Goal: Task Accomplishment & Management: Manage account settings

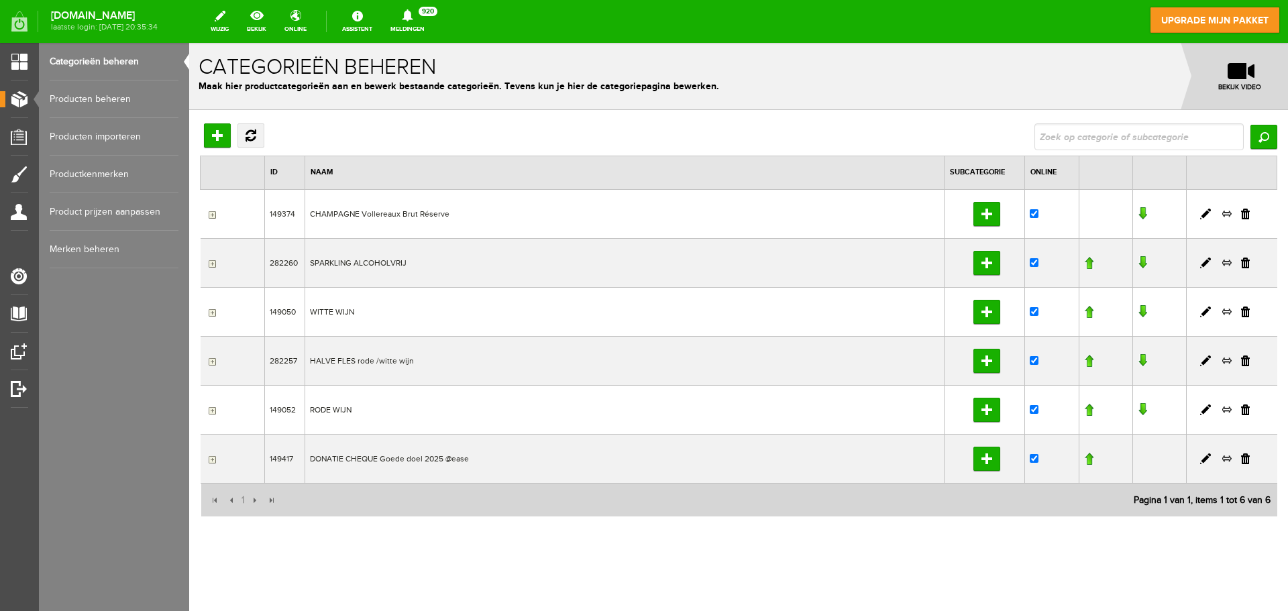
click at [384, 217] on td "CHAMPAGNE Vollereaux Brut Réserve" at bounding box center [624, 213] width 639 height 49
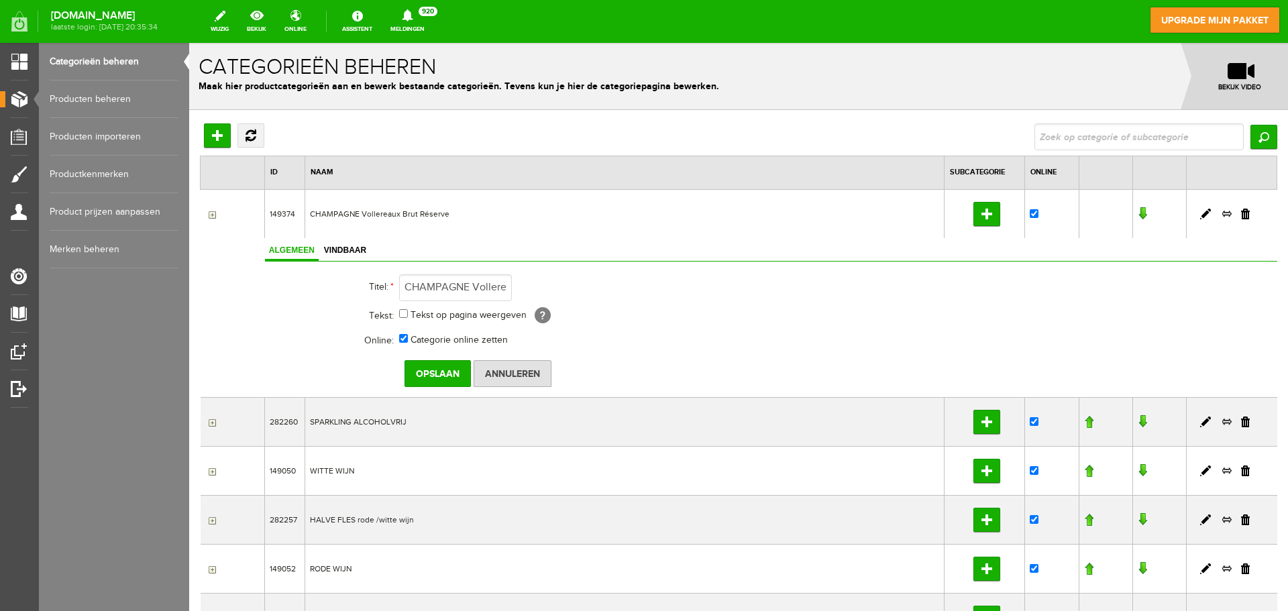
click at [111, 101] on link "Producten beheren" at bounding box center [114, 99] width 129 height 38
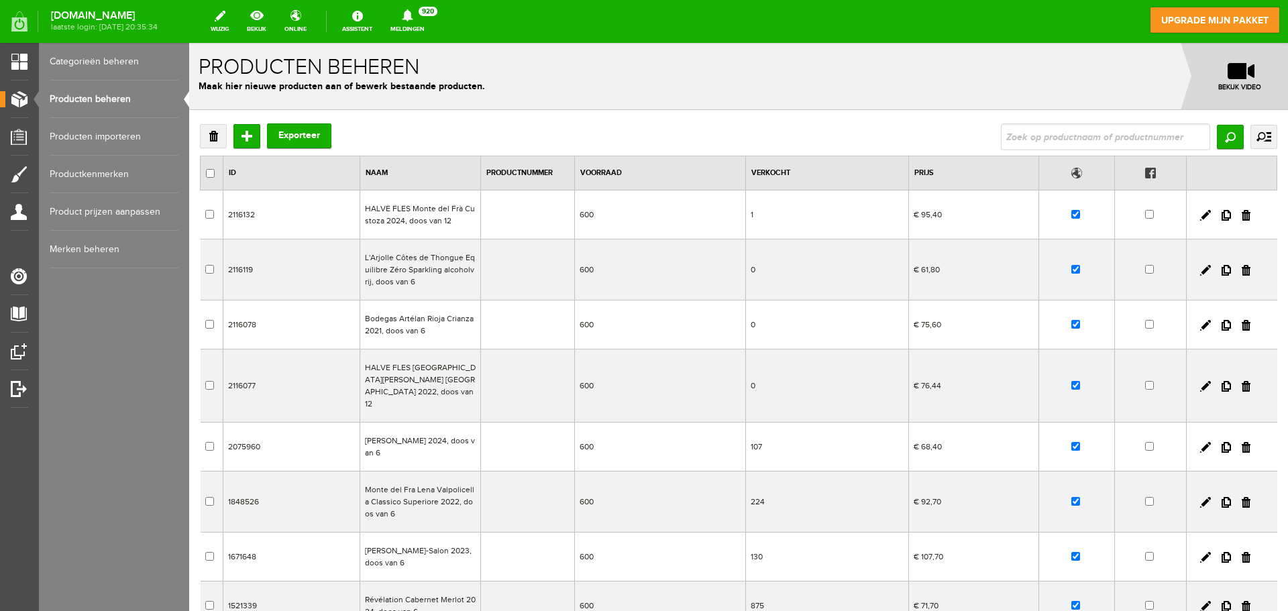
click at [400, 211] on td "HALVE FLES Monte del Frà Custoza 2024, doos van 12" at bounding box center [420, 215] width 121 height 49
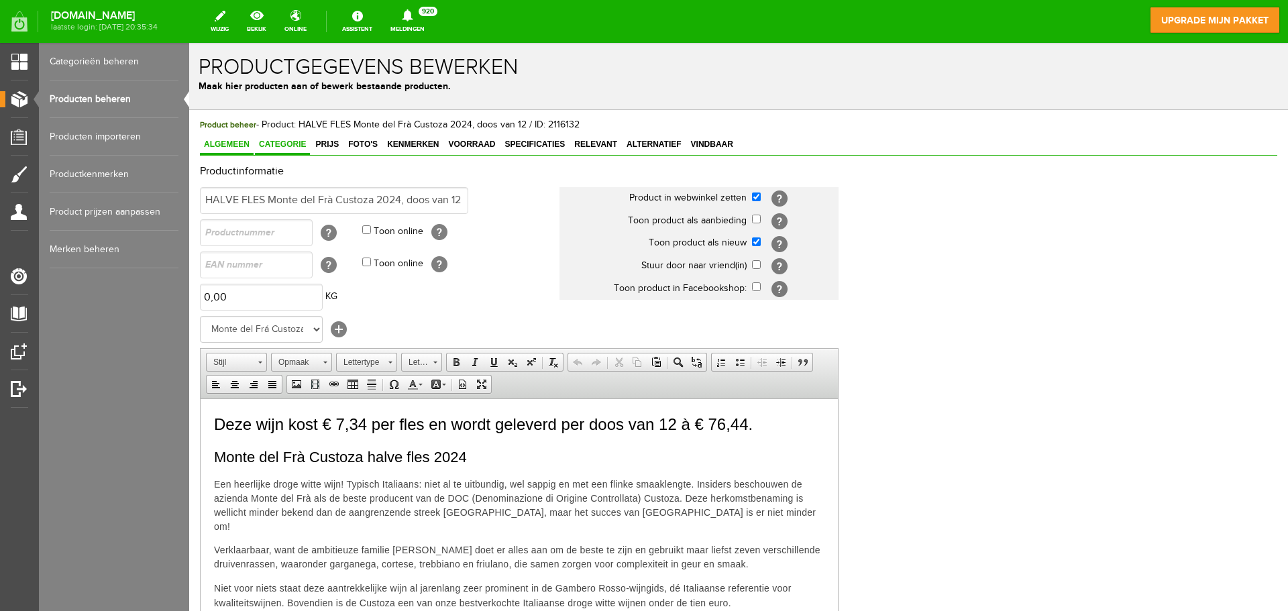
click at [282, 147] on span "Categorie" at bounding box center [282, 144] width 55 height 9
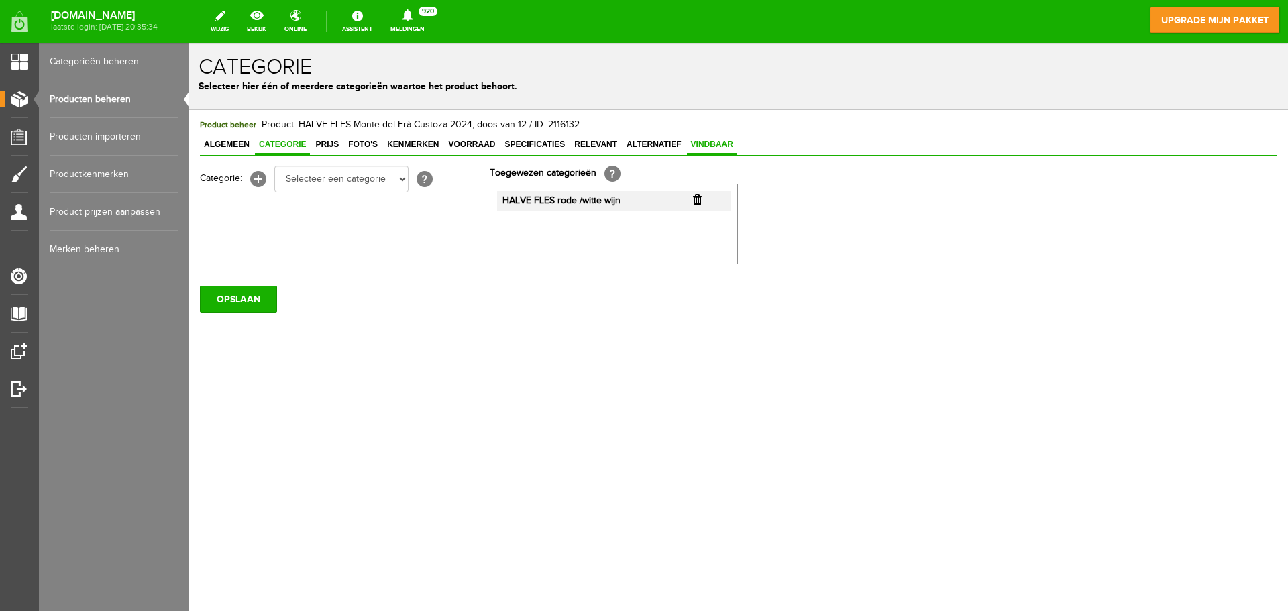
click at [715, 138] on link "Vindbaar" at bounding box center [712, 145] width 50 height 19
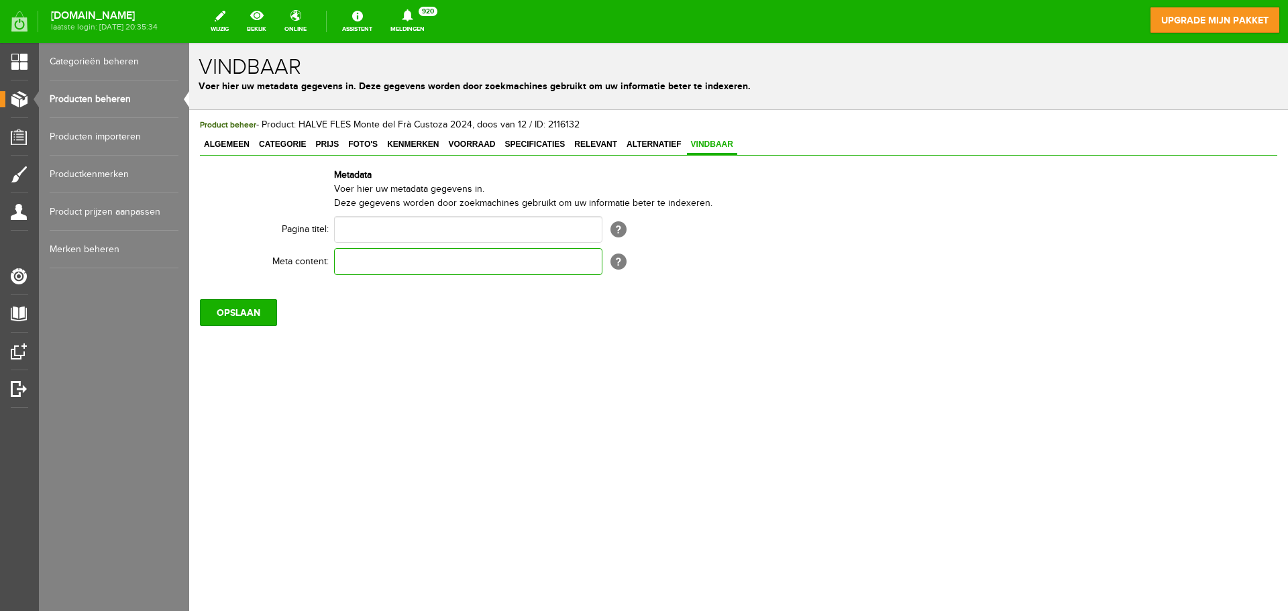
click at [427, 266] on input "text" at bounding box center [468, 261] width 268 height 27
paste input "Koop wijn voor het goede doel bij Lions Huizen! 🍷 Ontdek onze zorgvuldig gesele…"
click at [617, 262] on span "[?]" at bounding box center [618, 262] width 16 height 16
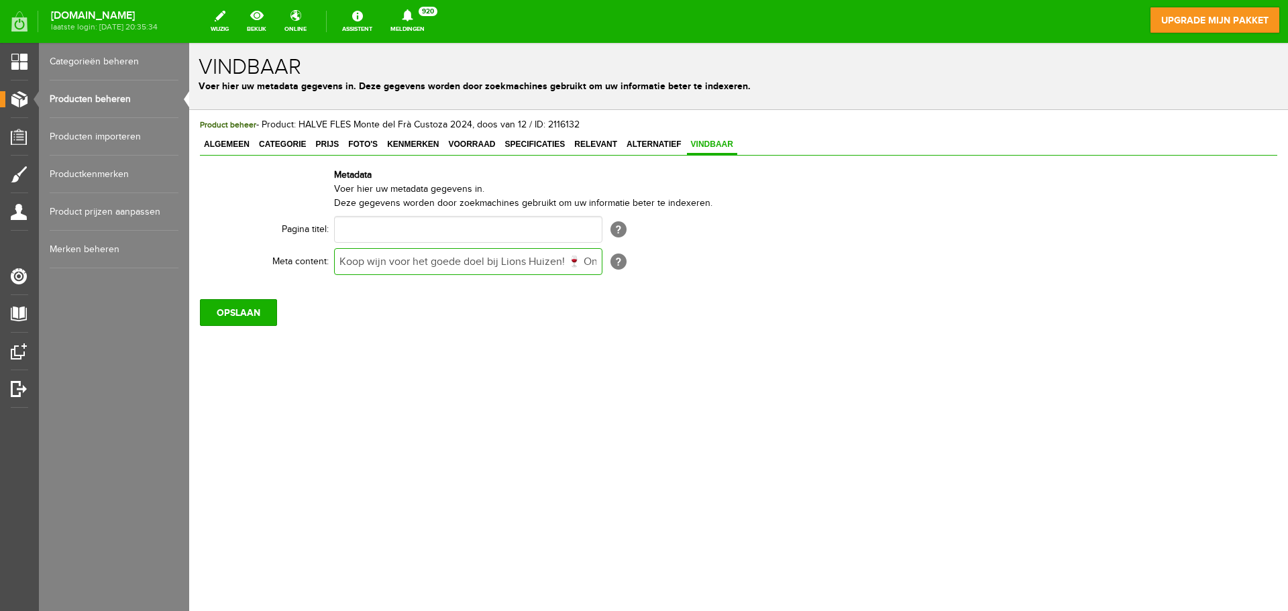
click at [531, 256] on input "Koop wijn voor het goede doel bij Lions Huizen! 🍷 Ontdek onze zorgvuldig gesele…" at bounding box center [468, 261] width 268 height 27
paste input "🍷 Geniet van topkwaliteit wijnen en steun lokale én internationale projecten. P…"
type input "Koop wijn voor het goede doel bij Lions Huizen 🍷 Geniet van topkwaliteit wijnen…"
click at [252, 309] on input "OPSLAAN" at bounding box center [238, 312] width 77 height 27
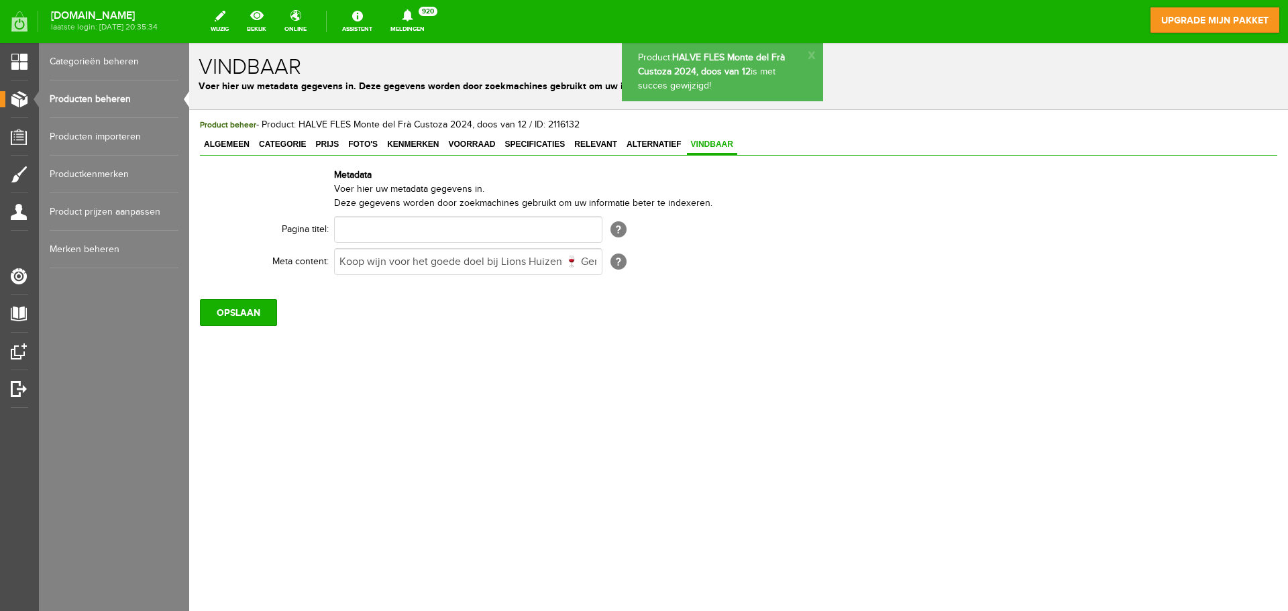
scroll to position [0, 0]
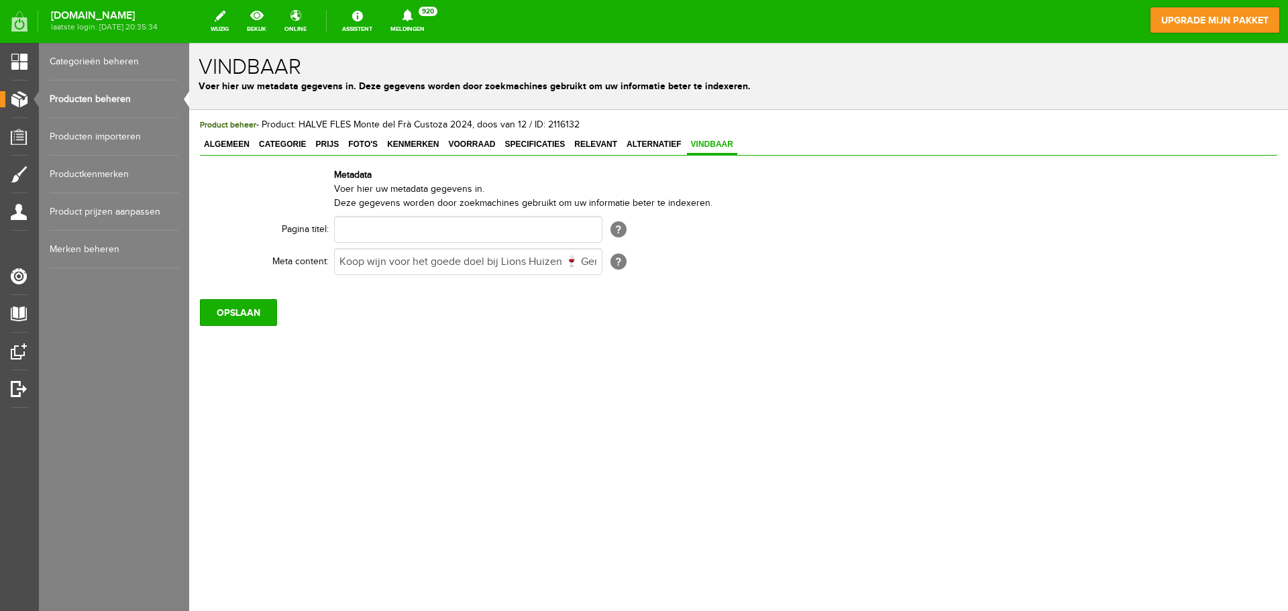
click at [111, 98] on link "Producten beheren" at bounding box center [114, 99] width 129 height 38
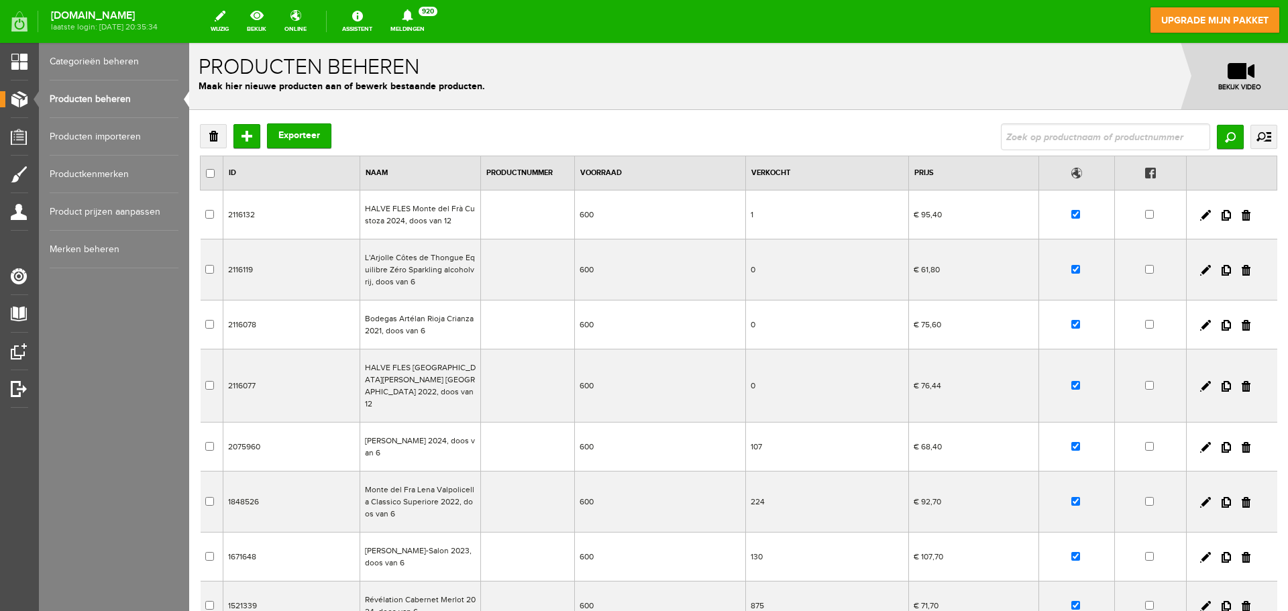
click at [399, 263] on td "L'Arjolle Côtes de Thongue Equilibre Zéro Sparkling alcoholvrij, doos van 6" at bounding box center [420, 269] width 121 height 61
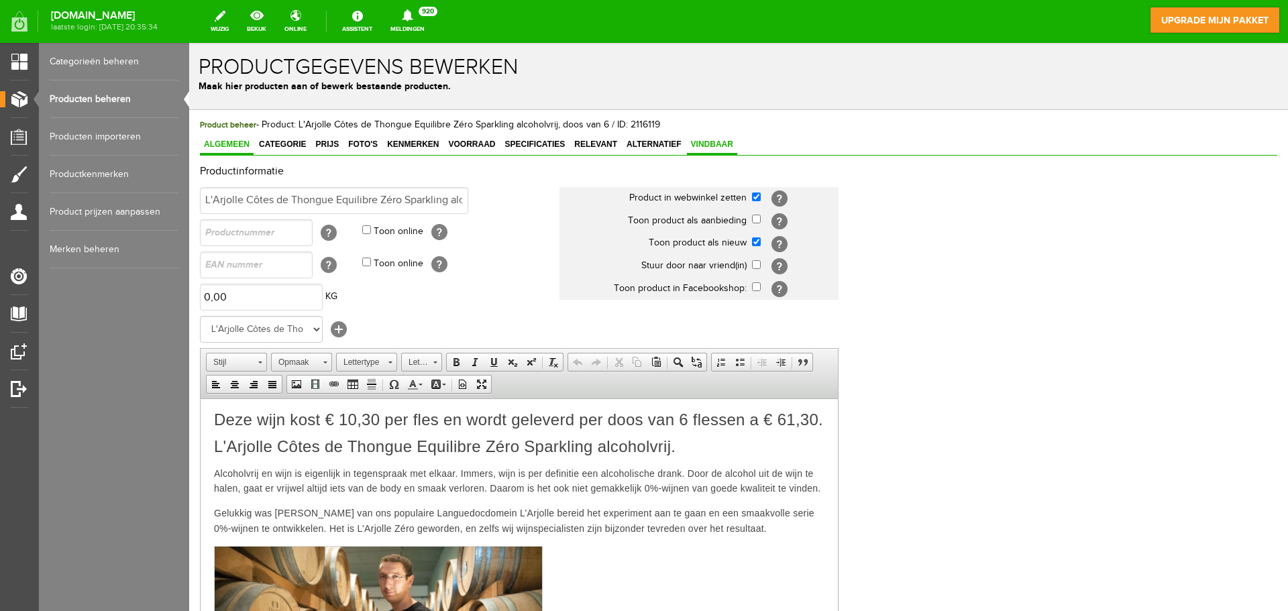
click at [718, 143] on span "Vindbaar" at bounding box center [712, 144] width 50 height 9
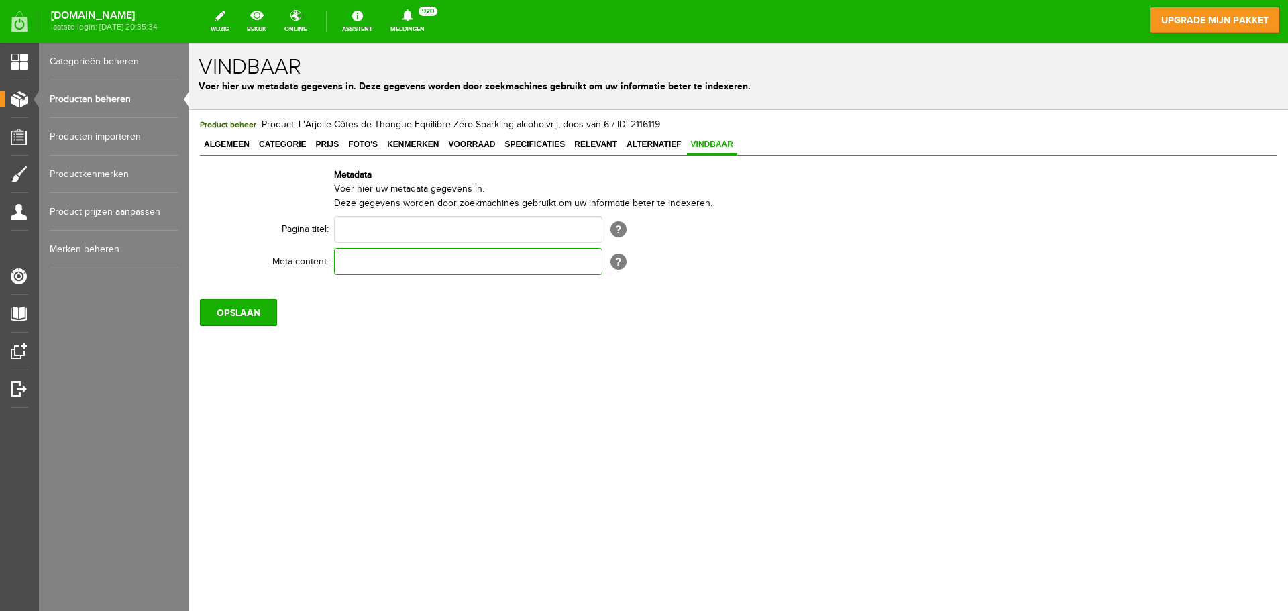
click at [498, 264] on input "text" at bounding box center [468, 261] width 268 height 27
paste input "Koop wijn voor het goede doel bij Lions Huizen 🍷 Geniet van topkwaliteit wijnen…"
type input "Koop wijn voor het goede doel bij Lions Huizen 🍷 Geniet van topkwaliteit wijnen…"
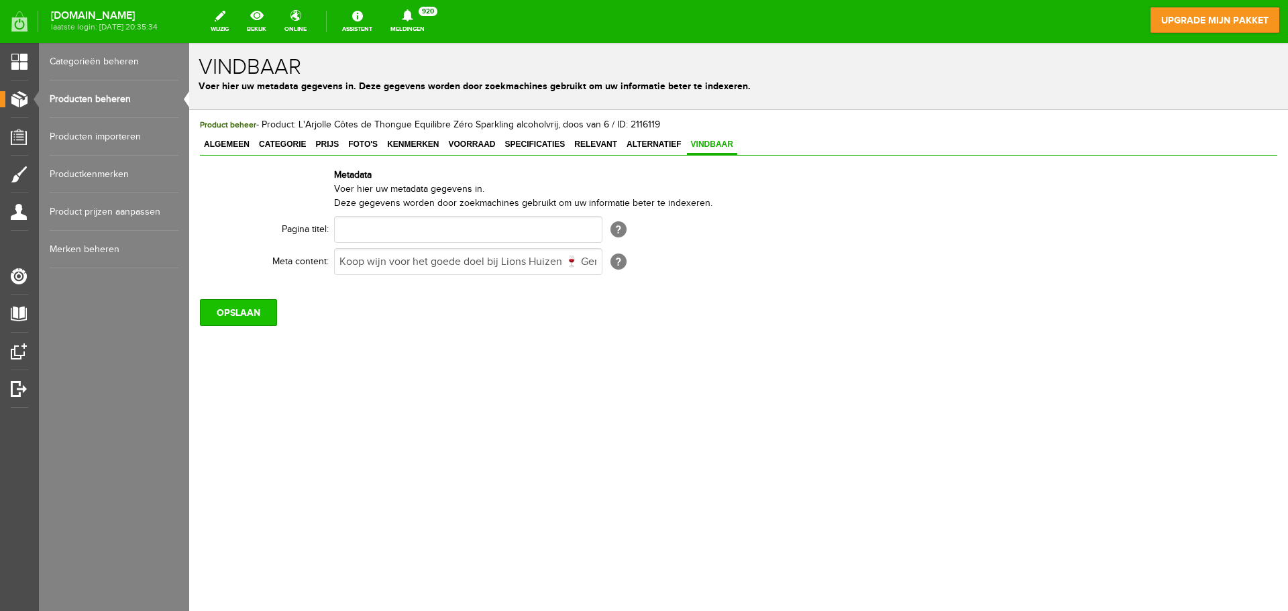
click at [234, 317] on input "OPSLAAN" at bounding box center [238, 312] width 77 height 27
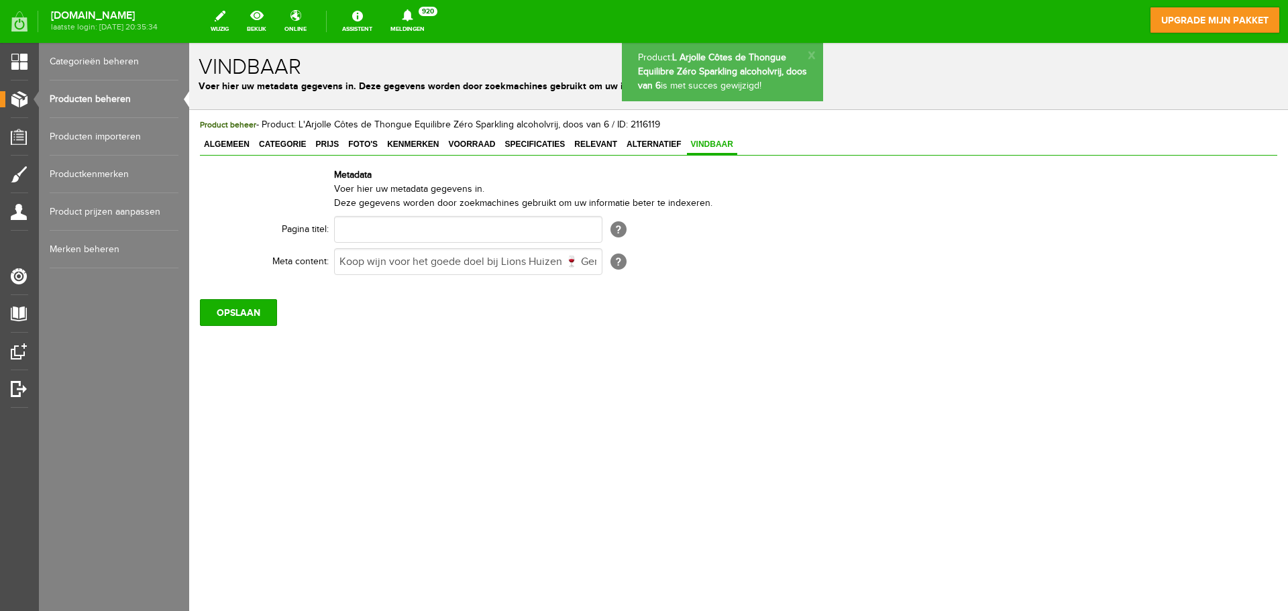
click at [108, 95] on link "Producten beheren" at bounding box center [114, 99] width 129 height 38
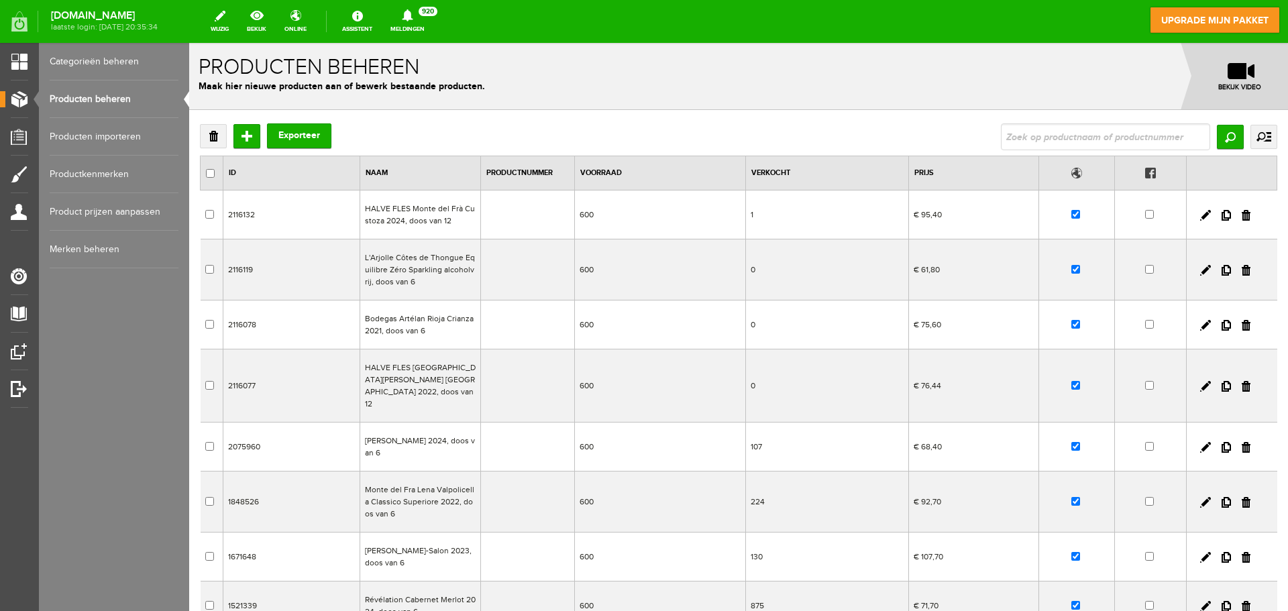
click at [395, 327] on td "Bodegas Artélan Rioja Crianza 2021, doos van 6" at bounding box center [420, 325] width 121 height 49
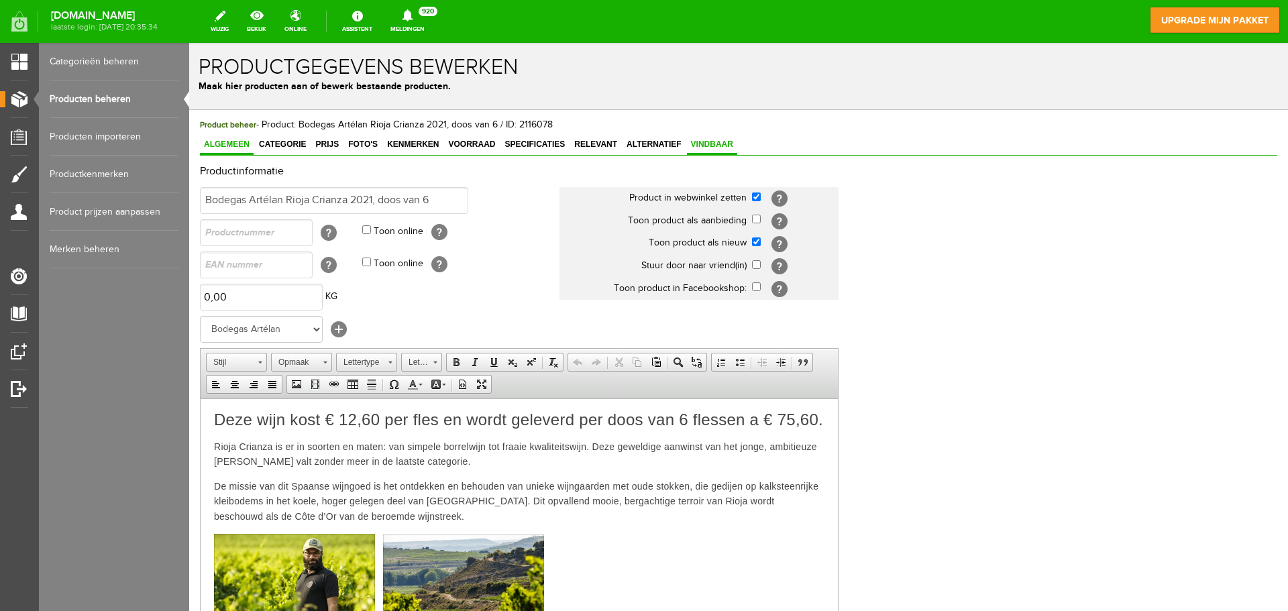
click at [704, 148] on span "Vindbaar" at bounding box center [712, 144] width 50 height 9
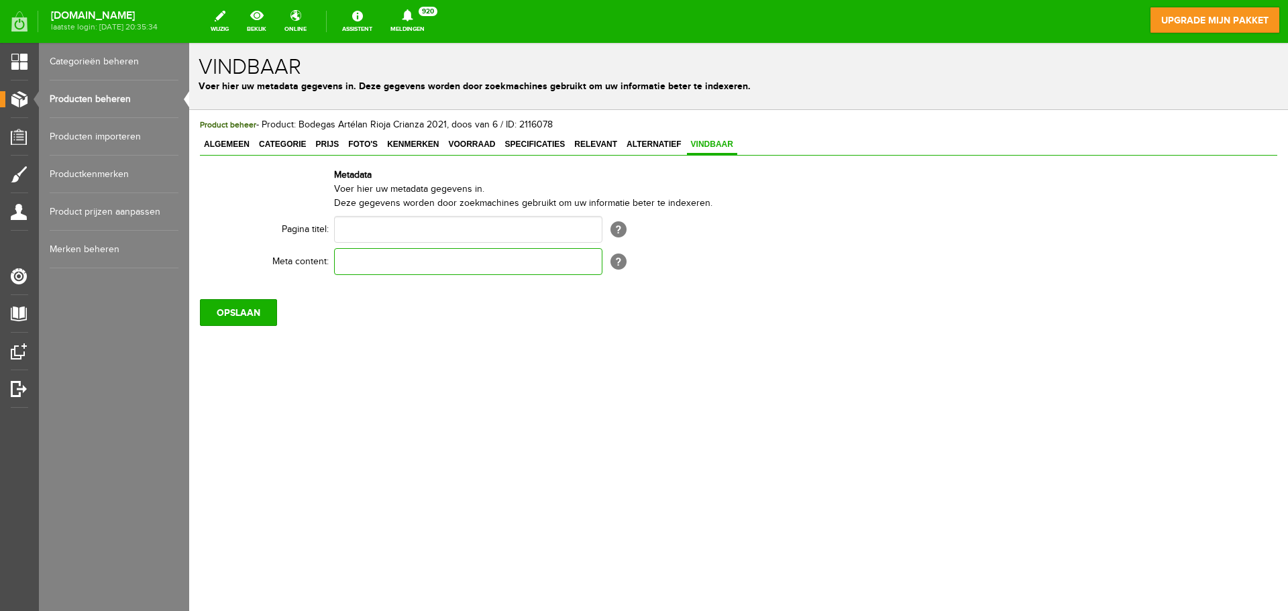
click at [444, 268] on input "text" at bounding box center [468, 261] width 268 height 27
paste input "Koop wijn voor het goede doel bij Lions Huizen 🍷 Geniet van topkwaliteit wijnen…"
type input "Koop wijn voor het goede doel bij Lions Huizen 🍷 Geniet van topkwaliteit wijnen…"
click at [237, 308] on input "OPSLAAN" at bounding box center [238, 312] width 77 height 27
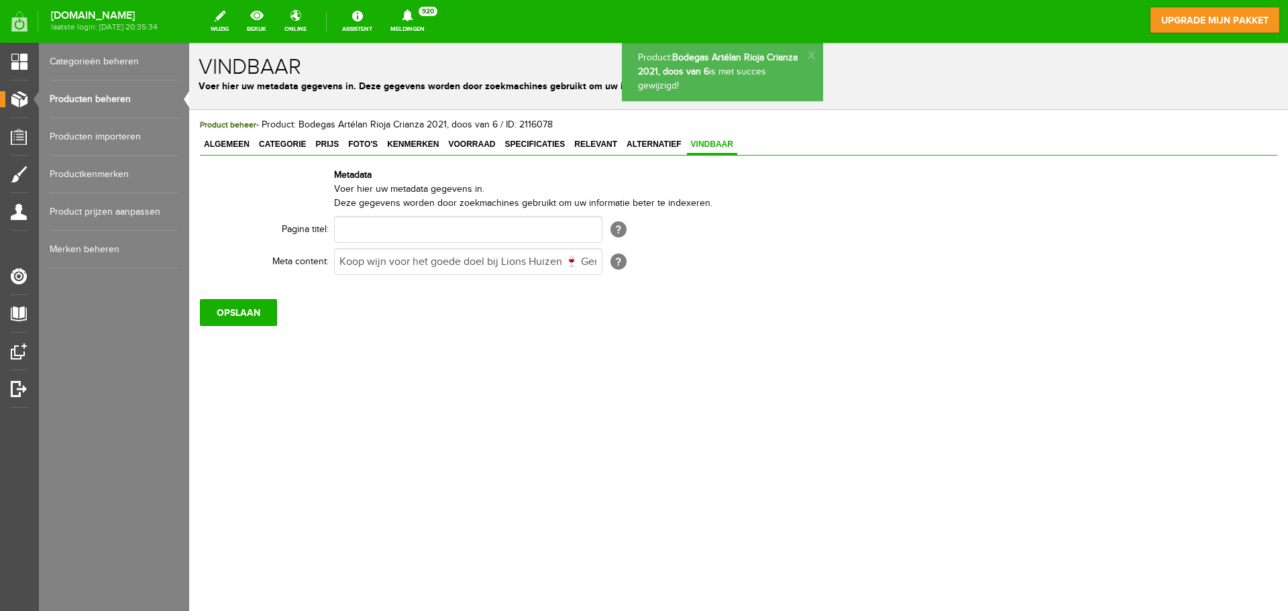
scroll to position [0, 0]
click at [117, 104] on link "Producten beheren" at bounding box center [114, 99] width 129 height 38
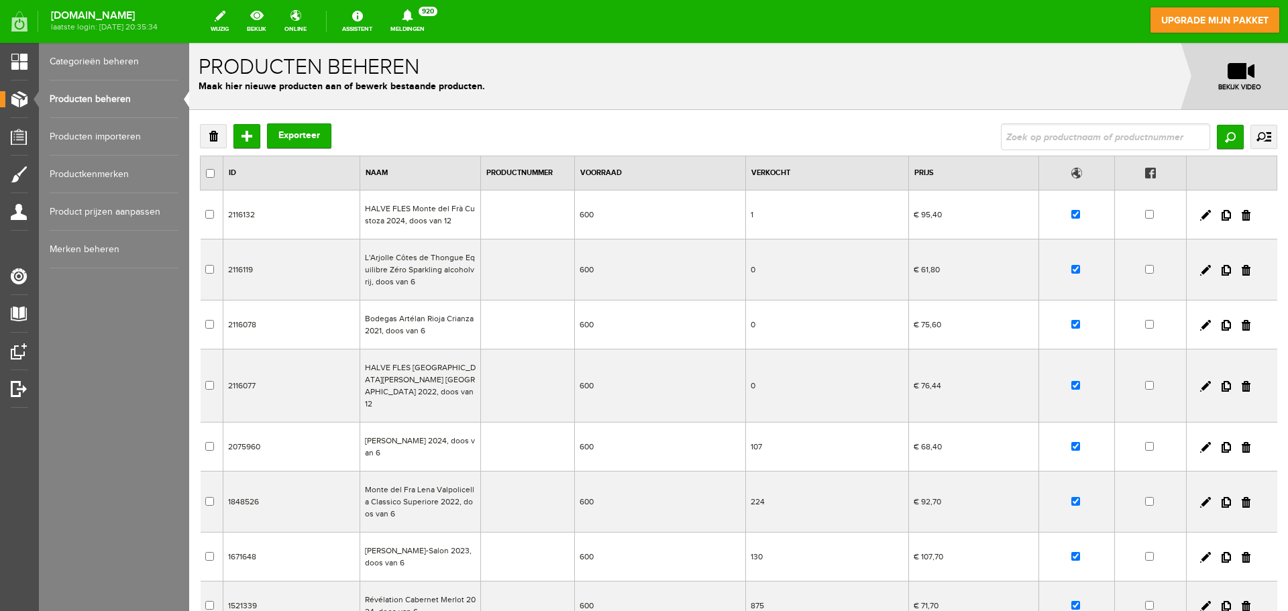
click at [401, 391] on td "HALVE FLES [GEOGRAPHIC_DATA][PERSON_NAME] [GEOGRAPHIC_DATA] 2022, doos van 12" at bounding box center [420, 386] width 121 height 73
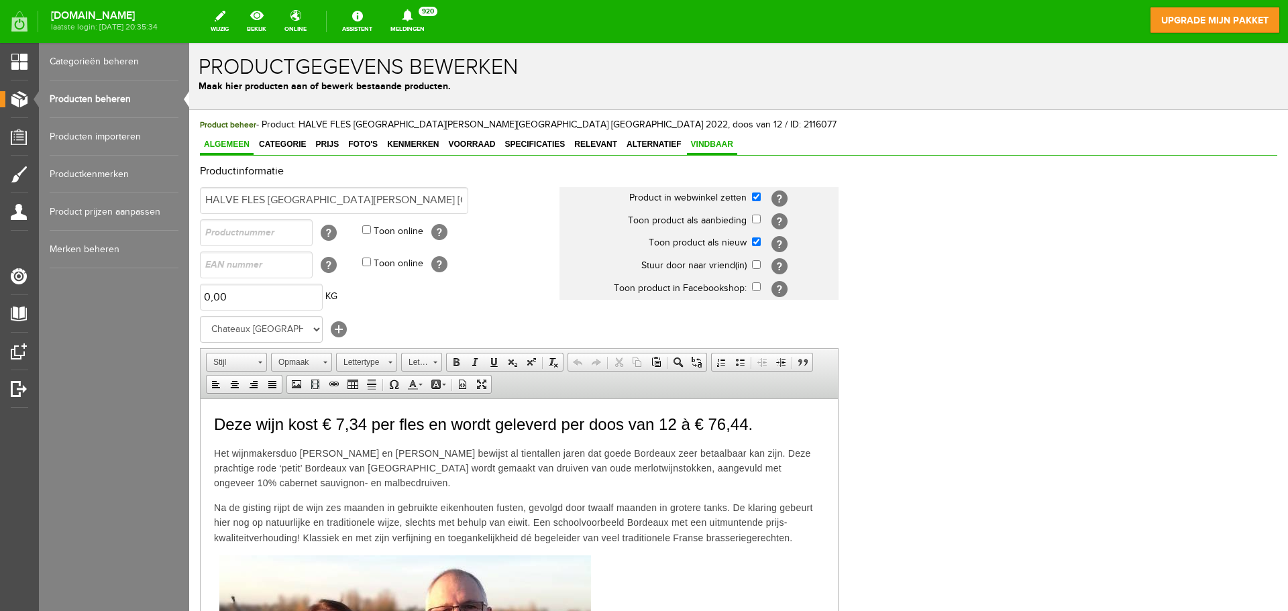
click at [723, 144] on span "Vindbaar" at bounding box center [712, 144] width 50 height 9
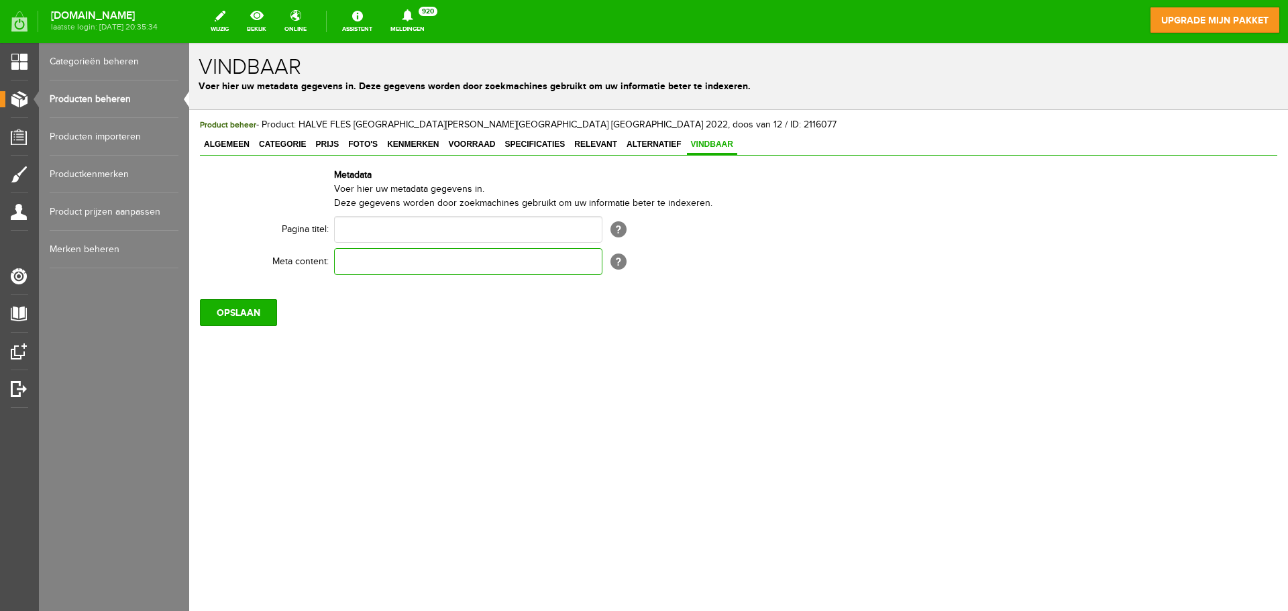
click at [427, 272] on input "text" at bounding box center [468, 261] width 268 height 27
paste input "Koop wijn voor het goede doel bij Lions Huizen 🍷 Geniet van topkwaliteit wijnen…"
click at [233, 312] on input "OPSLAAN" at bounding box center [238, 312] width 77 height 27
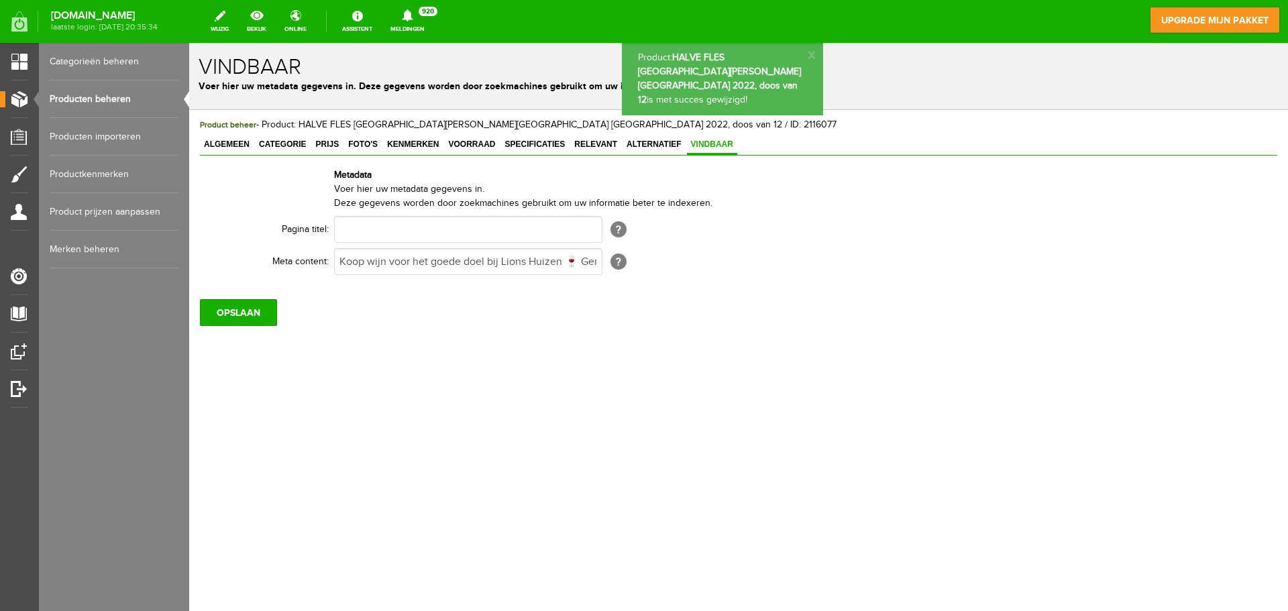
scroll to position [0, 0]
click at [105, 97] on link "Producten beheren" at bounding box center [114, 99] width 129 height 38
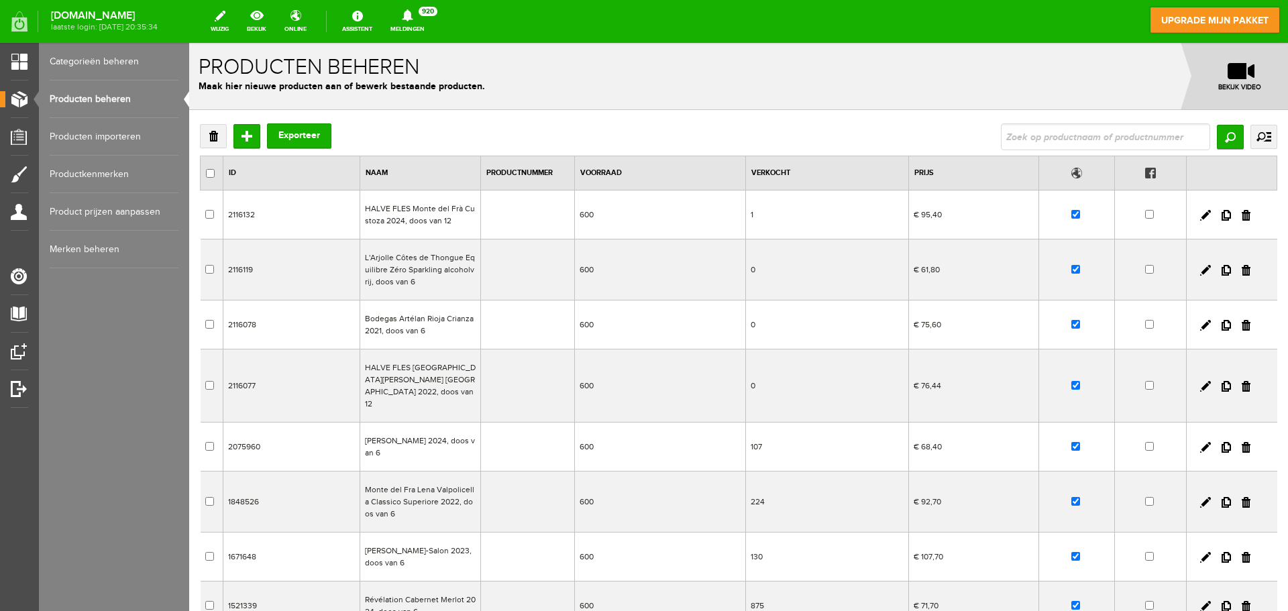
click at [411, 439] on td "Di Lenardo Chardonnay 2024, doos van 6" at bounding box center [420, 447] width 121 height 49
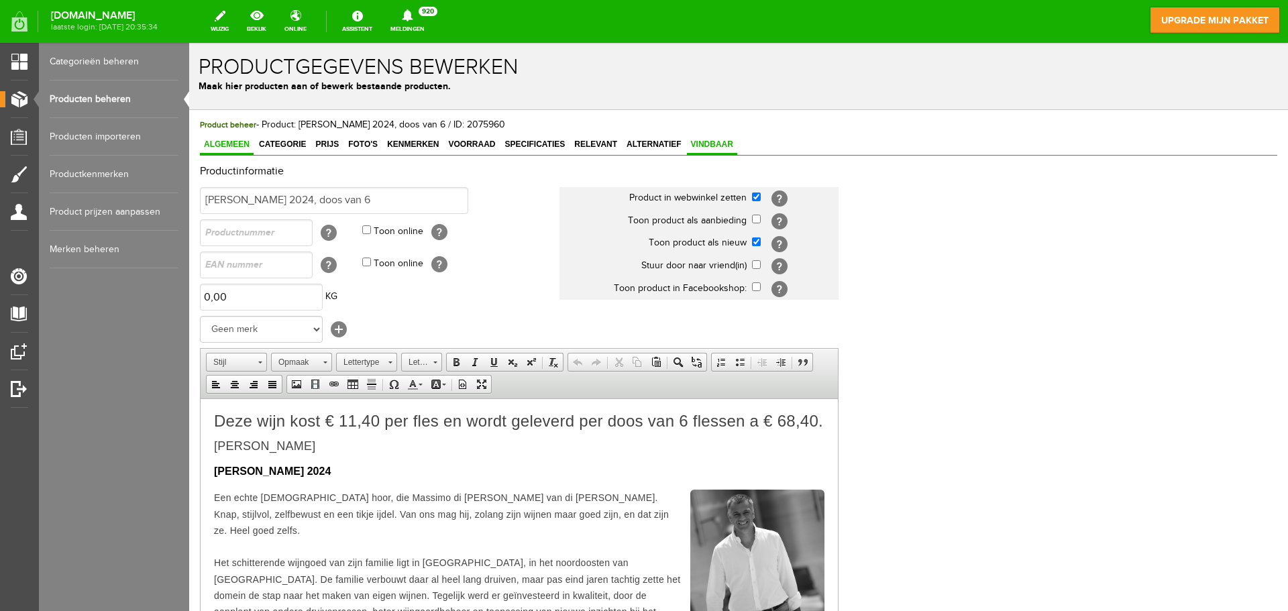
click at [716, 147] on span "Vindbaar" at bounding box center [712, 144] width 50 height 9
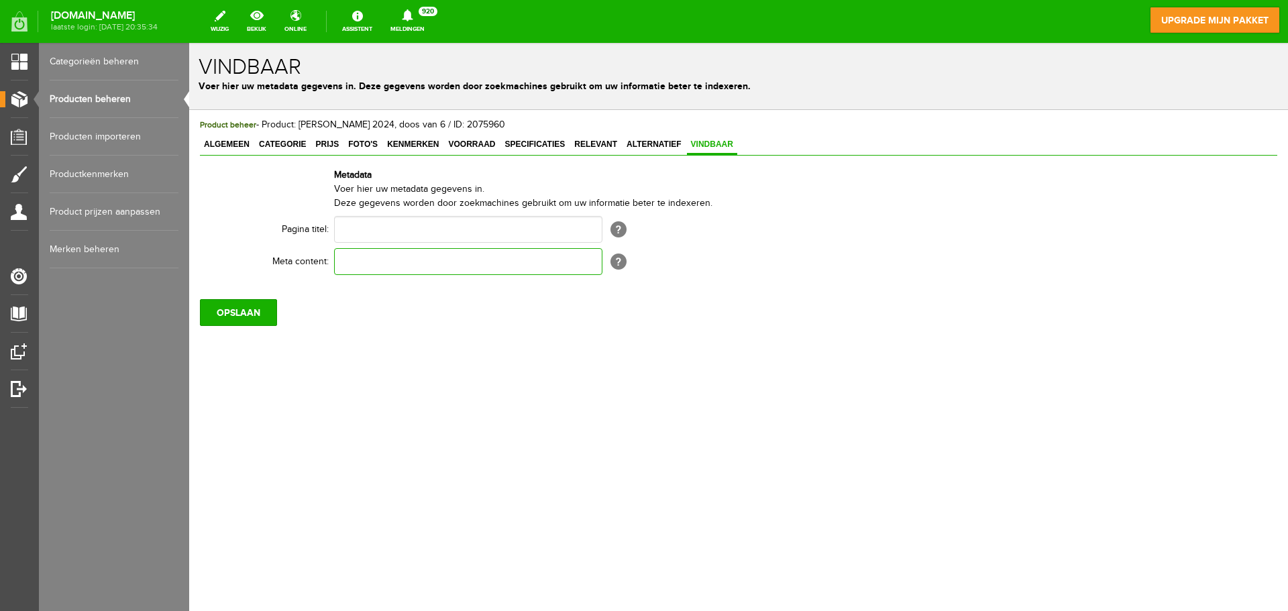
click at [527, 258] on input "text" at bounding box center [468, 261] width 268 height 27
paste input "Koop wijn voor het goede doel bij Lions Huizen 🍷 Geniet van topkwaliteit wijnen…"
type input "Koop wijn voor het goede doel bij Lions Huizen 🍷 Geniet van topkwaliteit wijnen…"
click at [244, 317] on input "OPSLAAN" at bounding box center [238, 312] width 77 height 27
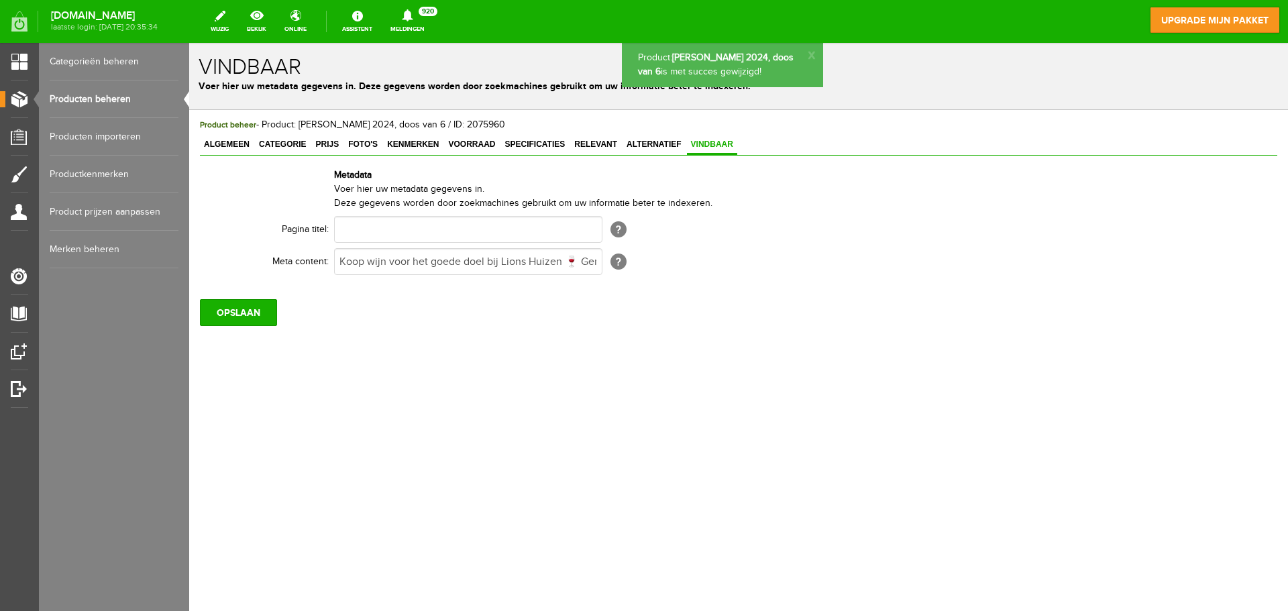
scroll to position [0, 0]
click at [110, 101] on link "Producten beheren" at bounding box center [114, 99] width 129 height 38
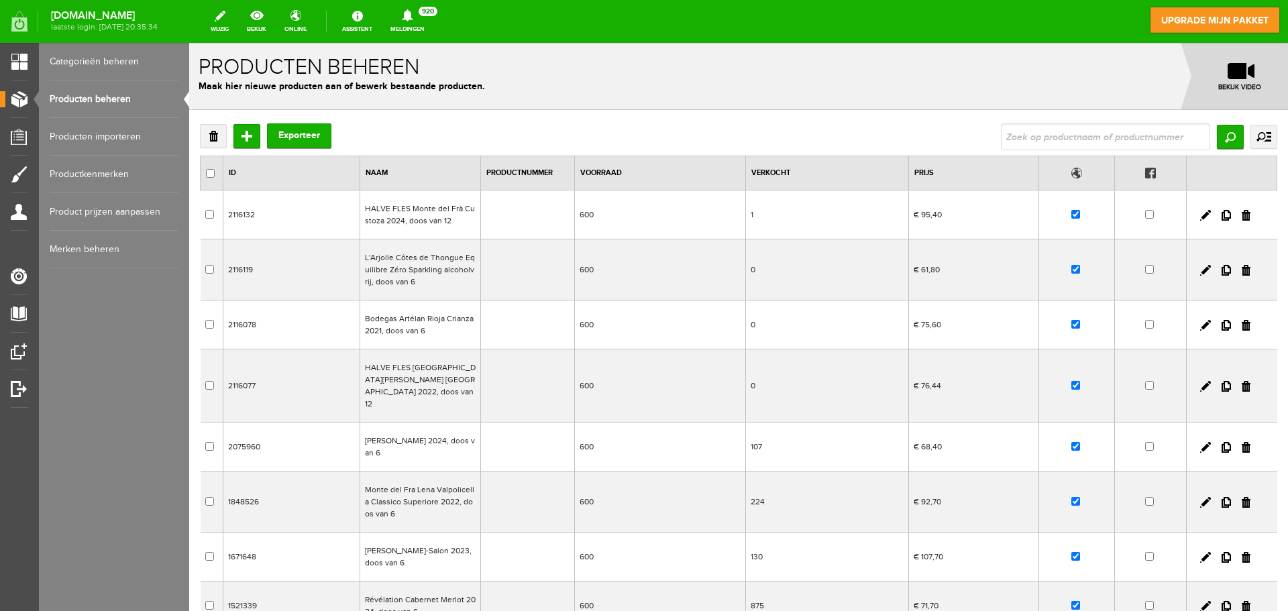
click at [402, 492] on td "Monte del Fra Lena Valpolicella Classico Superiore 2022, doos van 6" at bounding box center [420, 502] width 121 height 61
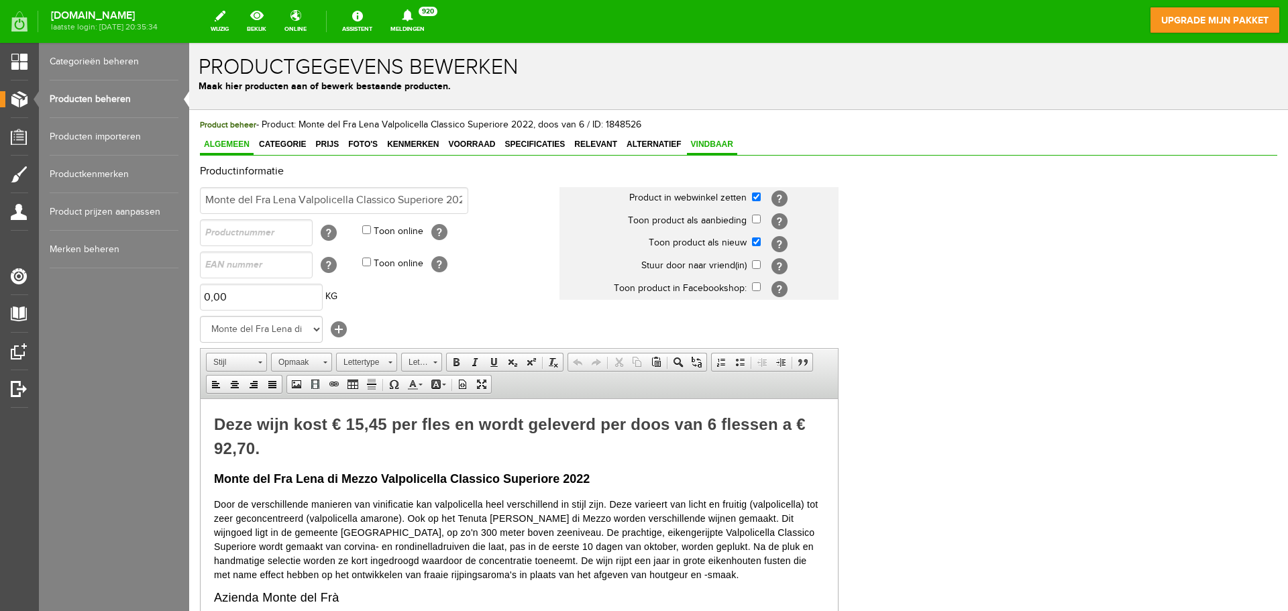
click at [702, 151] on link "Vindbaar" at bounding box center [712, 145] width 50 height 19
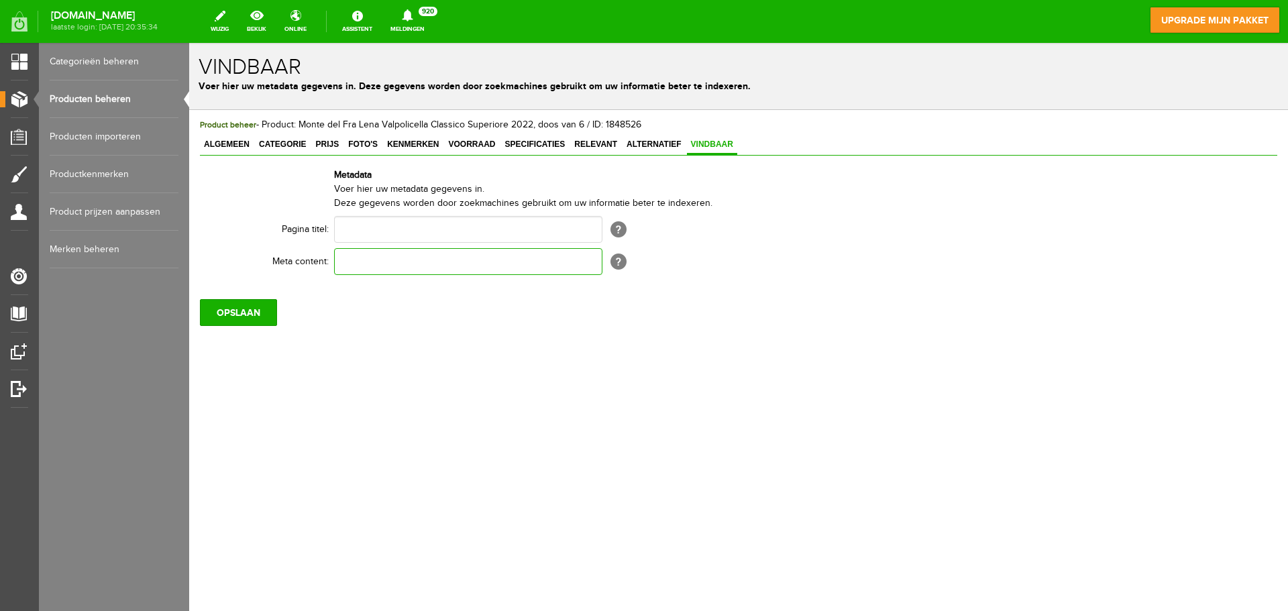
click at [543, 259] on input "text" at bounding box center [468, 261] width 268 height 27
paste input "Koop wijn voor het goede doel bij Lions Huizen 🍷 Geniet van topkwaliteit wijnen…"
type input "Koop wijn voor het goede doel bij Lions Huizen 🍷 Geniet van topkwaliteit wijnen…"
click at [252, 309] on input "OPSLAAN" at bounding box center [238, 312] width 77 height 27
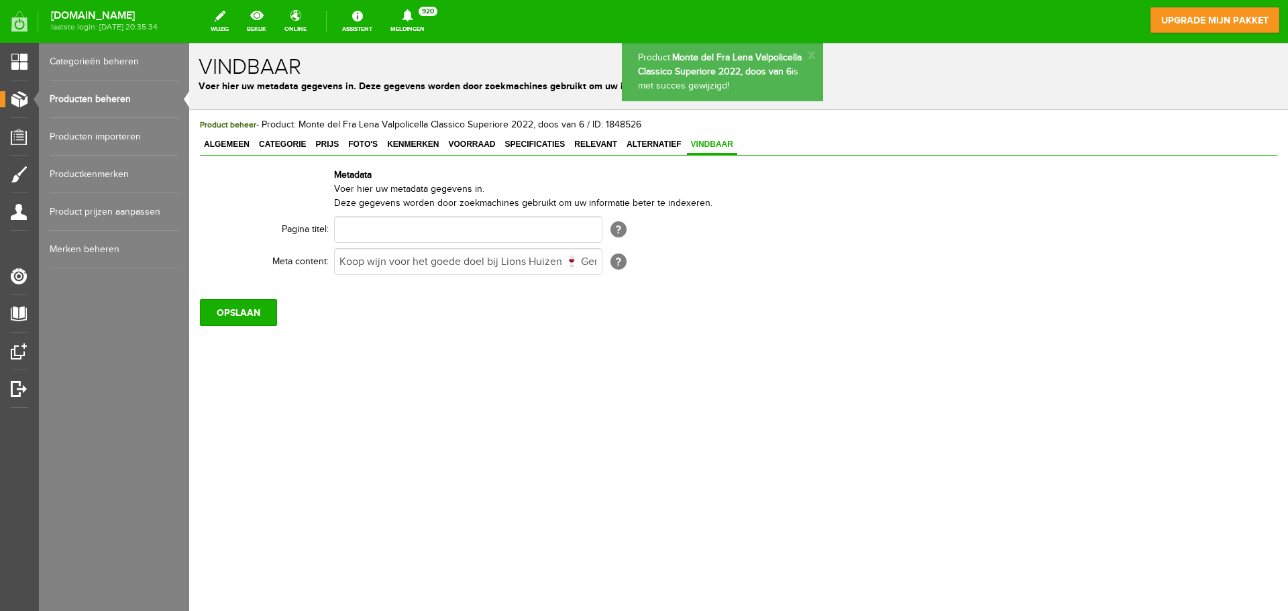
scroll to position [0, 0]
click at [117, 97] on link "Producten beheren" at bounding box center [114, 99] width 129 height 38
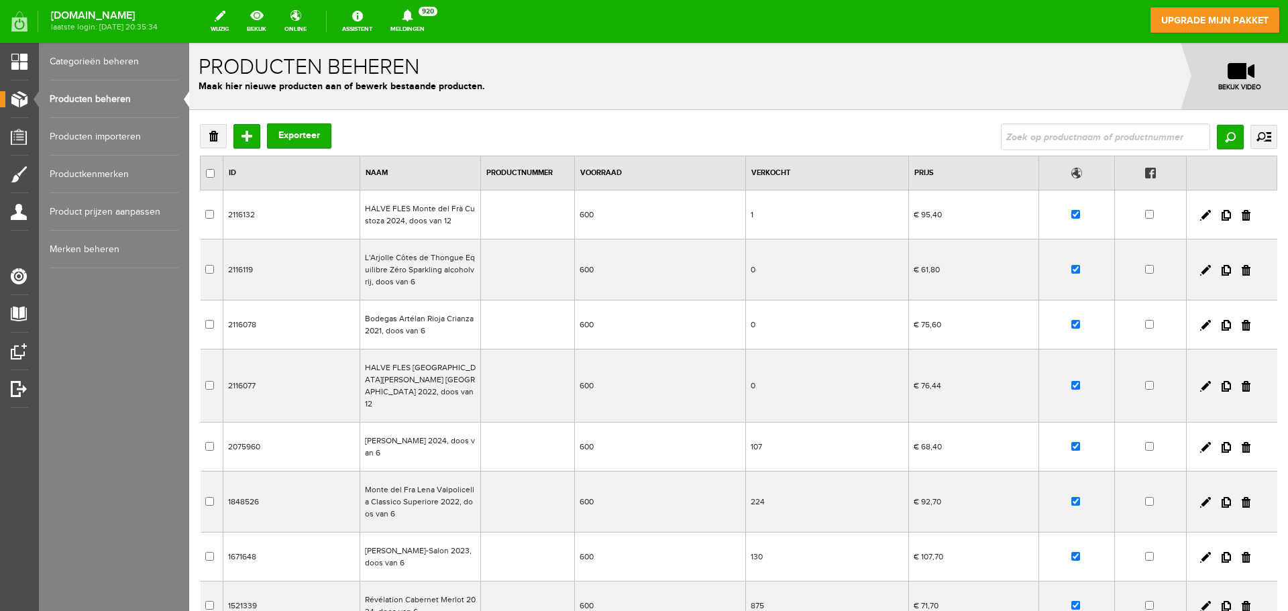
click at [408, 497] on td "Monte del Fra Lena Valpolicella Classico Superiore 2022, doos van 6" at bounding box center [420, 502] width 121 height 61
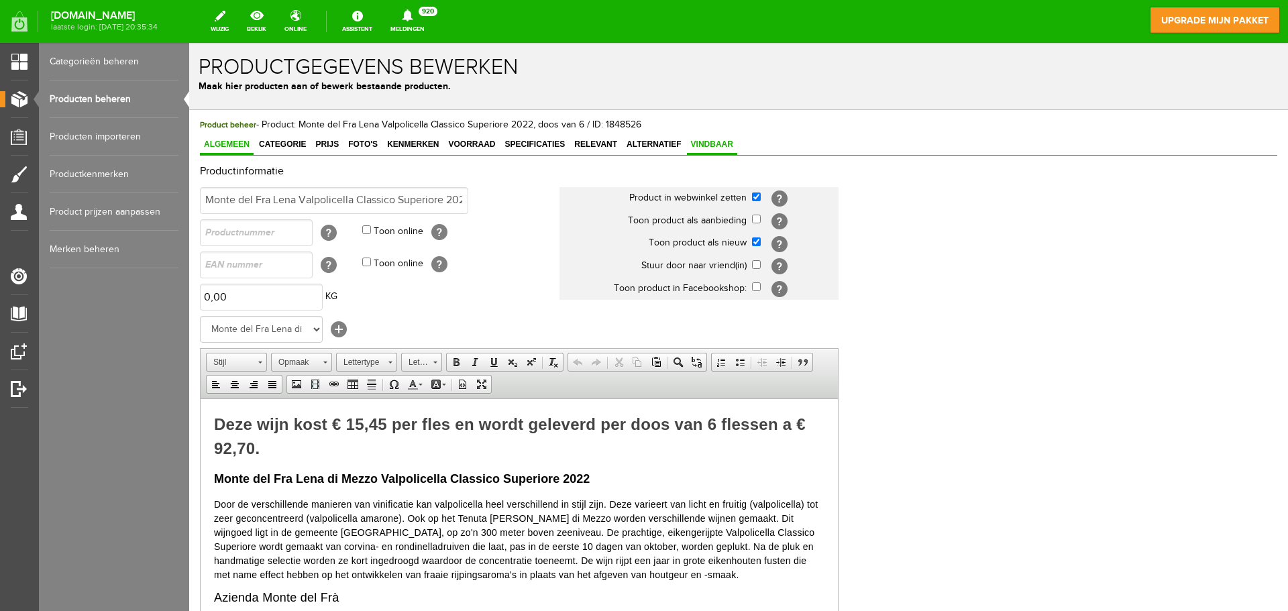
click at [708, 149] on span "Vindbaar" at bounding box center [712, 144] width 50 height 9
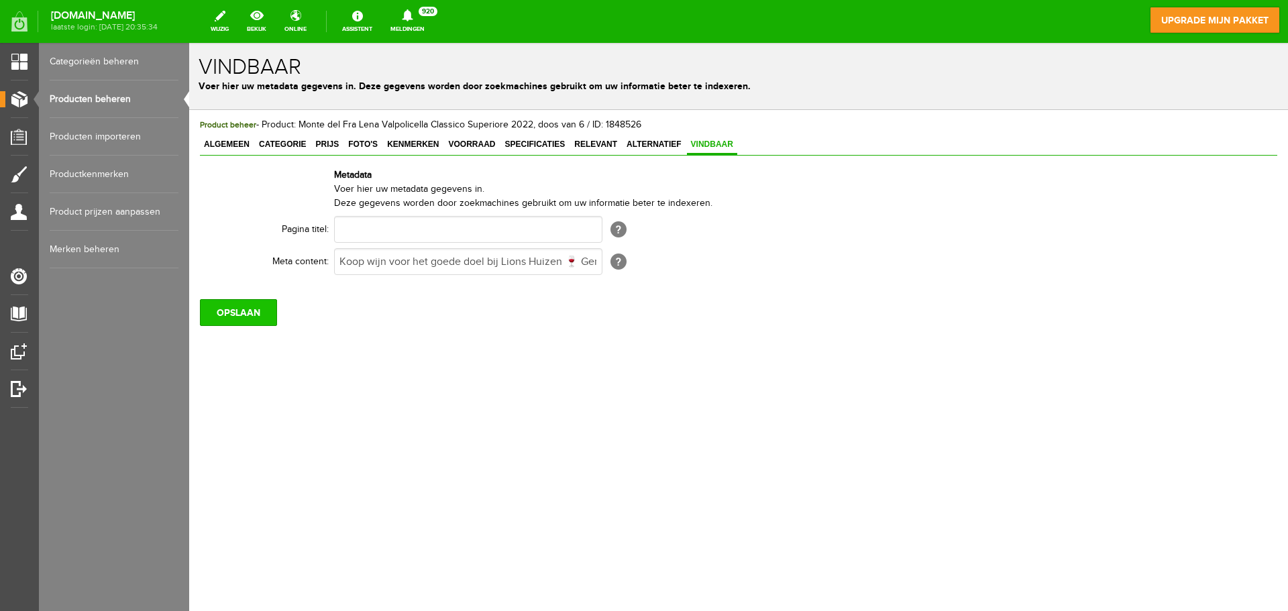
click at [248, 313] on input "OPSLAAN" at bounding box center [238, 312] width 77 height 27
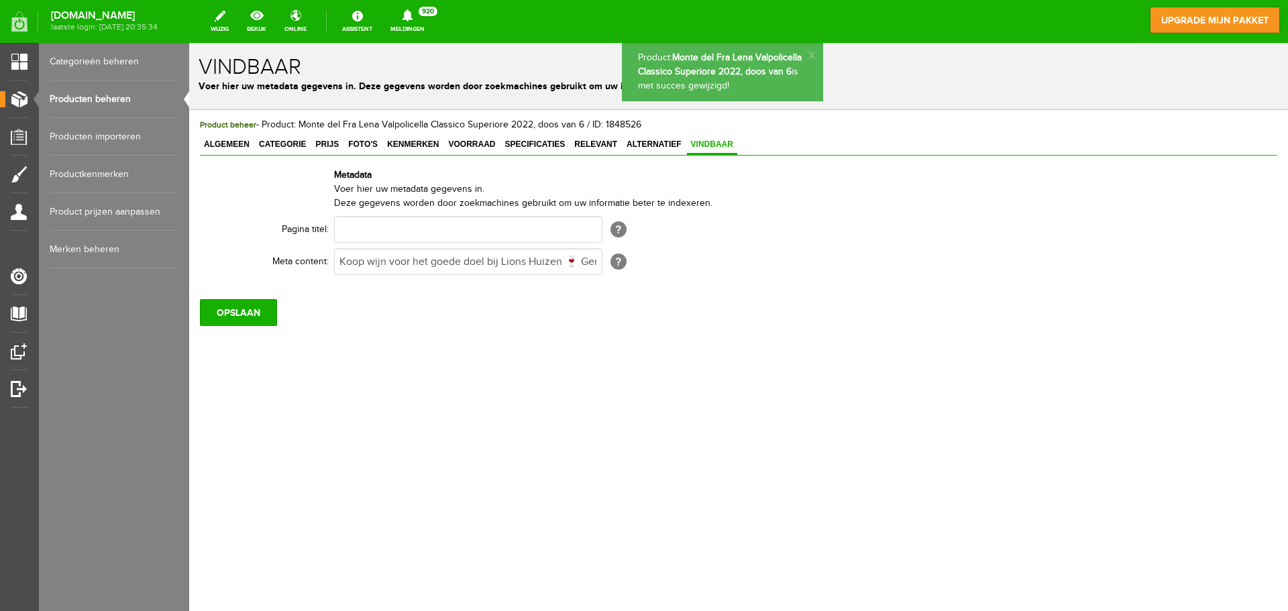
click at [119, 97] on link "Producten beheren" at bounding box center [114, 99] width 129 height 38
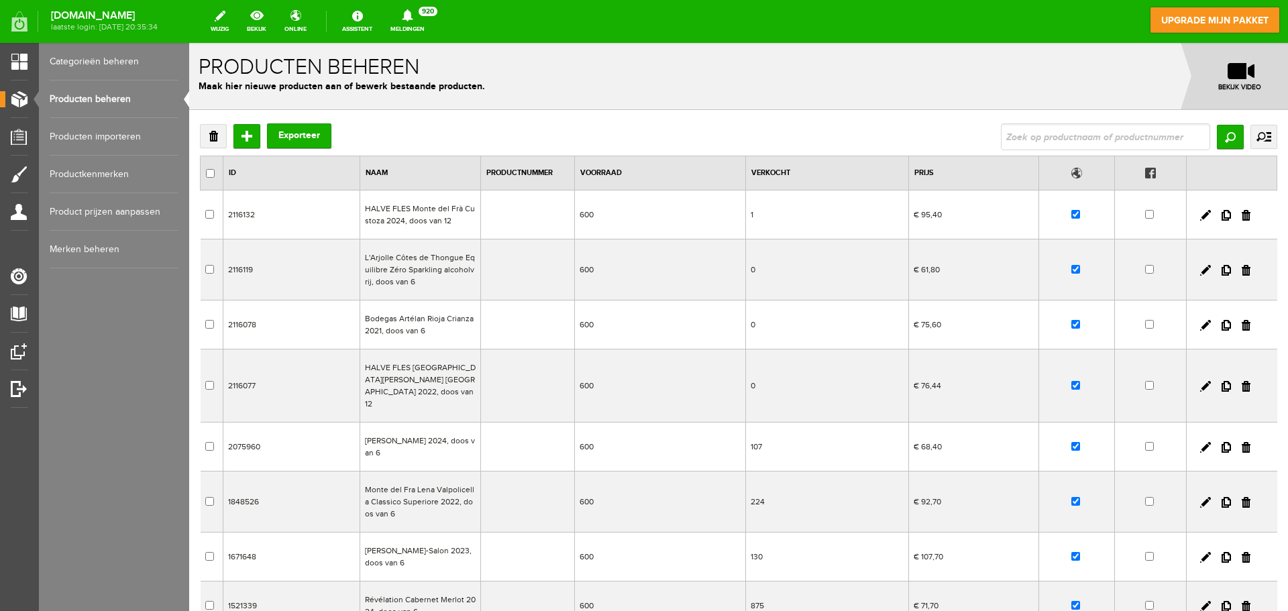
click at [412, 433] on td "Di Lenardo Chardonnay 2024, doos van 6" at bounding box center [420, 447] width 121 height 49
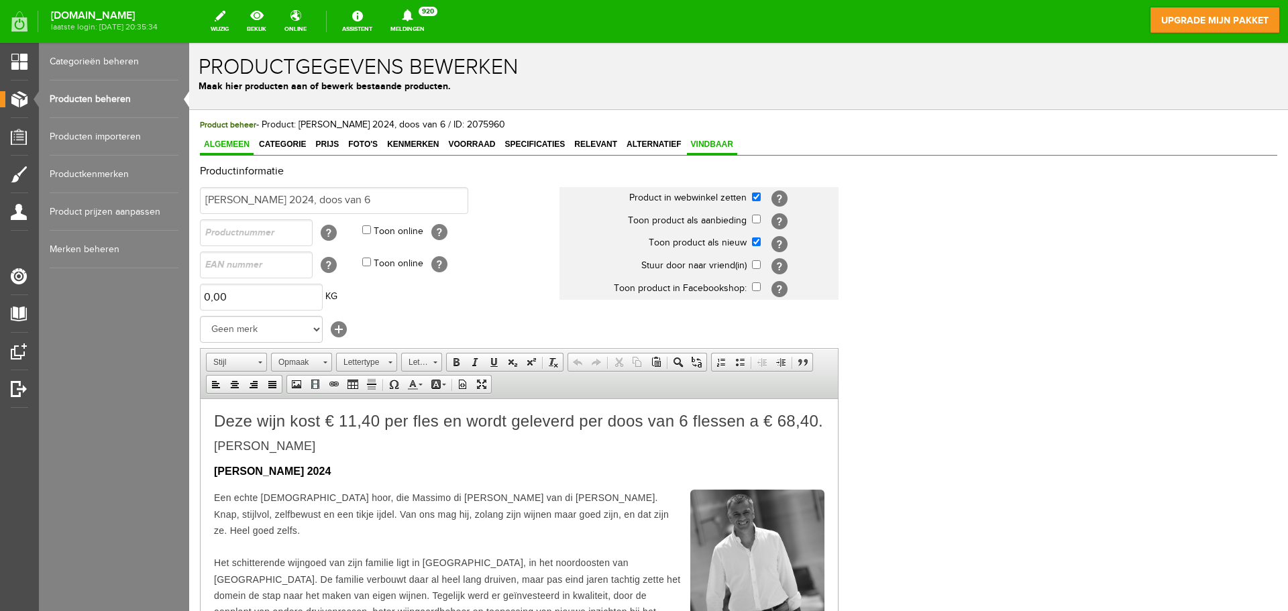
click at [706, 148] on span "Vindbaar" at bounding box center [712, 144] width 50 height 9
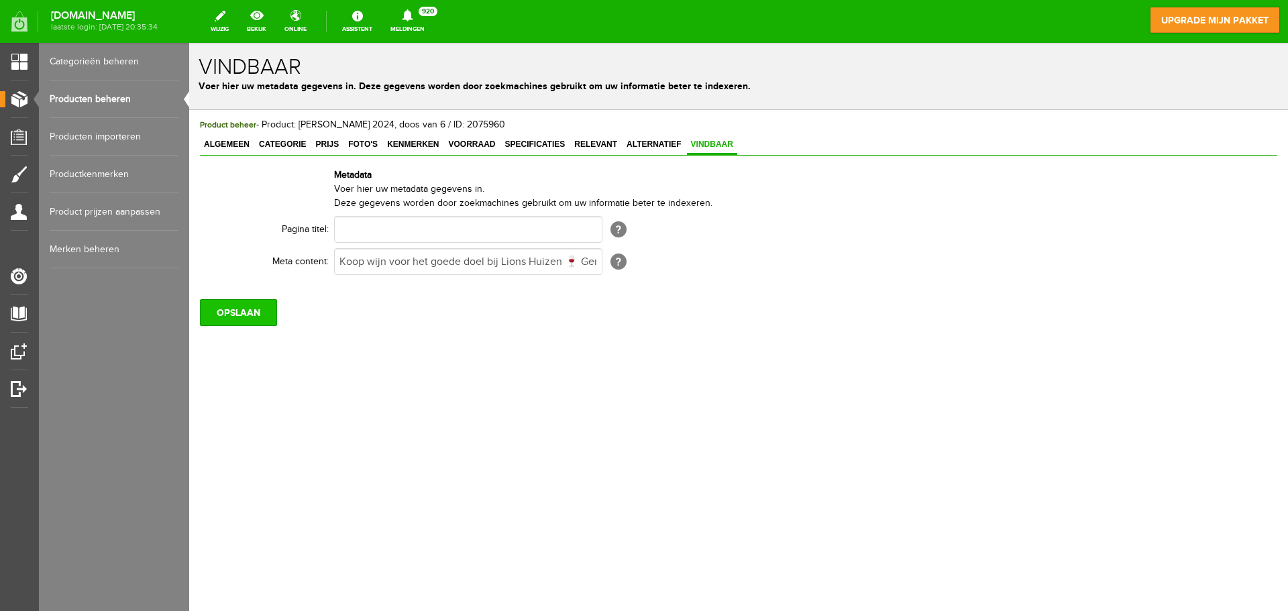
click at [214, 325] on input "OPSLAAN" at bounding box center [238, 312] width 77 height 27
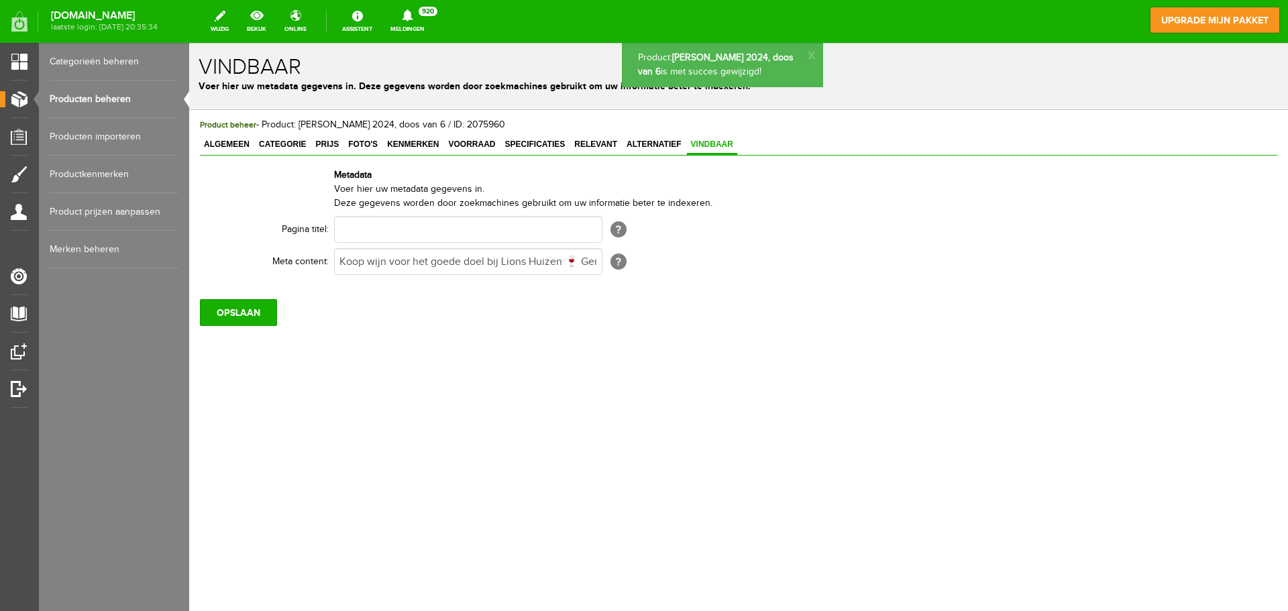
click at [117, 106] on link "Producten beheren" at bounding box center [114, 99] width 129 height 38
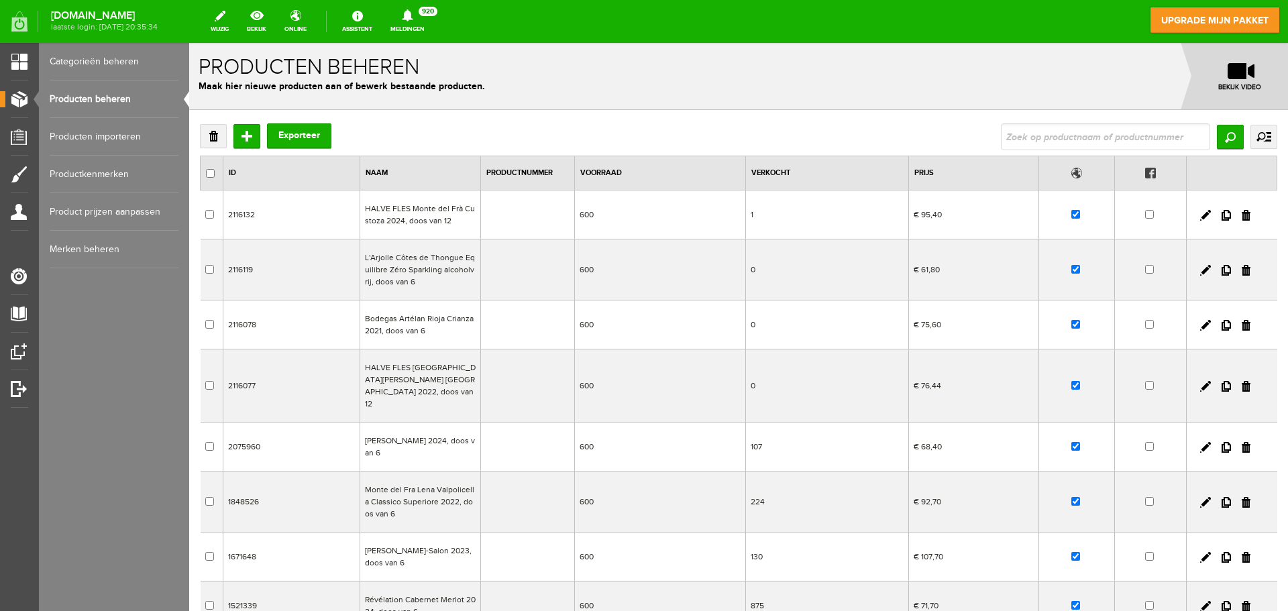
click at [415, 370] on td "HALVE FLES [GEOGRAPHIC_DATA][PERSON_NAME] [GEOGRAPHIC_DATA] 2022, doos van 12" at bounding box center [420, 386] width 121 height 73
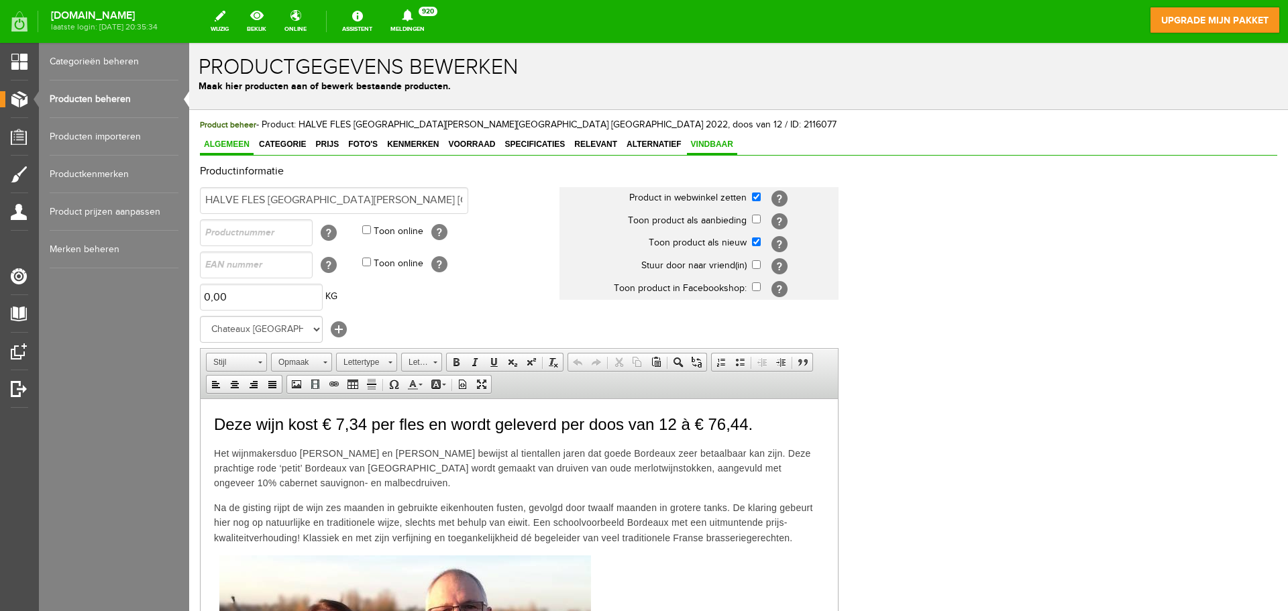
click at [711, 145] on span "Vindbaar" at bounding box center [712, 144] width 50 height 9
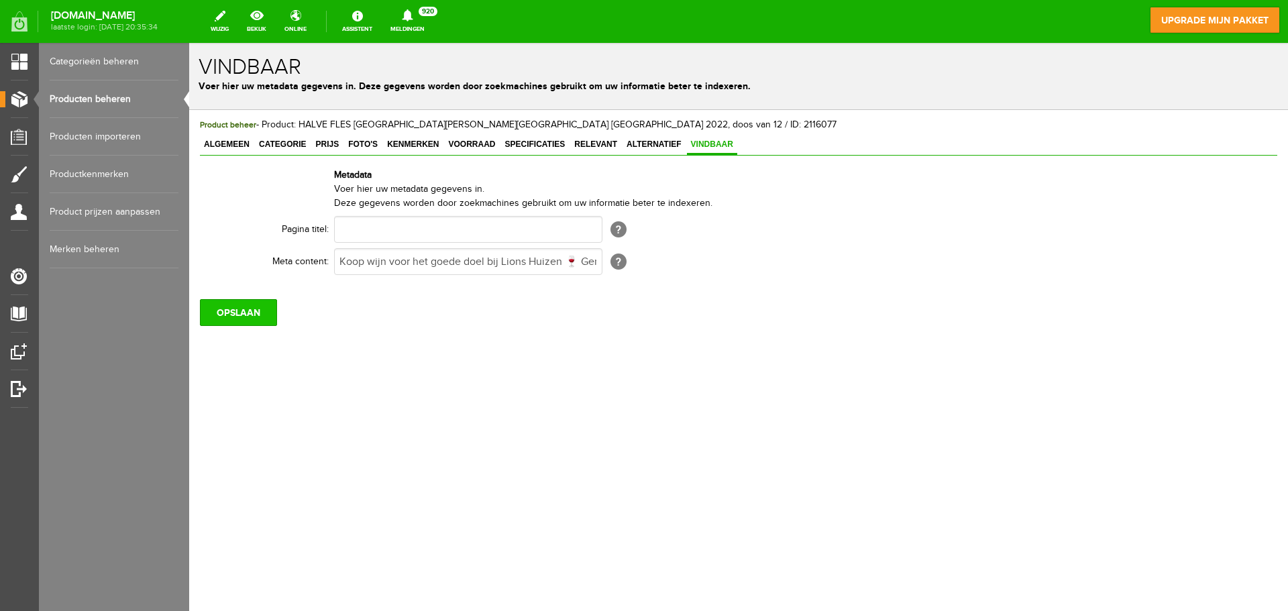
click at [227, 315] on input "OPSLAAN" at bounding box center [238, 312] width 77 height 27
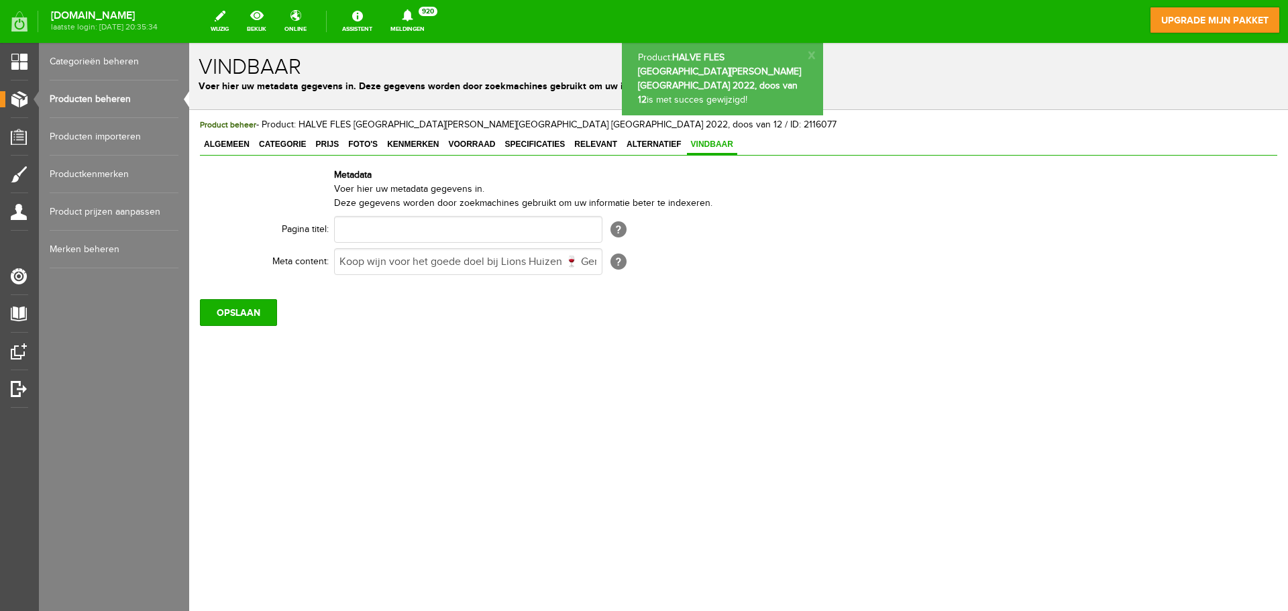
click at [117, 101] on link "Producten beheren" at bounding box center [114, 99] width 129 height 38
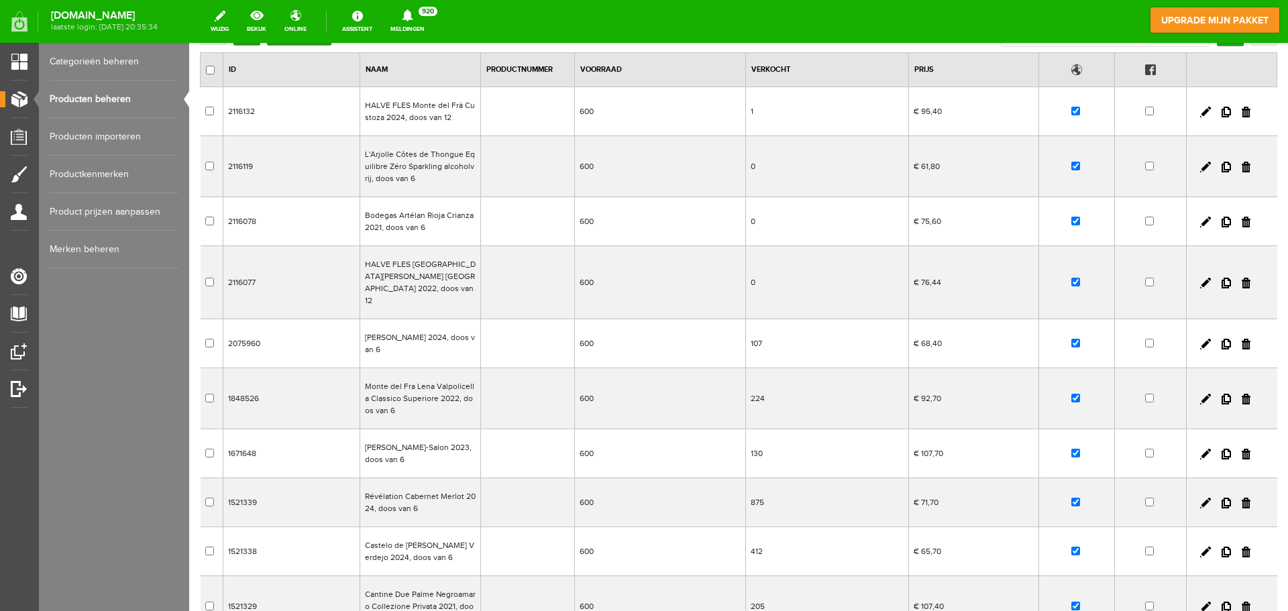
scroll to position [125, 0]
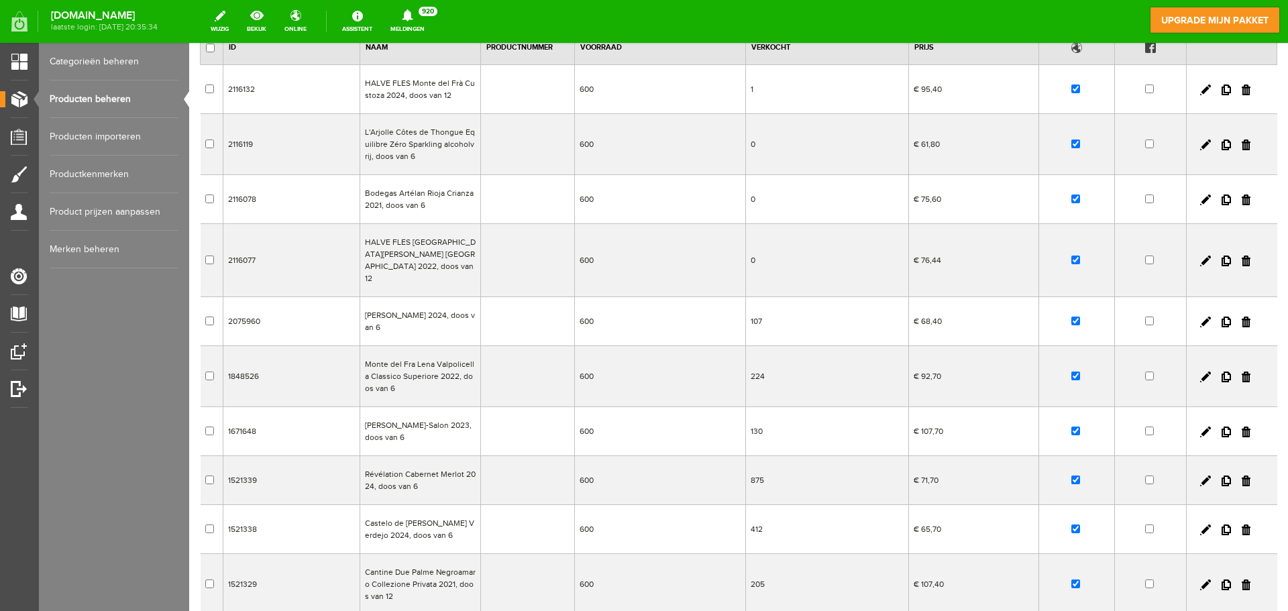
click at [411, 417] on td "[PERSON_NAME]-Salon 2023, doos van 6" at bounding box center [420, 431] width 121 height 49
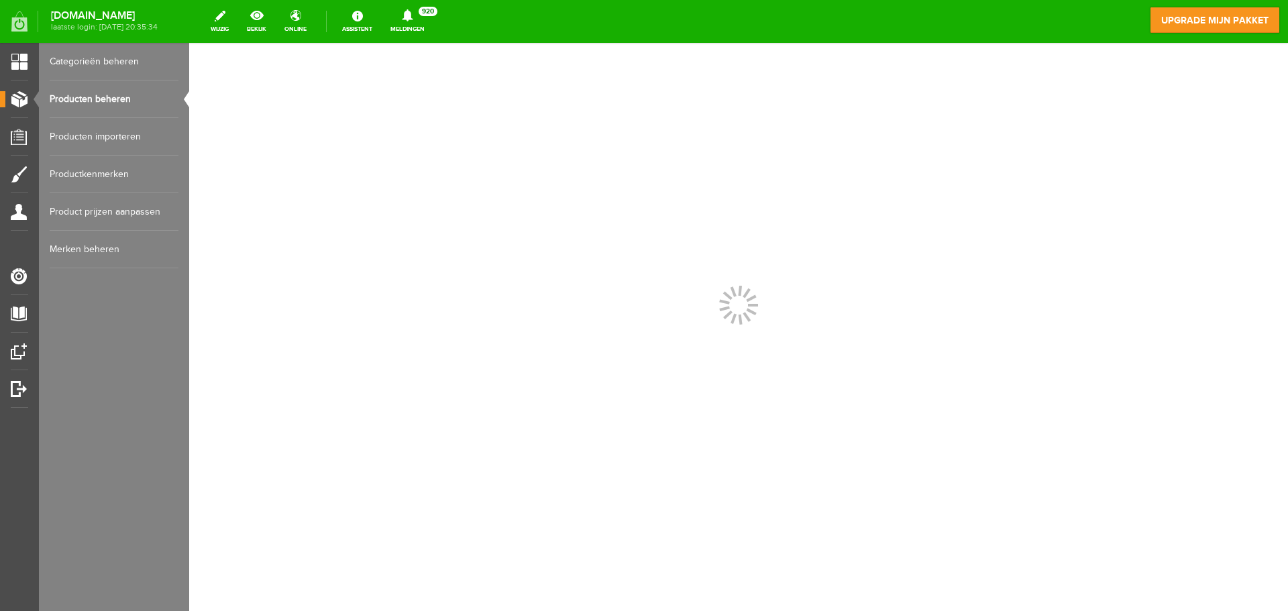
scroll to position [0, 0]
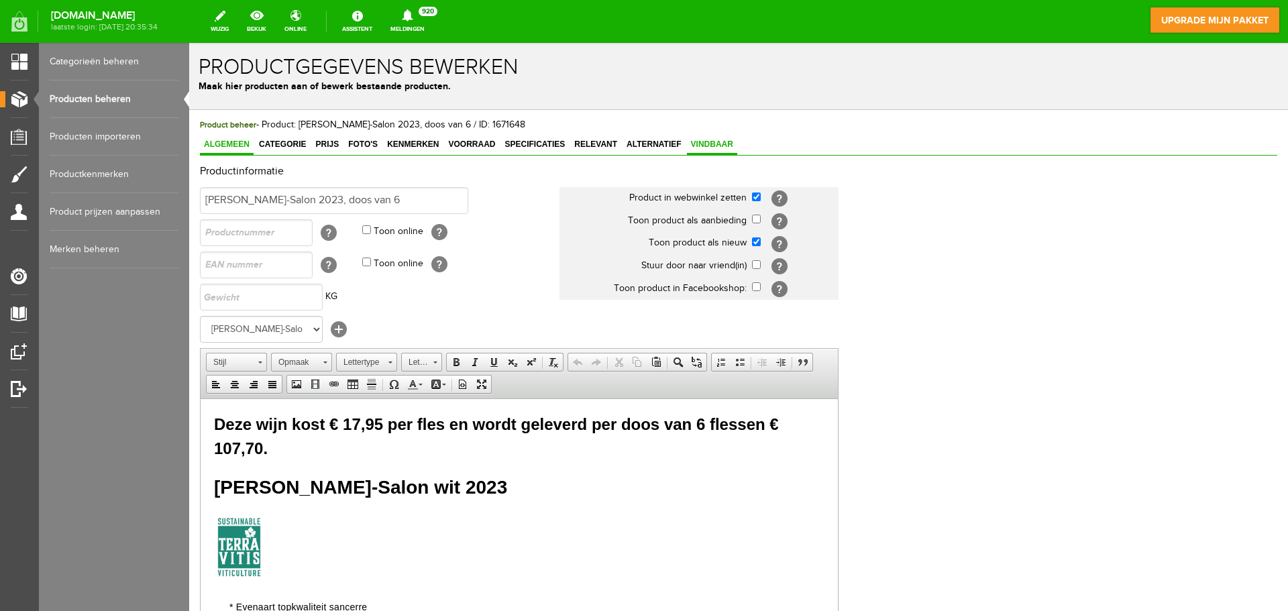
click at [718, 144] on span "Vindbaar" at bounding box center [712, 144] width 50 height 9
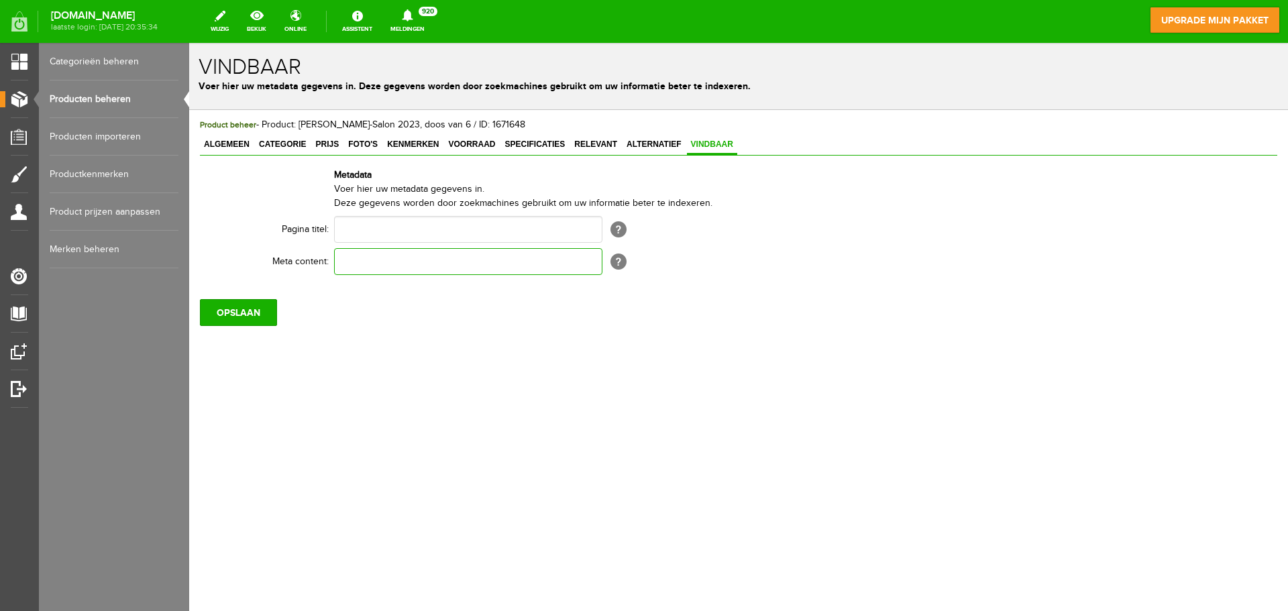
click at [548, 262] on input "text" at bounding box center [468, 261] width 268 height 27
paste input "Koop wijn voor het goede doel bij Lions Huizen 🍷 Geniet van topkwaliteit wijnen…"
type input "Koop wijn voor het goede doel bij Lions Huizen 🍷 Geniet van topkwaliteit wijnen…"
click at [263, 321] on input "OPSLAAN" at bounding box center [238, 312] width 77 height 27
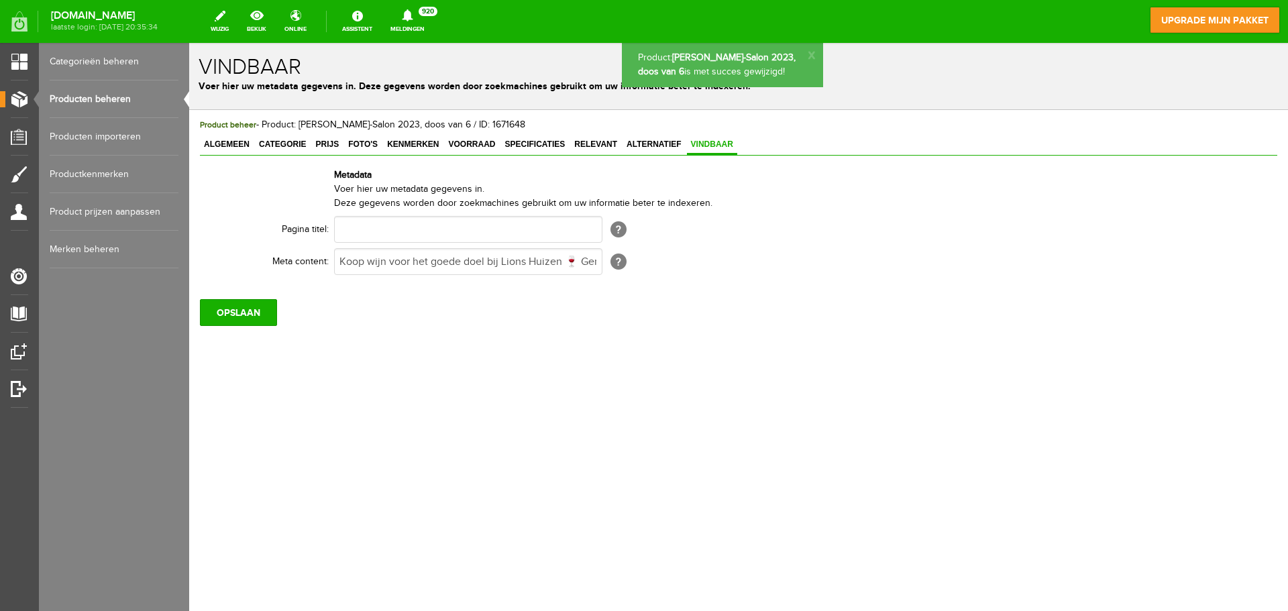
scroll to position [0, 0]
click at [120, 104] on link "Producten beheren" at bounding box center [114, 99] width 129 height 38
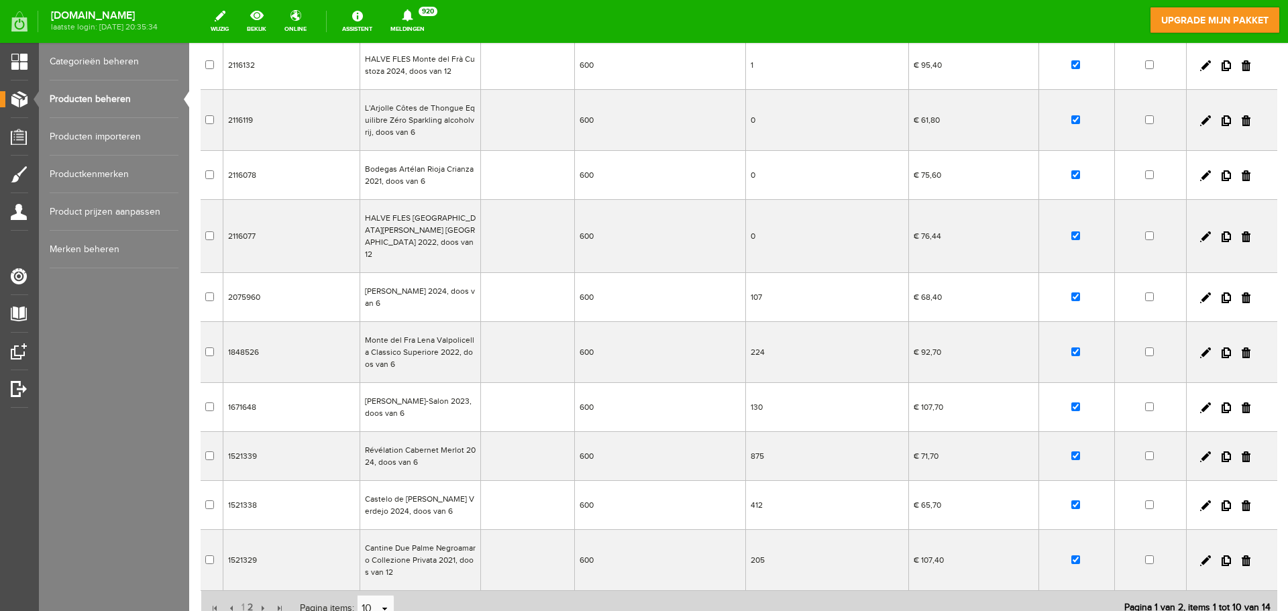
scroll to position [252, 0]
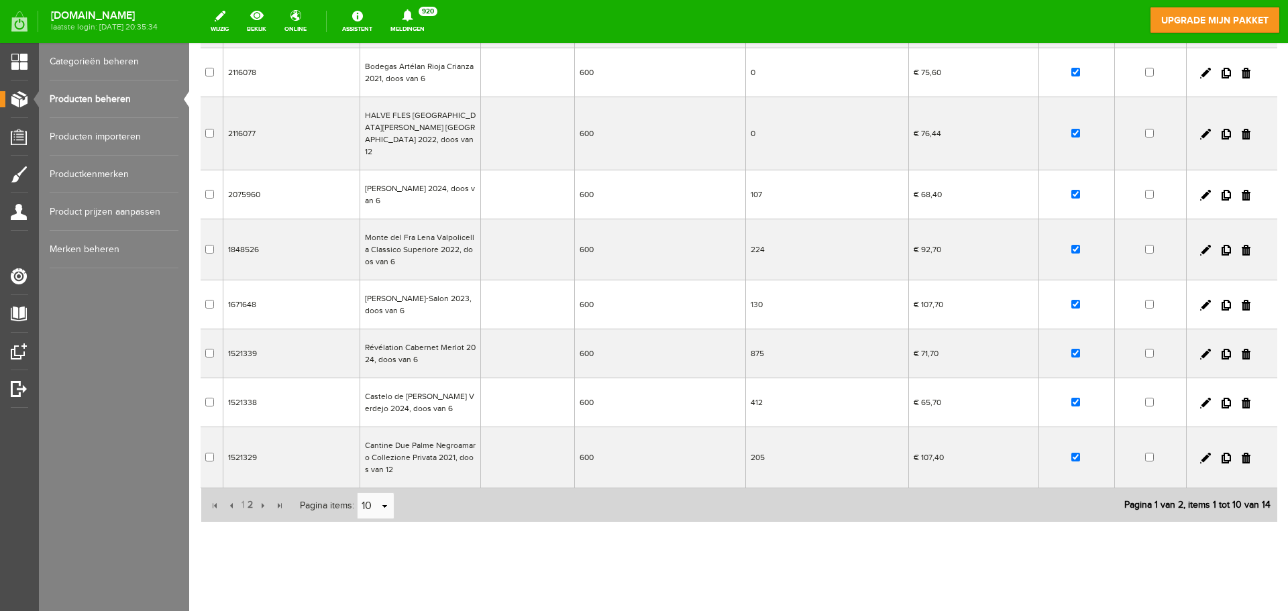
click at [401, 441] on td "Cantine Due Palme Negroamaro Collezione Privata 2021, doos van 12" at bounding box center [420, 457] width 121 height 61
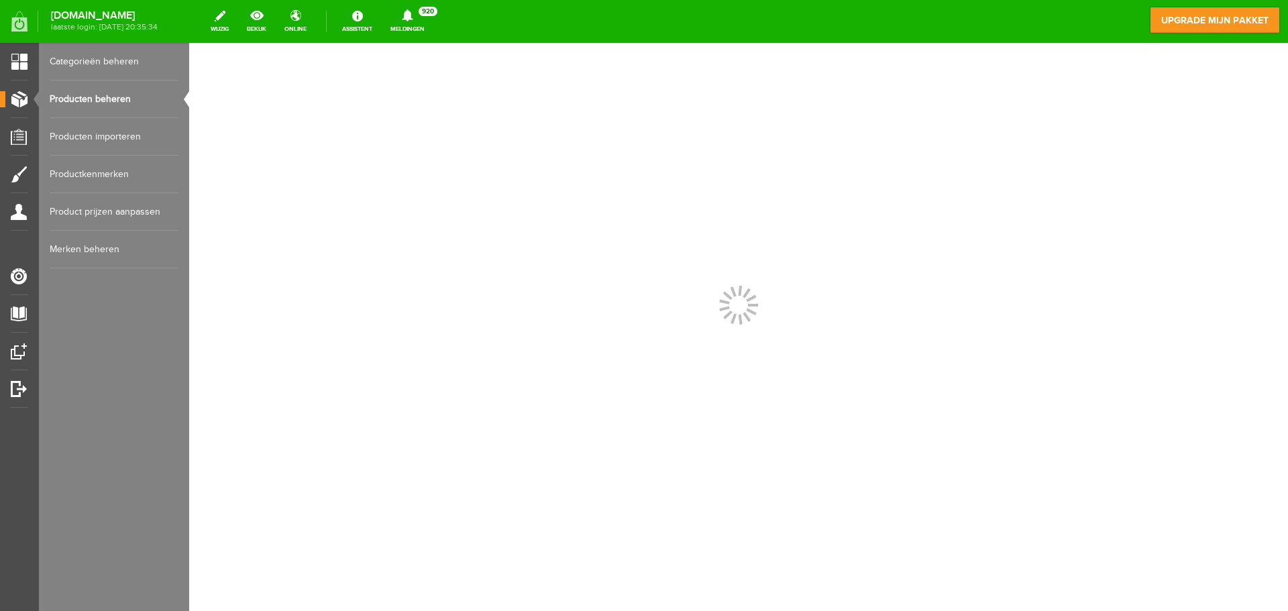
scroll to position [0, 0]
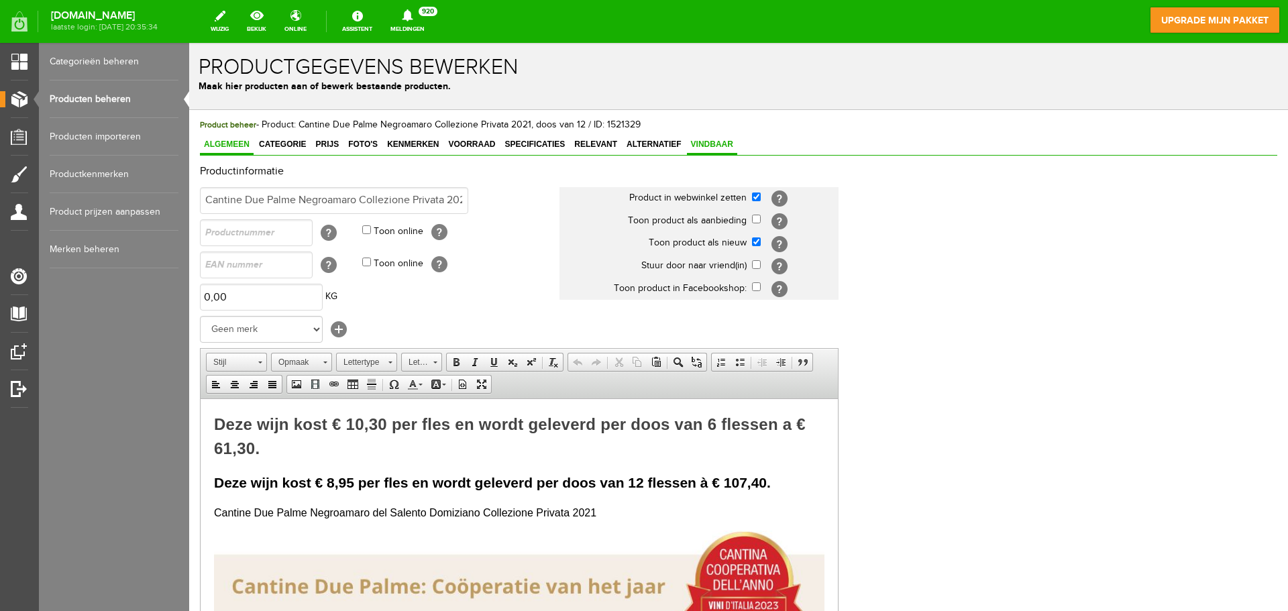
click at [716, 145] on span "Vindbaar" at bounding box center [712, 144] width 50 height 9
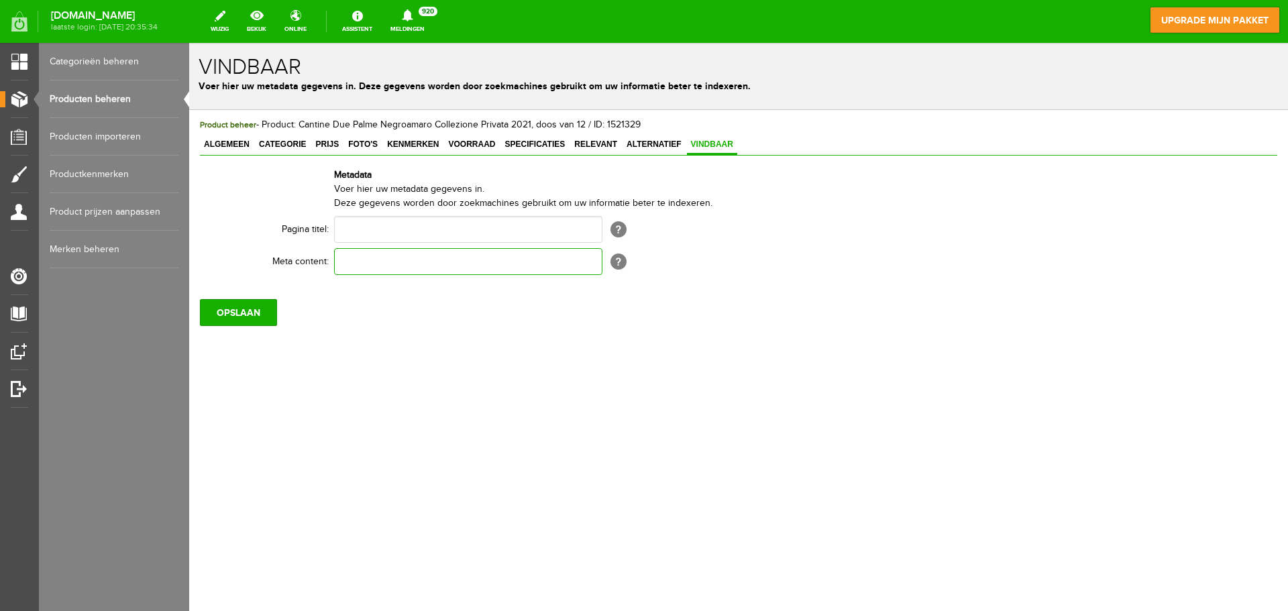
click at [507, 254] on input "text" at bounding box center [468, 261] width 268 height 27
paste input "Koop wijn voor het goede doel bij Lions Huizen 🍷 Geniet van topkwaliteit wijnen…"
click at [250, 305] on input "OPSLAAN" at bounding box center [238, 312] width 77 height 27
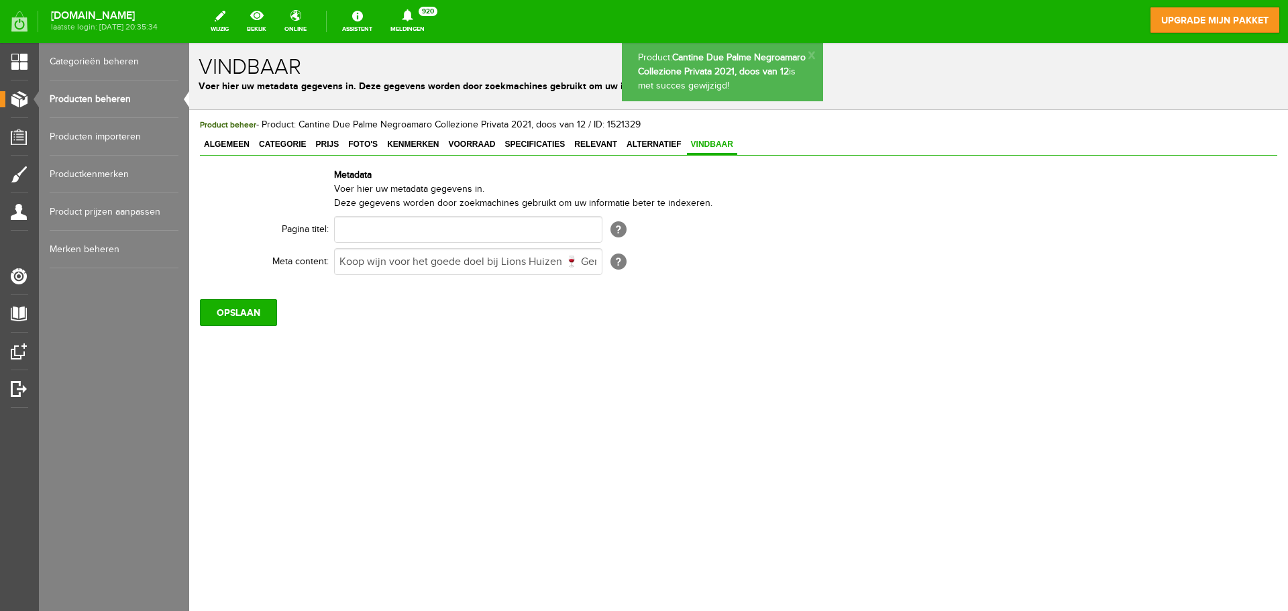
scroll to position [0, 0]
click at [94, 91] on link "Producten beheren" at bounding box center [114, 99] width 129 height 38
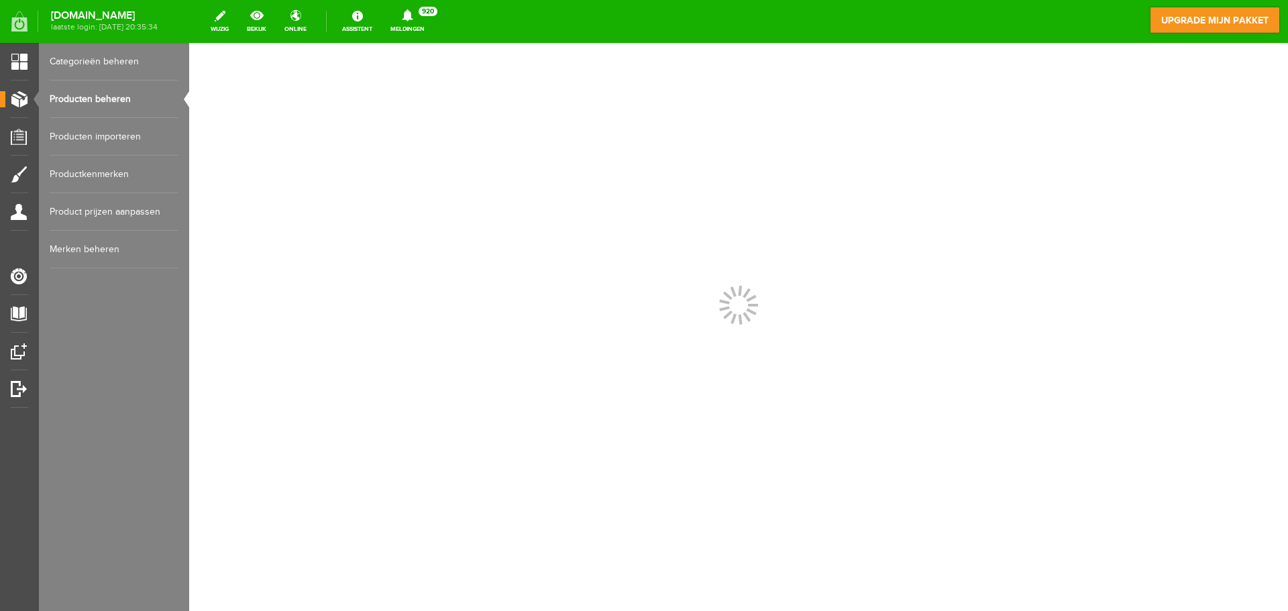
click at [94, 91] on link "Producten beheren" at bounding box center [114, 99] width 129 height 38
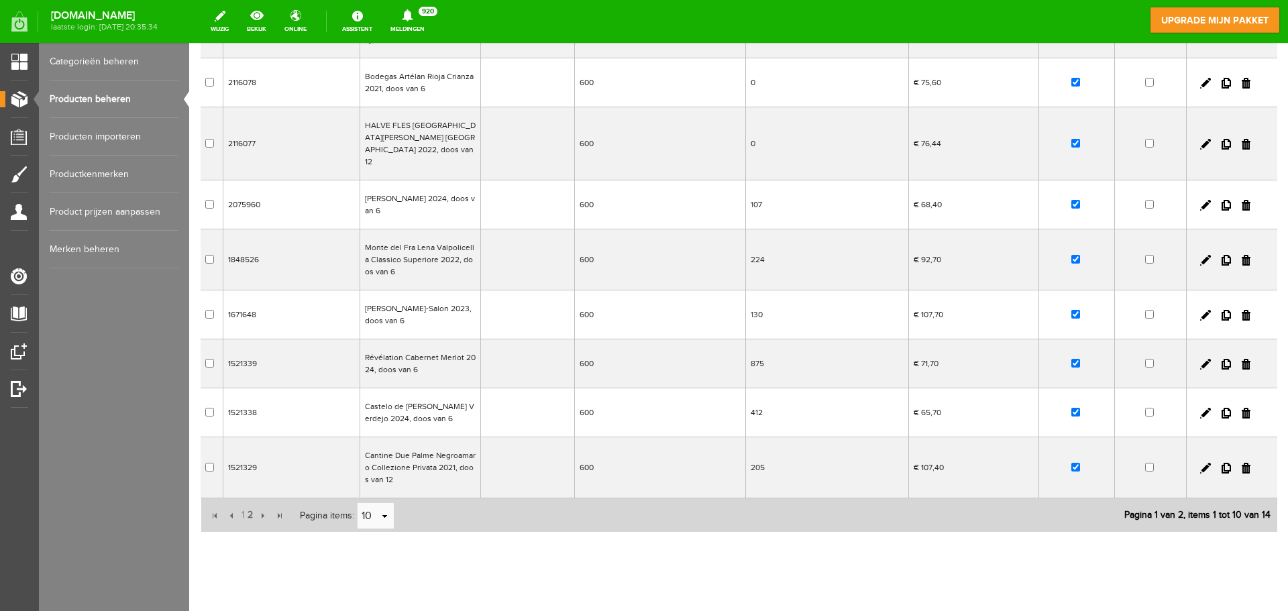
scroll to position [252, 0]
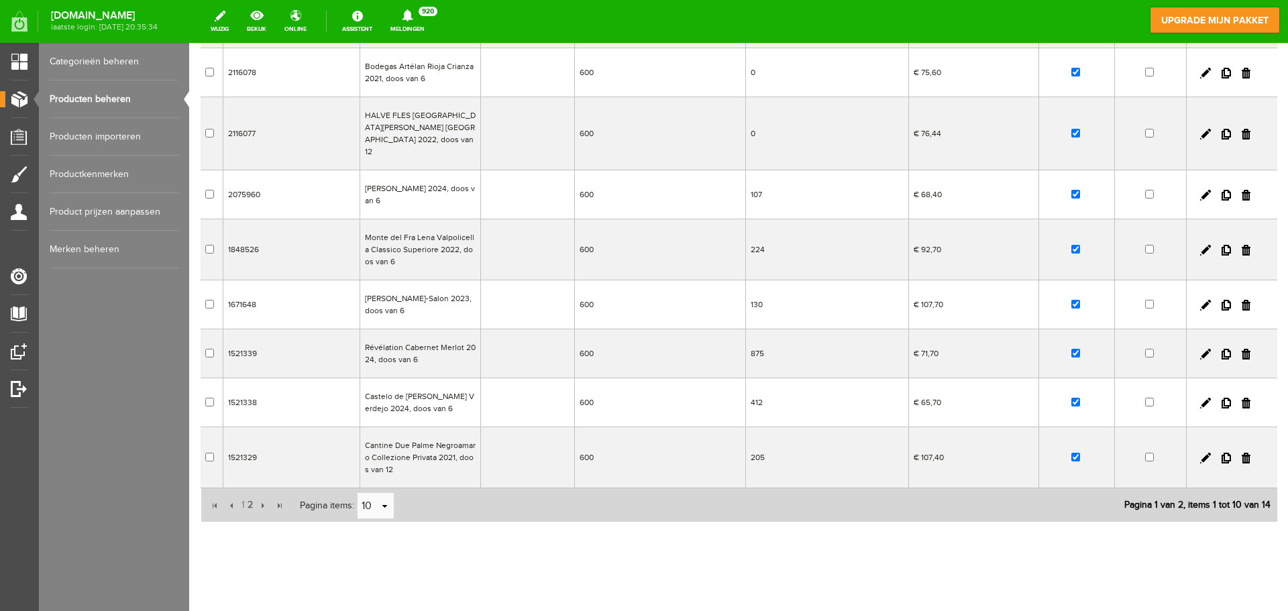
click at [439, 384] on td "Castelo de [PERSON_NAME] Verdejo 2024, doos van 6" at bounding box center [420, 402] width 121 height 49
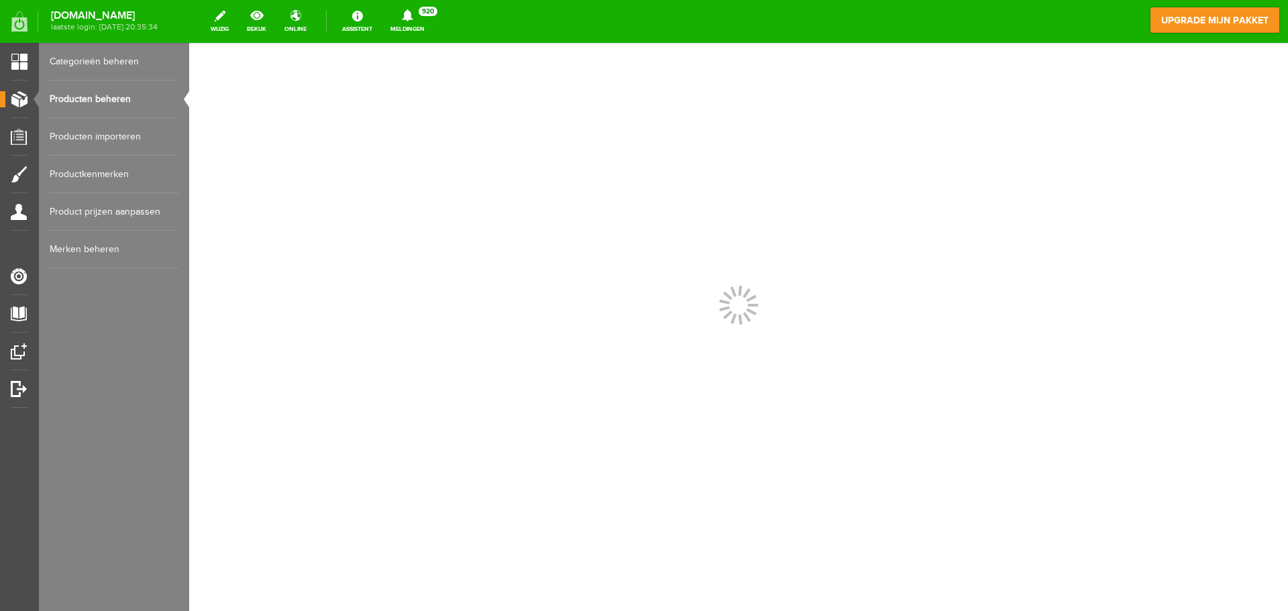
scroll to position [0, 0]
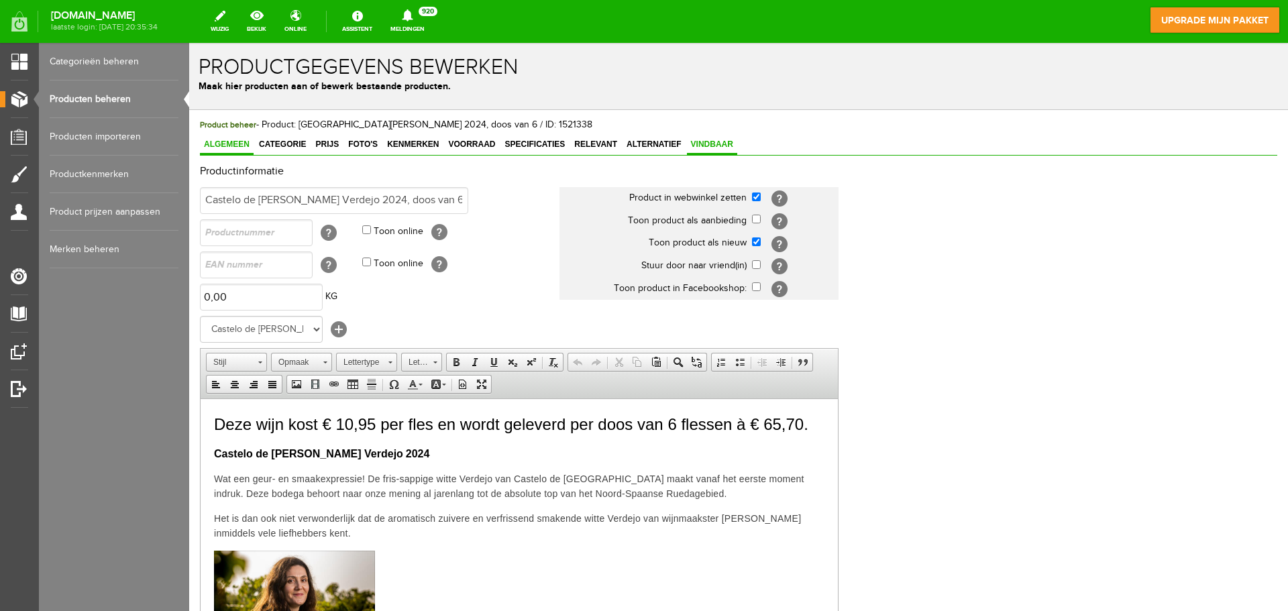
click at [714, 148] on span "Vindbaar" at bounding box center [712, 144] width 50 height 9
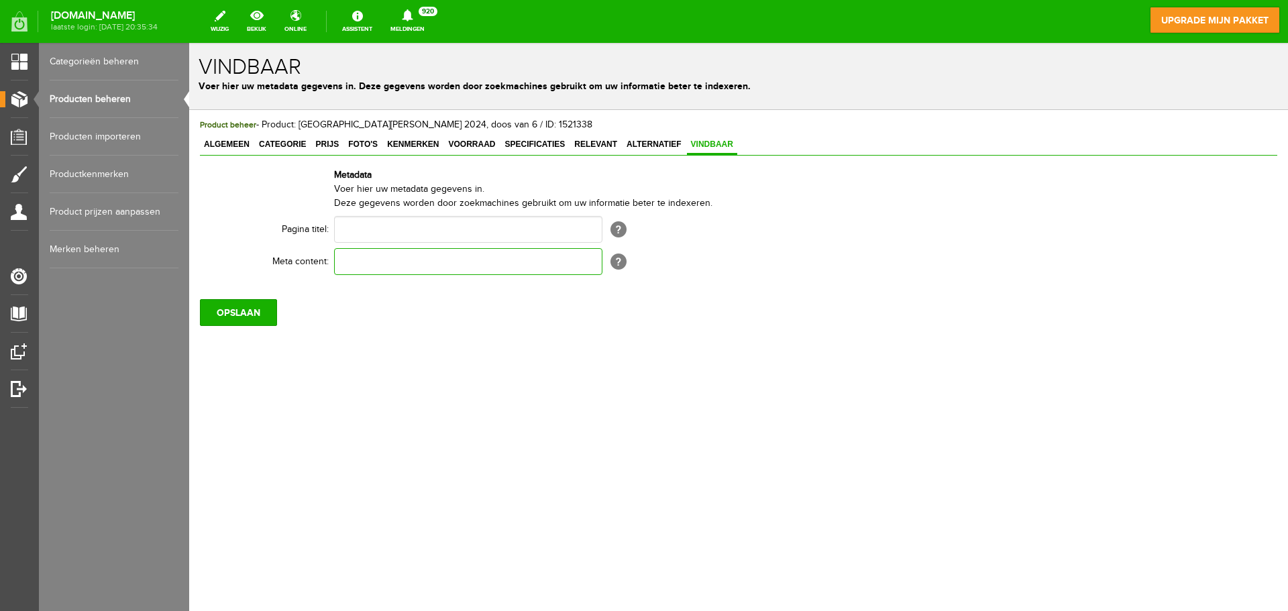
click at [538, 263] on input "text" at bounding box center [468, 261] width 268 height 27
paste input "Koop wijn voor het goede doel bij Lions Huizen 🍷 Geniet van topkwaliteit wijnen…"
click at [231, 311] on input "OPSLAAN" at bounding box center [238, 312] width 77 height 27
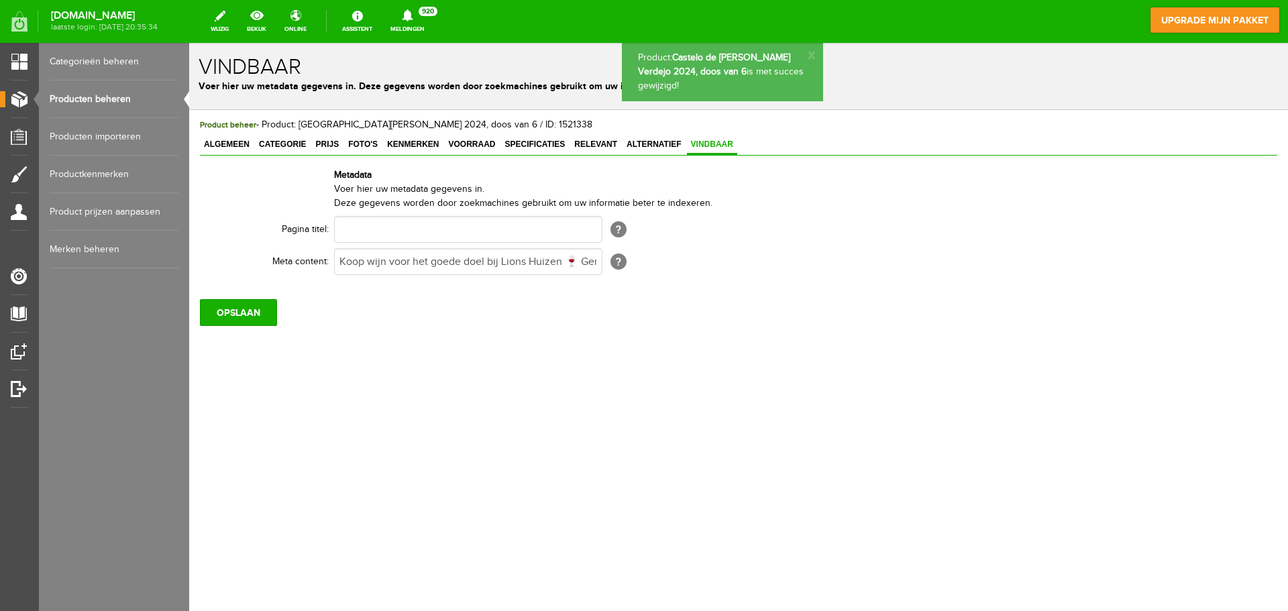
scroll to position [0, 0]
click at [117, 101] on link "Producten beheren" at bounding box center [114, 99] width 129 height 38
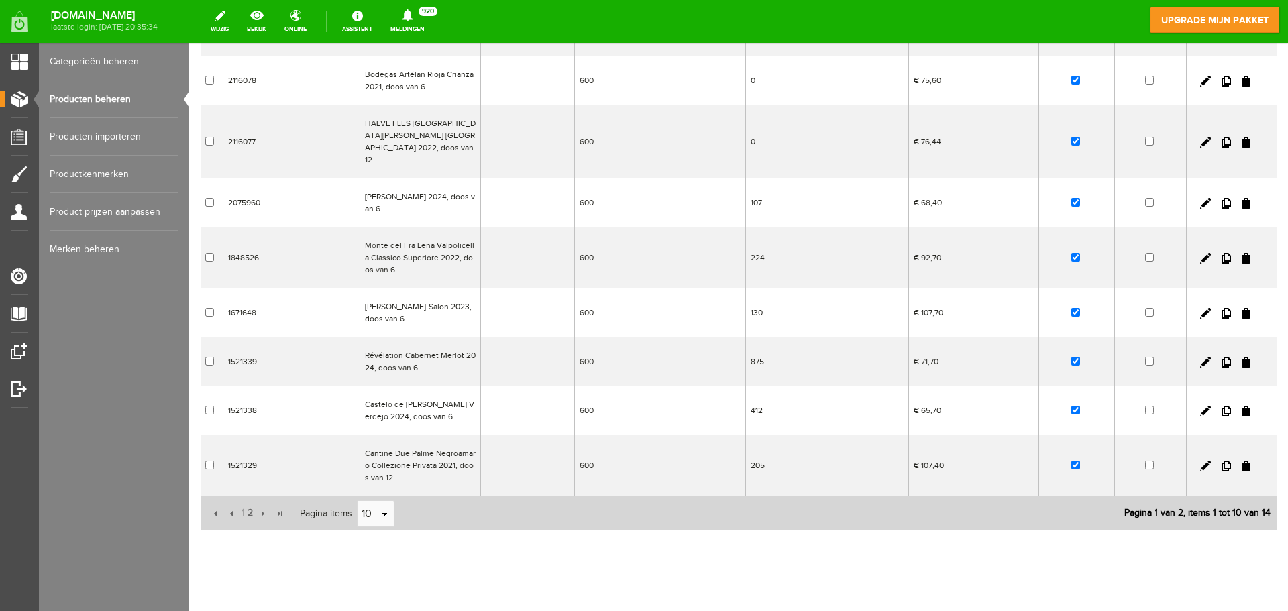
scroll to position [252, 0]
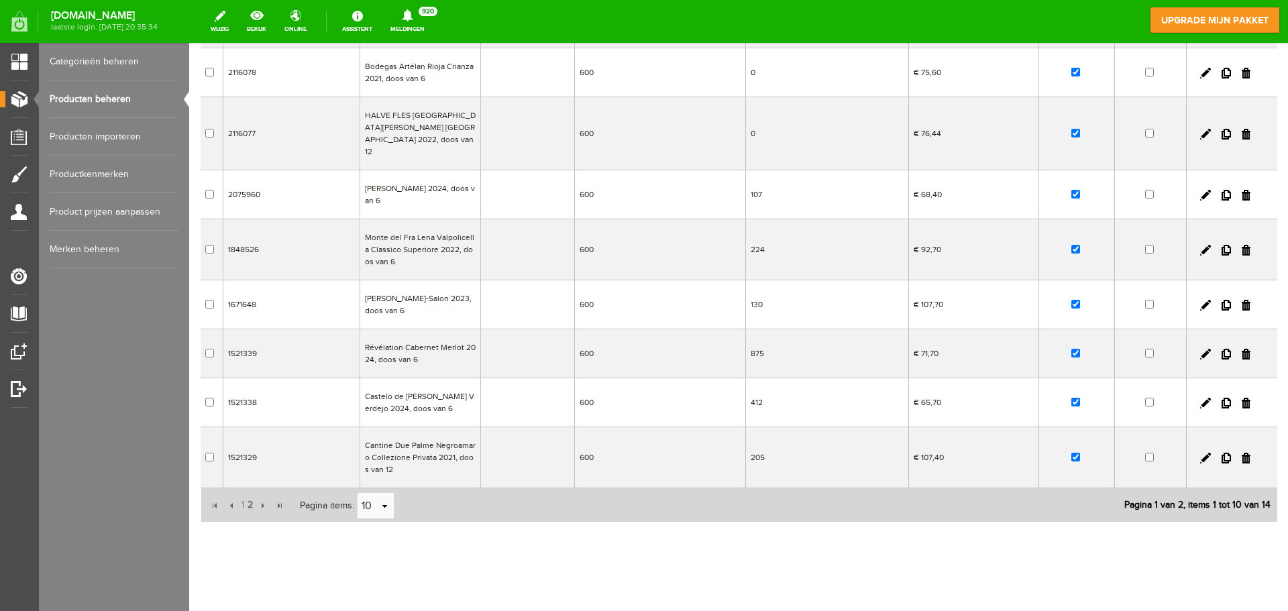
click at [421, 331] on td "Révélation Cabernet Merlot 2024, doos van 6" at bounding box center [420, 353] width 121 height 49
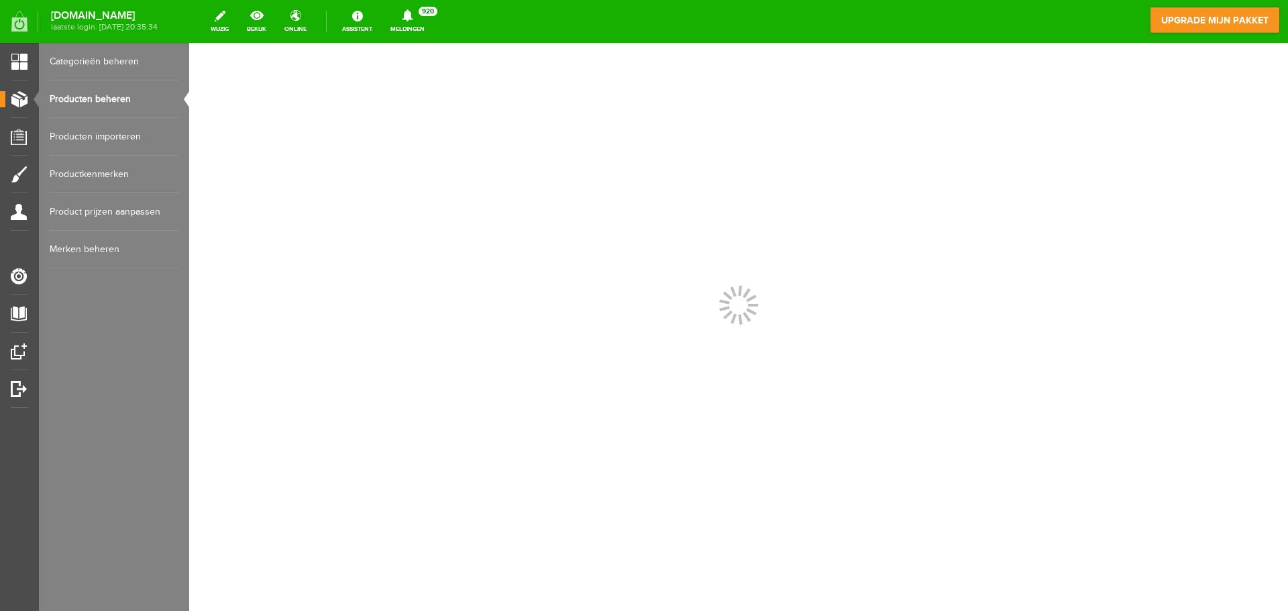
scroll to position [0, 0]
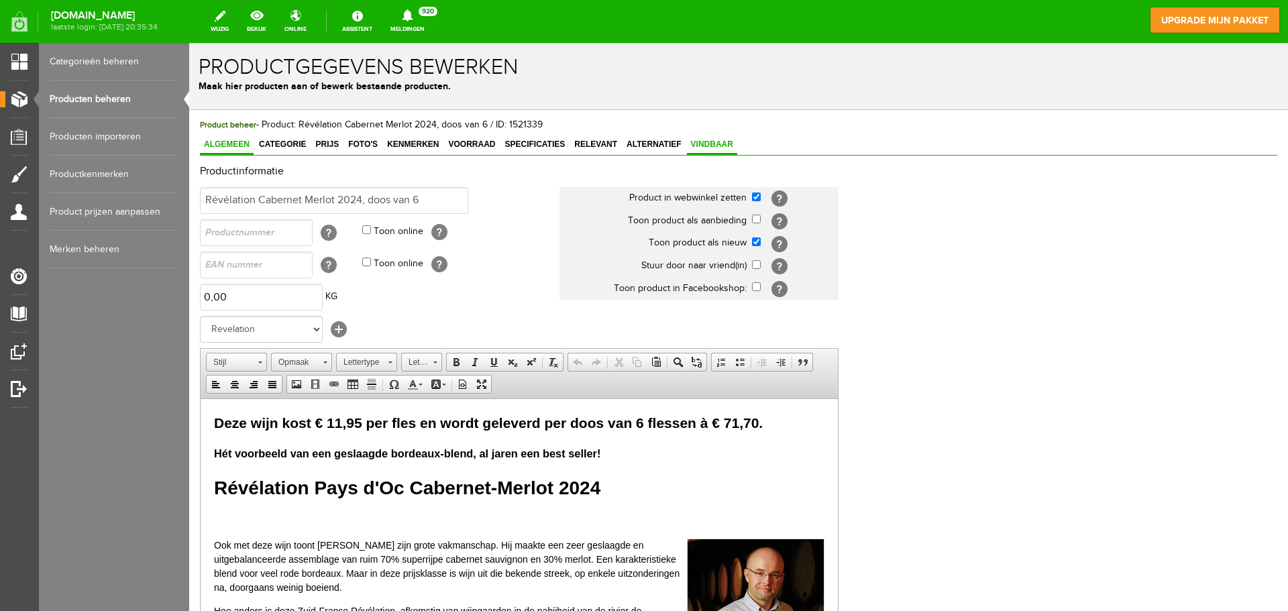
click at [711, 139] on link "Vindbaar" at bounding box center [712, 145] width 50 height 19
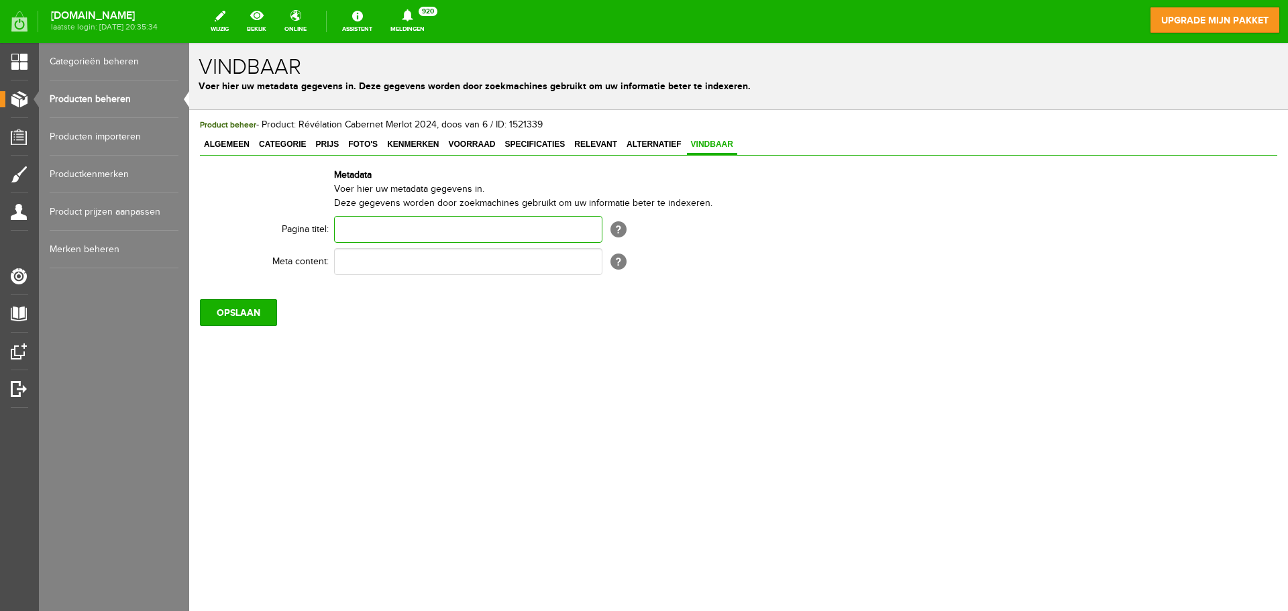
click at [398, 228] on input "text" at bounding box center [468, 229] width 268 height 27
click at [378, 260] on input "text" at bounding box center [468, 261] width 268 height 27
paste input "Koop wijn voor het goede doel bij Lions Huizen 🍷 Geniet van topkwaliteit wijnen…"
type input "Koop wijn voor het goede doel bij Lions Huizen 🍷 Geniet van topkwaliteit wijnen…"
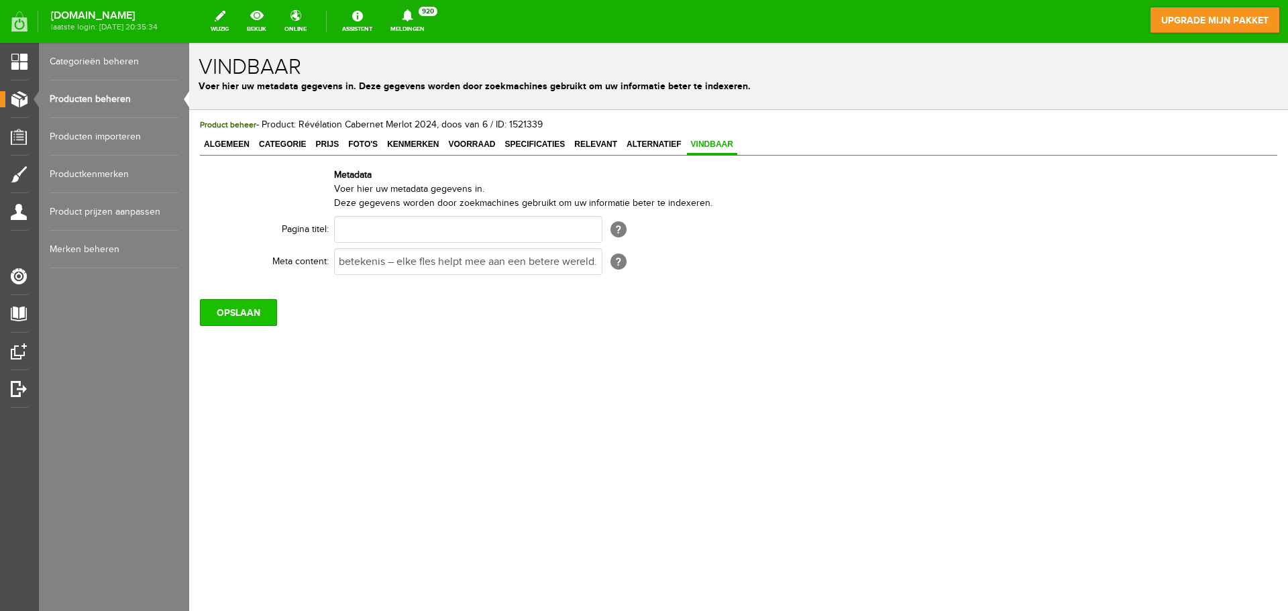
click at [258, 309] on input "OPSLAAN" at bounding box center [238, 312] width 77 height 27
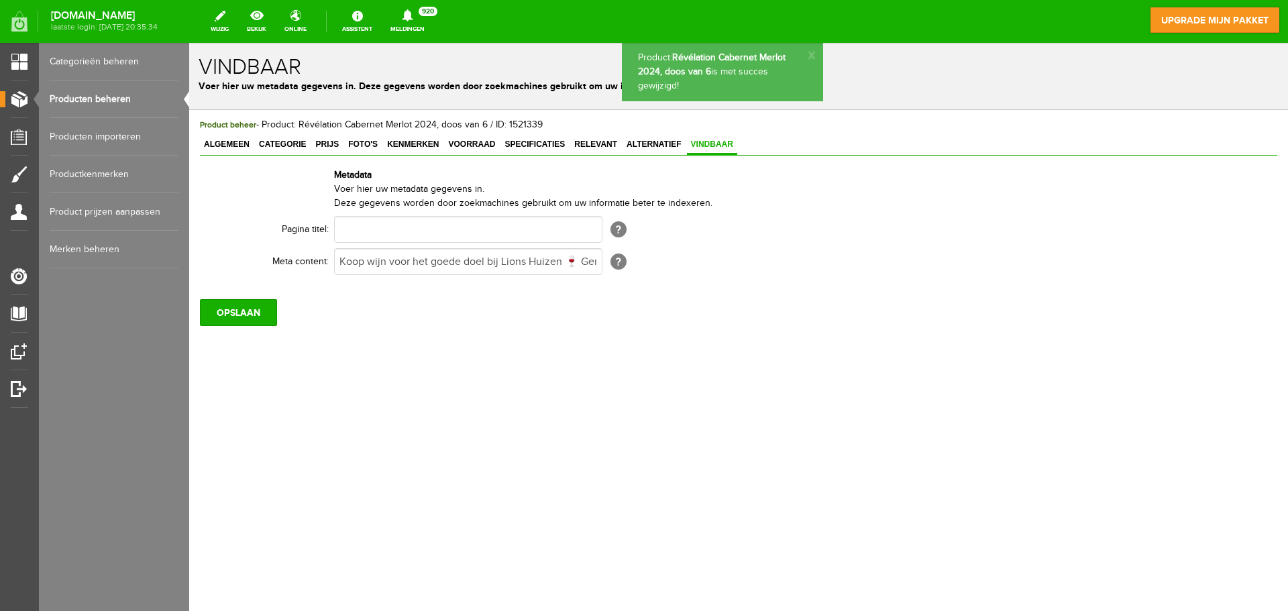
scroll to position [0, 0]
click at [128, 103] on link "Producten beheren" at bounding box center [114, 99] width 129 height 38
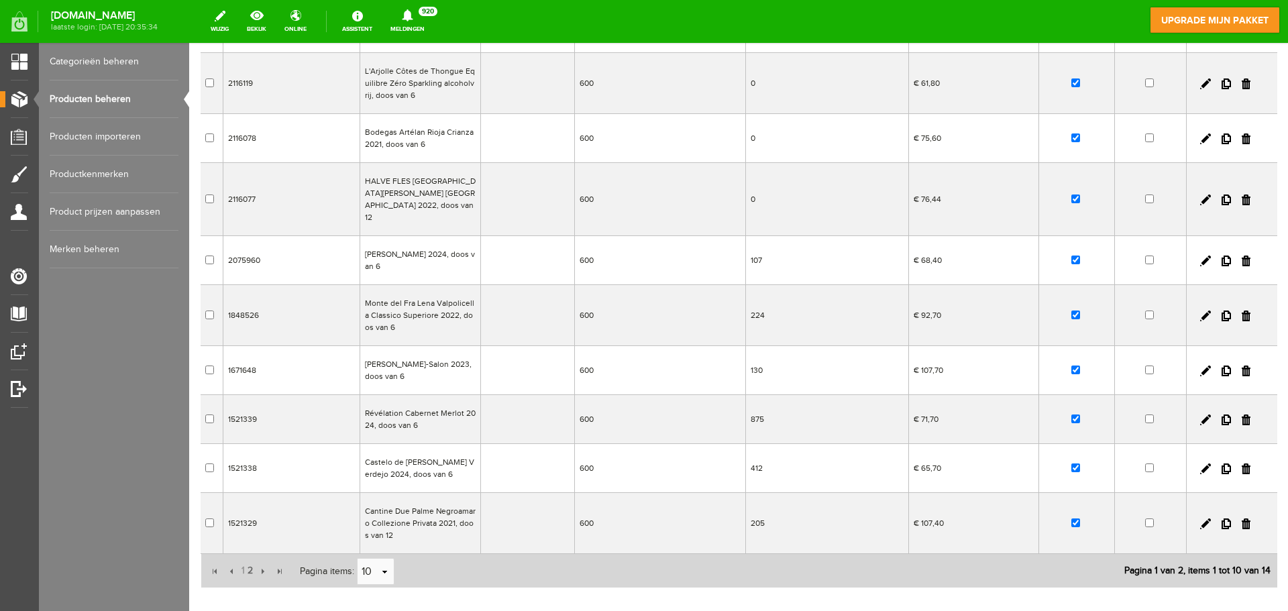
scroll to position [213, 0]
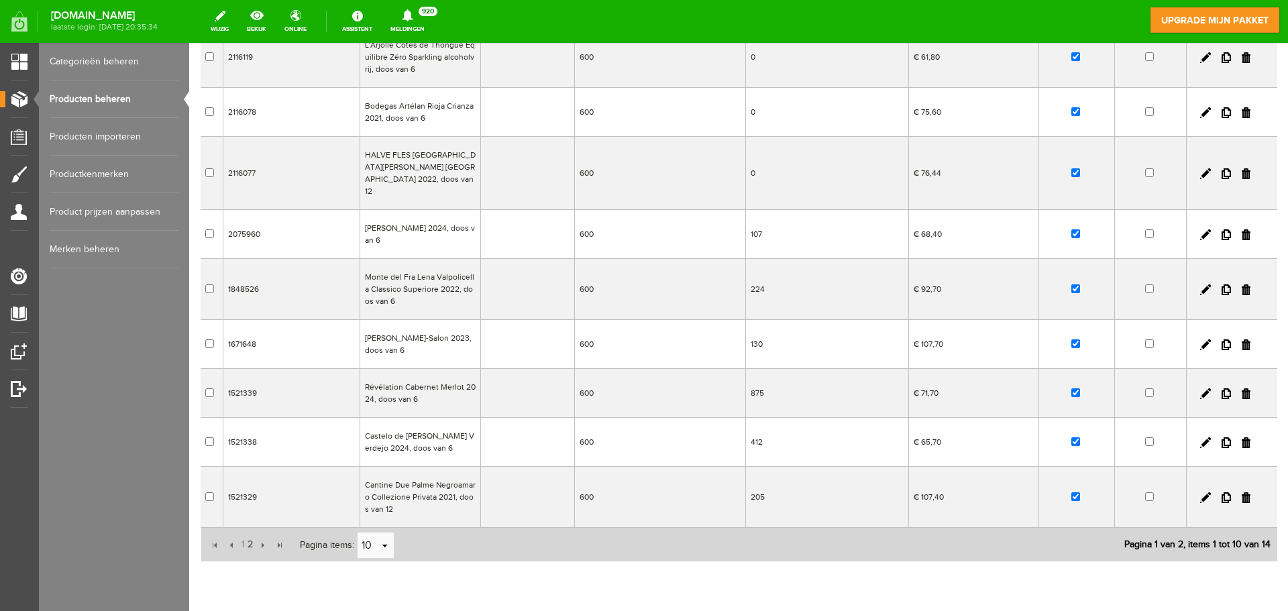
click at [422, 325] on td "[PERSON_NAME]-Salon 2023, doos van 6" at bounding box center [420, 344] width 121 height 49
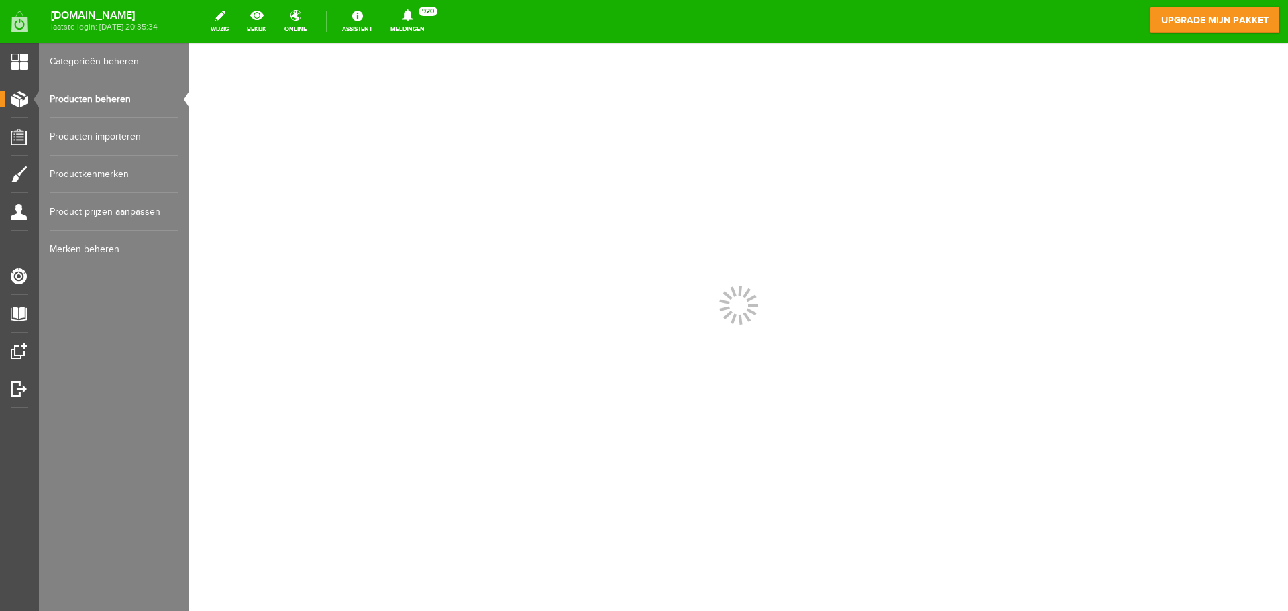
scroll to position [0, 0]
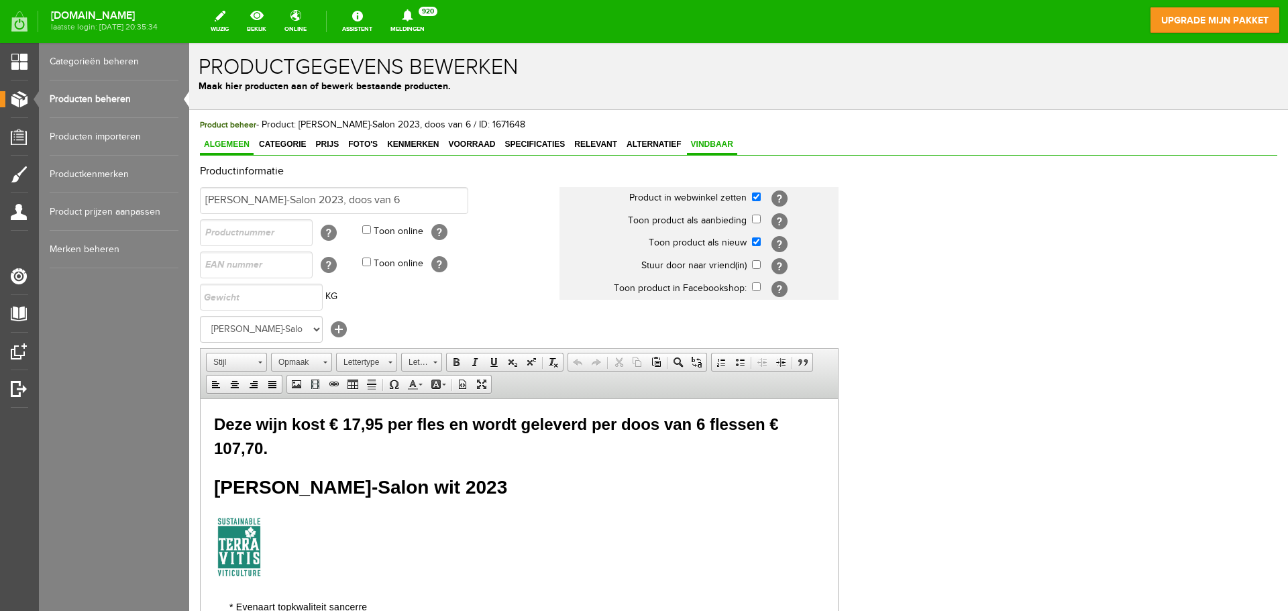
click at [722, 150] on link "Vindbaar" at bounding box center [712, 145] width 50 height 19
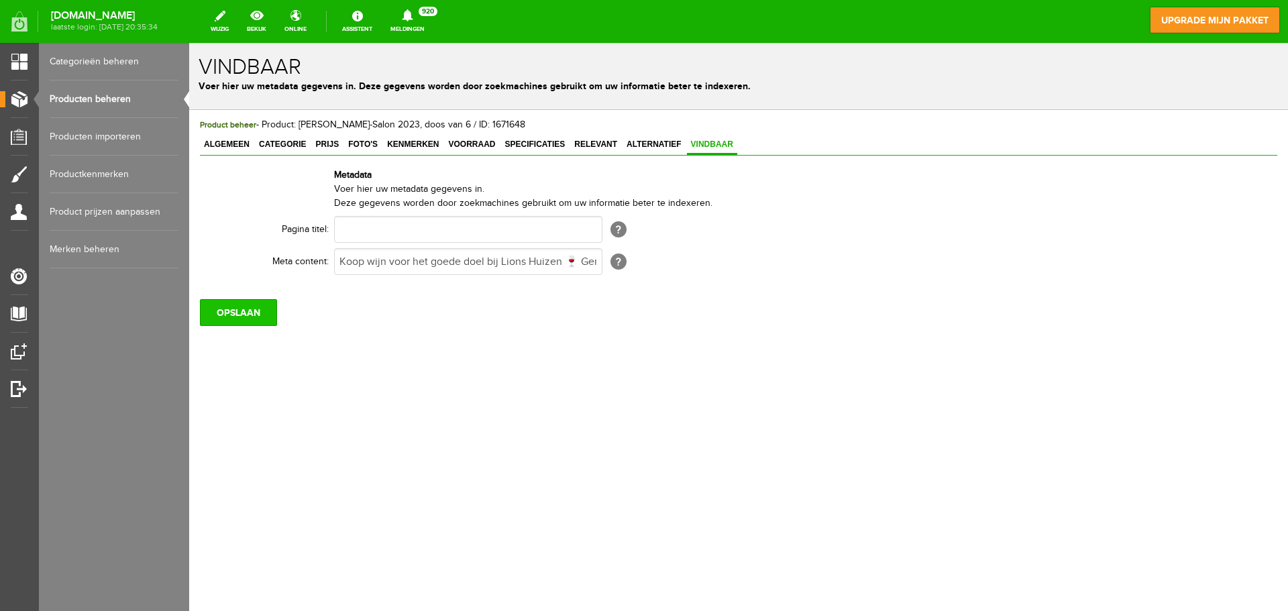
click at [233, 317] on input "OPSLAAN" at bounding box center [238, 312] width 77 height 27
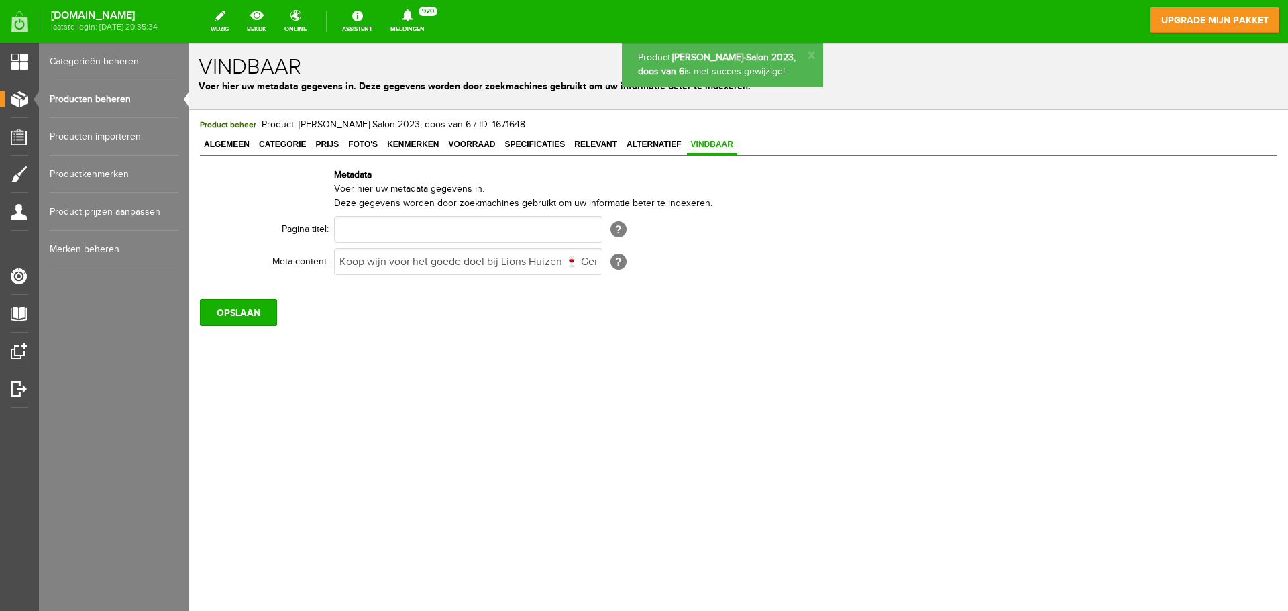
click at [119, 111] on link "Producten beheren" at bounding box center [114, 99] width 129 height 38
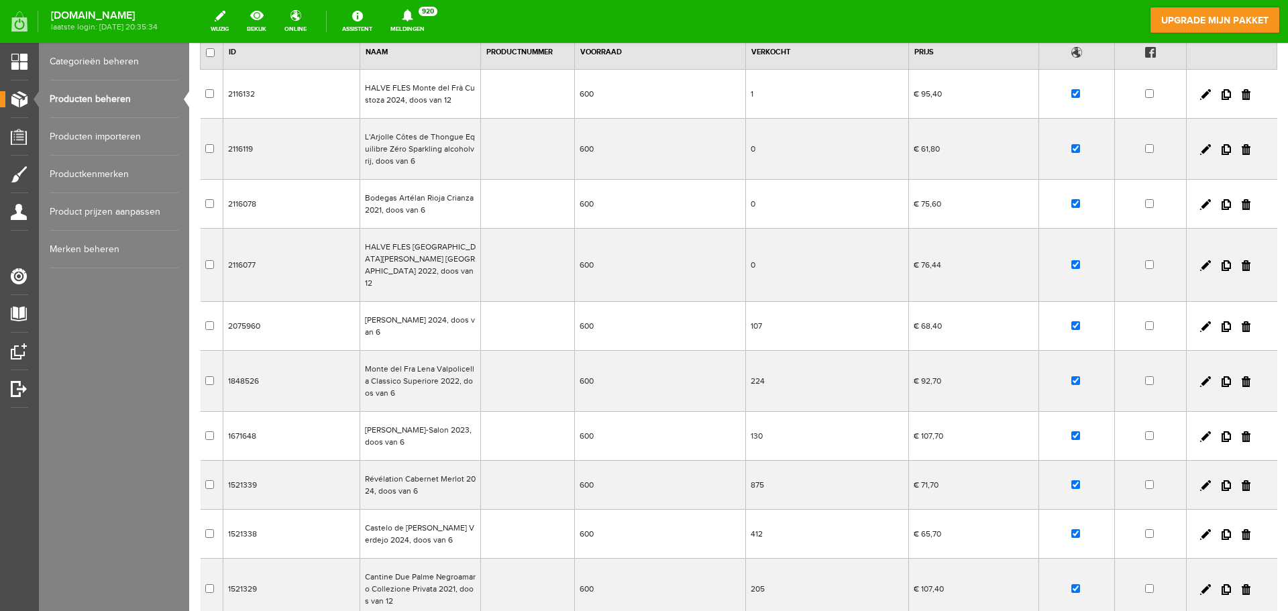
scroll to position [252, 0]
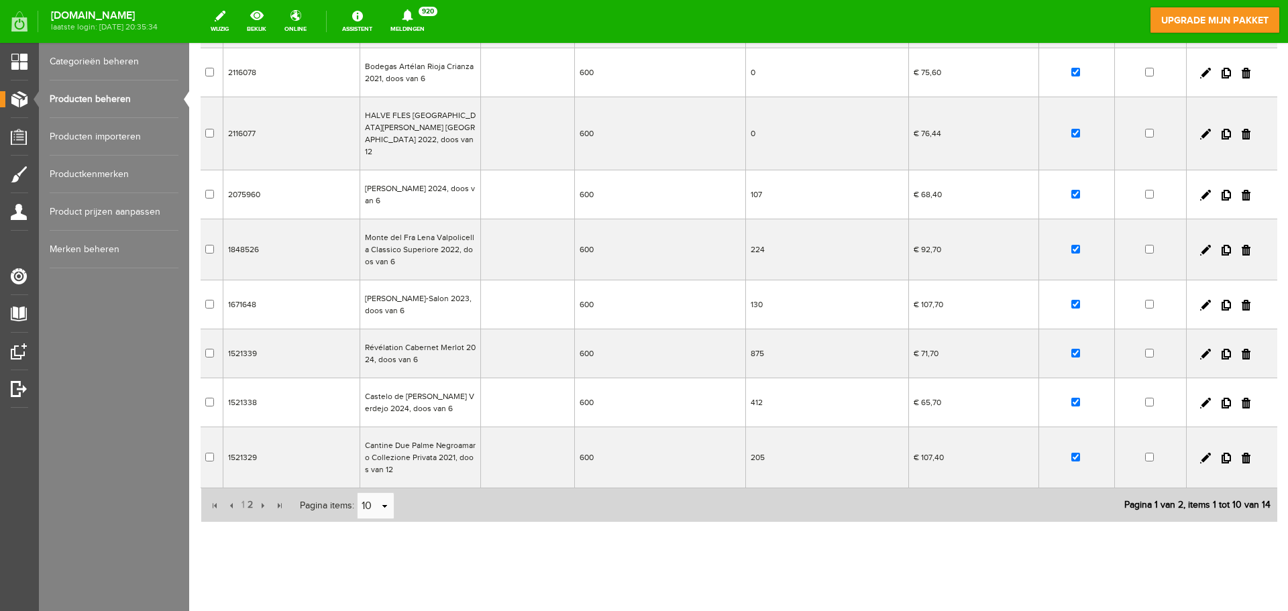
click at [421, 225] on td "Monte del Fra Lena Valpolicella Classico Superiore 2022, doos van 6" at bounding box center [420, 249] width 121 height 61
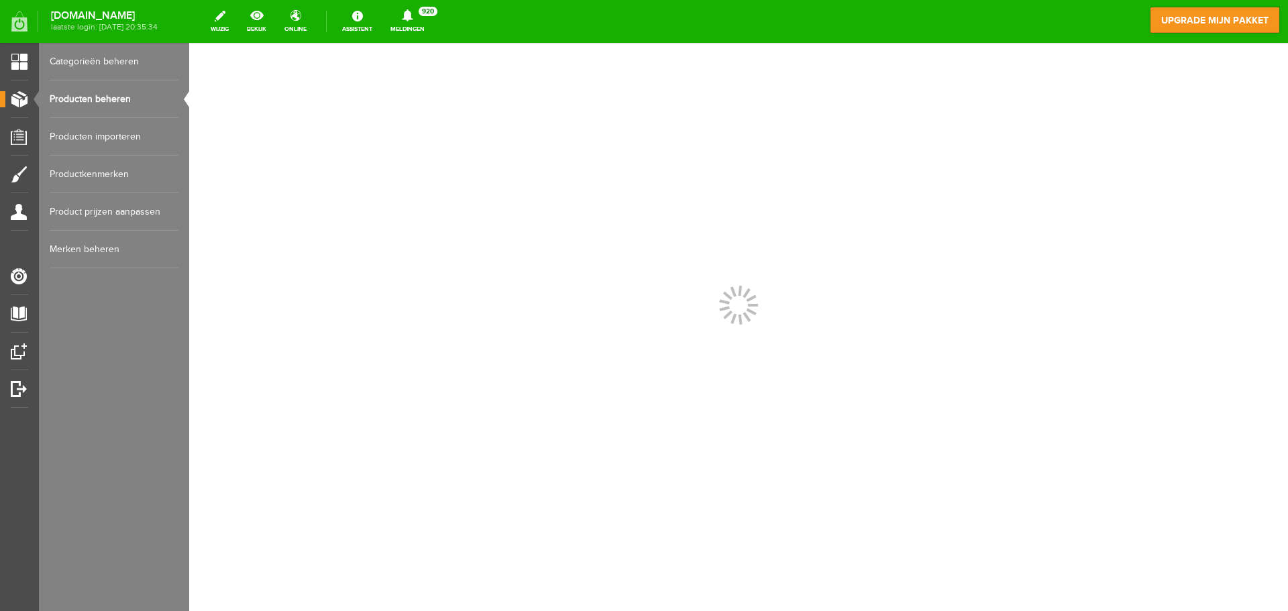
scroll to position [0, 0]
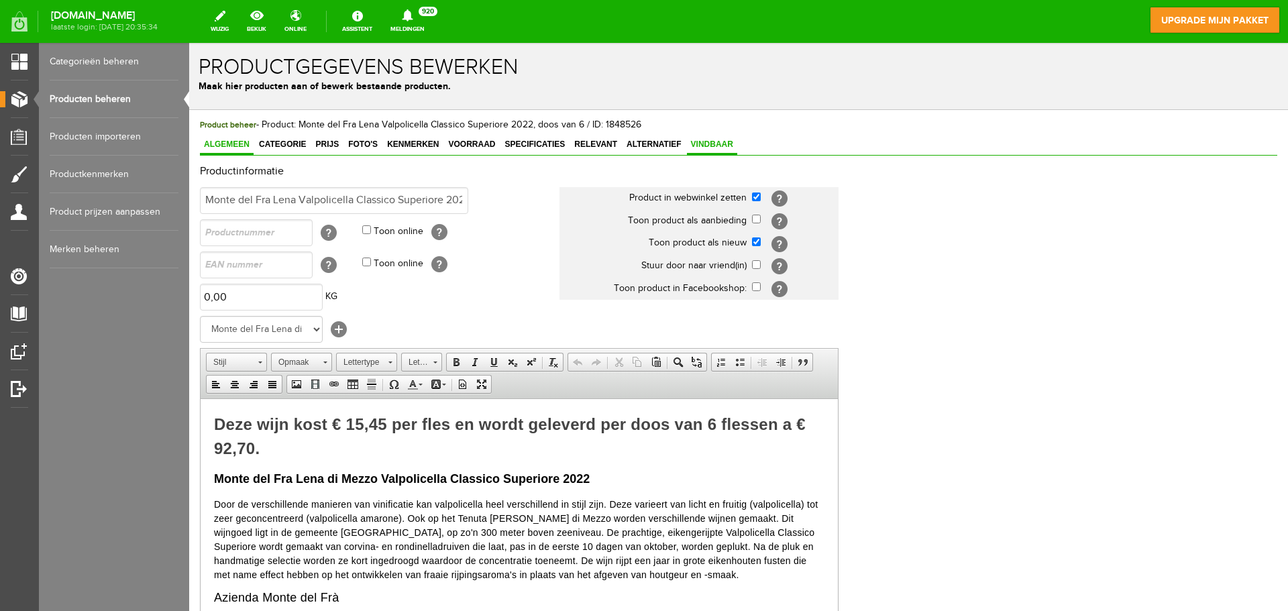
click at [716, 143] on span "Vindbaar" at bounding box center [712, 144] width 50 height 9
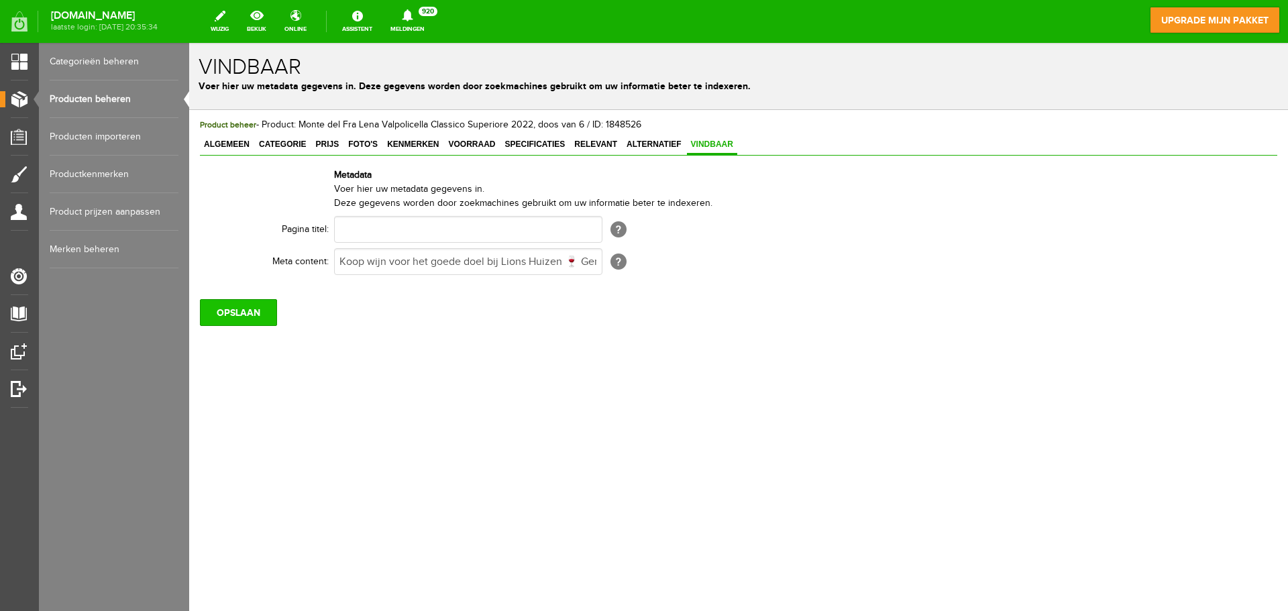
click at [255, 319] on input "OPSLAAN" at bounding box center [238, 312] width 77 height 27
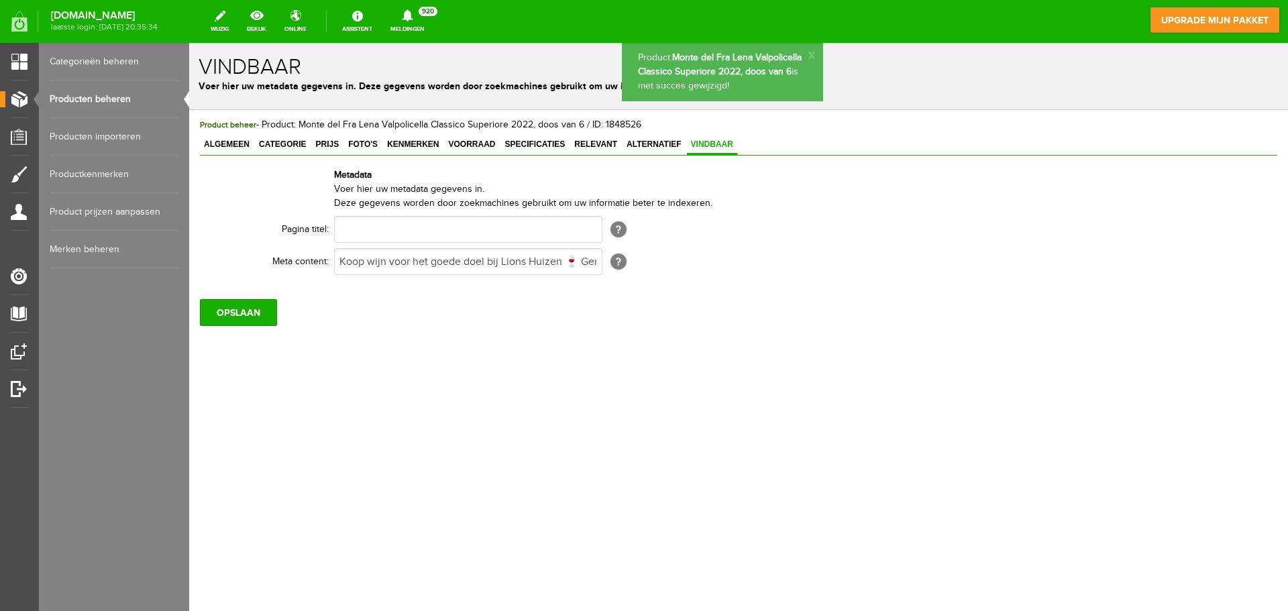
click at [104, 103] on link "Producten beheren" at bounding box center [114, 99] width 129 height 38
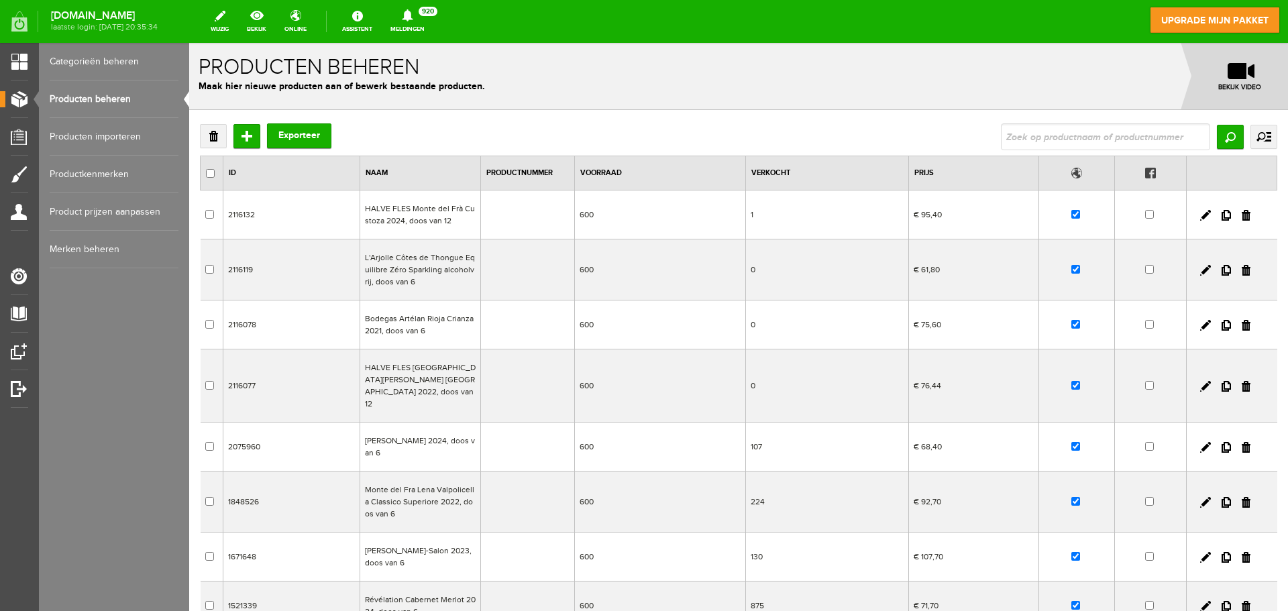
click at [392, 216] on td "HALVE FLES Monte del Frà Custoza 2024, doos van 12" at bounding box center [420, 215] width 121 height 49
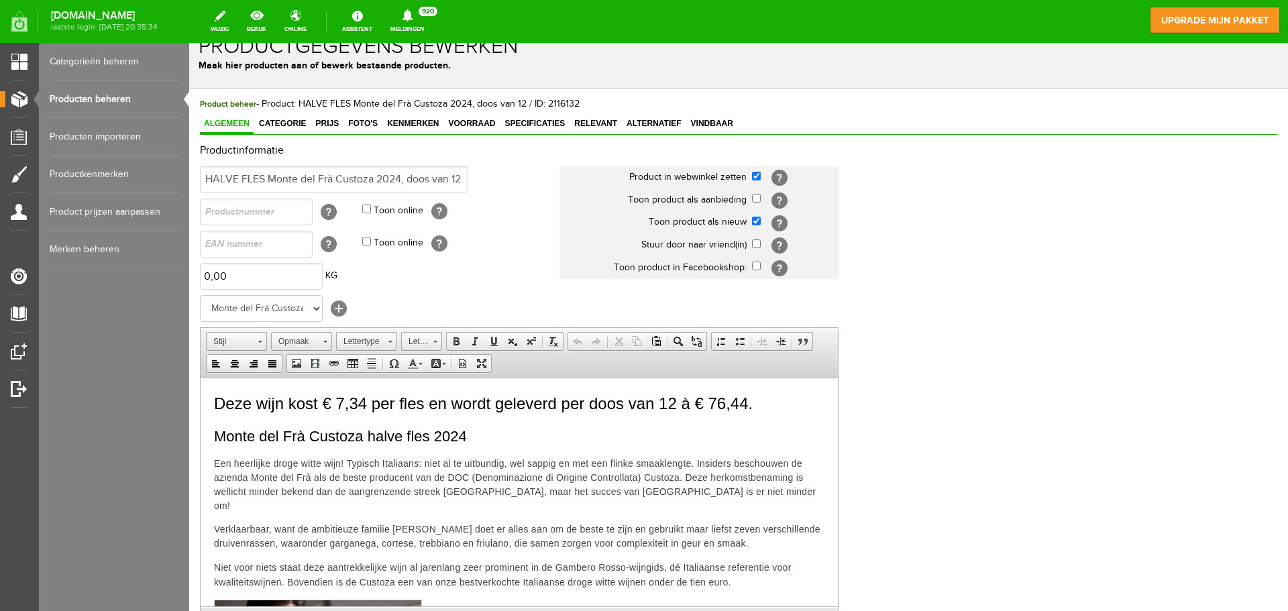
scroll to position [19, 0]
click at [229, 400] on span "Deze wijn kost € 7,34 per fles en wordt geleverd per doos van 12 à € 76,44." at bounding box center [483, 404] width 539 height 18
click at [233, 435] on span "Monte del Frà Custoza halve fles 2024" at bounding box center [340, 437] width 253 height 17
click at [113, 103] on link "Producten beheren" at bounding box center [114, 99] width 129 height 38
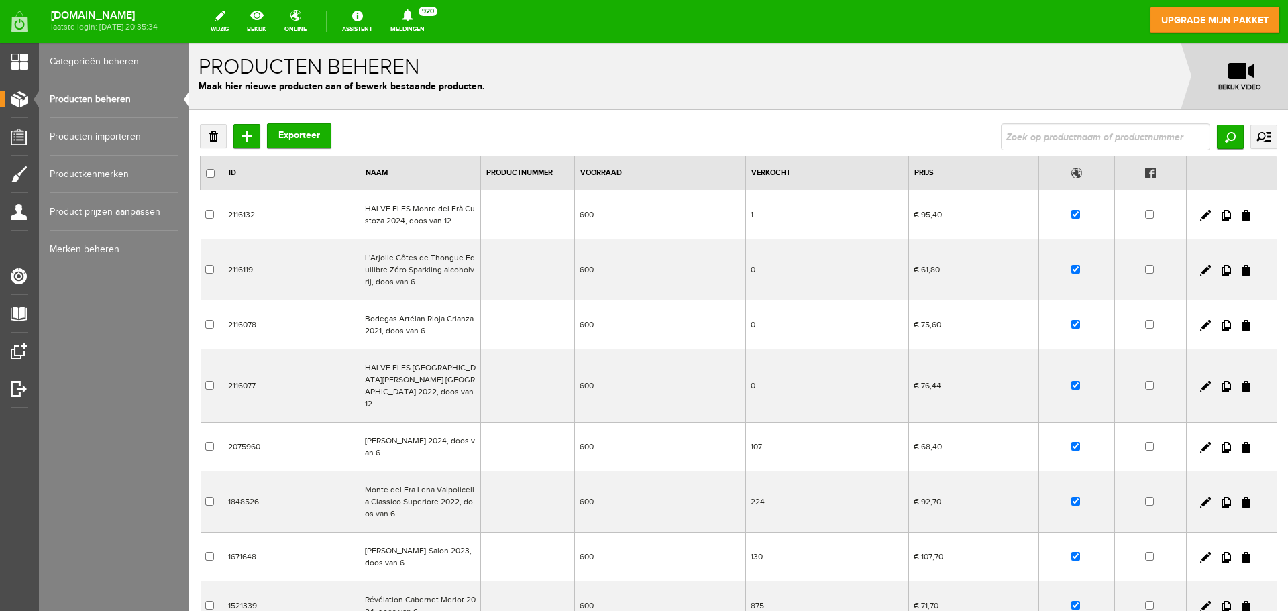
click at [393, 268] on td "L'Arjolle Côtes de Thongue Equilibre Zéro Sparkling alcoholvrij, doos van 6" at bounding box center [420, 269] width 121 height 61
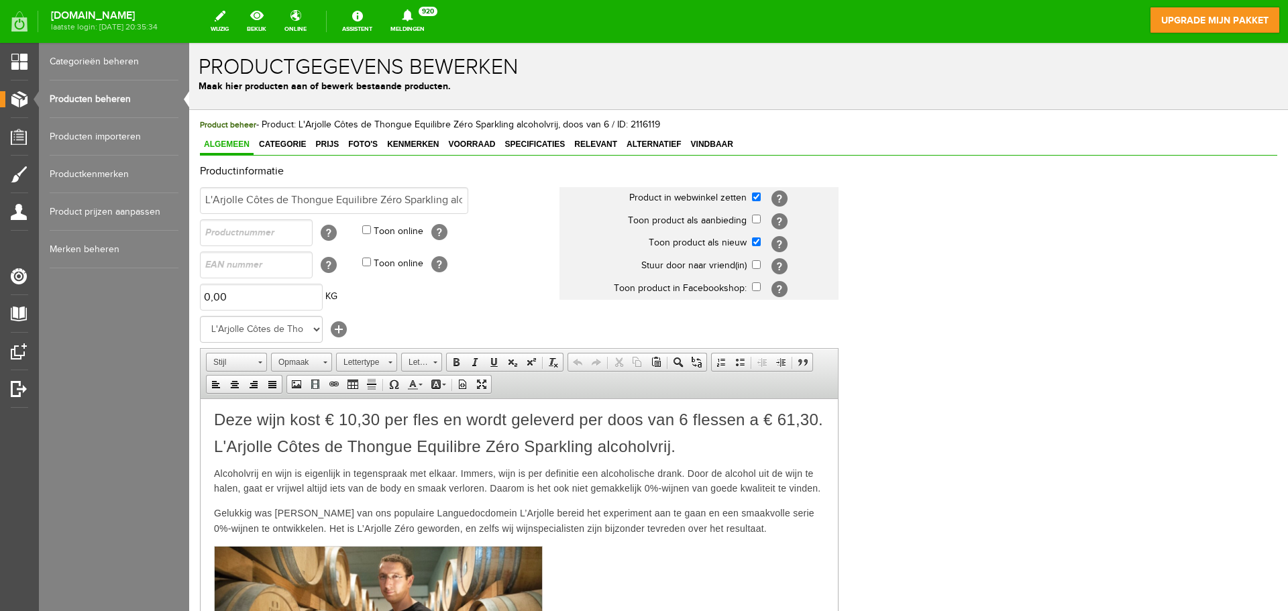
click at [310, 426] on span "Deze wijn kost € 10,30 per fles en wordt geleverd per doos van 6 flessen a € 61…" at bounding box center [518, 419] width 609 height 18
click at [299, 455] on span "L'Arjolle Côtes de Thongue Equilibre Zéro Sparkling alcoholvrij." at bounding box center [445, 446] width 462 height 18
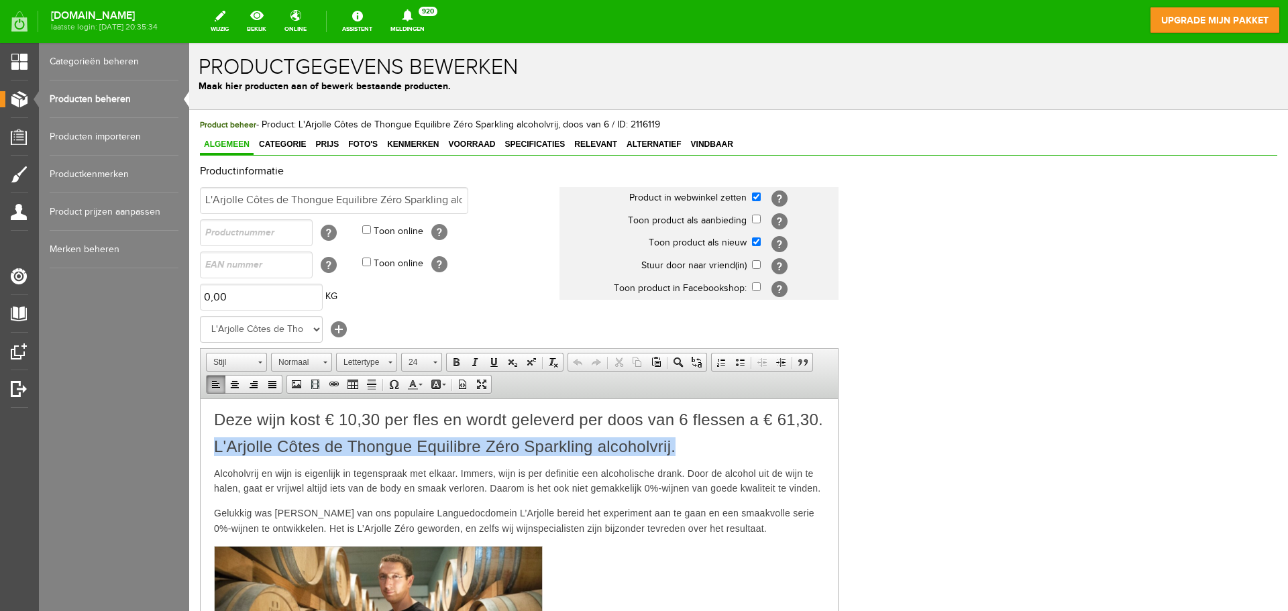
drag, startPoint x: 213, startPoint y: 462, endPoint x: 706, endPoint y: 462, distance: 493.1
click at [706, 462] on html "Deze wijn kost € 10,30 per fles en wordt geleverd per doos van 6 flessen a € 61…" at bounding box center [519, 602] width 637 height 409
click at [437, 365] on link "24" at bounding box center [421, 362] width 41 height 19
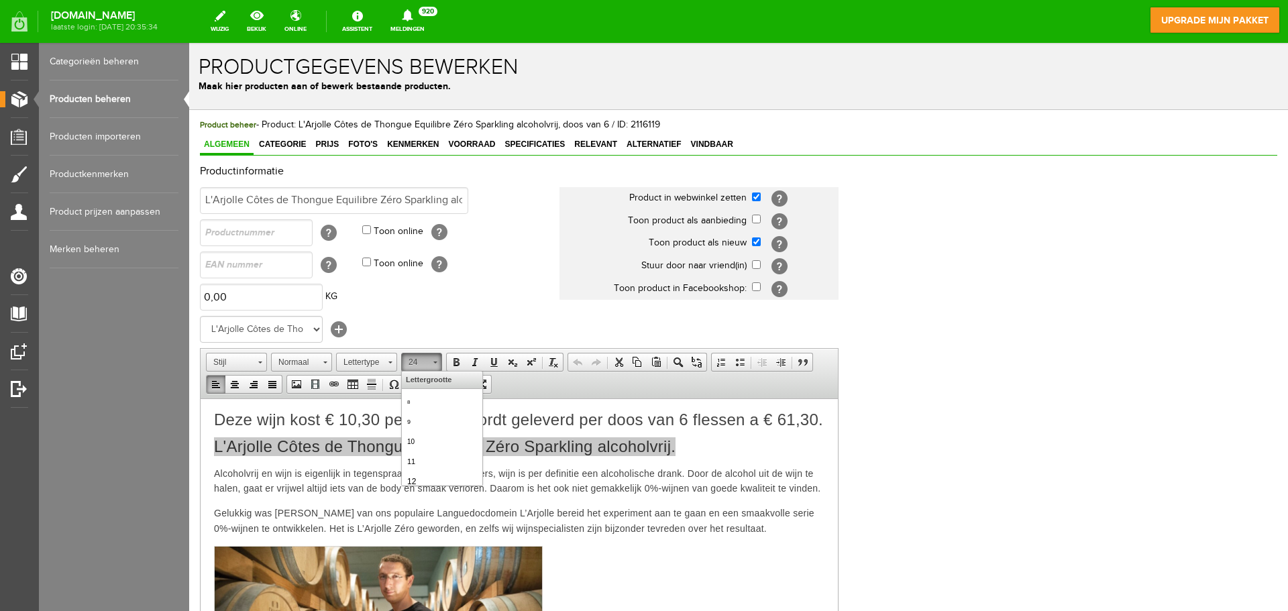
scroll to position [199, 0]
click at [430, 406] on link "22" at bounding box center [442, 399] width 76 height 28
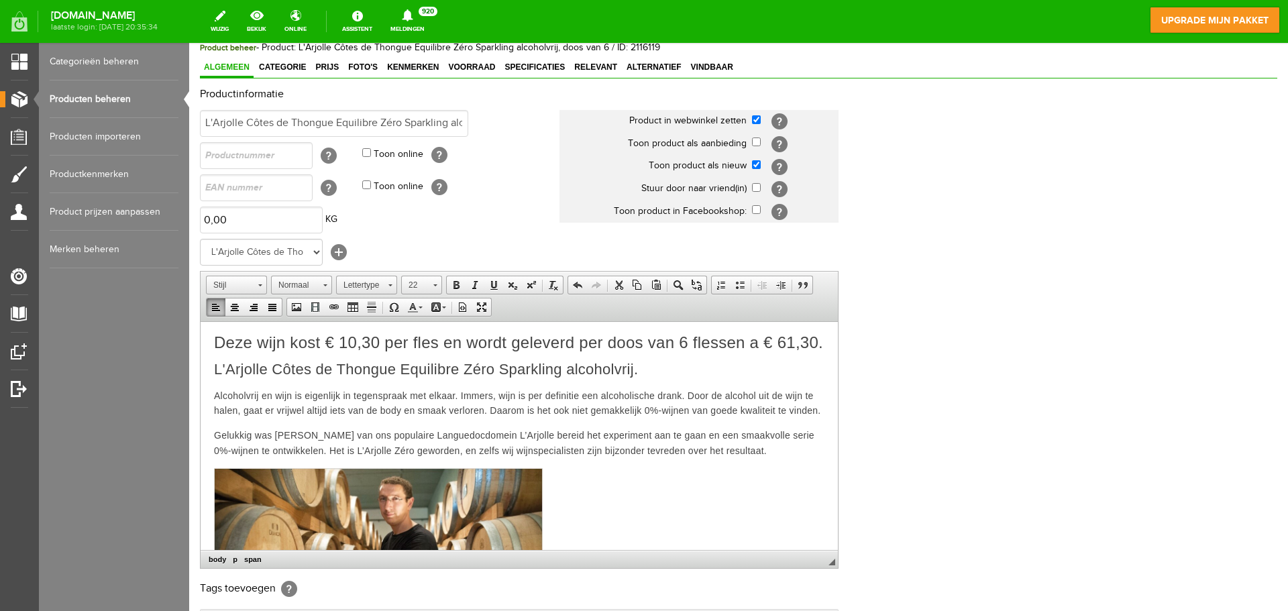
scroll to position [195, 0]
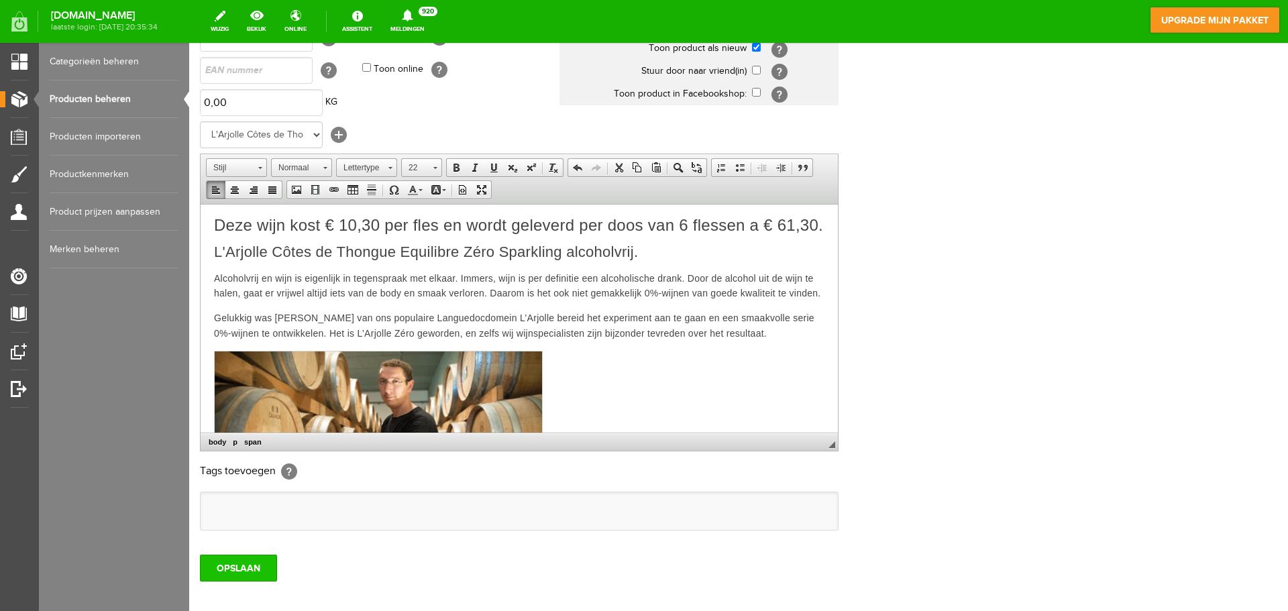
click at [256, 574] on input "OPSLAAN" at bounding box center [238, 568] width 77 height 27
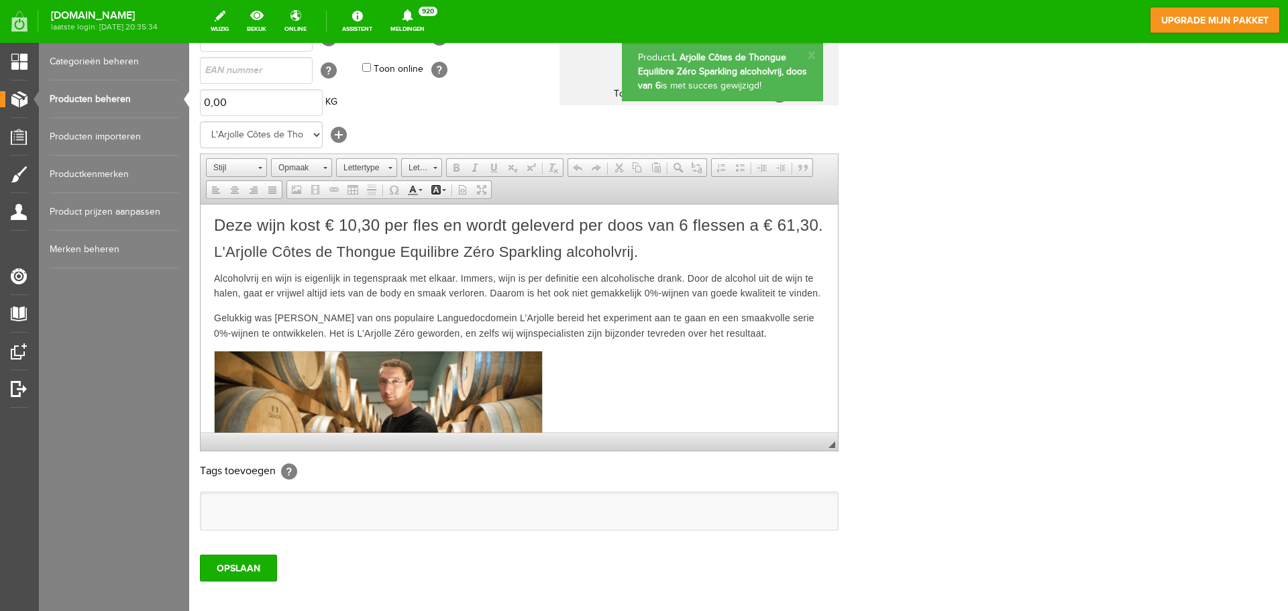
scroll to position [0, 0]
click at [107, 105] on link "Producten beheren" at bounding box center [114, 99] width 129 height 38
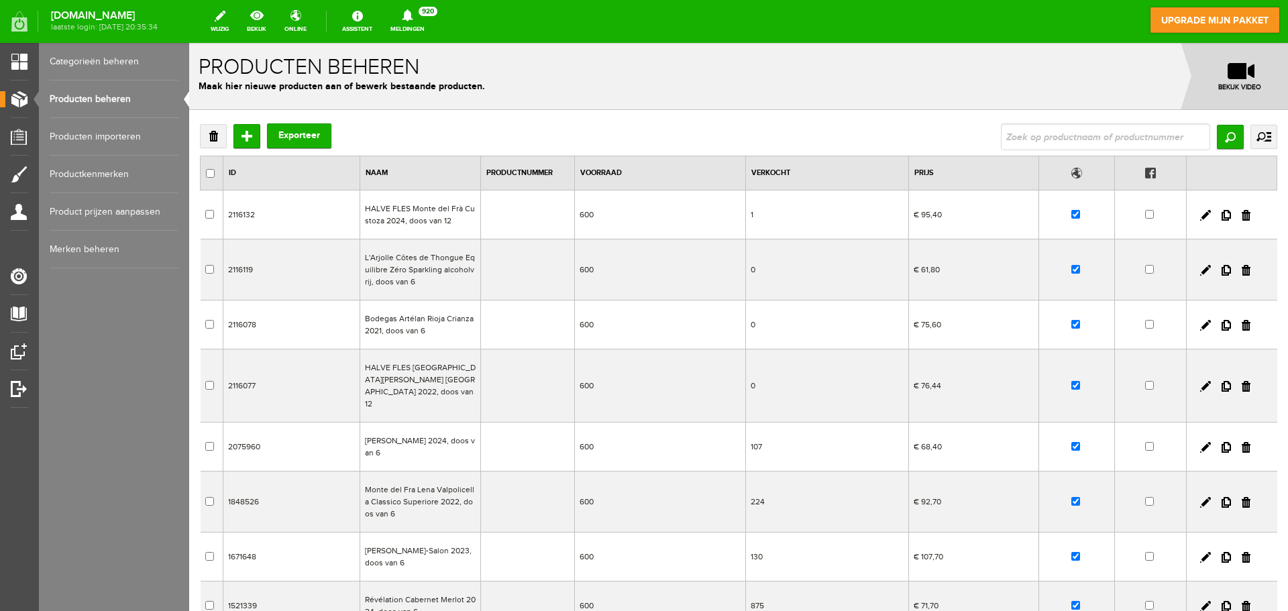
click at [398, 327] on td "Bodegas Artélan Rioja Crianza 2021, doos van 6" at bounding box center [420, 325] width 121 height 49
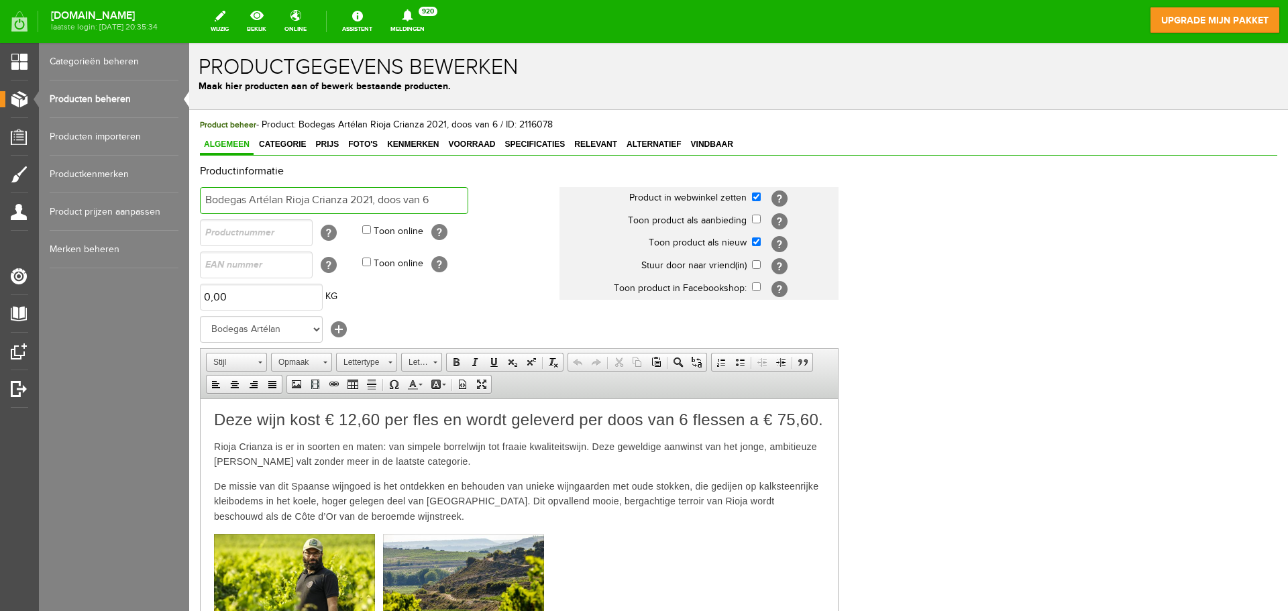
drag, startPoint x: 207, startPoint y: 200, endPoint x: 372, endPoint y: 207, distance: 165.9
click at [372, 207] on input "Bodegas Artélan Rioja Crianza 2021, doos van 6" at bounding box center [334, 200] width 268 height 27
click at [288, 426] on span "Deze wijn kost € 12,60 per fles en wordt geleverd per doos van 6 flessen a € 75…" at bounding box center [518, 419] width 609 height 18
click at [275, 429] on p "Deze wijn kost € 12,60 per fles en wordt geleverd per doos van 6 flessen a € 75…" at bounding box center [519, 420] width 610 height 17
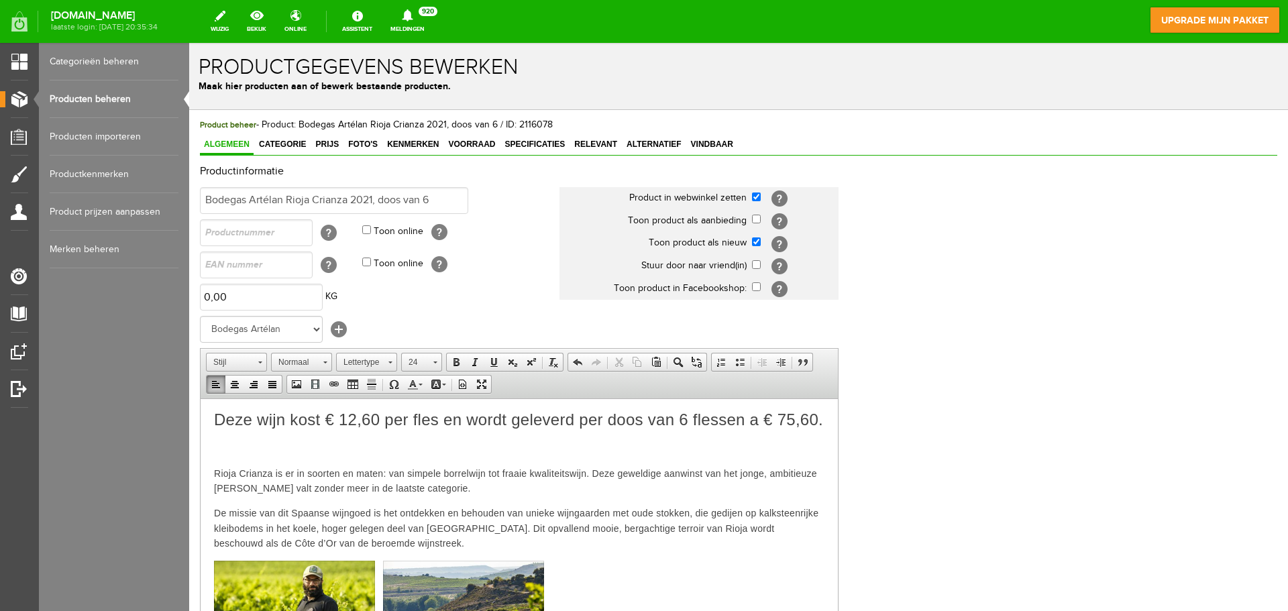
paste body
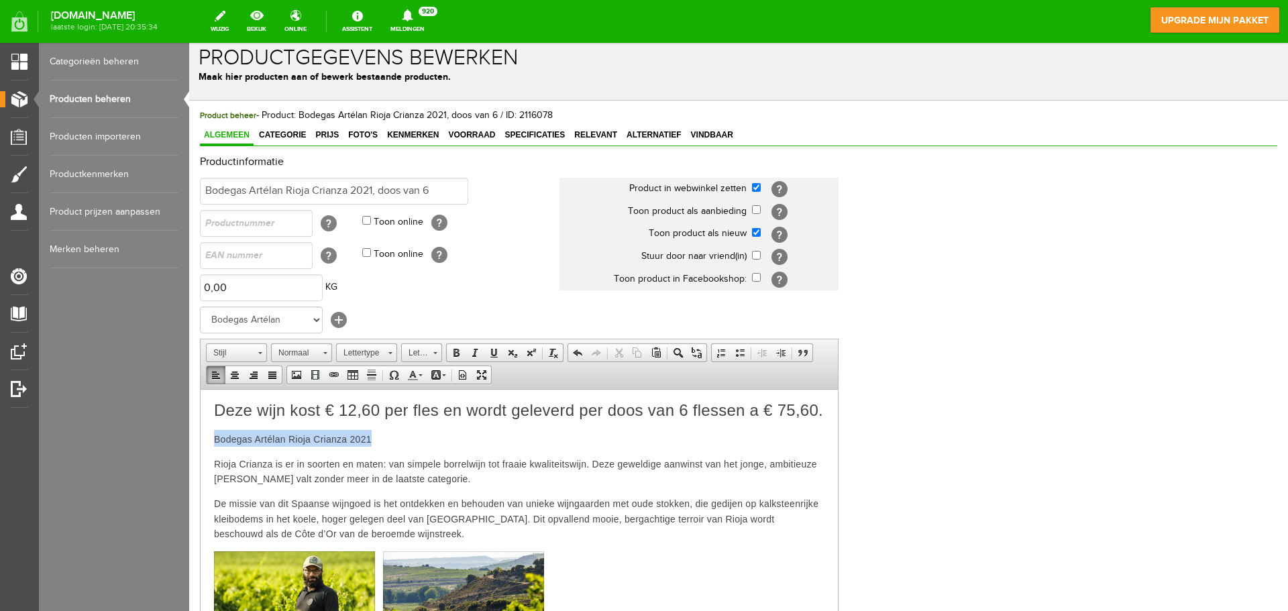
drag, startPoint x: 377, startPoint y: 455, endPoint x: 210, endPoint y: 457, distance: 167.0
click at [210, 457] on html "Deze wijn kost € 12,60 per fles en wordt geleverd per doos van 6 flessen a € 75…" at bounding box center [519, 594] width 637 height 410
click at [427, 350] on span "Lettergrootte" at bounding box center [415, 352] width 27 height 17
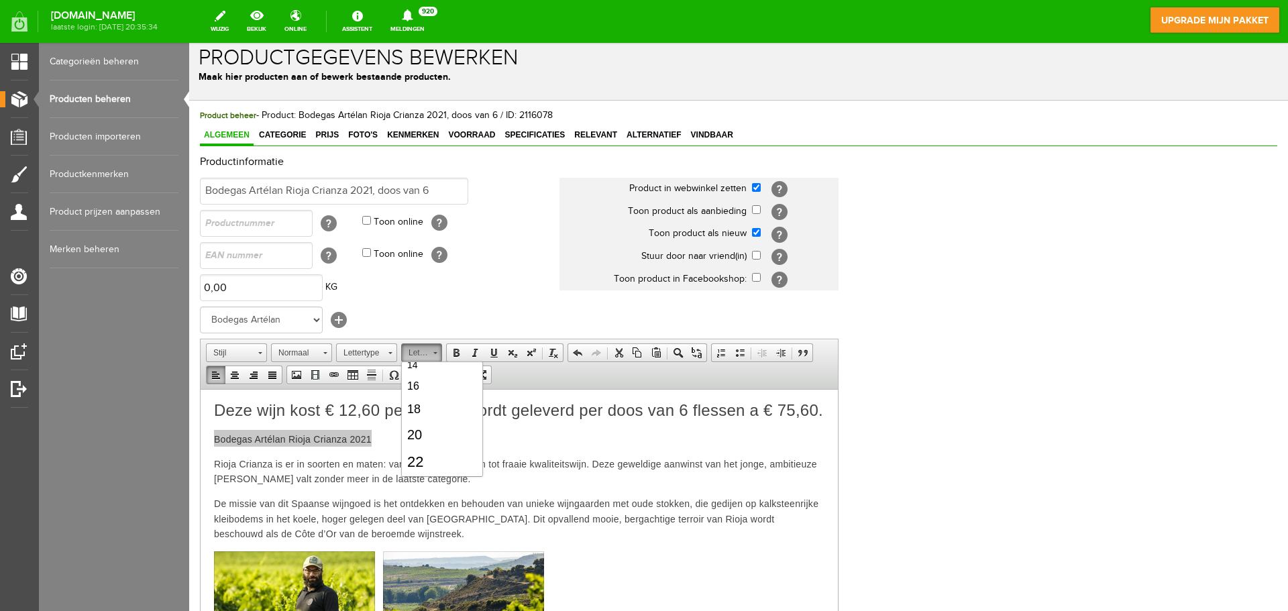
scroll to position [131, 0]
click at [429, 456] on link "22" at bounding box center [442, 457] width 76 height 28
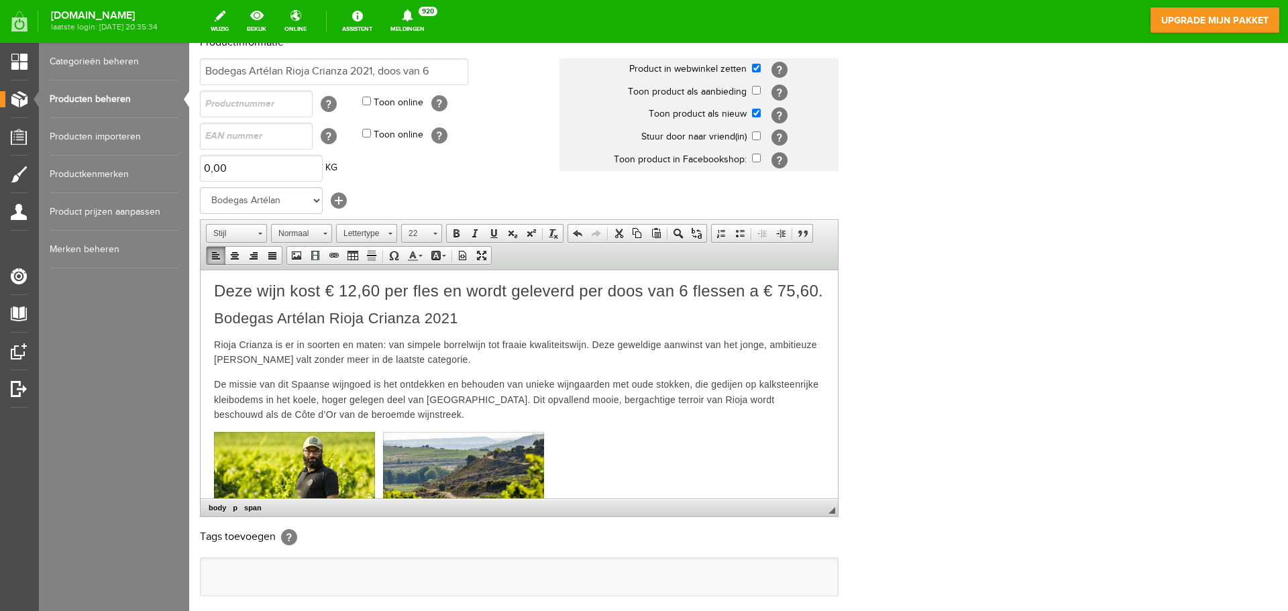
scroll to position [264, 0]
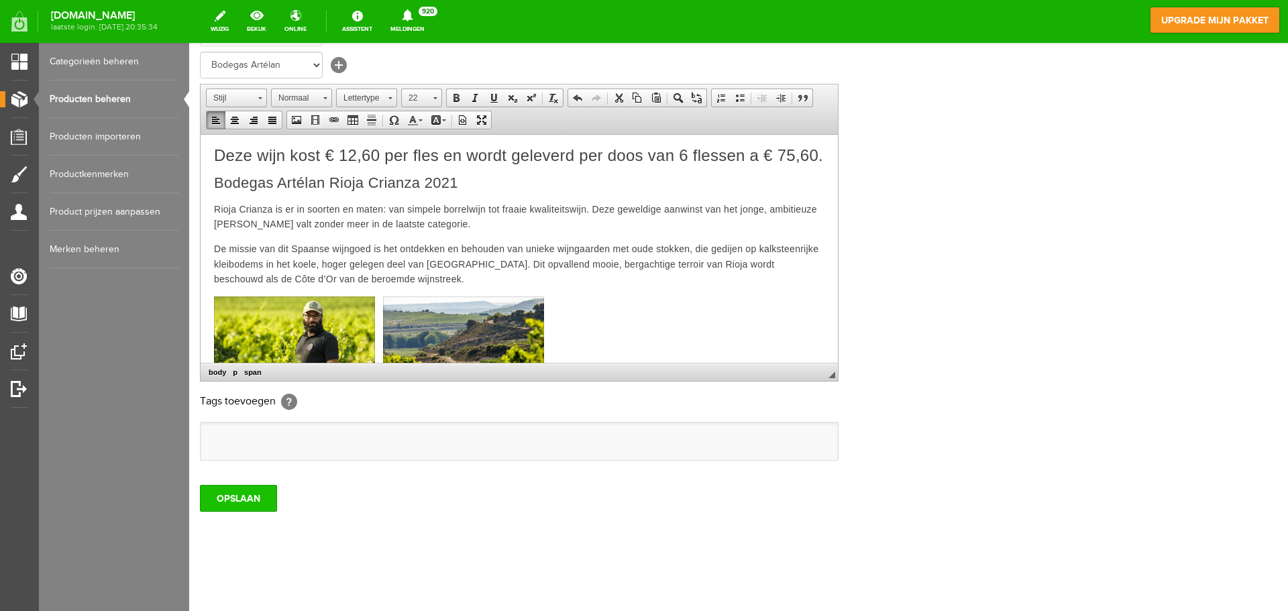
click at [241, 499] on input "OPSLAAN" at bounding box center [238, 498] width 77 height 27
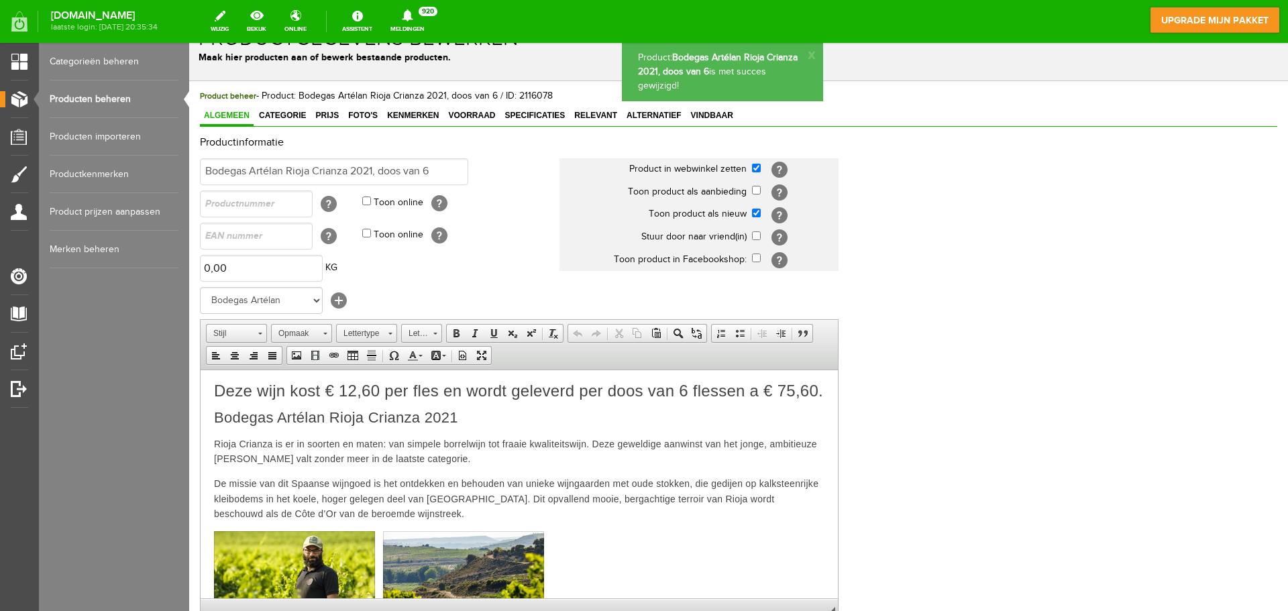
scroll to position [17, 0]
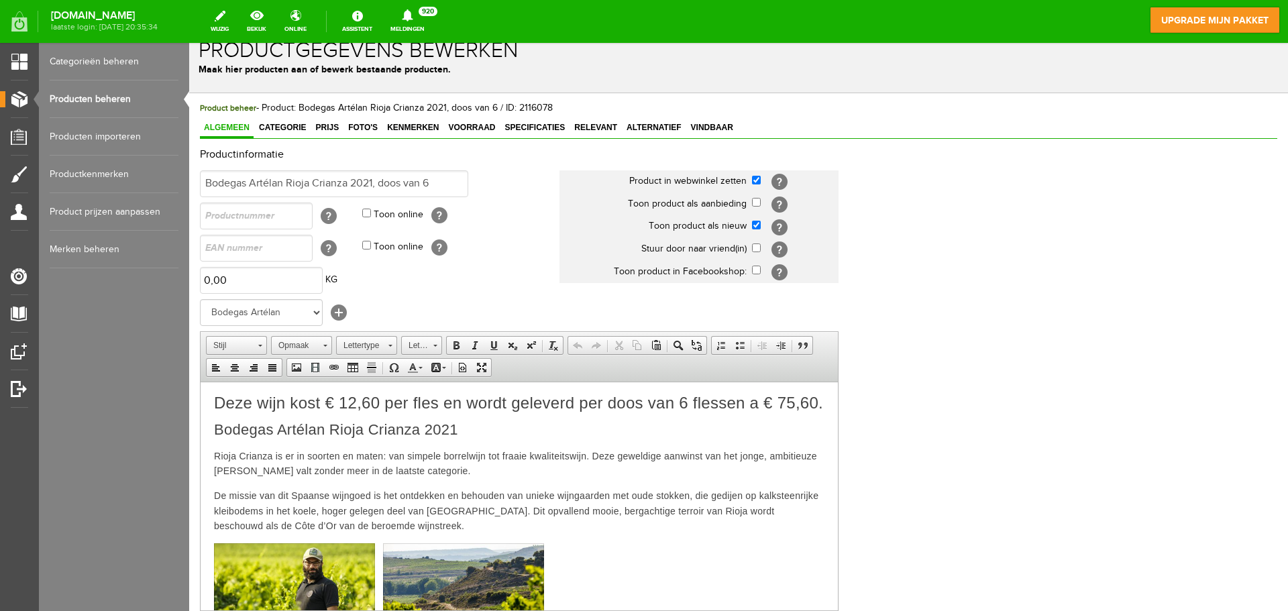
click at [87, 105] on link "Producten beheren" at bounding box center [114, 99] width 129 height 38
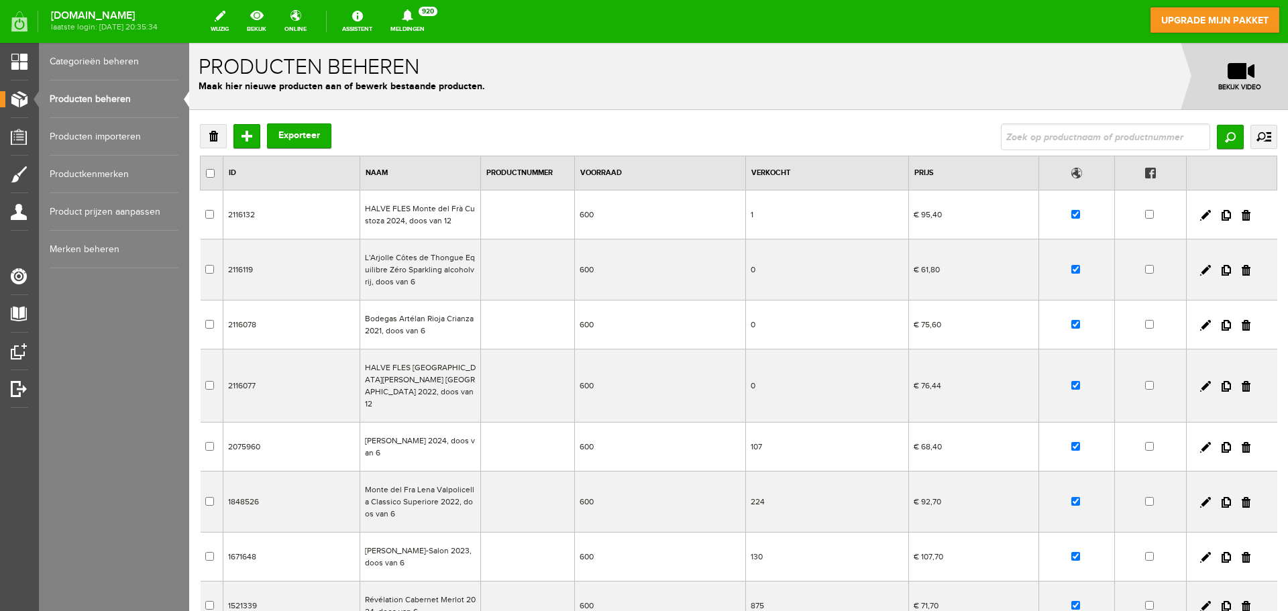
click at [396, 373] on td "HALVE FLES [GEOGRAPHIC_DATA][PERSON_NAME] [GEOGRAPHIC_DATA] 2022, doos van 12" at bounding box center [420, 386] width 121 height 73
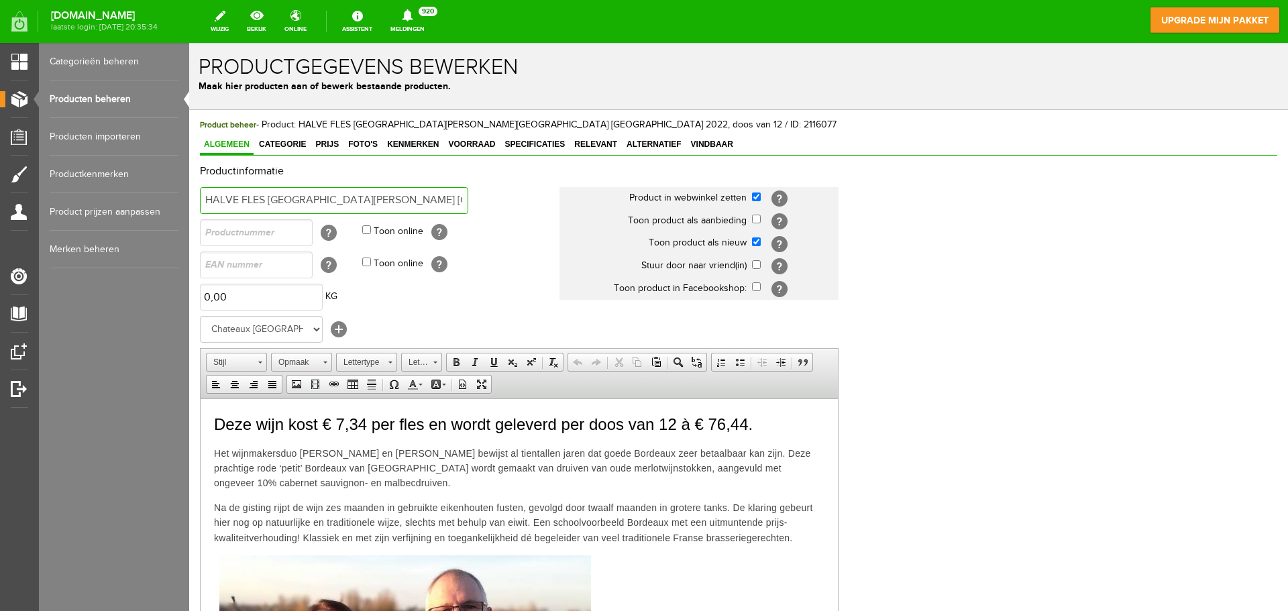
scroll to position [0, 140]
drag, startPoint x: 208, startPoint y: 199, endPoint x: 551, endPoint y: 216, distance: 343.2
click at [551, 216] on tbody "HALVE FLES Château Cap Saint-Martin Blaye Côtes de Bordeaux 2022, doos van 12 P…" at bounding box center [522, 455] width 644 height 543
click at [759, 418] on p "Deze wijn kost € 7,34 per fles en wordt geleverd per doos van 12 à € 76,44." at bounding box center [519, 424] width 610 height 24
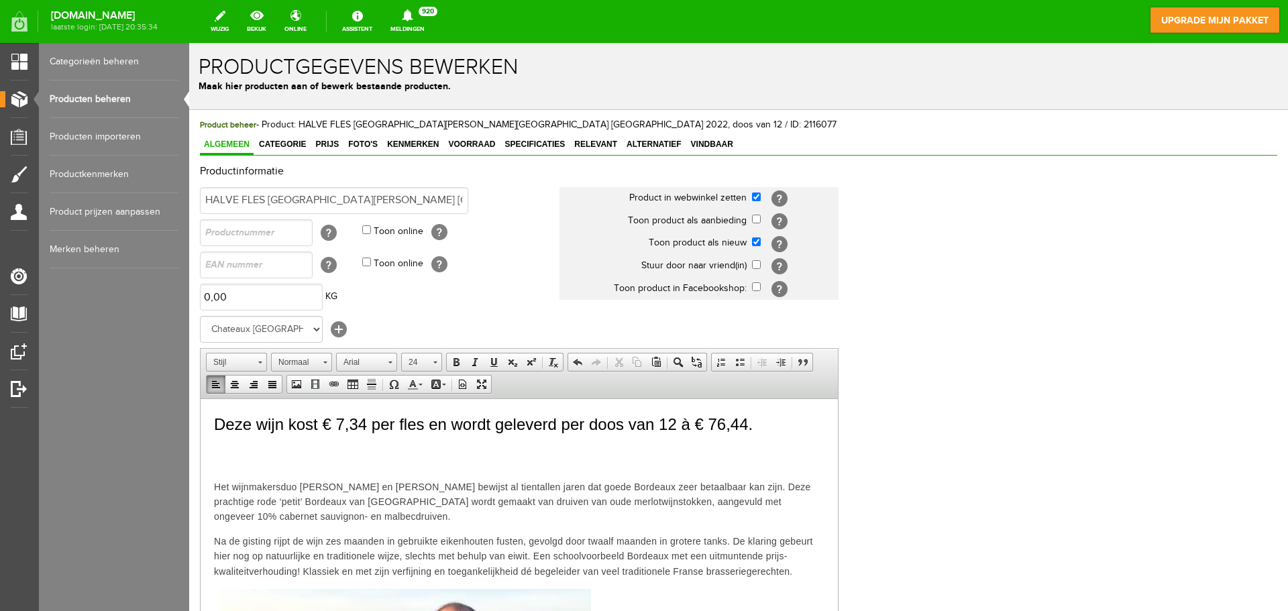
paste body
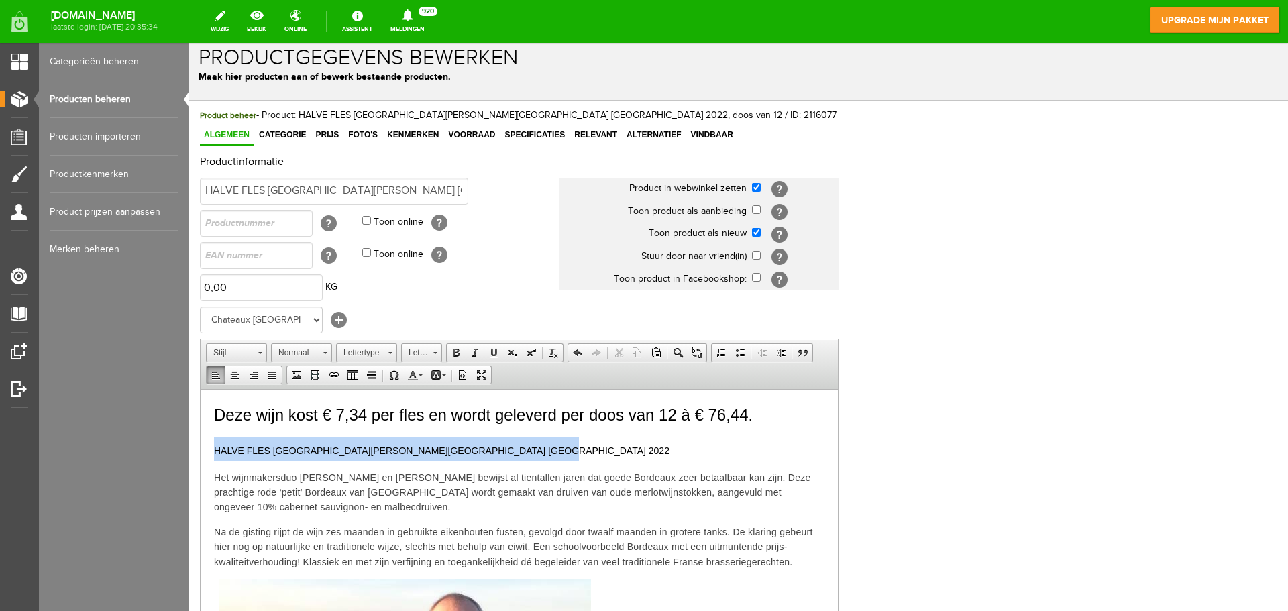
drag, startPoint x: 530, startPoint y: 452, endPoint x: 213, endPoint y: 443, distance: 316.8
click at [413, 353] on span "Lettergrootte" at bounding box center [415, 352] width 27 height 17
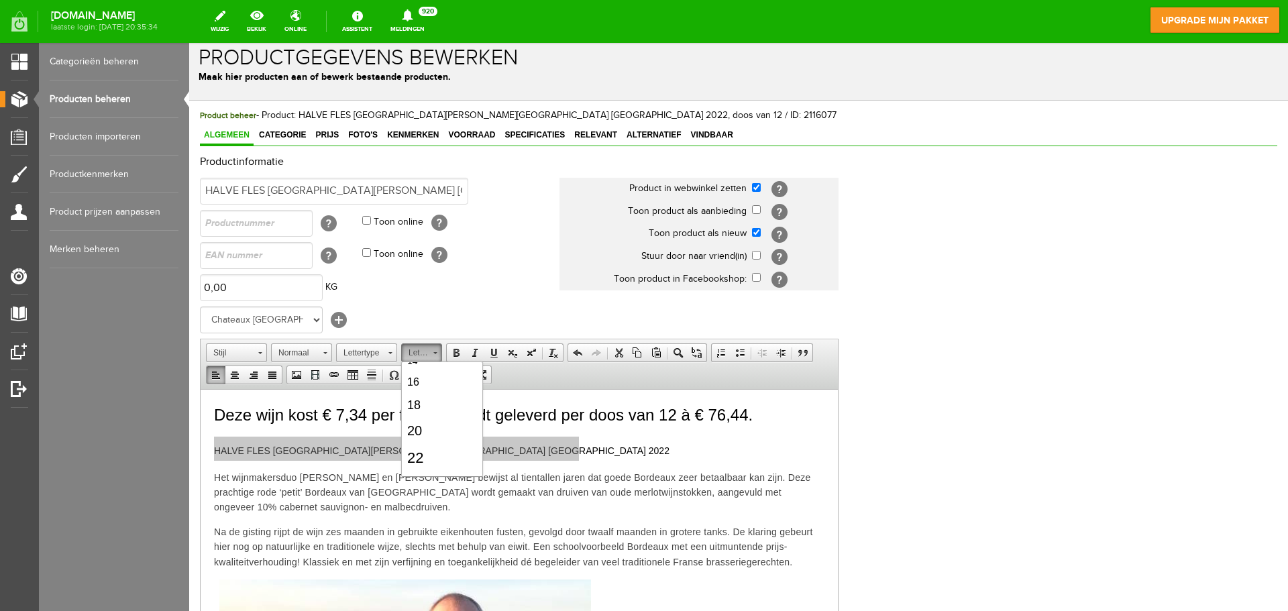
scroll to position [135, 0]
click at [437, 458] on link "22" at bounding box center [442, 453] width 76 height 28
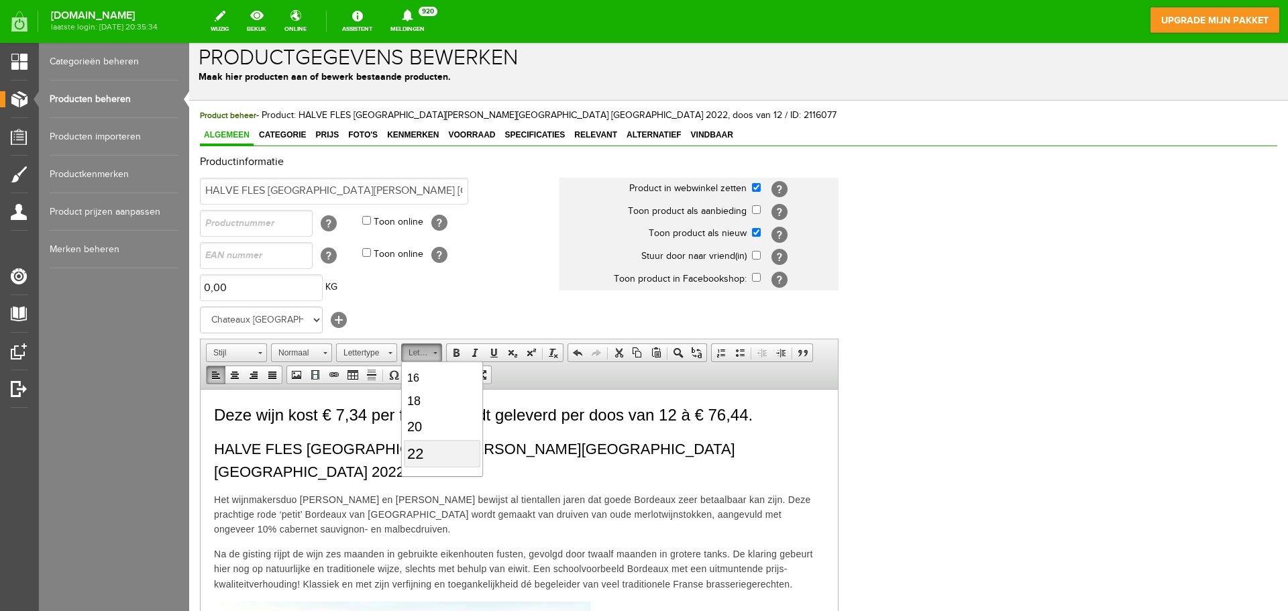
scroll to position [0, 0]
click at [454, 412] on span "Deze wijn kost € 7,34 per fles en wordt geleverd per doos van 12 à € 76,44." at bounding box center [483, 414] width 539 height 18
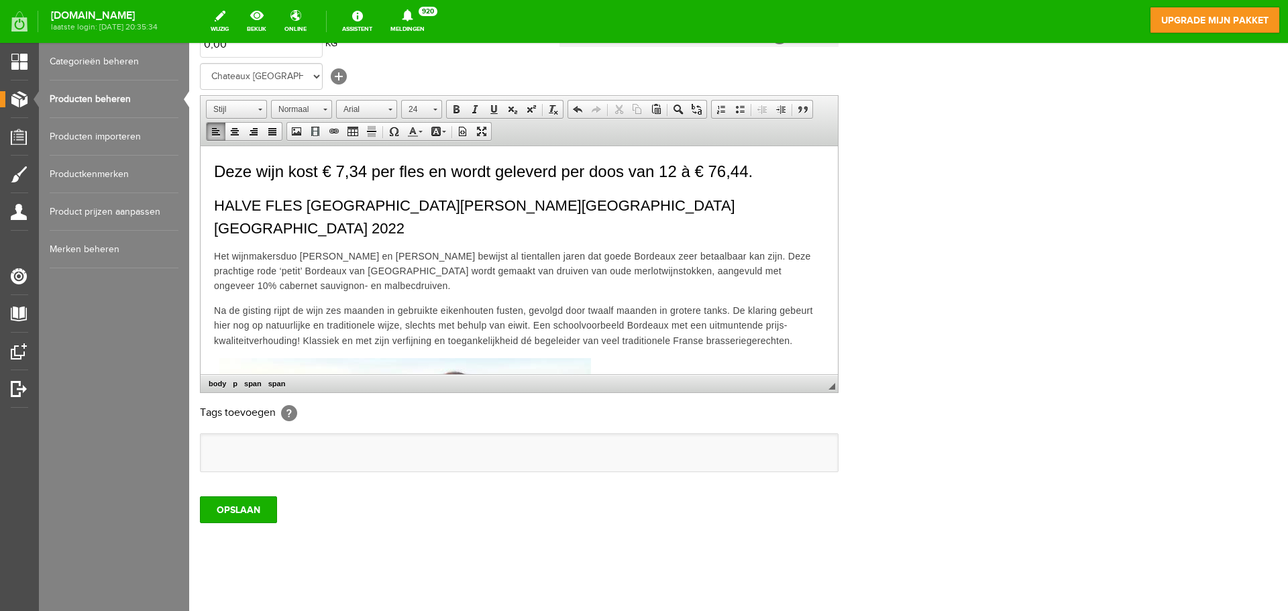
scroll to position [264, 0]
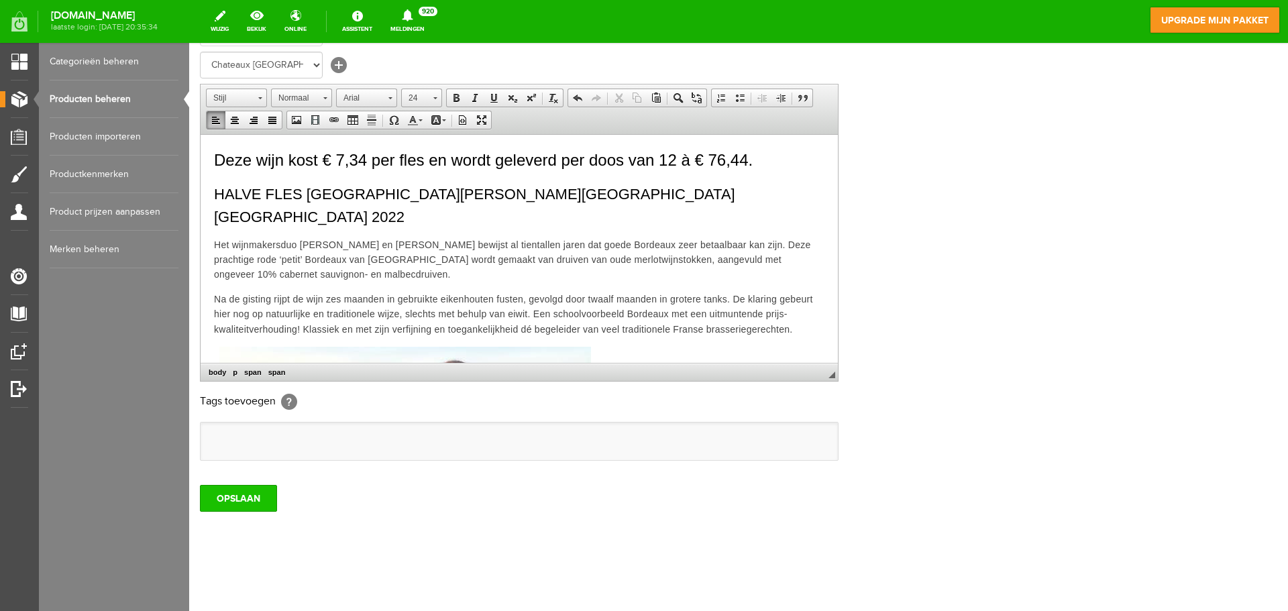
click at [223, 495] on input "OPSLAAN" at bounding box center [238, 498] width 77 height 27
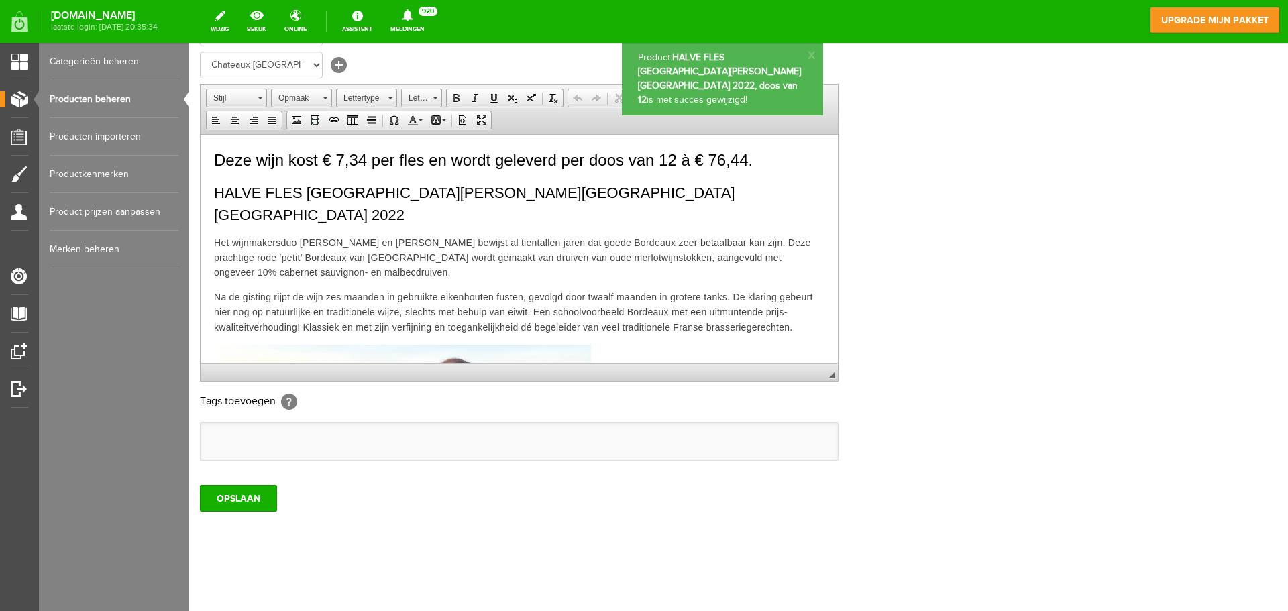
scroll to position [0, 0]
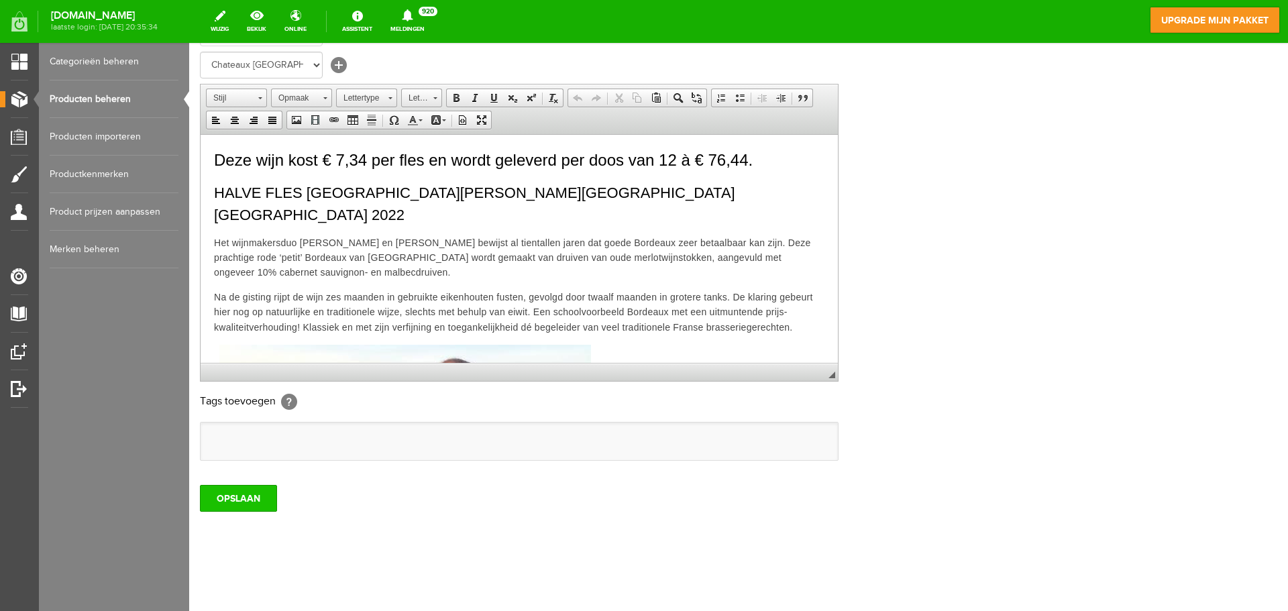
click at [234, 506] on input "OPSLAAN" at bounding box center [238, 498] width 77 height 27
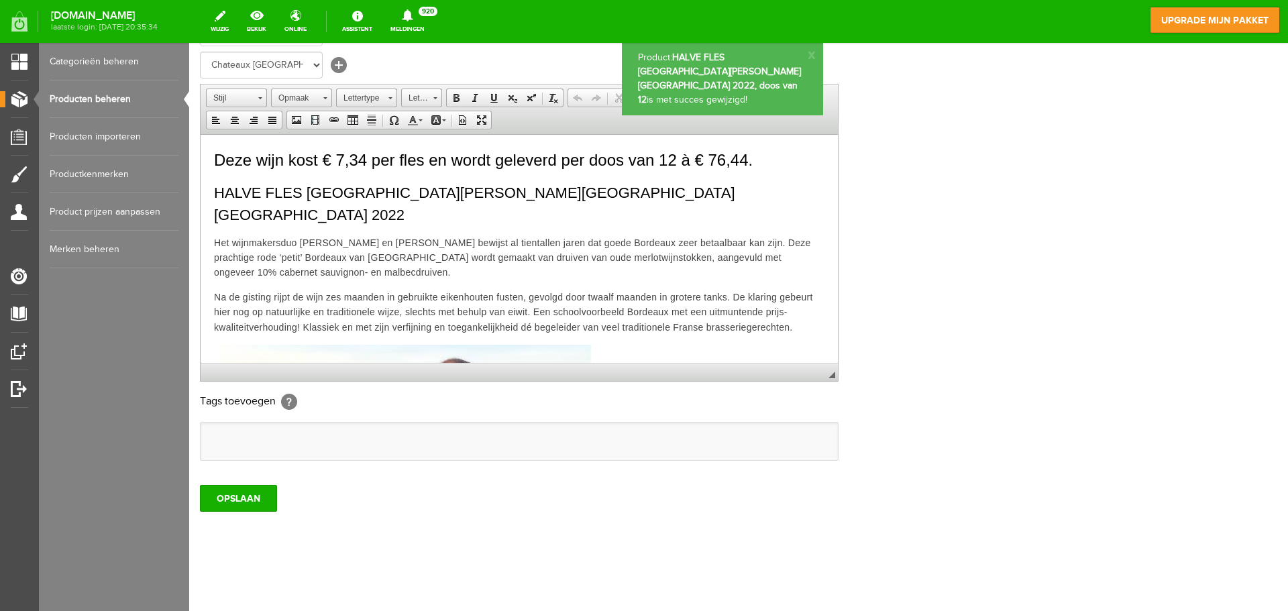
click at [107, 100] on link "Producten beheren" at bounding box center [114, 99] width 129 height 38
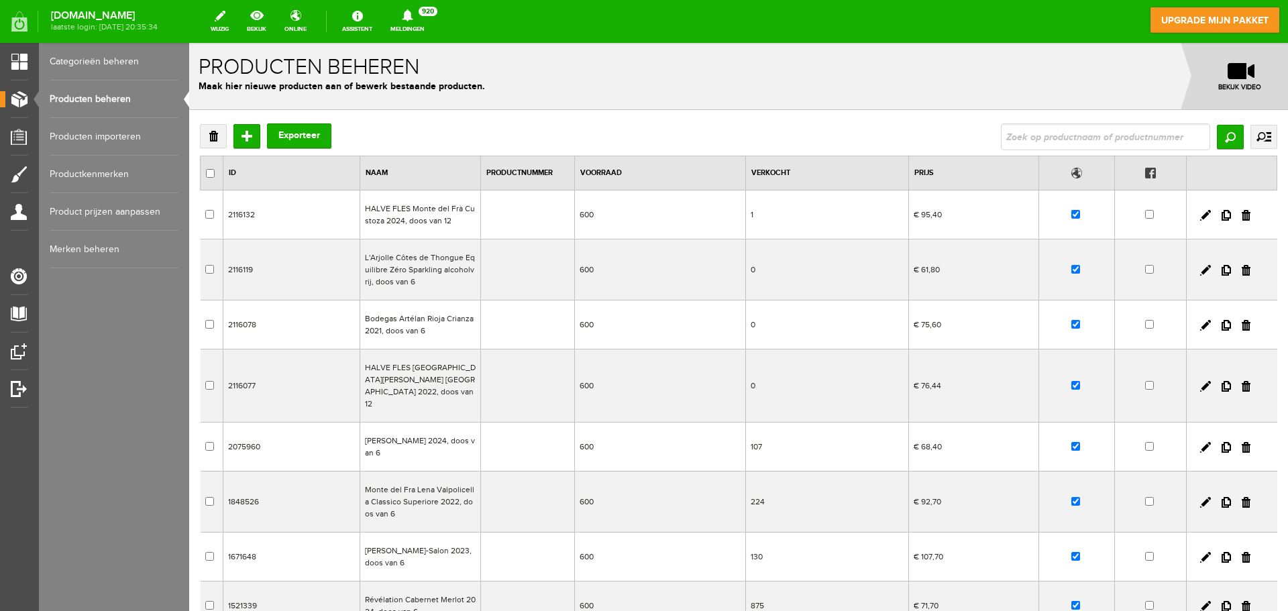
click at [412, 213] on td "HALVE FLES Monte del Frà Custoza 2024, doos van 12" at bounding box center [420, 215] width 121 height 49
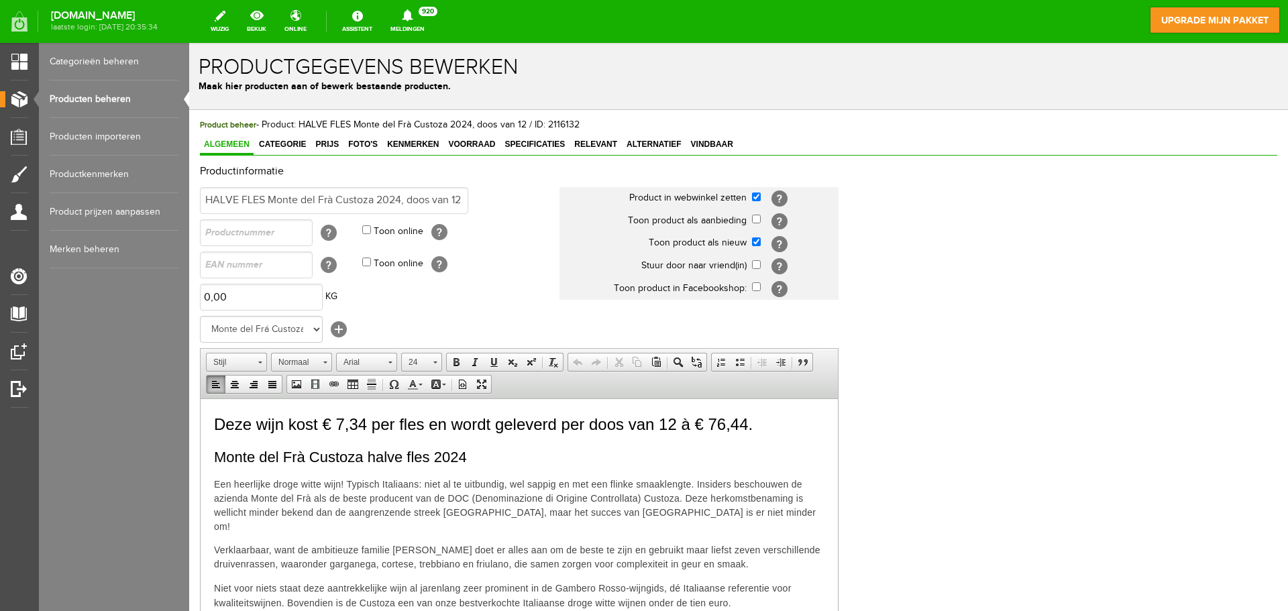
click at [215, 458] on span "Monte del Frà Custoza halve fles 2024" at bounding box center [340, 456] width 253 height 17
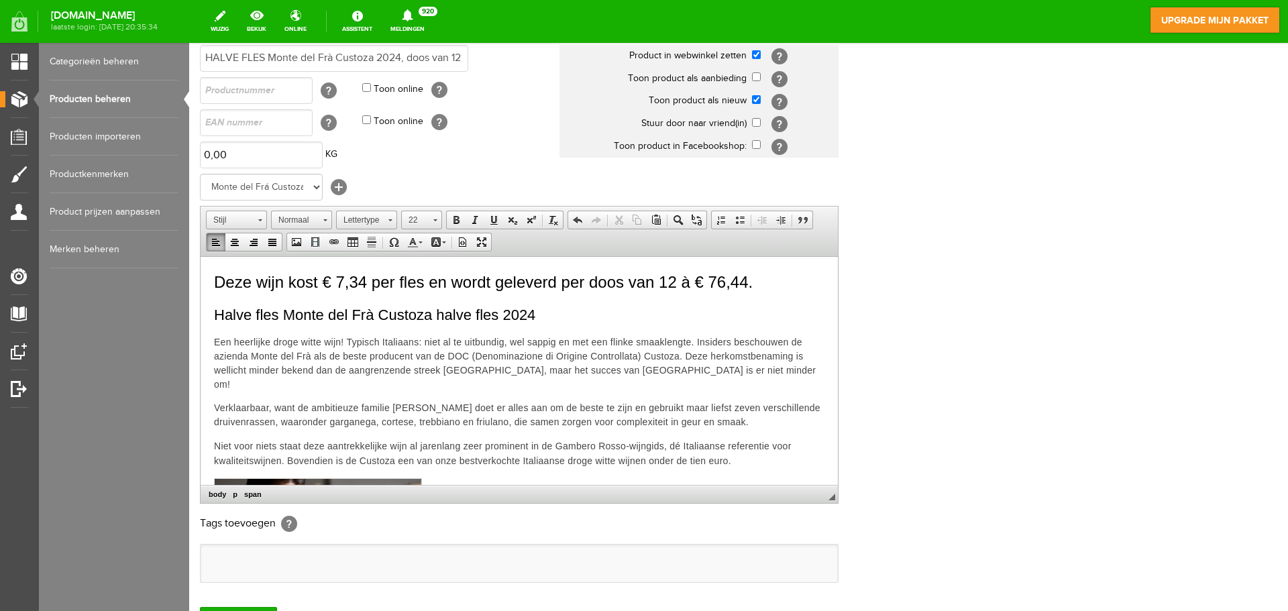
scroll to position [264, 0]
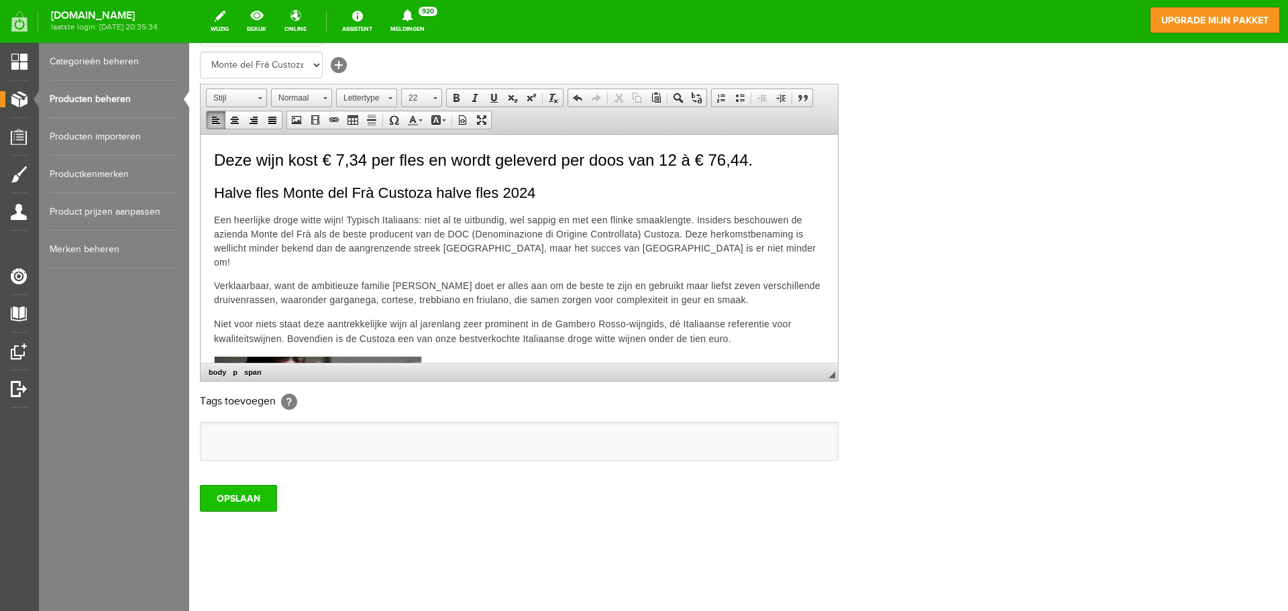
click at [223, 496] on input "OPSLAAN" at bounding box center [238, 498] width 77 height 27
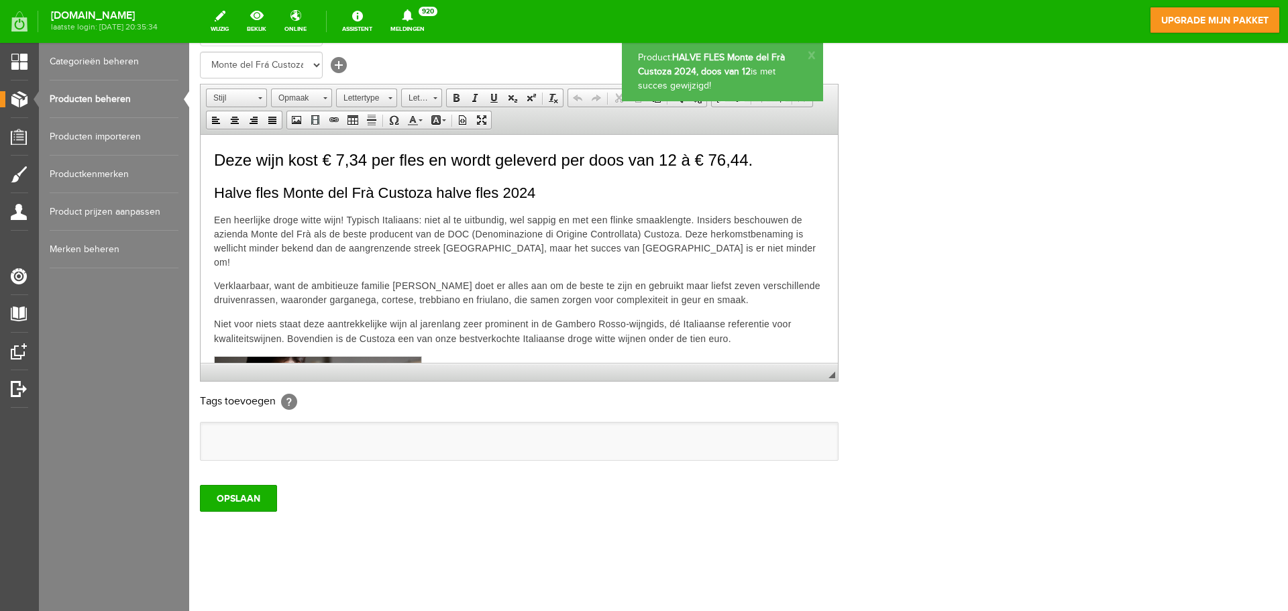
scroll to position [0, 0]
click at [125, 101] on link "Producten beheren" at bounding box center [114, 99] width 129 height 38
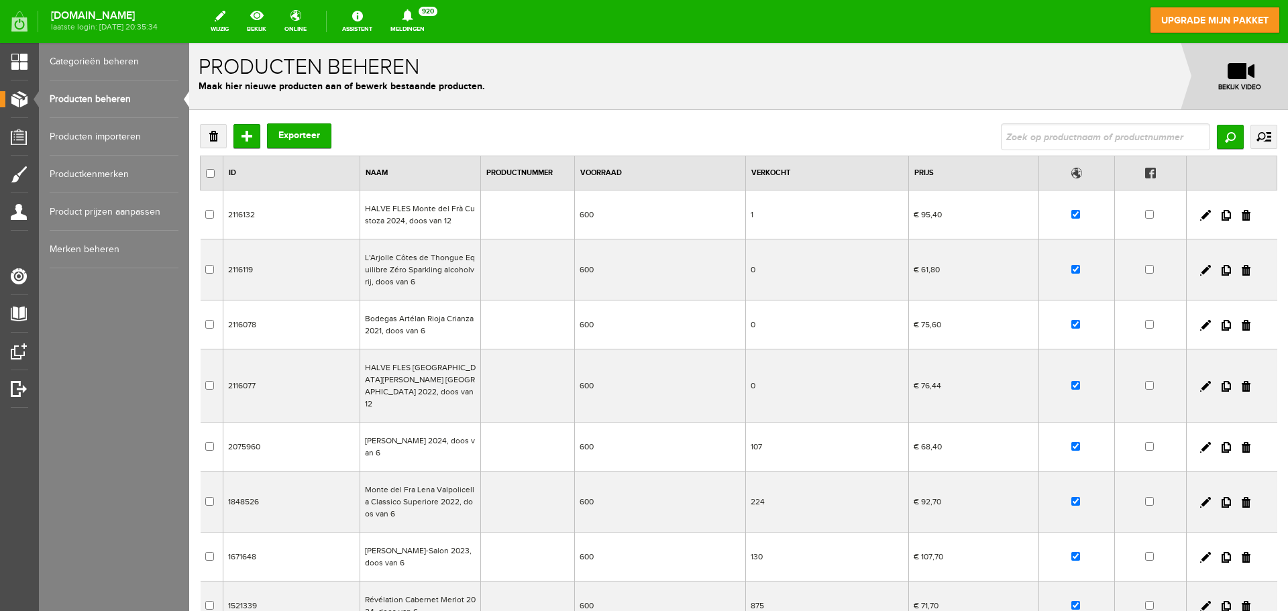
click at [391, 211] on td "HALVE FLES Monte del Frà Custoza 2024, doos van 12" at bounding box center [420, 215] width 121 height 49
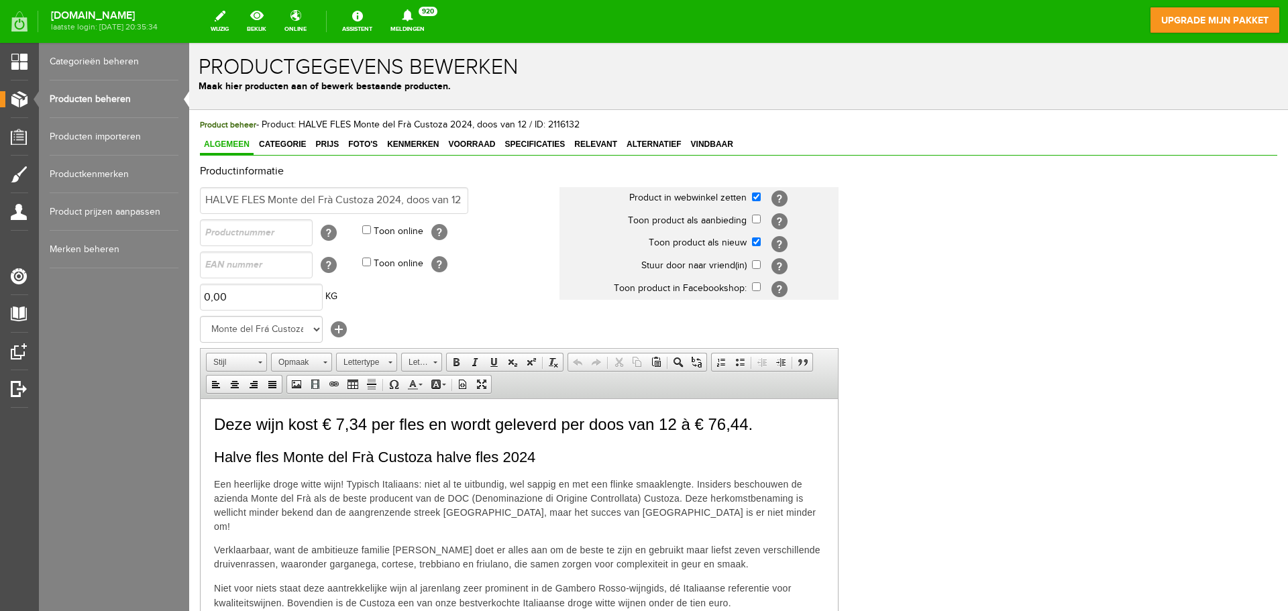
click at [104, 99] on link "Producten beheren" at bounding box center [114, 99] width 129 height 38
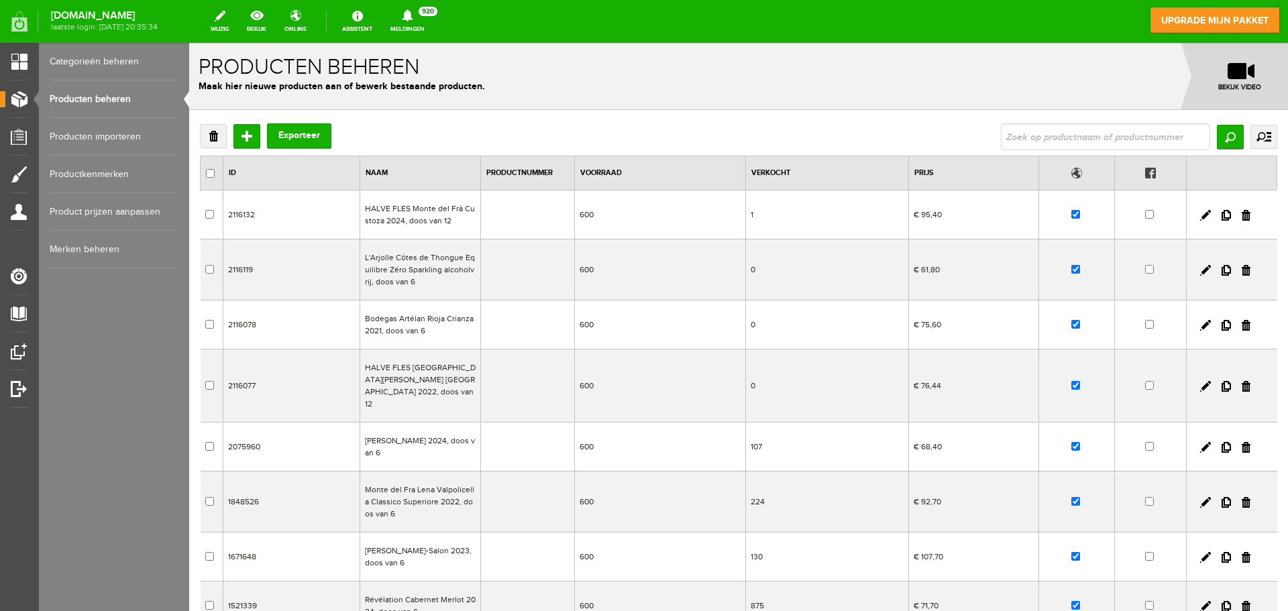
click at [402, 374] on td "HALVE FLES [GEOGRAPHIC_DATA][PERSON_NAME] [GEOGRAPHIC_DATA] 2022, doos van 12" at bounding box center [420, 386] width 121 height 73
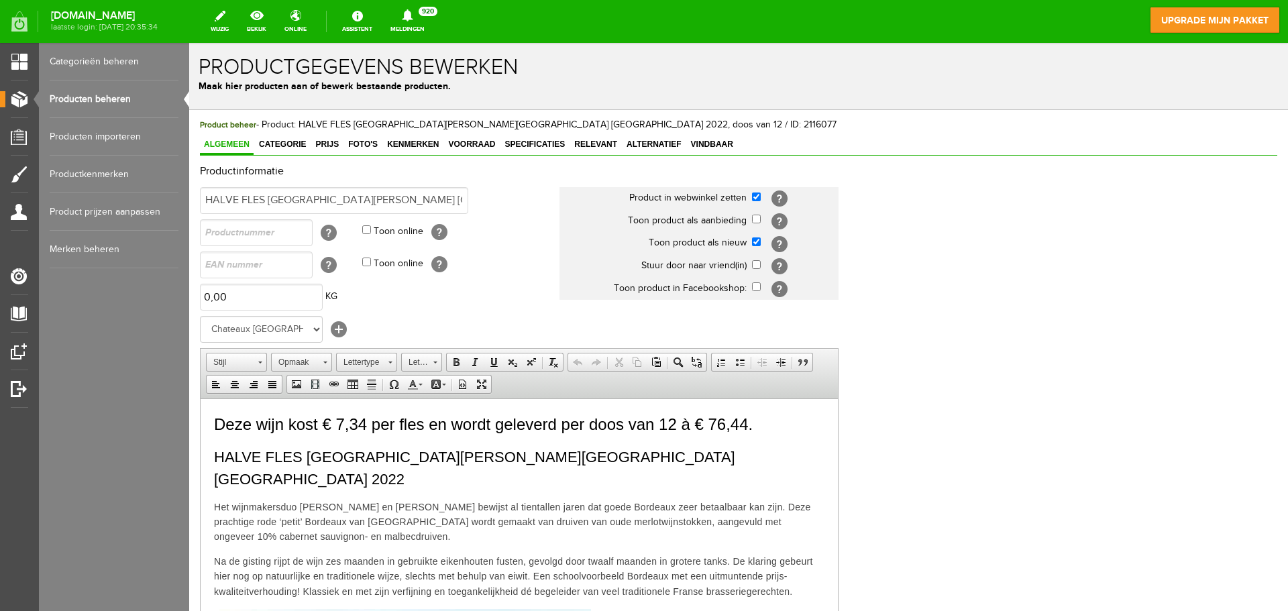
click at [115, 96] on link "Producten beheren" at bounding box center [114, 99] width 129 height 38
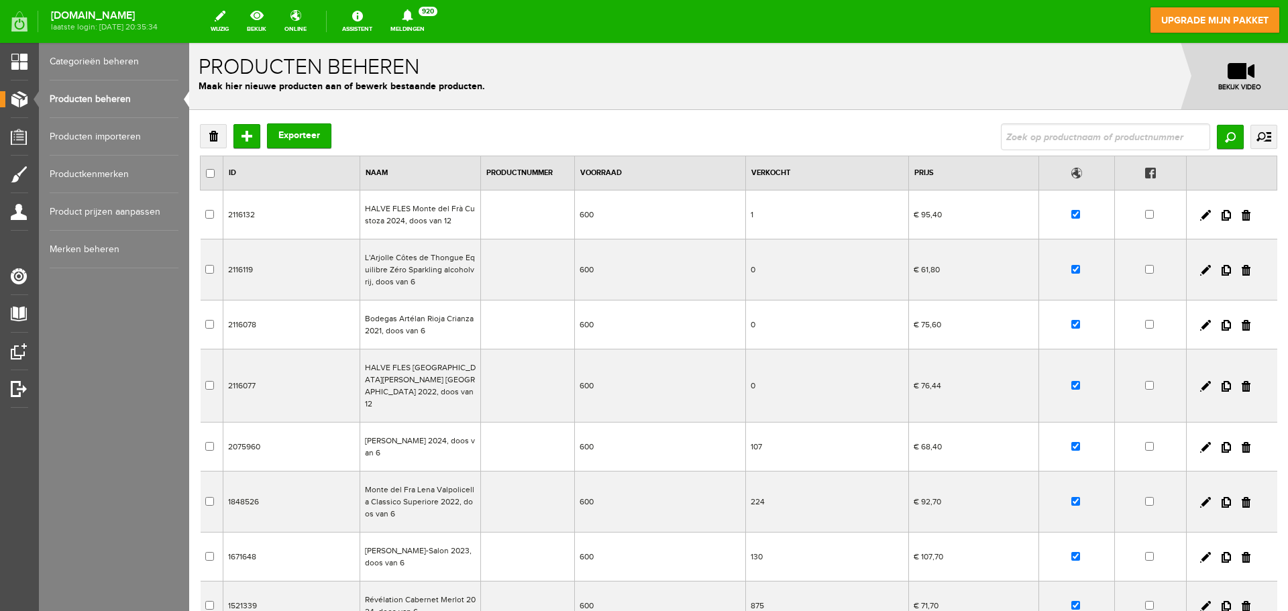
click at [416, 213] on td "HALVE FLES Monte del Frà Custoza 2024, doos van 12" at bounding box center [420, 215] width 121 height 49
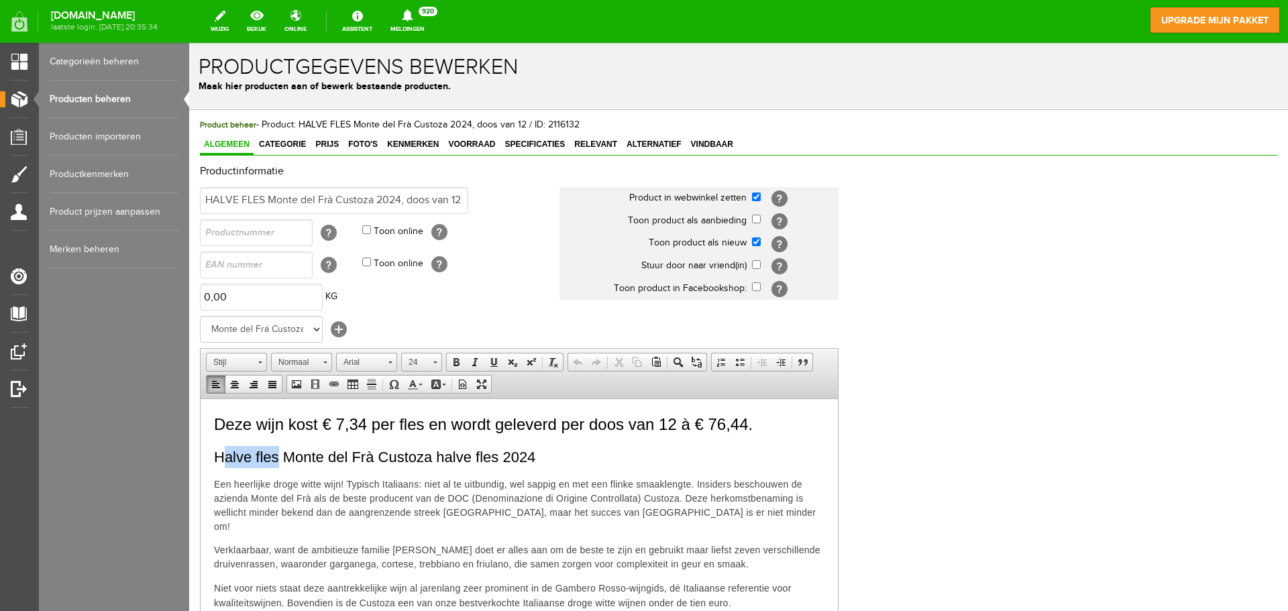
drag, startPoint x: 276, startPoint y: 456, endPoint x: 227, endPoint y: 456, distance: 49.0
click at [227, 456] on span "Halve fles Monte del Frà Custoza halve fles 2024" at bounding box center [374, 456] width 321 height 17
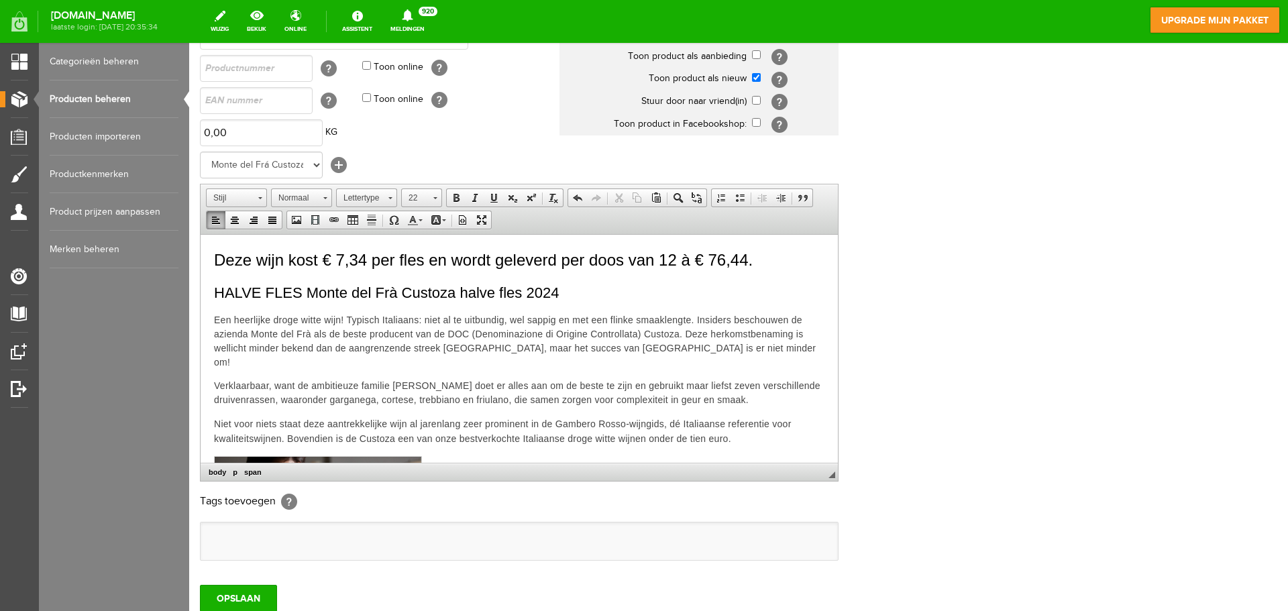
scroll to position [264, 0]
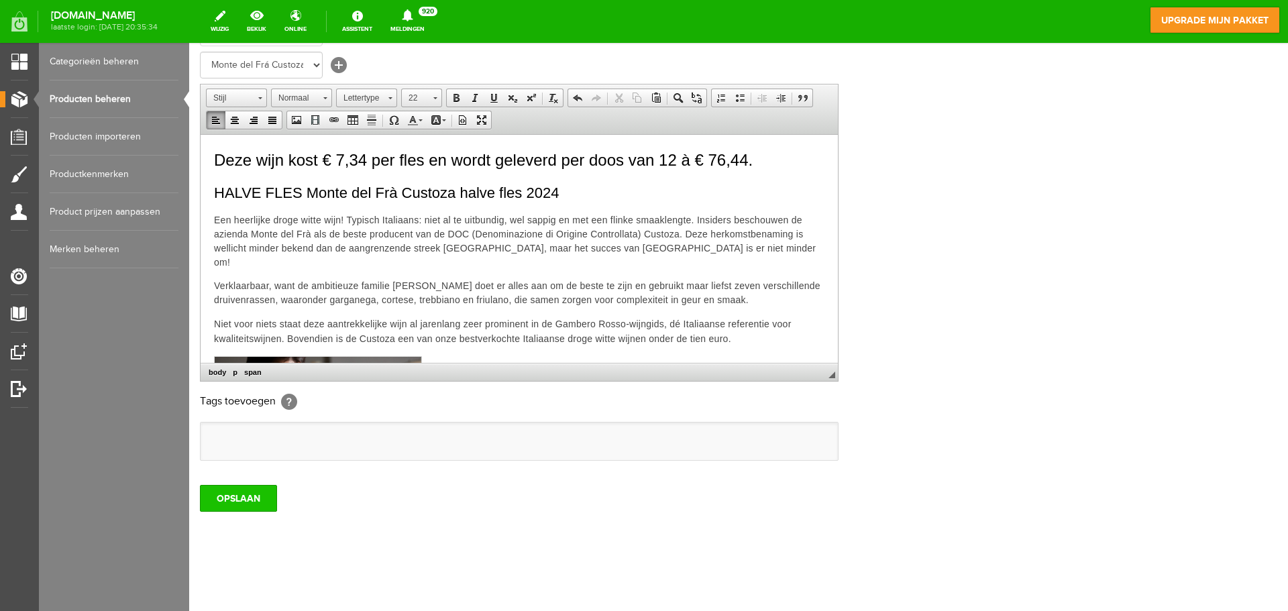
click at [238, 506] on input "OPSLAAN" at bounding box center [238, 498] width 77 height 27
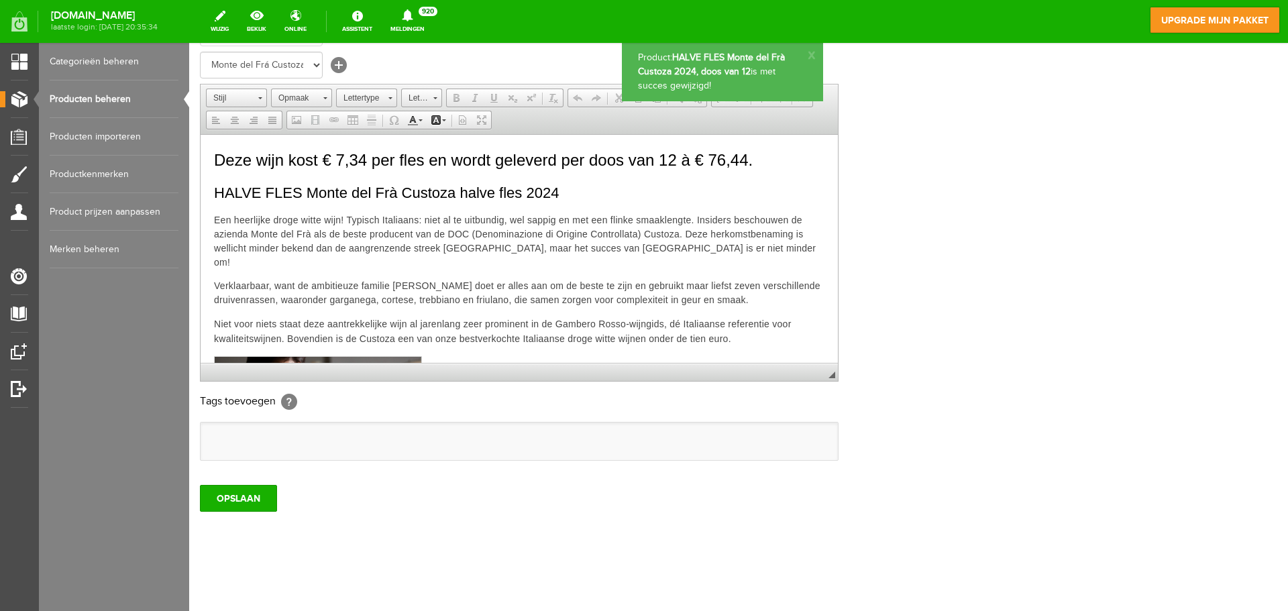
scroll to position [0, 0]
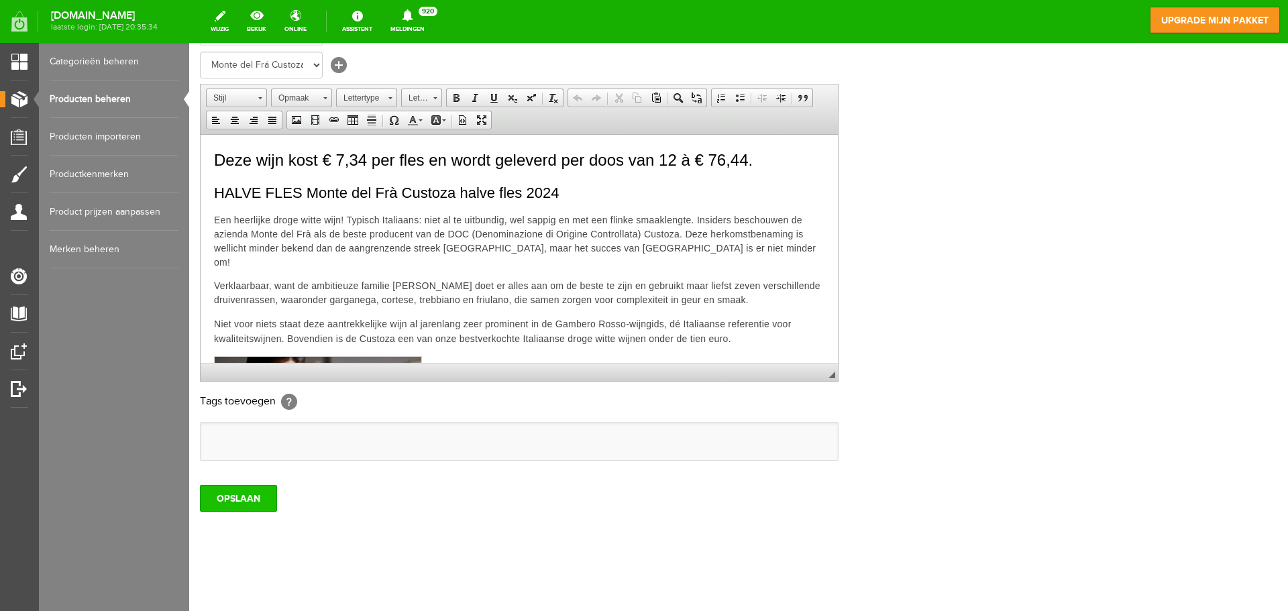
click at [231, 500] on input "OPSLAAN" at bounding box center [238, 498] width 77 height 27
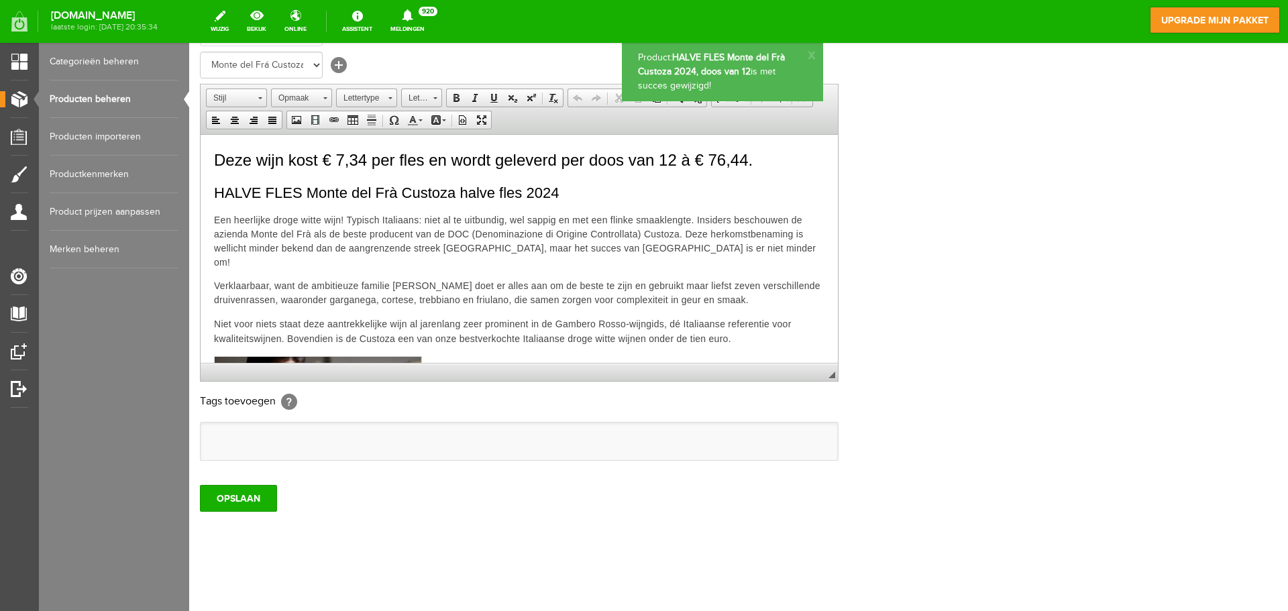
click at [105, 101] on link "Producten beheren" at bounding box center [114, 99] width 129 height 38
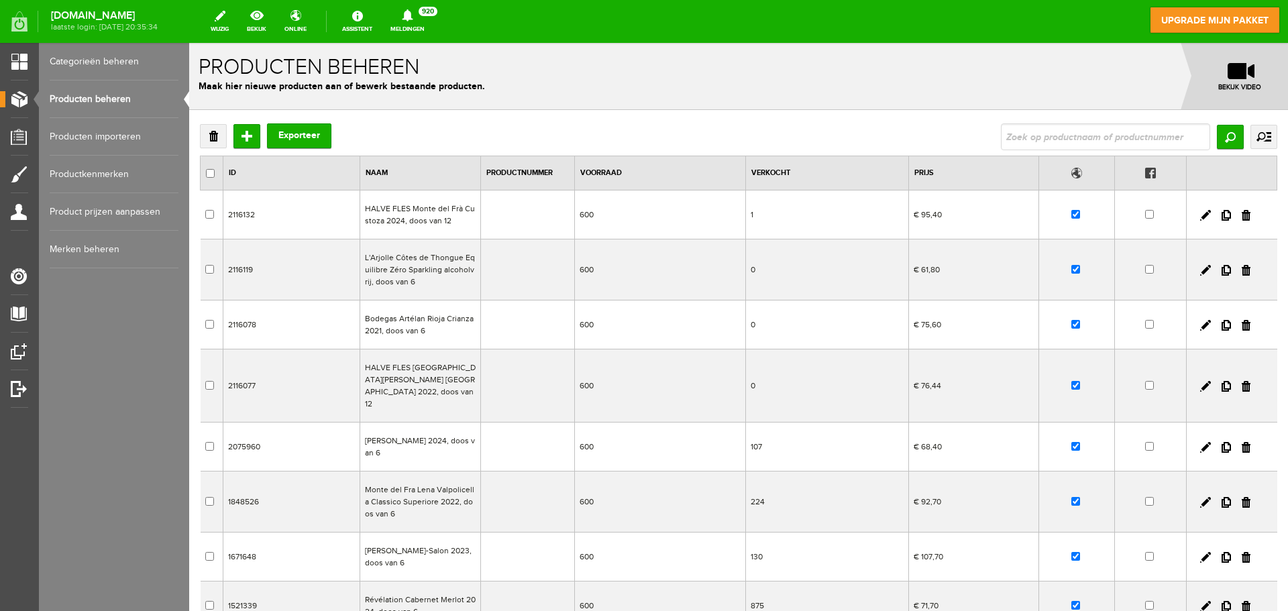
click at [397, 433] on td "Di Lenardo Chardonnay 2024, doos van 6" at bounding box center [420, 447] width 121 height 49
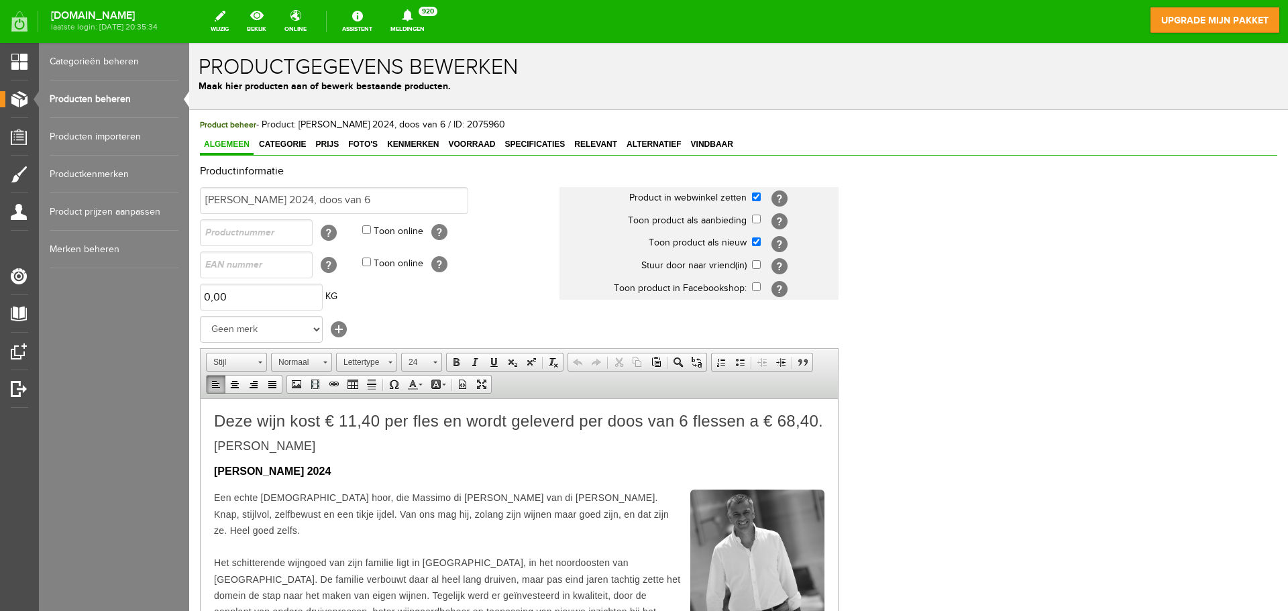
drag, startPoint x: 353, startPoint y: 470, endPoint x: 210, endPoint y: 818, distance: 377.0
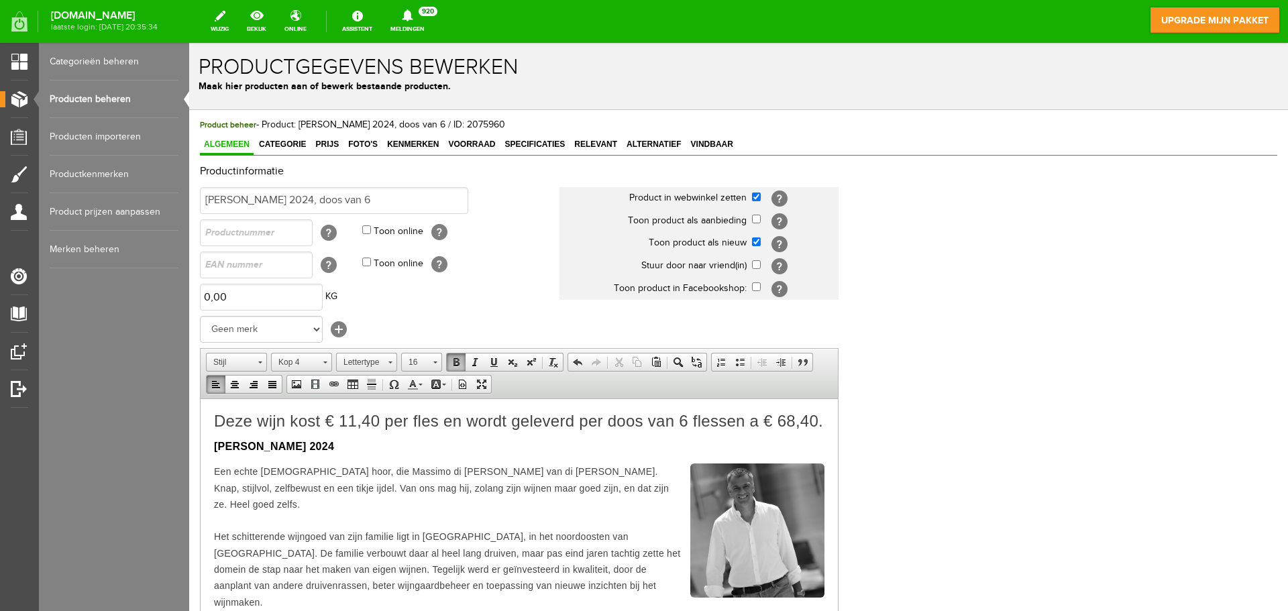
drag, startPoint x: 377, startPoint y: 457, endPoint x: 207, endPoint y: 464, distance: 169.9
click at [436, 359] on span at bounding box center [434, 360] width 3 height 13
click at [447, 458] on link "22" at bounding box center [442, 450] width 76 height 28
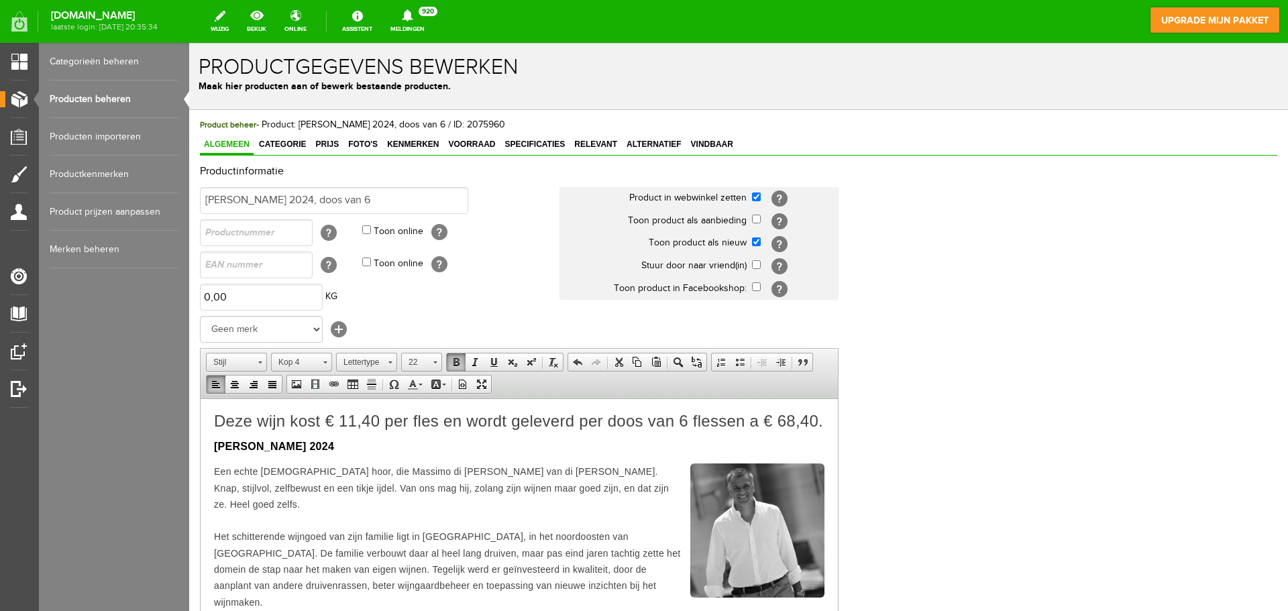
scroll to position [0, 0]
click at [309, 364] on span "Kop 4" at bounding box center [295, 362] width 47 height 17
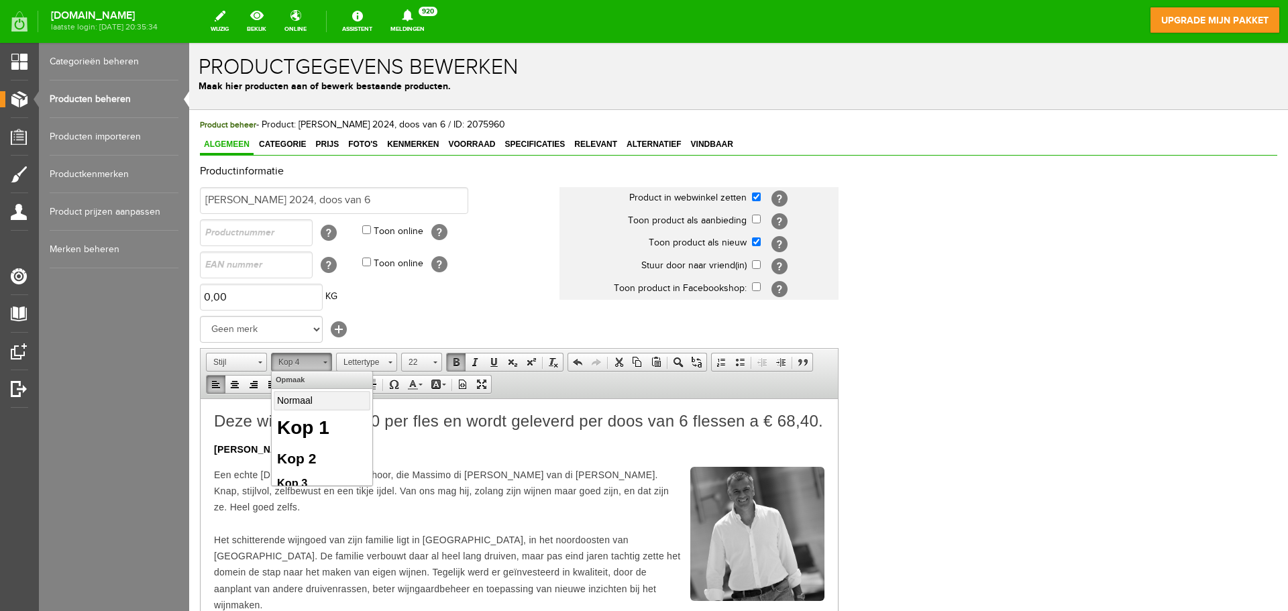
click at [341, 401] on p "Normaal" at bounding box center [322, 400] width 90 height 14
click at [426, 363] on span "22" at bounding box center [415, 362] width 27 height 17
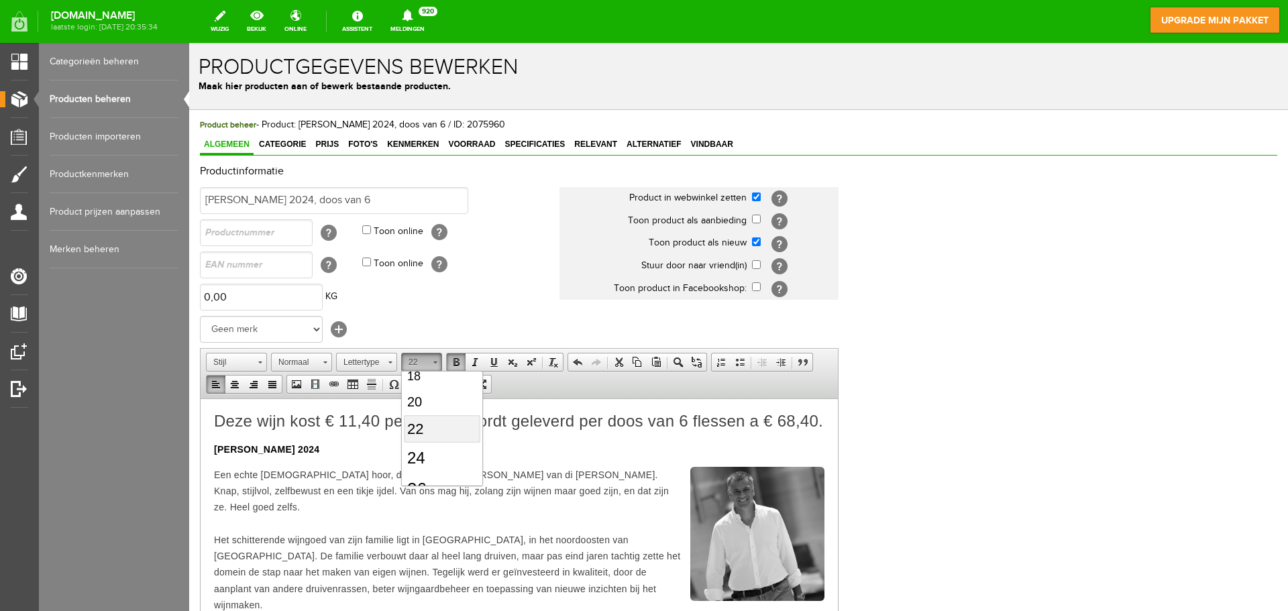
click at [423, 430] on span "22" at bounding box center [415, 428] width 16 height 17
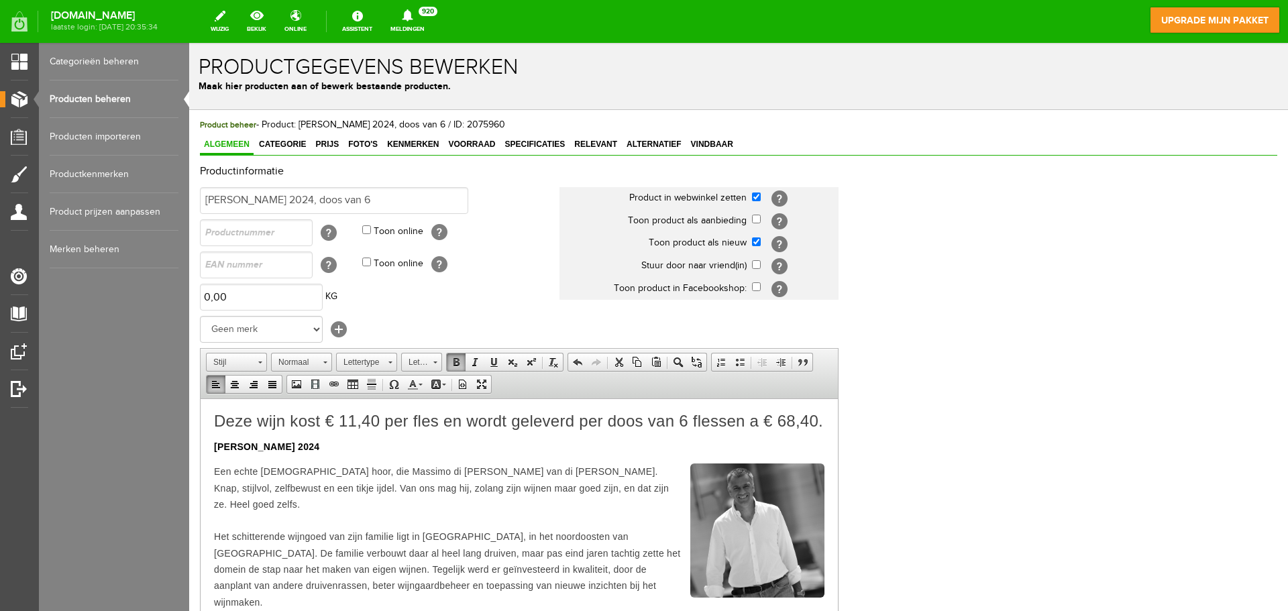
click at [402, 429] on p "Deze wijn kost € 11,40 per fles en wordt geleverd per doos van 6 flessen a € 68…" at bounding box center [519, 420] width 610 height 17
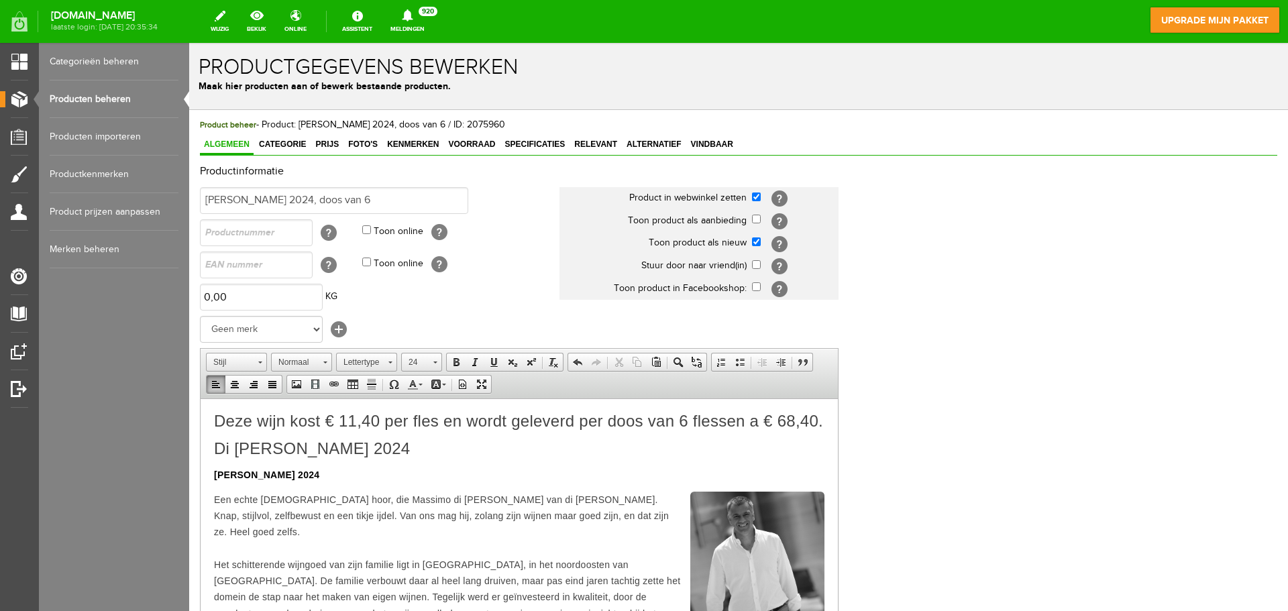
drag, startPoint x: 366, startPoint y: 492, endPoint x: 203, endPoint y: 493, distance: 163.0
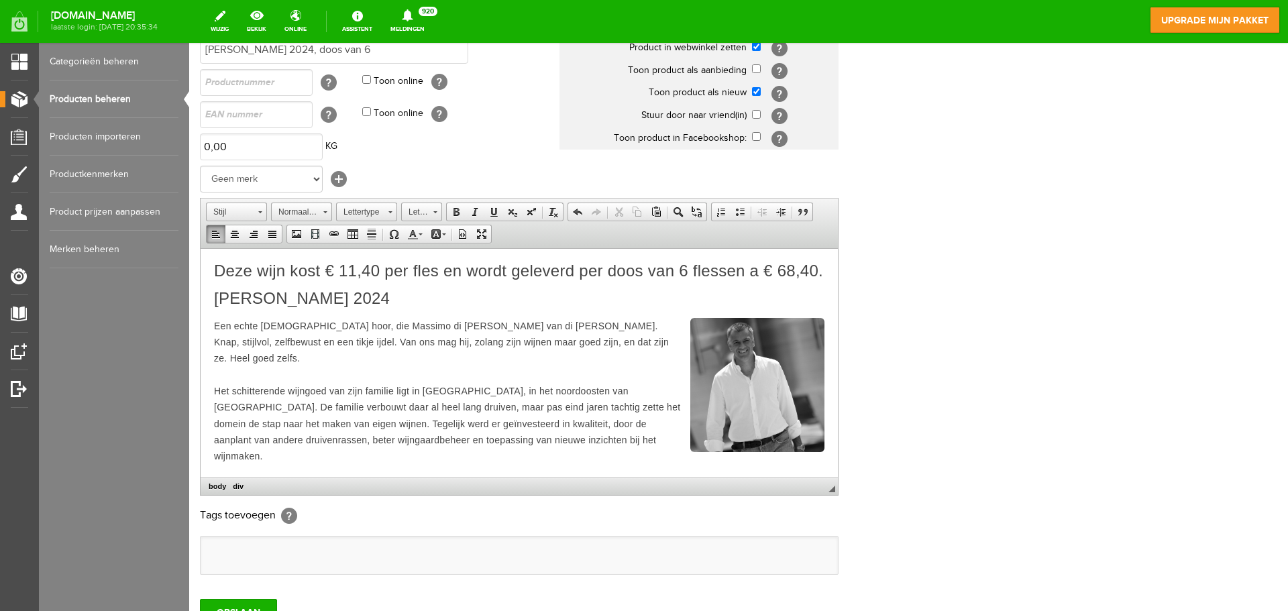
scroll to position [152, 0]
click at [231, 604] on input "OPSLAAN" at bounding box center [238, 610] width 77 height 27
click at [246, 603] on input "OPSLAAN" at bounding box center [238, 610] width 77 height 27
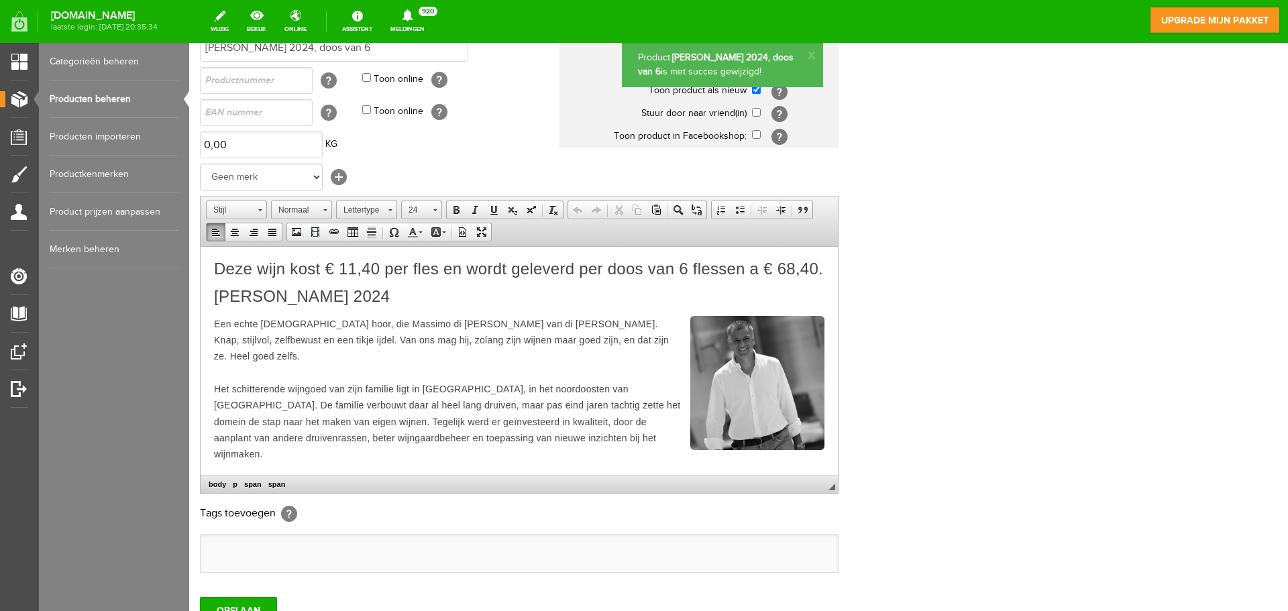
click at [384, 277] on p "Deze wijn kost € 11,40 per fles en wordt geleverd per doos van 6 flessen a € 68…" at bounding box center [519, 268] width 610 height 17
click at [254, 305] on span "Di Lenardo Chardonnay 2024" at bounding box center [302, 295] width 176 height 18
drag, startPoint x: 212, startPoint y: 305, endPoint x: 462, endPoint y: 315, distance: 250.4
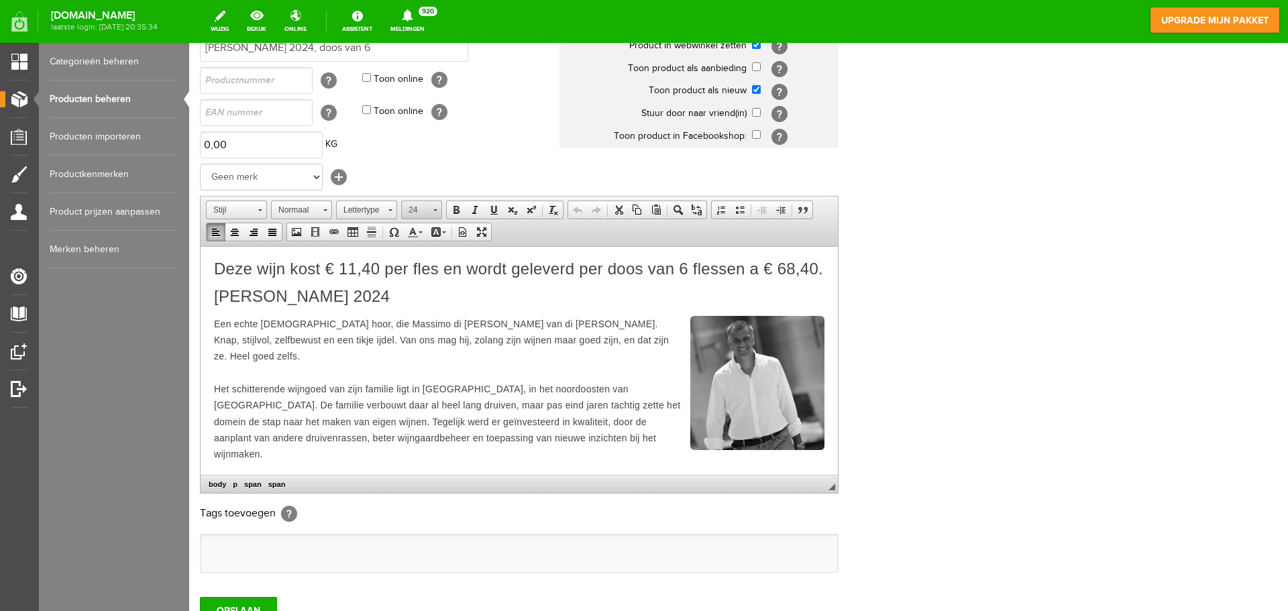
click at [438, 207] on link "24" at bounding box center [421, 210] width 41 height 19
click at [426, 241] on link "22" at bounding box center [442, 247] width 76 height 28
click at [437, 303] on p "Di Lenardo Chardonnay 2024" at bounding box center [519, 295] width 610 height 16
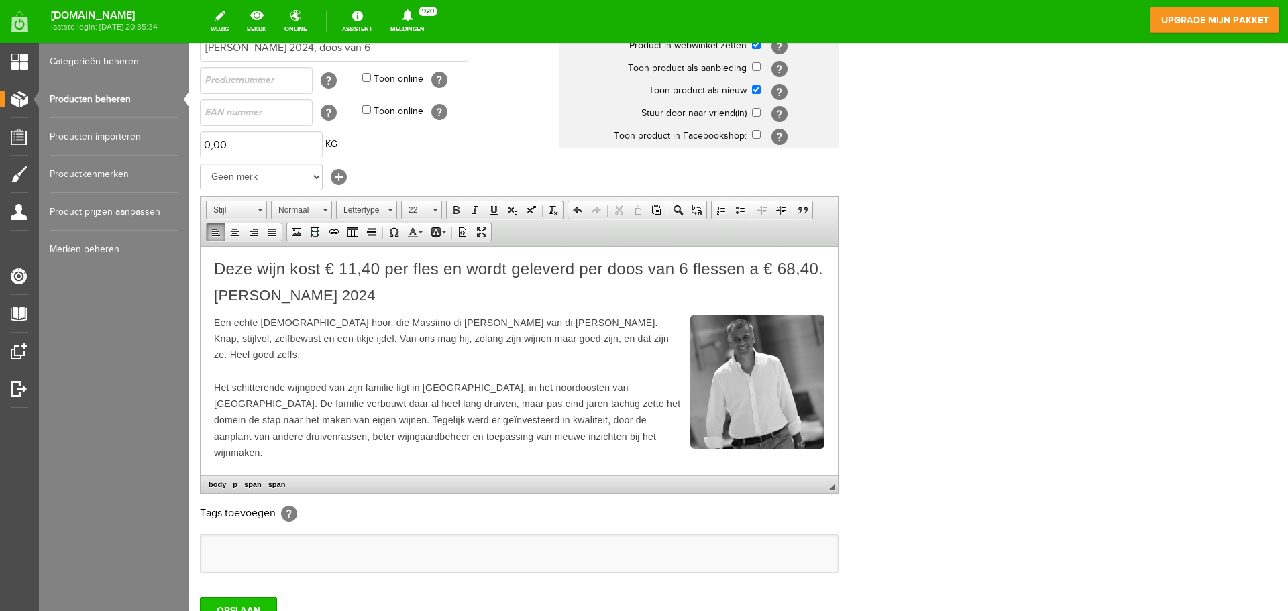
click at [239, 610] on input "OPSLAAN" at bounding box center [238, 610] width 77 height 27
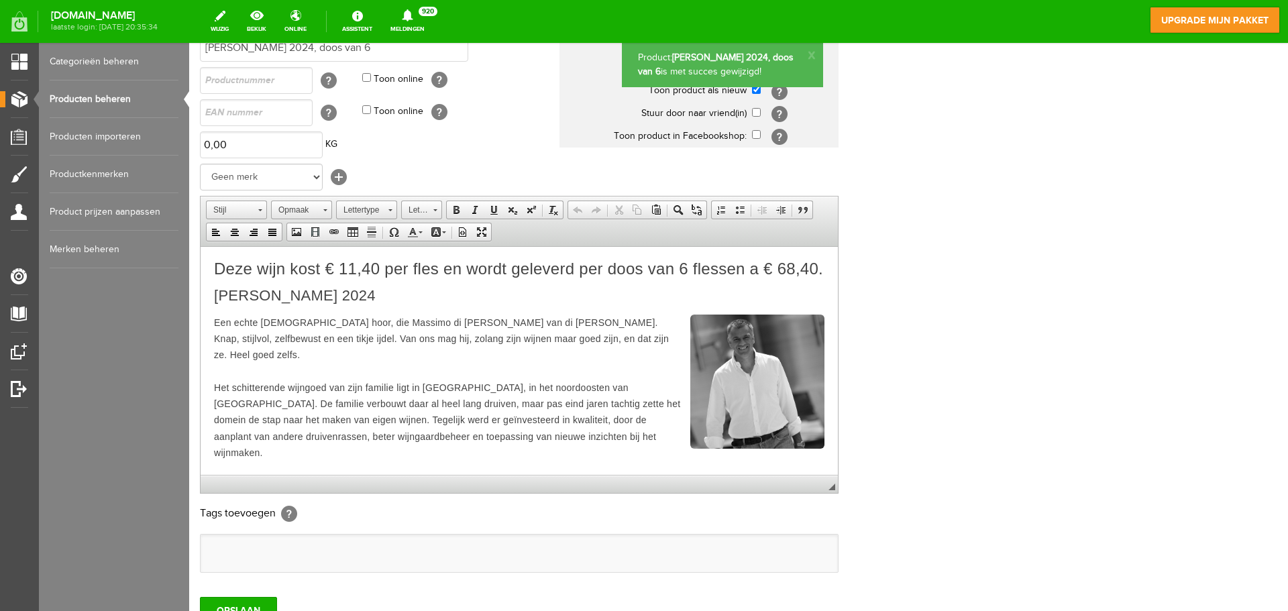
click at [128, 91] on link "Producten beheren" at bounding box center [114, 99] width 129 height 38
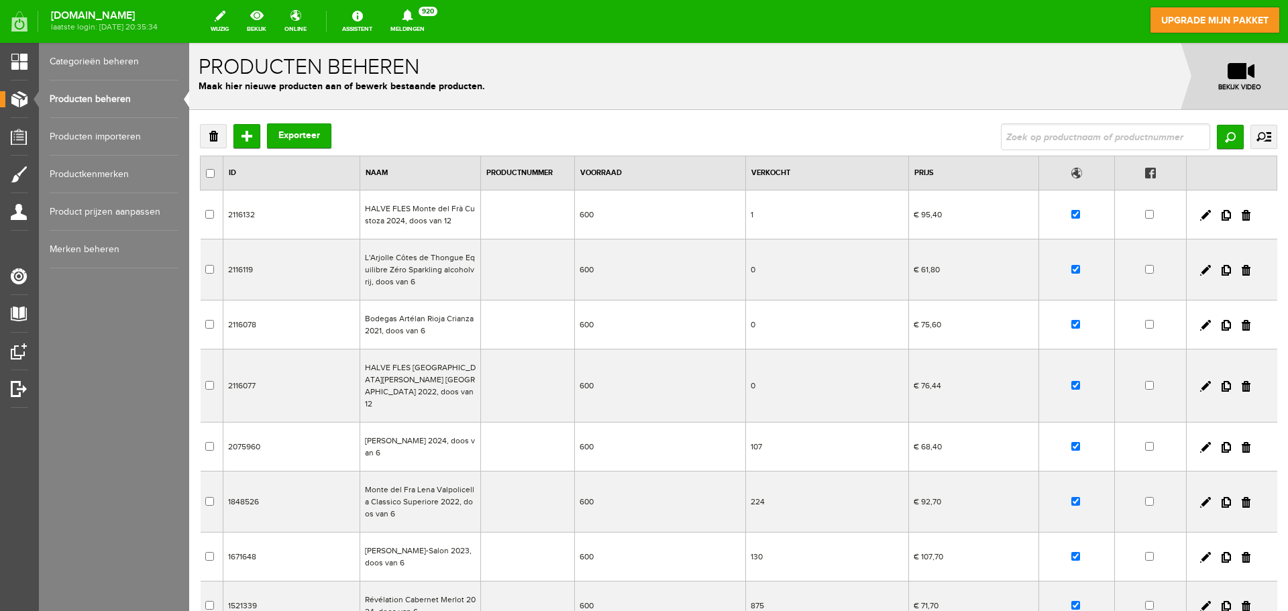
click at [393, 490] on td "Monte del Fra Lena Valpolicella Classico Superiore 2022, doos van 6" at bounding box center [420, 502] width 121 height 61
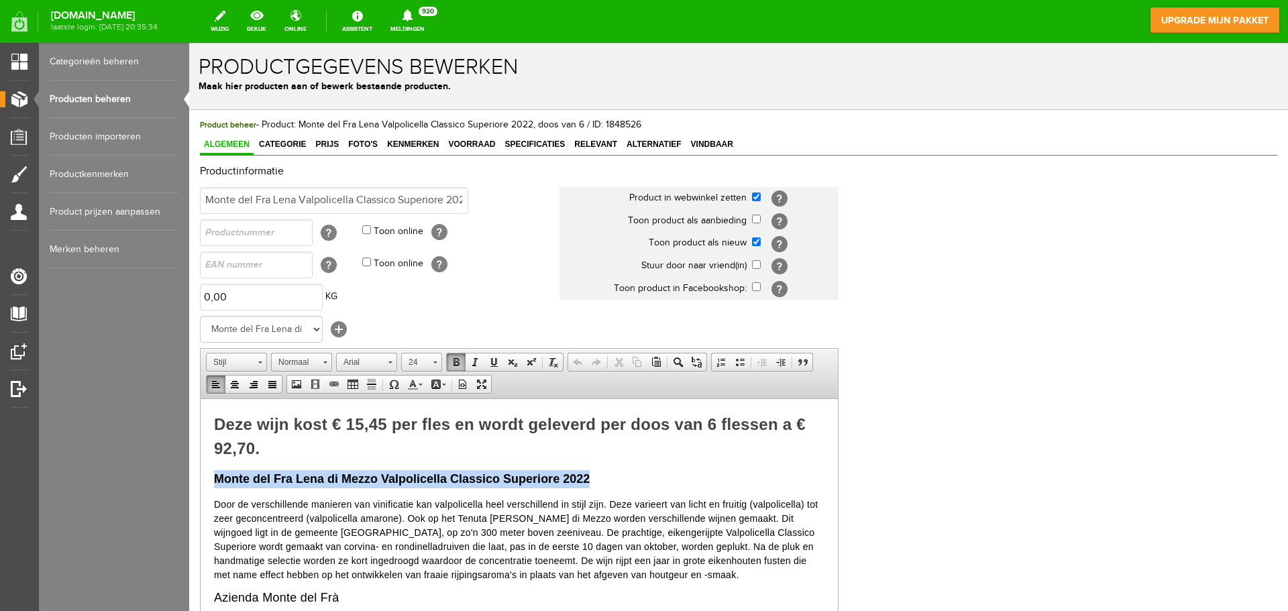
drag, startPoint x: 593, startPoint y: 476, endPoint x: 213, endPoint y: 468, distance: 380.4
click at [437, 360] on link "18" at bounding box center [421, 362] width 41 height 19
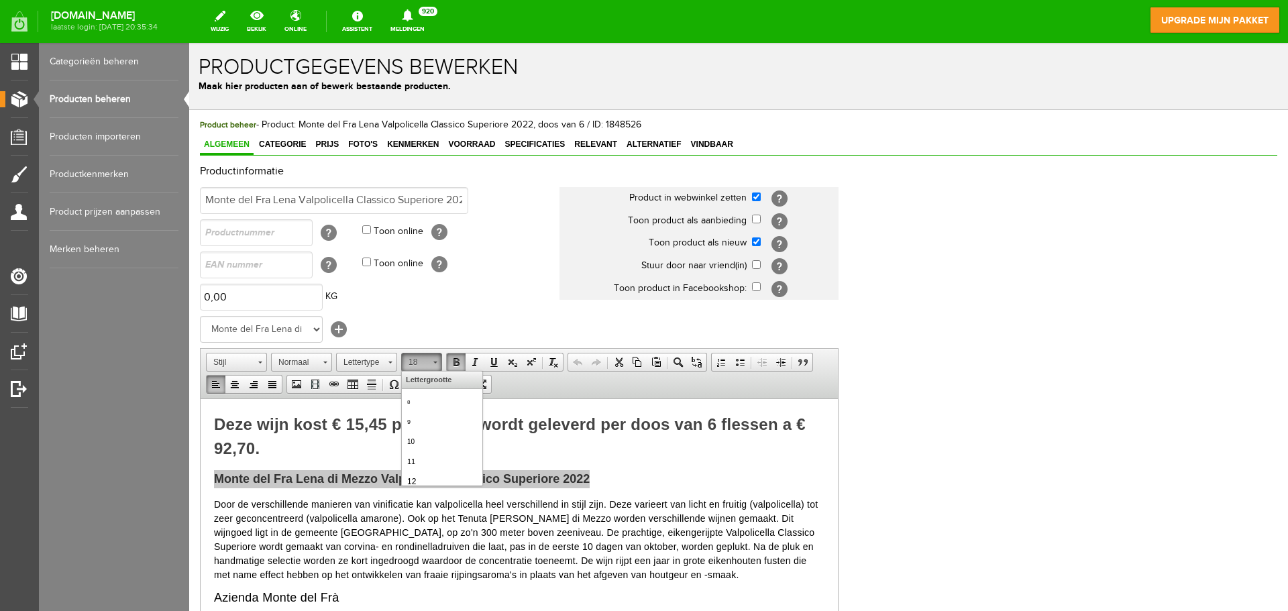
scroll to position [117, 0]
click at [431, 478] on link "22" at bounding box center [442, 481] width 76 height 28
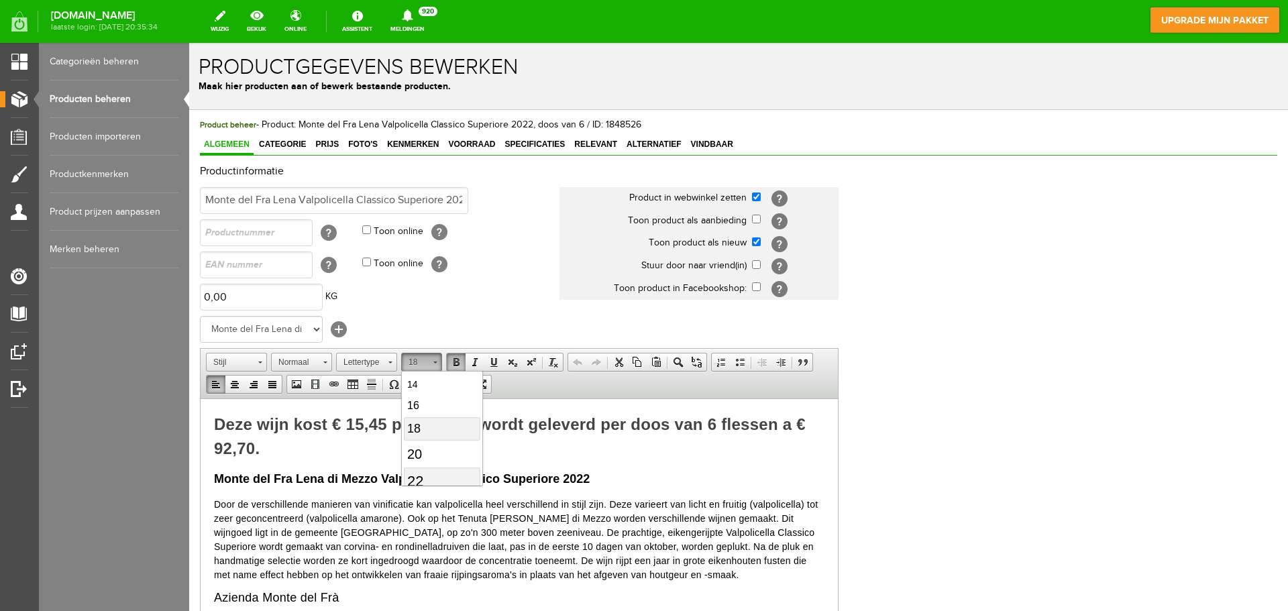
scroll to position [0, 0]
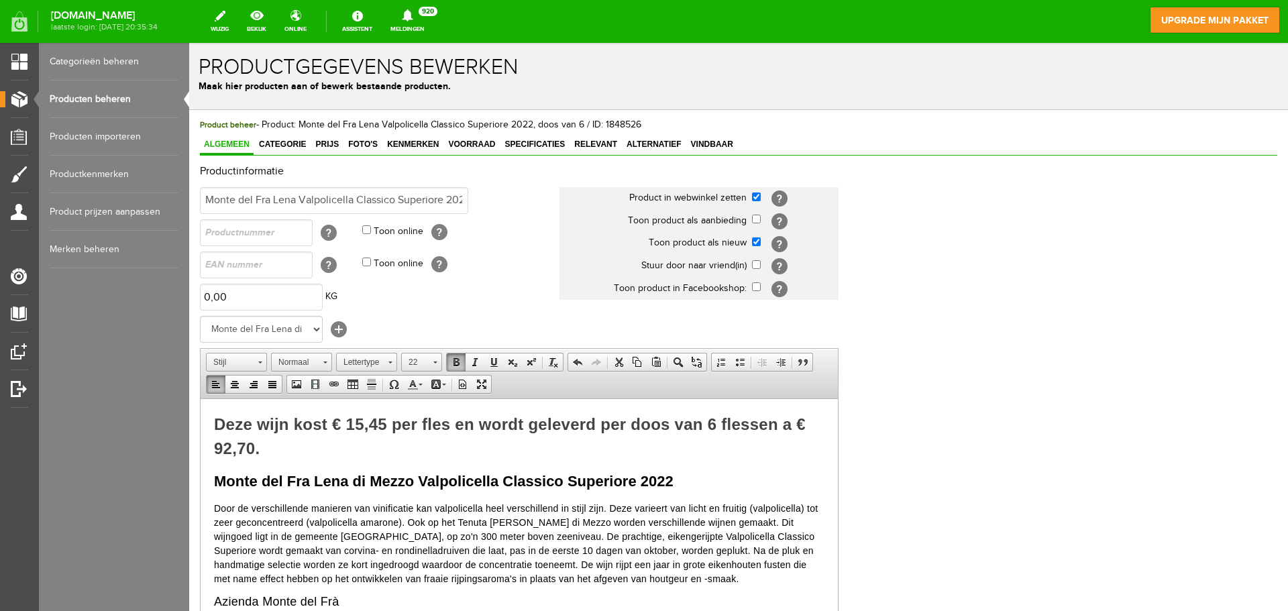
click at [643, 529] on p "Door de verschillende manieren van vinificatie kan valpolicella heel verschille…" at bounding box center [519, 543] width 610 height 85
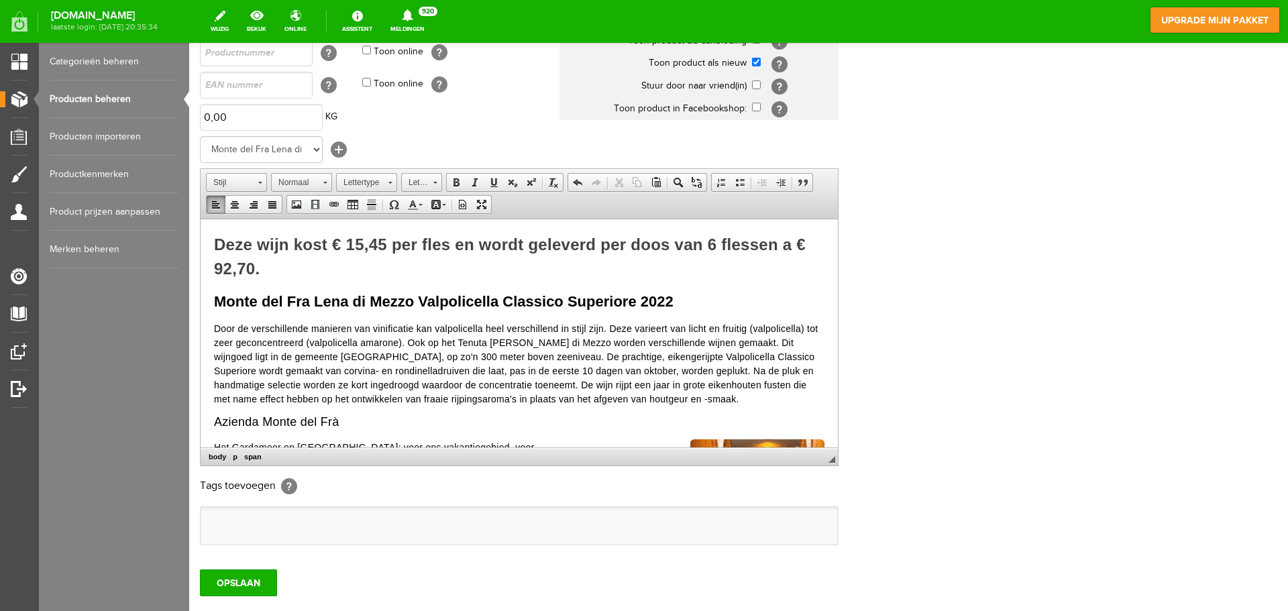
scroll to position [181, 0]
click at [236, 580] on input "OPSLAAN" at bounding box center [238, 581] width 77 height 27
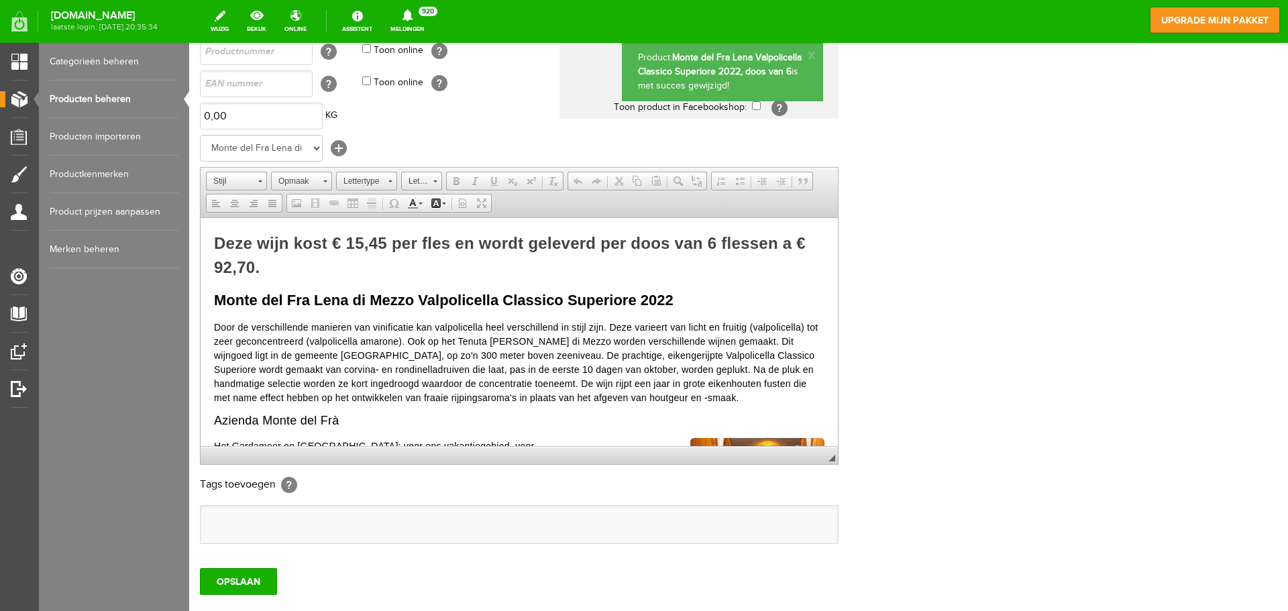
scroll to position [0, 0]
click at [92, 101] on link "Producten beheren" at bounding box center [114, 99] width 129 height 38
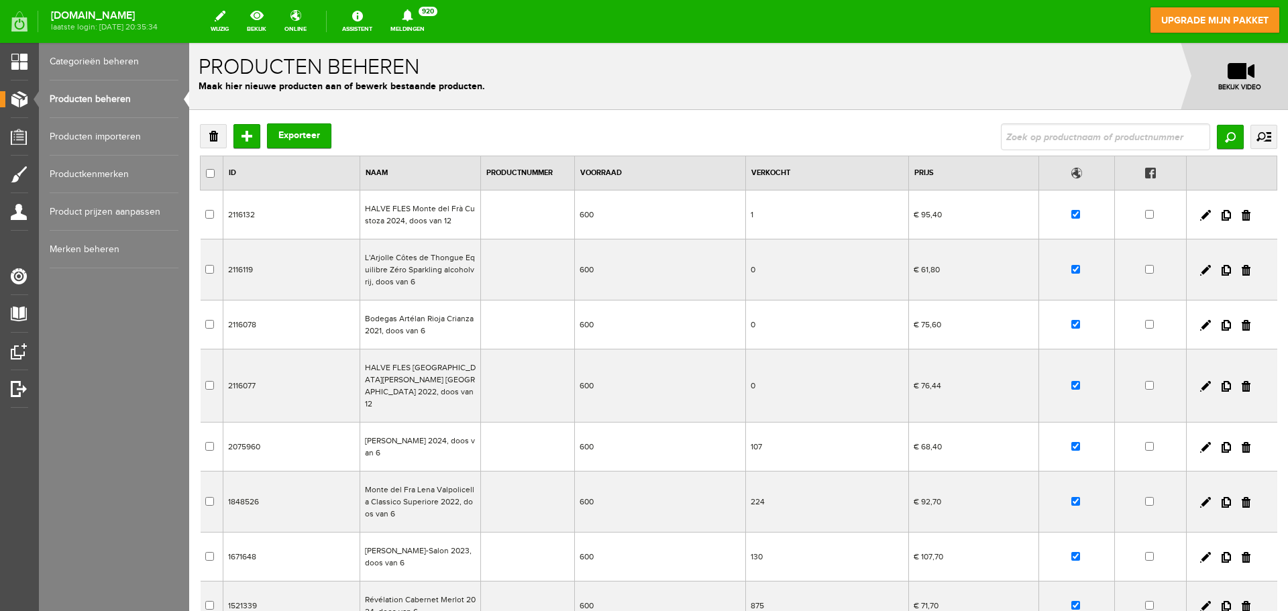
click at [407, 543] on td "[PERSON_NAME]-Salon 2023, doos van 6" at bounding box center [420, 557] width 121 height 49
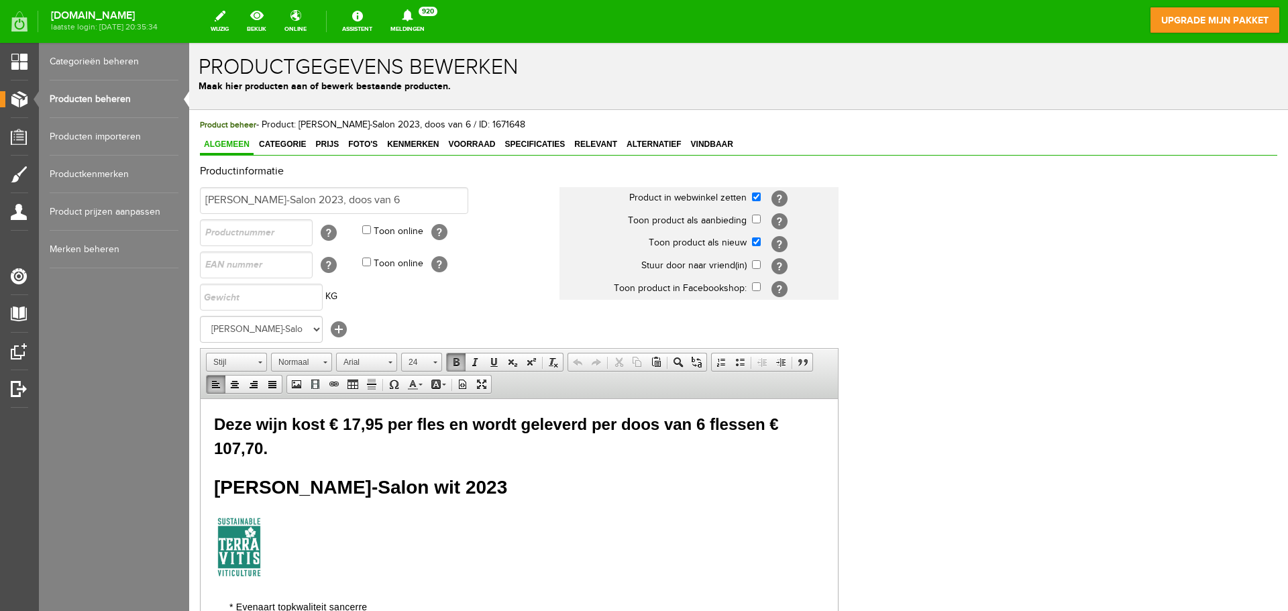
drag, startPoint x: 586, startPoint y: 485, endPoint x: 209, endPoint y: 486, distance: 376.3
click at [430, 368] on link "Lettergrootte" at bounding box center [421, 362] width 41 height 19
click at [442, 395] on link "22" at bounding box center [442, 397] width 76 height 28
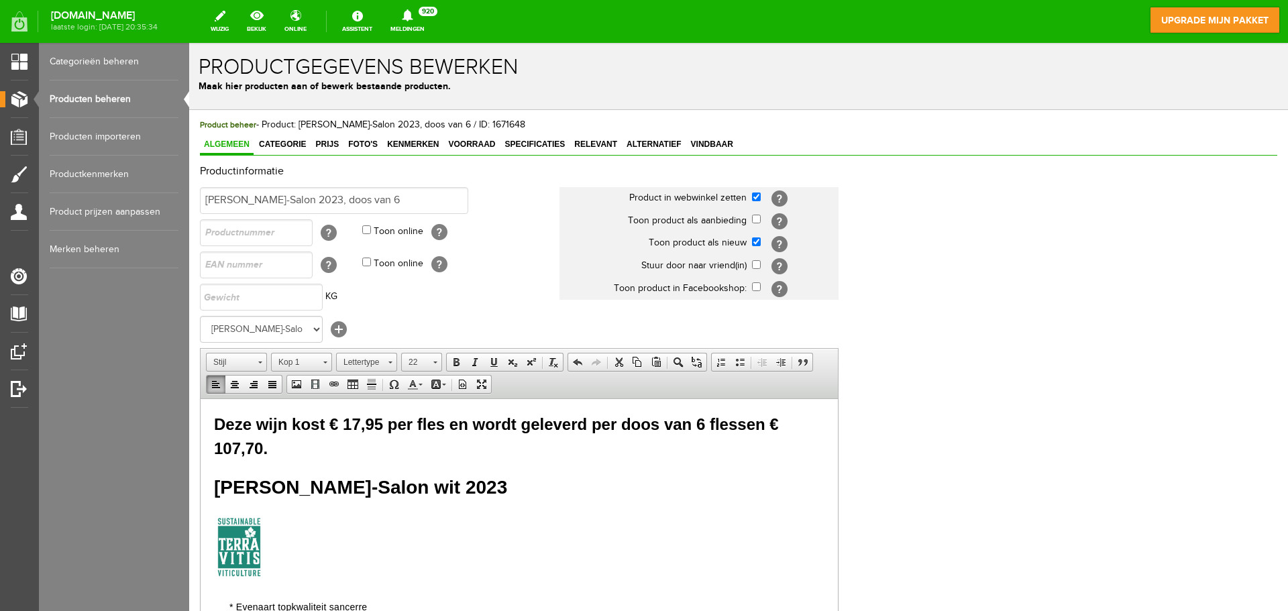
scroll to position [0, 0]
click at [531, 483] on h1 "Pierre Clément Menetou-Salon wit 2023" at bounding box center [519, 487] width 610 height 28
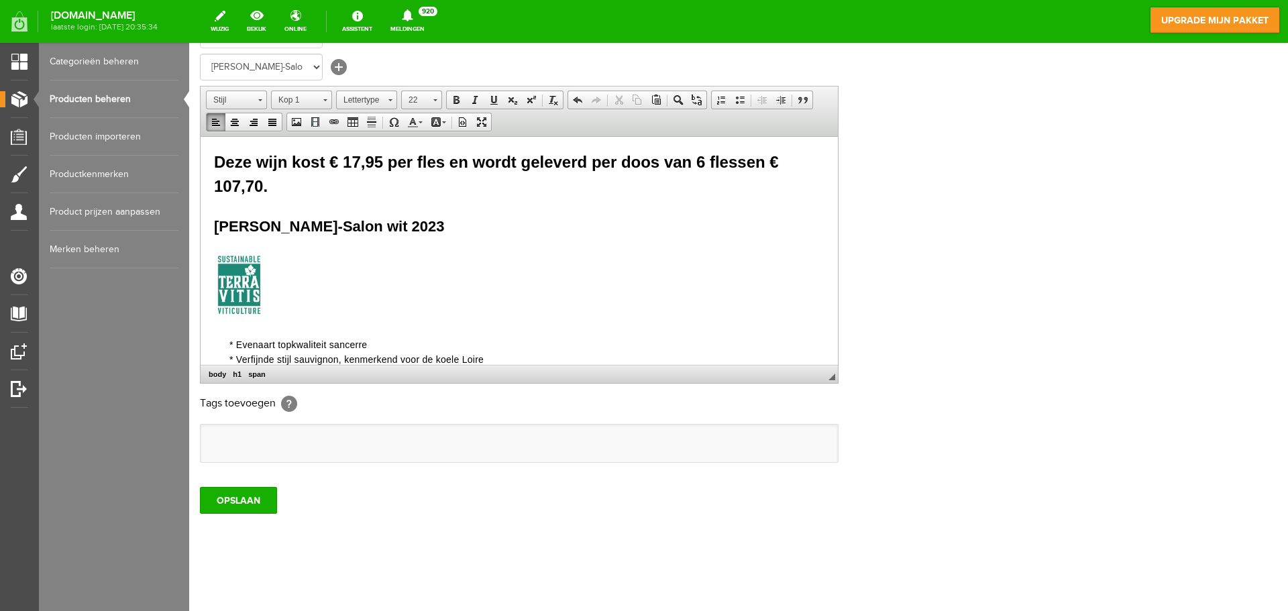
scroll to position [264, 0]
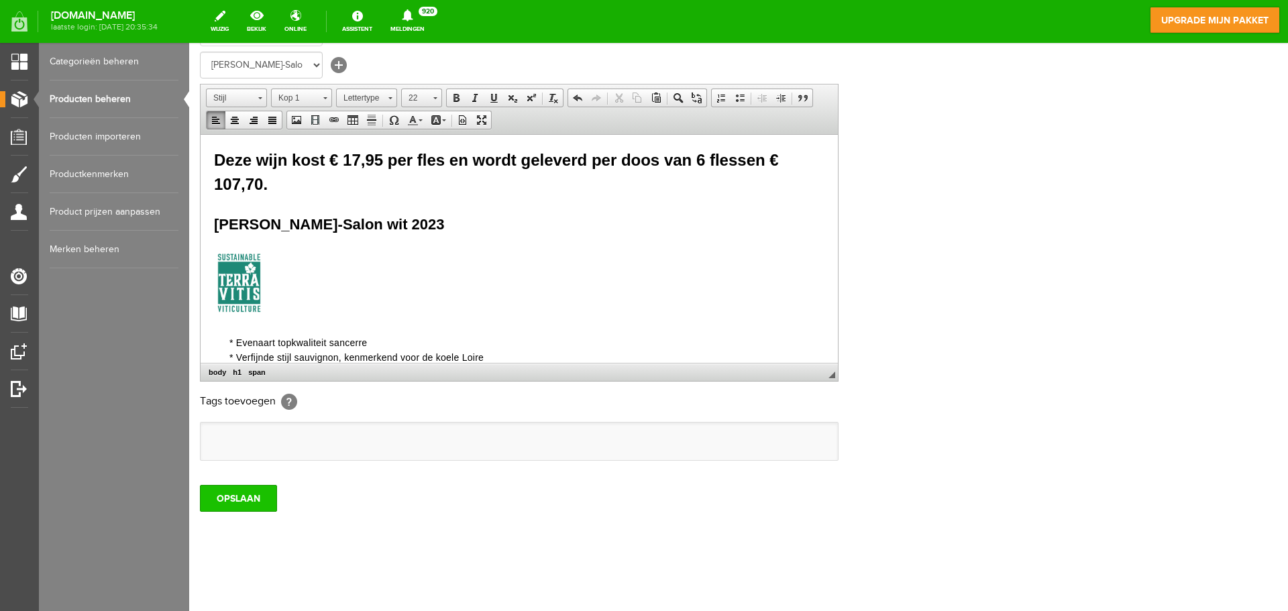
click at [252, 498] on input "OPSLAAN" at bounding box center [238, 498] width 77 height 27
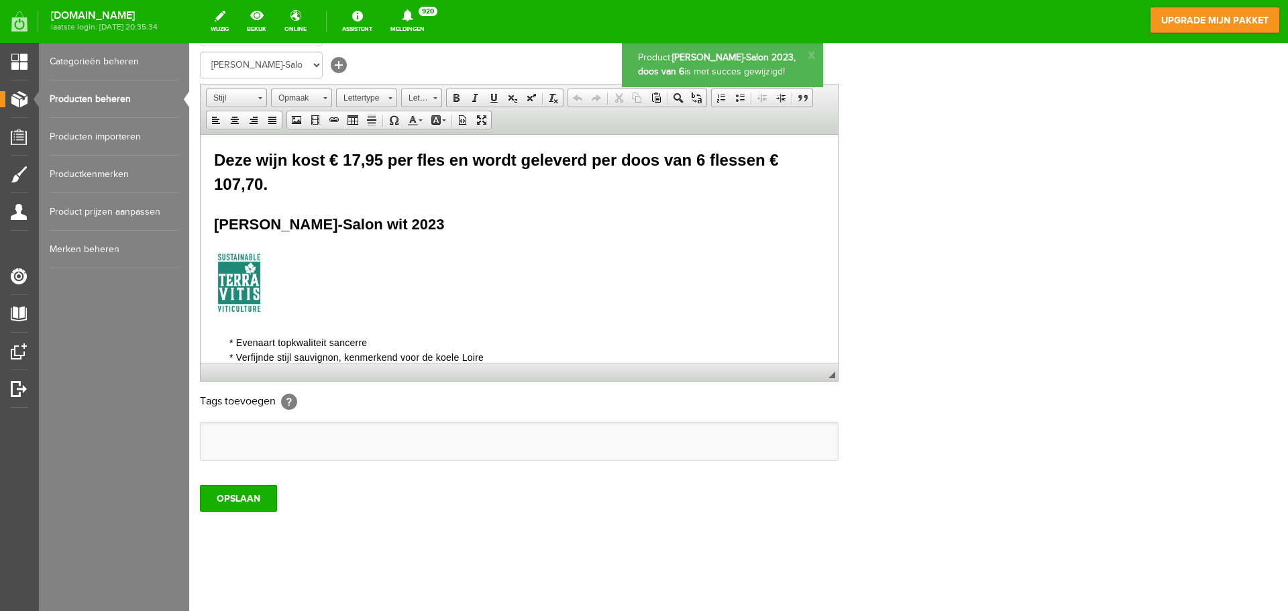
scroll to position [0, 0]
click at [252, 498] on input "OPSLAAN" at bounding box center [238, 498] width 77 height 27
click at [119, 138] on link "Producten importeren" at bounding box center [114, 137] width 129 height 38
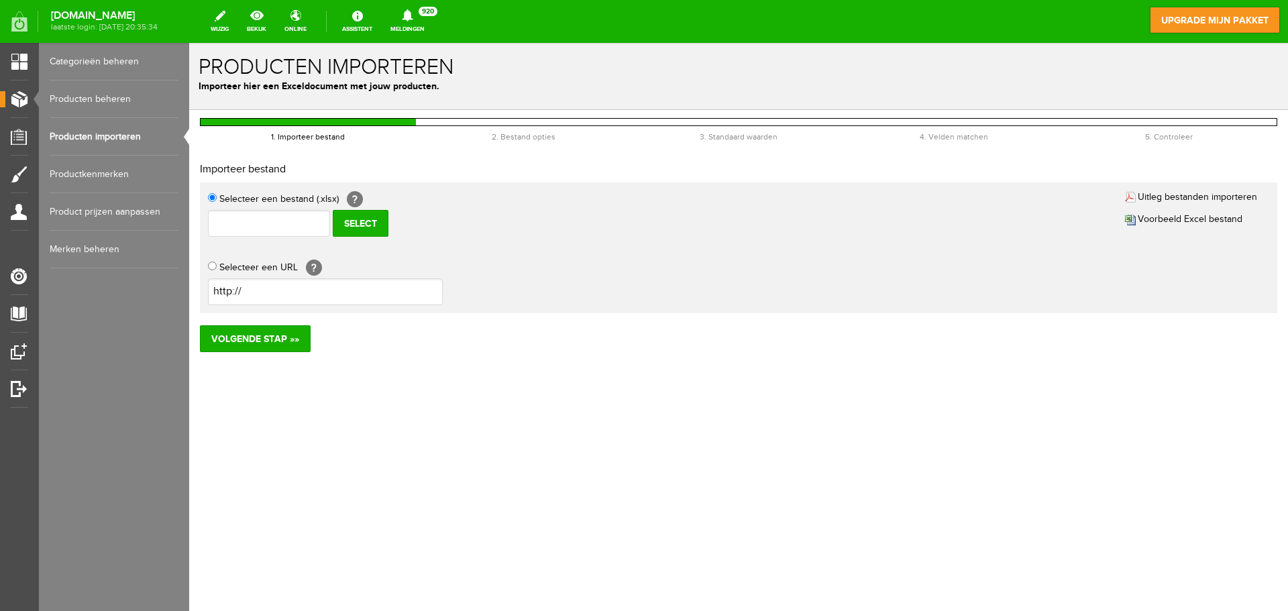
click at [104, 98] on link "Producten beheren" at bounding box center [114, 99] width 129 height 38
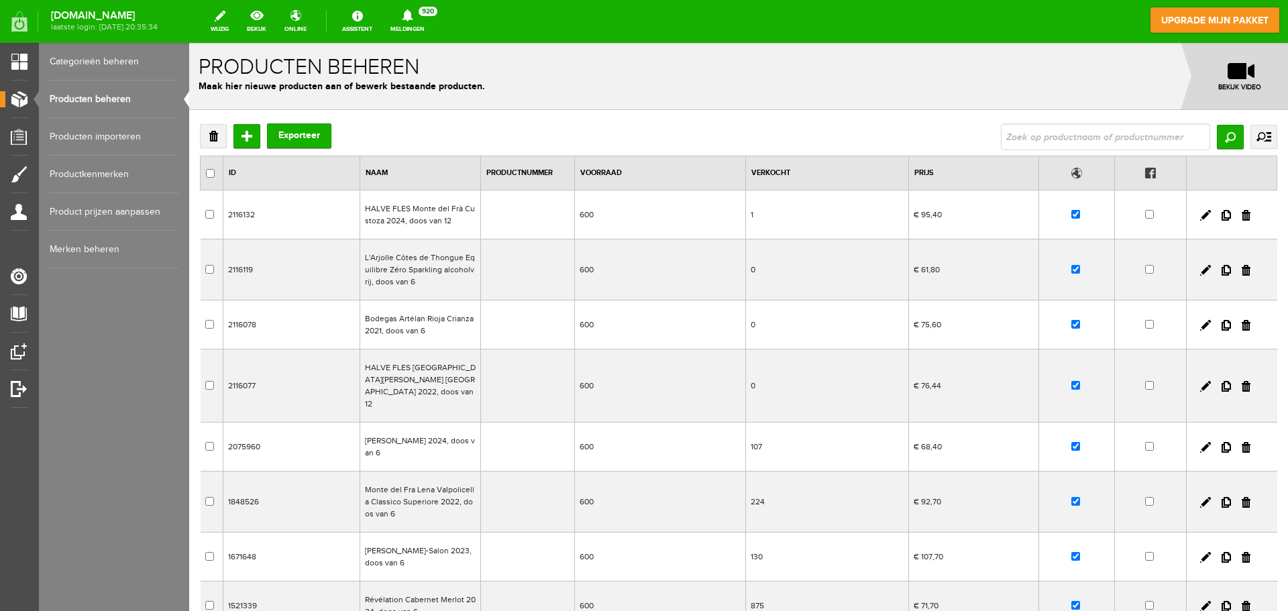
click at [418, 542] on td "[PERSON_NAME]-Salon 2023, doos van 6" at bounding box center [420, 557] width 121 height 49
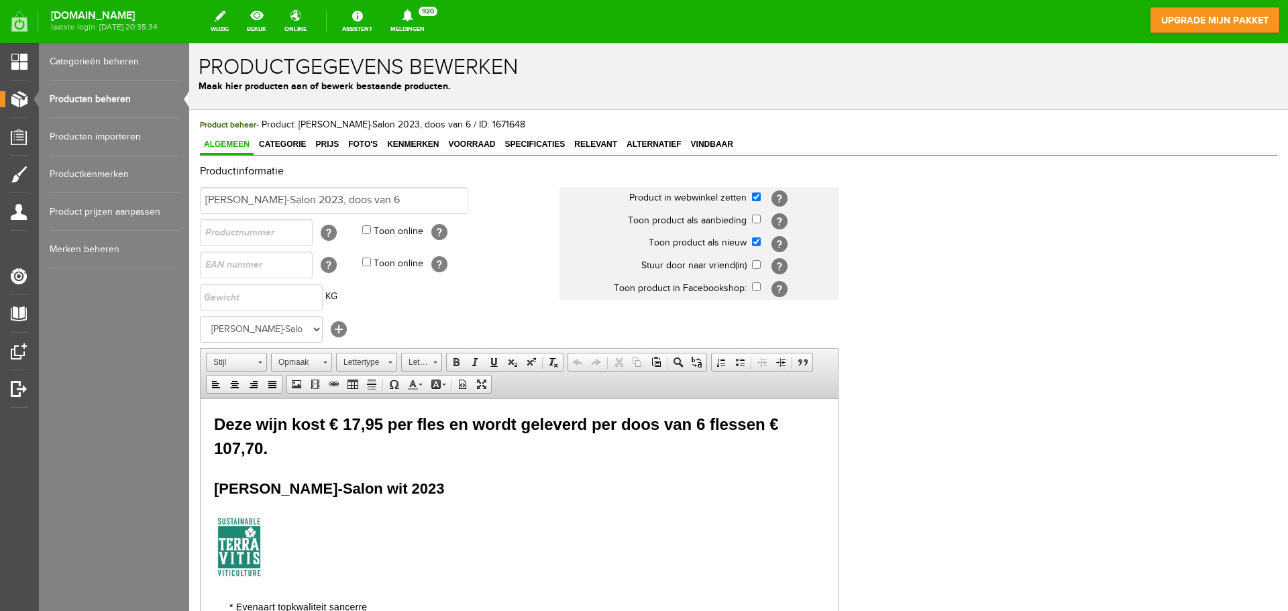
click at [125, 99] on link "Producten beheren" at bounding box center [114, 99] width 129 height 38
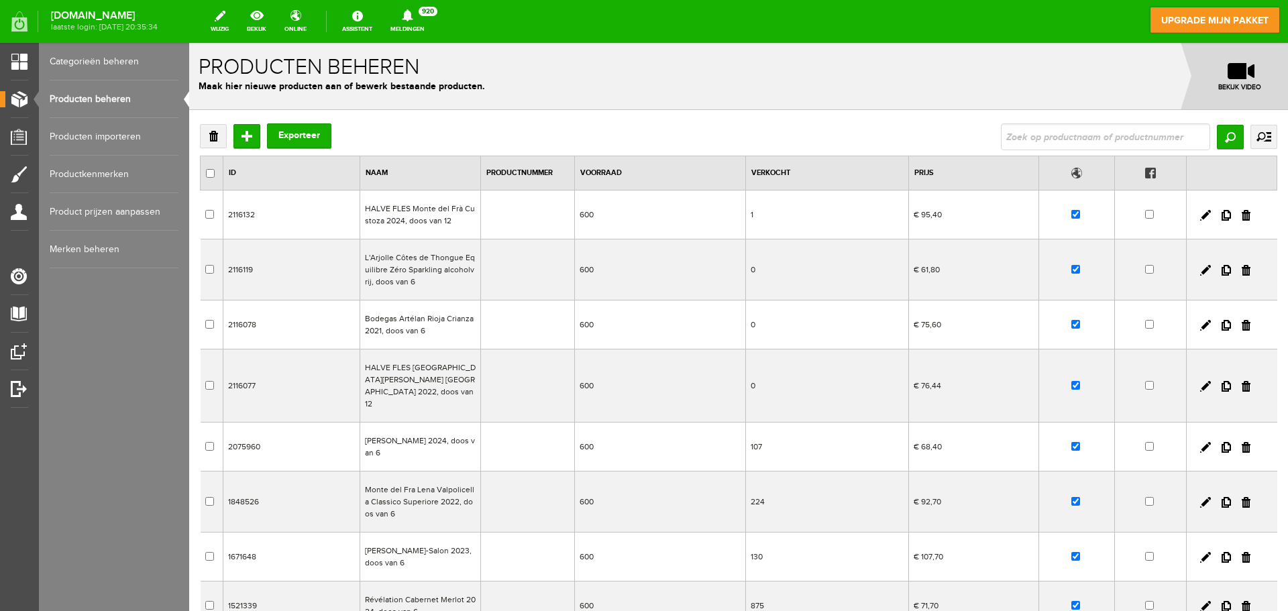
click at [422, 592] on td "Révélation Cabernet Merlot 2024, doos van 6" at bounding box center [420, 606] width 121 height 49
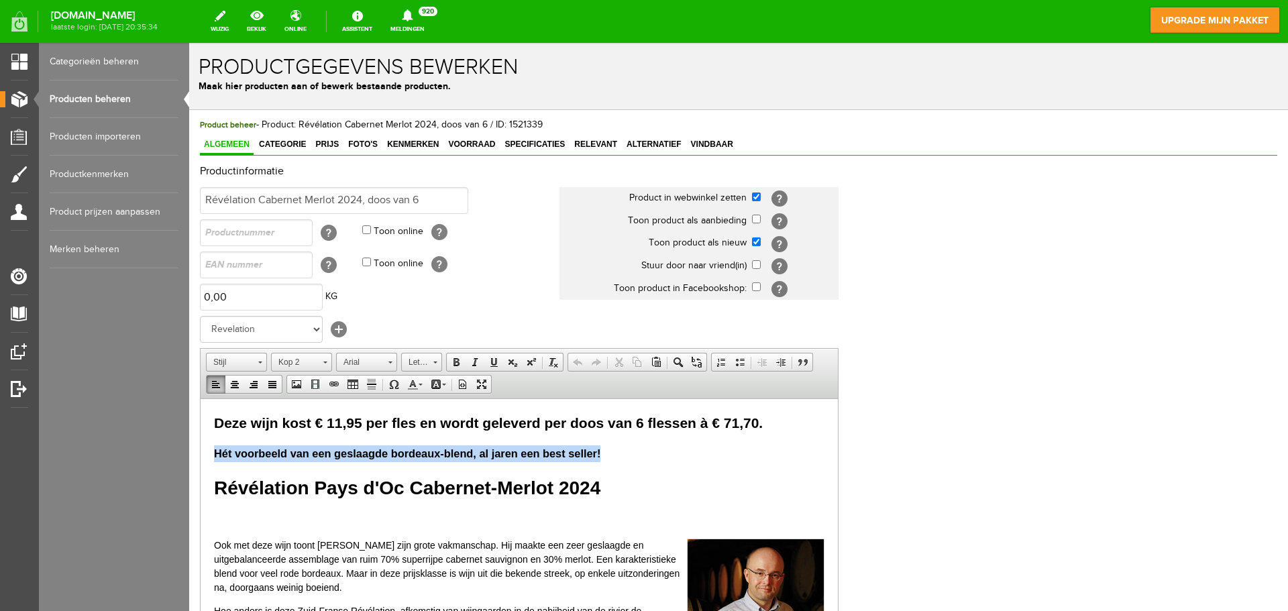
drag, startPoint x: 622, startPoint y: 451, endPoint x: 213, endPoint y: 451, distance: 409.2
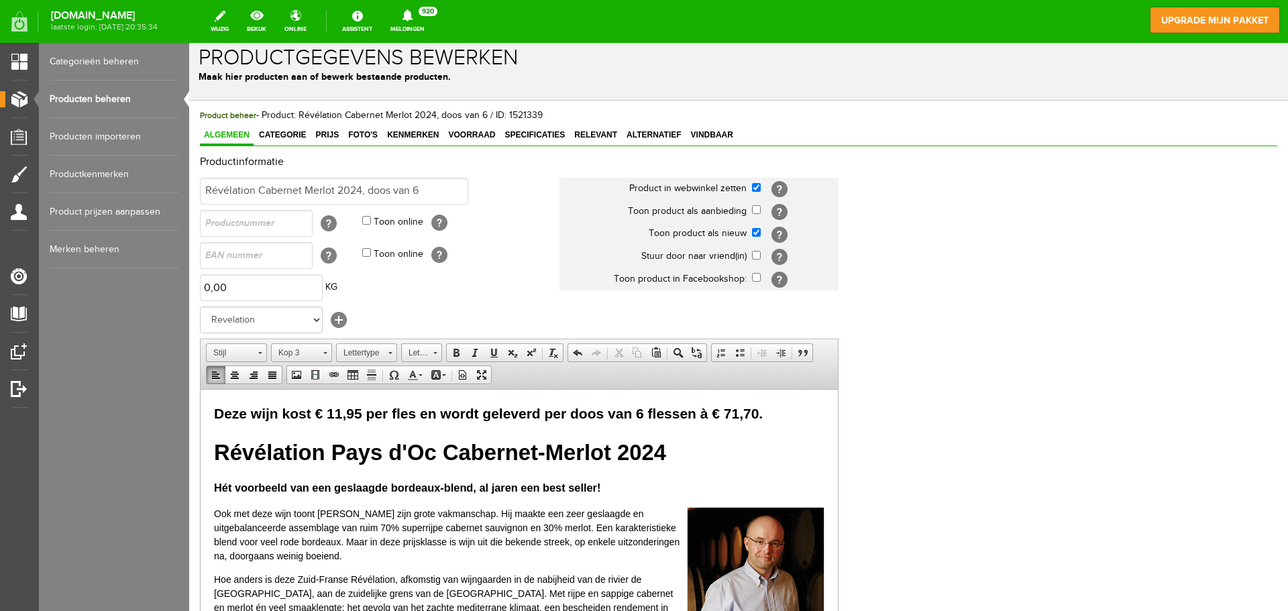
click at [313, 447] on span "Révélation Pays d'Oc Cabernet-Merlot 2024" at bounding box center [440, 451] width 452 height 25
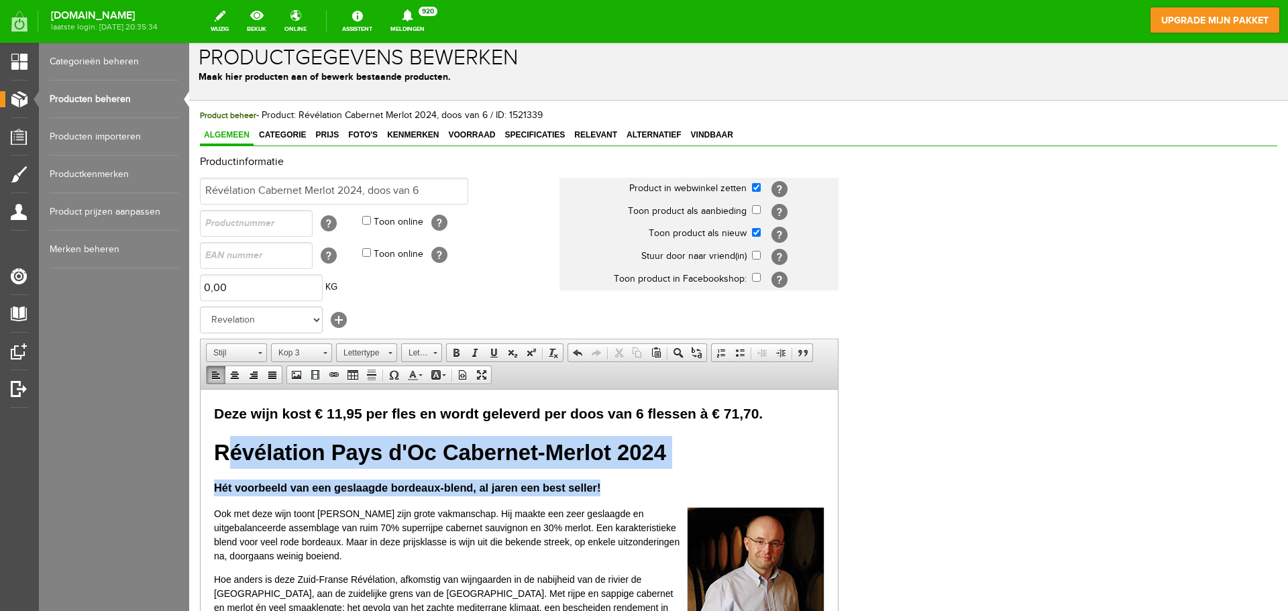
drag, startPoint x: 222, startPoint y: 449, endPoint x: 635, endPoint y: 470, distance: 413.1
click at [685, 452] on h3 "Révélation Pays d'Oc Cabernet-Merlot 2024" at bounding box center [519, 451] width 610 height 33
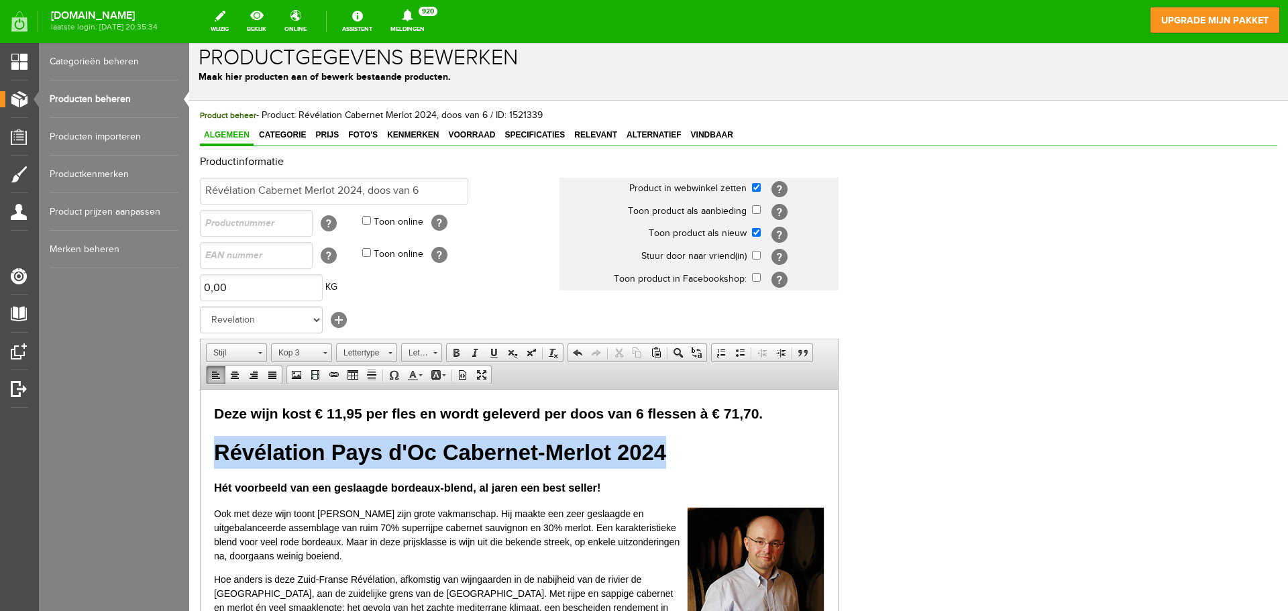
drag, startPoint x: 680, startPoint y: 452, endPoint x: 208, endPoint y: 448, distance: 472.3
click at [427, 350] on span "Lettergrootte" at bounding box center [415, 352] width 27 height 17
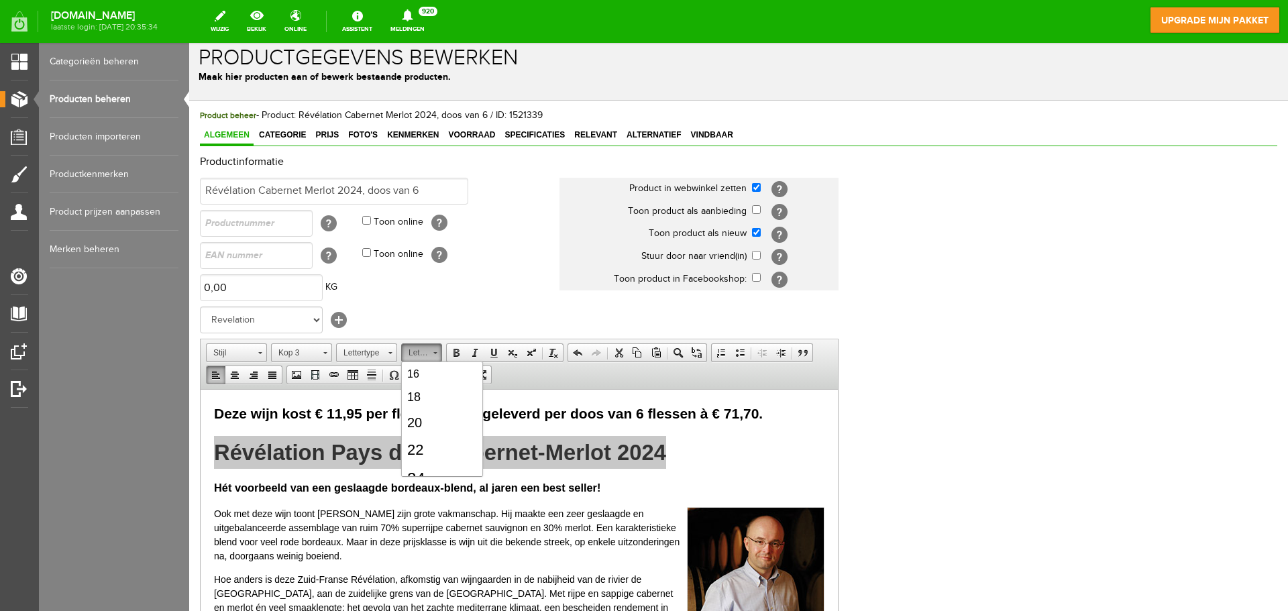
scroll to position [193, 0]
click at [438, 397] on link "22" at bounding box center [442, 396] width 76 height 28
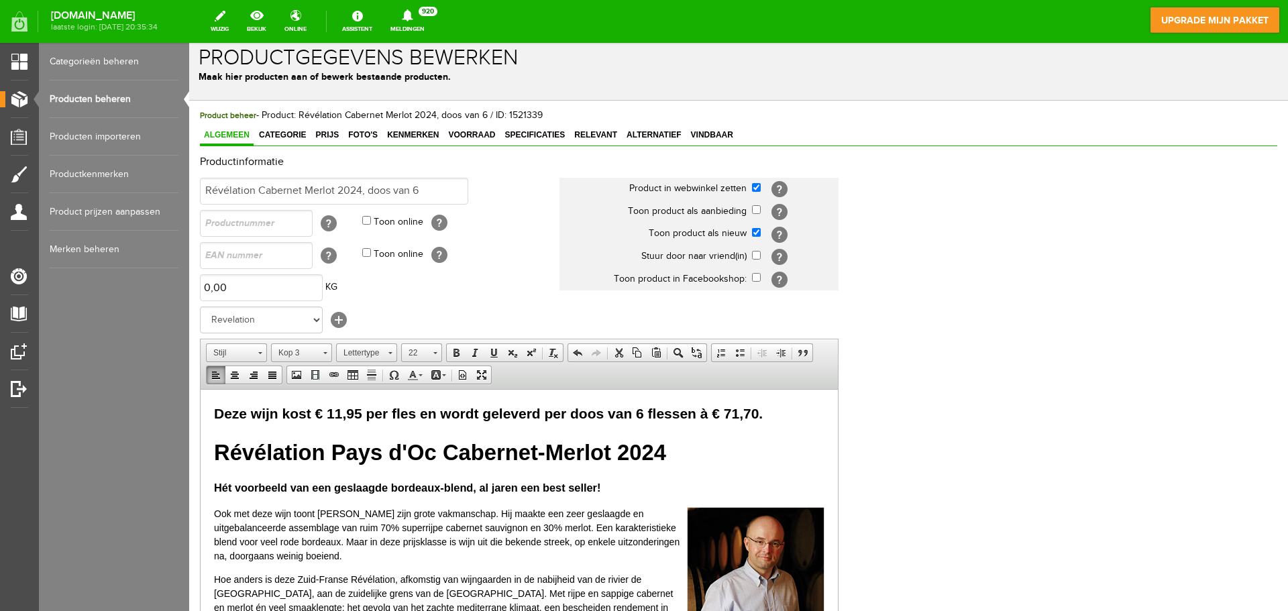
scroll to position [0, 0]
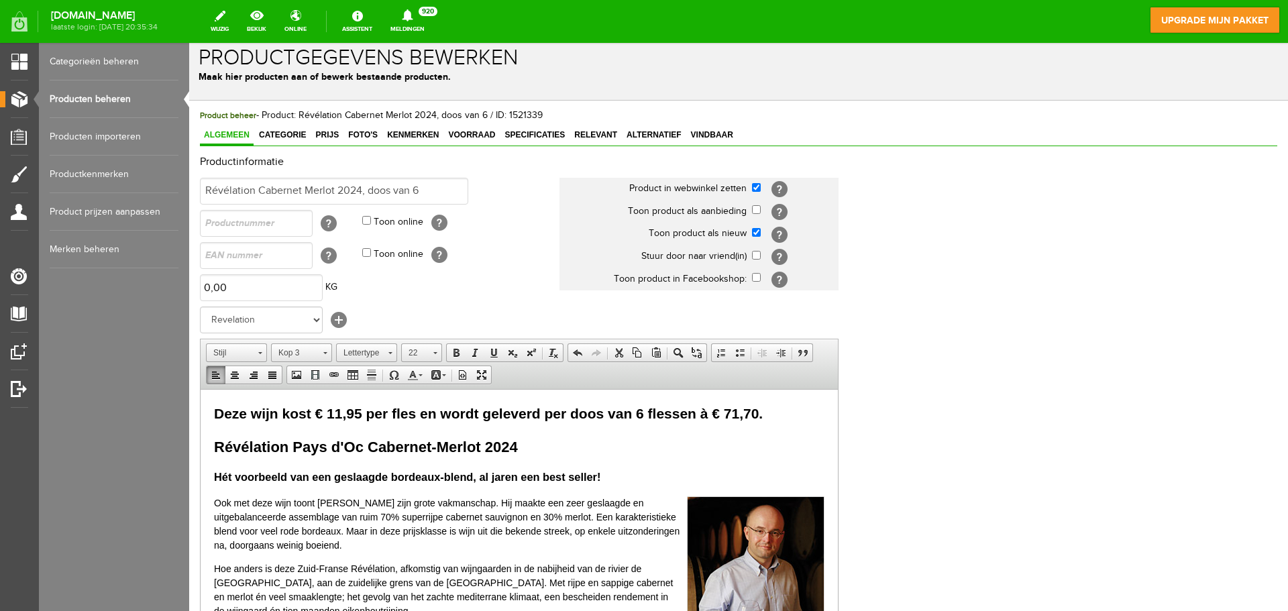
click at [626, 421] on h2 "Deze wijn kost € 11,95 per fles en wordt geleverd per doos van 6 flessen à € 71…" at bounding box center [519, 412] width 610 height 21
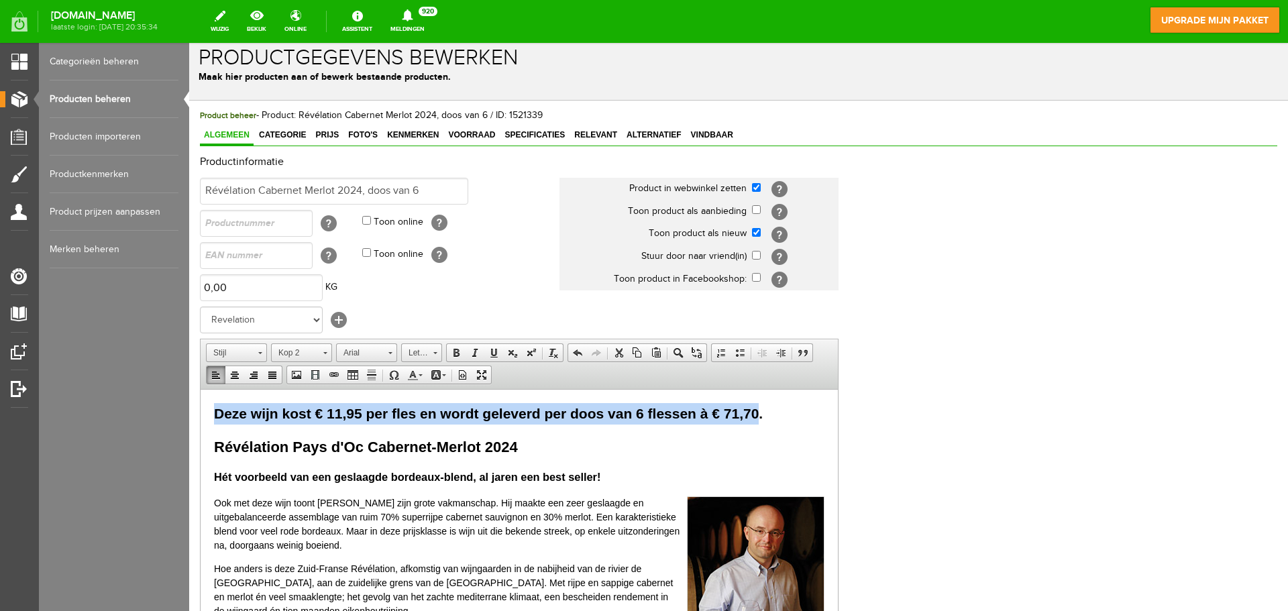
drag, startPoint x: 759, startPoint y: 411, endPoint x: 214, endPoint y: 396, distance: 544.9
click at [421, 352] on span "Lettergrootte" at bounding box center [415, 352] width 27 height 17
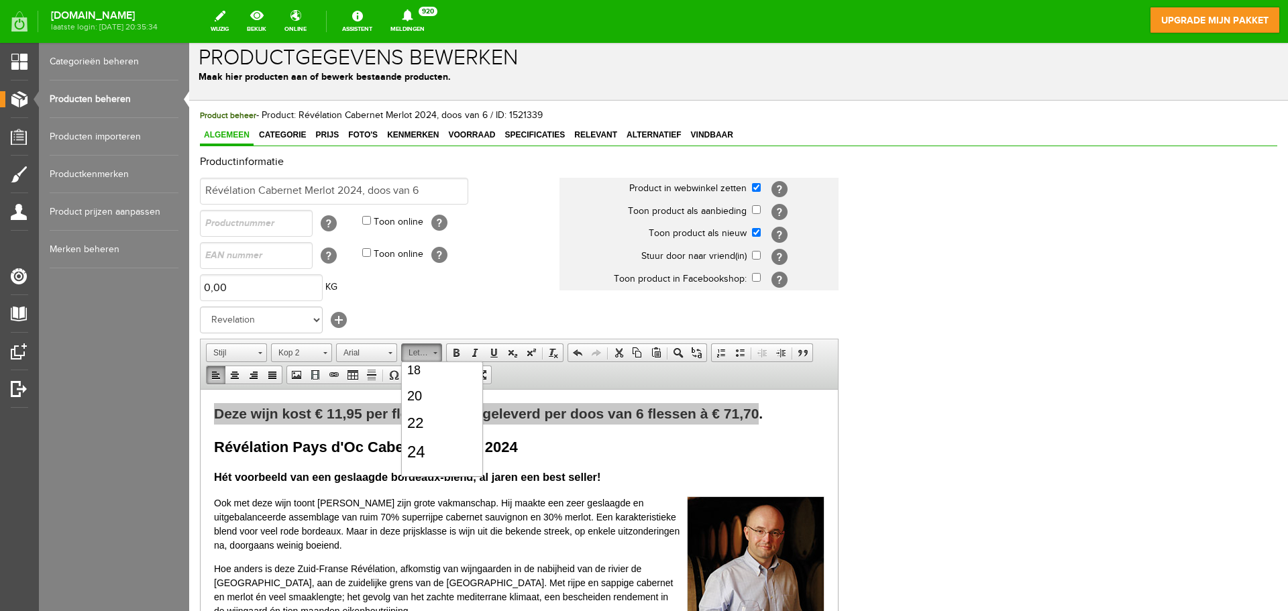
scroll to position [173, 0]
click at [429, 448] on link "24" at bounding box center [442, 444] width 76 height 30
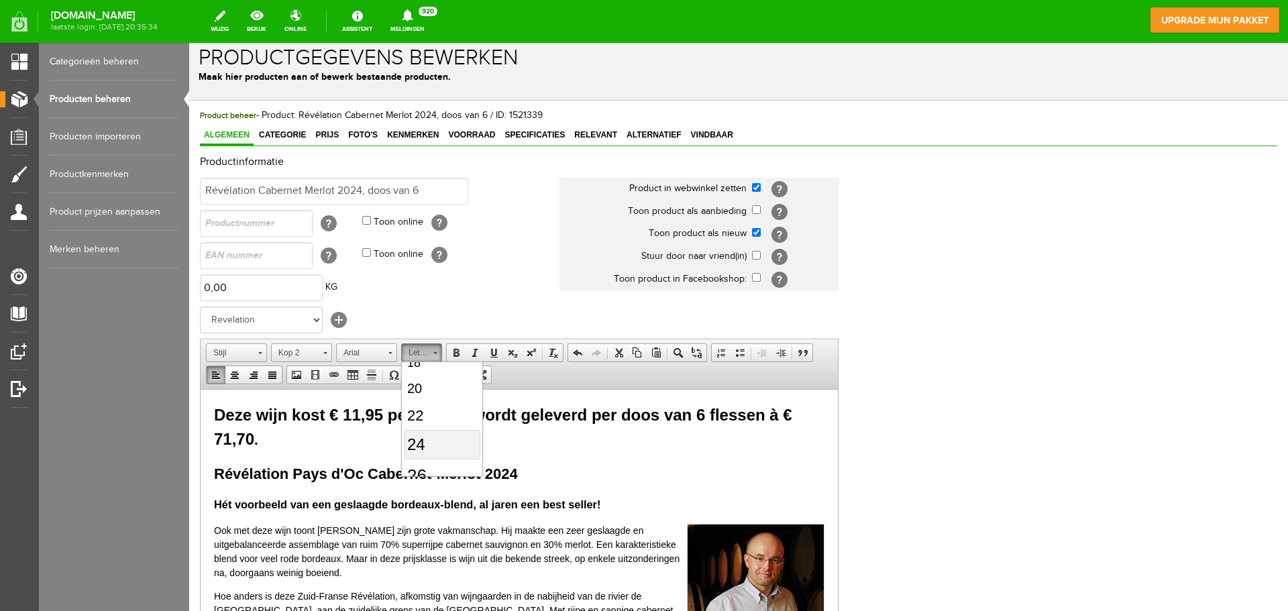
scroll to position [0, 0]
click at [537, 476] on h3 "Révélation Pays d'Oc Cabernet-Merlot 2024" at bounding box center [519, 473] width 610 height 22
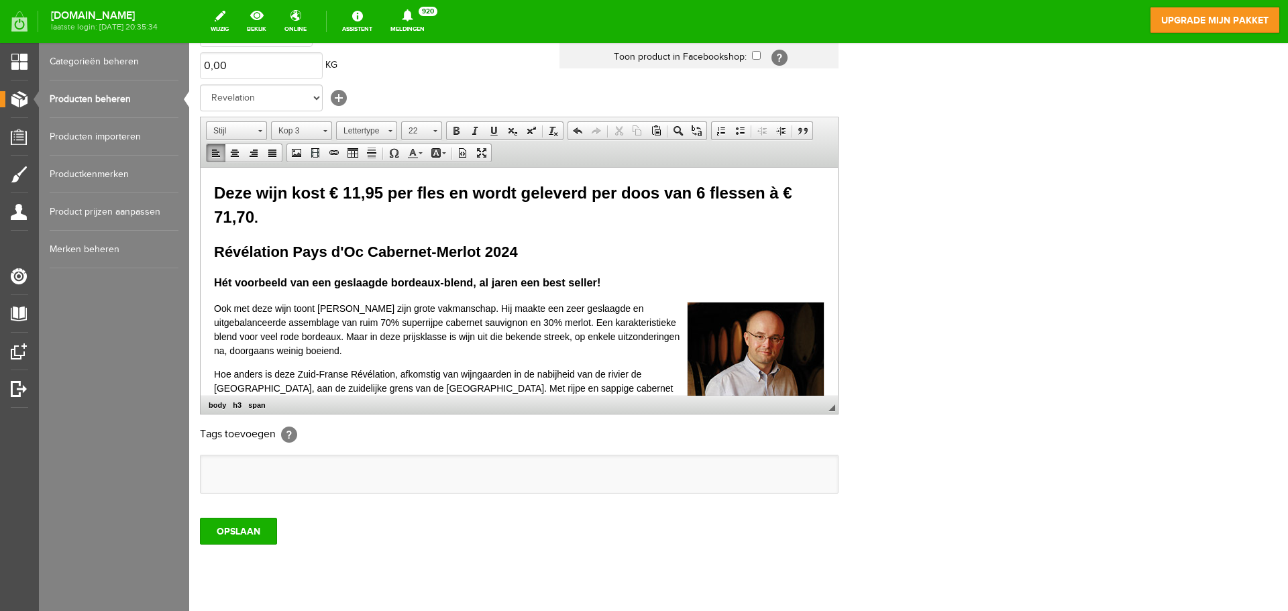
scroll to position [233, 0]
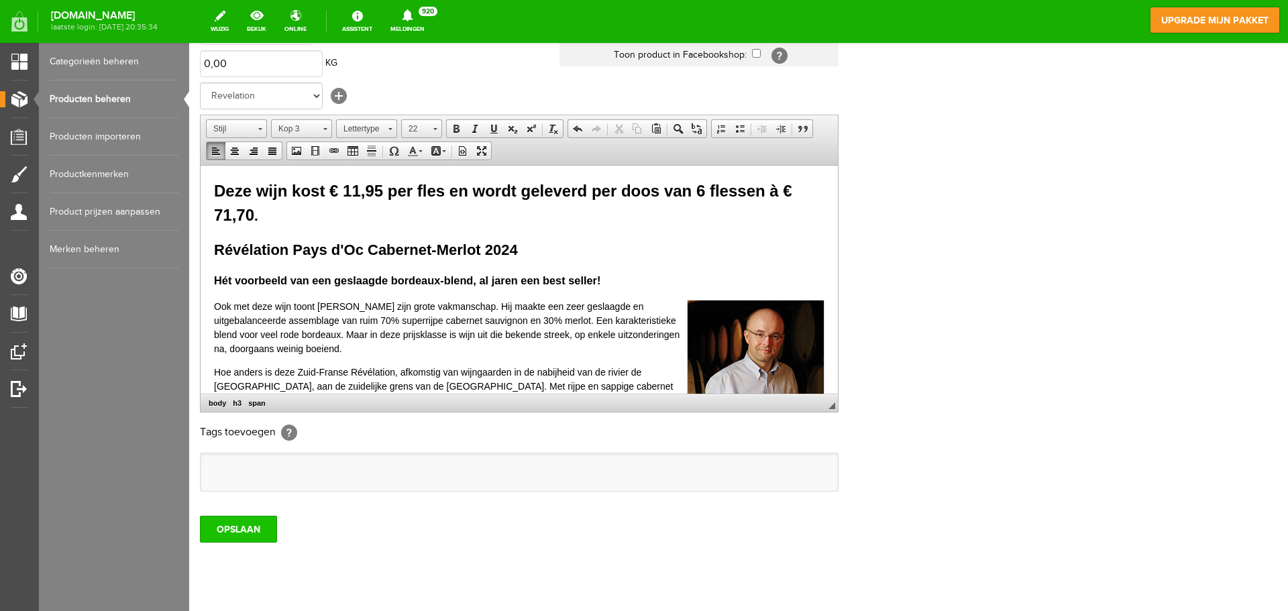
click at [233, 529] on input "OPSLAAN" at bounding box center [238, 529] width 77 height 27
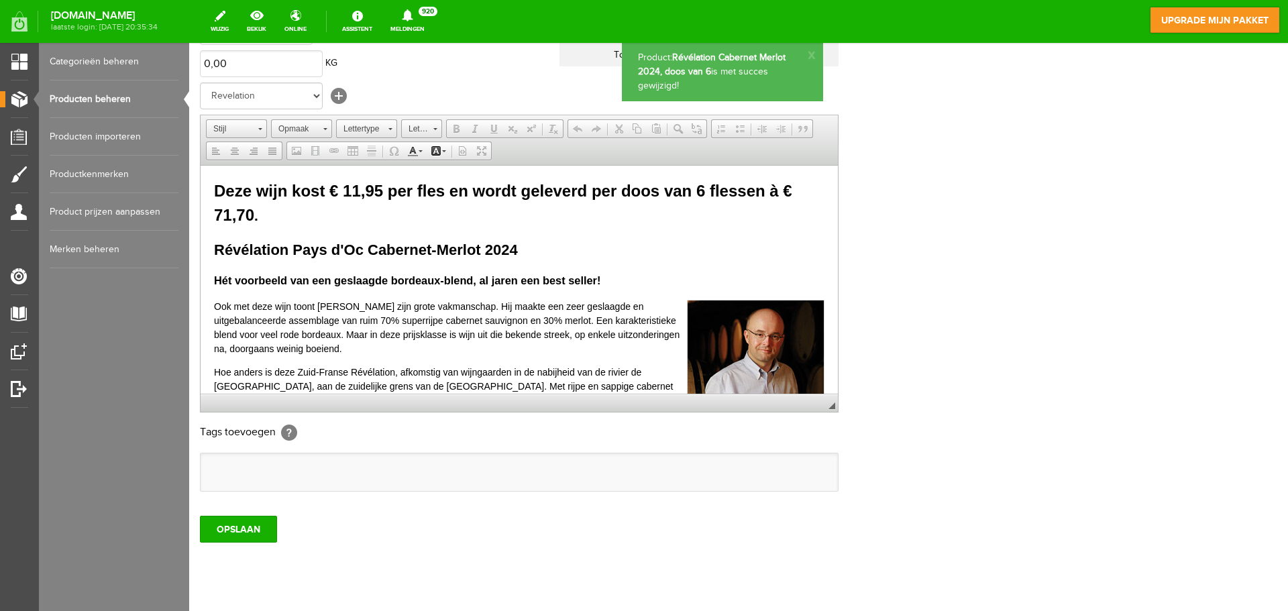
scroll to position [0, 0]
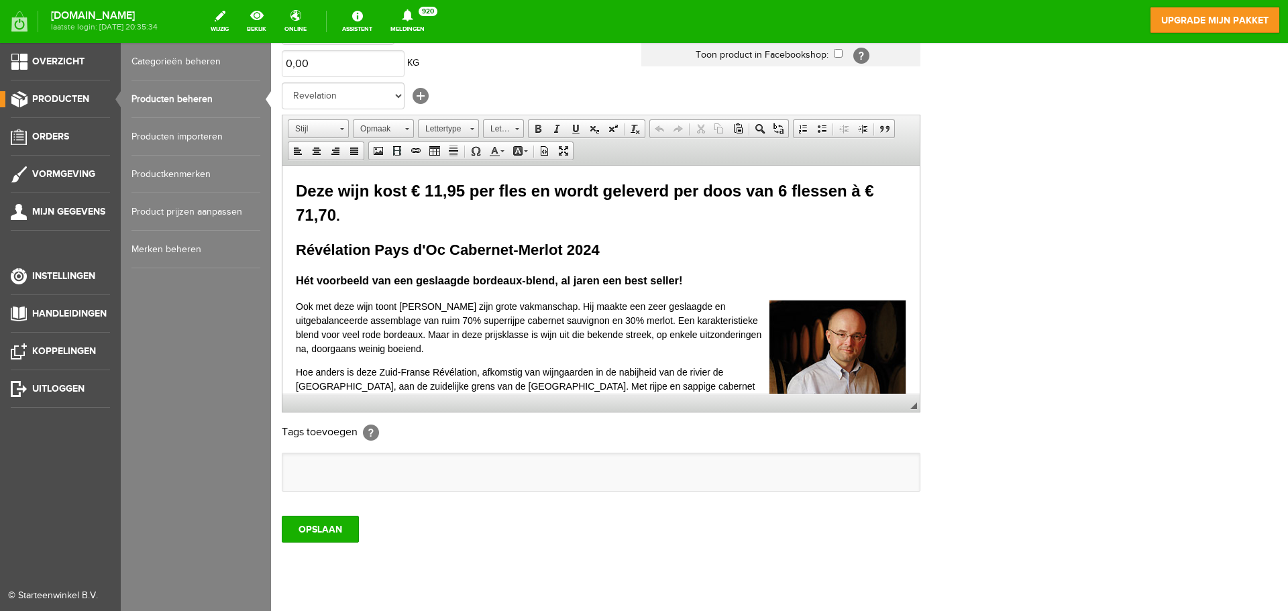
click at [174, 95] on link "Producten beheren" at bounding box center [195, 99] width 129 height 38
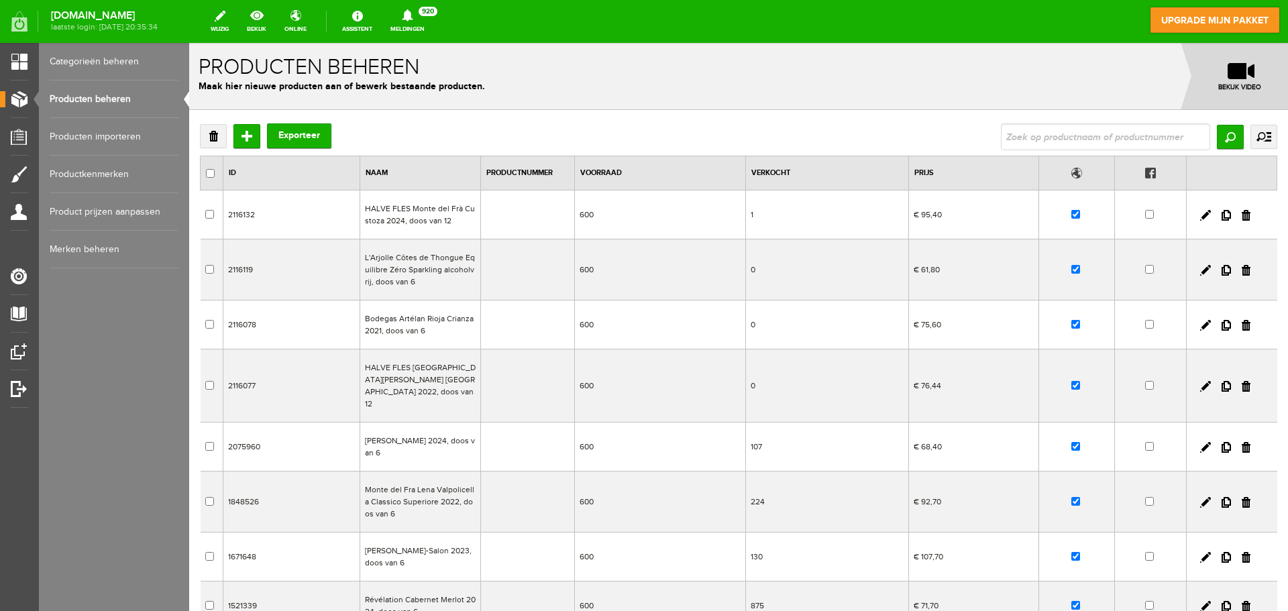
click at [413, 545] on td "[PERSON_NAME]-Salon 2023, doos van 6" at bounding box center [420, 557] width 121 height 49
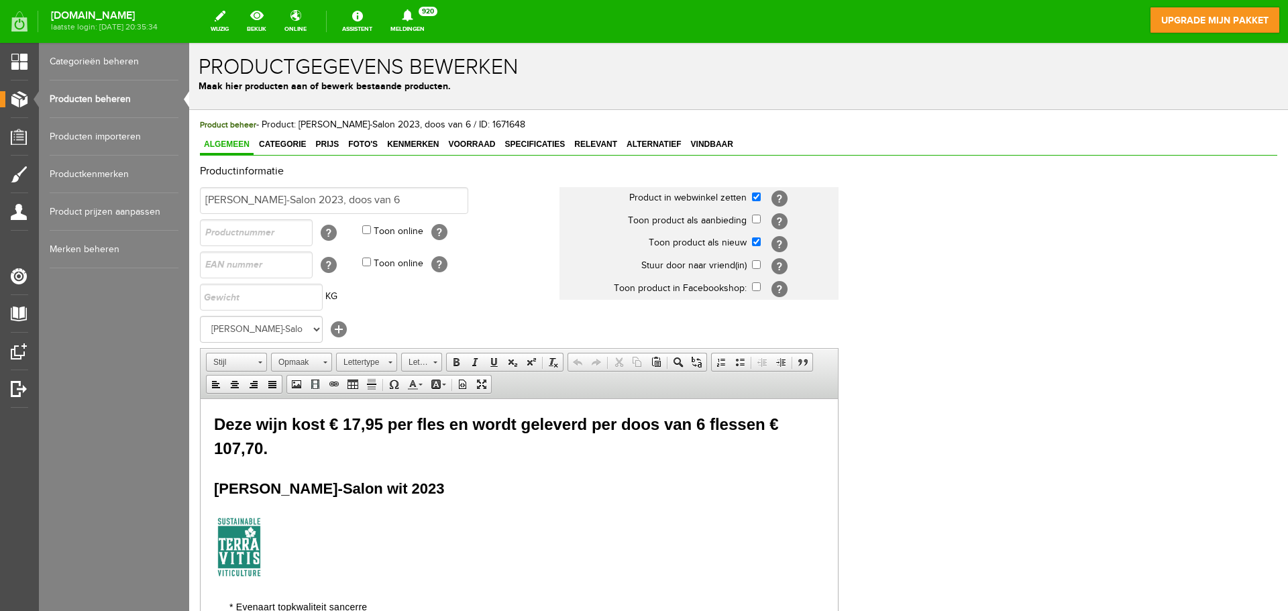
click at [106, 99] on link "Producten beheren" at bounding box center [114, 99] width 129 height 38
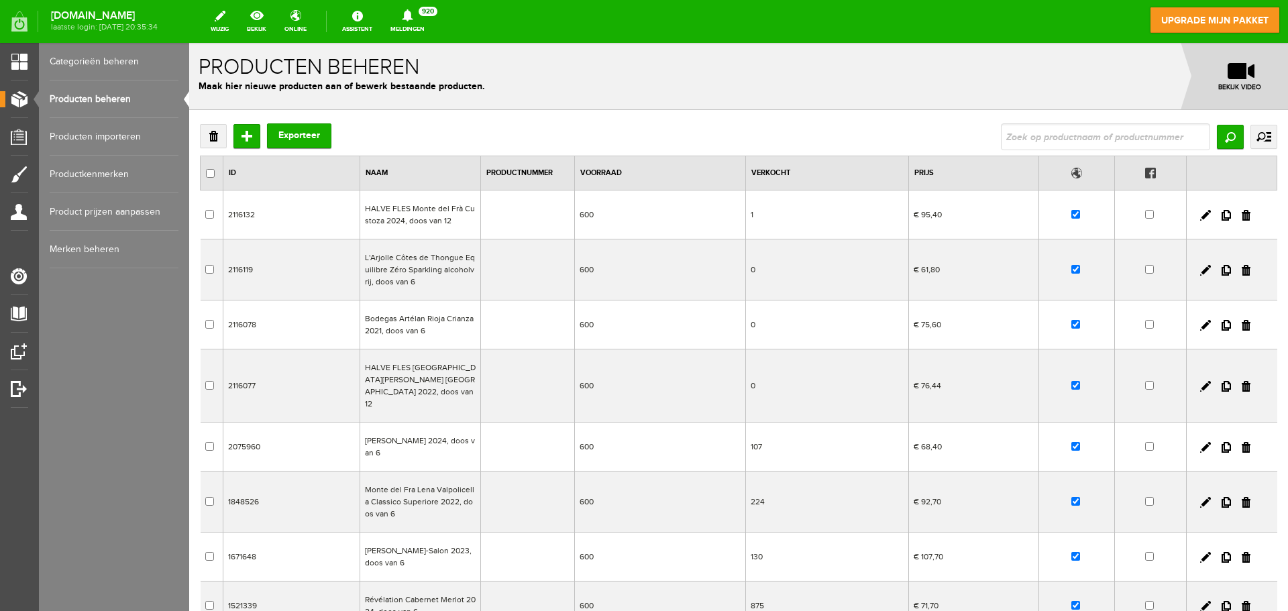
click at [400, 597] on td "Révélation Cabernet Merlot 2024, doos van 6" at bounding box center [420, 606] width 121 height 49
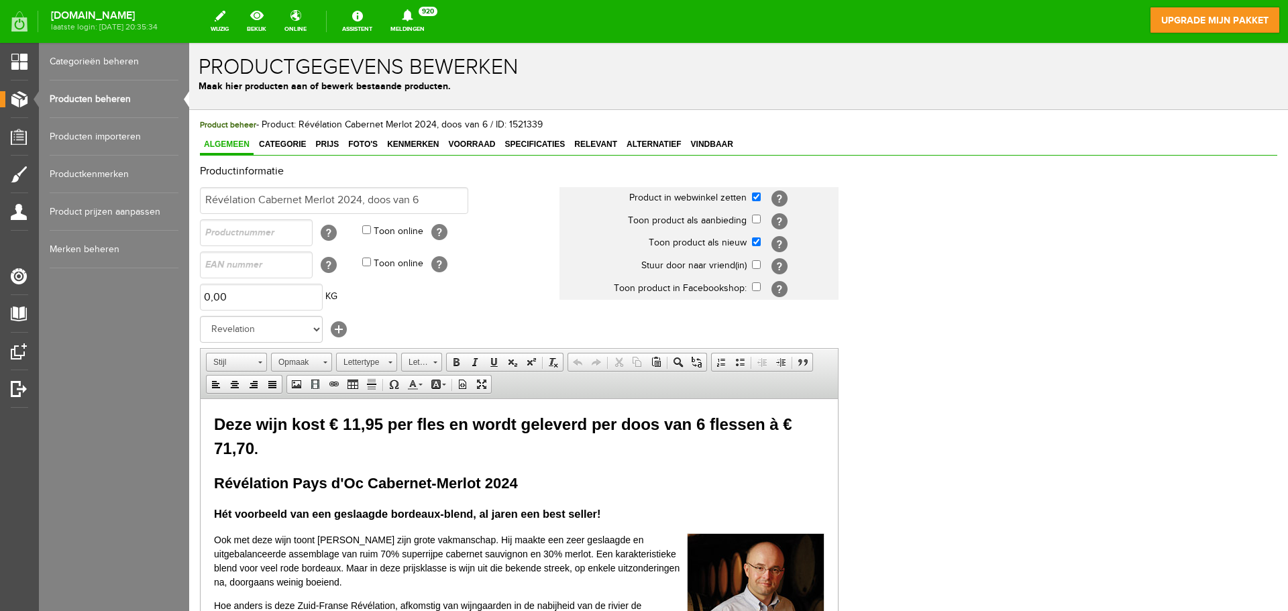
click at [113, 101] on link "Producten beheren" at bounding box center [114, 99] width 129 height 38
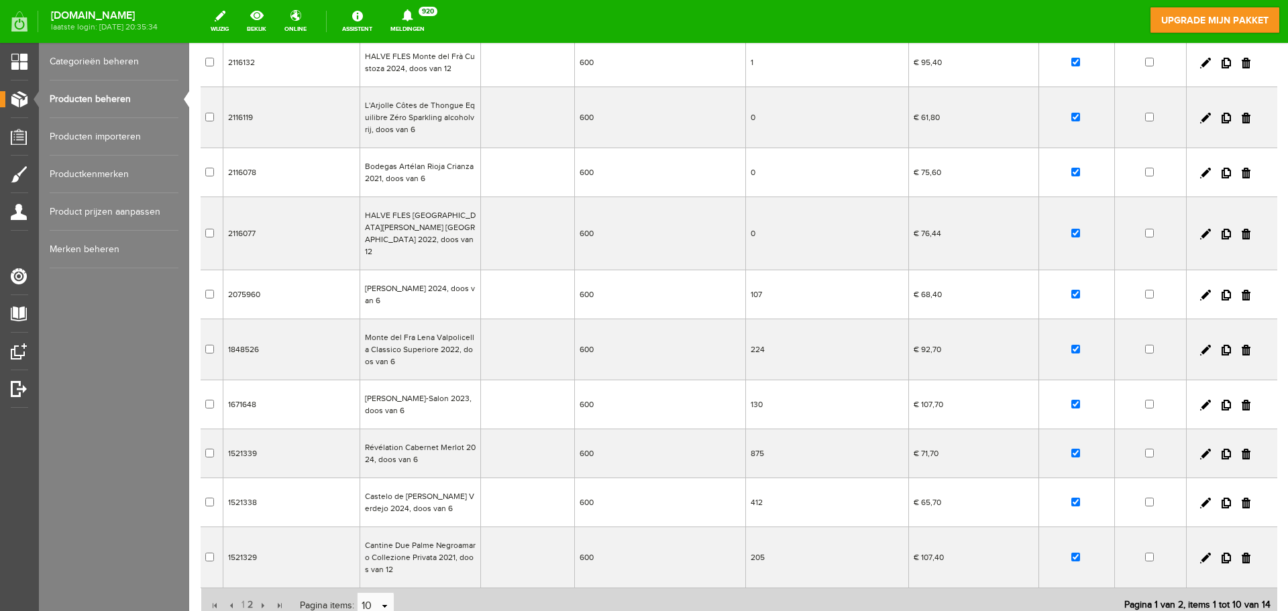
scroll to position [170, 0]
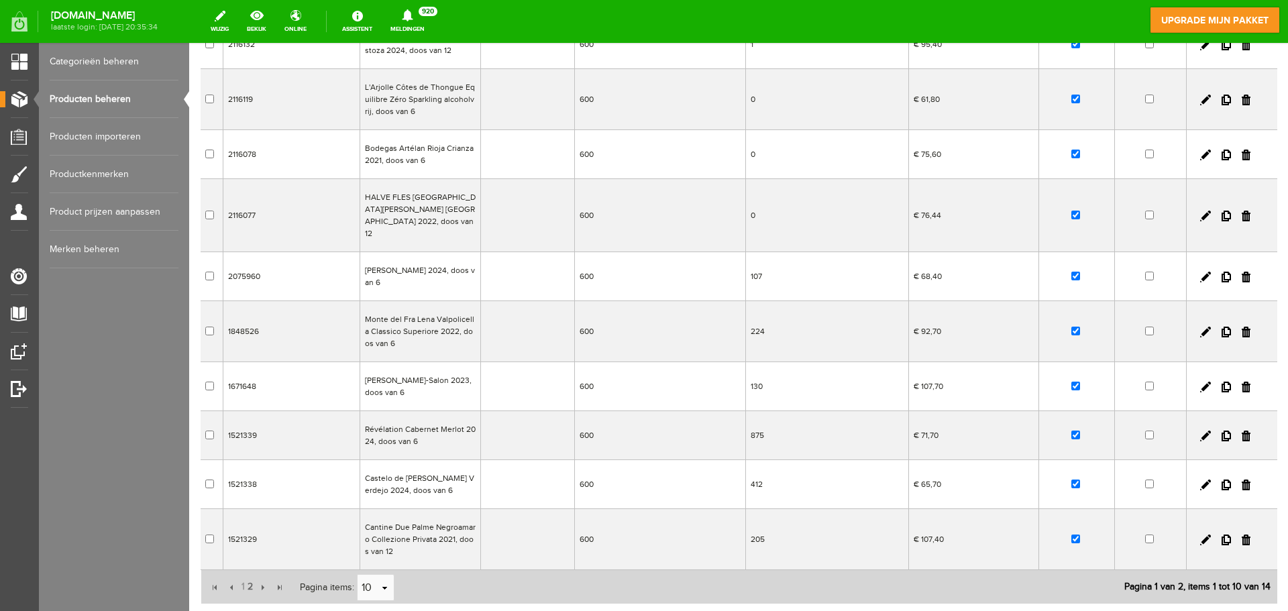
click at [432, 474] on td "Castelo de [PERSON_NAME] Verdejo 2024, doos van 6" at bounding box center [420, 484] width 121 height 49
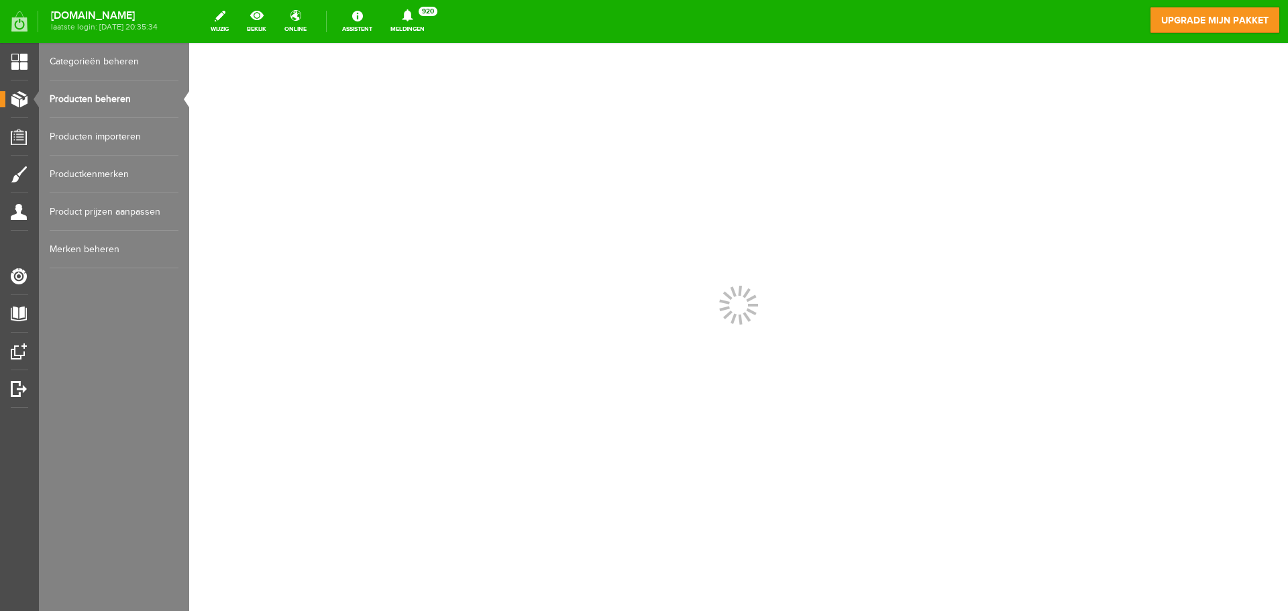
scroll to position [0, 0]
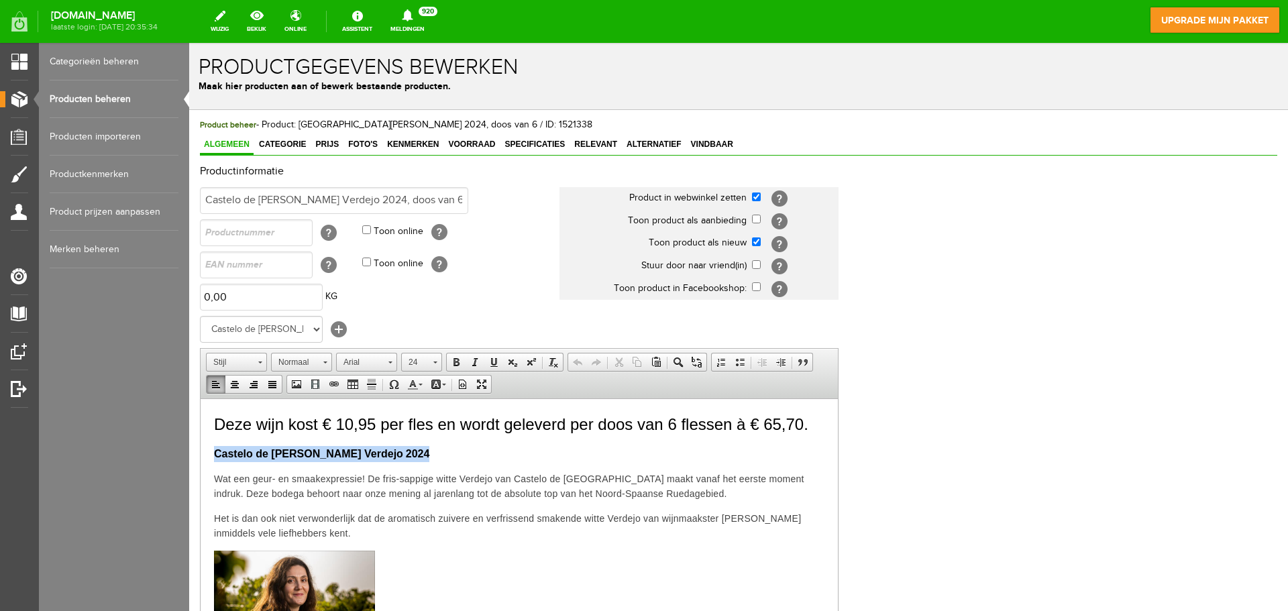
drag, startPoint x: 429, startPoint y: 452, endPoint x: 209, endPoint y: 454, distance: 220.0
click at [425, 364] on span "16" at bounding box center [415, 362] width 27 height 17
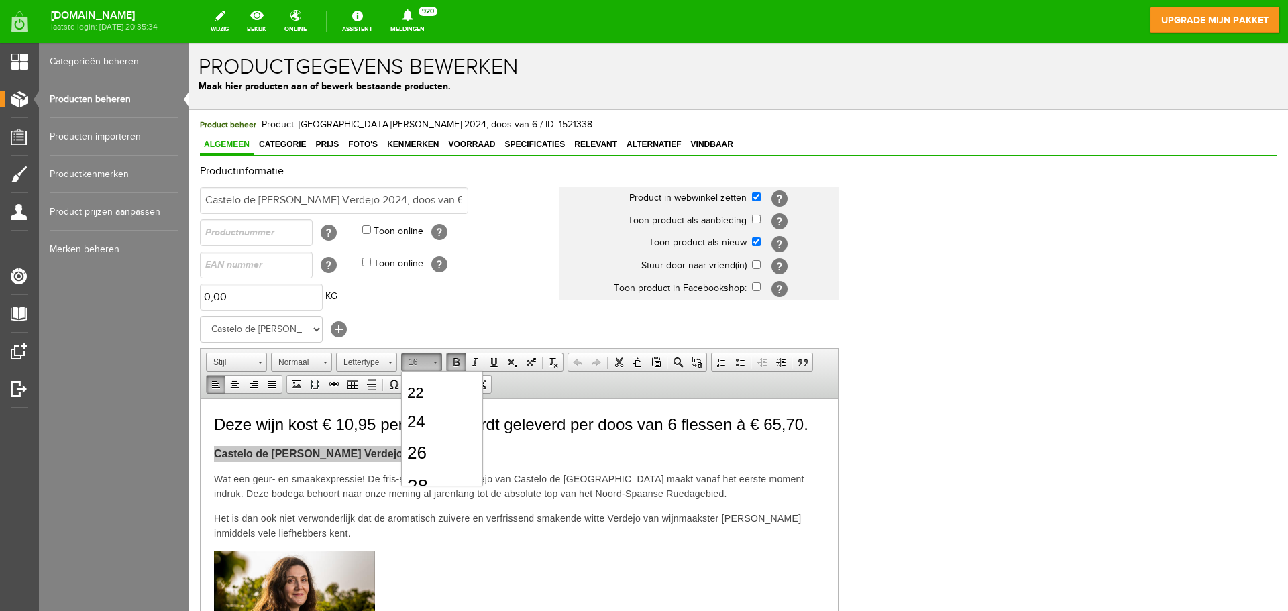
scroll to position [194, 0]
click at [441, 408] on link "22" at bounding box center [442, 404] width 76 height 28
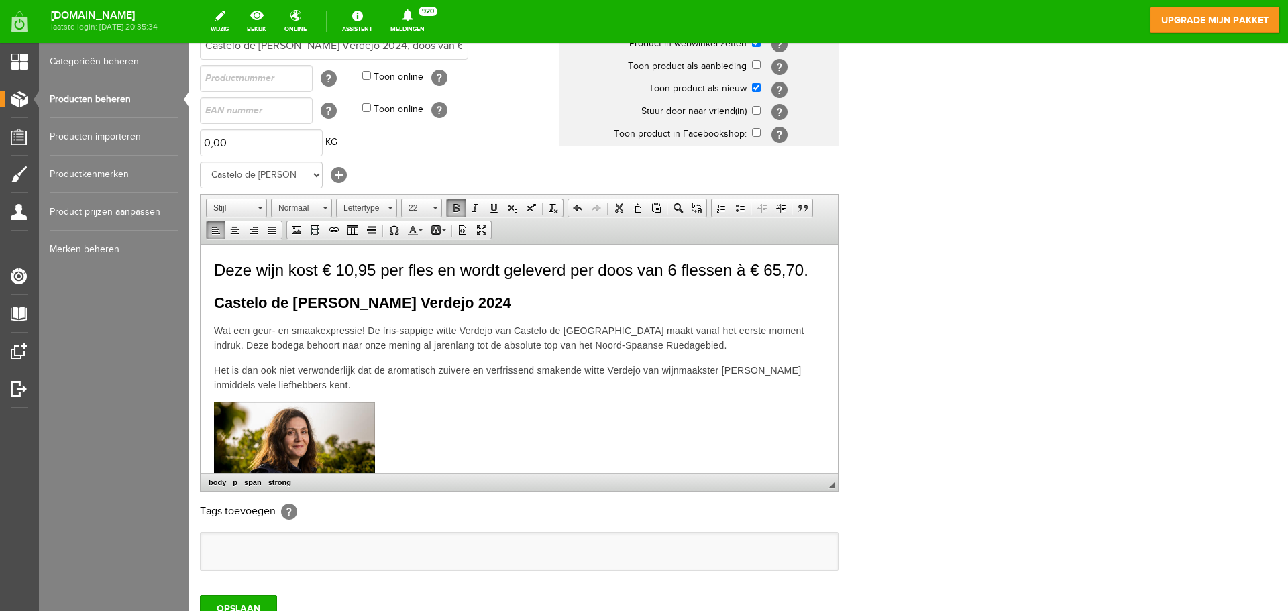
scroll to position [264, 0]
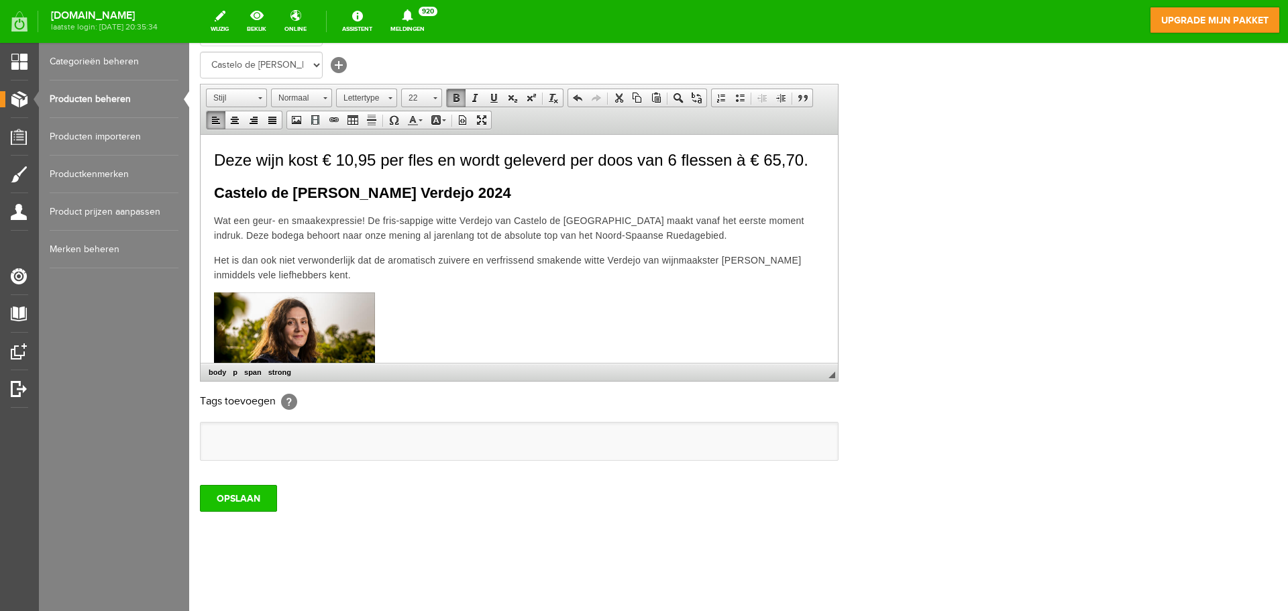
click at [257, 495] on input "OPSLAAN" at bounding box center [238, 498] width 77 height 27
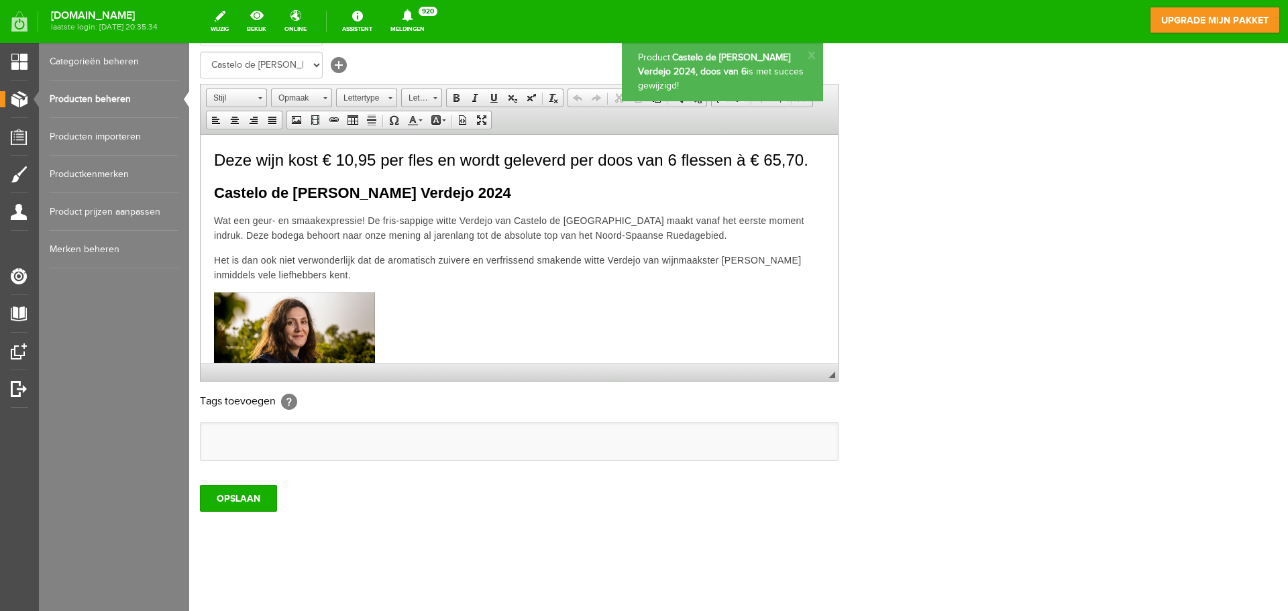
scroll to position [0, 0]
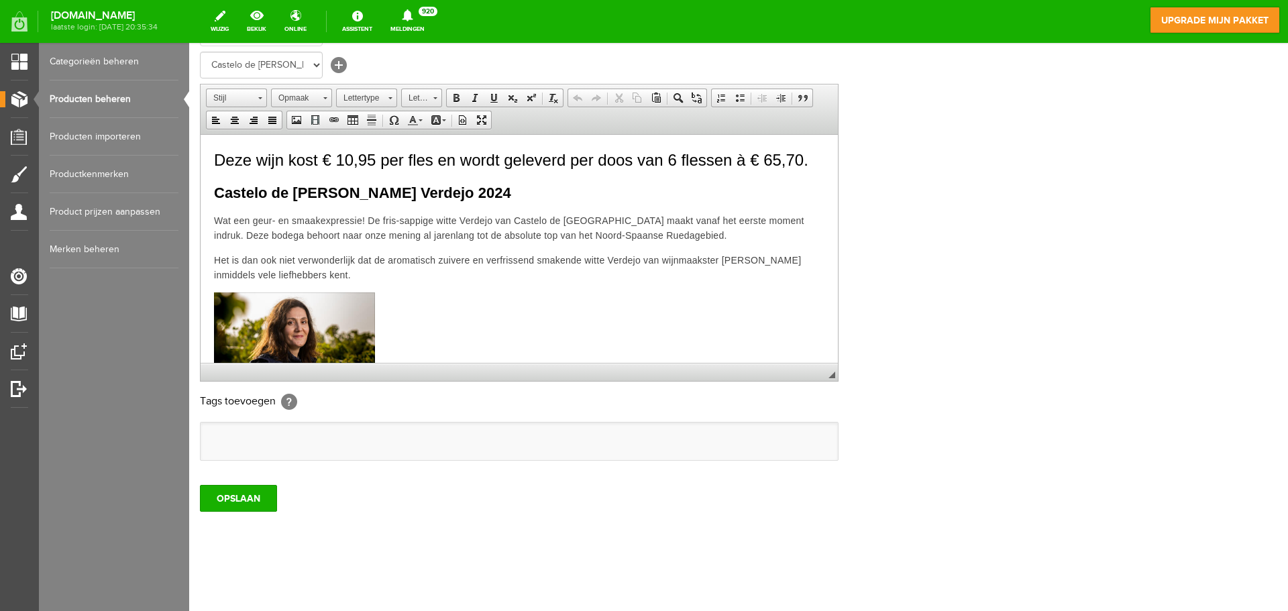
click at [121, 102] on link "Producten beheren" at bounding box center [114, 99] width 129 height 38
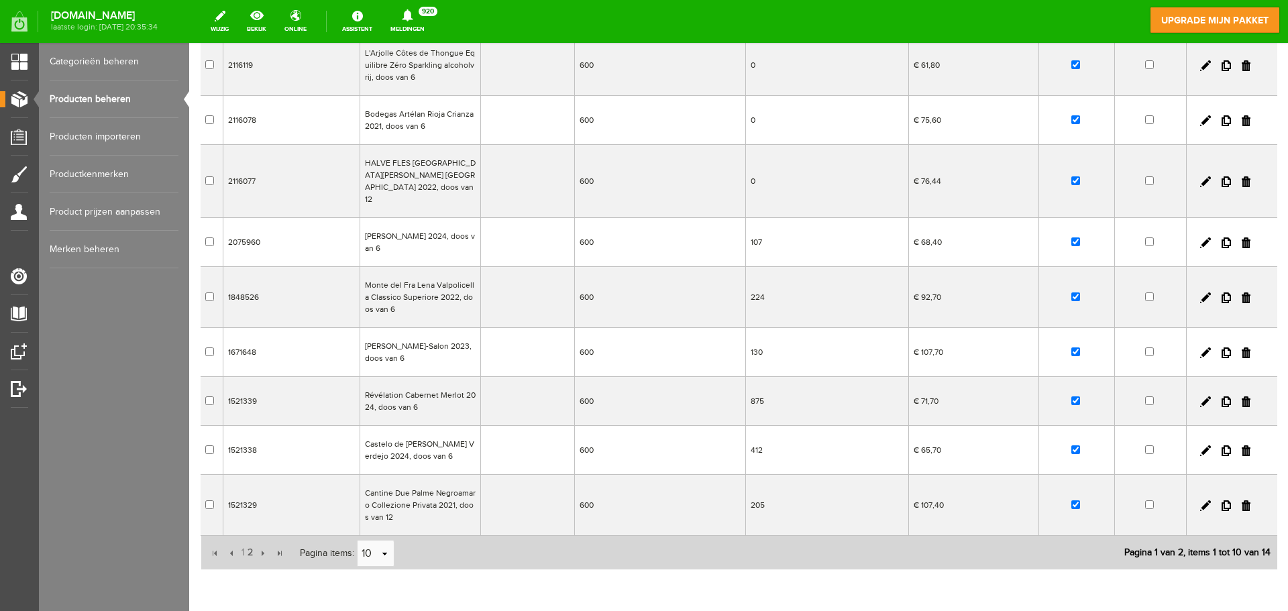
scroll to position [206, 0]
click at [449, 480] on td "Cantine Due Palme Negroamaro Collezione Privata 2021, doos van 12" at bounding box center [420, 504] width 121 height 61
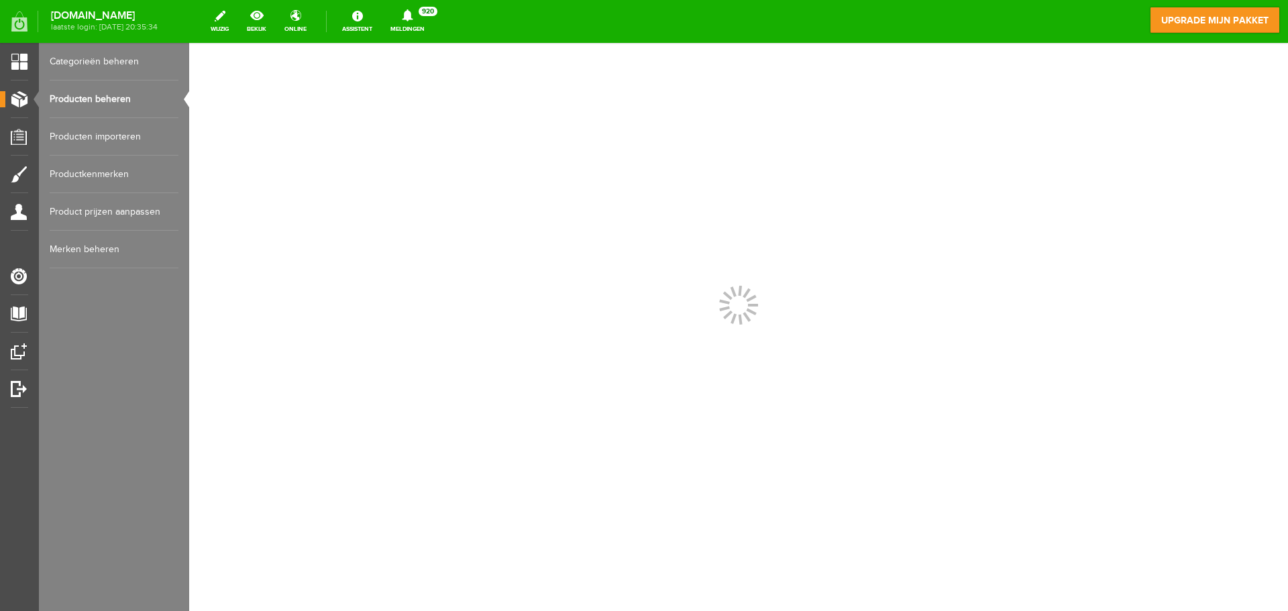
scroll to position [0, 0]
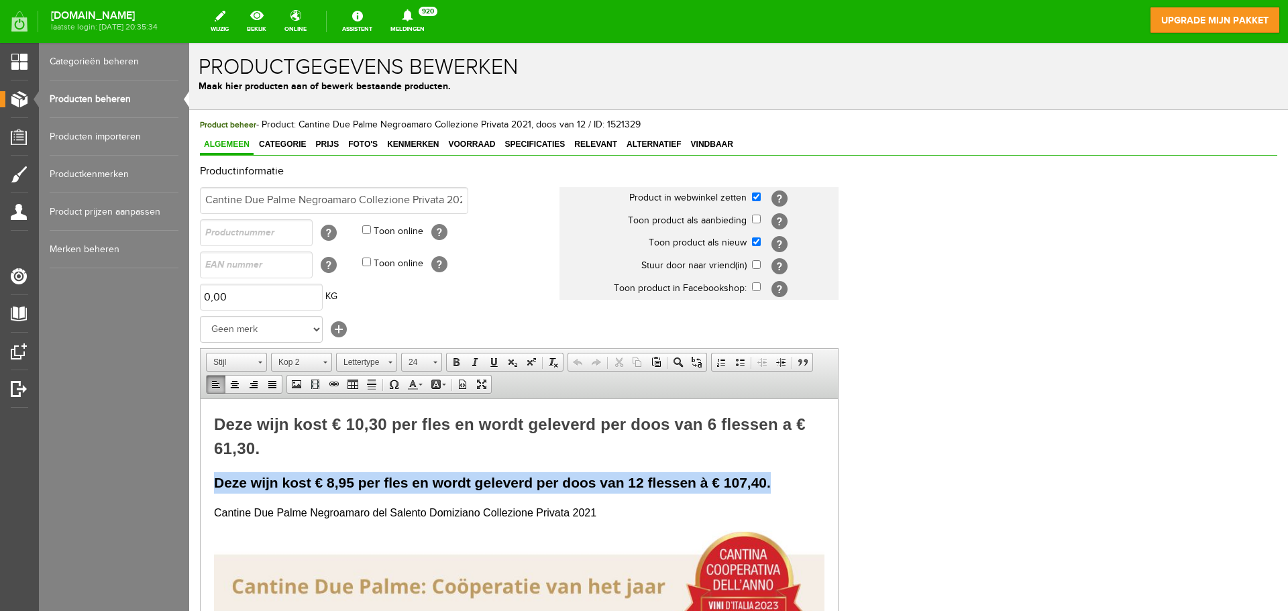
drag, startPoint x: 771, startPoint y: 480, endPoint x: 211, endPoint y: 476, distance: 559.5
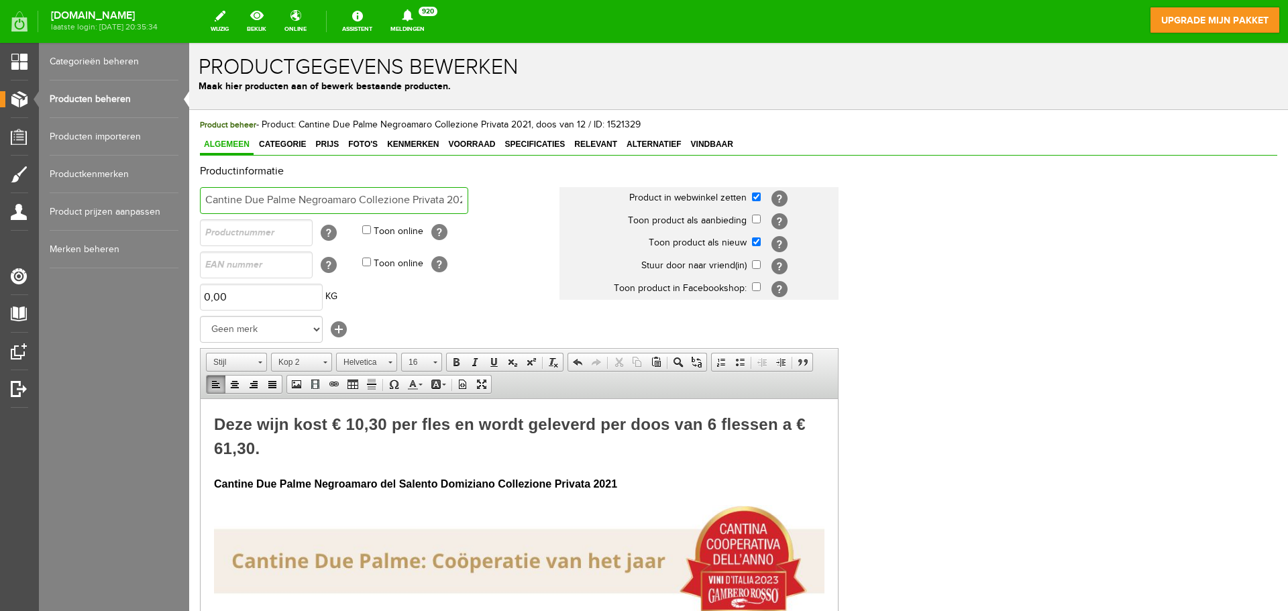
scroll to position [0, 70]
drag, startPoint x: 205, startPoint y: 199, endPoint x: 544, endPoint y: 201, distance: 339.4
click at [544, 201] on td "Cantine Due Palme Negroamaro Collezione Privata 2021, doos van 12" at bounding box center [380, 200] width 360 height 32
click at [293, 196] on input "Cantine Due Palme Negroamaro Collezione Privata 2021, doos van 12" at bounding box center [334, 200] width 268 height 27
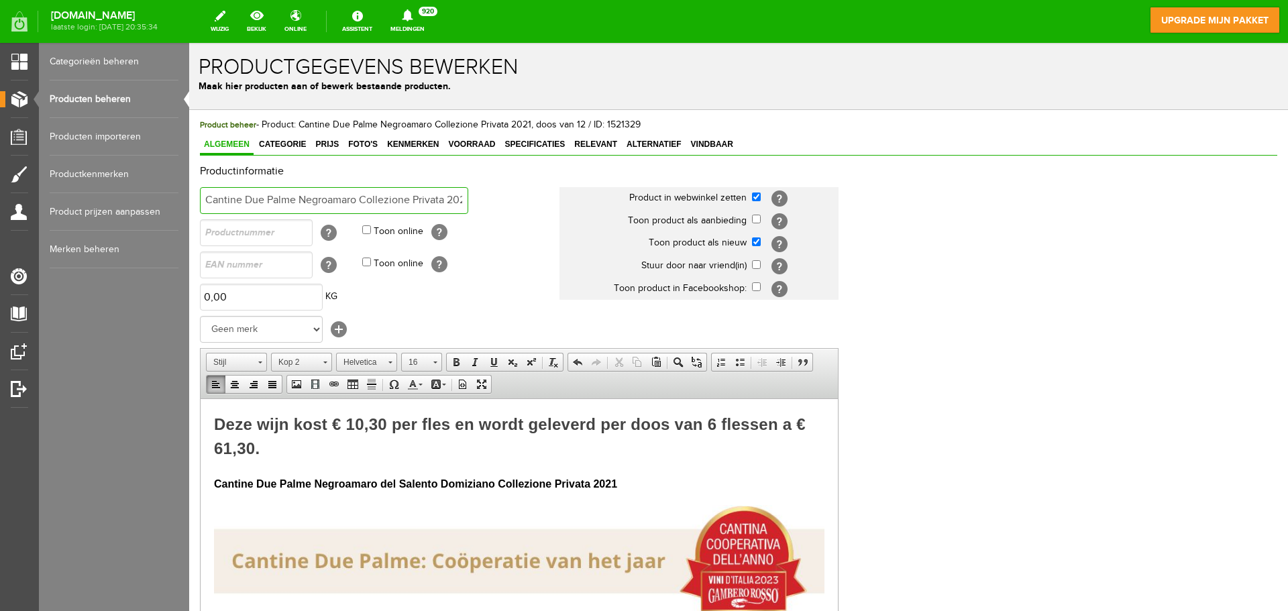
drag, startPoint x: 375, startPoint y: 199, endPoint x: 31, endPoint y: 186, distance: 344.4
click at [189, 186] on html "x Productgegevens bewerken Maak hier producten aan of bewerk bestaande producte…" at bounding box center [738, 327] width 1099 height 568
click at [387, 429] on span "Deze wijn kost € 10,30 per fles en wordt geleverd per doos van 6 flessen a € 61…" at bounding box center [510, 436] width 592 height 42
click at [431, 201] on input "Cantine Due Palme Negroamaro Collezione Privata 2021, doos van 12" at bounding box center [334, 200] width 268 height 27
click at [455, 199] on input "Cantine Due Palme Negroamaro Collezione Privata 2021, doos van 12" at bounding box center [334, 200] width 268 height 27
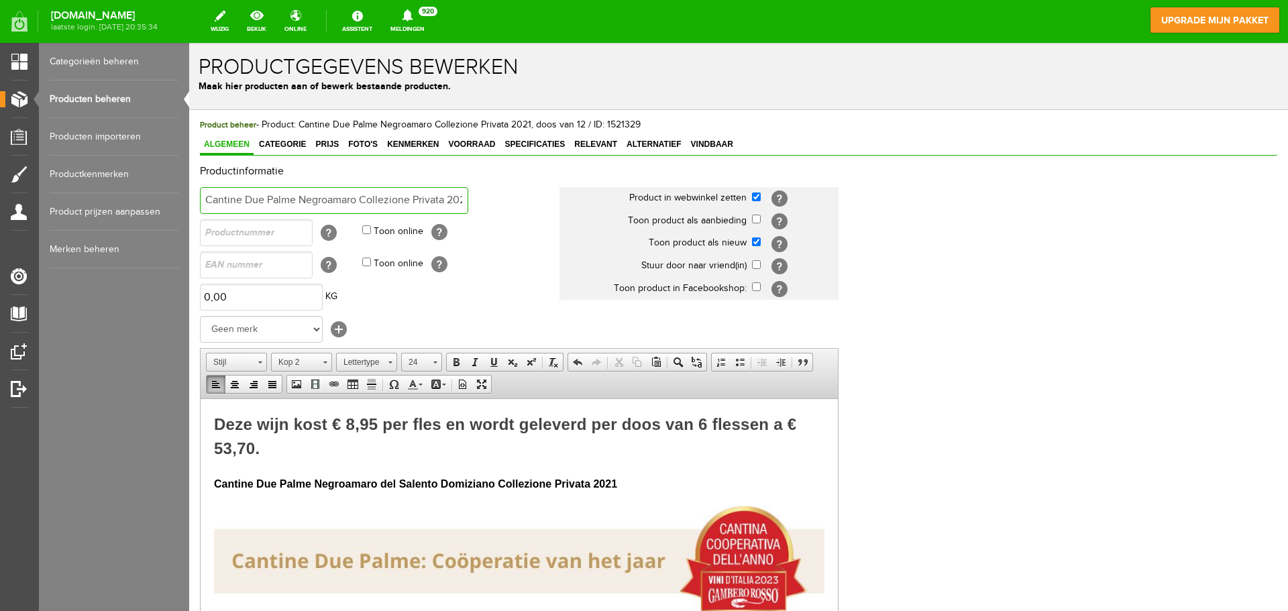
scroll to position [0, 70]
drag, startPoint x: 301, startPoint y: 202, endPoint x: 402, endPoint y: 207, distance: 101.4
click at [402, 207] on input "Cantine Due Palme Negroamaro Collezione Privata 2021, doos van 12" at bounding box center [334, 200] width 268 height 27
drag, startPoint x: 205, startPoint y: 195, endPoint x: 359, endPoint y: 203, distance: 153.8
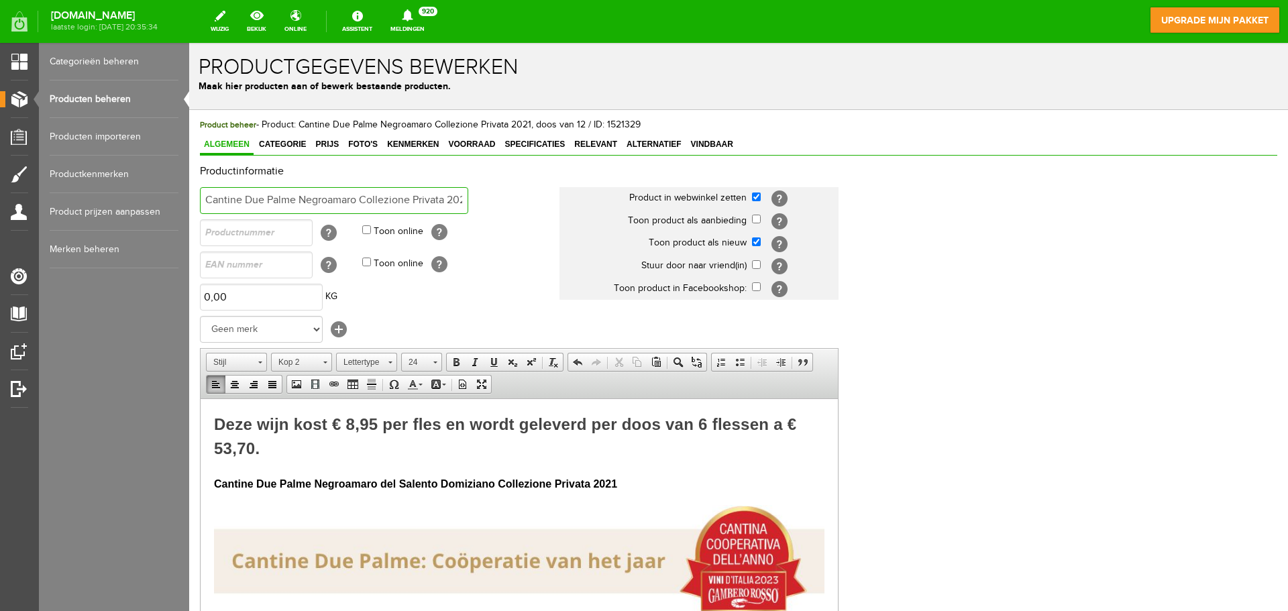
click at [359, 203] on input "Cantine Due Palme Negroamaro Collezione Privata 2021, doos van 12" at bounding box center [334, 200] width 268 height 27
drag, startPoint x: 410, startPoint y: 198, endPoint x: 185, endPoint y: 204, distance: 224.8
click at [189, 204] on html "x Productgegevens bewerken Maak hier producten aan of bewerk bestaande producte…" at bounding box center [738, 327] width 1099 height 568
click at [299, 200] on input "Cantine Due Palme Negroamaro Collezione Privata 2021, doos van 12" at bounding box center [334, 200] width 268 height 27
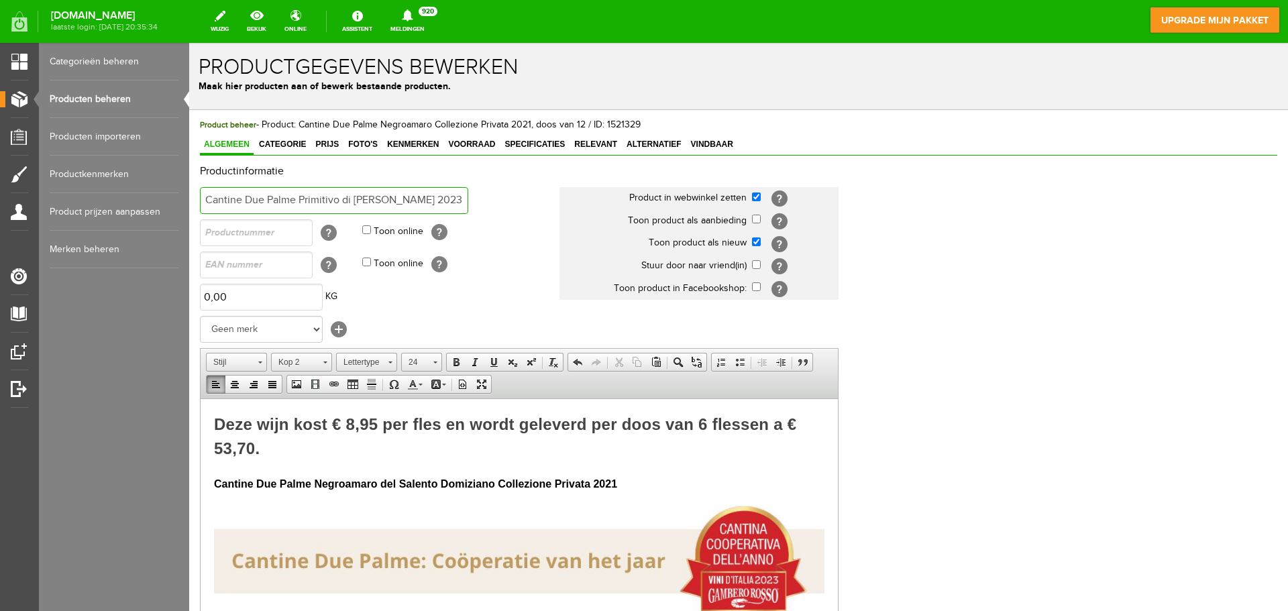
type input "Cantine Due Palme Primitivo di Manduria Gaetano 2023"
click at [300, 444] on h2 "Deze wijn kost € 8,95 per fles en wordt geleverd per doos van 6 flessen a € 53,…" at bounding box center [519, 436] width 610 height 48
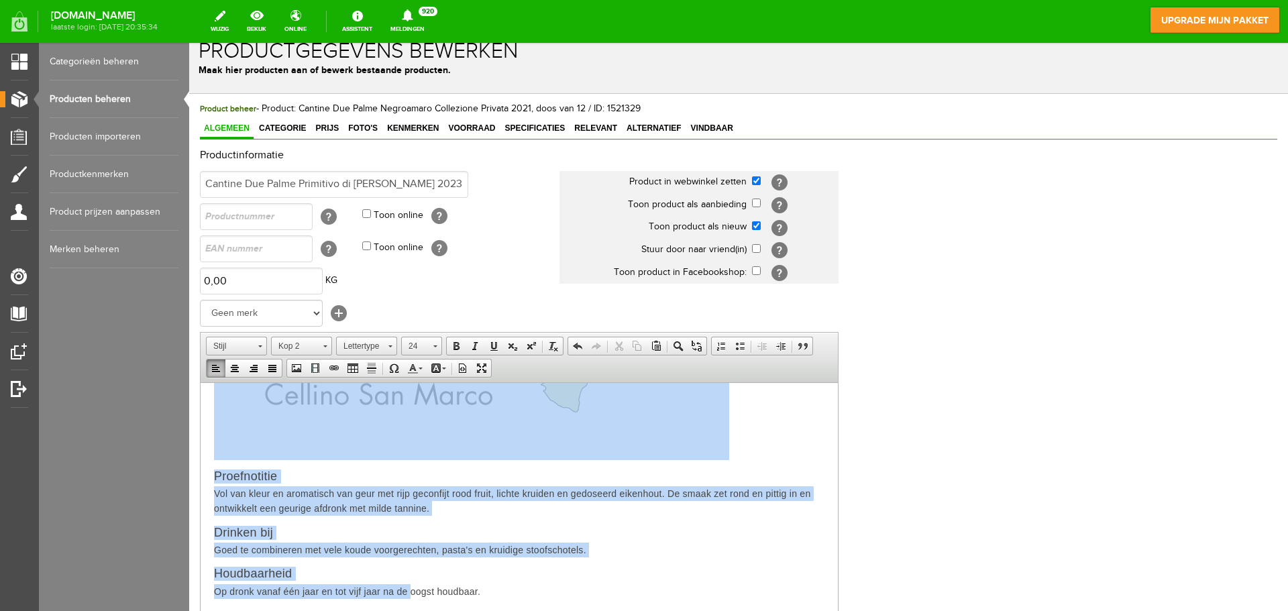
scroll to position [264, 0]
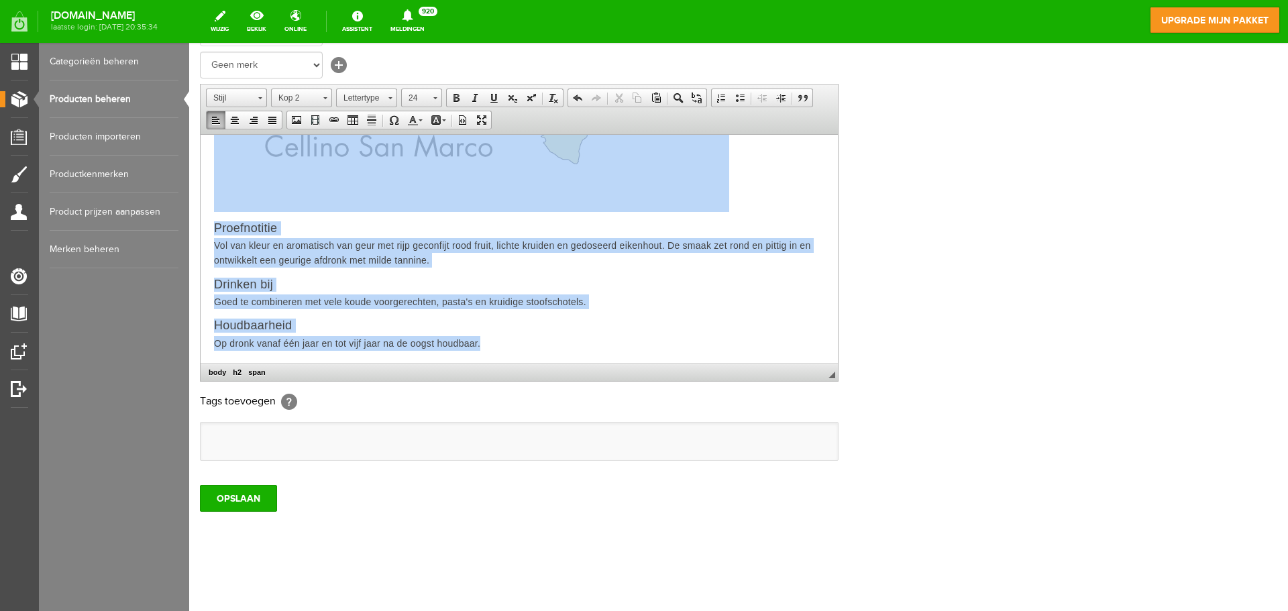
drag, startPoint x: 222, startPoint y: 158, endPoint x: 643, endPoint y: 486, distance: 533.9
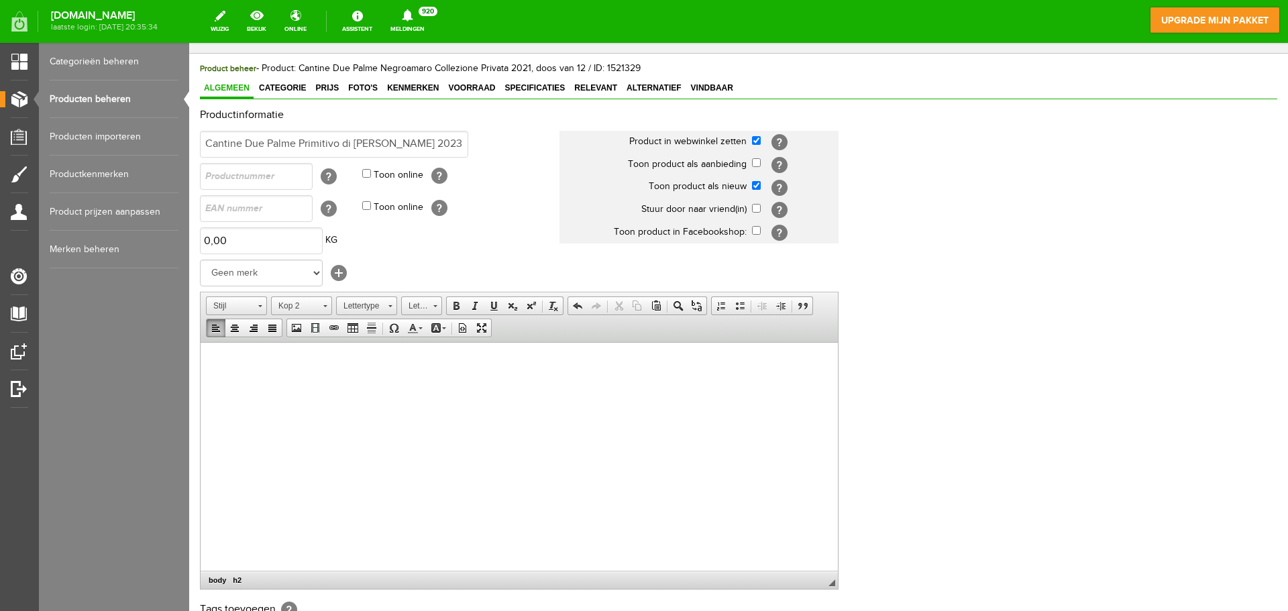
scroll to position [52, 0]
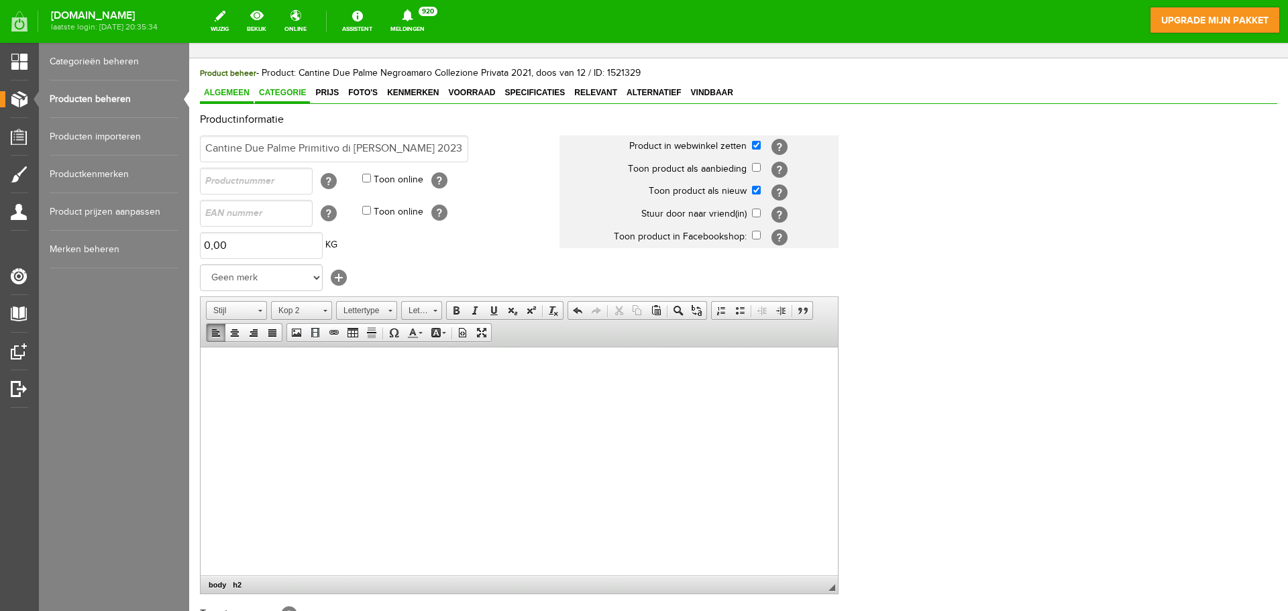
click at [276, 93] on span "Categorie" at bounding box center [282, 92] width 55 height 9
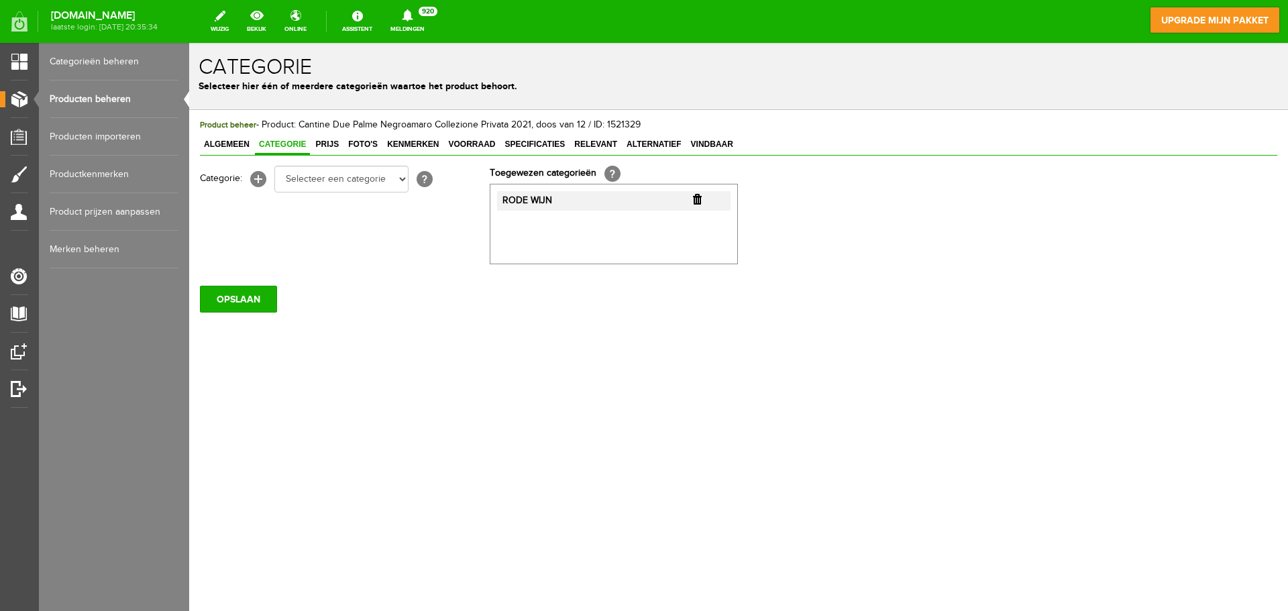
scroll to position [0, 0]
click at [322, 144] on span "Prijs" at bounding box center [327, 144] width 32 height 9
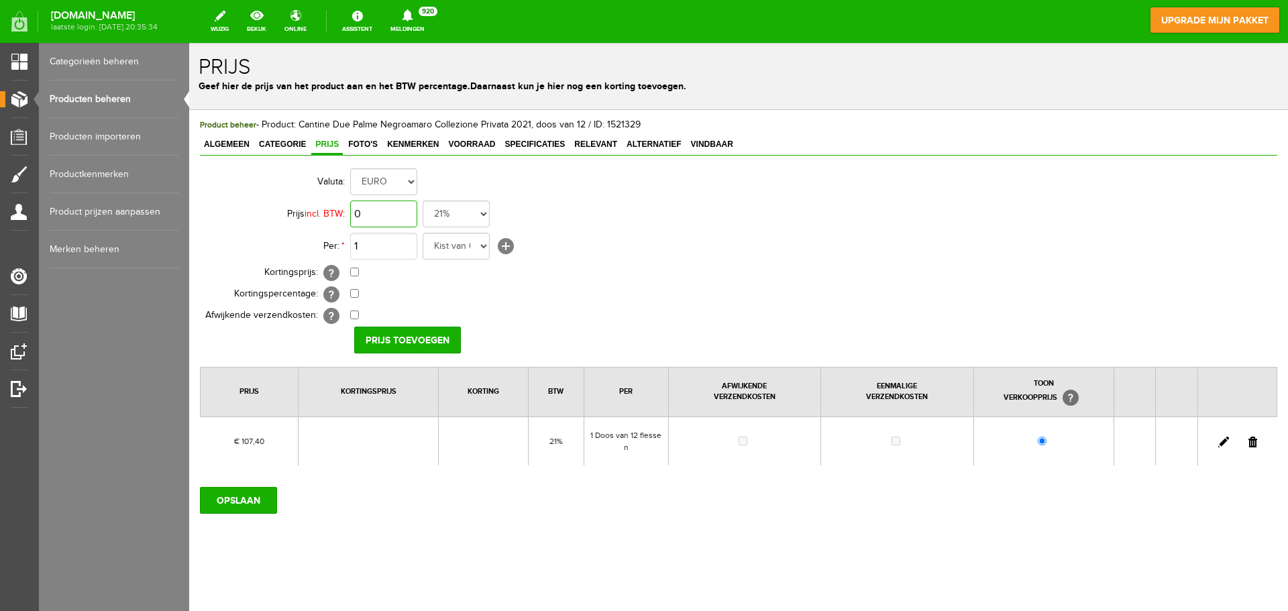
click at [388, 213] on input "0" at bounding box center [383, 214] width 67 height 27
type input "€ 11,60"
click at [424, 339] on input "Prijs toevoegen" at bounding box center [407, 340] width 107 height 27
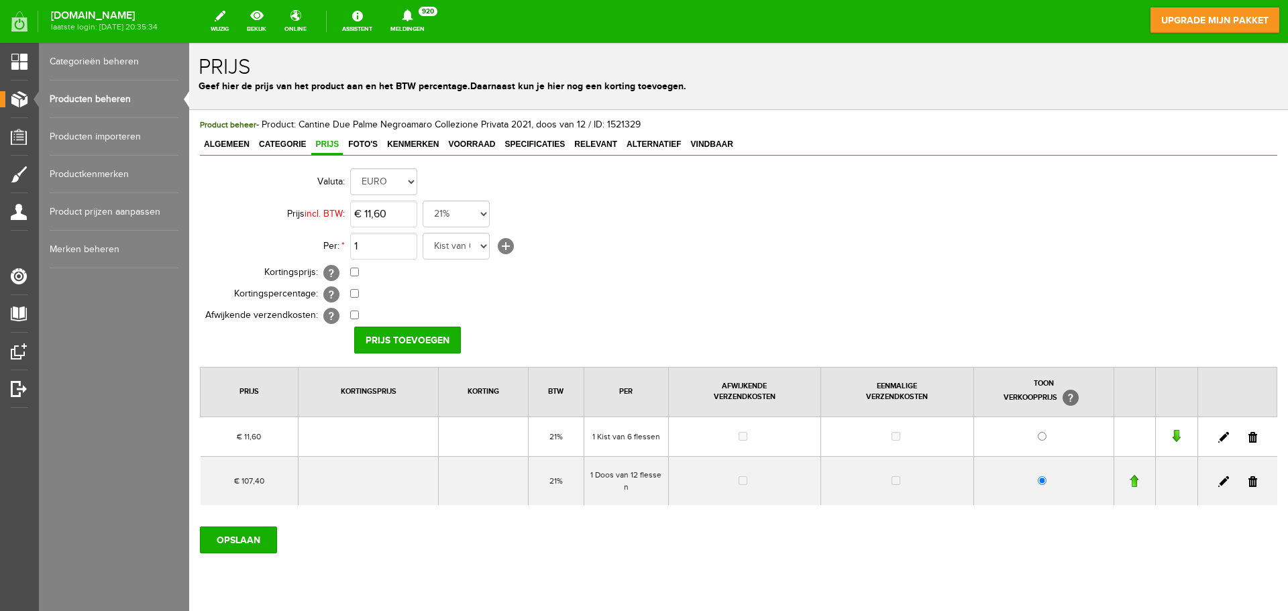
click at [1248, 440] on link at bounding box center [1252, 437] width 9 height 11
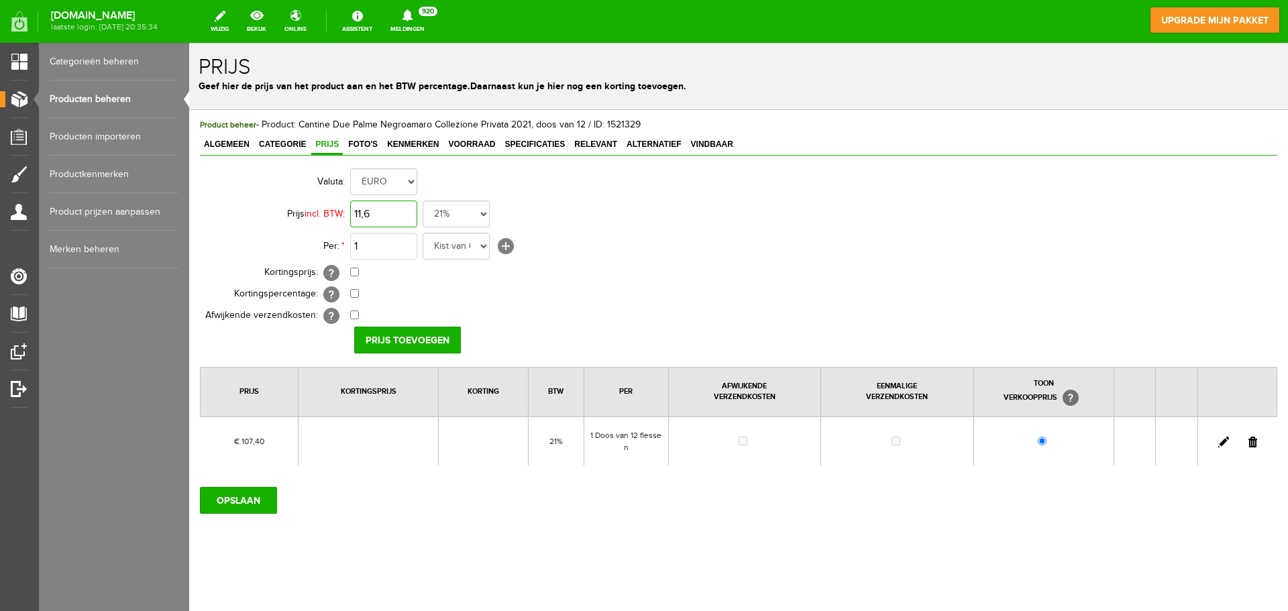
click at [392, 211] on input "11,6" at bounding box center [383, 214] width 67 height 27
type input "€ 69,95"
click at [447, 252] on select "Kist van 6 flessen in doos flessen per doos Doos van 12 flessen Doos Stuk Doos …" at bounding box center [456, 246] width 67 height 27
select select "11623"
click at [423, 233] on select "Kist van 6 flessen in doos flessen per doos Doos van 12 flessen Doos Stuk Doos …" at bounding box center [456, 246] width 67 height 27
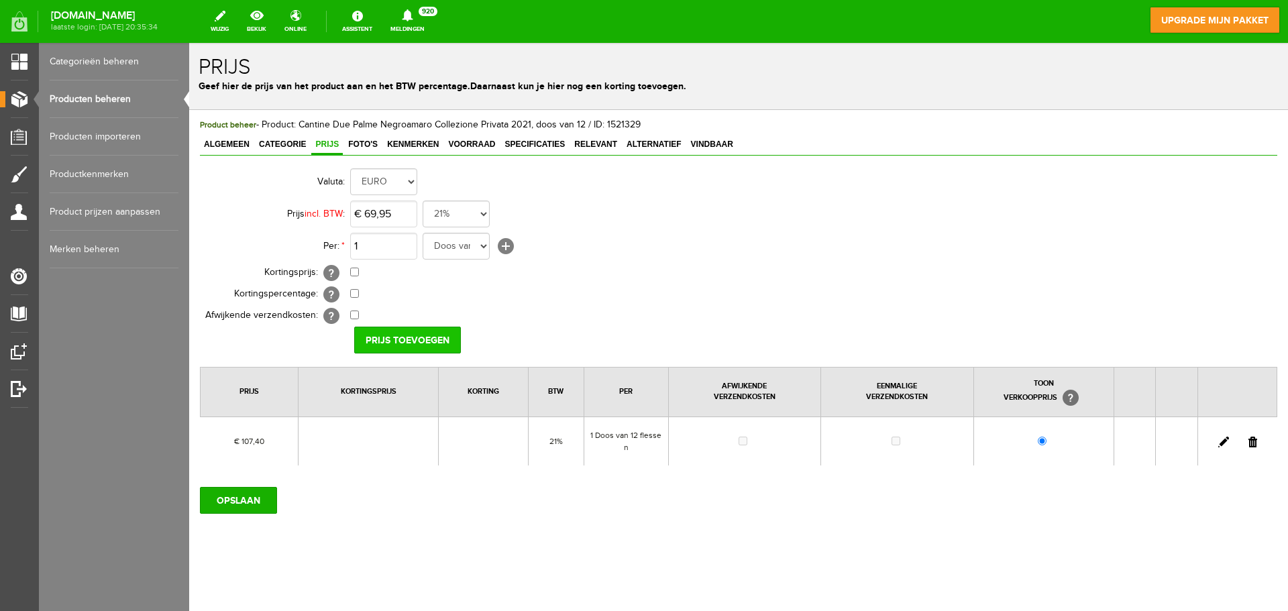
click at [429, 340] on input "Prijs toevoegen" at bounding box center [407, 340] width 107 height 27
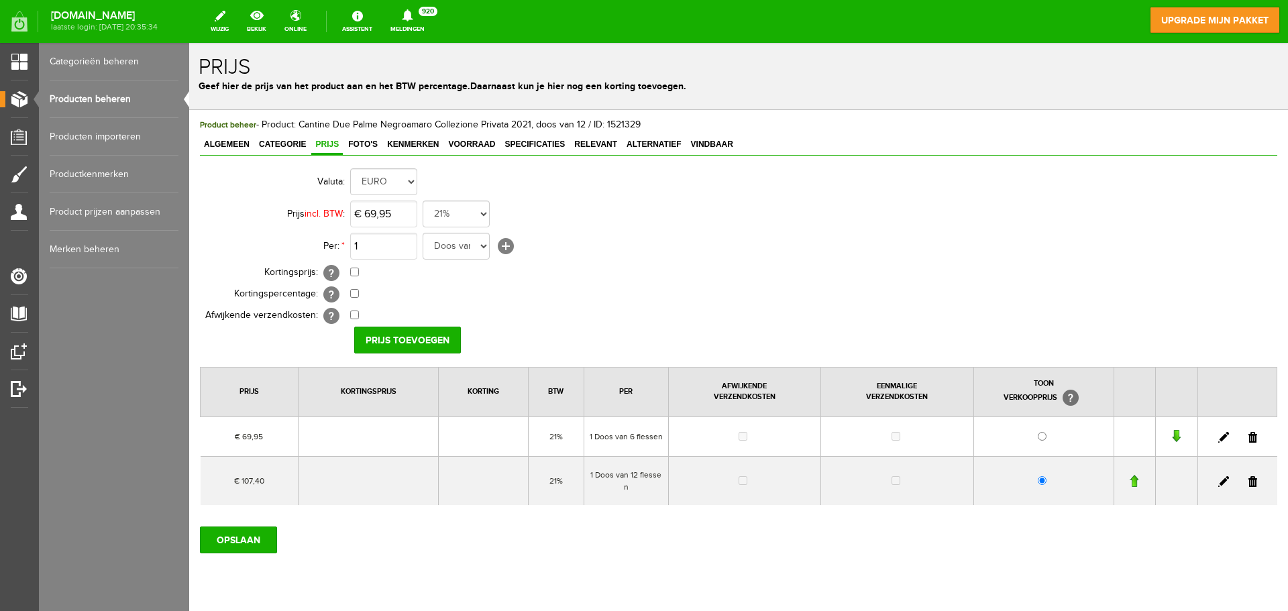
click at [1248, 480] on td at bounding box center [1236, 480] width 79 height 49
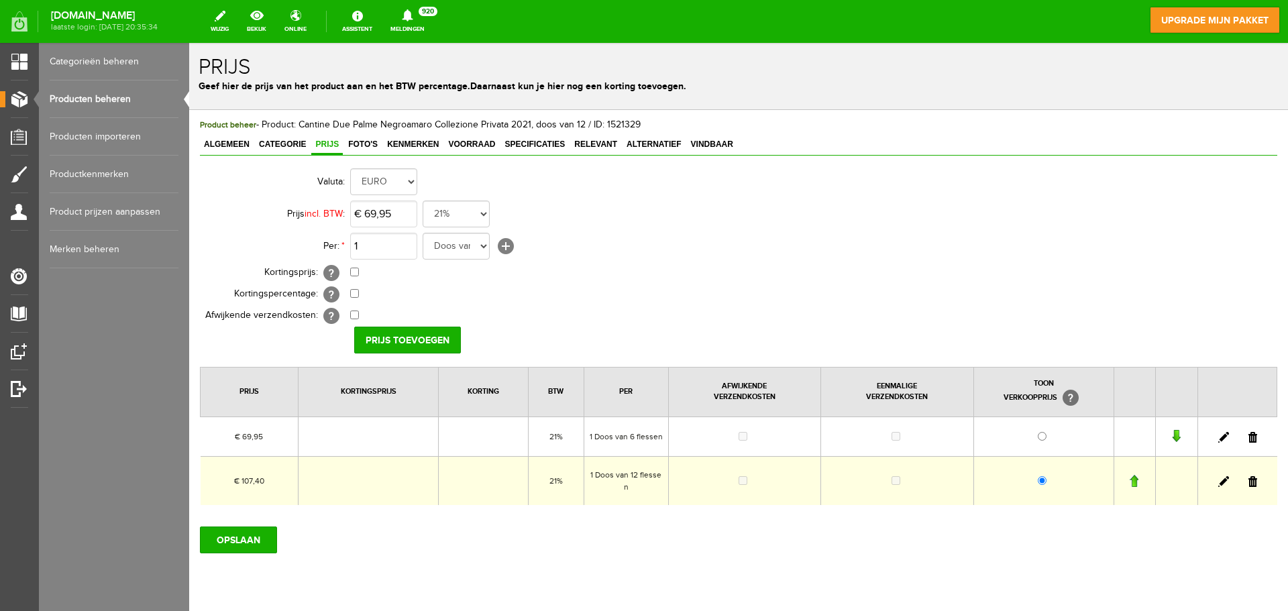
click at [1248, 482] on link at bounding box center [1252, 481] width 9 height 11
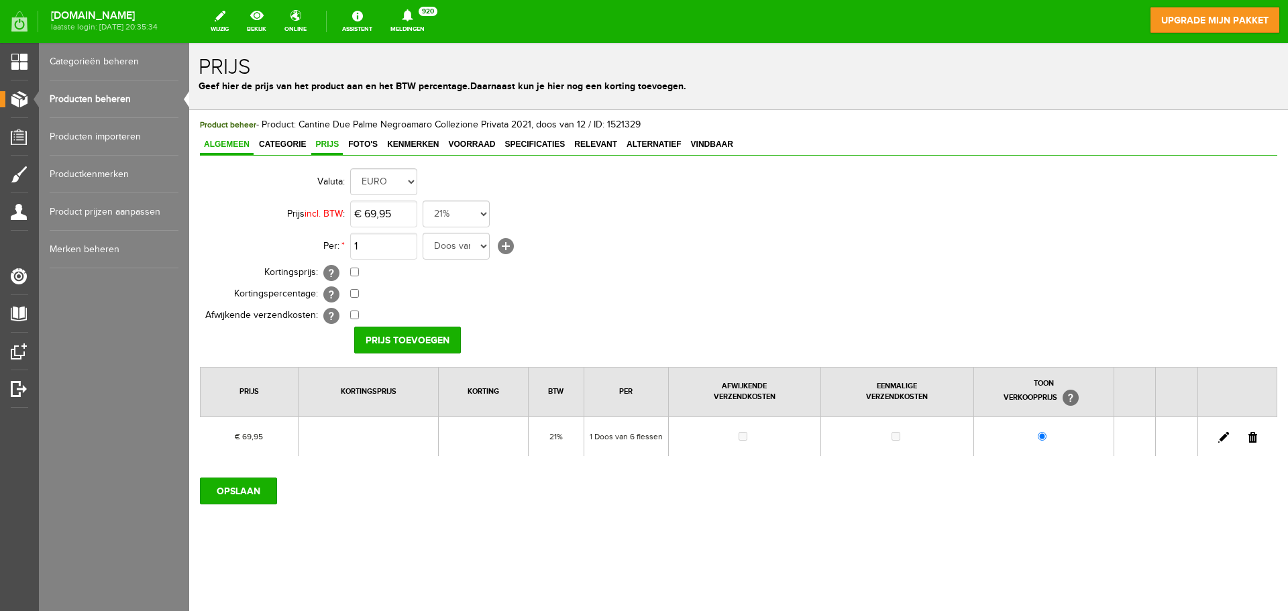
click at [239, 142] on span "Algemeen" at bounding box center [227, 144] width 54 height 9
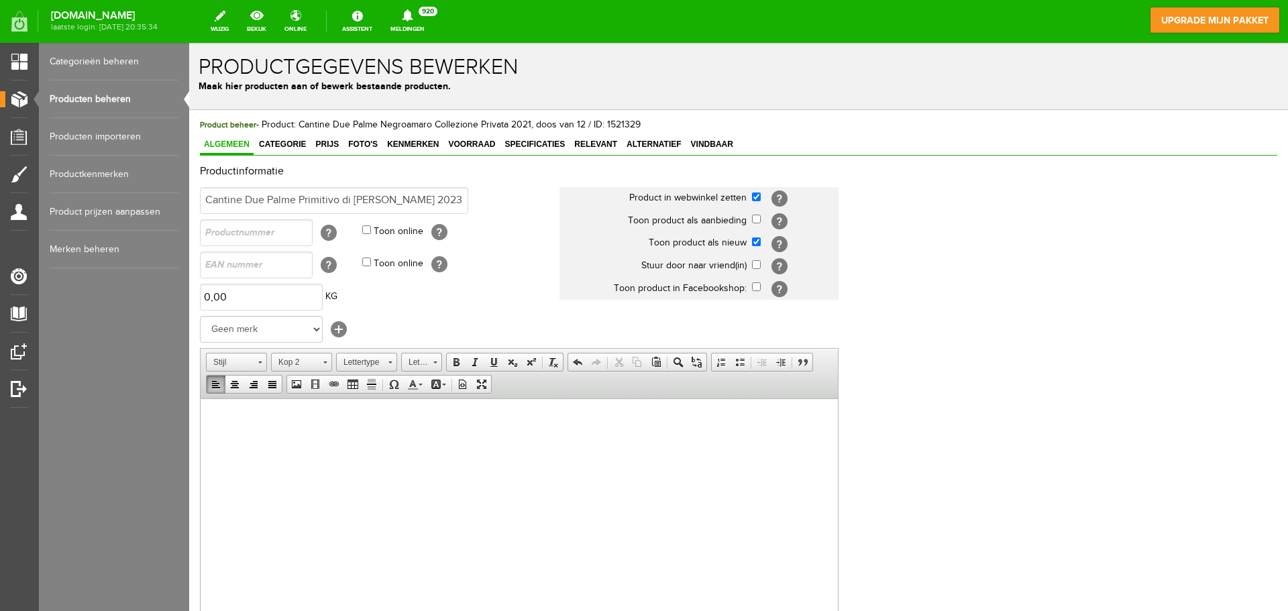
click at [751, 195] on th "Product in webwinkel zetten" at bounding box center [655, 198] width 193 height 23
click at [756, 195] on input "checkbox" at bounding box center [756, 197] width 9 height 9
checkbox input "false"
click at [756, 244] on input "checkbox" at bounding box center [756, 241] width 9 height 9
checkbox input "false"
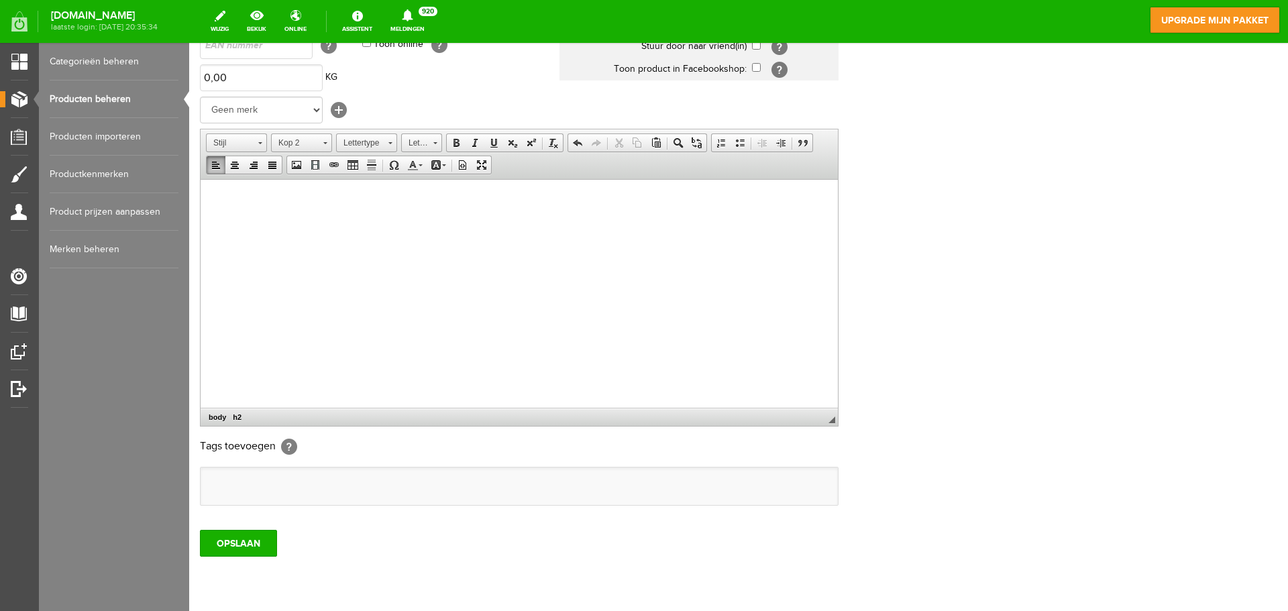
scroll to position [237, 0]
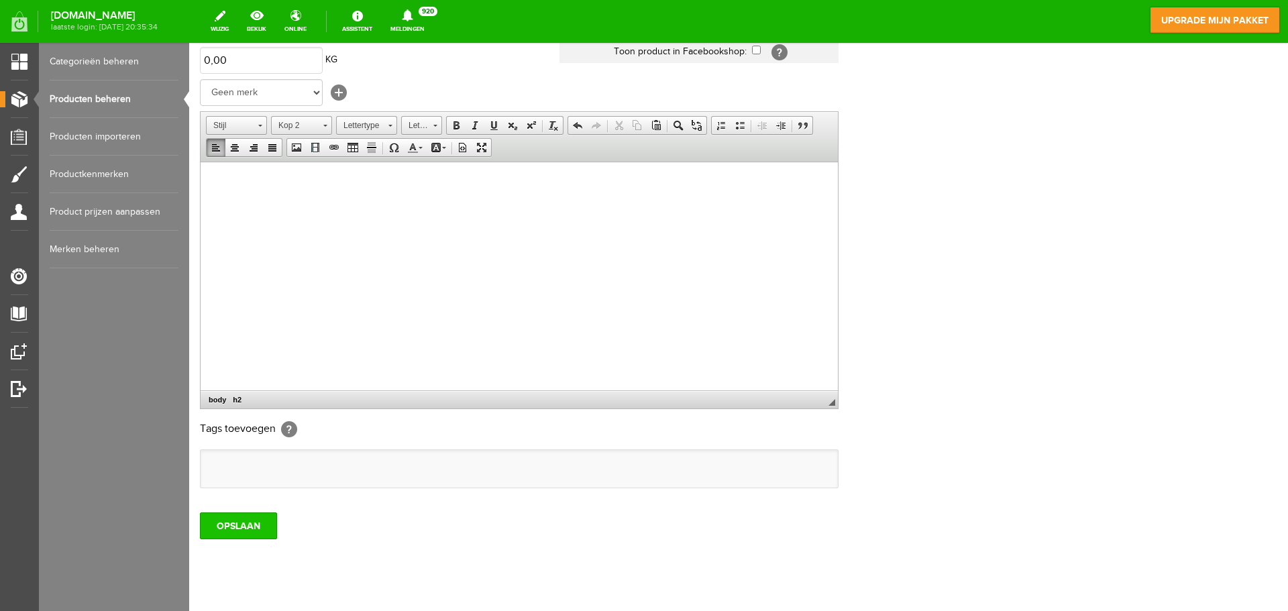
click at [258, 528] on input "OPSLAAN" at bounding box center [238, 526] width 77 height 27
click at [123, 111] on link "Producten beheren" at bounding box center [114, 99] width 129 height 38
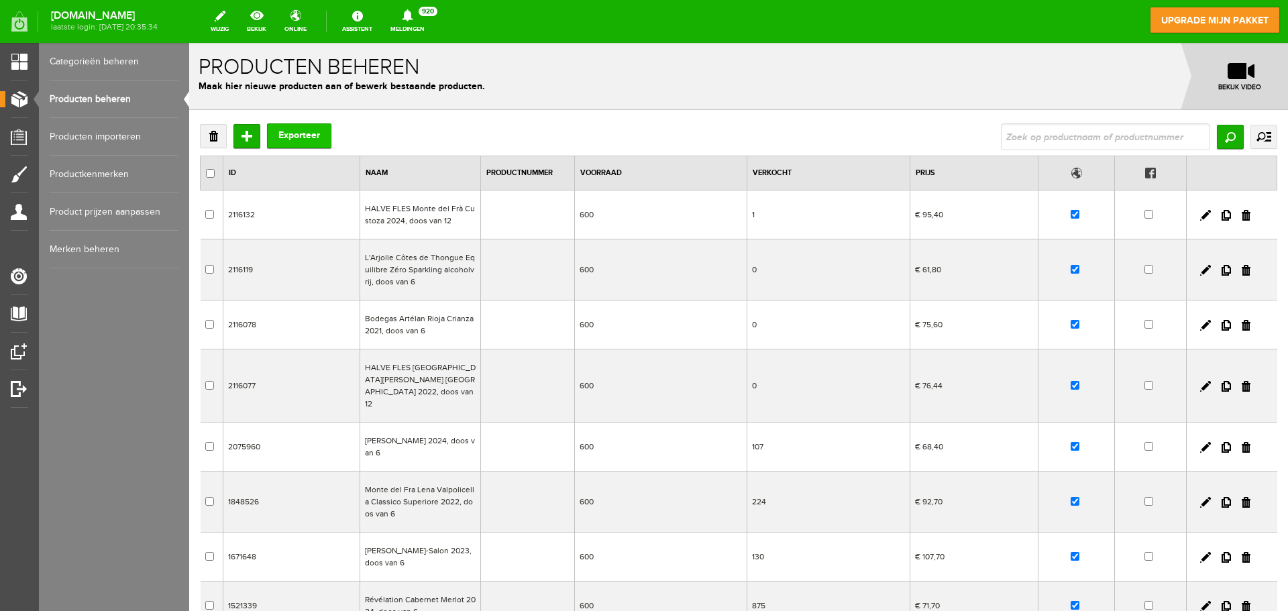
click at [286, 137] on button "Exporteer" at bounding box center [299, 135] width 64 height 25
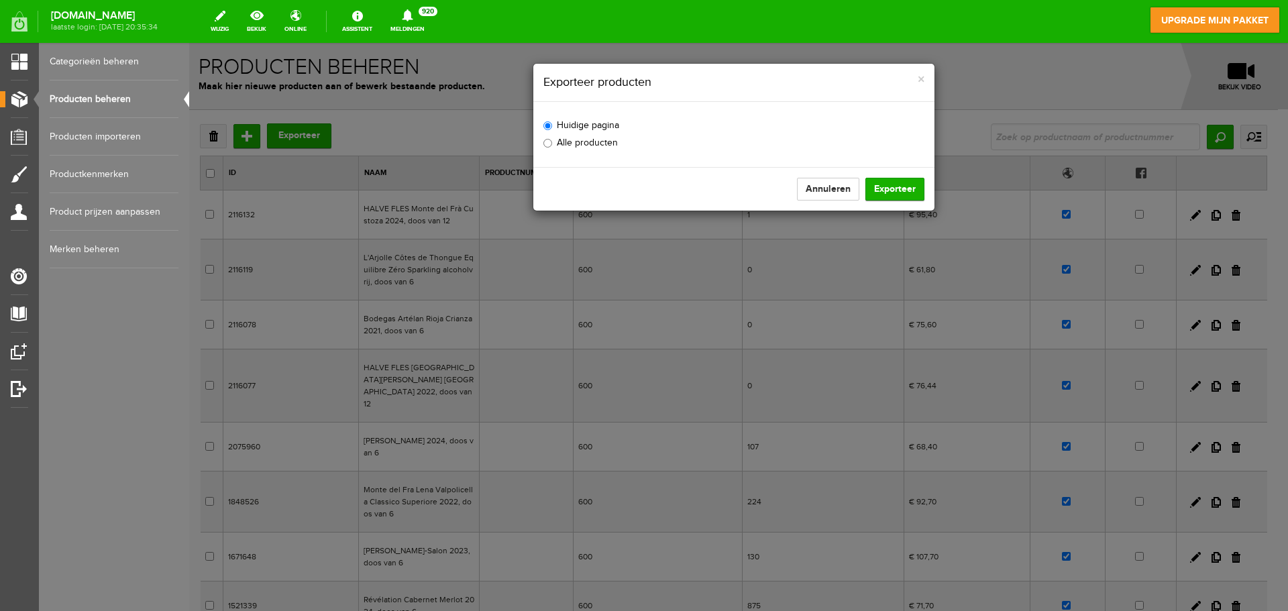
click at [592, 147] on label "Alle producten" at bounding box center [580, 143] width 74 height 14
click at [552, 147] on input "Alle producten" at bounding box center [547, 143] width 9 height 9
radio input "true"
click at [900, 184] on button "Exporteer" at bounding box center [894, 189] width 59 height 23
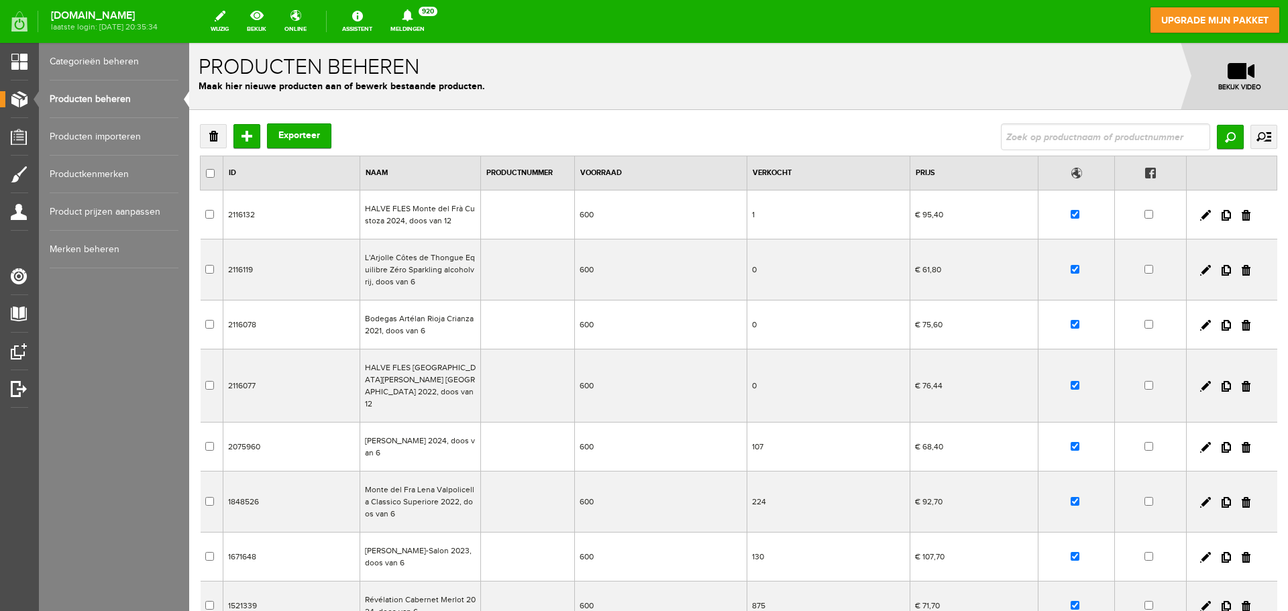
click at [398, 215] on td "HALVE FLES Monte del Frà Custoza 2024, doos van 12" at bounding box center [420, 215] width 121 height 49
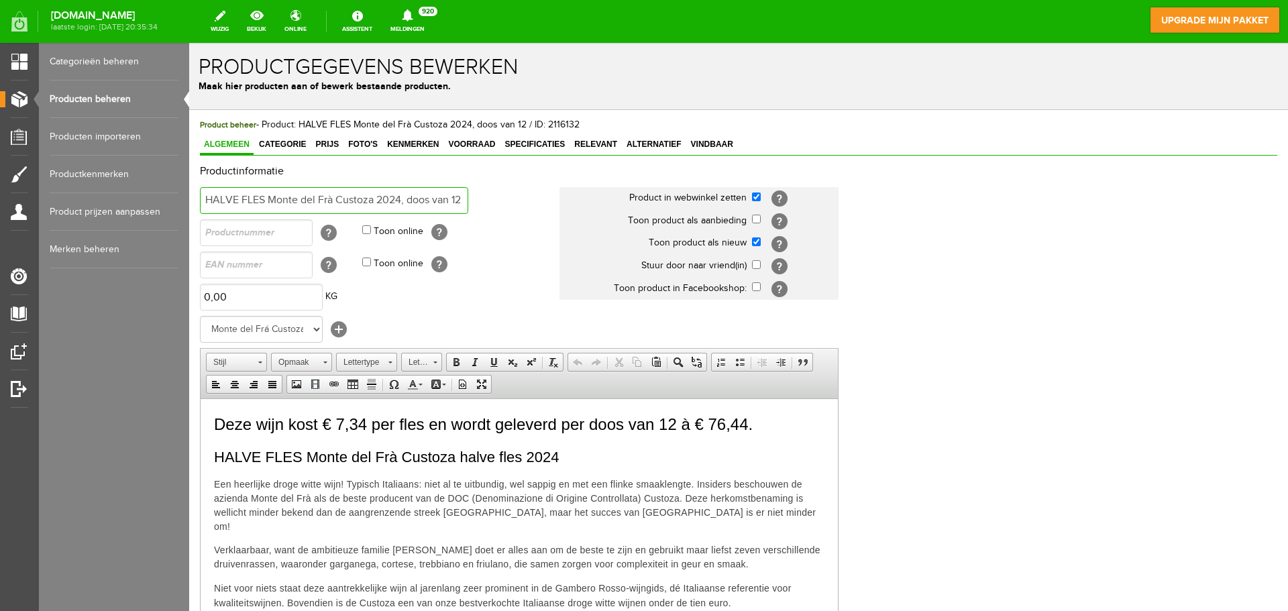
click at [205, 199] on input "HALVE FLES Monte del Frà Custoza 2024, doos van 12" at bounding box center [334, 200] width 268 height 27
click at [215, 453] on span "HALVE FLES Monte del Frà Custoza halve fles 2024" at bounding box center [386, 456] width 345 height 17
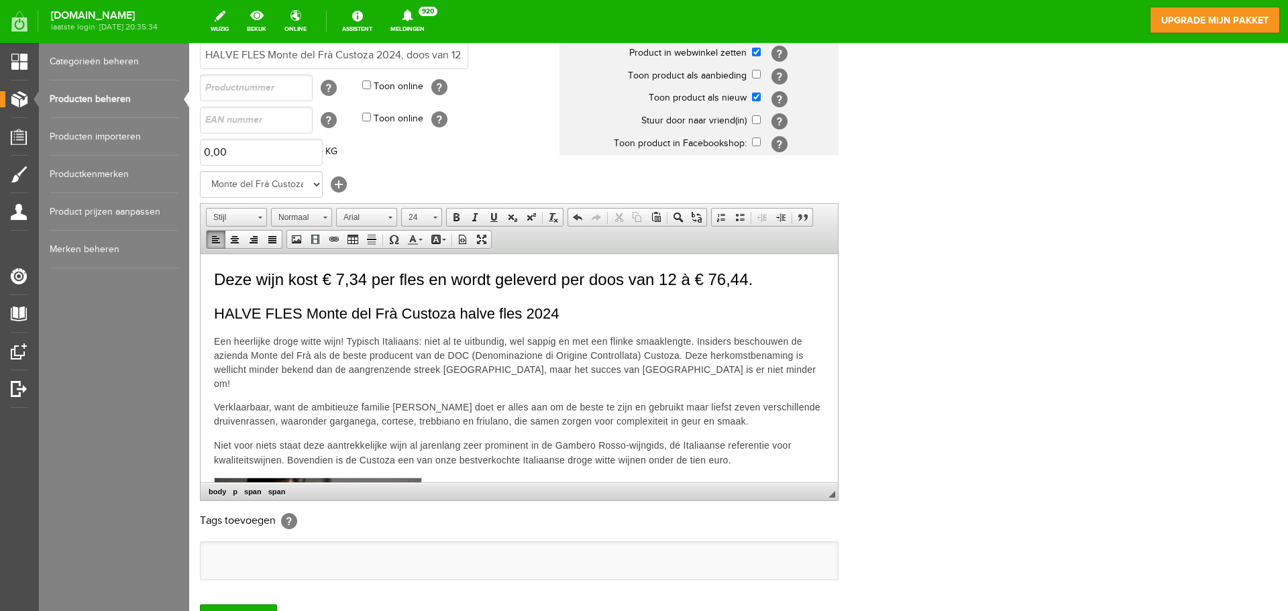
scroll to position [197, 0]
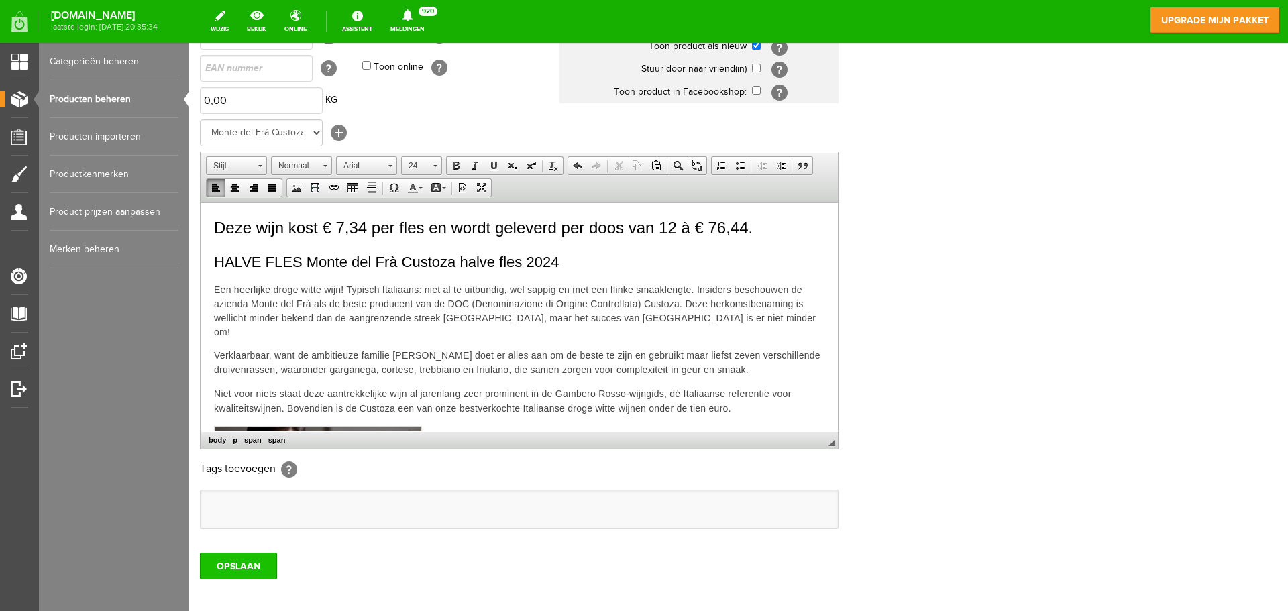
click at [222, 568] on input "OPSLAAN" at bounding box center [238, 566] width 77 height 27
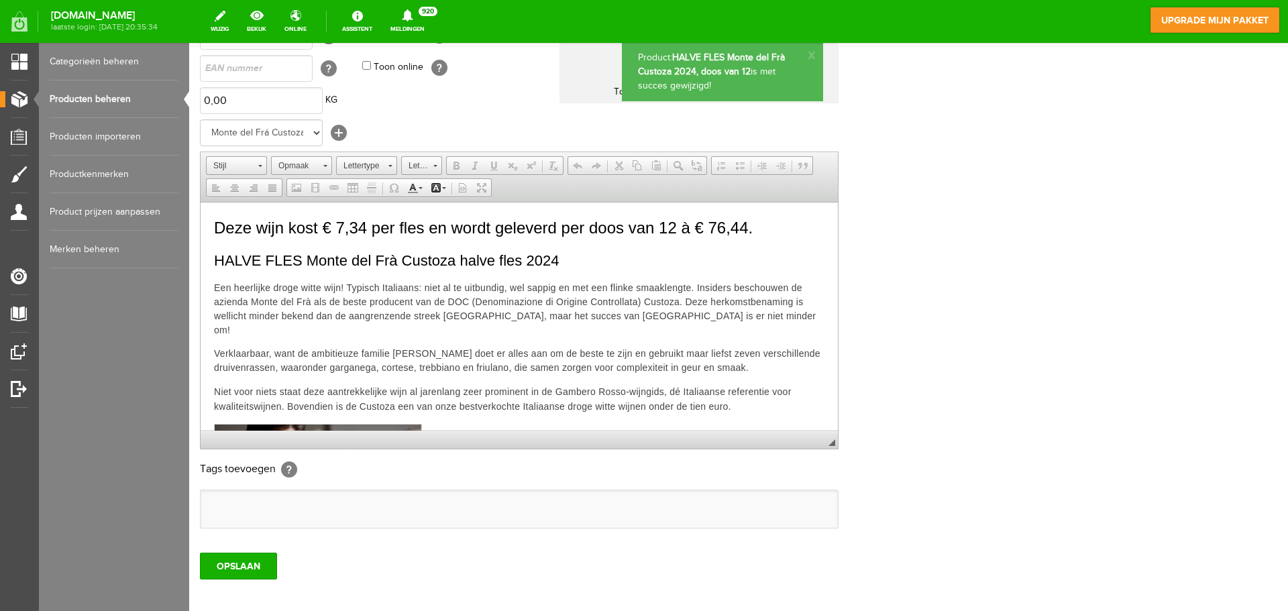
scroll to position [0, 0]
click at [122, 101] on link "Producten beheren" at bounding box center [114, 99] width 129 height 38
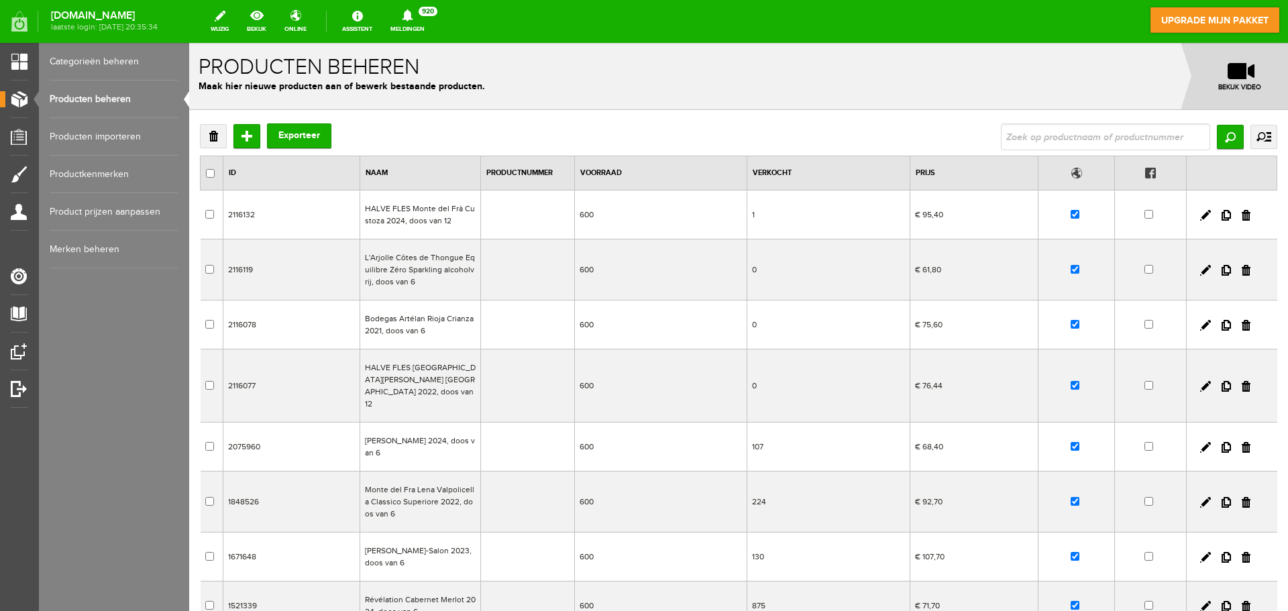
click at [420, 386] on td "HALVE FLES [GEOGRAPHIC_DATA][PERSON_NAME] [GEOGRAPHIC_DATA] 2022, doos van 12" at bounding box center [420, 386] width 121 height 73
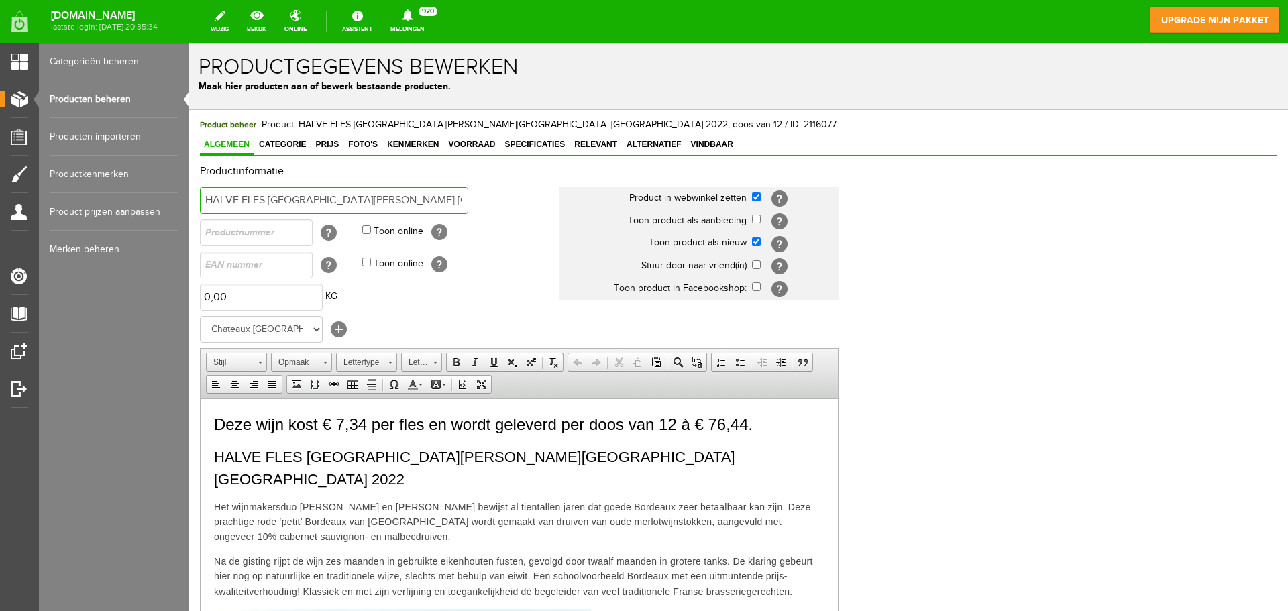
click at [209, 199] on input "HALVE FLES [GEOGRAPHIC_DATA][PERSON_NAME] [GEOGRAPHIC_DATA] 2022, doos van 12" at bounding box center [334, 200] width 268 height 27
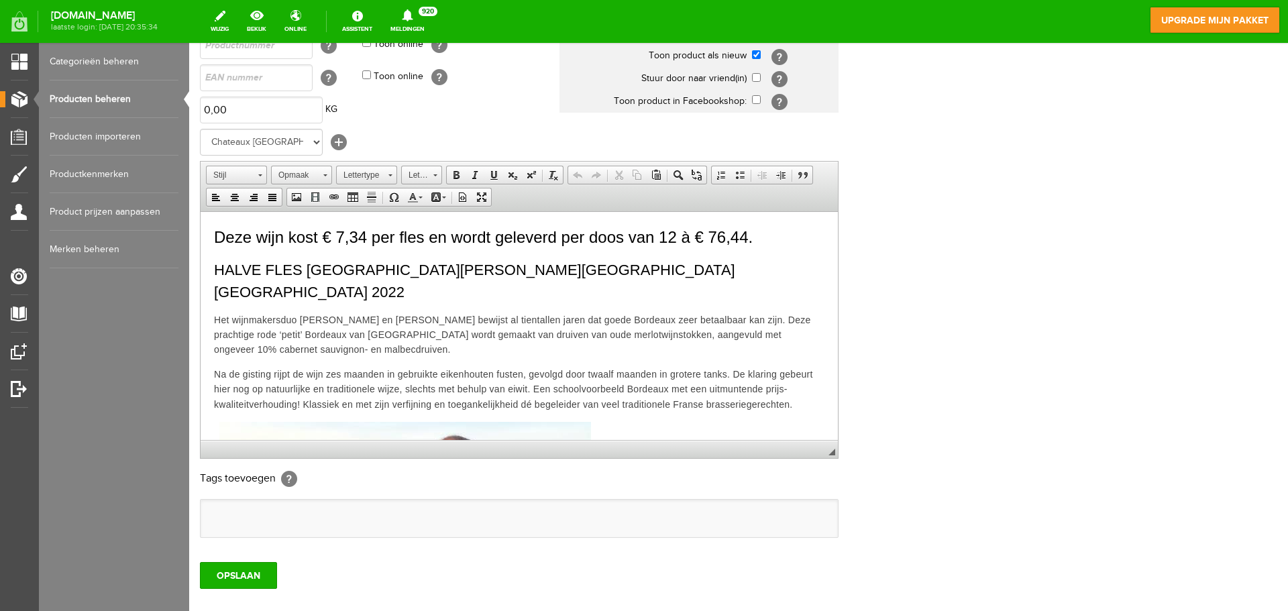
scroll to position [193, 0]
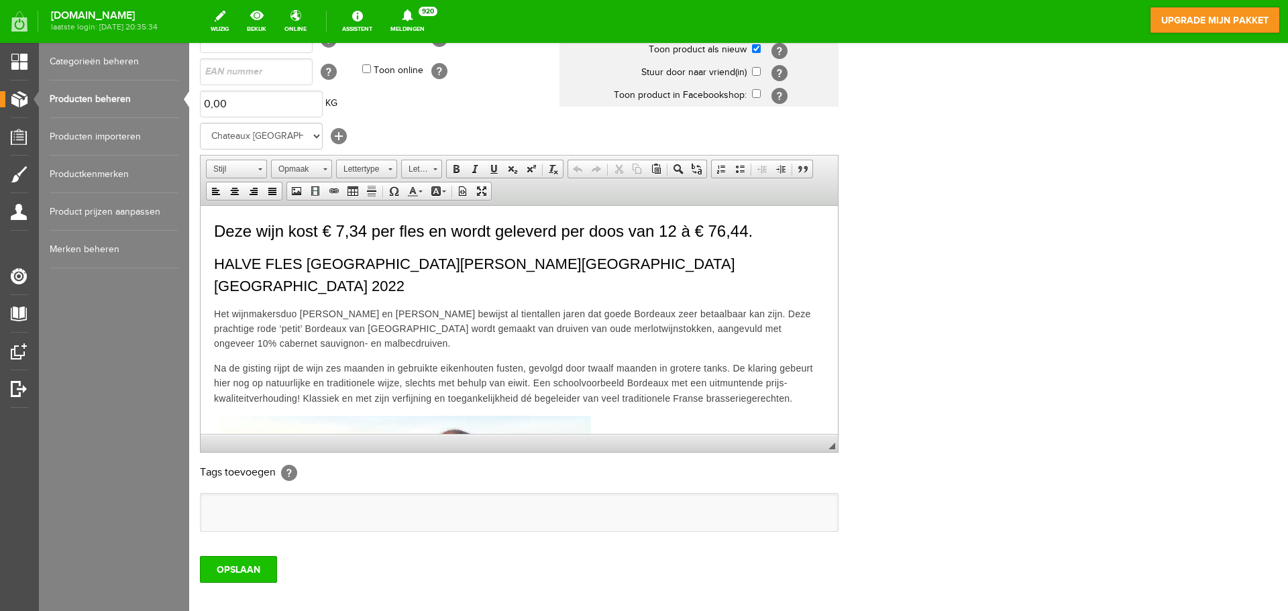
type input "HALVE FLES [GEOGRAPHIC_DATA][PERSON_NAME] [GEOGRAPHIC_DATA] 2022, doos van 12"
click at [250, 576] on input "OPSLAAN" at bounding box center [238, 569] width 77 height 27
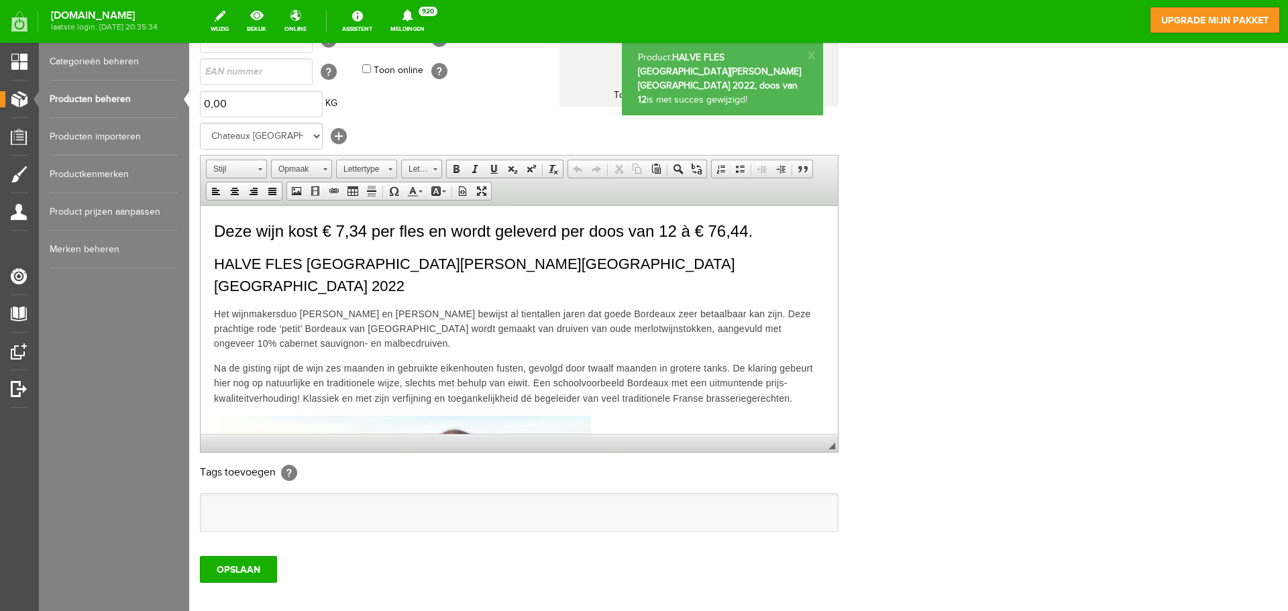
scroll to position [0, 0]
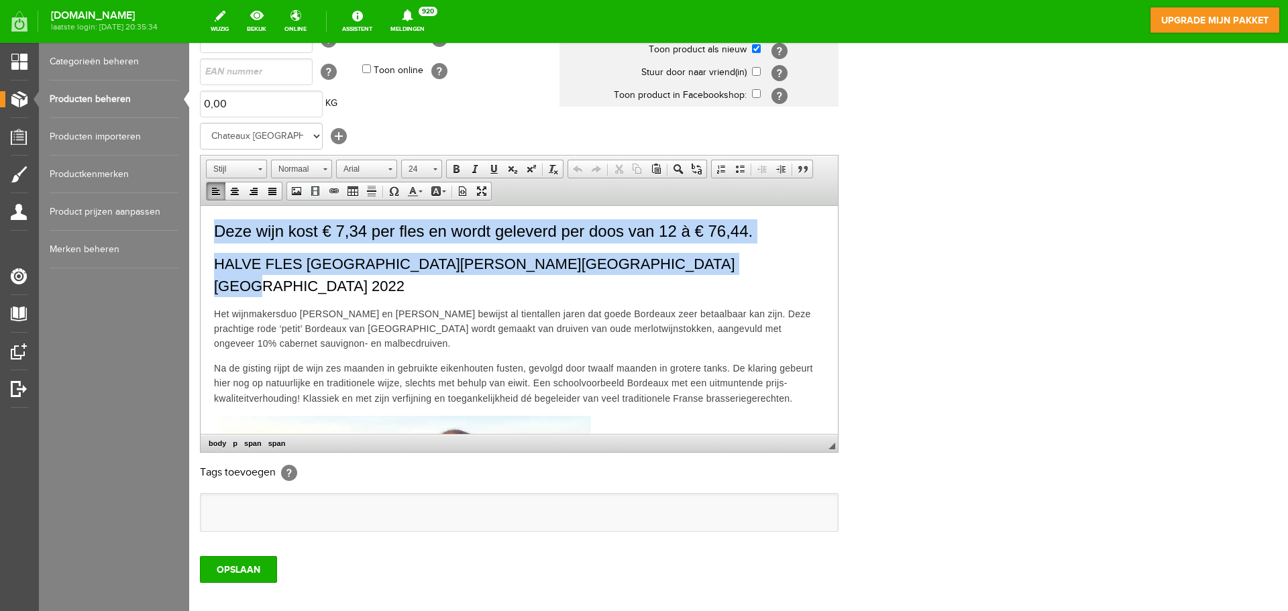
drag, startPoint x: 213, startPoint y: 229, endPoint x: 743, endPoint y: 256, distance: 529.9
click at [743, 256] on html "Deze wijn kost € 7,34 per fles en wordt geleverd per doos van 12 à € 76,44. HAL…" at bounding box center [519, 452] width 637 height 494
copy body "Deze wijn kost € 7,34 per fles en wordt geleverd per doos van 12 à € 76,44. HAL…"
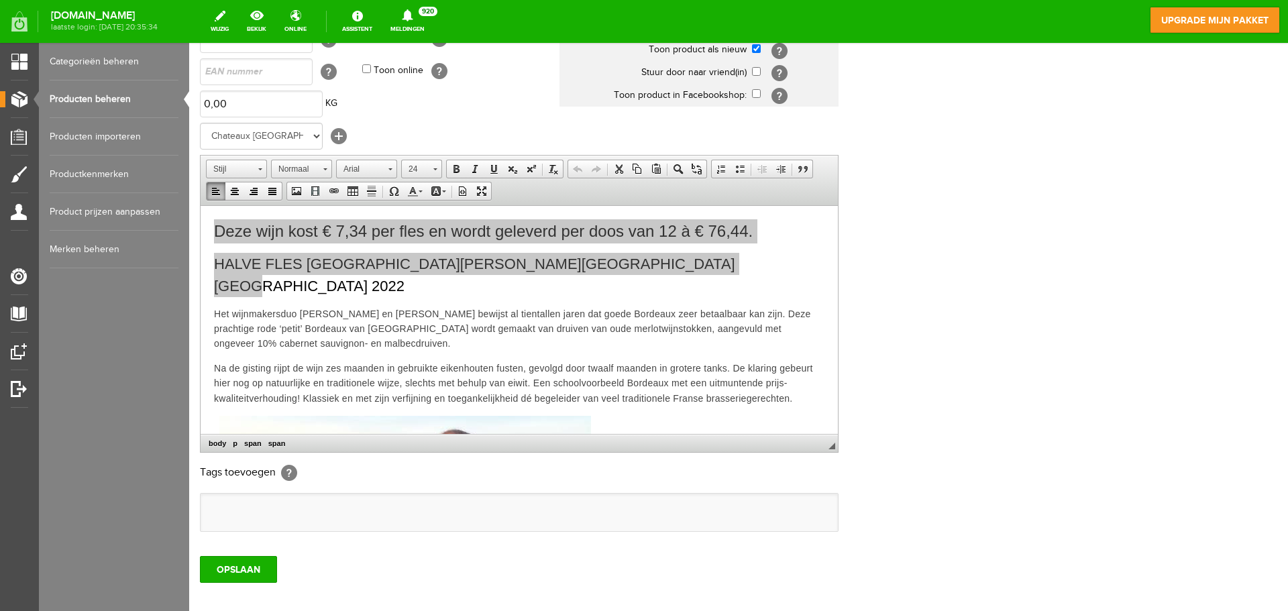
click at [107, 93] on link "Producten beheren" at bounding box center [114, 99] width 129 height 38
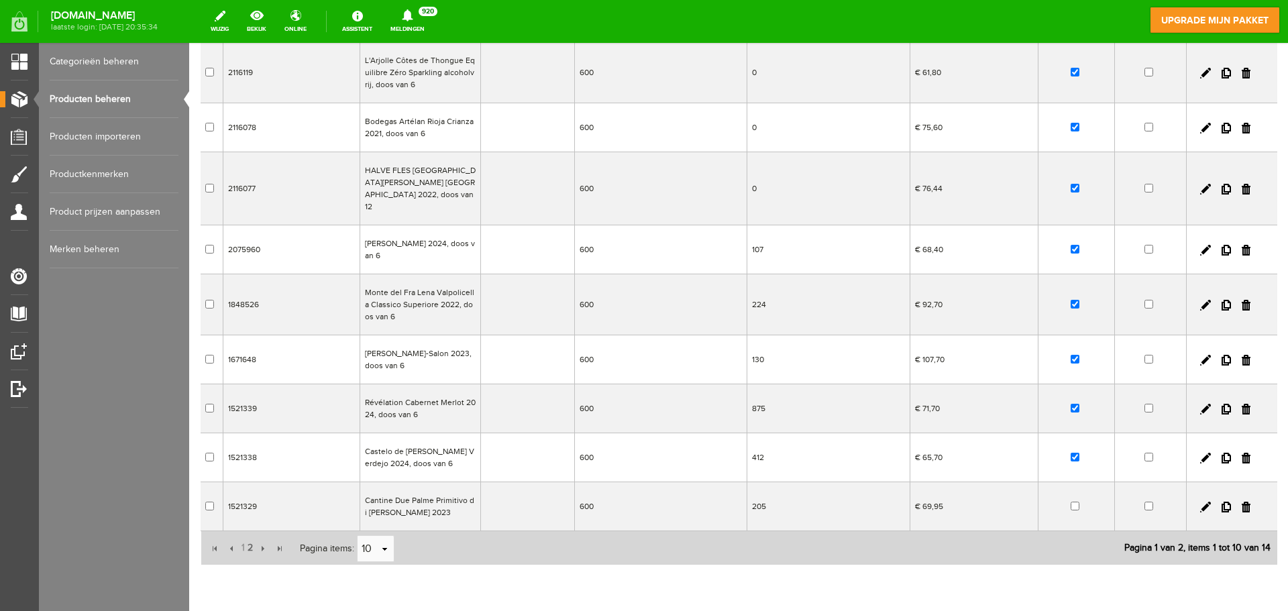
scroll to position [215, 0]
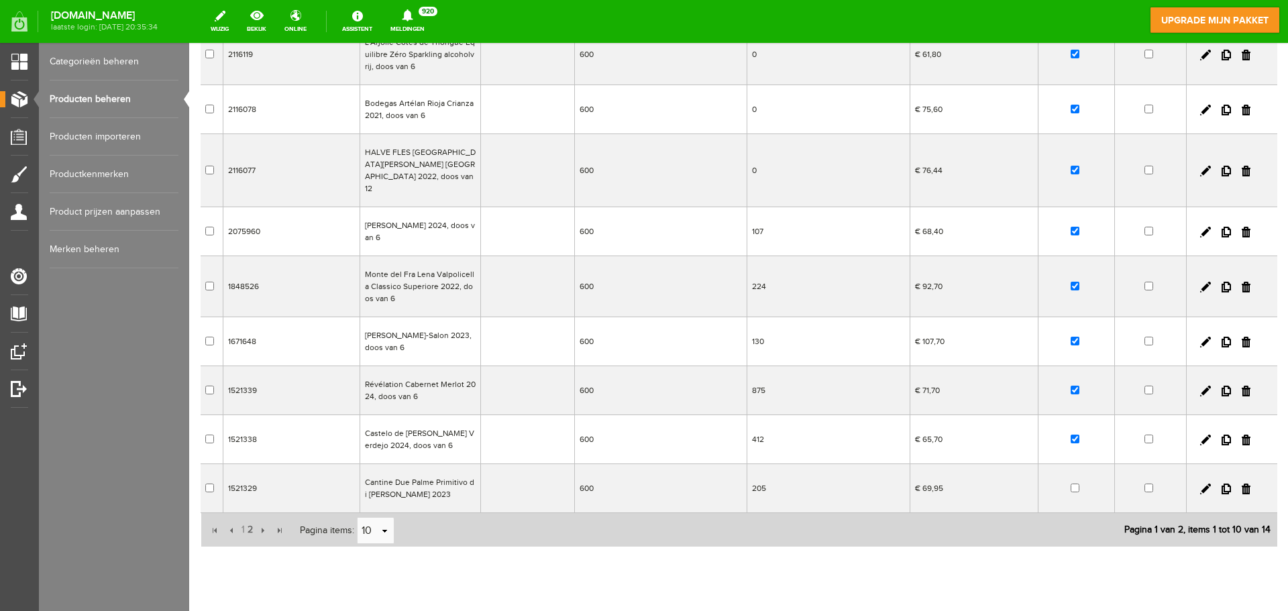
click at [425, 477] on td "Cantine Due Palme Primitivo di Manduria Gaetano 2023" at bounding box center [420, 488] width 121 height 49
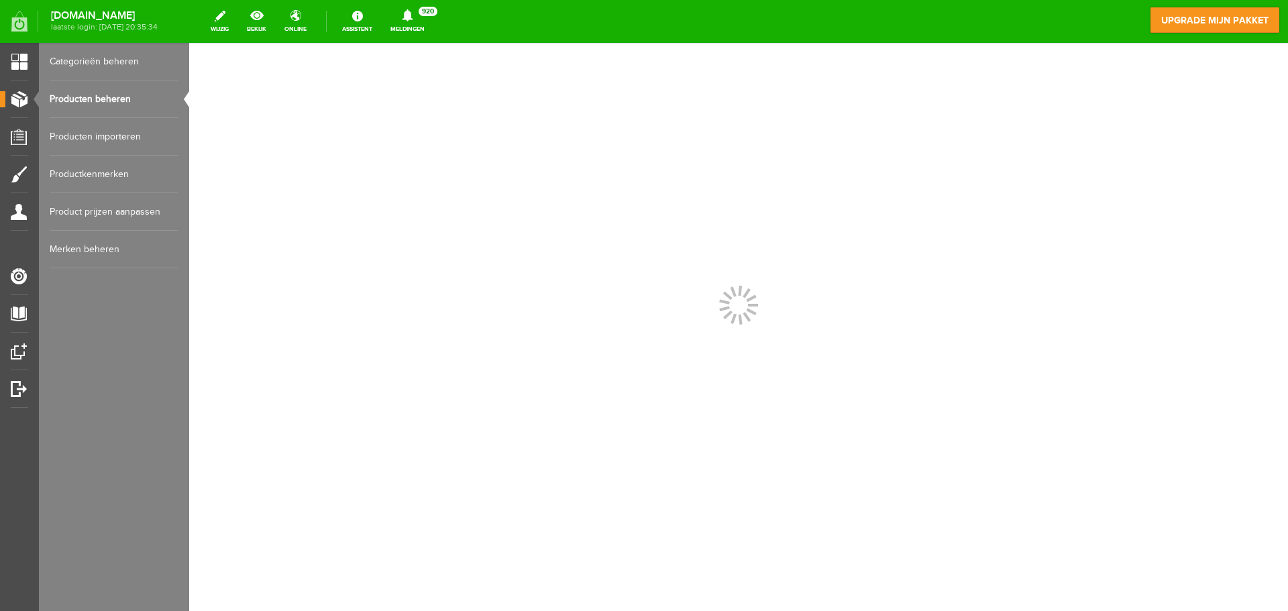
scroll to position [0, 0]
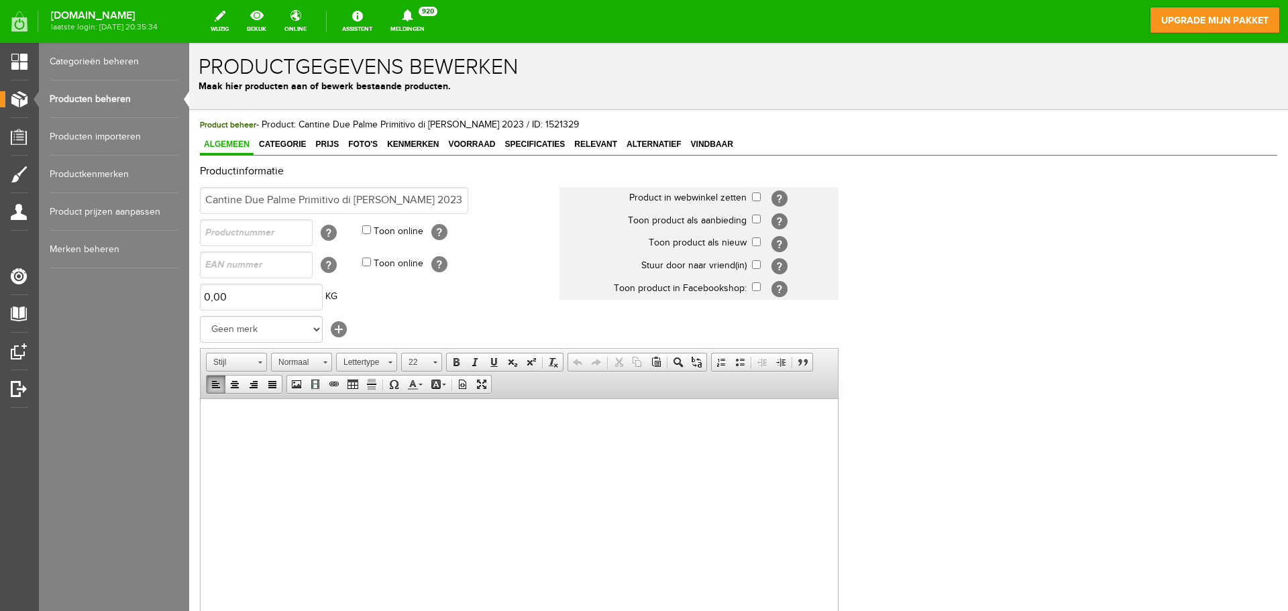
scroll to position [9, 0]
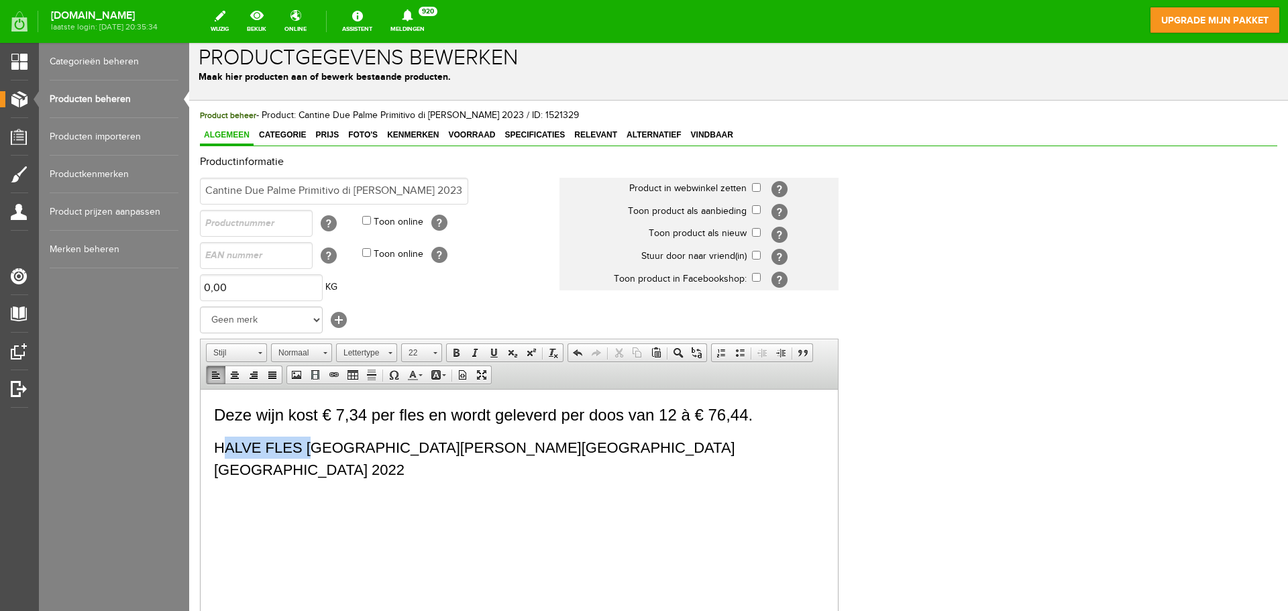
drag, startPoint x: 222, startPoint y: 447, endPoint x: 317, endPoint y: 437, distance: 95.1
click at [317, 437] on p "HALVE FLES [GEOGRAPHIC_DATA][PERSON_NAME][GEOGRAPHIC_DATA] [GEOGRAPHIC_DATA] 20…" at bounding box center [519, 458] width 610 height 44
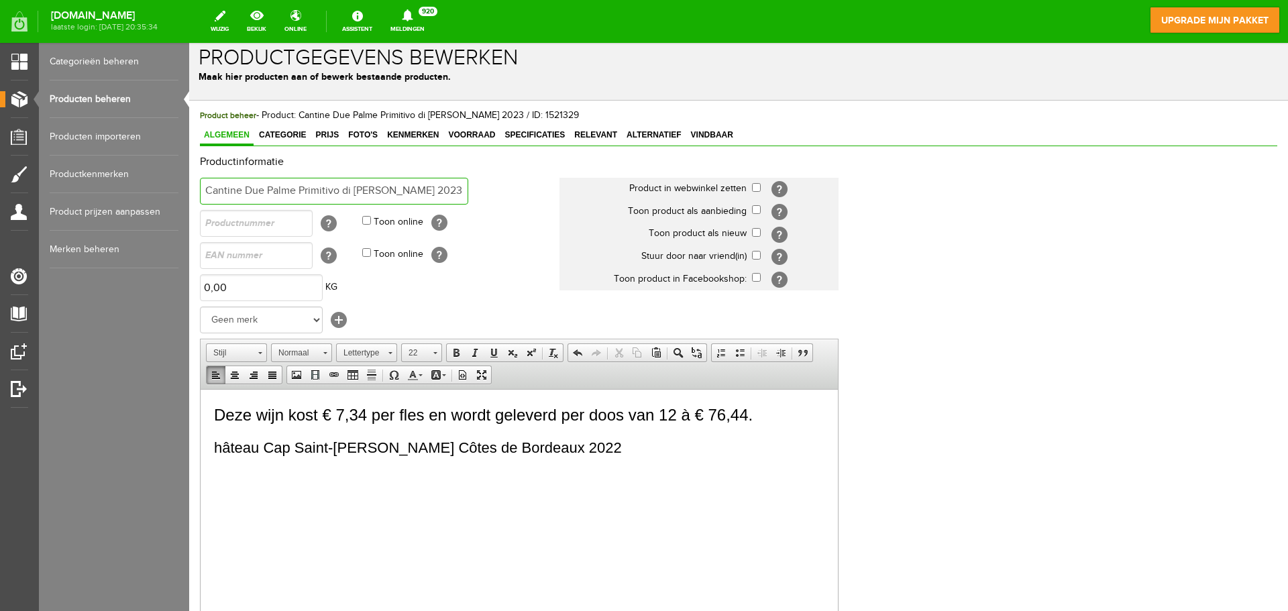
scroll to position [0, 5]
drag, startPoint x: 207, startPoint y: 190, endPoint x: 482, endPoint y: 203, distance: 275.3
click at [482, 203] on td "Cantine Due Palme Primitivo di Manduria Gaetano 2023" at bounding box center [380, 191] width 360 height 32
click at [218, 449] on span "hâteau Cap Saint-Martin Blaye Côtes de Bordeaux 2022" at bounding box center [418, 447] width 408 height 17
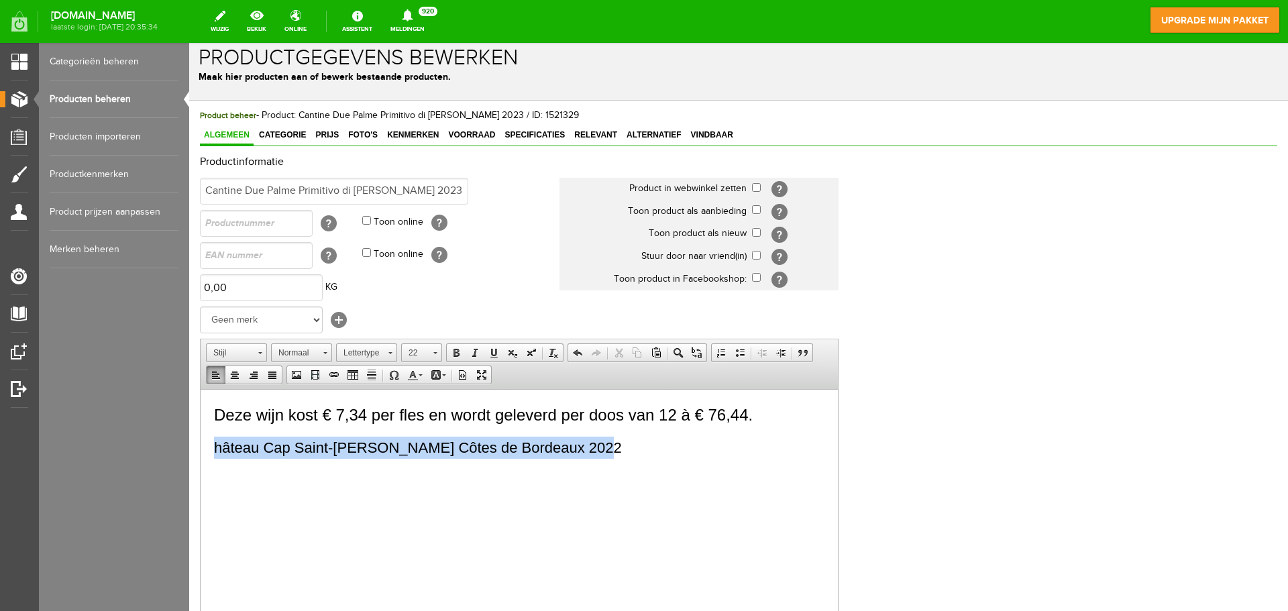
drag, startPoint x: 218, startPoint y: 449, endPoint x: 609, endPoint y: 435, distance: 391.3
click at [609, 436] on p "hâteau Cap Saint-Martin Blaye Côtes de Bordeaux 2022" at bounding box center [519, 447] width 610 height 22
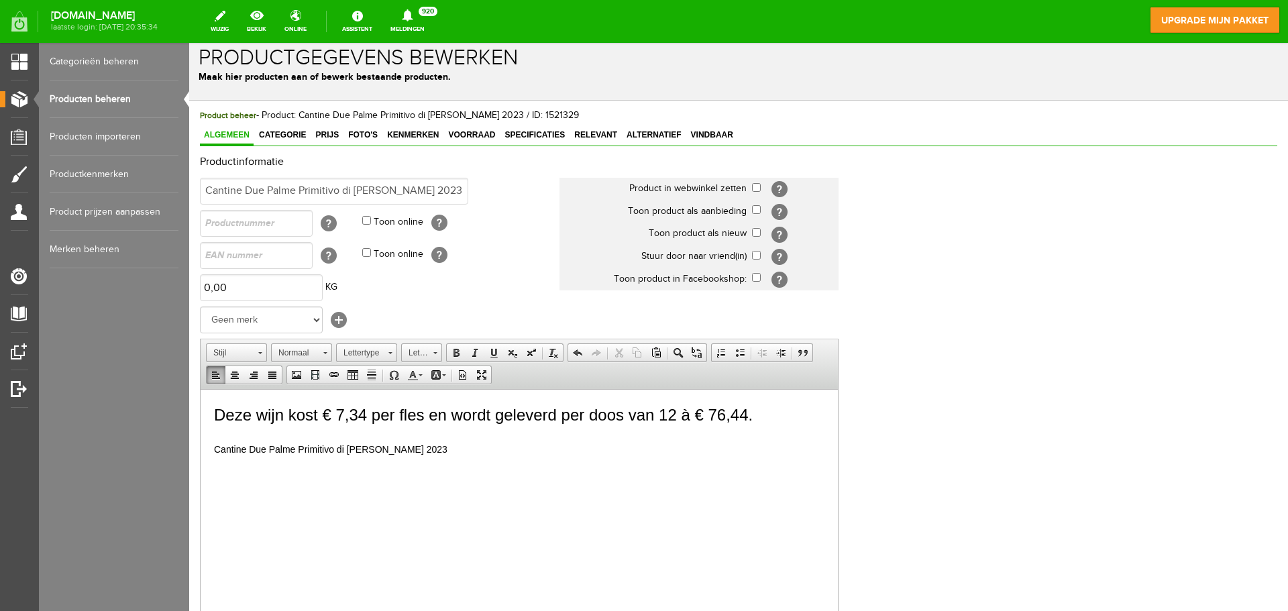
drag, startPoint x: 447, startPoint y: 443, endPoint x: 195, endPoint y: 449, distance: 253.0
click at [201, 449] on html "Deze wijn kost € 7,34 per fles en wordt geleverd per doos van 12 à € 76,44. Can…" at bounding box center [519, 430] width 637 height 83
click at [432, 347] on link "Lettergrootte" at bounding box center [421, 352] width 41 height 19
click at [434, 425] on link "22" at bounding box center [442, 419] width 76 height 28
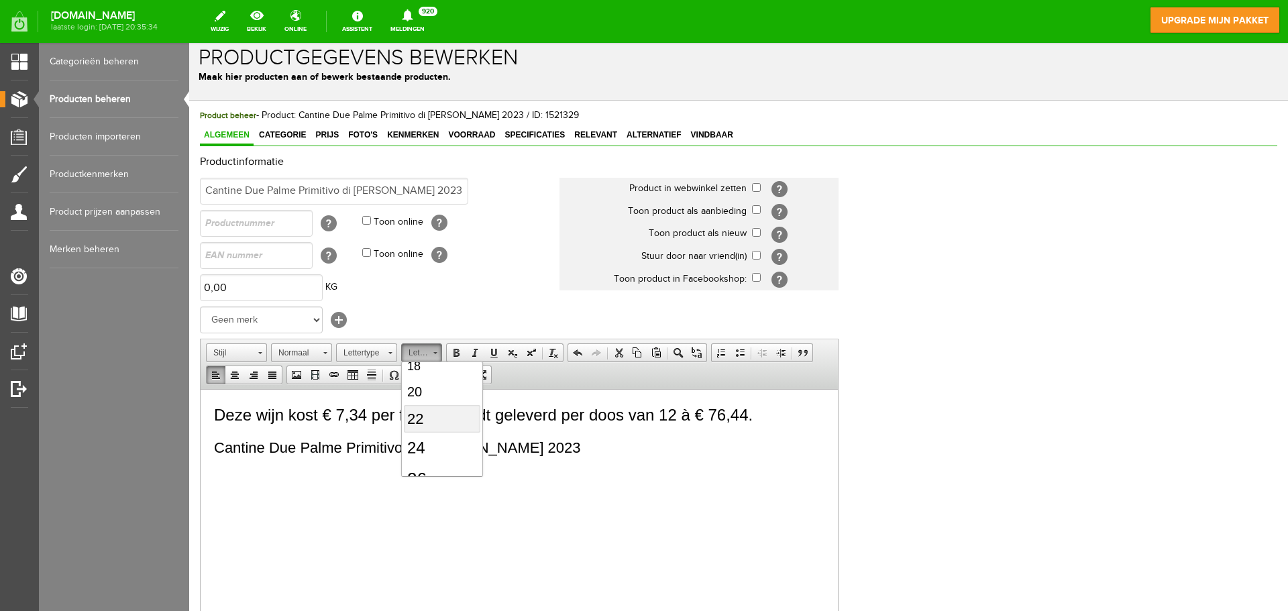
scroll to position [0, 0]
click at [370, 415] on span "Deze wijn kost € 7,34 per fles en wordt geleverd per doos van 12 à € 76,44." at bounding box center [483, 414] width 539 height 18
click at [366, 415] on span "Deze wijn kost € 7,34 per fles en wordt geleverd per doos van 12 à € 76,44." at bounding box center [483, 414] width 539 height 18
drag, startPoint x: 593, startPoint y: 452, endPoint x: 208, endPoint y: 443, distance: 385.2
click at [208, 443] on html "Deze wijn kost € 7,34 per fles en wordt geleverd per doos van 12 à € 76,44. Can…" at bounding box center [519, 430] width 637 height 83
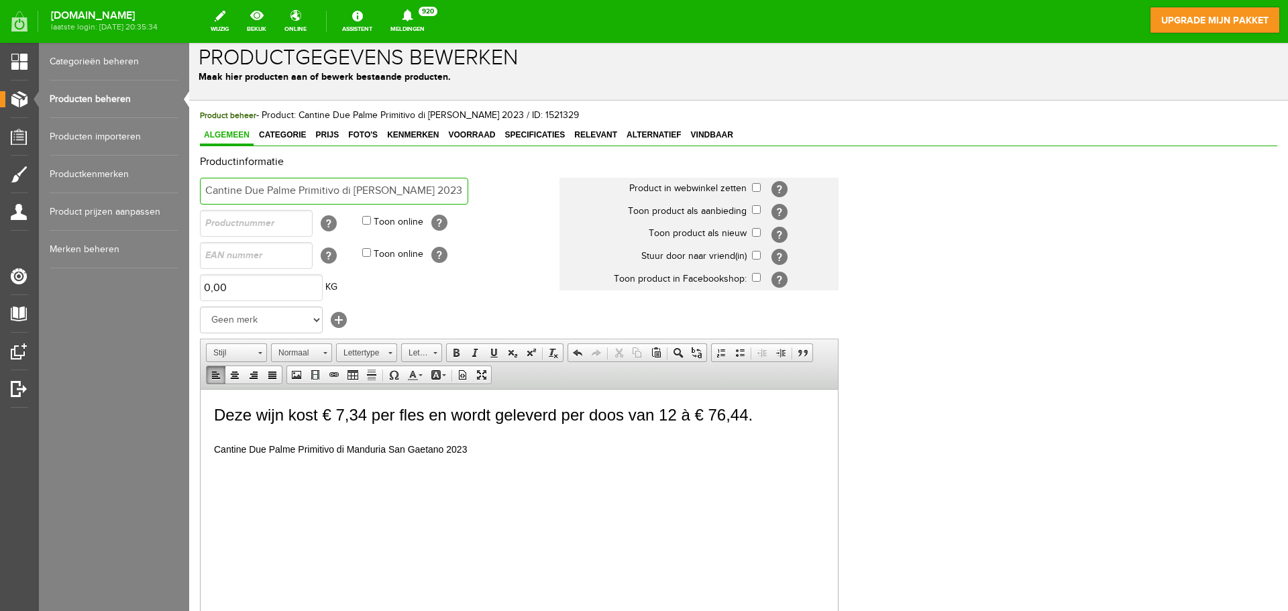
click at [402, 187] on input "Cantine Due Palme Primitivo di Manduria Gaetano 2023" at bounding box center [334, 191] width 268 height 27
type input "Cantine Due Palme Primitivo di Manduria San Gaetano 2023"
click at [472, 463] on html "Deze wijn kost € 7,34 per fles en wordt geleverd per doos van 12 à € 76,44. Can…" at bounding box center [519, 430] width 637 height 83
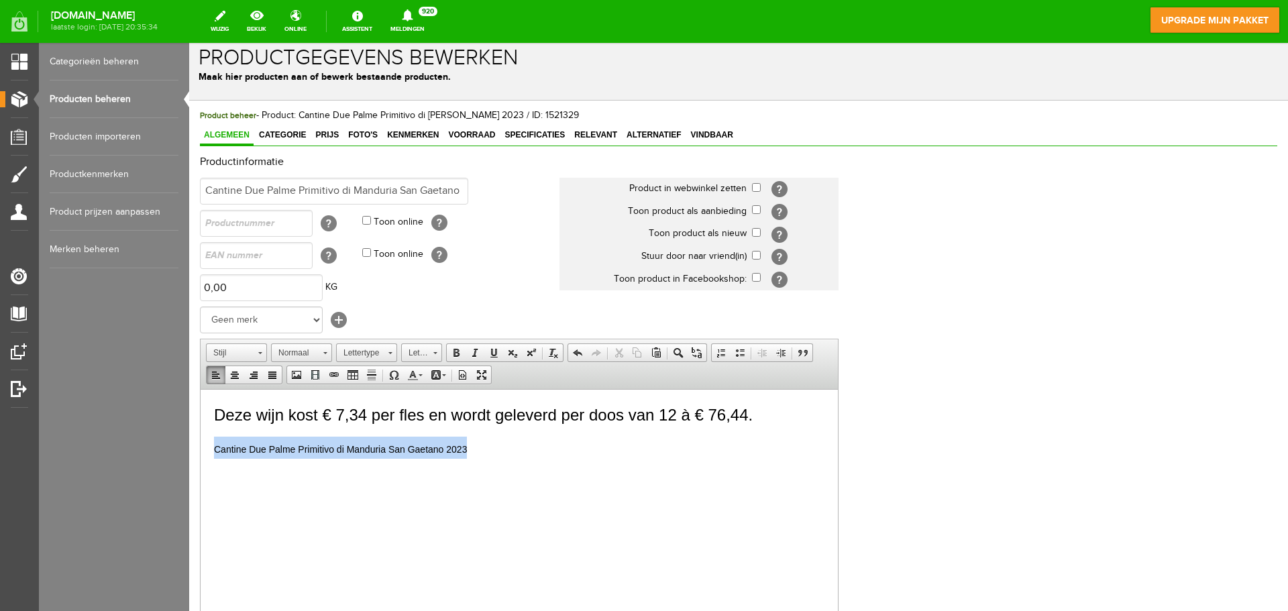
drag, startPoint x: 471, startPoint y: 446, endPoint x: 382, endPoint y: 837, distance: 401.1
click at [201, 447] on html "Deze wijn kost € 7,34 per fles en wordt geleverd per doos van 12 à € 76,44. Can…" at bounding box center [519, 430] width 637 height 83
click at [437, 350] on link "Lettergrootte" at bounding box center [421, 352] width 41 height 19
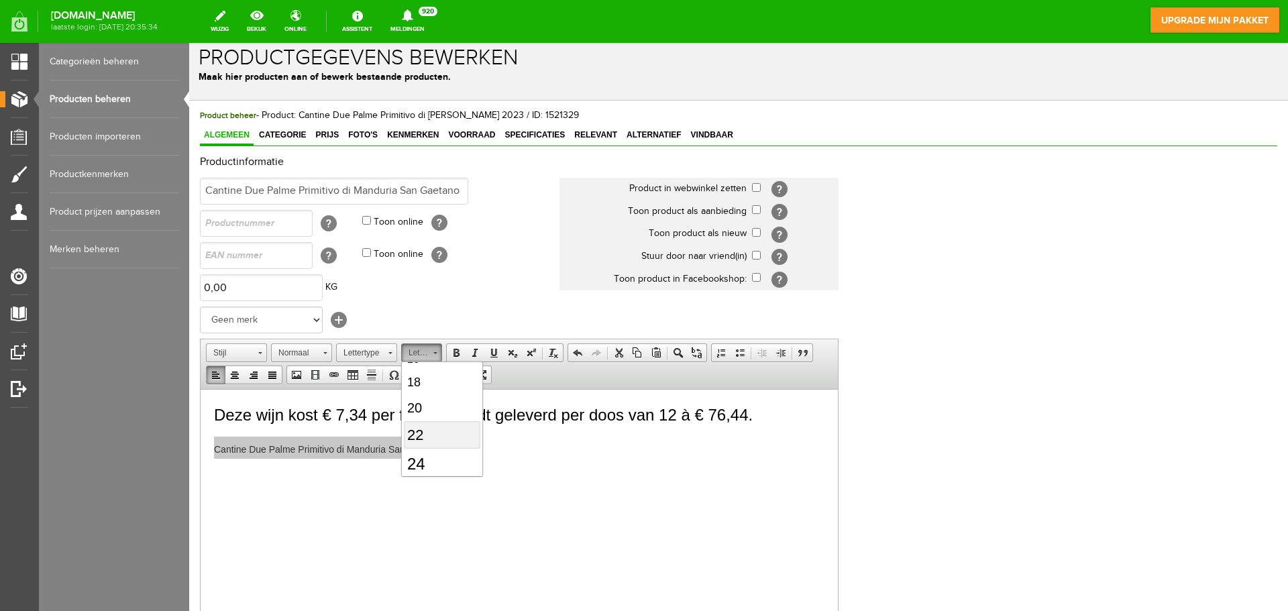
scroll to position [158, 0]
click at [450, 425] on link "22" at bounding box center [442, 431] width 76 height 28
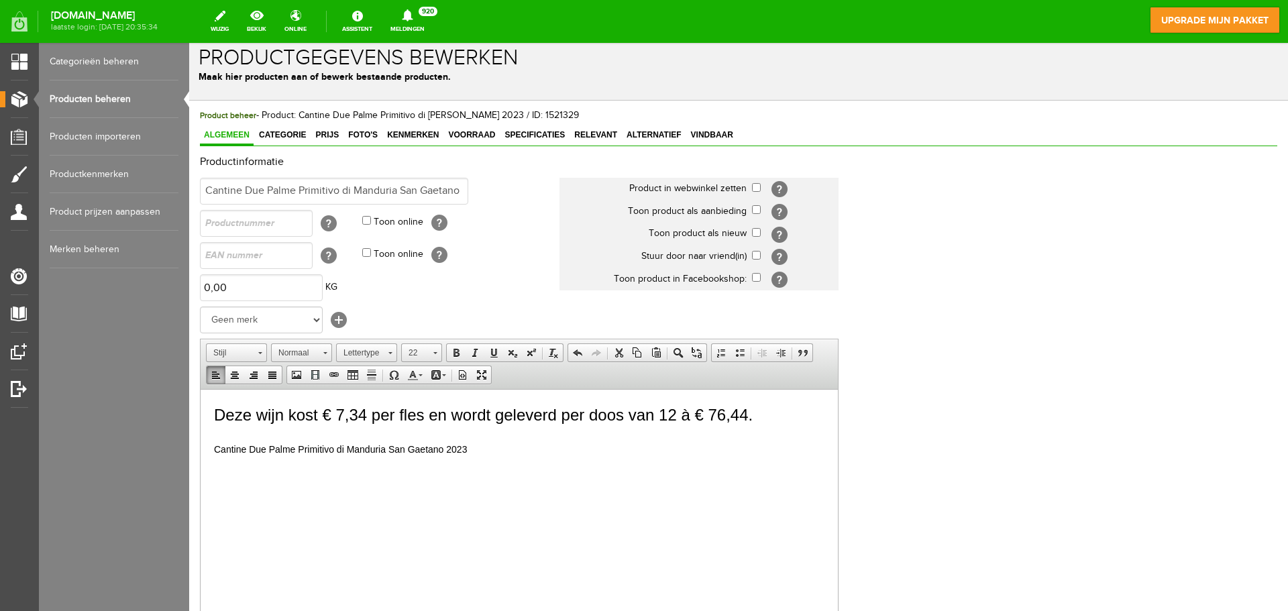
scroll to position [0, 0]
click at [549, 472] on html "Deze wijn kost € 7,34 per fles en wordt geleverd per doos van 12 à € 76,44. Can…" at bounding box center [519, 430] width 637 height 83
click at [365, 415] on span "Deze wijn kost € 7,34 per fles en wordt geleverd per doos van 12 à € 76,44." at bounding box center [483, 414] width 539 height 18
click at [758, 417] on span "Deze wijn kost € 11,60 per fles en wordt geleverd per doos van 12 à € 76,44." at bounding box center [488, 414] width 548 height 18
click at [492, 472] on html "Deze wijn kost € 11,60 per fles en wordt geleverd per doos van 6 €69,60. Cantin…" at bounding box center [519, 430] width 637 height 83
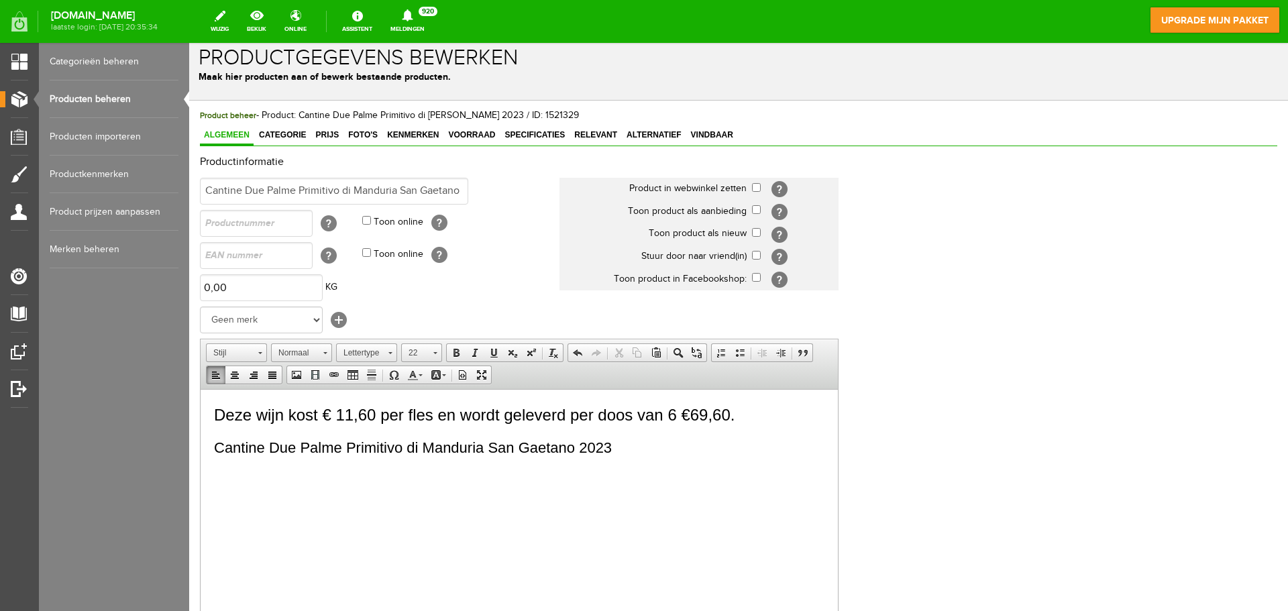
click at [250, 414] on span "Deze wijn kost € 11,60 per fles en wordt geleverd per doos van 6 €69,60." at bounding box center [474, 414] width 521 height 18
click at [230, 472] on html "Deze wijn kost € 11,60 per fles en wordt geleverd per doos van 6 €69,60. Cantin…" at bounding box center [519, 430] width 637 height 83
click at [625, 446] on p "Cantine Due Palme Primitivo di Manduria San Gaetano 2023" at bounding box center [519, 447] width 610 height 22
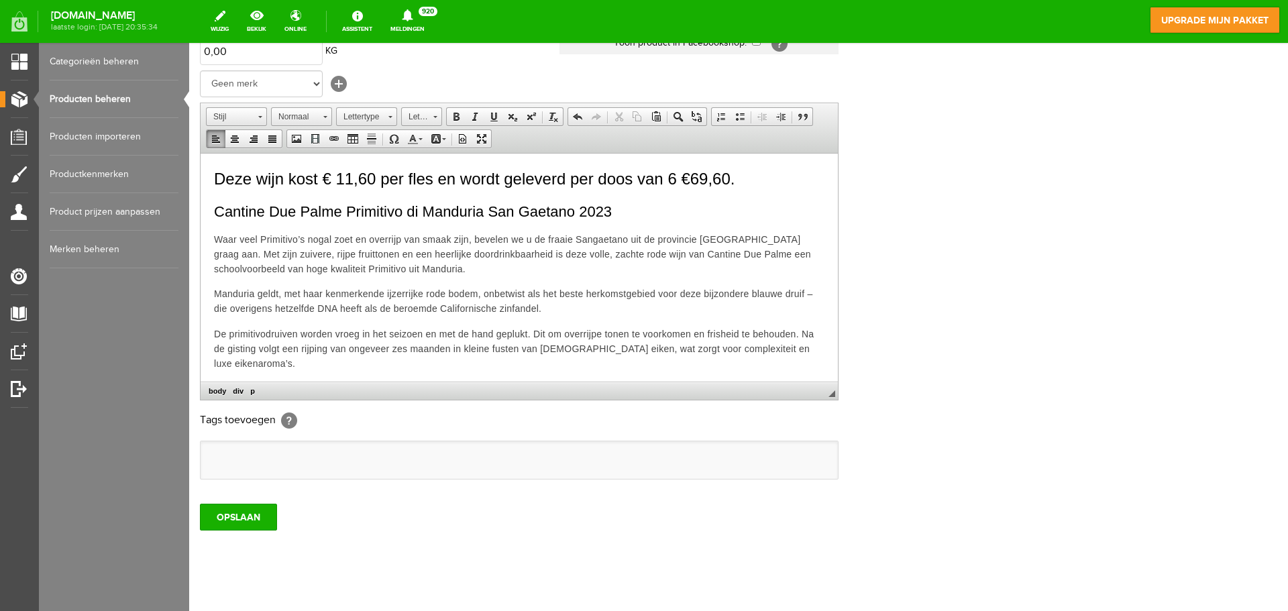
drag, startPoint x: 832, startPoint y: 258, endPoint x: 867, endPoint y: 252, distance: 35.3
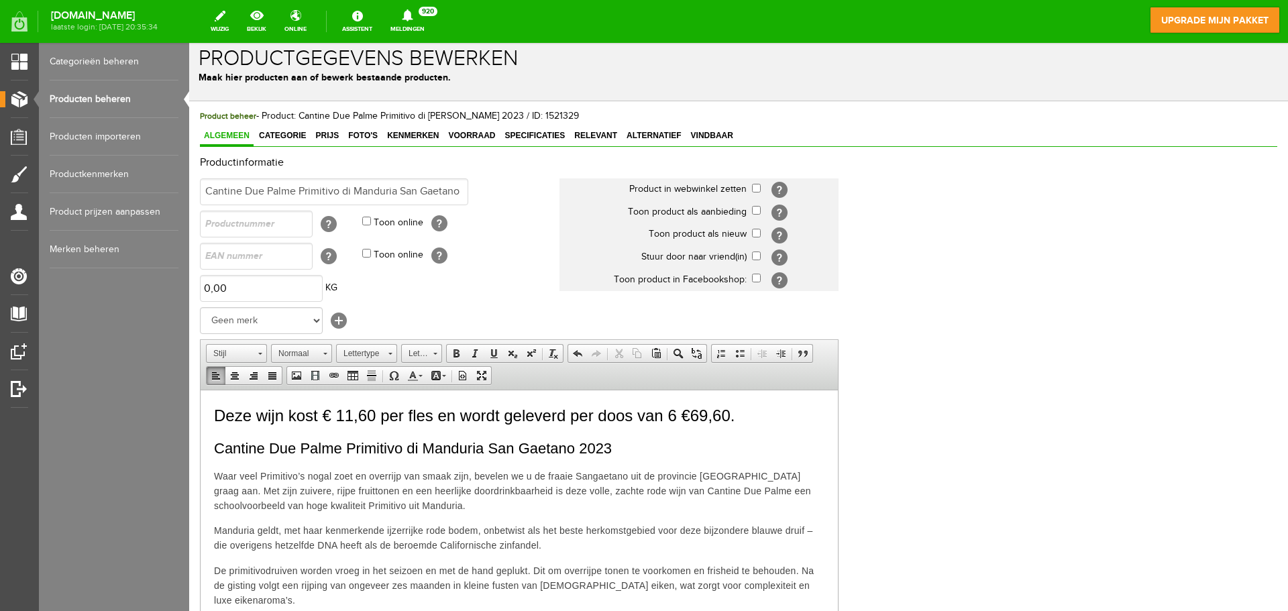
scroll to position [3, 0]
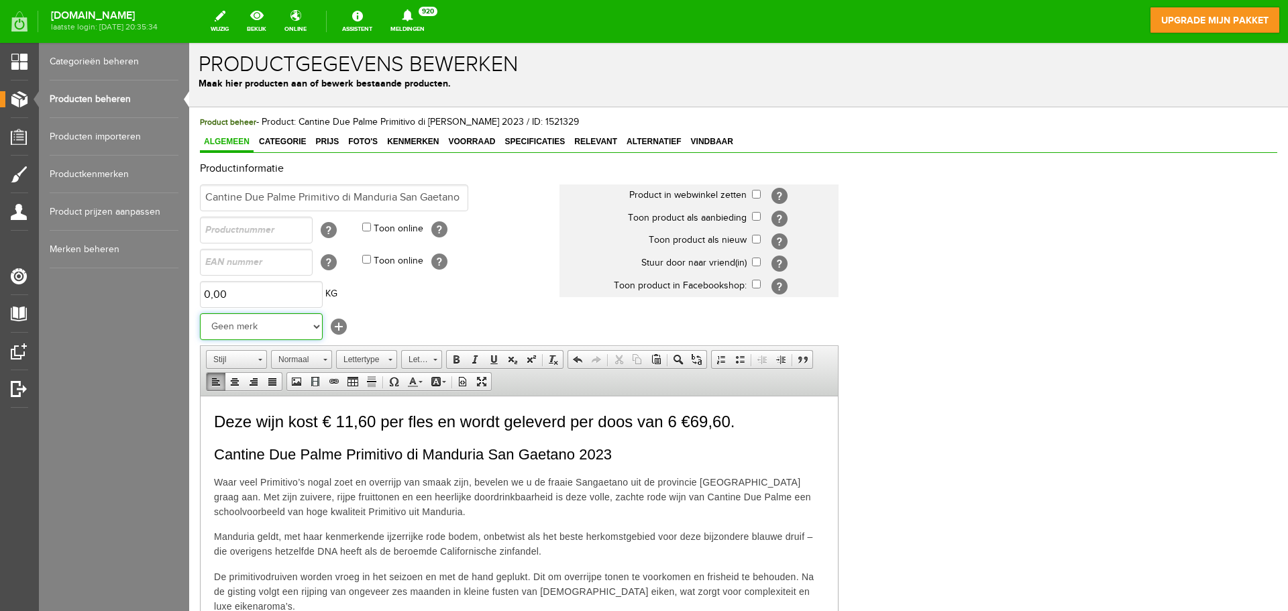
click at [313, 326] on select "Geen merk Bodegas Artélan Cantine Due Palme Monte del Fra Lena Valpolicella Cla…" at bounding box center [261, 326] width 123 height 27
click at [340, 329] on link "[+]" at bounding box center [339, 327] width 16 height 16
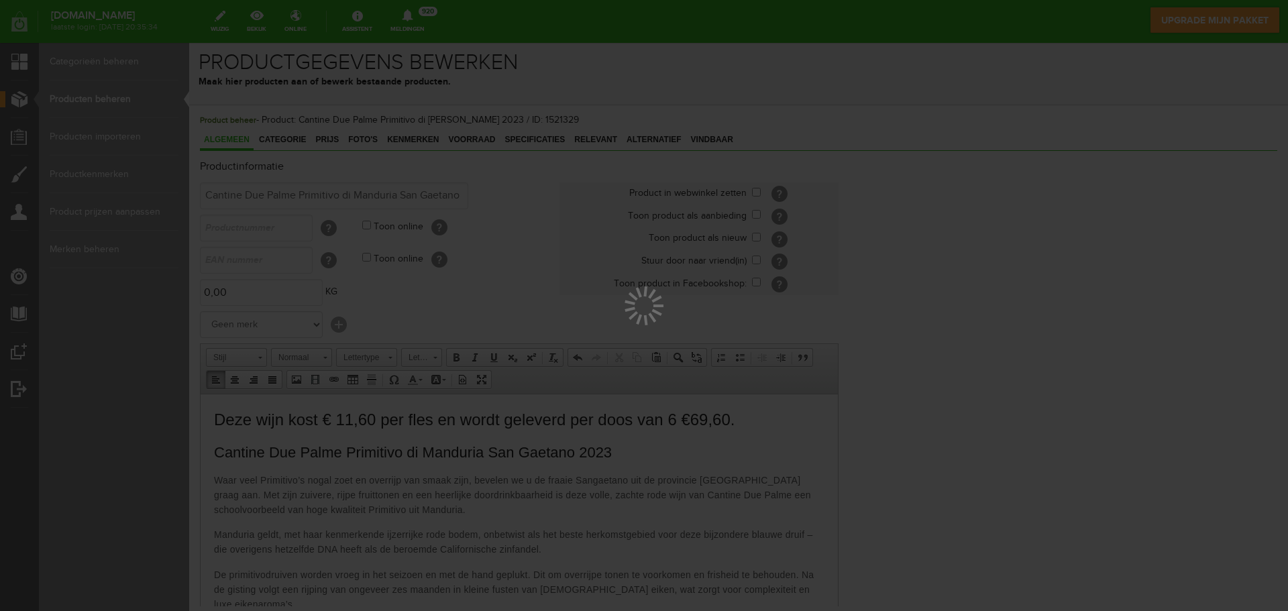
scroll to position [0, 0]
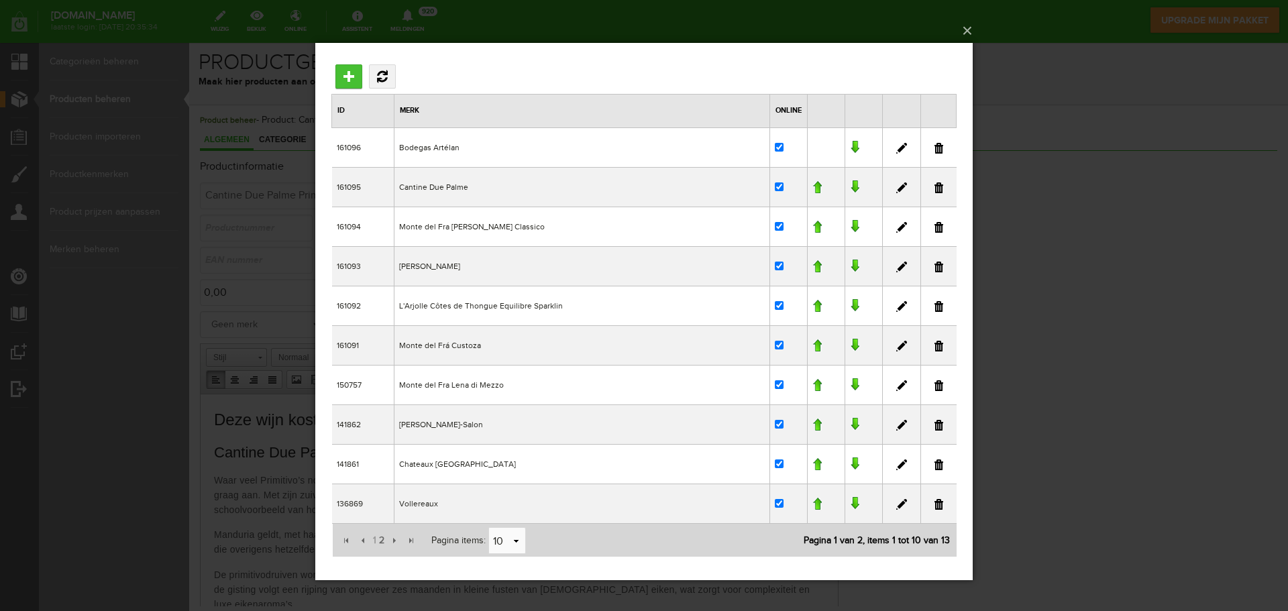
click at [348, 76] on input "Toevoegen" at bounding box center [348, 76] width 27 height 24
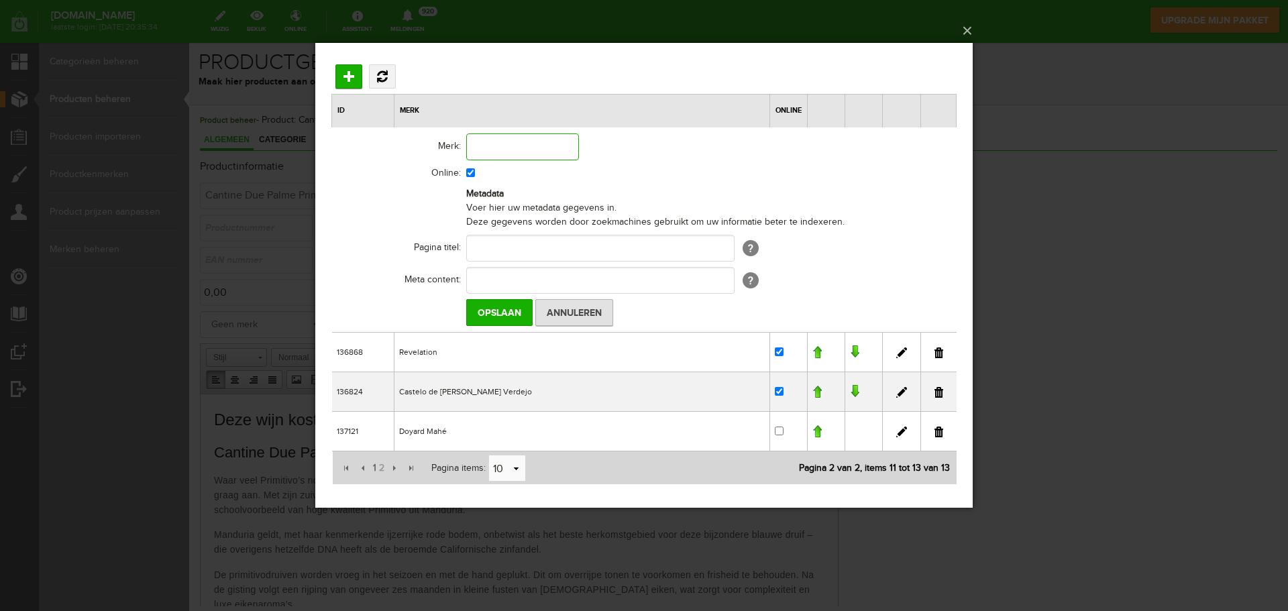
click at [482, 145] on input "text" at bounding box center [522, 146] width 113 height 27
paste input "Cantine Due Palme"
type input "Cantine Due Palme"
click at [481, 274] on input "text" at bounding box center [600, 279] width 268 height 27
paste input "Koop wijn voor het goede doel bij Lions Huizen 🍷 Geniet van topkwaliteit wijnen…"
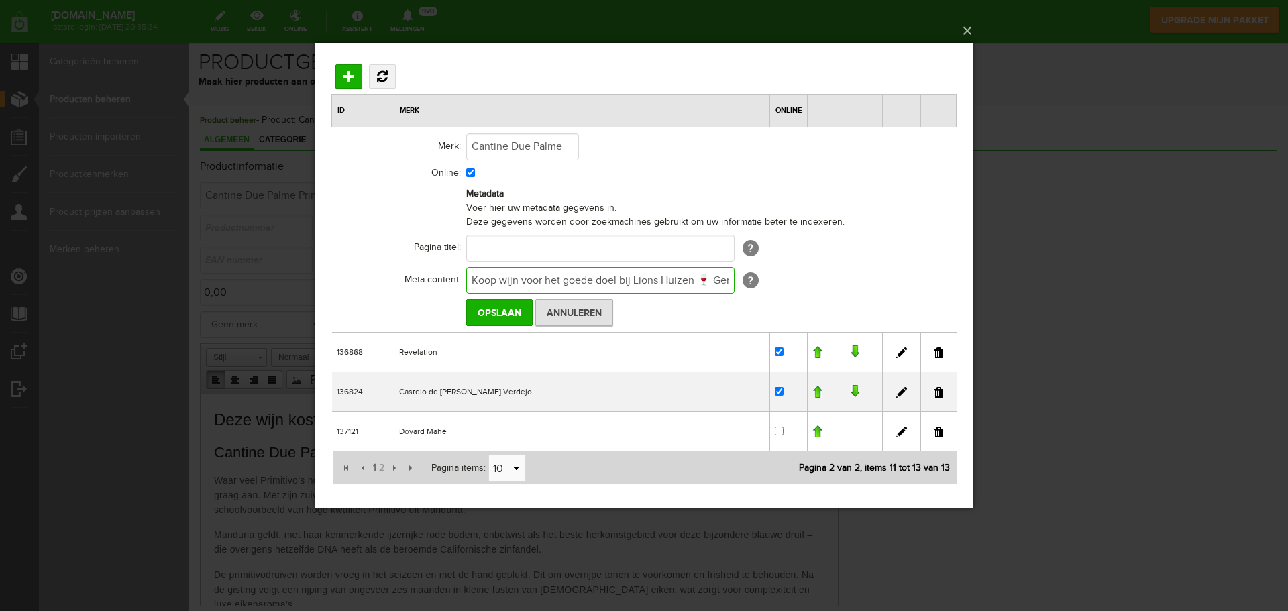
scroll to position [0, 643]
type input "Koop wijn voor het goede doel bij Lions Huizen 🍷 Geniet van topkwaliteit wijnen…"
click at [493, 307] on input "Opslaan" at bounding box center [499, 312] width 66 height 27
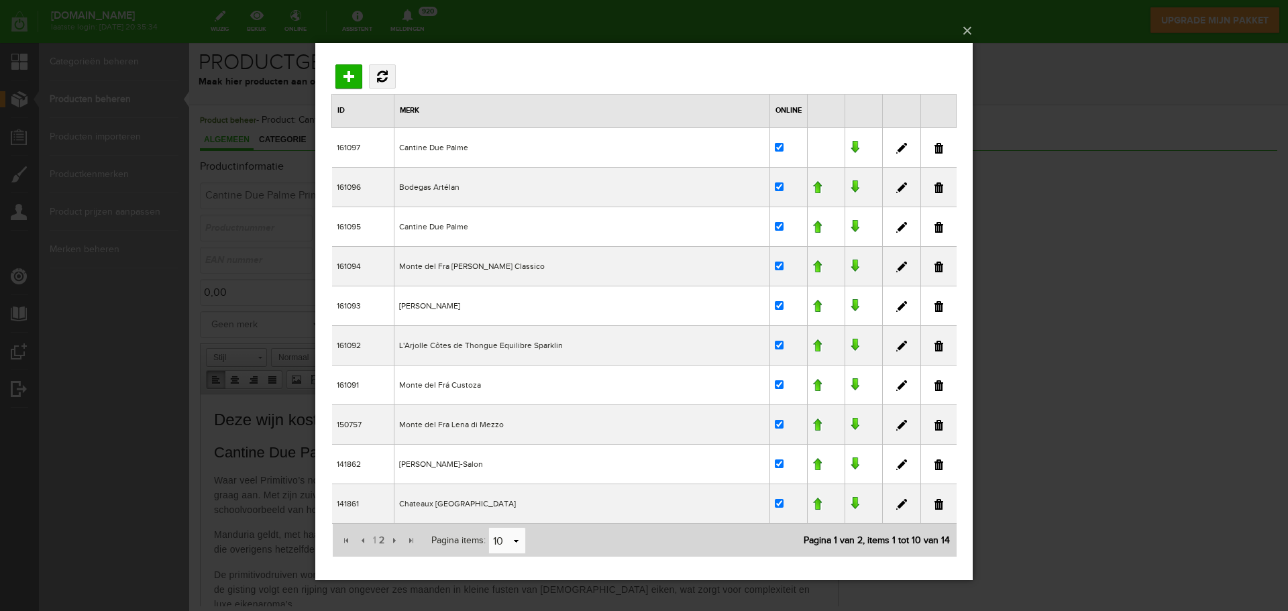
click at [449, 146] on td "Cantine Due Palme" at bounding box center [582, 147] width 376 height 40
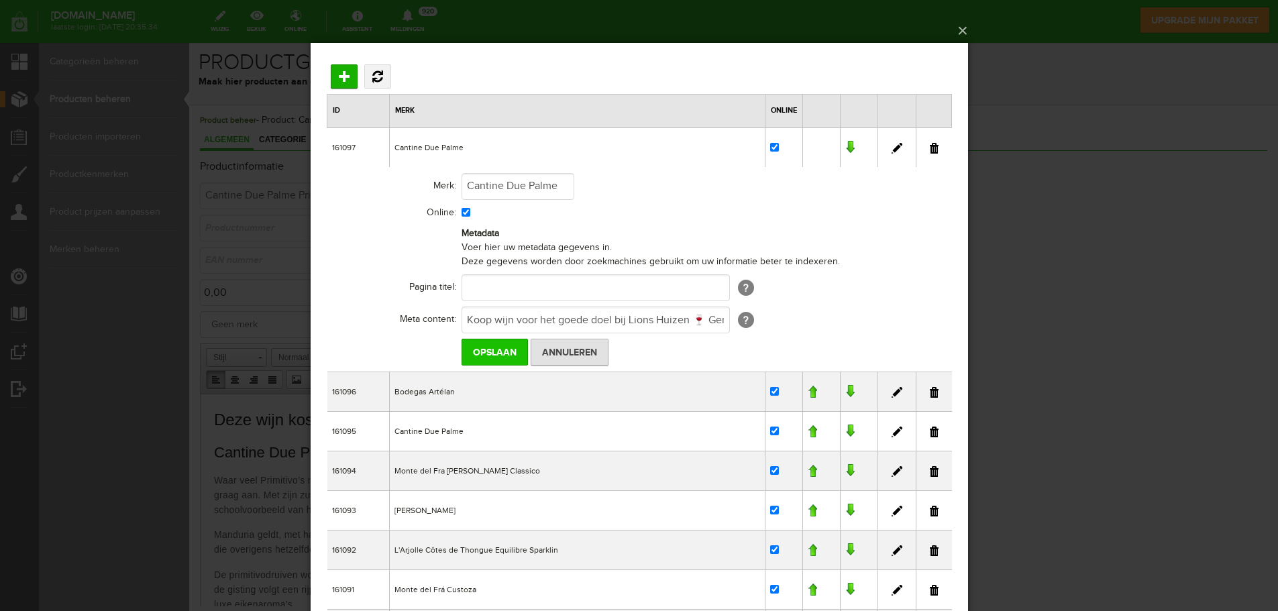
click at [502, 350] on input "Opslaan" at bounding box center [494, 351] width 66 height 27
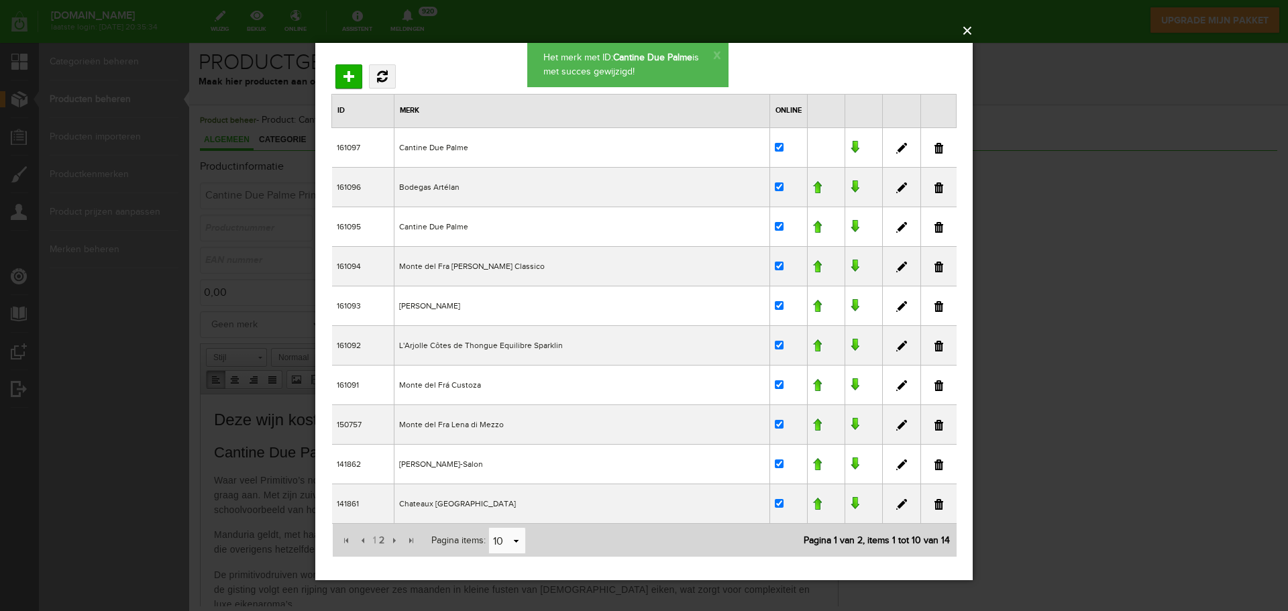
click at [967, 28] on button "×" at bounding box center [647, 31] width 657 height 30
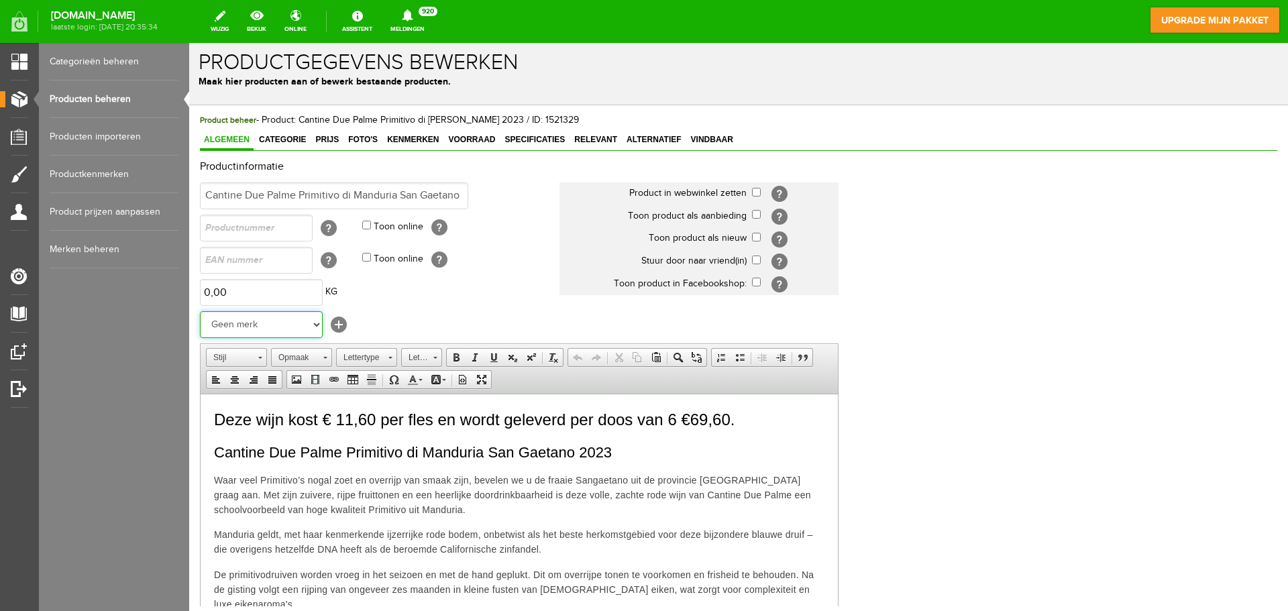
click at [318, 327] on select "Geen merk Cantine Due Palme Bodegas Artélan Cantine Due Palme Monte del Fra Len…" at bounding box center [261, 324] width 123 height 27
select select "161097"
click at [200, 311] on select "Geen merk Cantine Due Palme Bodegas Artélan Cantine Due Palme Monte del Fra Len…" at bounding box center [261, 324] width 123 height 27
click at [424, 316] on td "Geen merk Cantine Due Palme Bodegas Artélan Cantine Due Palme Monte del Fra Len…" at bounding box center [380, 325] width 360 height 32
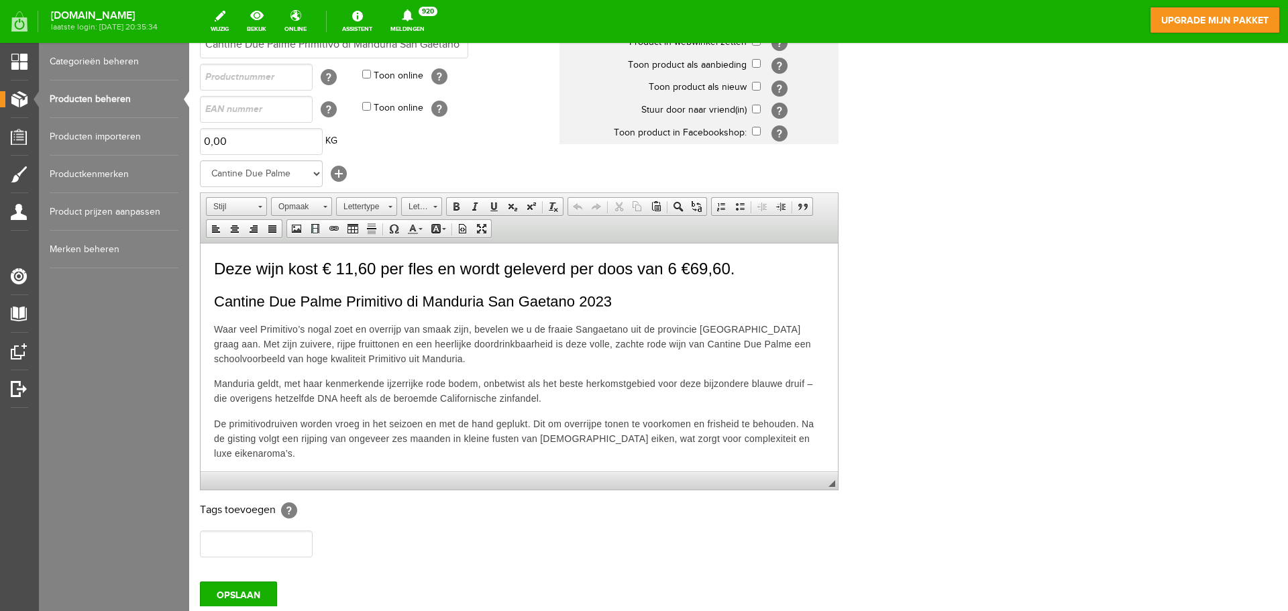
scroll to position [153, 0]
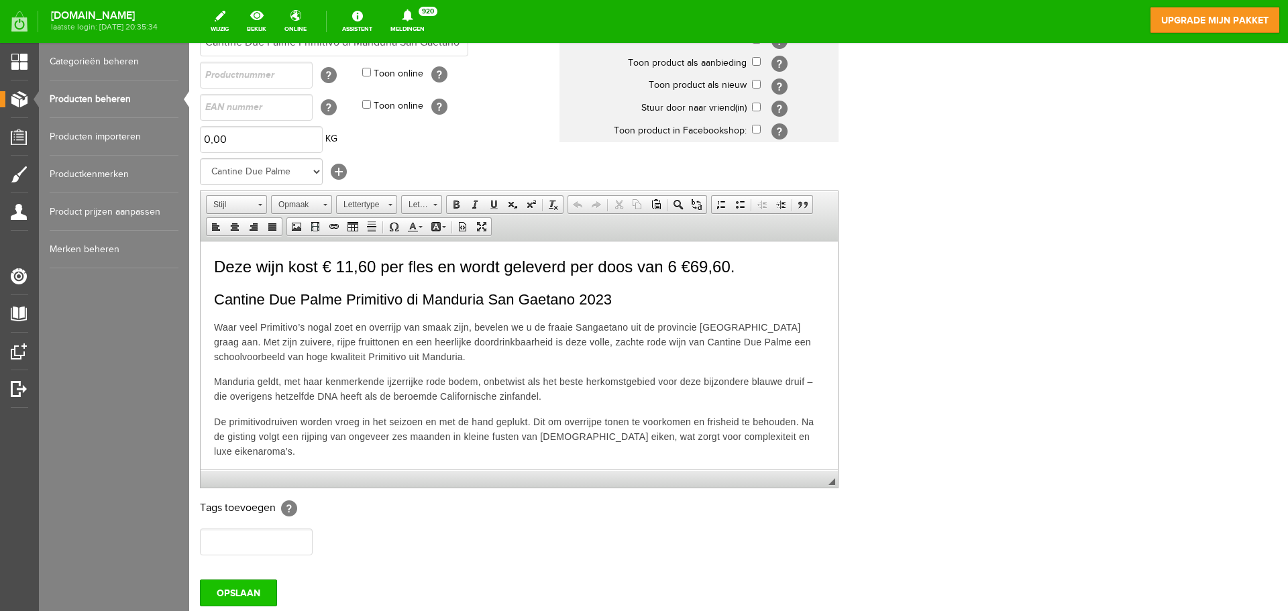
click at [234, 594] on input "OPSLAAN" at bounding box center [238, 593] width 77 height 27
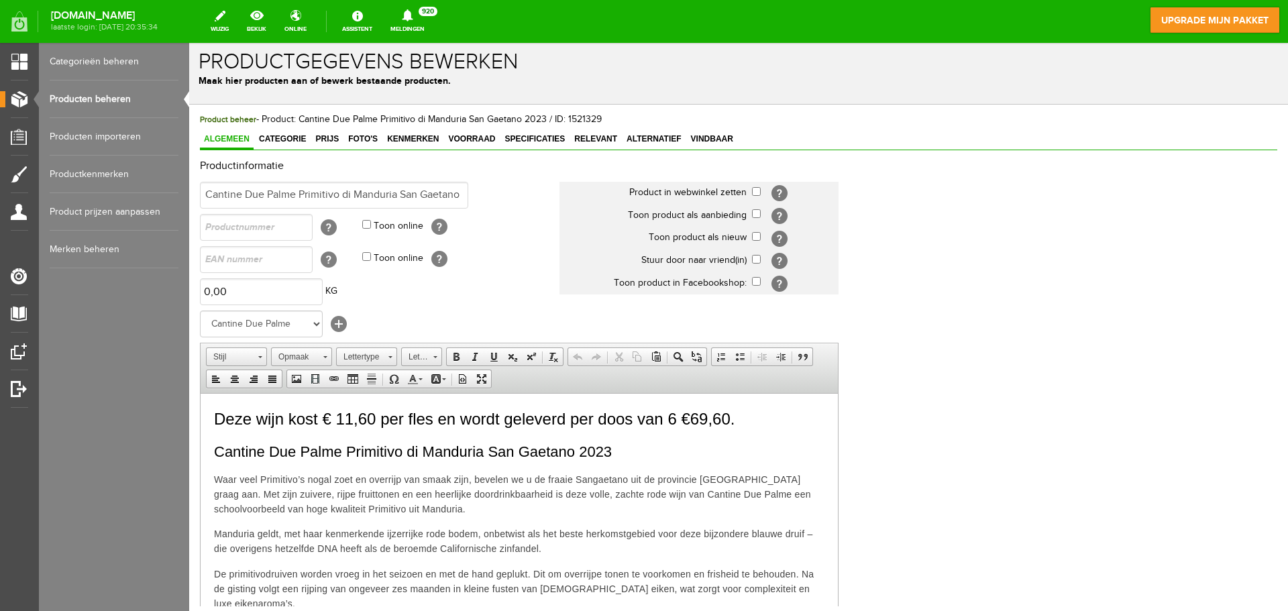
scroll to position [0, 0]
click at [290, 142] on span "Categorie" at bounding box center [282, 139] width 55 height 9
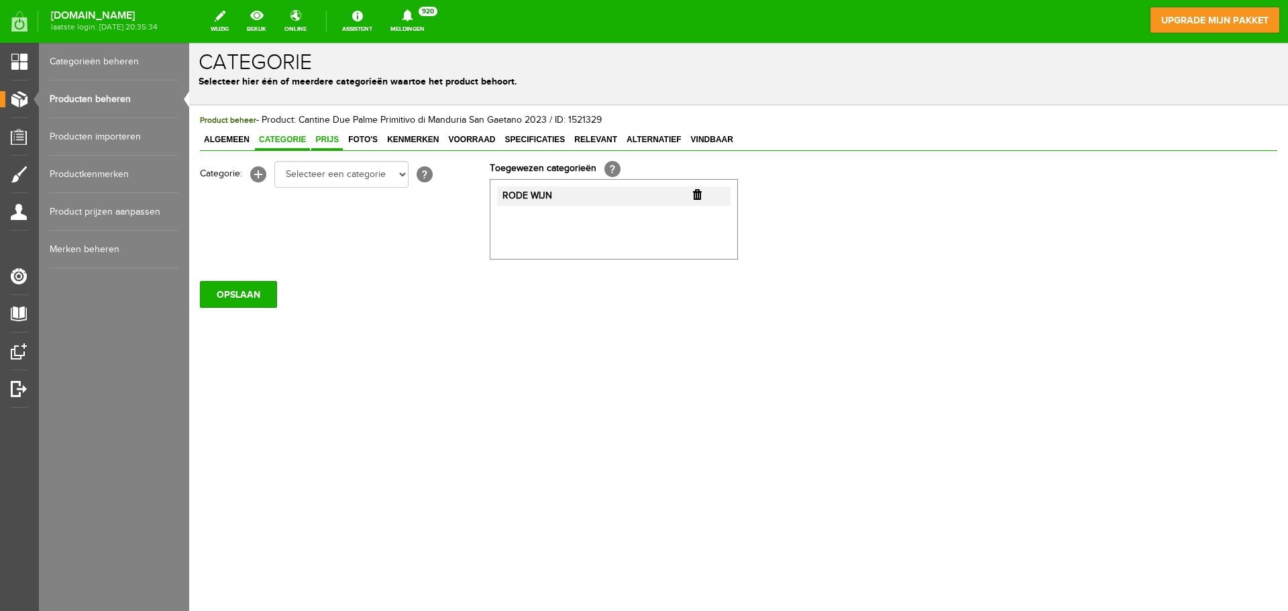
click at [329, 146] on link "Prijs" at bounding box center [327, 140] width 32 height 19
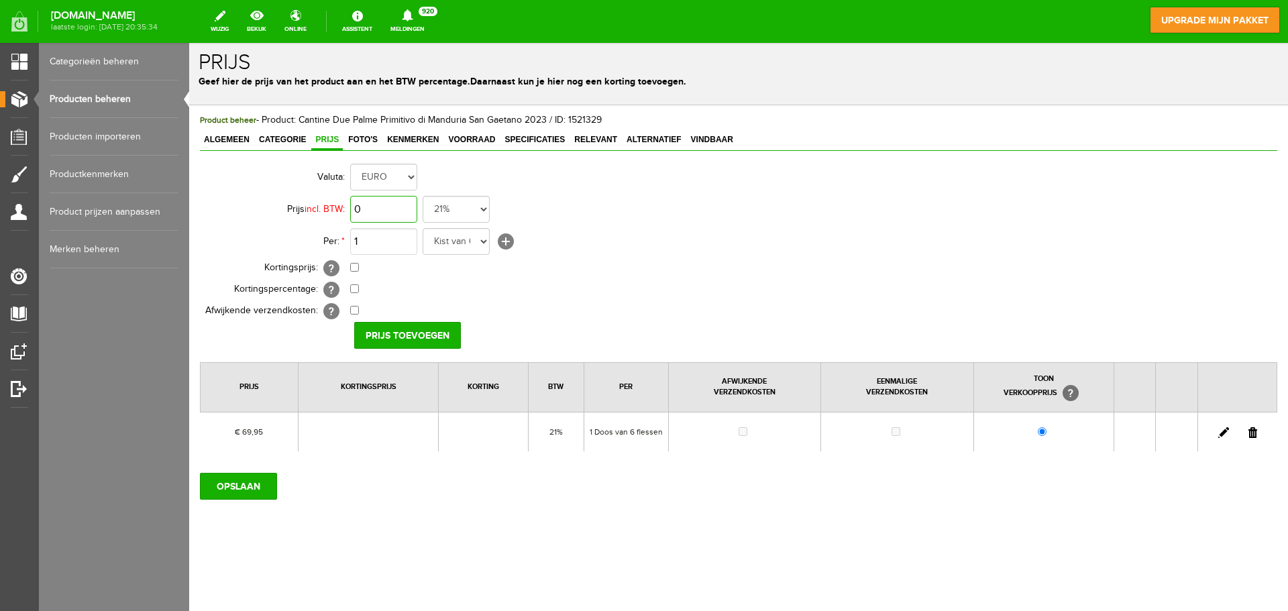
click at [389, 211] on input "0" at bounding box center [383, 209] width 67 height 27
type input "€ 69,60"
click at [459, 246] on select "Kist van 6 flessen in doos flessen per doos Doos van 12 flessen Doos Stuk Doos …" at bounding box center [456, 241] width 67 height 27
select select "11623"
click at [423, 228] on select "Kist van 6 flessen in doos flessen per doos Doos van 12 flessen Doos Stuk Doos …" at bounding box center [456, 241] width 67 height 27
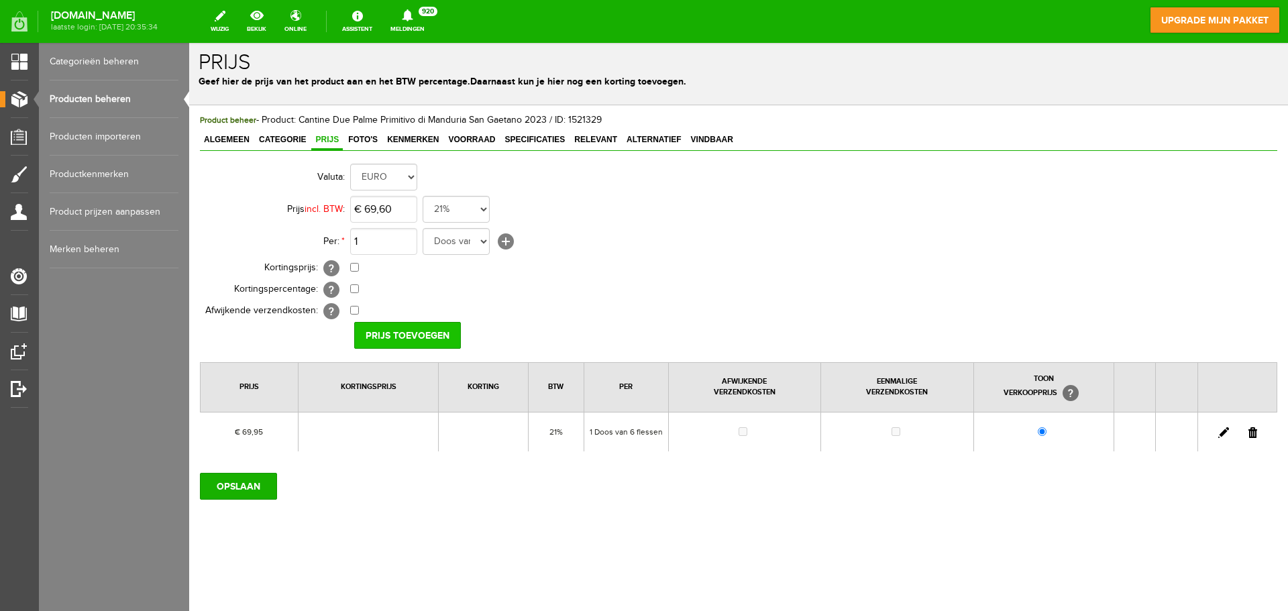
click at [427, 339] on input "Prijs toevoegen" at bounding box center [407, 335] width 107 height 27
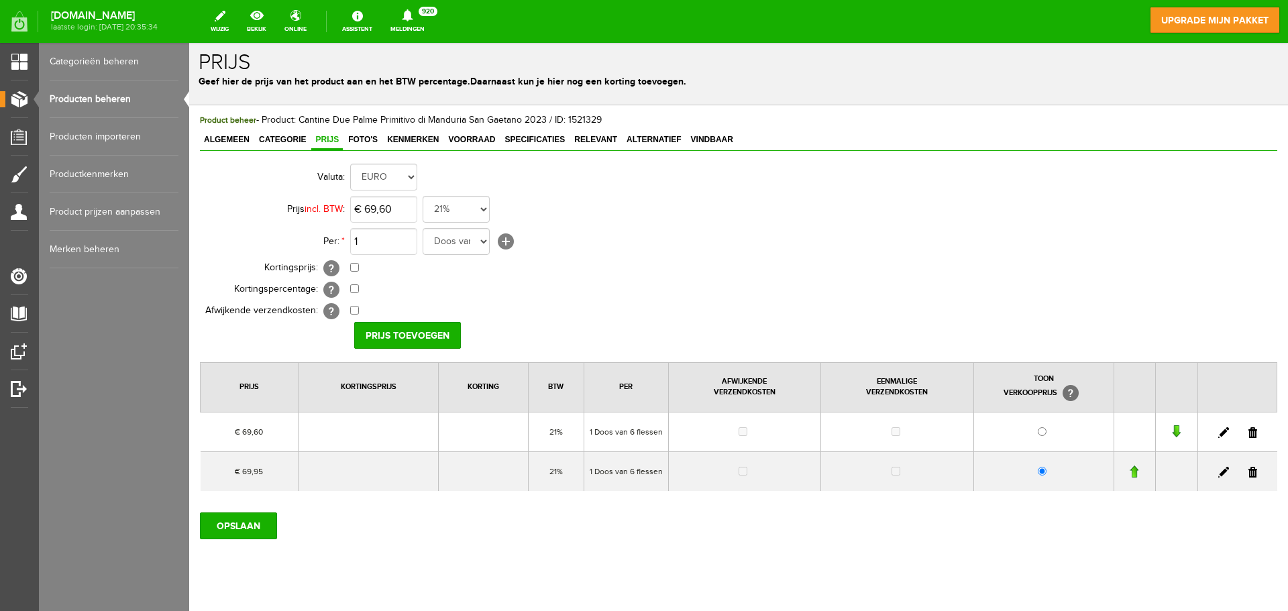
click at [1248, 472] on link at bounding box center [1252, 472] width 9 height 11
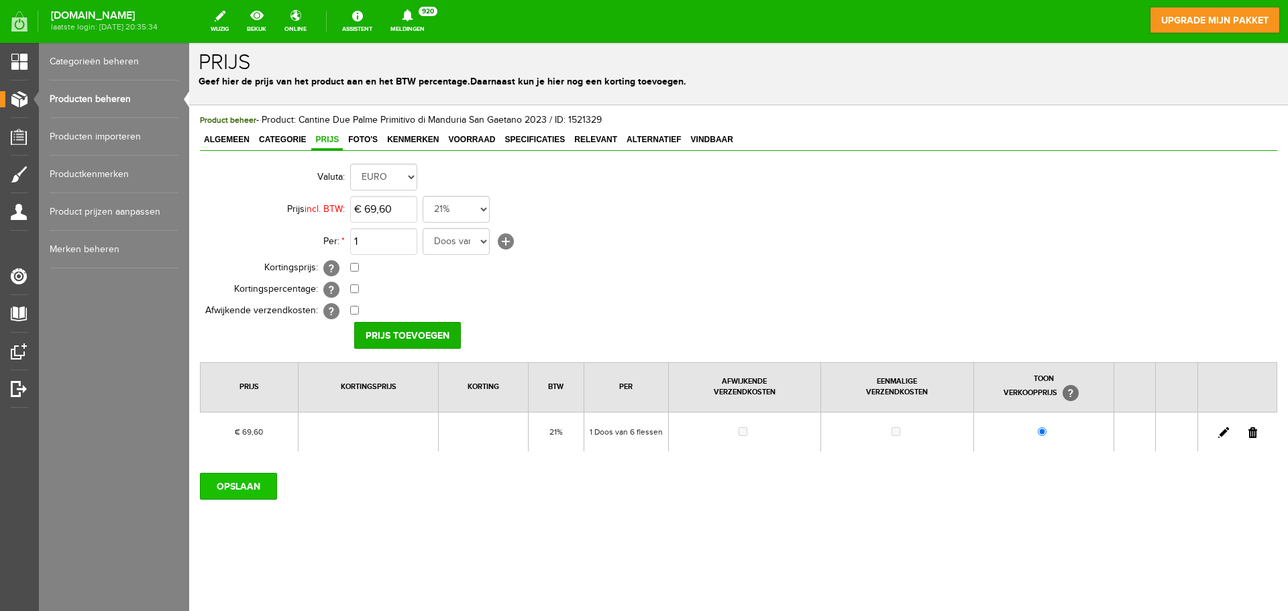
click at [264, 482] on input "OPSLAAN" at bounding box center [238, 486] width 77 height 27
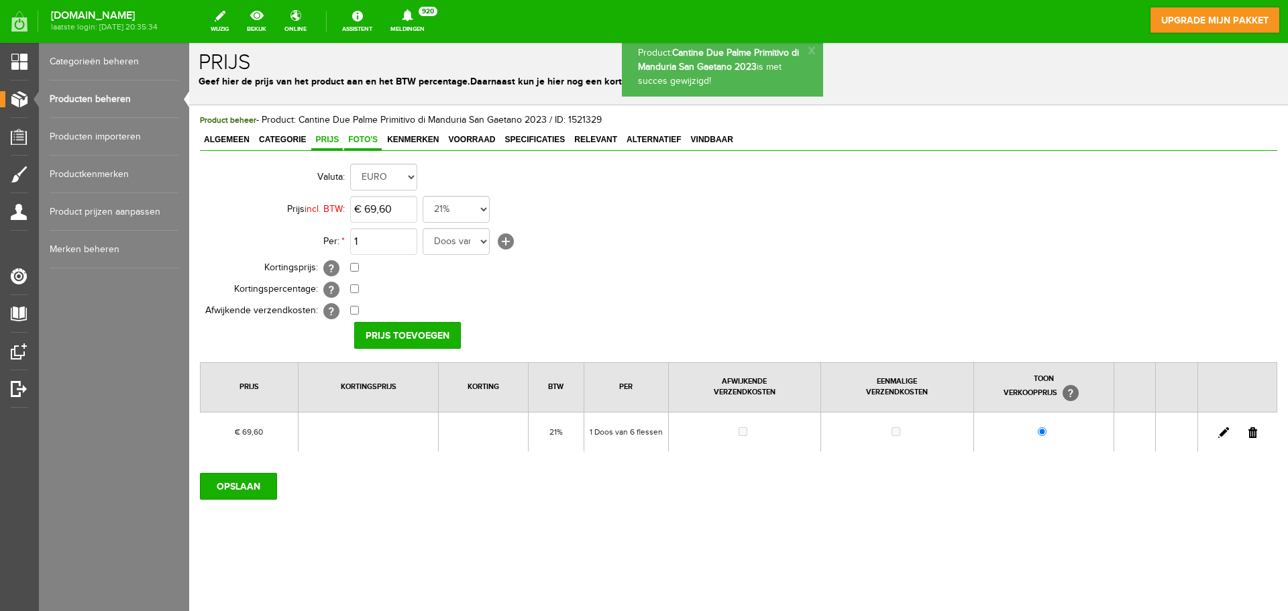
click at [369, 140] on span "Foto's" at bounding box center [363, 139] width 38 height 9
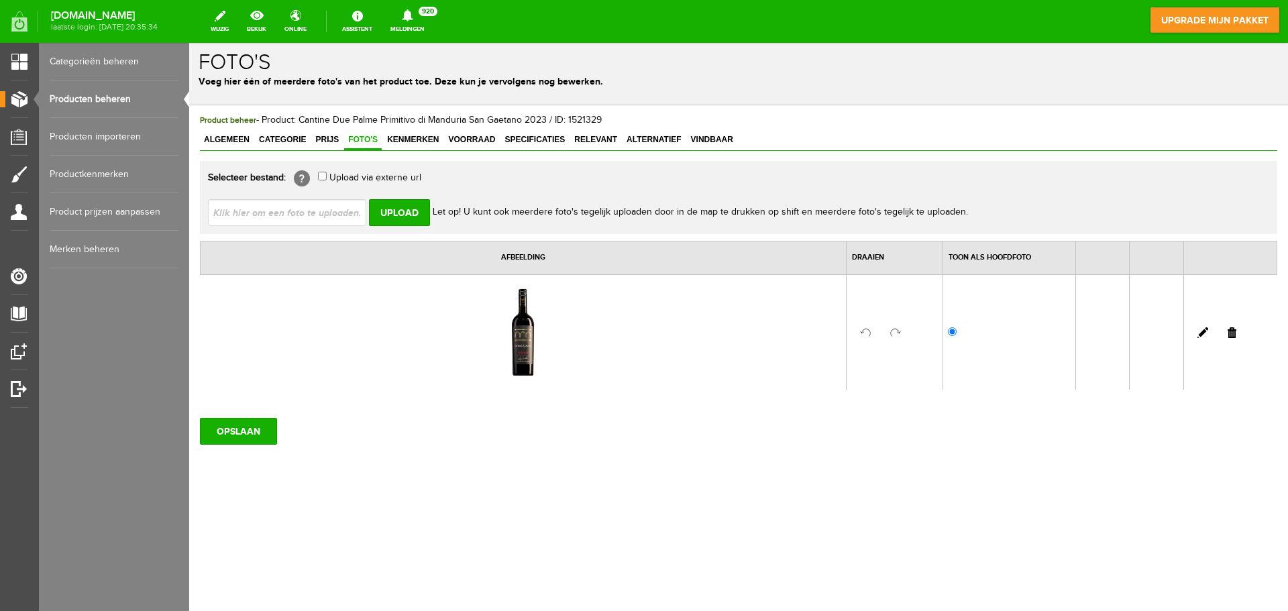
click at [1235, 333] on link at bounding box center [1232, 332] width 9 height 11
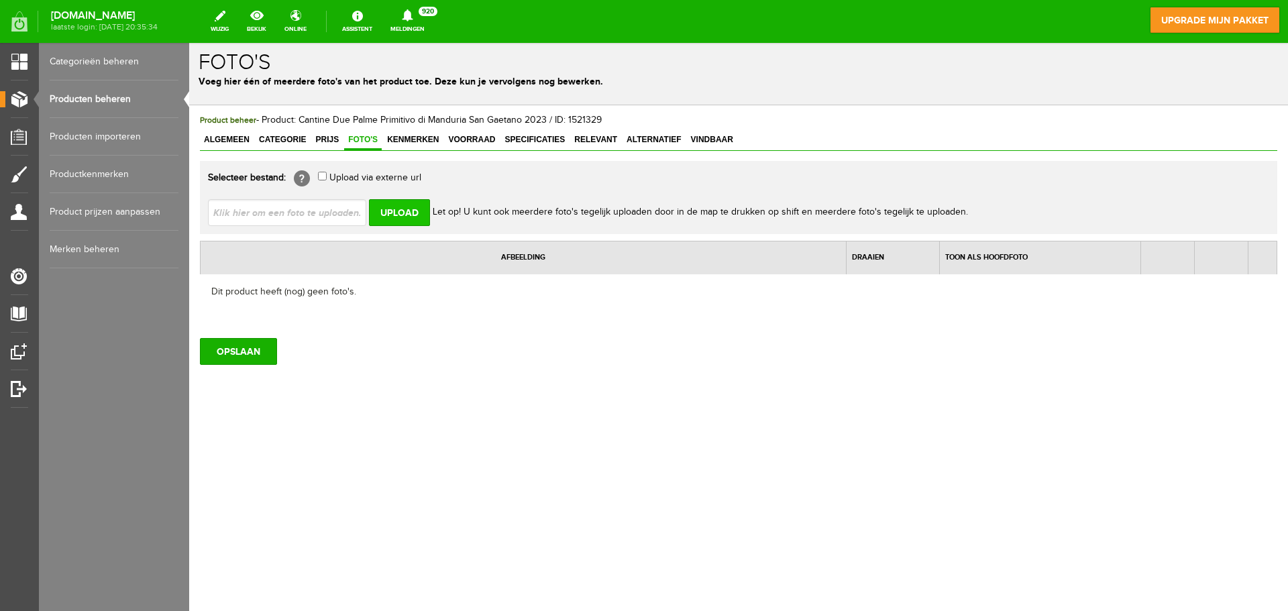
click at [386, 213] on input "Upload" at bounding box center [399, 212] width 61 height 27
click at [315, 213] on input "file" at bounding box center [292, 211] width 169 height 25
type input "C:\fakepath\Due Palme.jpg"
type input "Due Palme.jpg"
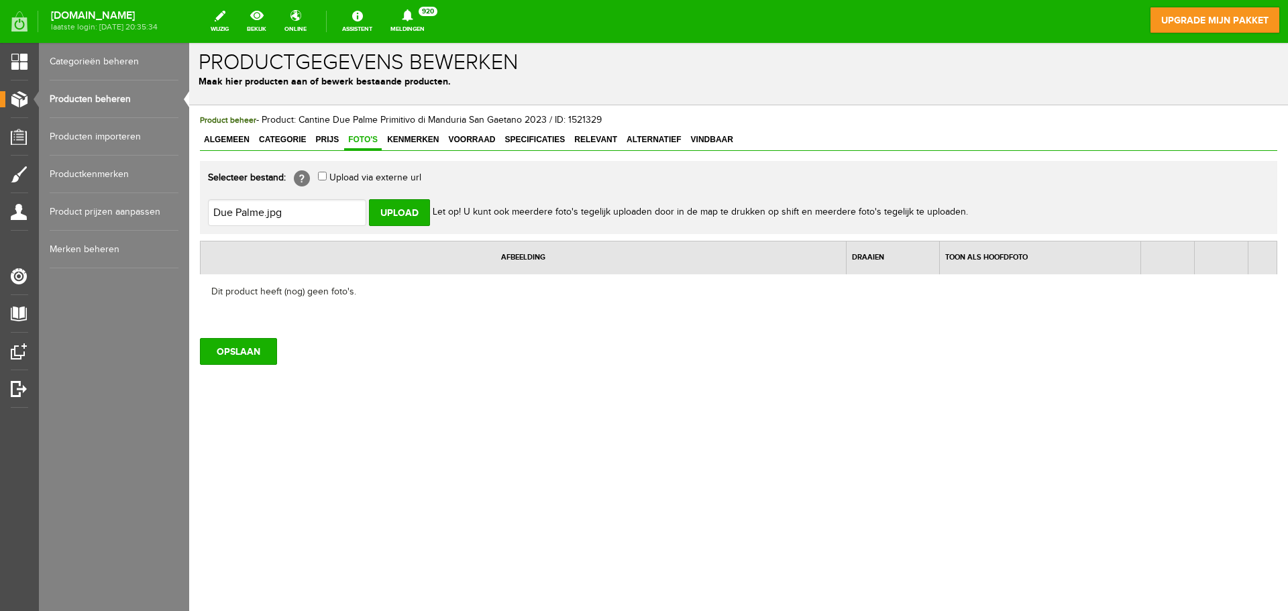
click at [398, 214] on input "Upload" at bounding box center [399, 212] width 61 height 27
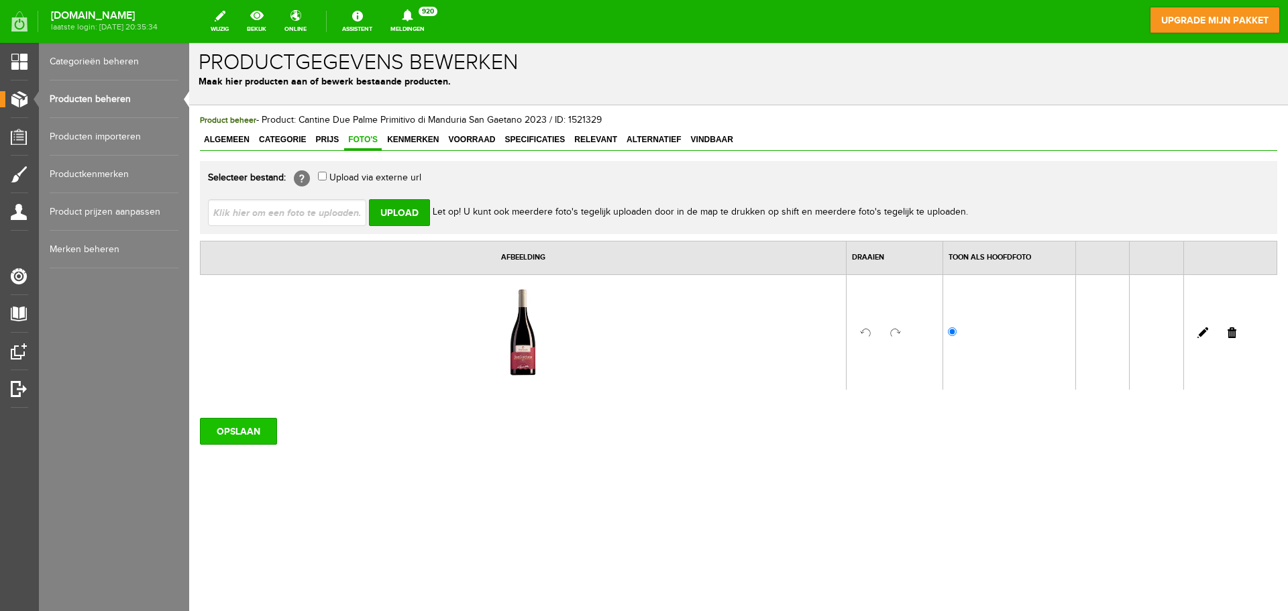
click at [250, 428] on input "OPSLAAN" at bounding box center [238, 431] width 77 height 27
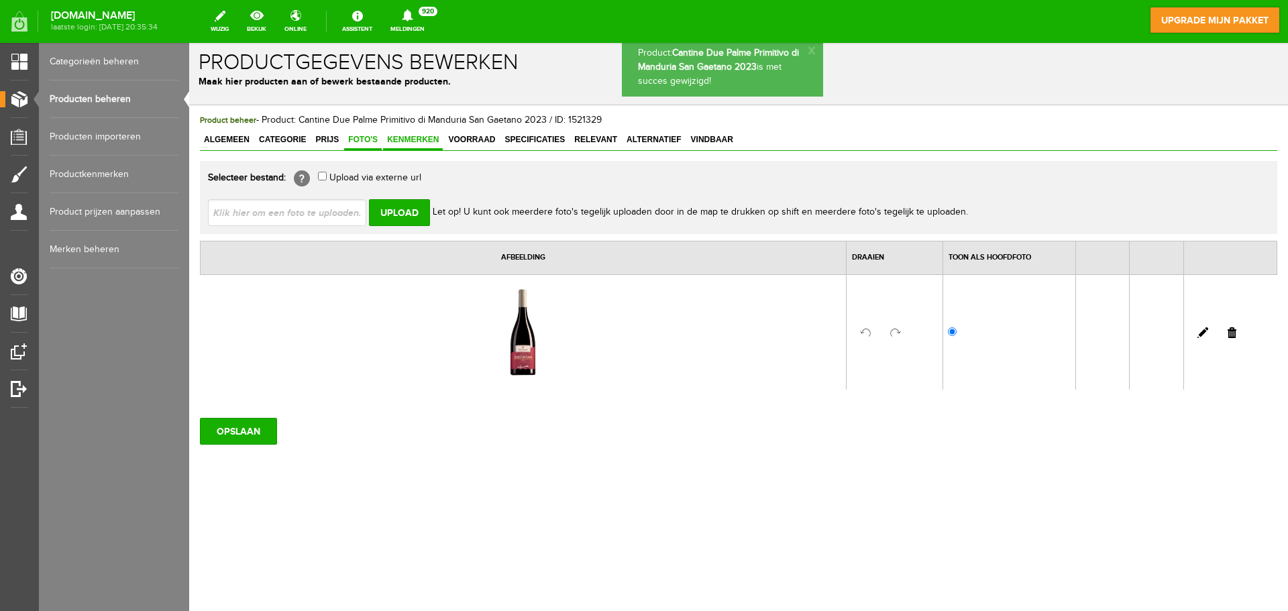
click at [415, 141] on span "Kenmerken" at bounding box center [413, 139] width 60 height 9
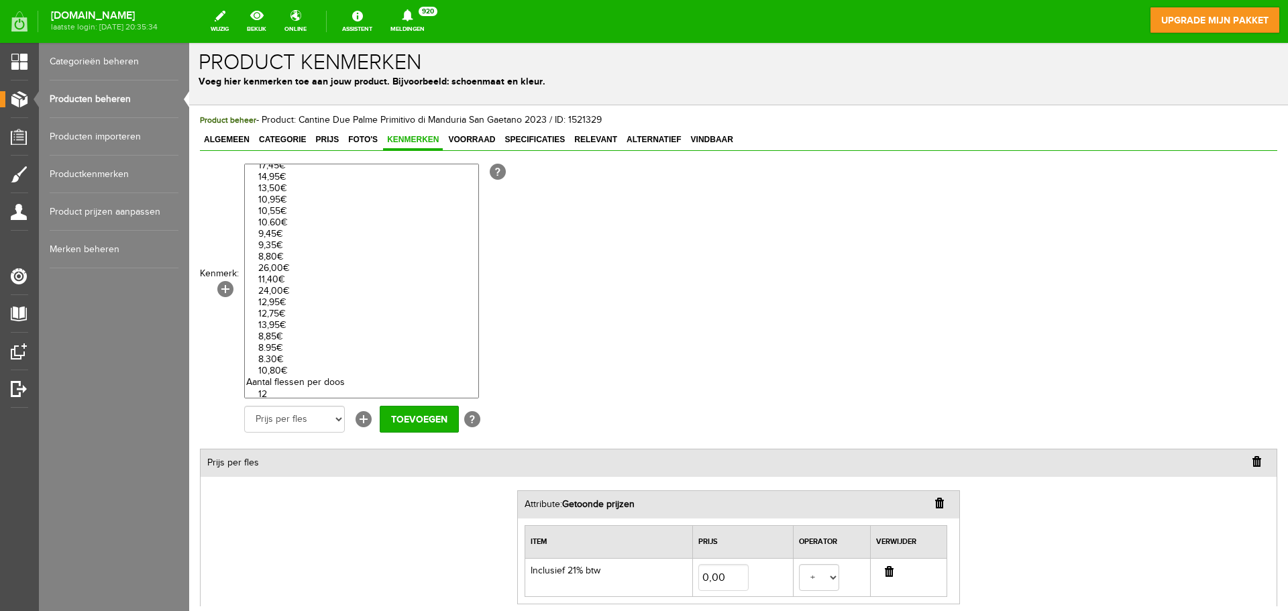
scroll to position [326, 0]
click at [119, 170] on link "Productkenmerken" at bounding box center [114, 175] width 129 height 38
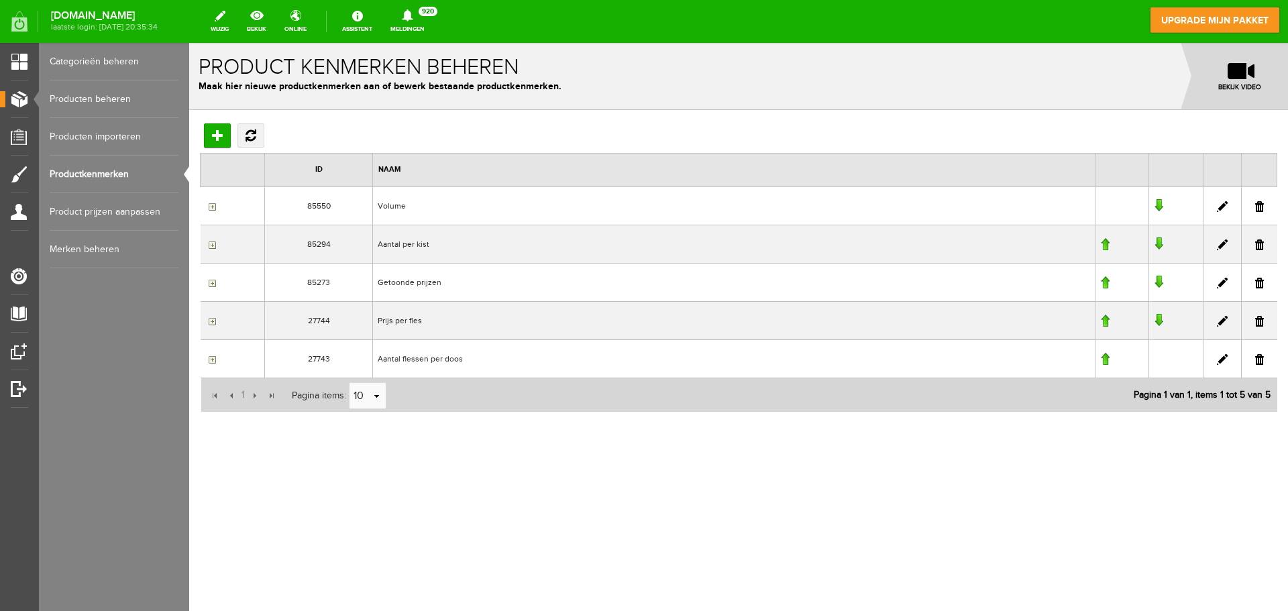
click at [409, 325] on td "Prijs per fles" at bounding box center [733, 321] width 722 height 38
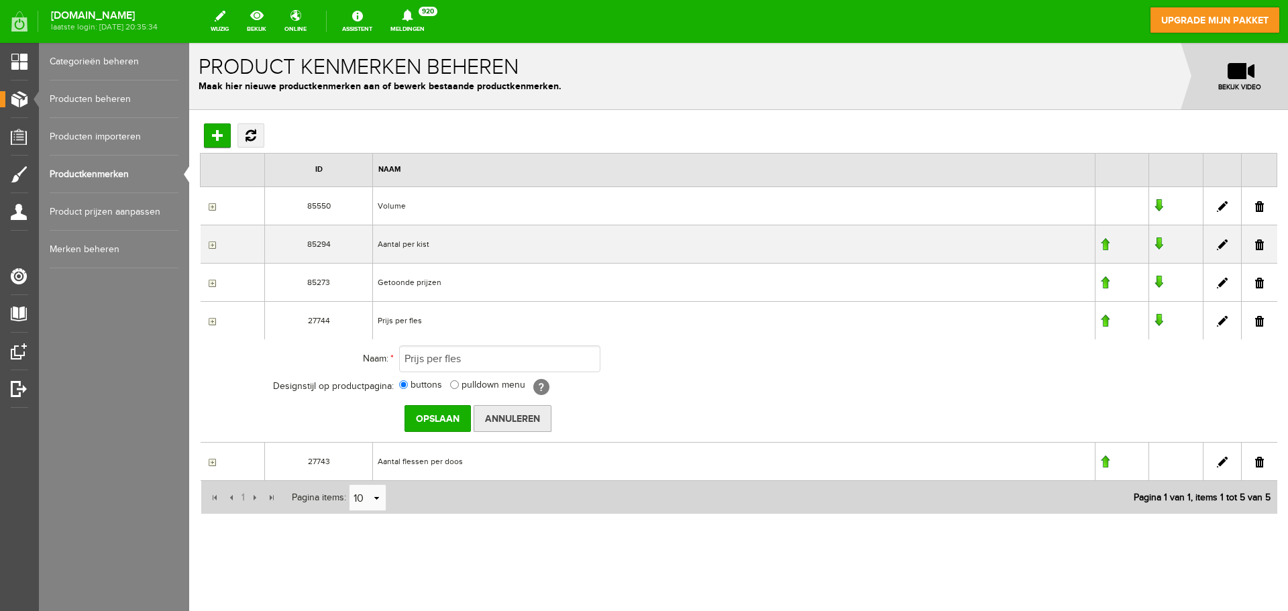
click at [513, 425] on input "Annuleren" at bounding box center [513, 418] width 78 height 27
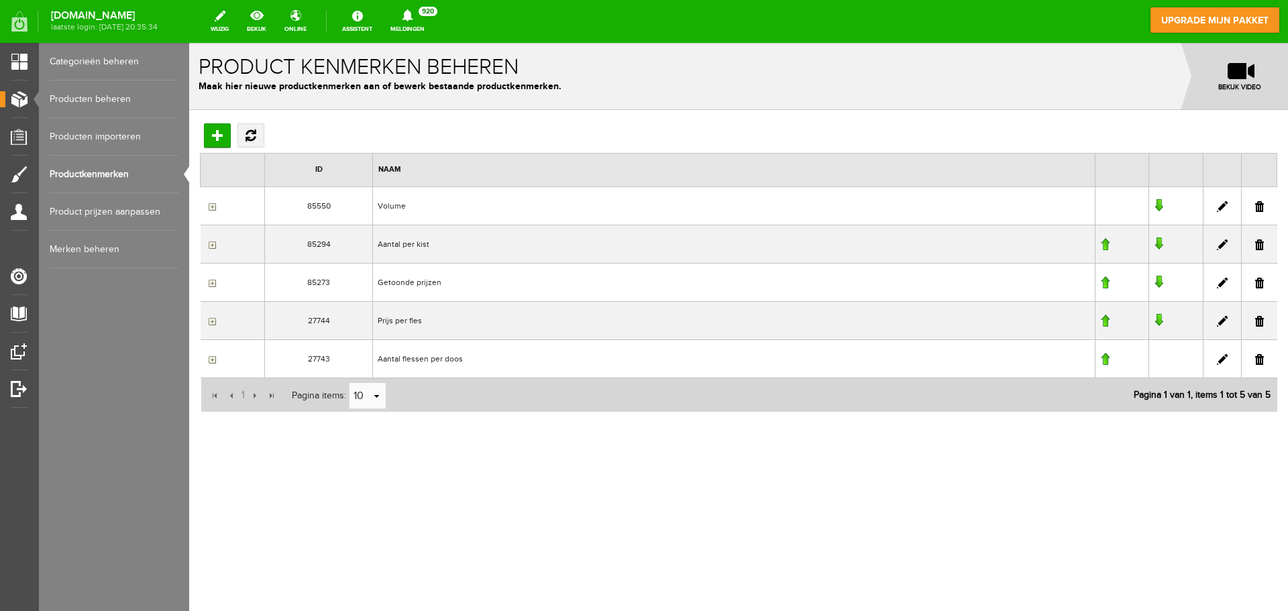
click at [134, 213] on link "Product prijzen aanpassen" at bounding box center [114, 212] width 129 height 38
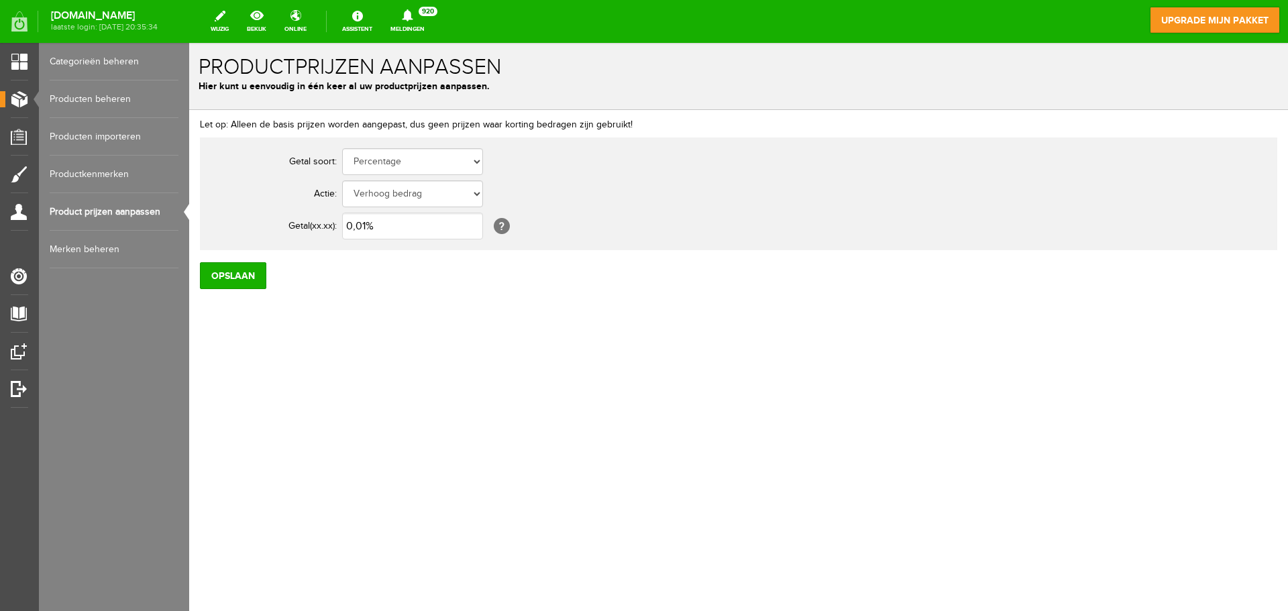
click at [93, 176] on link "Productkenmerken" at bounding box center [114, 175] width 129 height 38
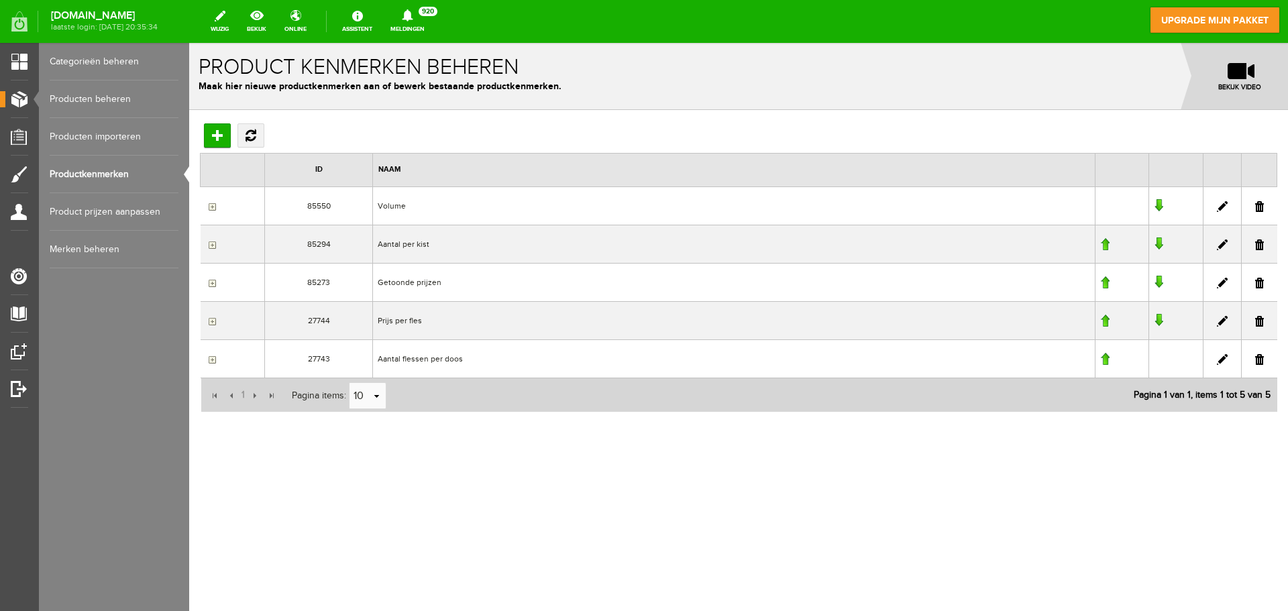
click at [102, 138] on link "Producten importeren" at bounding box center [114, 137] width 129 height 38
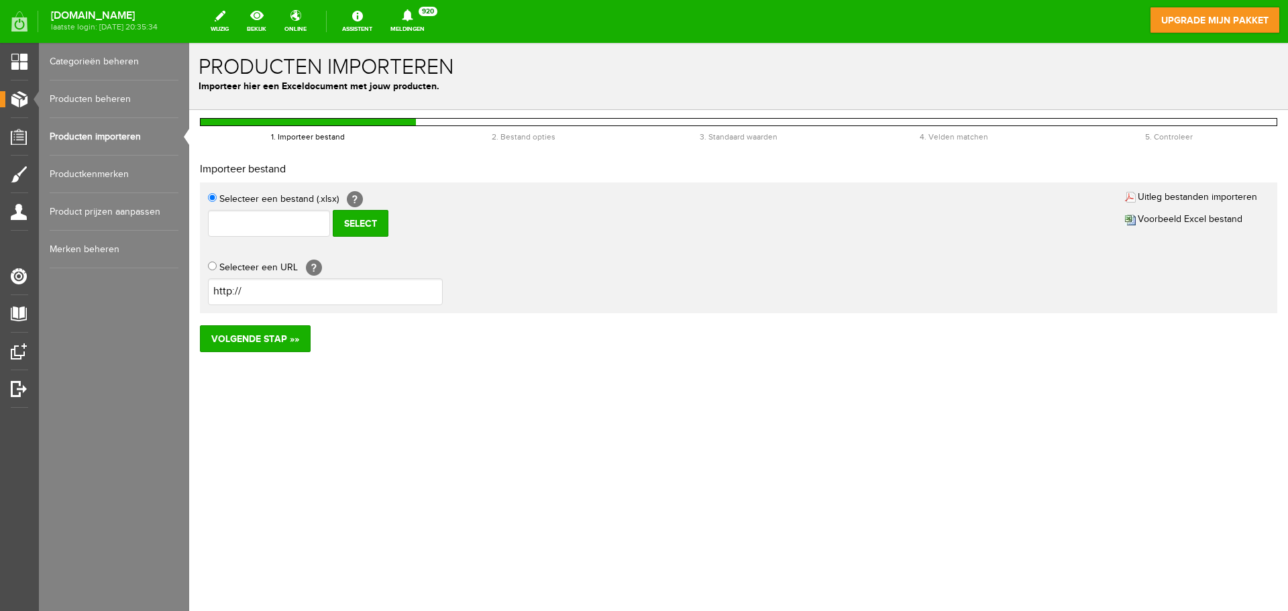
click at [111, 102] on link "Producten beheren" at bounding box center [114, 99] width 129 height 38
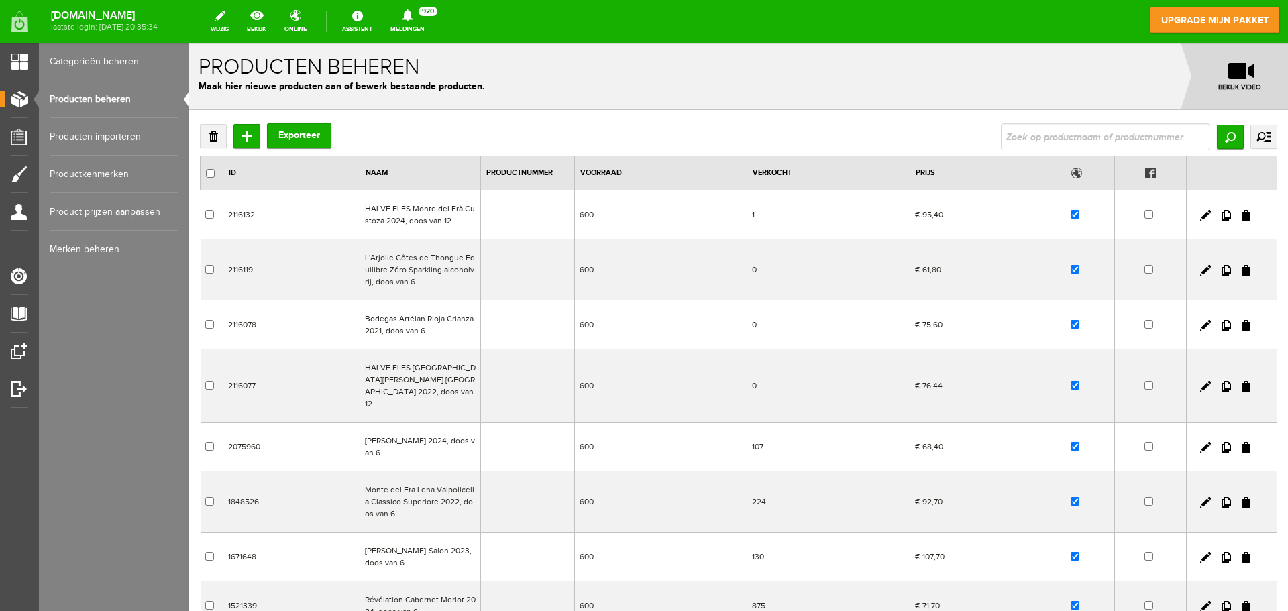
click at [103, 141] on link "Producten importeren" at bounding box center [114, 137] width 129 height 38
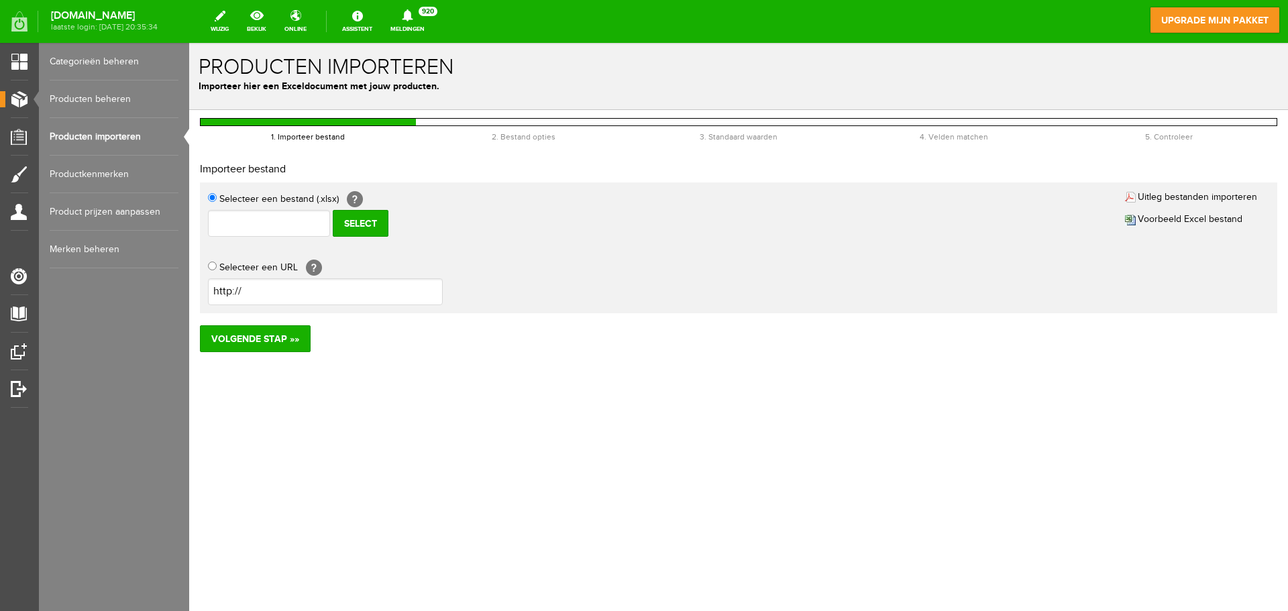
click at [102, 175] on link "Productkenmerken" at bounding box center [114, 175] width 129 height 38
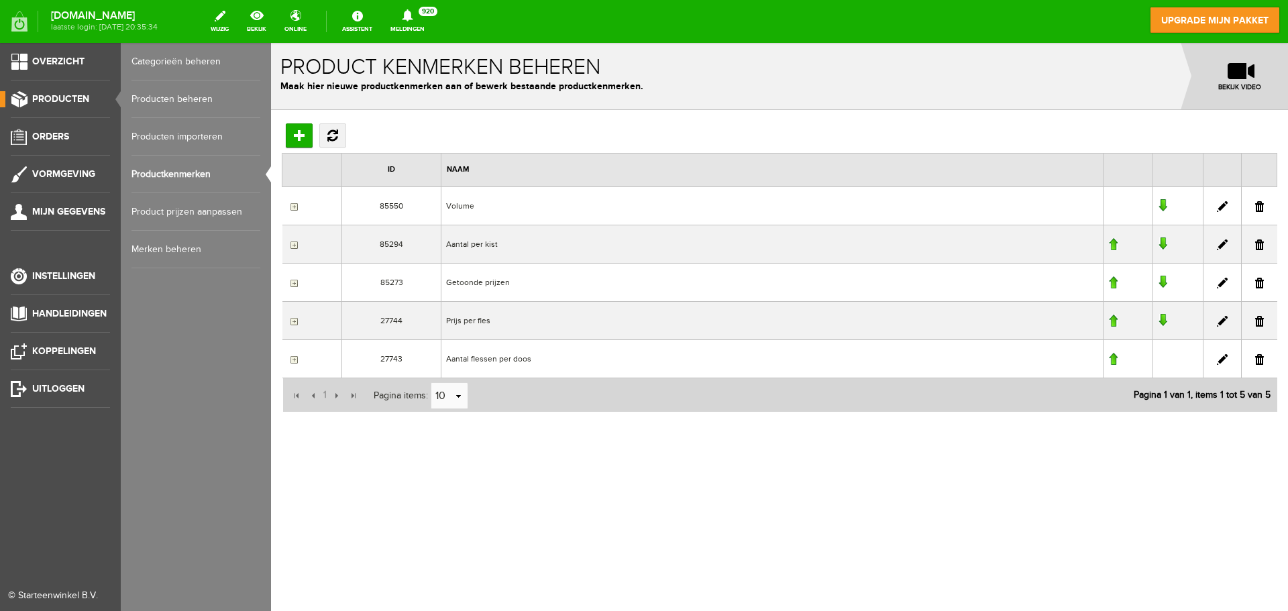
click at [29, 258] on ul "Overzicht Producten Orders Vormgeving Mijn gegevens Instellingen Handleidingen …" at bounding box center [60, 348] width 121 height 611
click at [35, 270] on span "Instellingen" at bounding box center [63, 275] width 63 height 11
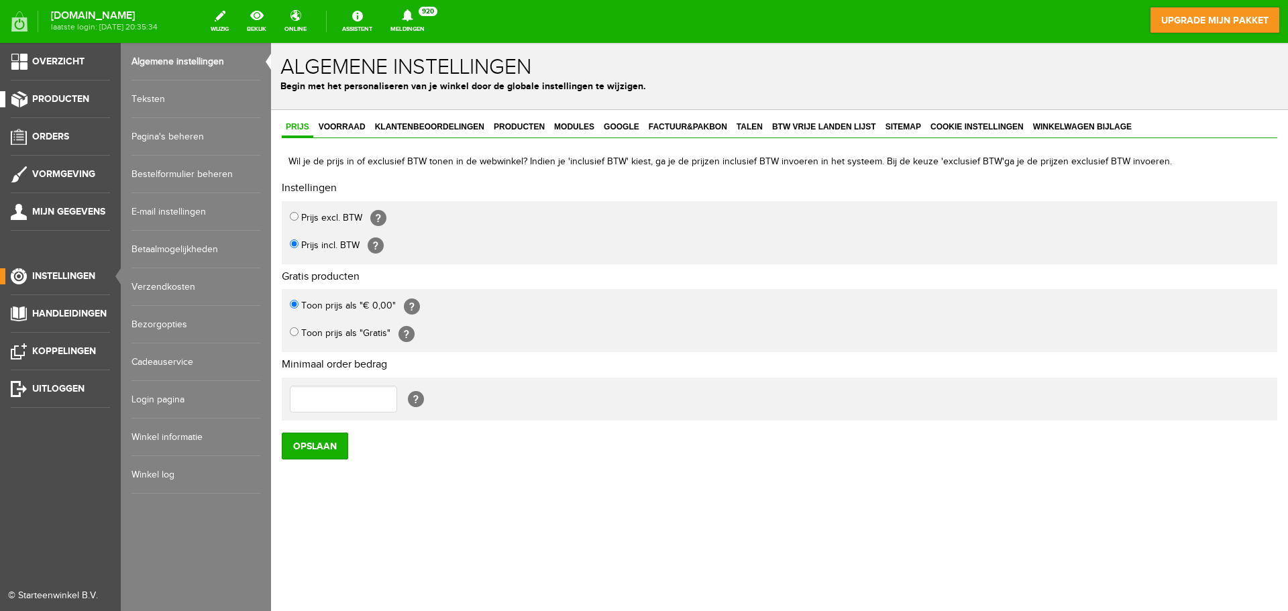
click at [62, 98] on span "Producten" at bounding box center [60, 98] width 57 height 11
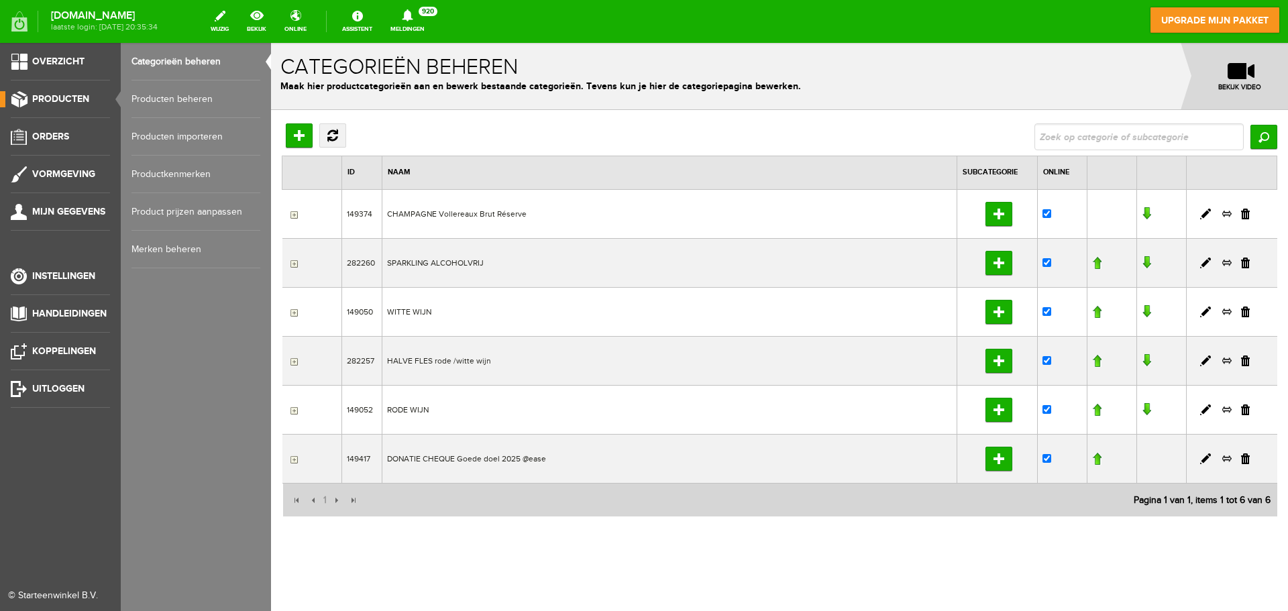
click at [175, 102] on link "Producten beheren" at bounding box center [195, 99] width 129 height 38
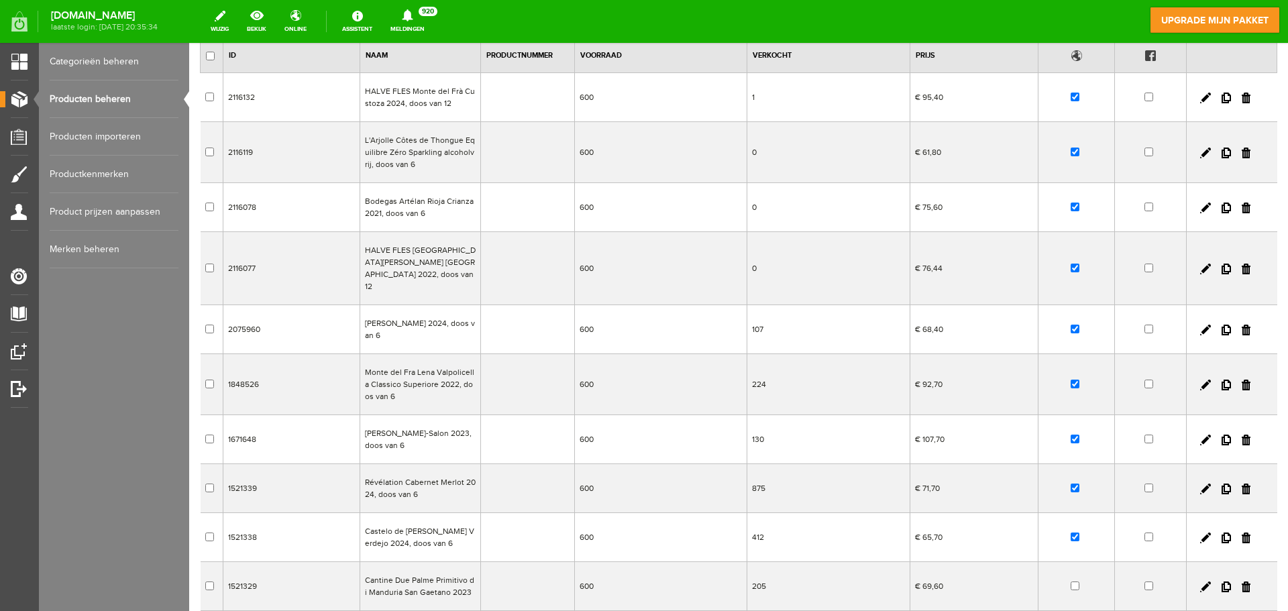
scroll to position [240, 0]
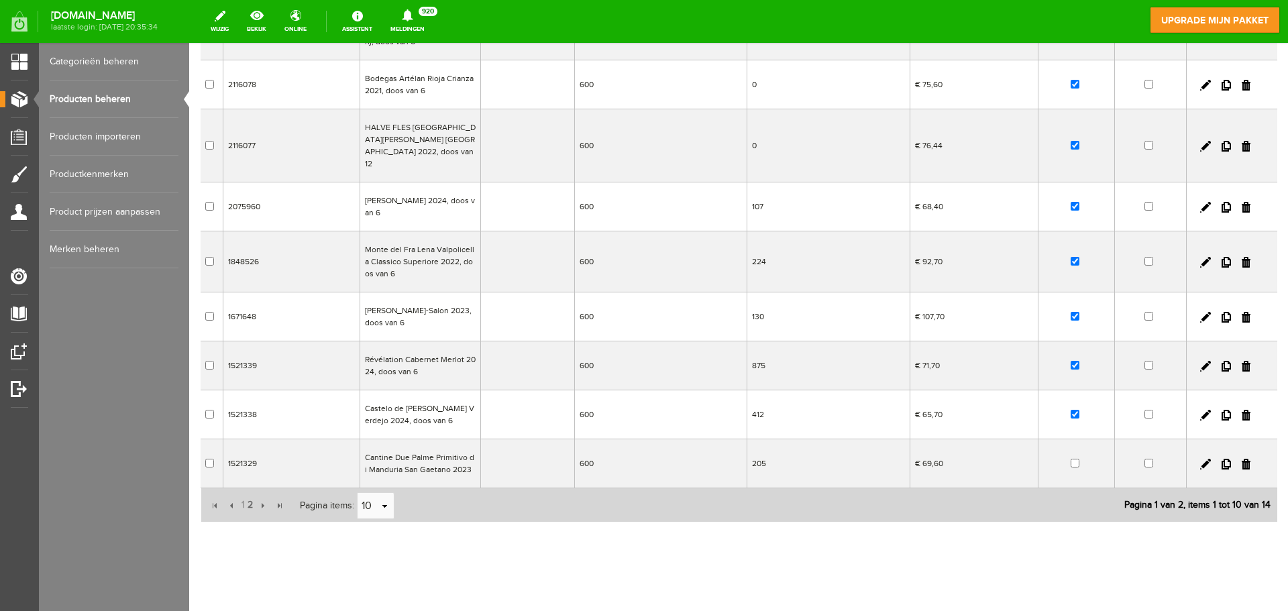
click at [425, 453] on td "Cantine Due Palme Primitivo di Manduria San Gaetano 2023" at bounding box center [420, 463] width 121 height 49
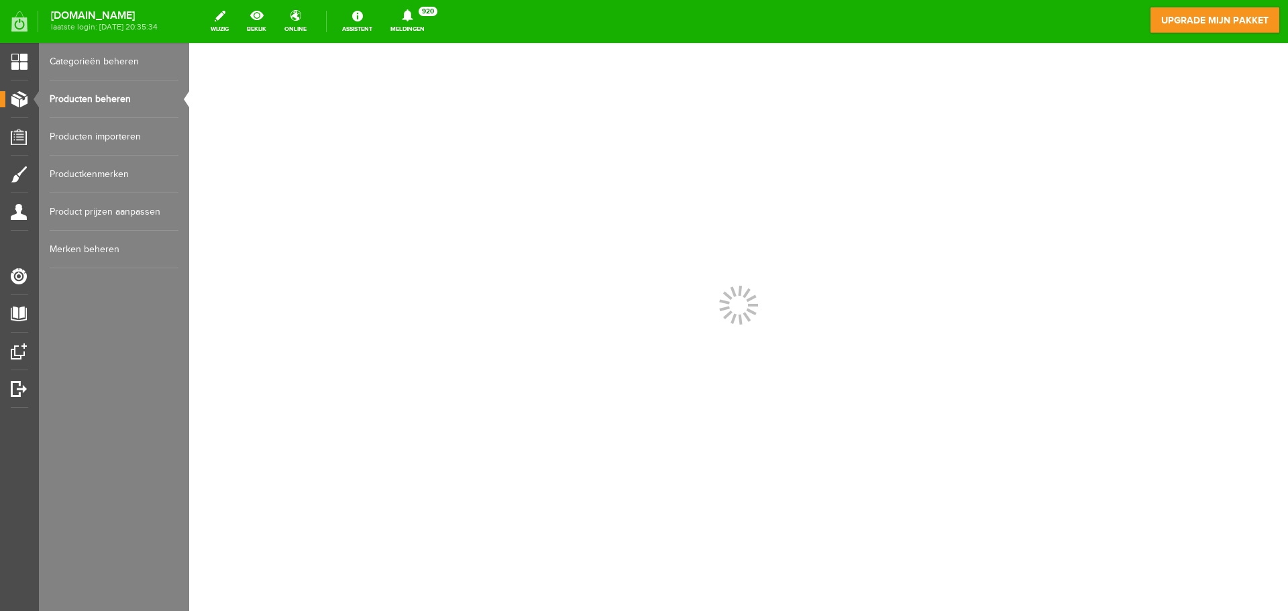
scroll to position [0, 0]
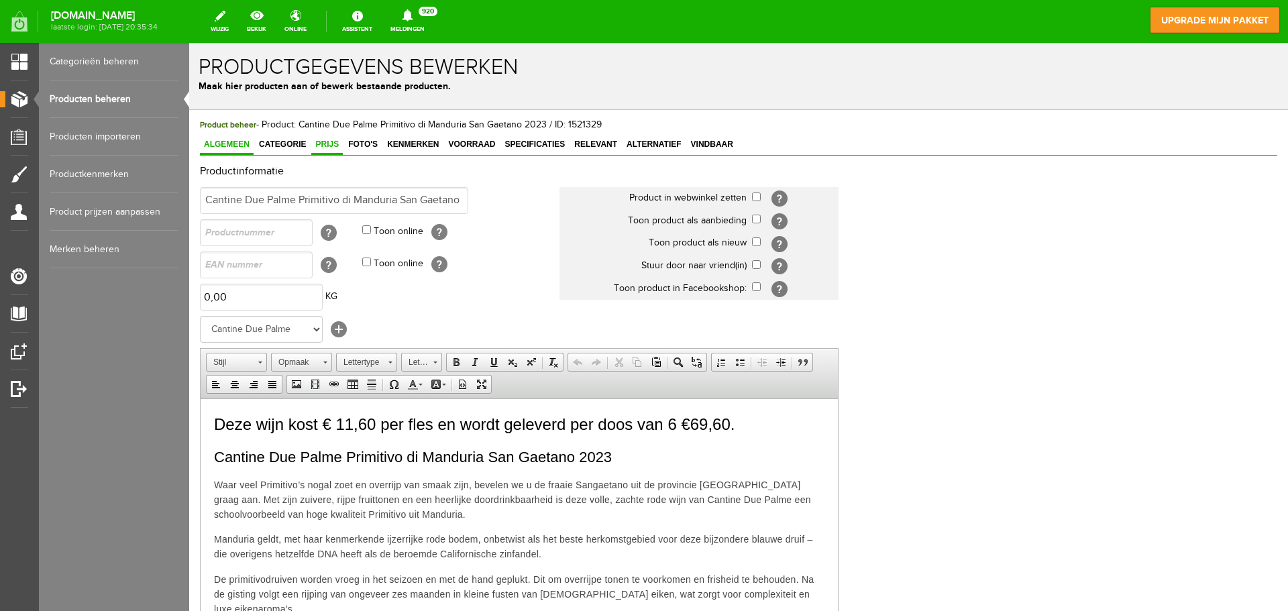
click at [334, 148] on span "Prijs" at bounding box center [327, 144] width 32 height 9
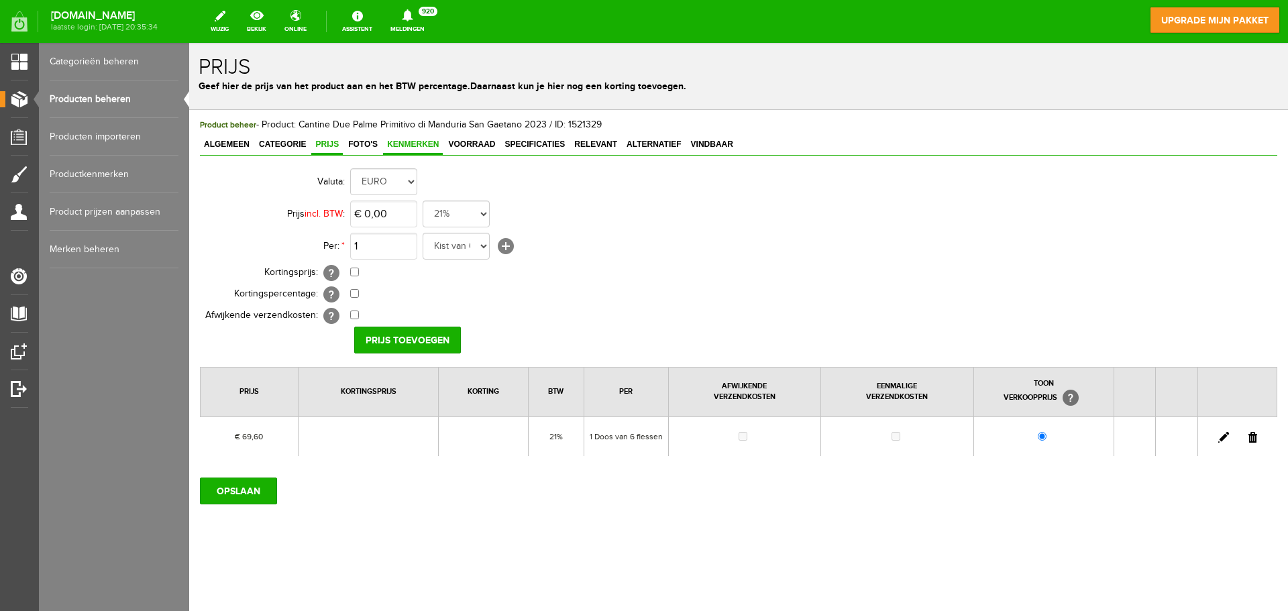
click at [409, 147] on span "Kenmerken" at bounding box center [413, 144] width 60 height 9
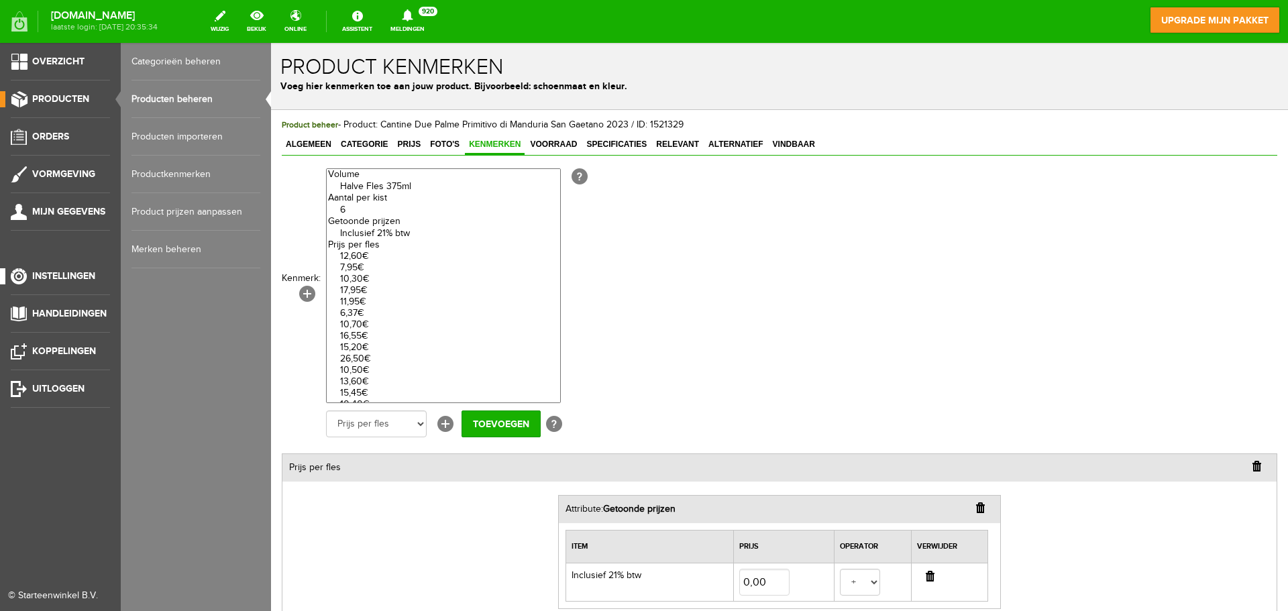
click at [15, 279] on link "Instellingen" at bounding box center [55, 276] width 110 height 16
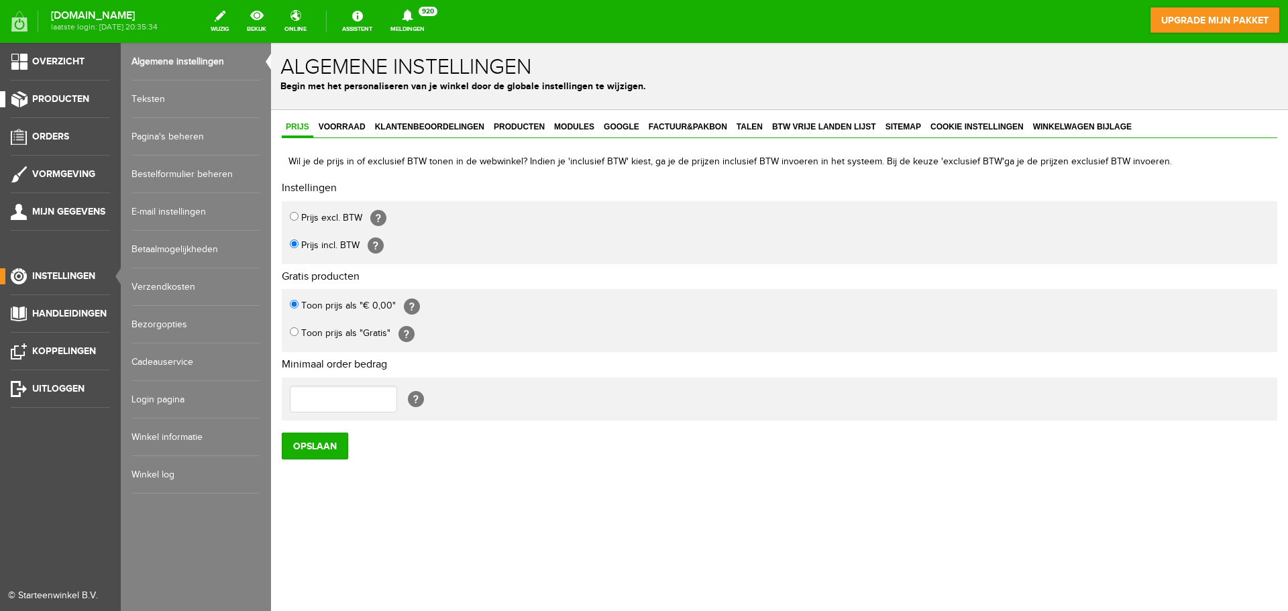
click at [74, 105] on link "Producten" at bounding box center [55, 99] width 110 height 16
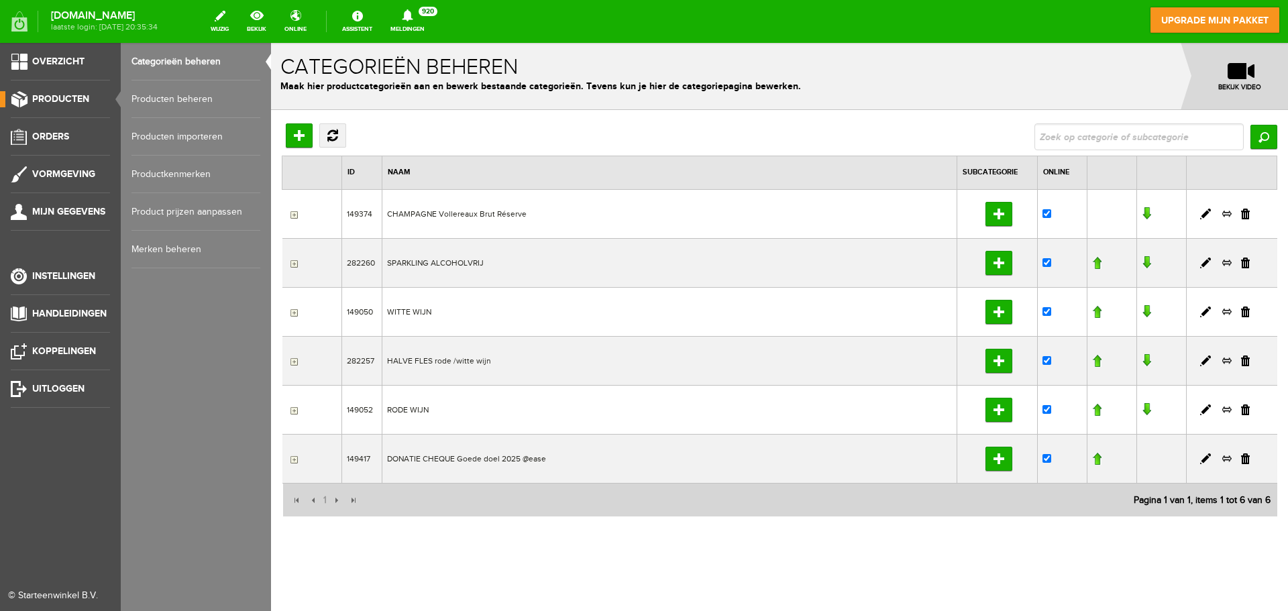
click at [175, 172] on link "Productkenmerken" at bounding box center [195, 175] width 129 height 38
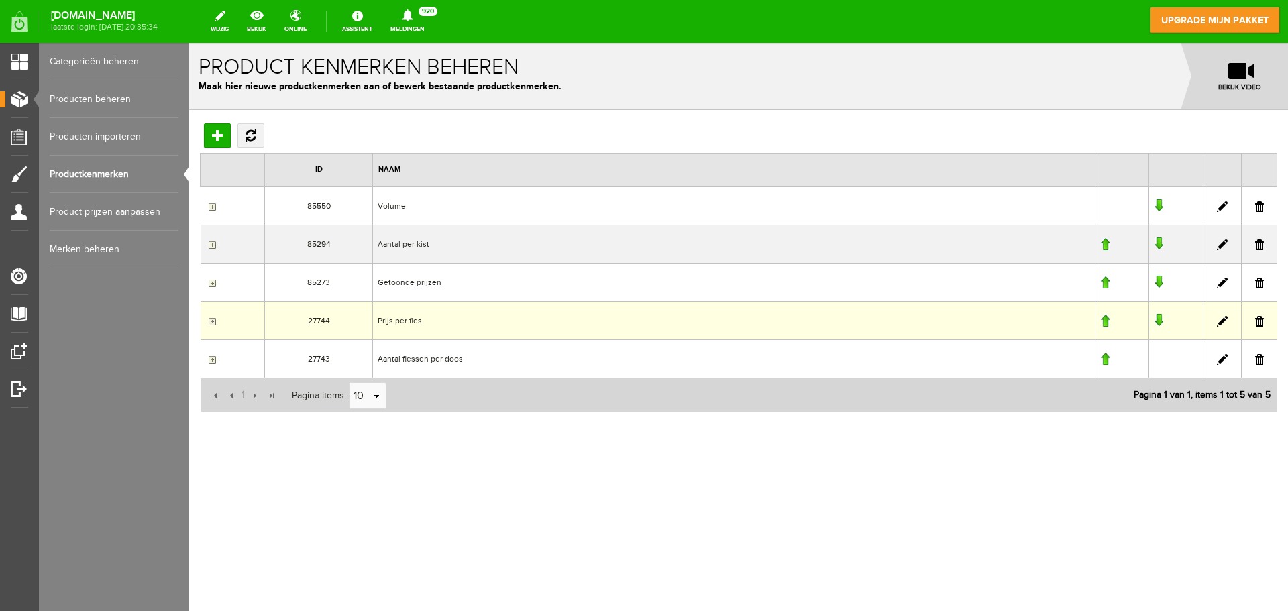
click at [415, 321] on td "Prijs per fles" at bounding box center [733, 321] width 722 height 38
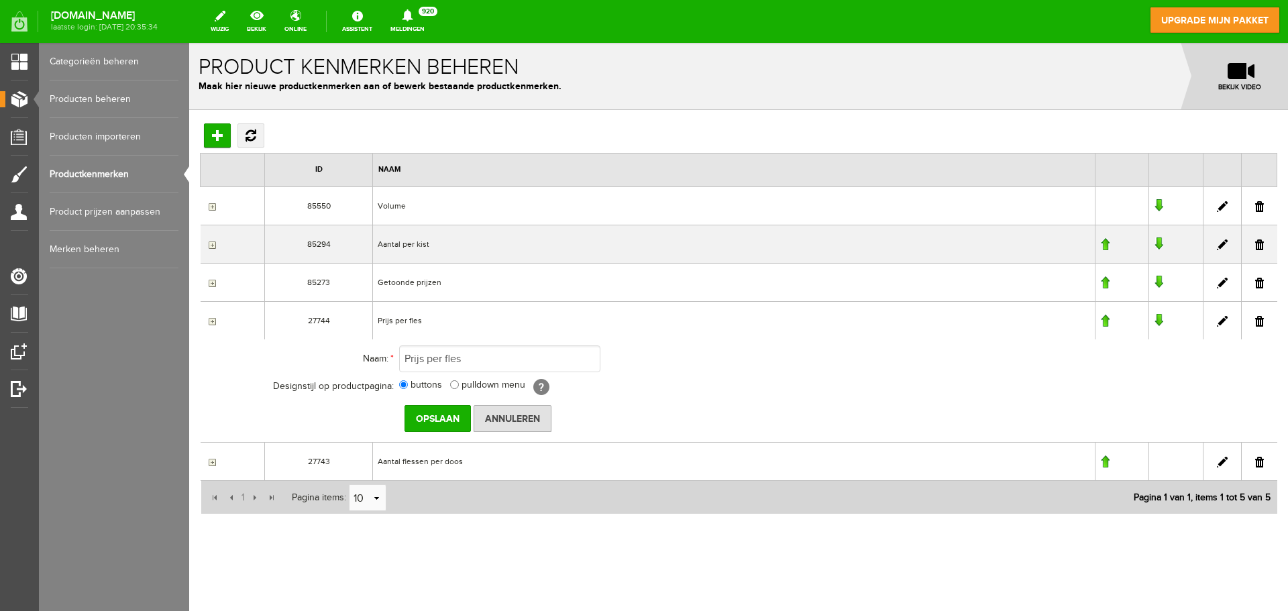
scroll to position [4, 0]
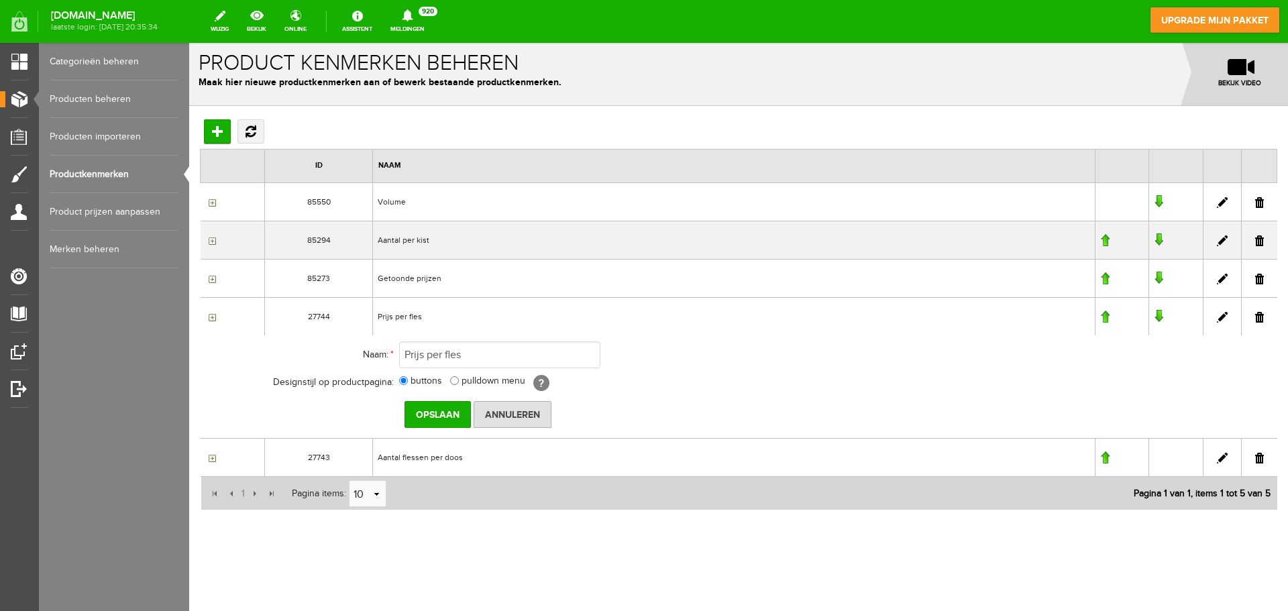
click at [1217, 319] on link at bounding box center [1222, 317] width 11 height 11
click at [213, 320] on input "button" at bounding box center [210, 317] width 11 height 11
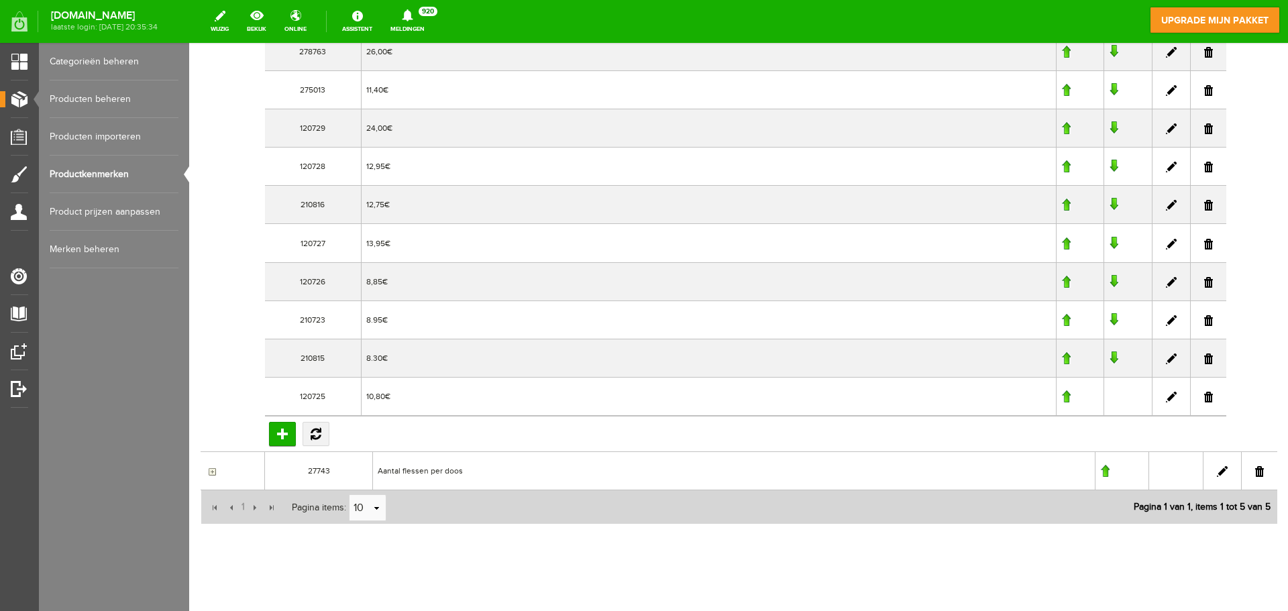
scroll to position [1535, 0]
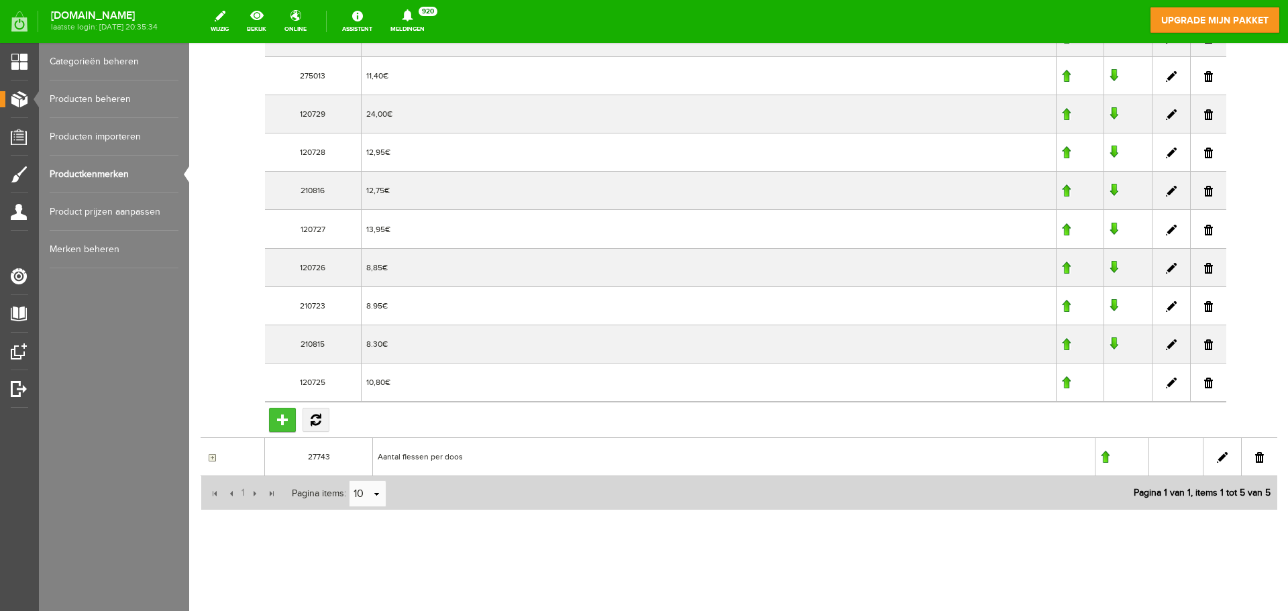
click at [282, 419] on input "Toevoegen" at bounding box center [282, 420] width 27 height 24
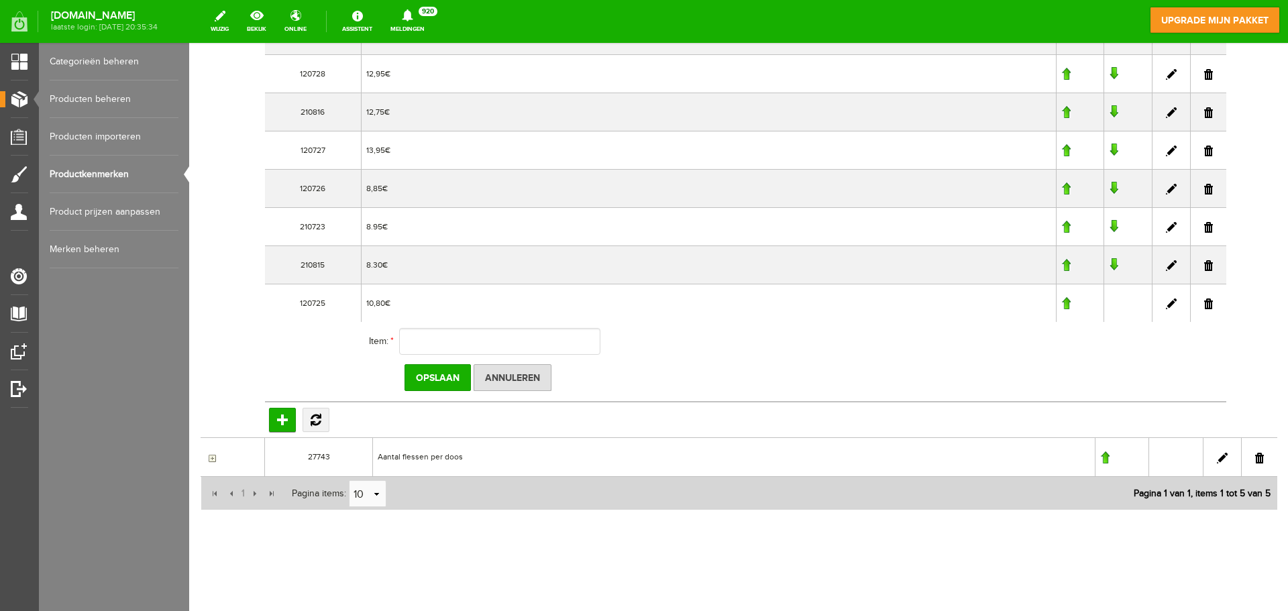
scroll to position [1511, 0]
click at [413, 340] on input "text" at bounding box center [499, 341] width 201 height 27
type input "11,60€"
click at [428, 380] on input "Opslaan" at bounding box center [438, 377] width 66 height 27
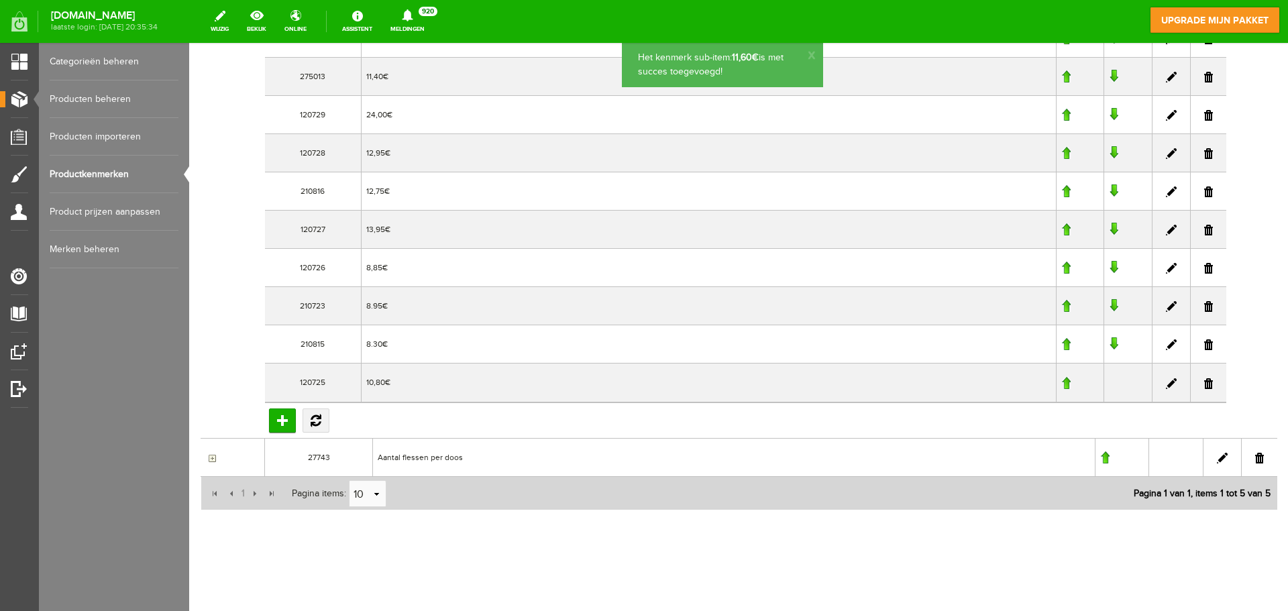
scroll to position [1470, 0]
click at [107, 99] on link "Producten beheren" at bounding box center [114, 99] width 129 height 38
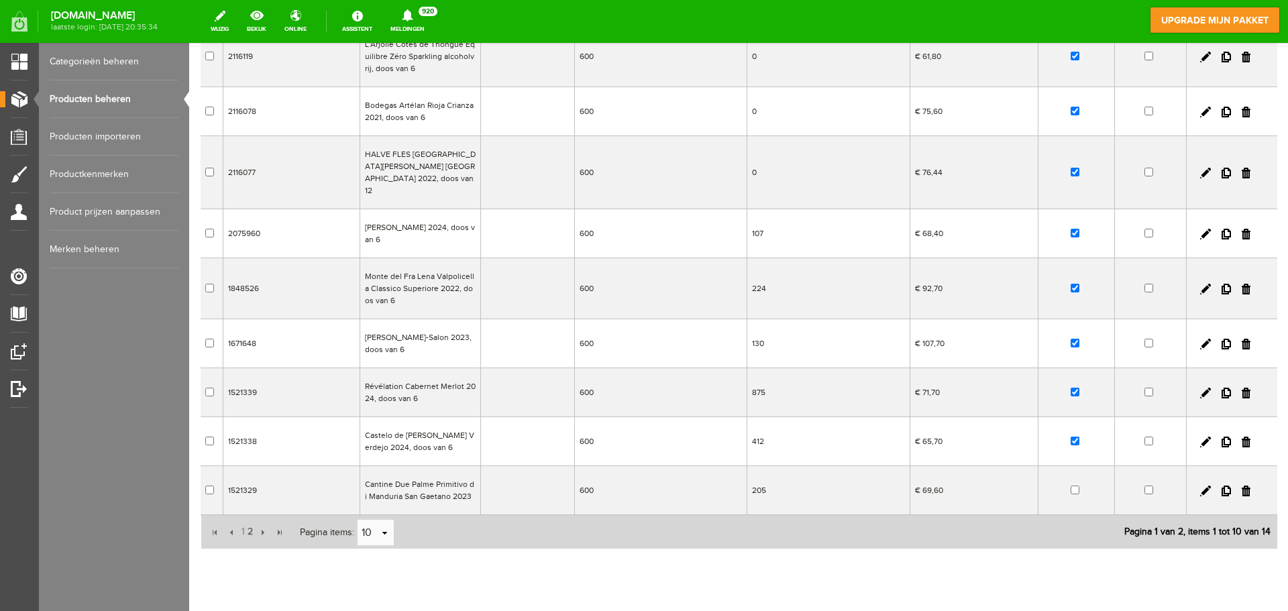
scroll to position [240, 0]
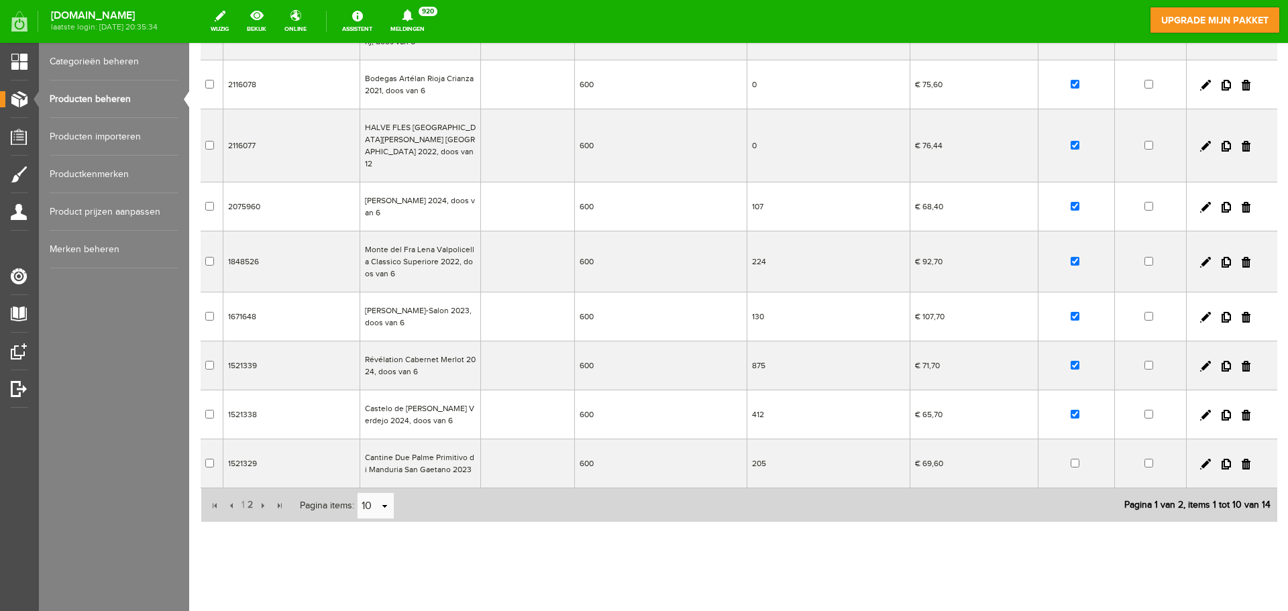
click at [441, 445] on td "Cantine Due Palme Primitivo di Manduria San Gaetano 2023" at bounding box center [420, 463] width 121 height 49
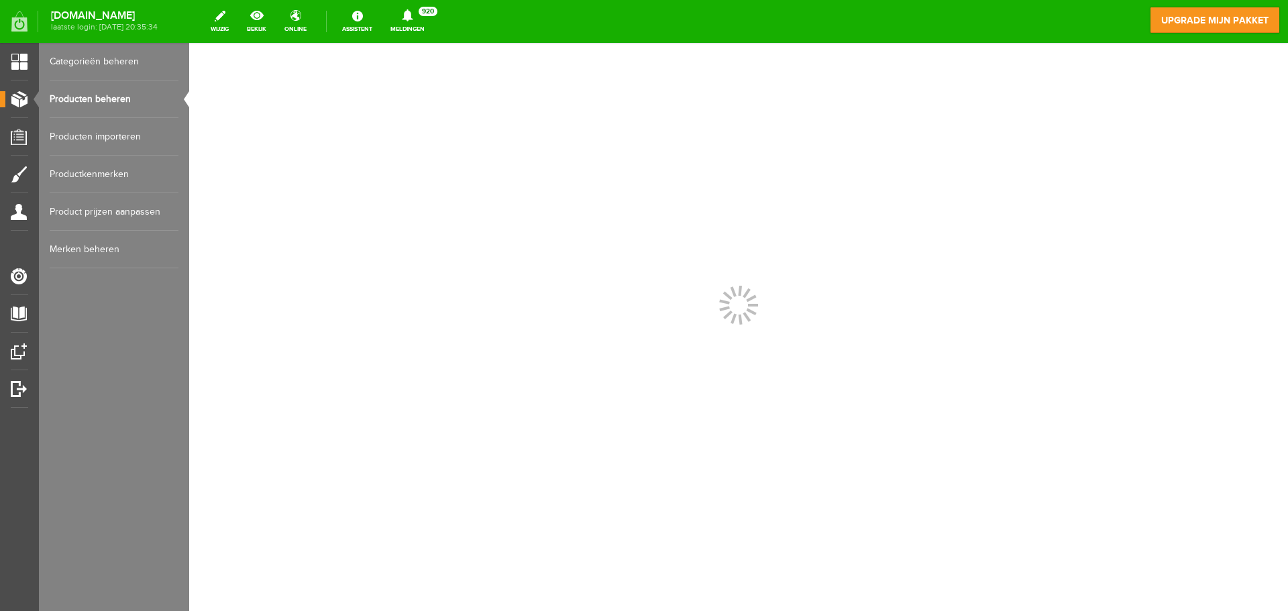
scroll to position [0, 0]
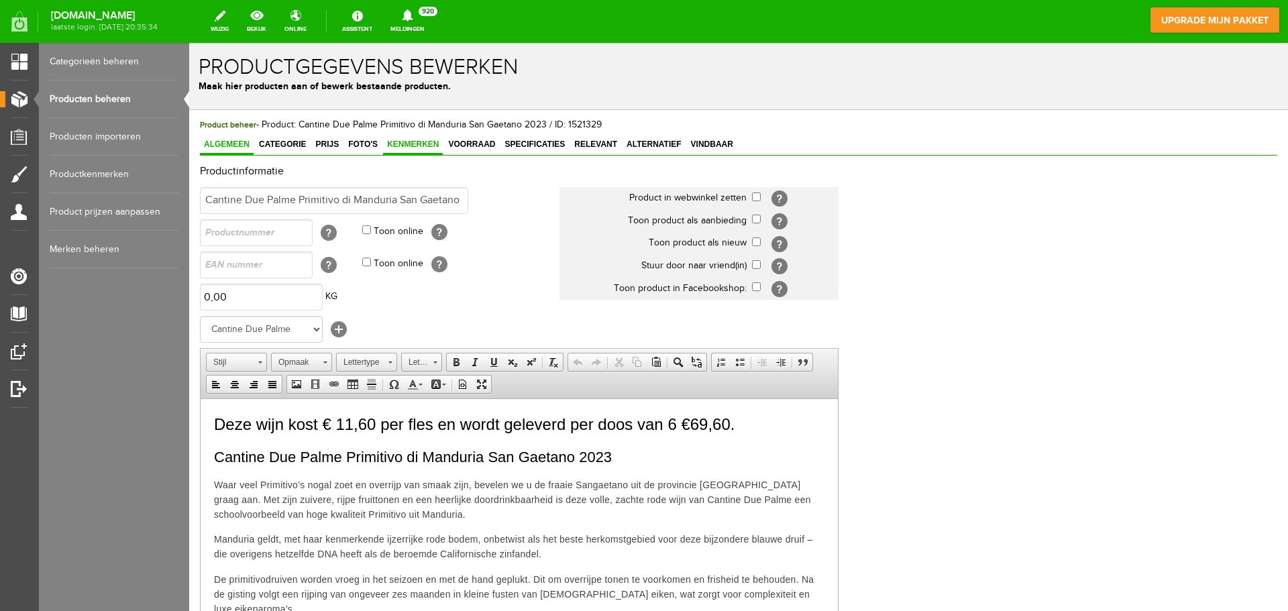
click at [405, 144] on span "Kenmerken" at bounding box center [413, 144] width 60 height 9
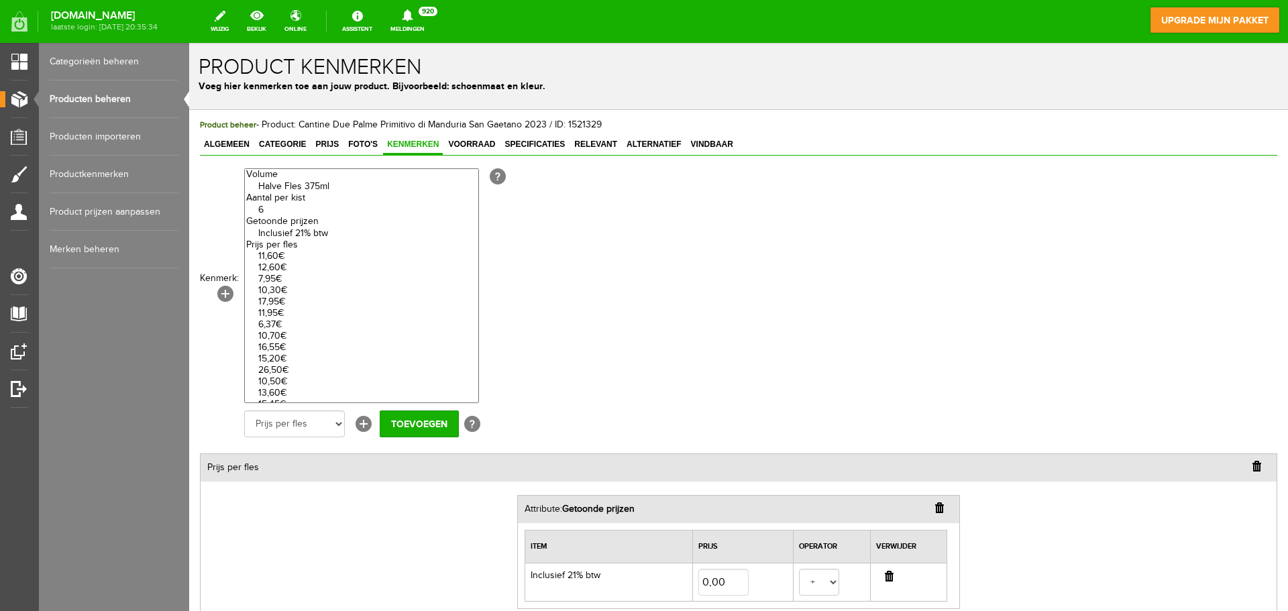
click at [274, 260] on option "11,60€" at bounding box center [361, 256] width 233 height 11
select select "85294|335910"
click at [276, 208] on option "6" at bounding box center [361, 210] width 233 height 11
click at [276, 210] on option "6" at bounding box center [361, 210] width 233 height 11
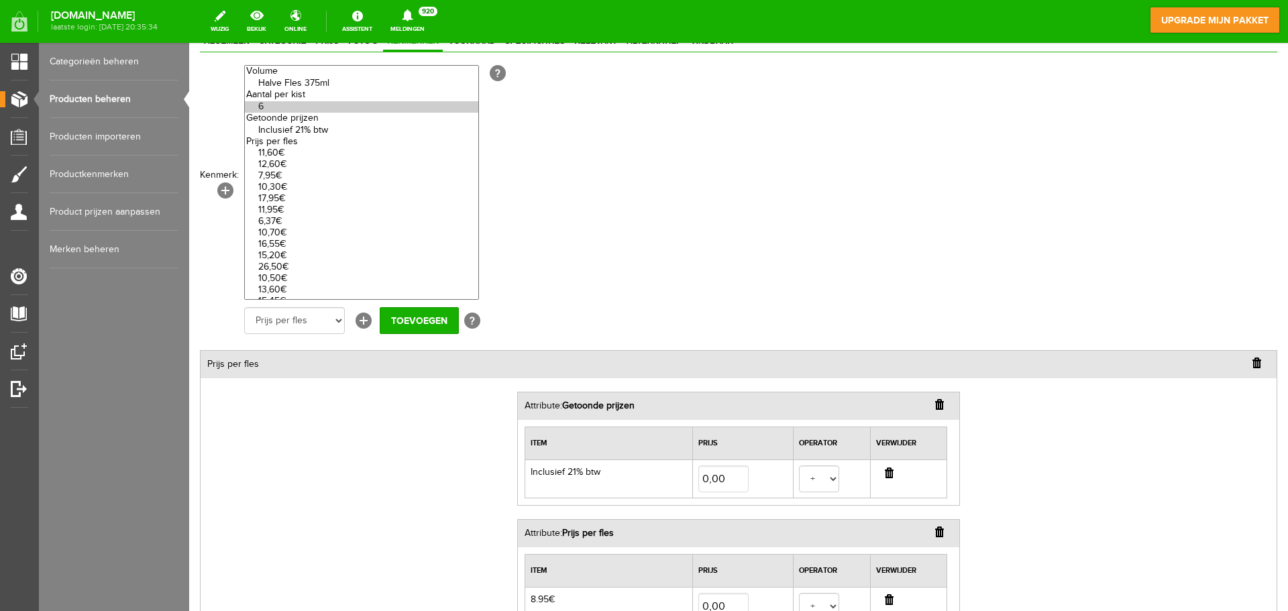
scroll to position [101, 0]
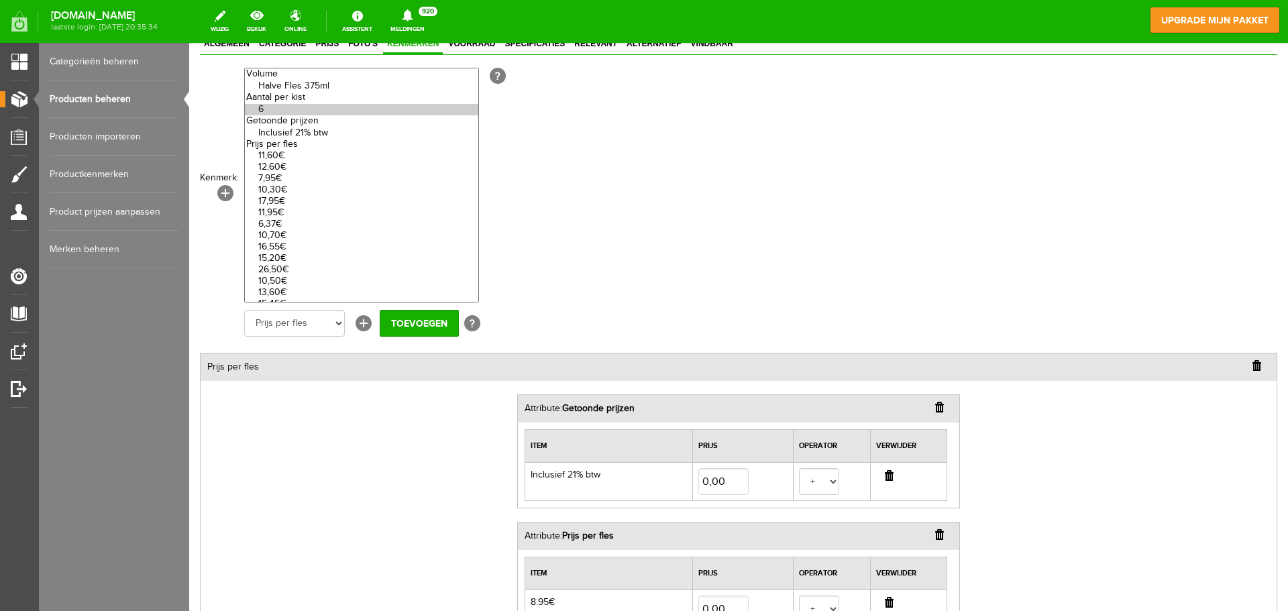
click at [935, 410] on input "button" at bounding box center [939, 407] width 9 height 11
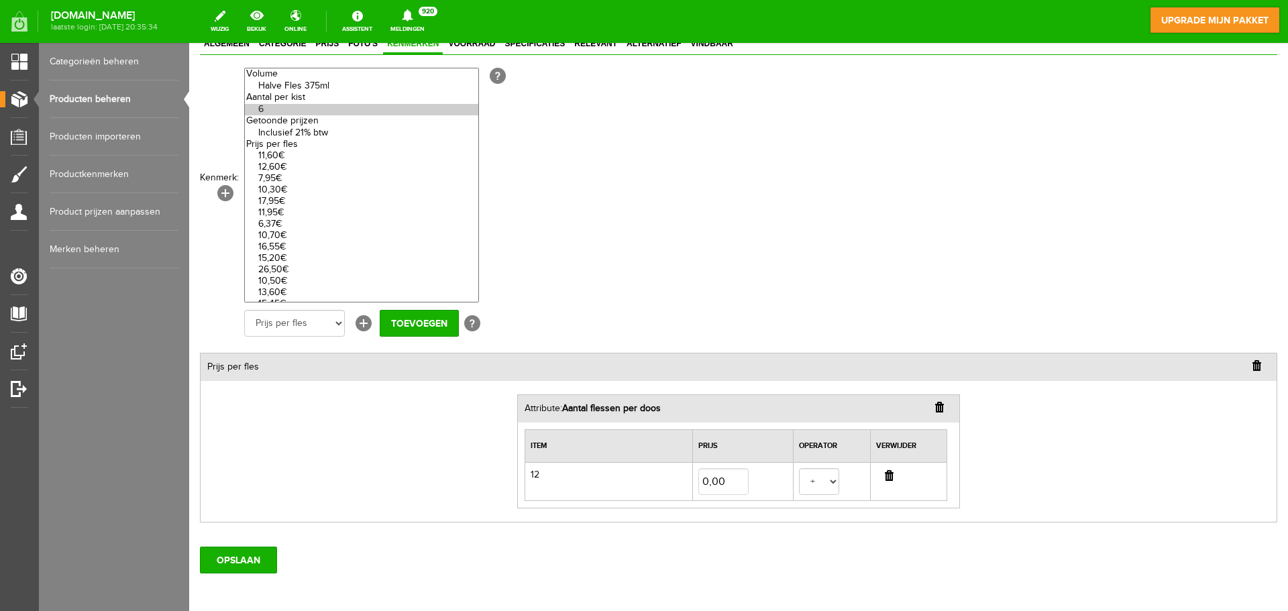
click at [935, 410] on input "button" at bounding box center [939, 407] width 9 height 11
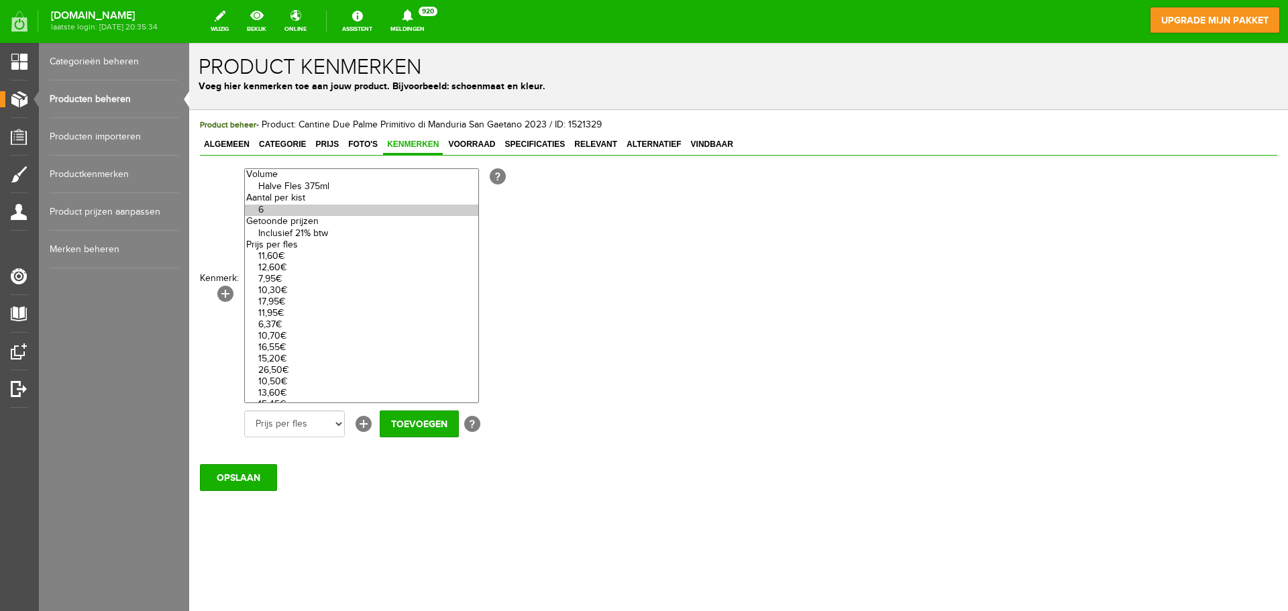
scroll to position [0, 0]
click at [413, 428] on input "Toevoegen" at bounding box center [419, 424] width 79 height 27
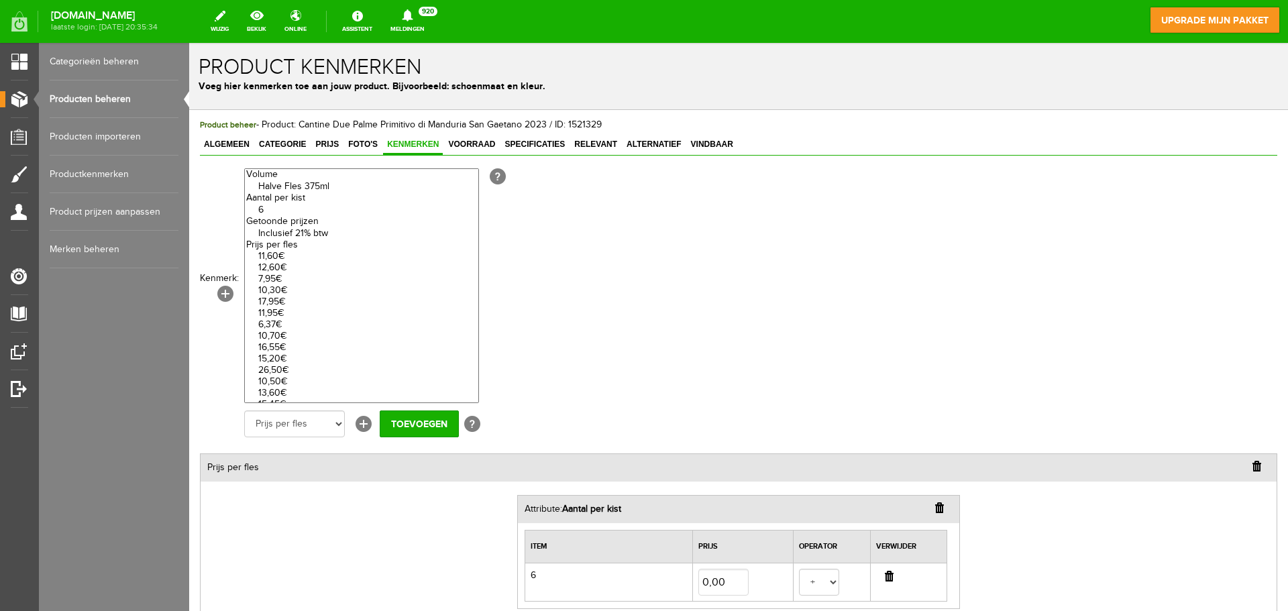
select select "85273|335723"
click at [345, 234] on option "Inclusief 21% btw" at bounding box center [361, 233] width 233 height 11
click at [401, 419] on input "Toevoegen" at bounding box center [419, 424] width 79 height 27
select select "27744|337945"
click at [345, 258] on option "11,60€" at bounding box center [361, 256] width 233 height 11
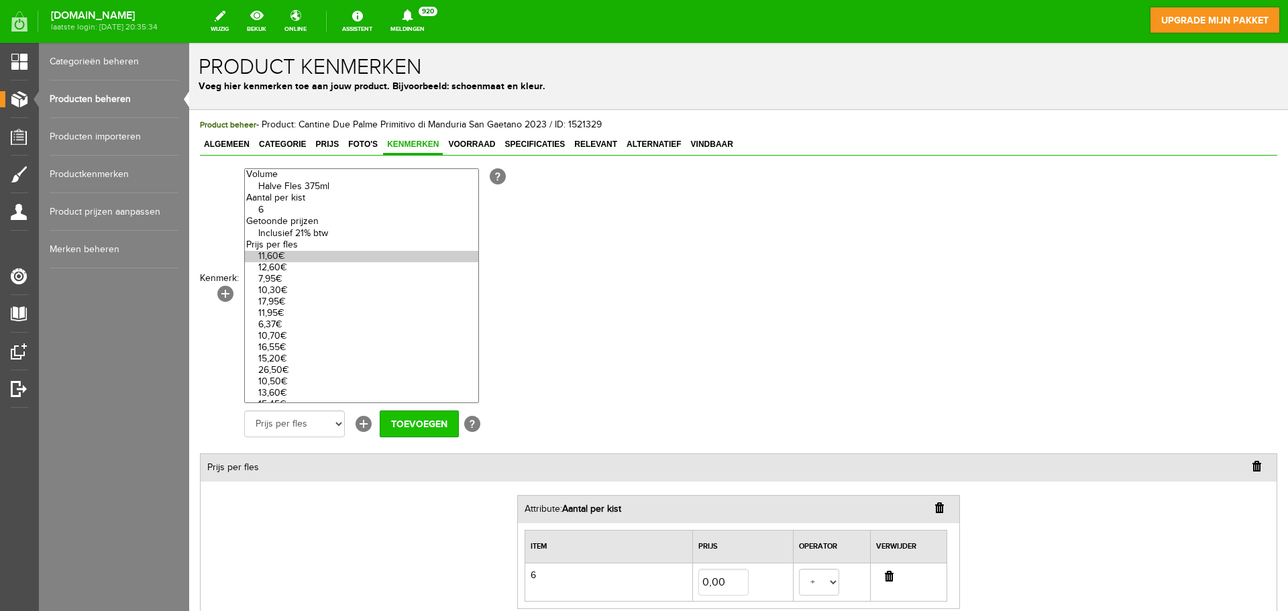
click at [415, 431] on input "Toevoegen" at bounding box center [419, 424] width 79 height 27
select select
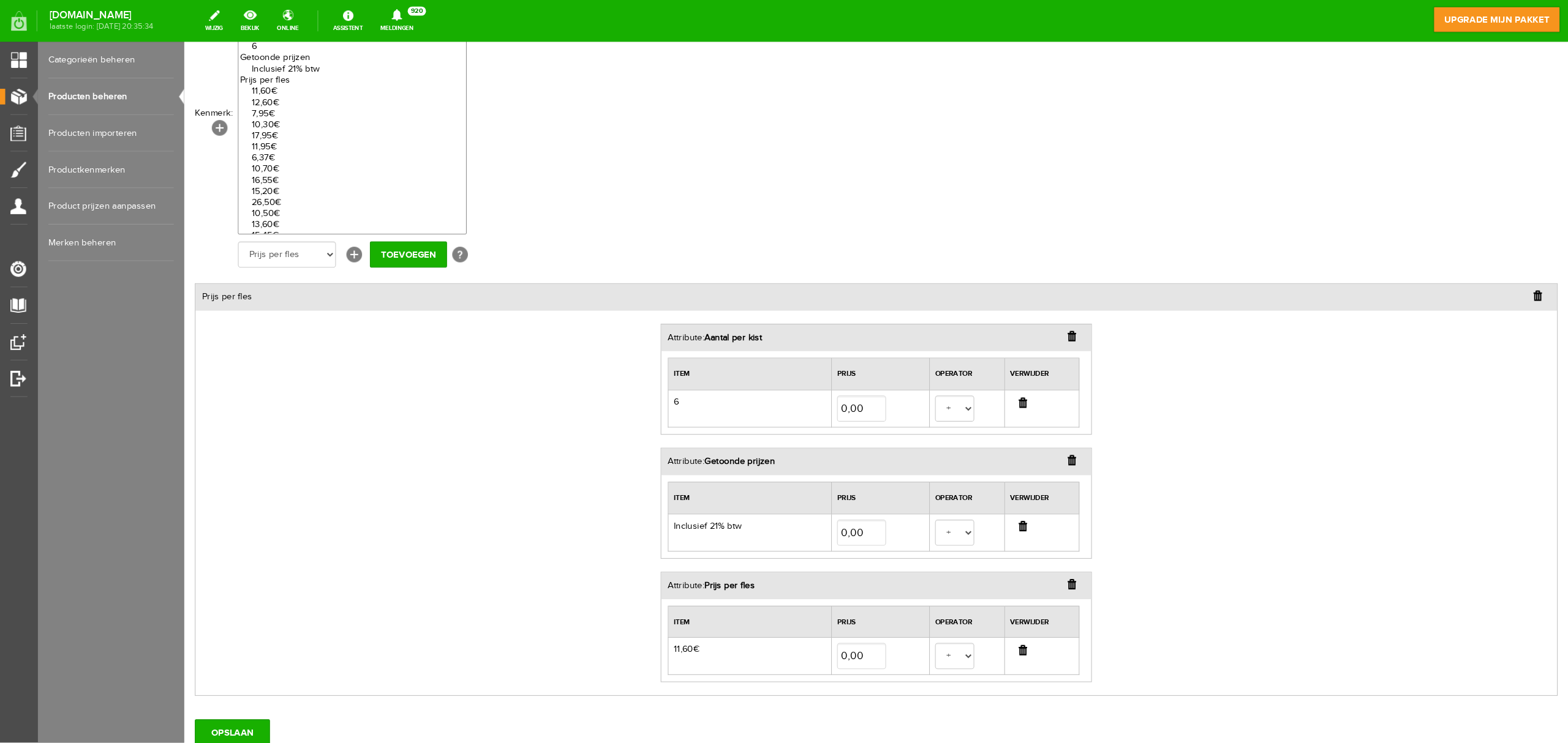
scroll to position [148, 0]
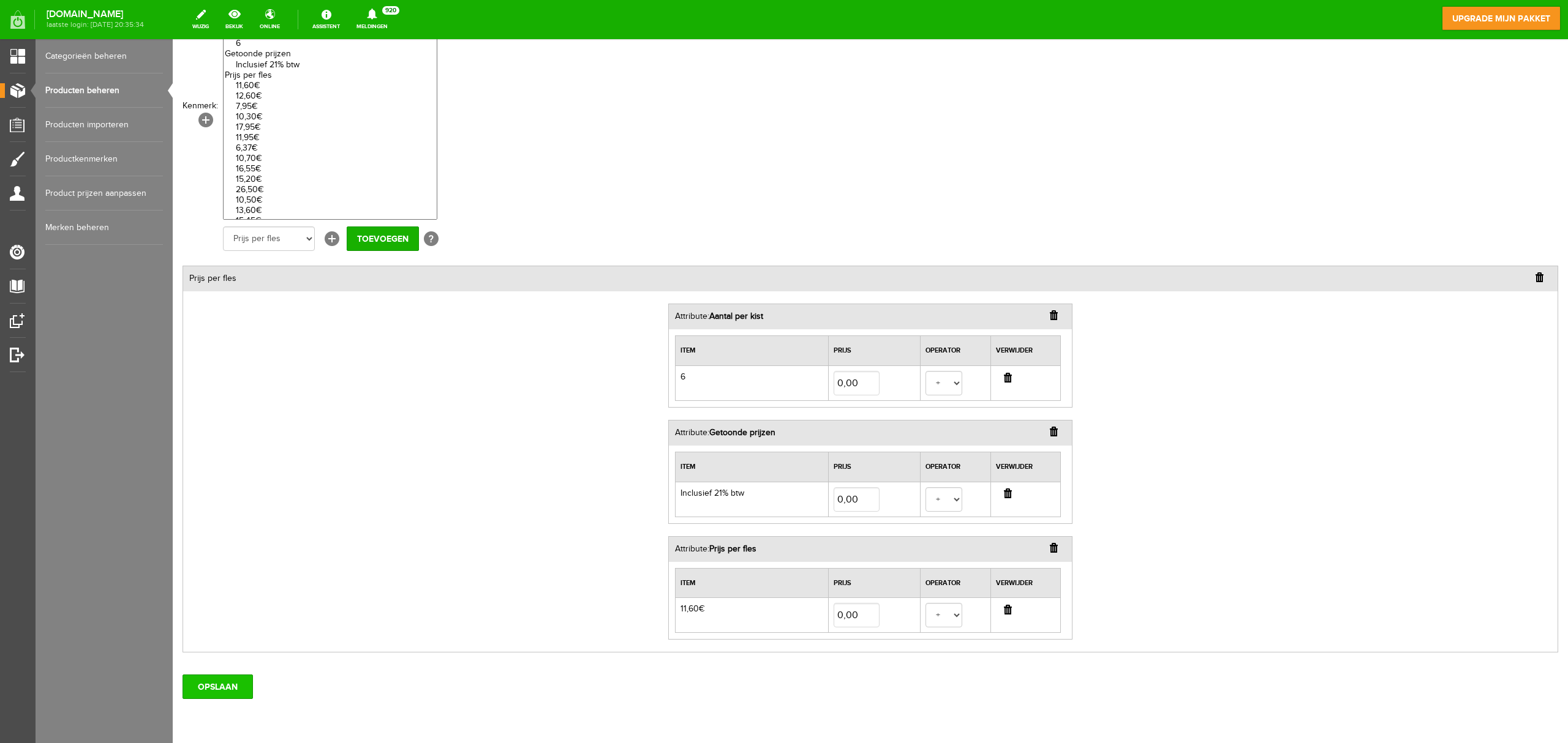
click at [209, 557] on input "OPSLAAN" at bounding box center [217, 686] width 70 height 25
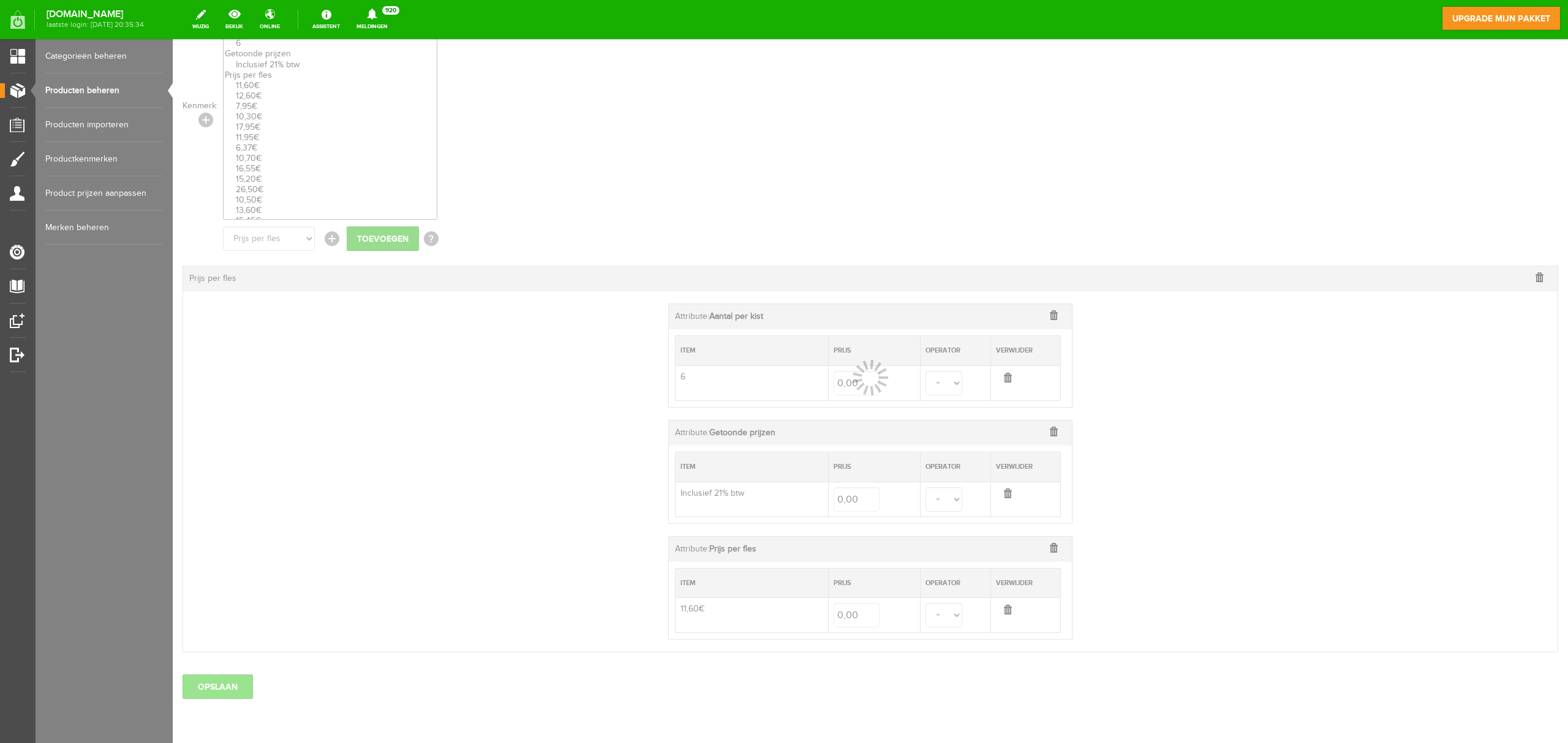
select select
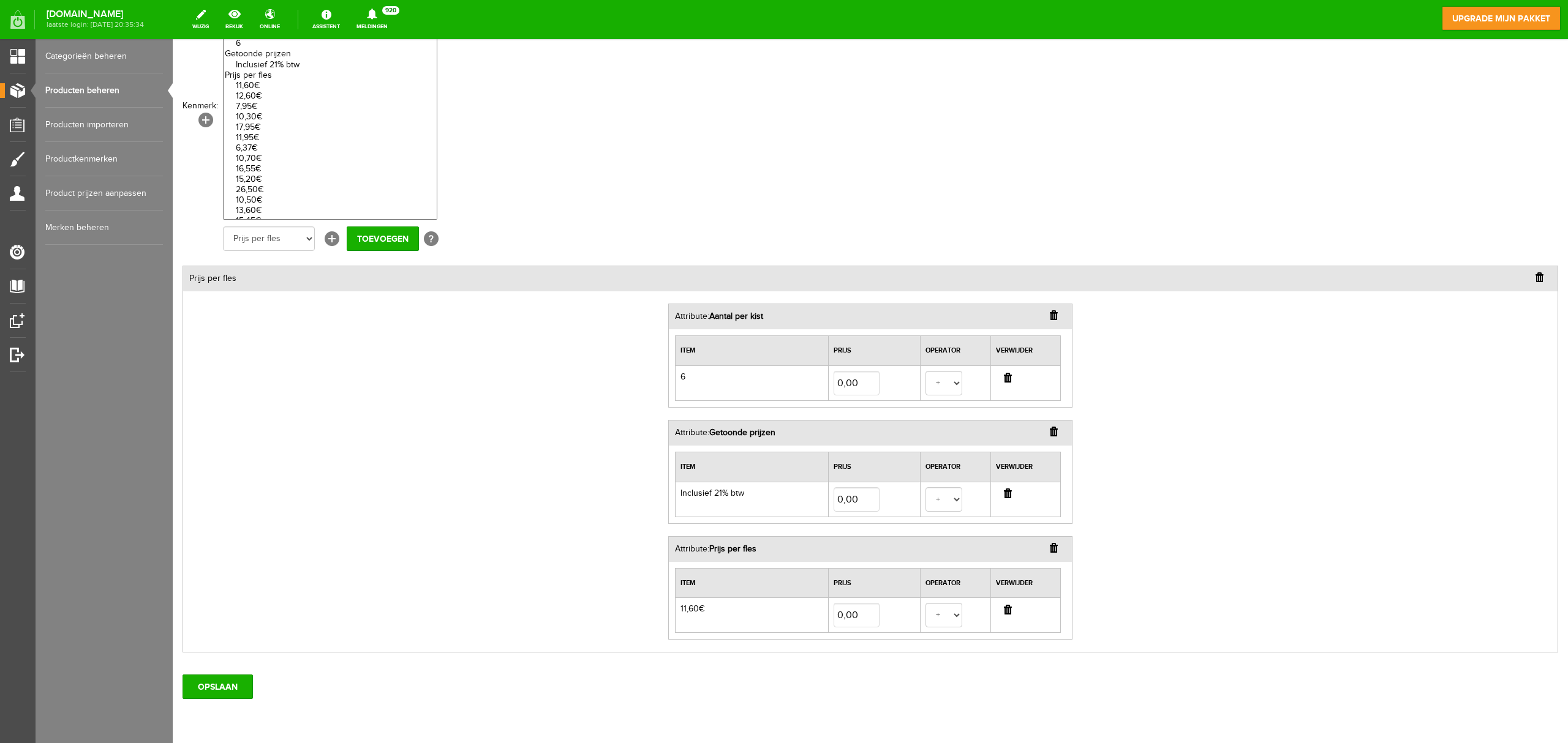
scroll to position [0, 0]
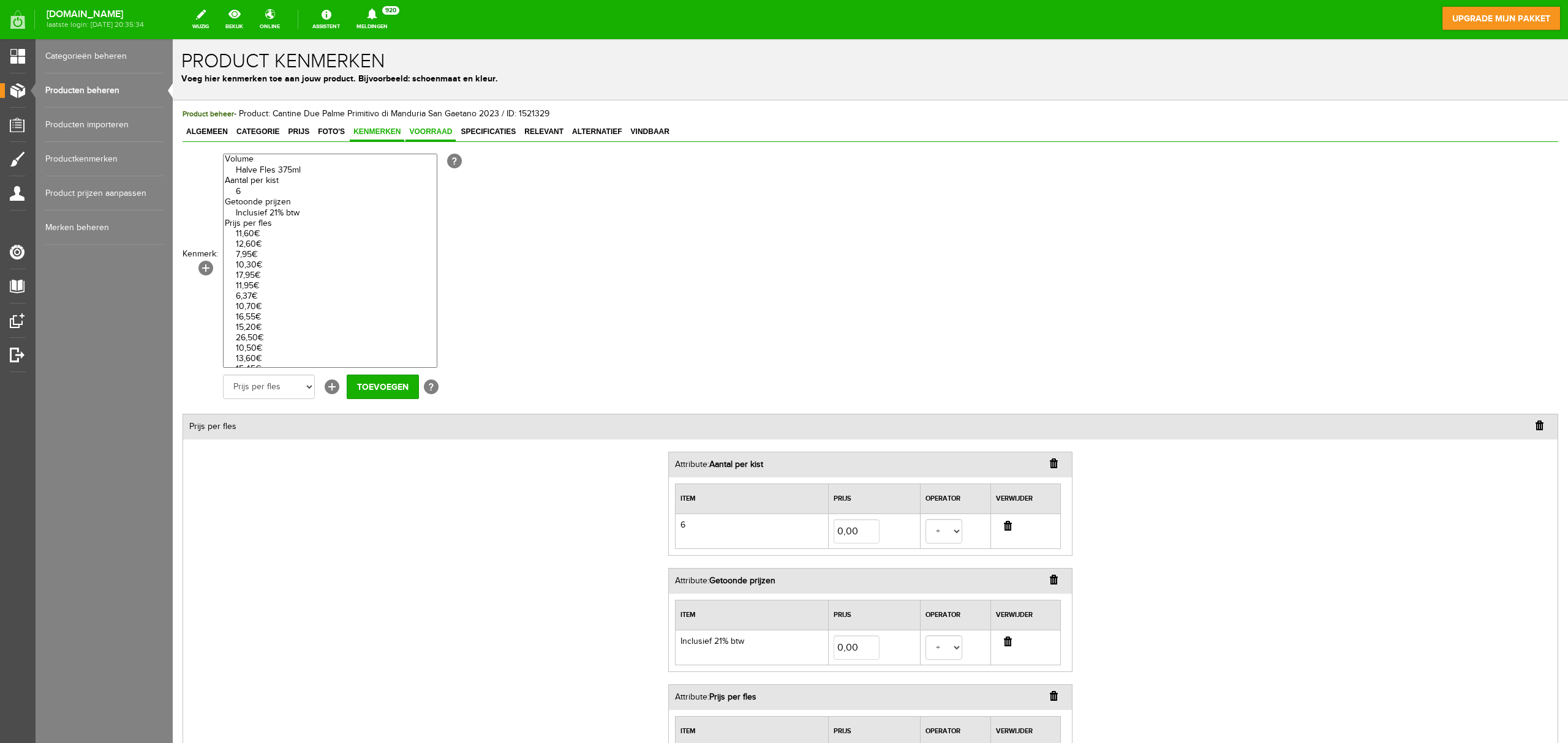
click at [445, 138] on link "Voorraad" at bounding box center [430, 132] width 50 height 17
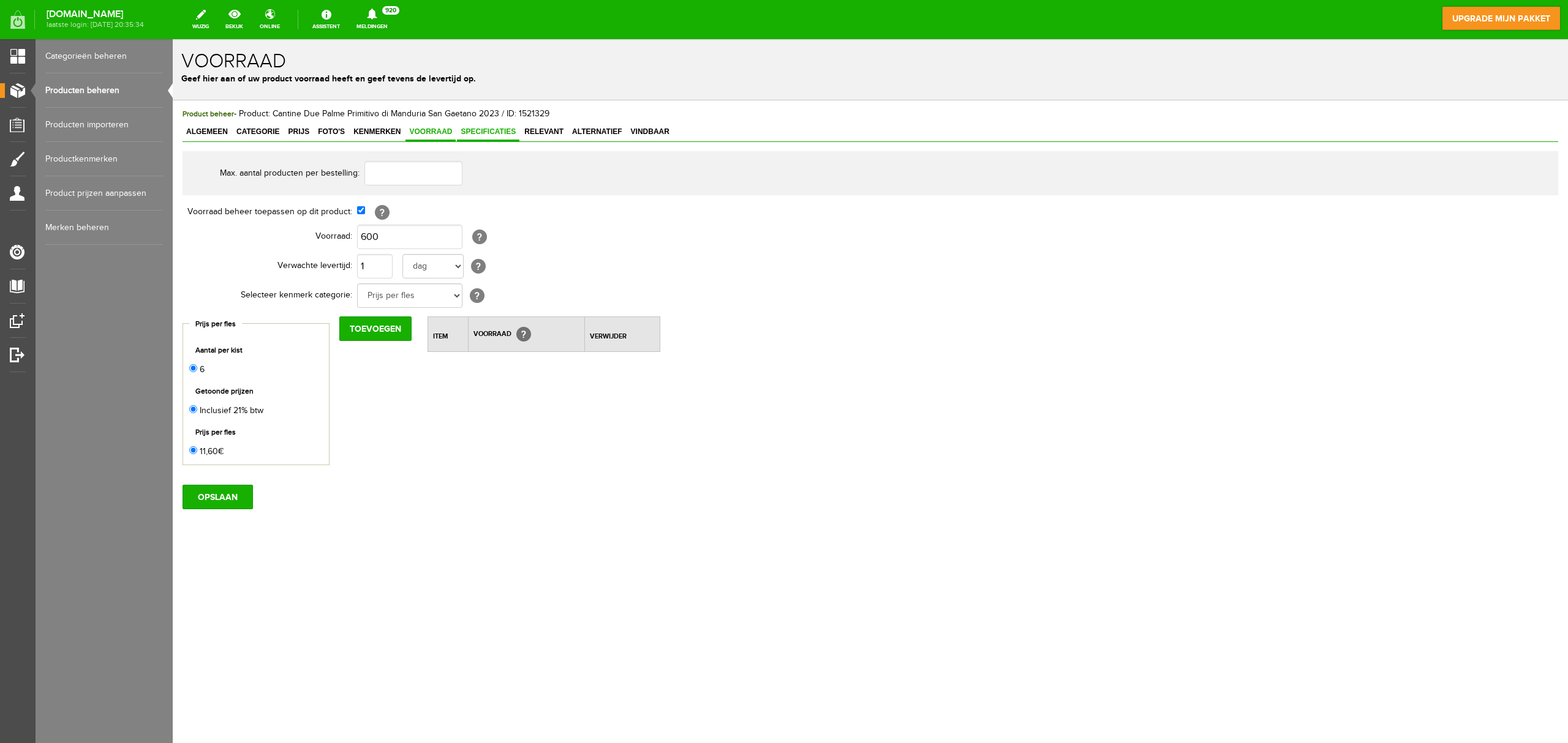
click at [500, 128] on span "Specificaties" at bounding box center [488, 131] width 62 height 8
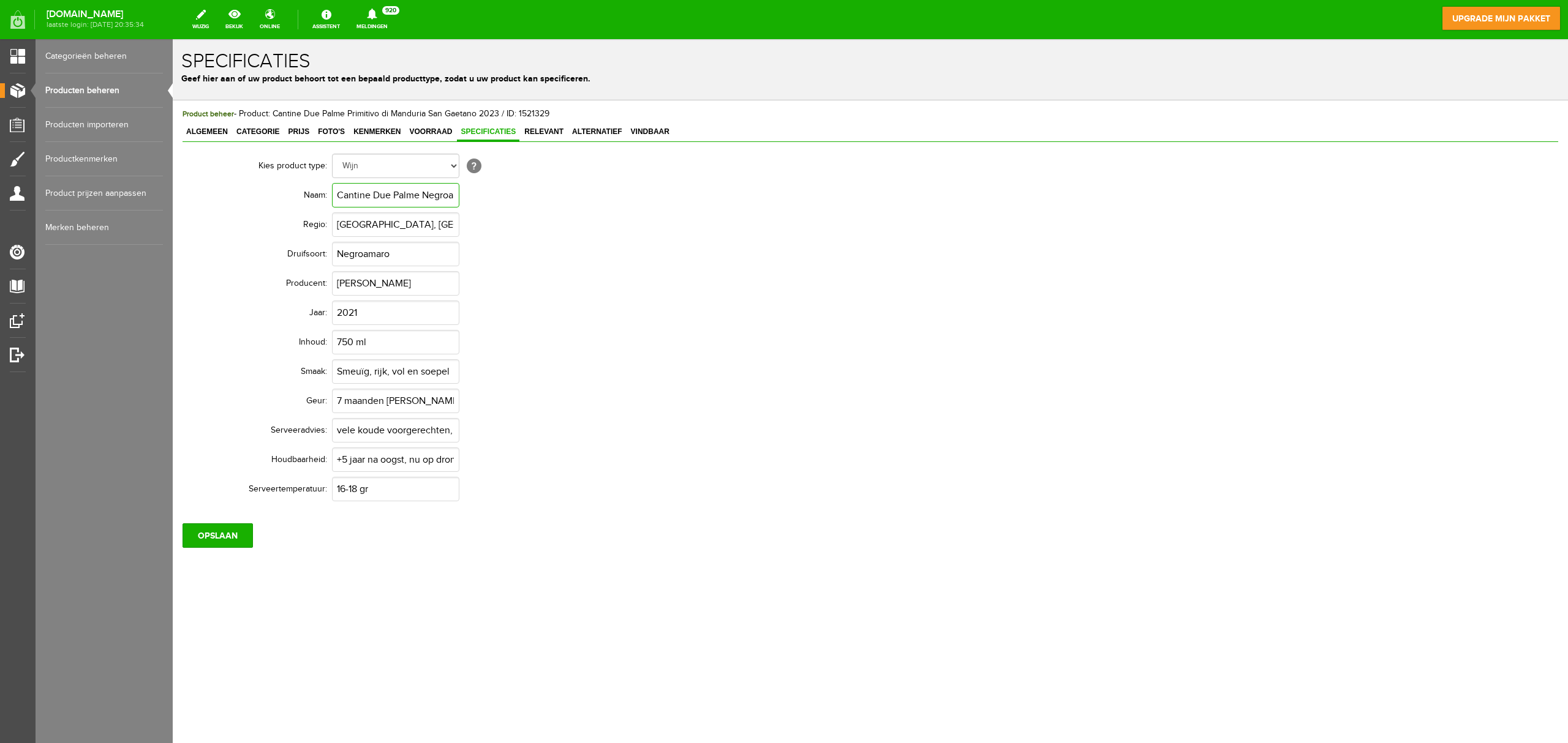
click at [390, 194] on input "Cantine Due Palme Negroamaro del Salento Domiziano Collezione Privata 2021" at bounding box center [396, 195] width 128 height 25
click at [383, 194] on input "Cantine Due Palme Negroamaro del Salento Domiziano Collezione Privata 2021" at bounding box center [396, 195] width 128 height 25
drag, startPoint x: 337, startPoint y: 196, endPoint x: 606, endPoint y: 200, distance: 269.0
click at [606, 200] on td "Cantine Due Palme Negroamaro del Salento Domiziano Collezione Privata 2021" at bounding box center [558, 195] width 451 height 29
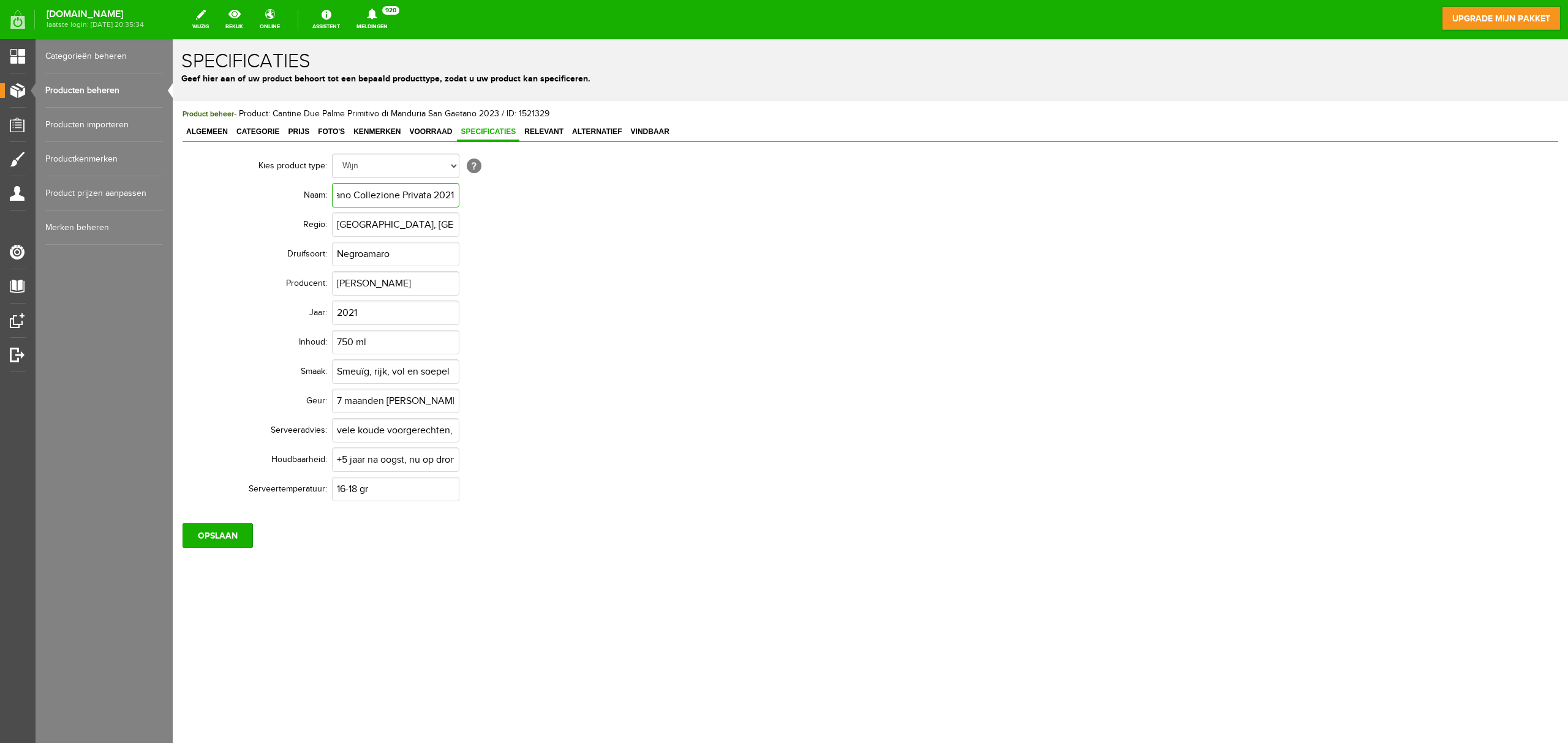
paste input "Primitivo di Manduria San Gaetano"
type input "Cantine Due Palme Primitivo di Manduria San Gaetano"
click at [401, 231] on input "Italië, Apulië" at bounding box center [396, 225] width 128 height 25
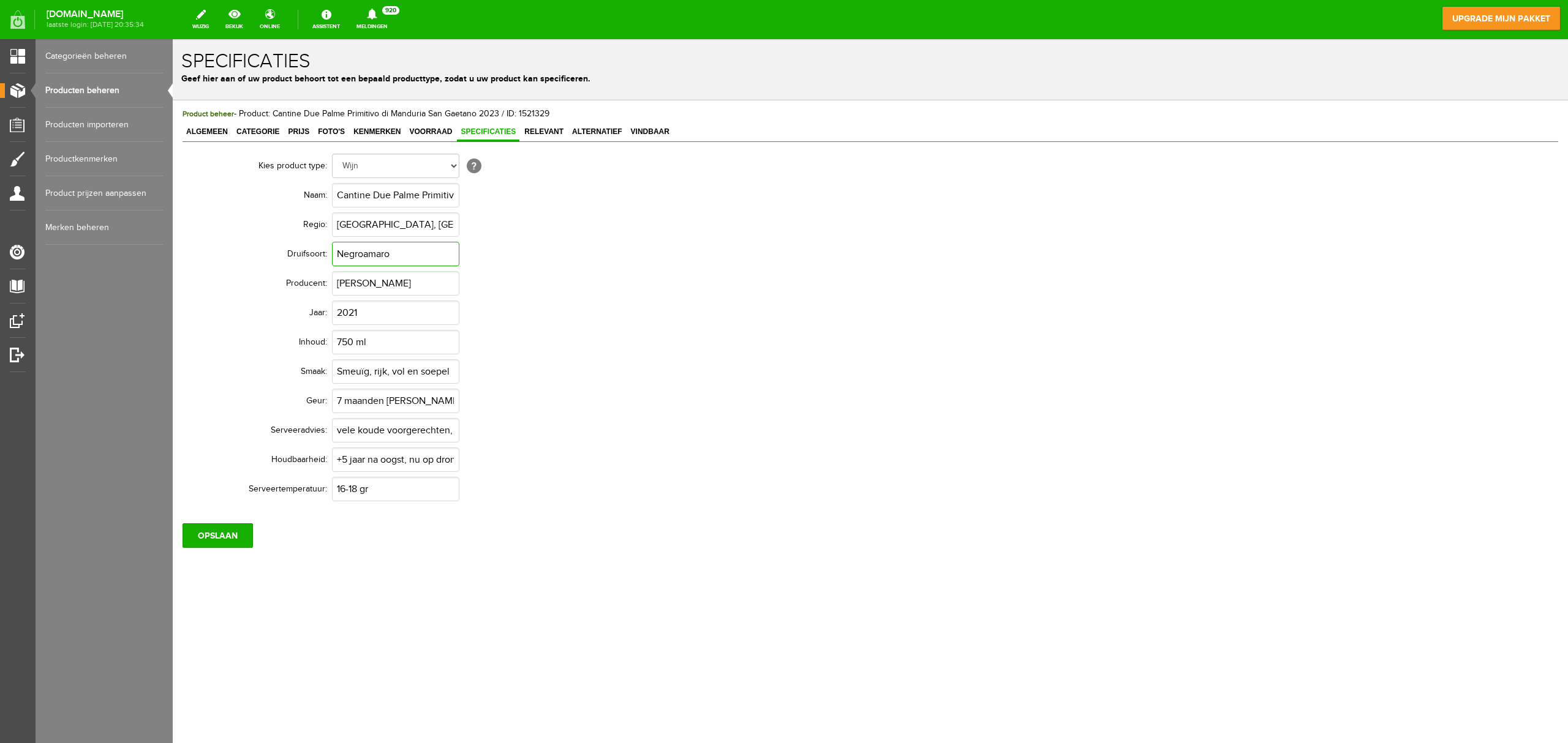
click at [399, 260] on input "Negroamaro" at bounding box center [396, 254] width 128 height 25
type input "N"
click at [449, 286] on input "Francesco Maci" at bounding box center [396, 283] width 128 height 25
drag, startPoint x: 437, startPoint y: 254, endPoint x: 236, endPoint y: 262, distance: 201.2
click at [236, 262] on tr "Druifsoort: Primitivo" at bounding box center [489, 254] width 588 height 29
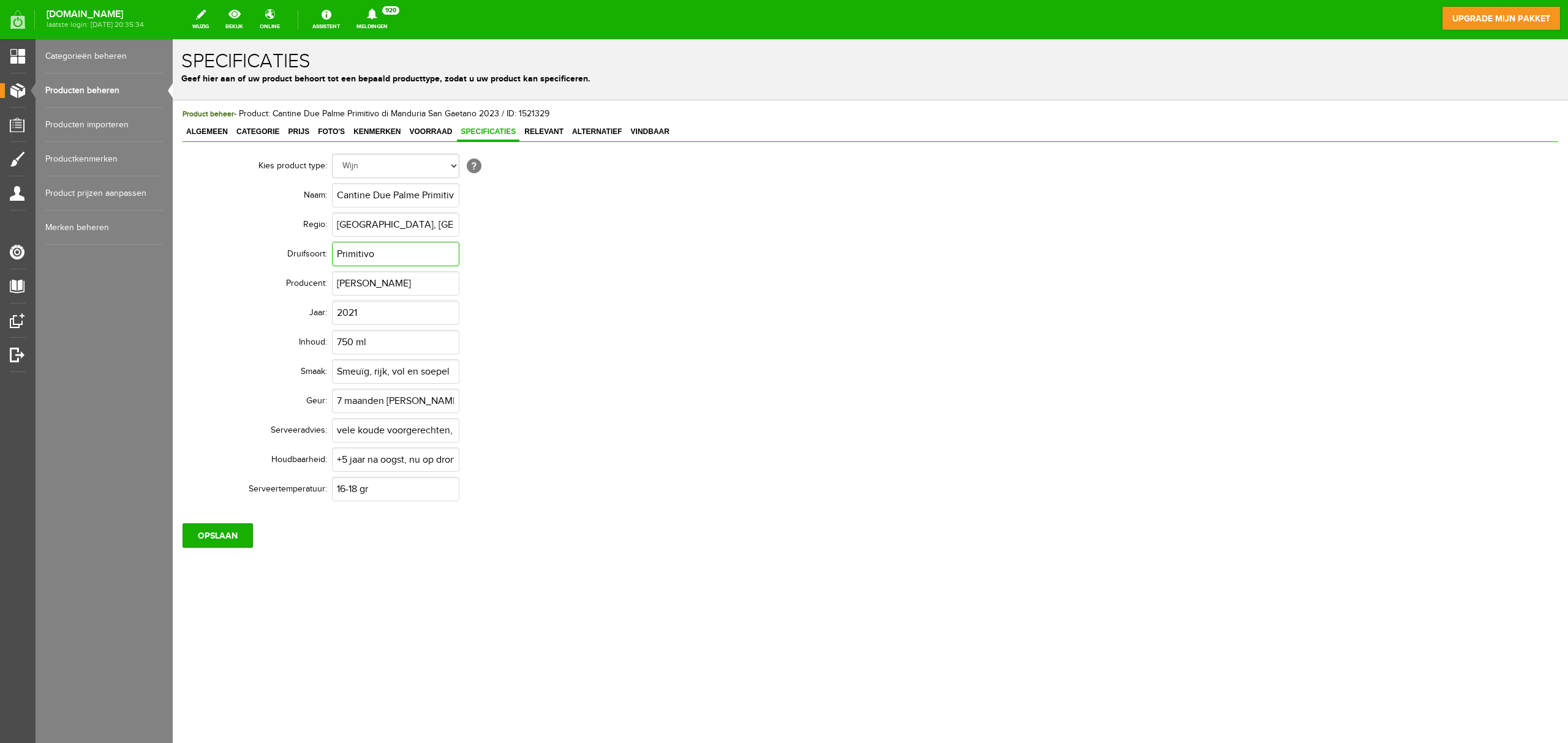
paste input "100%"
type input "100% Primitivo"
click at [414, 287] on input "Francesco Maci" at bounding box center [396, 283] width 128 height 25
drag, startPoint x: 414, startPoint y: 287, endPoint x: 271, endPoint y: 280, distance: 143.2
click at [271, 280] on tr "Producent: Francesco Maci" at bounding box center [489, 283] width 588 height 29
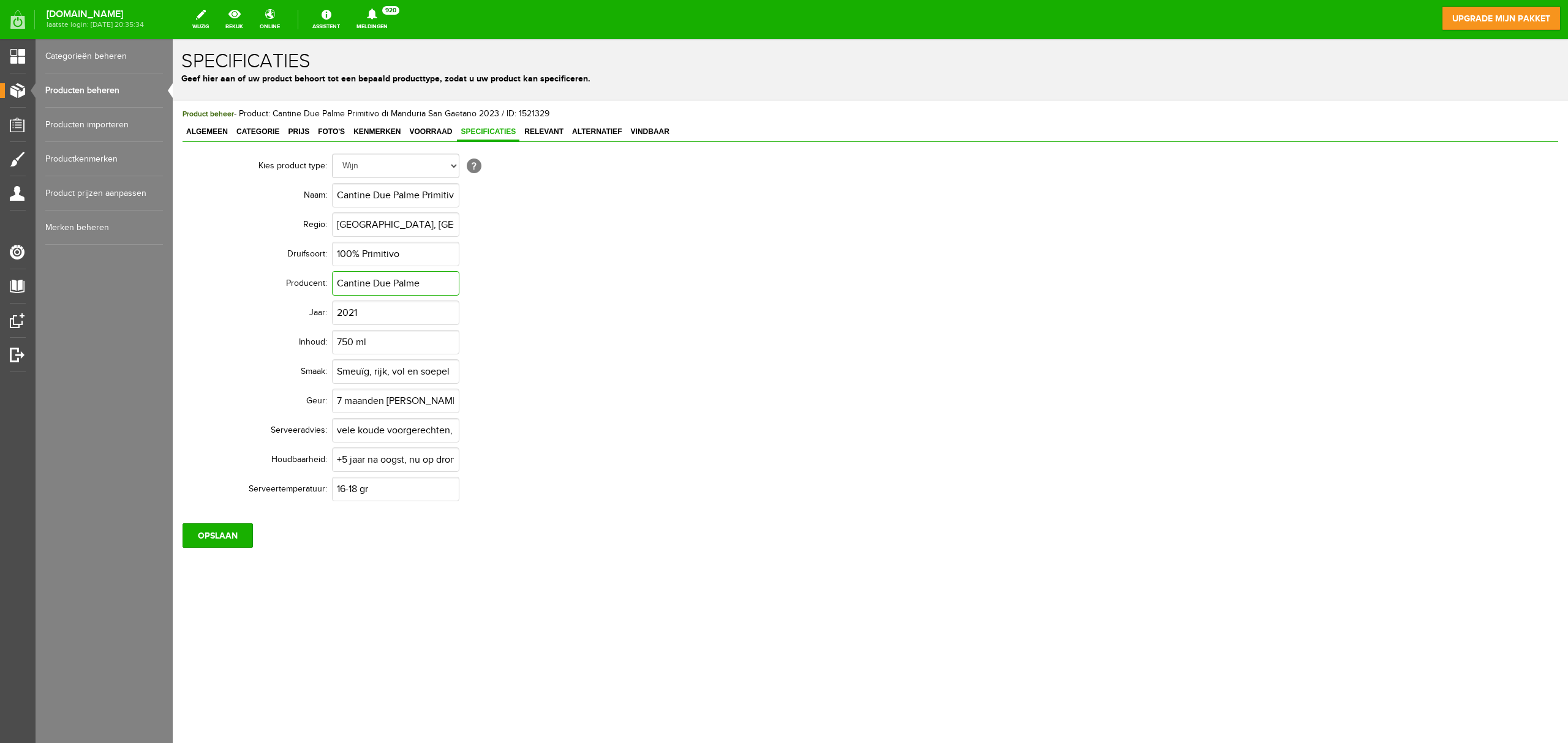
type input "Cantine Due Palme"
click at [409, 314] on input "2021" at bounding box center [396, 312] width 128 height 25
type input "2023"
click at [415, 375] on input "Smeuïg, rijk, vol en soepel" at bounding box center [396, 372] width 128 height 25
click at [435, 368] on input "Smeuïg, rijk, vol en soepel" at bounding box center [396, 372] width 128 height 25
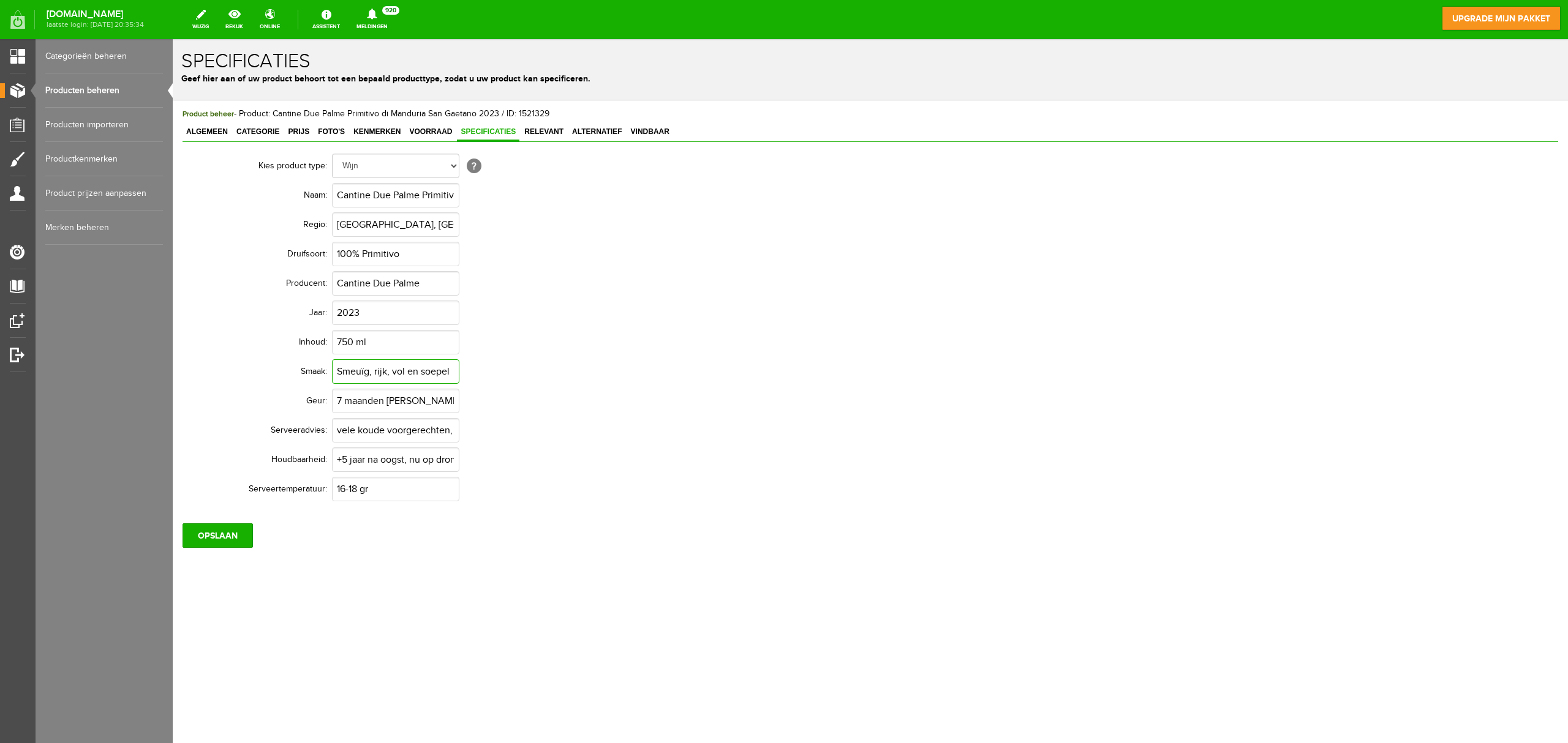
drag, startPoint x: 435, startPoint y: 368, endPoint x: 278, endPoint y: 378, distance: 157.3
click at [278, 378] on tr "Smaak: Smeuïg, rijk, vol en soepel" at bounding box center [489, 372] width 588 height 29
type input "l"
paste input "Volrood van kleur, intens en rijk van geur, met kruidige, jam-achtige en vanill…"
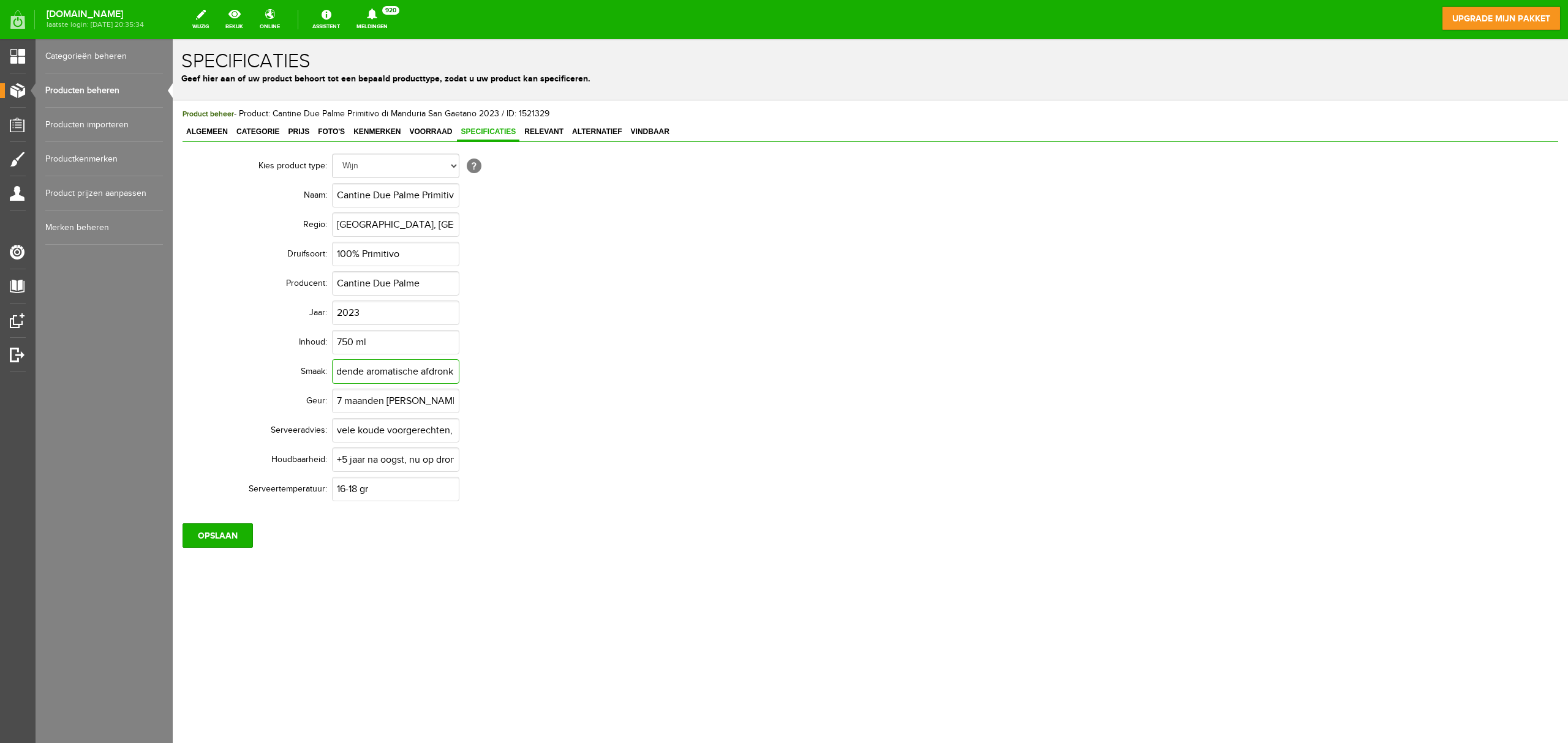
type input "Volrood van kleur, intens en rijk van geur, met kruidige, jam-achtige en vanill…"
click at [403, 406] on input "7 maanden Frans eiken gerijpt" at bounding box center [396, 401] width 128 height 25
drag, startPoint x: 340, startPoint y: 402, endPoint x: 549, endPoint y: 400, distance: 209.0
click at [549, 400] on td "7 maanden Frans eiken gerijpt" at bounding box center [558, 401] width 451 height 29
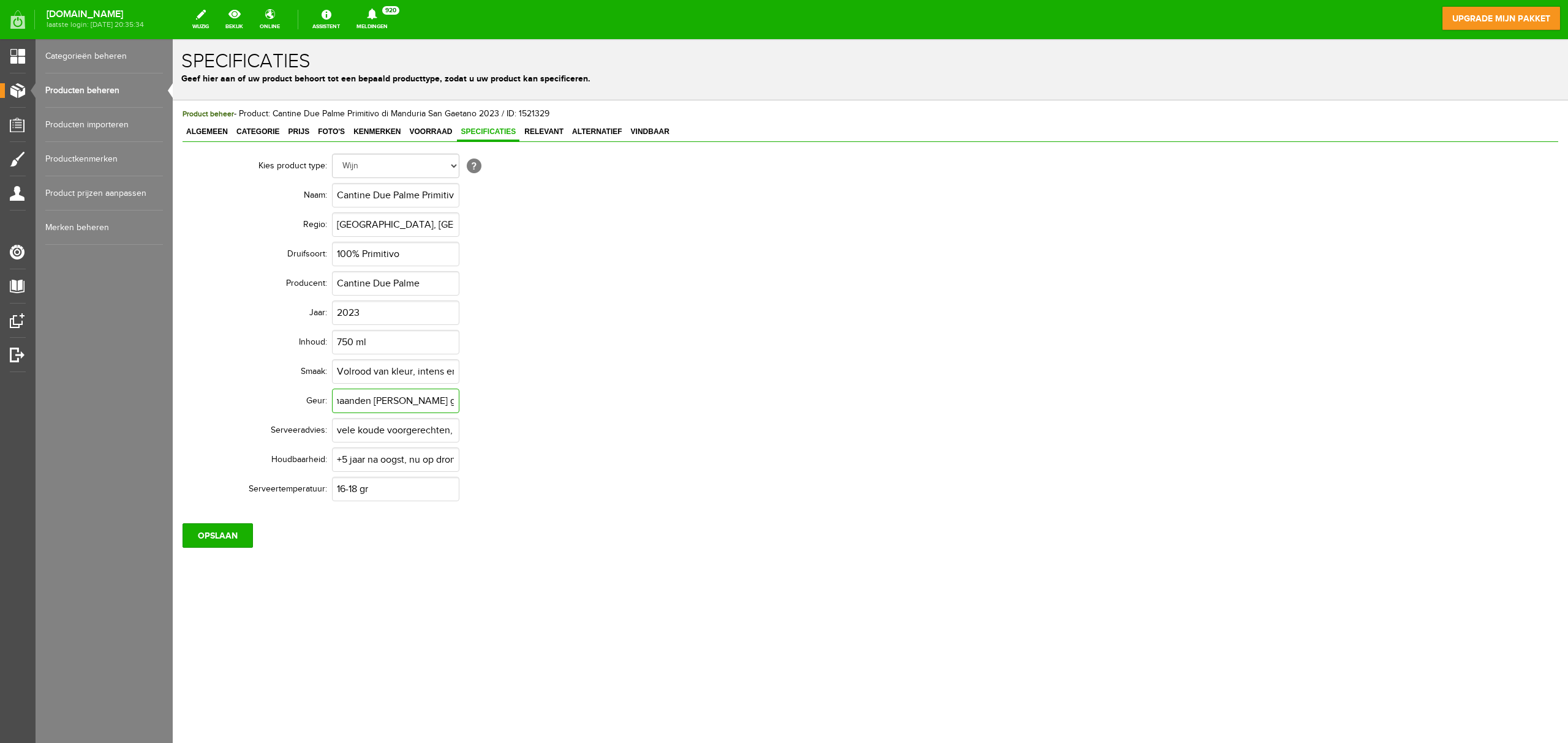
type input "7"
click at [413, 372] on input "Volrood van kleur, intens en rijk van geur, met kruidige, jam-achtige en vanill…" at bounding box center [396, 372] width 128 height 25
click at [418, 371] on input "Volrood van kleur, intens en rijk van geur, met kruidige, jam-achtige en vanill…" at bounding box center [396, 372] width 128 height 25
type input "Volrood van kleur, met kruidige, jam-achtige en vanilletonen. De smaak is rond,…"
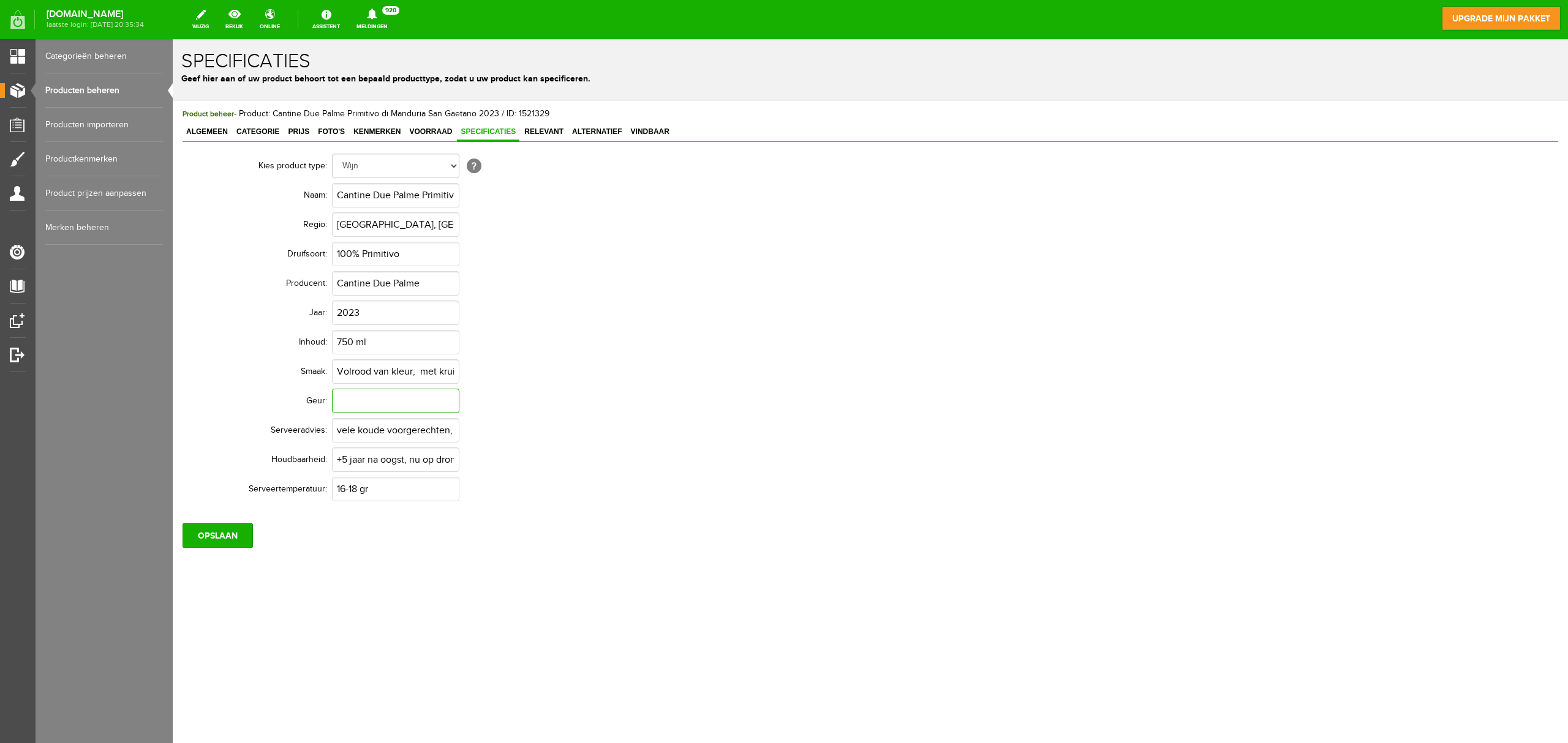
click at [387, 399] on input "text" at bounding box center [396, 401] width 128 height 25
paste input "intens en rijk van geur,"
type input "intens en rijk van geur,"
drag, startPoint x: 420, startPoint y: 375, endPoint x: 423, endPoint y: 369, distance: 6.7
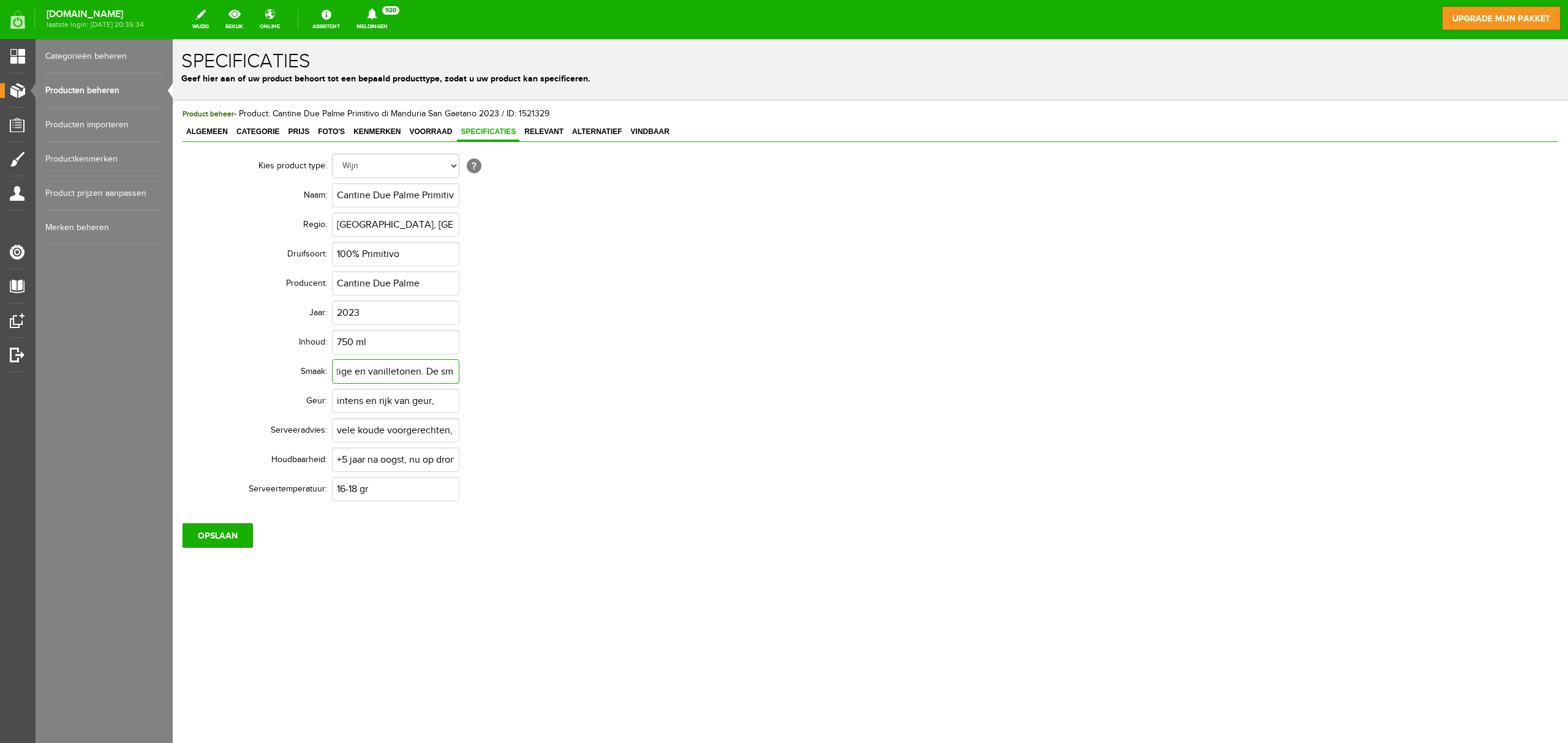
click at [423, 369] on input "Volrood van kleur, met kruidige, jam-achtige en vanilletonen. De smaak is rond,…" at bounding box center [396, 372] width 128 height 25
type input "Volrood van kleur, De smaak is rond, zacht en vol, met milde, evenwichtige tann…"
click at [435, 400] on input "intens en rijk van geur," at bounding box center [396, 401] width 128 height 25
paste input "met kruidige, jam-achtige en vanilletonen."
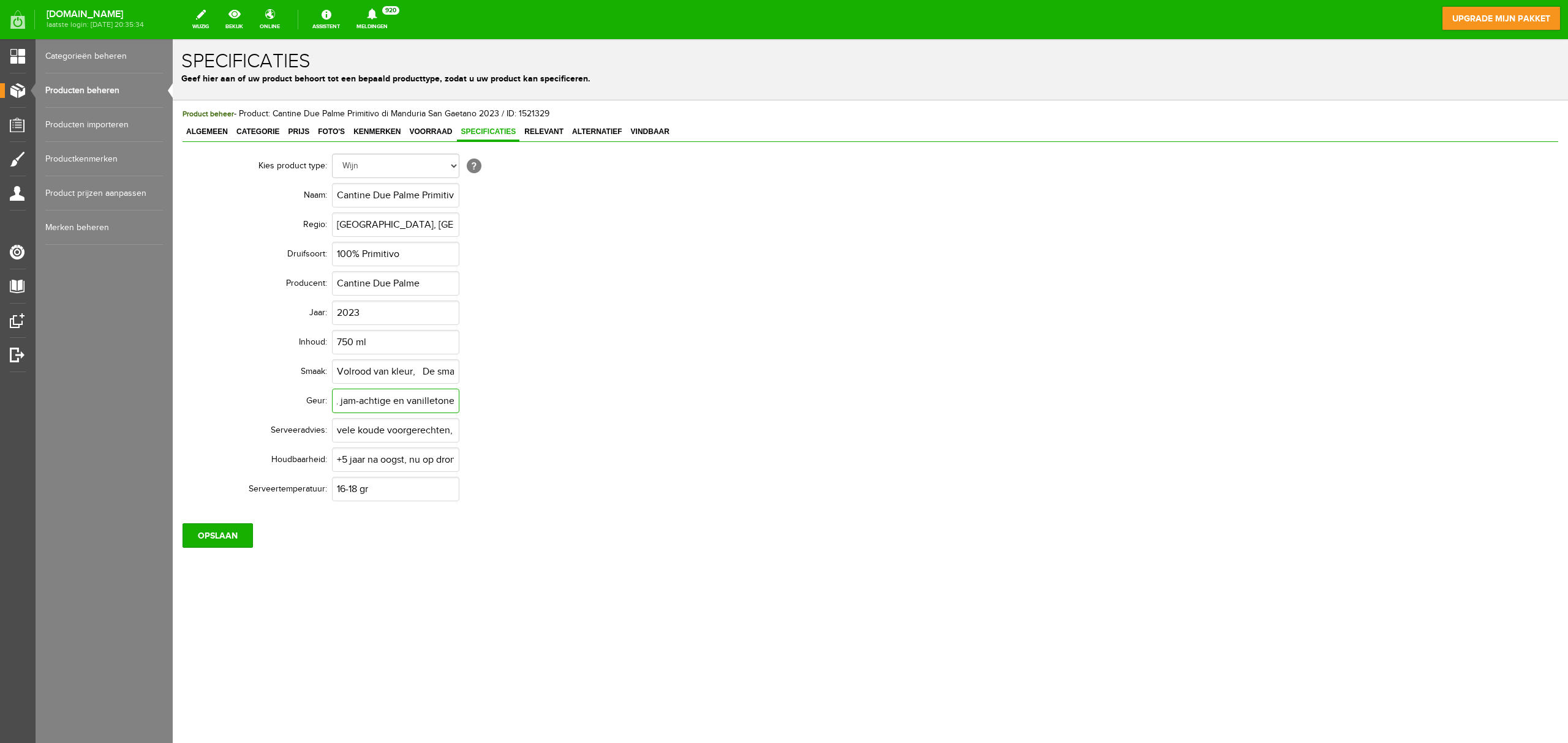
scroll to position [0, 162]
type input "intens en rijk van geur, met kruidige, jam-achtige en vanille tonen."
click at [426, 369] on input "Volrood van kleur, De smaak is rond, zacht en vol, met milde, evenwichtige tann…" at bounding box center [396, 372] width 128 height 25
type input "Volrood van kleur. De smaak is rond, zacht en vol, met milde, evenwichtige tann…"
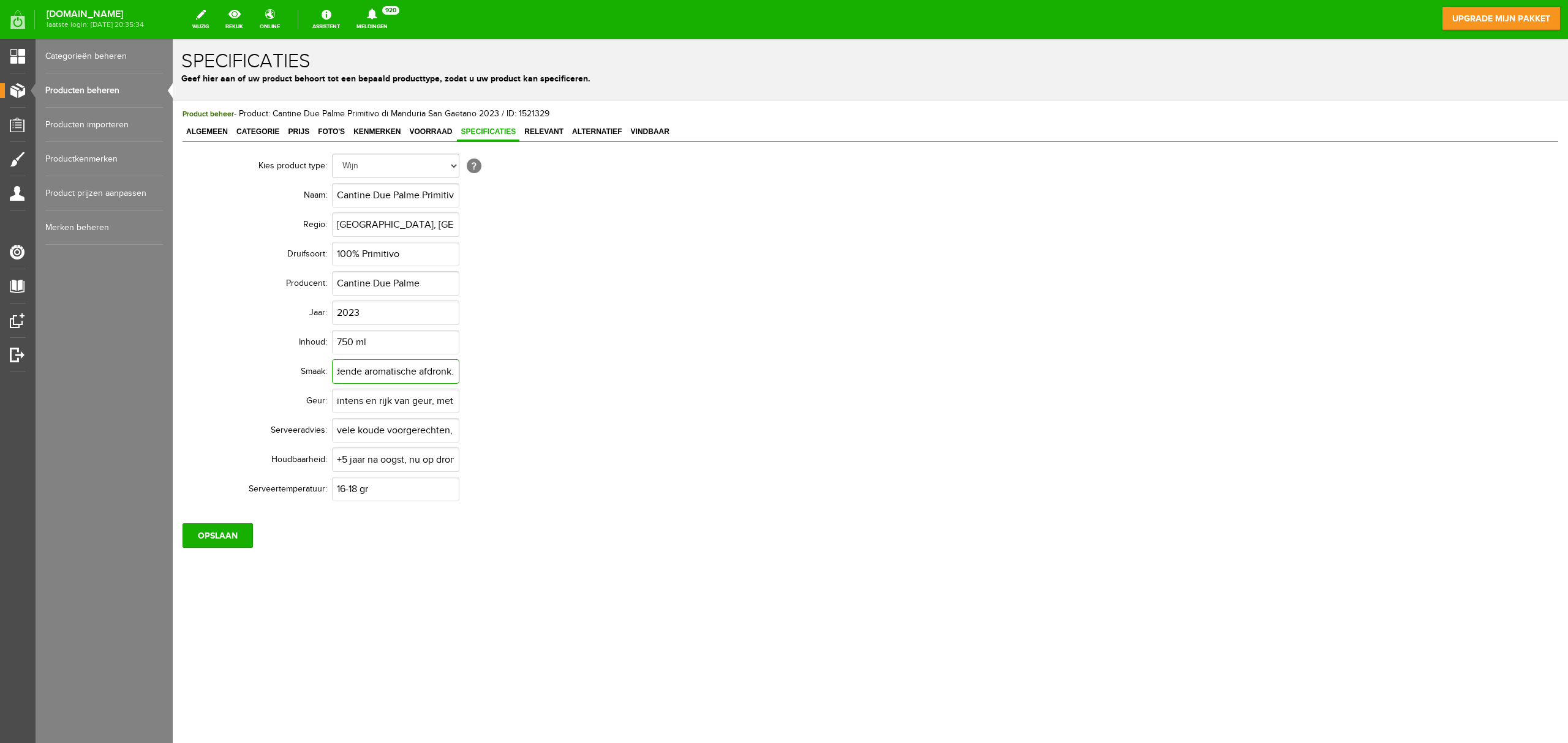
scroll to position [0, 0]
click at [353, 429] on input "vele koude voorgerechten, pasta's en kruidige stoofschotels." at bounding box center [396, 430] width 128 height 25
click at [336, 431] on input "vele koude voorgerechten, pasta's en kruidige stoofschotels." at bounding box center [396, 430] width 128 height 25
paste input "Smaakvolle rode wijn. Prima bij gegrild vlees of wild, maar ook heerlijk bij ee…"
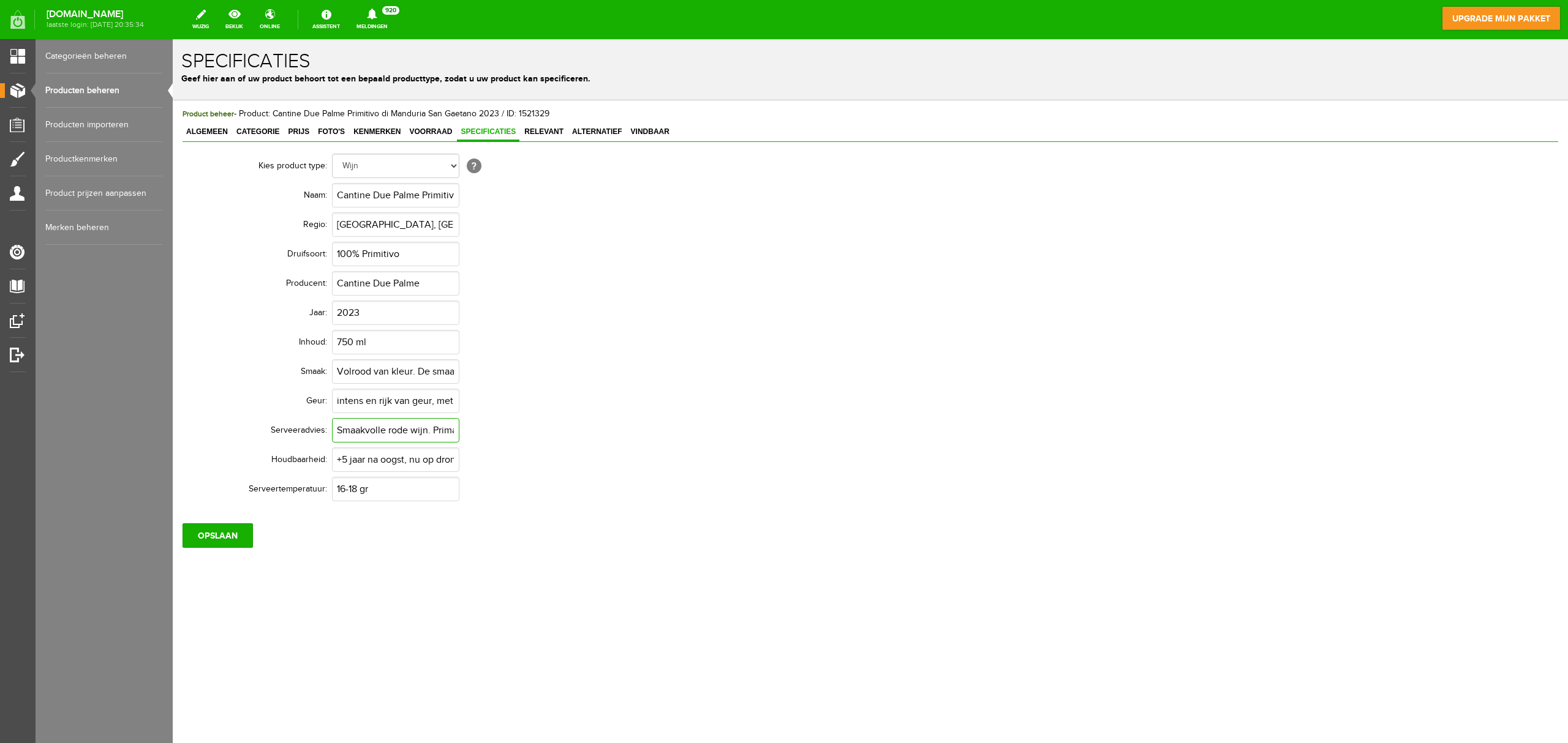
scroll to position [0, 338]
type input "Smaakvolle rode wijn. Prima bij gegrild vlees of wild, maar ook heerlijk bij ee…"
click at [383, 463] on input "+5 jaar na oogst, nu op dronk" at bounding box center [396, 459] width 128 height 25
paste input "Op dronk vanaf twee tot vijf jaar na de oogst"
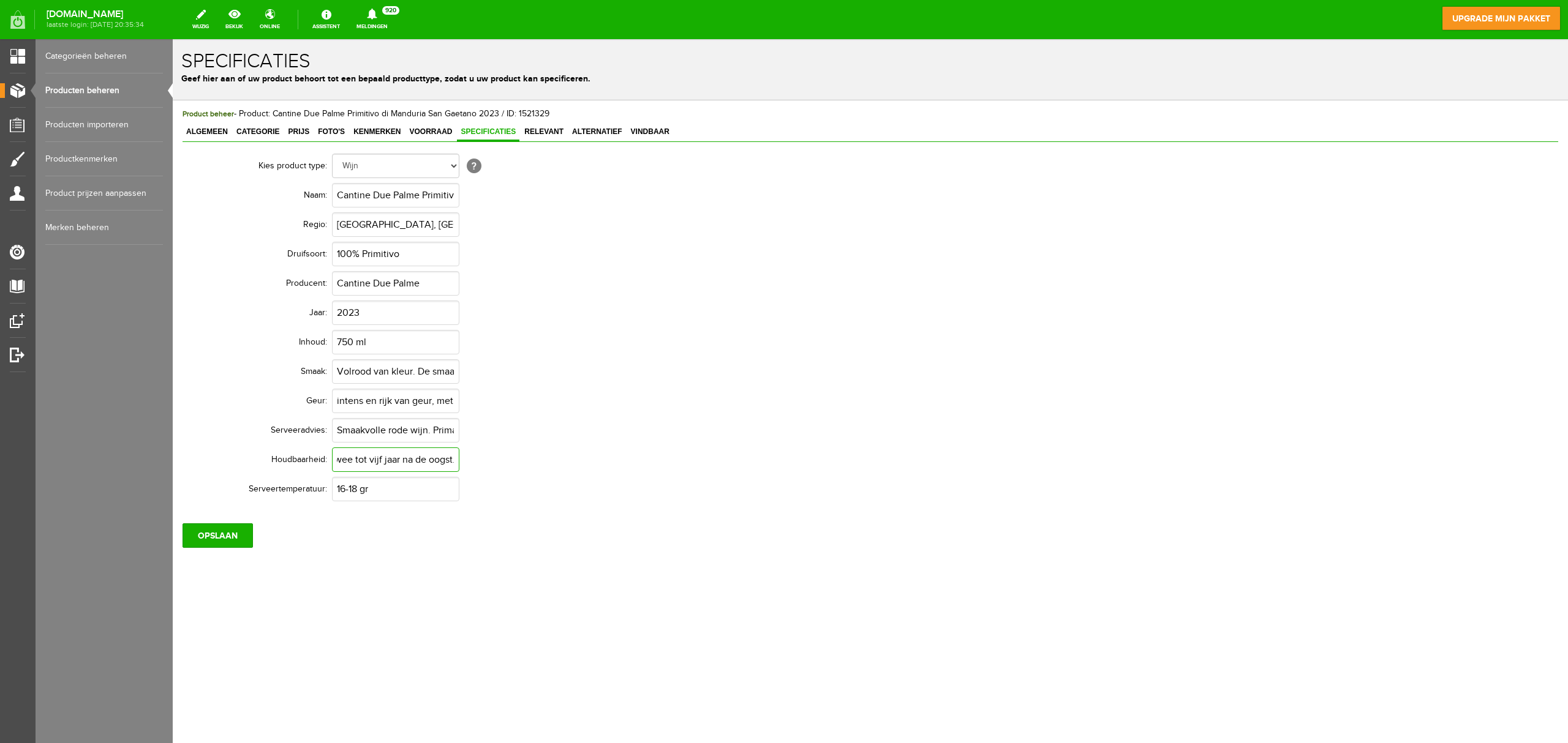
scroll to position [0, 76]
type input "Op dronk vanaf twee tot vijf jaar na de oogst."
click at [230, 537] on input "OPSLAAN" at bounding box center [217, 536] width 70 height 25
click at [216, 133] on span "Algemeen" at bounding box center [207, 131] width 49 height 8
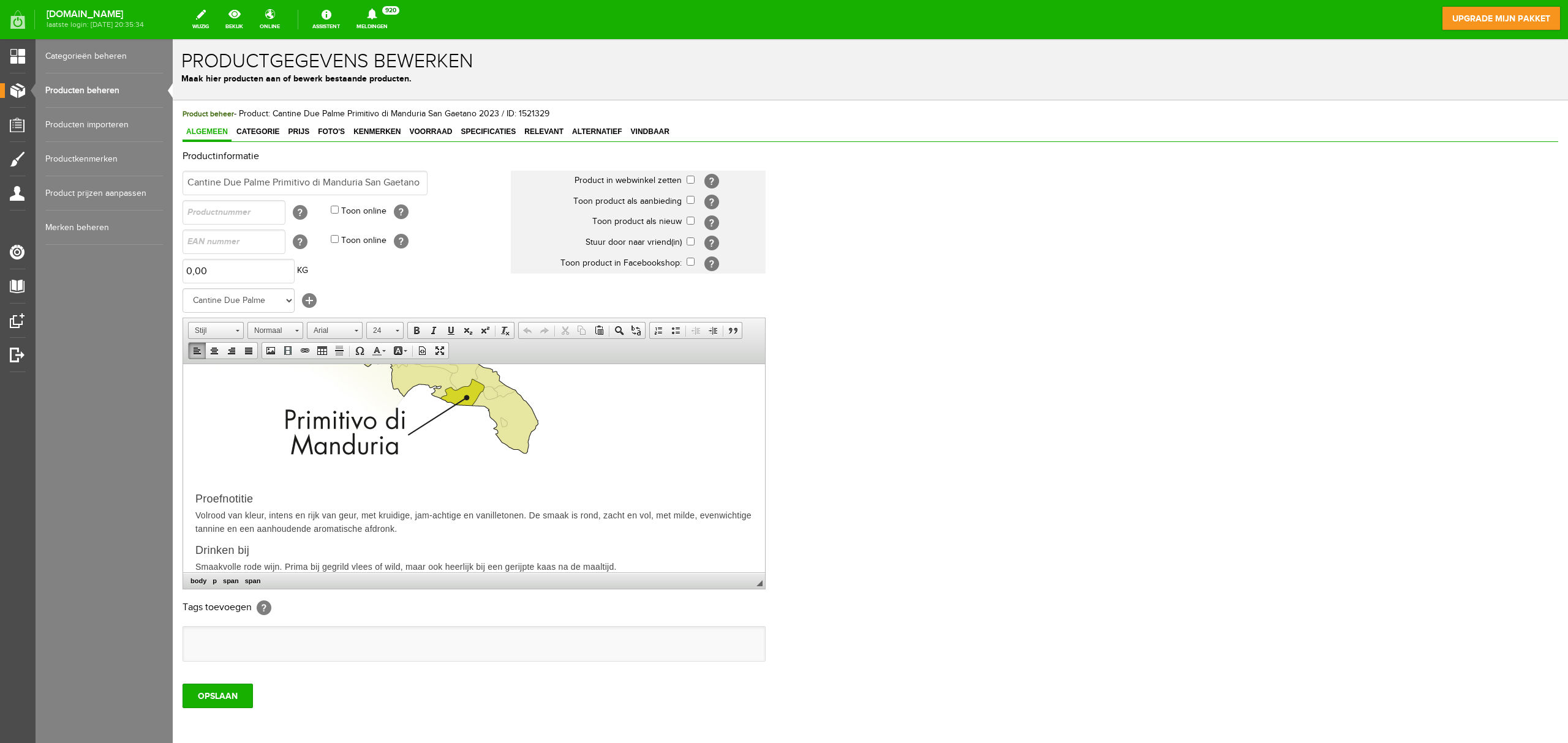
scroll to position [539, 0]
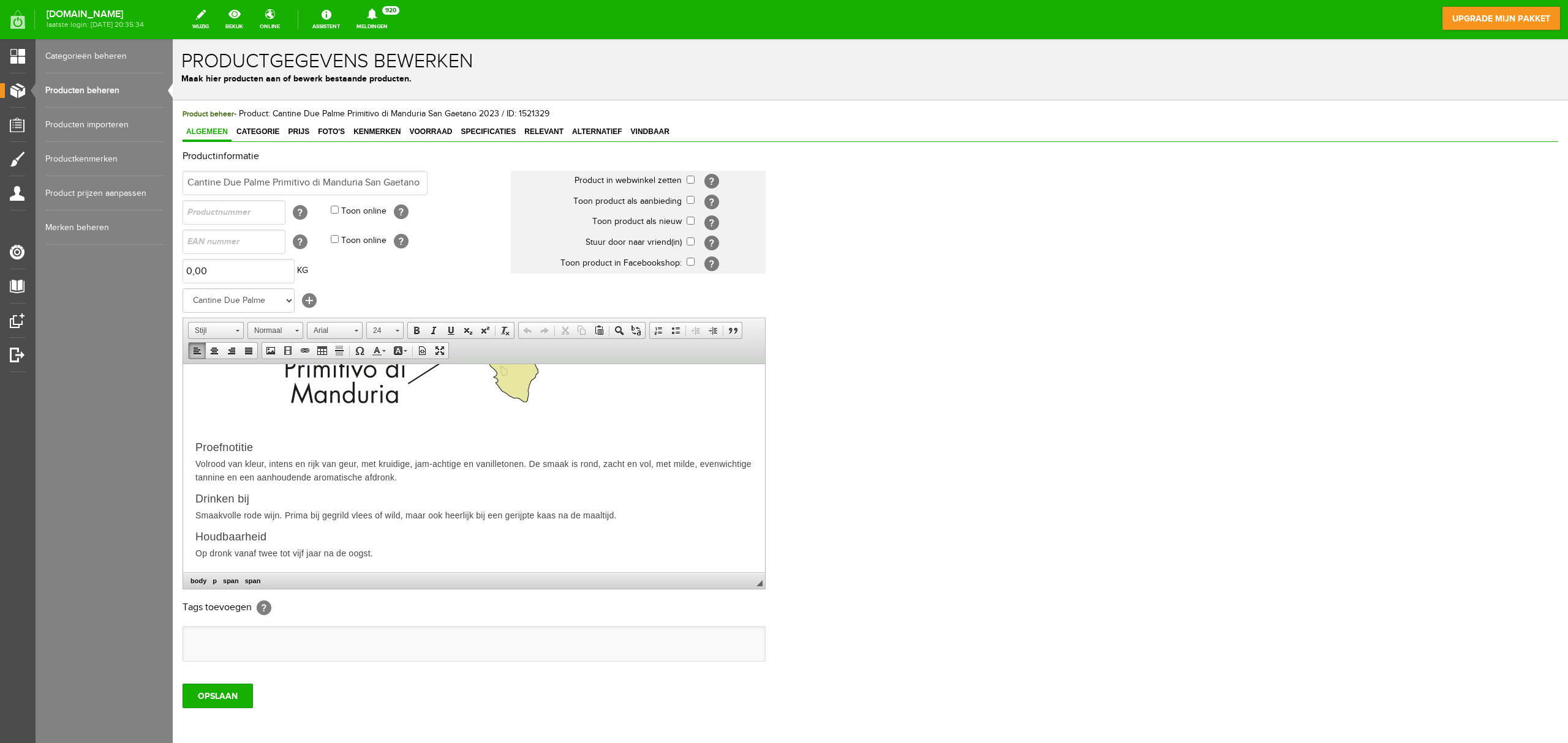
drag, startPoint x: 756, startPoint y: 404, endPoint x: 739, endPoint y: 898, distance: 494.3
click at [374, 521] on p "Smaakvolle rode wijn. Prima bij gegrild vlees of wild, maar ook heerlijk bij ee…" at bounding box center [474, 515] width 557 height 14
click at [378, 553] on p "Op dronk vanaf twee tot vijf jaar na de oogst." at bounding box center [474, 552] width 557 height 14
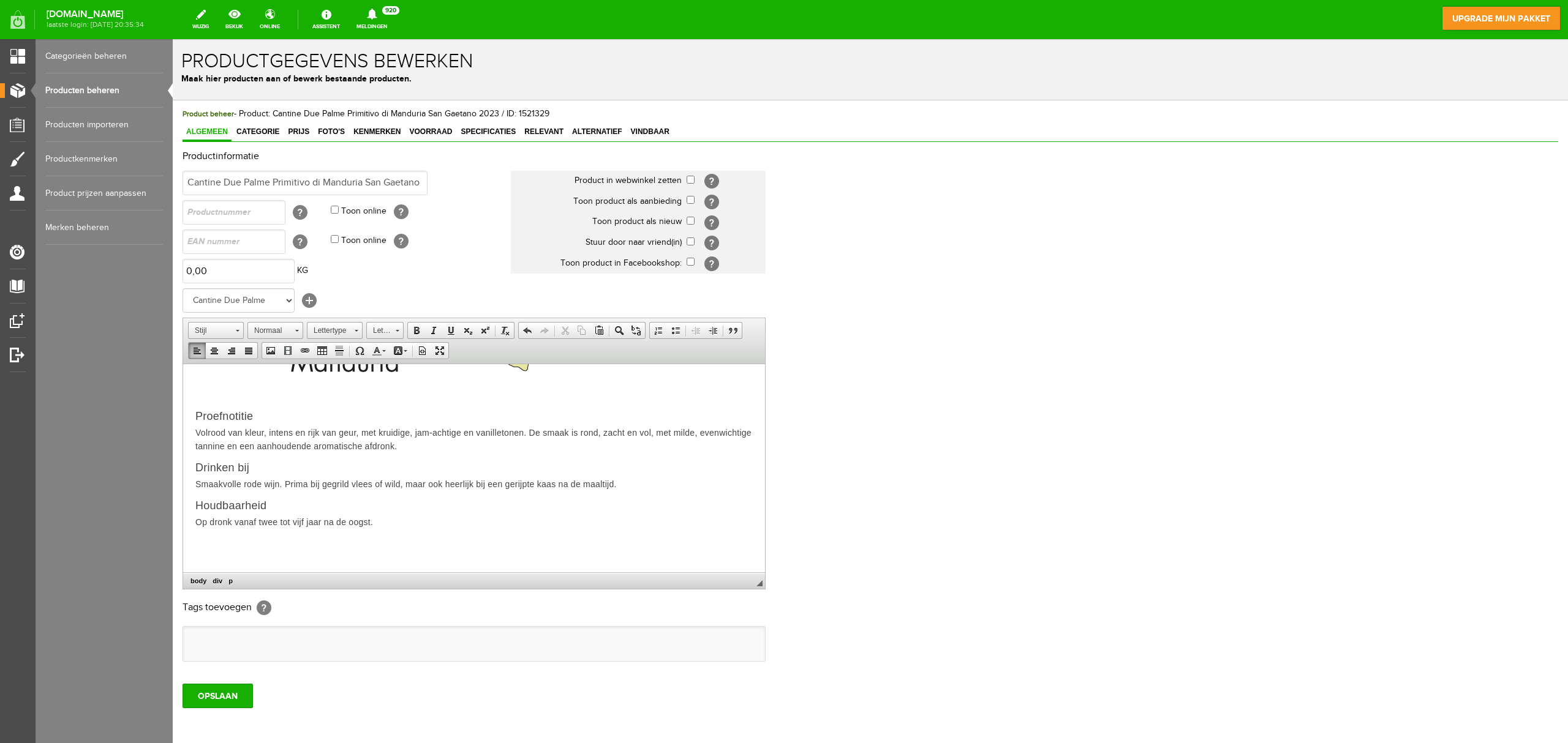
scroll to position [0, 363]
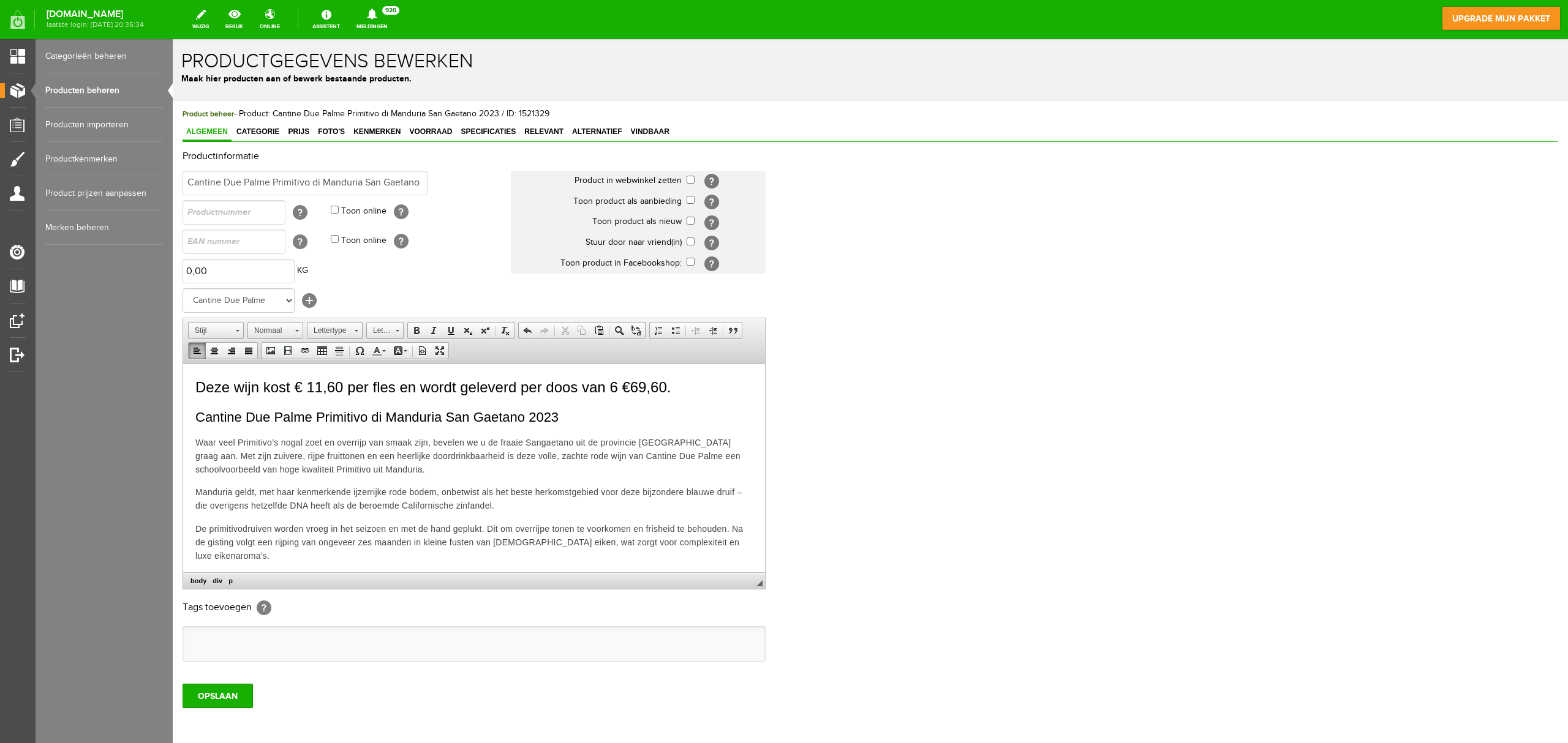
drag, startPoint x: 279, startPoint y: 488, endPoint x: 656, endPoint y: 538, distance: 380.3
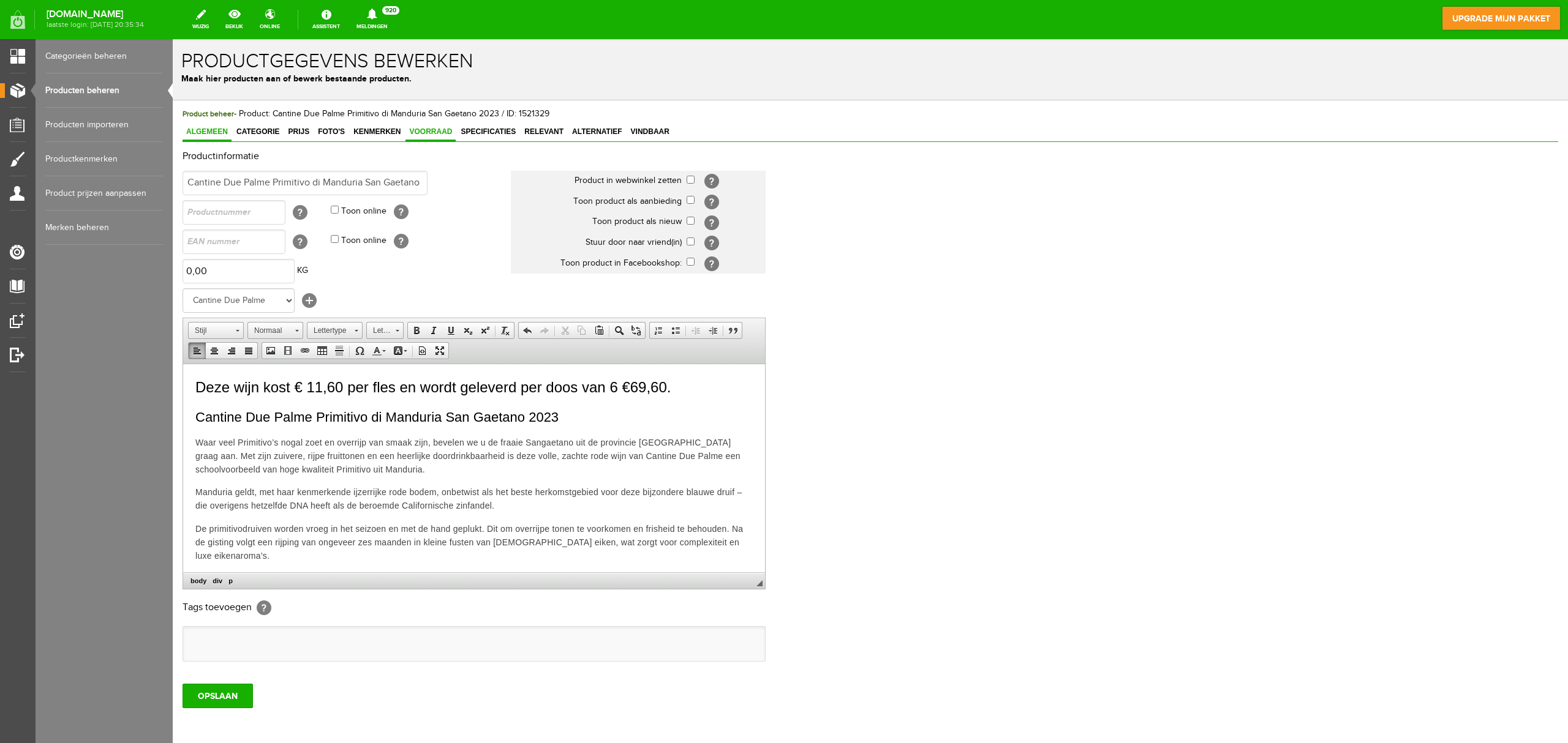
click at [451, 132] on span "Voorraad" at bounding box center [430, 131] width 50 height 8
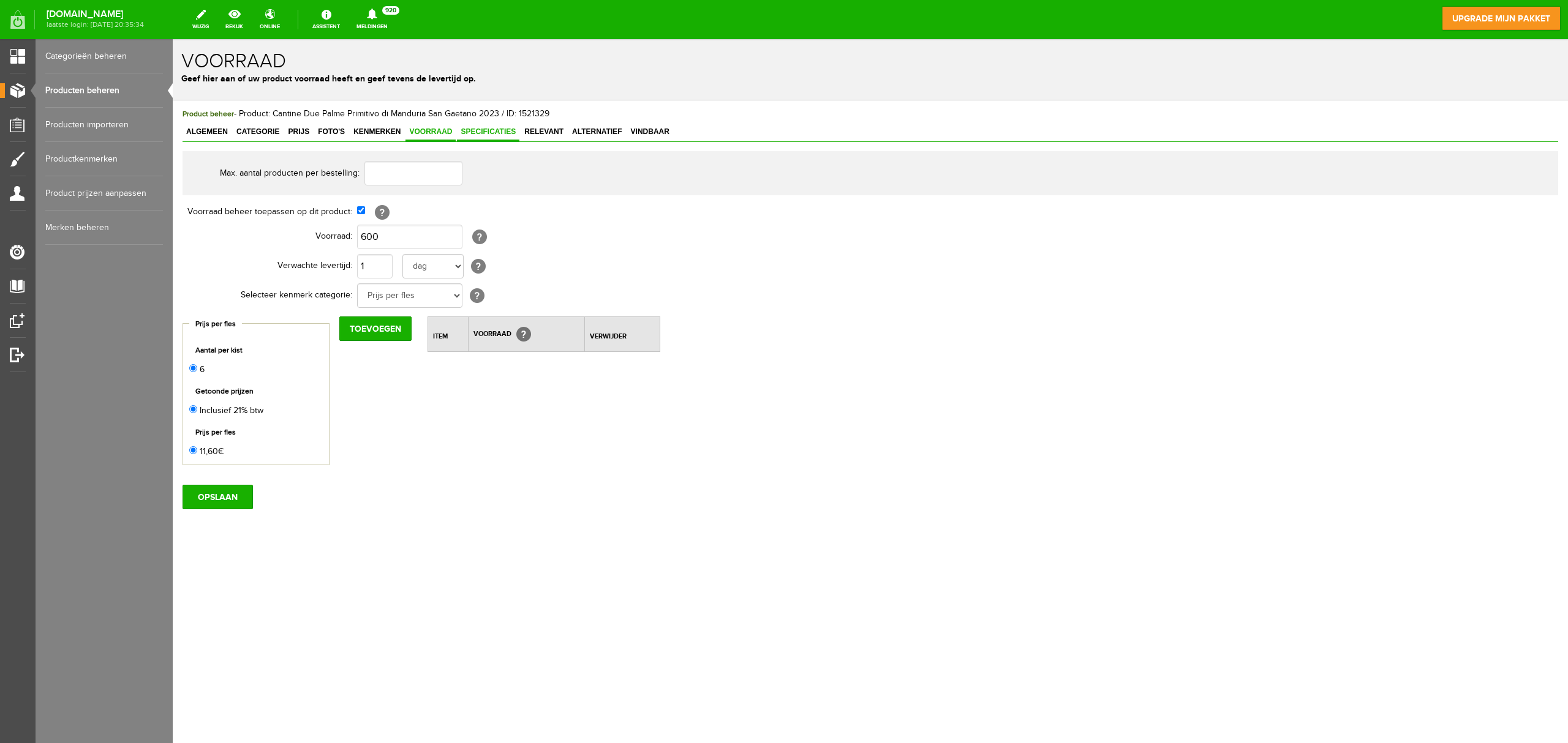
click at [488, 131] on span "Specificaties" at bounding box center [488, 131] width 62 height 8
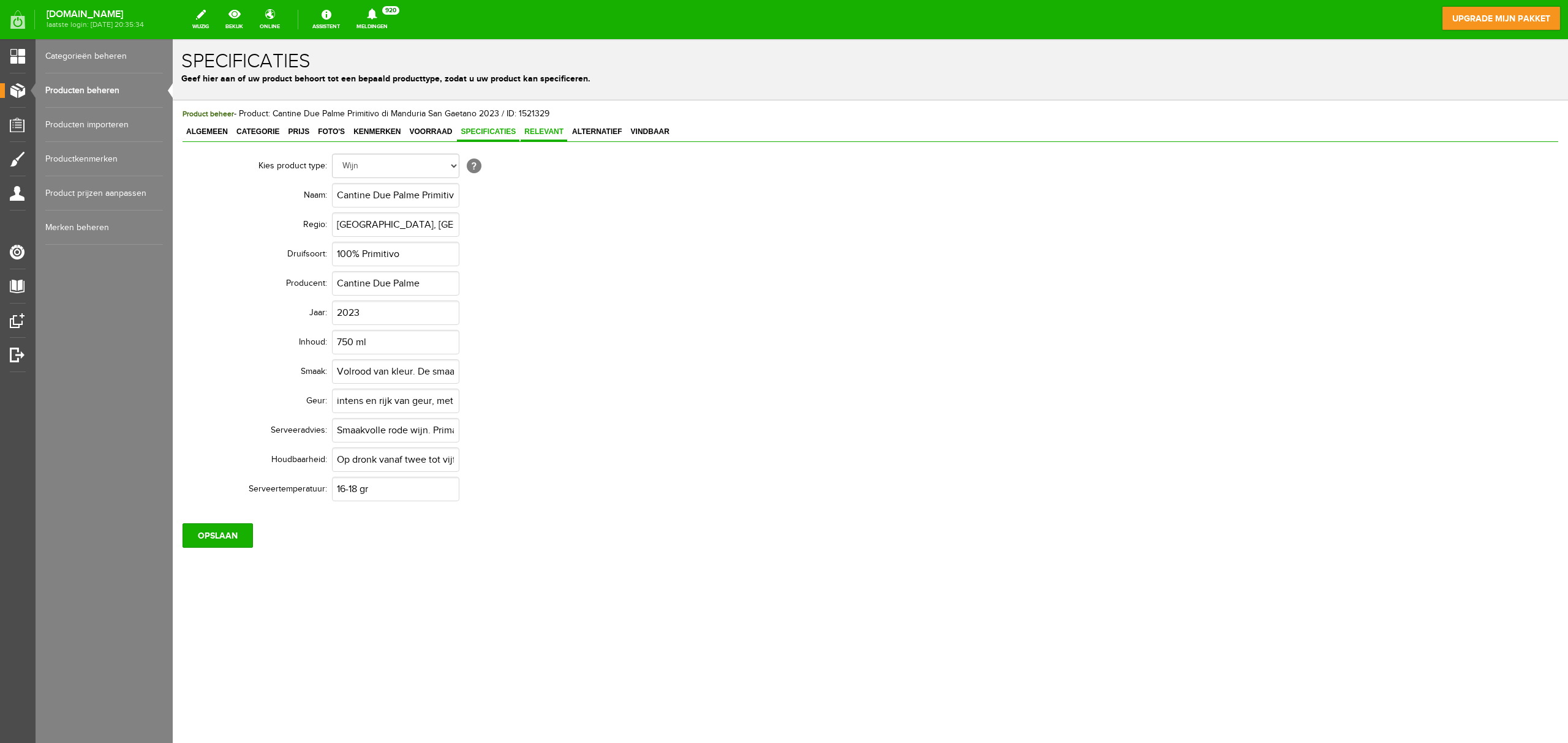
click at [550, 133] on span "Relevant" at bounding box center [543, 131] width 47 height 8
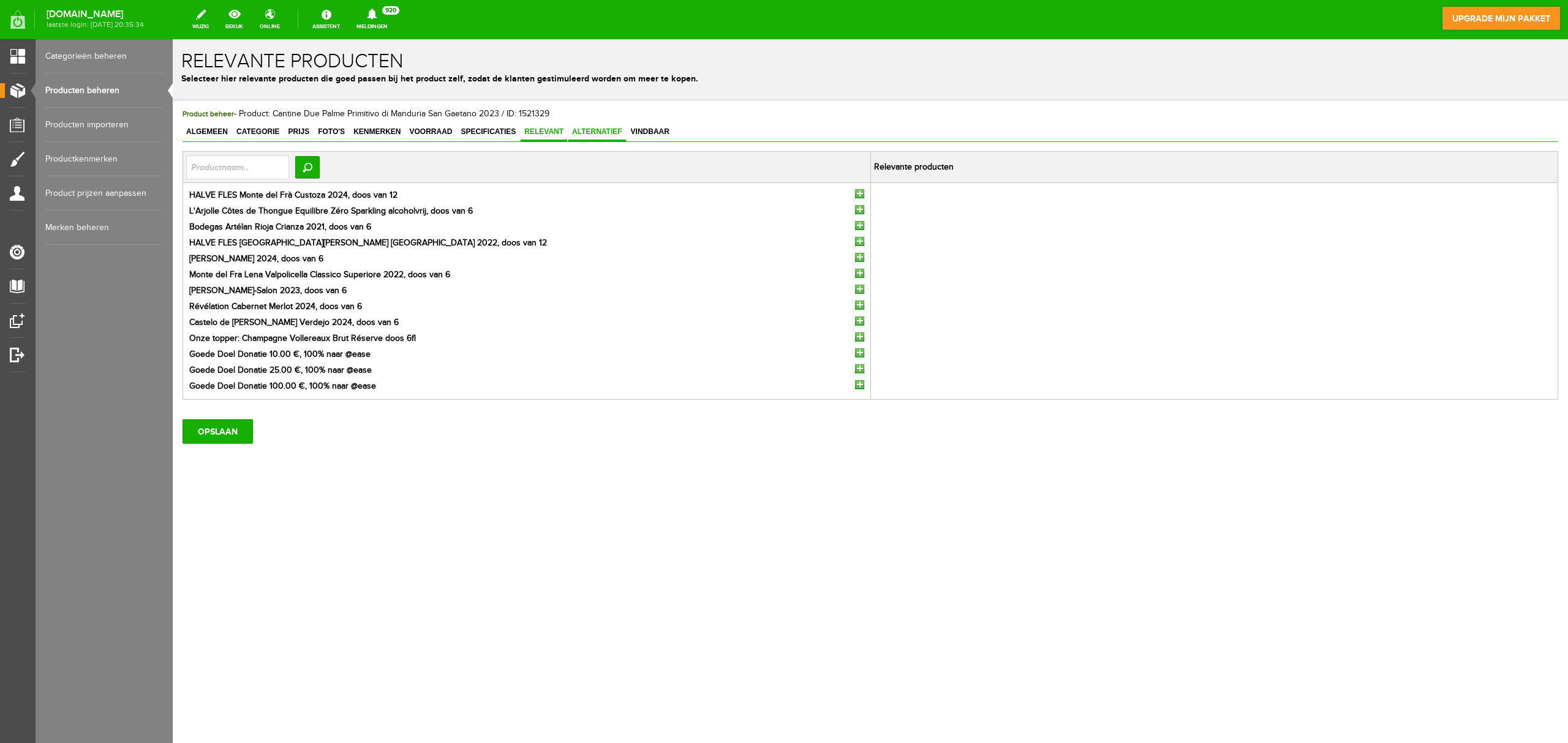
click at [574, 131] on span "Alternatief" at bounding box center [597, 131] width 58 height 8
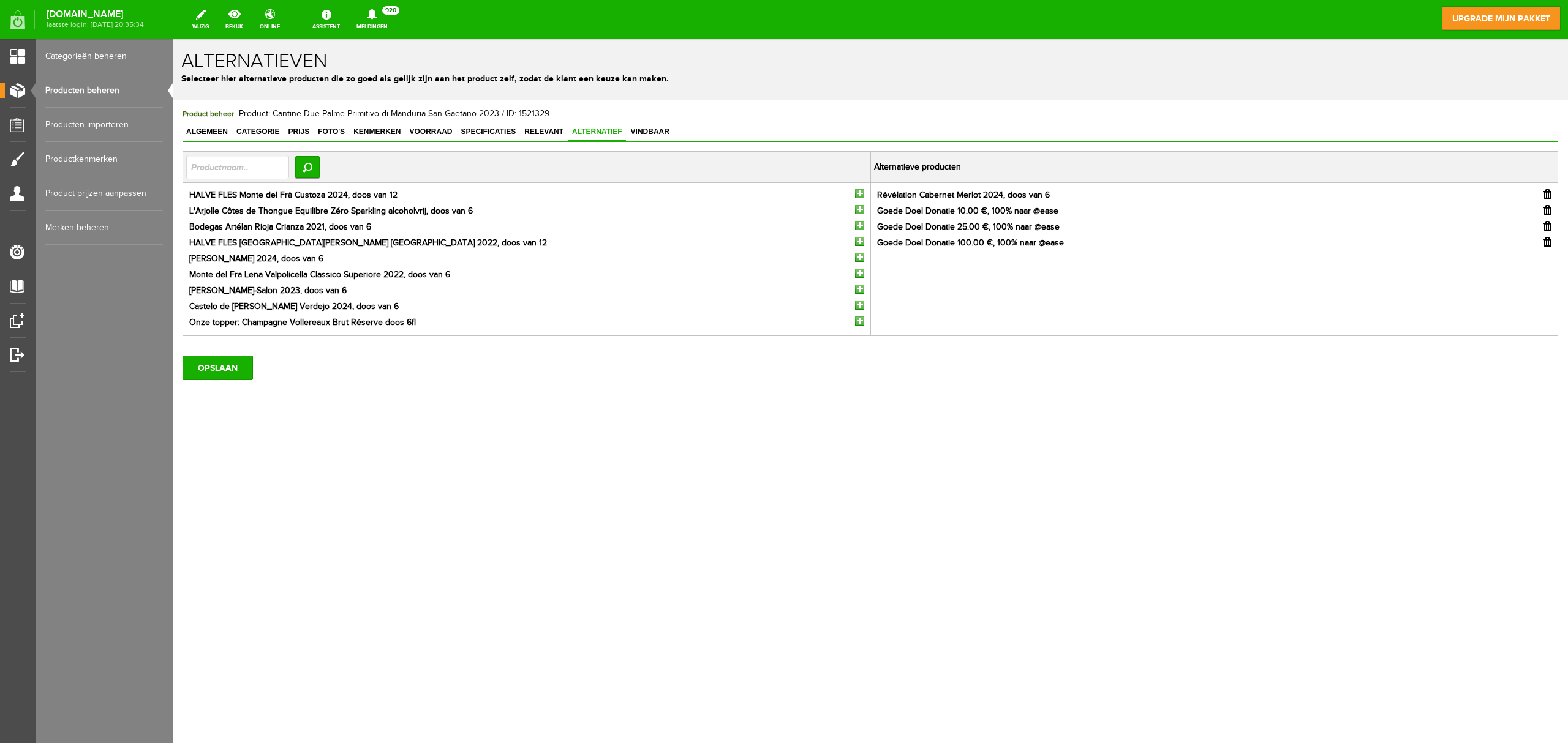
click at [859, 226] on input "button" at bounding box center [859, 225] width 9 height 9
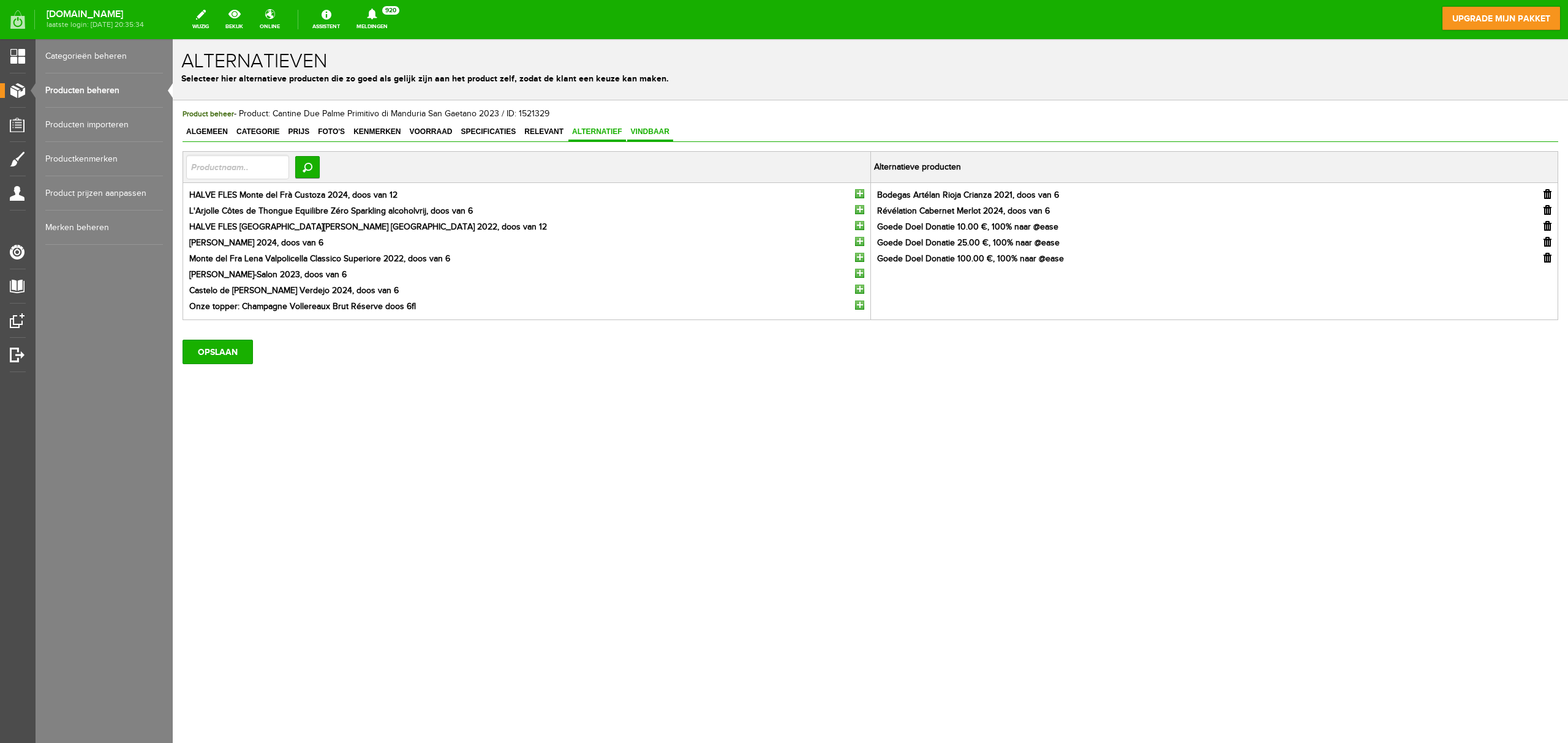
click at [653, 132] on span "Vindbaar" at bounding box center [650, 131] width 46 height 8
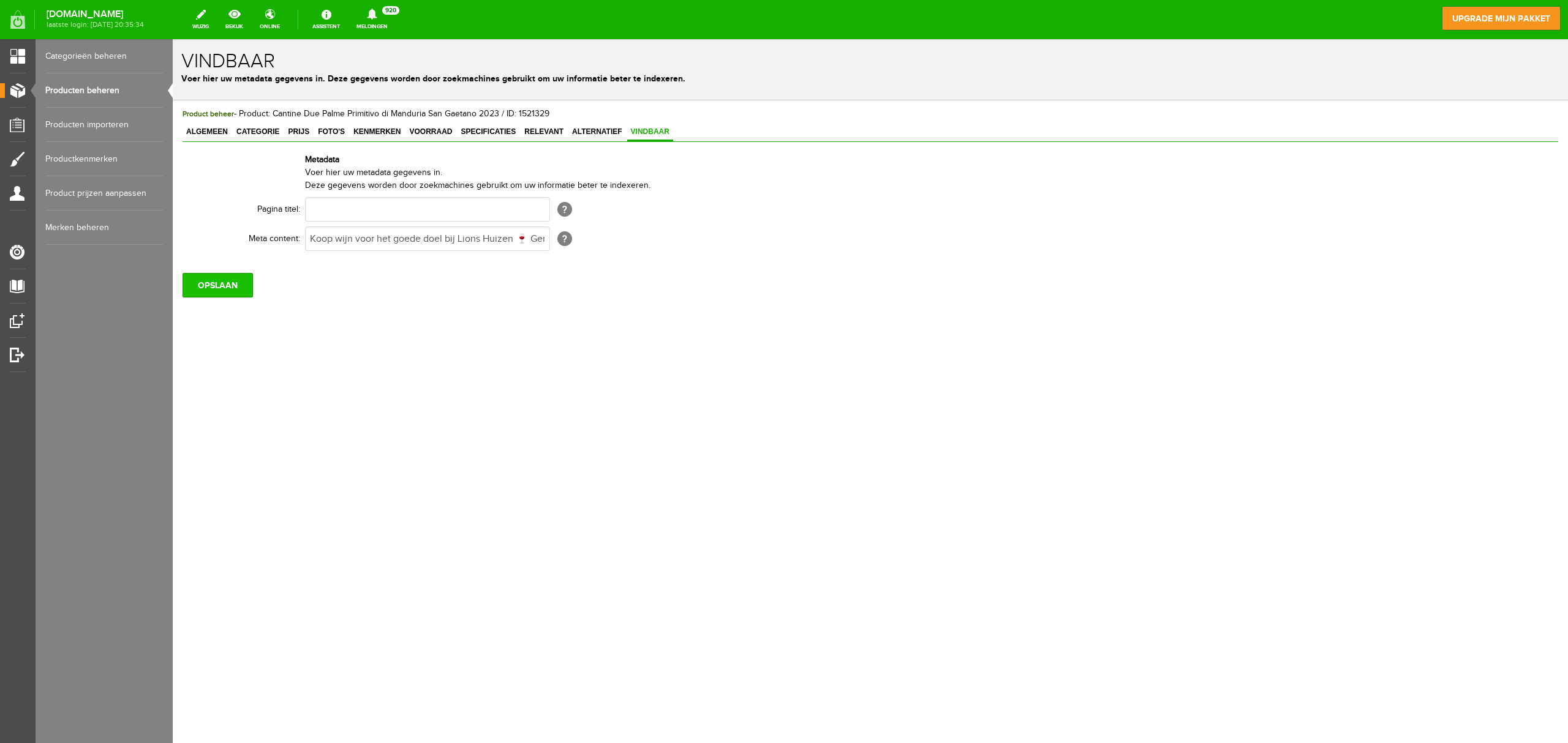
click at [240, 290] on input "OPSLAAN" at bounding box center [217, 285] width 70 height 25
click at [111, 89] on link "Producten beheren" at bounding box center [104, 90] width 118 height 35
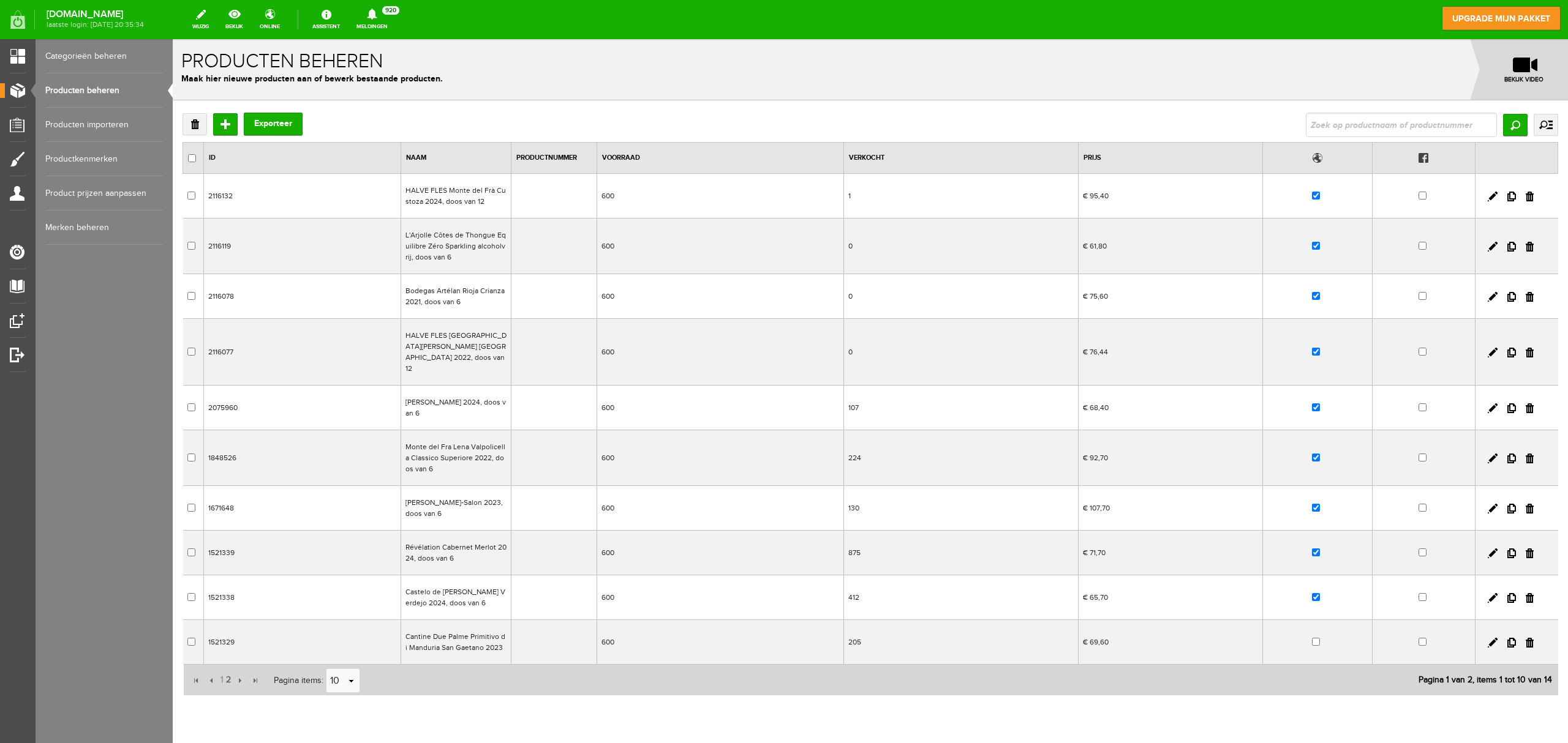
scroll to position [36, 0]
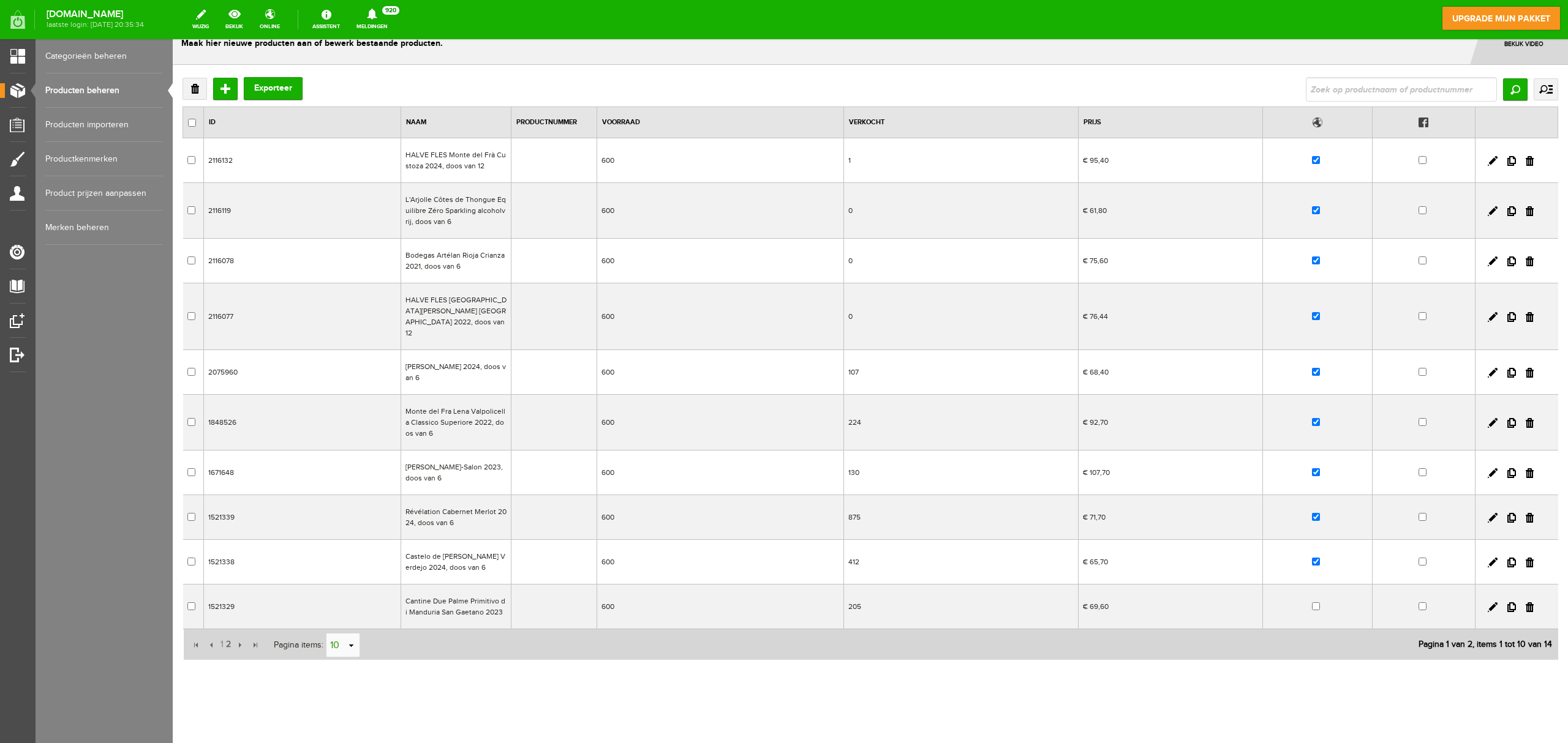
click at [352, 557] on link "select" at bounding box center [352, 645] width 10 height 23
click at [342, 557] on li "20" at bounding box center [343, 593] width 33 height 20
type input "20"
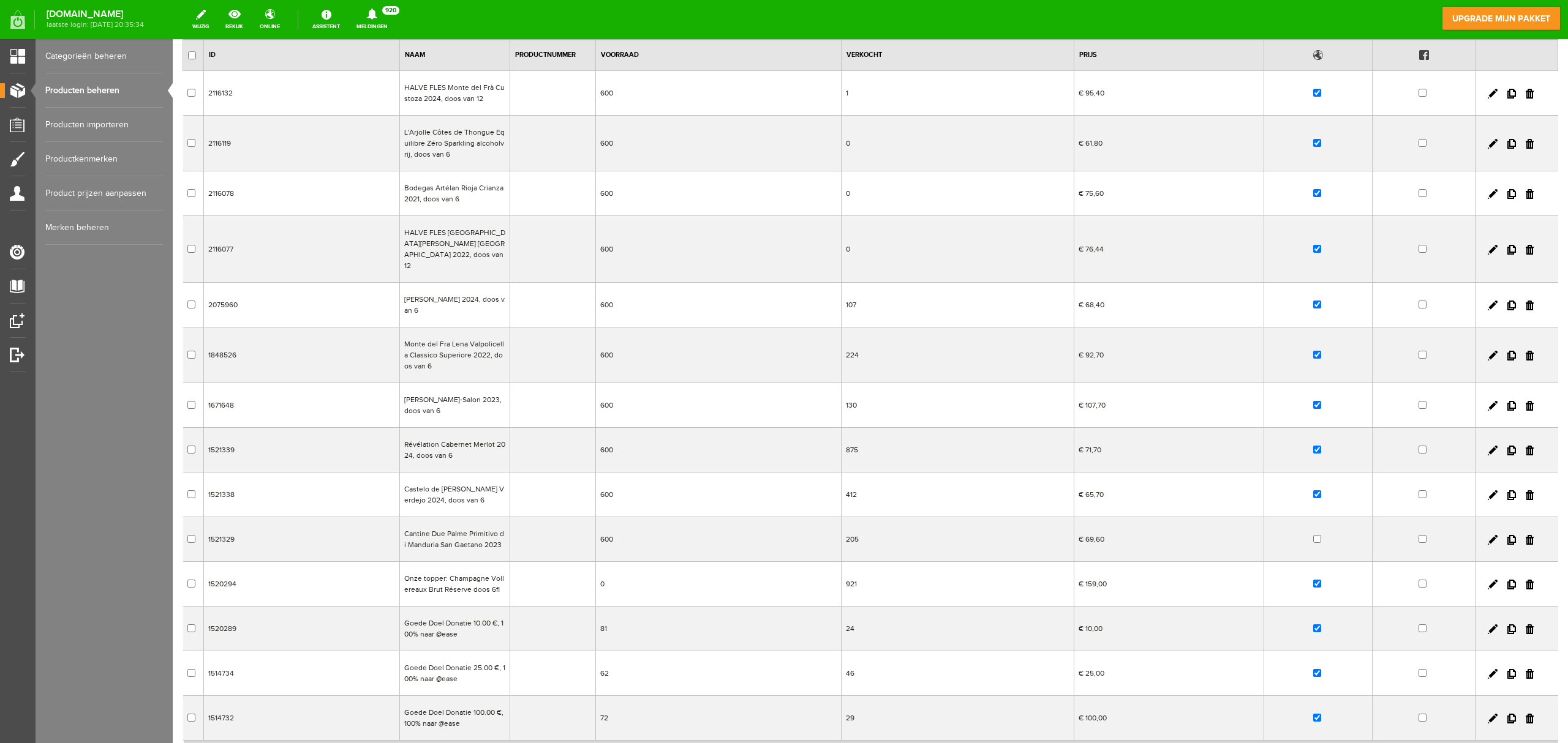
scroll to position [106, 0]
click at [660, 557] on td "0" at bounding box center [718, 581] width 246 height 45
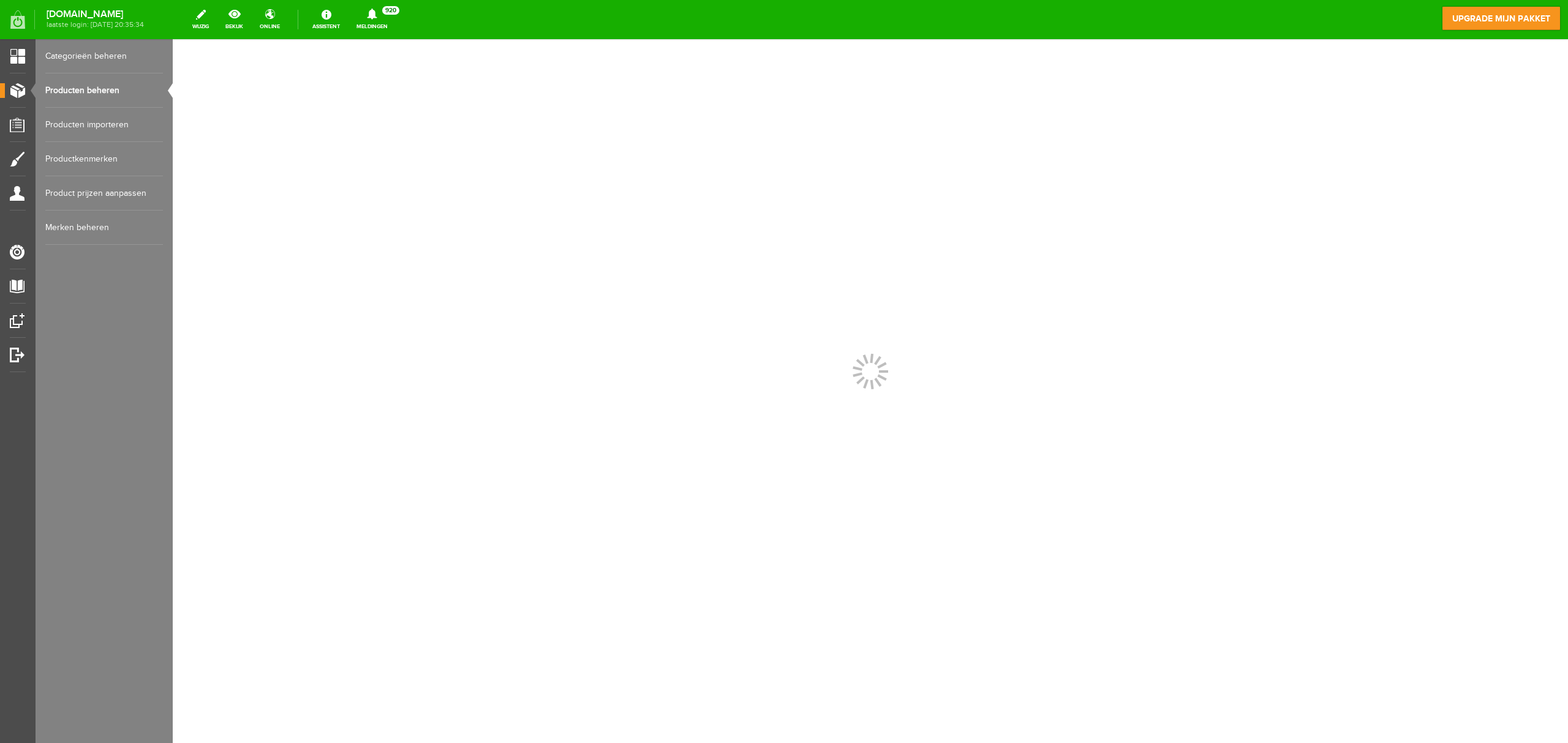
scroll to position [0, 0]
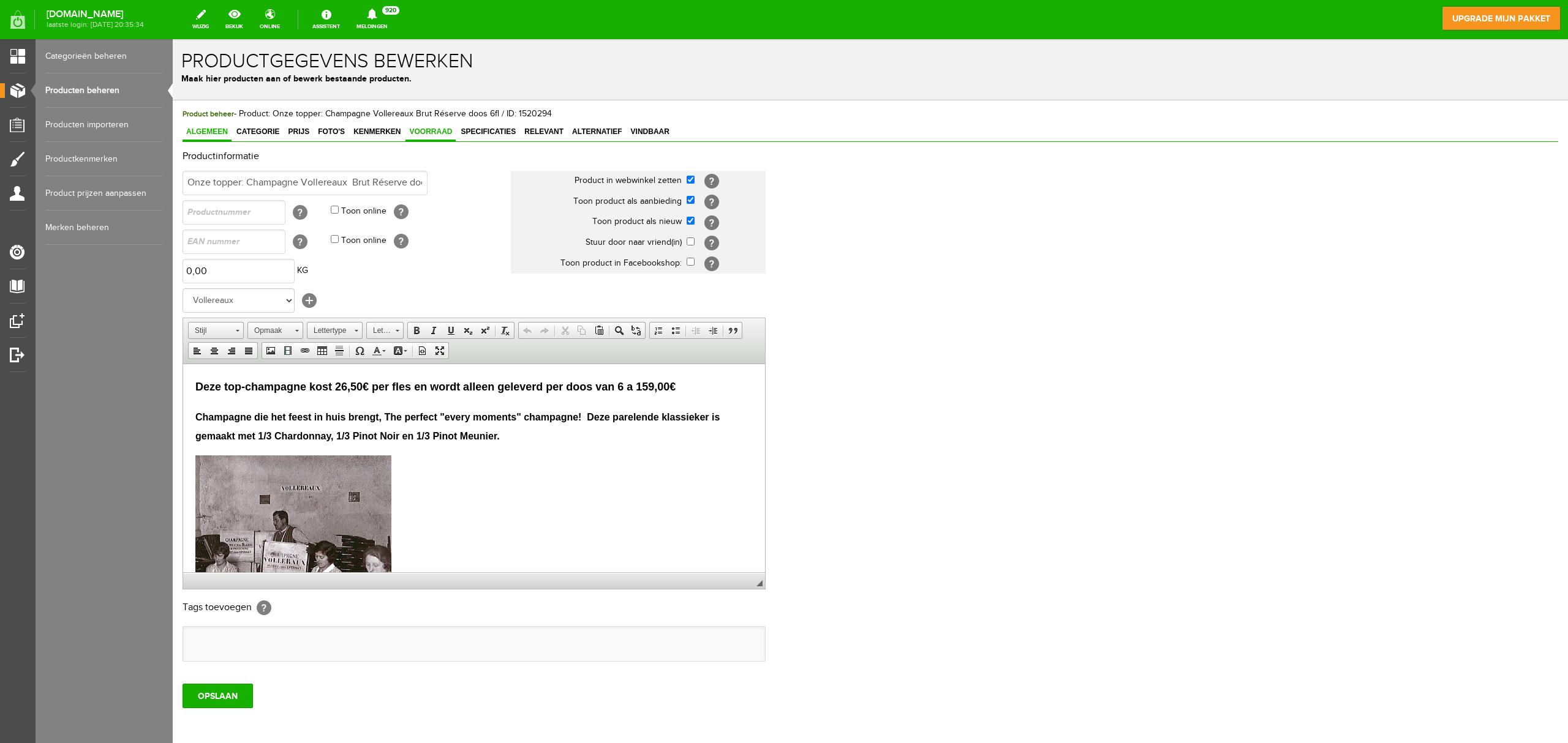
click at [420, 131] on span "Voorraad" at bounding box center [430, 131] width 50 height 8
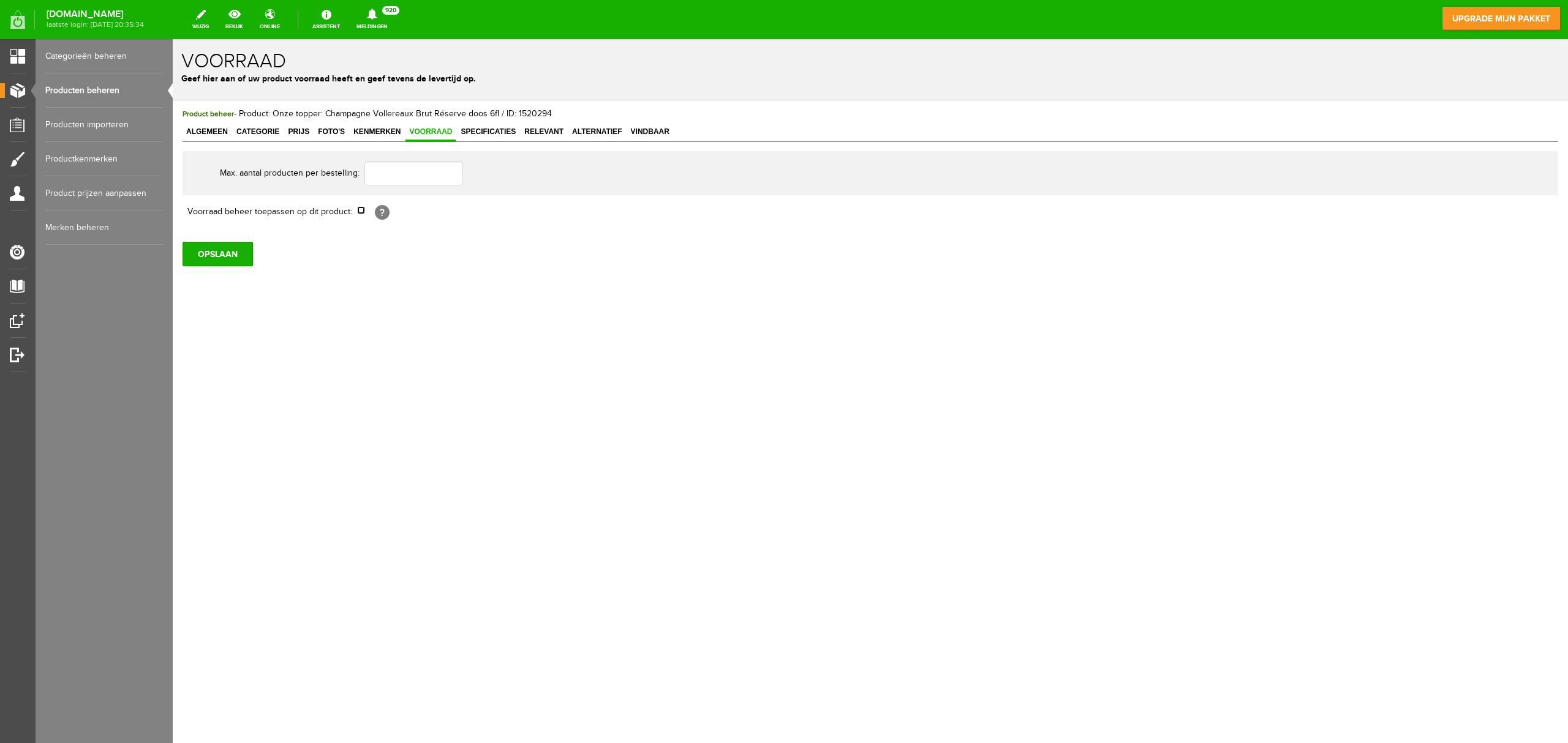
click at [358, 211] on input "checkbox" at bounding box center [361, 210] width 8 height 8
checkbox input "true"
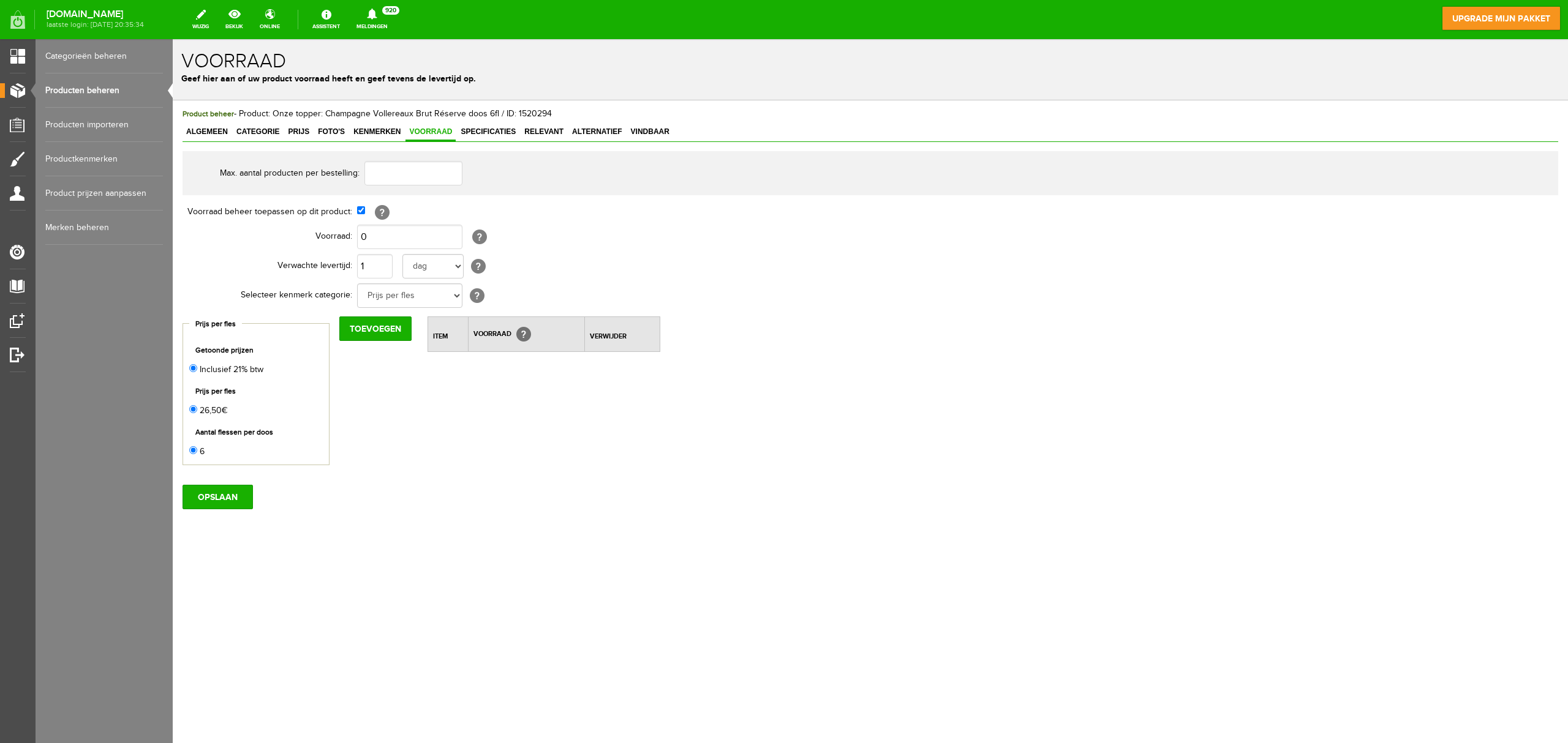
click at [379, 224] on td "0 [?] Kenmerk voorraad moet gelijk of minder zijn dan de product voorraad" at bounding box center [563, 237] width 414 height 29
click at [380, 240] on input "0" at bounding box center [409, 236] width 105 height 25
type input "600"
click at [225, 503] on input "OPSLAAN" at bounding box center [217, 497] width 70 height 25
click at [119, 93] on link "Producten beheren" at bounding box center [104, 90] width 118 height 35
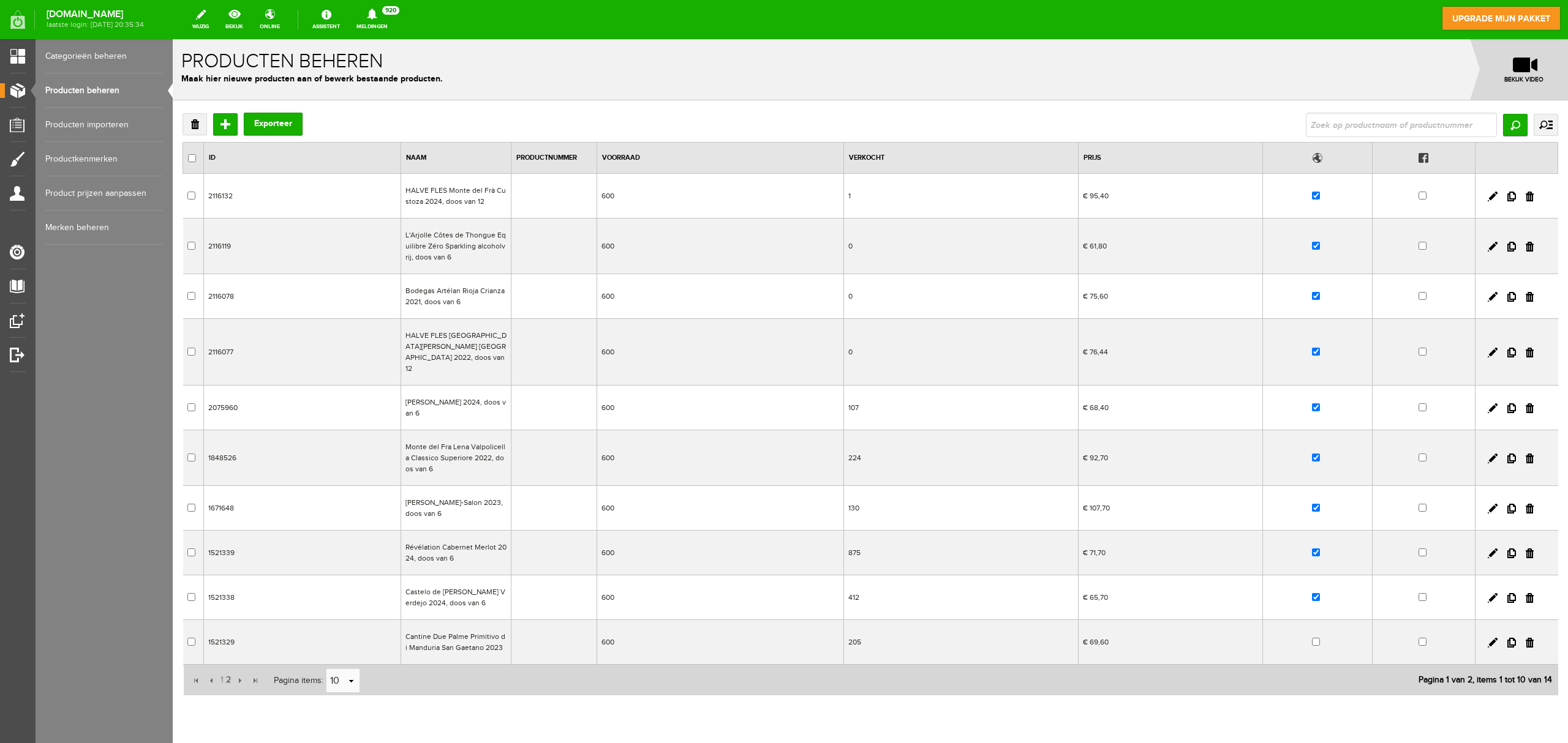
scroll to position [36, 0]
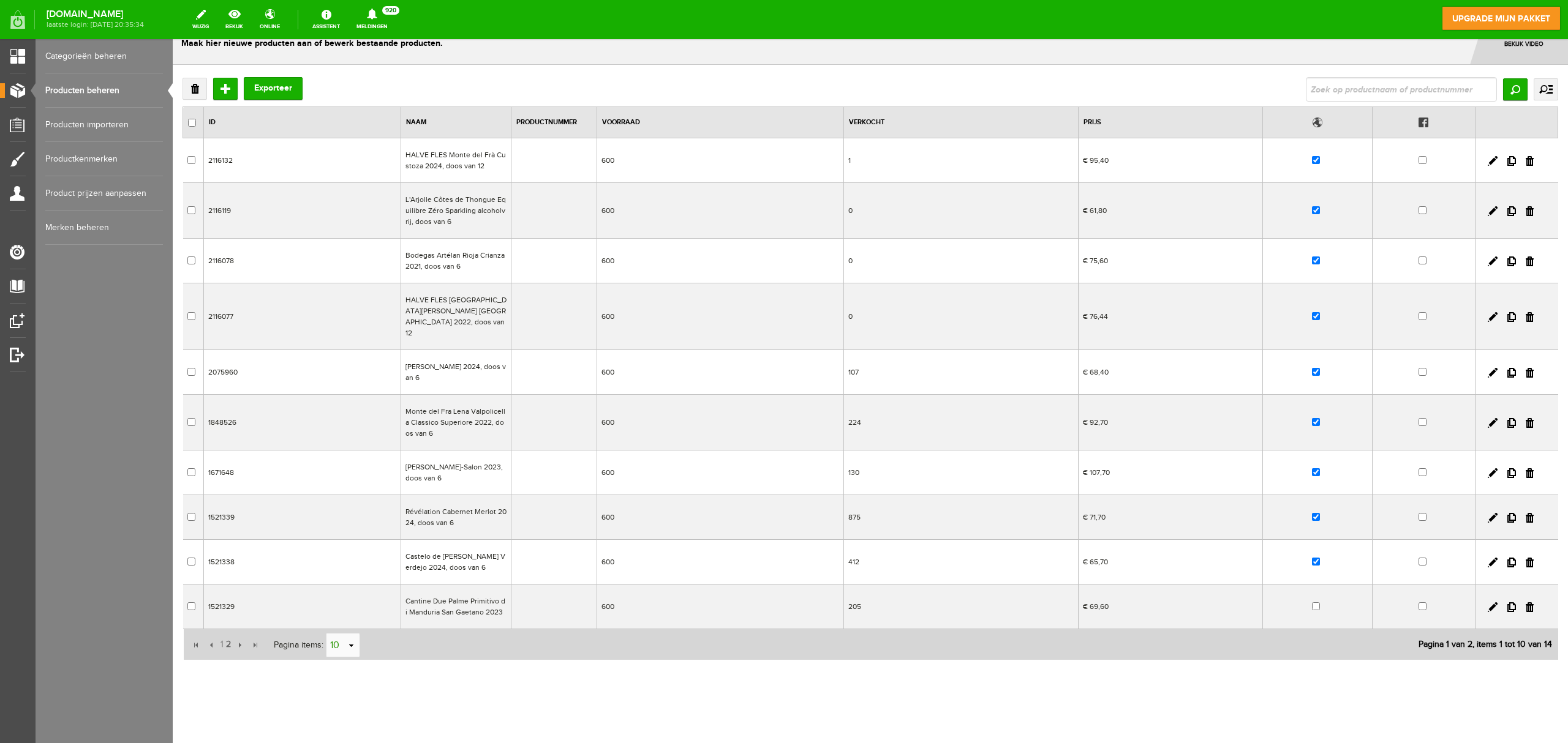
click at [342, 557] on input "10" at bounding box center [337, 645] width 20 height 25
click at [345, 557] on li "50" at bounding box center [343, 613] width 33 height 20
type input "50"
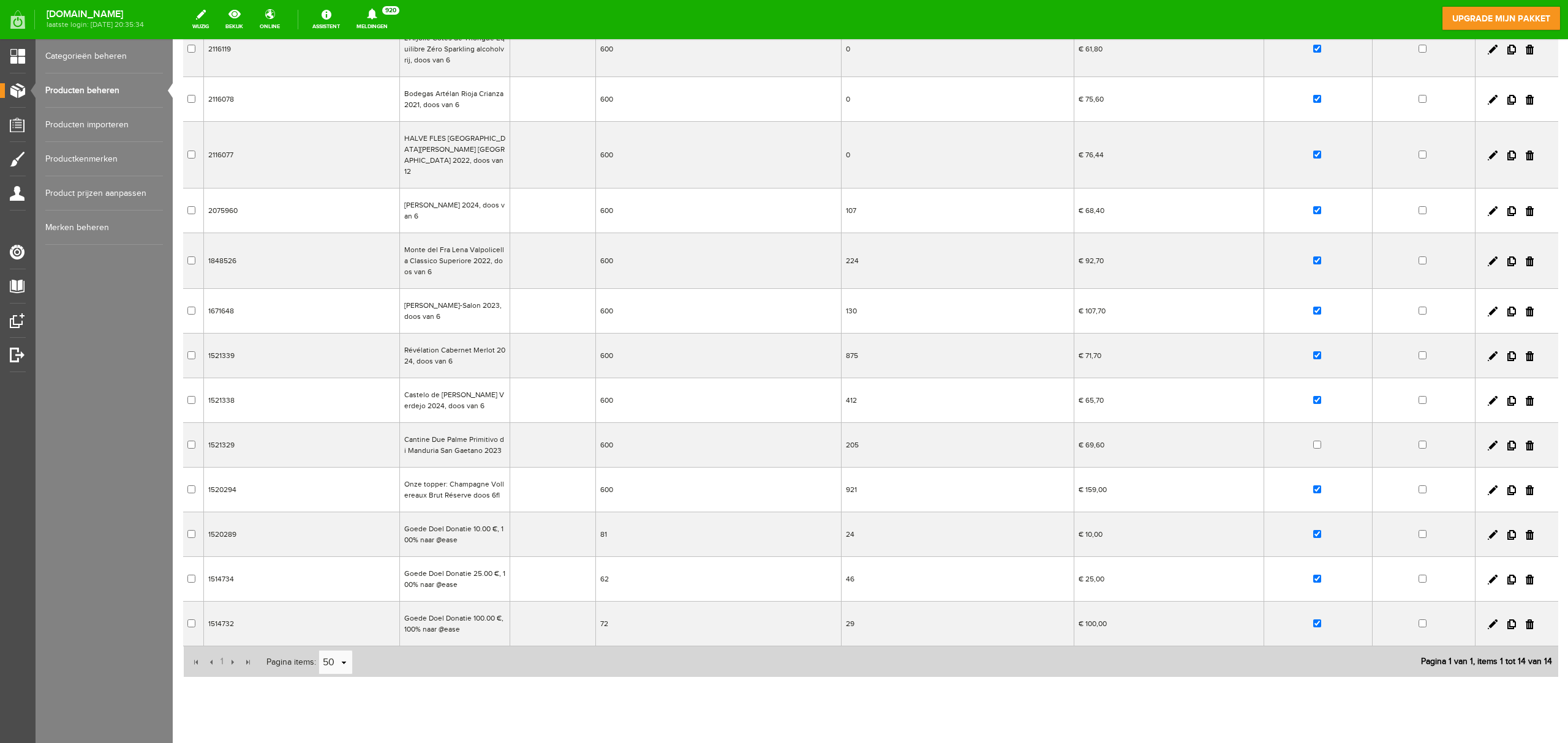
scroll to position [199, 0]
click at [716, 533] on td "81" at bounding box center [718, 532] width 246 height 45
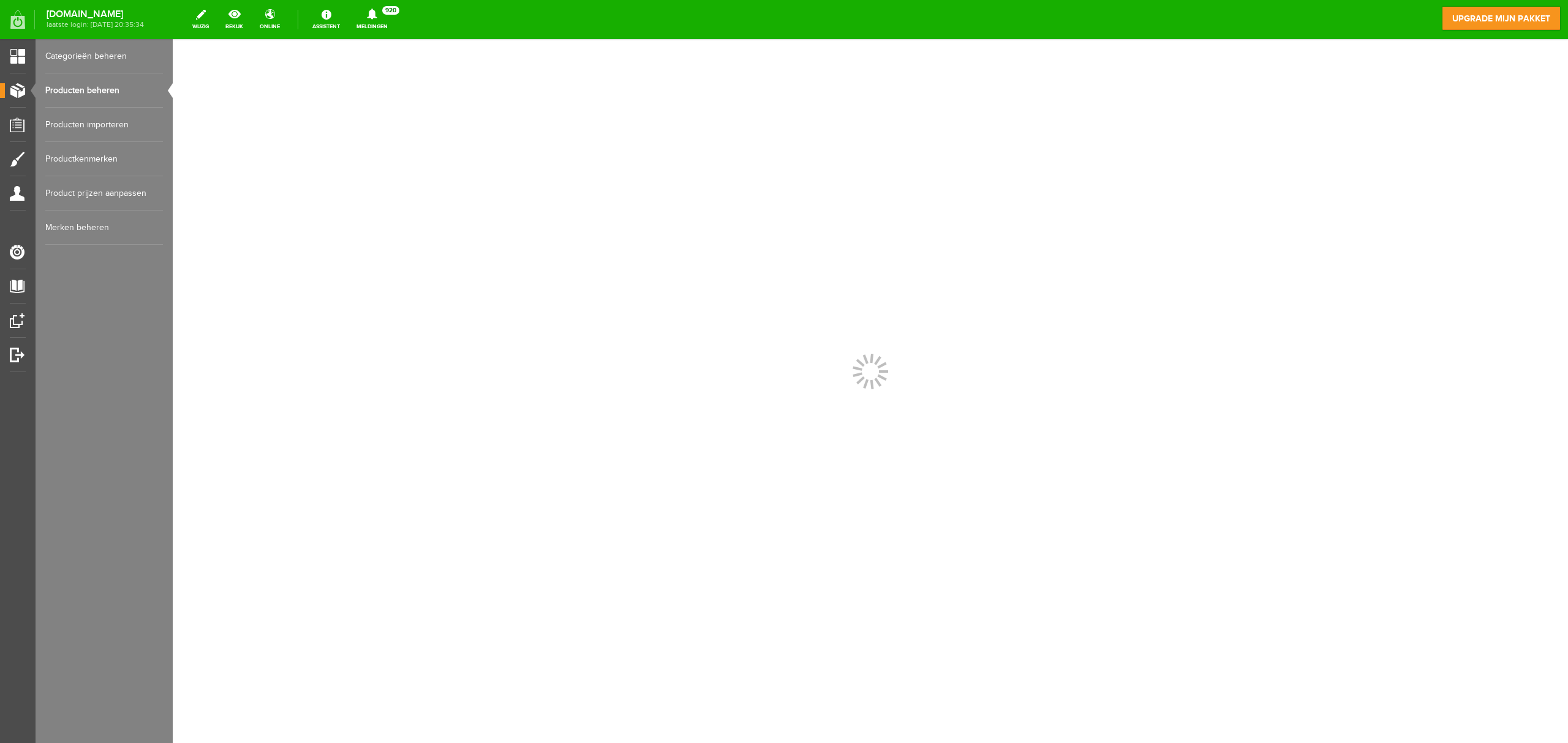
scroll to position [0, 0]
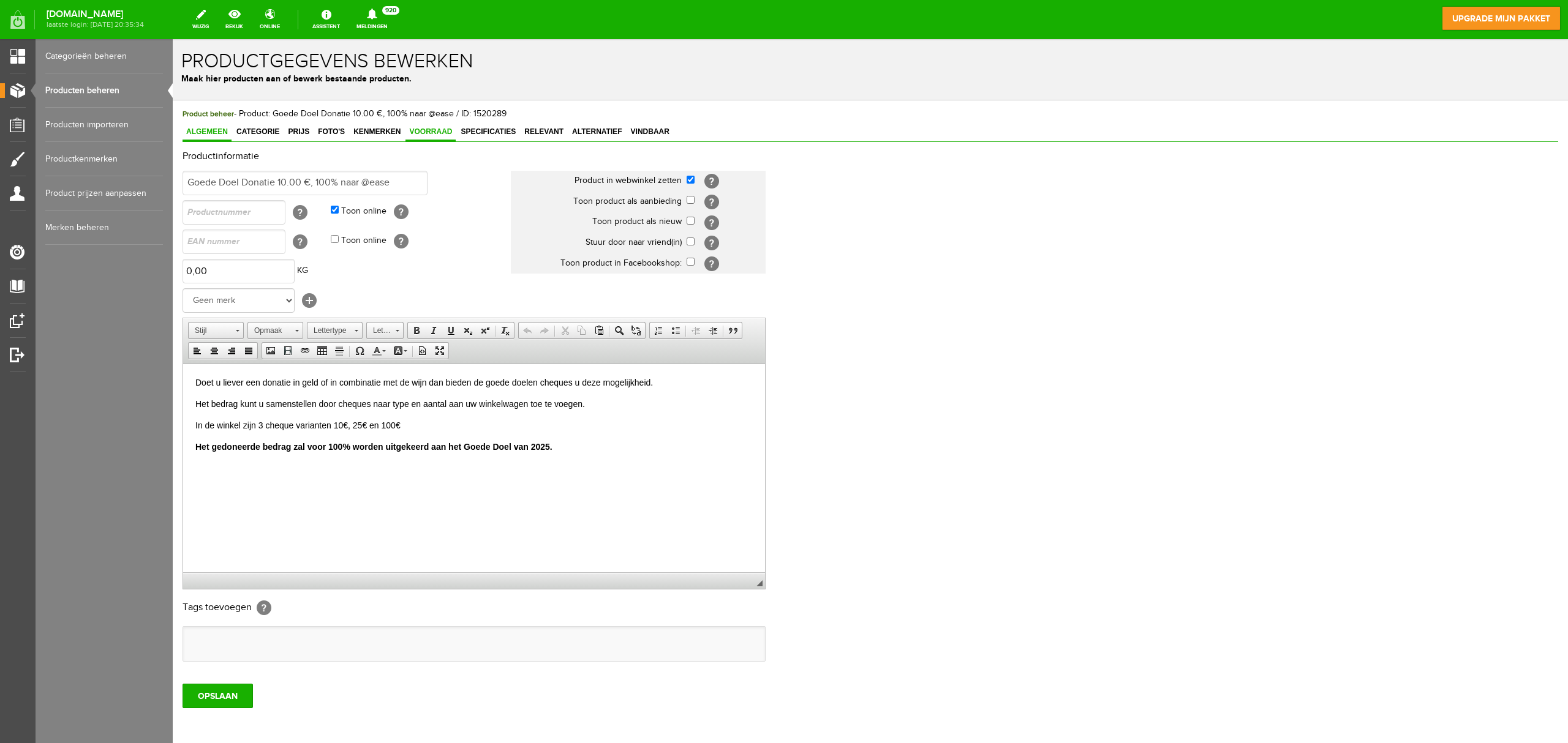
click at [431, 133] on span "Voorraad" at bounding box center [430, 131] width 50 height 8
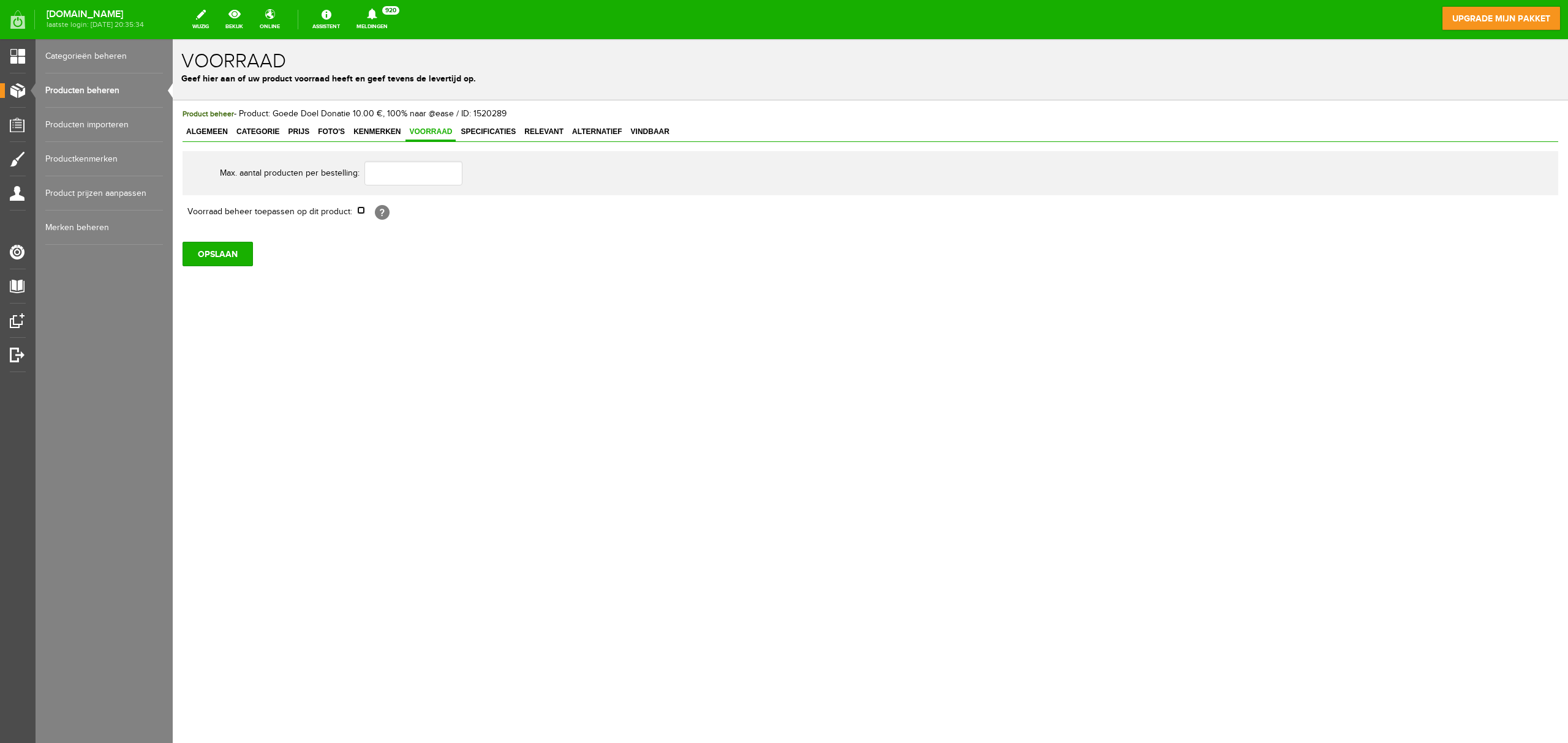
click at [362, 214] on input "checkbox" at bounding box center [361, 210] width 8 height 8
checkbox input "true"
click at [425, 232] on input "81" at bounding box center [409, 236] width 105 height 25
type input "600"
click at [195, 313] on input "OPSLAAN" at bounding box center [217, 312] width 70 height 25
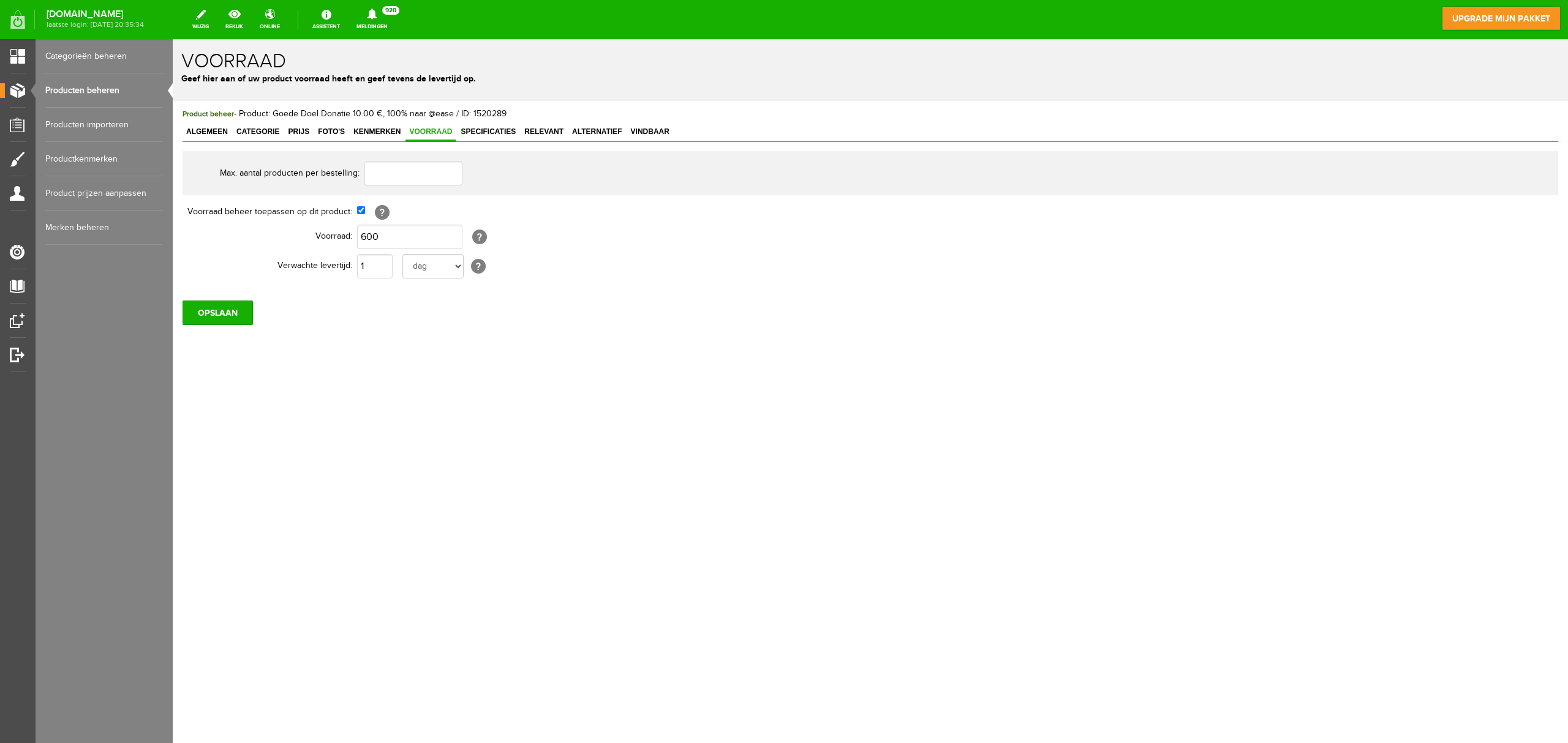
click at [87, 90] on link "Producten beheren" at bounding box center [104, 90] width 118 height 35
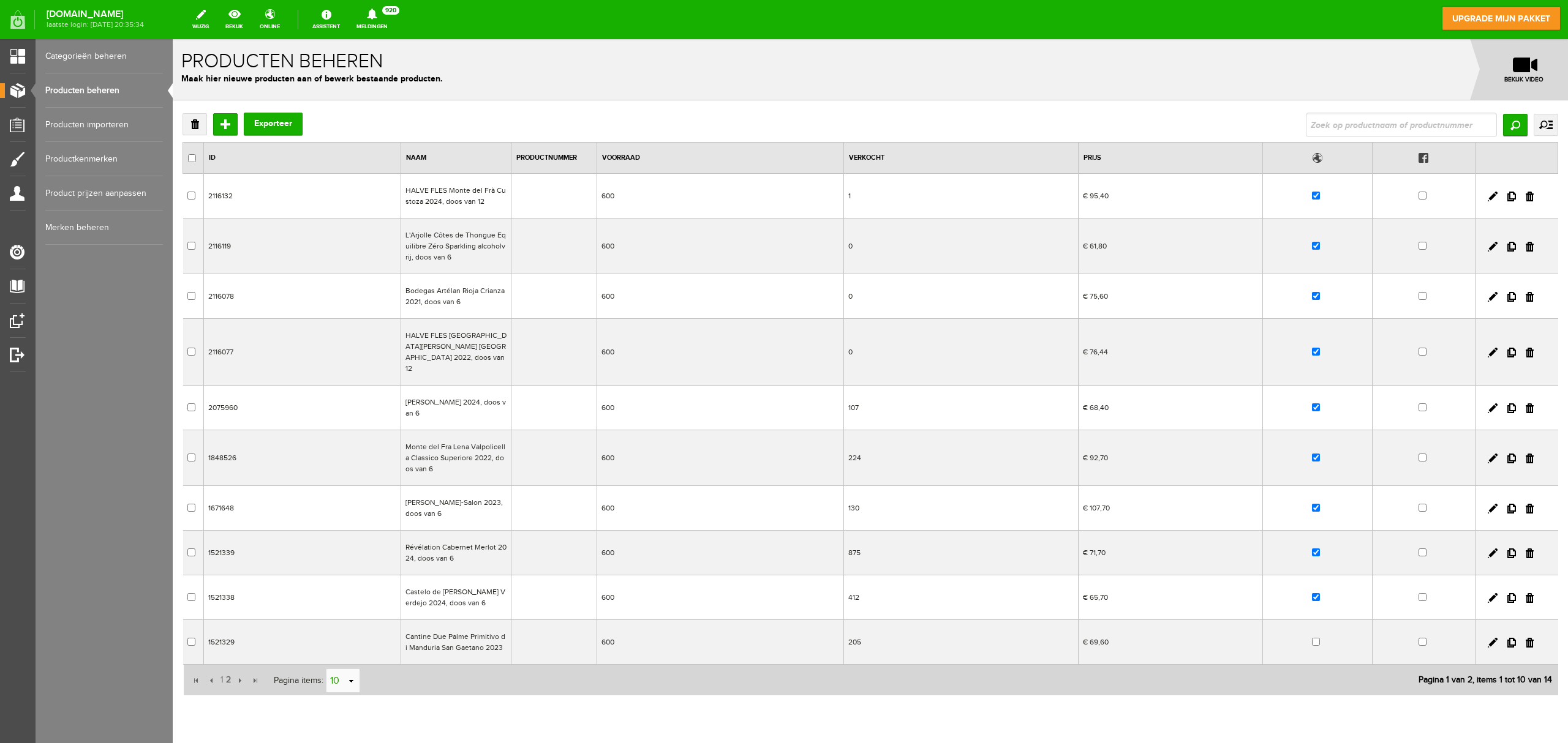
click at [339, 557] on input "10" at bounding box center [337, 681] width 20 height 25
click at [336, 557] on li "50" at bounding box center [343, 649] width 33 height 20
type input "50"
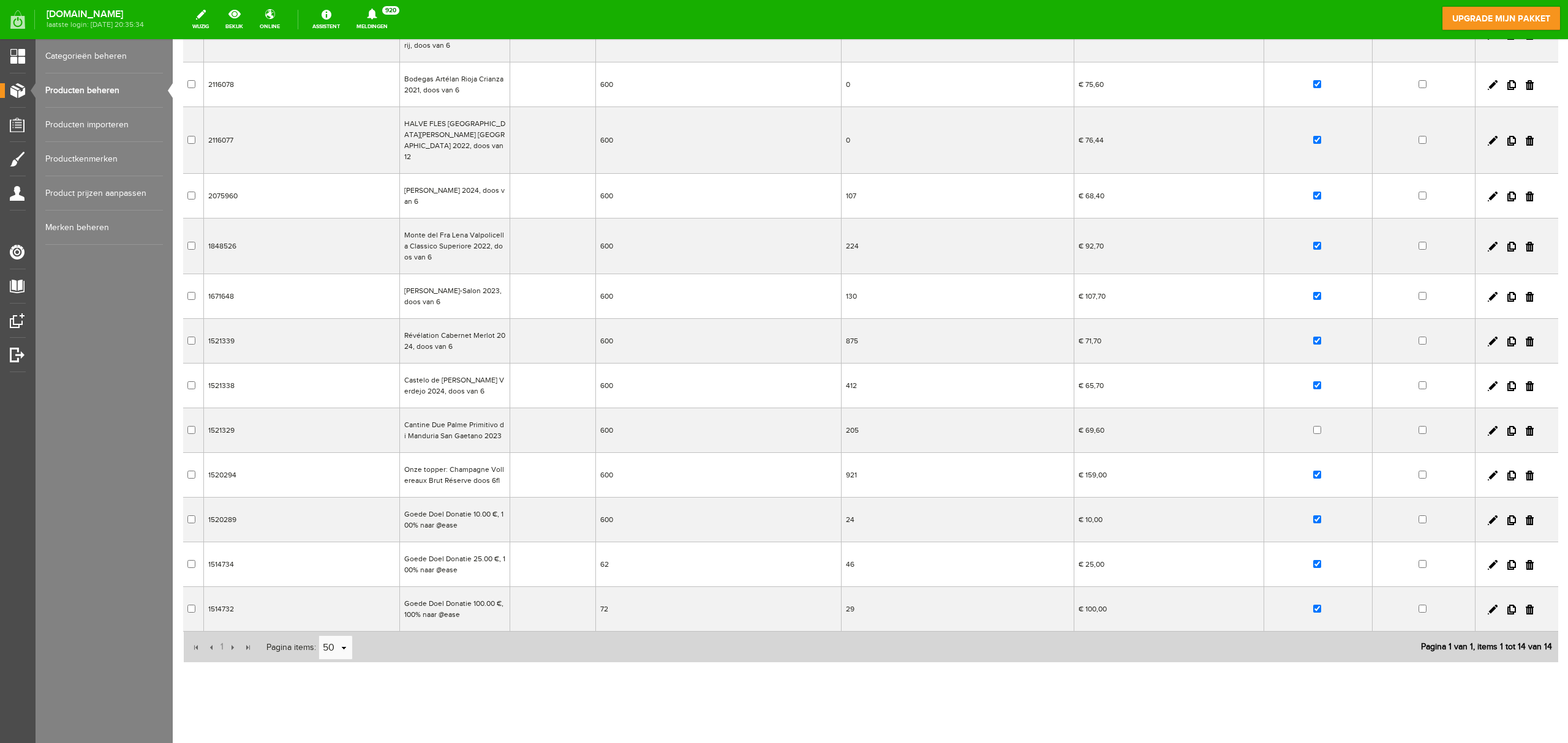
scroll to position [215, 0]
click at [648, 549] on td "62" at bounding box center [718, 560] width 246 height 45
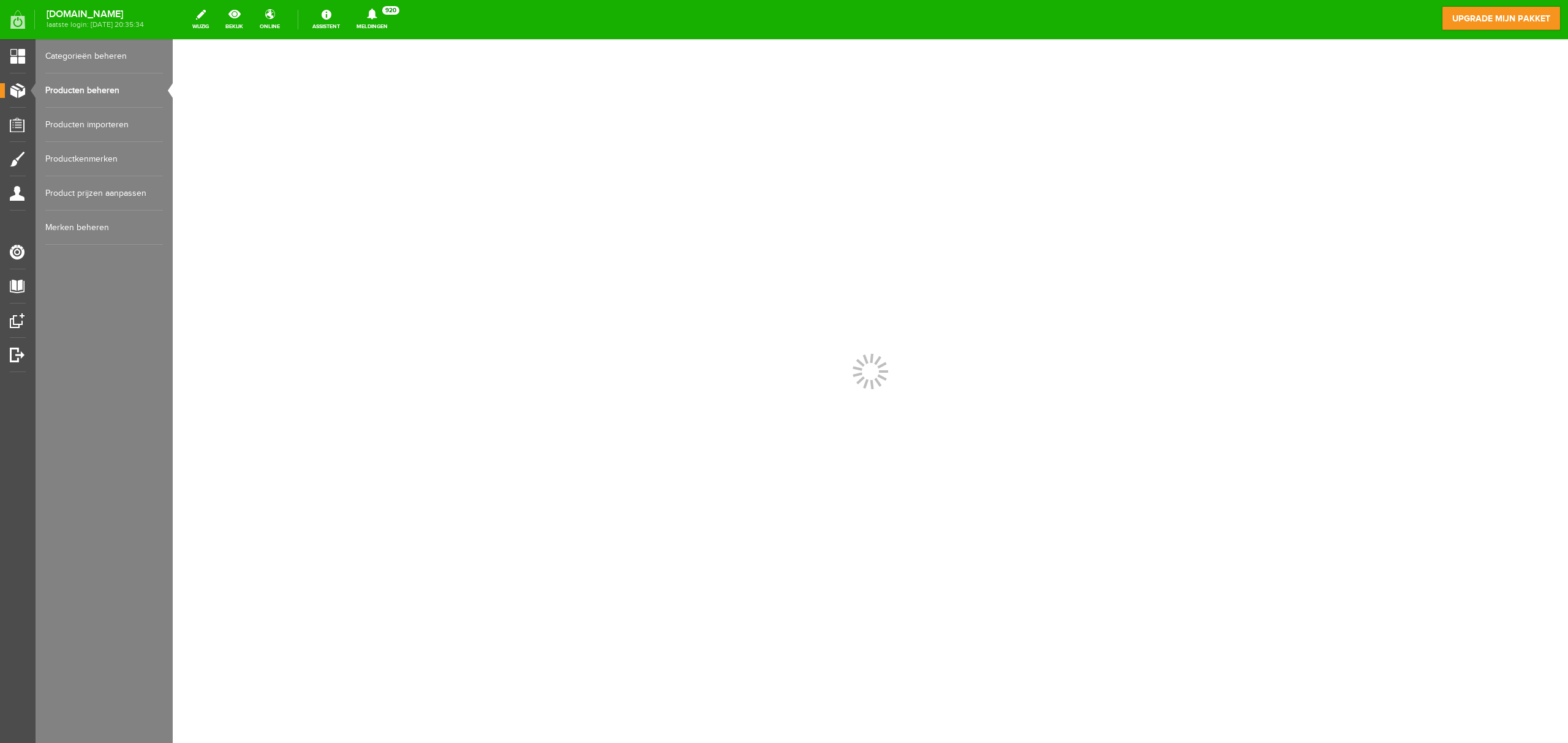
scroll to position [0, 0]
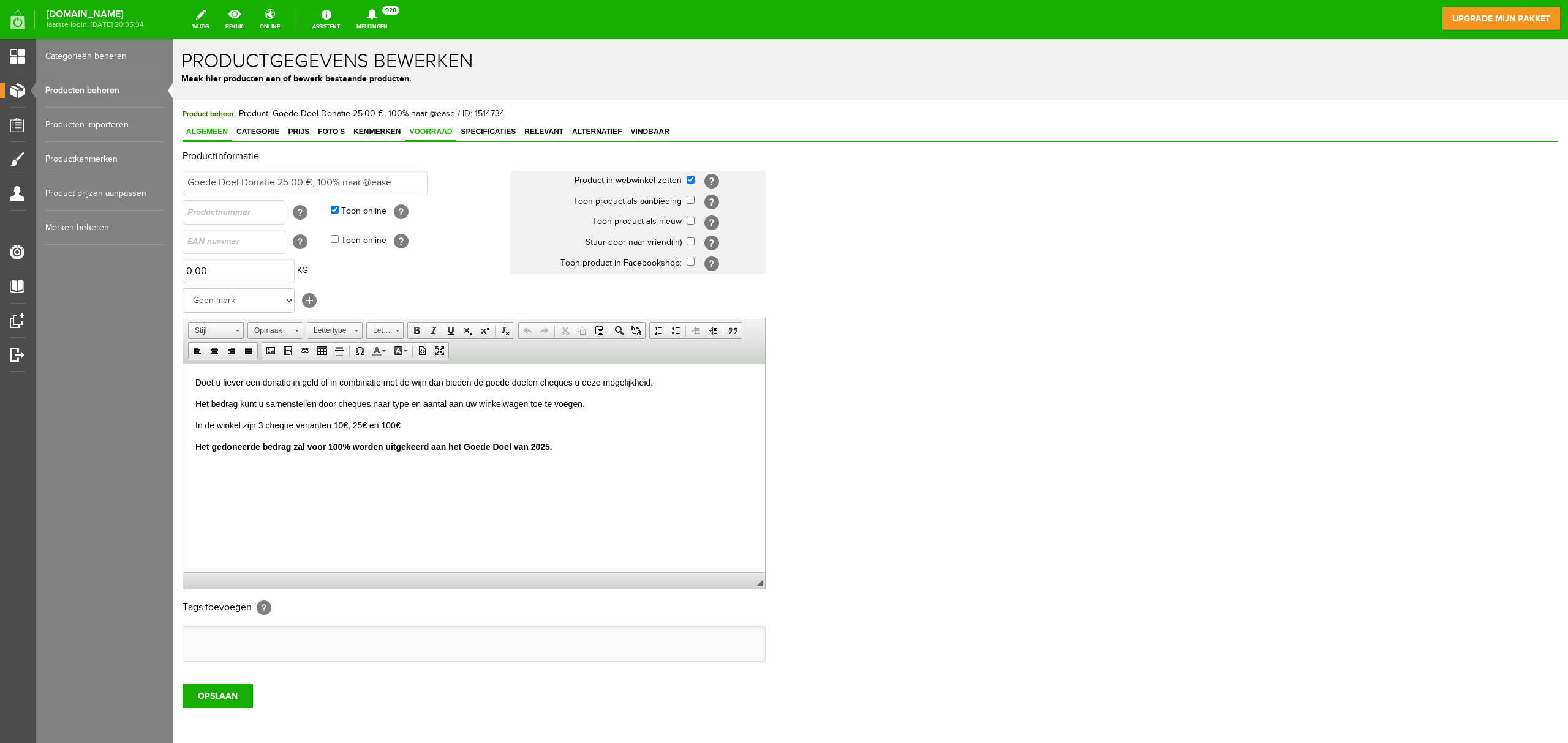
click at [439, 131] on span "Voorraad" at bounding box center [430, 131] width 50 height 8
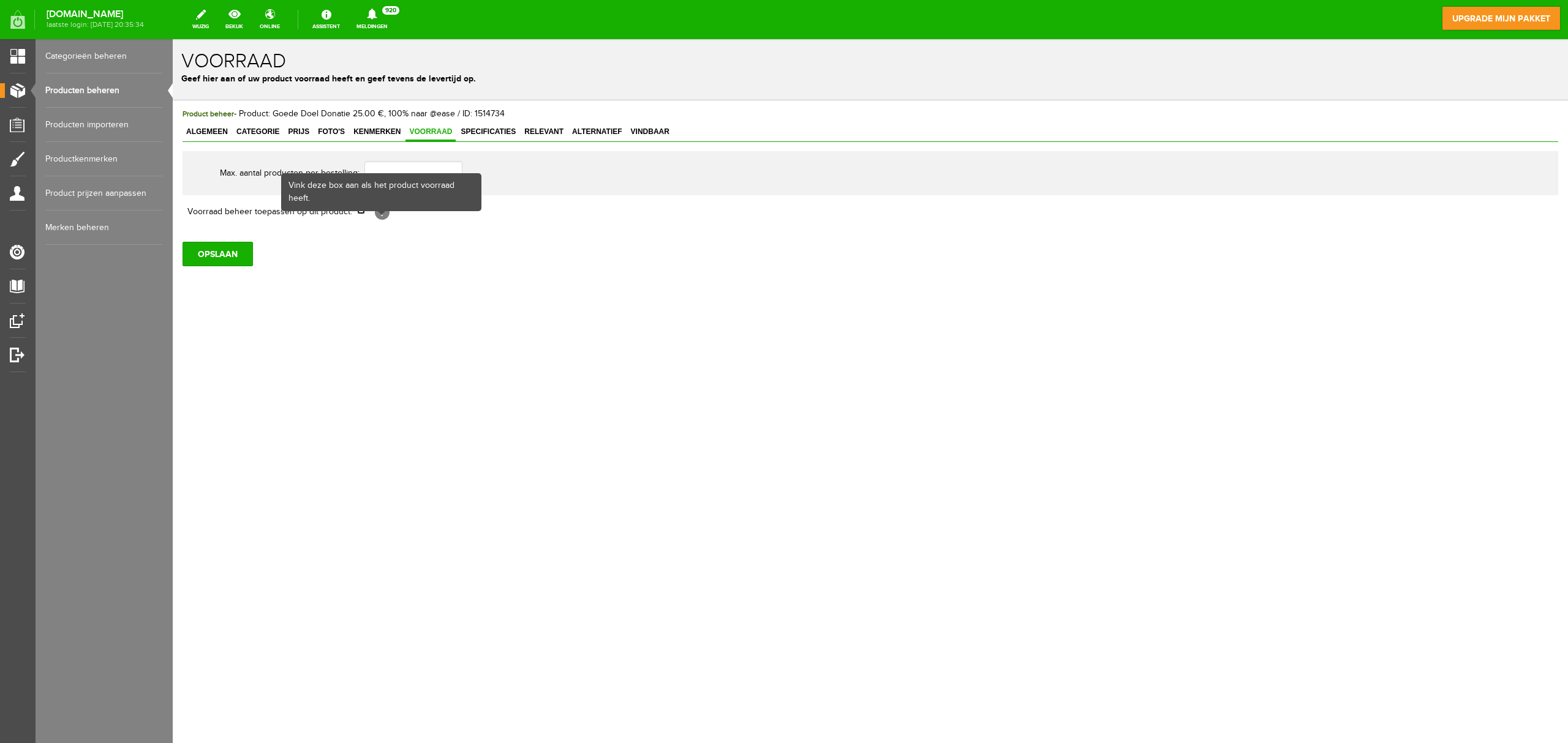
click at [358, 212] on input "checkbox" at bounding box center [361, 210] width 8 height 8
checkbox input "true"
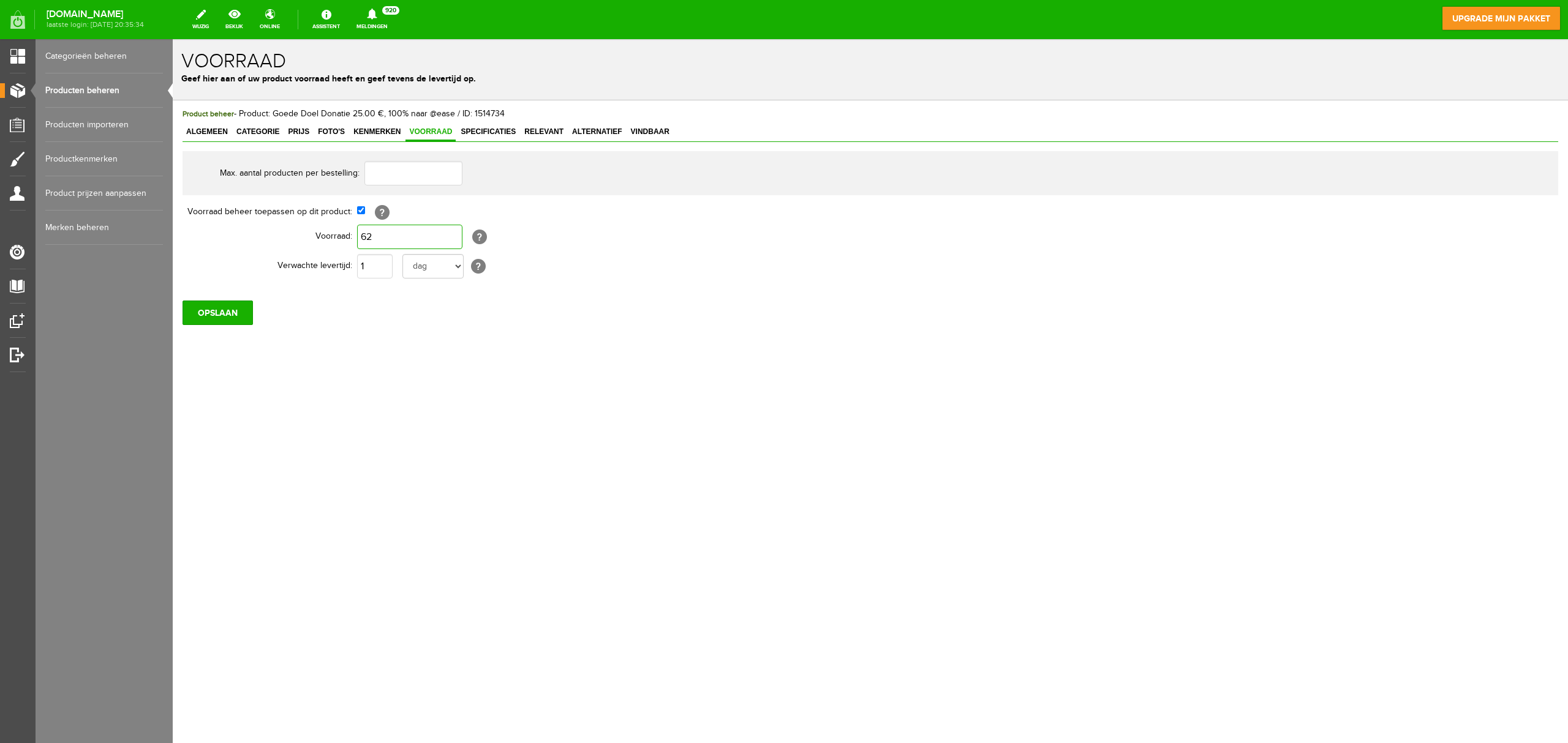
click at [370, 241] on input "62" at bounding box center [409, 236] width 105 height 25
type input "600"
click at [215, 314] on input "OPSLAAN" at bounding box center [217, 312] width 70 height 25
click at [100, 96] on link "Producten beheren" at bounding box center [104, 90] width 118 height 35
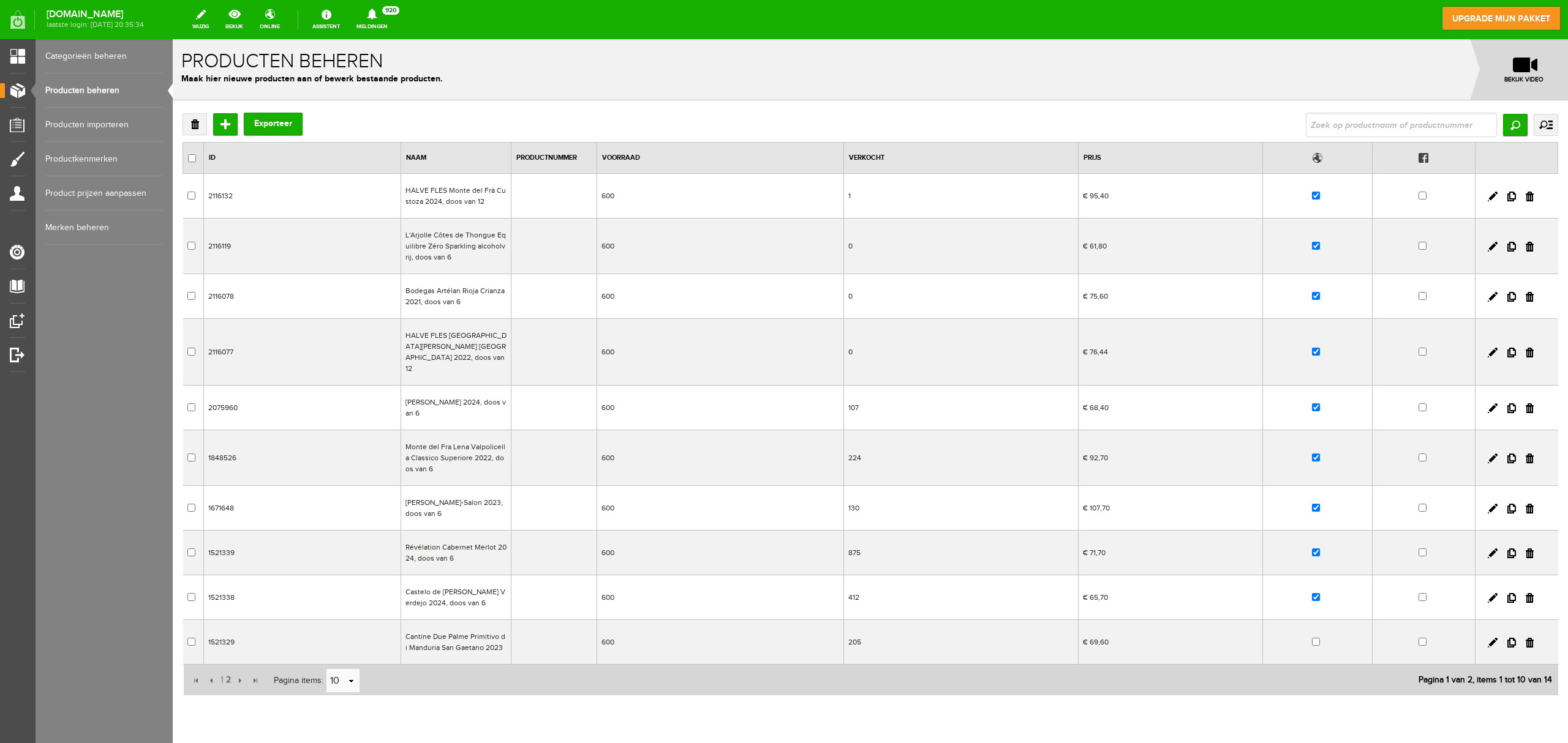
scroll to position [36, 0]
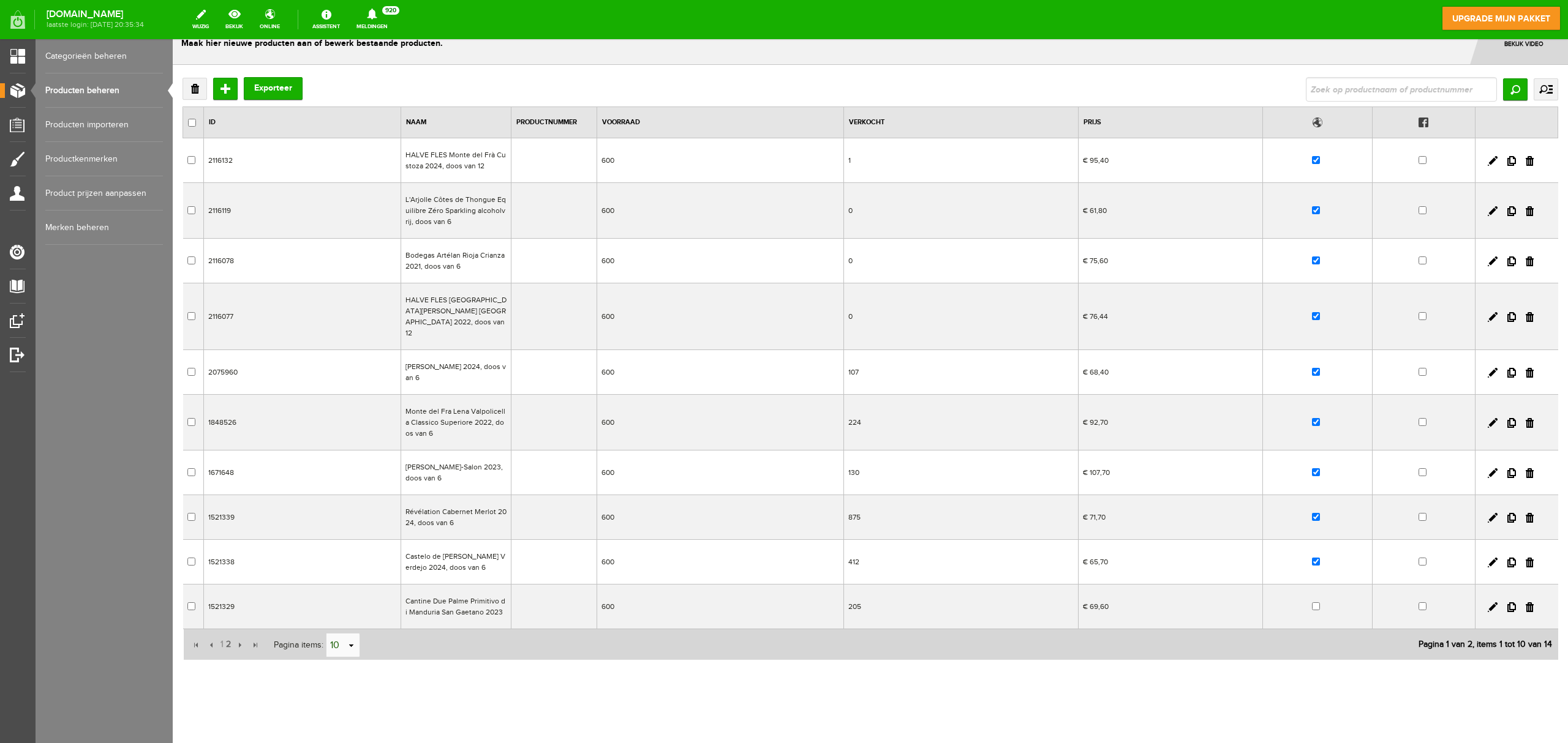
click at [337, 557] on input "10" at bounding box center [337, 645] width 20 height 25
click at [342, 557] on li "50" at bounding box center [343, 613] width 33 height 20
type input "50"
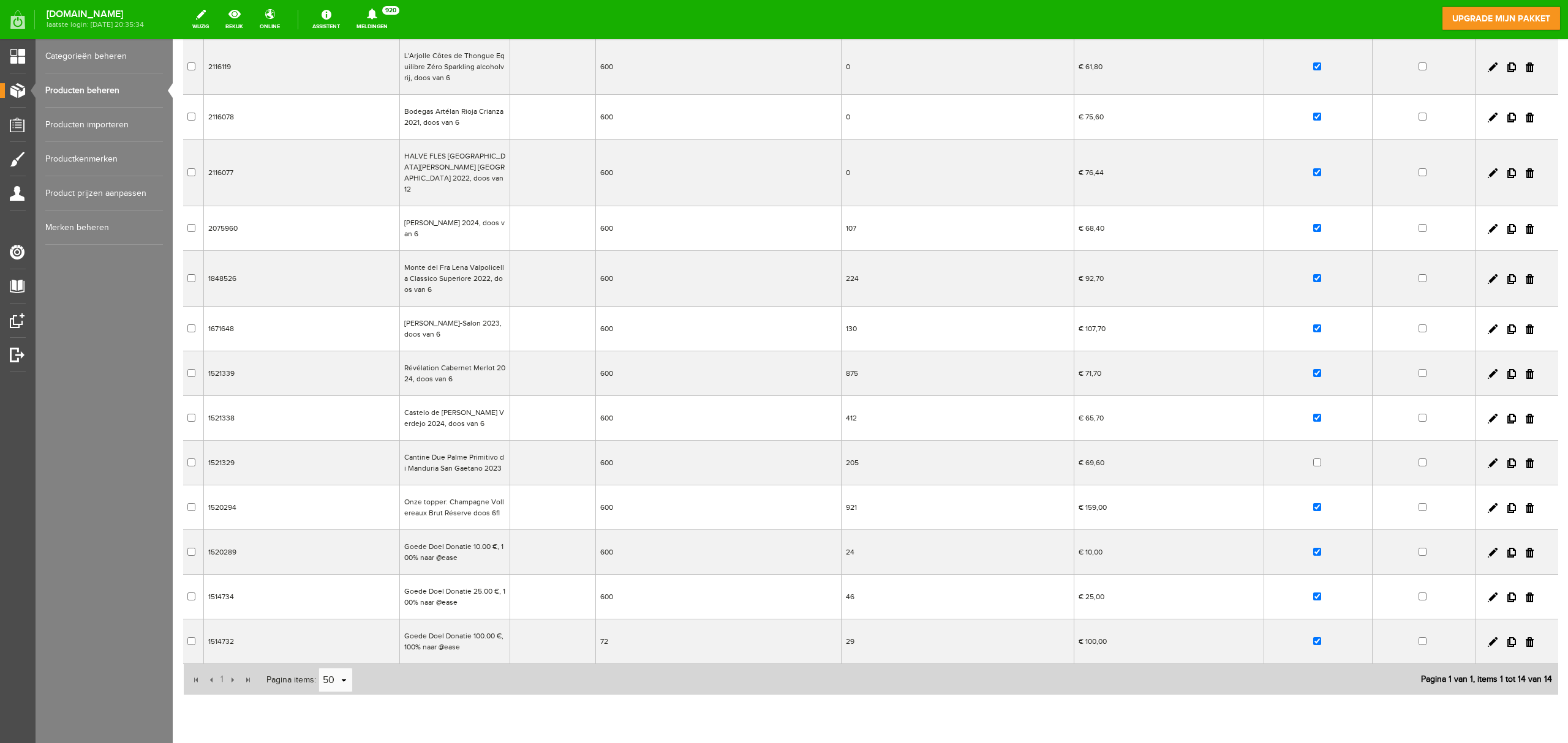
scroll to position [215, 0]
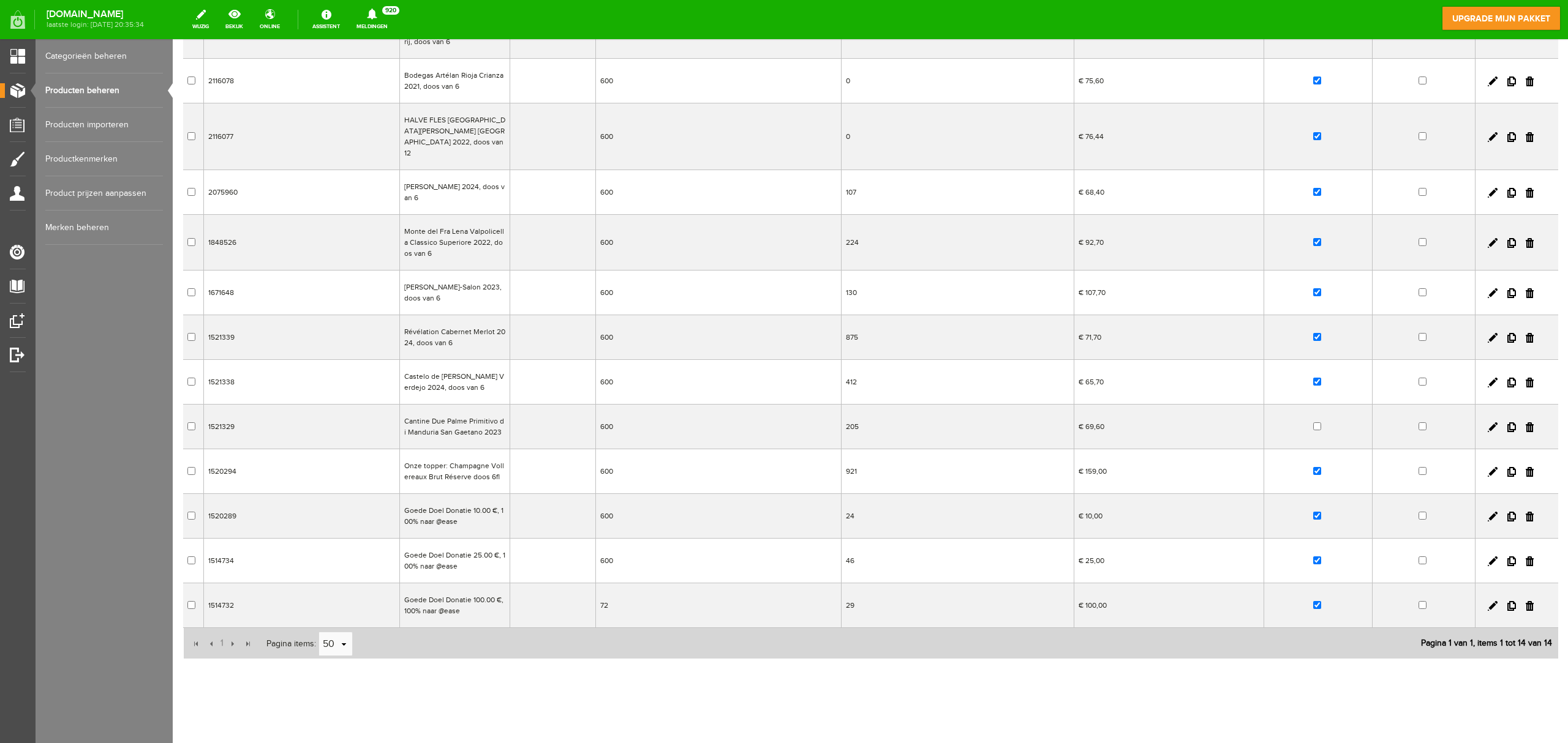
click at [610, 557] on td "72" at bounding box center [718, 605] width 246 height 45
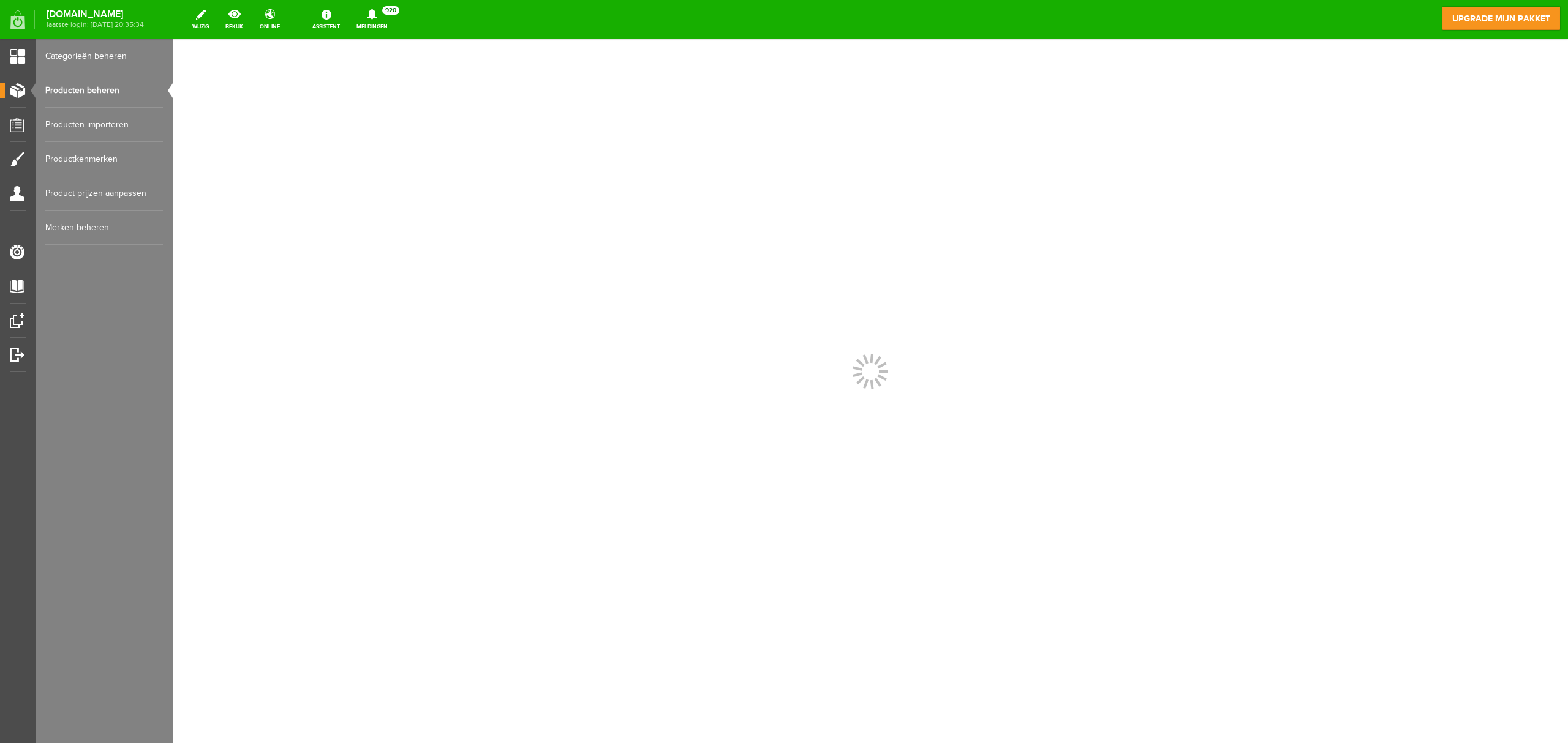
scroll to position [0, 0]
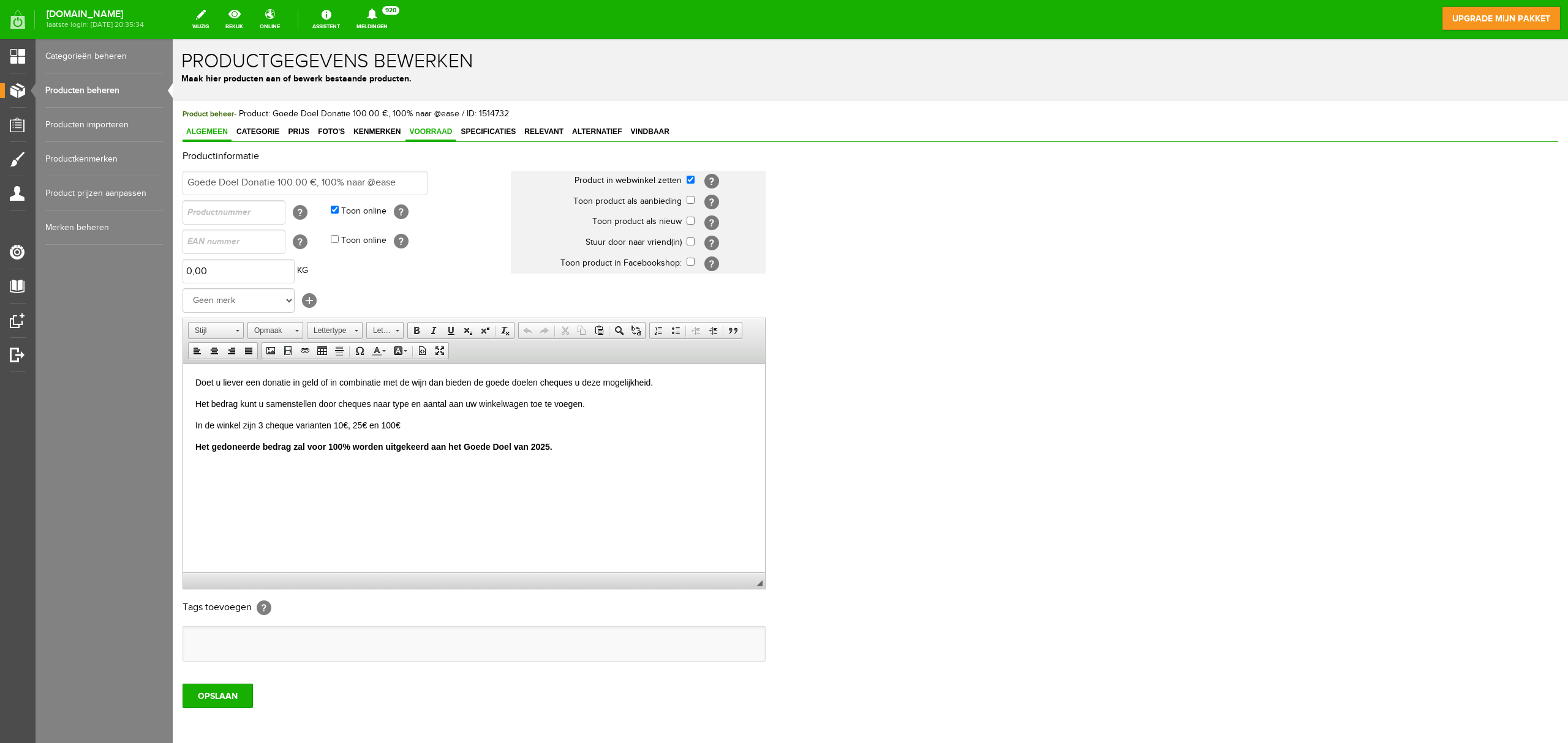
click at [433, 135] on span "Voorraad" at bounding box center [430, 131] width 50 height 8
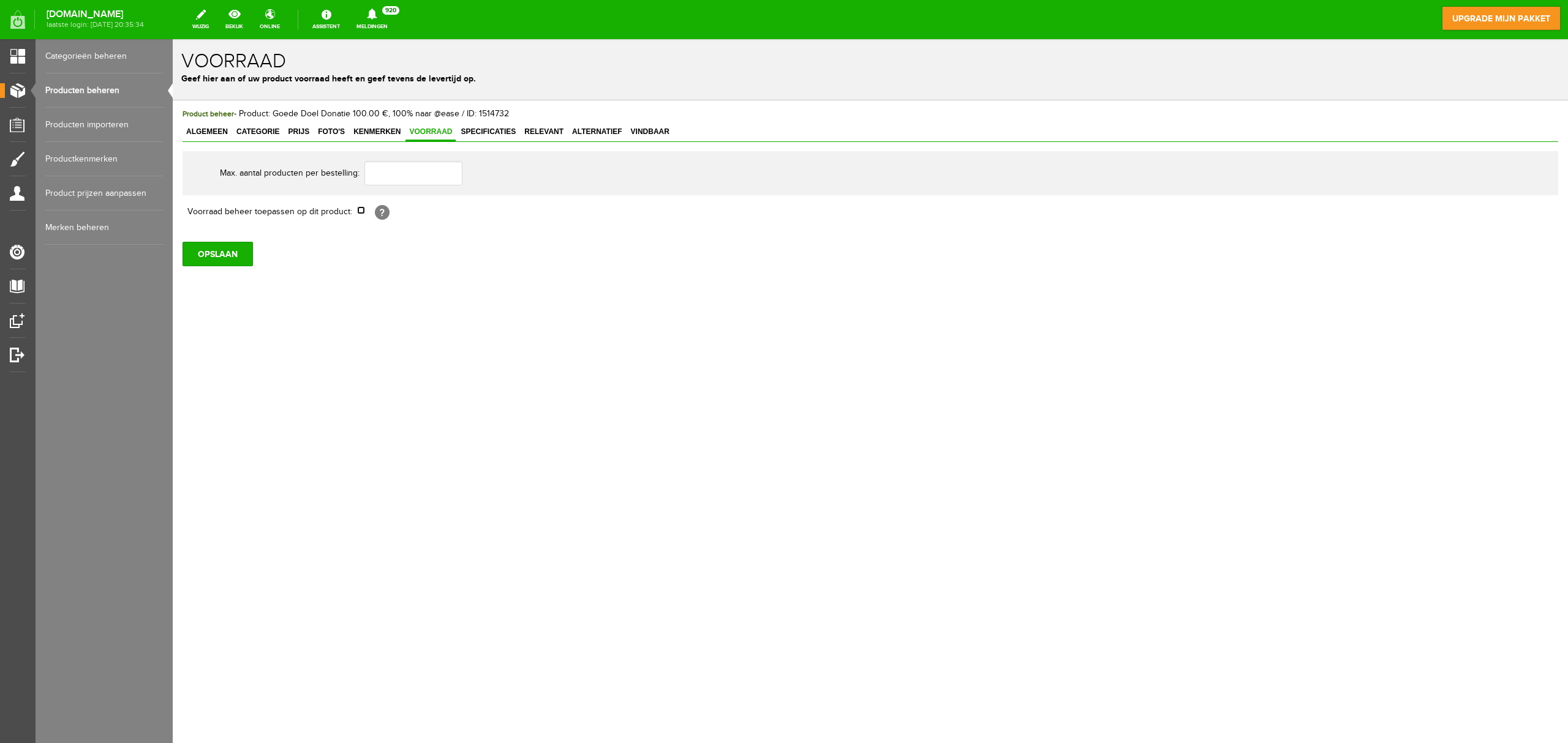
click at [361, 209] on input "checkbox" at bounding box center [361, 210] width 8 height 8
checkbox input "true"
click at [374, 240] on input "72" at bounding box center [409, 236] width 105 height 25
type input "600"
click at [228, 309] on input "OPSLAAN" at bounding box center [217, 312] width 70 height 25
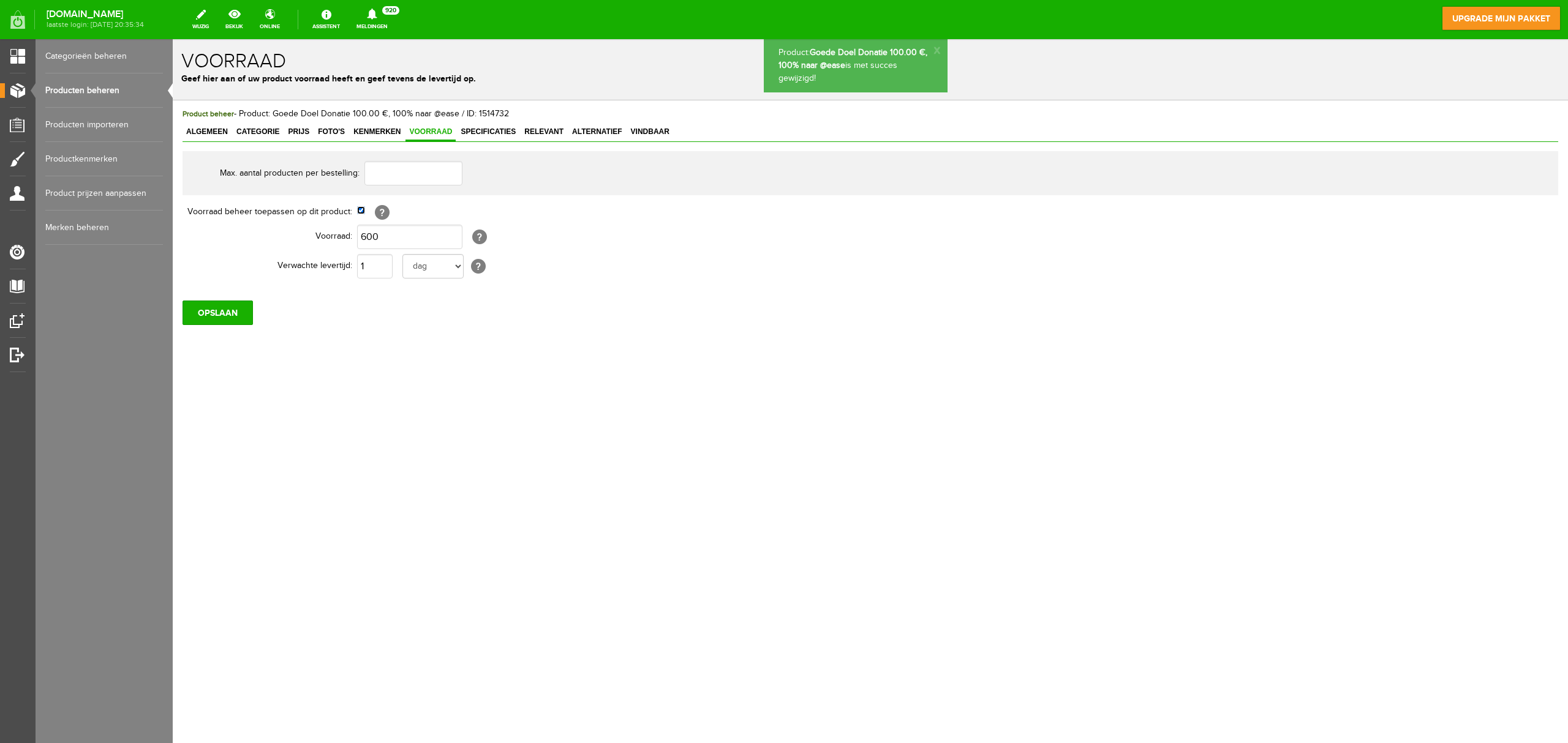
click at [360, 211] on input "checkbox" at bounding box center [361, 210] width 8 height 8
checkbox input "false"
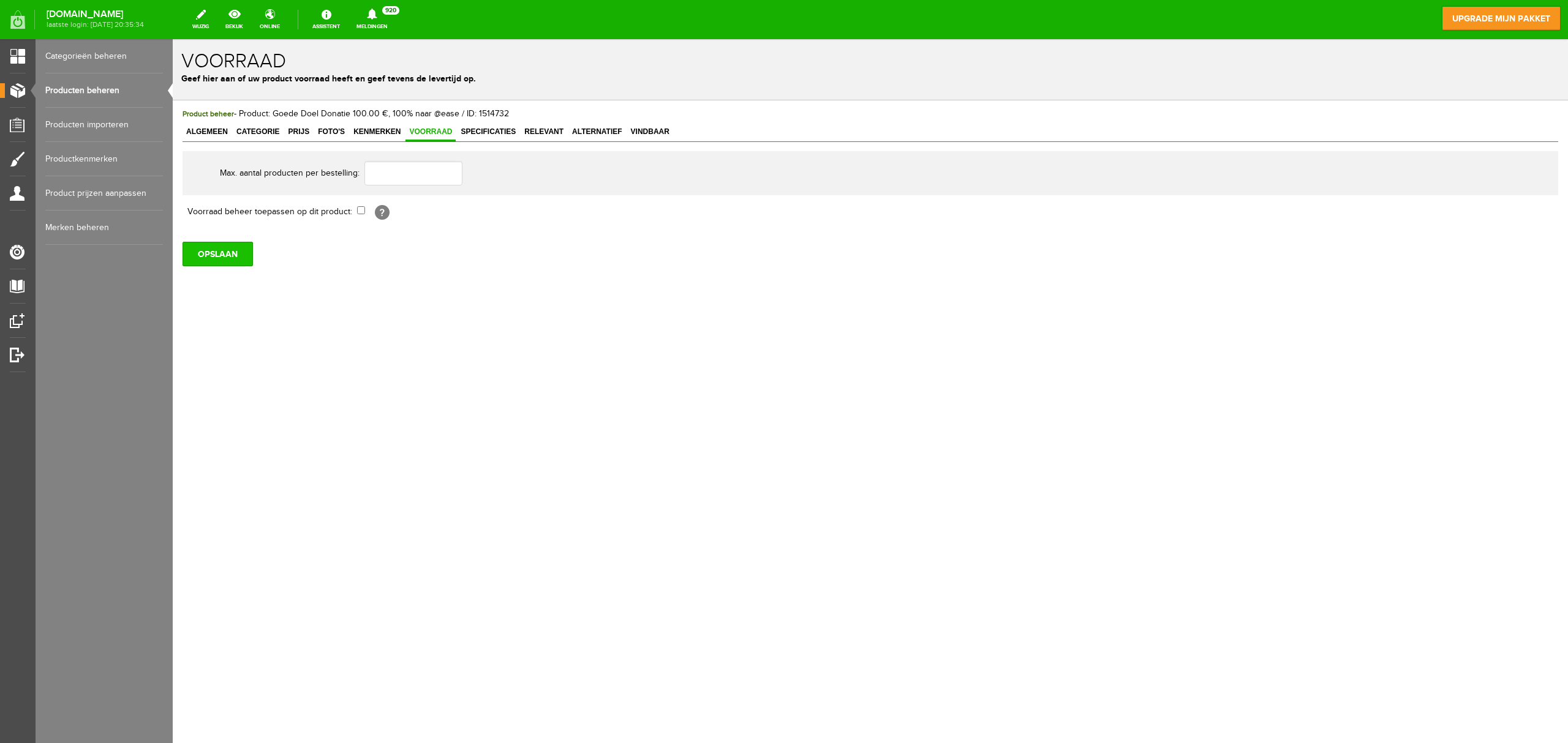
click at [220, 251] on input "OPSLAAN" at bounding box center [217, 254] width 70 height 25
click at [99, 92] on link "Producten beheren" at bounding box center [104, 90] width 118 height 35
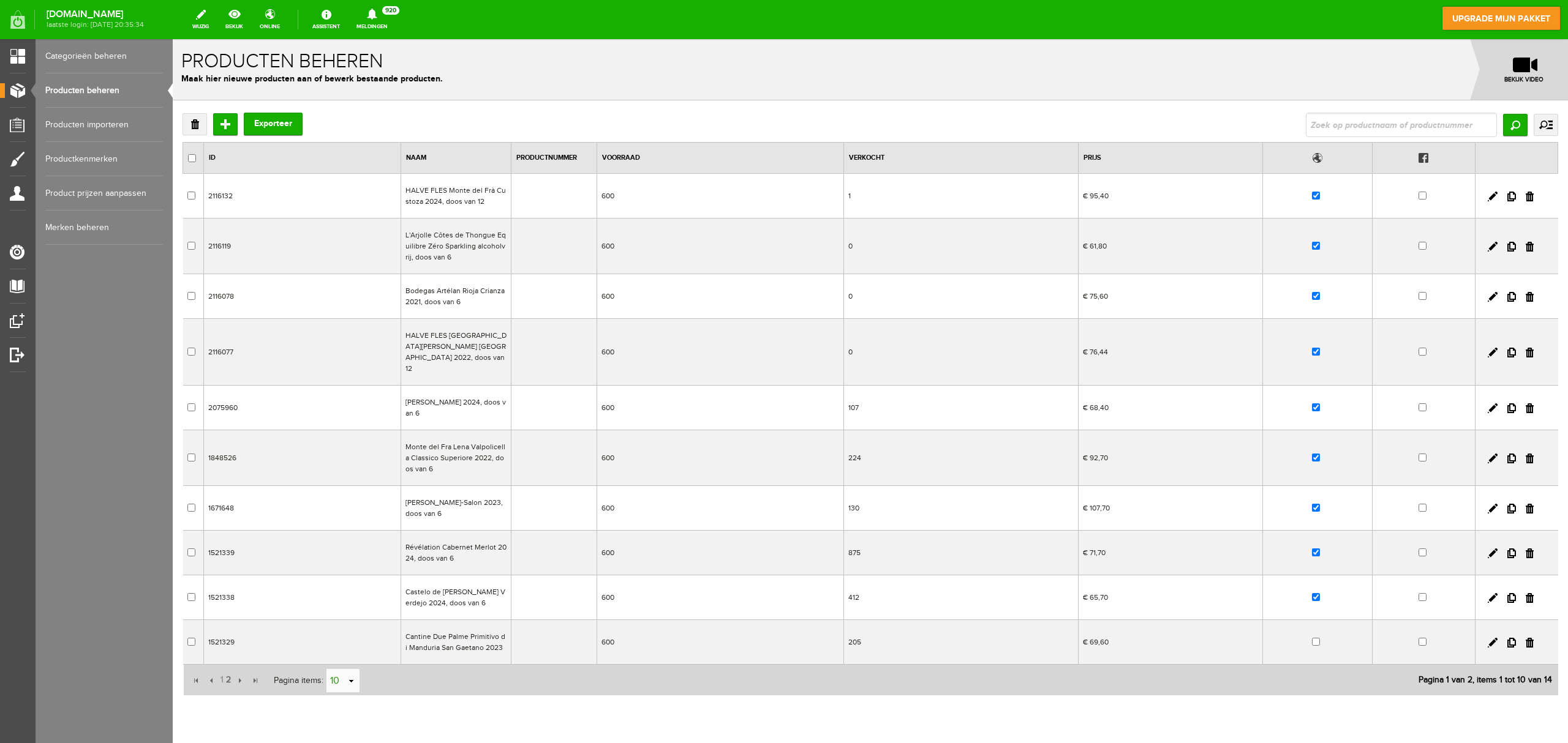
click at [349, 557] on link "select" at bounding box center [352, 681] width 10 height 23
click at [342, 557] on li "50" at bounding box center [343, 649] width 33 height 20
type input "50"
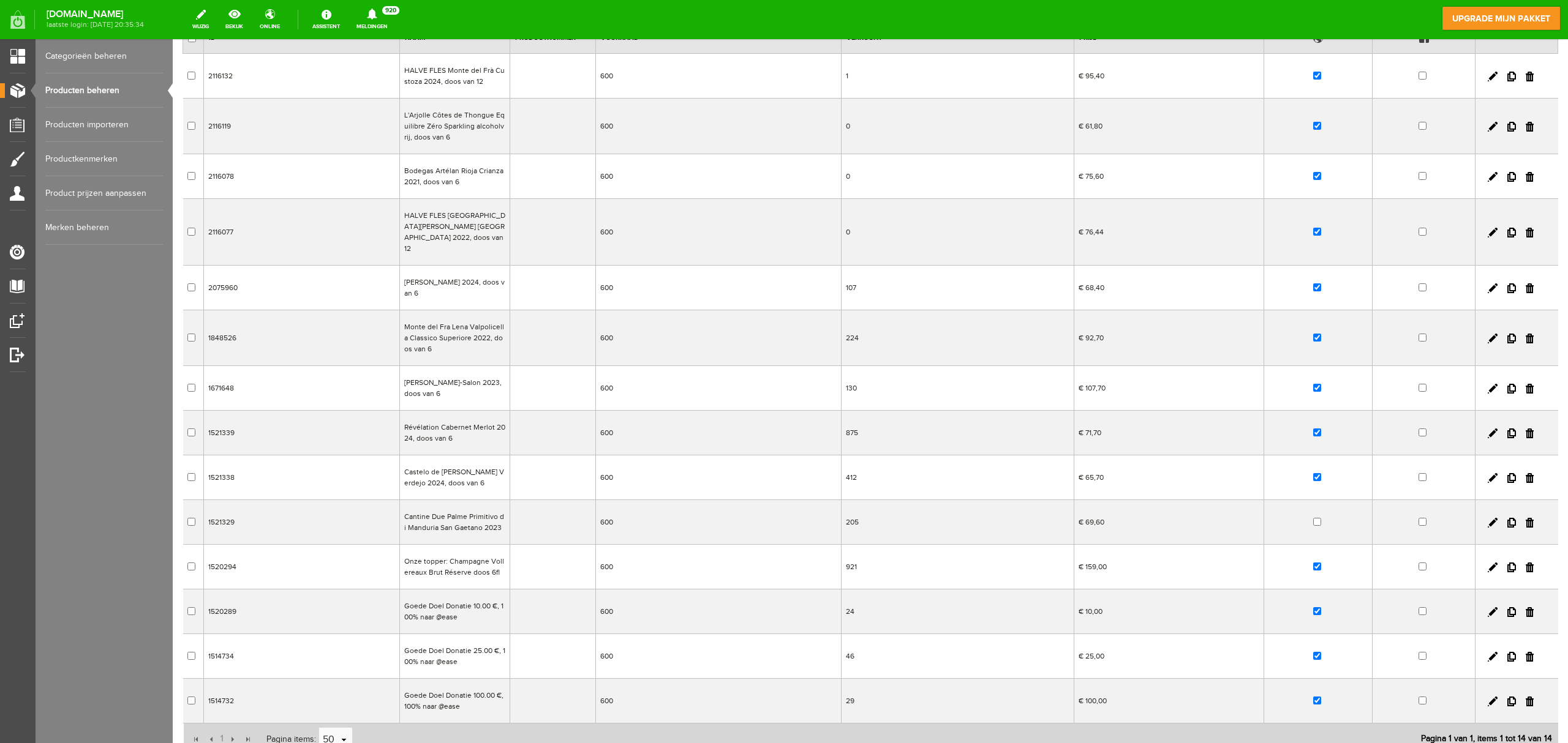
scroll to position [215, 0]
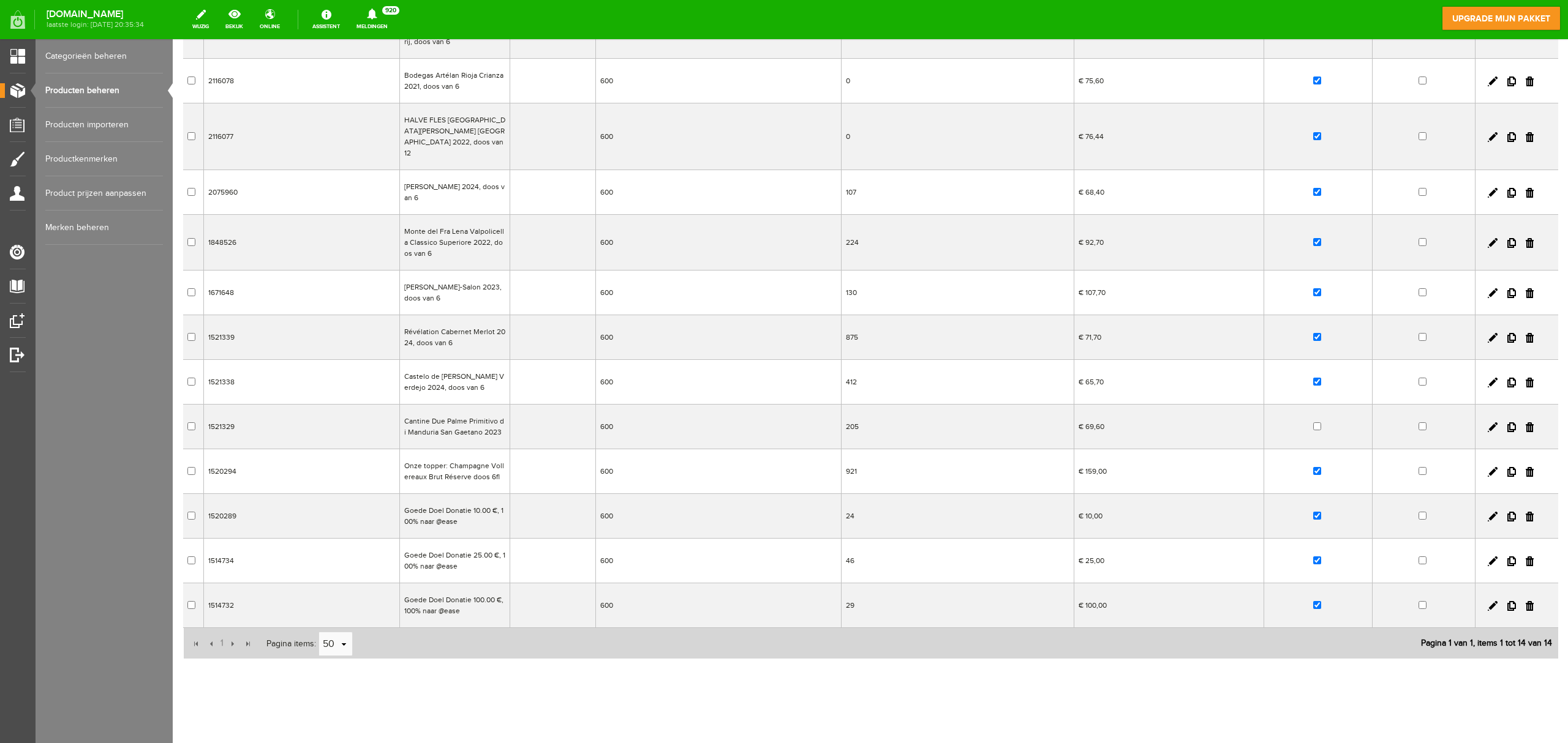
click at [654, 557] on td "600" at bounding box center [718, 605] width 246 height 45
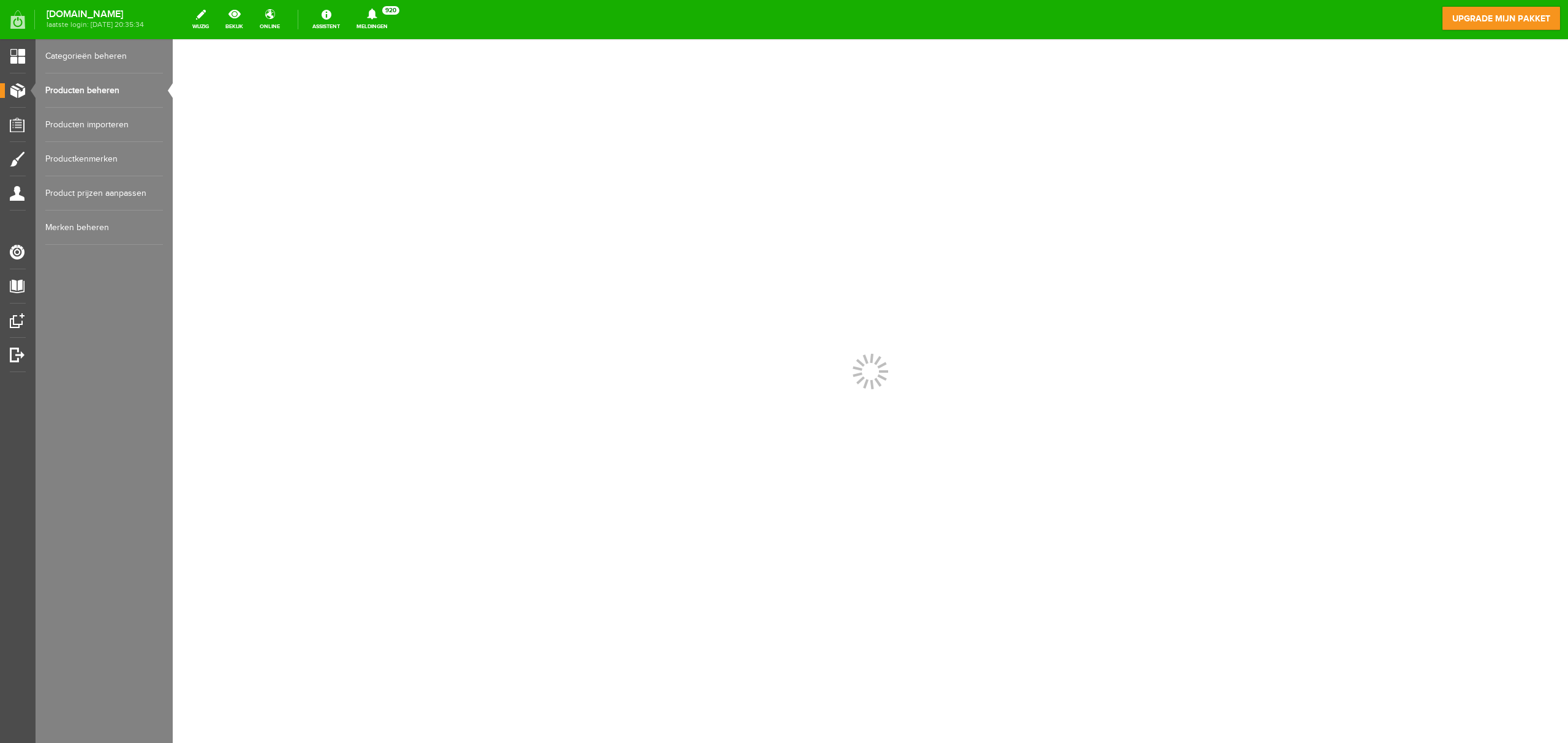
scroll to position [0, 0]
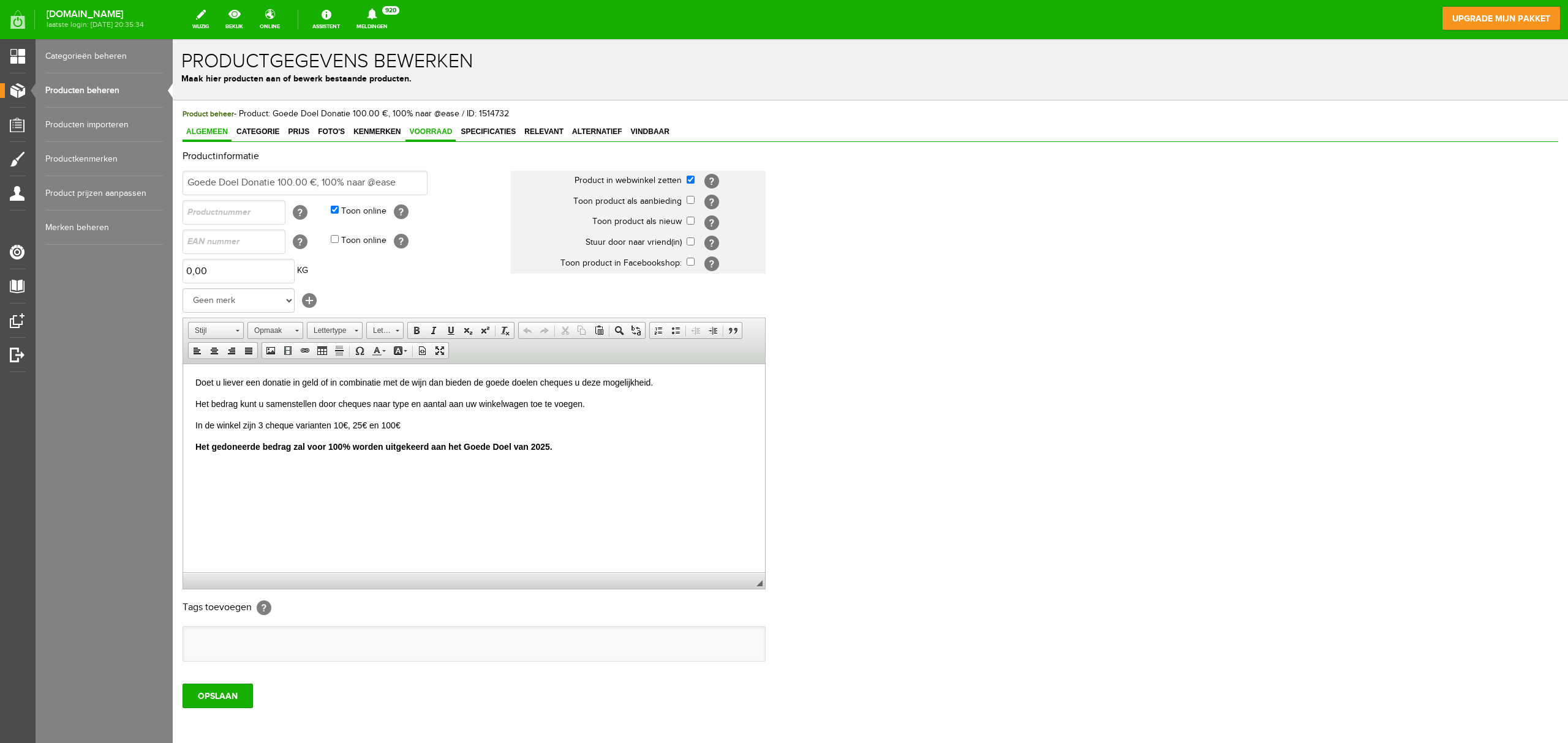
click at [423, 138] on link "Voorraad" at bounding box center [430, 132] width 50 height 17
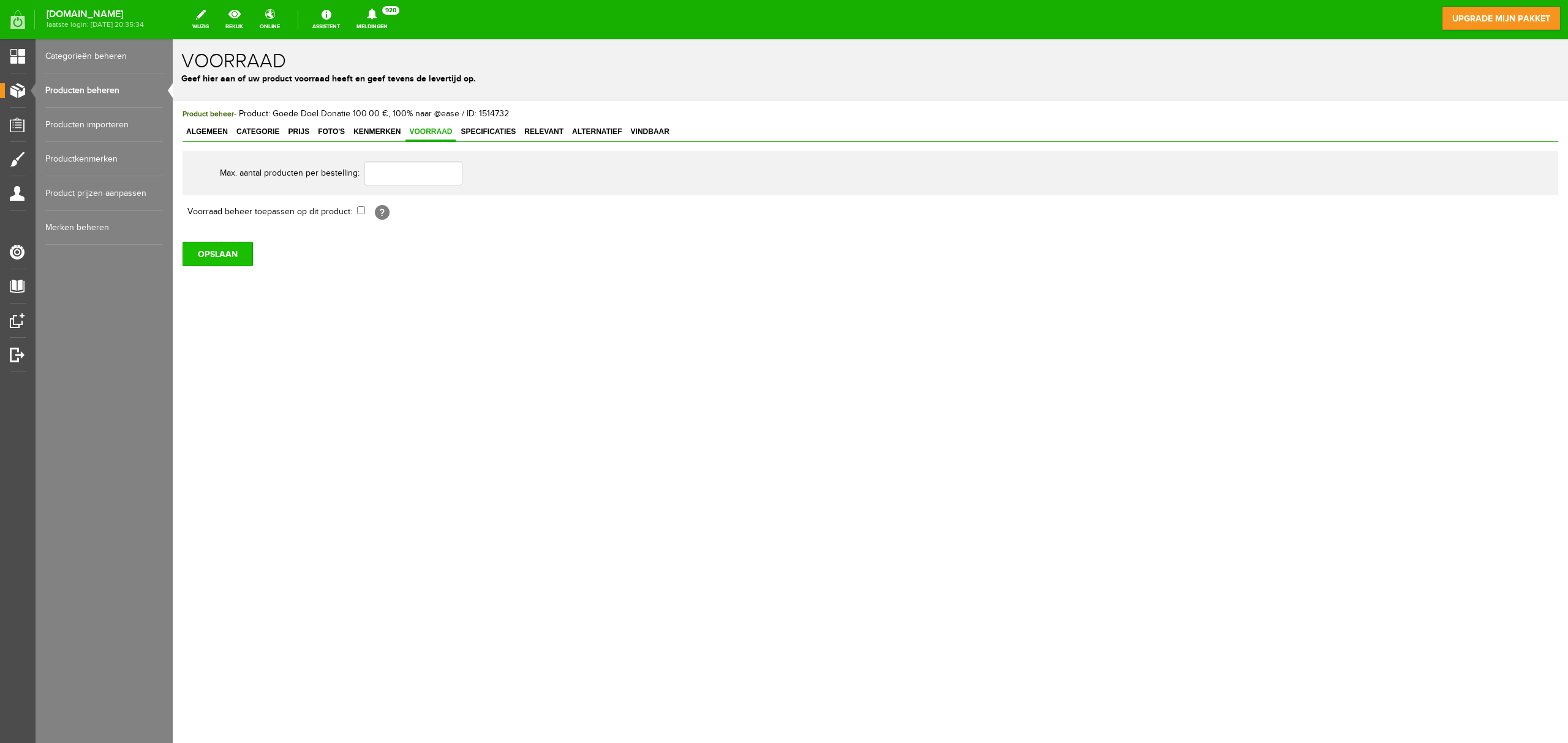
click at [218, 258] on input "OPSLAAN" at bounding box center [217, 254] width 70 height 25
click at [79, 87] on link "Producten beheren" at bounding box center [104, 90] width 118 height 35
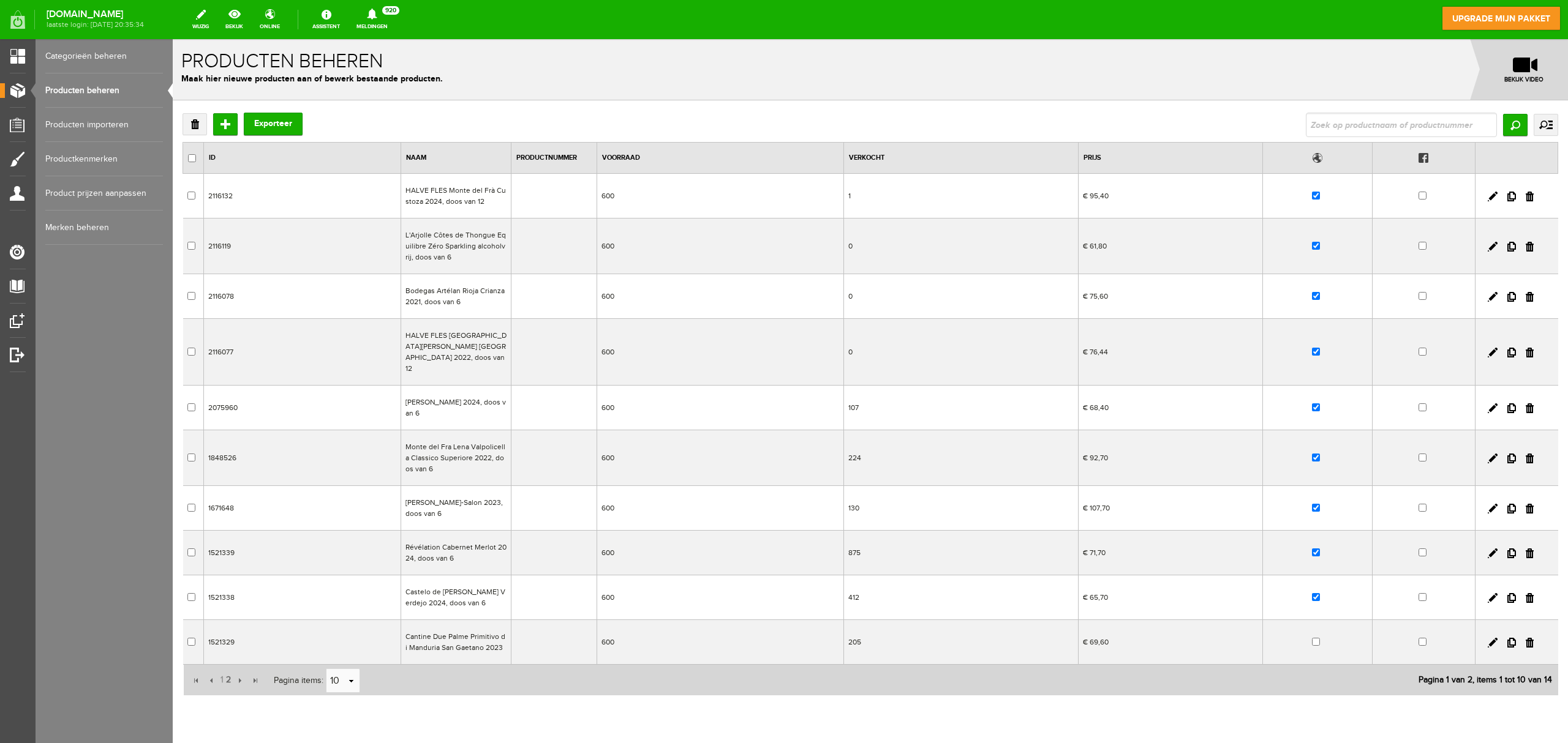
click at [624, 204] on td "600" at bounding box center [720, 196] width 247 height 45
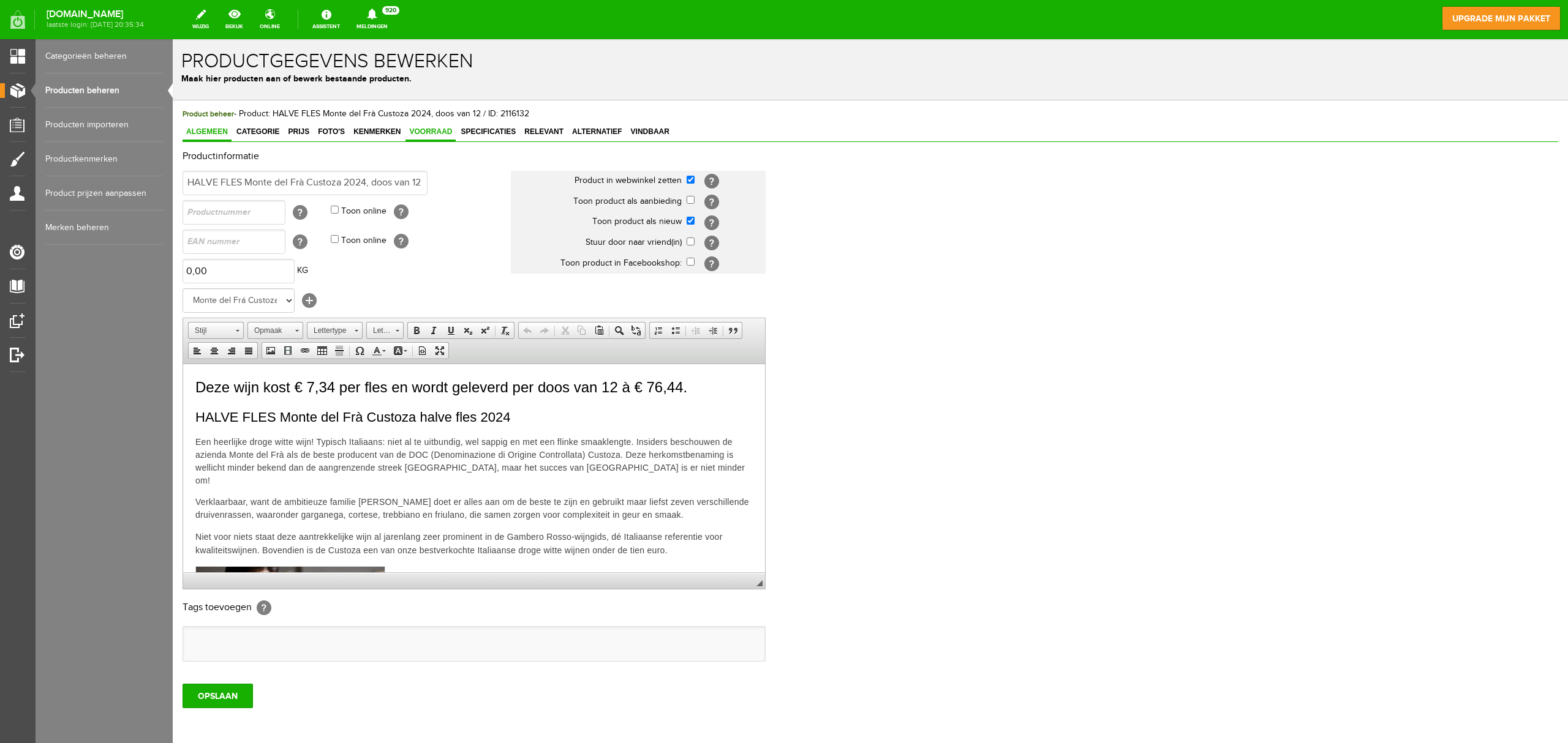
click at [427, 128] on span "Voorraad" at bounding box center [430, 131] width 50 height 8
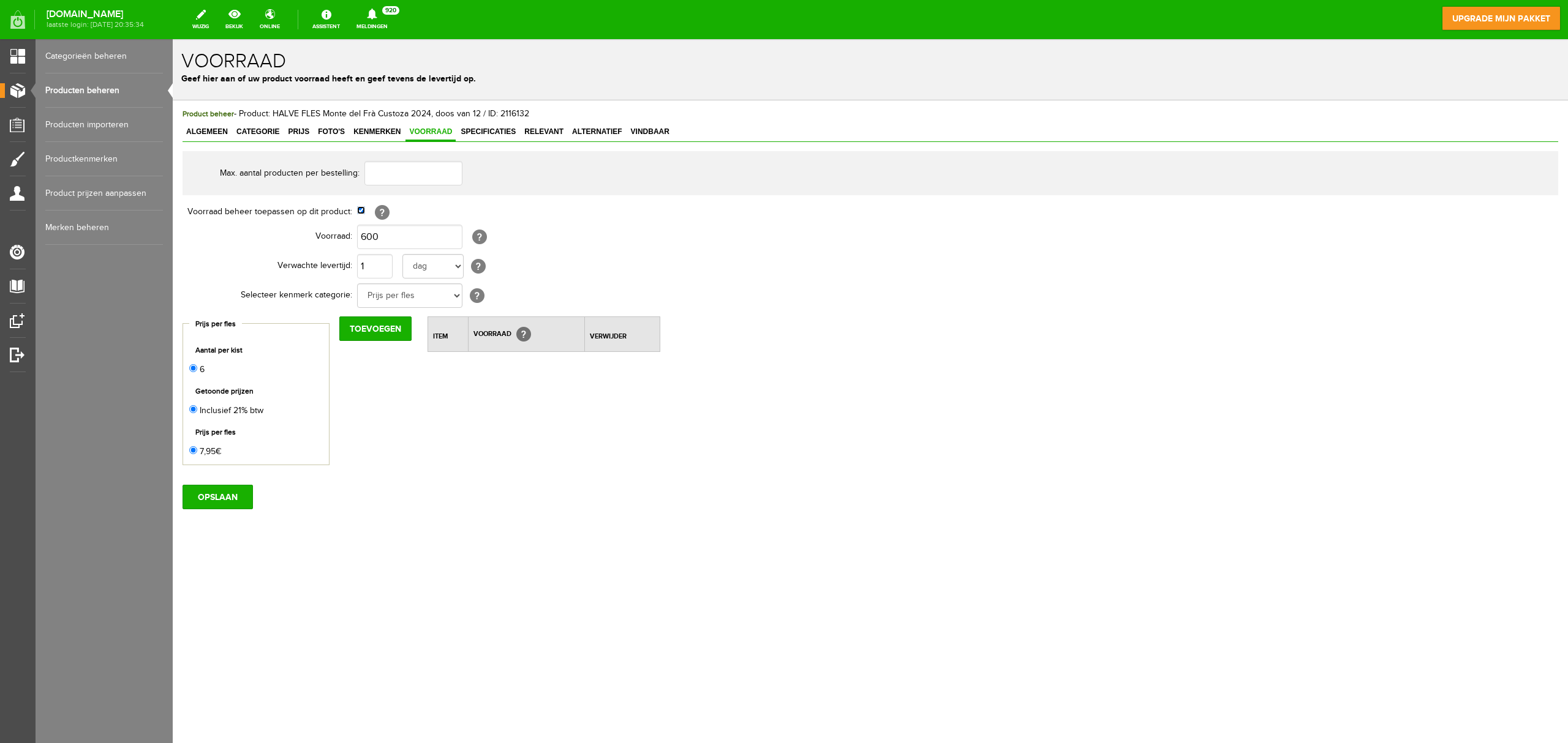
click at [358, 213] on input "checkbox" at bounding box center [361, 210] width 8 height 8
checkbox input "false"
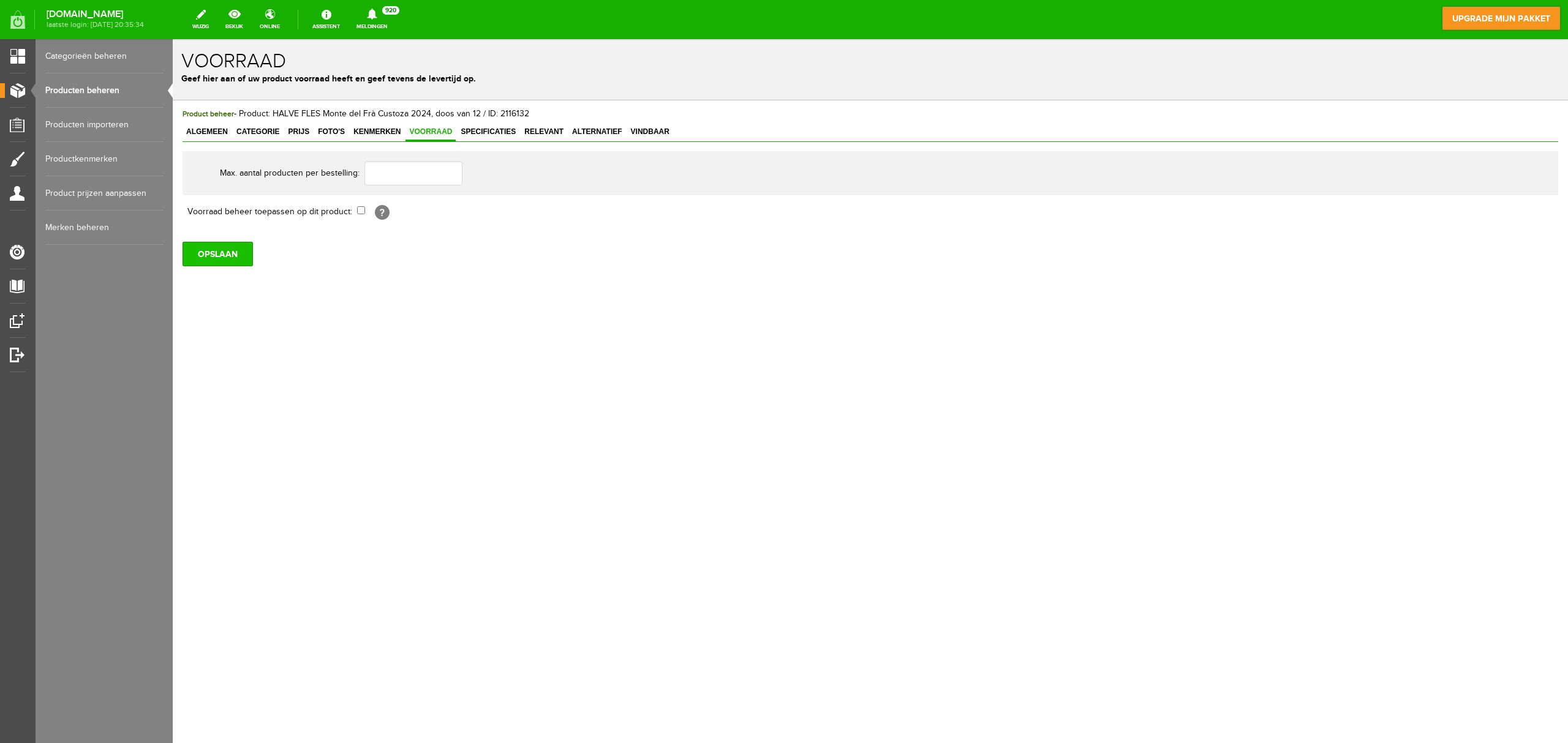
click at [231, 262] on input "OPSLAAN" at bounding box center [217, 254] width 70 height 25
click at [108, 91] on link "Producten beheren" at bounding box center [104, 90] width 118 height 35
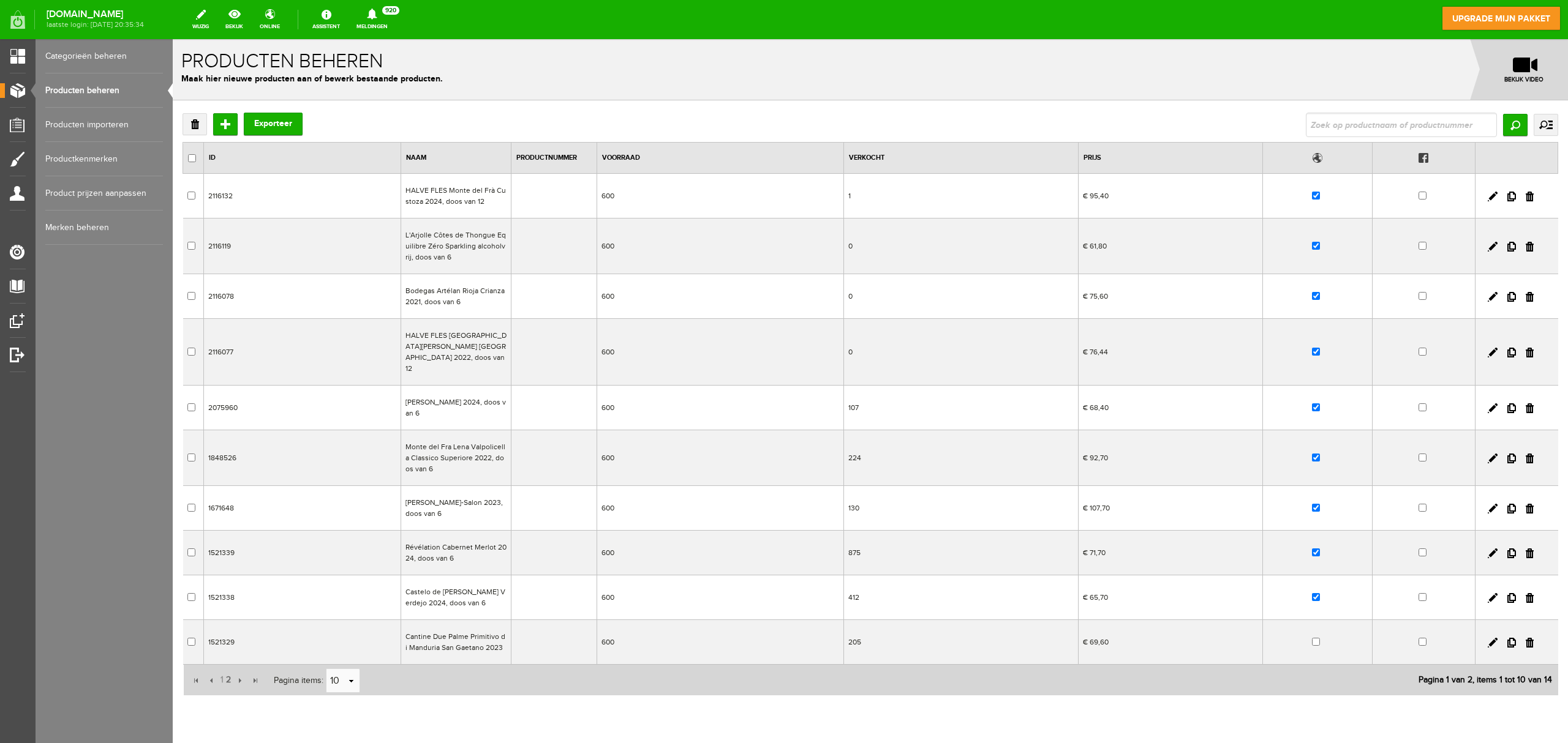
click at [626, 241] on td "600" at bounding box center [720, 246] width 247 height 56
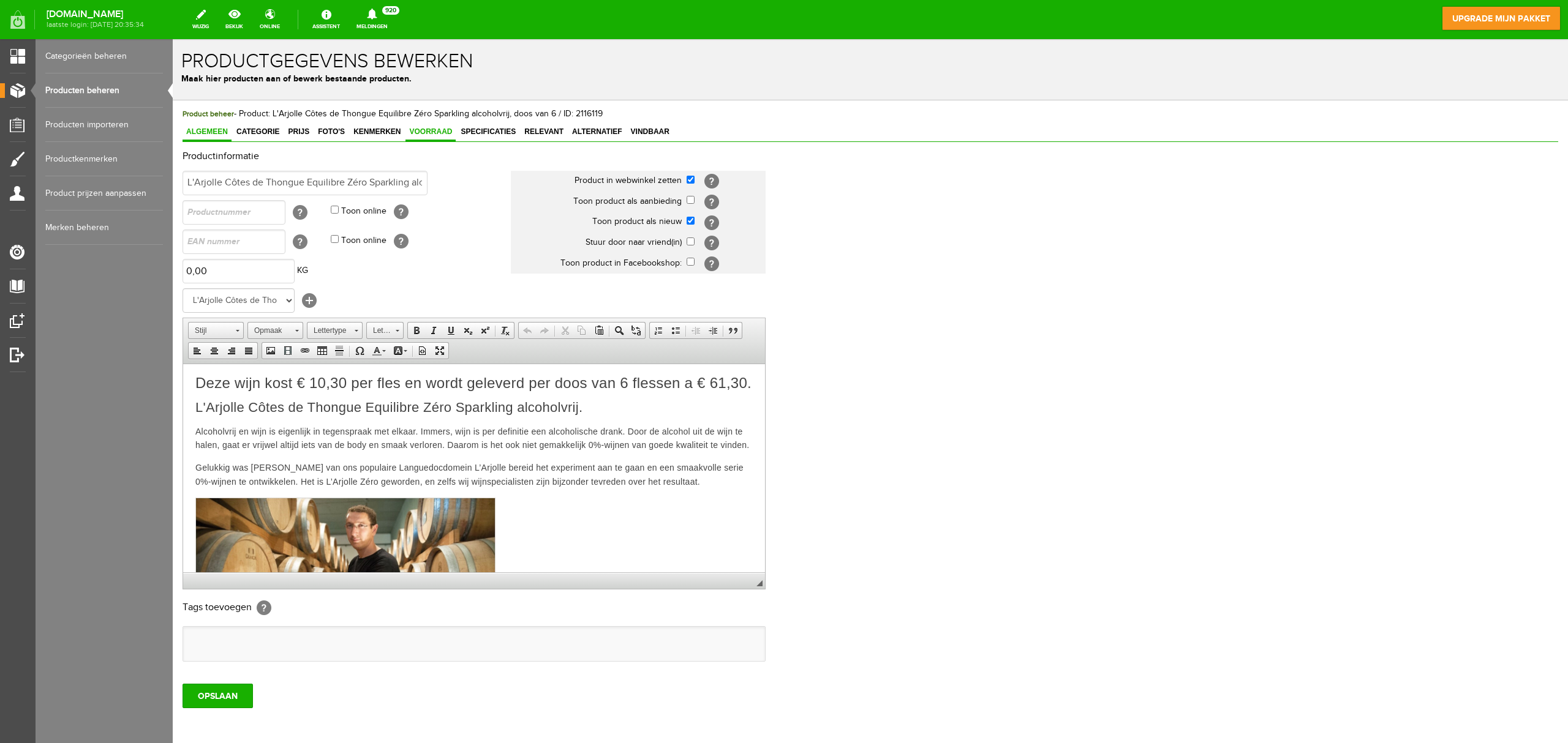
click at [440, 132] on span "Voorraad" at bounding box center [430, 131] width 50 height 8
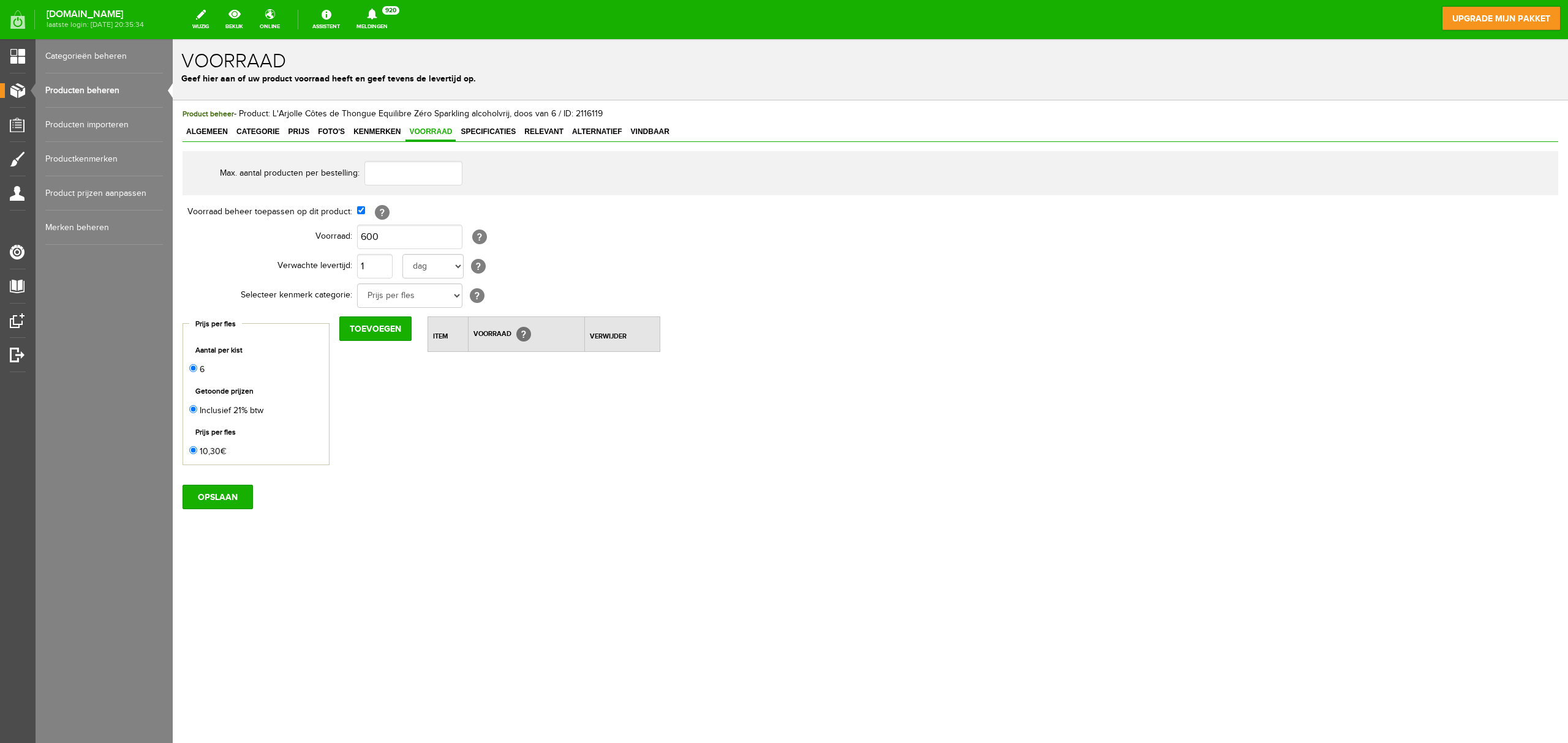
click at [365, 215] on td "[?]" at bounding box center [563, 212] width 414 height 21
click at [362, 208] on input "checkbox" at bounding box center [361, 210] width 8 height 8
checkbox input "false"
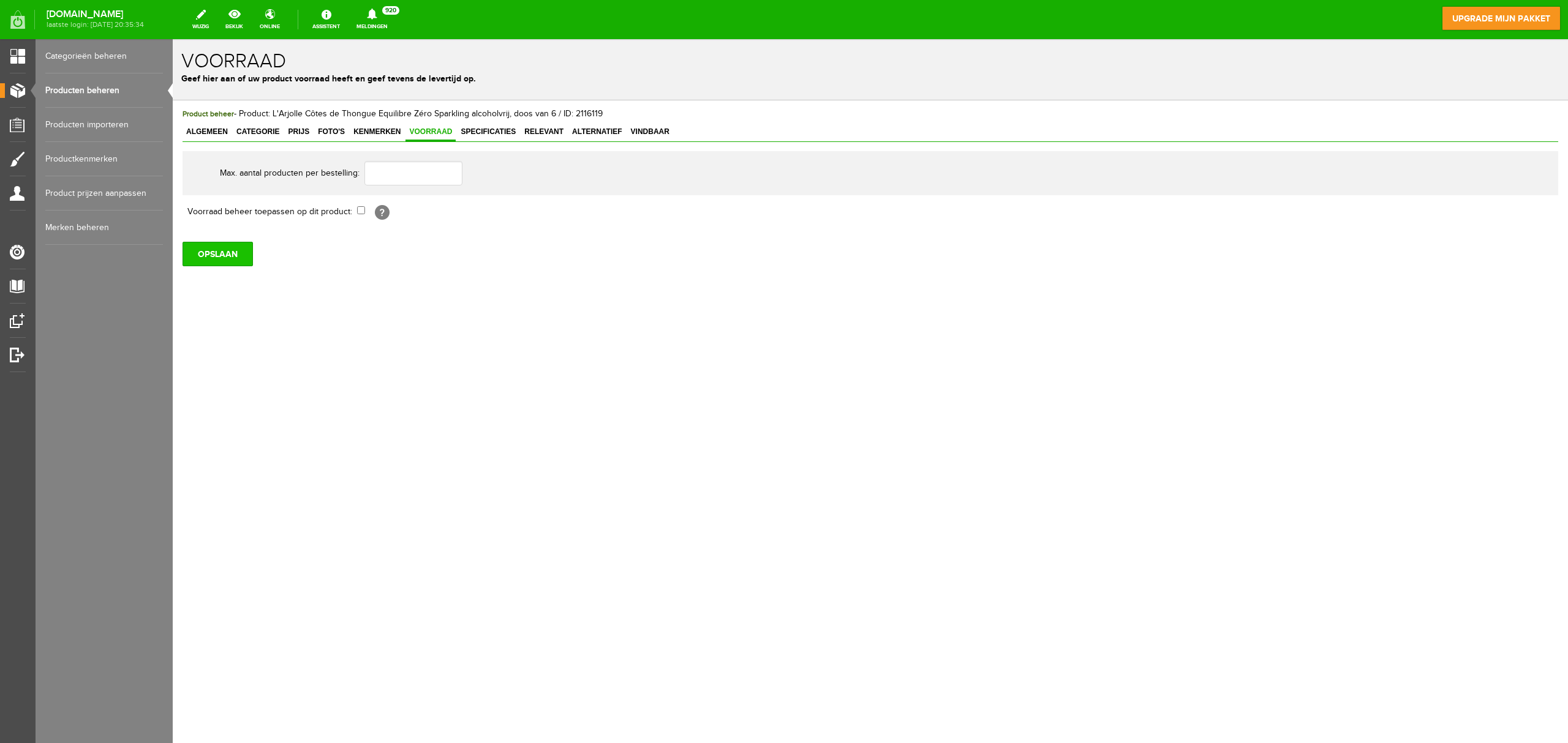
click at [218, 263] on input "OPSLAAN" at bounding box center [217, 254] width 70 height 25
click at [98, 94] on link "Producten beheren" at bounding box center [104, 90] width 118 height 35
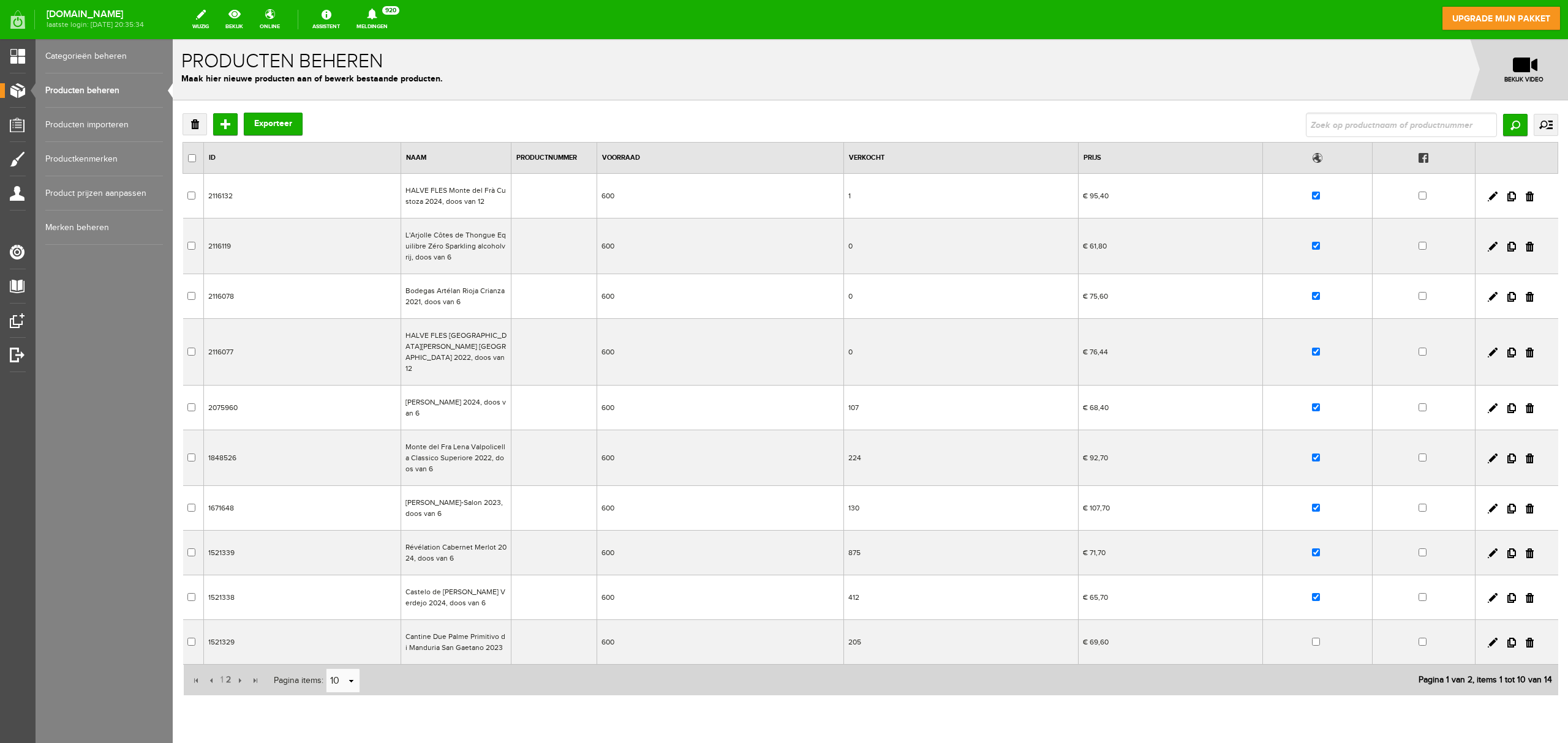
click at [607, 298] on td "600" at bounding box center [720, 297] width 247 height 45
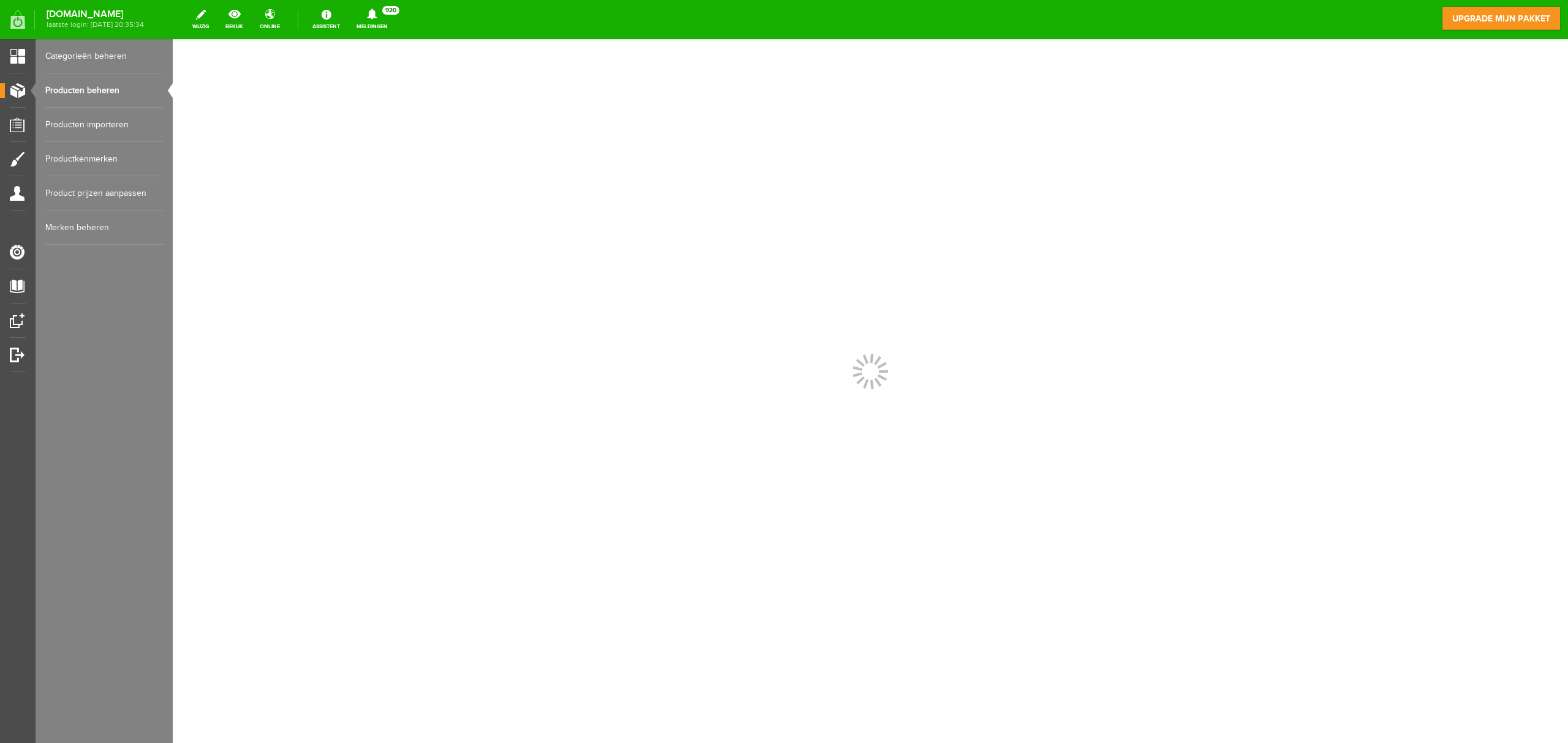
click at [607, 298] on div at bounding box center [870, 391] width 1395 height 704
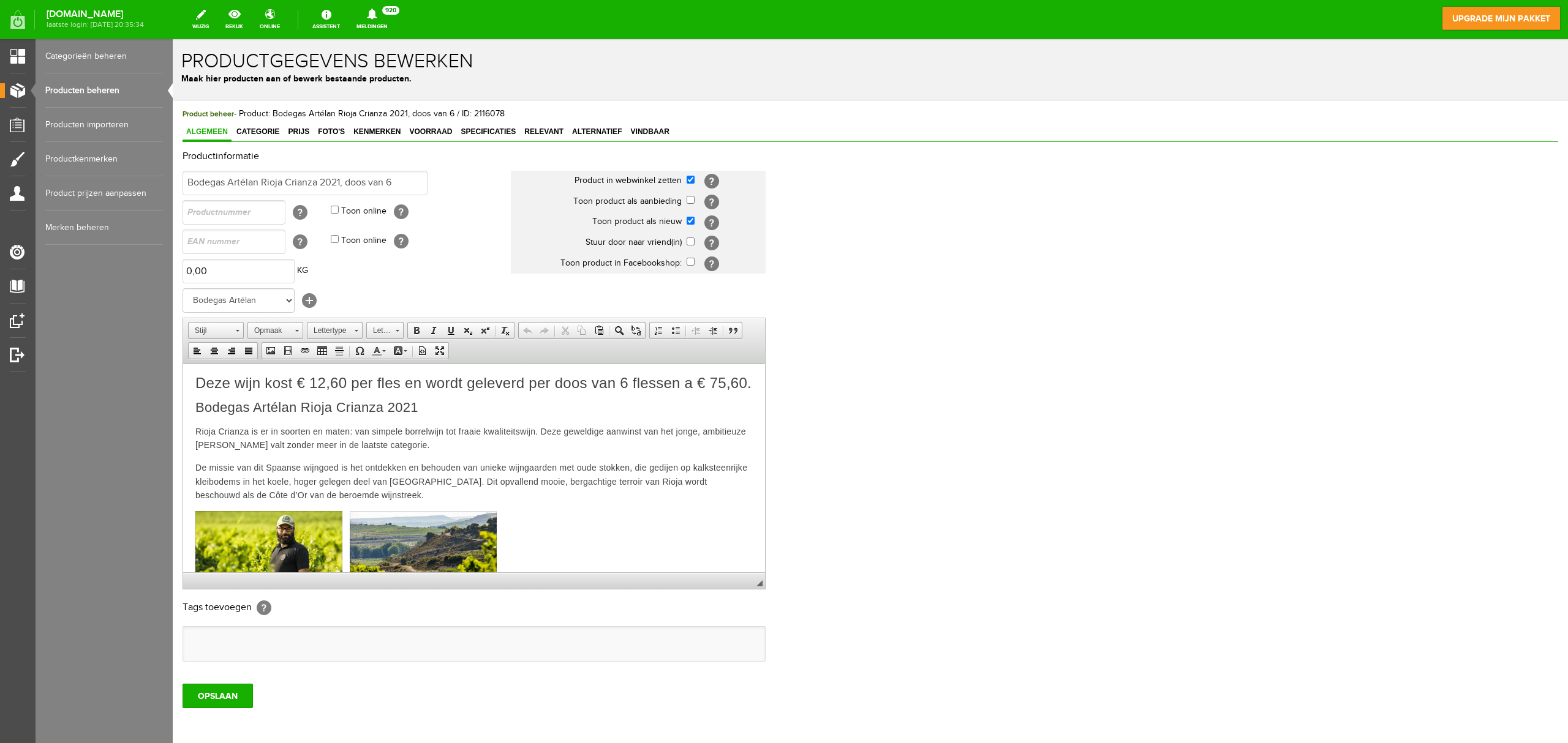
click at [563, 292] on td "Product in webwinkel zetten [?] Toon product als aanbieding [?] Toon product al…" at bounding box center [640, 241] width 259 height 147
click at [440, 131] on span "Voorraad" at bounding box center [430, 131] width 50 height 8
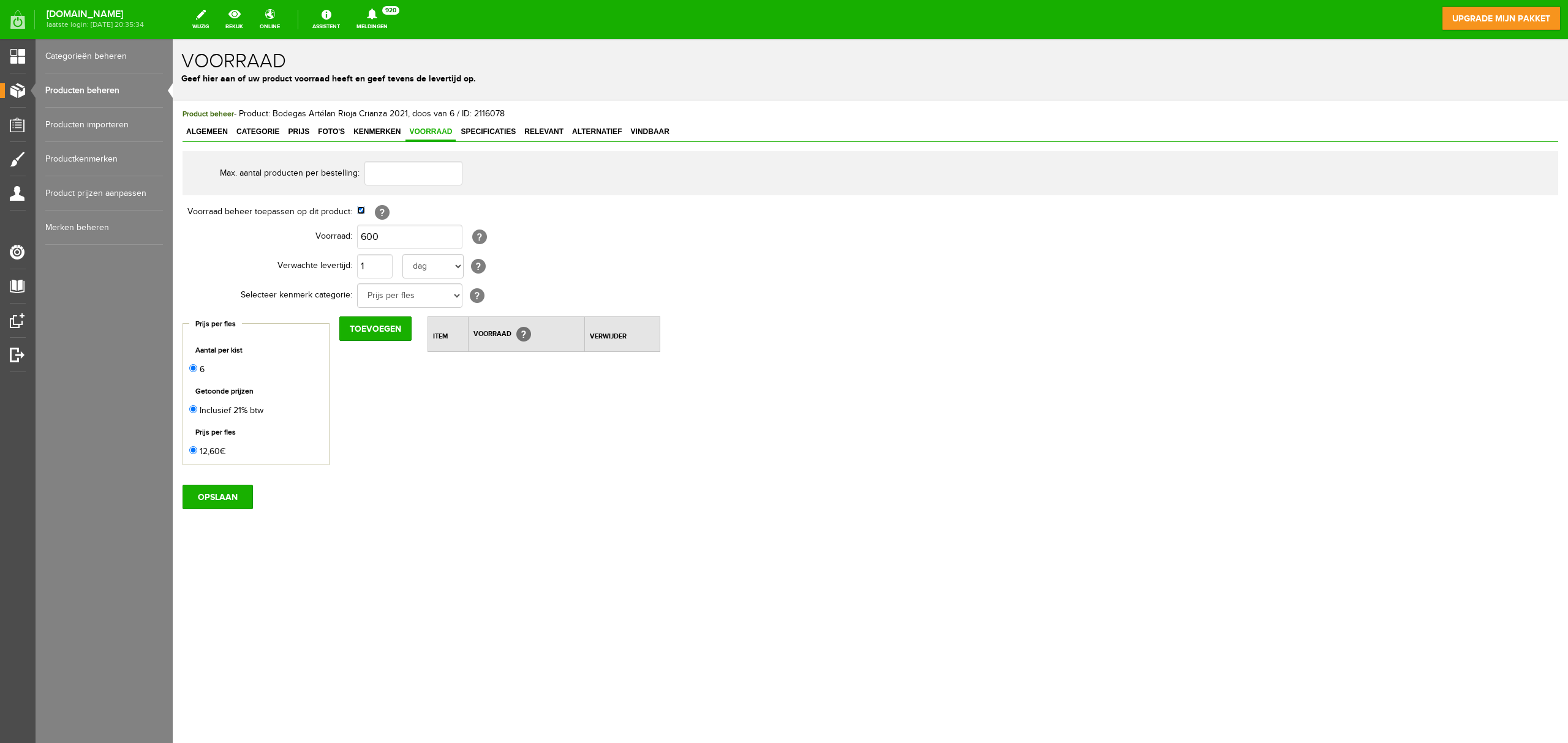
click at [358, 212] on input "checkbox" at bounding box center [361, 210] width 8 height 8
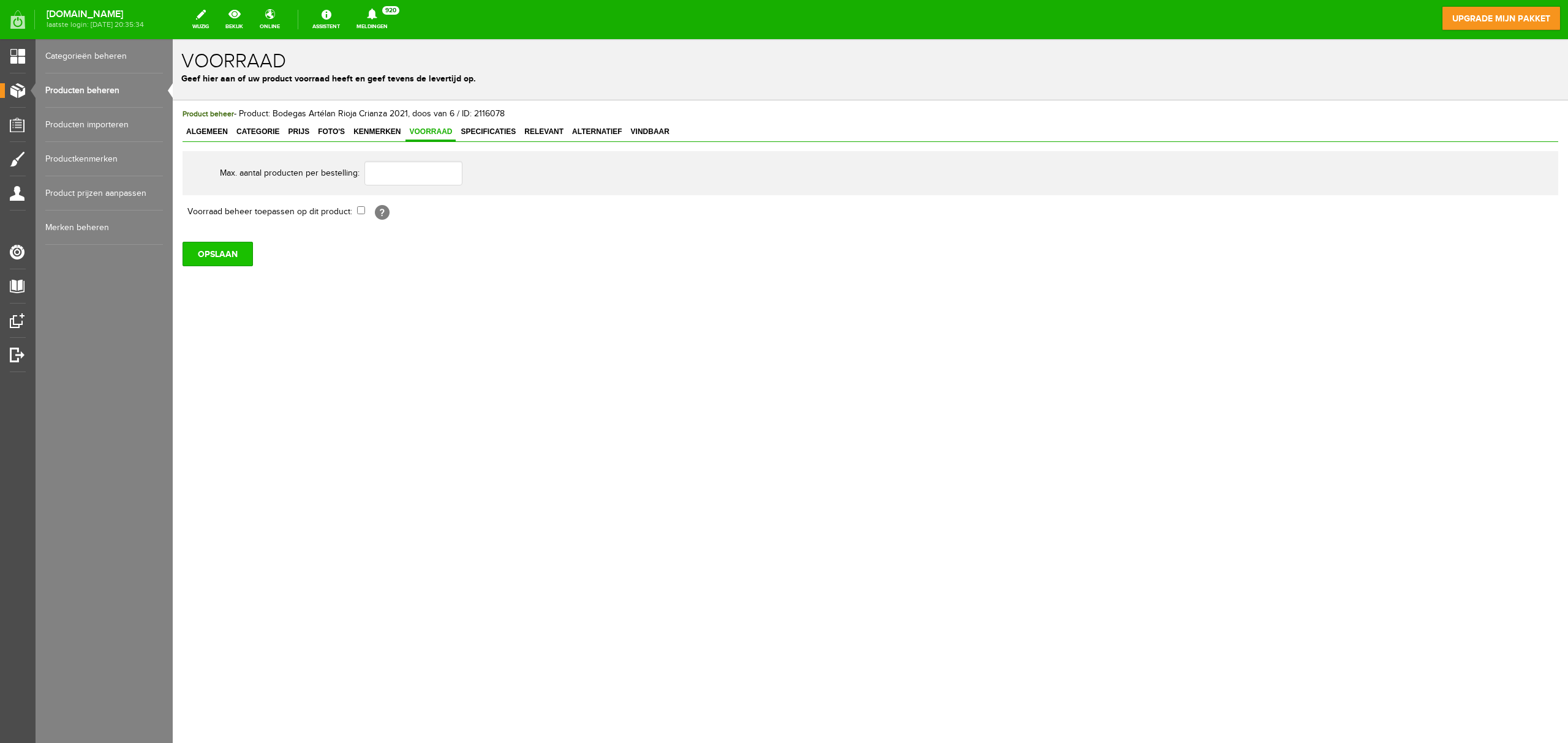
click at [238, 261] on input "OPSLAAN" at bounding box center [217, 254] width 70 height 25
click at [69, 89] on link "Producten beheren" at bounding box center [104, 90] width 118 height 35
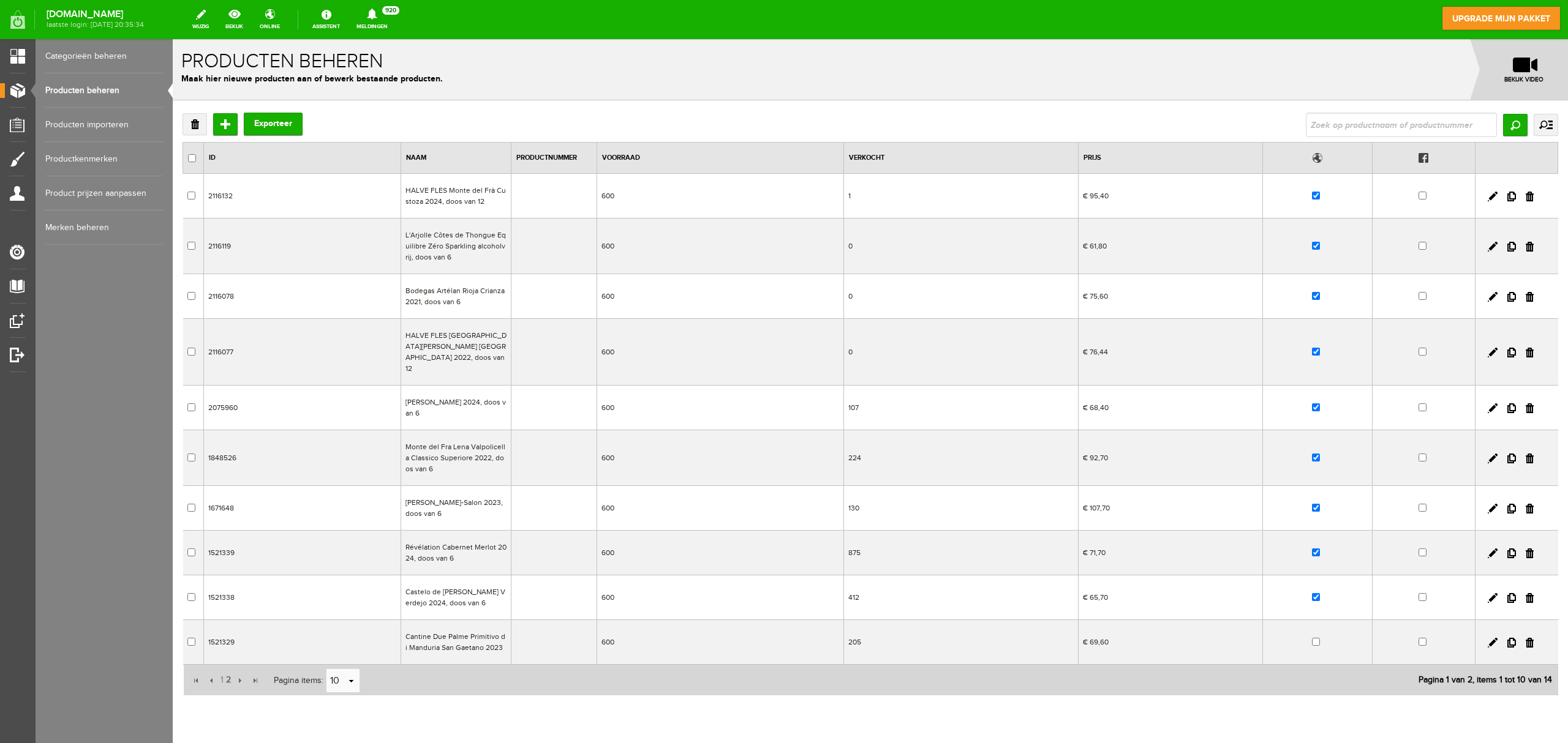
click at [634, 344] on td "600" at bounding box center [720, 352] width 247 height 67
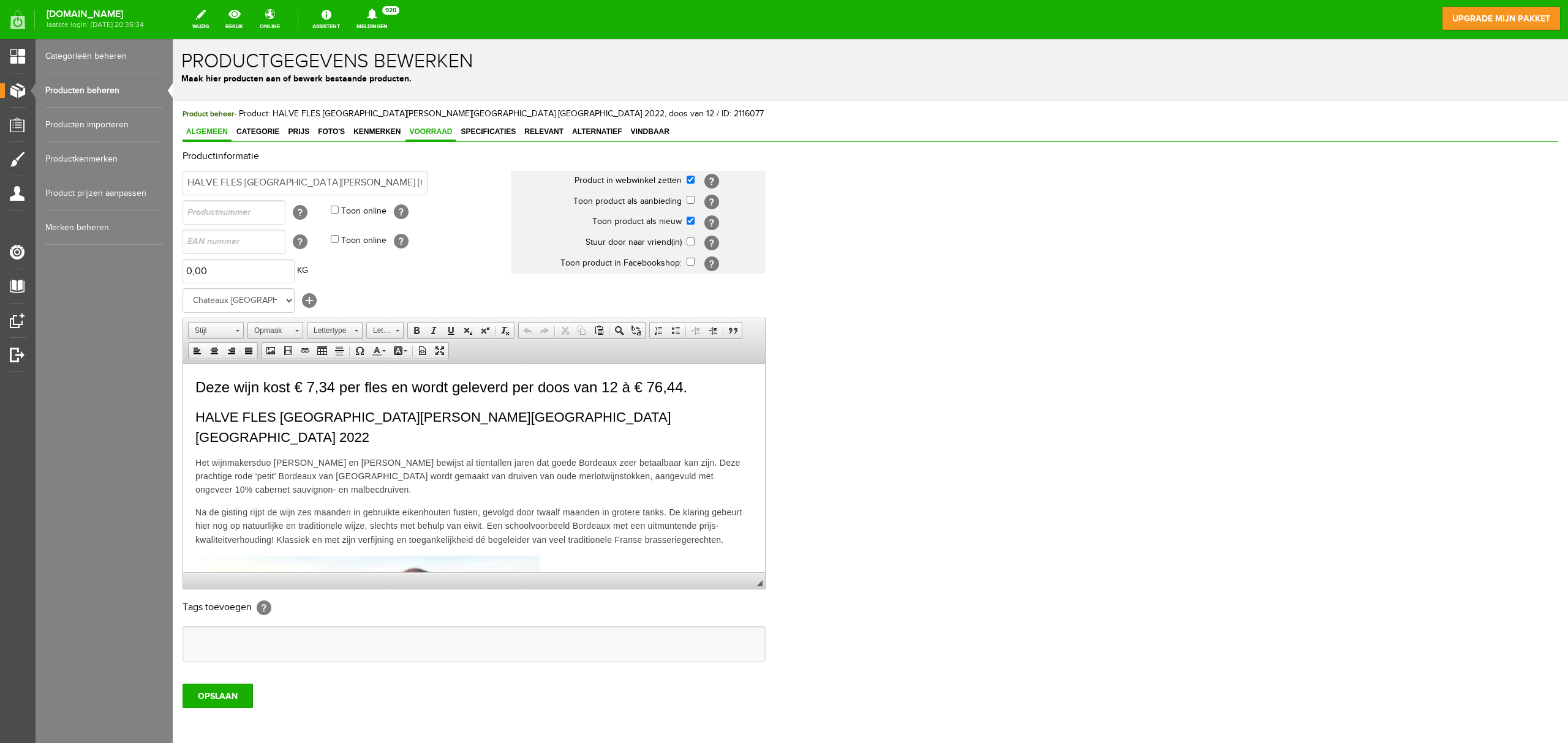
click at [435, 135] on link "Voorraad" at bounding box center [430, 132] width 50 height 17
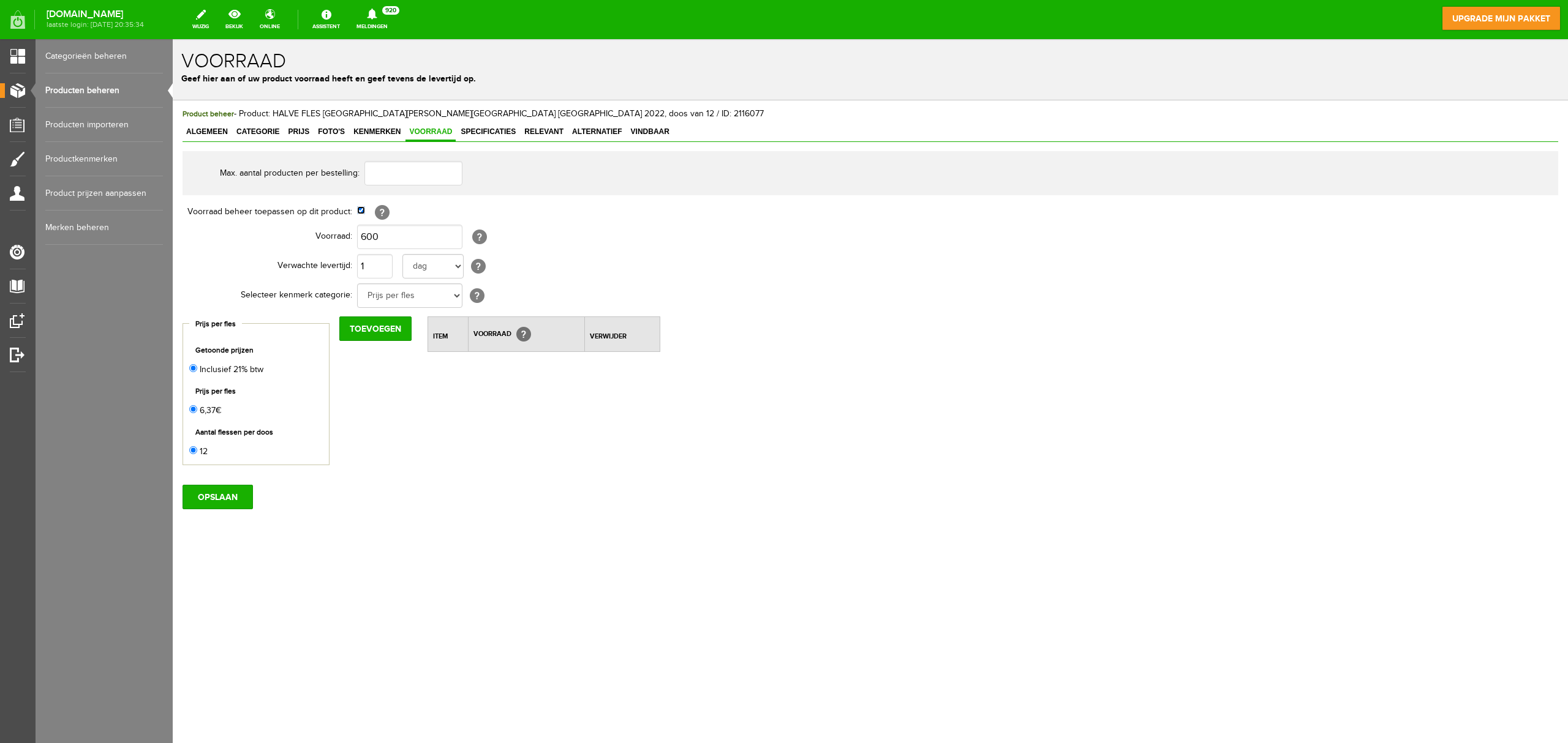
click at [360, 211] on input "checkbox" at bounding box center [361, 210] width 8 height 8
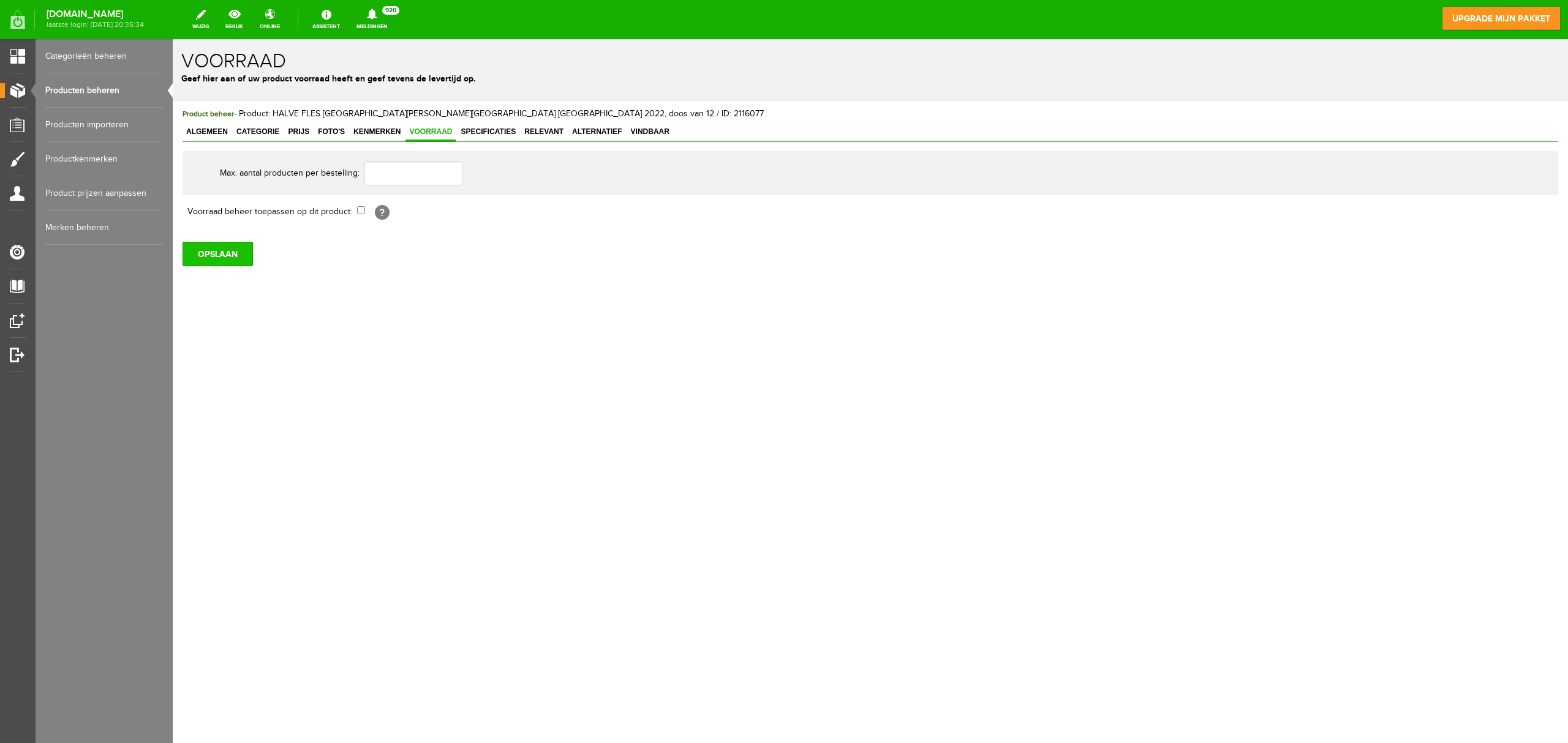
click at [233, 251] on input "OPSLAAN" at bounding box center [217, 254] width 70 height 25
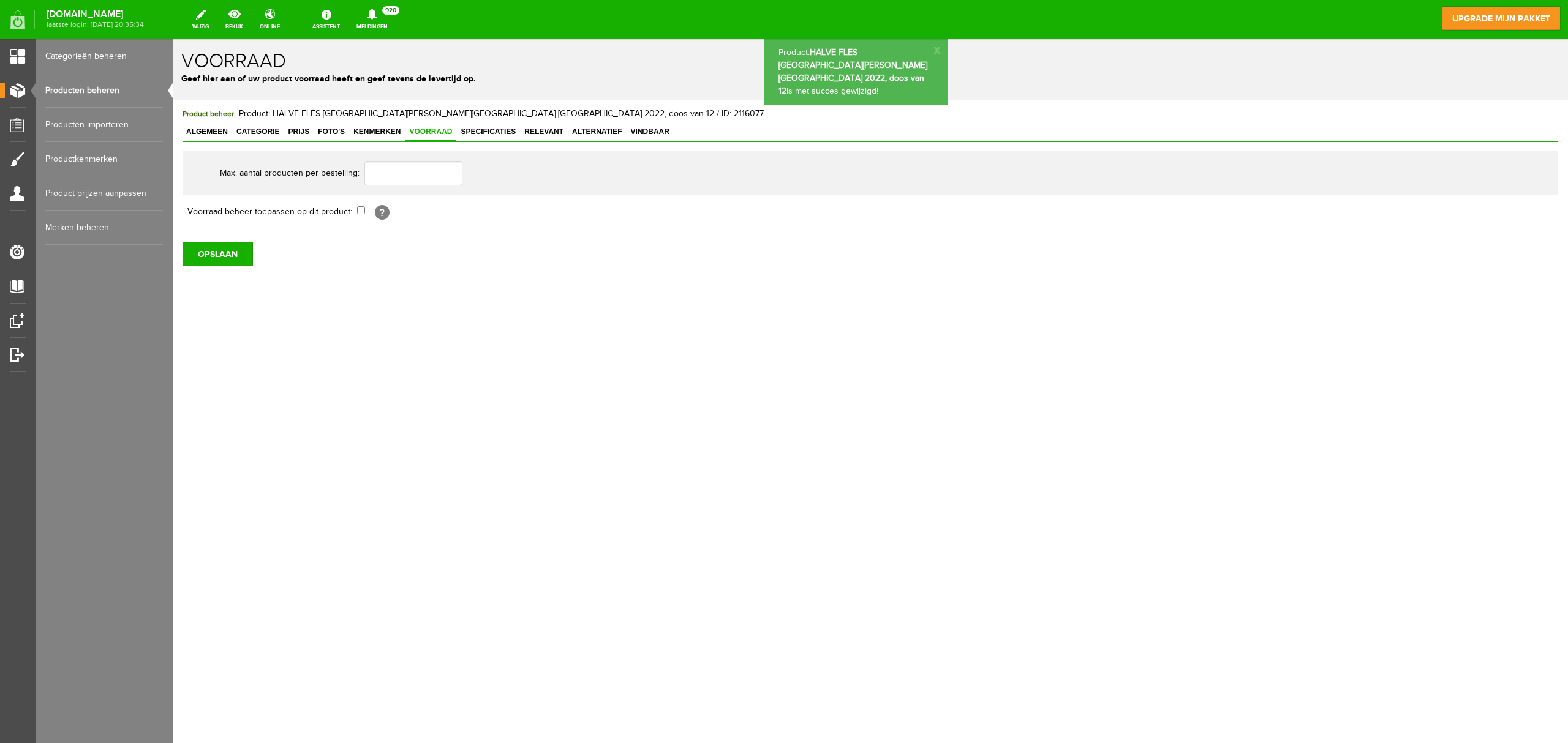
click at [90, 91] on link "Producten beheren" at bounding box center [104, 90] width 118 height 35
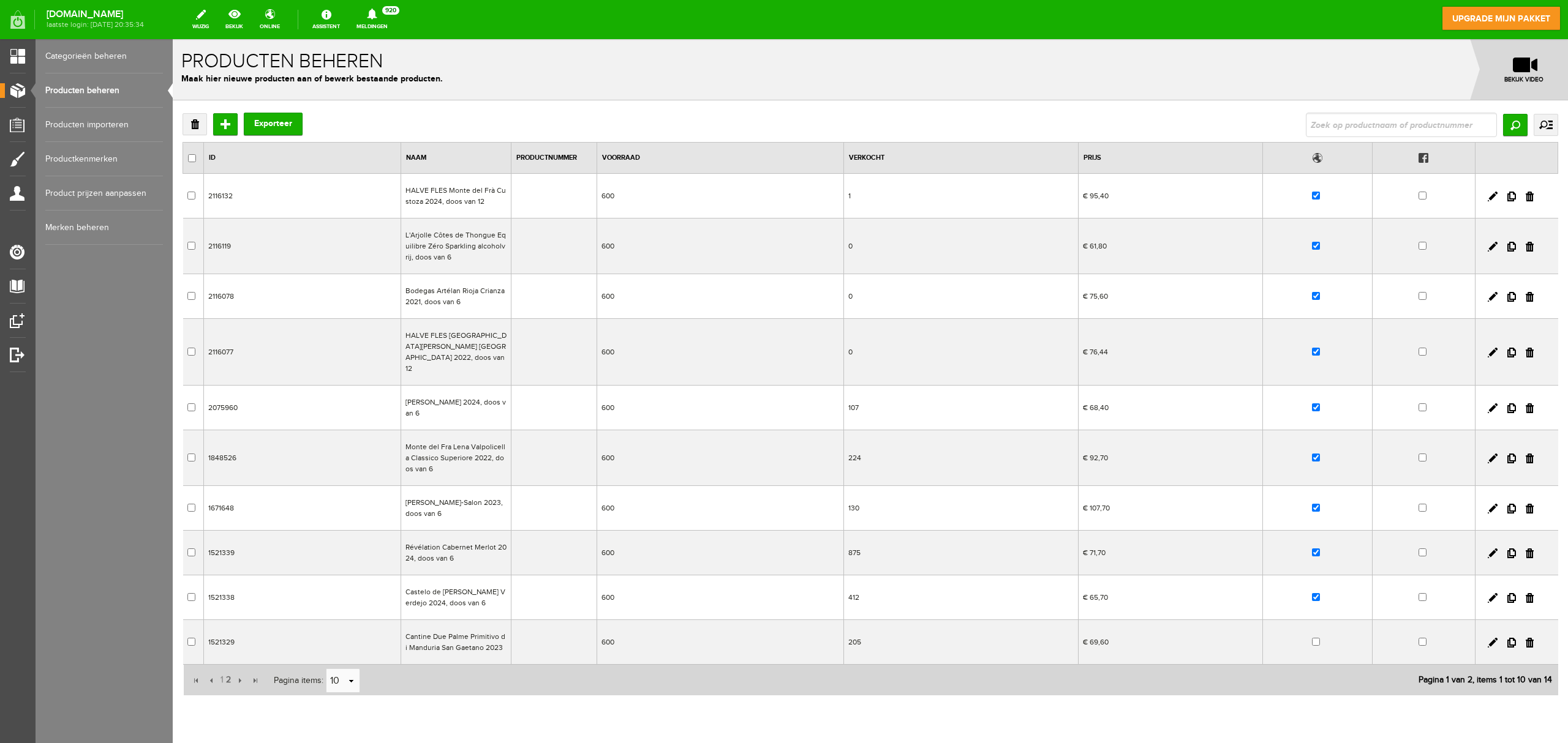
click at [620, 440] on td "600" at bounding box center [720, 458] width 247 height 56
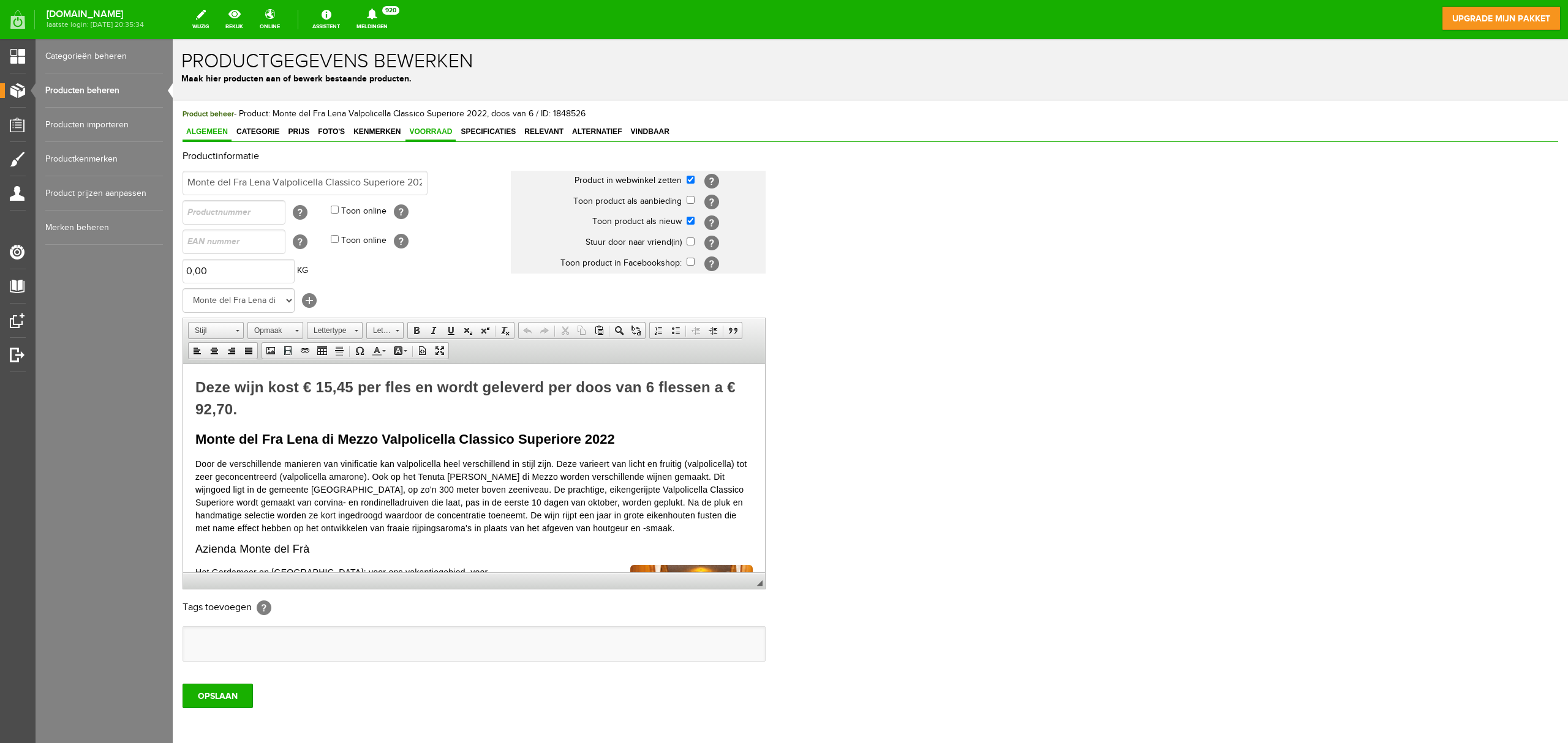
click at [440, 133] on span "Voorraad" at bounding box center [430, 131] width 50 height 8
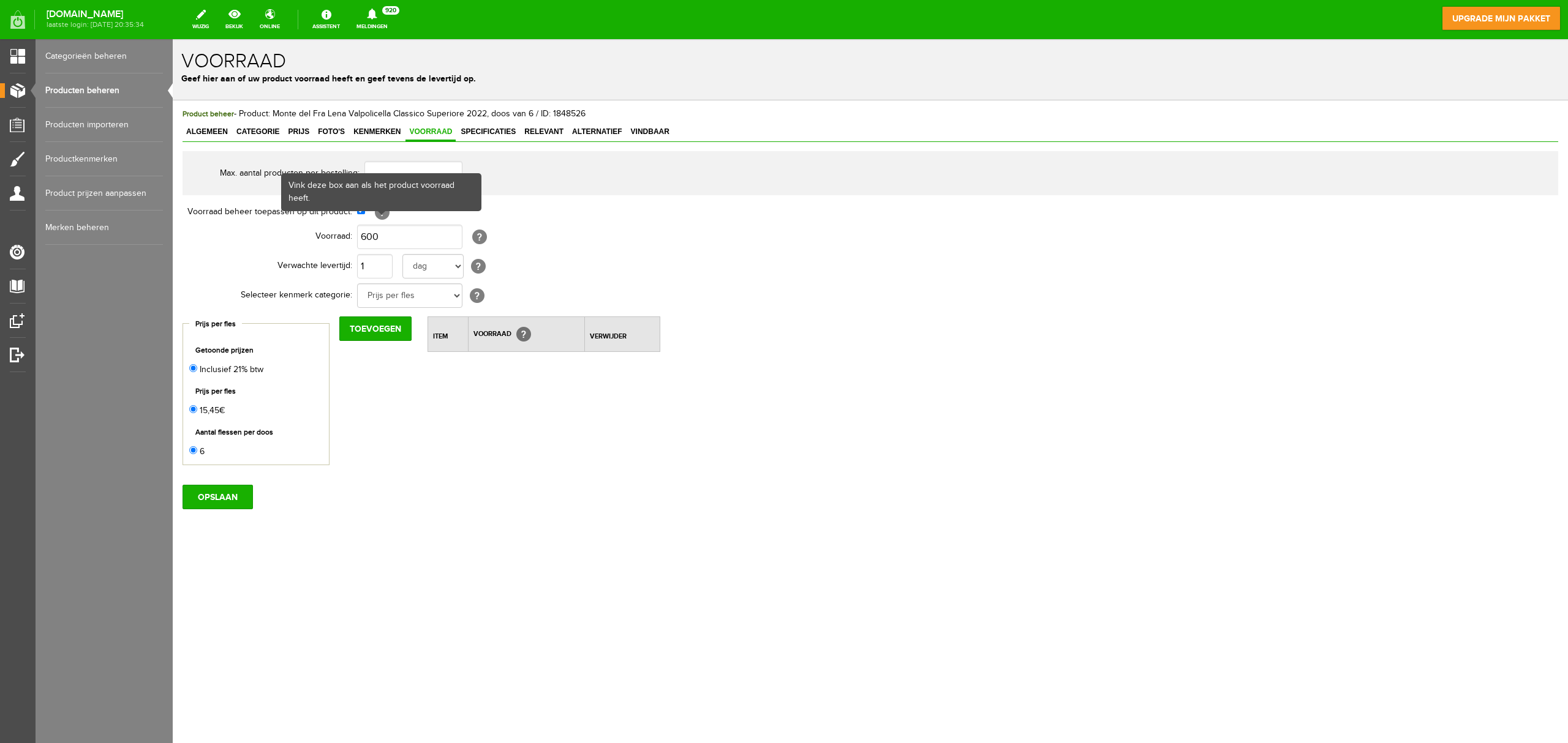
click at [363, 208] on div "Vink deze box aan als het product voorraad heeft." at bounding box center [381, 192] width 198 height 36
click at [362, 209] on input "checkbox" at bounding box center [361, 210] width 8 height 8
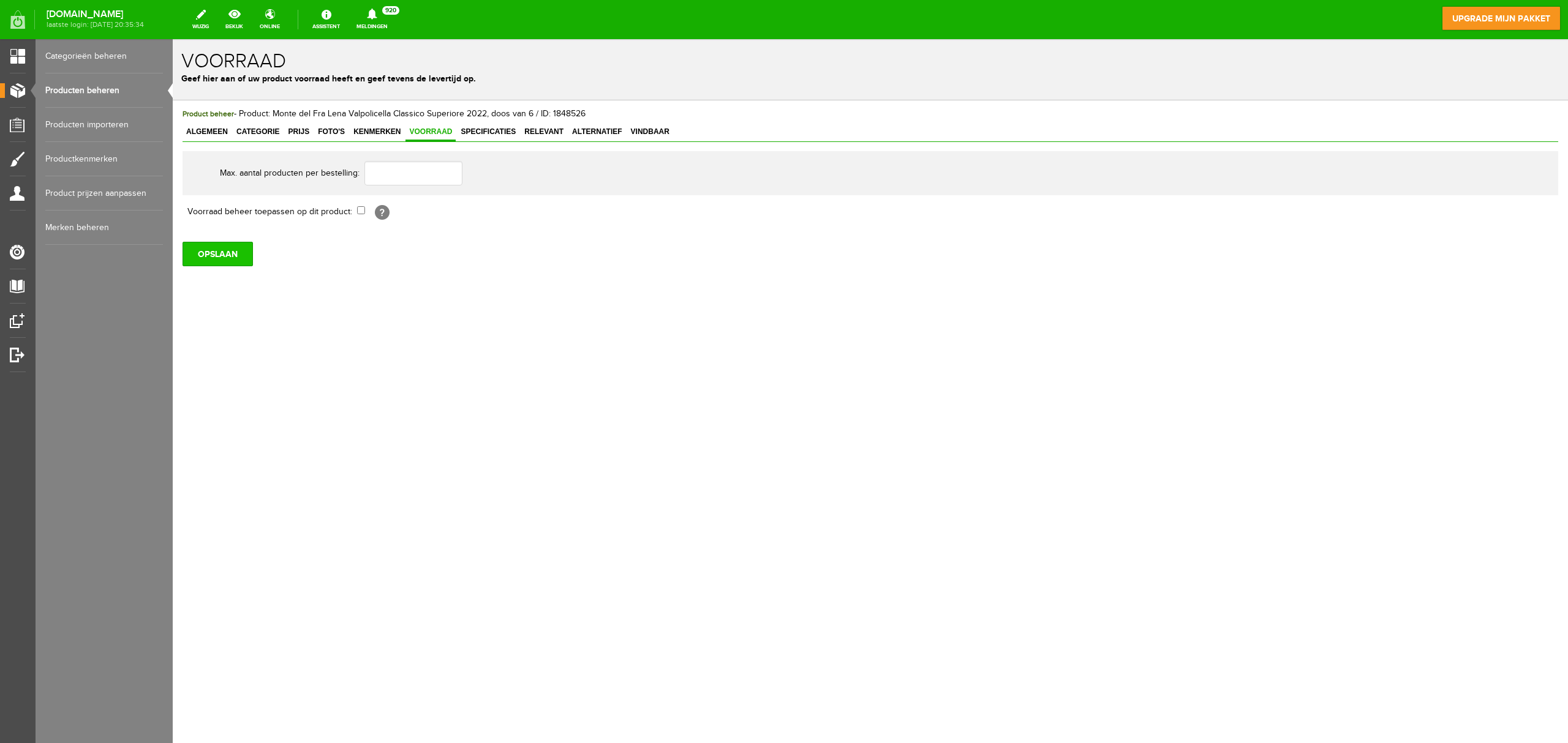
click at [243, 259] on input "OPSLAAN" at bounding box center [217, 254] width 70 height 25
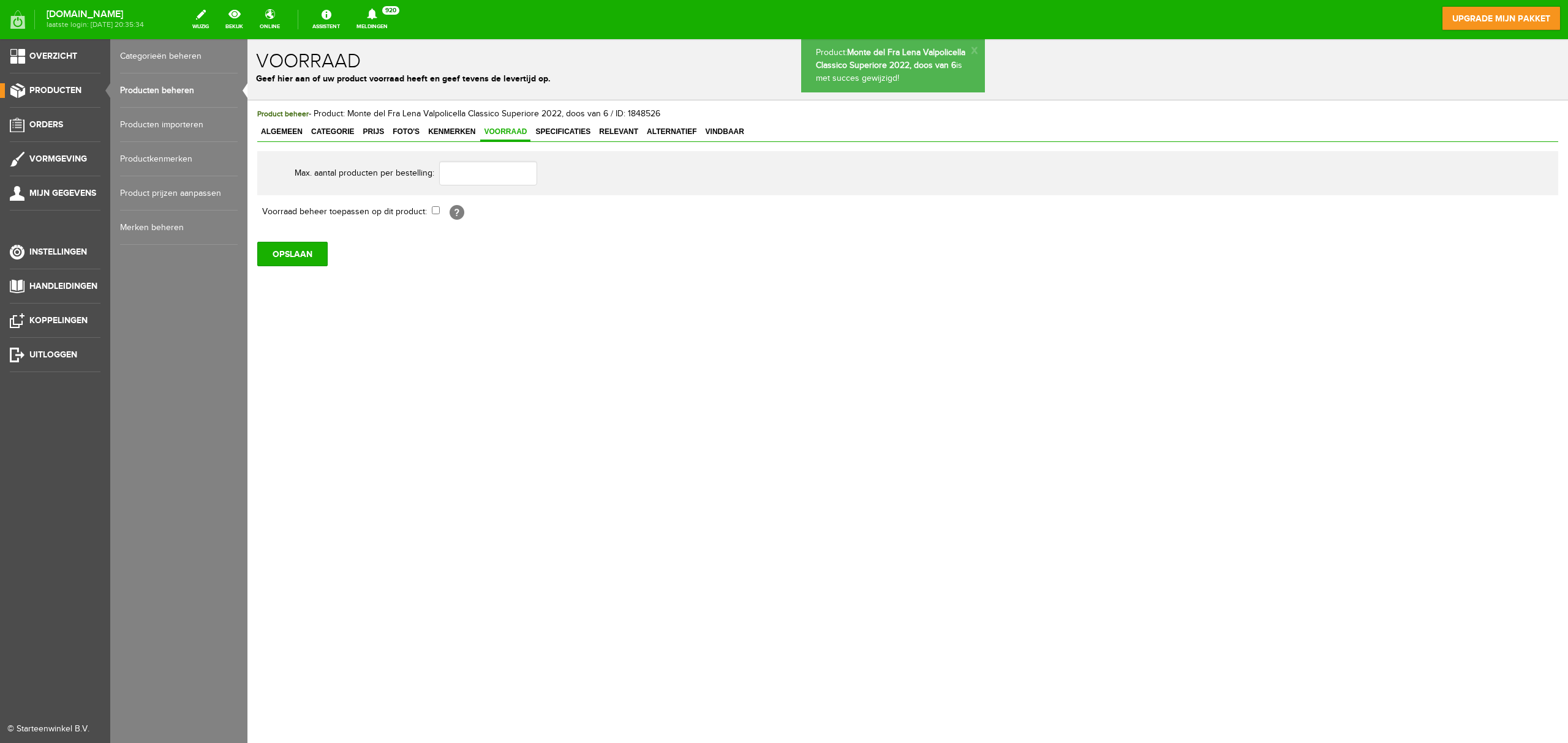
click at [152, 94] on link "Producten beheren" at bounding box center [178, 90] width 118 height 35
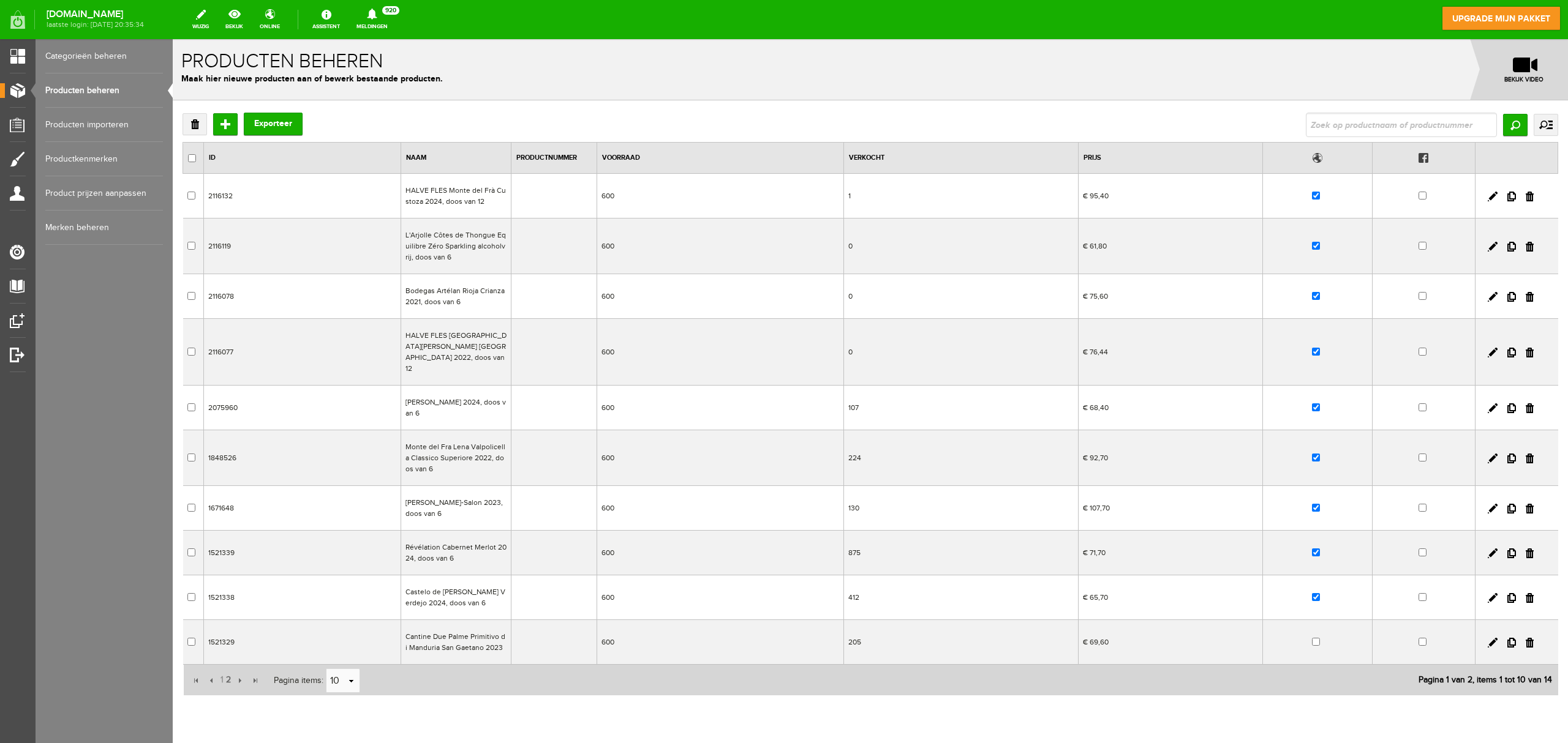
click at [613, 402] on td "600" at bounding box center [720, 408] width 247 height 45
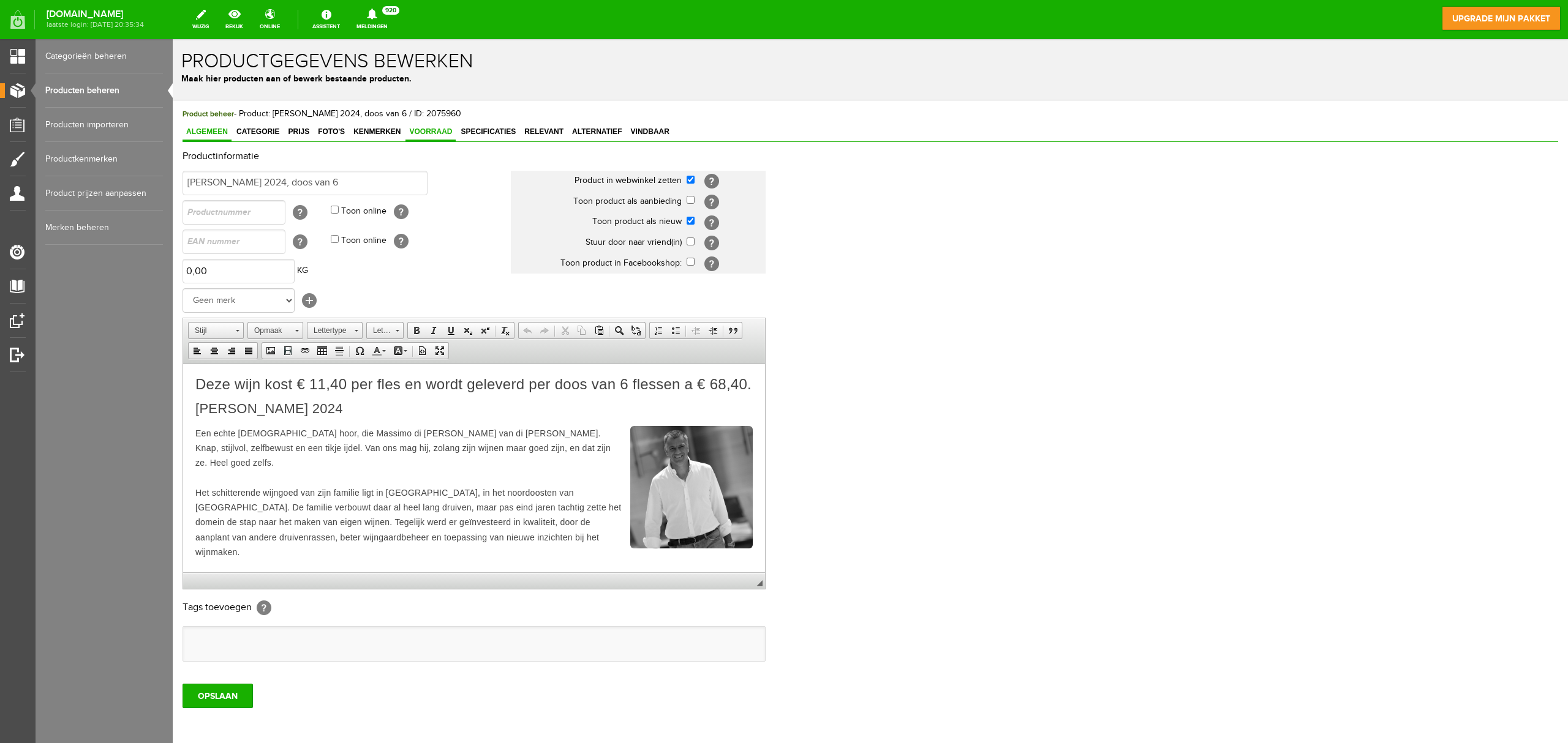
click at [444, 130] on span "Voorraad" at bounding box center [430, 131] width 50 height 8
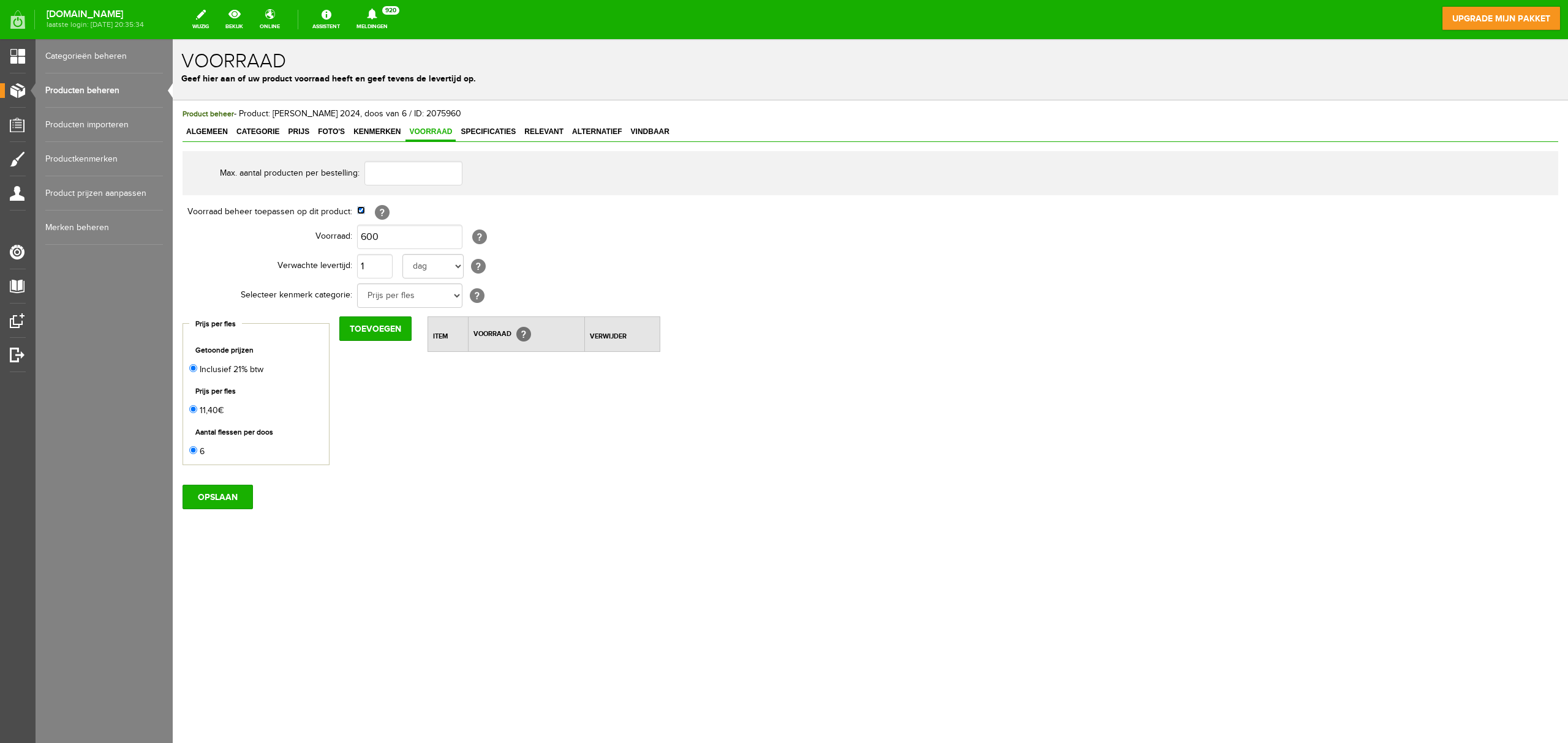
click at [357, 208] on input "checkbox" at bounding box center [361, 210] width 8 height 8
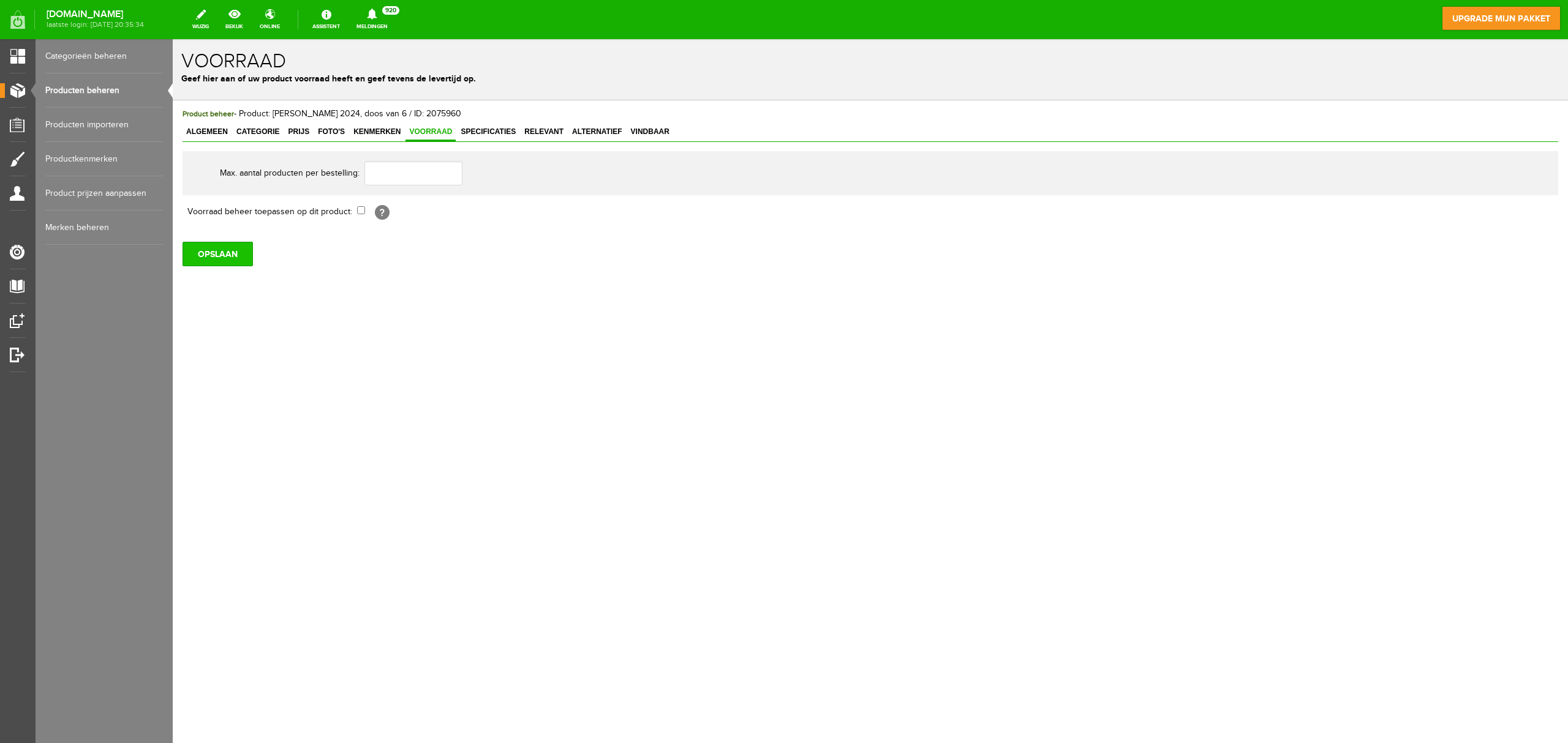
click at [237, 263] on input "OPSLAAN" at bounding box center [217, 254] width 70 height 25
click at [111, 92] on link "Producten beheren" at bounding box center [104, 90] width 118 height 35
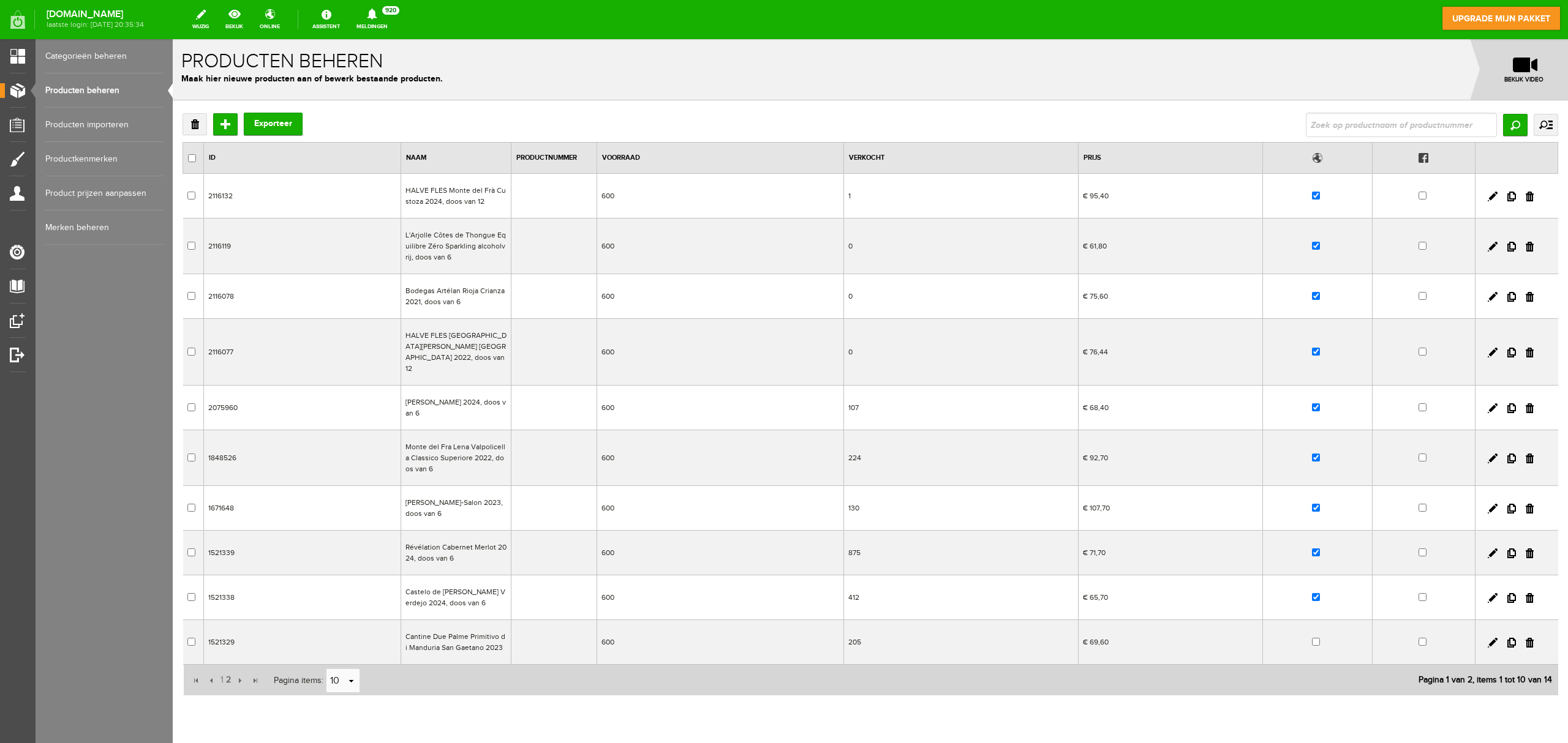
click at [648, 451] on td "600" at bounding box center [720, 458] width 247 height 56
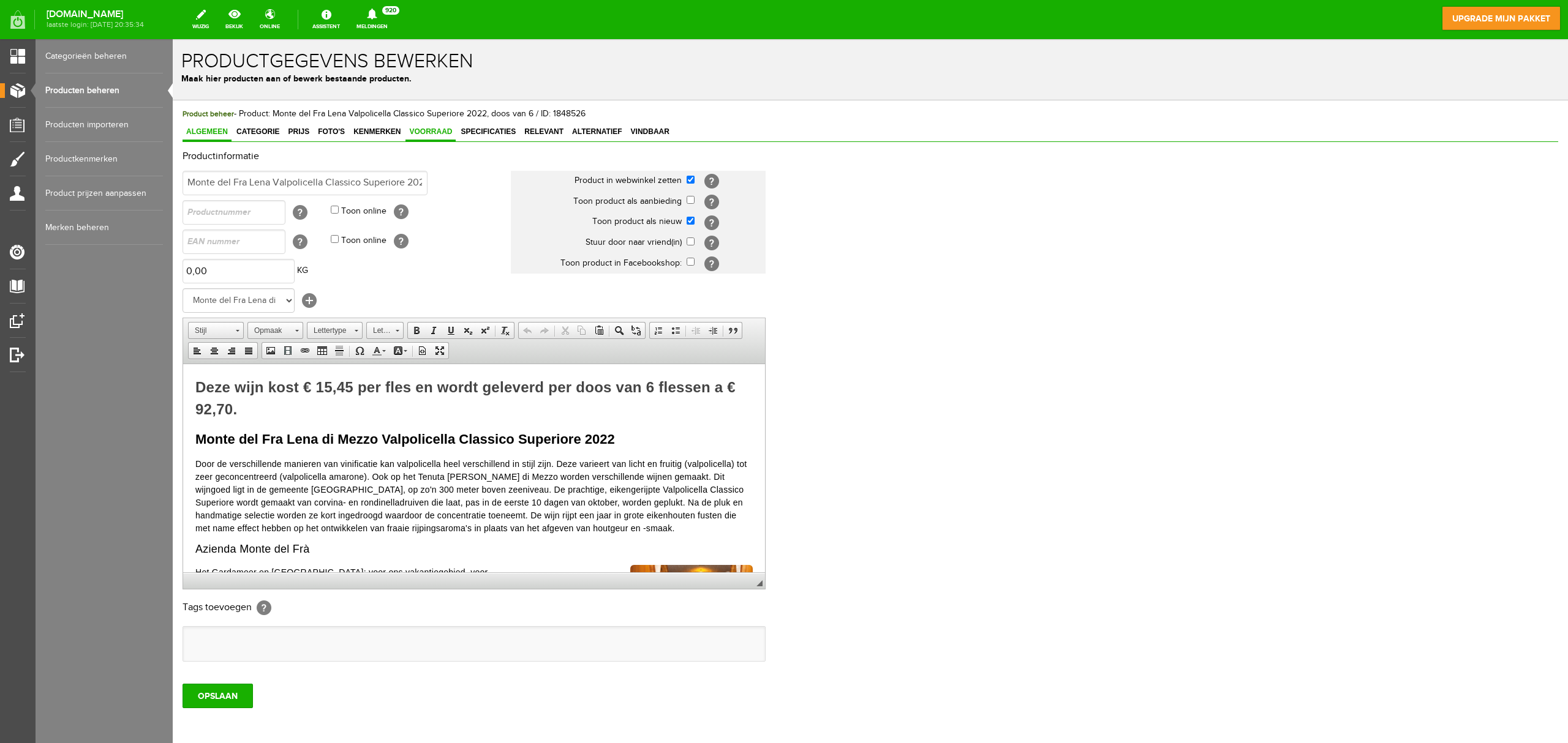
click at [420, 135] on link "Voorraad" at bounding box center [430, 132] width 50 height 17
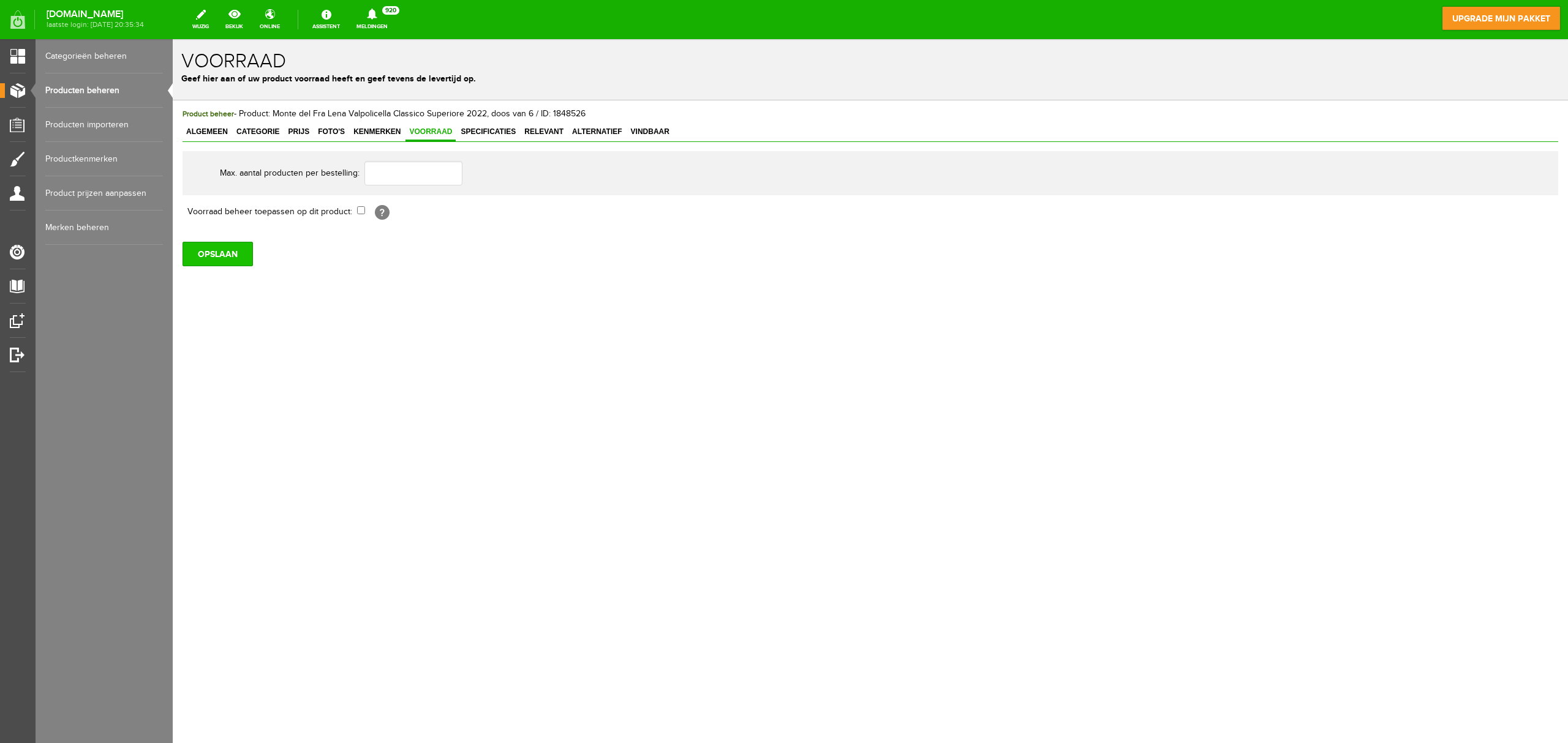
click at [211, 258] on input "OPSLAAN" at bounding box center [217, 254] width 70 height 25
click at [103, 97] on link "Producten beheren" at bounding box center [104, 90] width 118 height 35
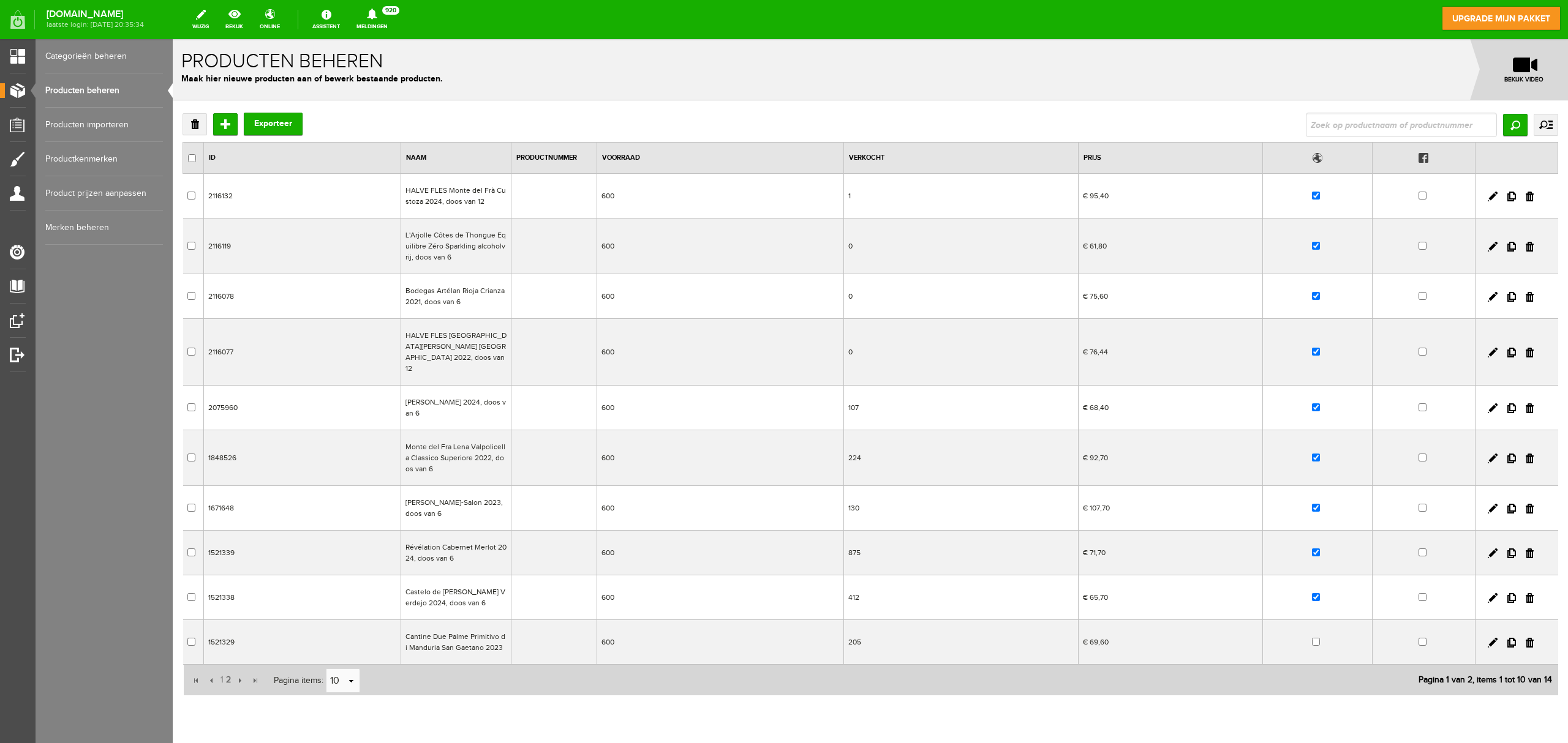
click at [659, 505] on td "600" at bounding box center [720, 508] width 247 height 45
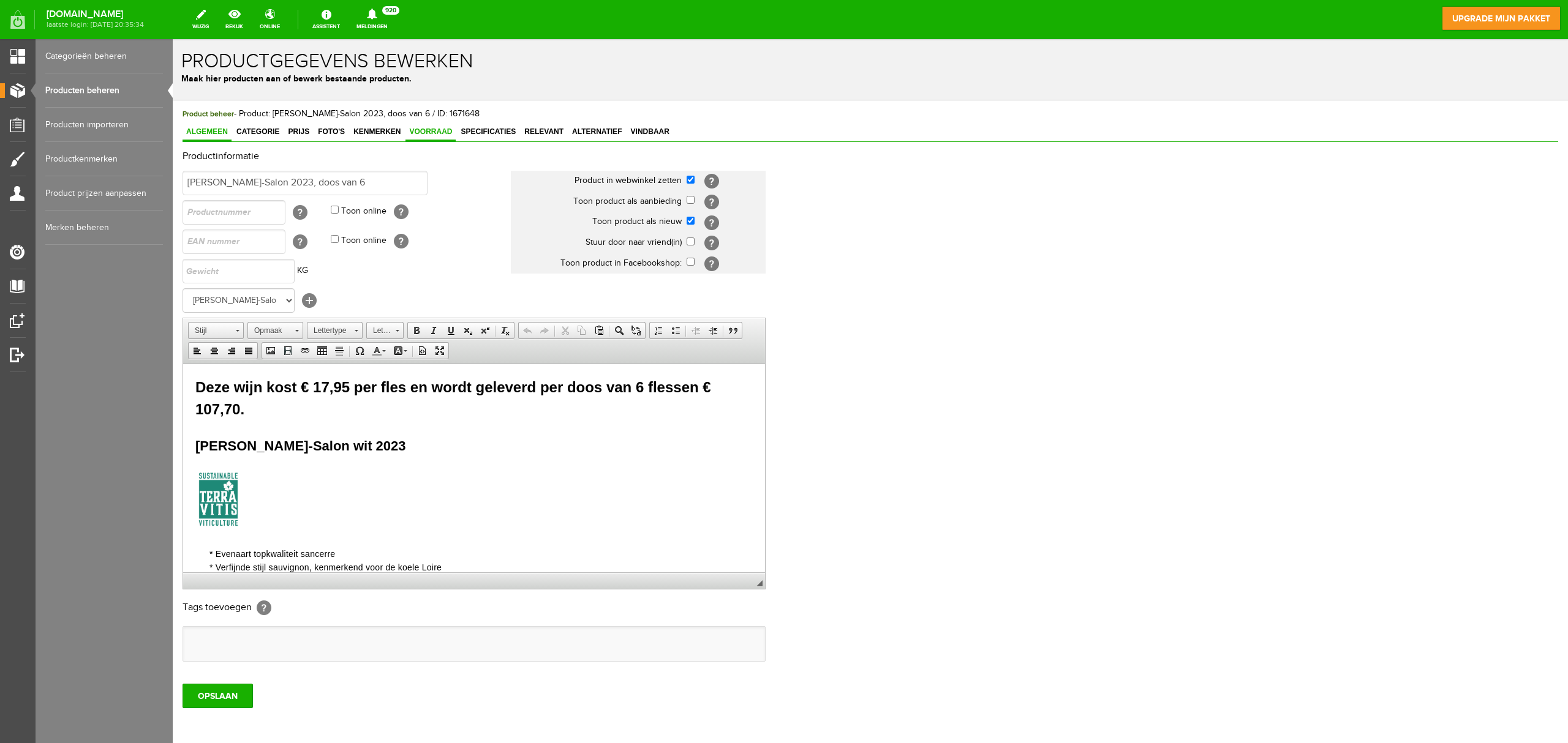
click at [432, 138] on link "Voorraad" at bounding box center [430, 132] width 50 height 17
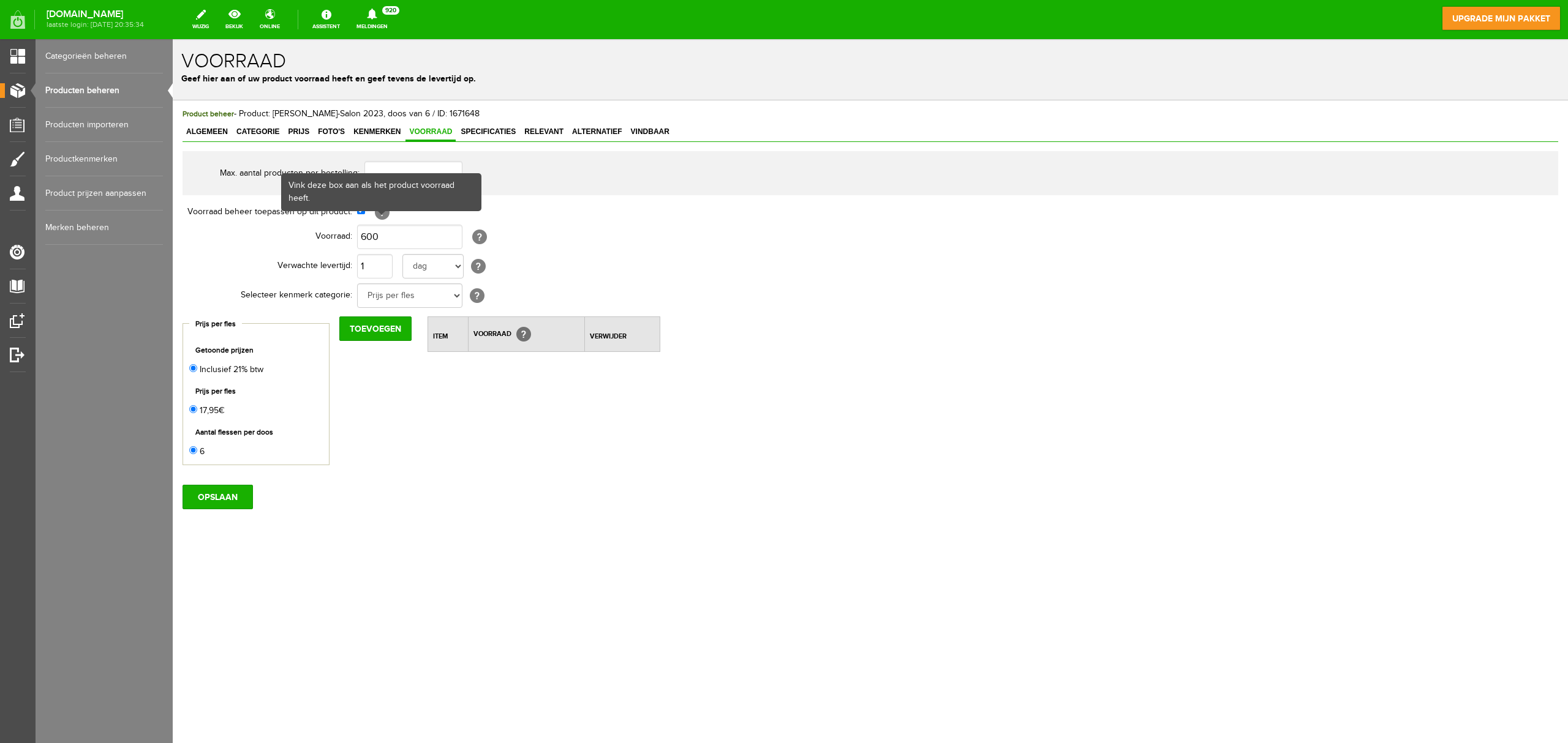
click at [349, 218] on th "Voorraad beheer toepassen op dit product:" at bounding box center [269, 212] width 174 height 21
click at [359, 209] on input "checkbox" at bounding box center [361, 210] width 8 height 8
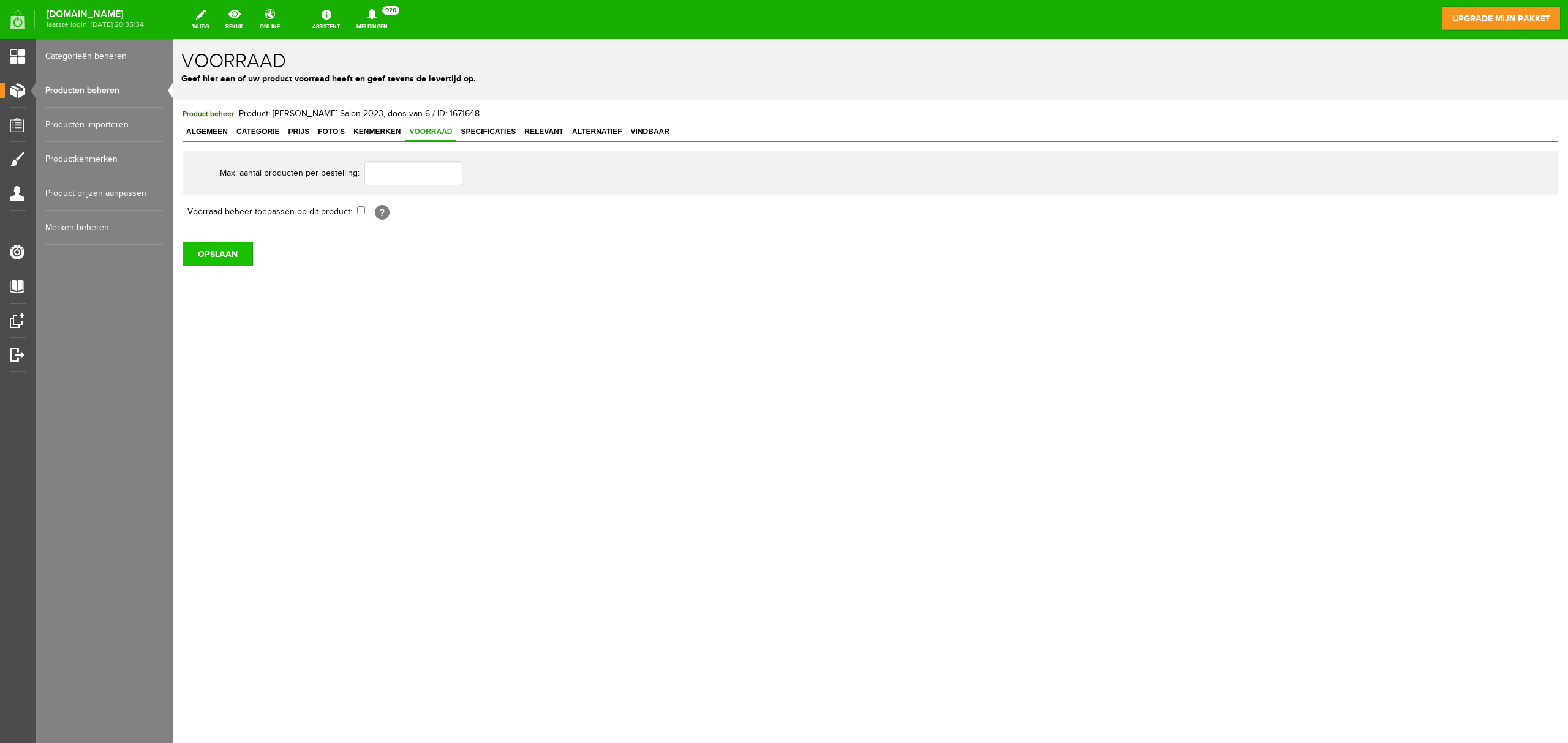
click at [224, 258] on input "OPSLAAN" at bounding box center [217, 254] width 70 height 25
click at [104, 94] on link "Producten beheren" at bounding box center [104, 90] width 118 height 35
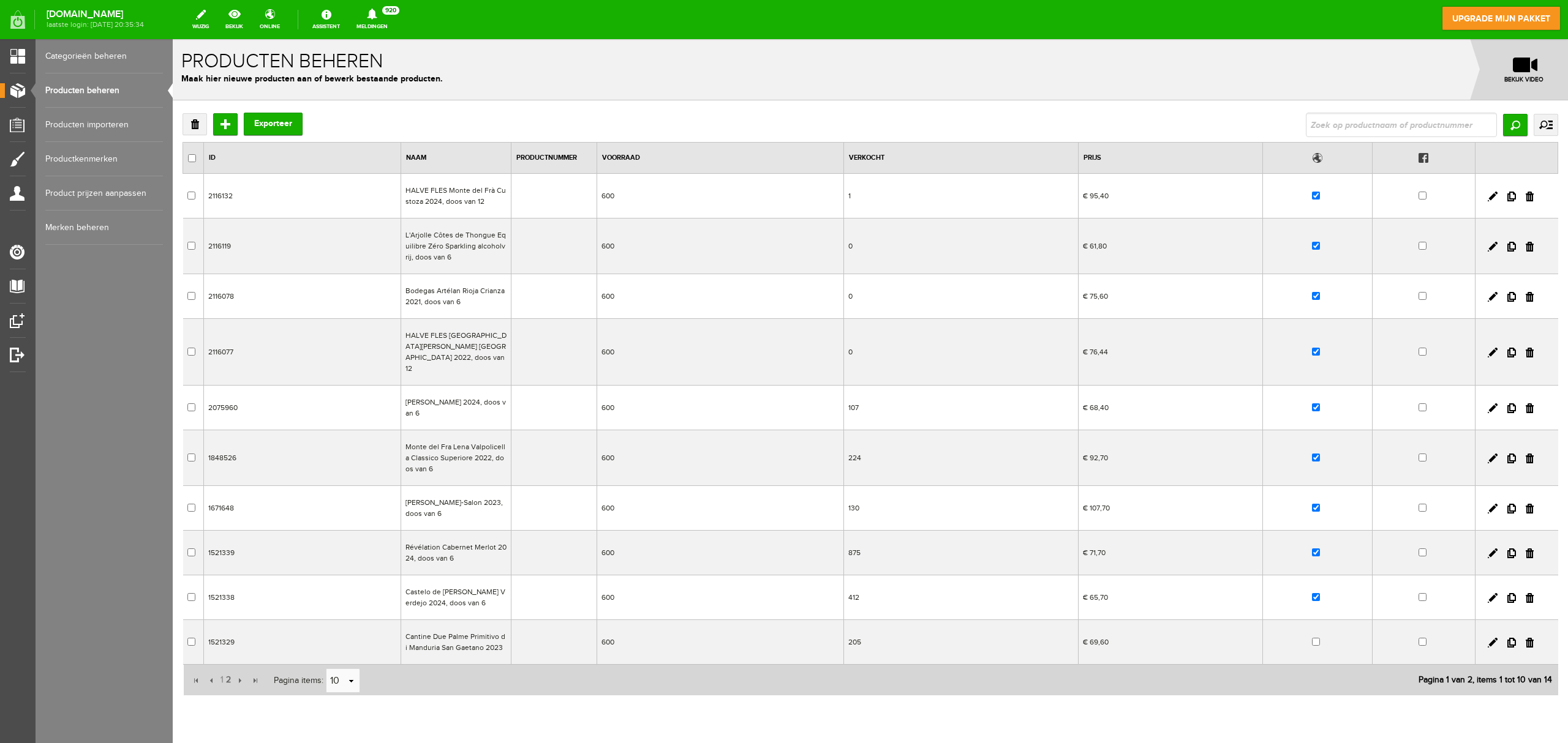
click at [879, 549] on td "875" at bounding box center [961, 553] width 235 height 45
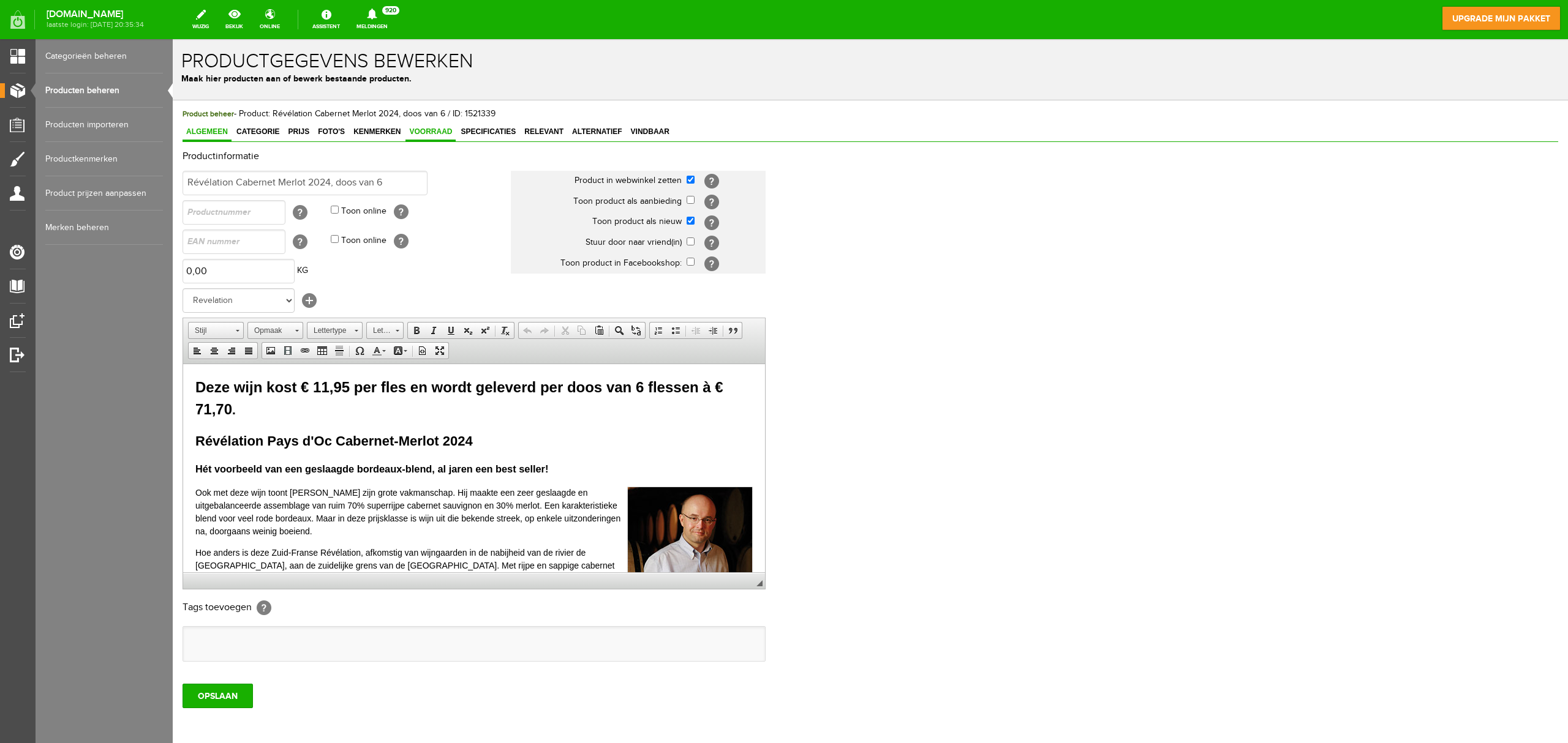
click at [442, 129] on span "Voorraad" at bounding box center [430, 131] width 50 height 8
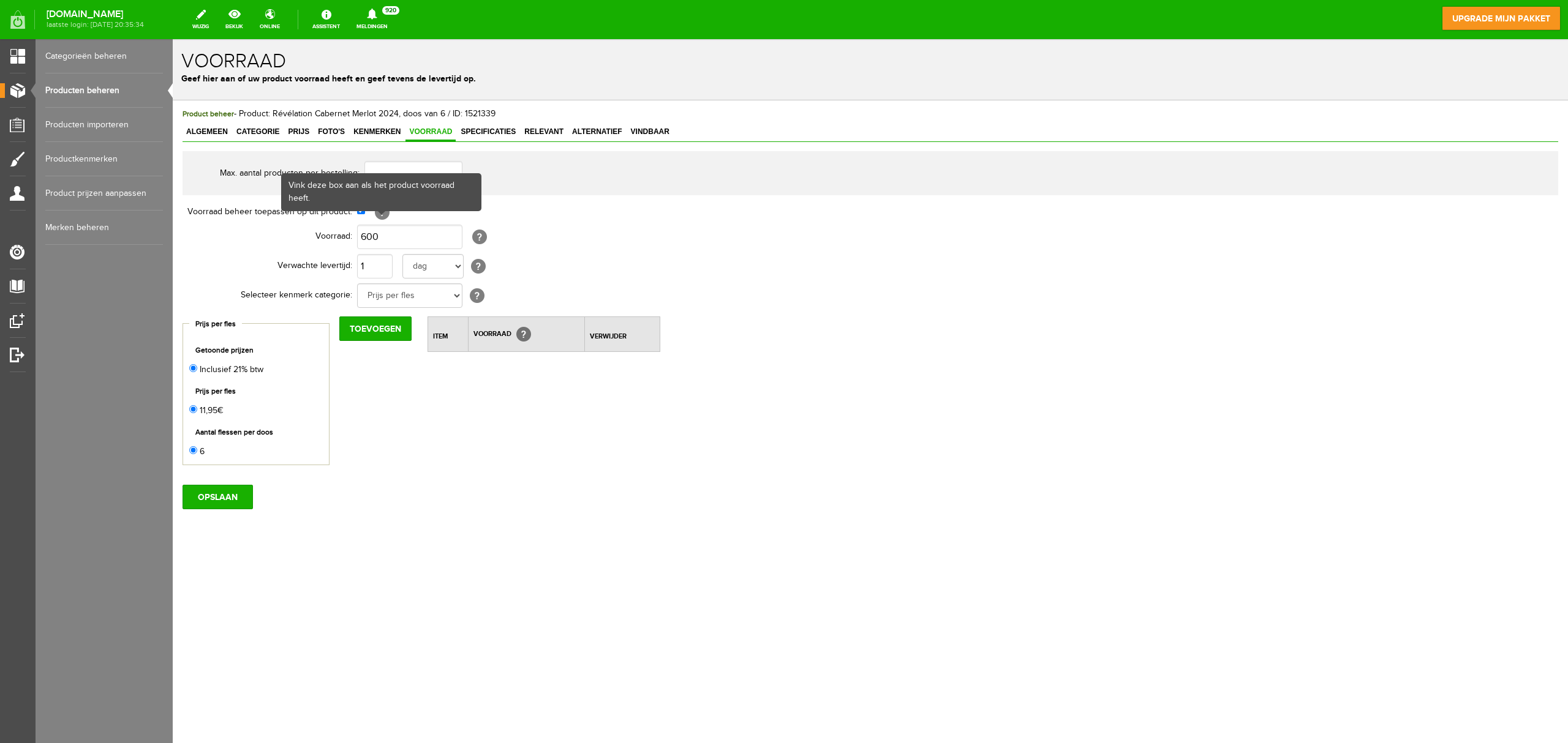
click at [356, 208] on div "Vink deze box aan als het product voorraad heeft." at bounding box center [381, 192] width 198 height 36
click at [363, 215] on td "[?]" at bounding box center [563, 212] width 414 height 21
click at [360, 209] on input "checkbox" at bounding box center [361, 210] width 8 height 8
checkbox input "false"
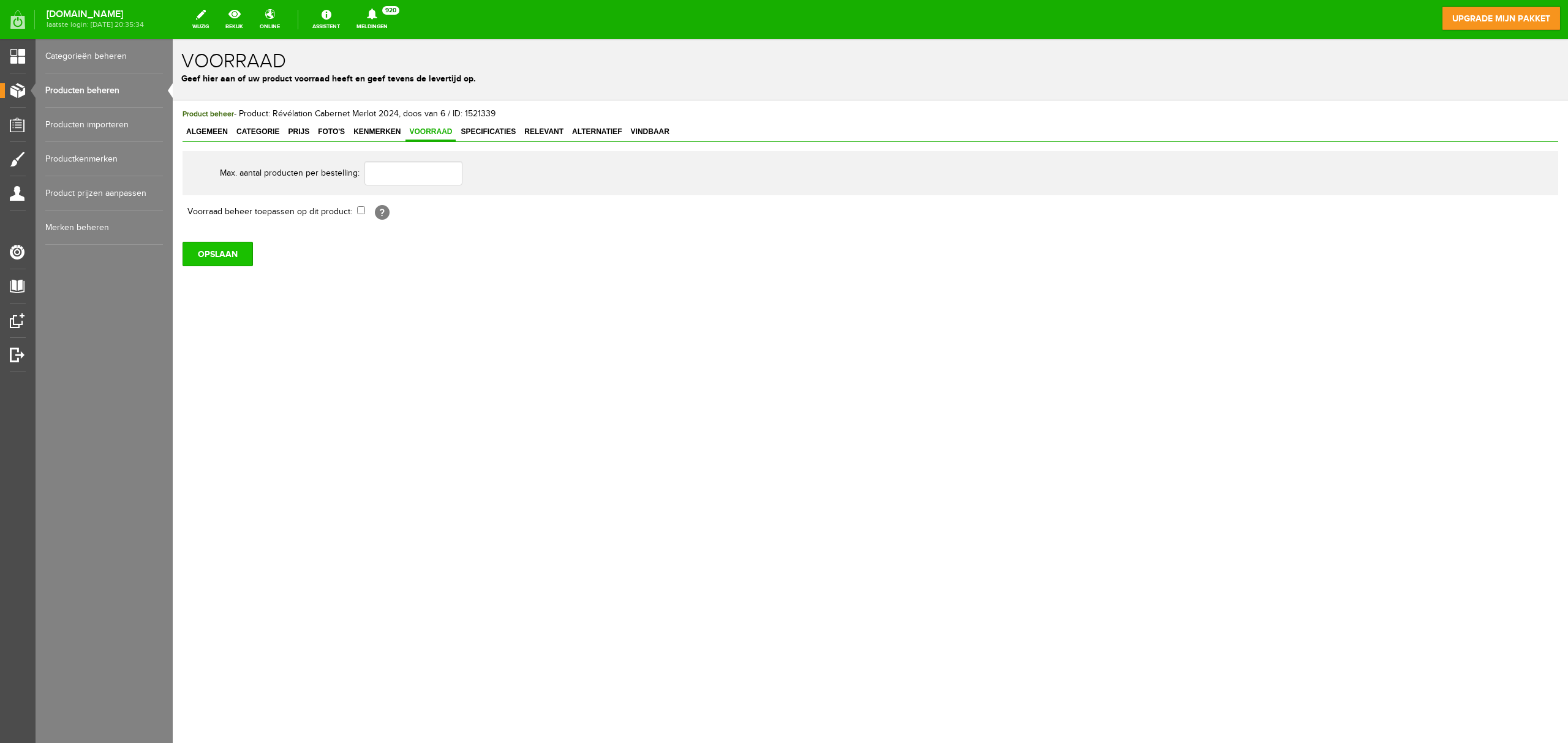
click at [234, 261] on input "OPSLAAN" at bounding box center [217, 254] width 70 height 25
click at [100, 92] on link "Producten beheren" at bounding box center [104, 90] width 118 height 35
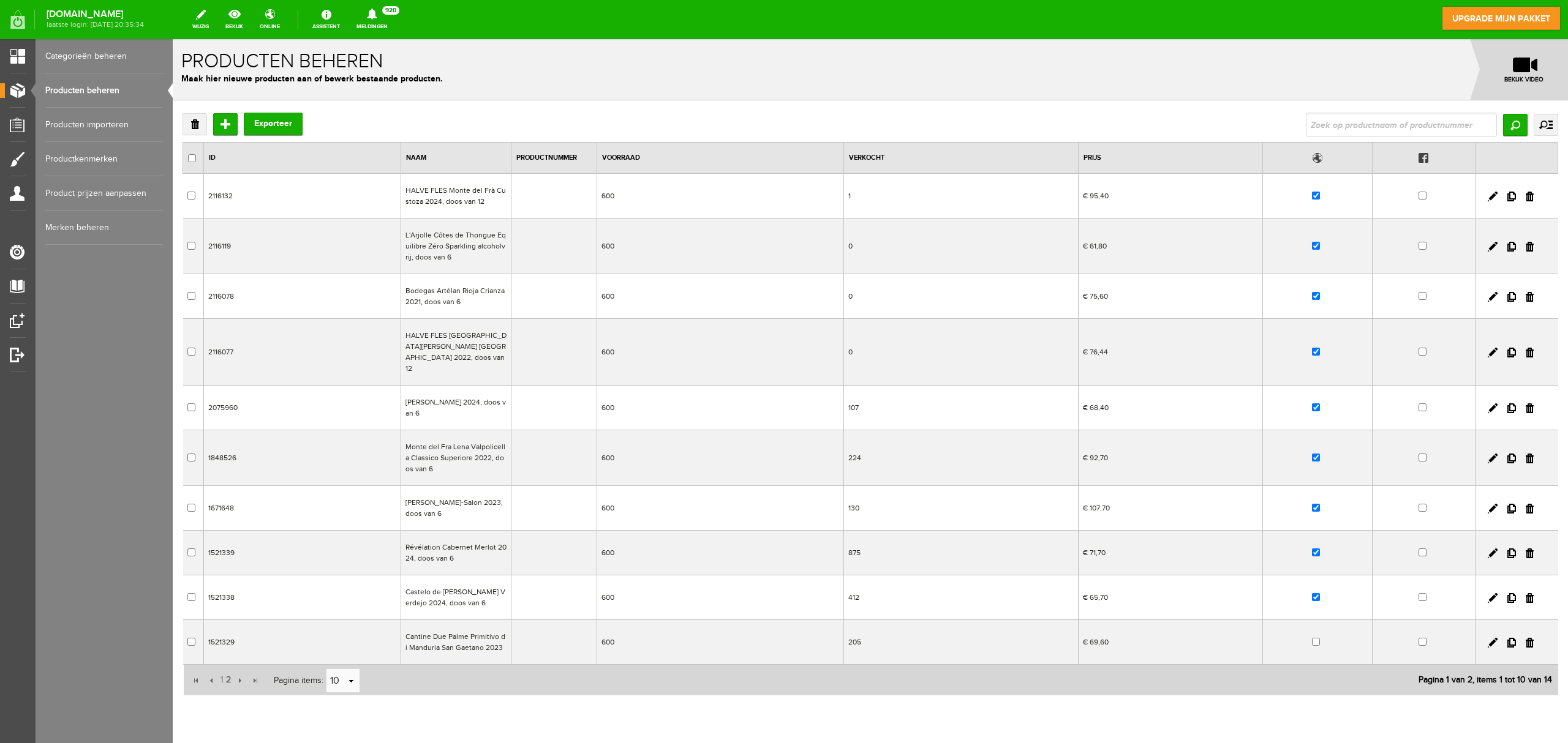
click at [628, 557] on td "600" at bounding box center [720, 598] width 247 height 45
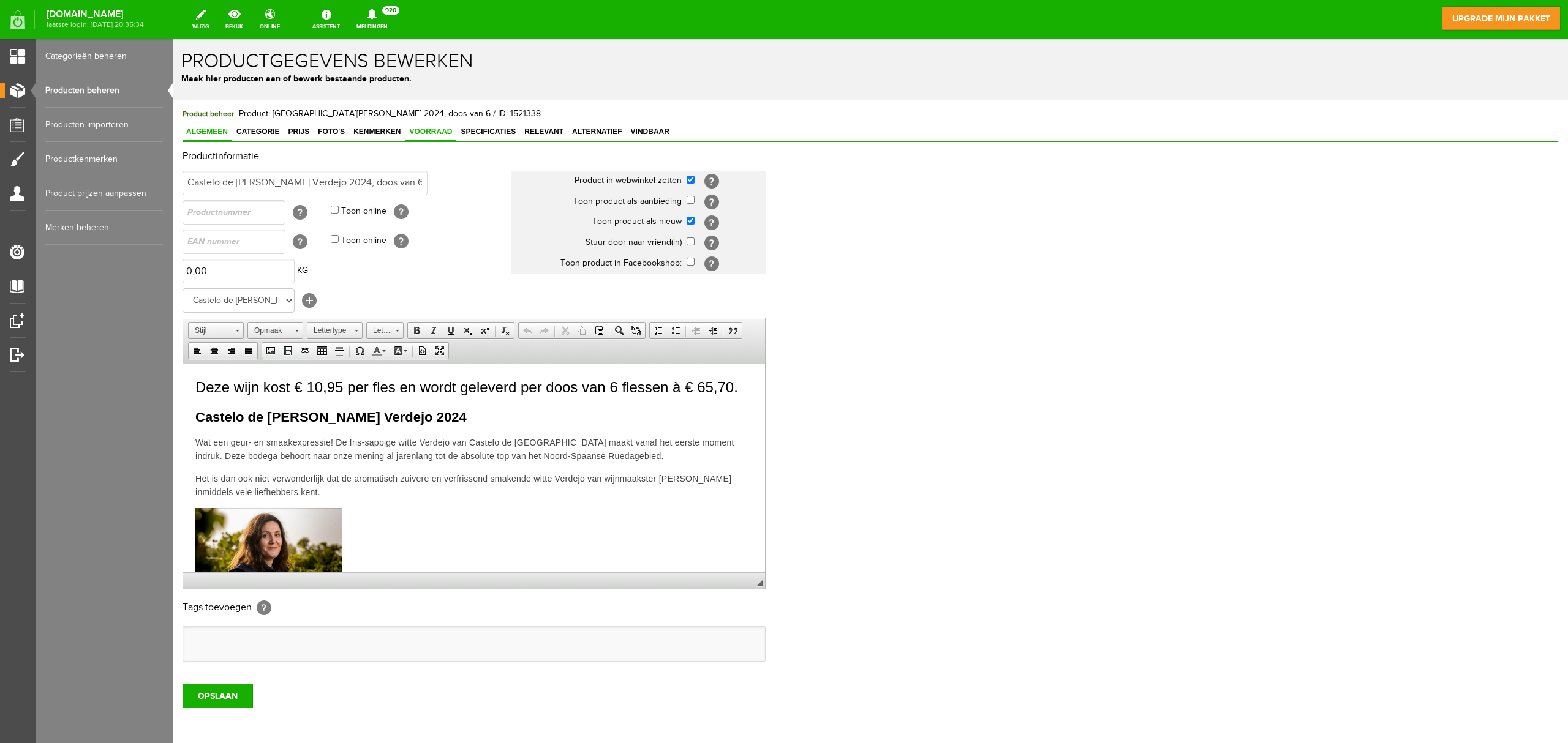
click at [437, 138] on link "Voorraad" at bounding box center [430, 132] width 50 height 17
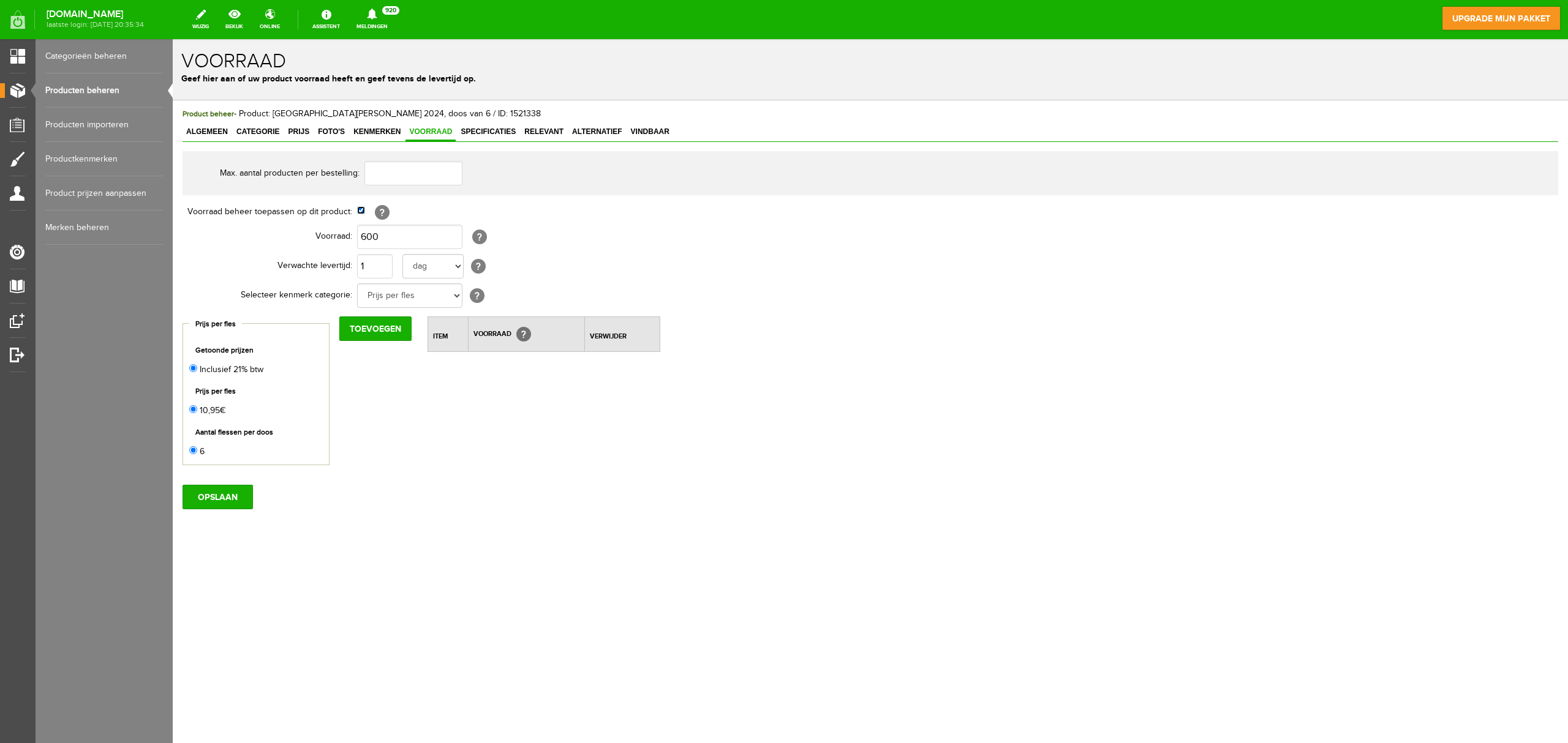
click at [360, 211] on input "checkbox" at bounding box center [361, 210] width 8 height 8
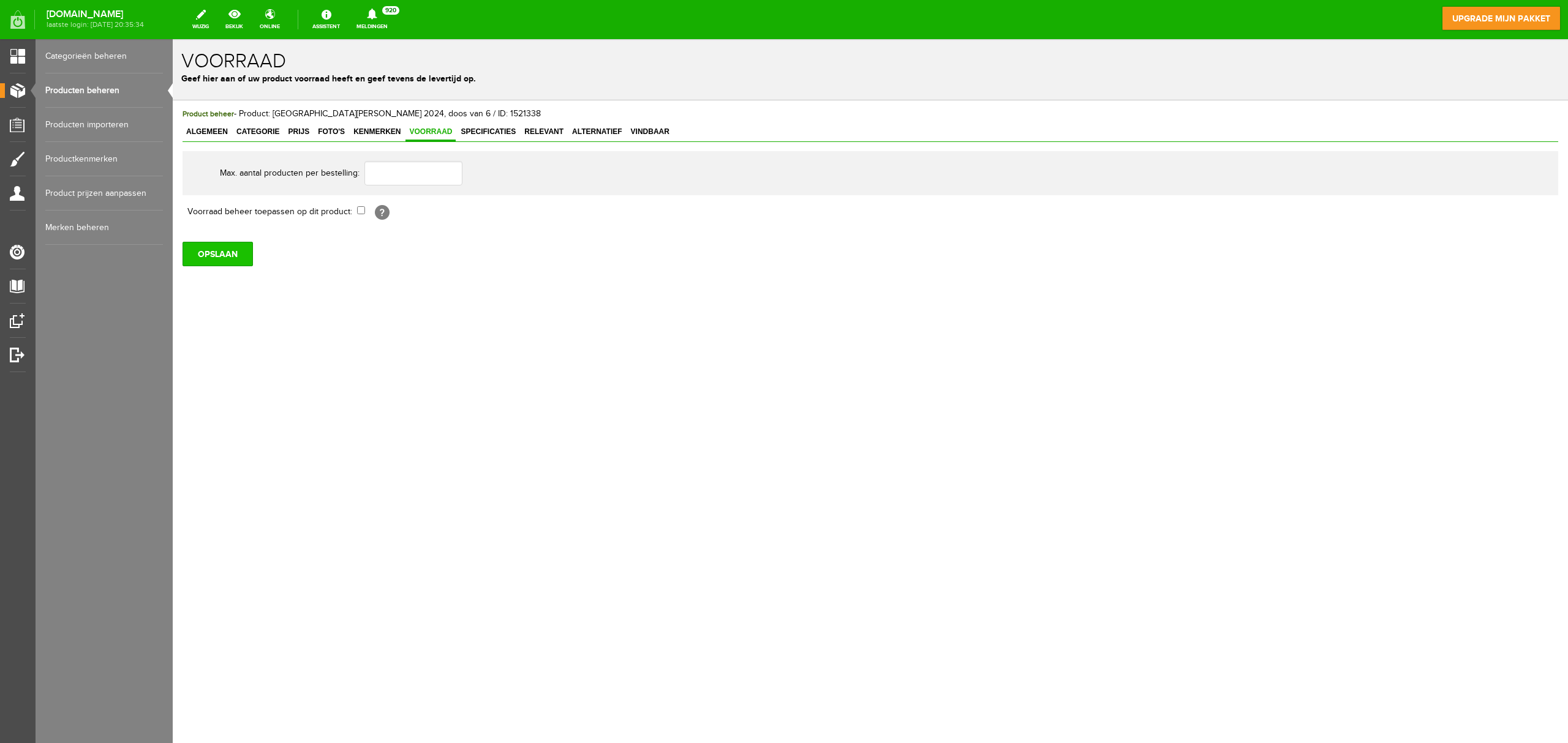
click at [241, 254] on input "OPSLAAN" at bounding box center [217, 254] width 70 height 25
click at [106, 90] on link "Producten beheren" at bounding box center [104, 90] width 118 height 35
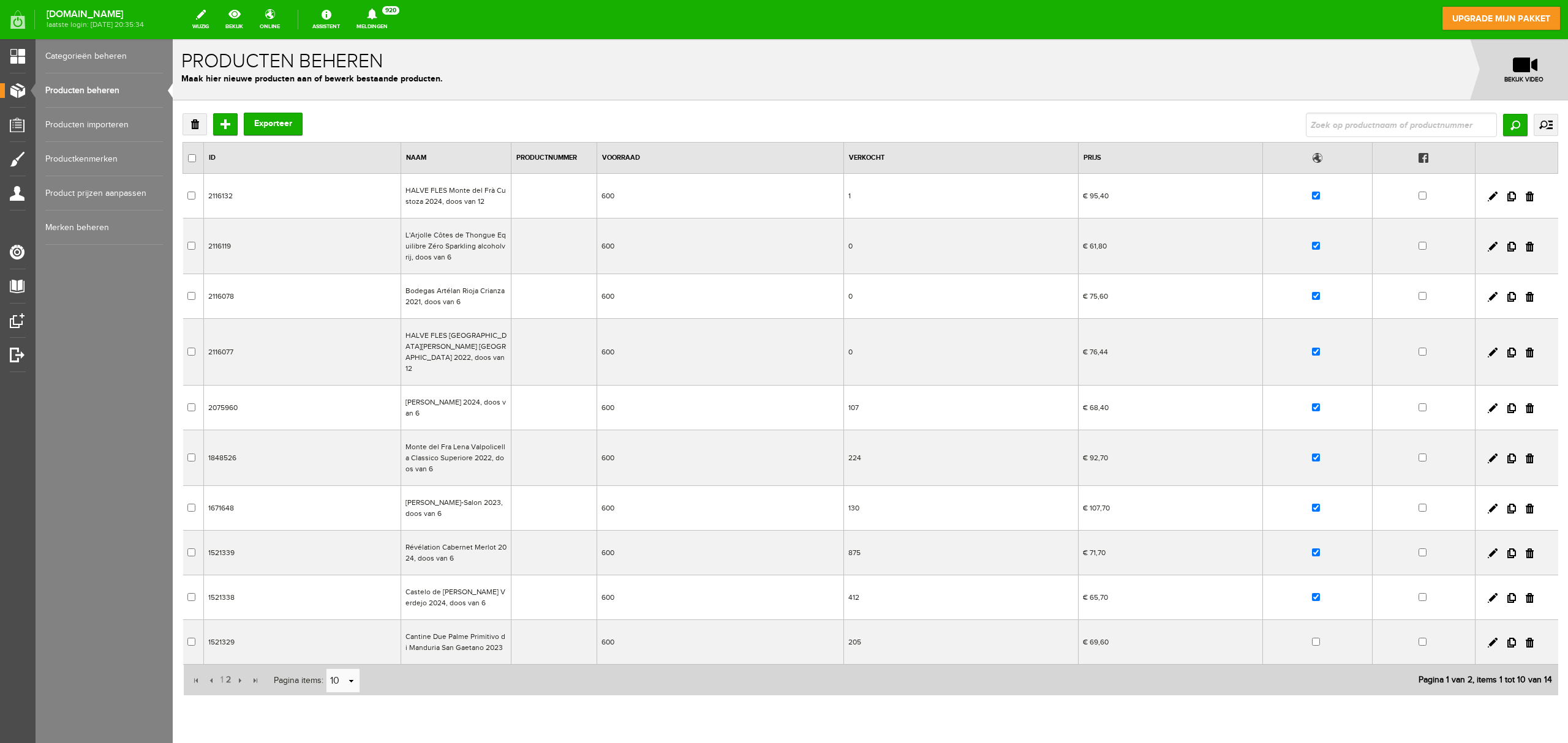
scroll to position [36, 0]
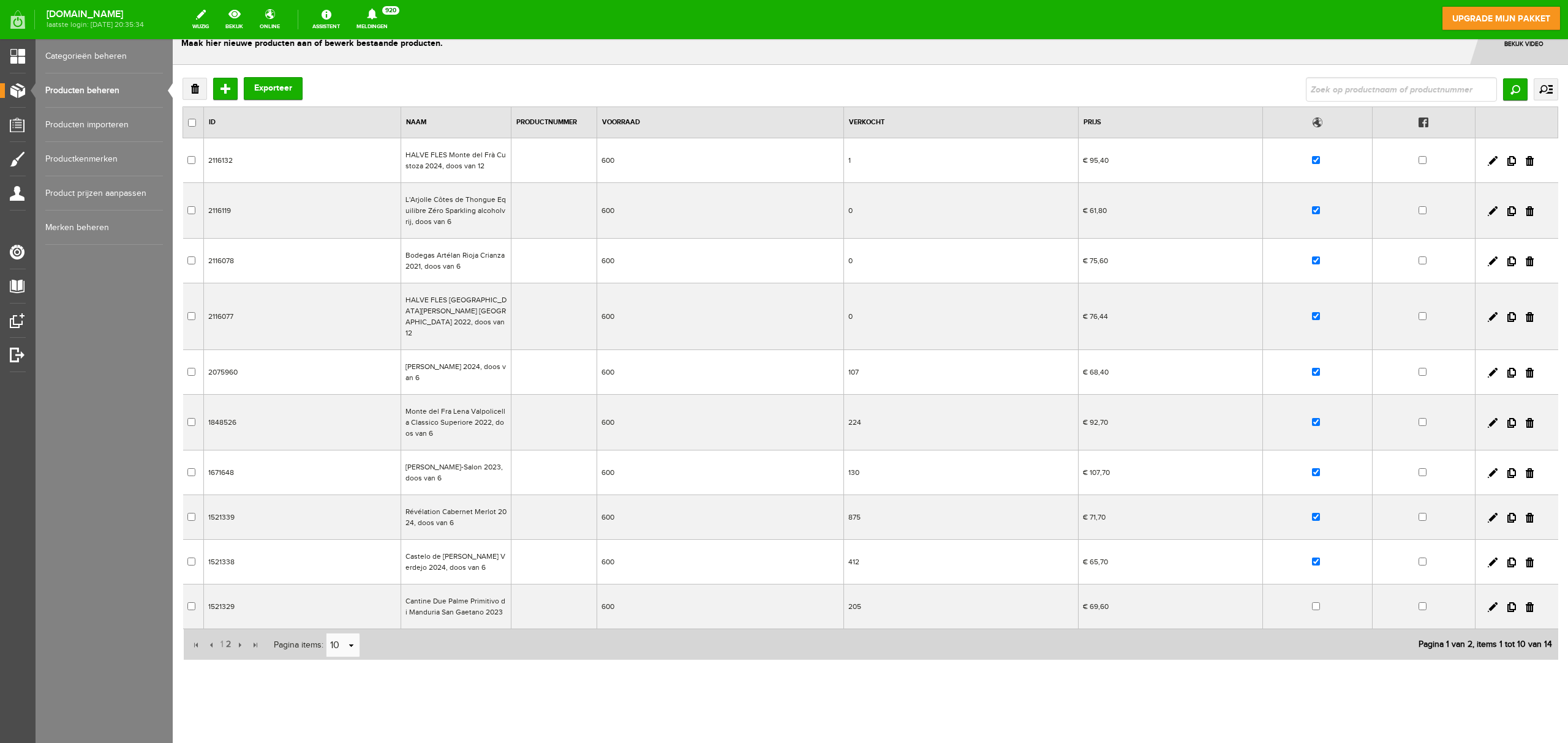
click at [636, 557] on td "600" at bounding box center [720, 607] width 247 height 45
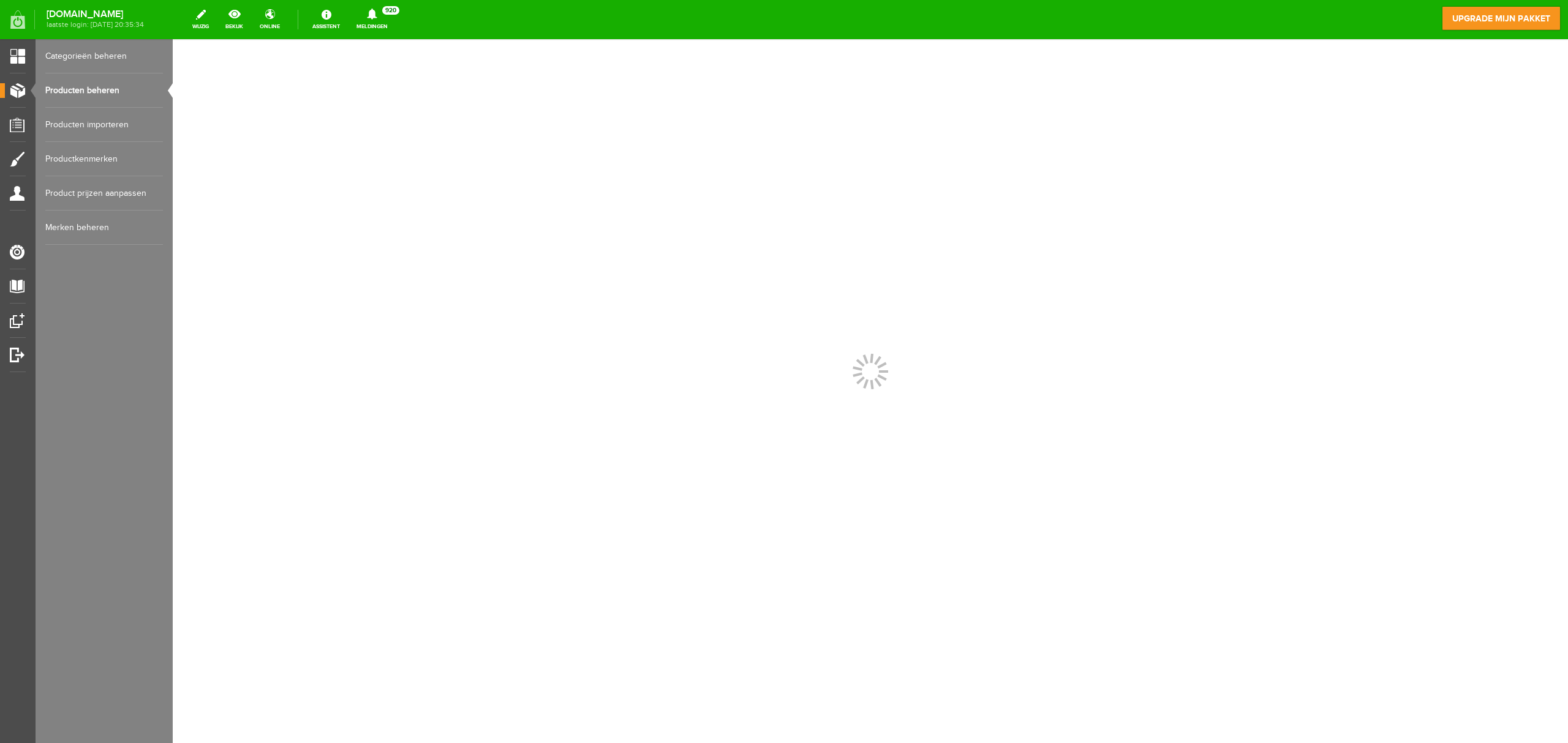
scroll to position [0, 0]
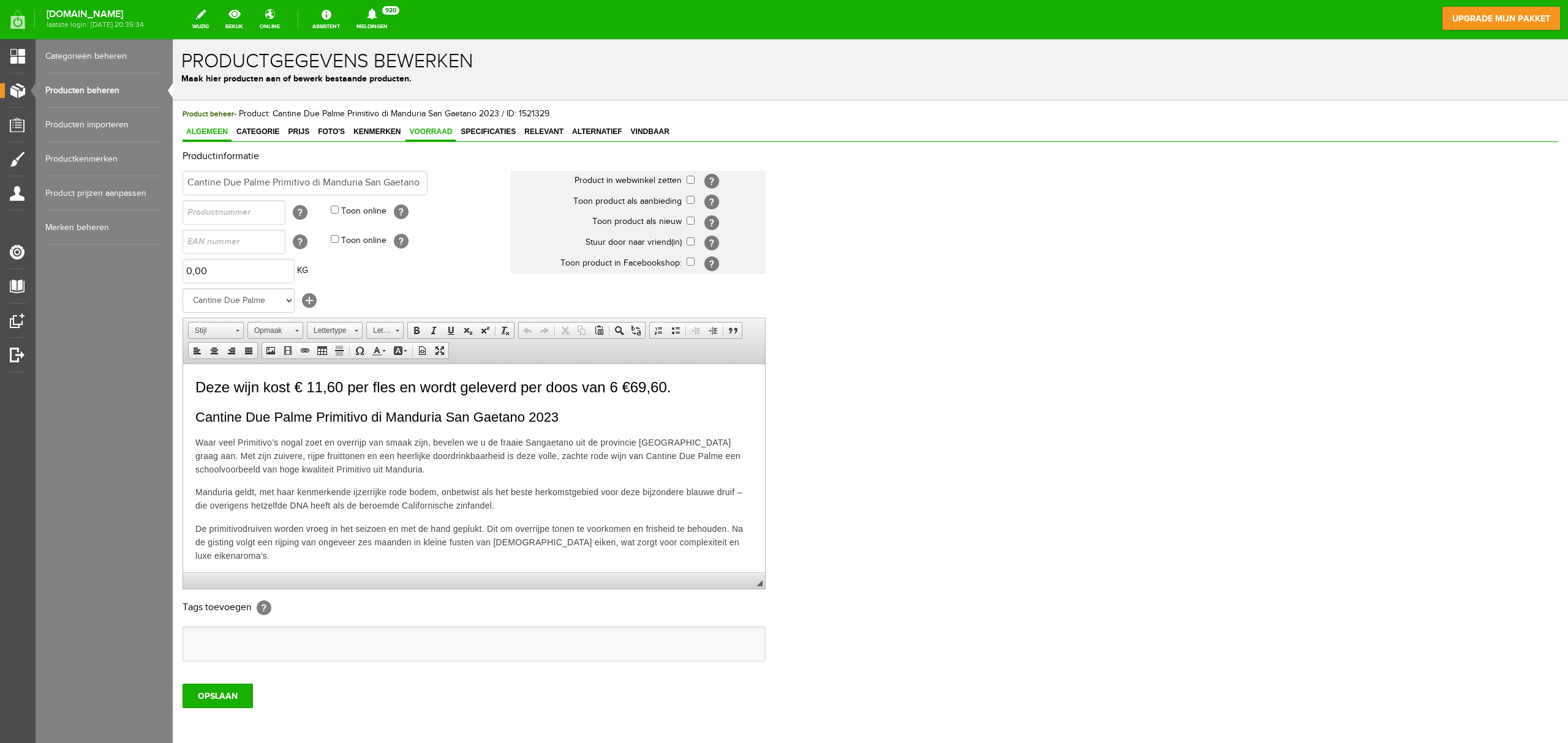
click at [432, 137] on link "Voorraad" at bounding box center [430, 132] width 50 height 17
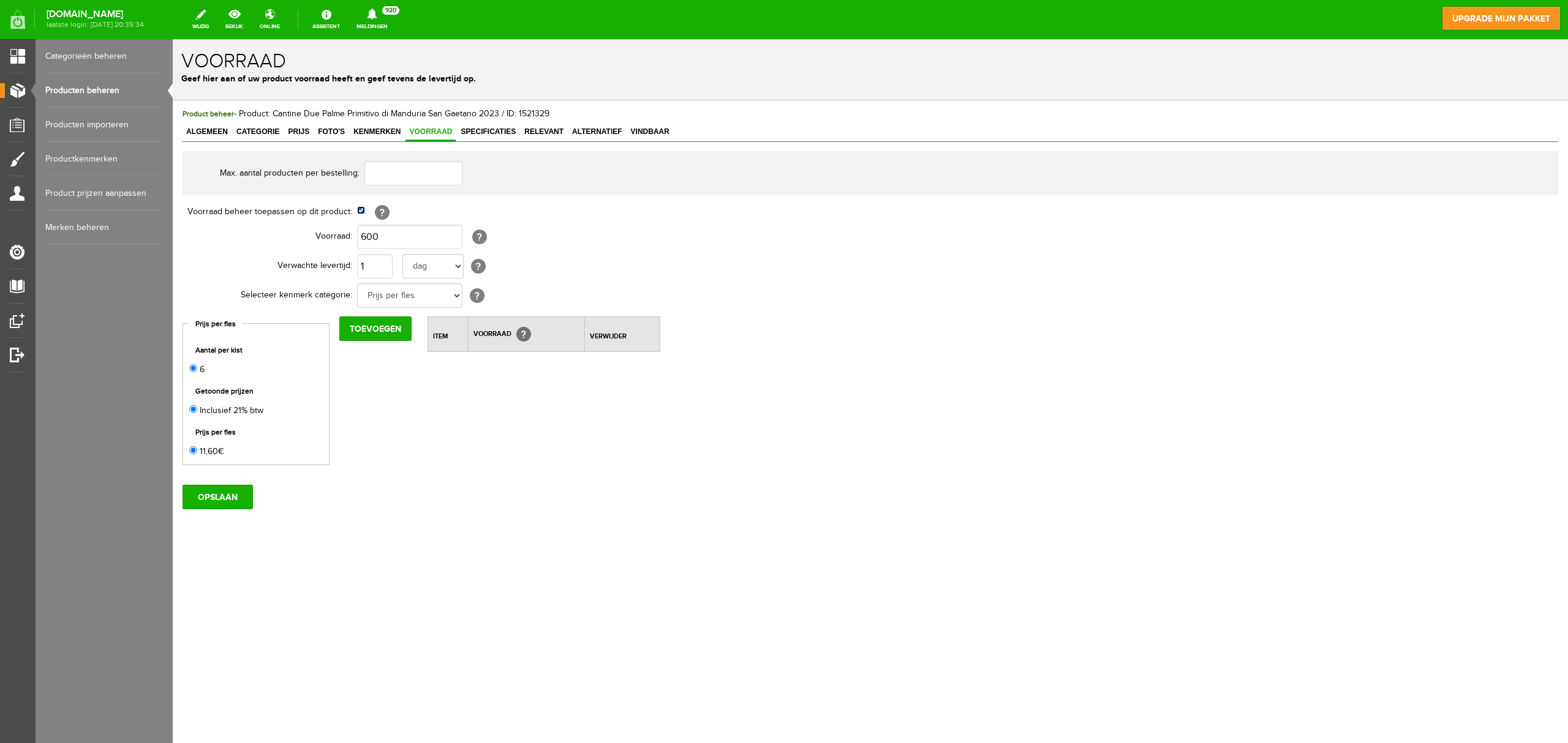
click at [362, 212] on input "checkbox" at bounding box center [361, 210] width 8 height 8
checkbox input "false"
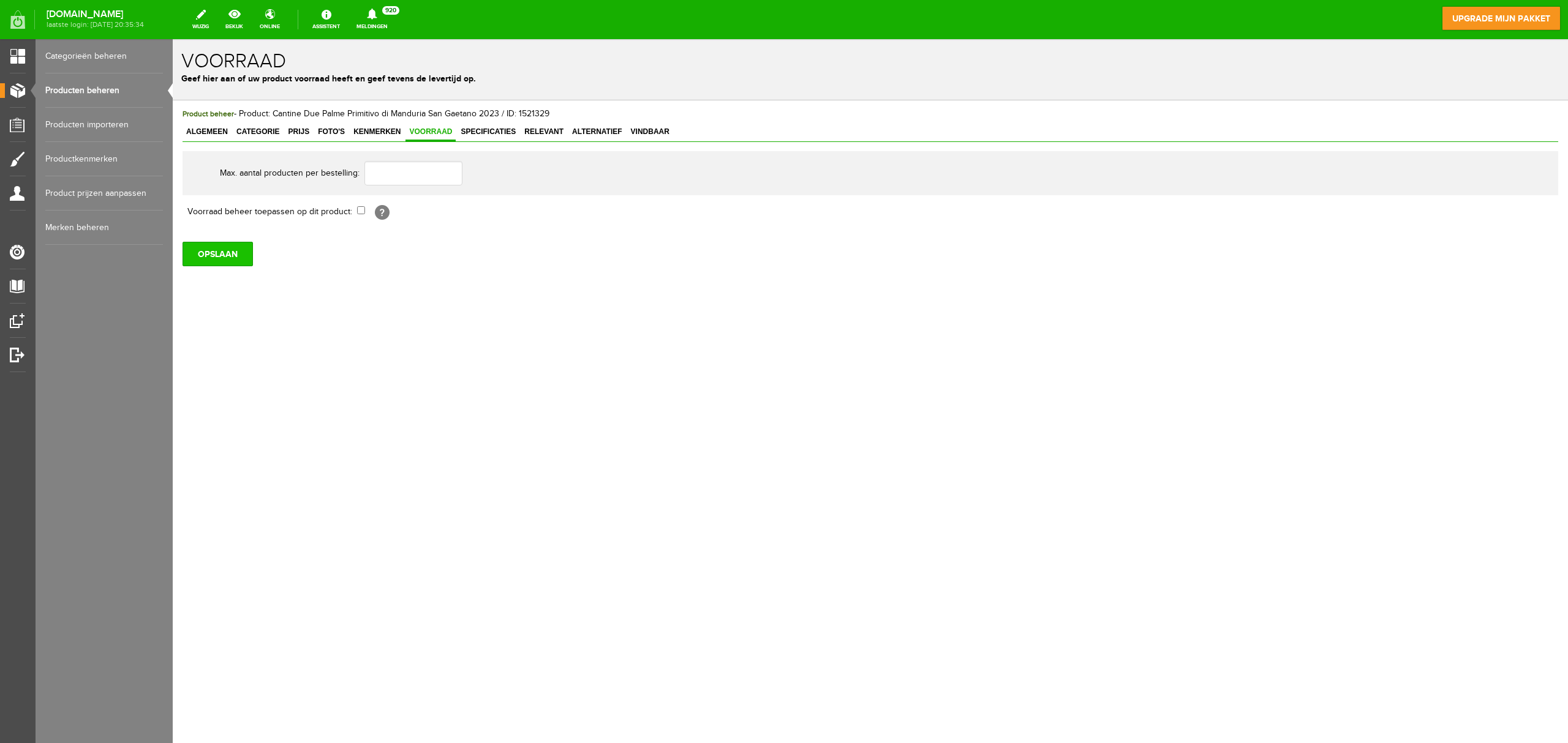
click at [230, 256] on input "OPSLAAN" at bounding box center [217, 254] width 70 height 25
click at [219, 259] on input "OPSLAAN" at bounding box center [217, 254] width 70 height 25
click at [110, 83] on link "Producten beheren" at bounding box center [104, 90] width 118 height 35
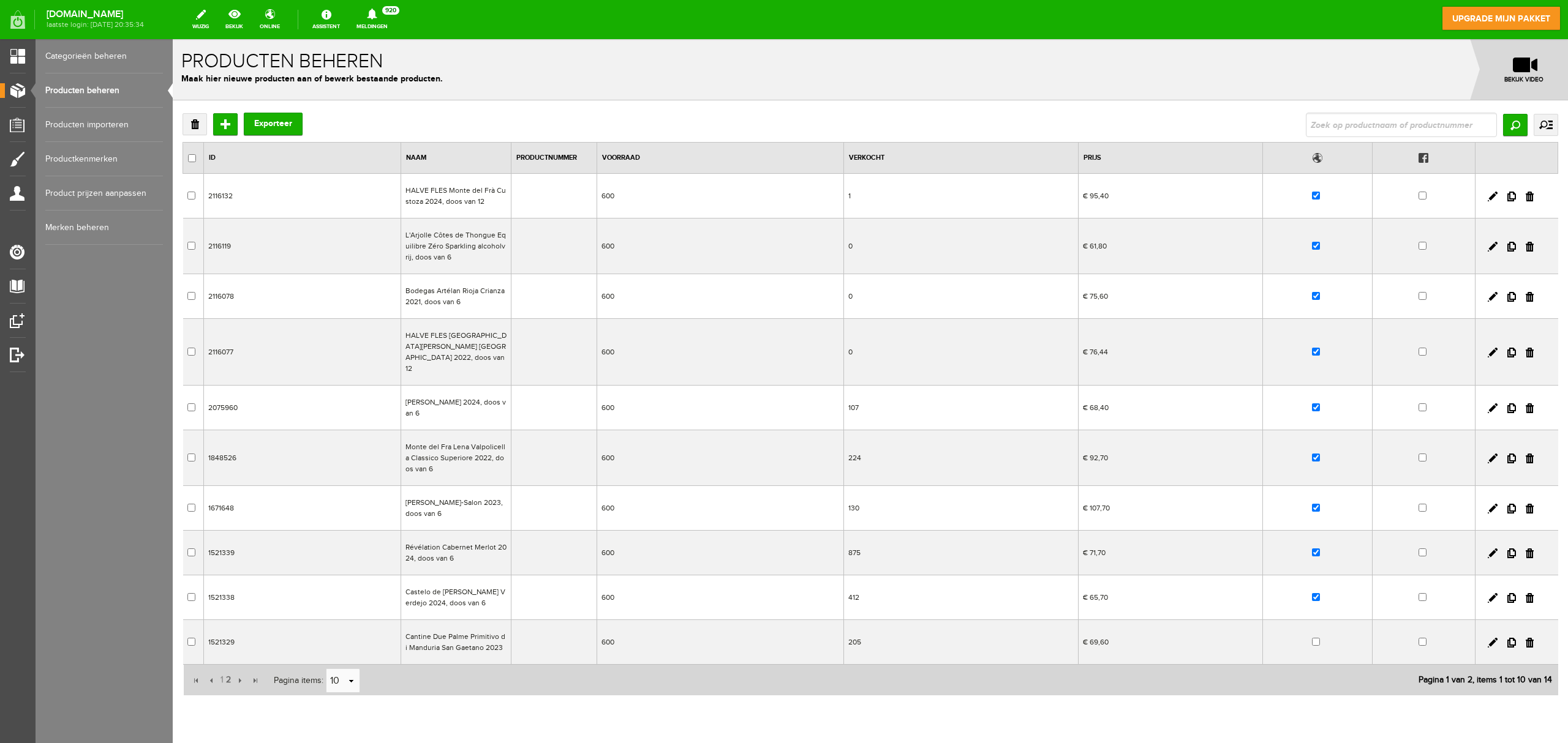
scroll to position [23, 0]
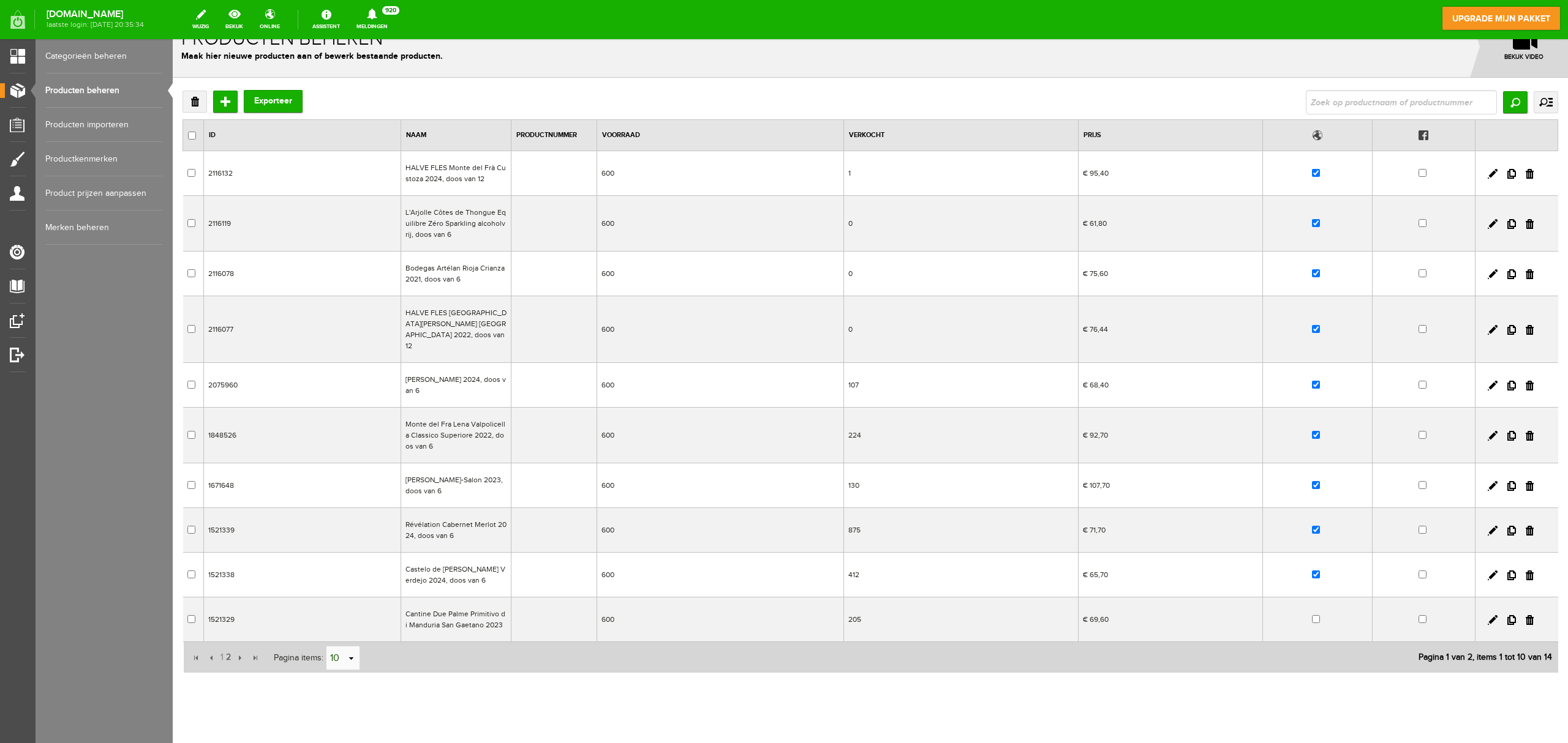
click at [341, 557] on input "10" at bounding box center [337, 658] width 20 height 25
click at [349, 557] on li "20" at bounding box center [343, 606] width 33 height 20
type input "20"
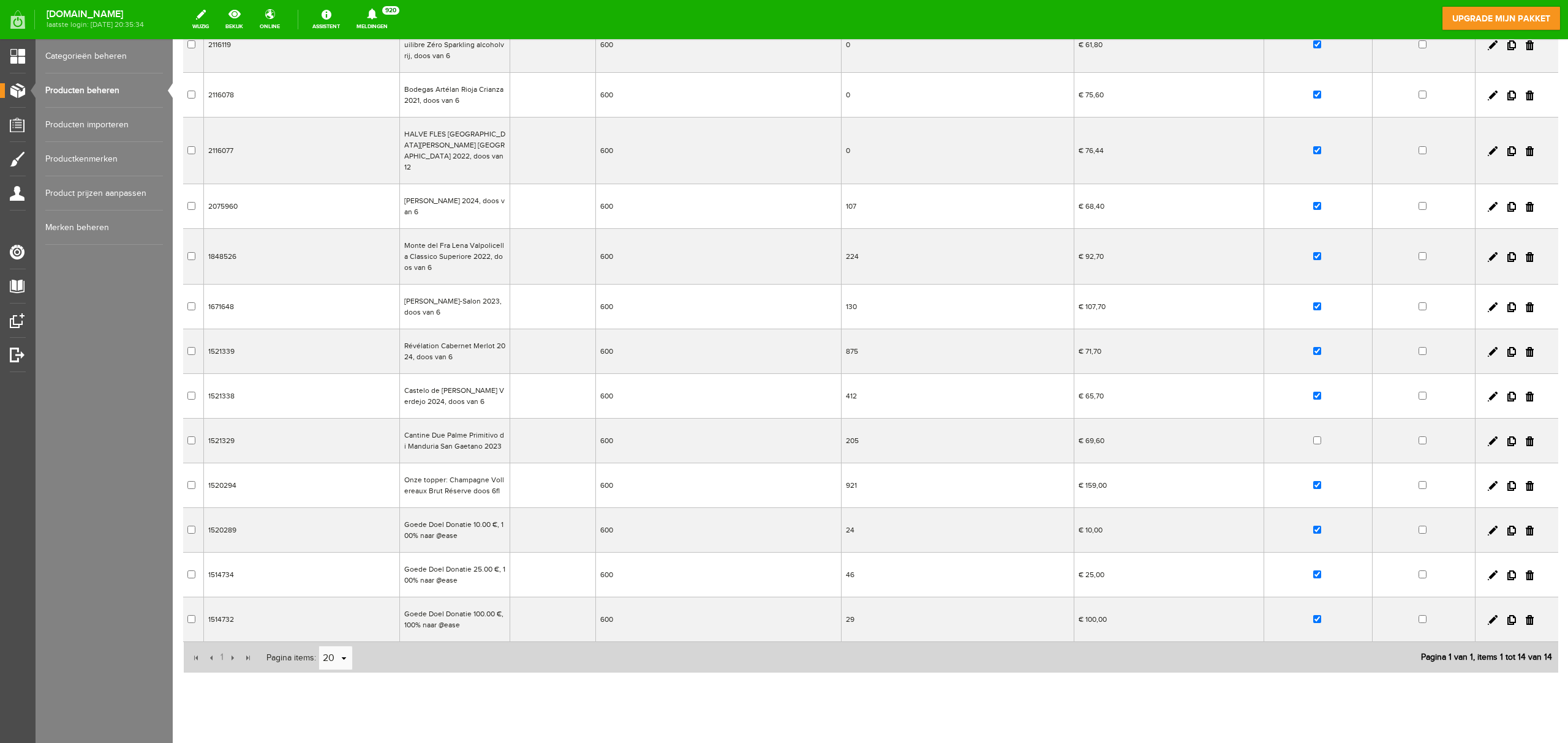
scroll to position [204, 0]
click at [469, 471] on td "Onze topper: Champagne Vollereaux Brut Réserve doos 6fl" at bounding box center [454, 482] width 110 height 45
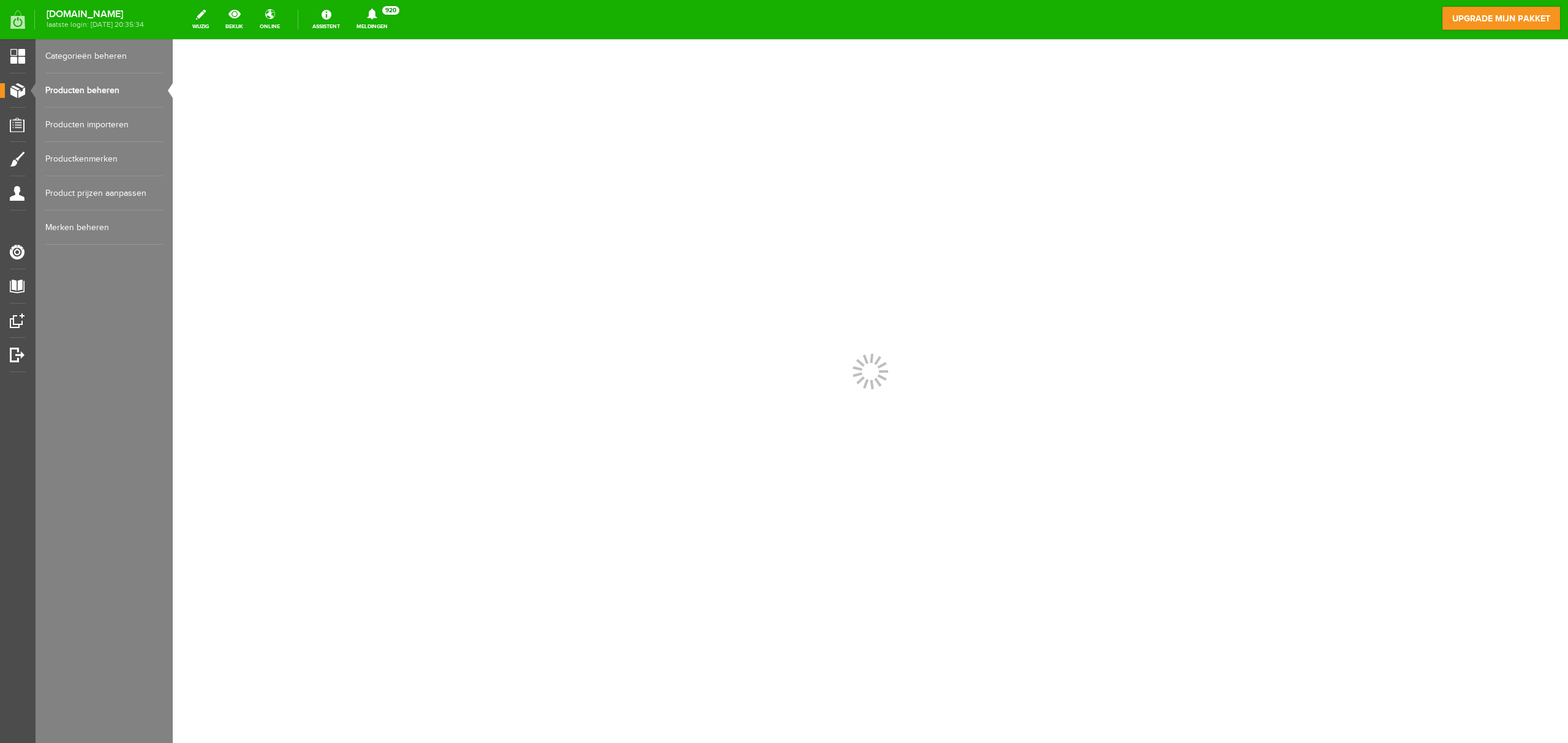
scroll to position [0, 0]
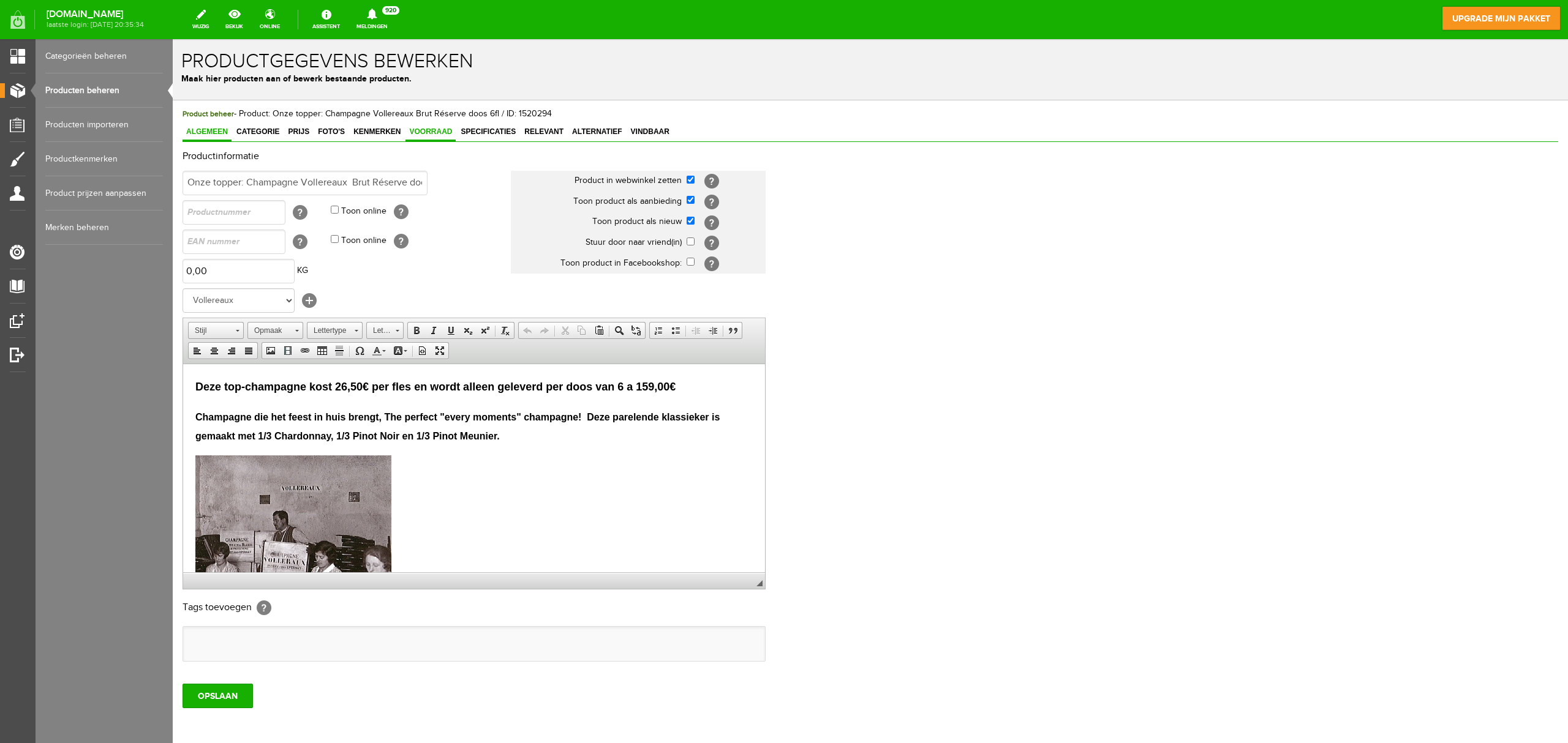
click at [442, 133] on span "Voorraad" at bounding box center [430, 131] width 50 height 8
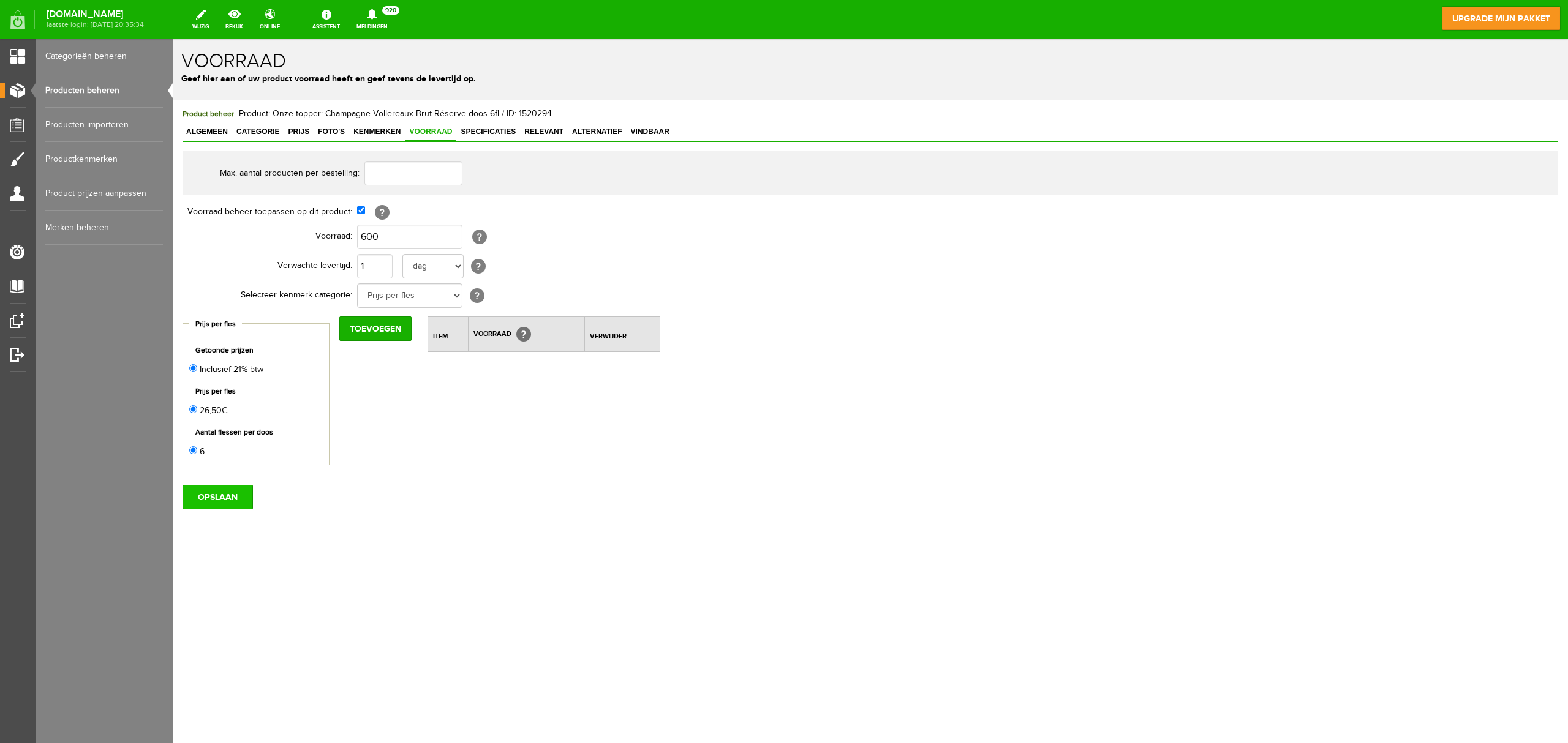
click at [223, 505] on input "OPSLAAN" at bounding box center [217, 497] width 70 height 25
click at [111, 87] on link "Producten beheren" at bounding box center [104, 90] width 118 height 35
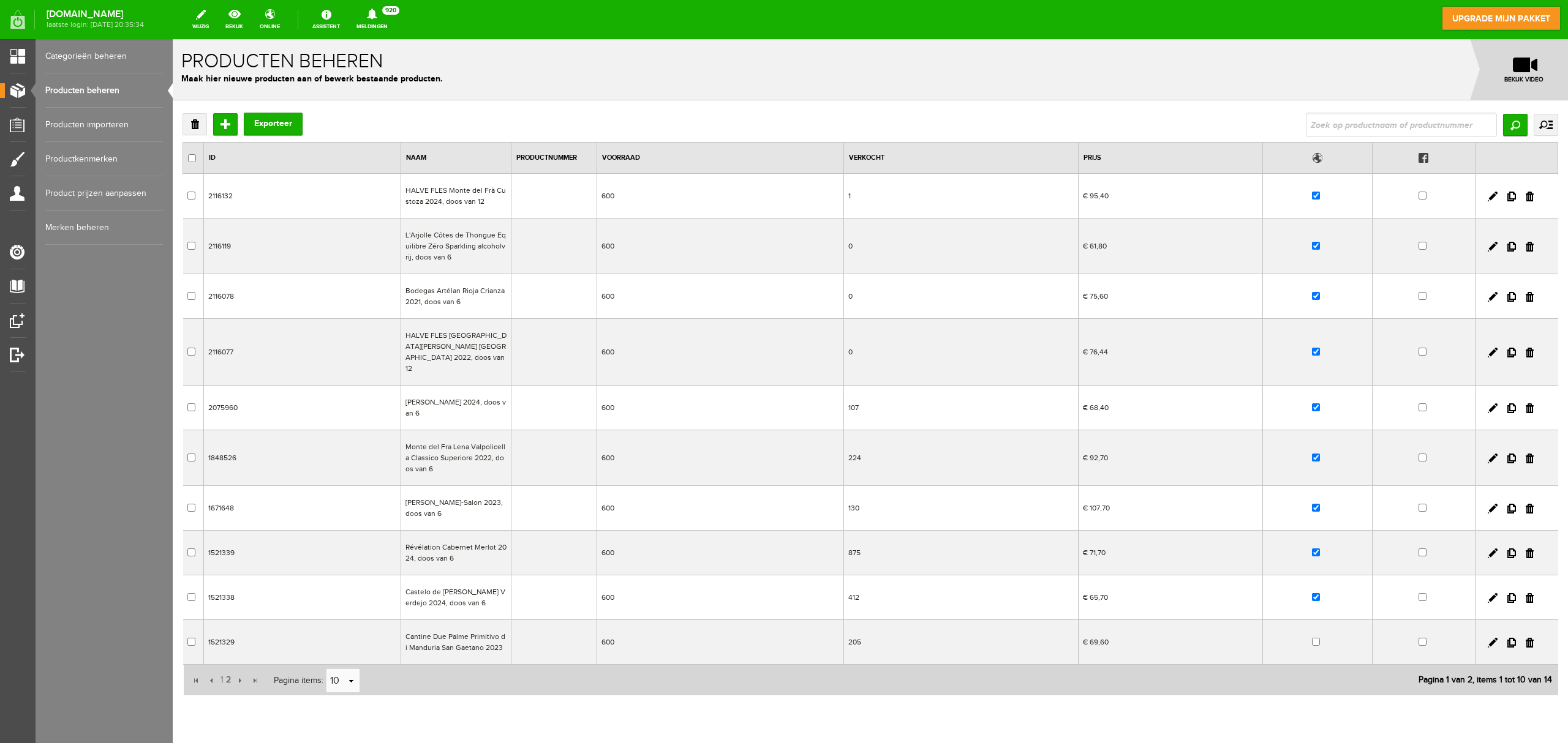
scroll to position [36, 0]
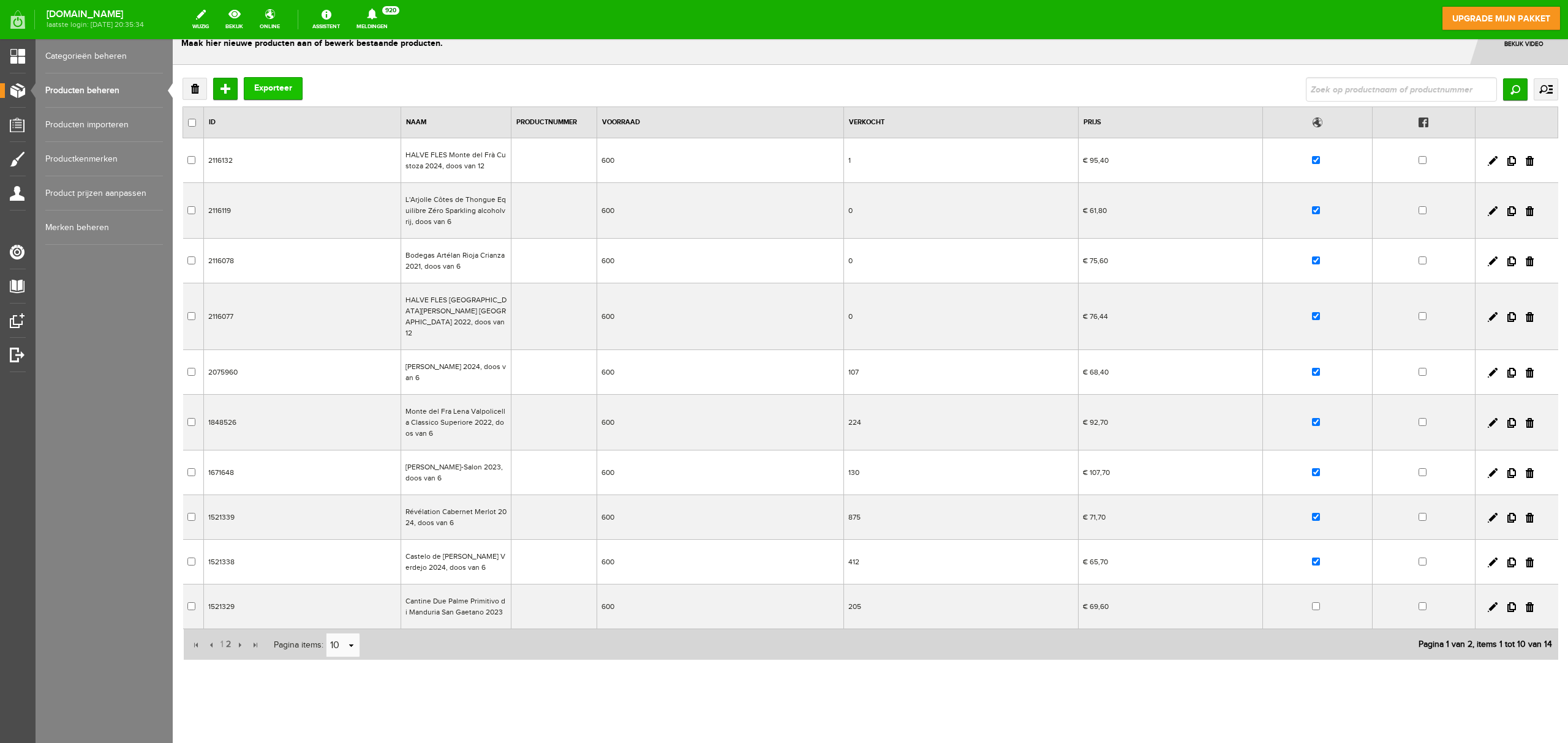
click at [268, 86] on button "Exporteer" at bounding box center [273, 89] width 58 height 23
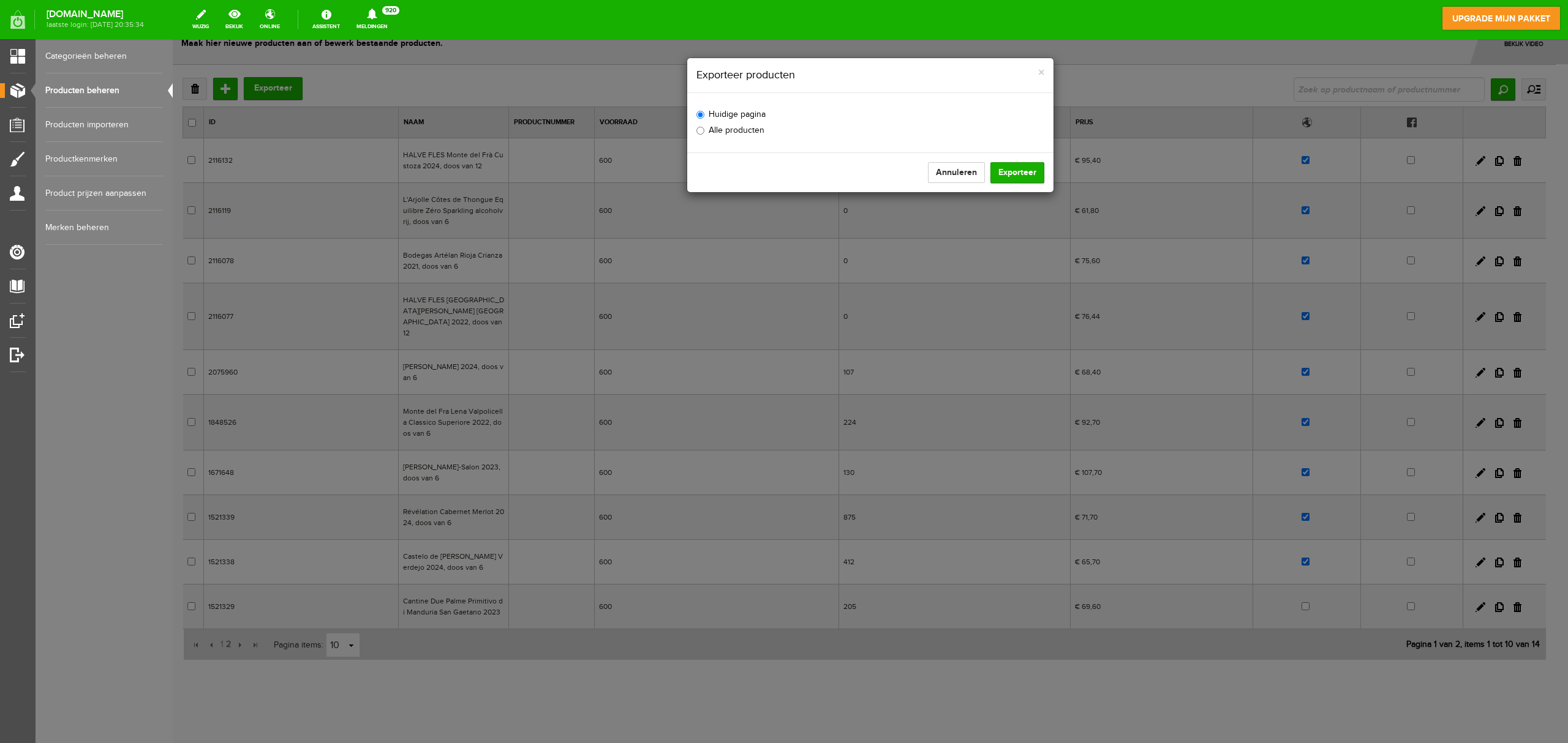
click at [731, 131] on label "Alle producten" at bounding box center [731, 131] width 68 height 13
click at [704, 131] on input "Alle producten" at bounding box center [700, 131] width 8 height 8
radio input "true"
click at [1019, 175] on button "Exporteer" at bounding box center [1017, 173] width 54 height 21
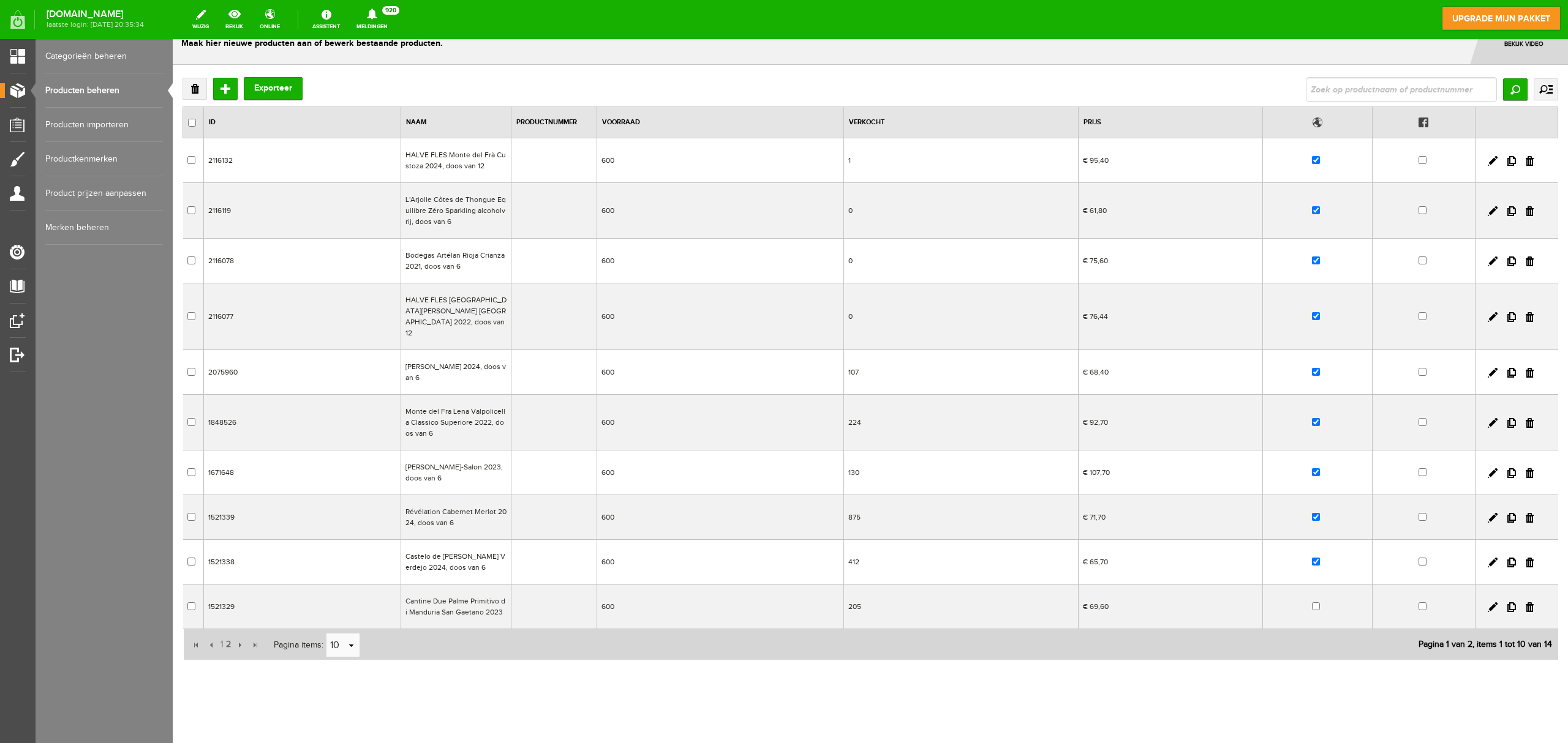
click at [467, 557] on td "Cantine Due Palme Primitivo di Manduria San Gaetano 2023" at bounding box center [456, 607] width 110 height 45
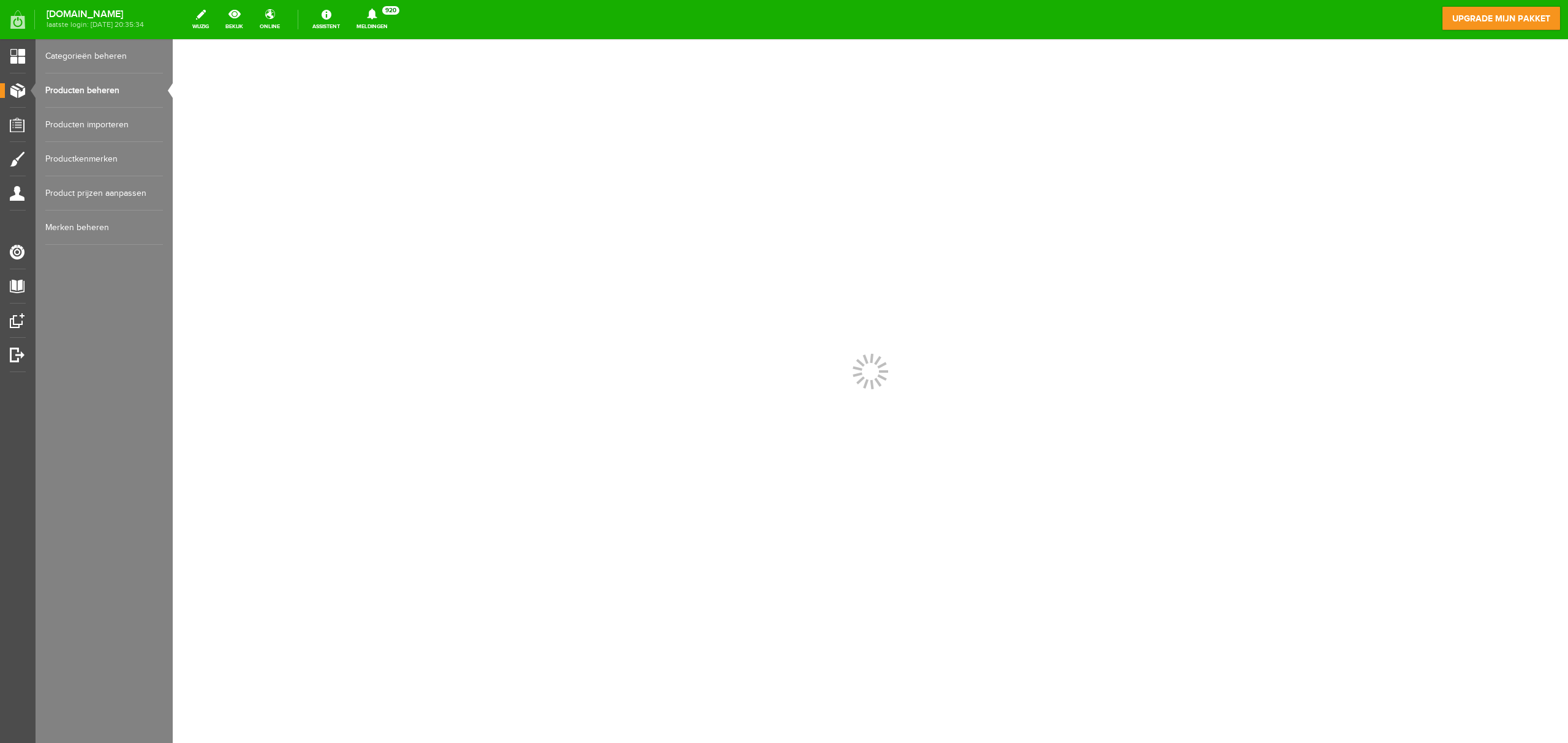
scroll to position [0, 0]
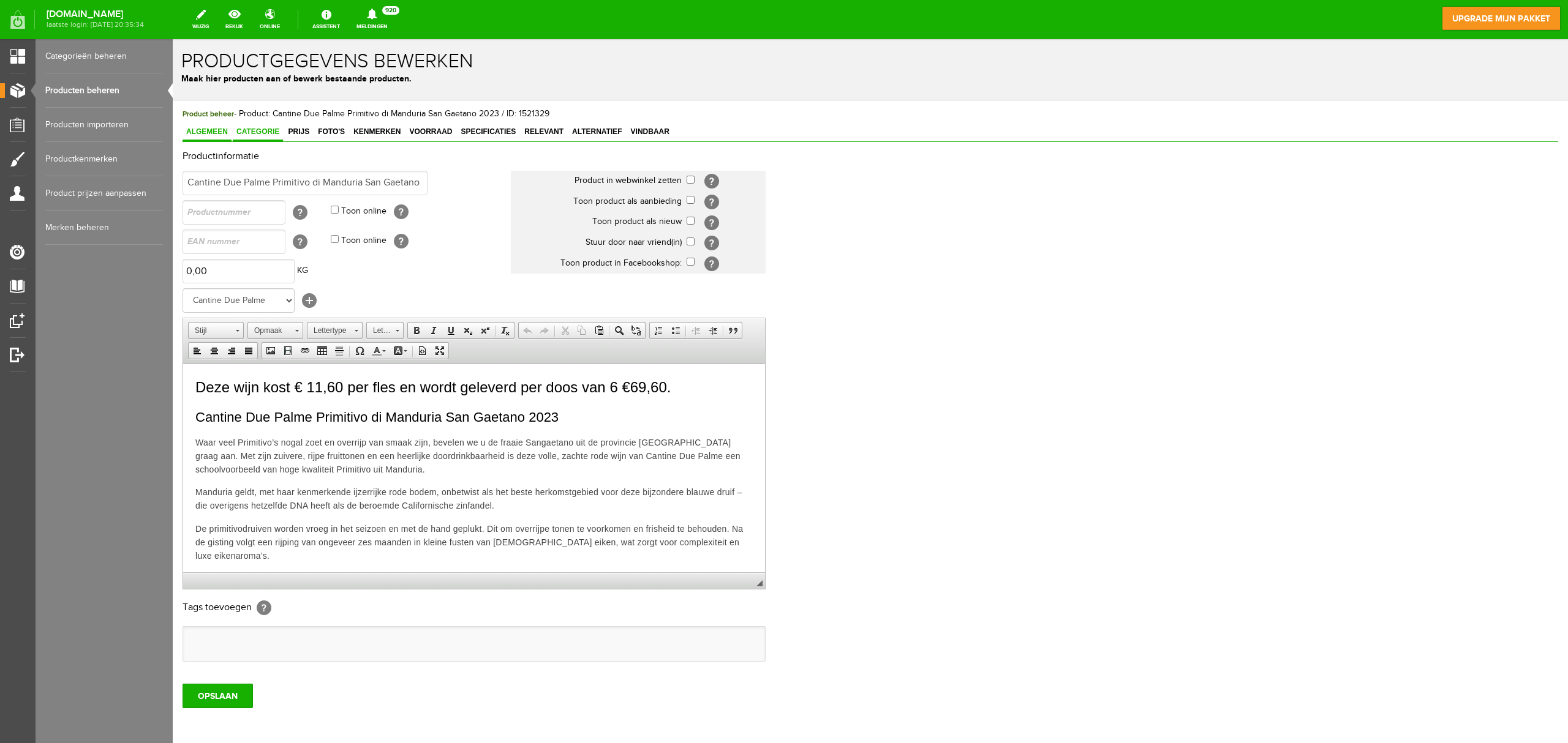
click at [265, 136] on link "Categorie" at bounding box center [258, 132] width 50 height 17
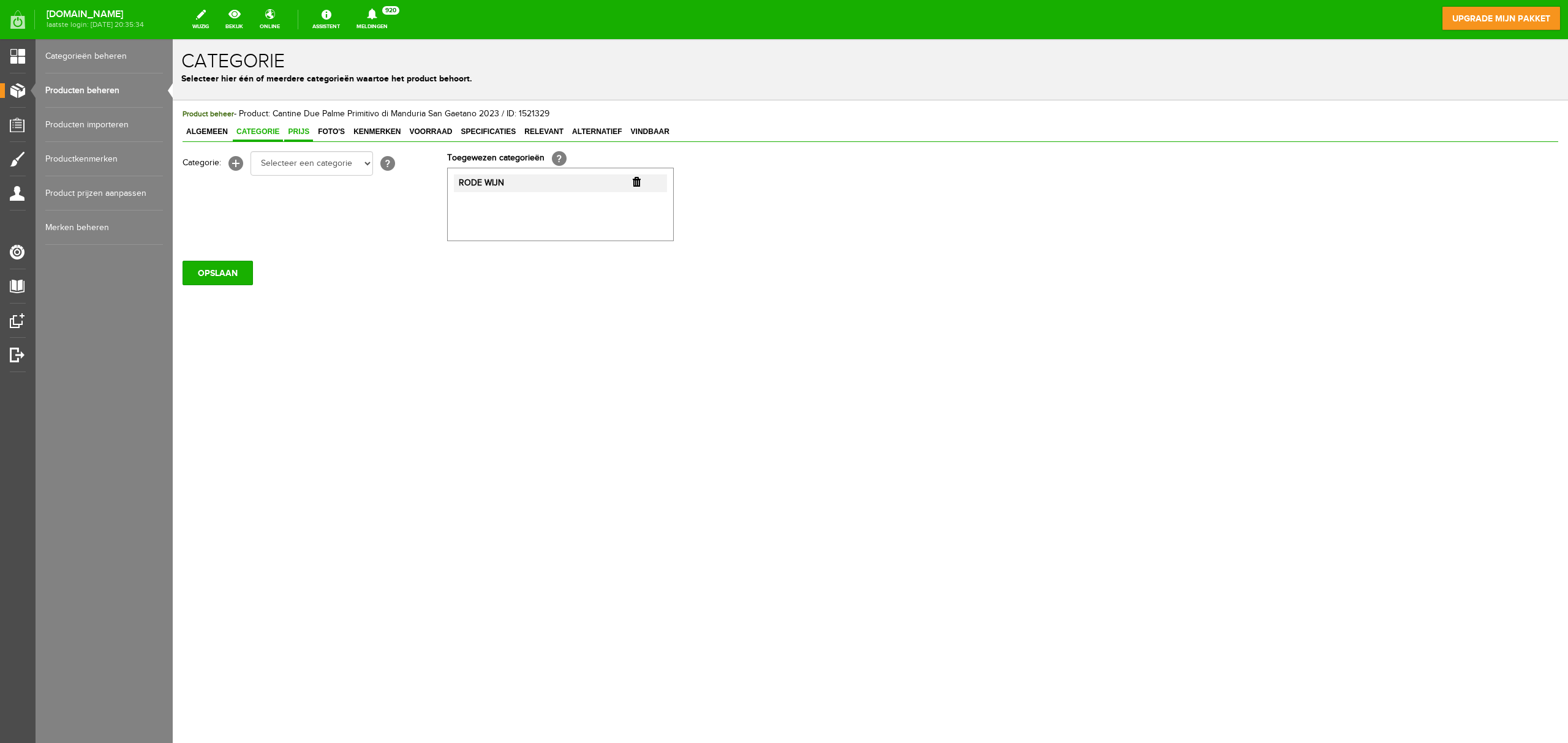
click at [294, 135] on span "Prijs" at bounding box center [299, 131] width 29 height 8
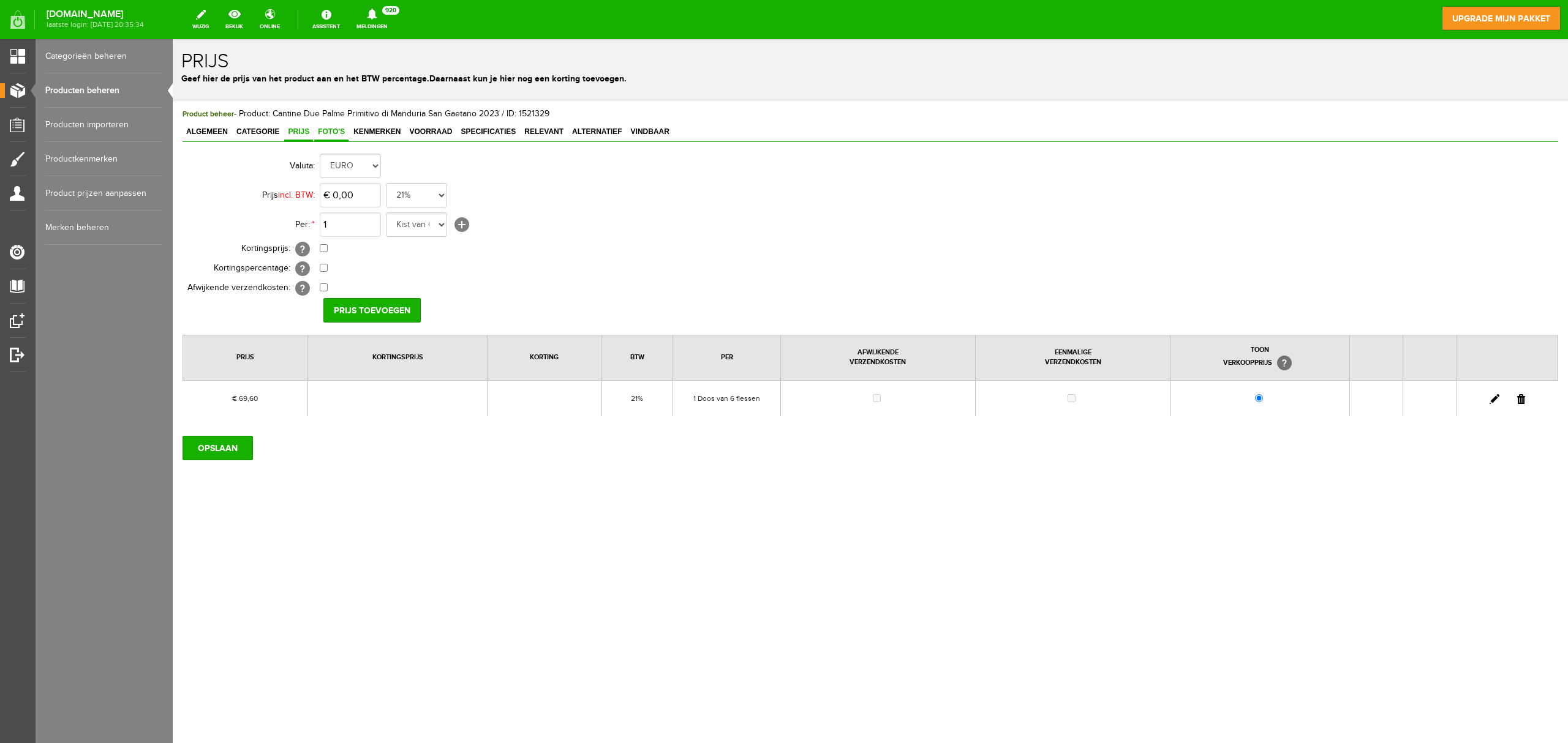
click at [326, 133] on span "Foto's" at bounding box center [331, 131] width 35 height 8
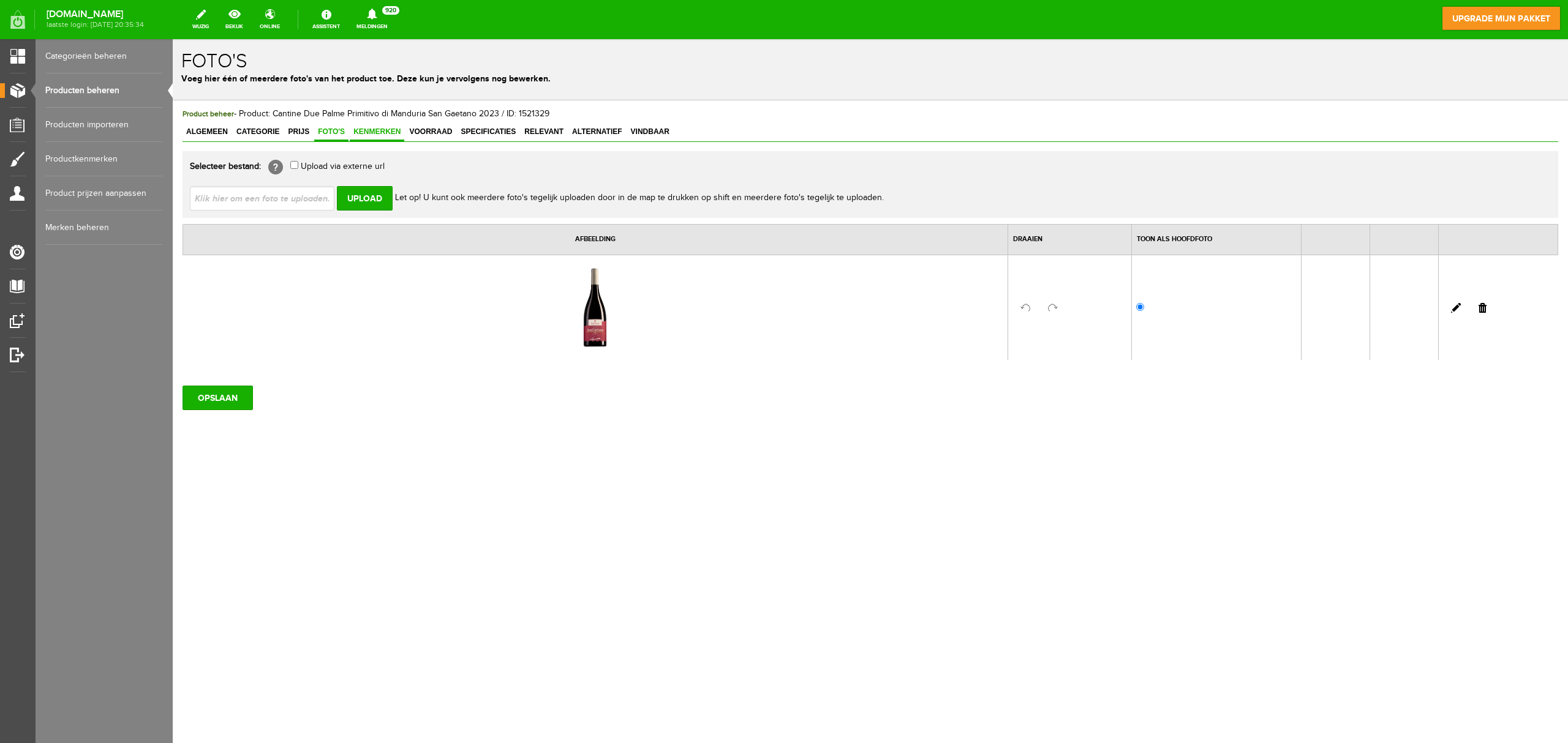
click at [373, 133] on span "Kenmerken" at bounding box center [377, 131] width 55 height 8
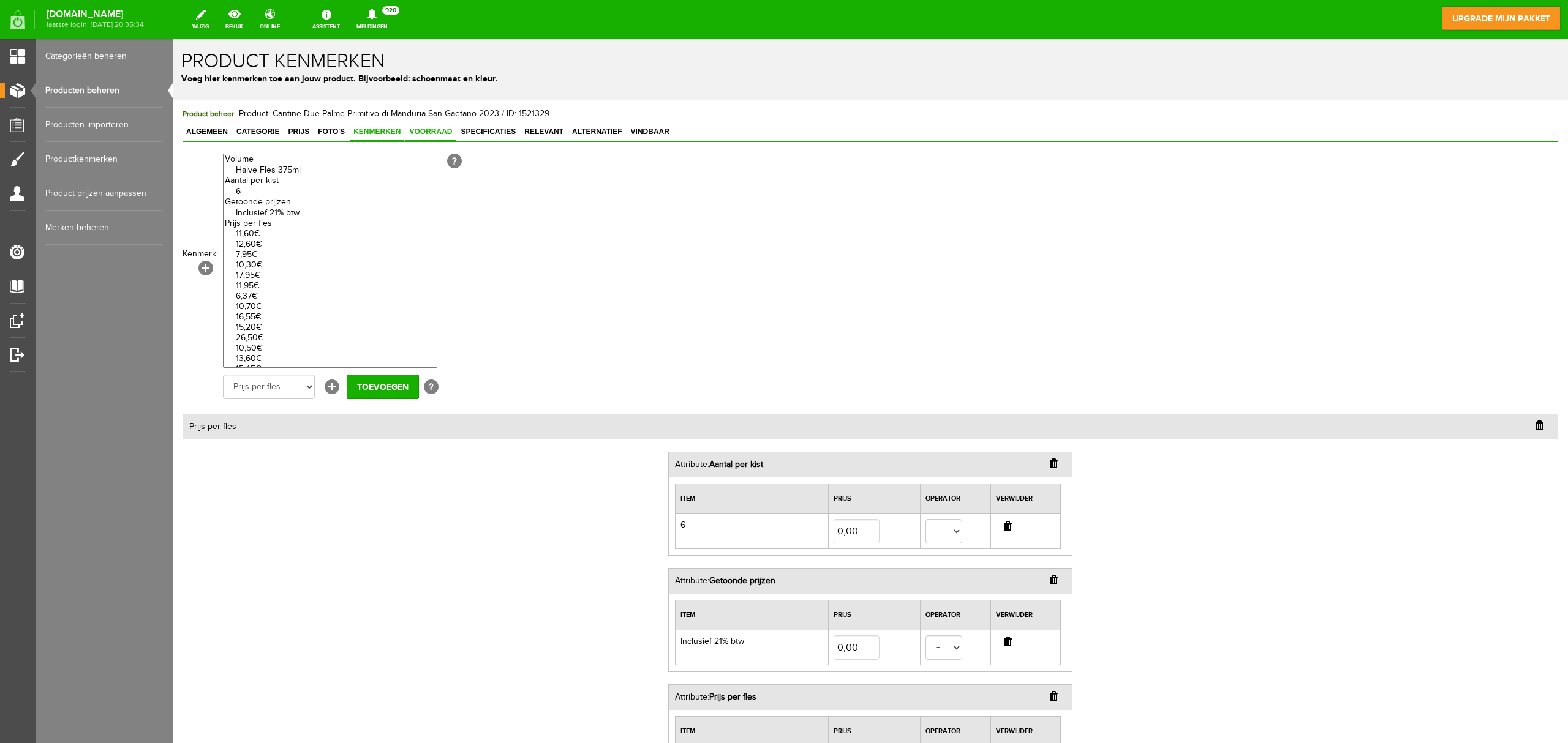
click at [442, 133] on span "Voorraad" at bounding box center [430, 131] width 50 height 8
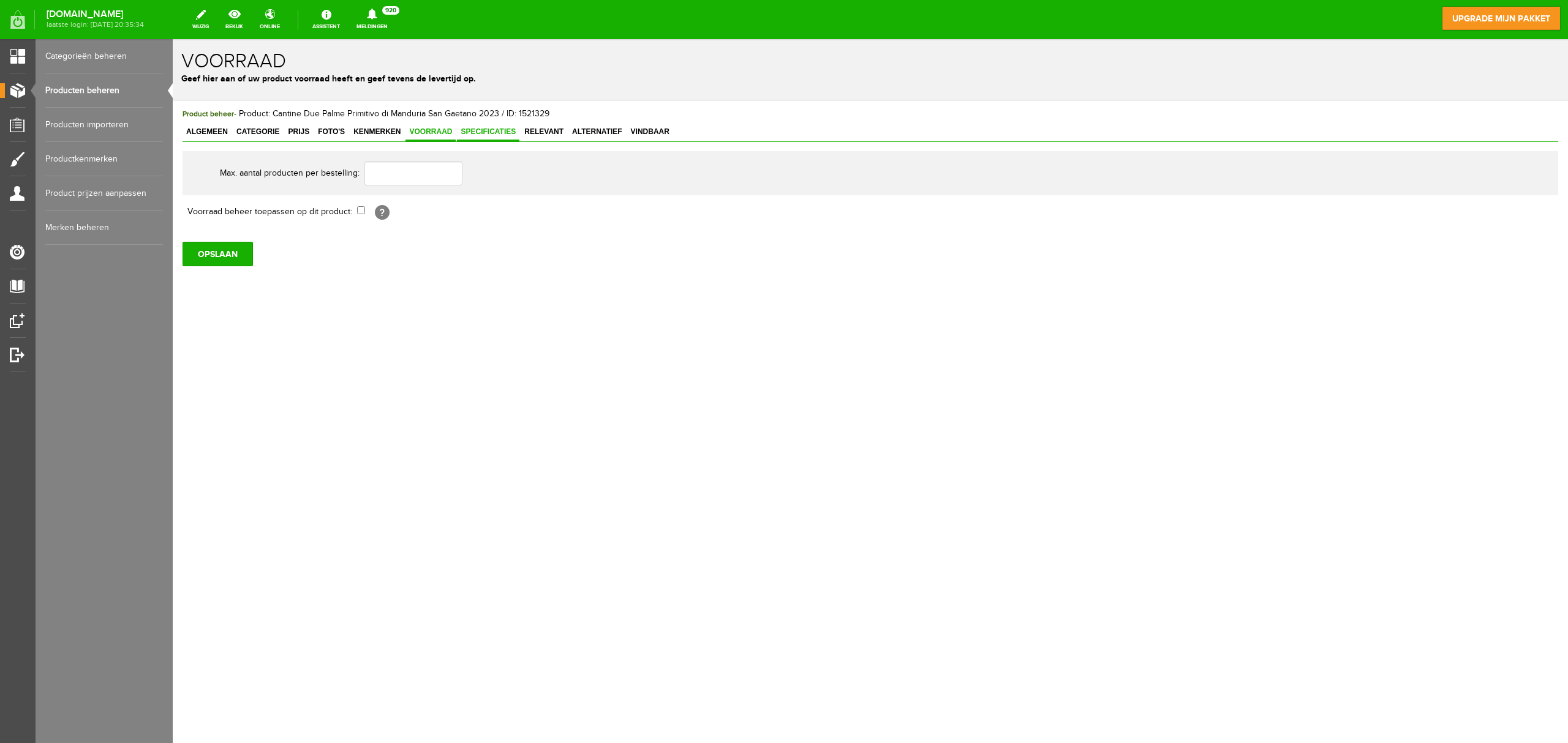
click at [488, 131] on span "Specificaties" at bounding box center [488, 131] width 62 height 8
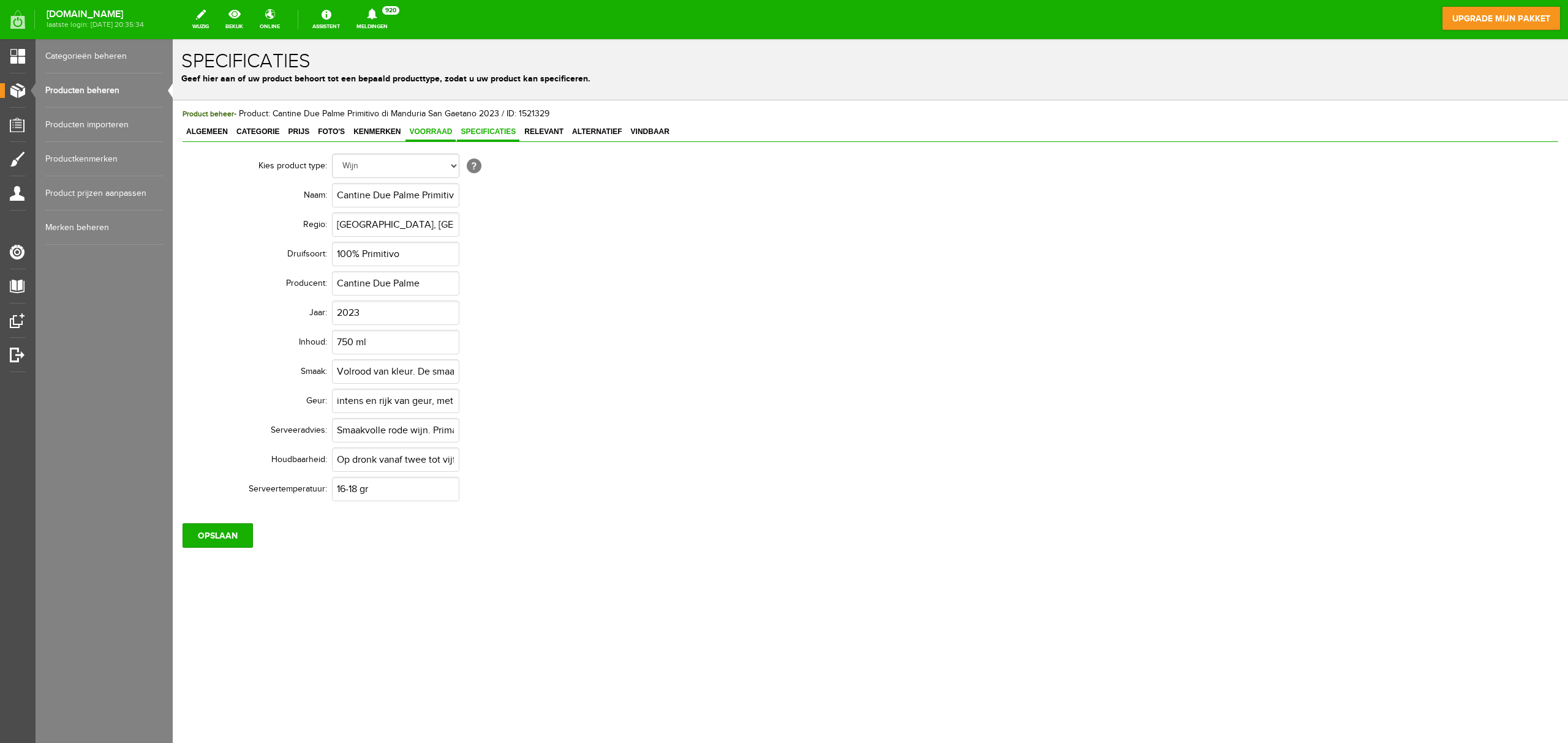
click at [430, 129] on span "Voorraad" at bounding box center [430, 131] width 50 height 8
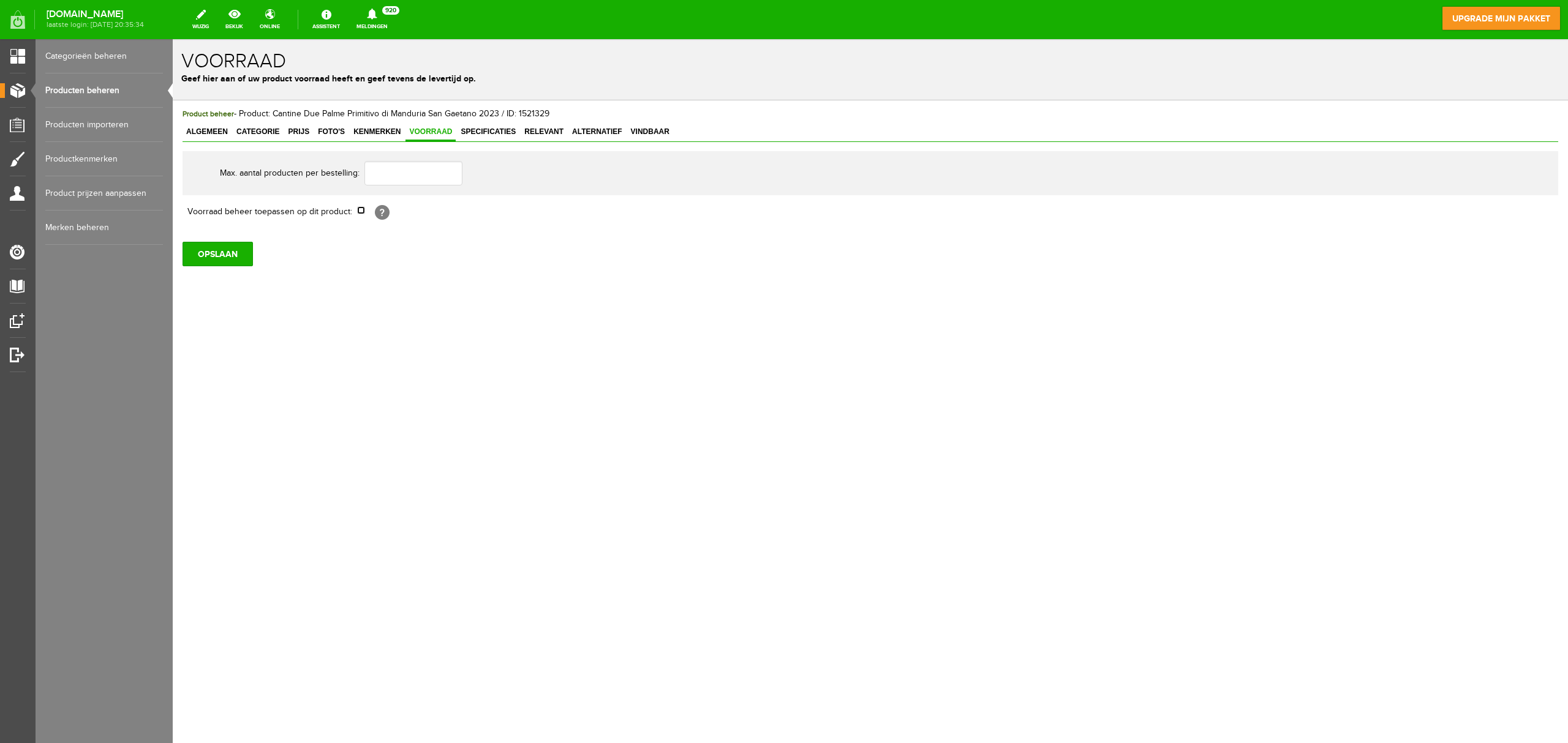
click at [363, 211] on input "checkbox" at bounding box center [361, 210] width 8 height 8
checkbox input "true"
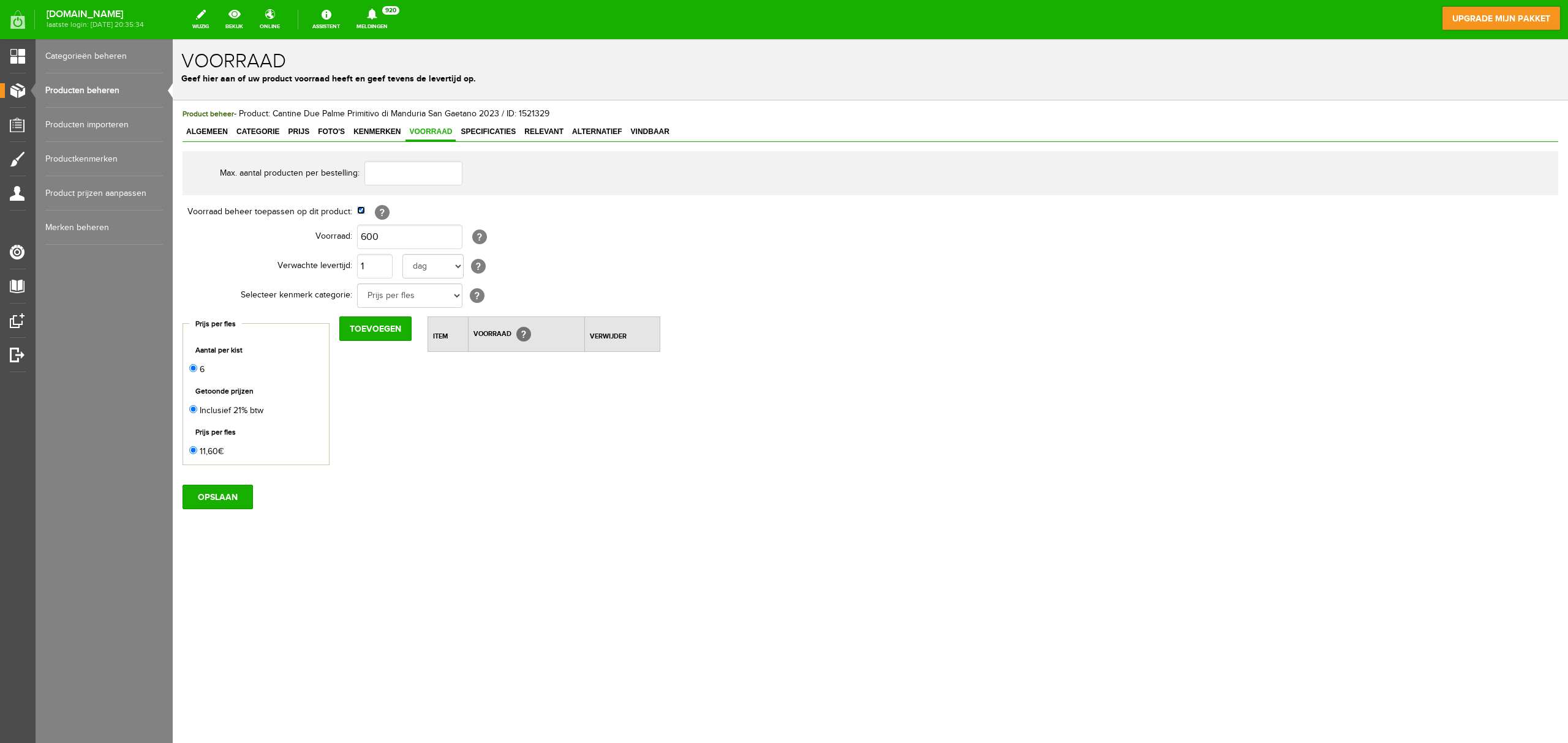
click at [363, 211] on input "checkbox" at bounding box center [361, 210] width 8 height 8
checkbox input "false"
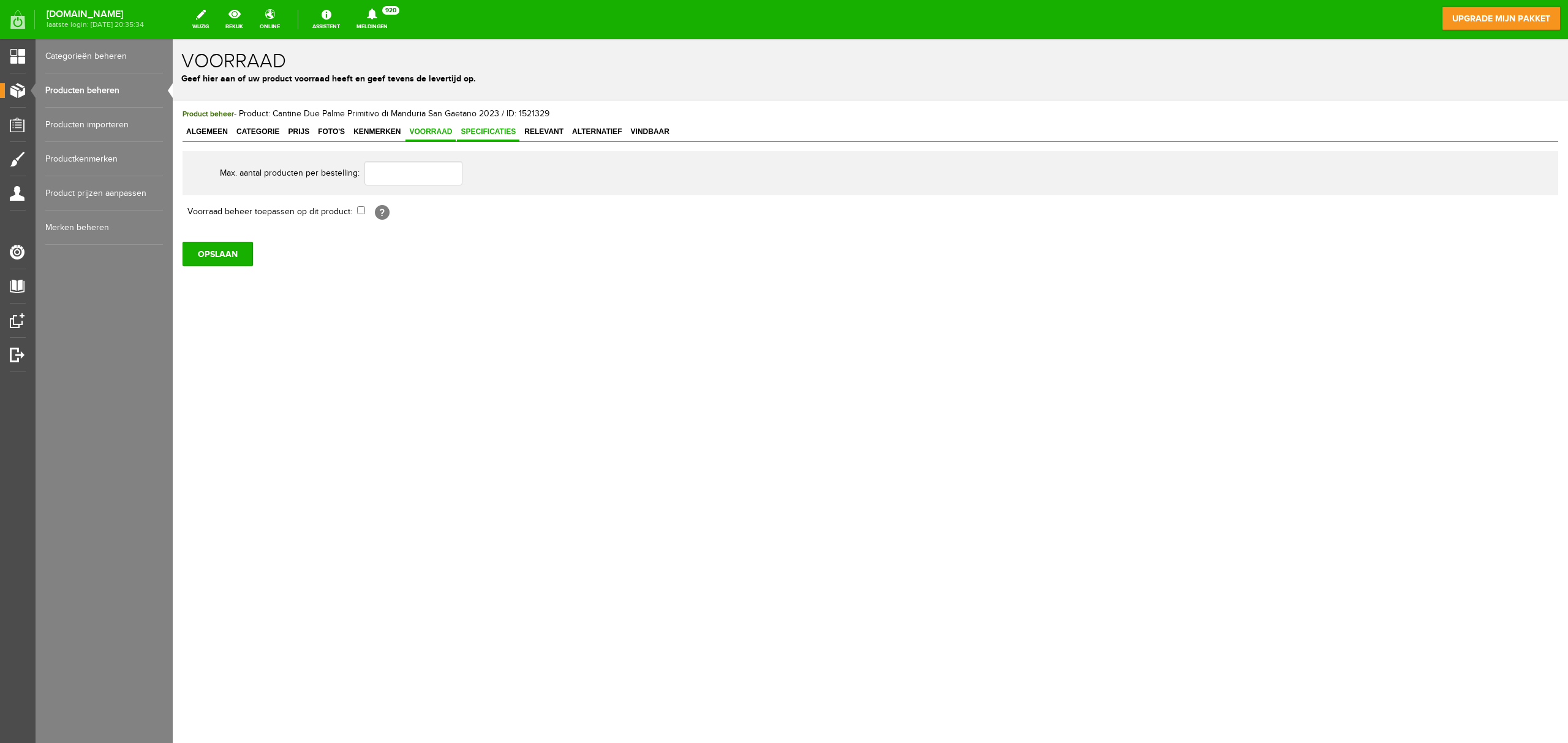
click at [494, 132] on span "Specificaties" at bounding box center [488, 131] width 62 height 8
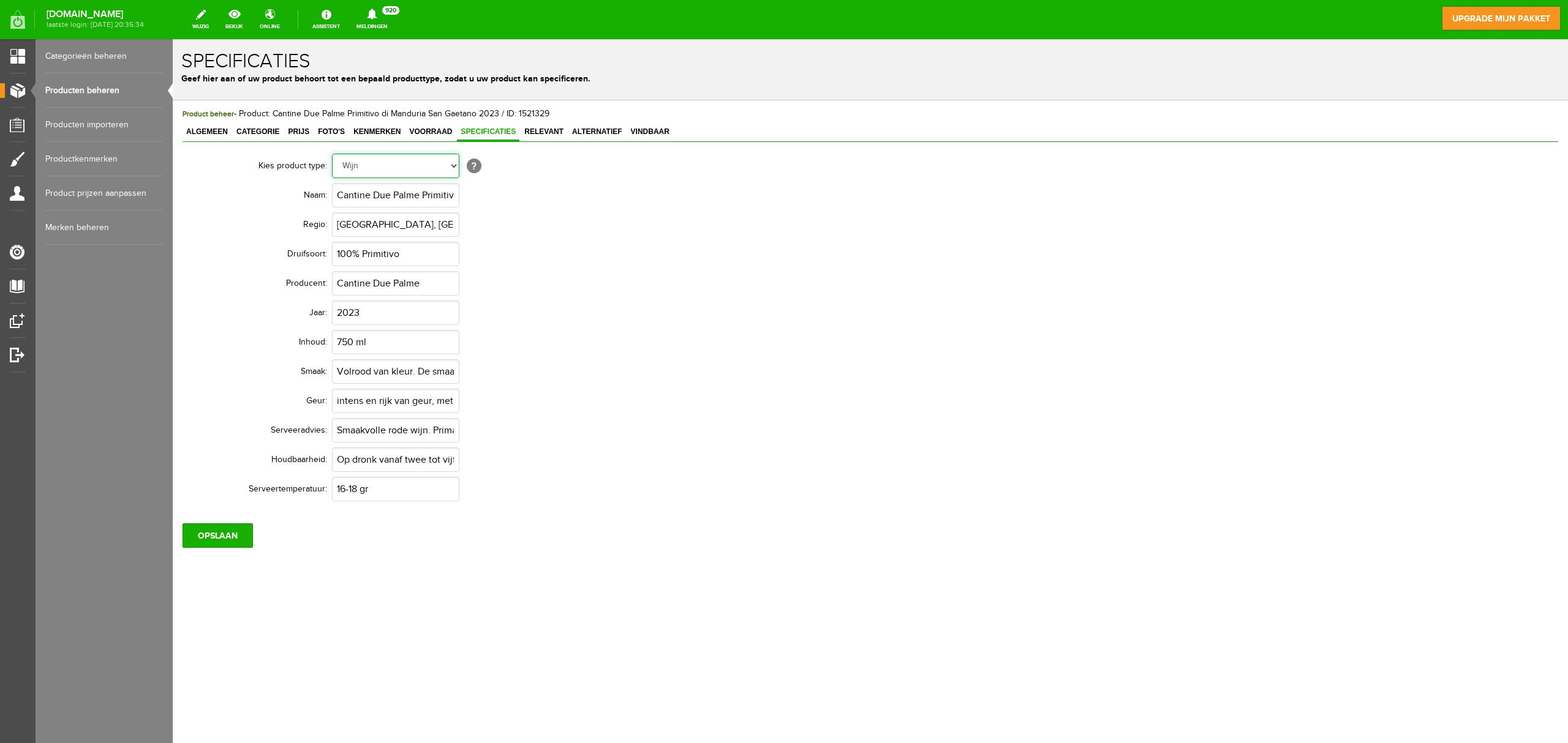
click at [427, 162] on select "Geen Auto Bed Boek Computer / Laptop DVD/CD Fiets Films Fotocamera GSM Kleding …" at bounding box center [396, 165] width 128 height 25
click at [594, 130] on span "Alternatief" at bounding box center [597, 131] width 58 height 8
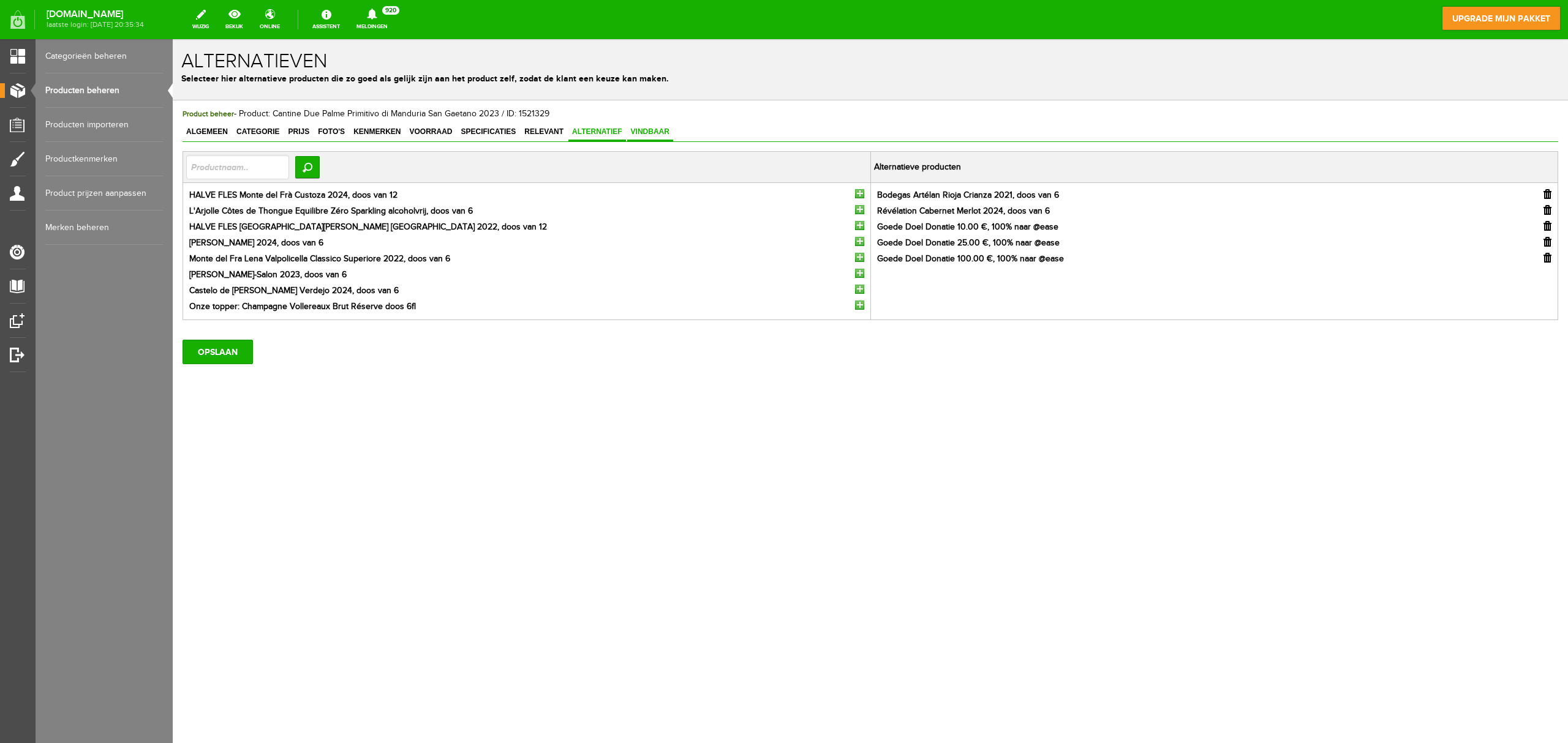
click at [648, 129] on span "Vindbaar" at bounding box center [650, 131] width 46 height 8
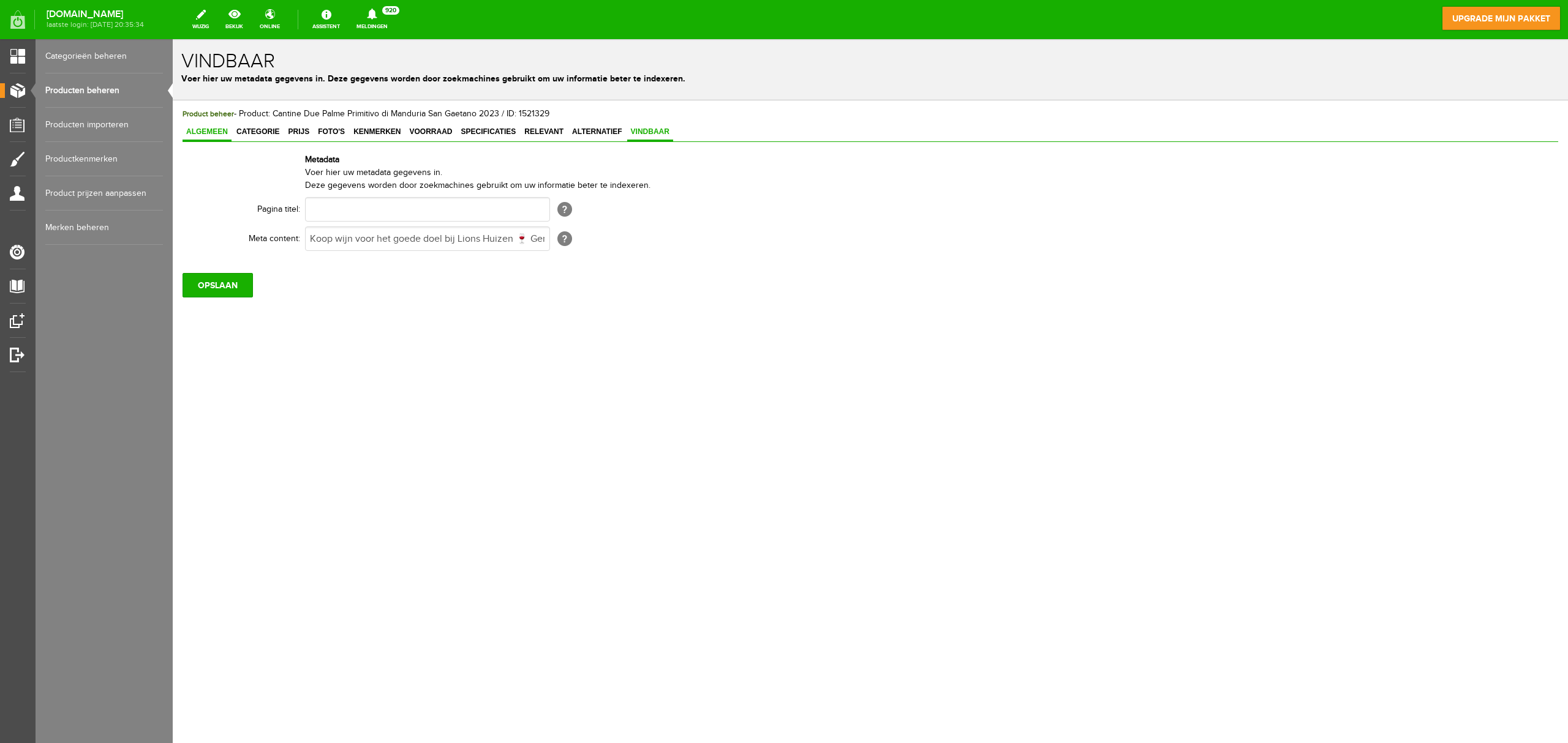
click at [218, 131] on span "Algemeen" at bounding box center [207, 131] width 49 height 8
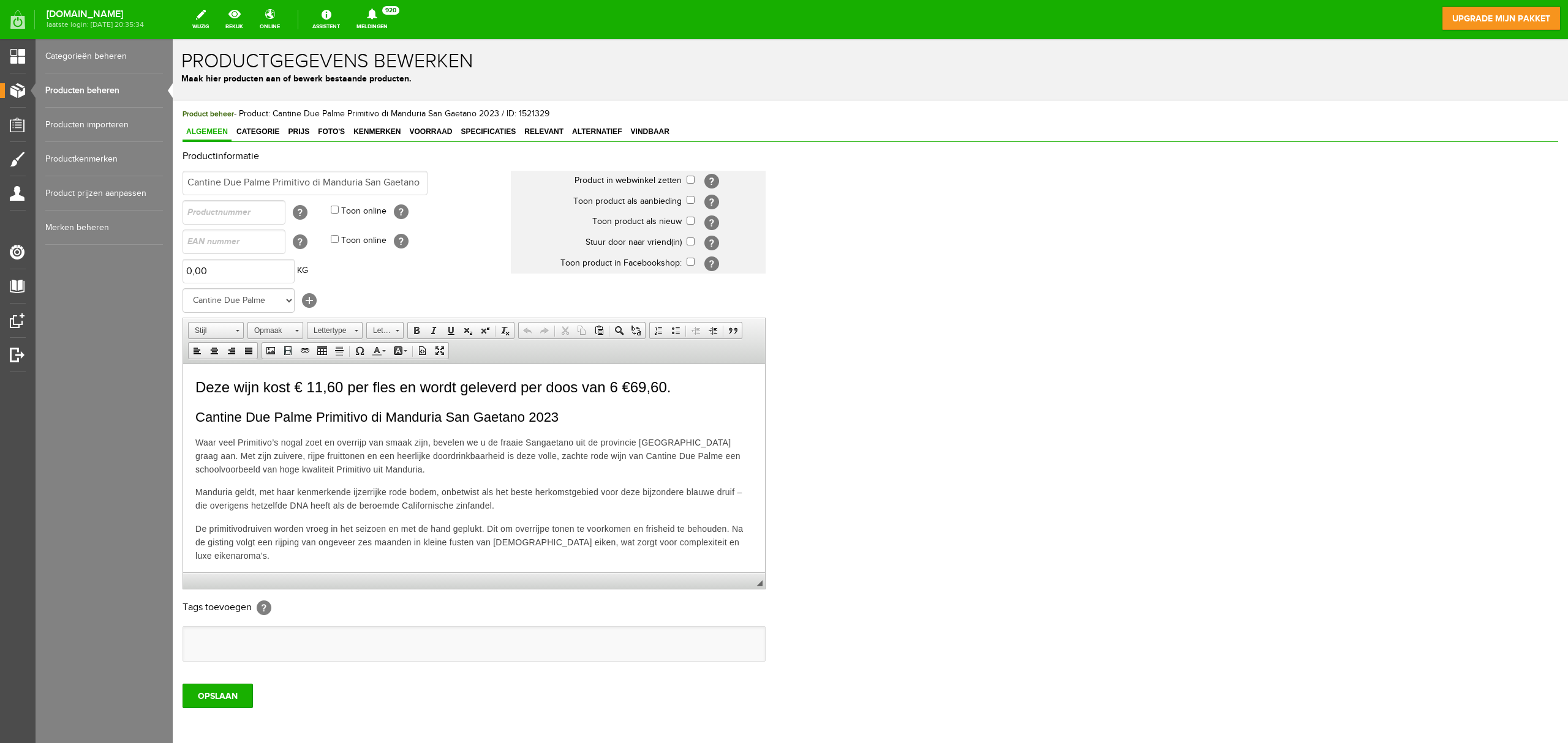
click at [195, 381] on span "Deze wijn kost € 11,60 per fles en wordt geleverd per doos van 6 €69,60." at bounding box center [433, 387] width 476 height 16
click at [211, 557] on input "OPSLAAN" at bounding box center [217, 696] width 70 height 25
click at [96, 58] on link "Categorieën beheren" at bounding box center [104, 57] width 118 height 35
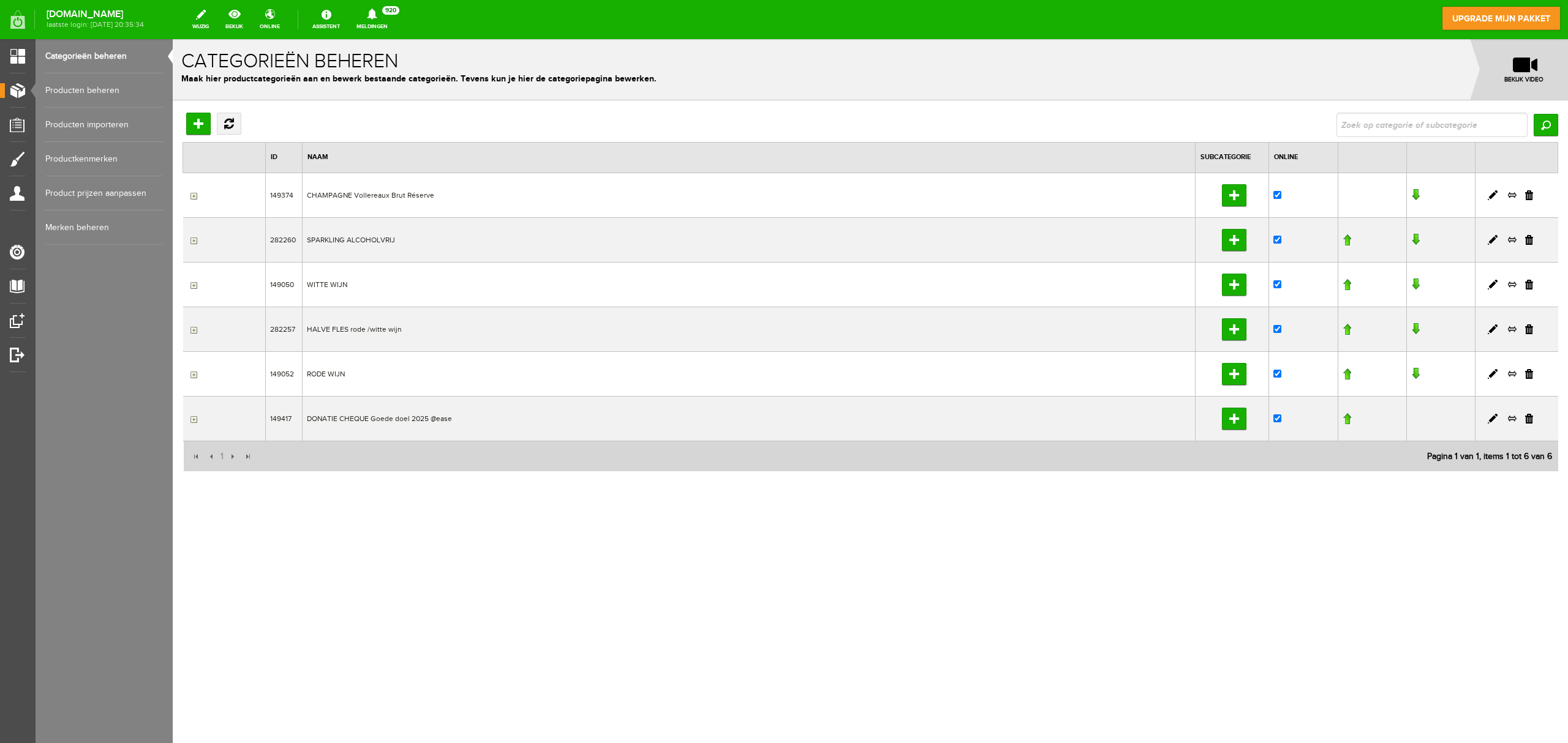
click at [92, 87] on link "Producten beheren" at bounding box center [104, 90] width 118 height 35
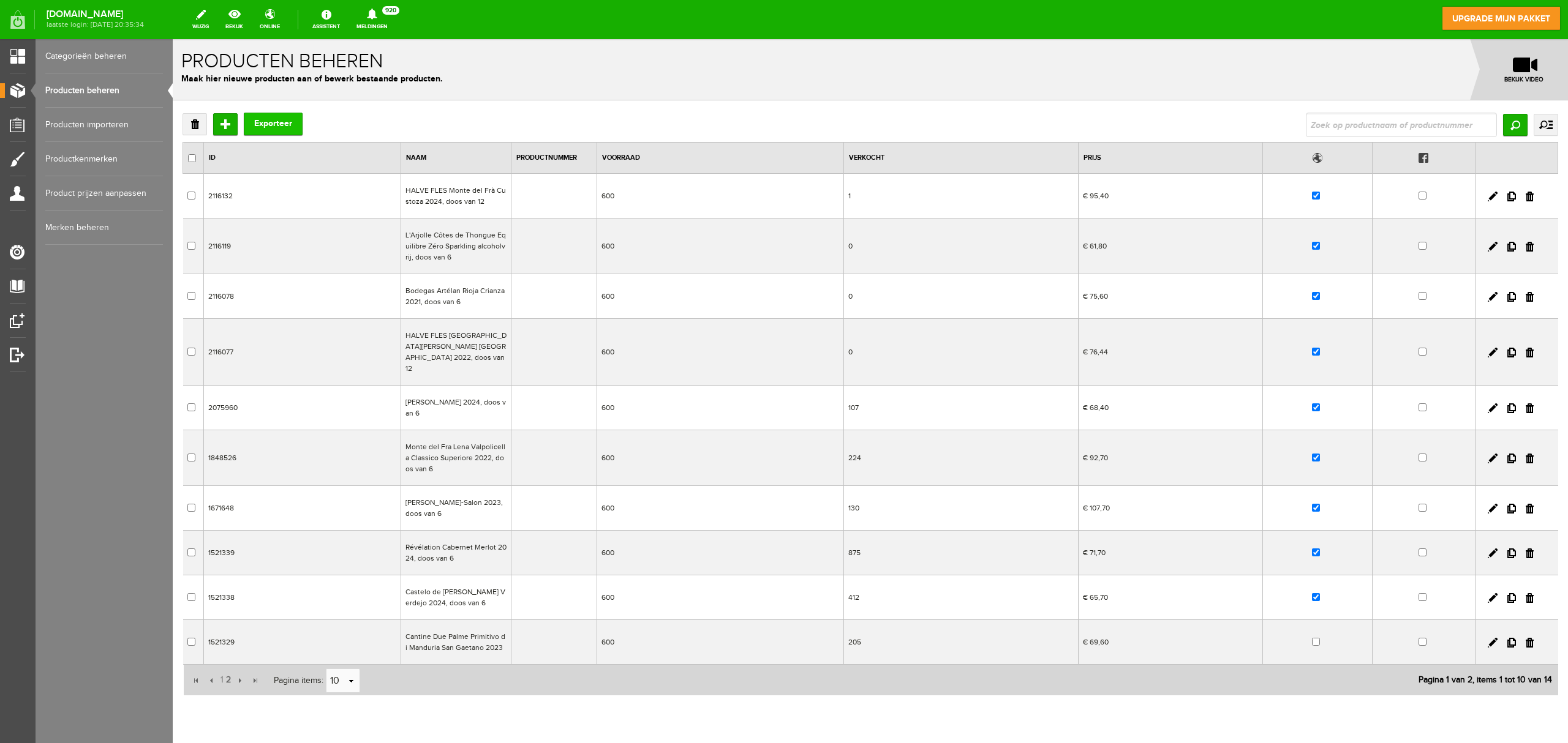
click at [275, 130] on button "Exporteer" at bounding box center [273, 123] width 58 height 23
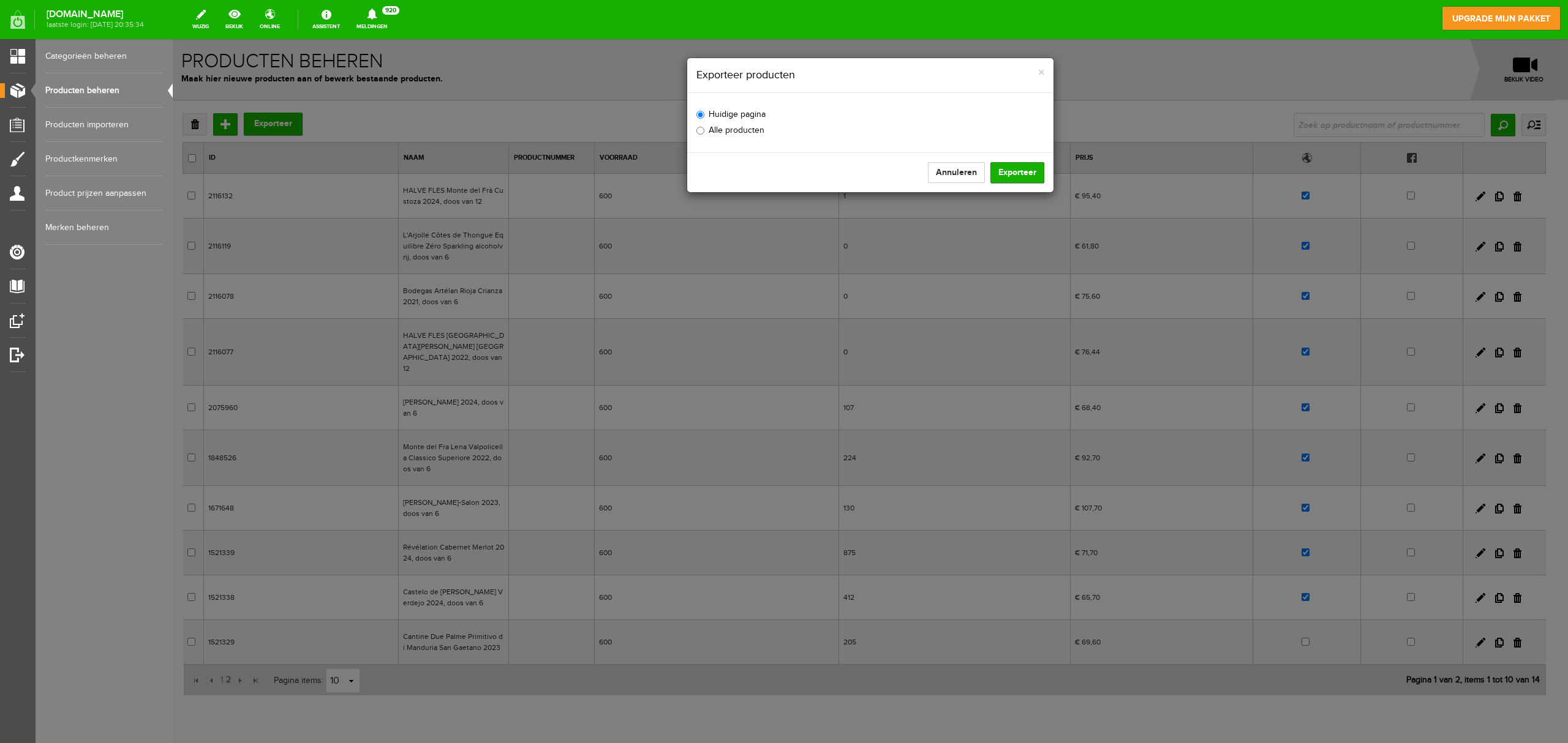
click at [716, 133] on label "Alle producten" at bounding box center [731, 131] width 68 height 13
click at [704, 133] on input "Alle producten" at bounding box center [700, 131] width 8 height 8
click at [1016, 165] on button "Exporteer" at bounding box center [1017, 173] width 54 height 21
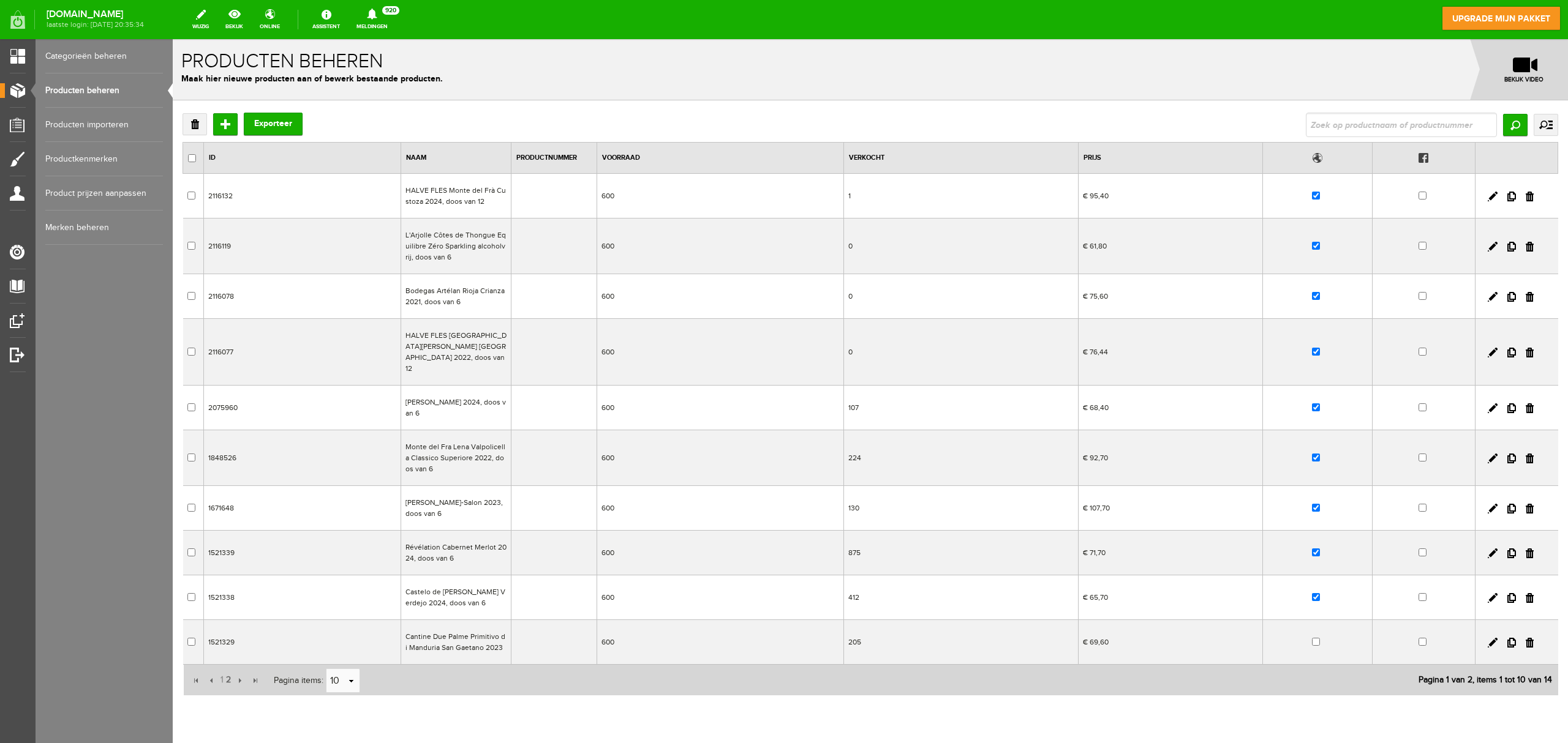
click at [853, 557] on td "1 2 Pagina items: 10 select 10 20 50 Pagina 1 van 2, items 1 tot 10 van 14" at bounding box center [871, 681] width 1375 height 31
click at [263, 120] on button "Exporteer" at bounding box center [273, 123] width 58 height 23
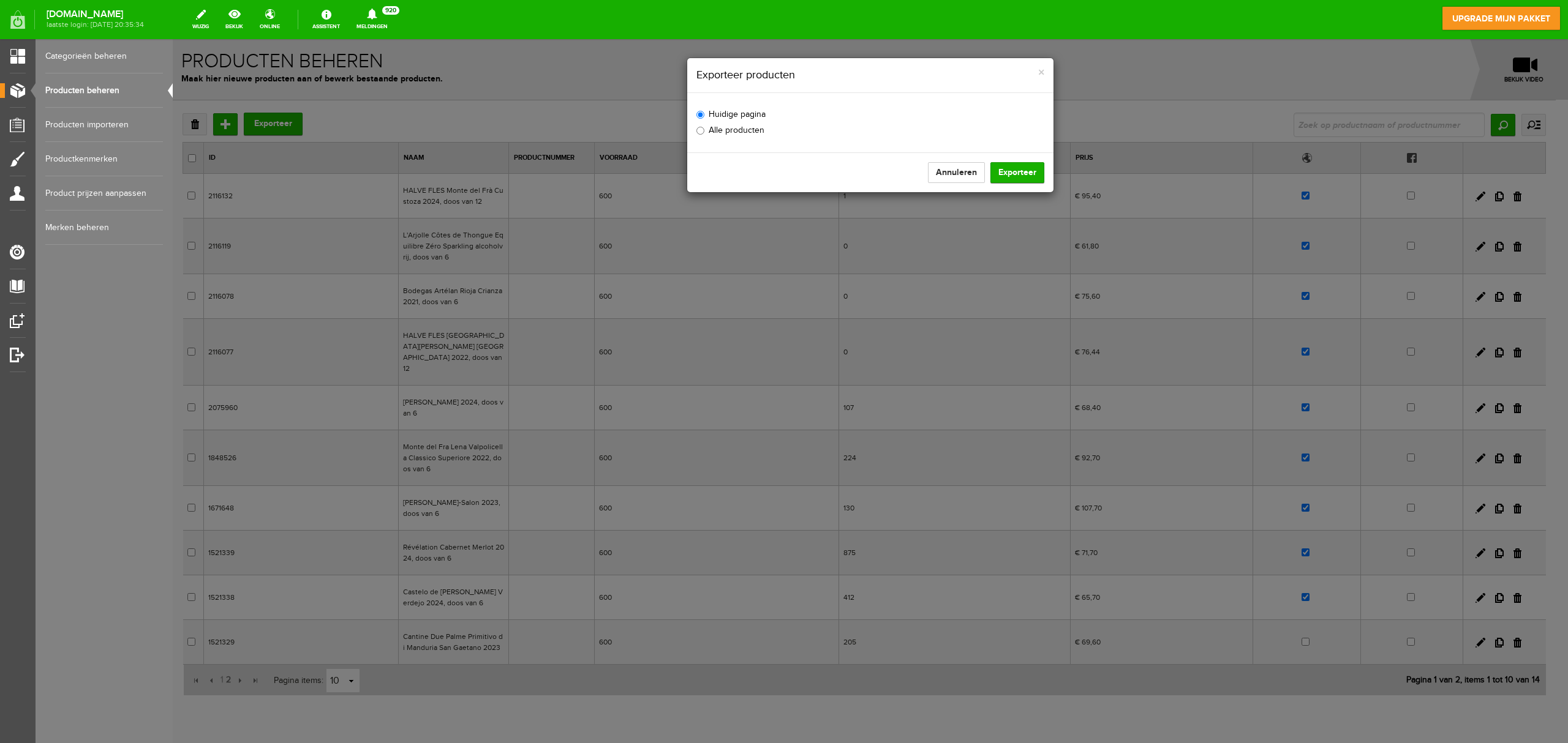
click at [728, 133] on label "Alle producten" at bounding box center [731, 131] width 68 height 13
click at [704, 133] on input "Alle producten" at bounding box center [700, 131] width 8 height 8
radio input "true"
click at [1015, 170] on button "Exporteer" at bounding box center [1017, 173] width 54 height 21
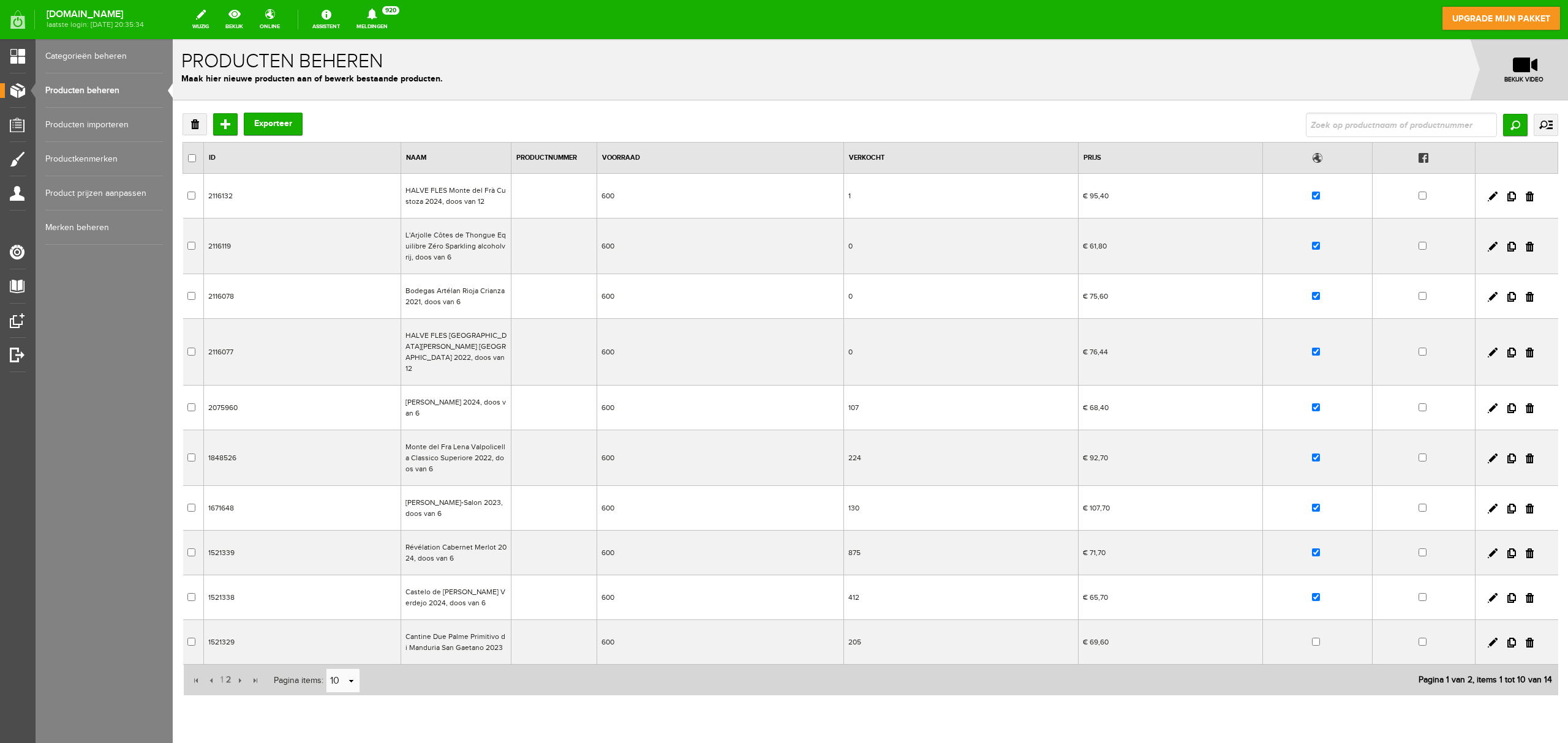
click at [460, 391] on td "Di Lenardo Chardonnay 2024, doos van 6" at bounding box center [456, 408] width 110 height 45
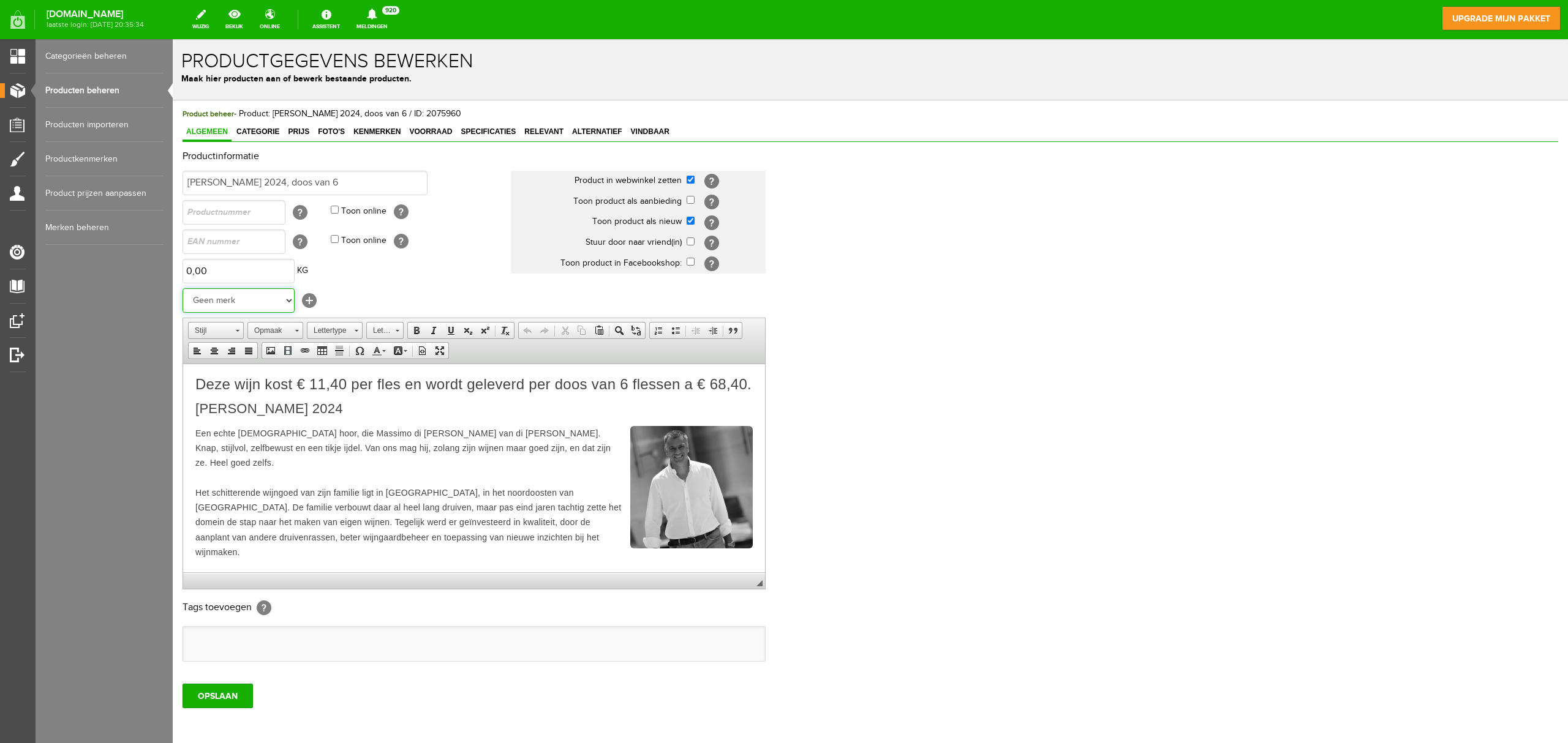
click at [259, 302] on select "Geen merk Cantine Due Palme Bodegas Artélan Cantine Due Palme Monte del Fra Len…" at bounding box center [238, 300] width 112 height 25
select select "161093"
click at [183, 288] on select "Geen merk Cantine Due Palme Bodegas Artélan Cantine Due Palme Monte del Fra Len…" at bounding box center [238, 300] width 112 height 25
click at [209, 557] on input "OPSLAAN" at bounding box center [217, 696] width 70 height 25
click at [220, 557] on input "OPSLAAN" at bounding box center [217, 696] width 70 height 25
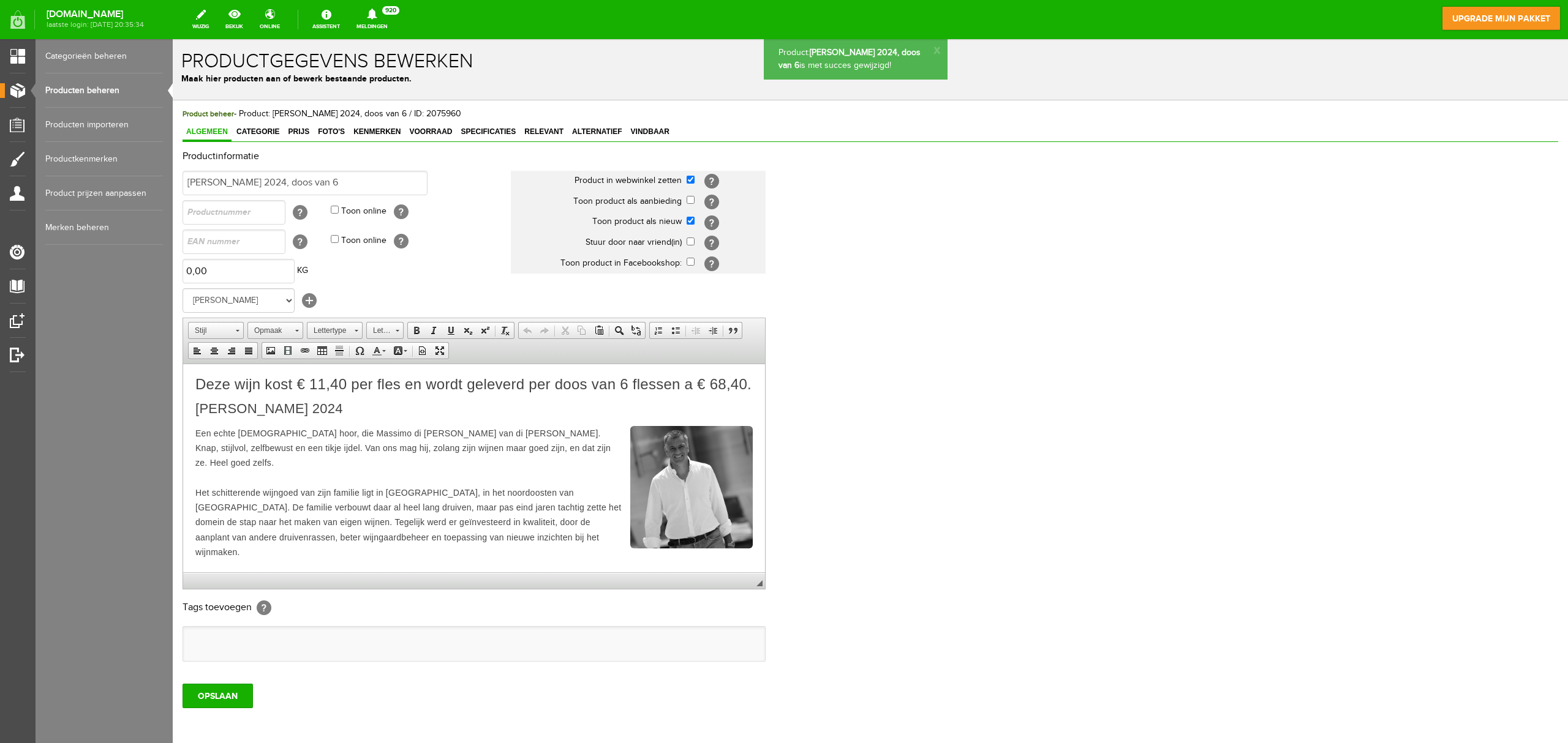
click at [93, 93] on link "Producten beheren" at bounding box center [104, 90] width 118 height 35
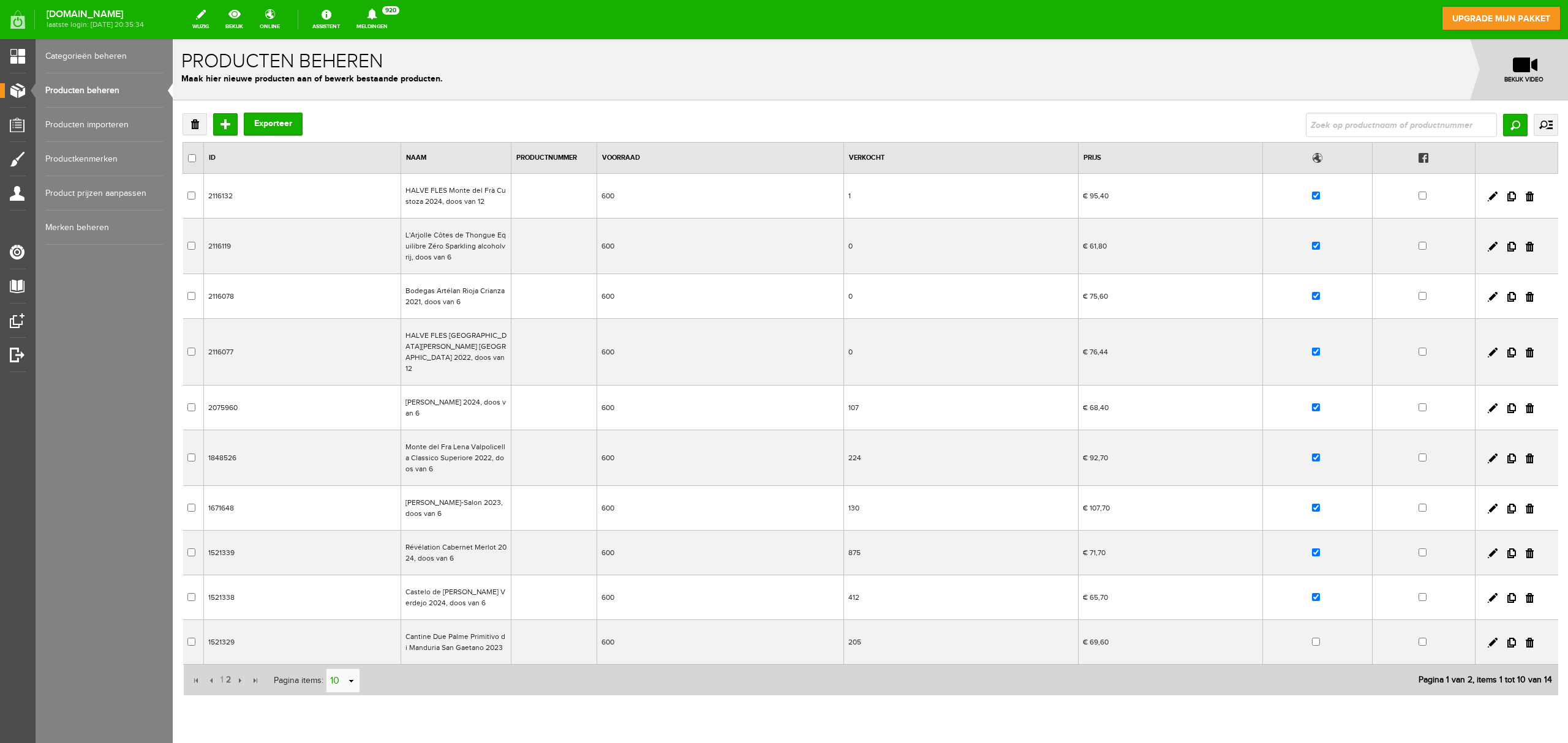
click at [344, 557] on input "10" at bounding box center [337, 681] width 20 height 25
click at [343, 557] on li "50" at bounding box center [343, 649] width 33 height 20
type input "50"
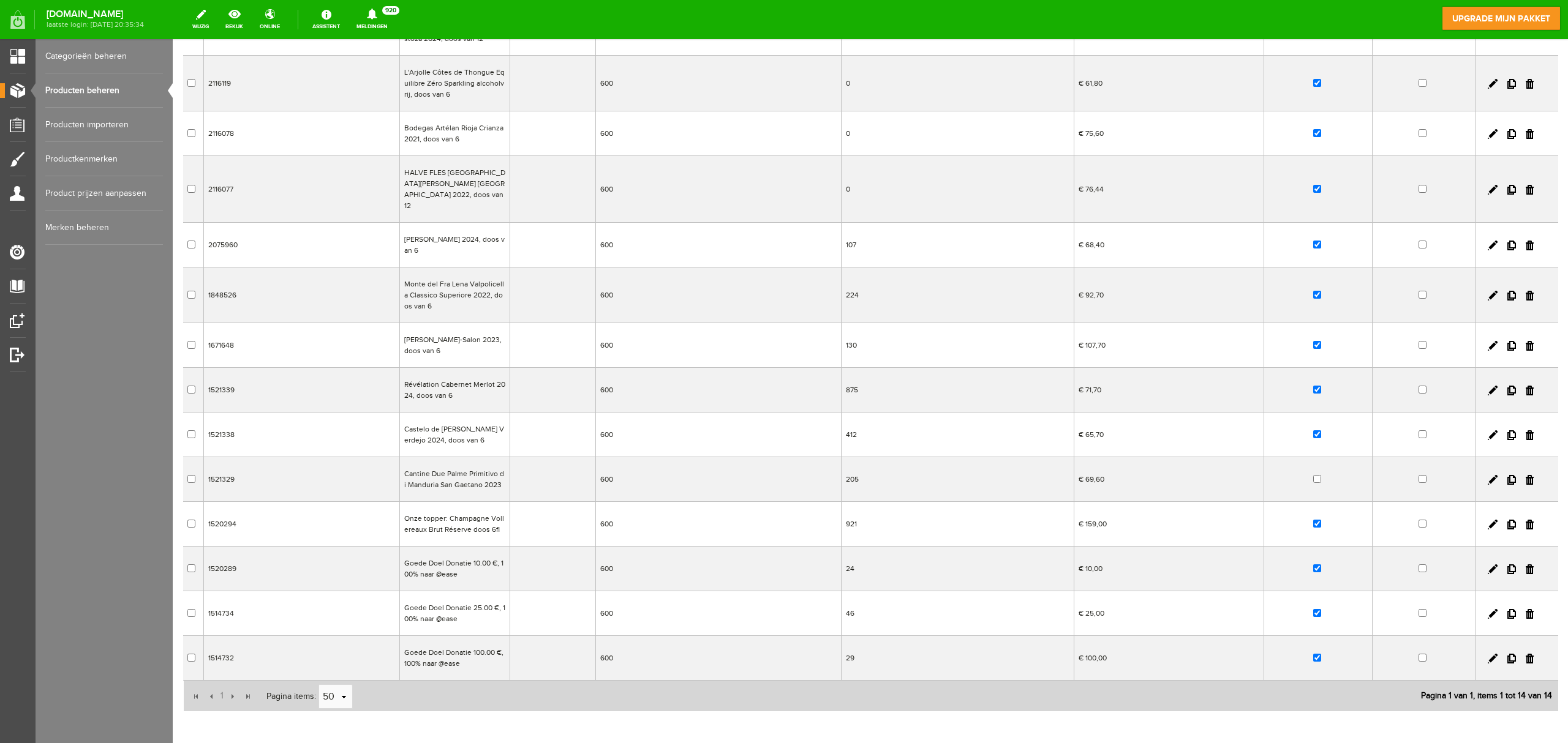
scroll to position [196, 0]
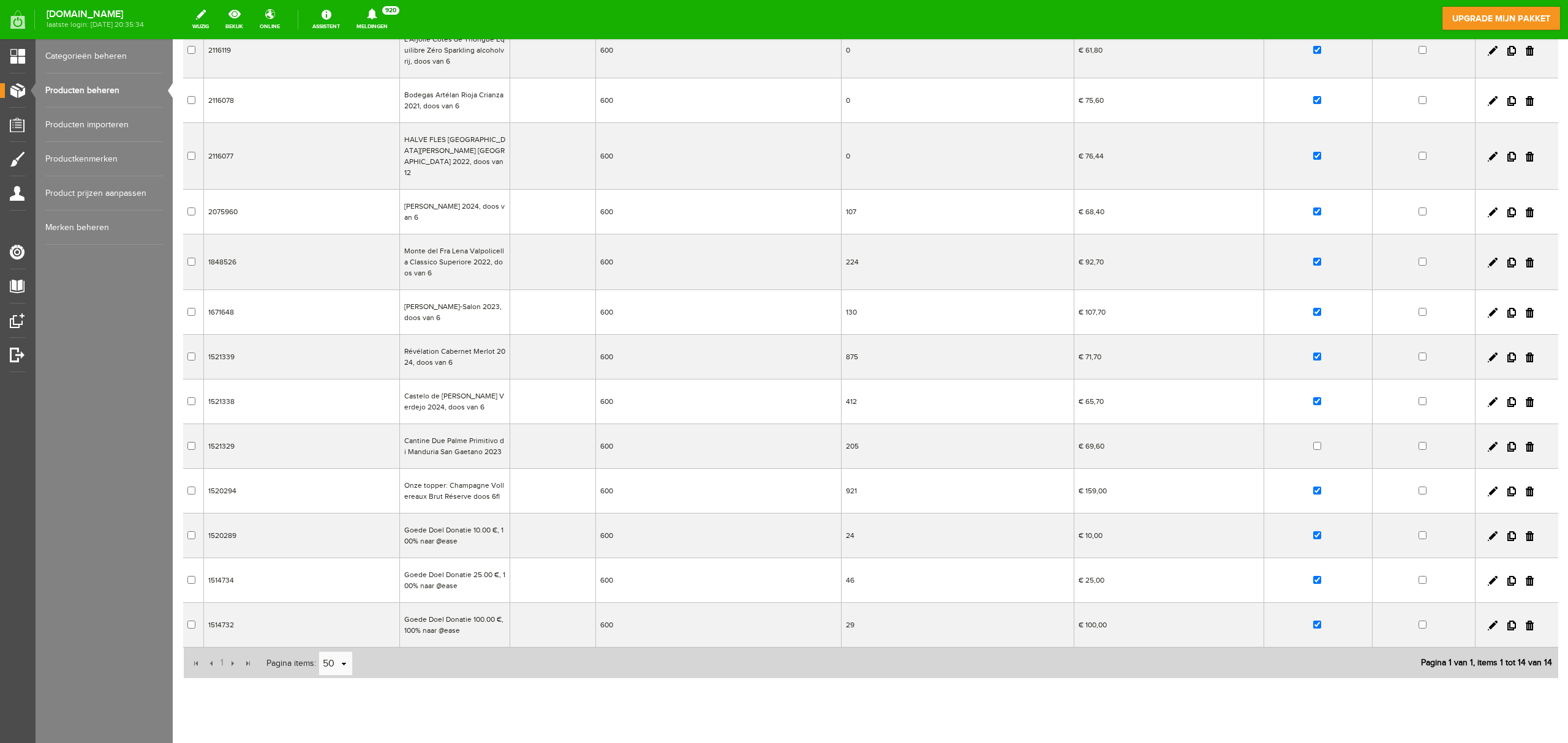
click at [471, 520] on td "Goede Doel Donatie 10.00 €, 100% naar @ease" at bounding box center [454, 536] width 110 height 45
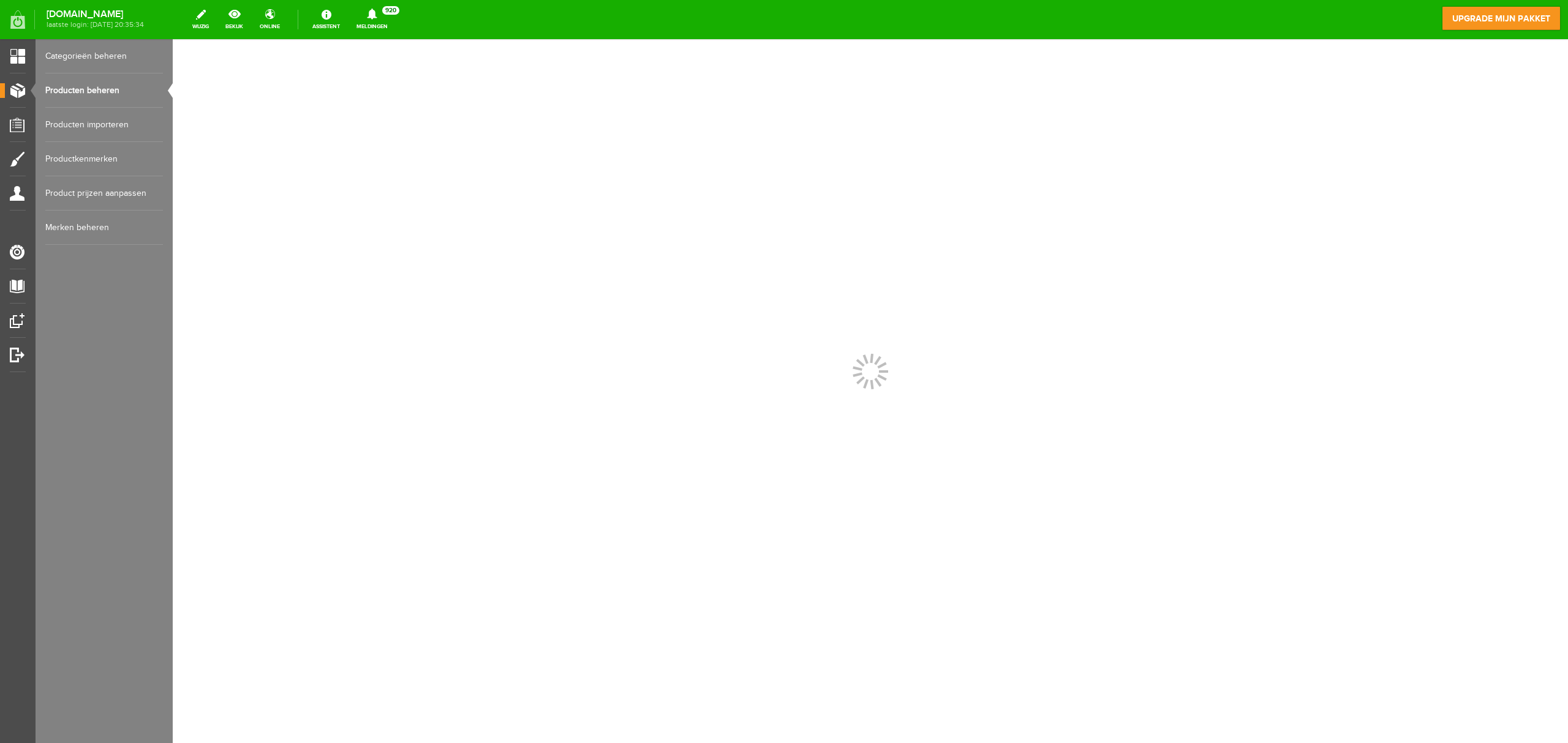
scroll to position [0, 0]
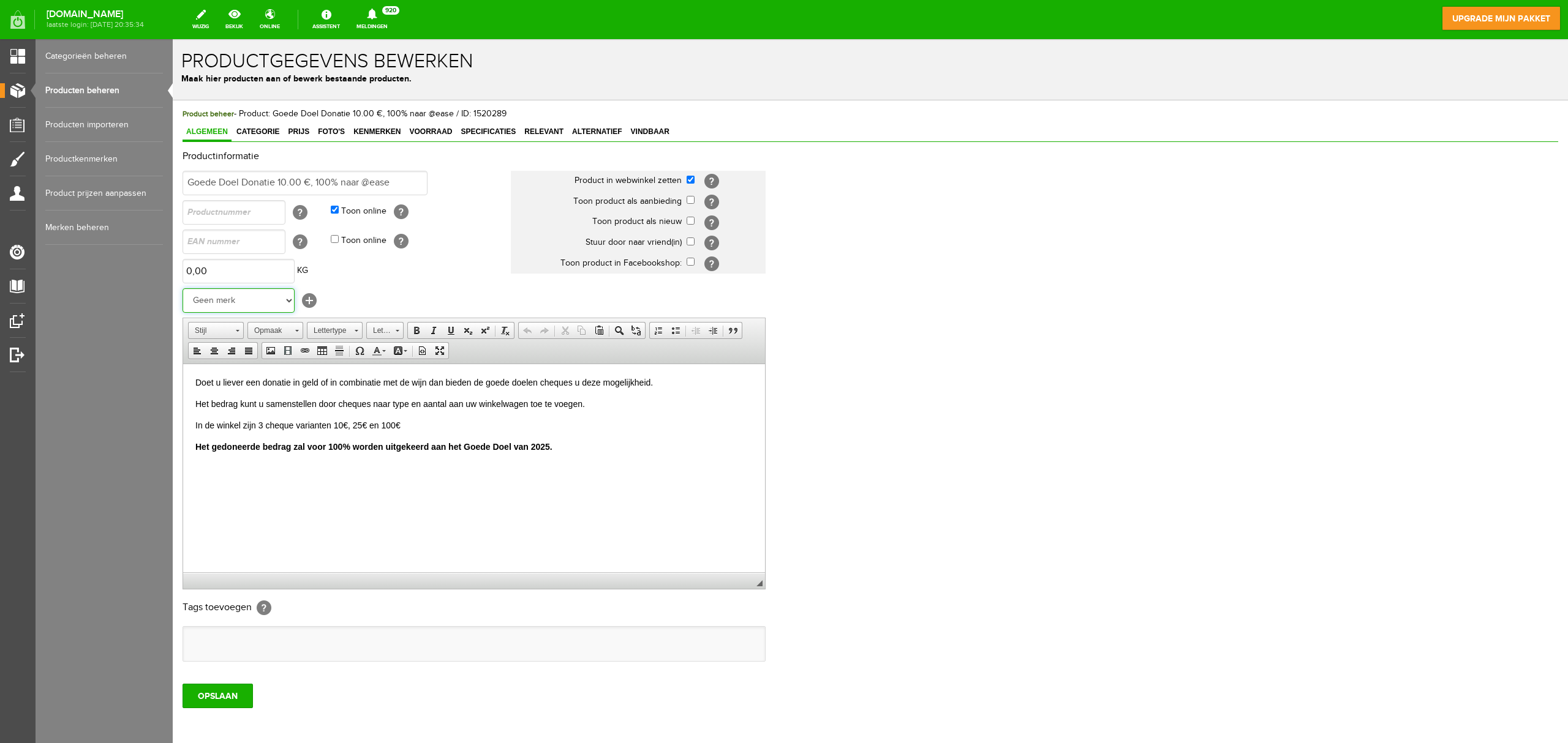
click at [279, 304] on select "Geen merk Cantine Due Palme Bodegas Artélan Cantine Due Palme Monte del Fra Len…" at bounding box center [238, 300] width 112 height 25
click at [183, 288] on select "Geen merk Cantine Due Palme Bodegas Artélan Cantine Due Palme Monte del Fra Len…" at bounding box center [238, 300] width 112 height 25
click at [311, 298] on link "[+]" at bounding box center [310, 300] width 15 height 15
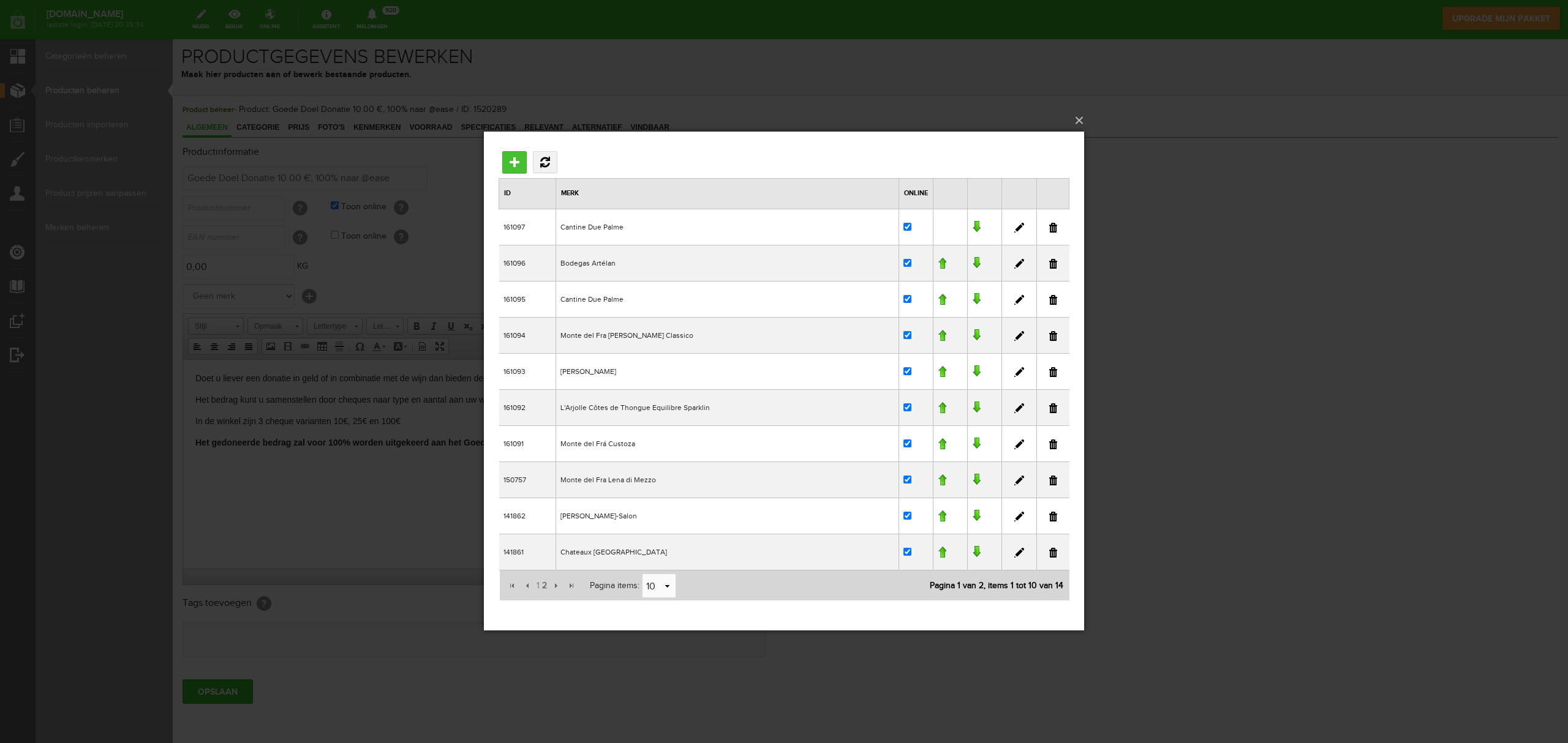
click at [512, 159] on input "Toevoegen" at bounding box center [514, 162] width 25 height 22
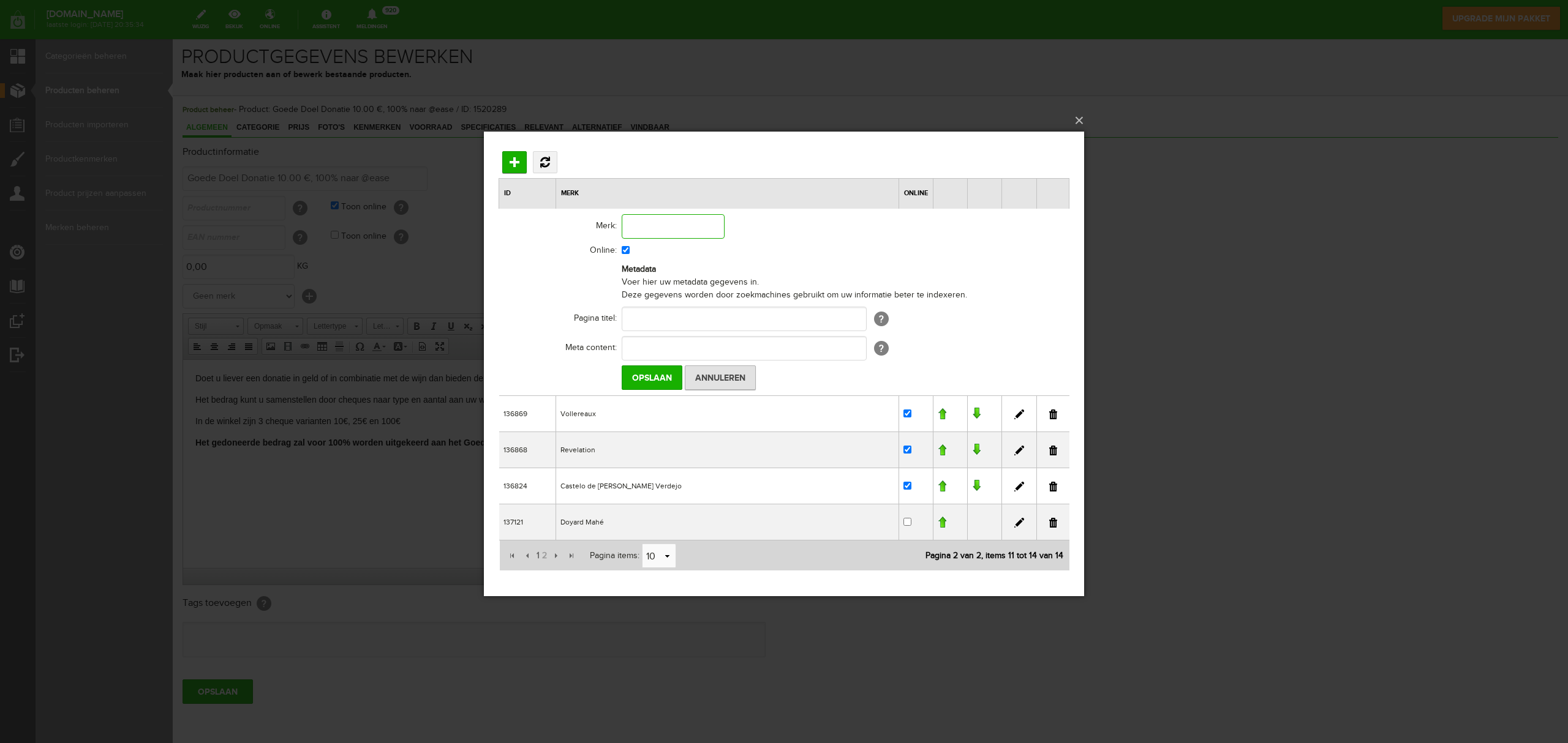
click at [725, 215] on input "text" at bounding box center [673, 226] width 103 height 25
type input "[PERSON_NAME]"
click at [682, 346] on input "text" at bounding box center [744, 348] width 245 height 25
type input "Koop wijn voor het goede doel bij Lions Huizen 🍷 Geniet van topkwaliteit wijnen…"
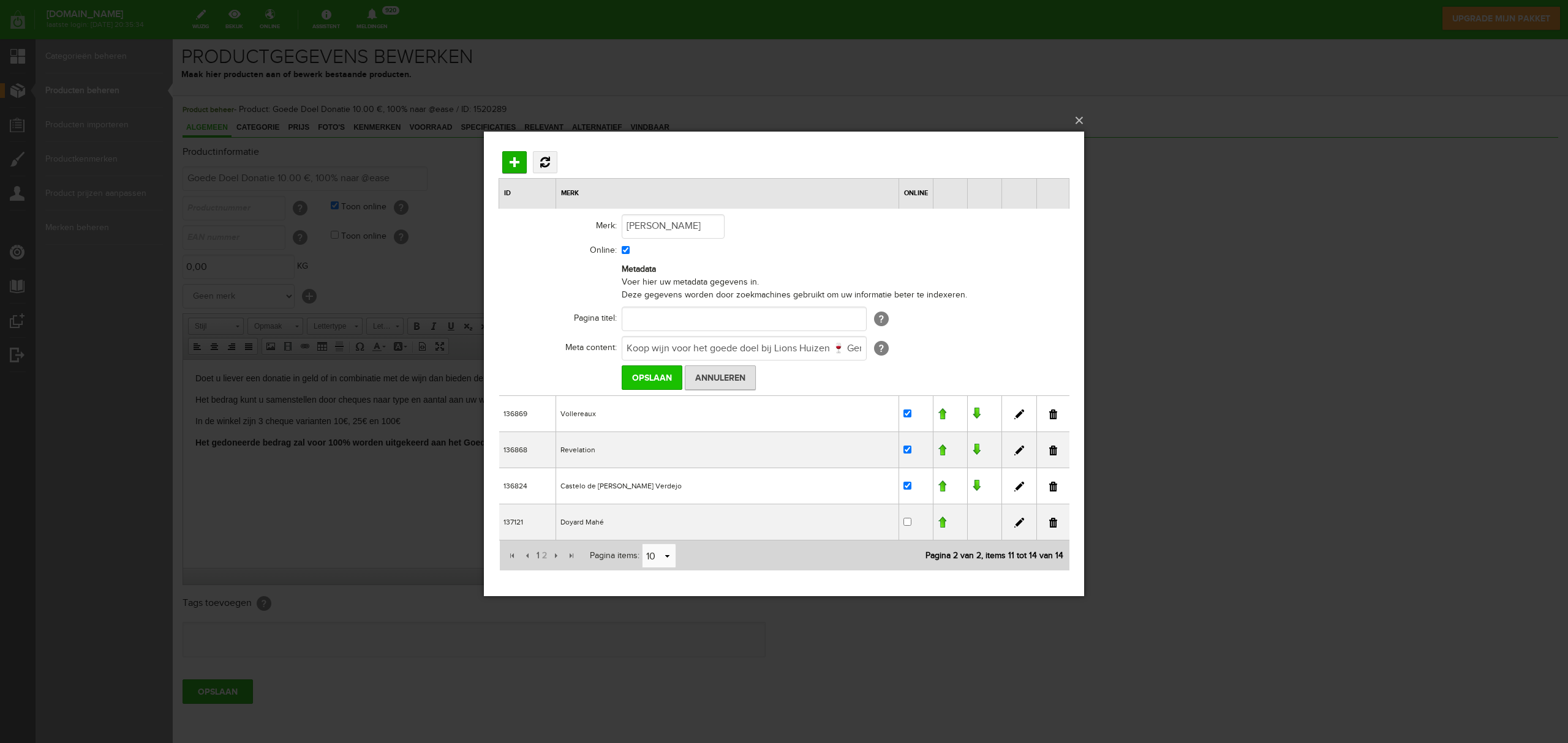
click at [657, 377] on input "Opslaan" at bounding box center [652, 377] width 60 height 25
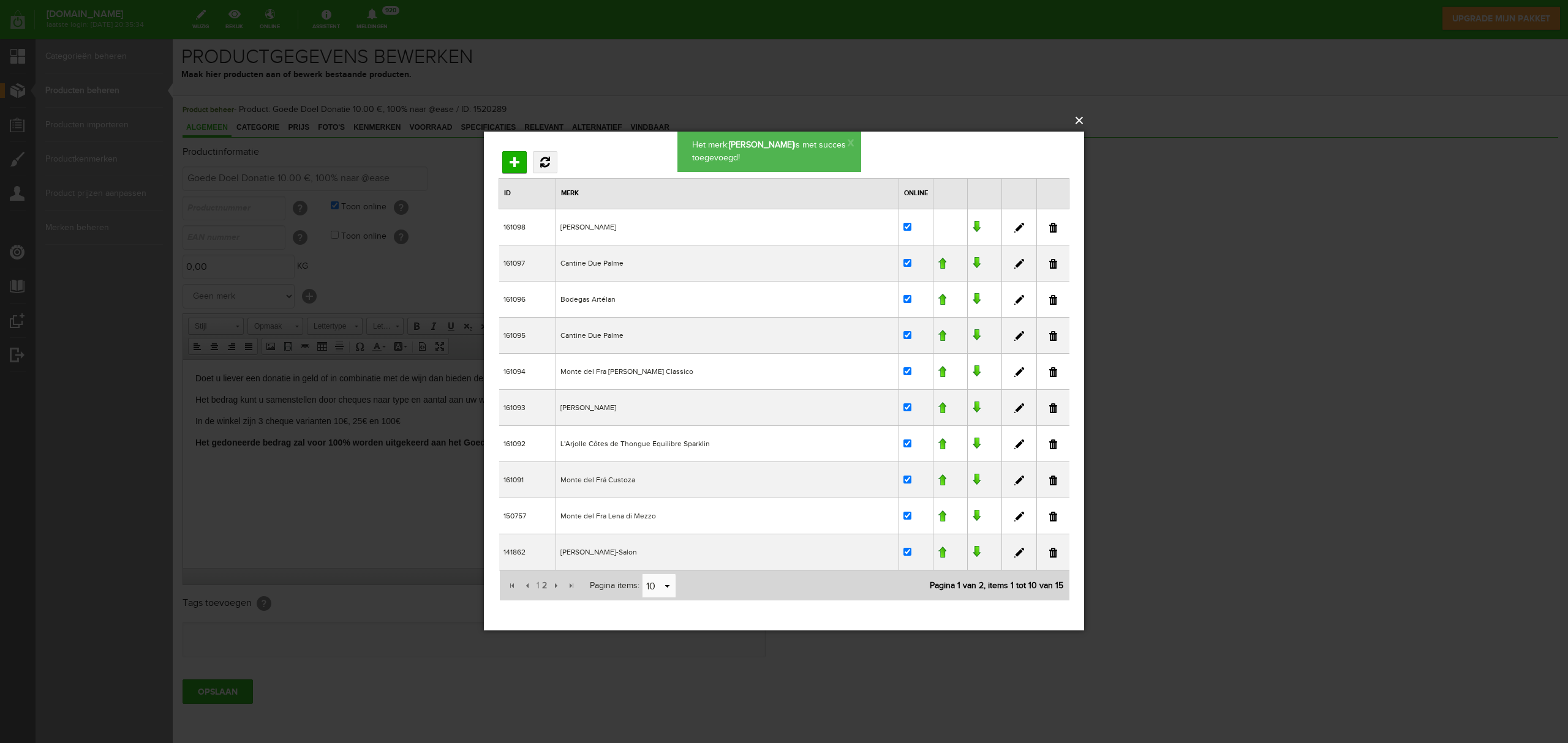
click at [1081, 120] on button "×" at bounding box center [787, 120] width 600 height 27
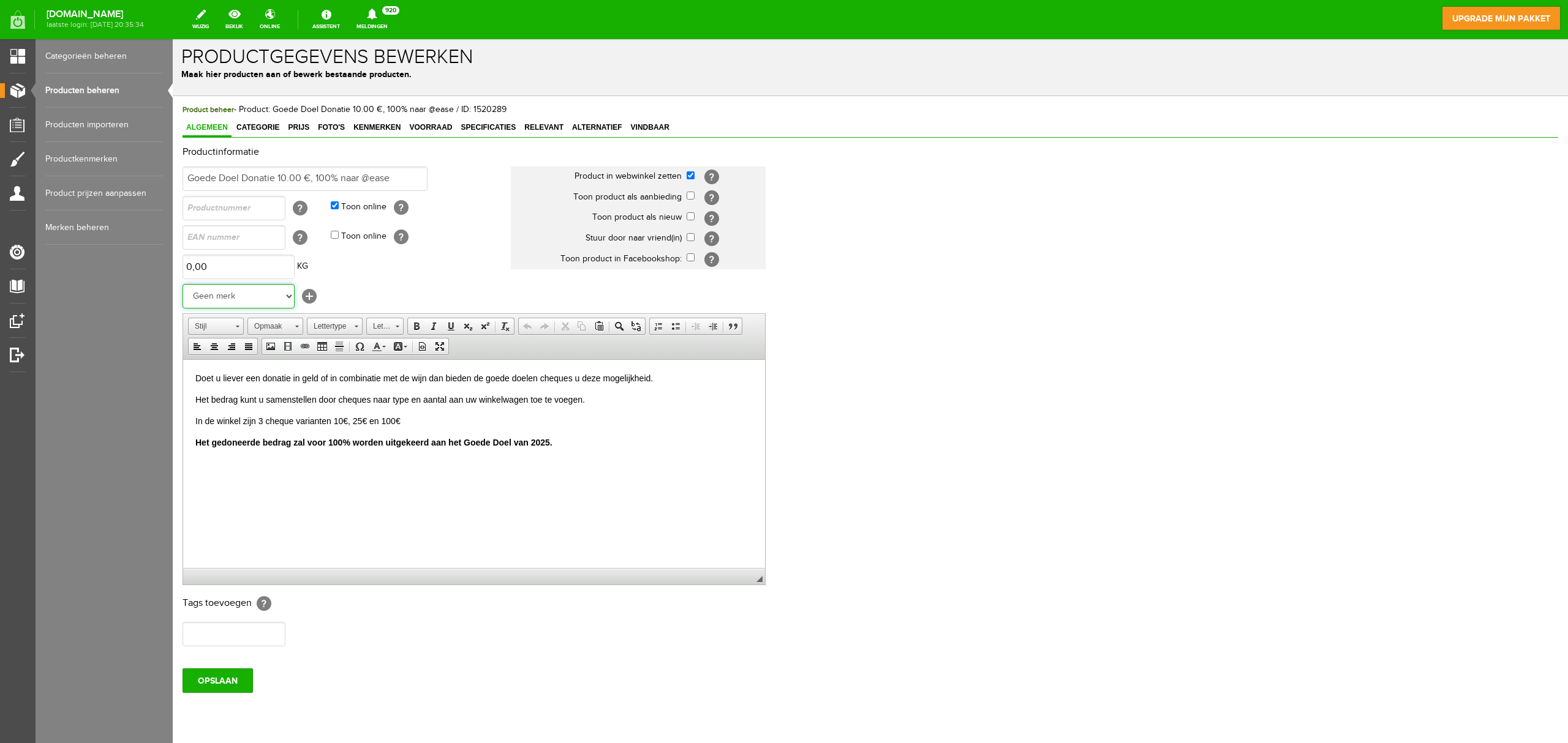
click at [287, 300] on select "Geen merk Goede Doelen Cantine Due Palme Bodegas Artélan Cantine Due Palme Mont…" at bounding box center [238, 296] width 112 height 25
select select "161098"
click at [183, 284] on select "Geen merk Goede Doelen Cantine Due Palme Bodegas Artélan Cantine Due Palme Mont…" at bounding box center [238, 296] width 112 height 25
click at [225, 557] on input "OPSLAAN" at bounding box center [217, 681] width 70 height 25
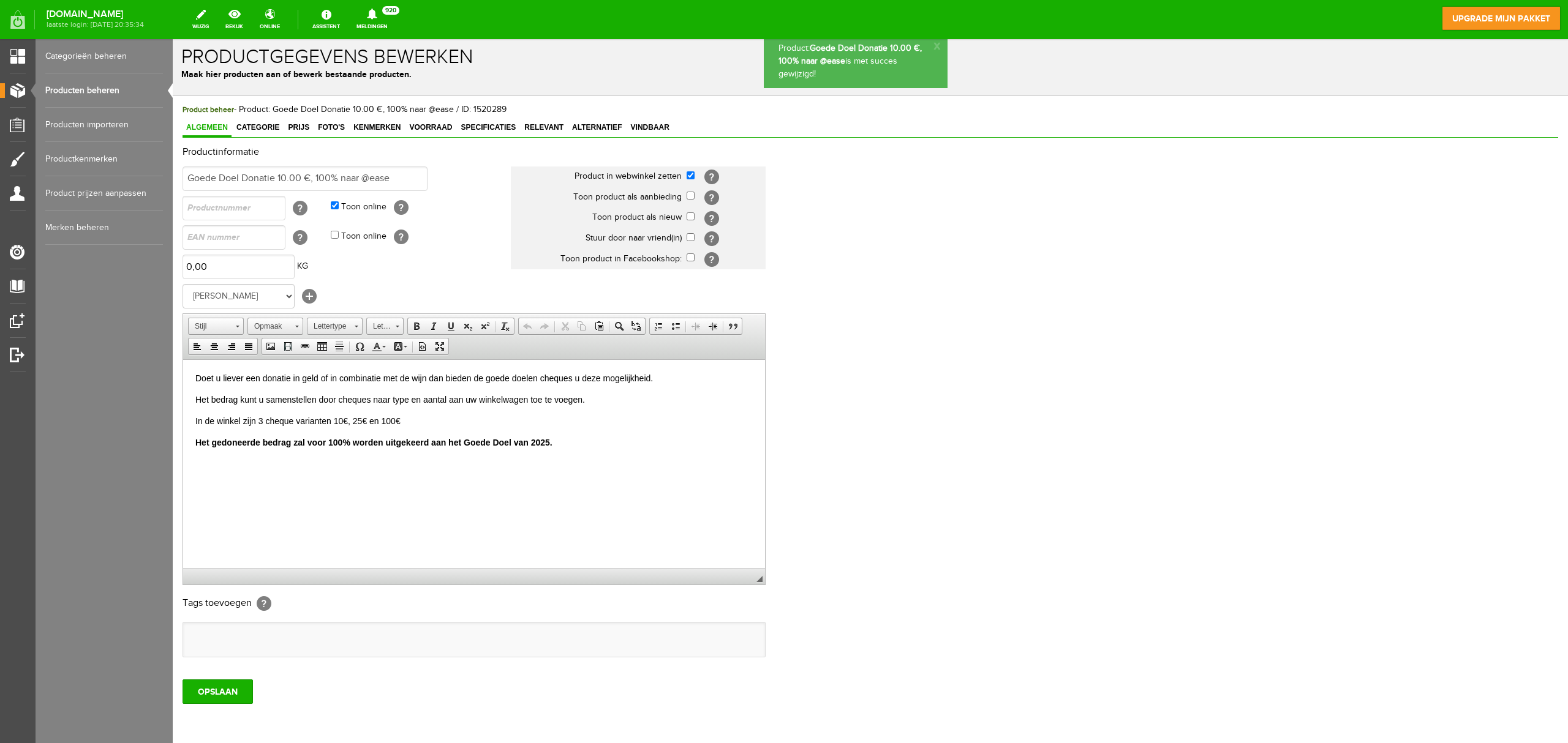
click at [97, 85] on link "Producten beheren" at bounding box center [104, 90] width 118 height 35
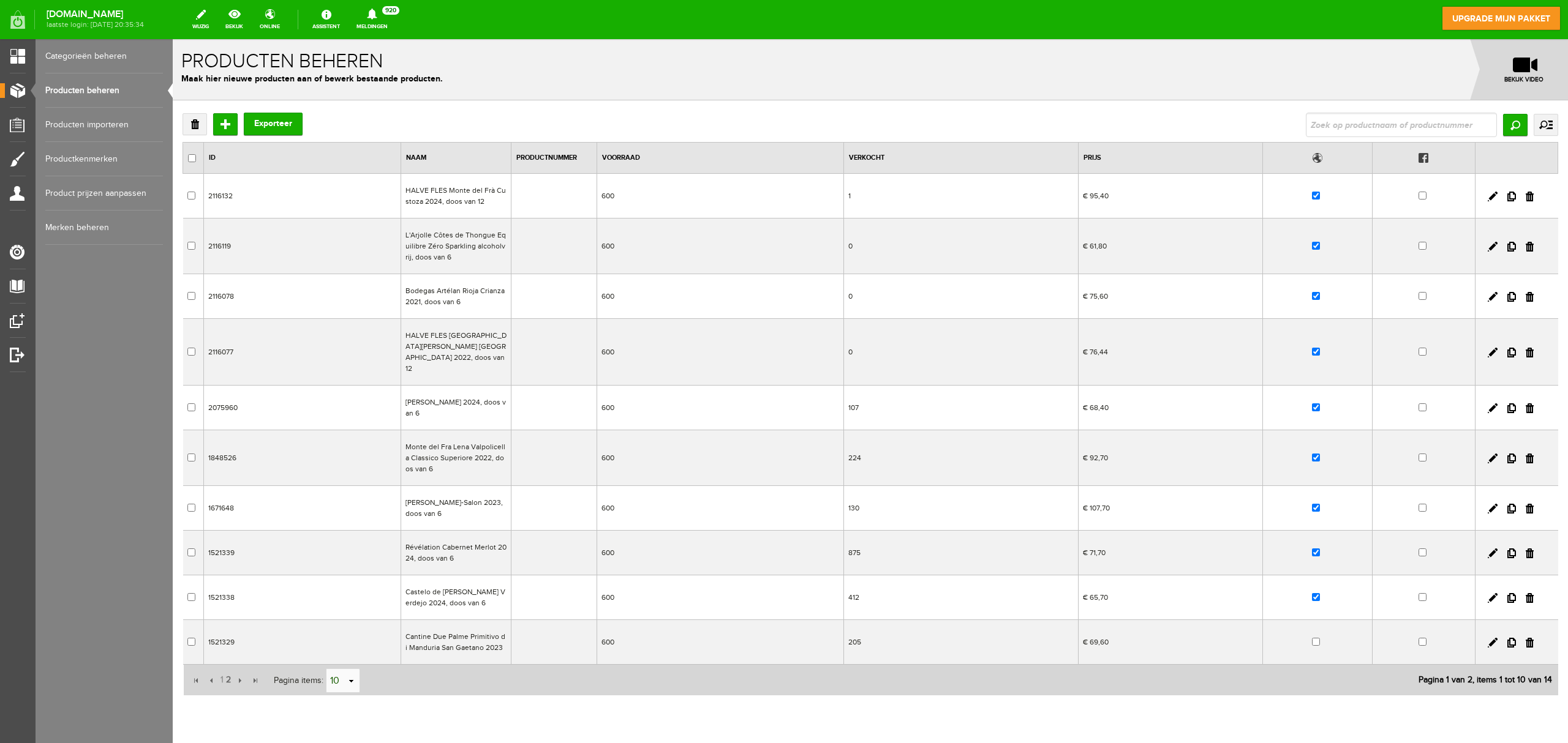
click at [332, 557] on input "10" at bounding box center [337, 681] width 20 height 25
click at [336, 557] on li "50" at bounding box center [343, 649] width 33 height 20
type input "50"
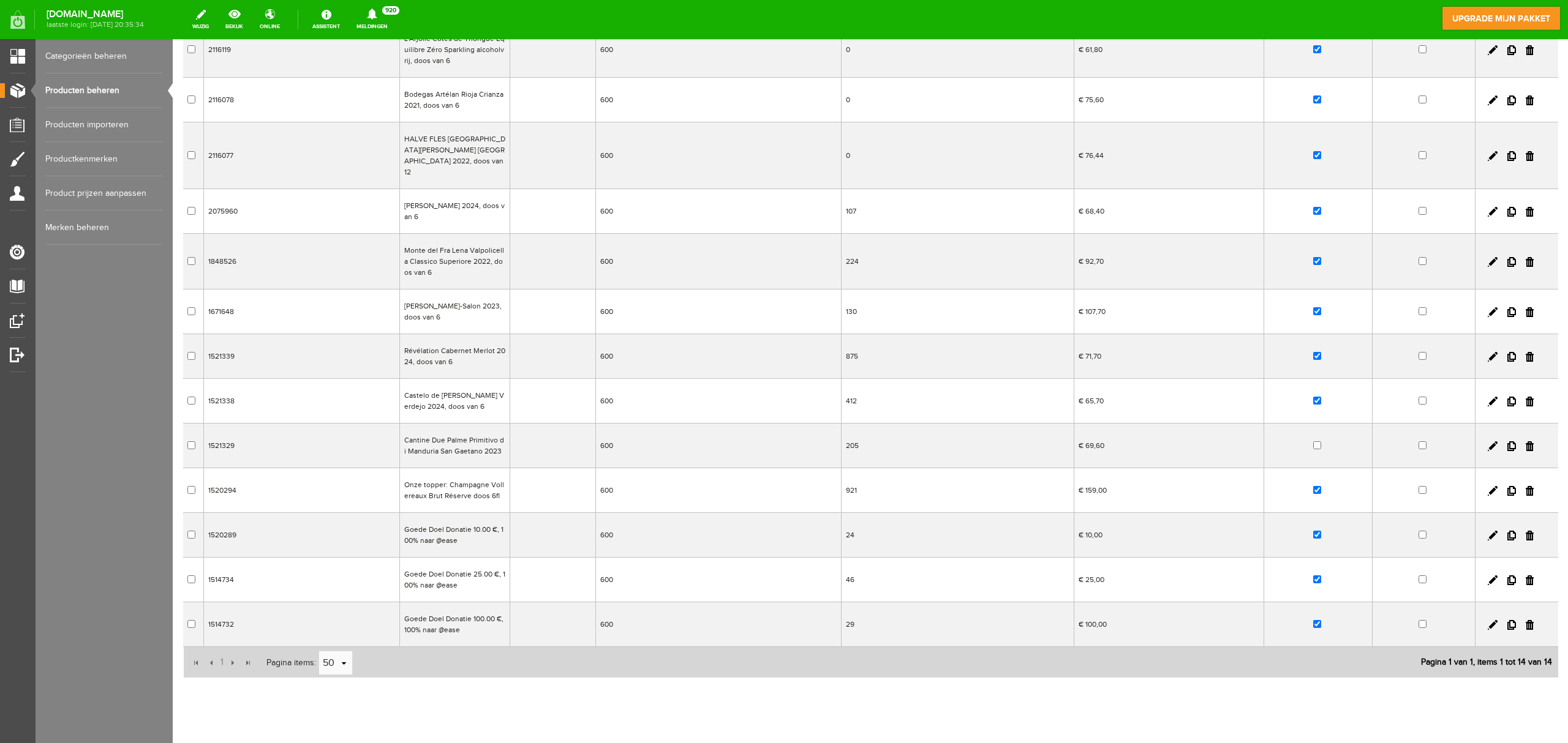
scroll to position [197, 0]
click at [468, 557] on td "Goede Doel Donatie 25.00 €, 100% naar @ease" at bounding box center [454, 579] width 110 height 45
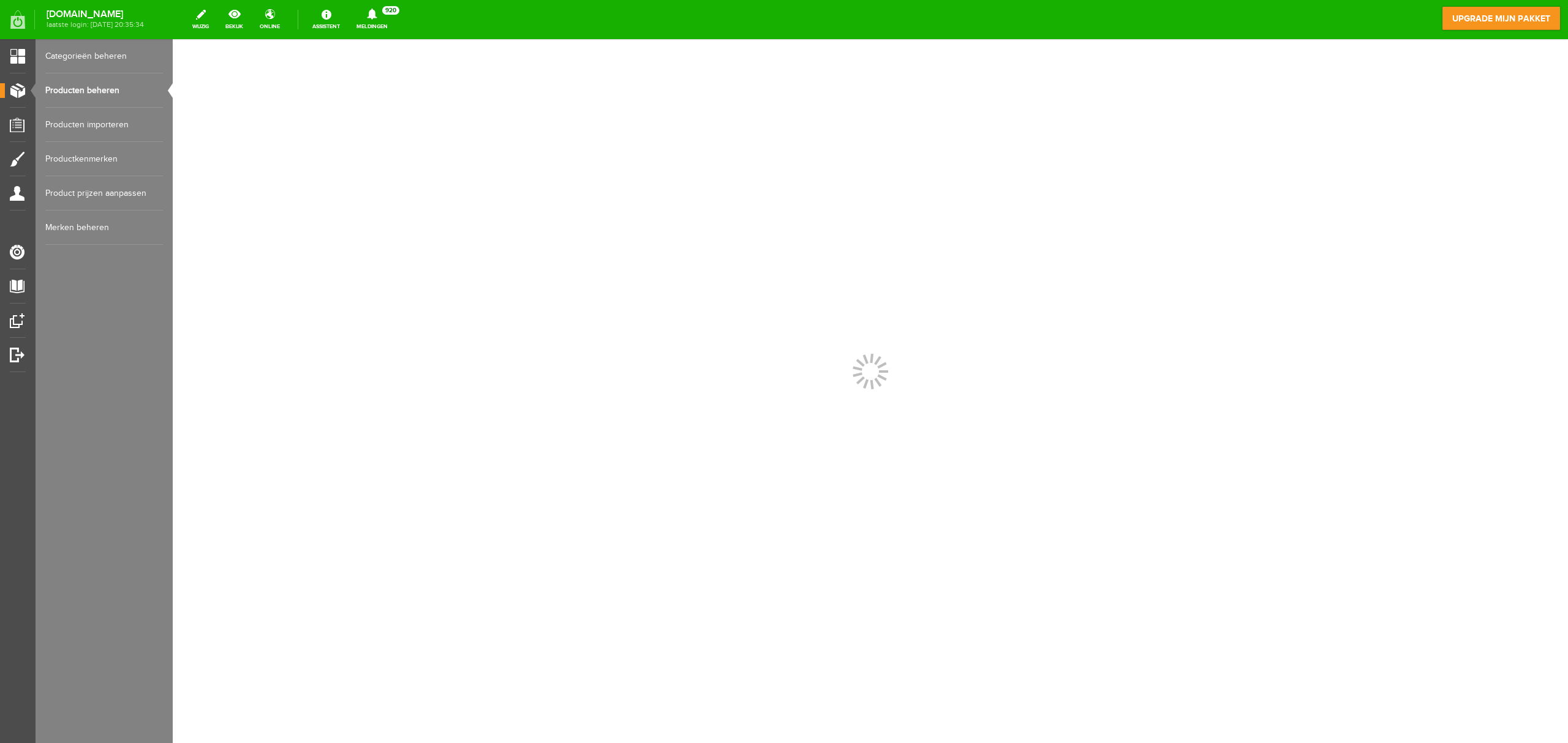
scroll to position [0, 0]
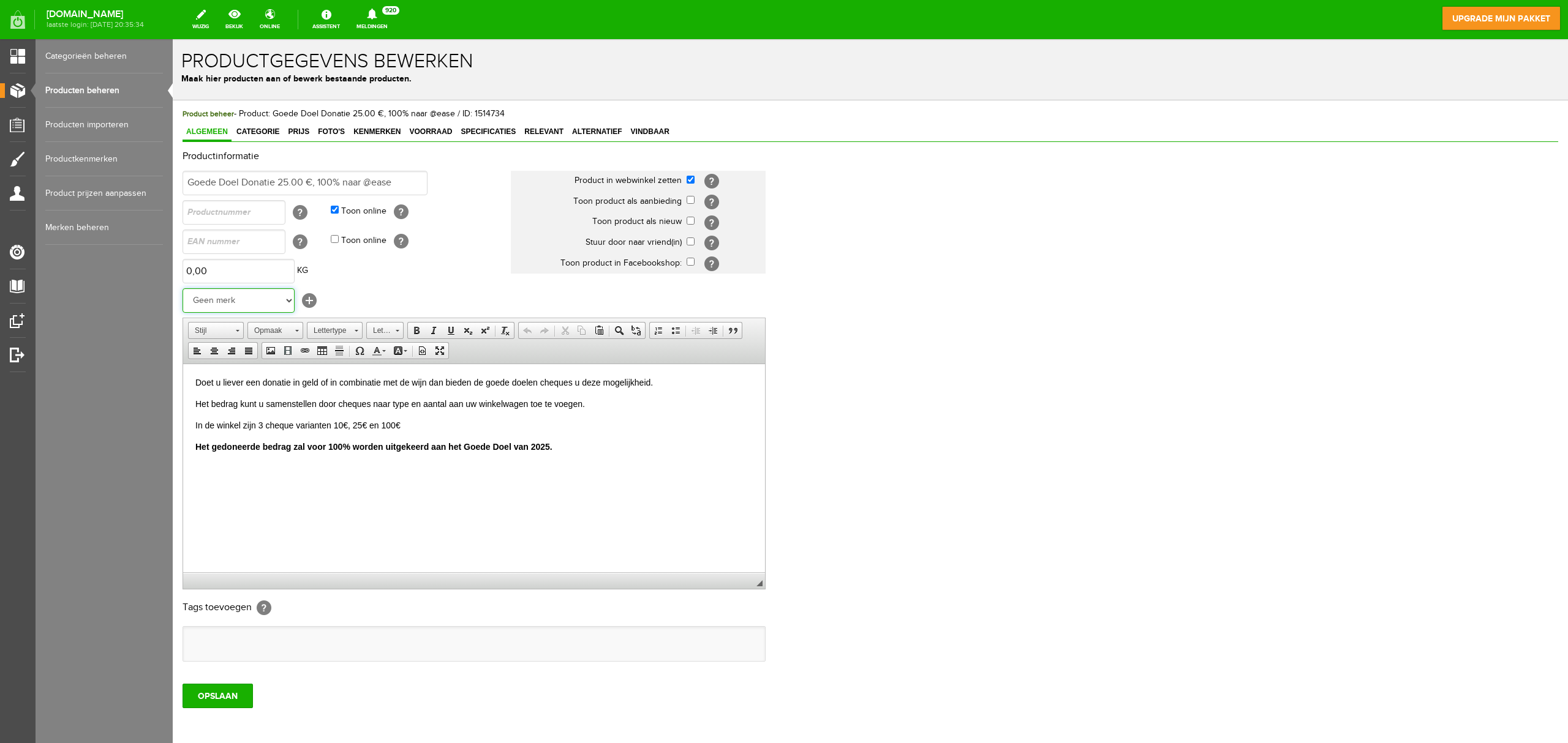
click at [261, 298] on select "Geen merk Goede Doelen Cantine Due Palme Bodegas Artélan Cantine Due Palme Mont…" at bounding box center [238, 300] width 112 height 25
select select "161098"
click at [183, 288] on select "Geen merk Goede Doelen Cantine Due Palme Bodegas Artélan Cantine Due Palme Mont…" at bounding box center [238, 300] width 112 height 25
click at [221, 557] on input "OPSLAAN" at bounding box center [217, 696] width 70 height 25
click at [98, 89] on link "Producten beheren" at bounding box center [104, 90] width 118 height 35
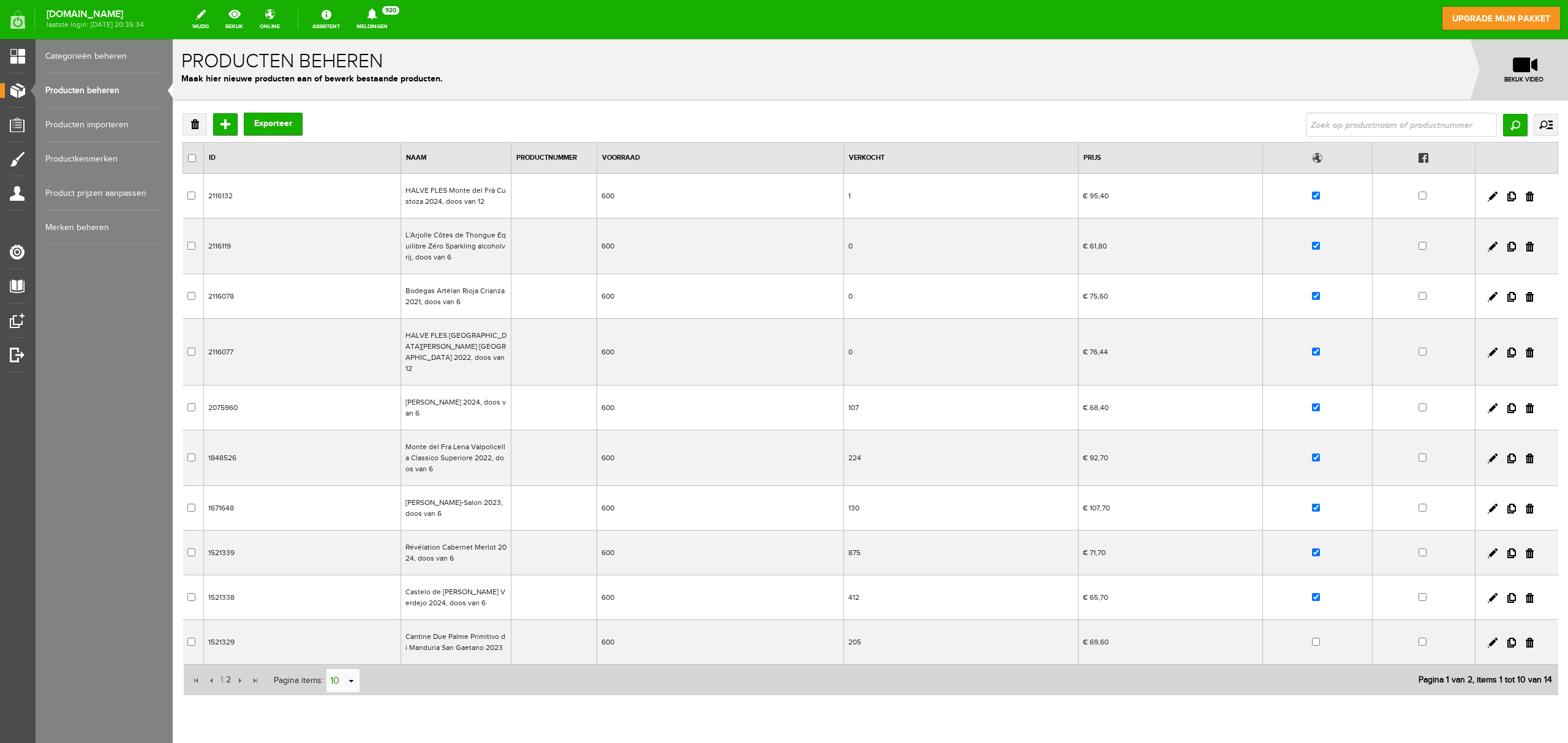
click at [355, 557] on link "select" at bounding box center [352, 681] width 10 height 23
click at [356, 557] on li "50" at bounding box center [343, 649] width 33 height 20
type input "50"
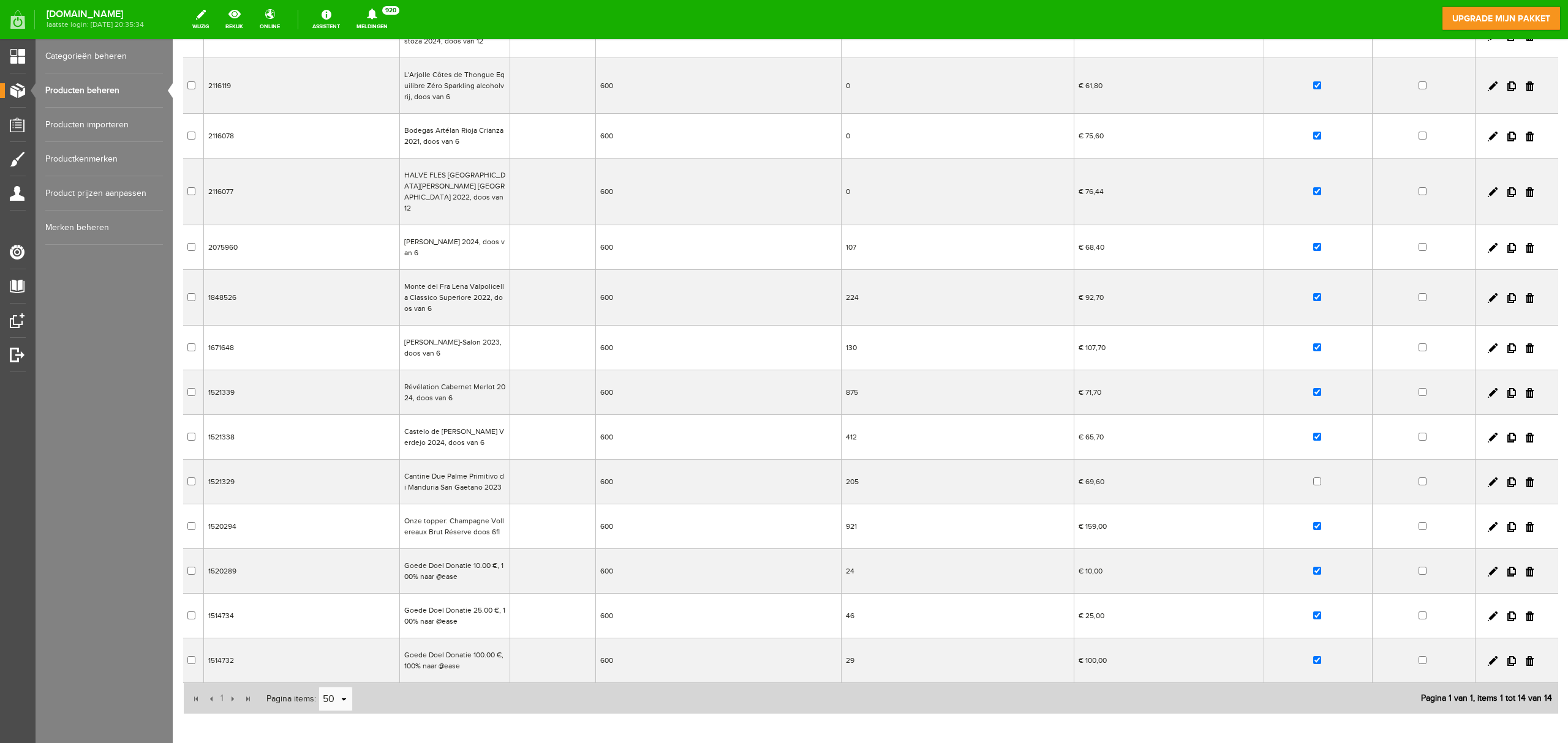
scroll to position [162, 0]
click at [440, 557] on td "Goede Doel Donatie 100.00 €, 100% naar @ease" at bounding box center [454, 658] width 110 height 45
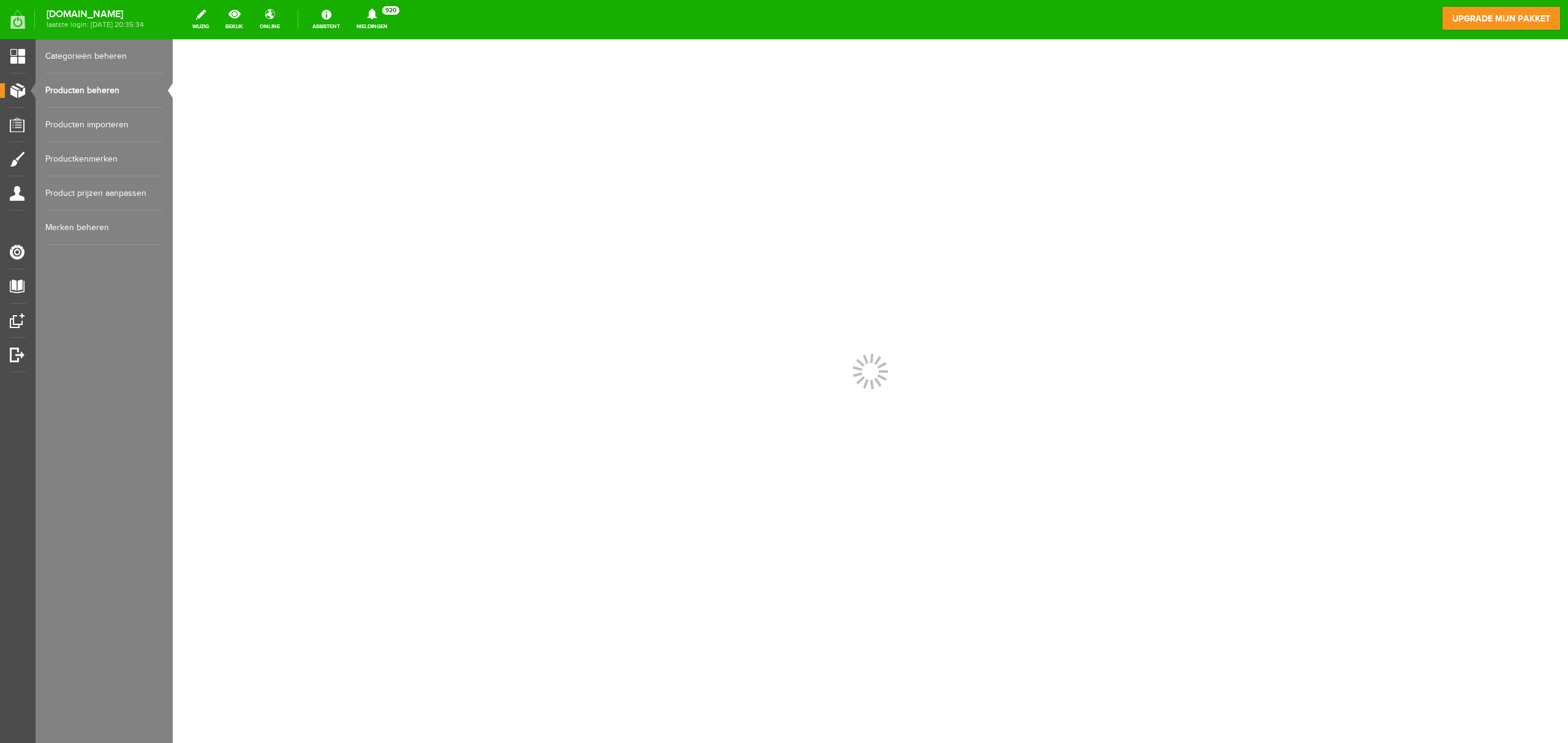
scroll to position [0, 0]
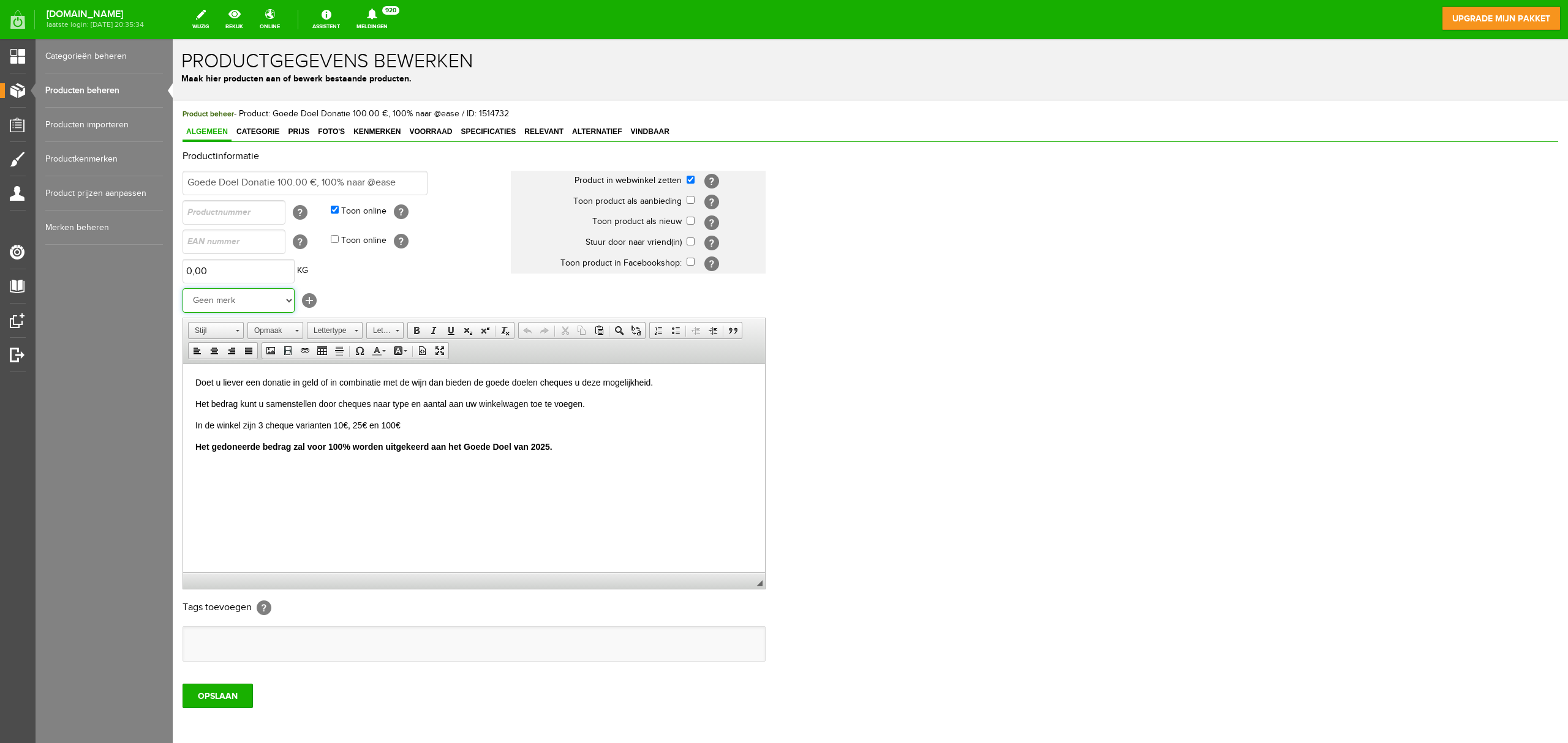
click at [263, 297] on select "Geen merk Goede Doelen Cantine Due Palme Bodegas Artélan Cantine Due Palme Mont…" at bounding box center [238, 300] width 112 height 25
select select "161098"
click at [183, 288] on select "Geen merk Goede Doelen Cantine Due Palme Bodegas Artélan Cantine Due Palme Mont…" at bounding box center [238, 300] width 112 height 25
click at [234, 557] on input "OPSLAAN" at bounding box center [217, 696] width 70 height 25
click at [386, 131] on span "Kenmerken" at bounding box center [377, 131] width 55 height 8
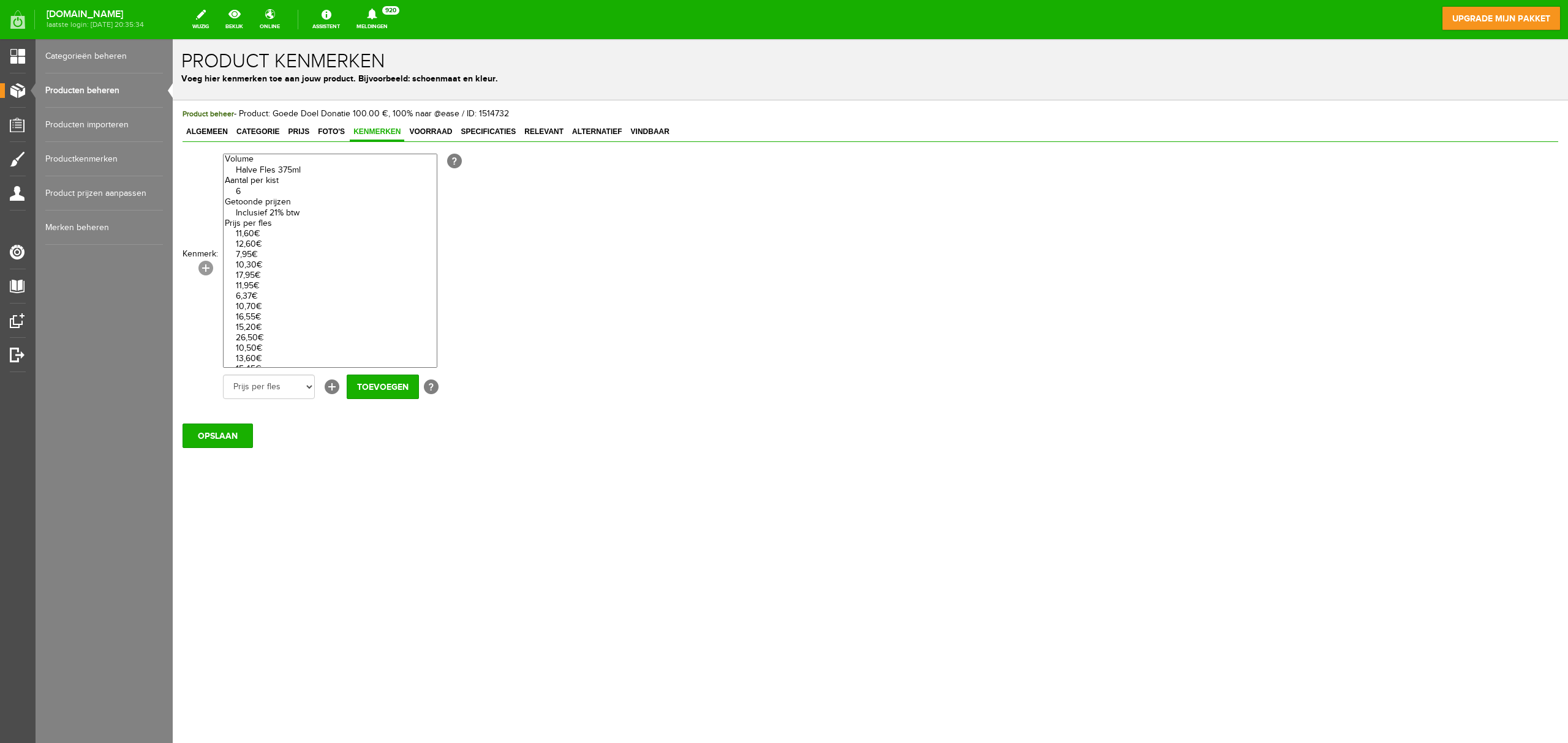
click at [207, 269] on link "[+]" at bounding box center [205, 268] width 15 height 15
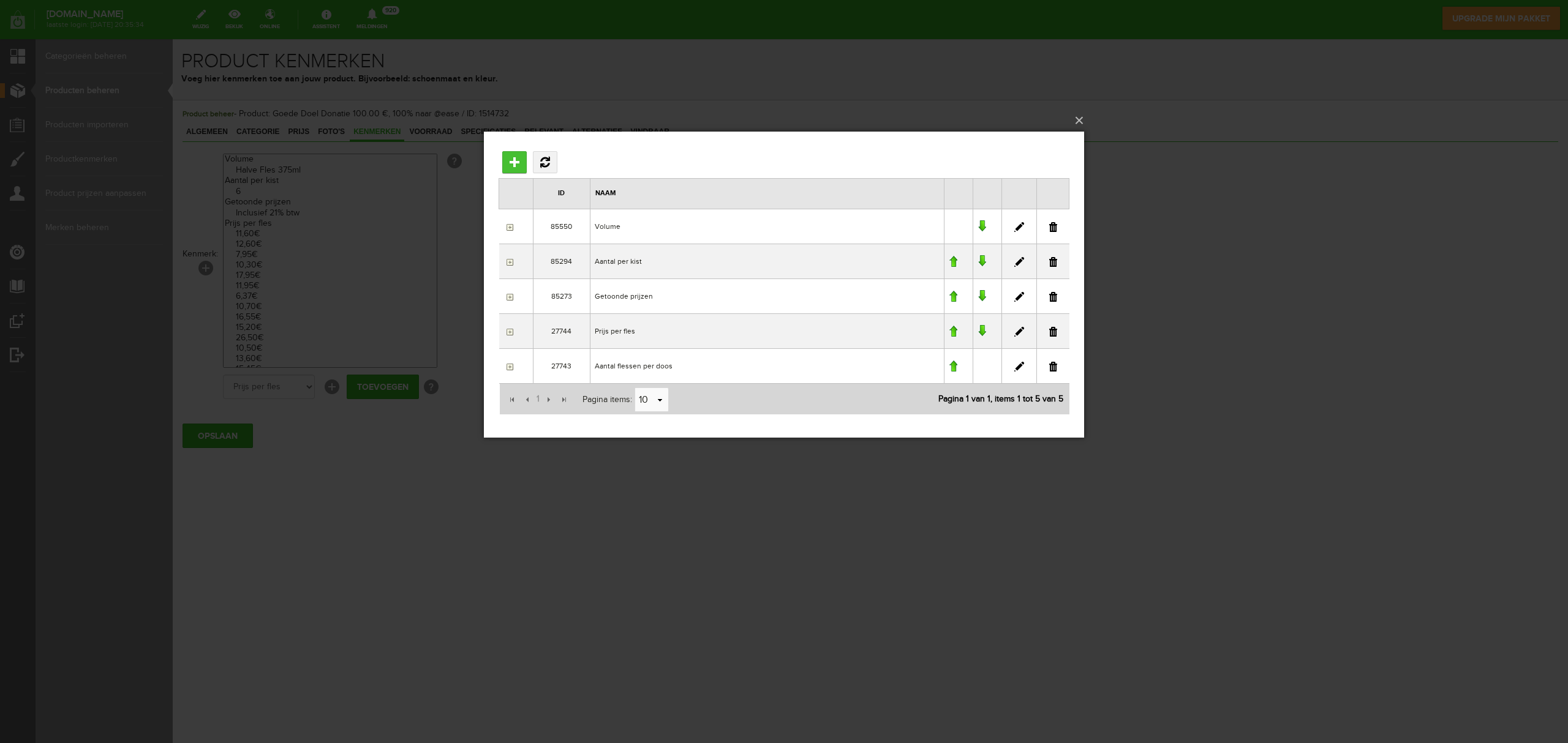
click at [510, 159] on input "Toevoegen" at bounding box center [514, 162] width 25 height 22
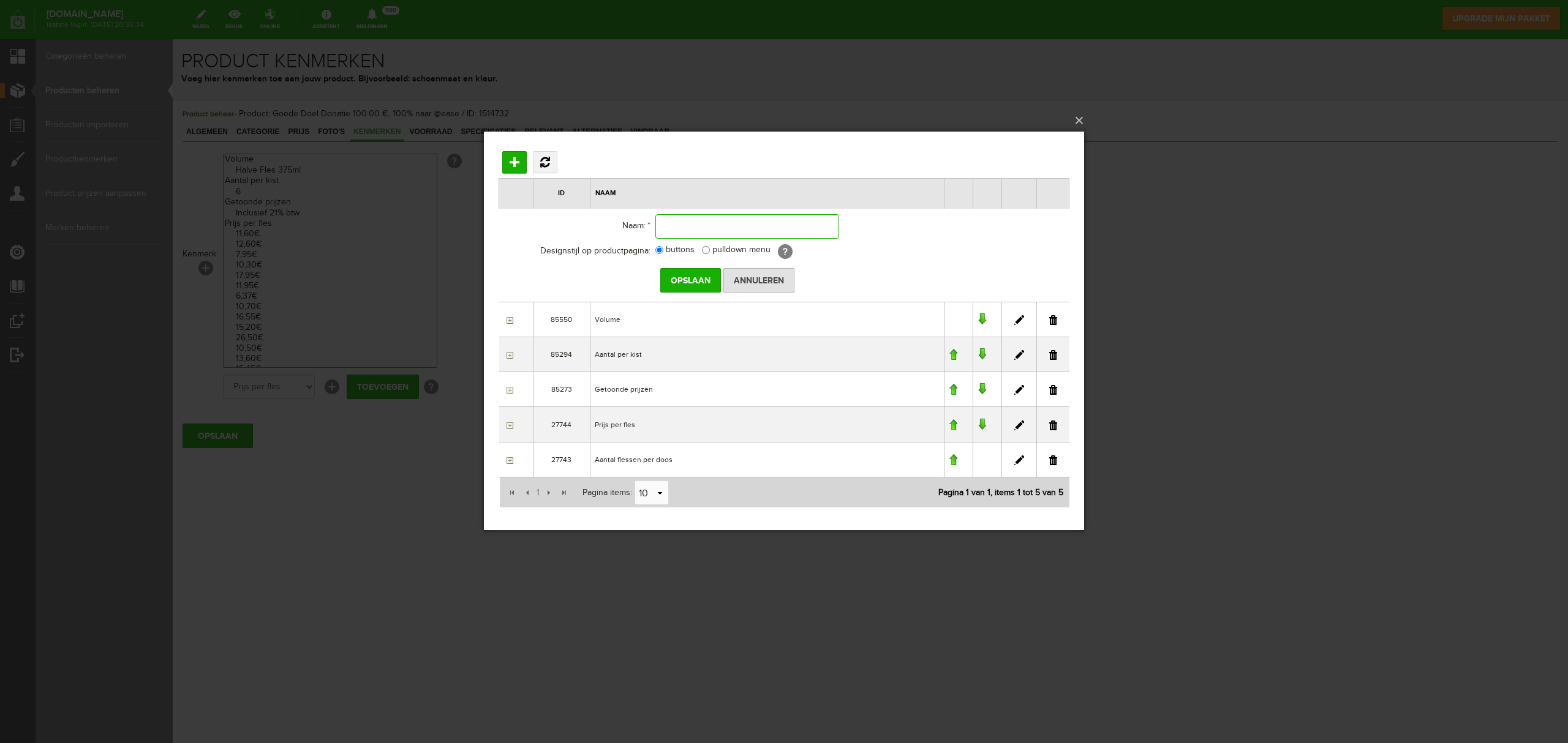
click at [680, 225] on input "text" at bounding box center [747, 226] width 184 height 25
type input "Goede doelen bijdrage"
click at [694, 282] on input "Opslaan" at bounding box center [690, 280] width 60 height 25
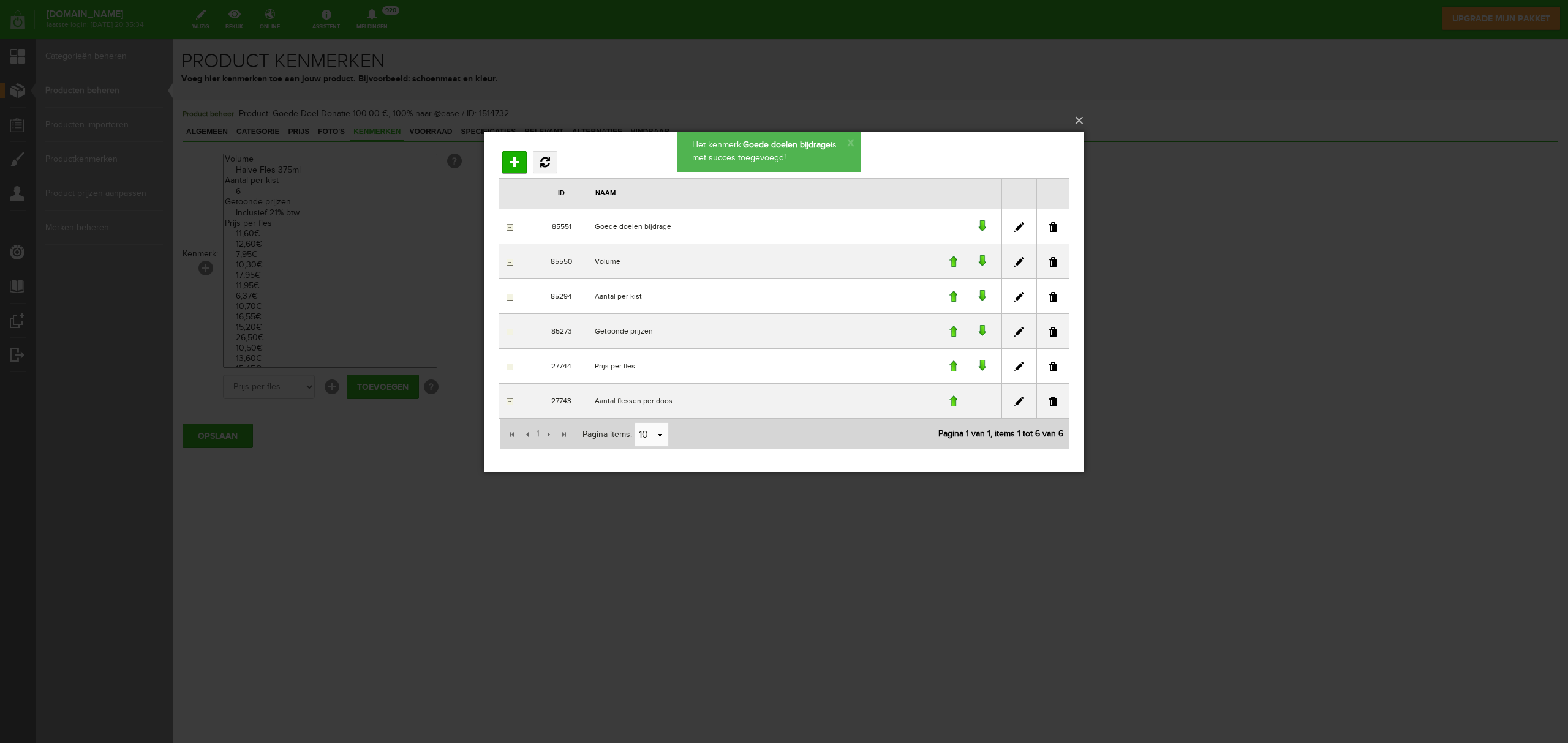
click at [602, 520] on div "×" at bounding box center [784, 372] width 600 height 480
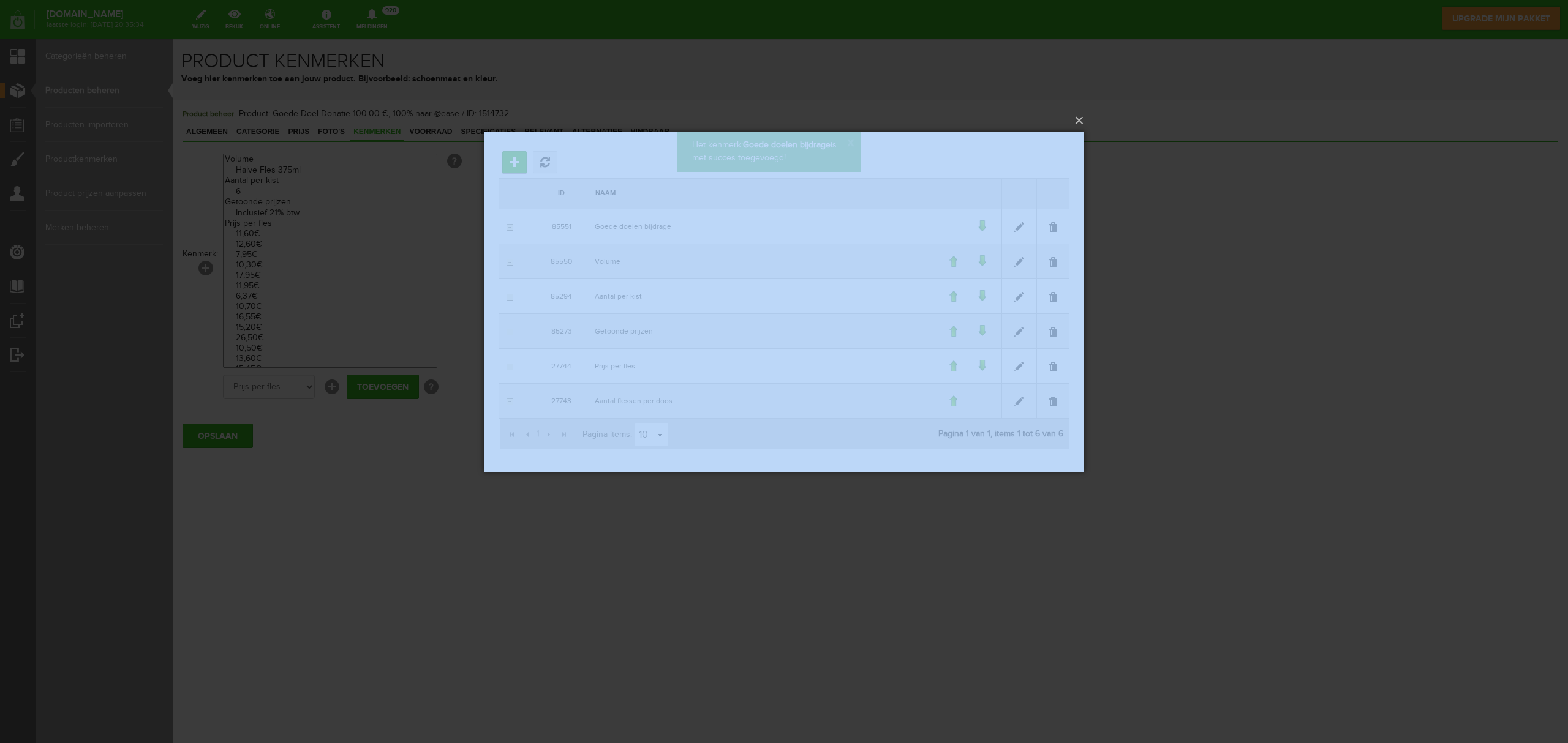
click at [602, 520] on div "×" at bounding box center [784, 372] width 600 height 480
click at [1083, 112] on button "×" at bounding box center [787, 120] width 600 height 27
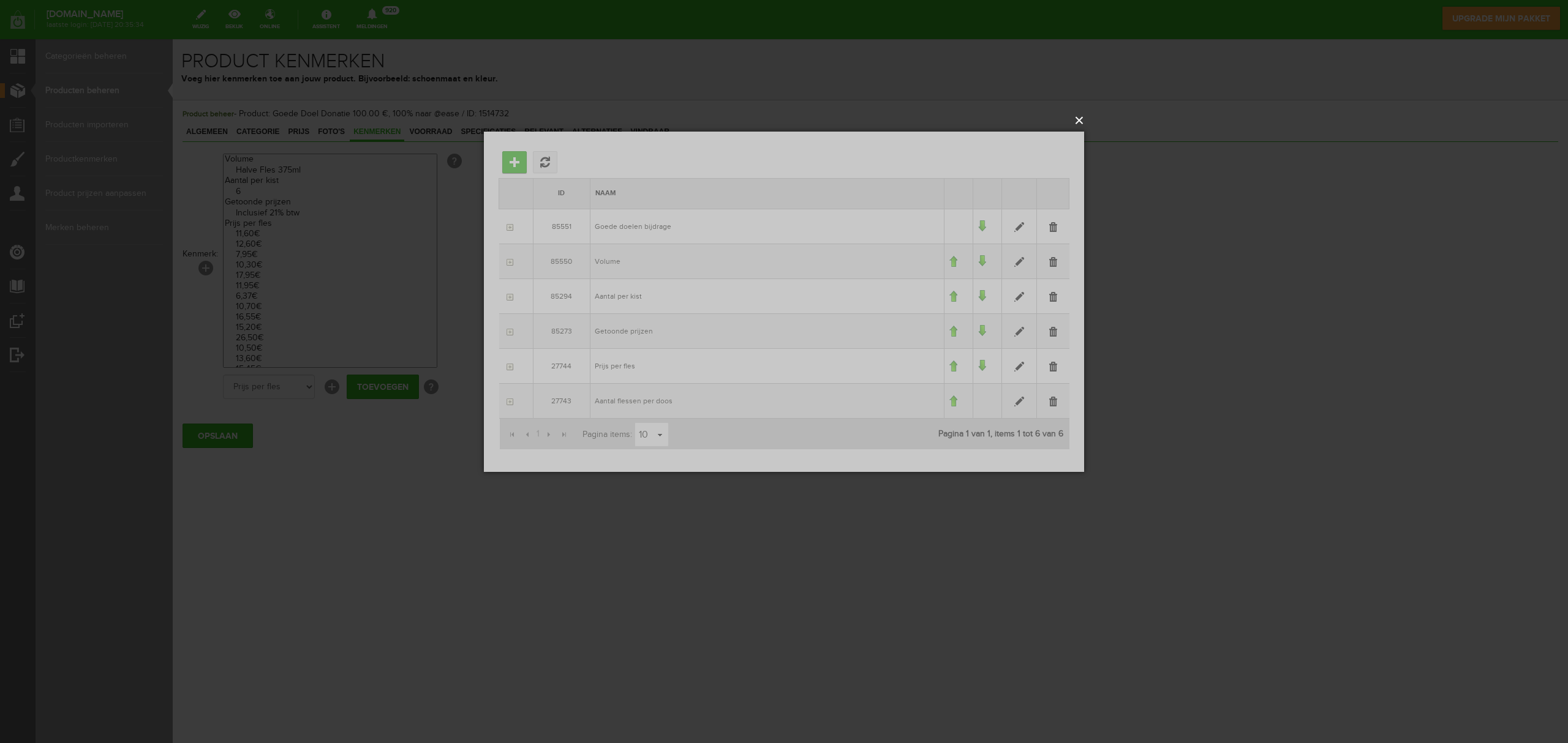
select select
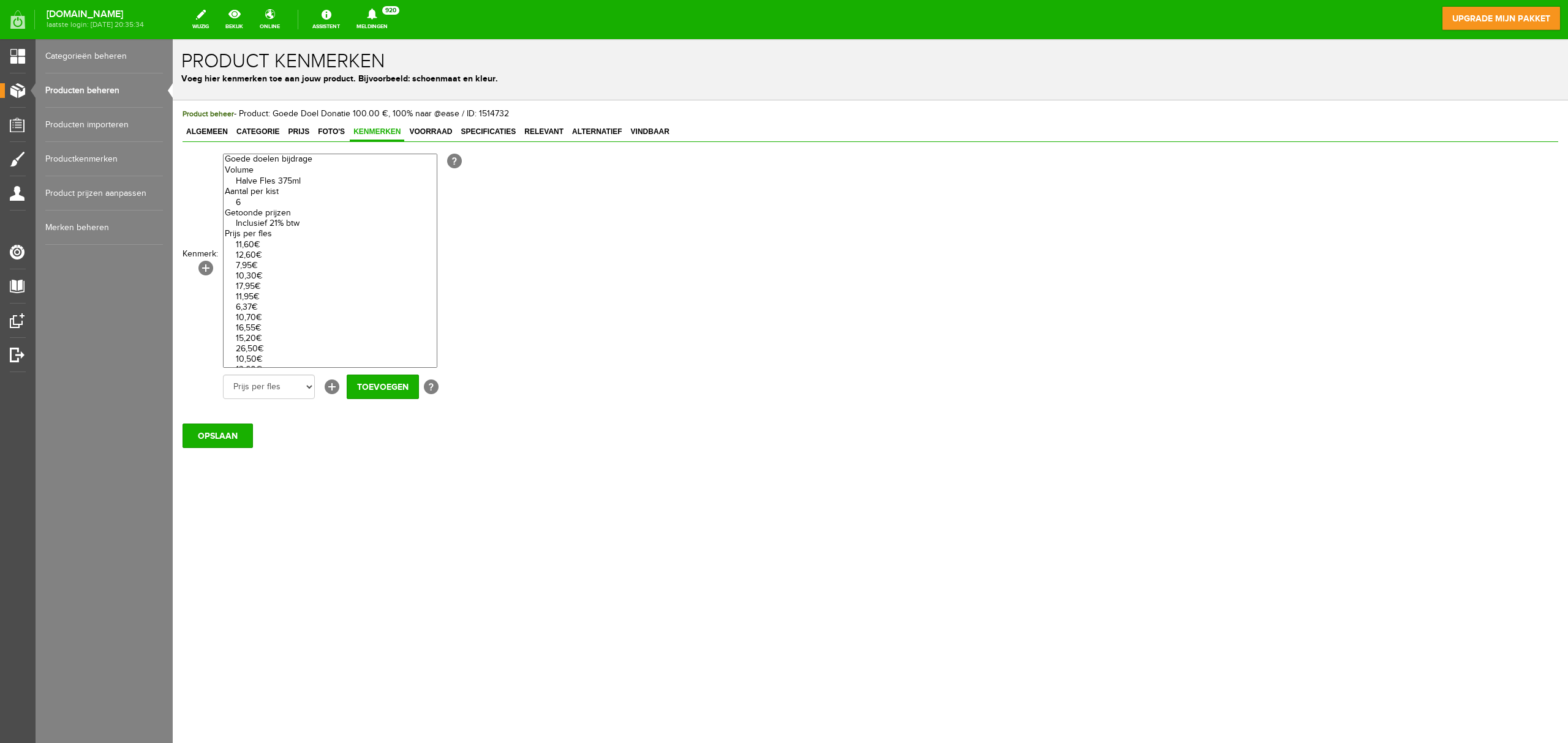
click at [313, 157] on optgroup at bounding box center [330, 160] width 213 height 11
click at [302, 157] on optgroup at bounding box center [330, 160] width 213 height 11
click at [284, 158] on optgroup at bounding box center [330, 160] width 213 height 11
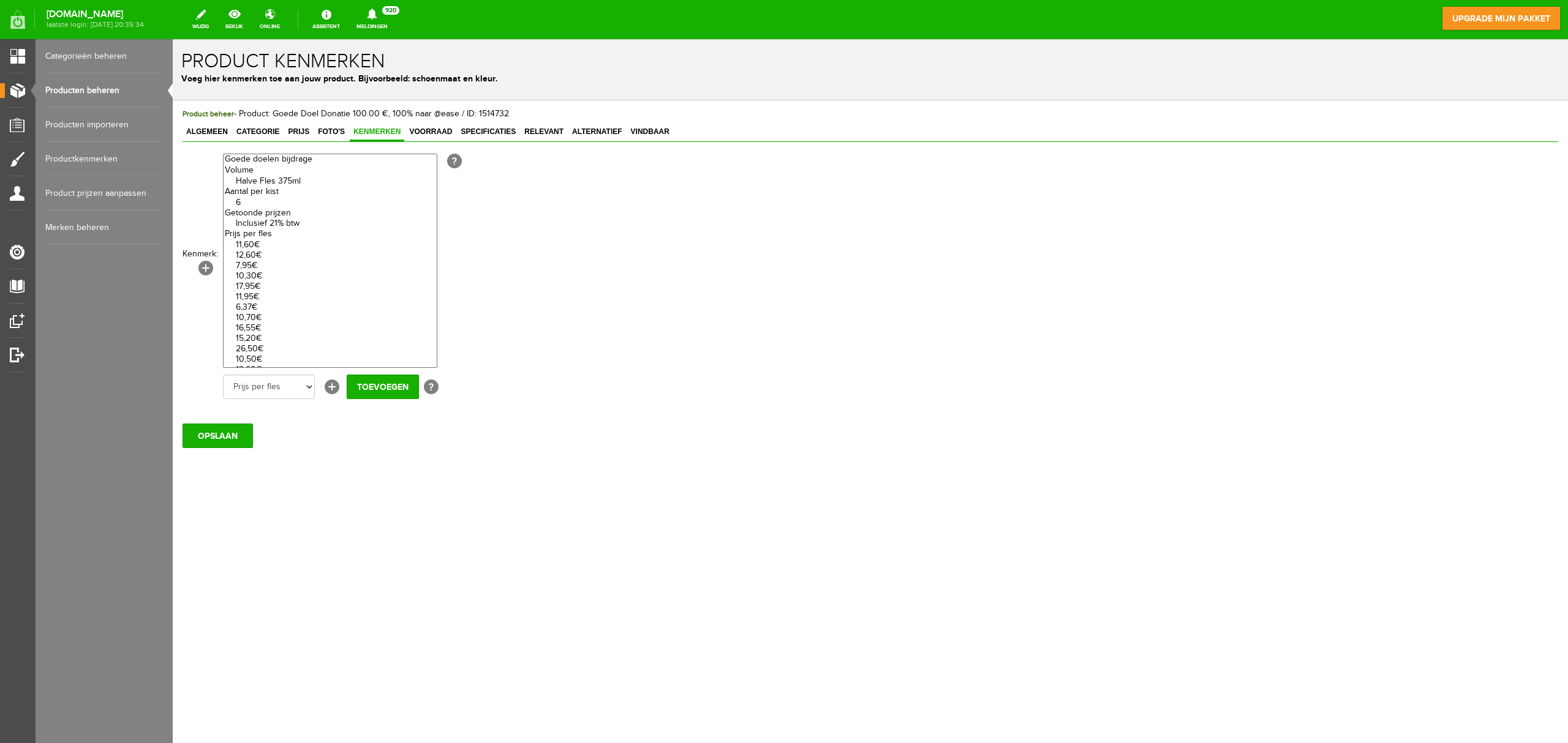
click at [284, 158] on optgroup at bounding box center [330, 160] width 213 height 11
click at [263, 162] on optgroup at bounding box center [330, 160] width 213 height 11
click at [206, 272] on link "[+]" at bounding box center [205, 268] width 15 height 15
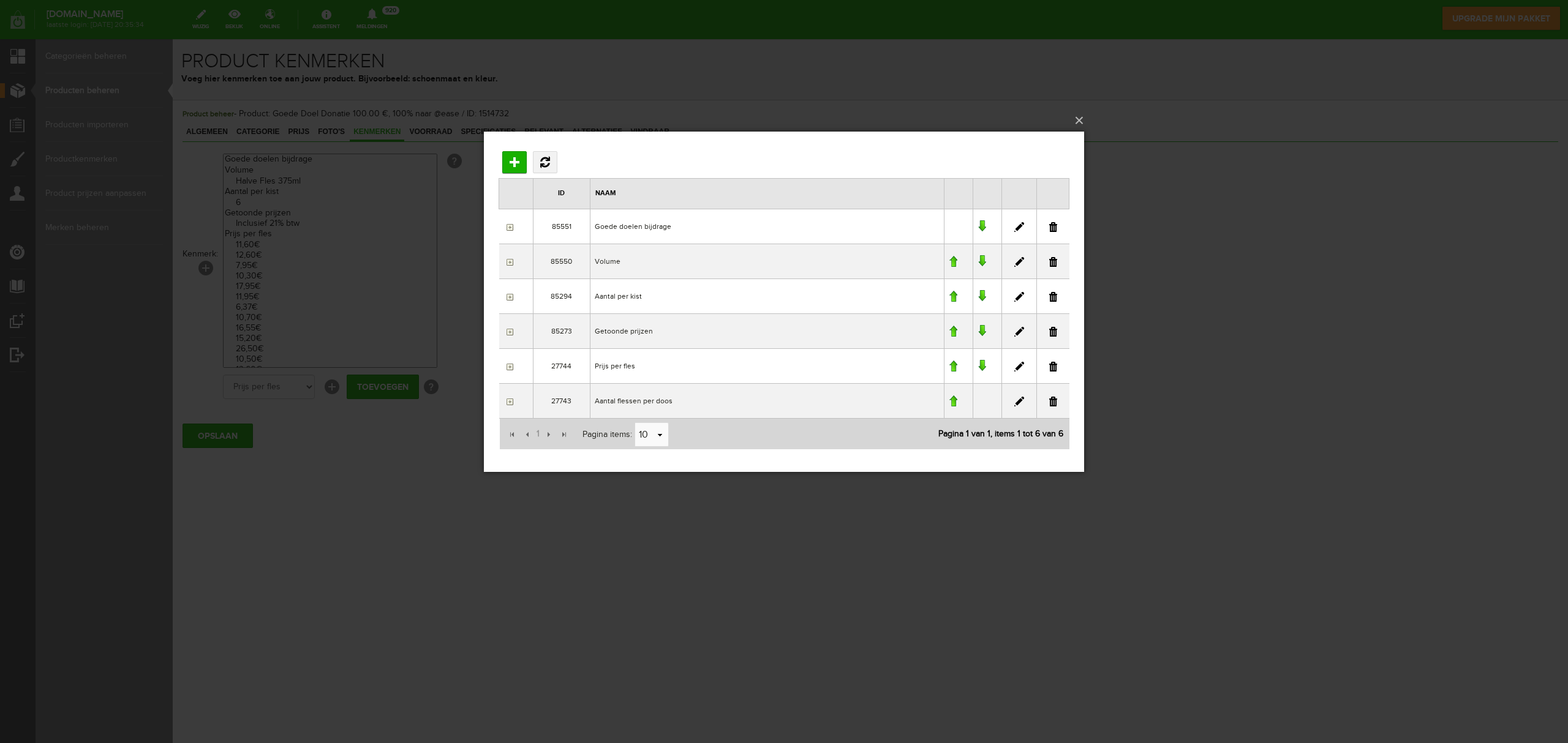
click at [1015, 223] on link at bounding box center [1019, 227] width 10 height 10
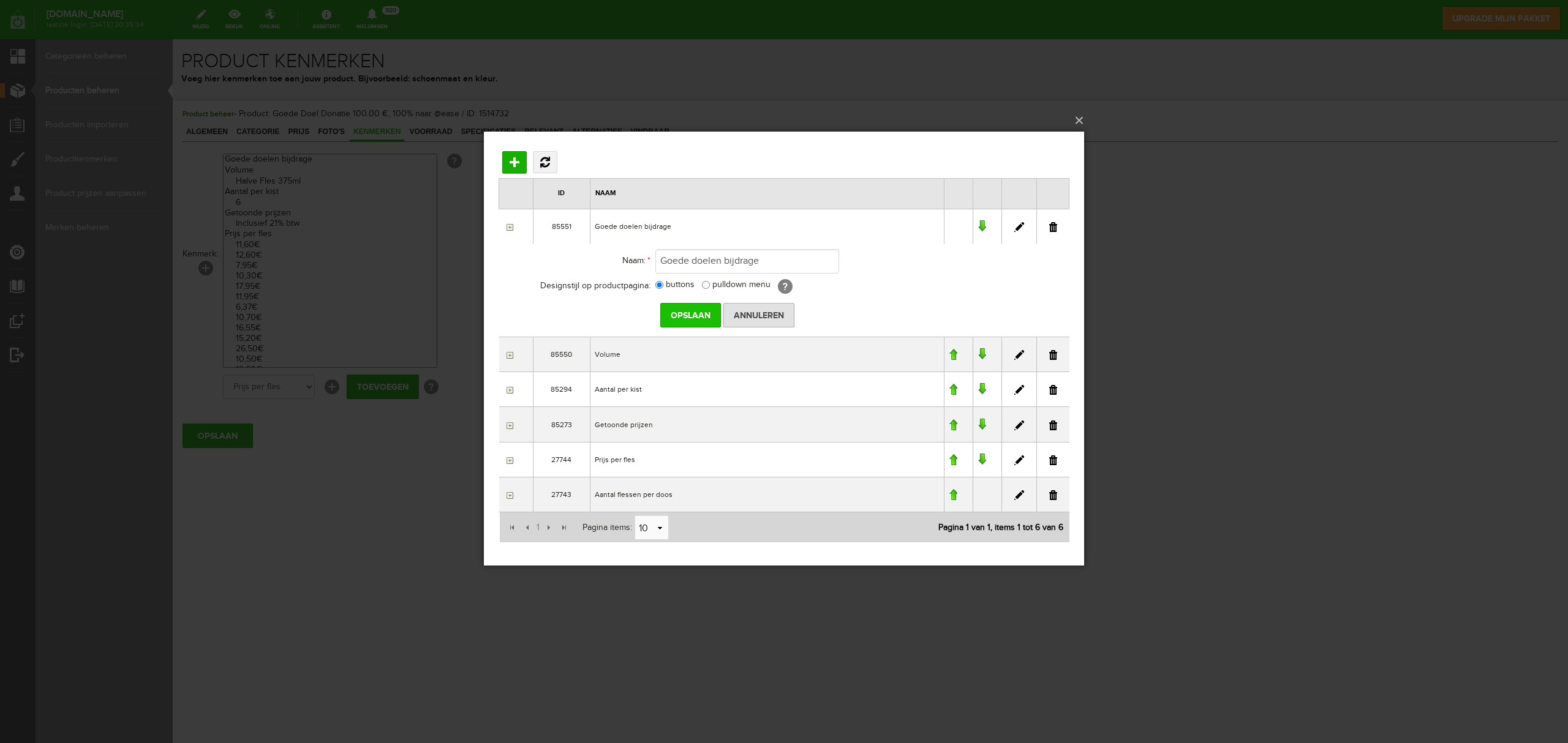
click at [695, 317] on input "Opslaan" at bounding box center [690, 315] width 60 height 25
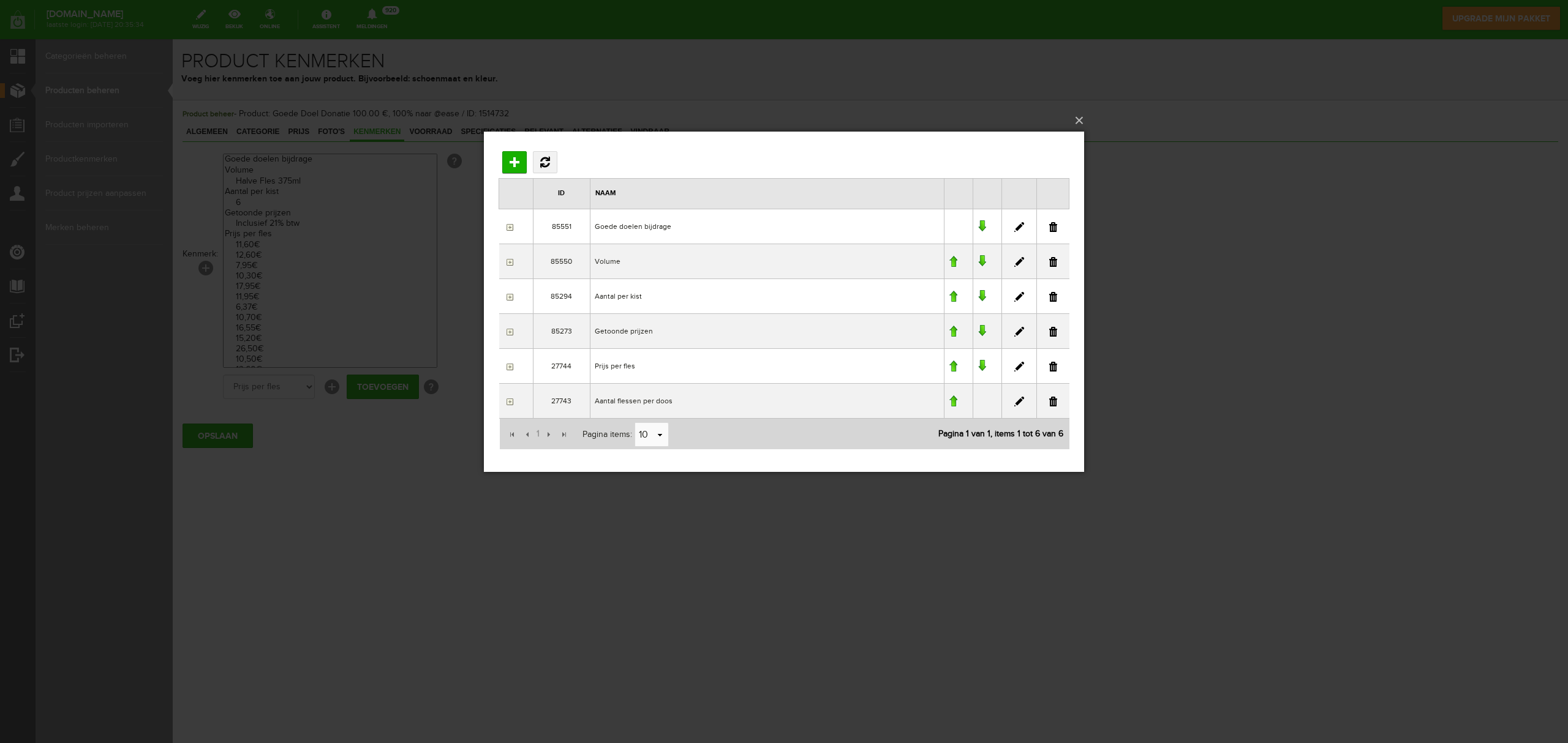
click at [982, 297] on link at bounding box center [982, 296] width 8 height 12
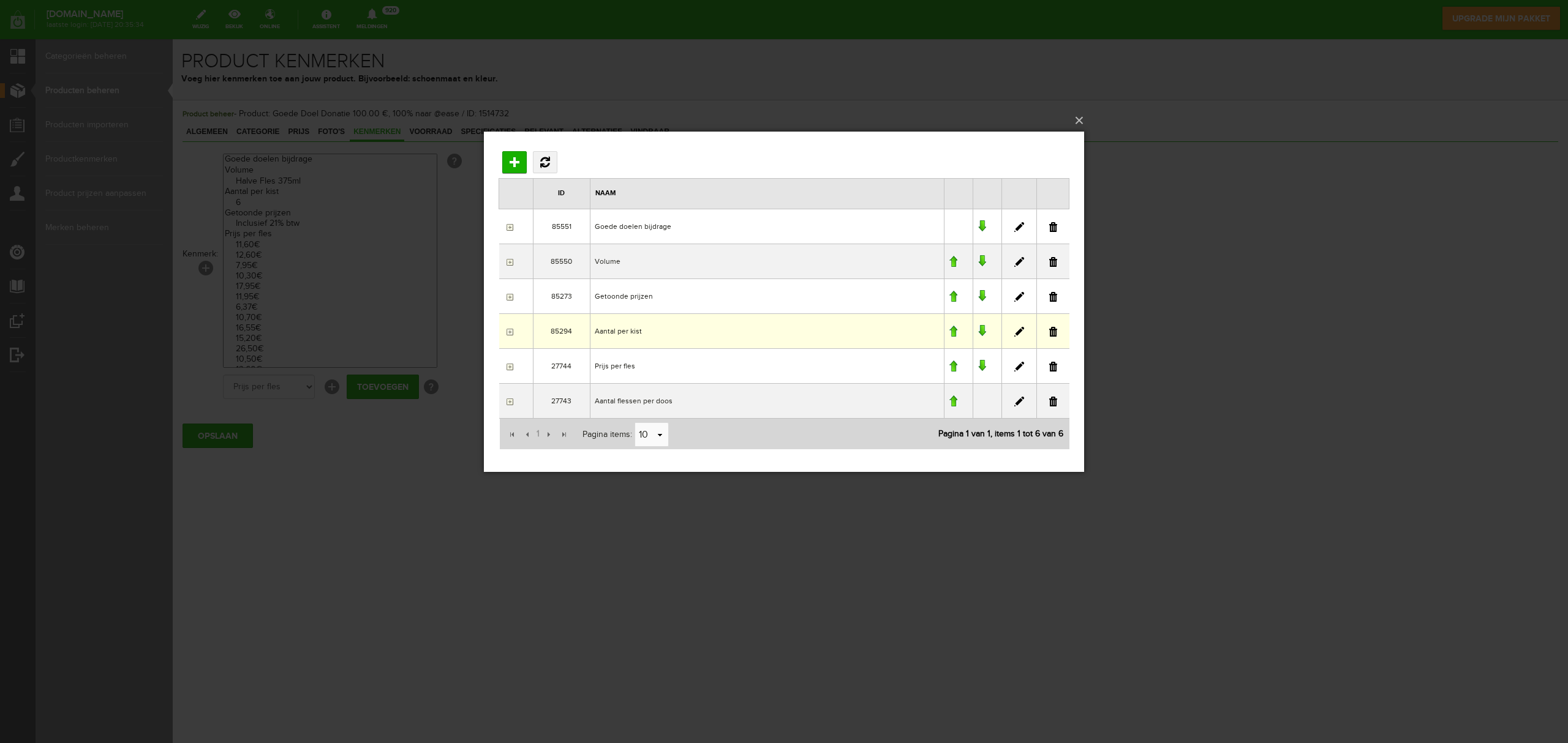
click at [982, 338] on link at bounding box center [982, 330] width 8 height 12
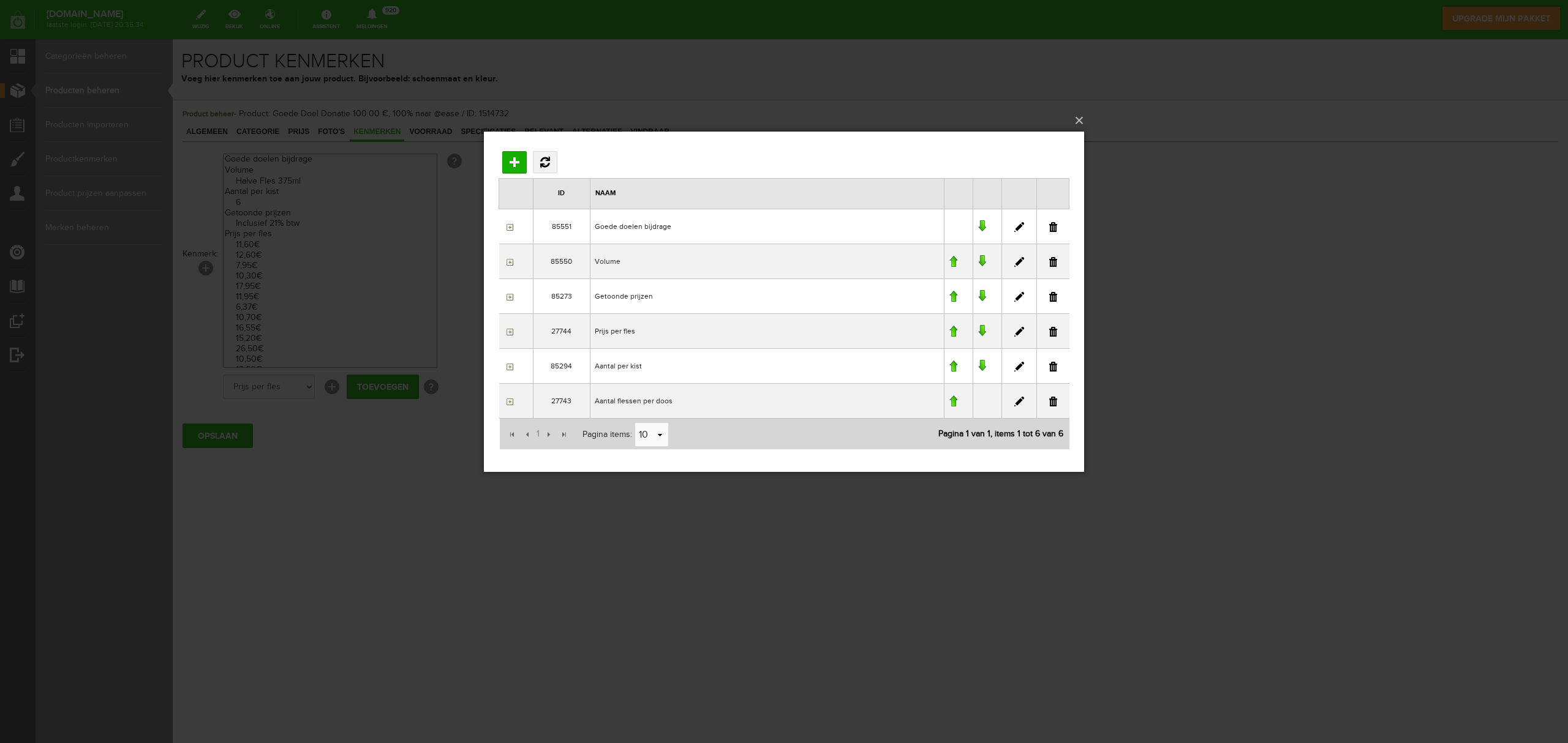
click at [898, 551] on div "×" at bounding box center [784, 372] width 600 height 480
click at [696, 530] on div "×" at bounding box center [784, 372] width 600 height 480
click at [1081, 119] on button "×" at bounding box center [787, 120] width 600 height 27
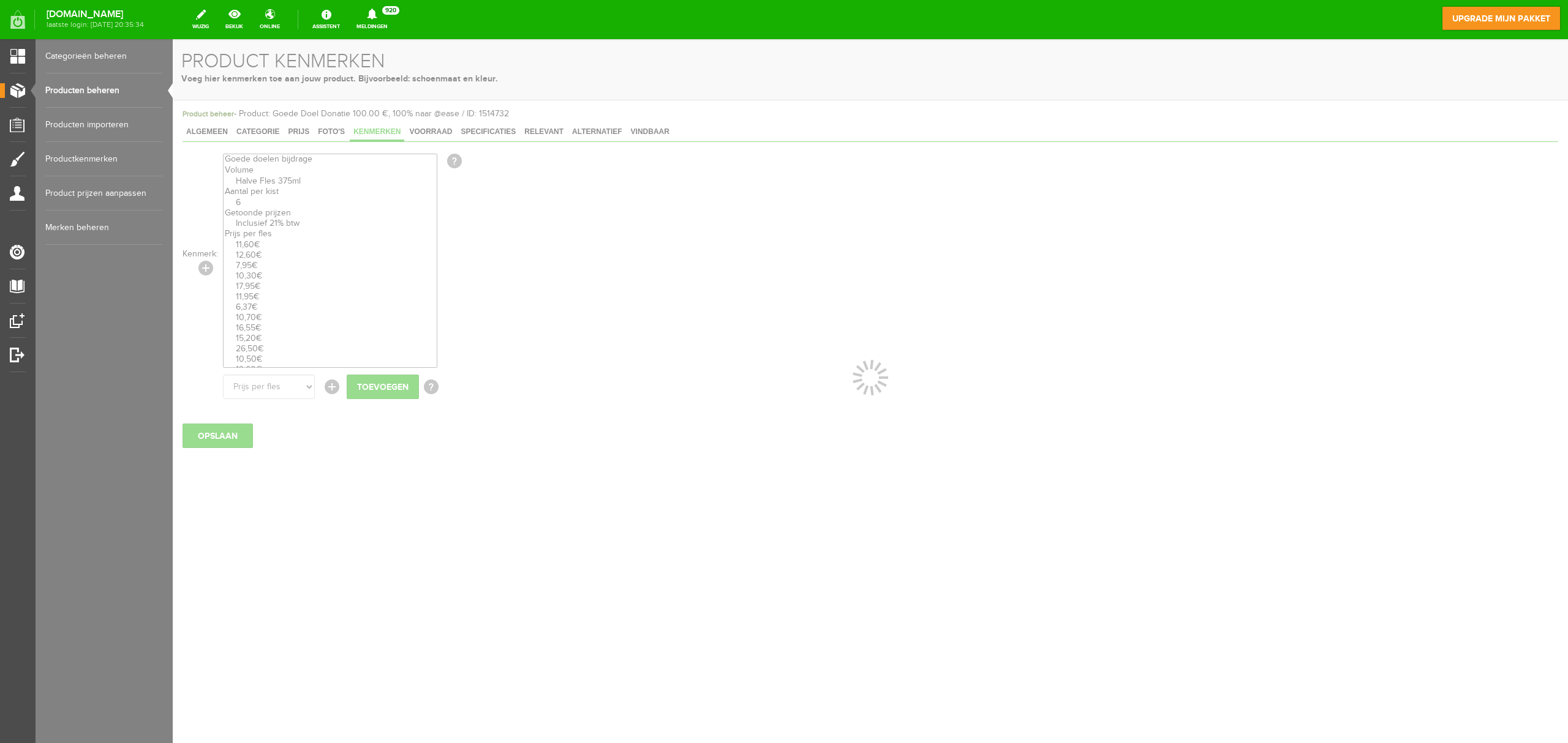
select select
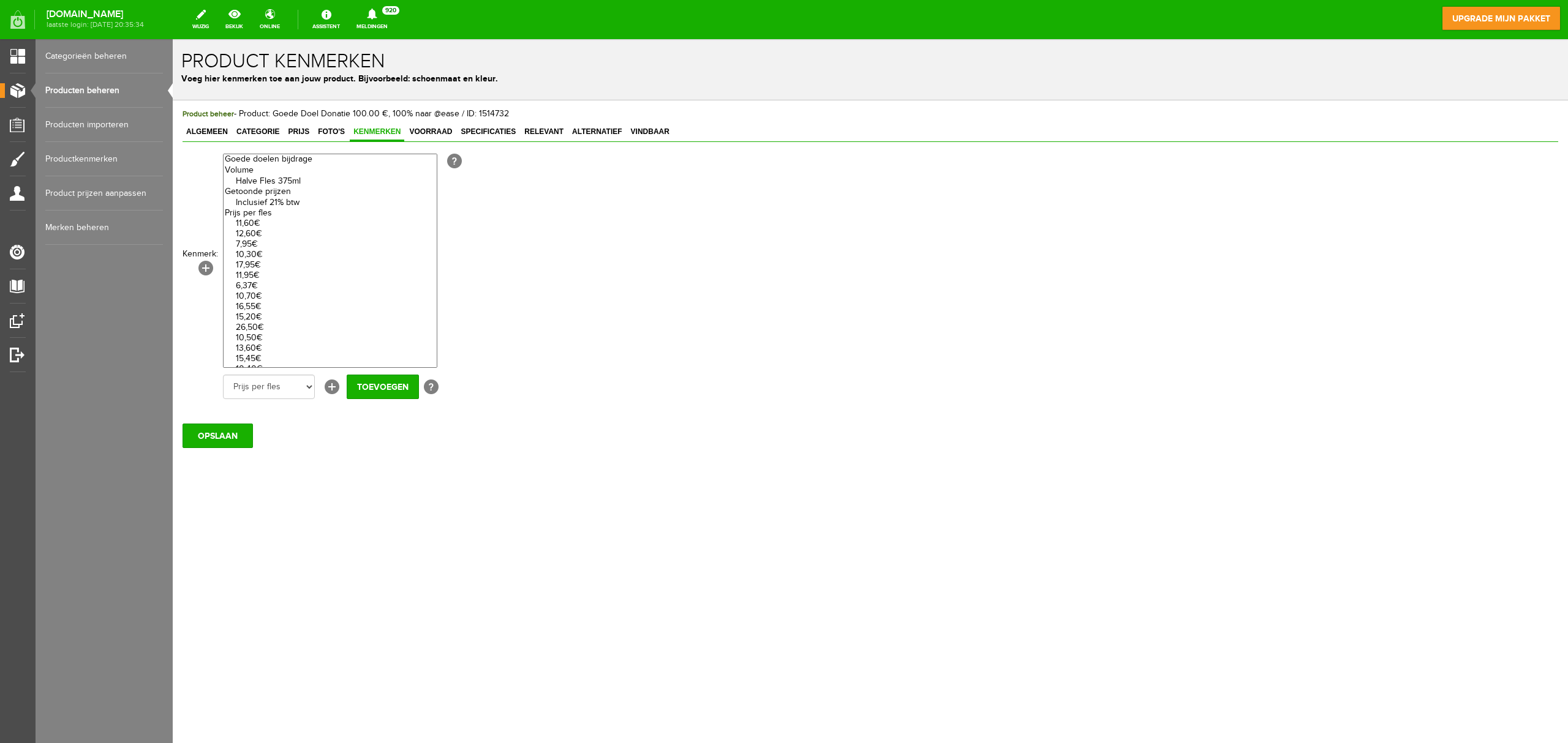
click at [310, 159] on optgroup at bounding box center [330, 160] width 213 height 11
click at [287, 158] on optgroup at bounding box center [330, 160] width 213 height 11
click at [247, 159] on optgroup at bounding box center [330, 160] width 213 height 11
click at [208, 267] on link "[+]" at bounding box center [205, 268] width 15 height 15
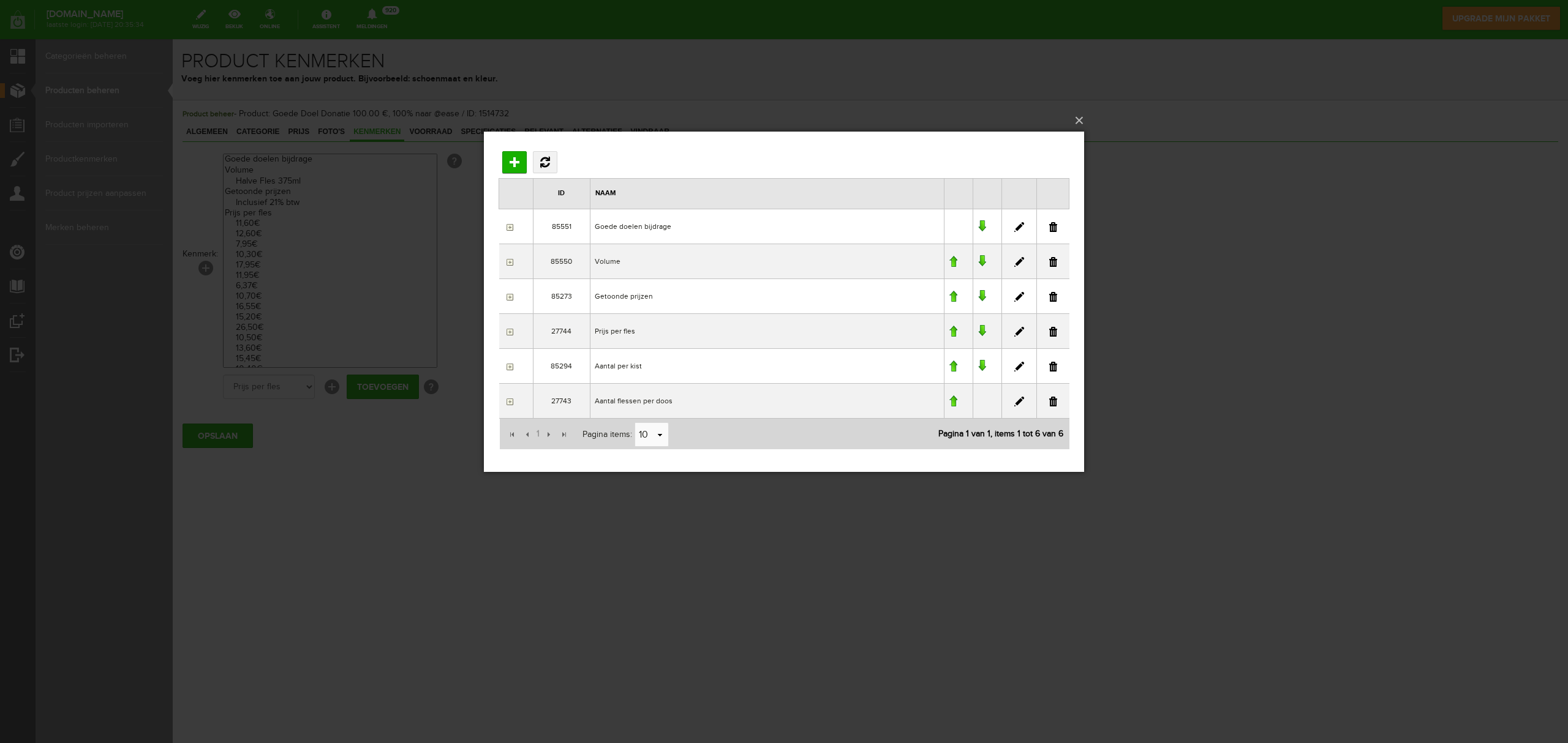
click at [409, 490] on div "×" at bounding box center [784, 372] width 1568 height 743
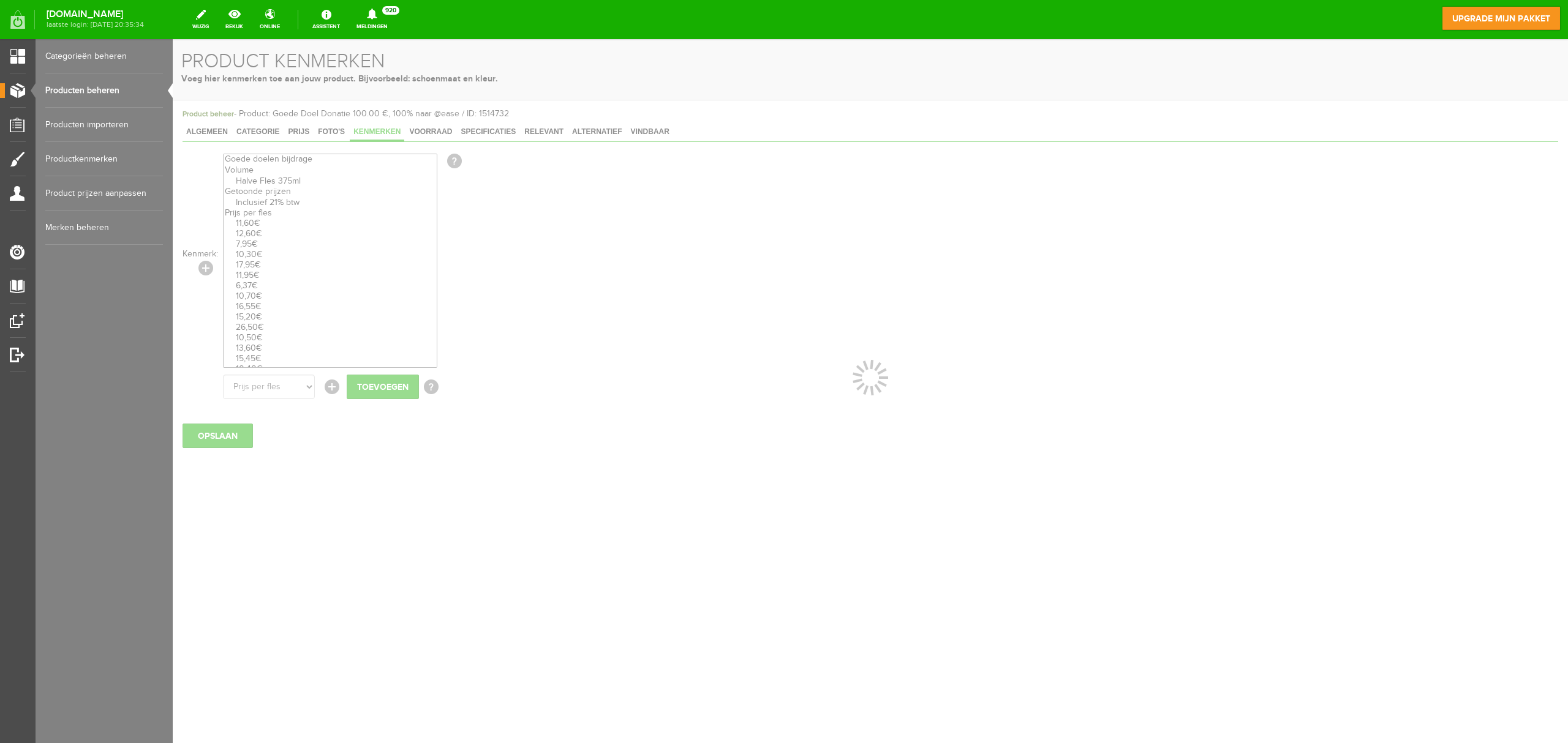
select select
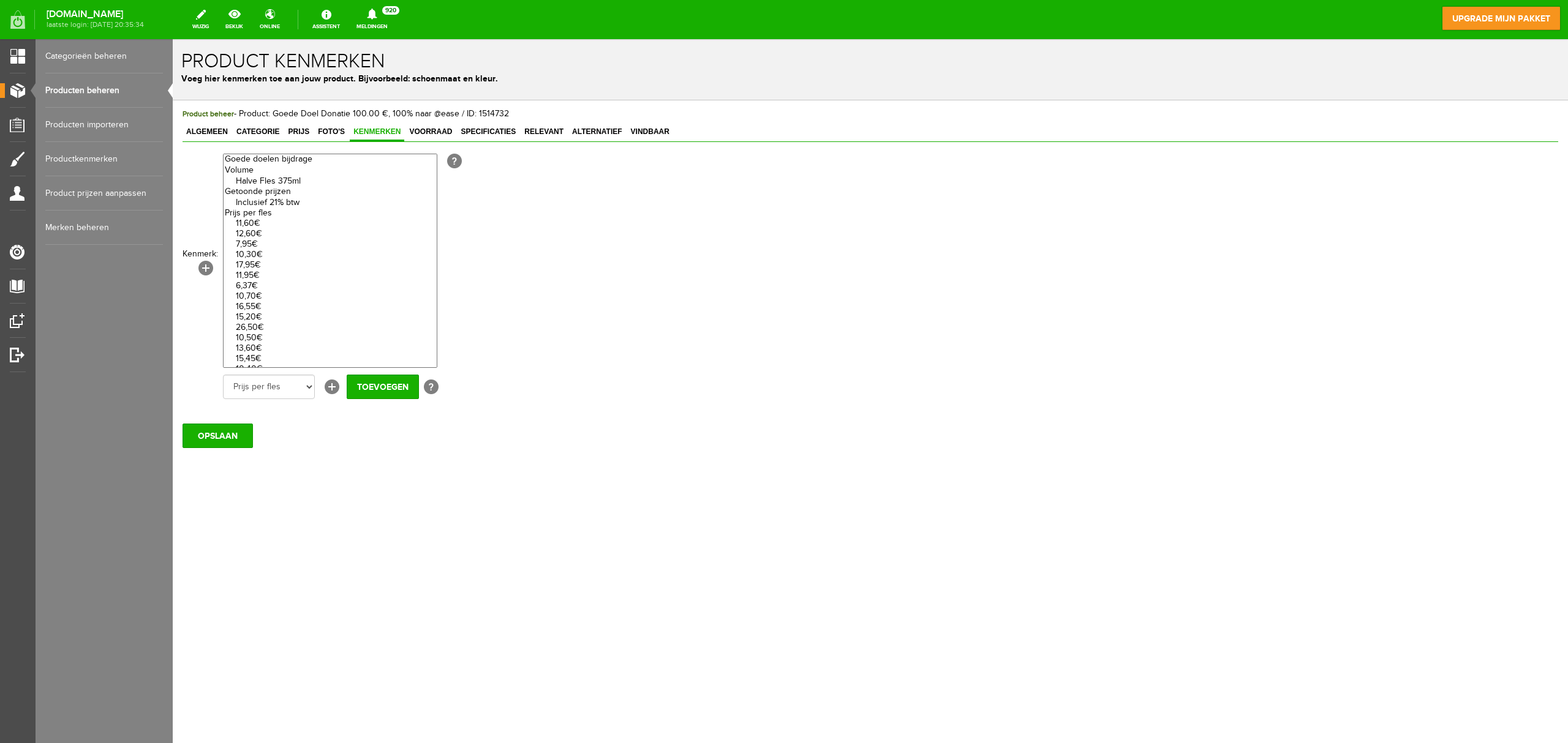
click at [71, 162] on link "Productkenmerken" at bounding box center [104, 160] width 118 height 35
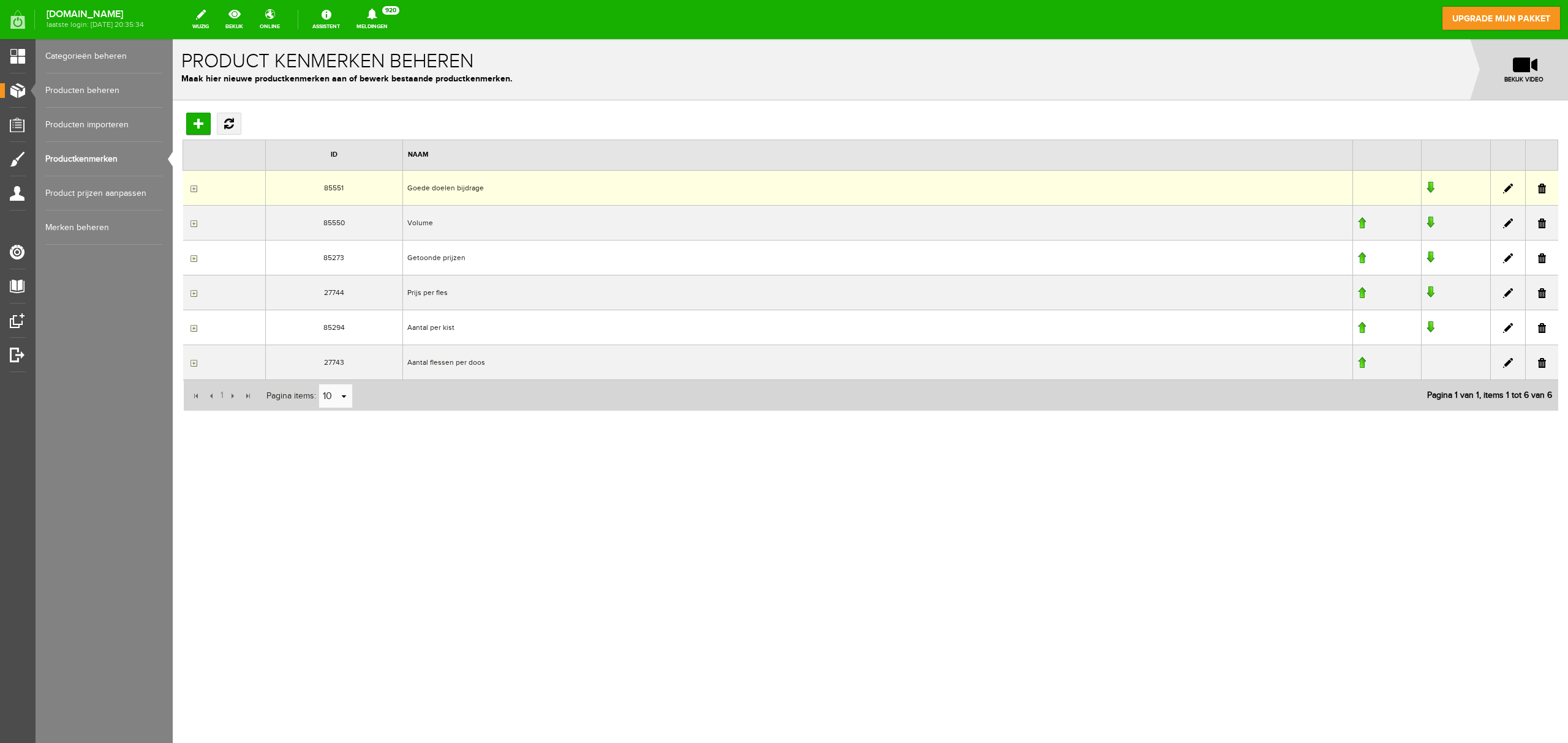
click at [431, 190] on td "Goede doelen bijdrage" at bounding box center [878, 187] width 950 height 35
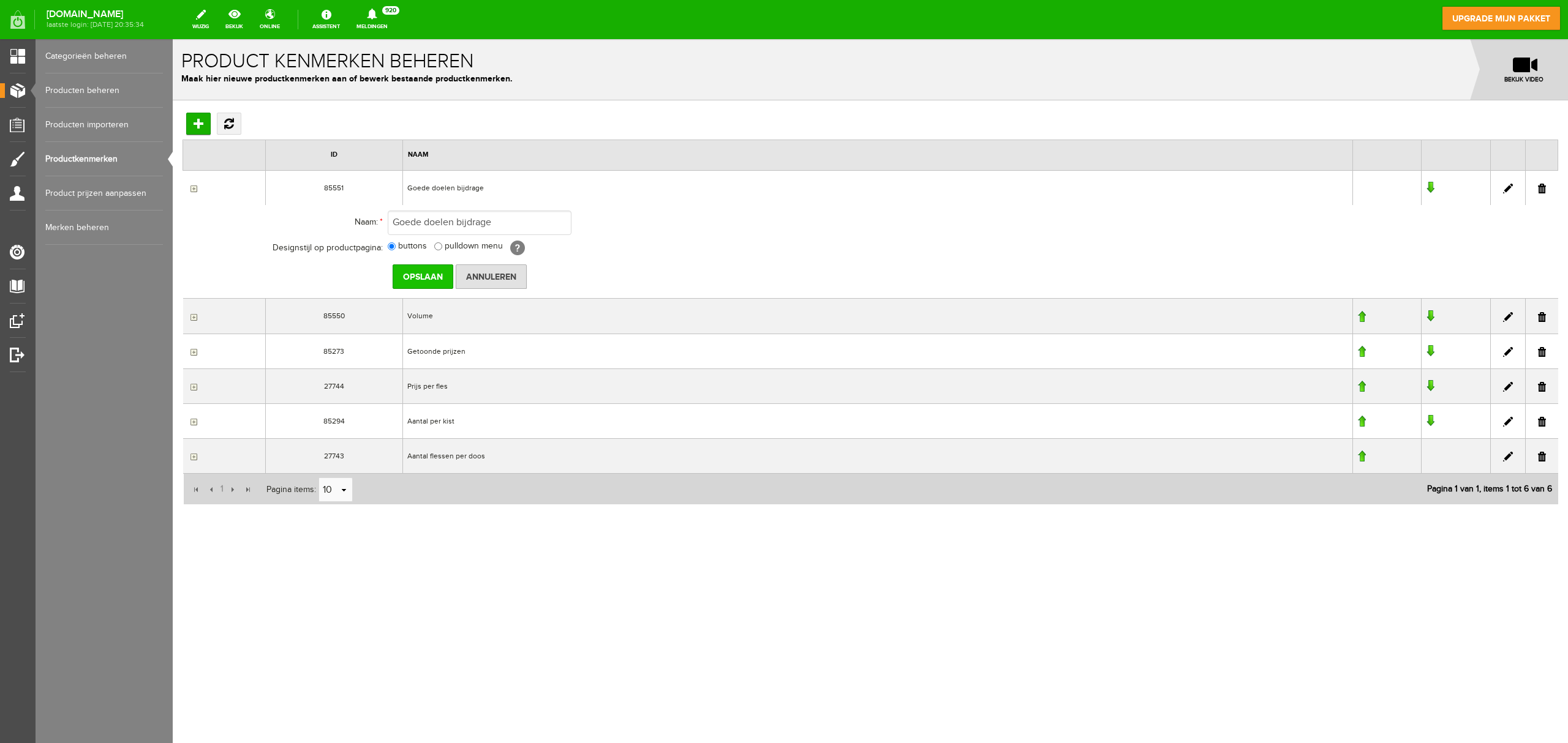
click at [417, 282] on input "Opslaan" at bounding box center [423, 277] width 60 height 25
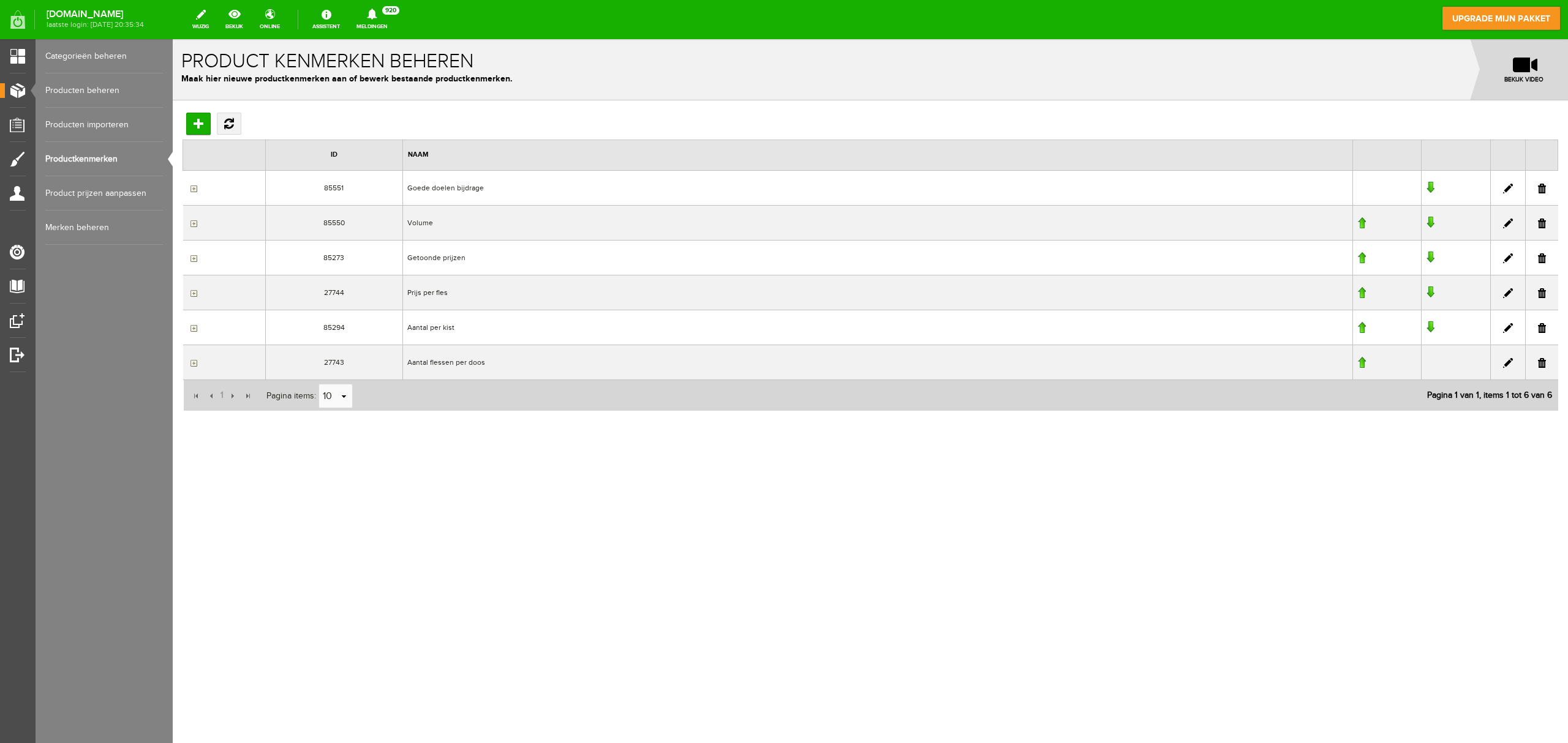
click at [103, 91] on link "Producten beheren" at bounding box center [104, 90] width 118 height 35
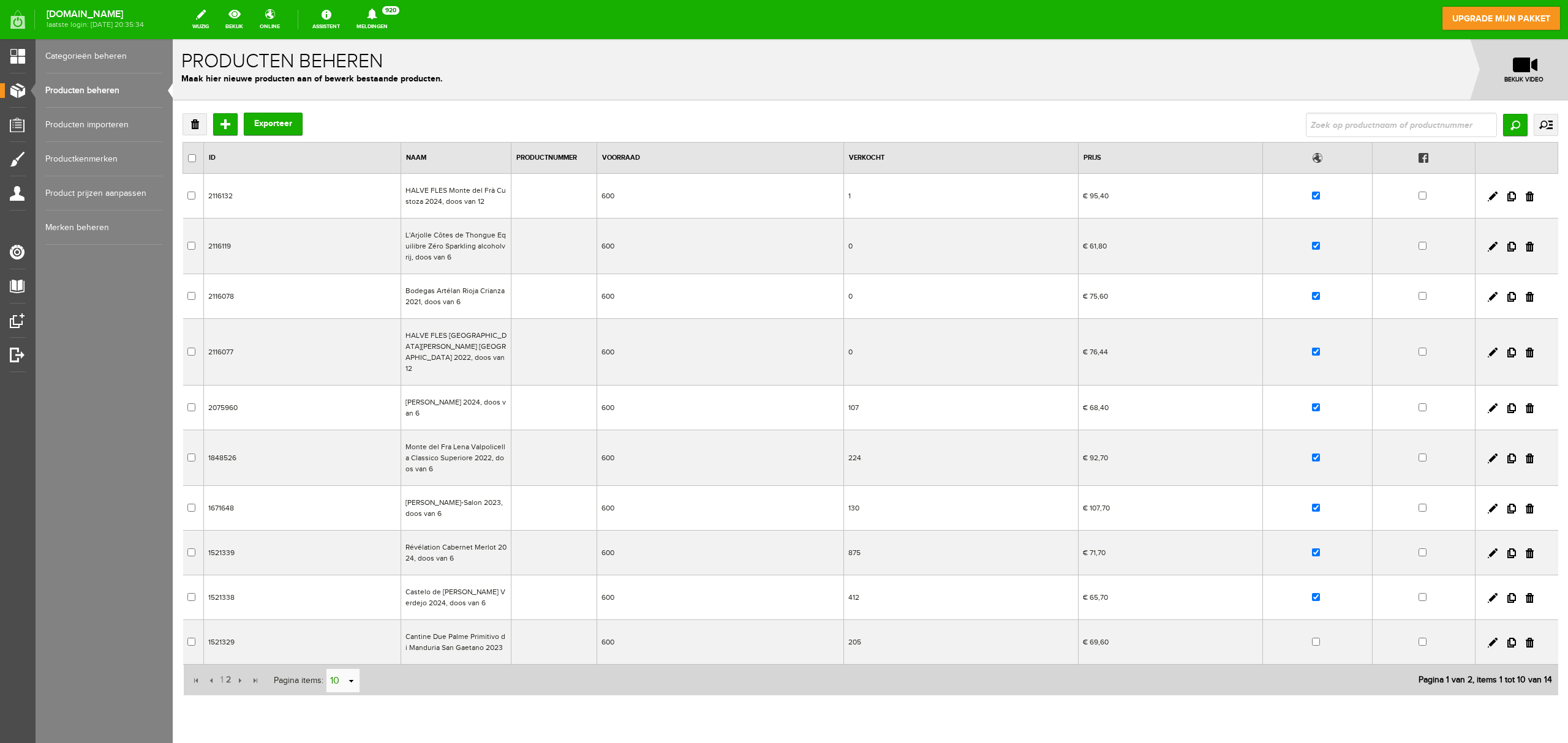
click at [349, 557] on link "select" at bounding box center [352, 681] width 10 height 23
click at [343, 557] on li "50" at bounding box center [343, 649] width 33 height 20
type input "50"
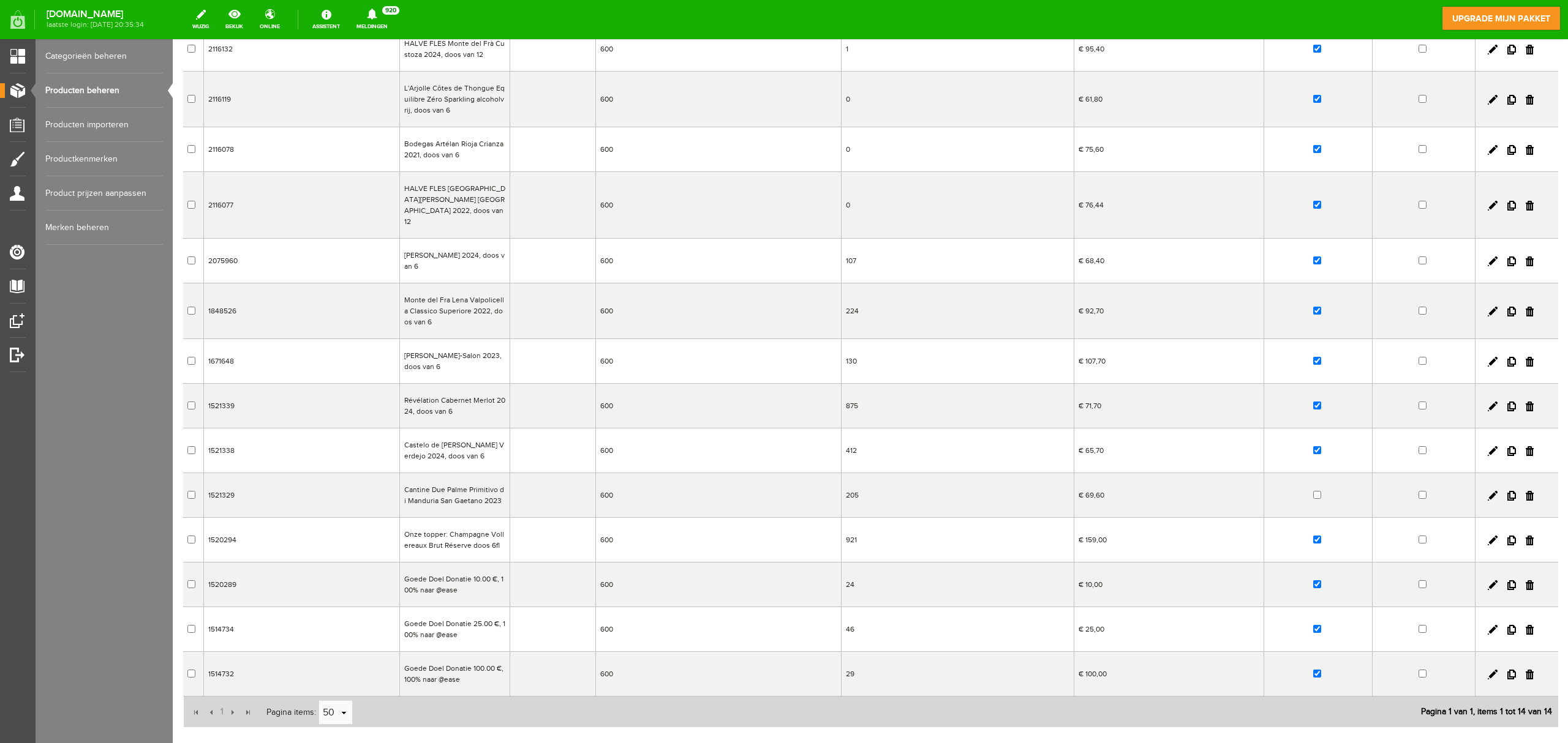
scroll to position [215, 0]
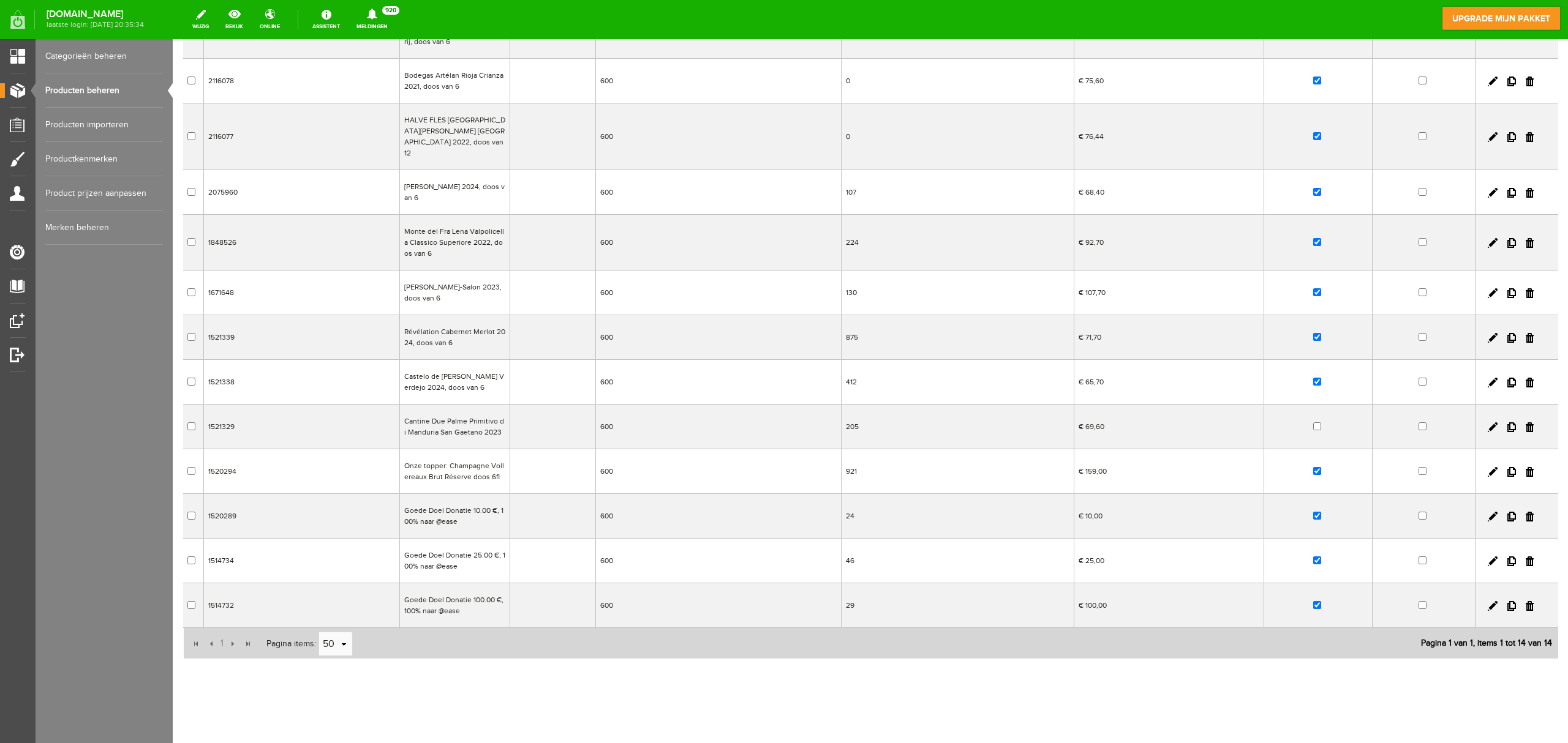
click at [474, 512] on td "Goede Doel Donatie 10.00 €, 100% naar @ease" at bounding box center [454, 516] width 110 height 45
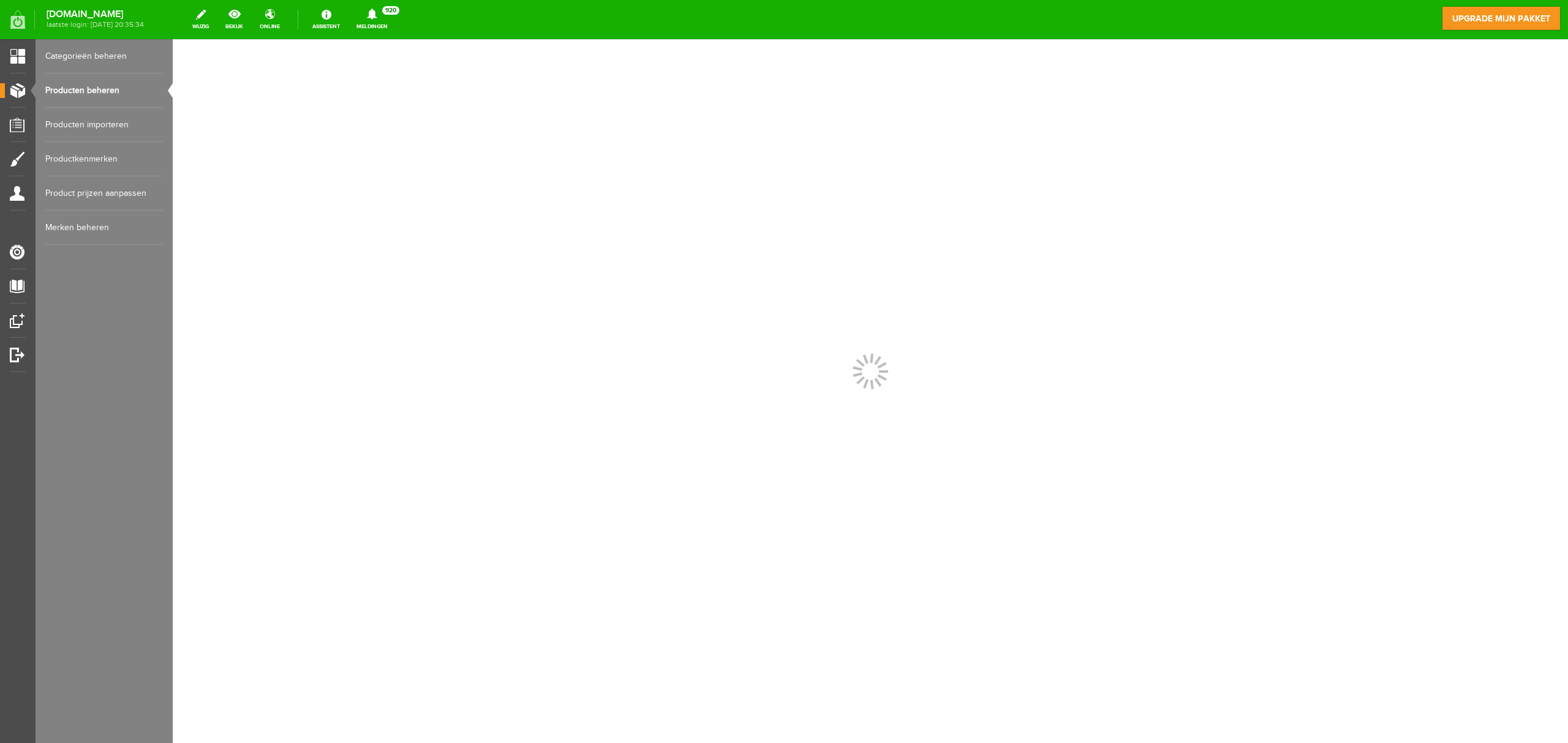
scroll to position [0, 0]
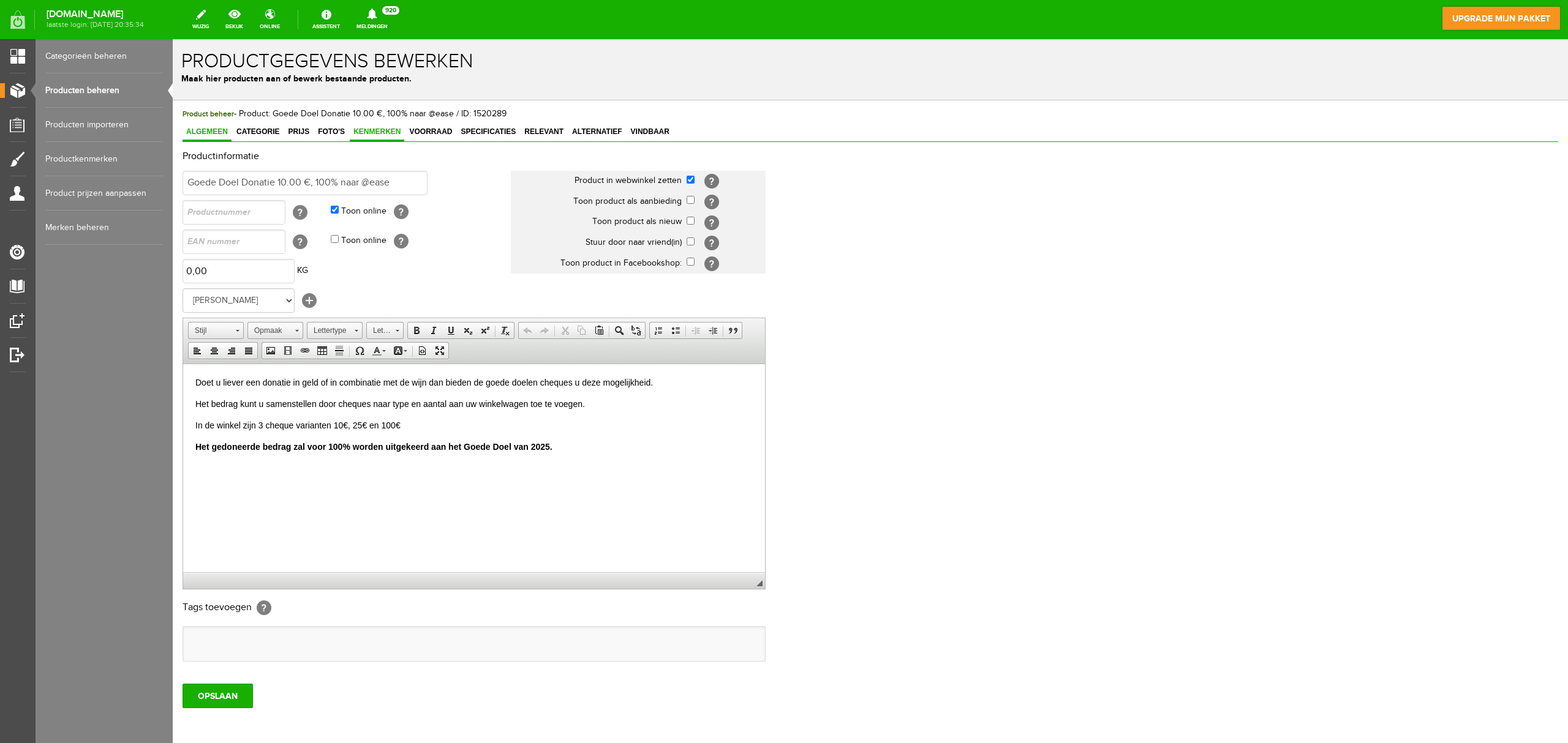
click at [378, 128] on span "Kenmerken" at bounding box center [377, 131] width 55 height 8
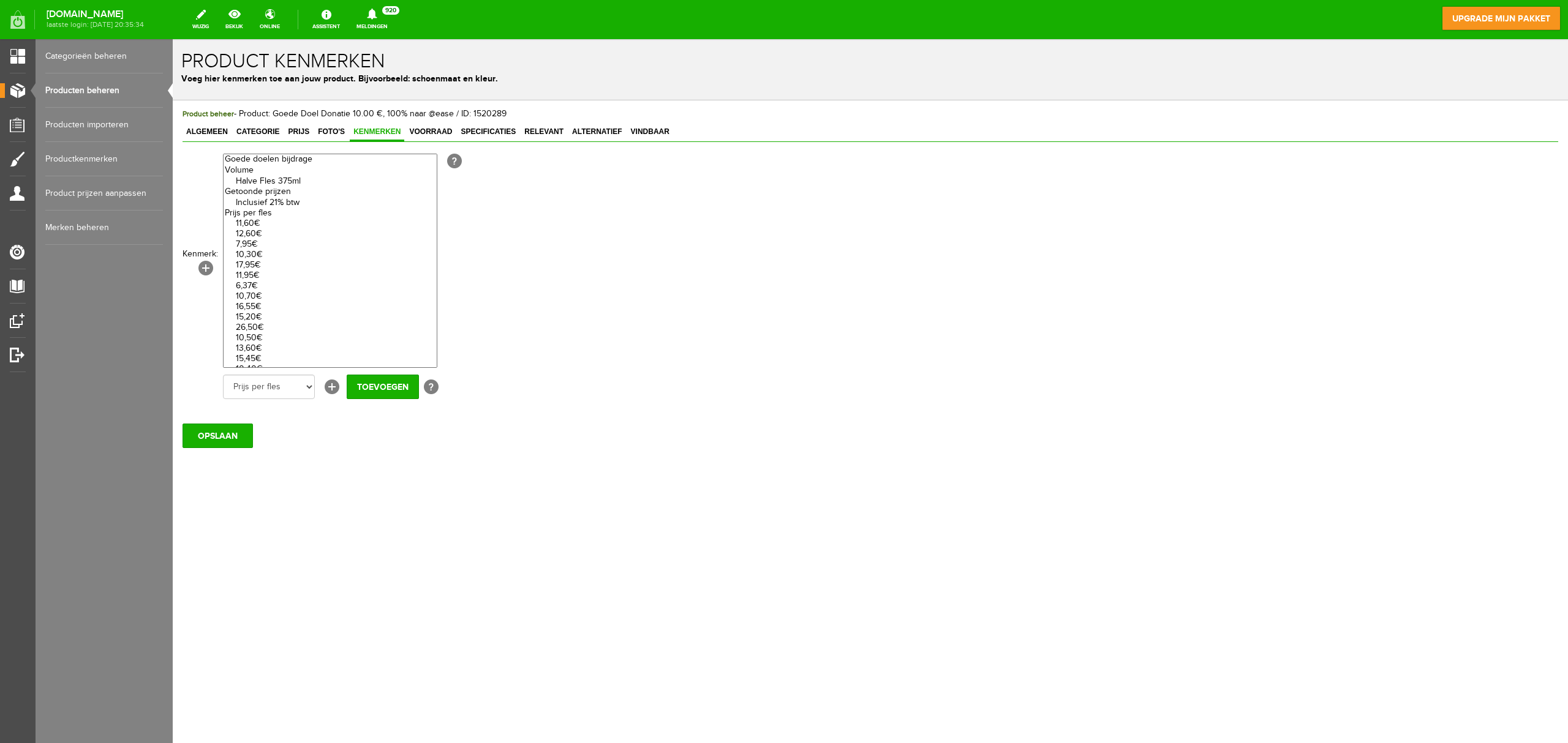
click at [295, 161] on optgroup at bounding box center [330, 160] width 213 height 11
click at [295, 157] on optgroup at bounding box center [330, 160] width 213 height 11
click at [110, 193] on link "Product prijzen aanpassen" at bounding box center [104, 194] width 118 height 35
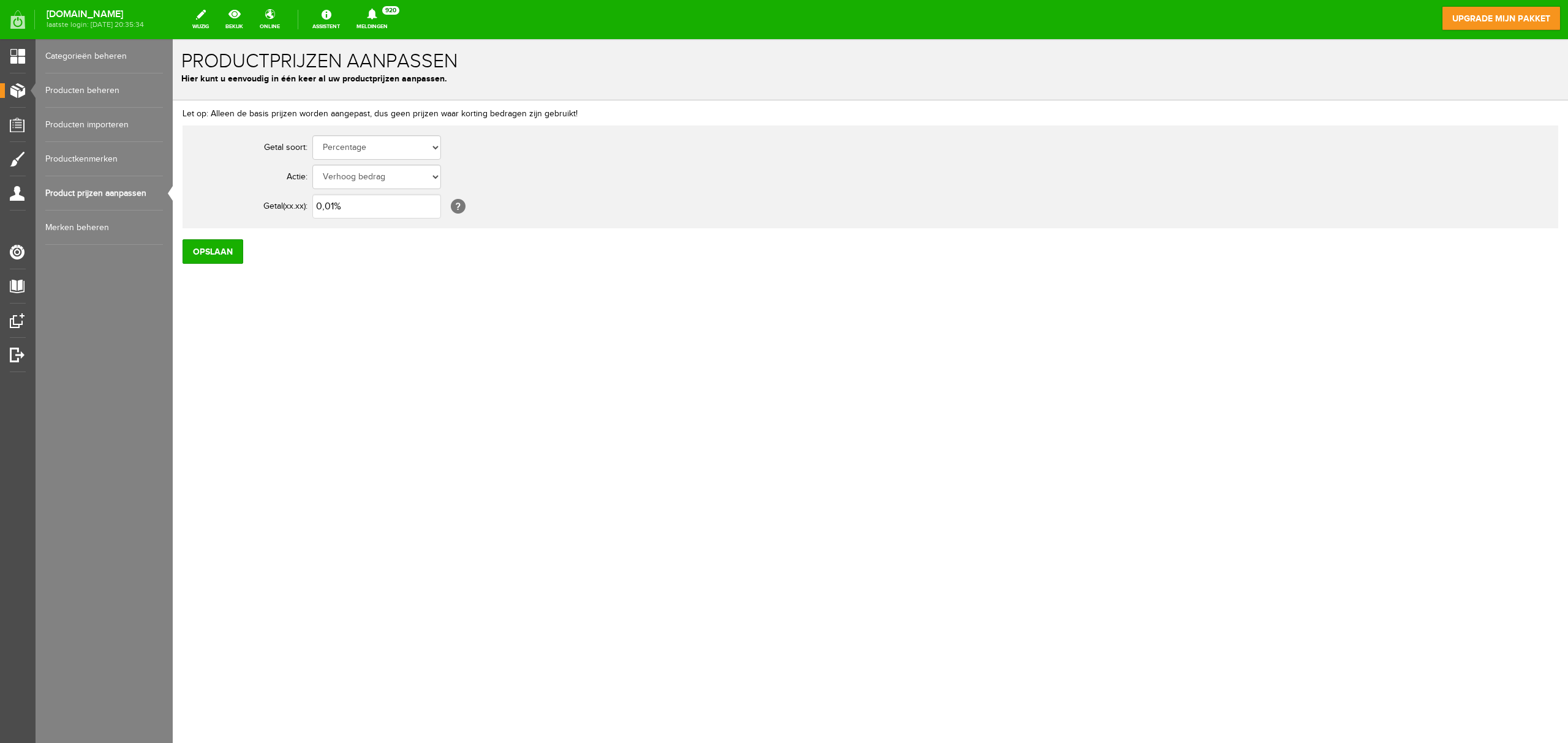
click at [96, 157] on link "Productkenmerken" at bounding box center [104, 160] width 118 height 35
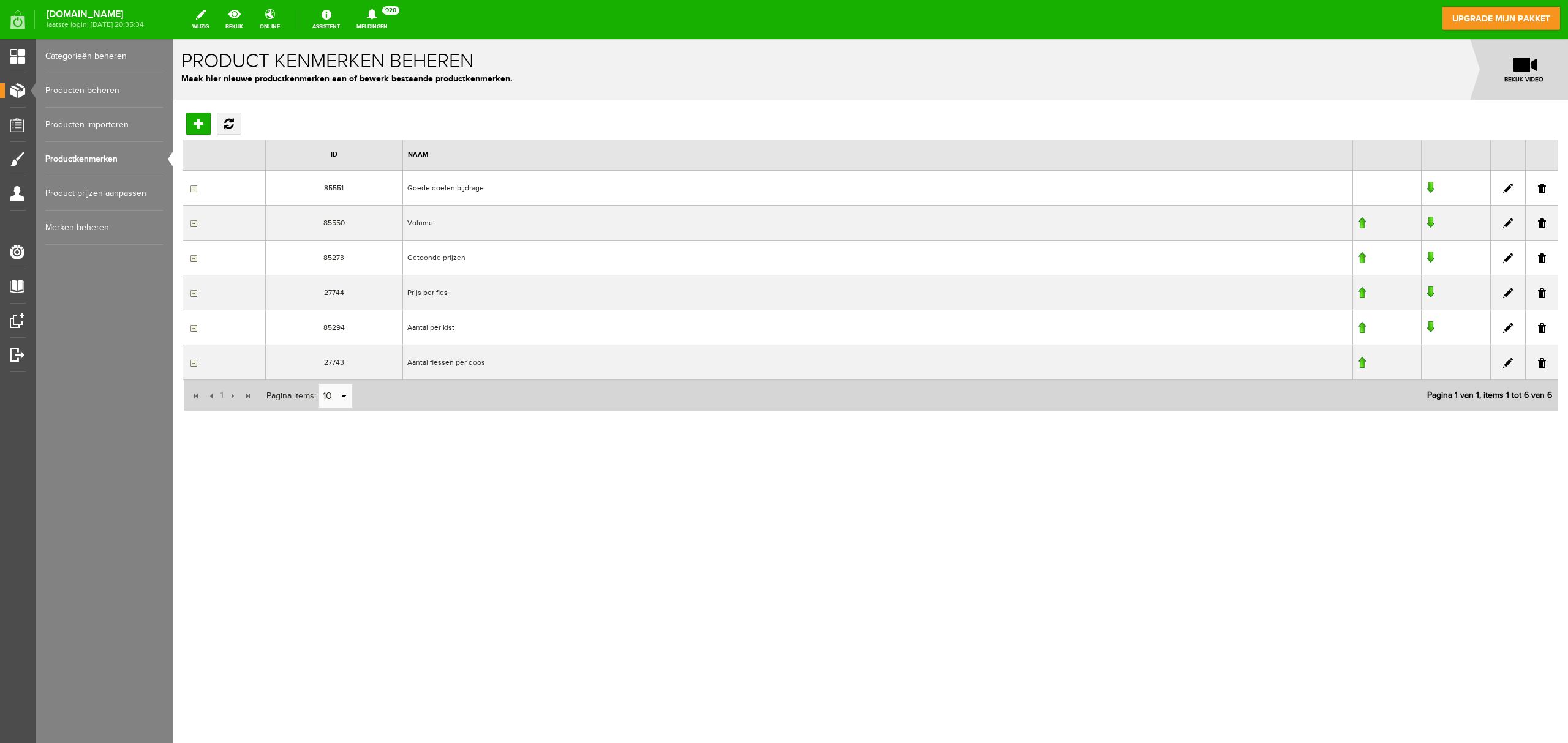
click at [444, 191] on td "Goede doelen bijdrage" at bounding box center [878, 187] width 950 height 35
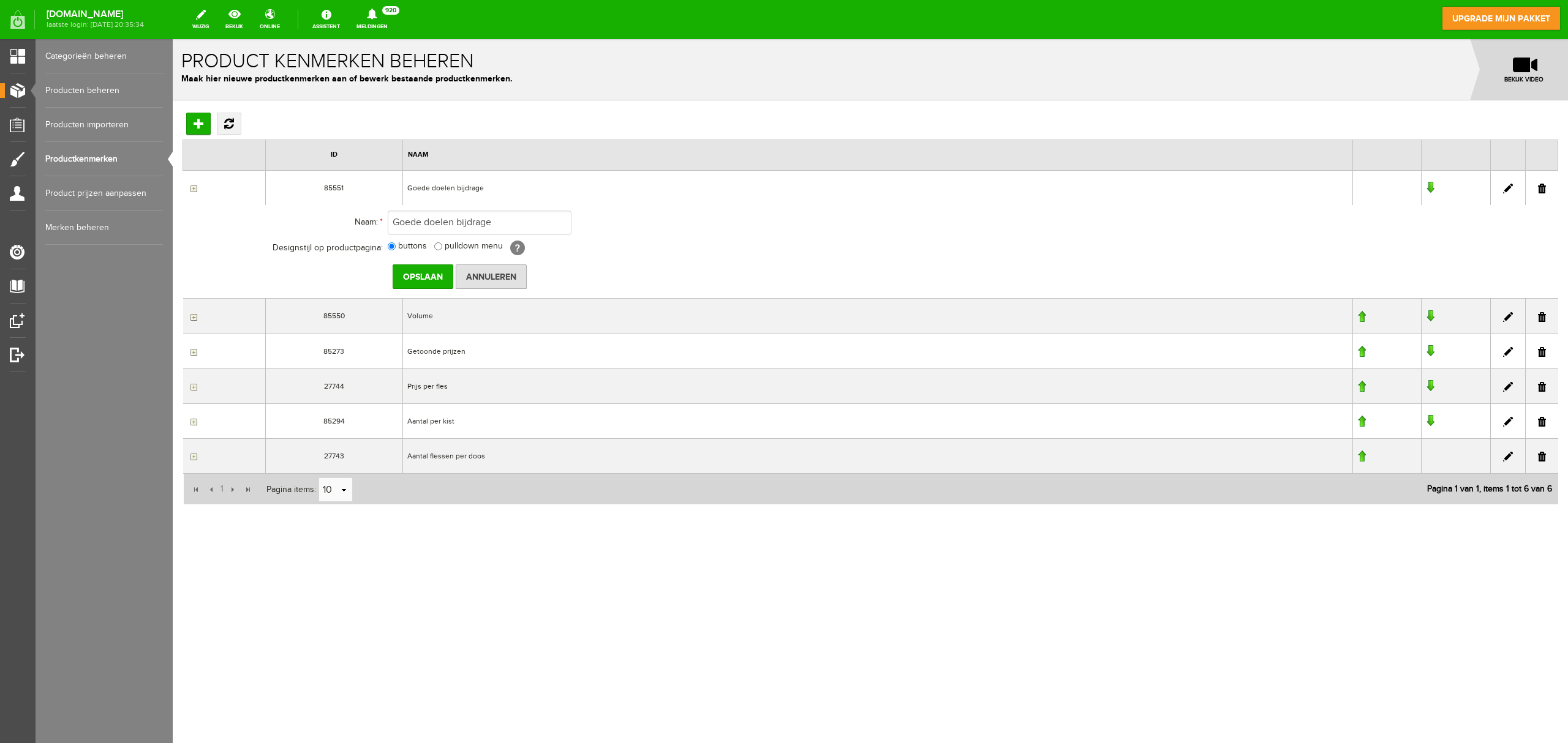
click at [191, 190] on input "button" at bounding box center [192, 188] width 10 height 10
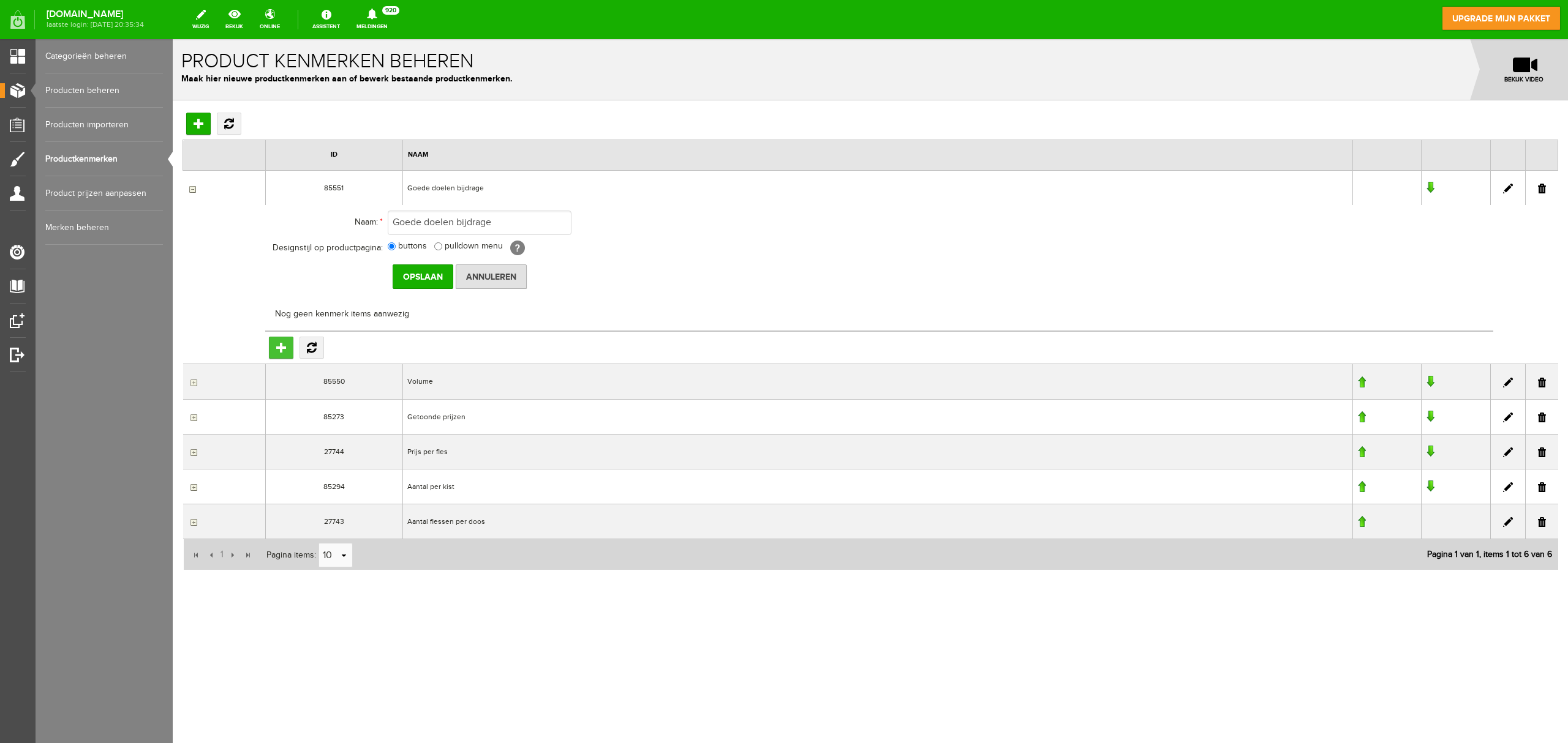
click at [280, 343] on input "Toevoegen" at bounding box center [280, 348] width 25 height 22
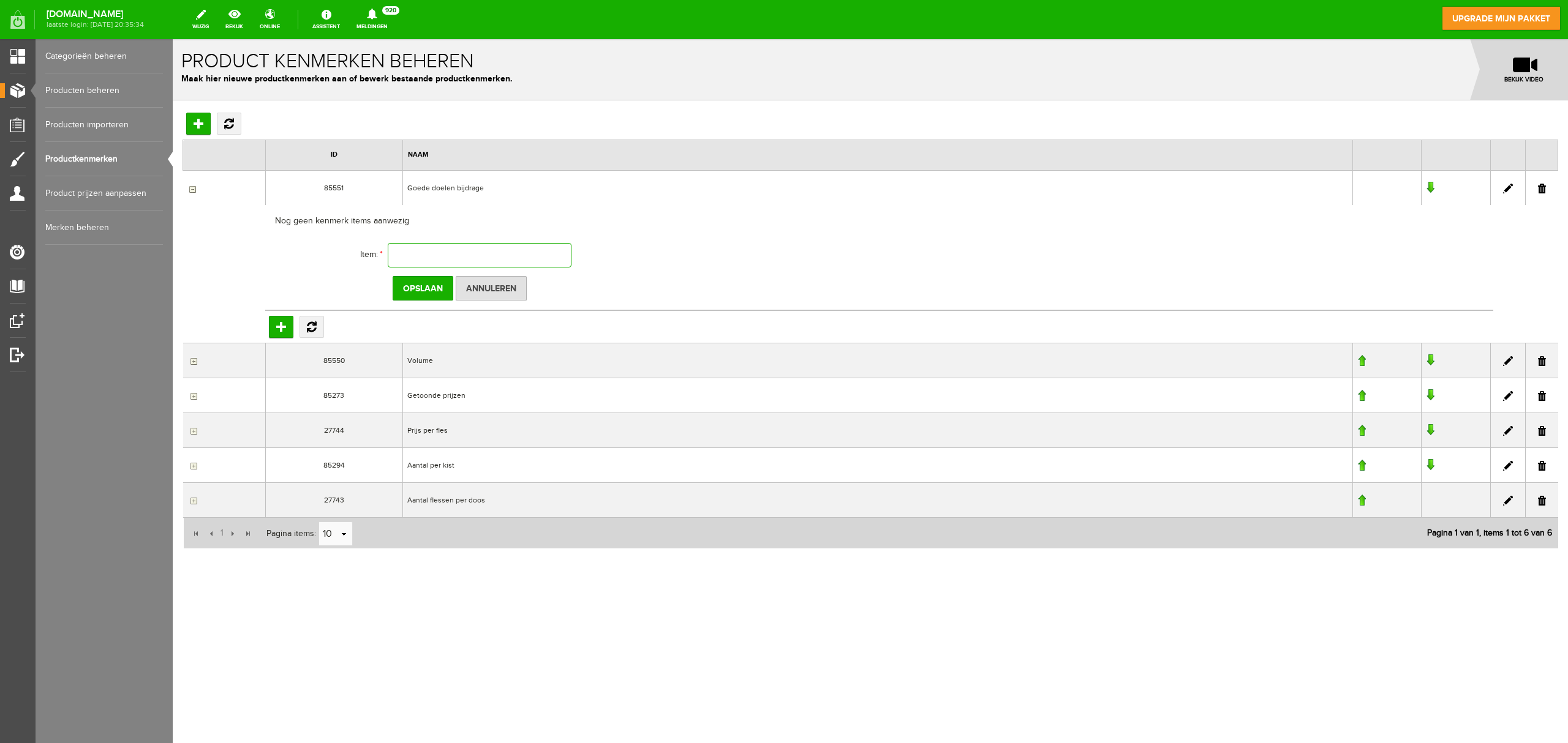
click at [408, 243] on input "text" at bounding box center [479, 255] width 184 height 25
type input "Goede doelen bijdrage"
click at [426, 293] on input "Opslaan" at bounding box center [423, 288] width 60 height 25
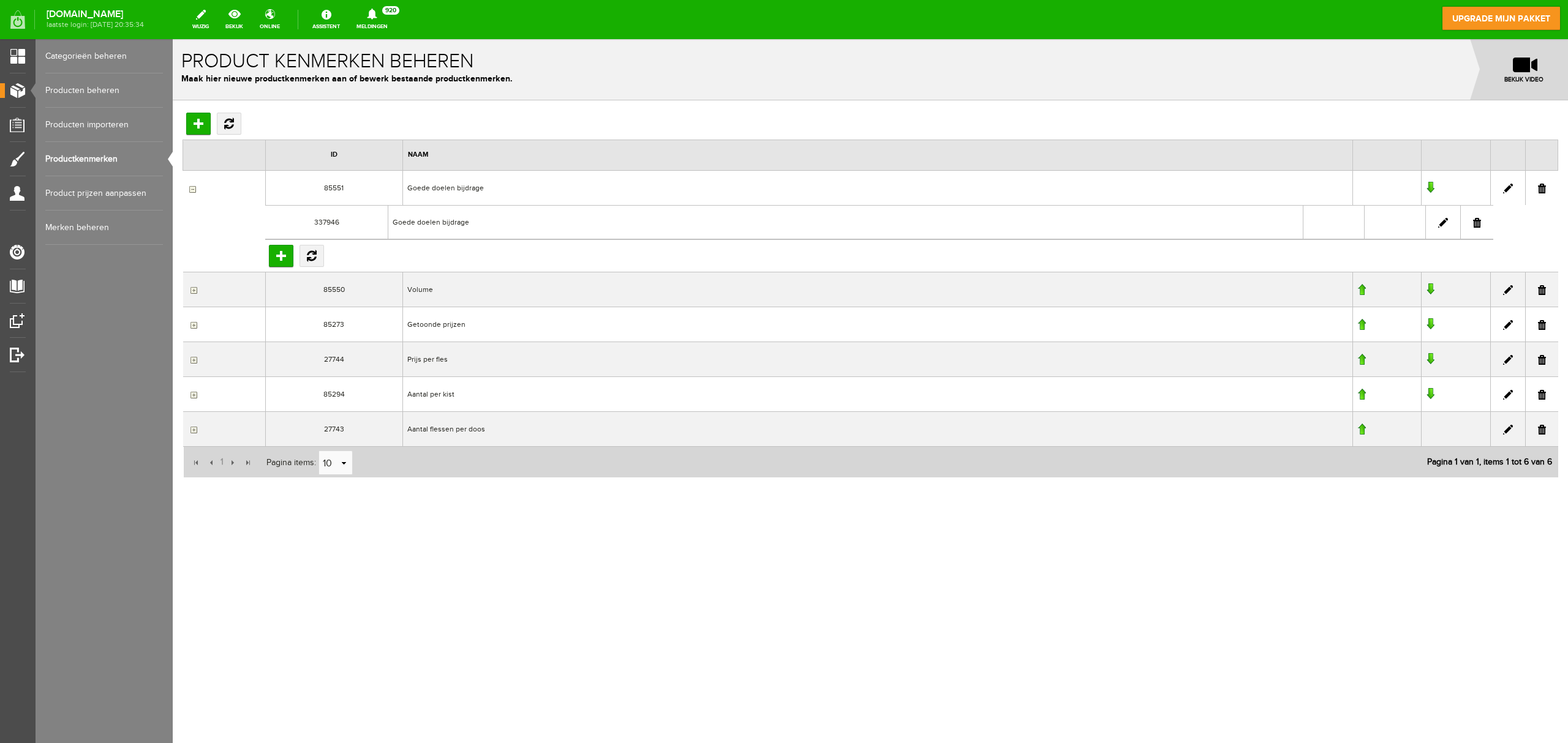
click at [101, 83] on link "Producten beheren" at bounding box center [104, 90] width 118 height 35
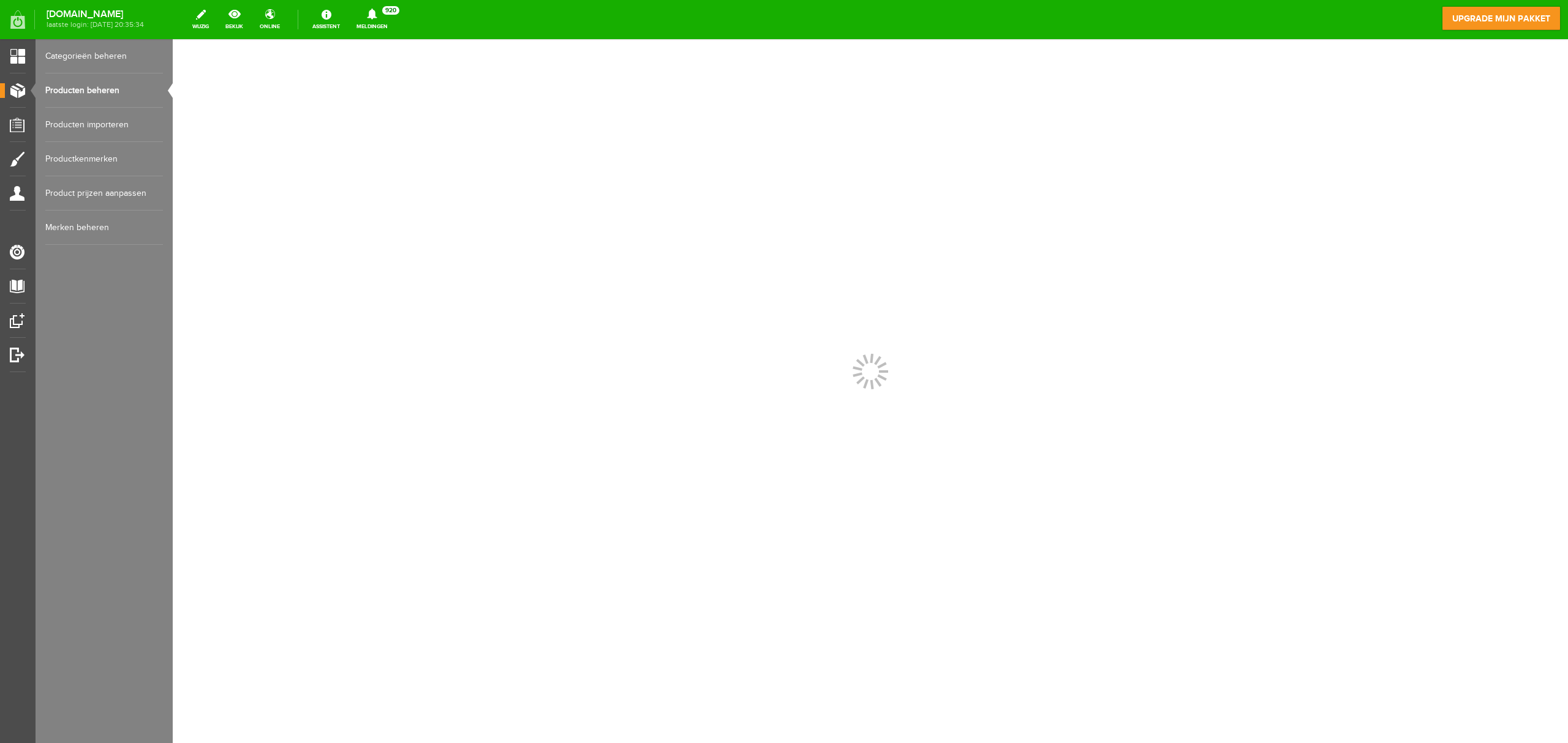
click at [101, 83] on link "Producten beheren" at bounding box center [104, 90] width 118 height 35
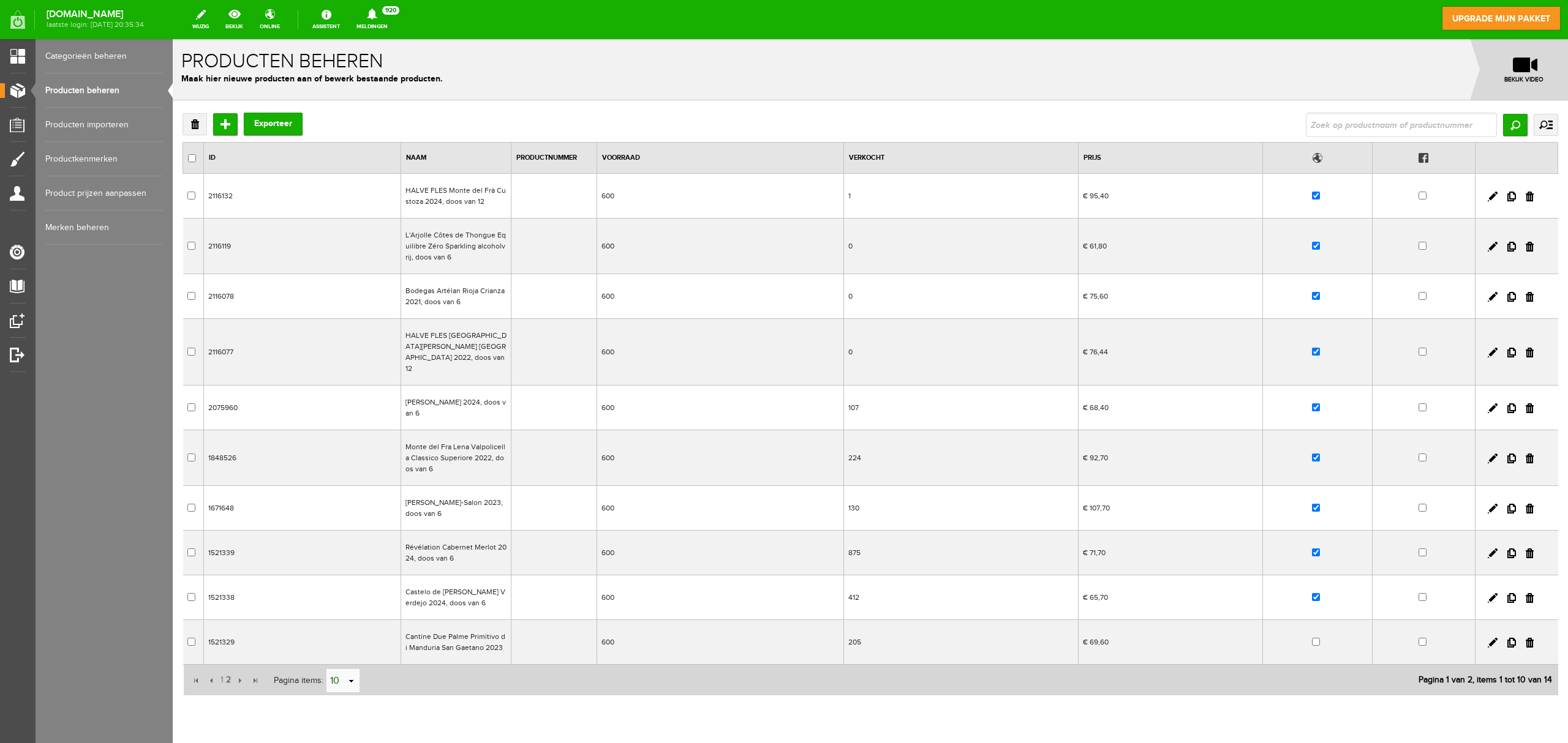
click at [345, 557] on input "10" at bounding box center [337, 681] width 20 height 25
click at [344, 557] on li "50" at bounding box center [343, 649] width 33 height 20
type input "50"
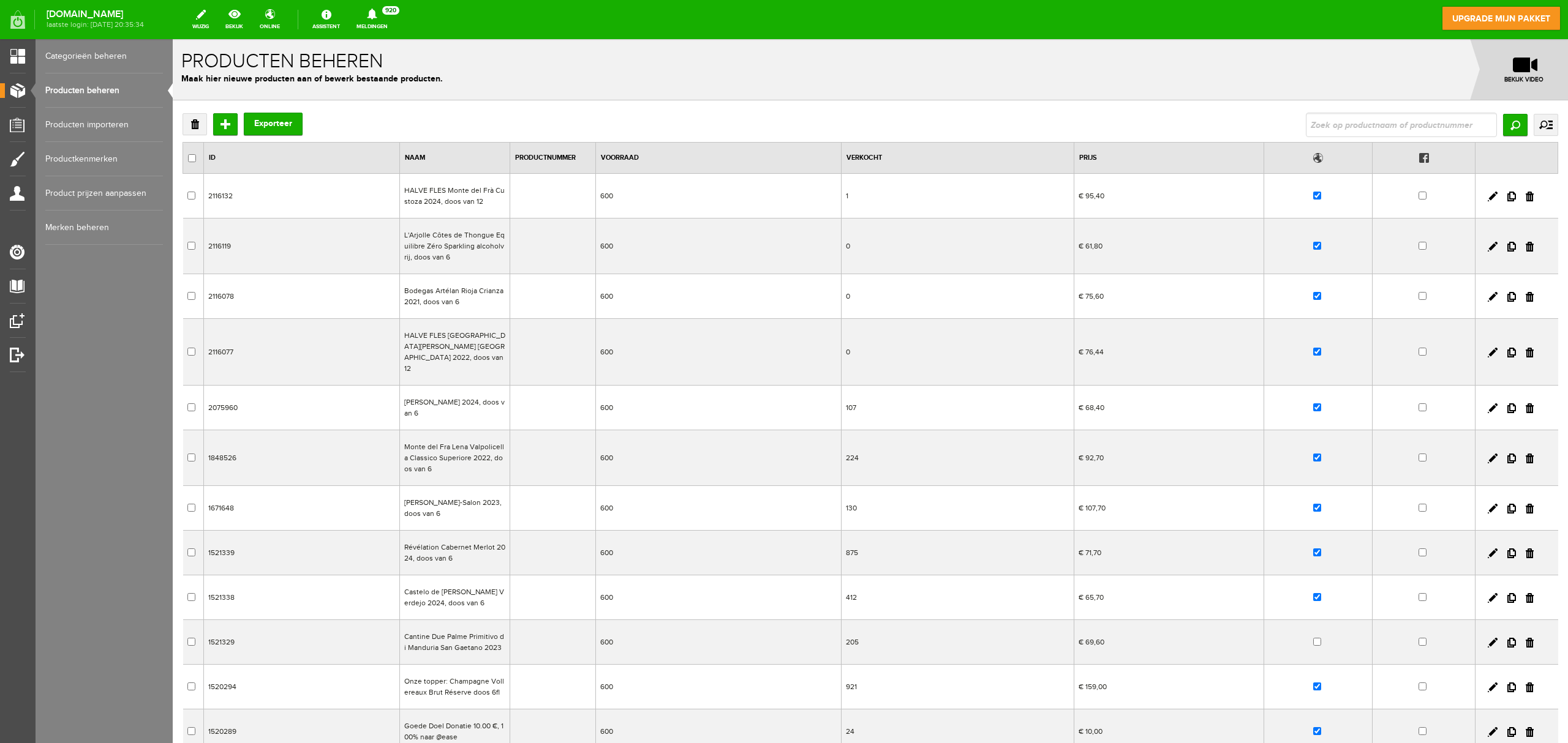
click at [464, 557] on td "Goede Doel Donatie 10.00 €, 100% naar @ease" at bounding box center [454, 731] width 110 height 45
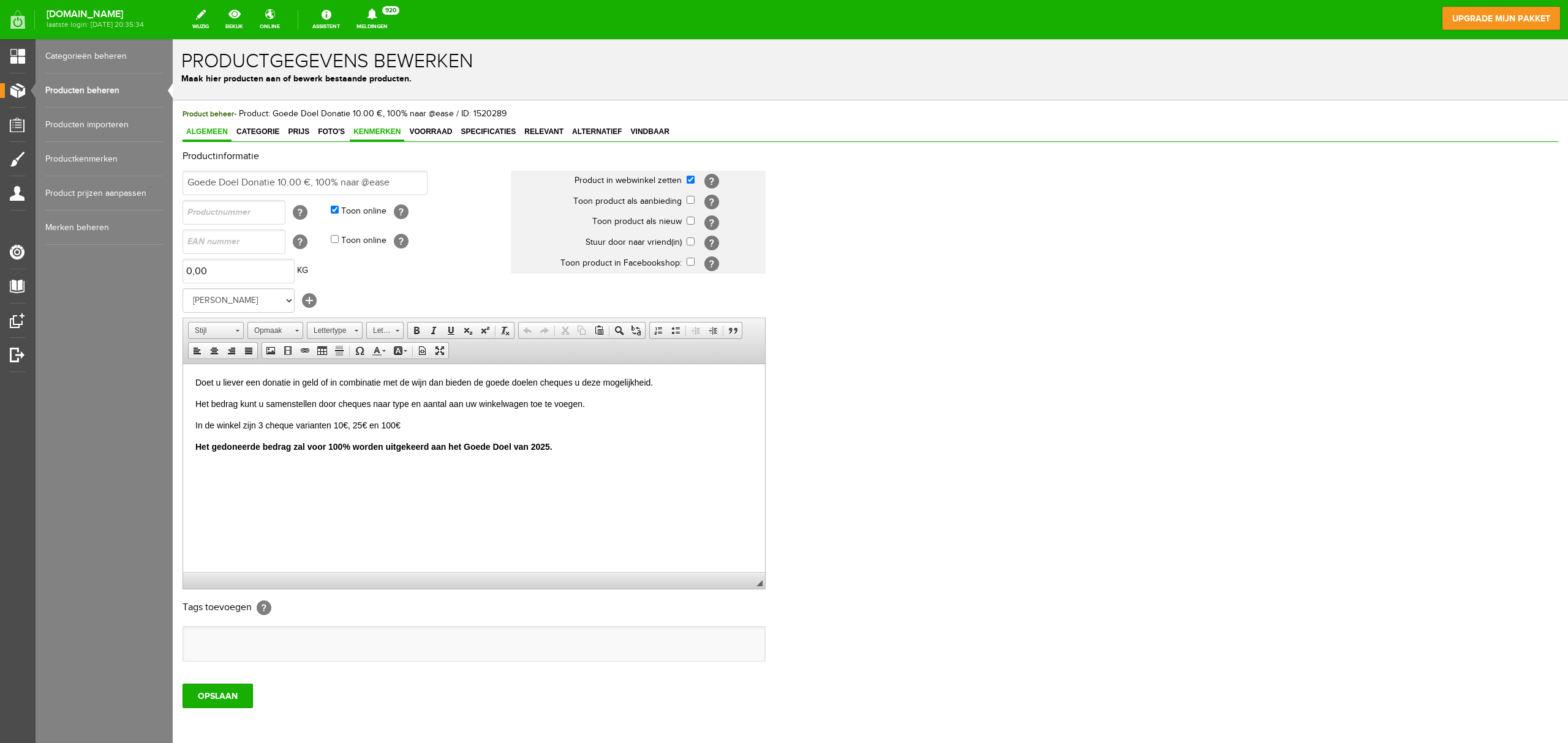
click at [377, 135] on span "Kenmerken" at bounding box center [377, 131] width 55 height 8
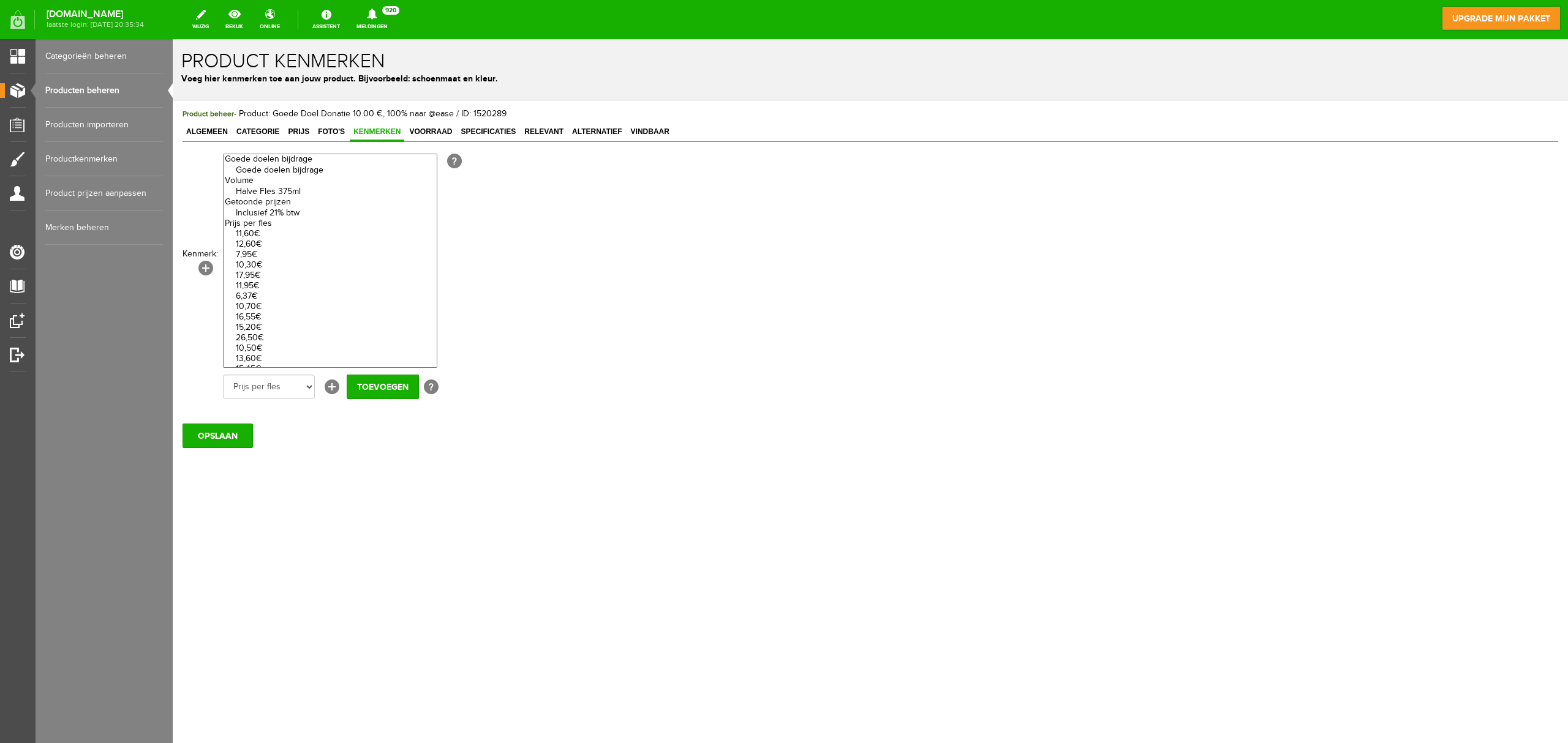
select select "85551|337946"
click at [297, 173] on option "Goede doelen bijdrage" at bounding box center [330, 170] width 213 height 10
click at [363, 390] on input "Toevoegen" at bounding box center [383, 387] width 72 height 25
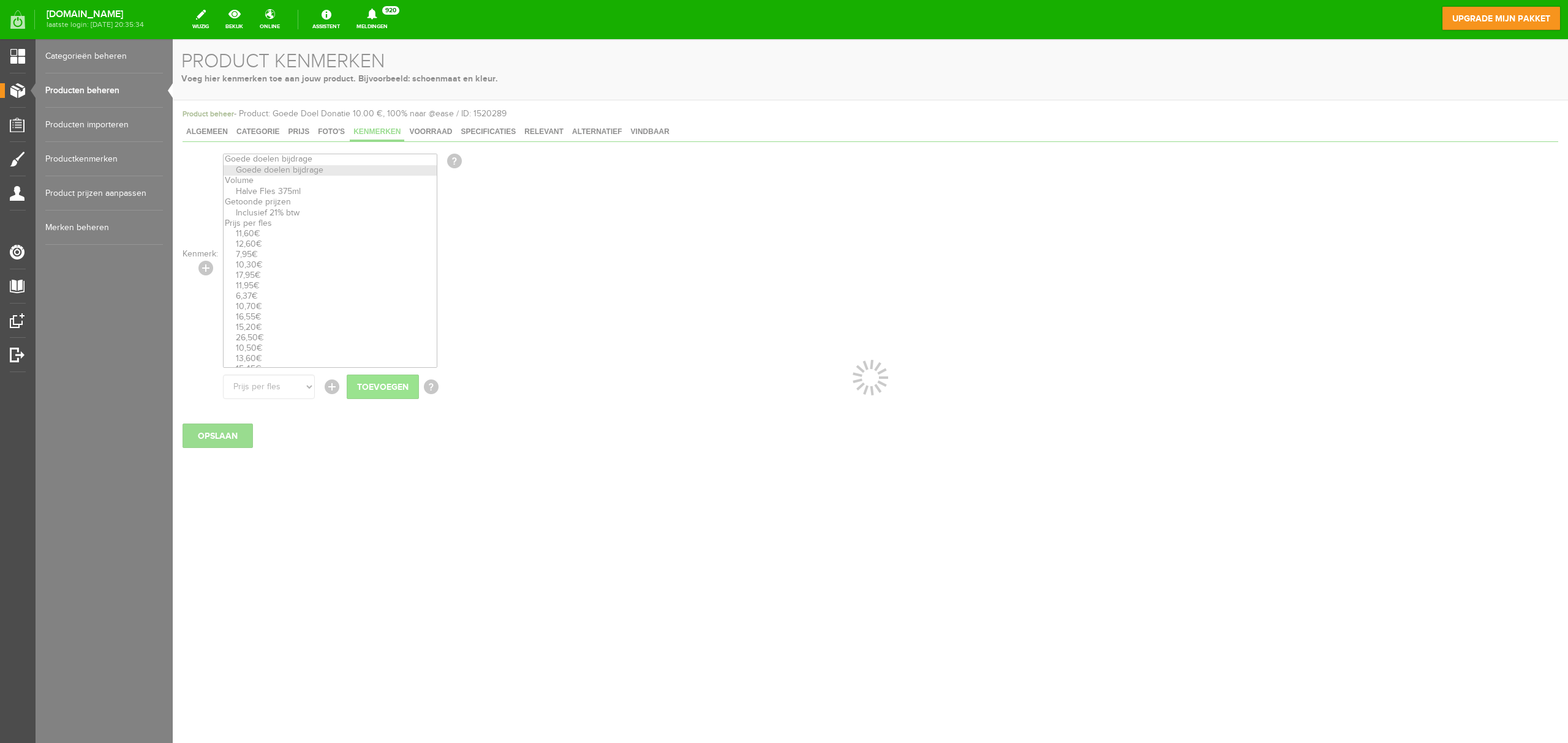
select select
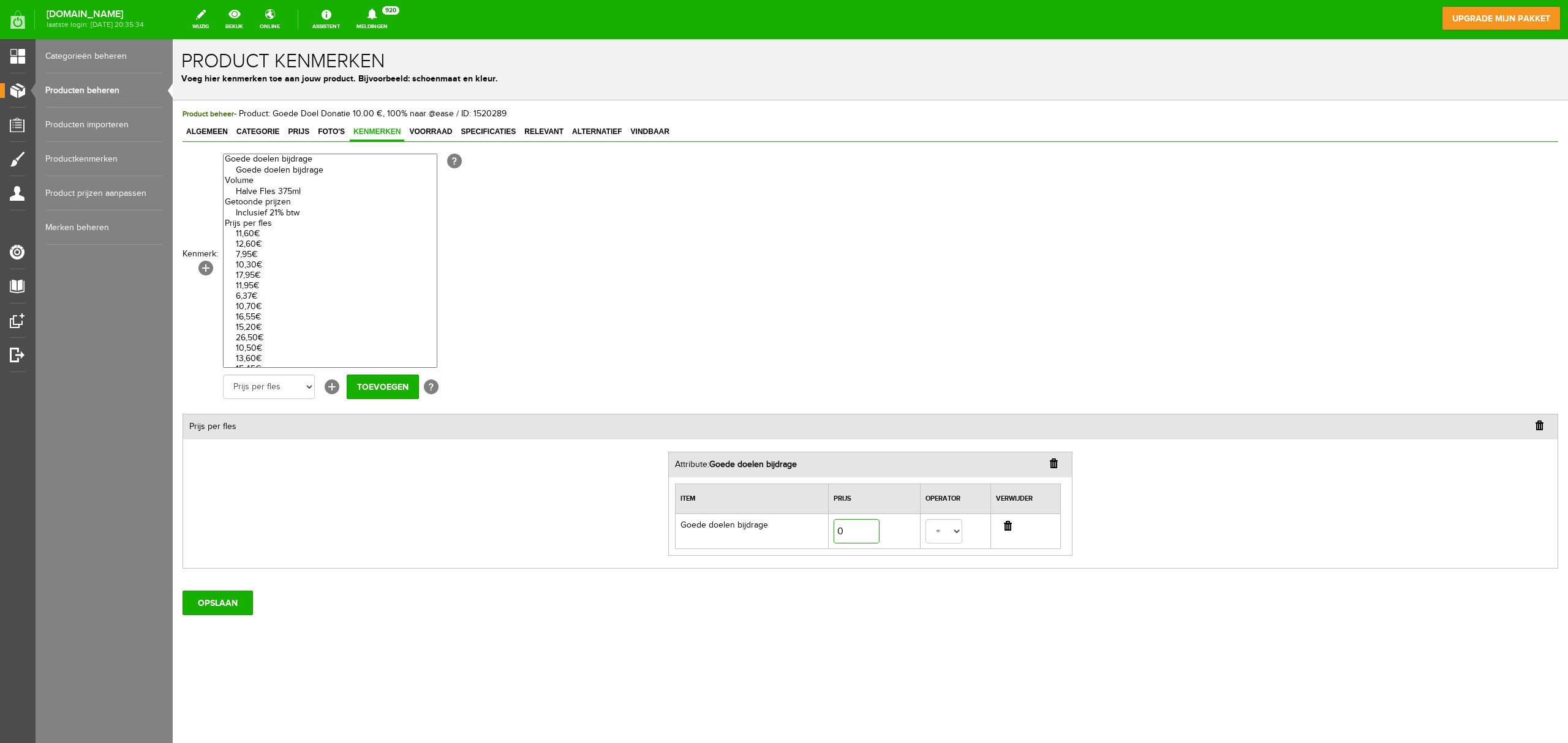
click at [844, 538] on input "0" at bounding box center [857, 531] width 46 height 25
type input "10,00"
click at [841, 556] on div "Attribute: Goede doelen bijdrage Item Prijs Operator Verwijder Goede doelen bij…" at bounding box center [870, 504] width 405 height 104
click at [234, 557] on input "OPSLAAN" at bounding box center [217, 602] width 70 height 25
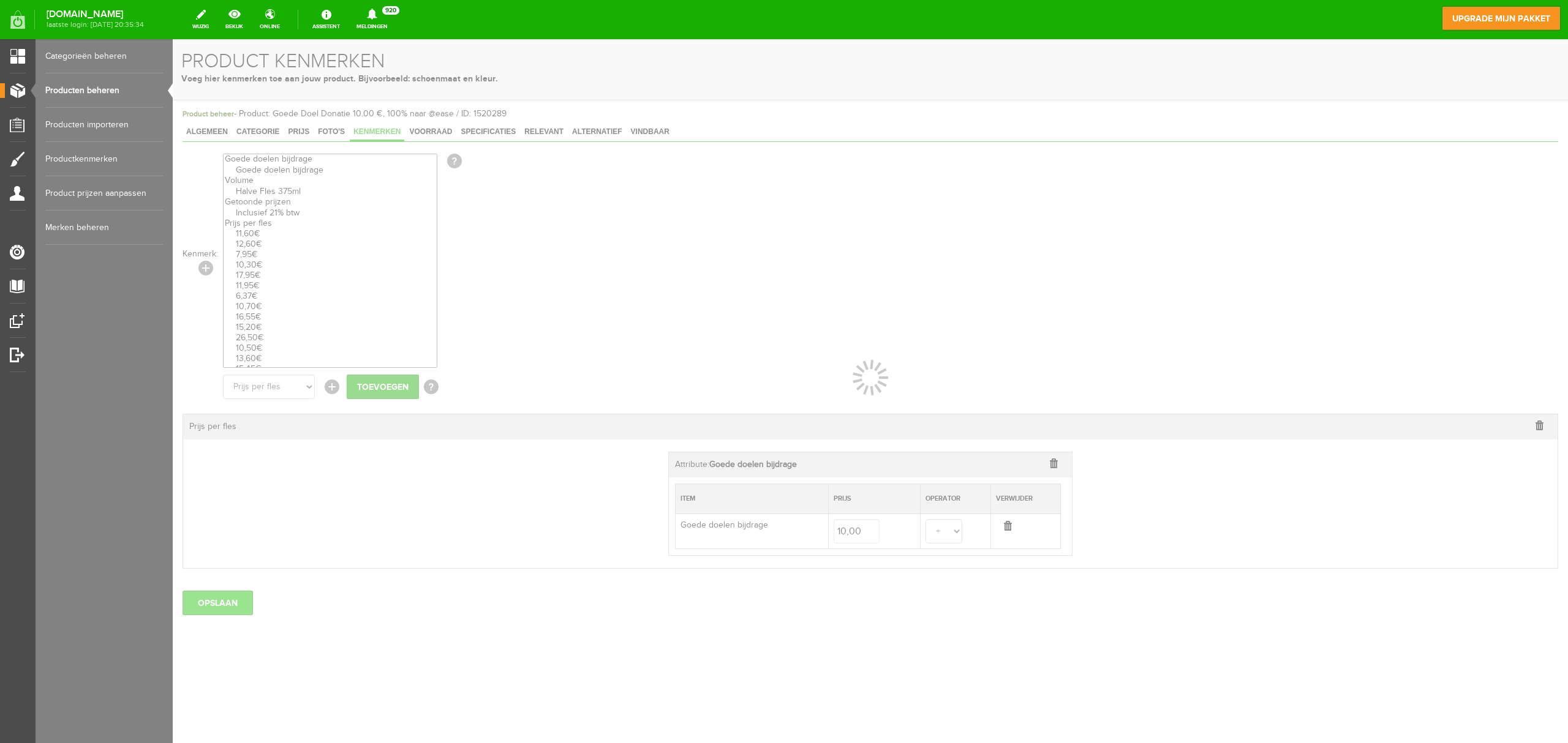
select select
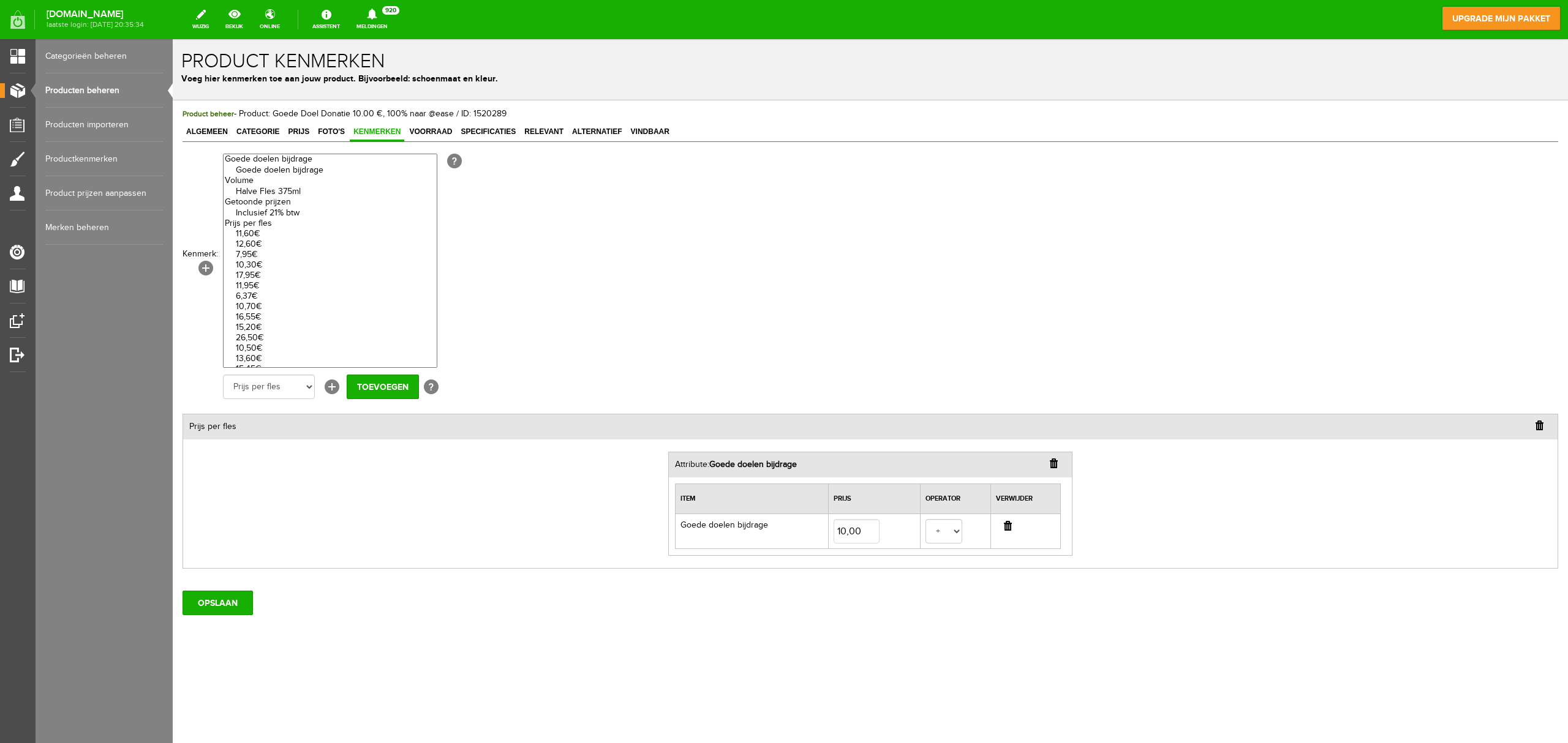
click at [97, 91] on link "Producten beheren" at bounding box center [104, 90] width 118 height 35
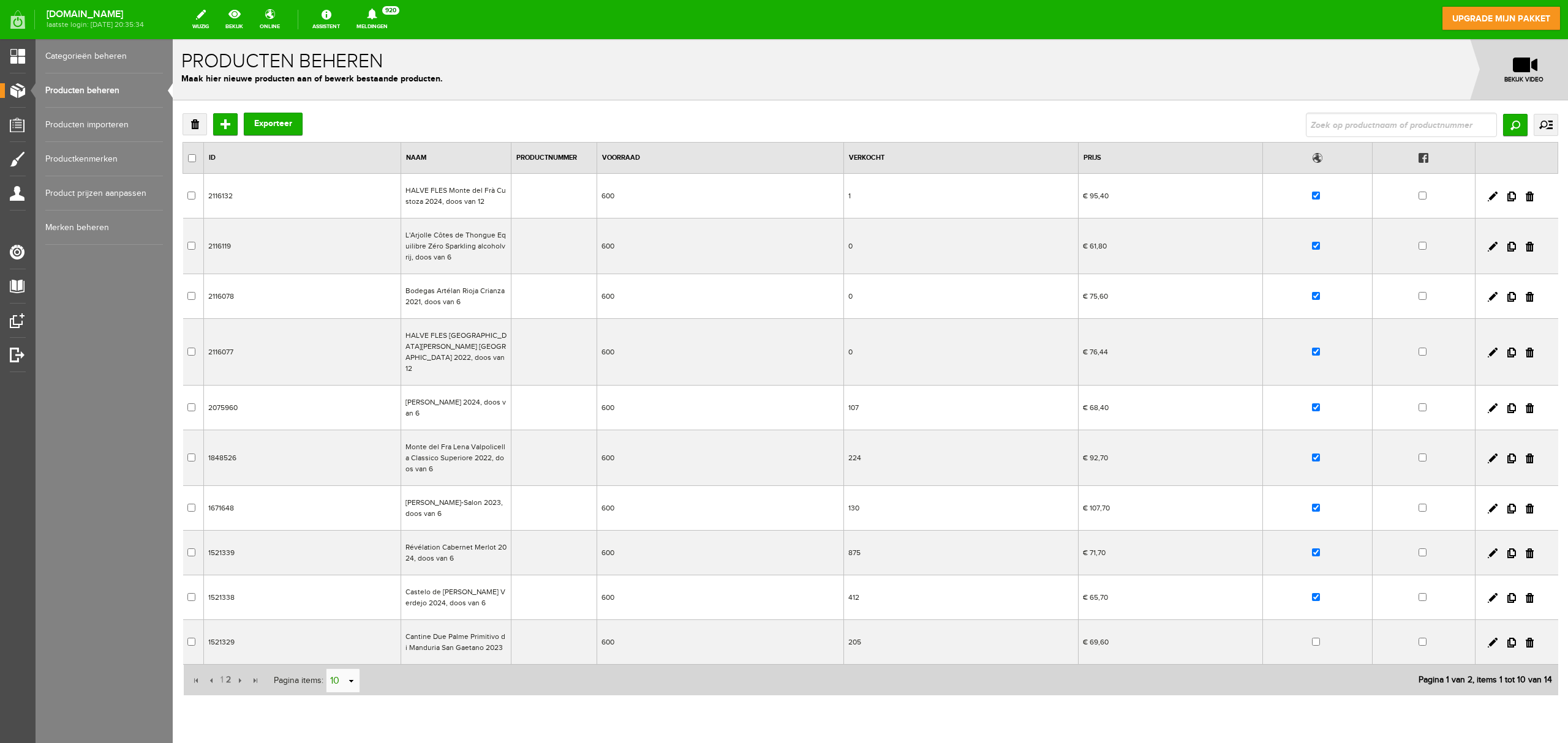
click at [345, 557] on input "10" at bounding box center [337, 681] width 20 height 25
click at [346, 557] on li "50" at bounding box center [343, 649] width 33 height 20
type input "50"
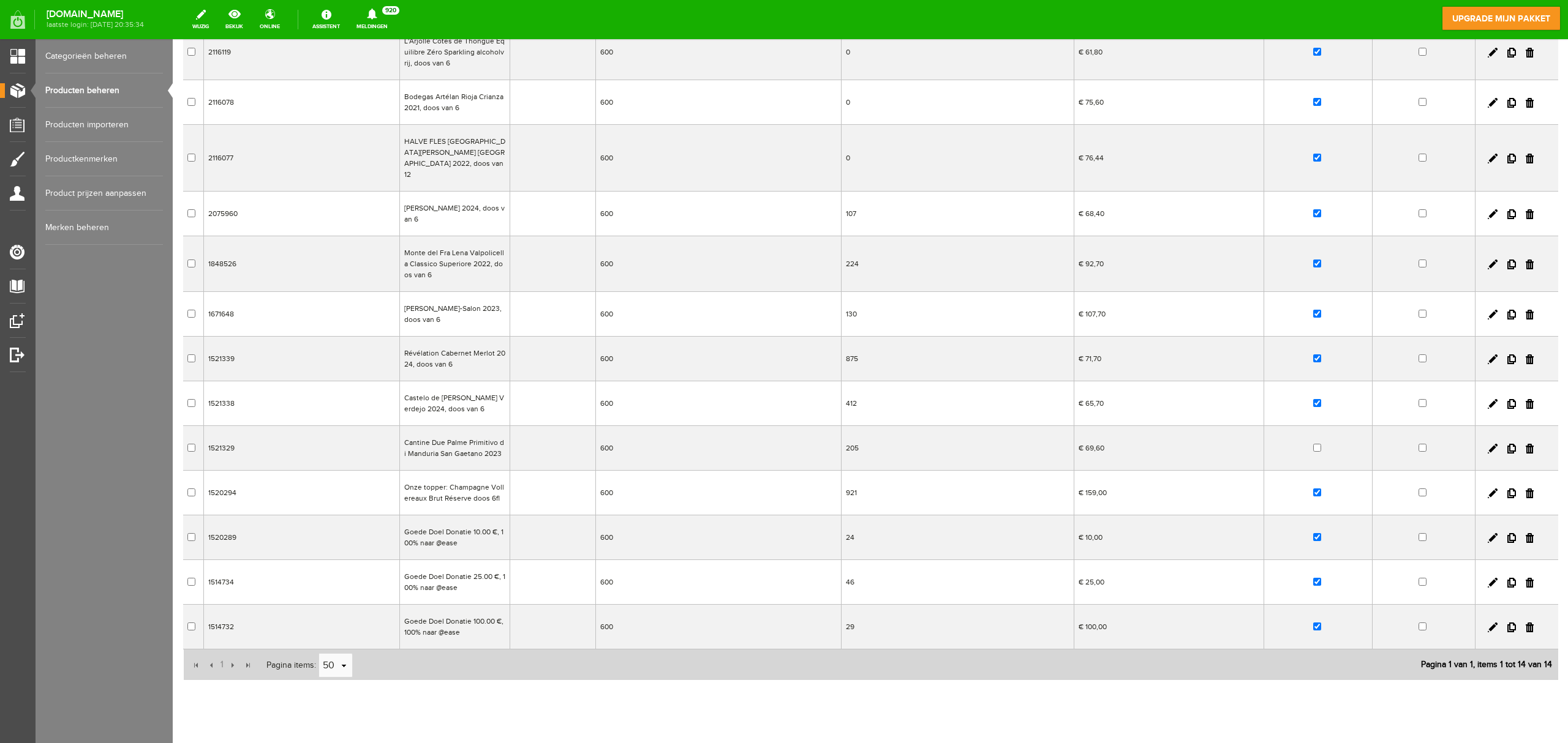
scroll to position [215, 0]
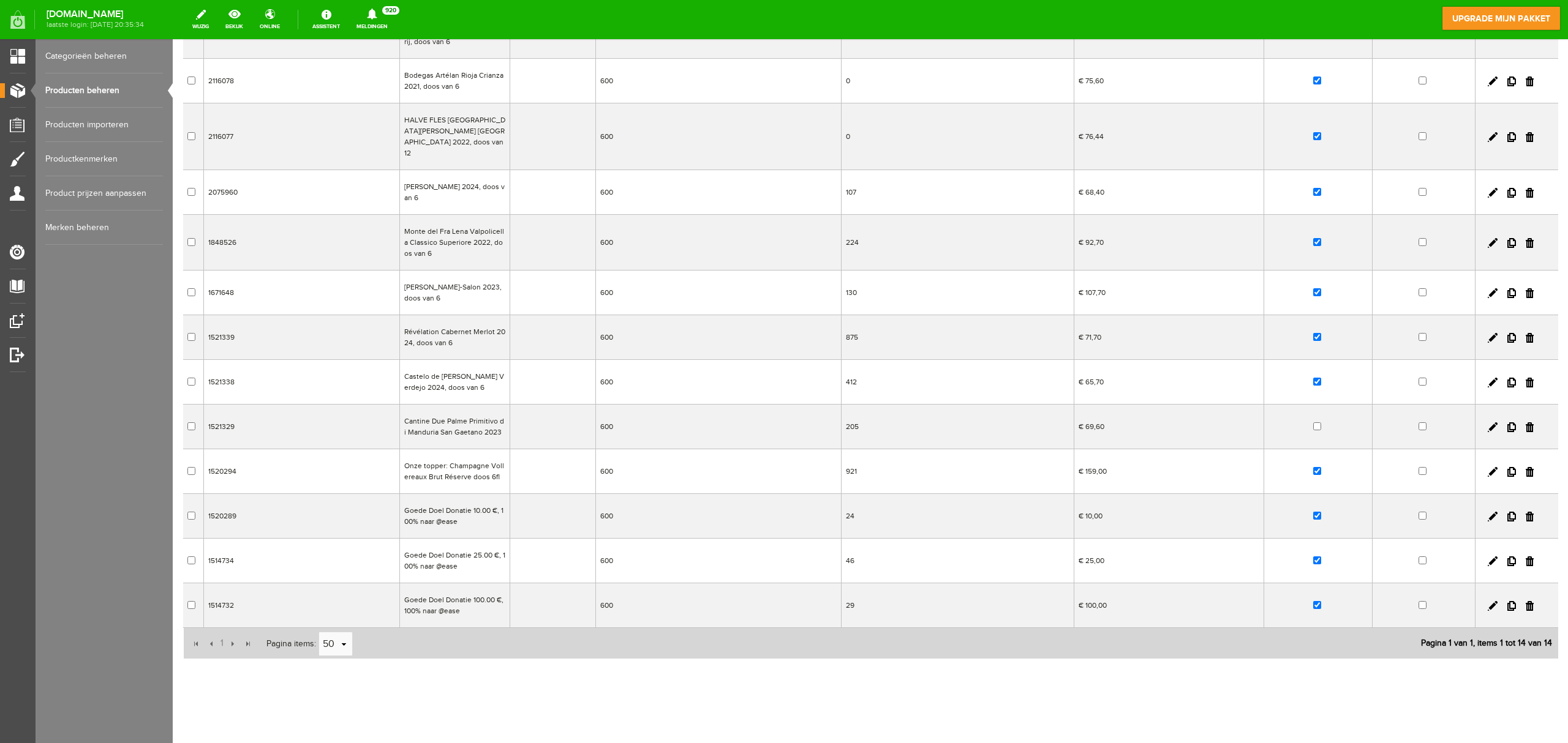
click at [472, 553] on td "Goede Doel Donatie 25.00 €, 100% naar @ease" at bounding box center [454, 560] width 110 height 45
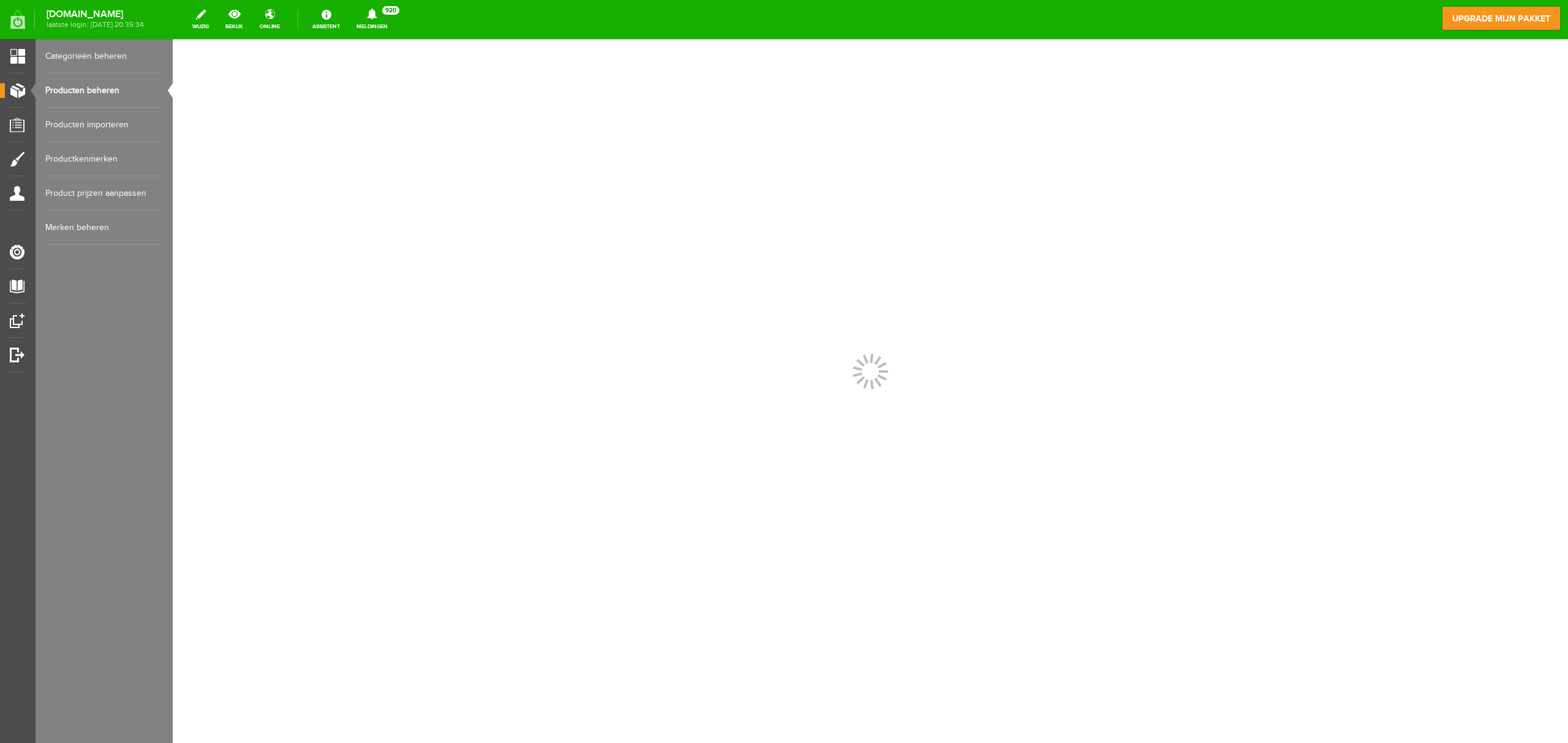
scroll to position [0, 0]
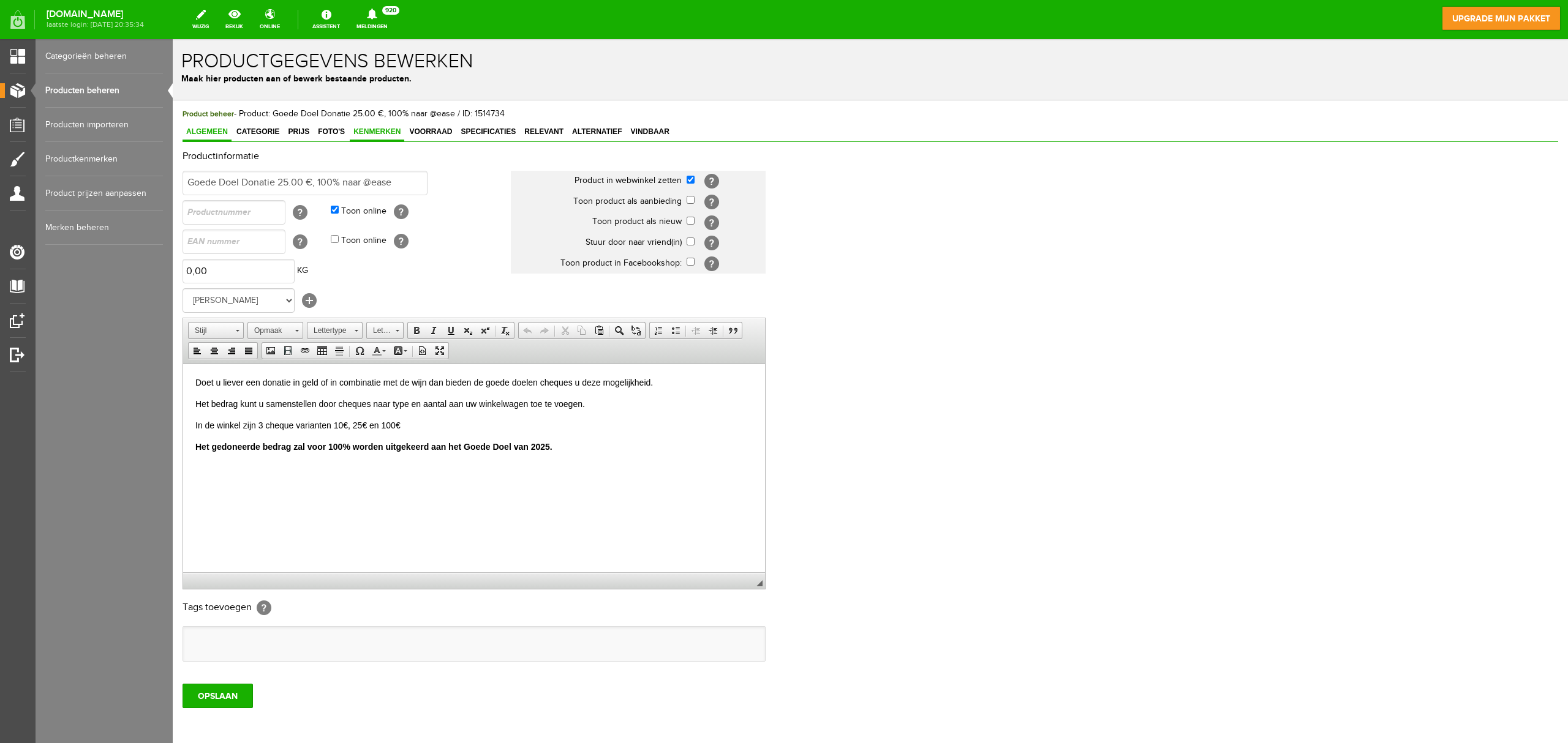
click at [381, 128] on span "Kenmerken" at bounding box center [377, 131] width 55 height 8
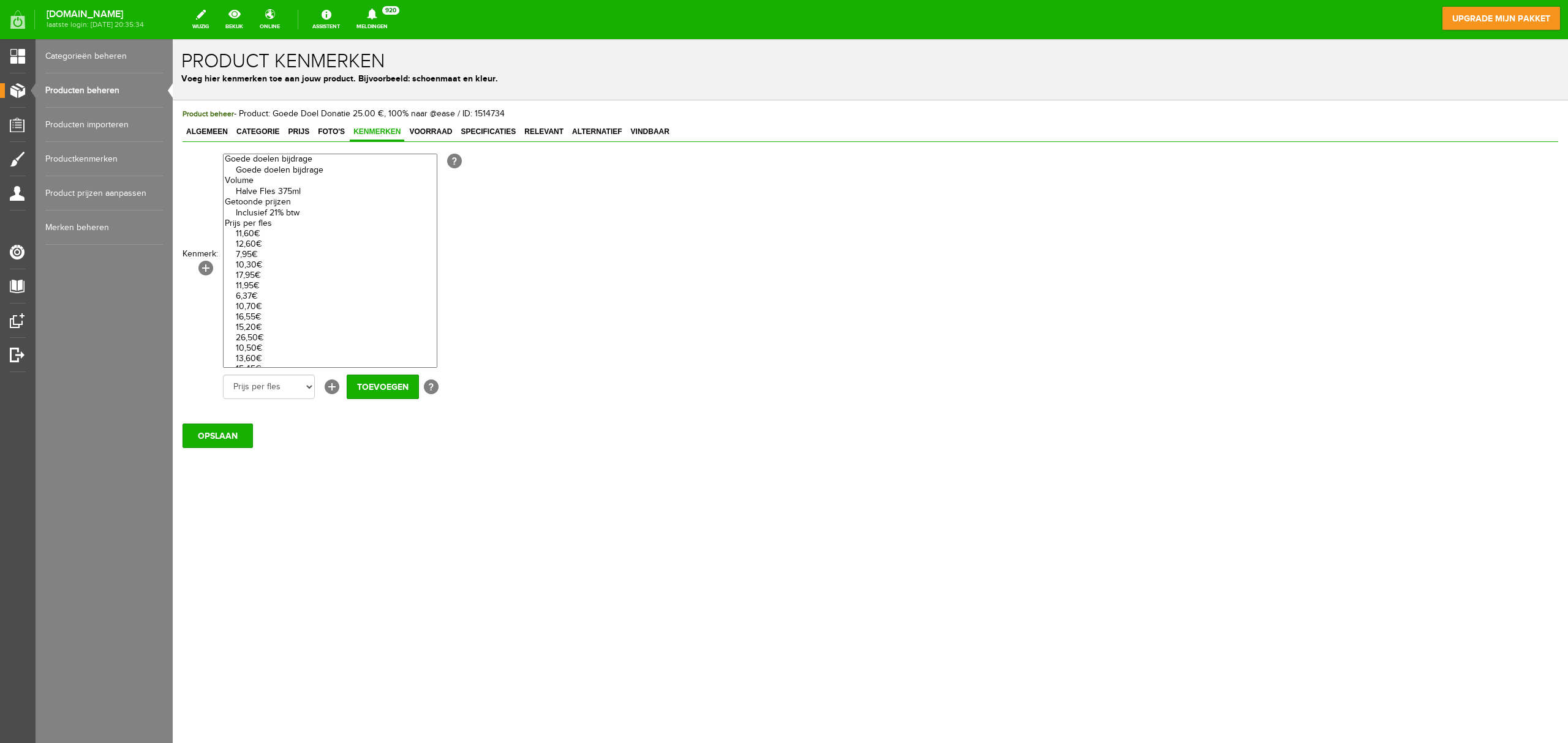
select select "85551|337946"
click at [289, 168] on option "Goede doelen bijdrage" at bounding box center [330, 170] width 213 height 10
click at [373, 390] on input "Toevoegen" at bounding box center [383, 387] width 72 height 25
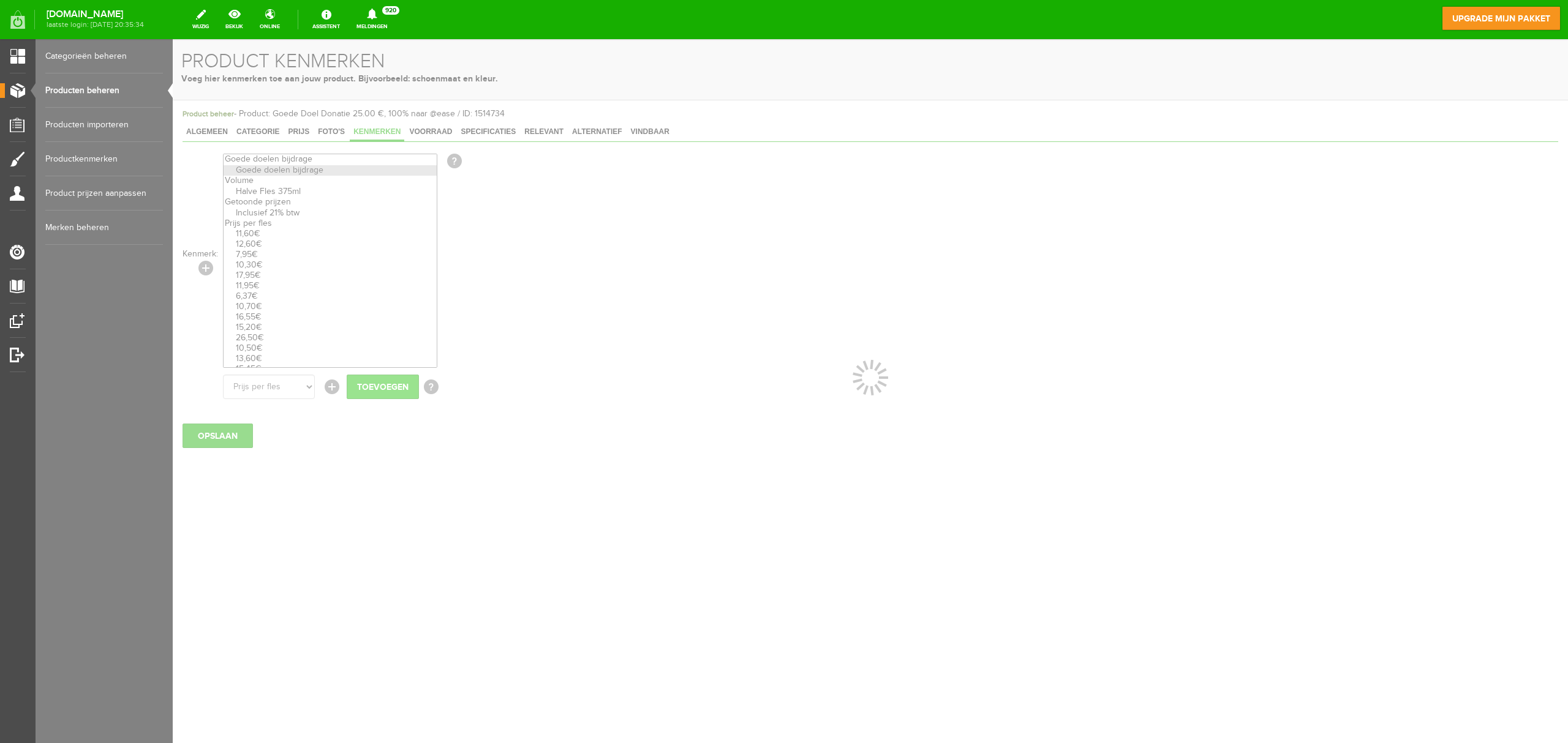
select select
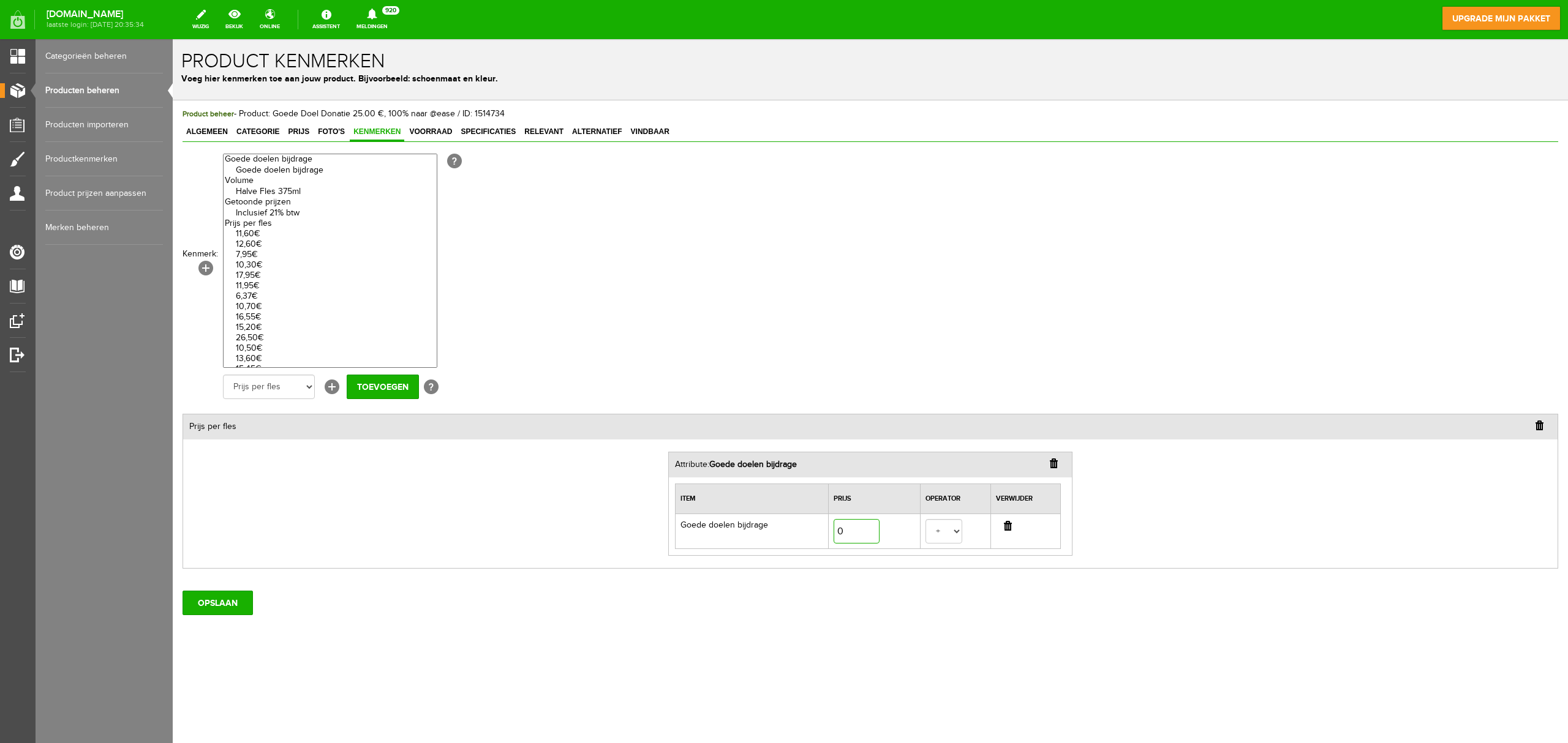
click at [846, 534] on input "0" at bounding box center [857, 531] width 46 height 25
type input "25,00"
click at [234, 557] on input "OPSLAAN" at bounding box center [217, 602] width 70 height 25
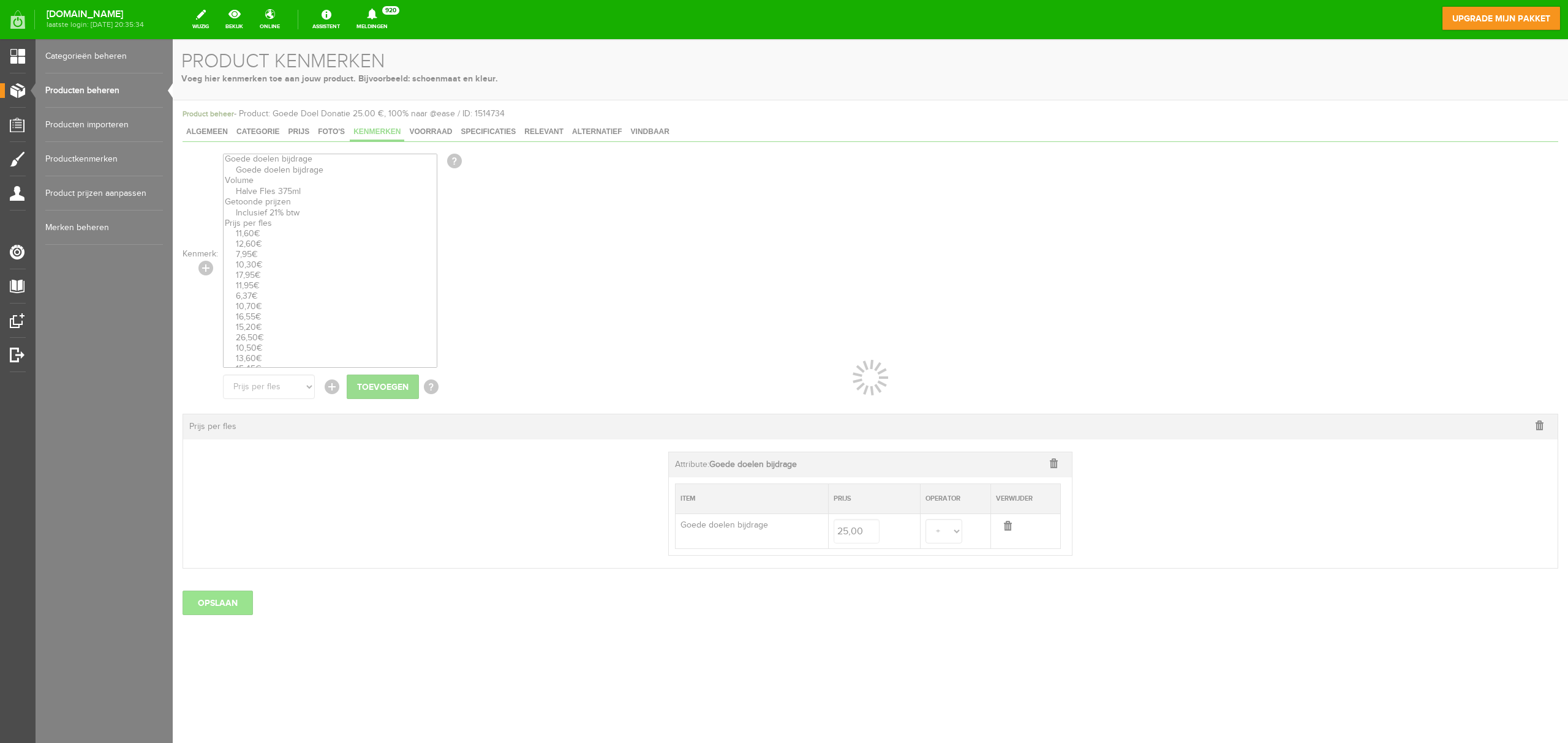
select select
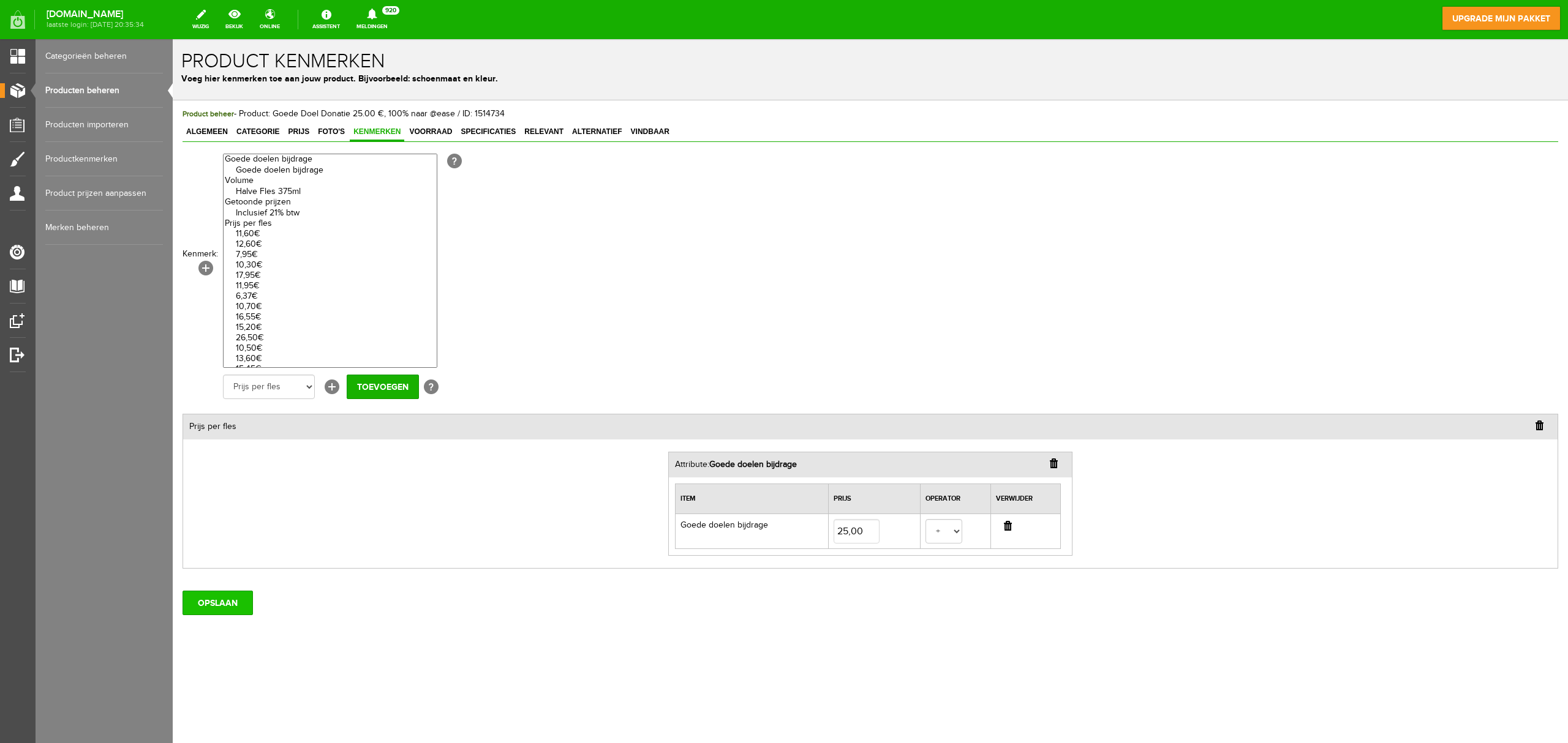
click at [213, 557] on input "OPSLAAN" at bounding box center [217, 602] width 70 height 25
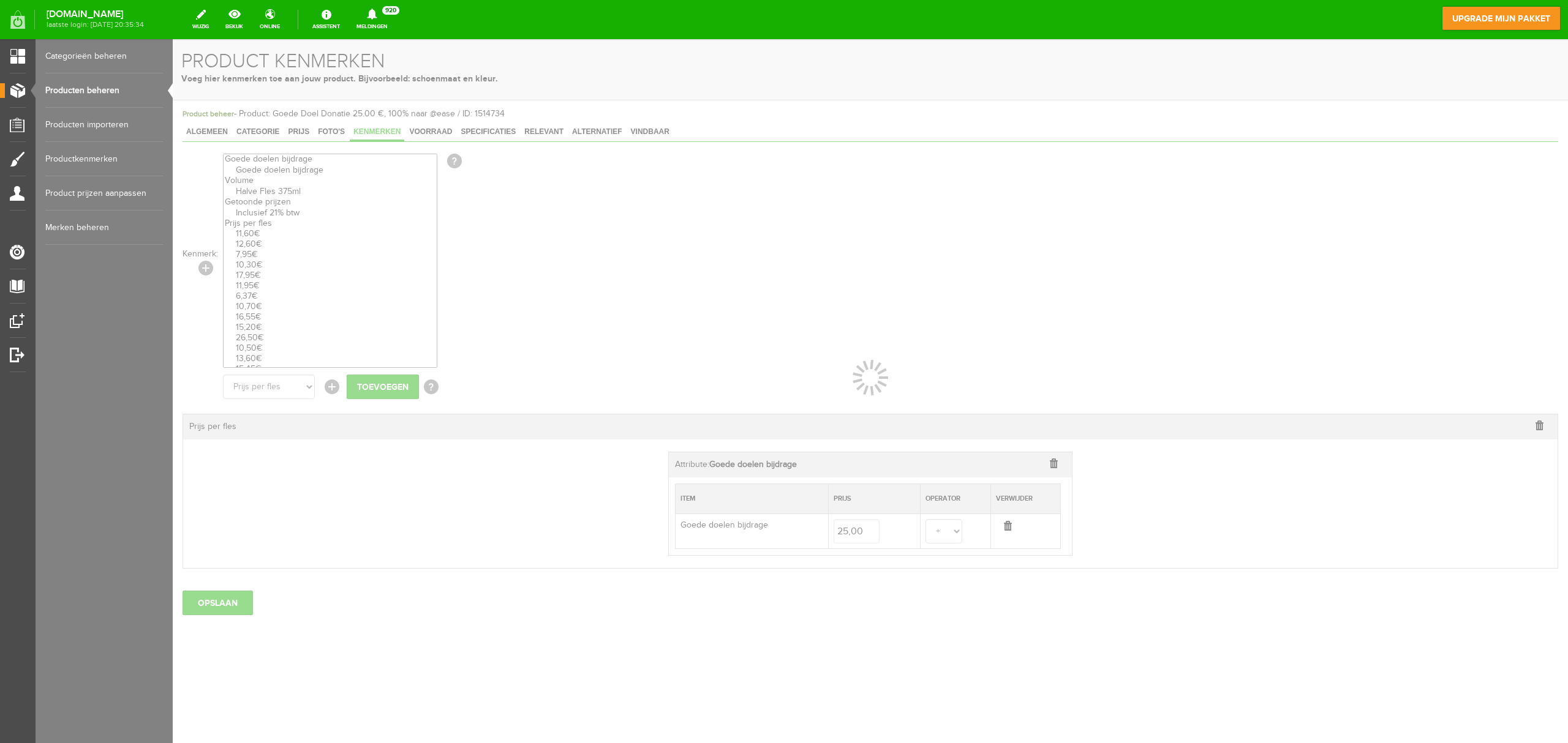
select select
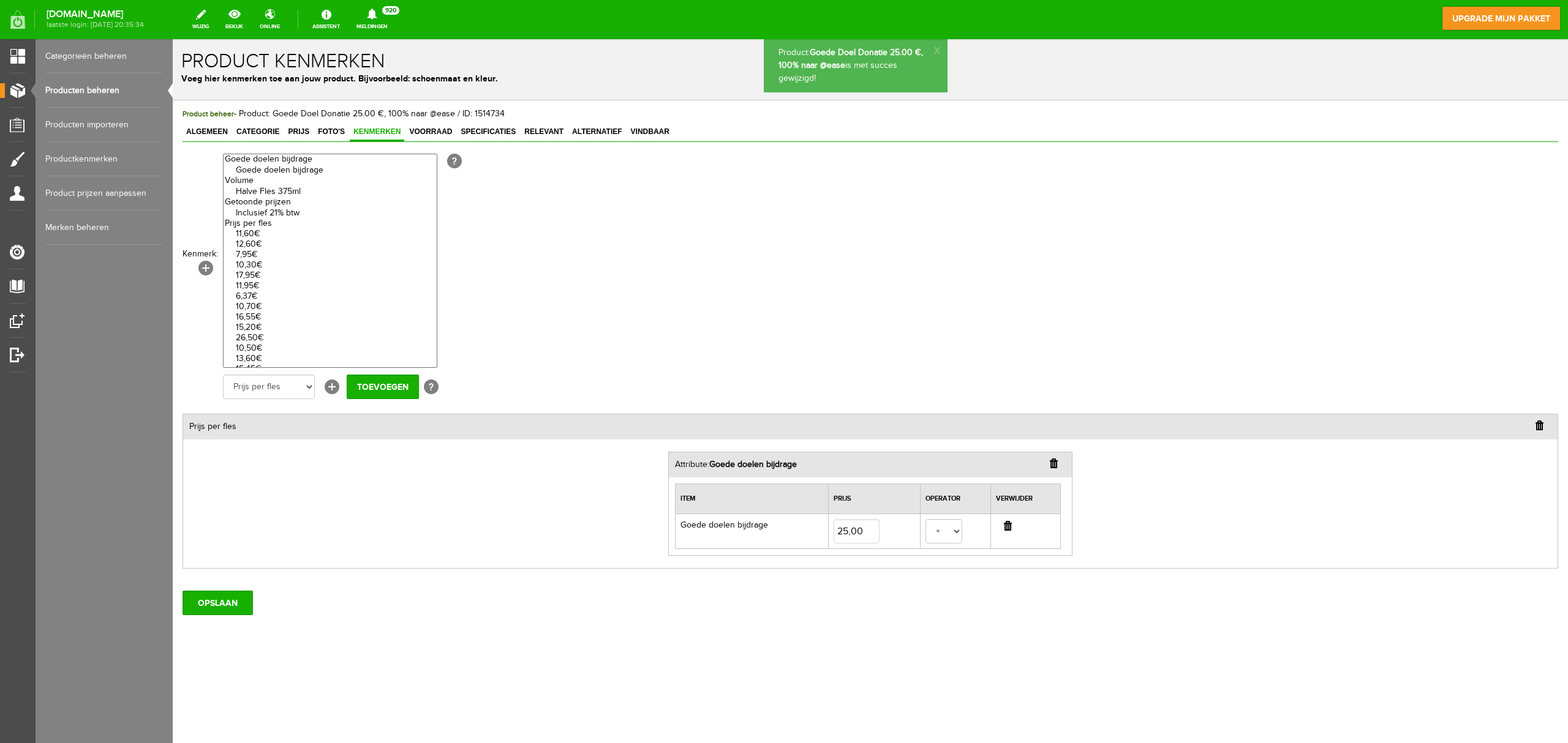
click at [105, 92] on link "Producten beheren" at bounding box center [104, 90] width 118 height 35
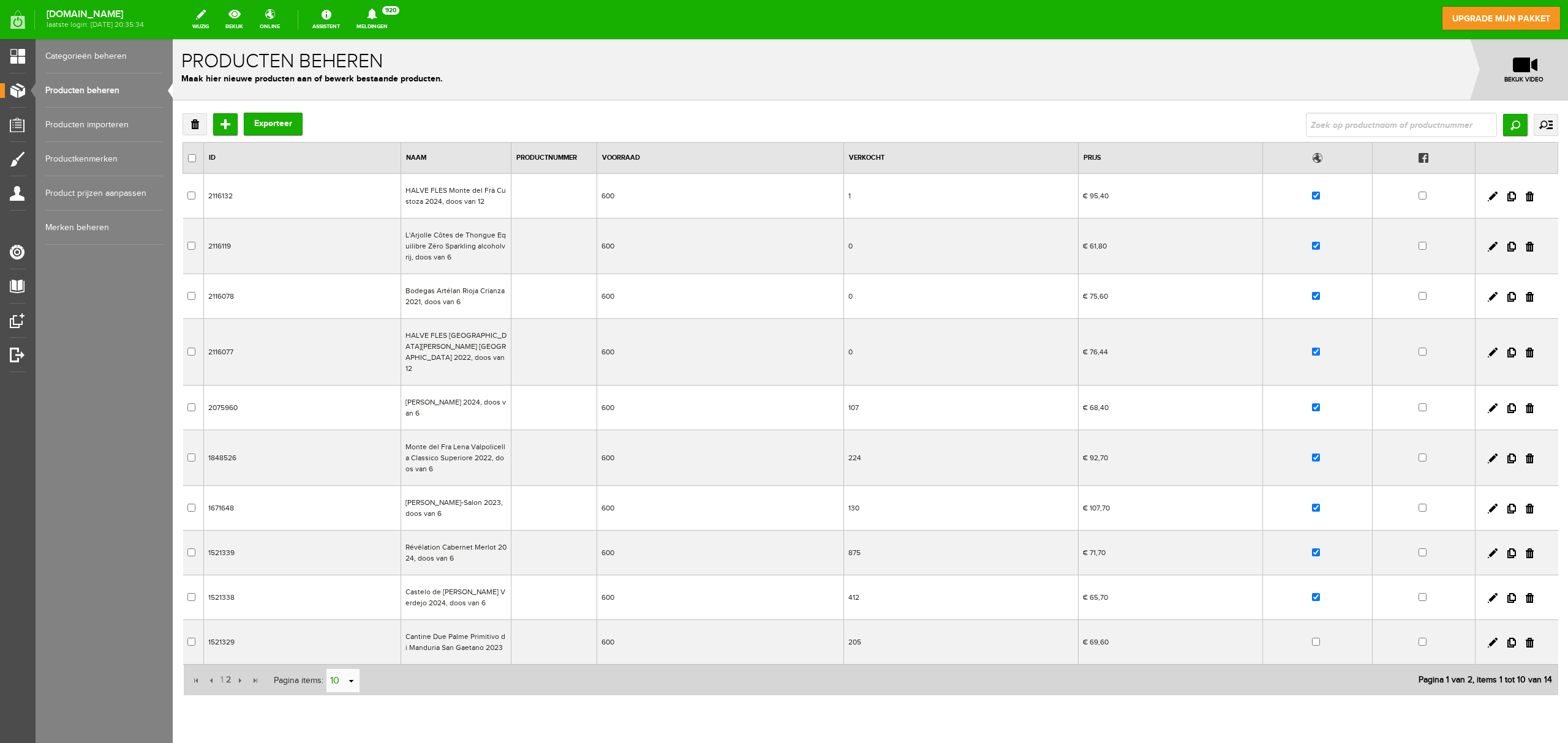
click at [334, 557] on input "10" at bounding box center [337, 681] width 20 height 25
click at [341, 557] on li "50" at bounding box center [343, 649] width 33 height 20
type input "50"
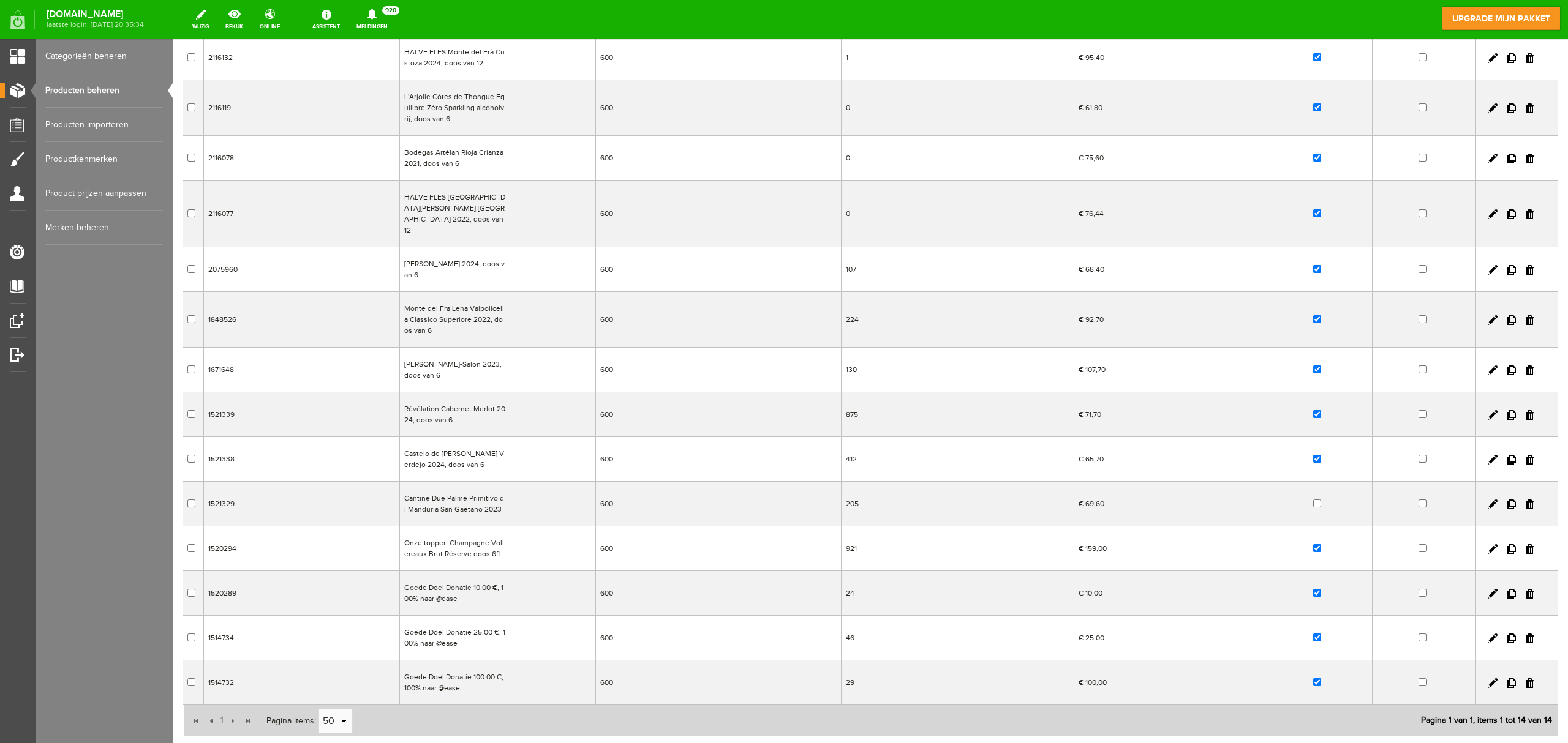
scroll to position [215, 0]
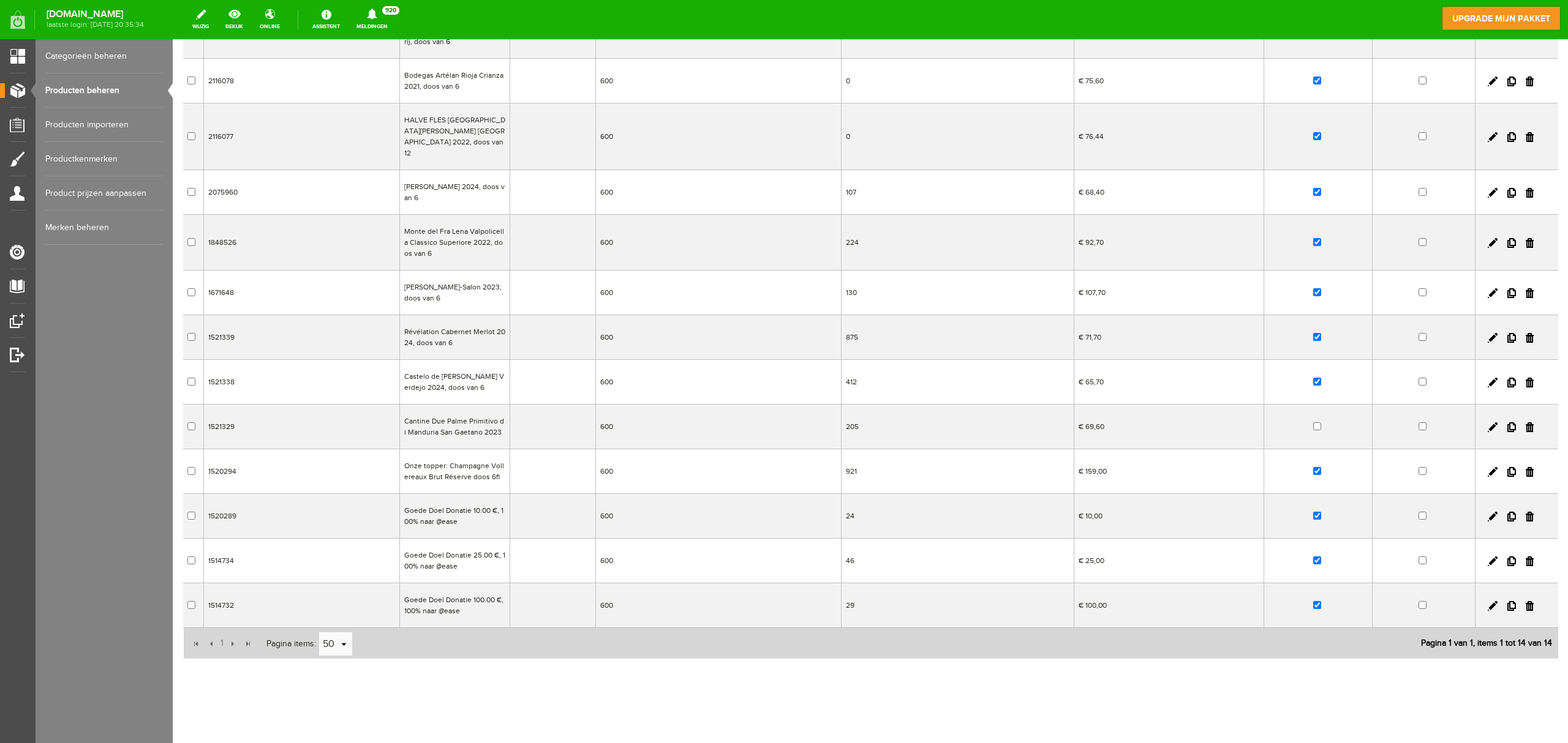
click at [449, 557] on td "Goede Doel Donatie 100.00 €, 100% naar @ease" at bounding box center [454, 605] width 110 height 45
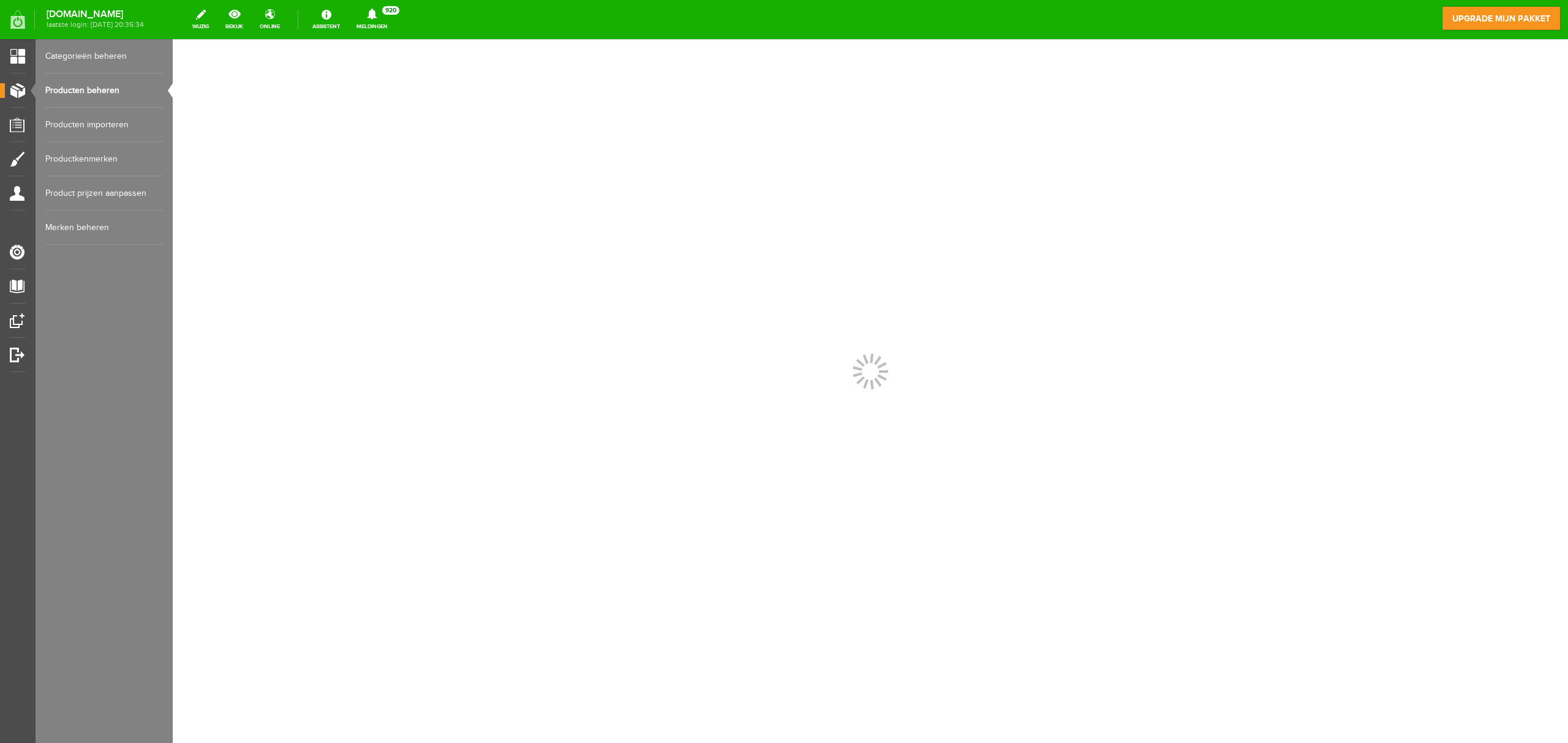
scroll to position [0, 0]
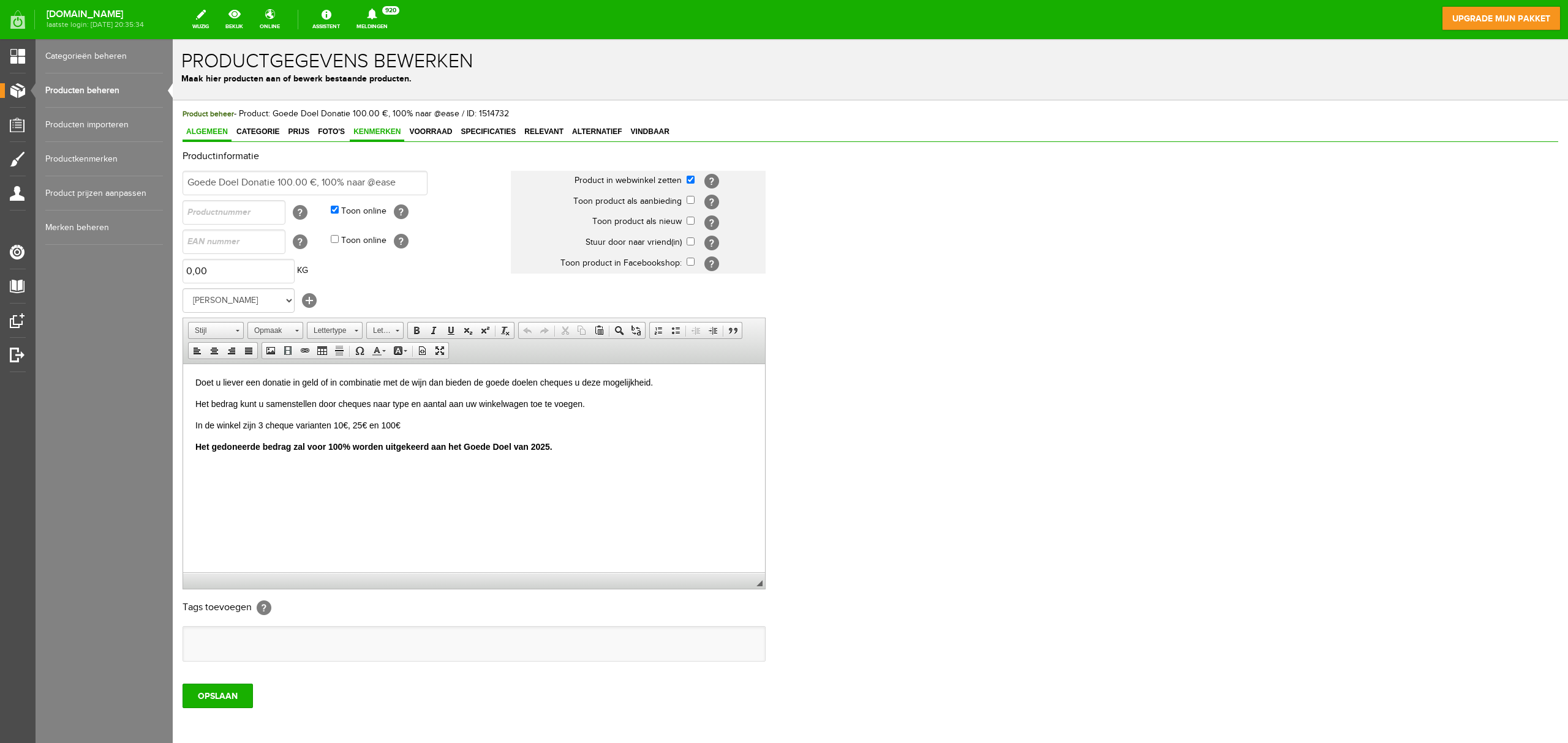
click at [395, 132] on span "Kenmerken" at bounding box center [377, 131] width 55 height 8
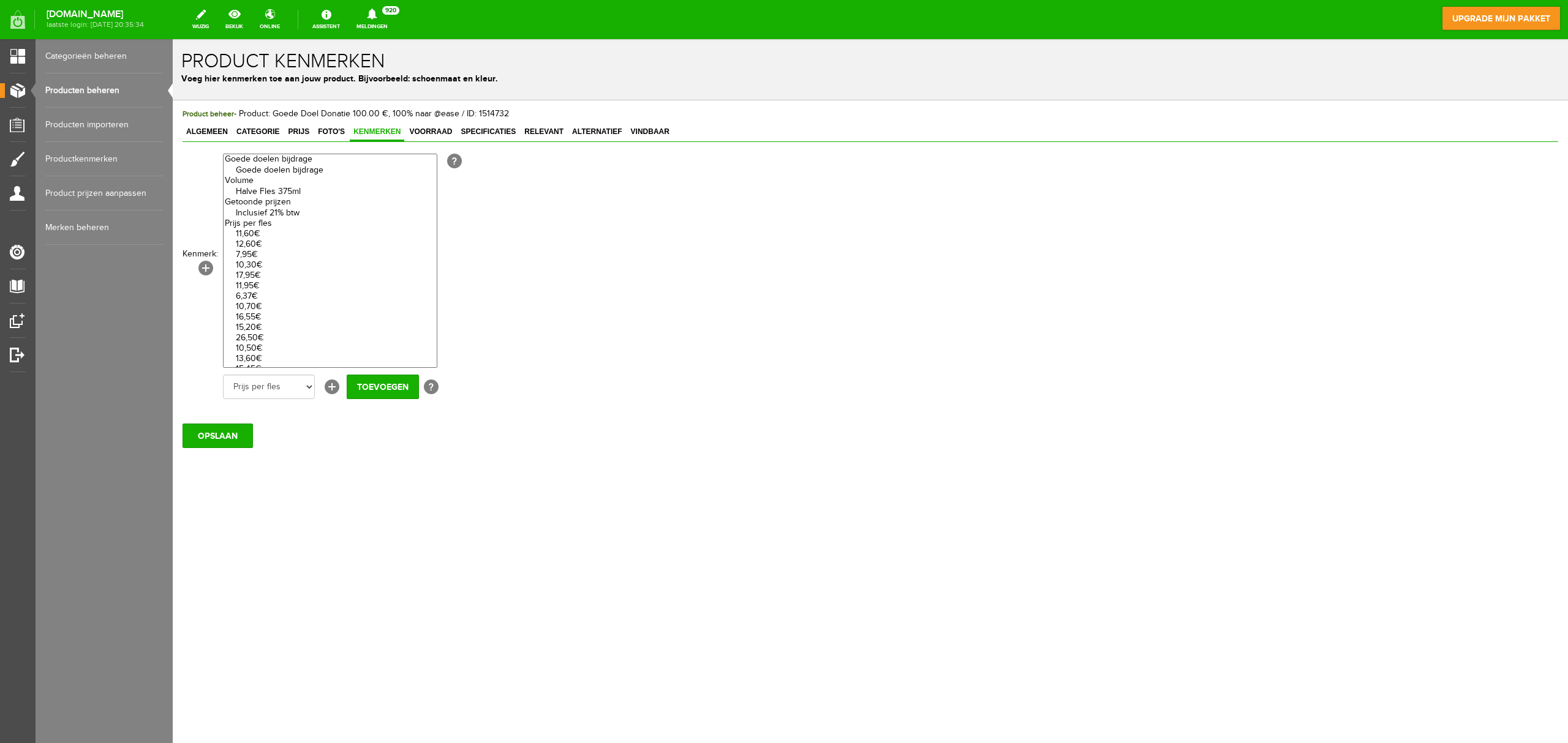
select select "85551|337946"
click at [302, 173] on option "Goede doelen bijdrage" at bounding box center [330, 170] width 213 height 10
click at [363, 387] on input "Toevoegen" at bounding box center [383, 387] width 72 height 25
select select
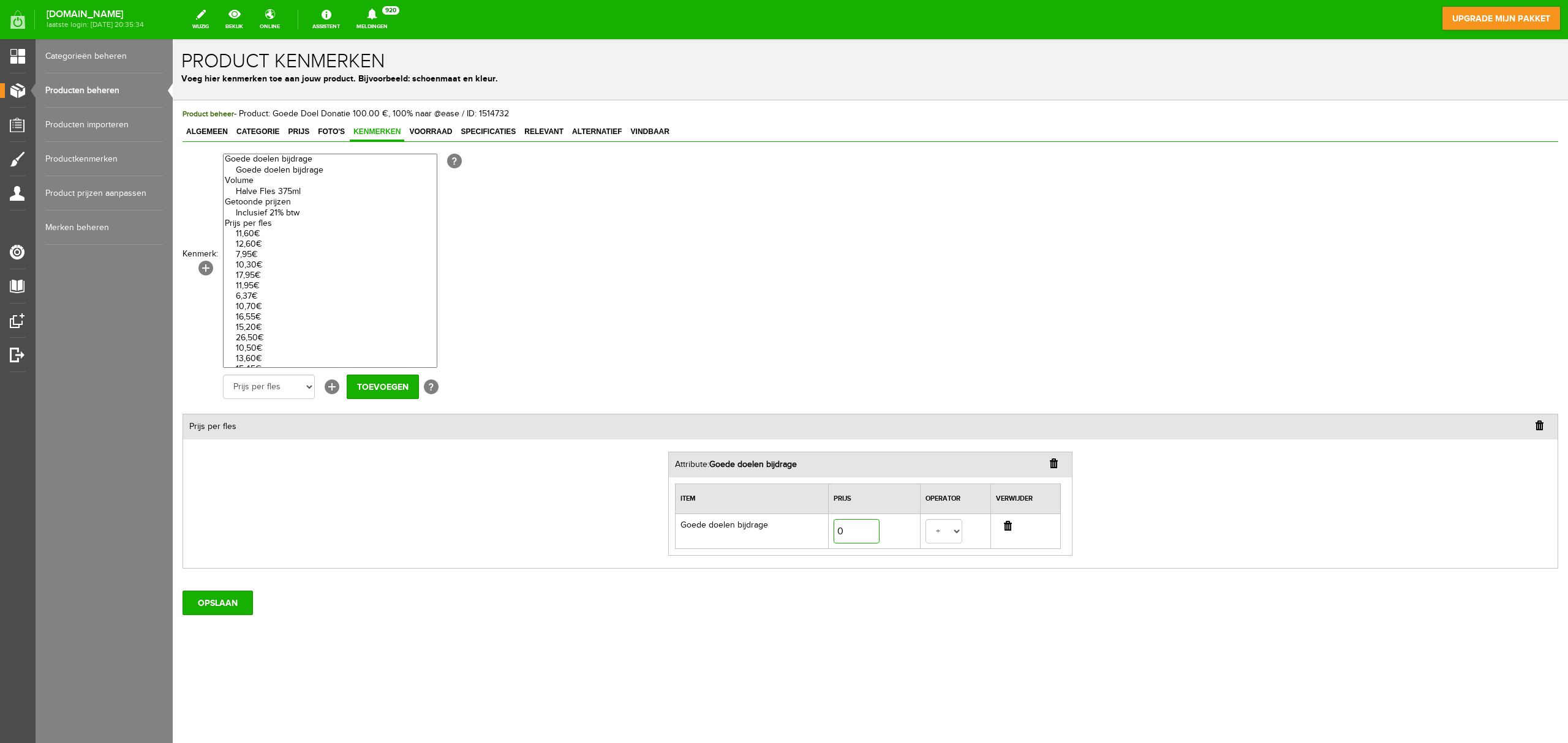
click at [844, 532] on input "0" at bounding box center [857, 531] width 46 height 25
type input "100,00"
click at [220, 557] on input "OPSLAAN" at bounding box center [217, 602] width 70 height 25
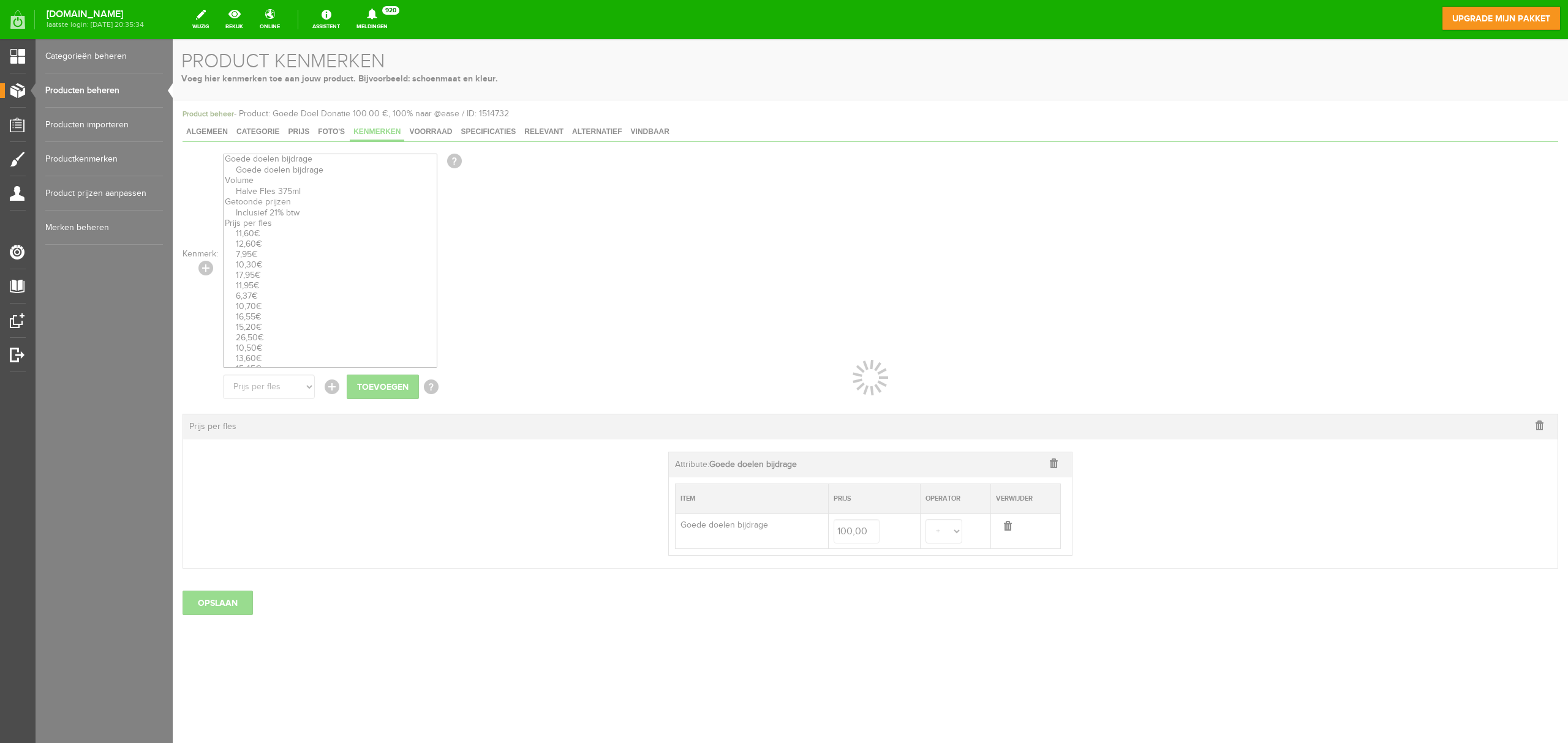
select select
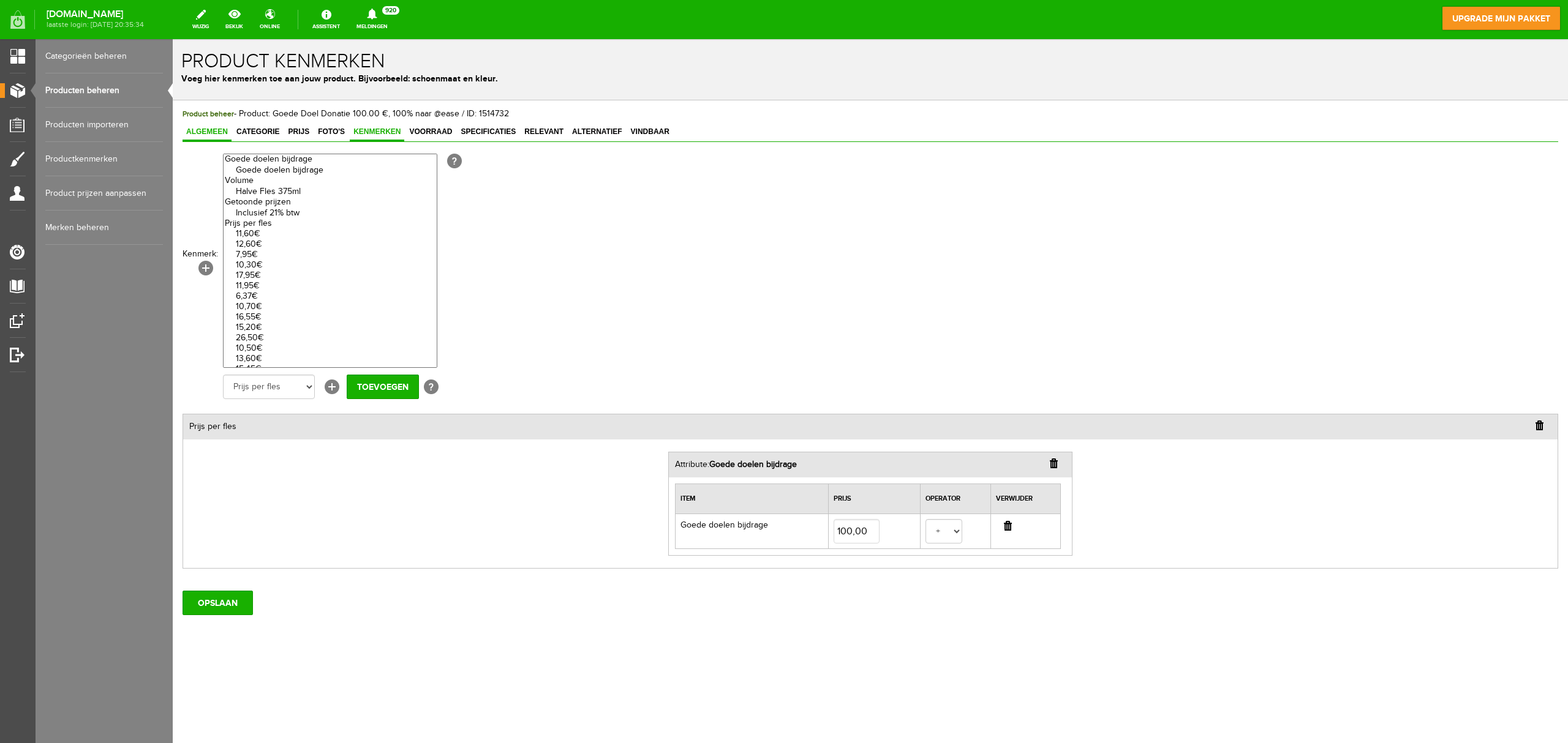
click at [207, 128] on span "Algemeen" at bounding box center [207, 131] width 49 height 8
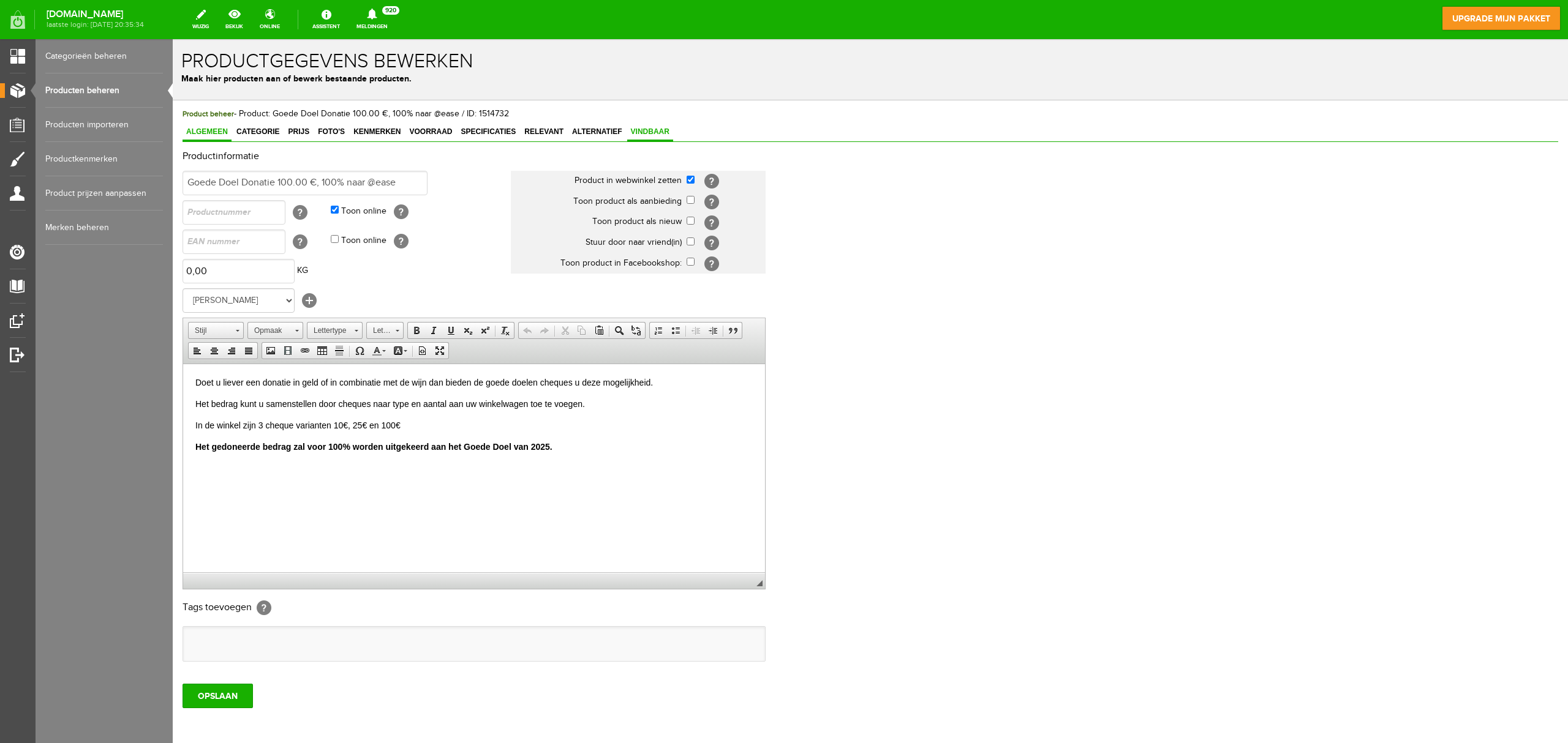
click at [643, 130] on span "Vindbaar" at bounding box center [650, 131] width 46 height 8
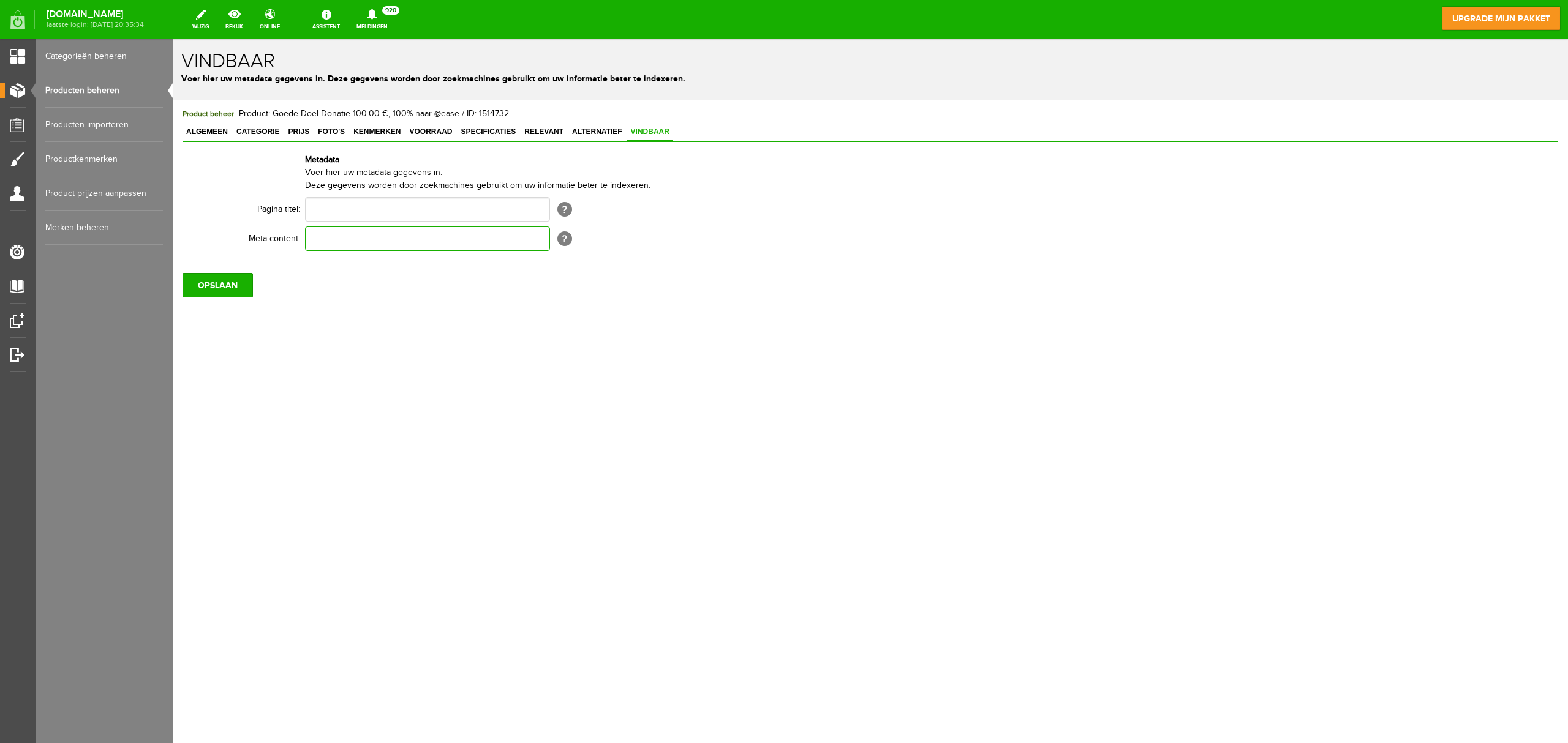
click at [415, 238] on input "text" at bounding box center [427, 238] width 245 height 25
paste input "Koop wijn voor het goede doel bij Lions Huizen 🍷 Geniet van topkwaliteit wijnen…"
click at [353, 241] on input "Koop wijn voor het goede doel bij Lions Huizen 🍷 Geniet van topkwaliteit wijnen…" at bounding box center [427, 238] width 245 height 25
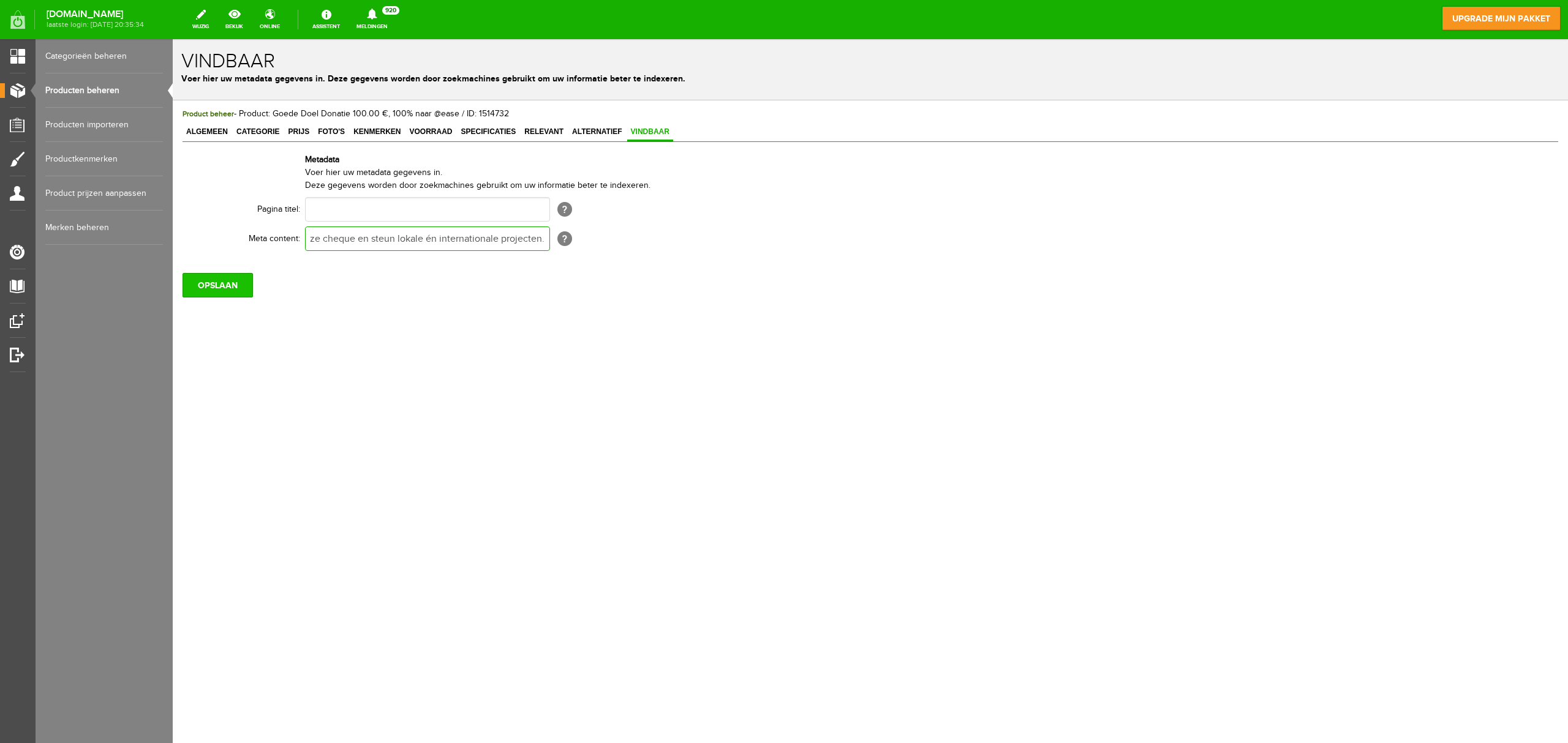
type input "Liever geen wijn kopen voor het goede doel . Koop dan deze cheque en steun loka…"
click at [218, 293] on input "OPSLAAN" at bounding box center [217, 285] width 70 height 25
click at [113, 93] on link "Producten beheren" at bounding box center [104, 90] width 118 height 35
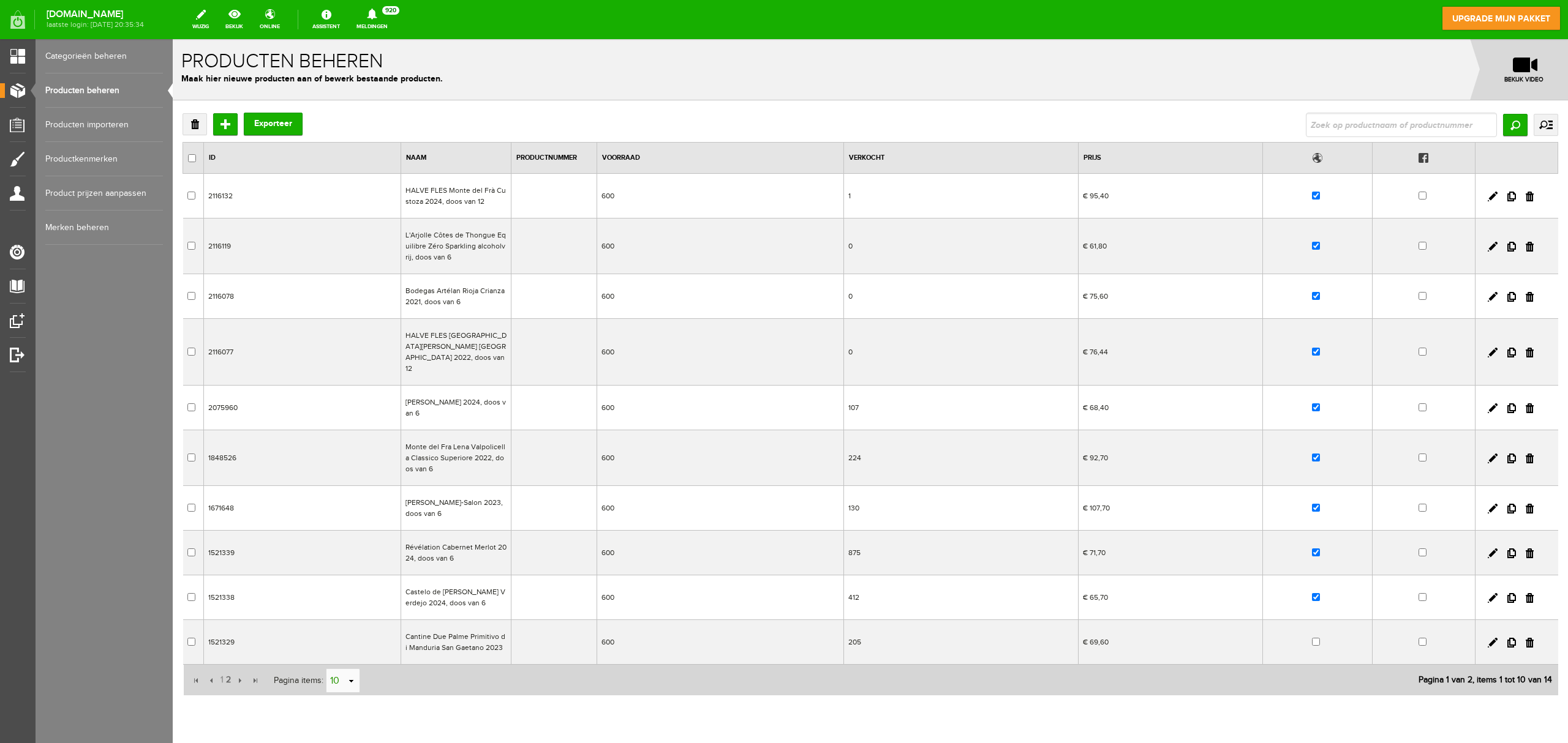
click at [349, 557] on link "select" at bounding box center [352, 681] width 10 height 23
click at [349, 557] on li "50" at bounding box center [343, 649] width 33 height 20
type input "50"
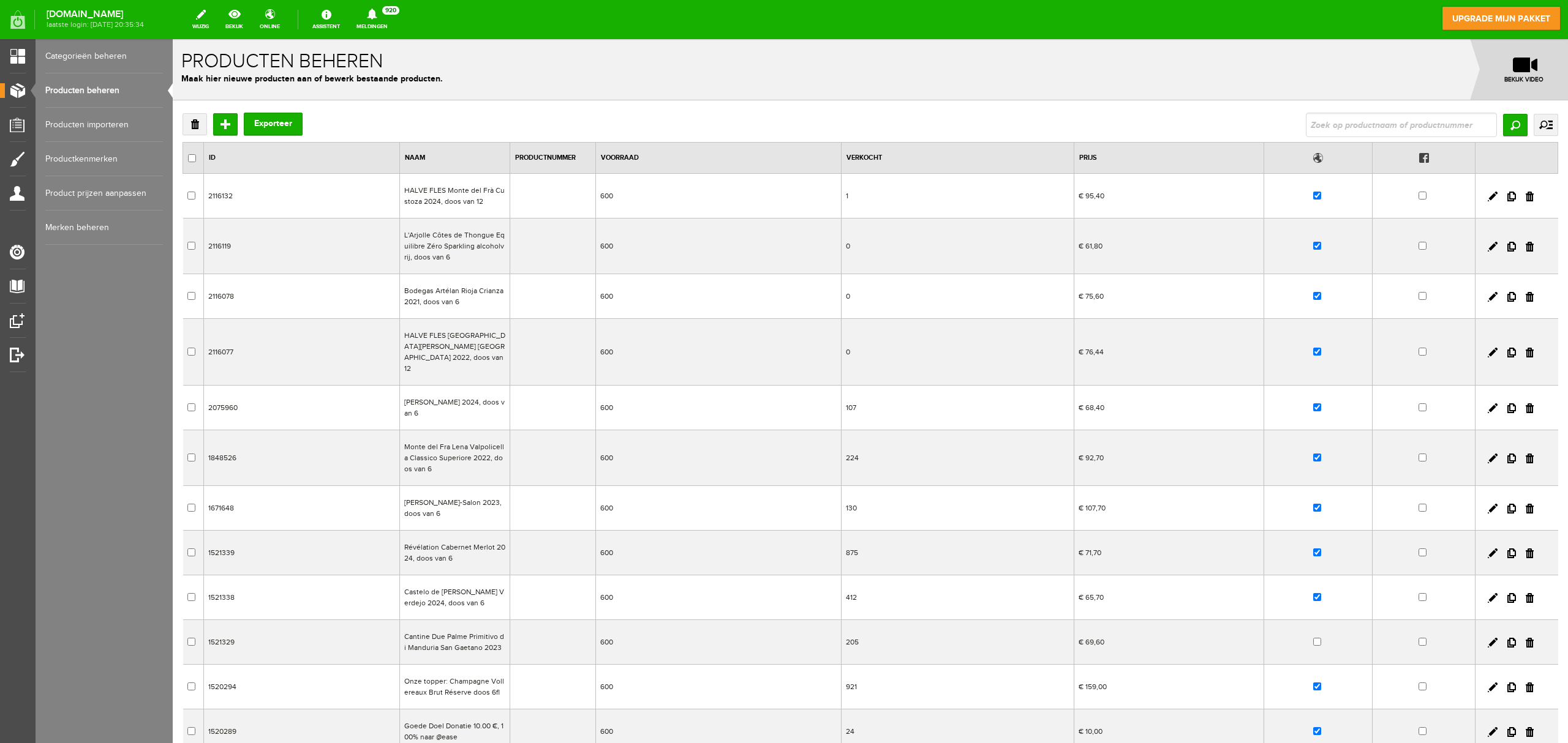
click at [503, 557] on td "Goede Doel Donatie 10.00 €, 100% naar @ease" at bounding box center [454, 731] width 110 height 45
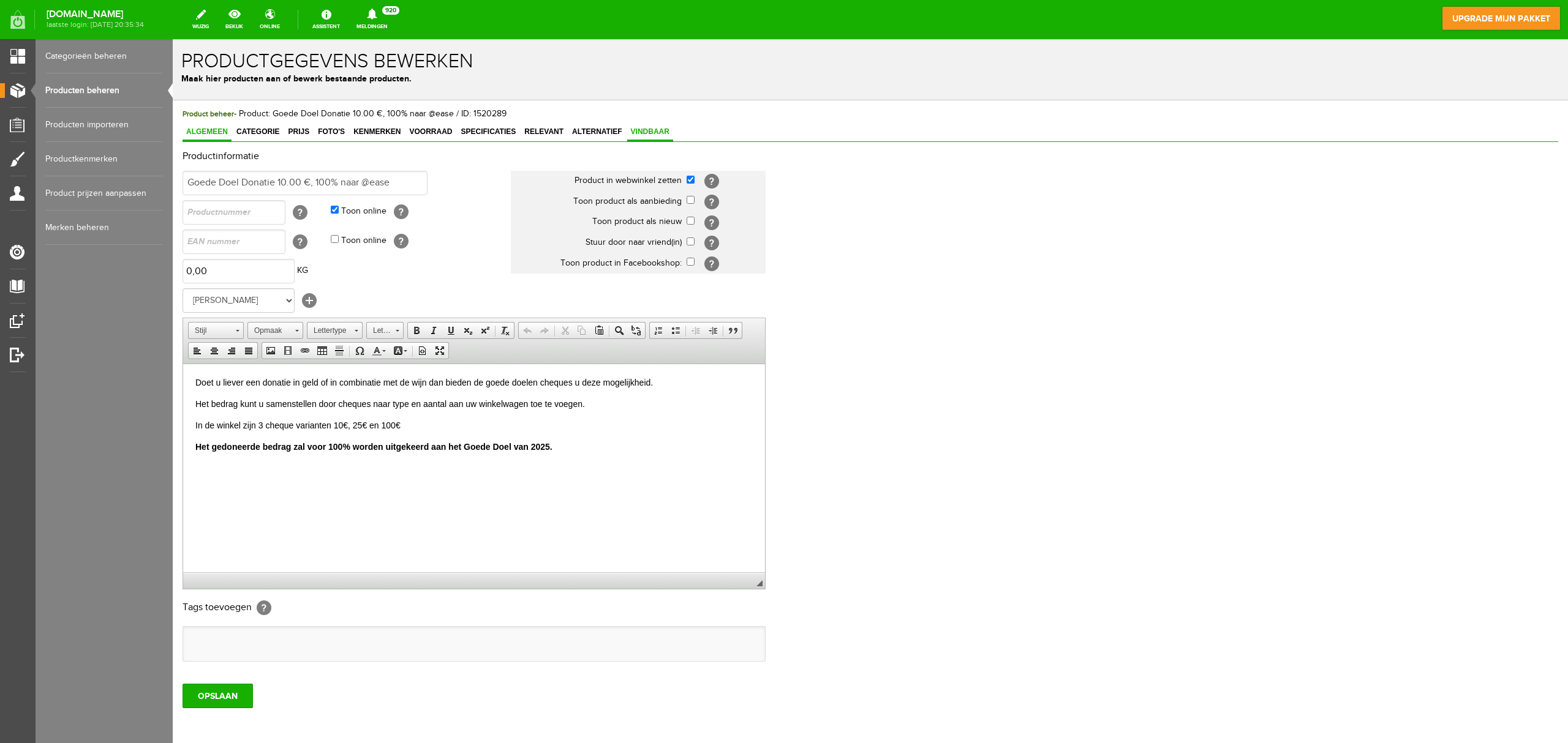
click at [647, 137] on link "Vindbaar" at bounding box center [650, 132] width 46 height 17
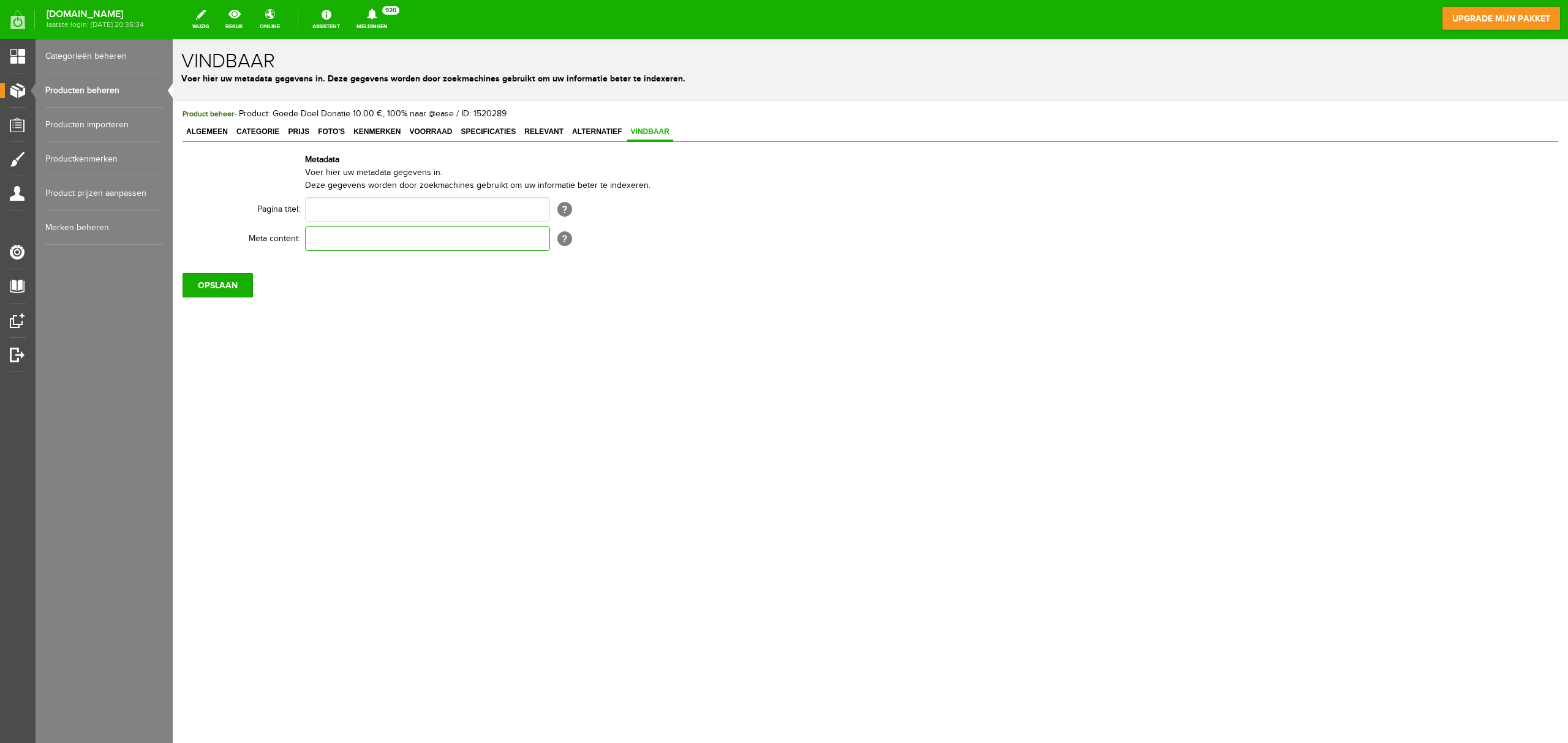
click at [478, 240] on input "text" at bounding box center [427, 238] width 245 height 25
paste input "Liever geen wijn kopen voor het goede doel . Koop dan deze cheque en steun loka…"
type input "Liever geen wijn kopen voor het goede doel . Koop dan deze cheque en steun loka…"
click at [206, 292] on input "OPSLAAN" at bounding box center [217, 285] width 70 height 25
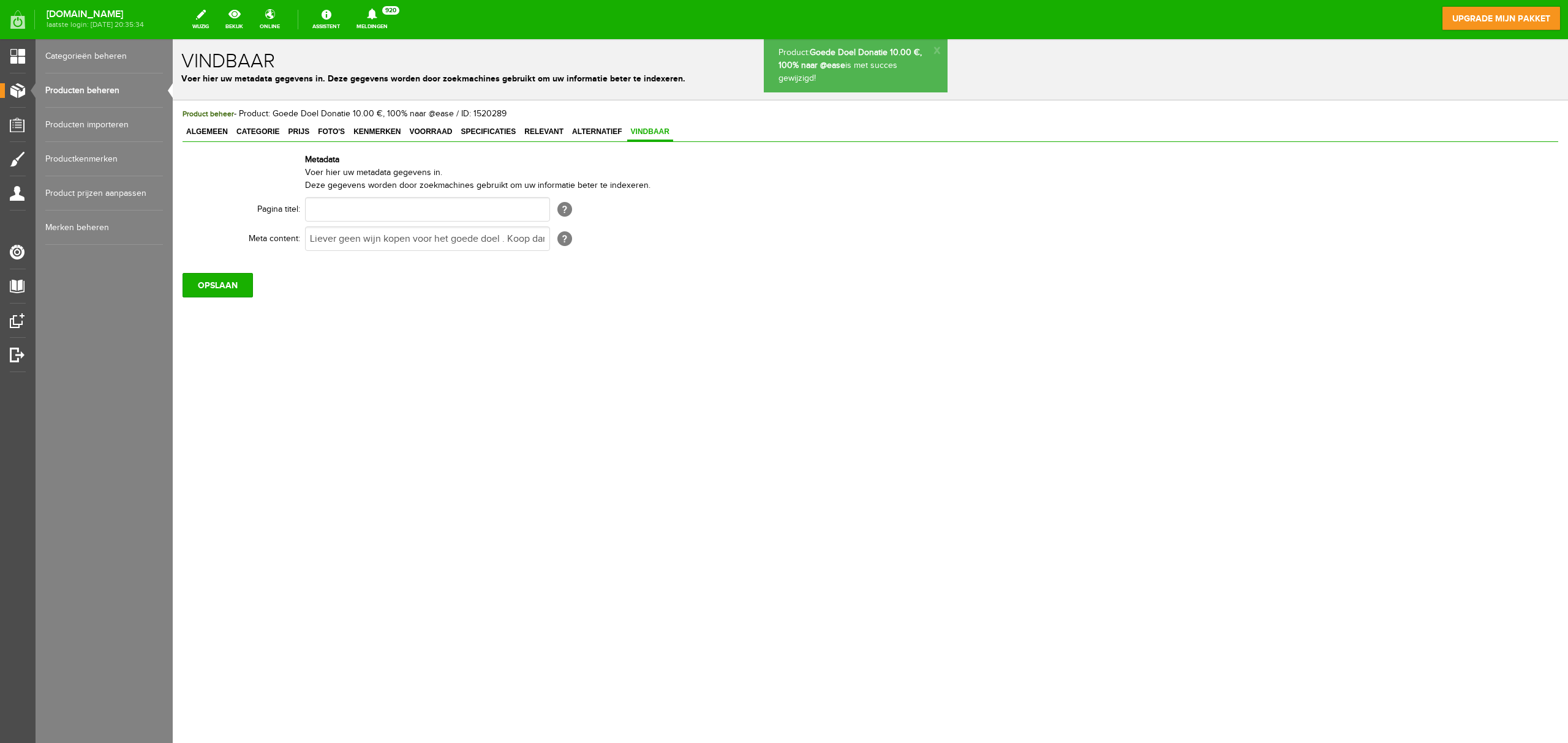
scroll to position [0, 0]
click at [87, 89] on link "Producten beheren" at bounding box center [104, 90] width 118 height 35
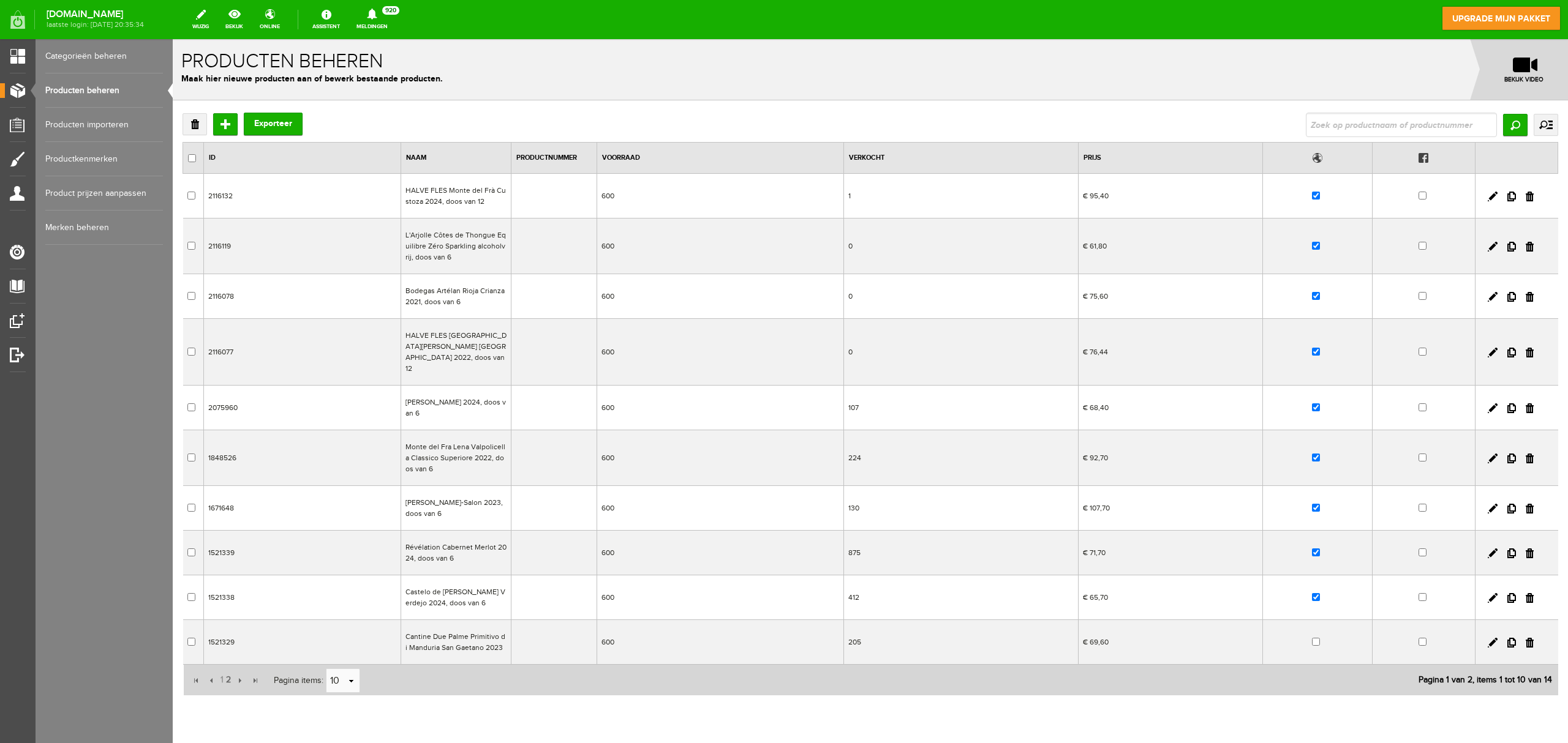
scroll to position [36, 0]
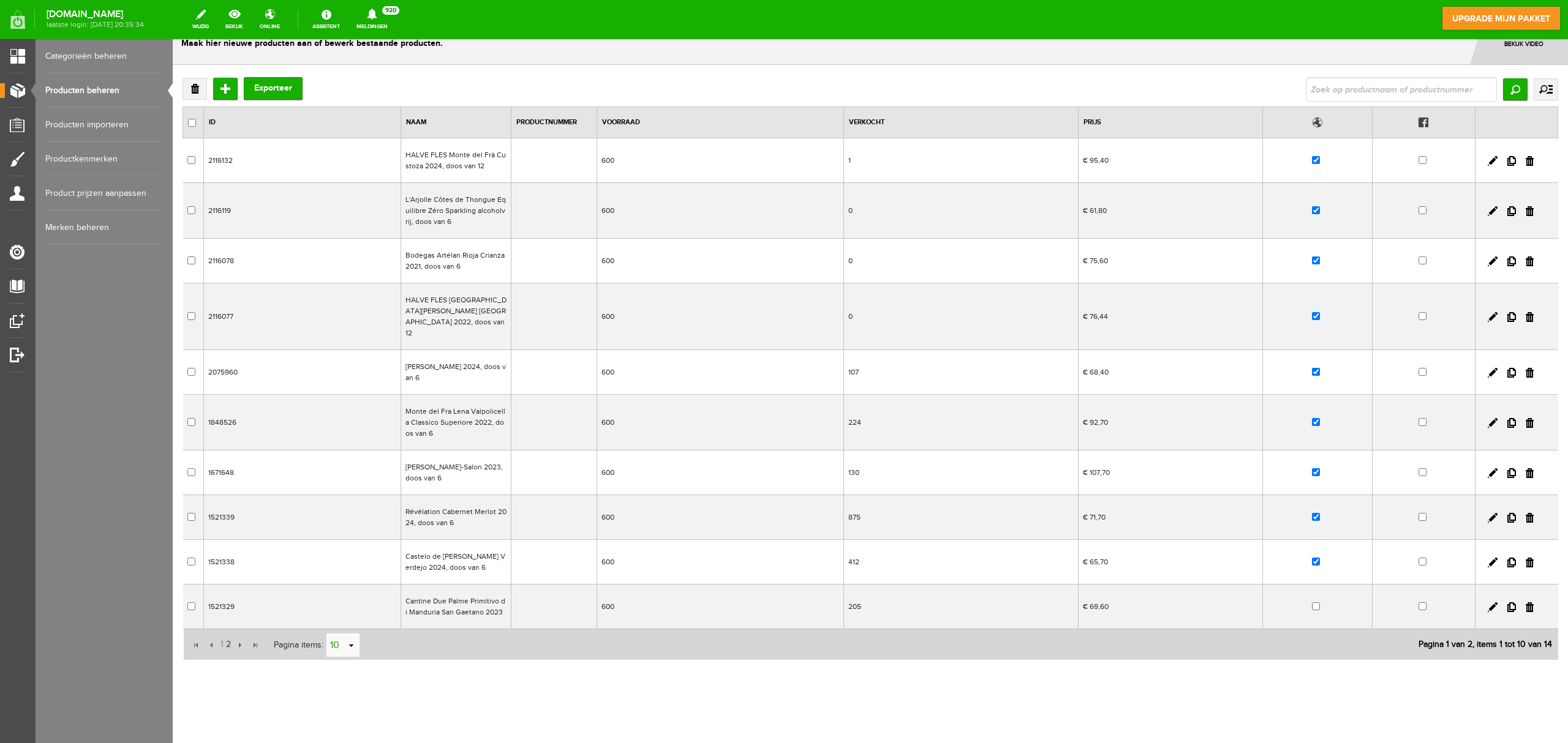
click at [345, 557] on input "10" at bounding box center [337, 645] width 20 height 25
click at [347, 557] on li "50" at bounding box center [343, 613] width 33 height 20
type input "50"
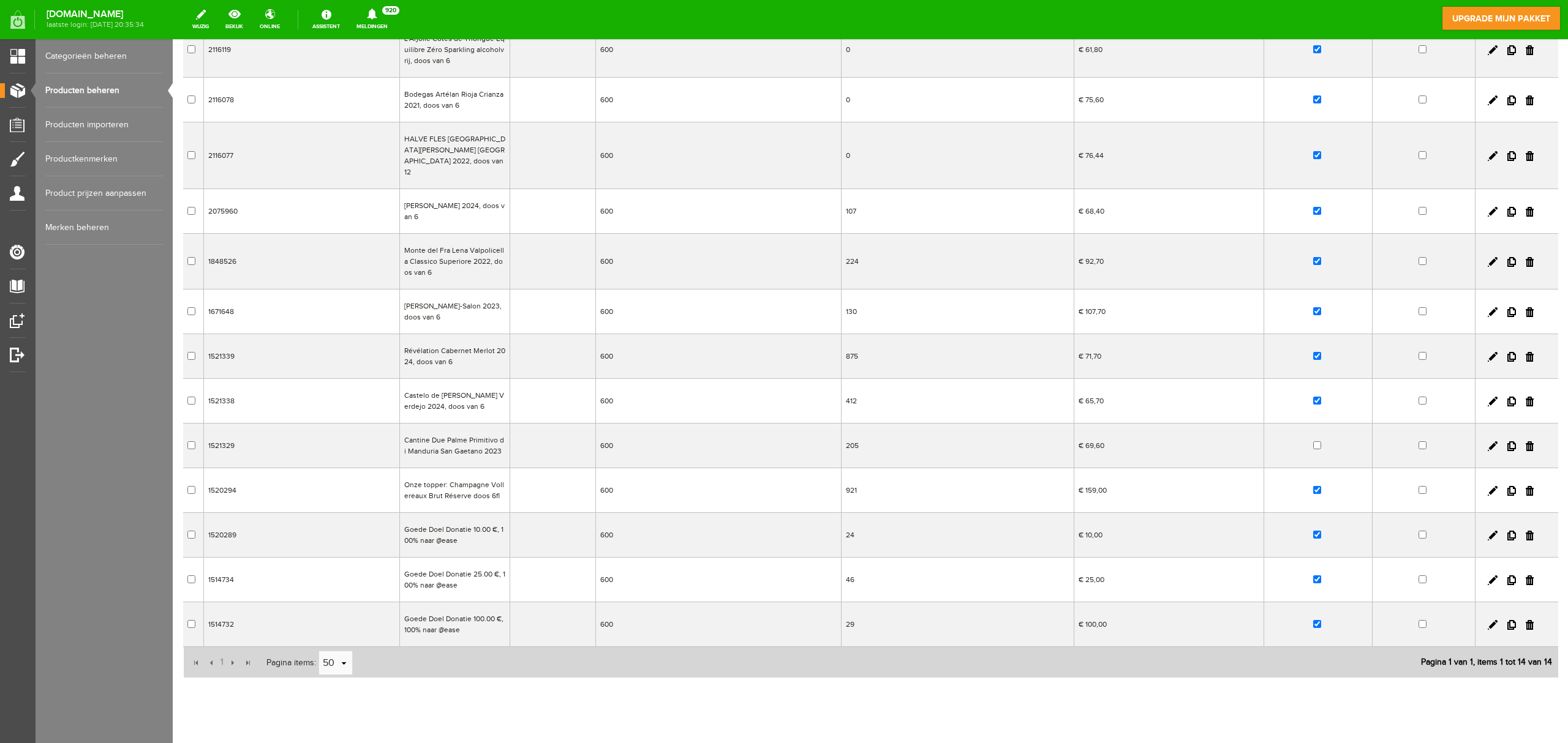
scroll to position [215, 0]
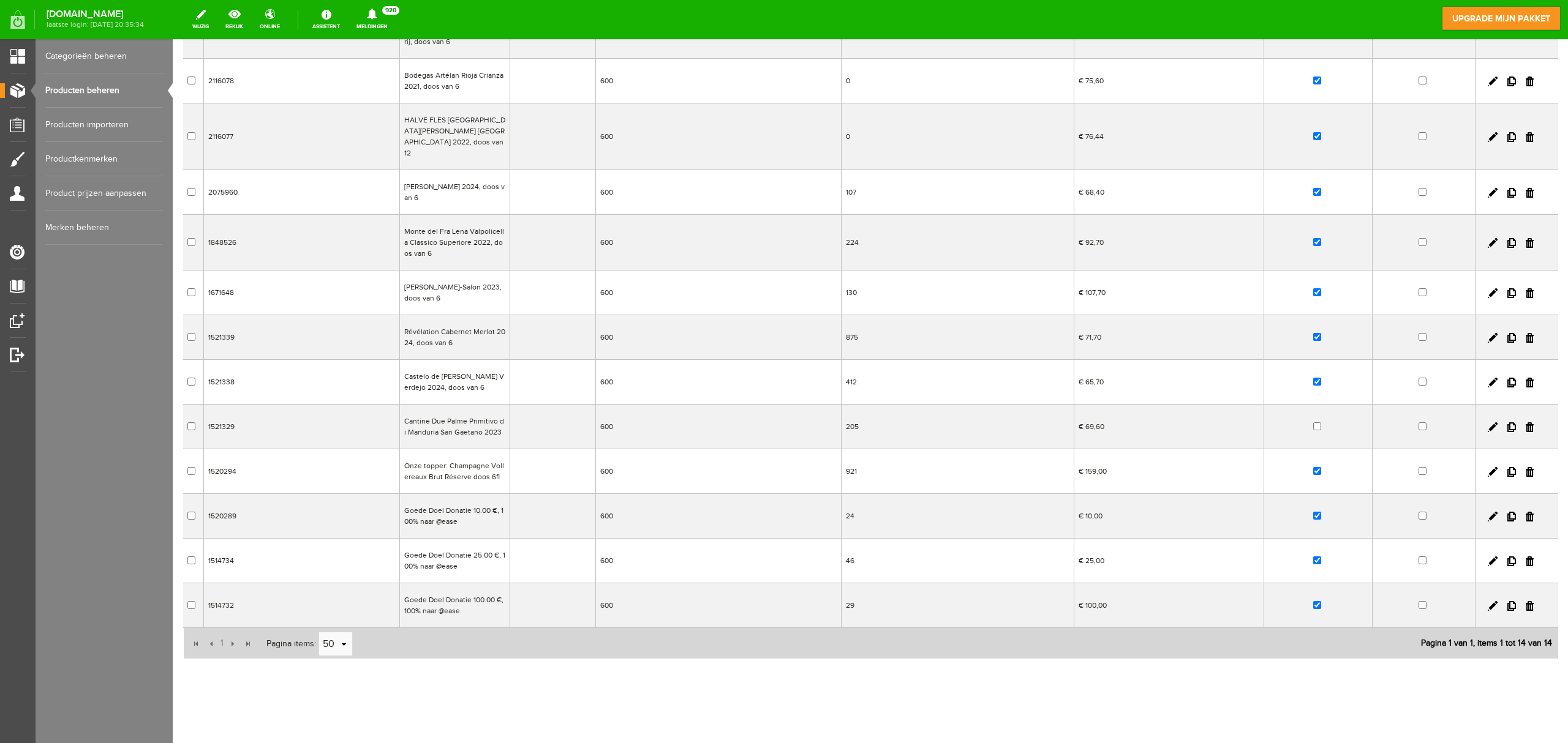
click at [479, 557] on td "Goede Doel Donatie 25.00 €, 100% naar @ease" at bounding box center [454, 560] width 110 height 45
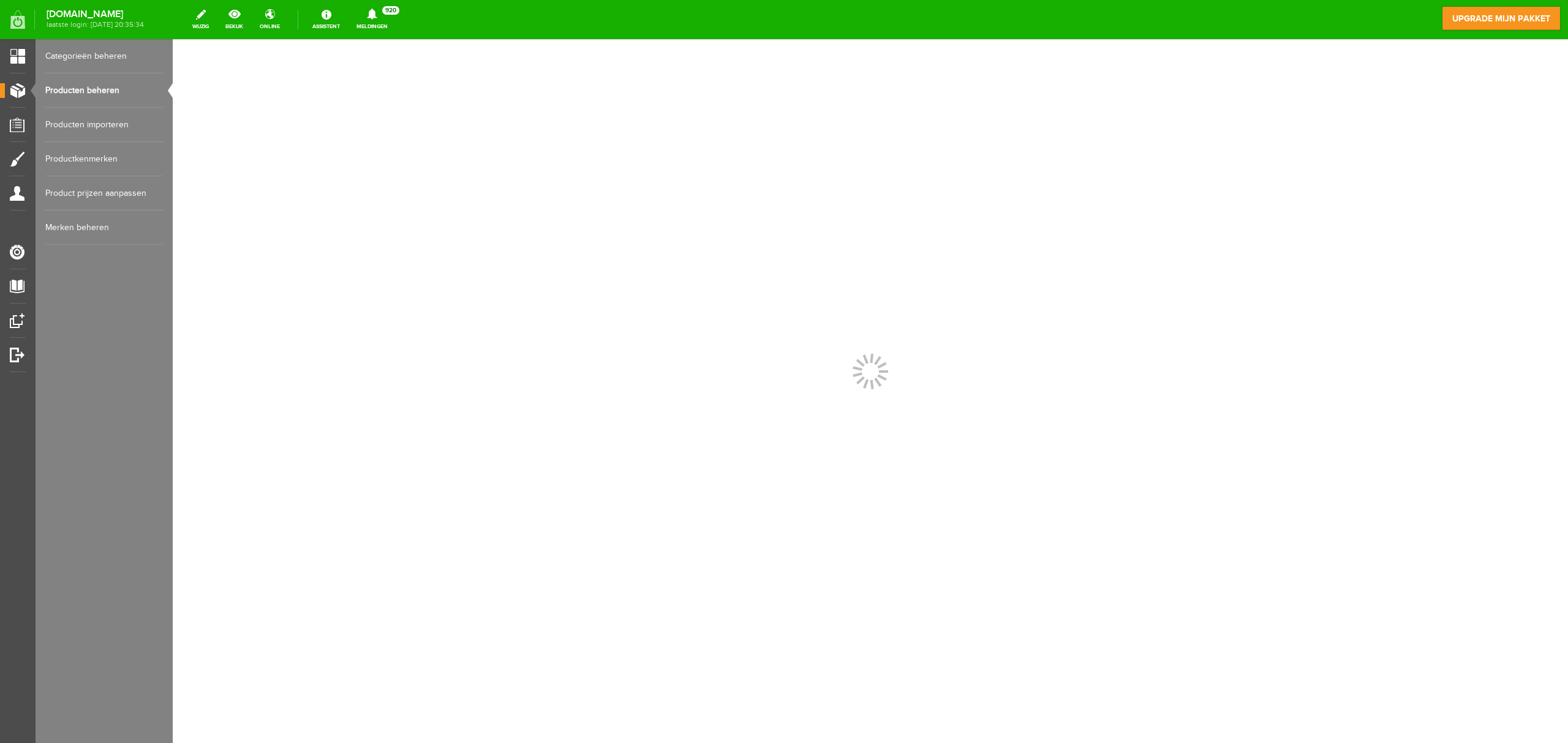
scroll to position [0, 0]
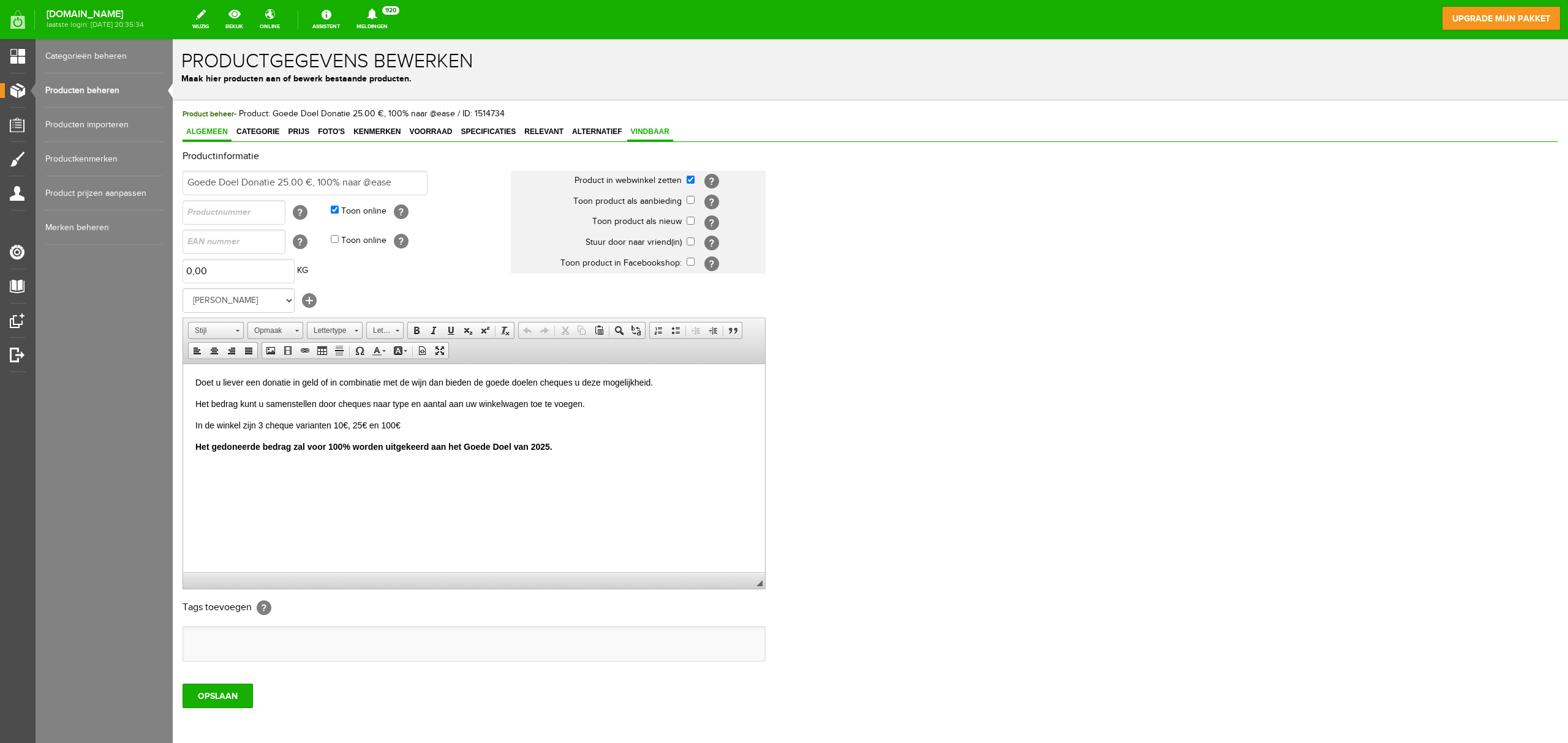
click at [647, 131] on span "Vindbaar" at bounding box center [650, 131] width 46 height 8
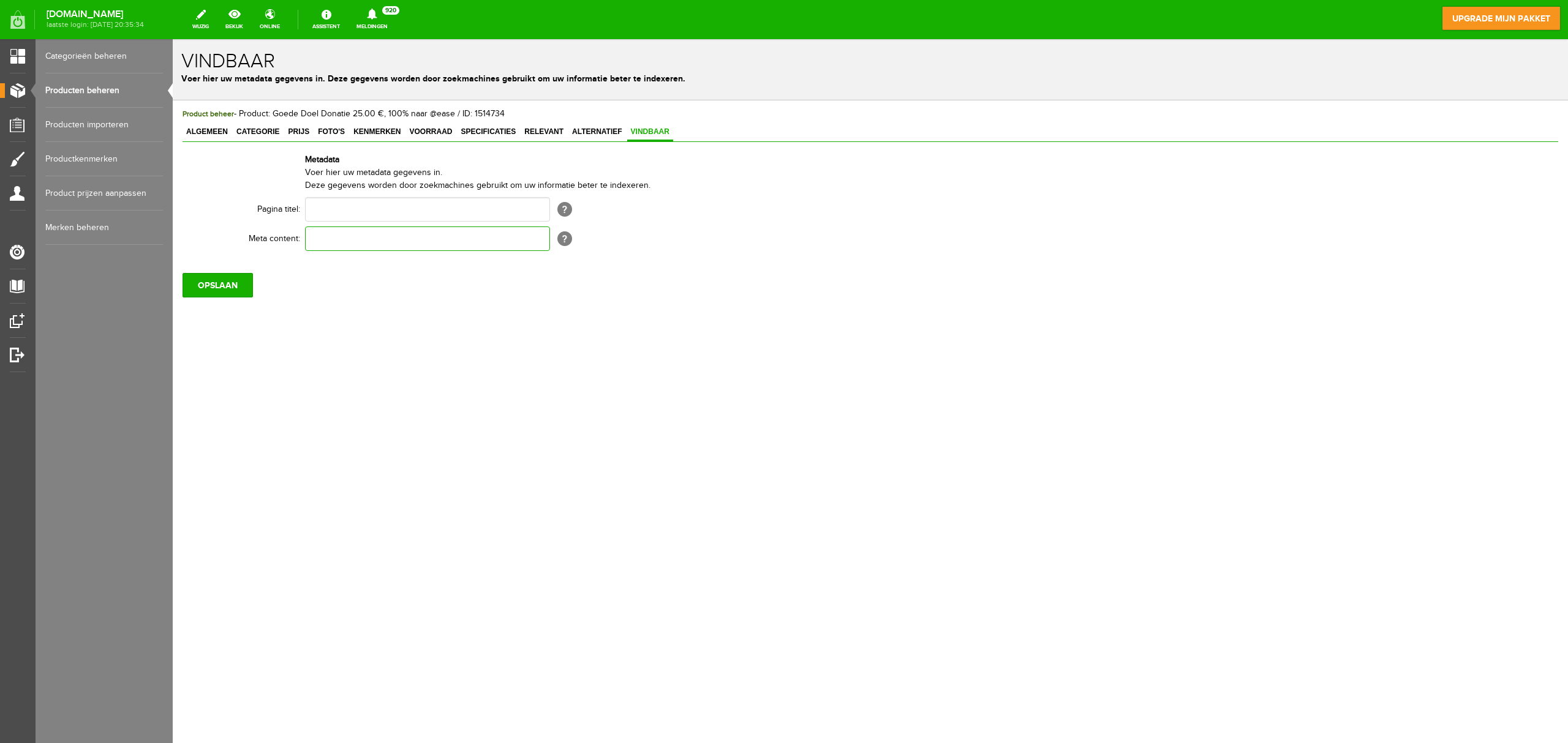
click at [447, 234] on input "text" at bounding box center [427, 238] width 245 height 25
paste input "Liever geen wijn kopen voor het goede doel . Koop dan deze cheque en steun loka…"
type input "Liever geen wijn kopen voor het goede doel . Koop dan deze cheque en steun loka…"
click at [226, 283] on input "OPSLAAN" at bounding box center [217, 285] width 70 height 25
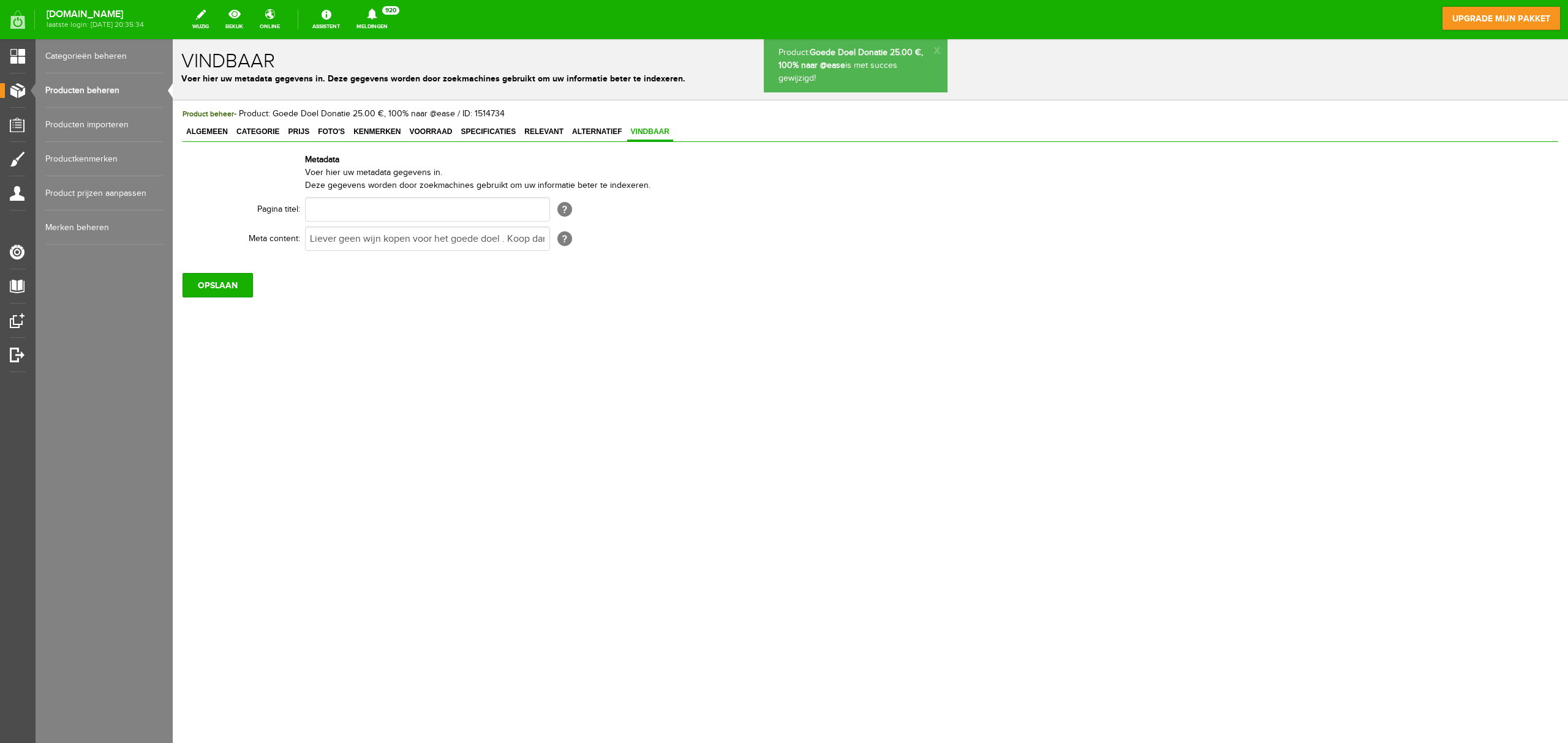
scroll to position [0, 0]
click at [99, 94] on link "Producten beheren" at bounding box center [104, 90] width 118 height 35
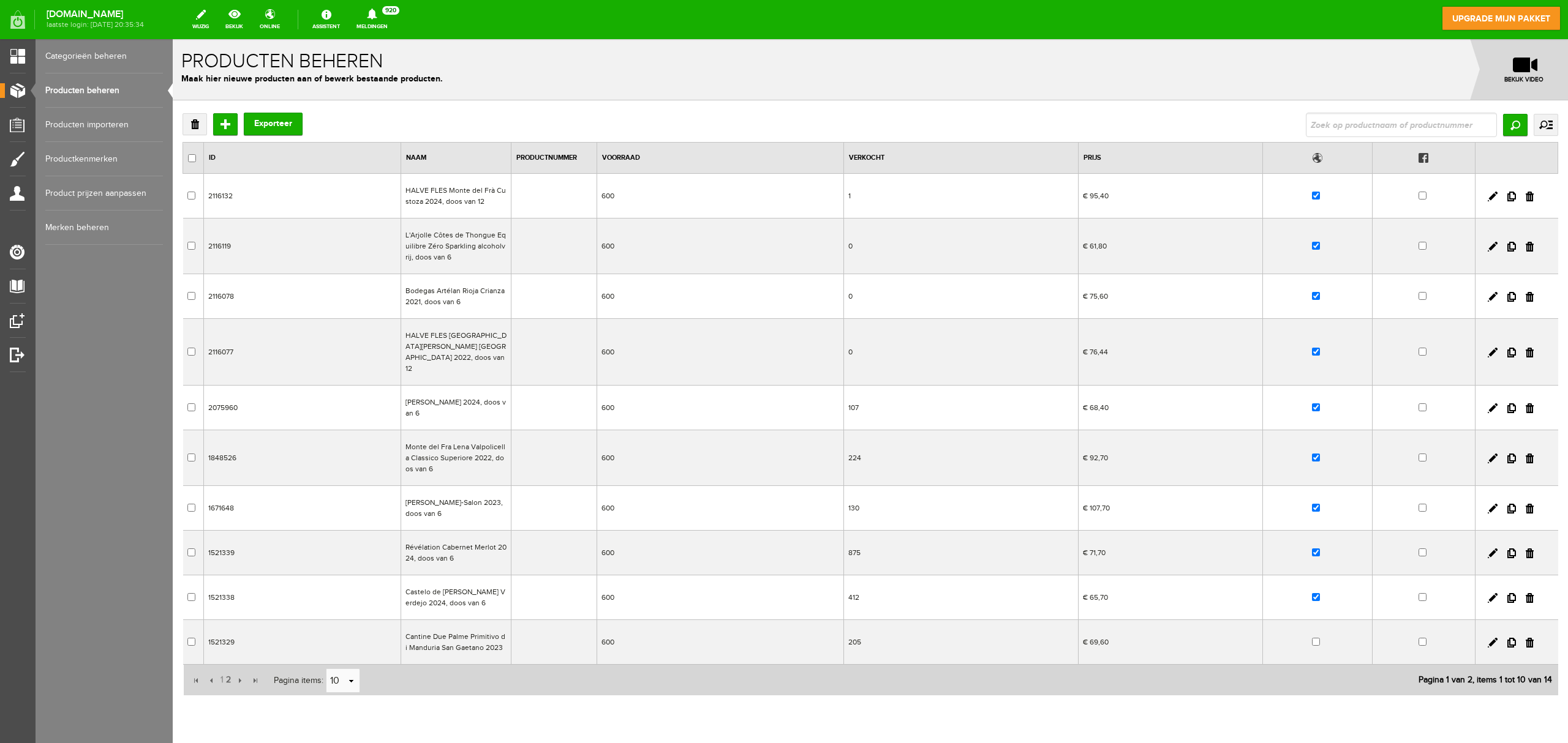
click at [438, 546] on td "Révélation Cabernet Merlot 2024, doos van 6" at bounding box center [456, 553] width 110 height 45
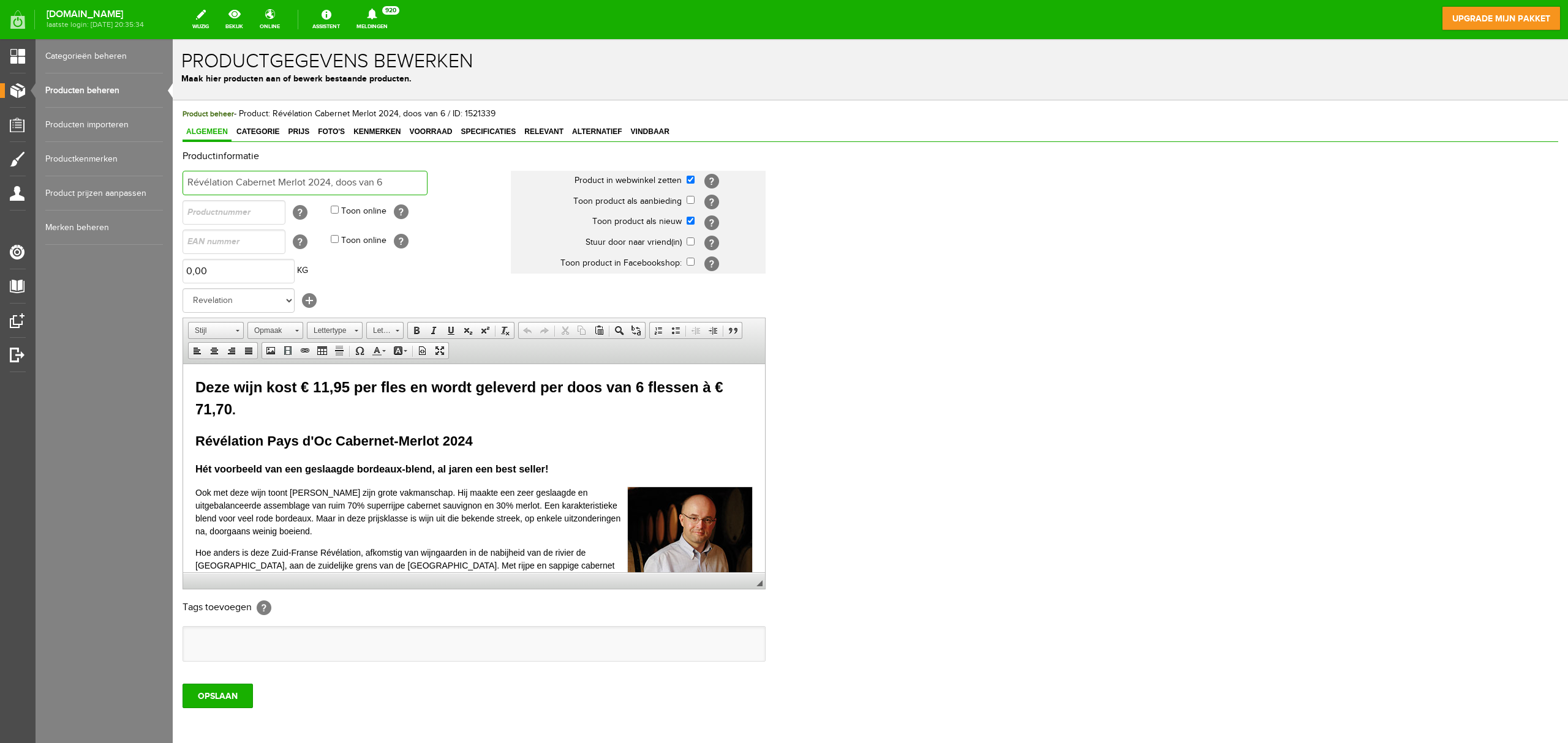
click at [236, 183] on input "Révélation Cabernet Merlot 2024, doos van 6" at bounding box center [305, 183] width 245 height 25
type input "Révélation Pays d'Oc Cabernet Merlot 2024, doos van 6"
click at [226, 557] on input "OPSLAAN" at bounding box center [217, 696] width 70 height 25
click at [89, 86] on link "Producten beheren" at bounding box center [104, 90] width 118 height 35
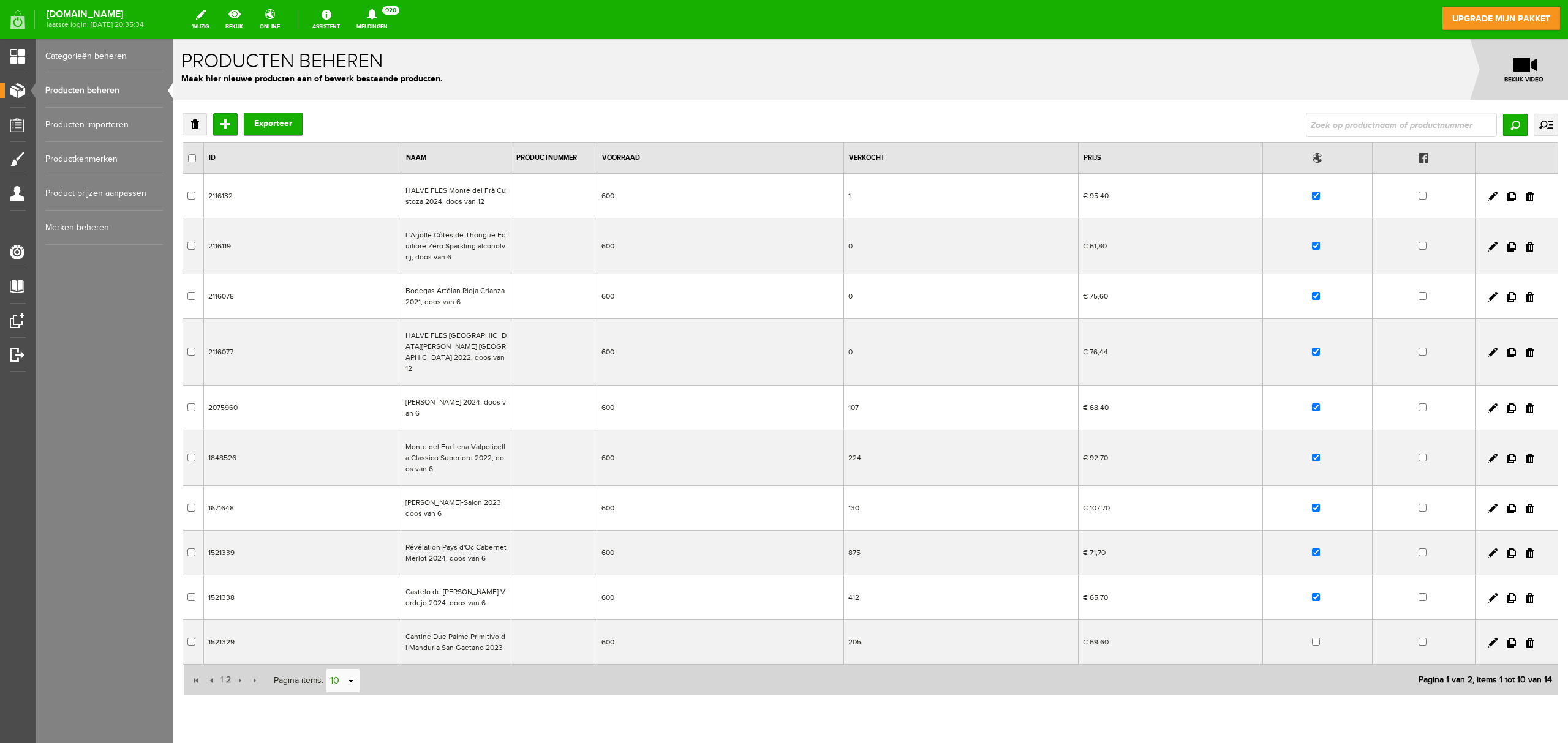
click at [348, 557] on link "select" at bounding box center [352, 681] width 10 height 23
click at [343, 557] on li "50" at bounding box center [343, 649] width 33 height 20
type input "50"
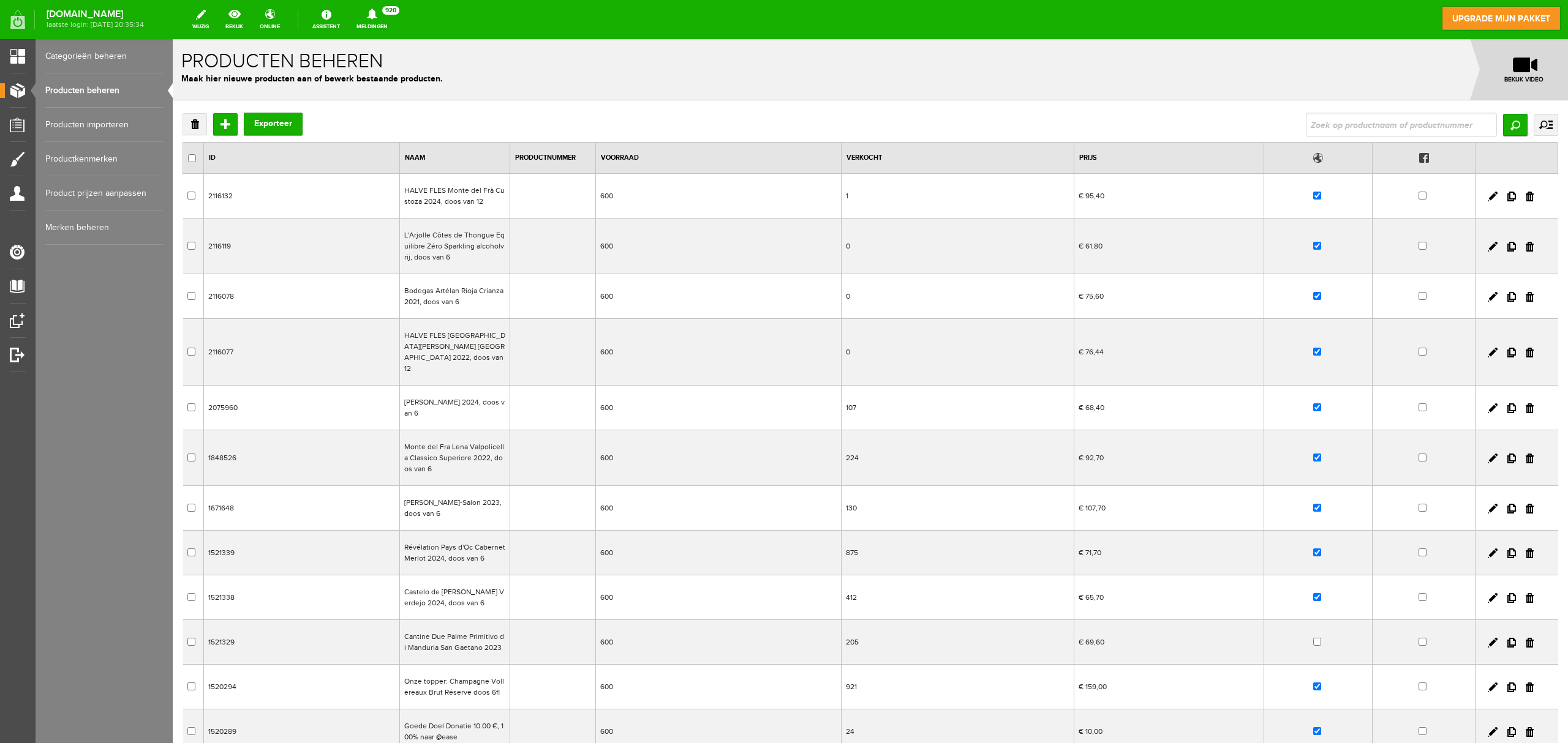
click at [460, 451] on td "Monte del Fra Lena Valpolicella Classico Superiore 2022, doos van 6" at bounding box center [454, 458] width 110 height 56
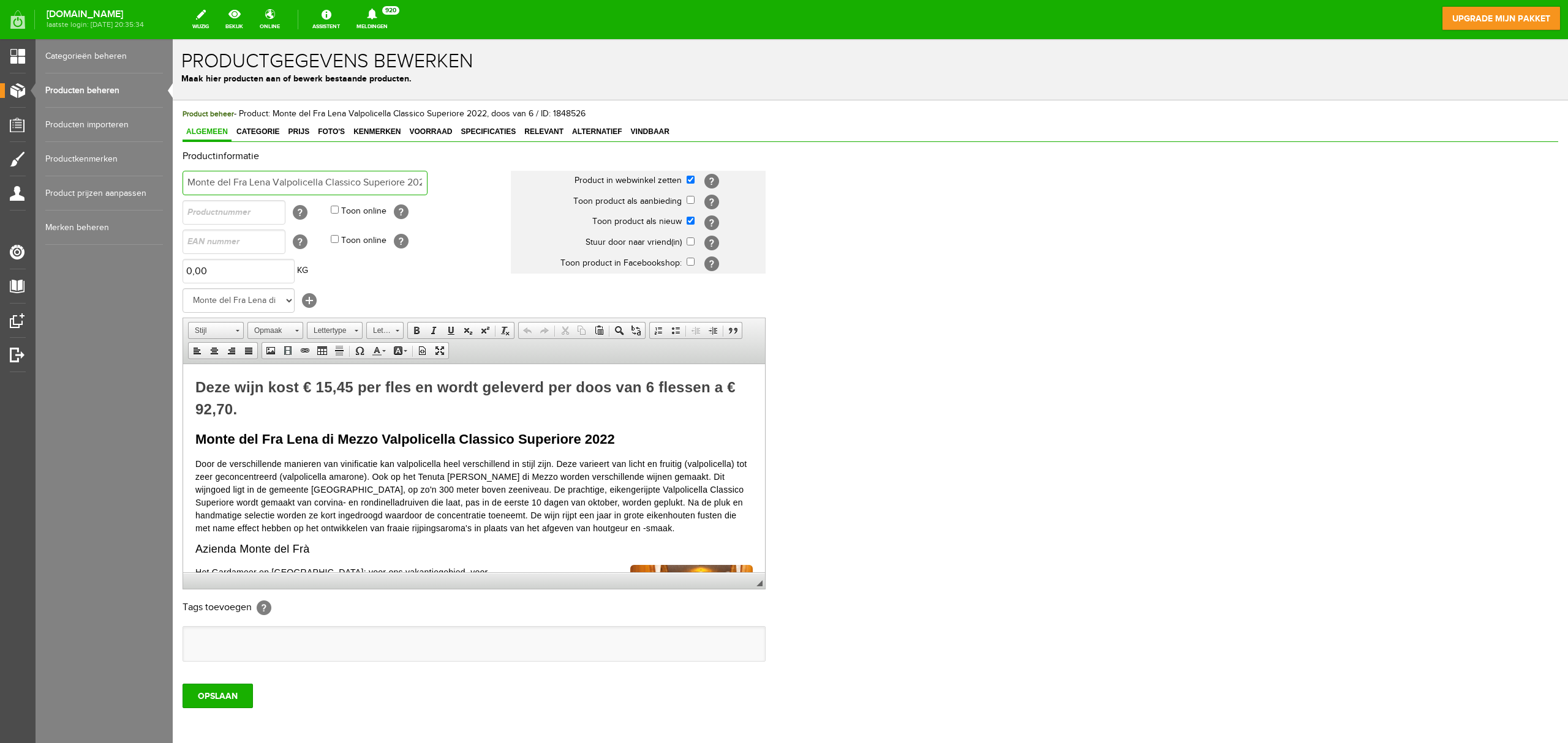
click at [416, 183] on input "Monte del Fra Lena Valpolicella Classico Superiore 2022, doos van 6" at bounding box center [305, 183] width 245 height 25
paste input "à Lena di Mezzo Valpolicella Classico Superiore 2022"
type input "Monte del Frà Lena di Mezzo Valpolicella Classico Superiore 2022"
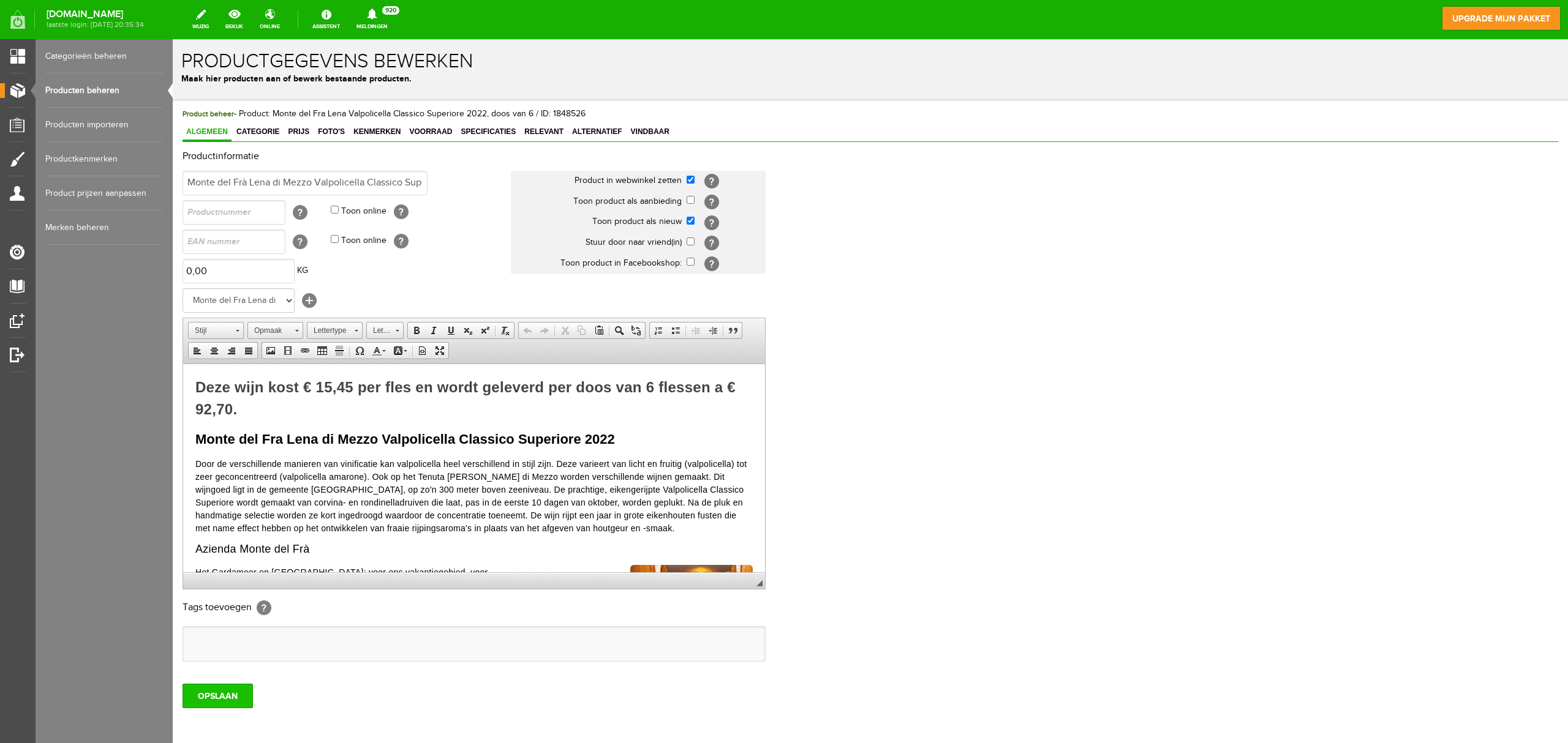
click at [228, 557] on input "OPSLAAN" at bounding box center [217, 696] width 70 height 25
click at [412, 182] on input "Monte del Frà Lena di Mezzo Valpolicella Classico Superiore 2022" at bounding box center [305, 183] width 245 height 25
type input "Monte del Frà Lena di Mezzo Valpolicella Classico Superiore 2022, doos van 6"
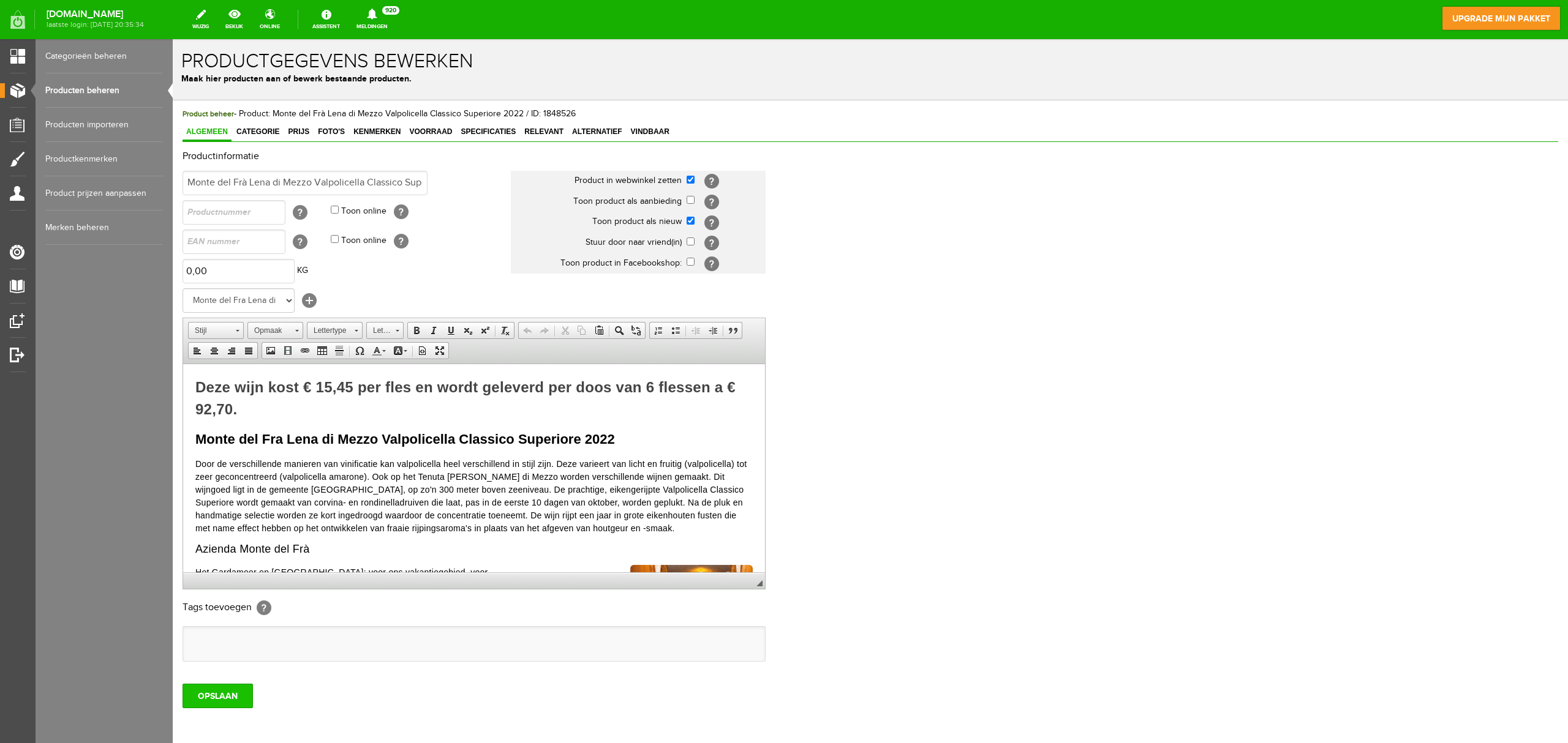
click at [237, 557] on input "OPSLAAN" at bounding box center [217, 696] width 70 height 25
click at [311, 183] on input "Monte del Frà Lena di Mezzo Valpolicella Classico Superiore 2022, doos van 6" at bounding box center [305, 183] width 245 height 25
type input "Monte del Frà [PERSON_NAME] Classico Superiore 2022, doos van 6"
click at [205, 557] on input "OPSLAAN" at bounding box center [217, 696] width 70 height 25
click at [121, 91] on link "Producten beheren" at bounding box center [104, 90] width 118 height 35
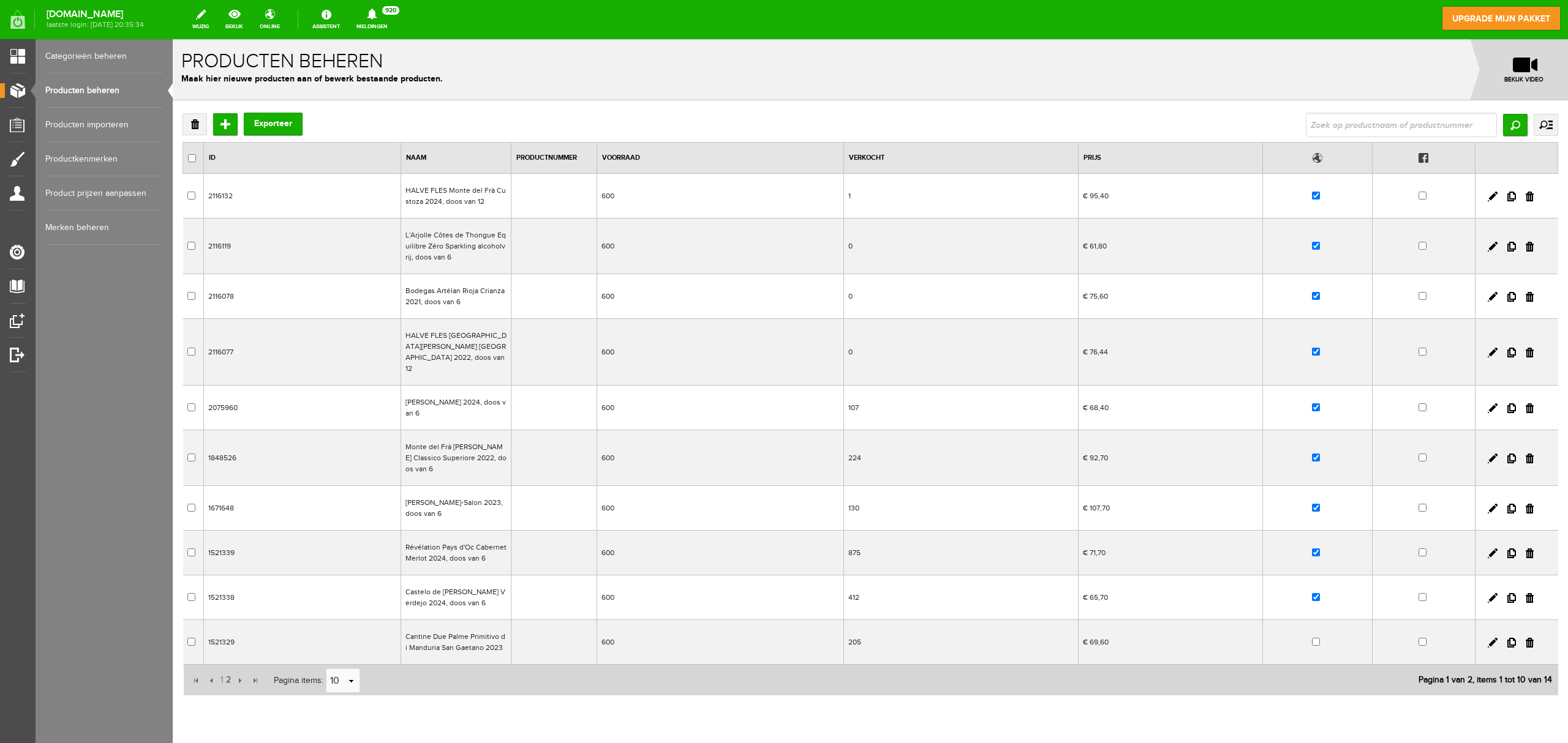
click at [478, 397] on td "Di Lenardo Chardonnay 2024, doos van 6" at bounding box center [456, 408] width 110 height 45
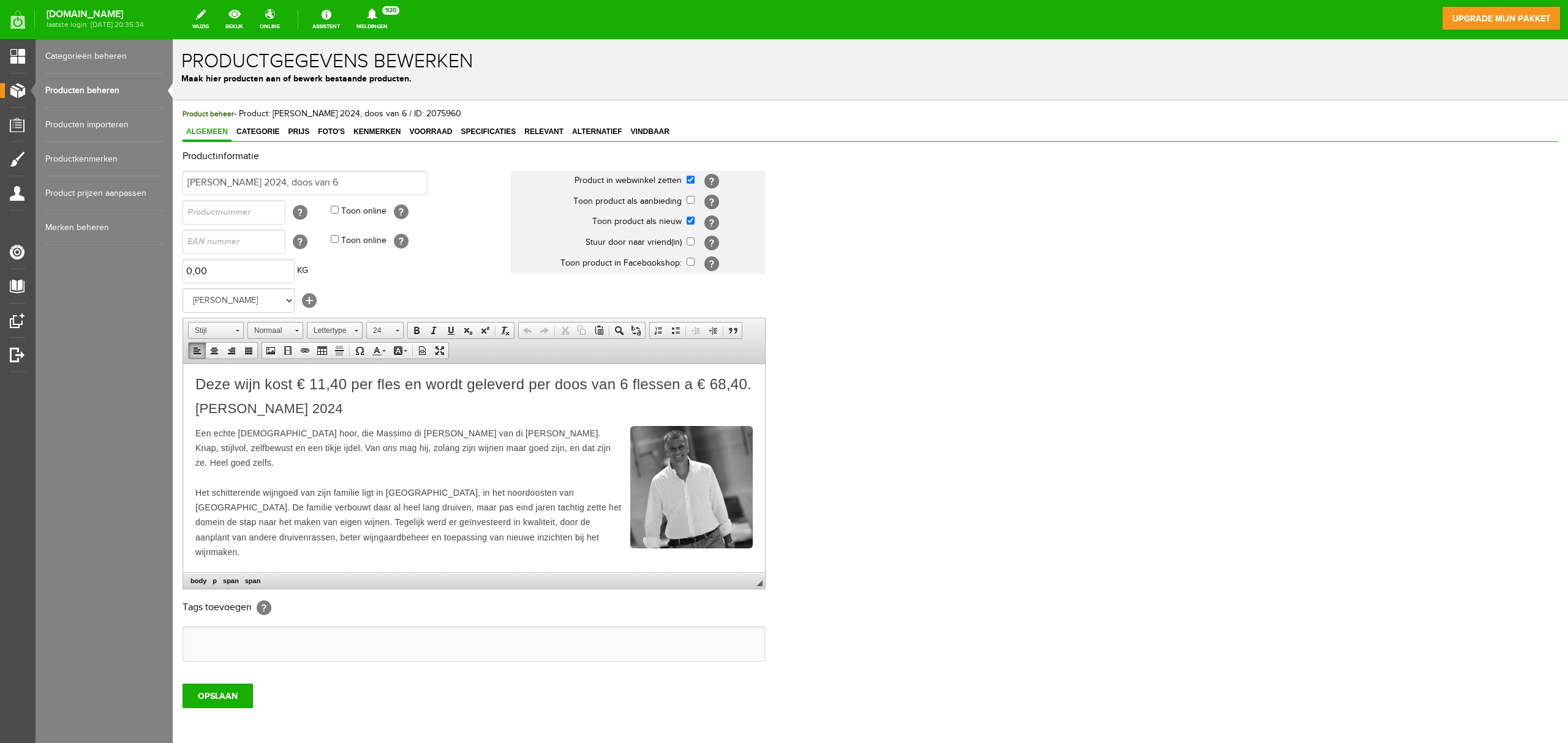
drag, startPoint x: 395, startPoint y: 425, endPoint x: 336, endPoint y: 790, distance: 369.7
paste body
drag, startPoint x: 487, startPoint y: 420, endPoint x: 199, endPoint y: 420, distance: 288.0
click at [199, 415] on p "Di Lenardo Vineyards Venezia Giulia Chardonnay 2024 ​" at bounding box center [474, 408] width 557 height 15
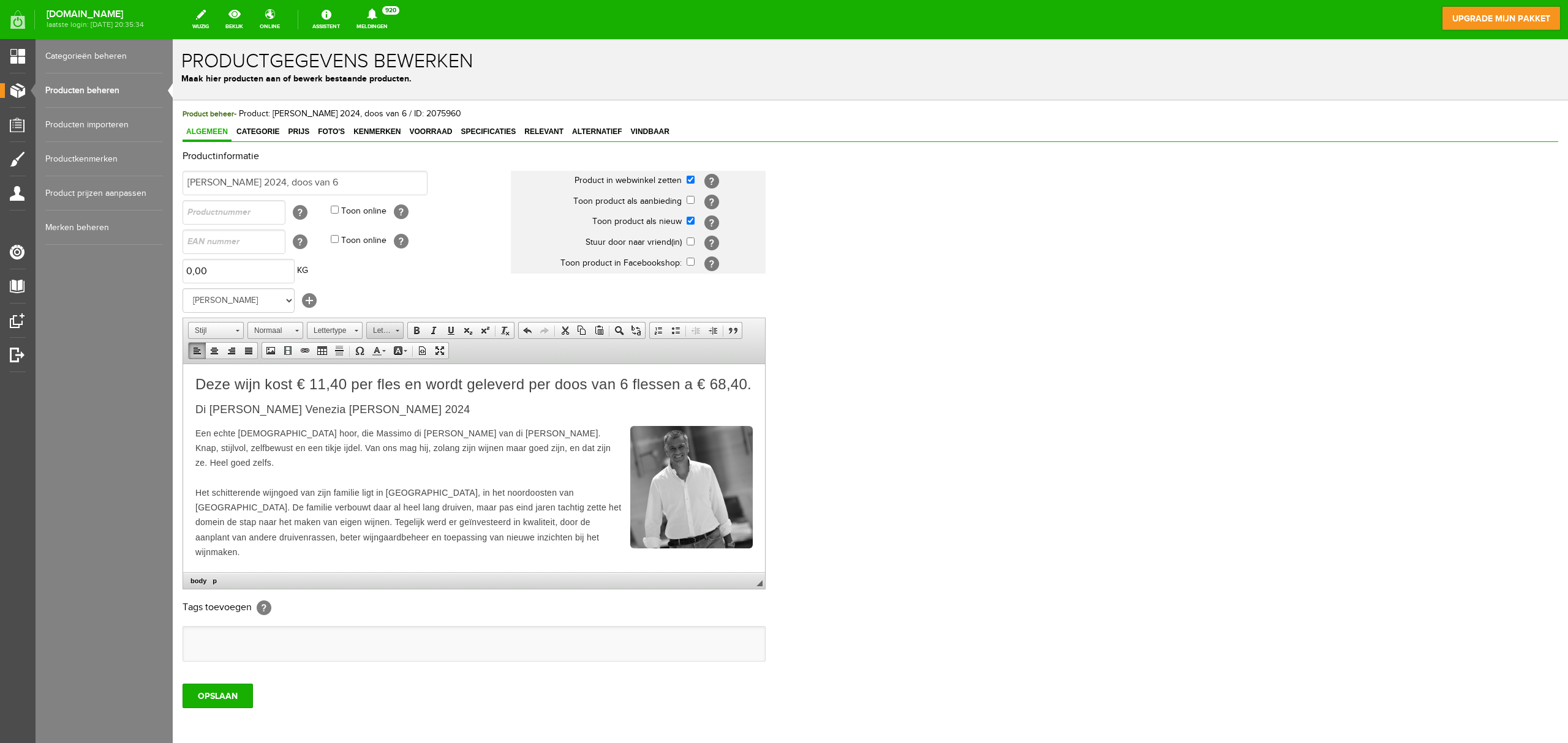
click at [403, 327] on link "Lettergrootte" at bounding box center [384, 330] width 37 height 17
click at [390, 365] on link "22" at bounding box center [405, 361] width 69 height 26
click at [565, 450] on p "Een echte Italiaan hoor, die Massimo di Lenardo van di Lenardo Vineyards. Knap,…" at bounding box center [474, 544] width 557 height 238
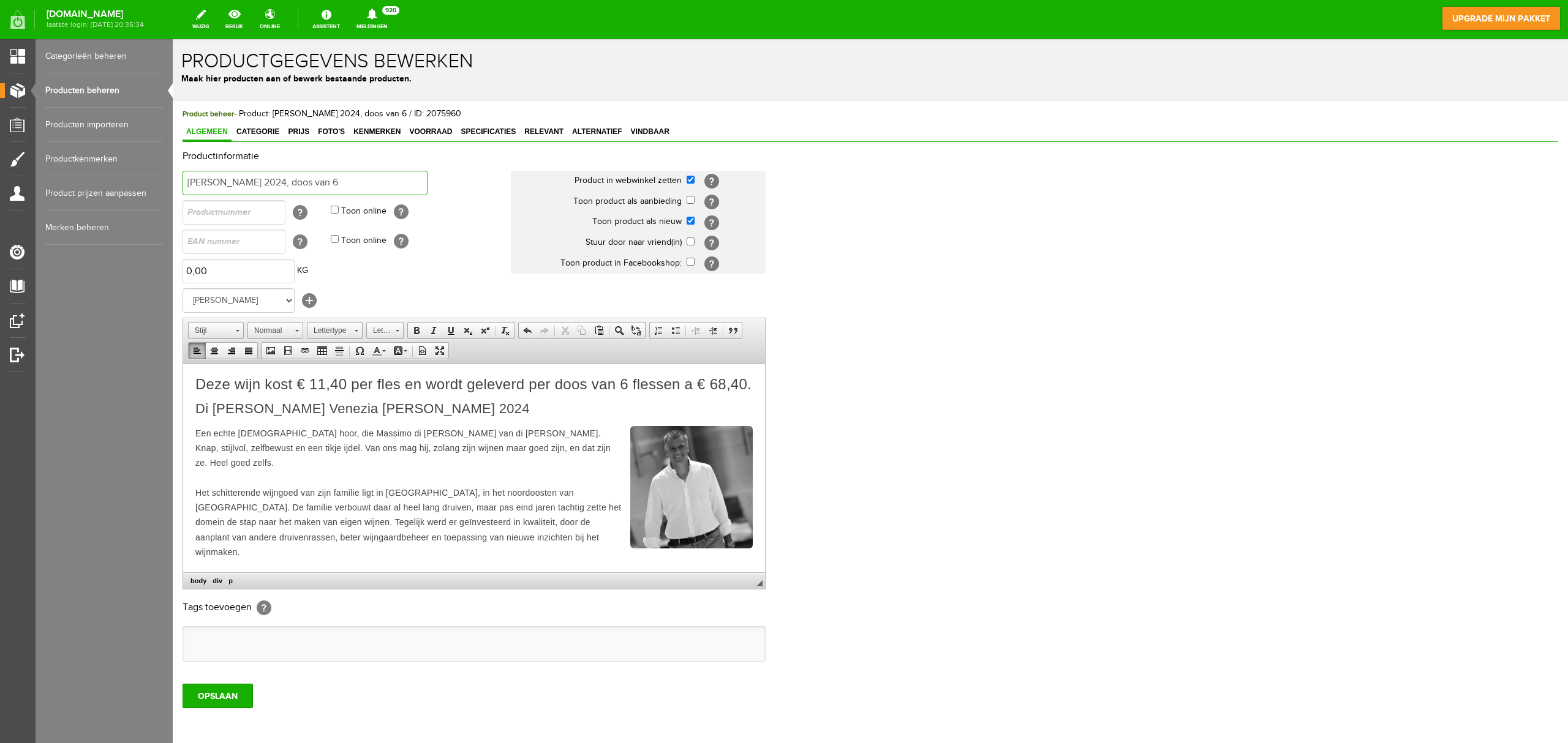
click at [237, 183] on input "Di Lenardo Chardonnay 2024, doos van 6" at bounding box center [305, 183] width 245 height 25
type input "Di Lenardo Venezia [PERSON_NAME] 2024, doos van 6"
click at [231, 557] on input "OPSLAAN" at bounding box center [217, 696] width 70 height 25
click at [103, 94] on link "Producten beheren" at bounding box center [104, 90] width 118 height 35
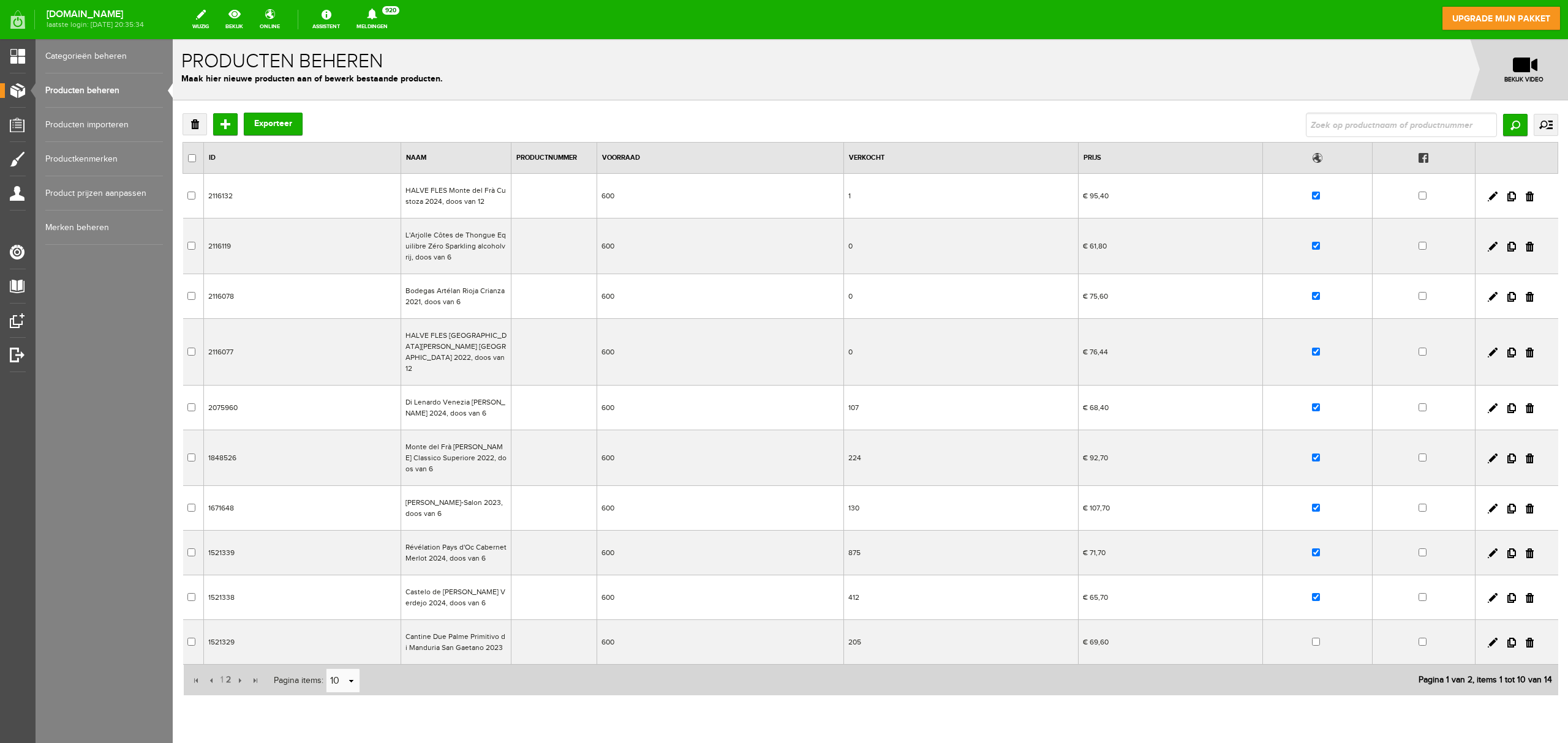
click at [464, 349] on td "HALVE FLES [GEOGRAPHIC_DATA][PERSON_NAME] [GEOGRAPHIC_DATA] 2022, doos van 12" at bounding box center [456, 352] width 110 height 67
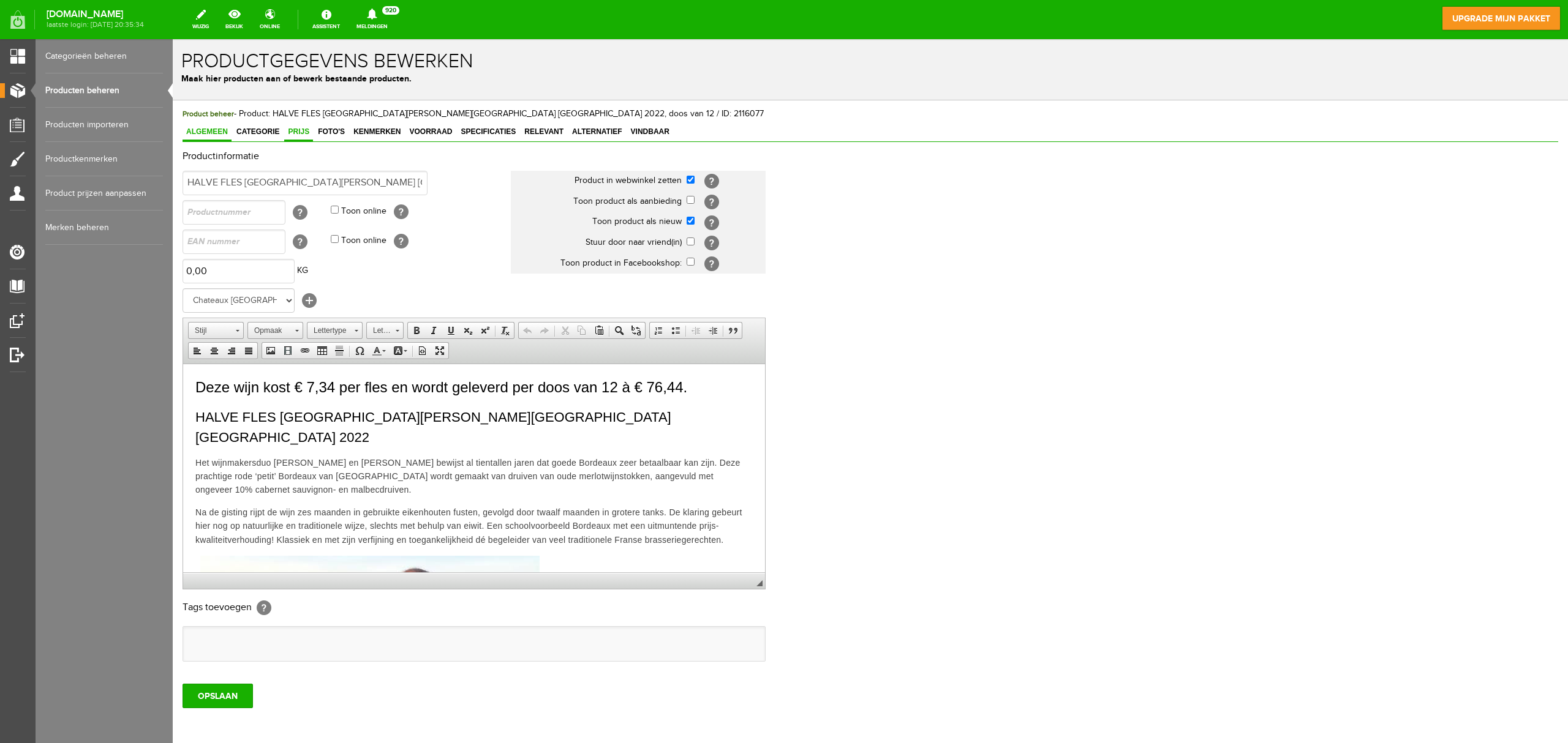
click at [293, 133] on span "Prijs" at bounding box center [299, 131] width 29 height 8
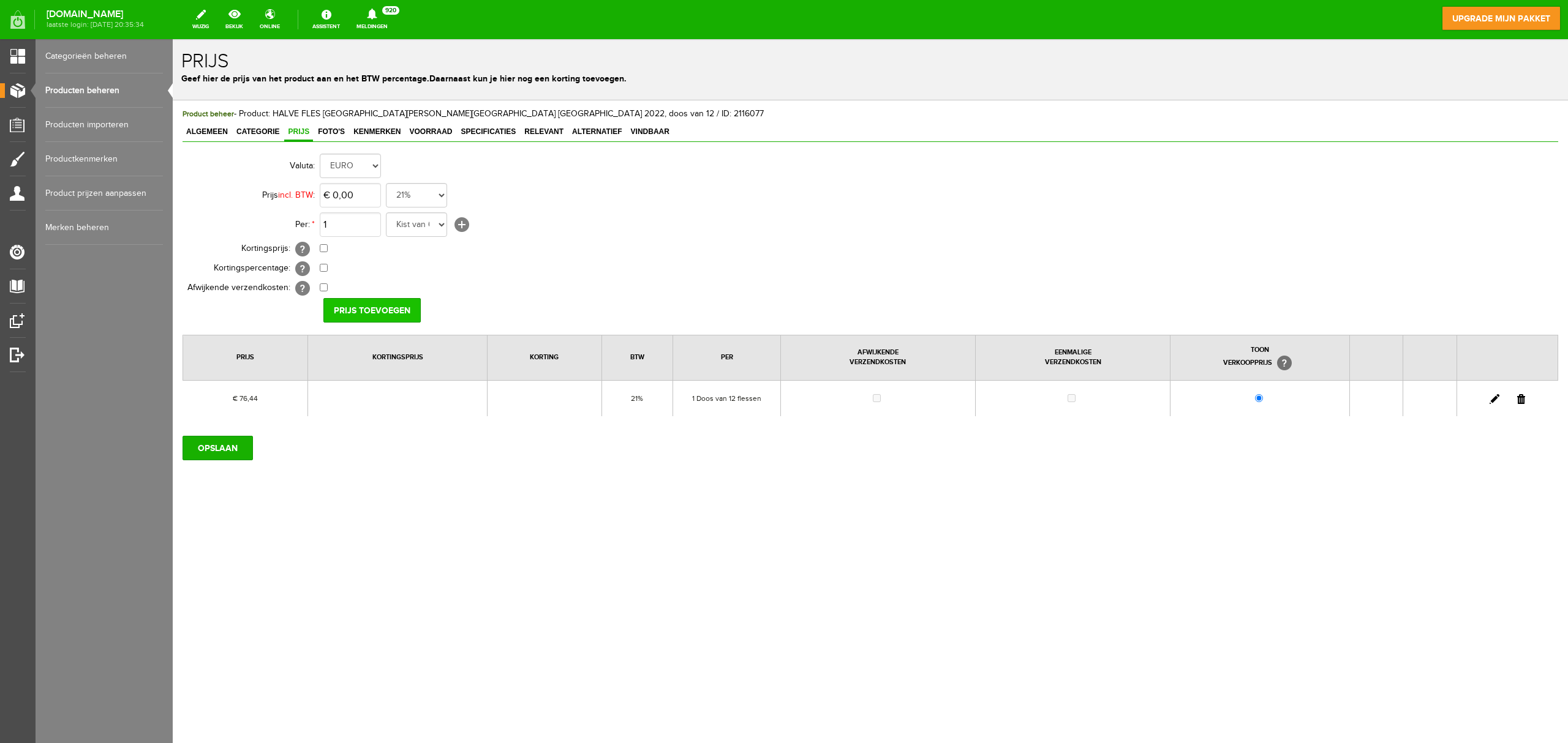
click at [365, 315] on input "Prijs toevoegen" at bounding box center [372, 310] width 98 height 25
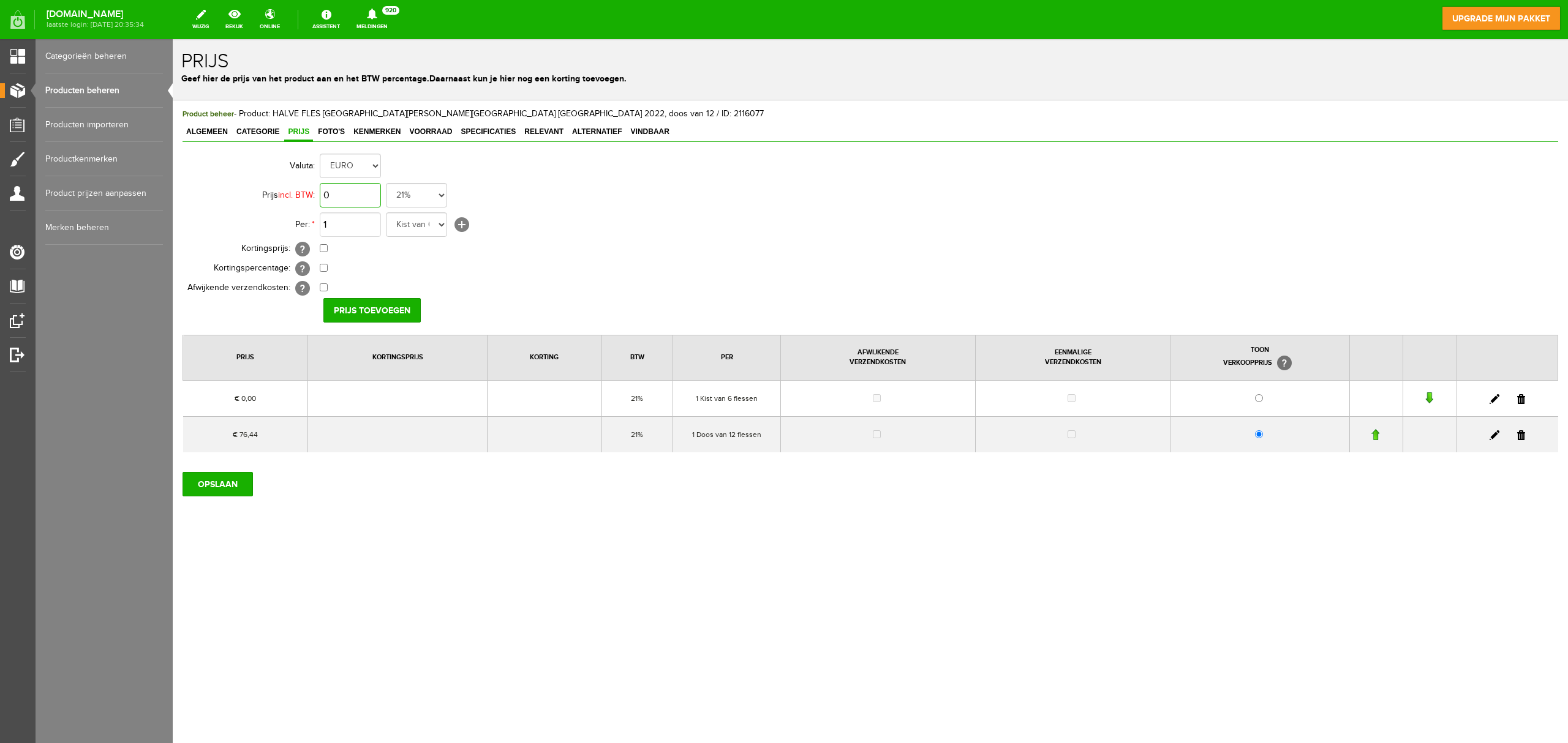
click at [361, 185] on input "0" at bounding box center [350, 195] width 61 height 25
type input "€ 83,40"
click at [371, 309] on input "Prijs toevoegen" at bounding box center [372, 310] width 98 height 25
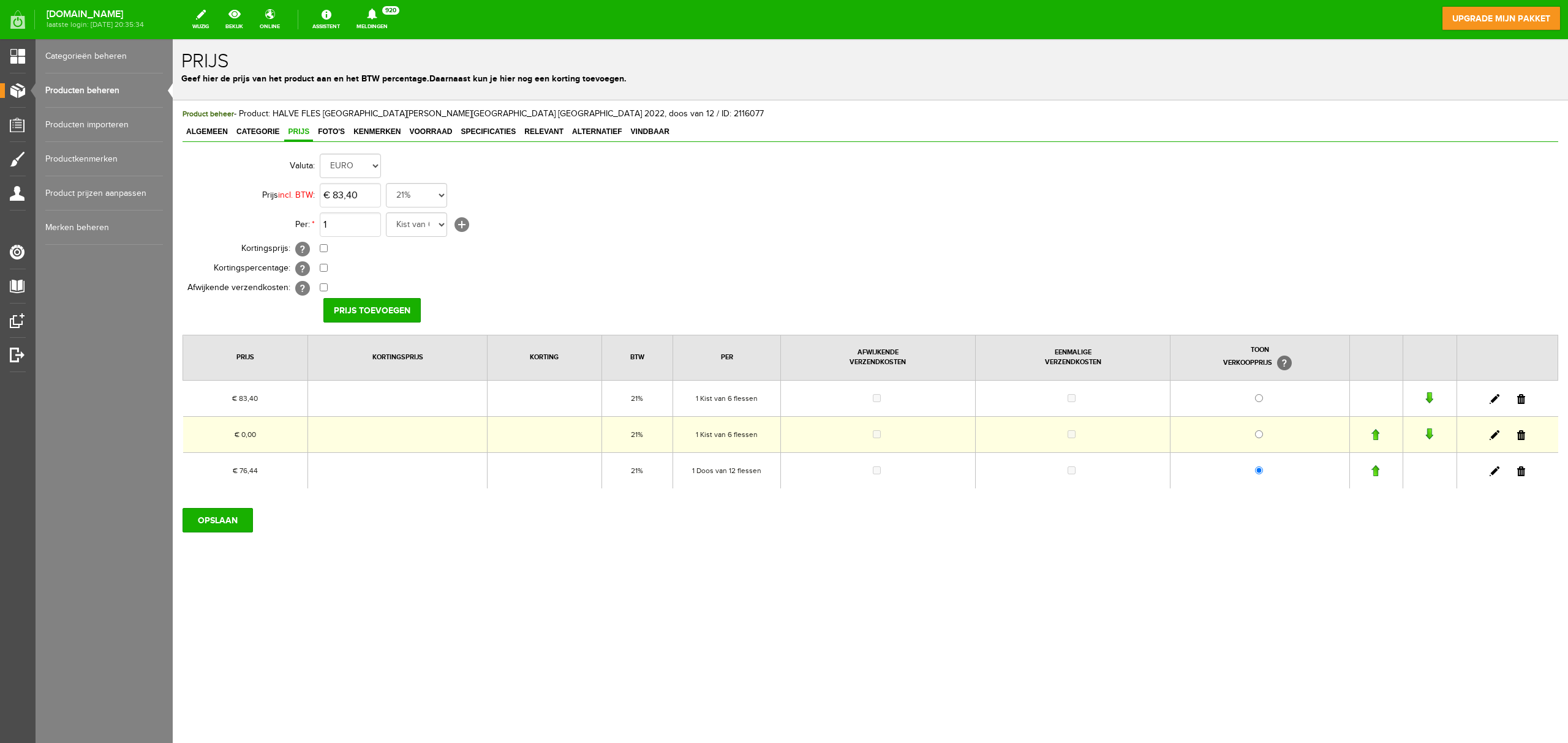
click at [1527, 437] on td at bounding box center [1507, 434] width 101 height 37
click at [1521, 438] on link at bounding box center [1521, 435] width 8 height 10
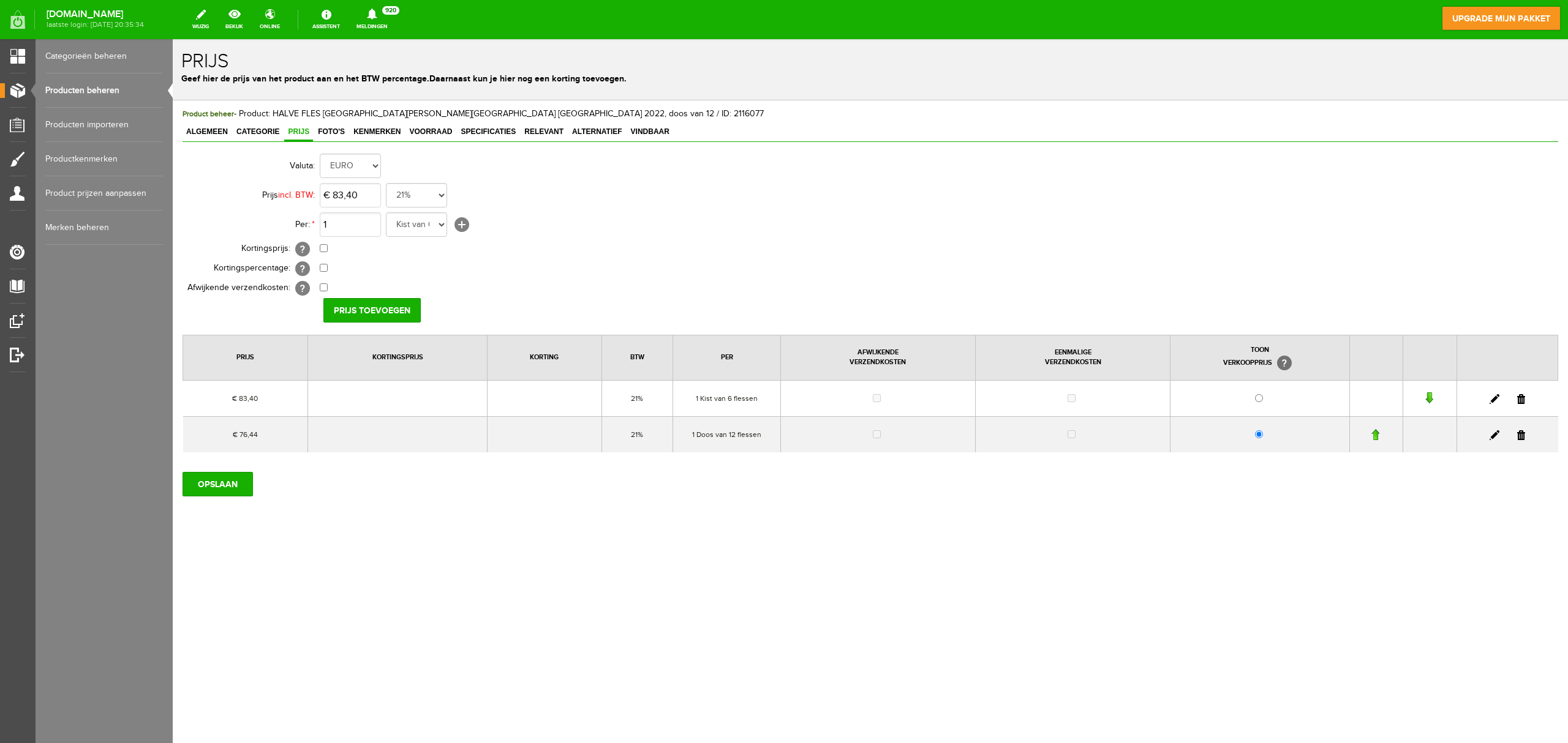
click at [1521, 436] on link at bounding box center [1521, 435] width 8 height 10
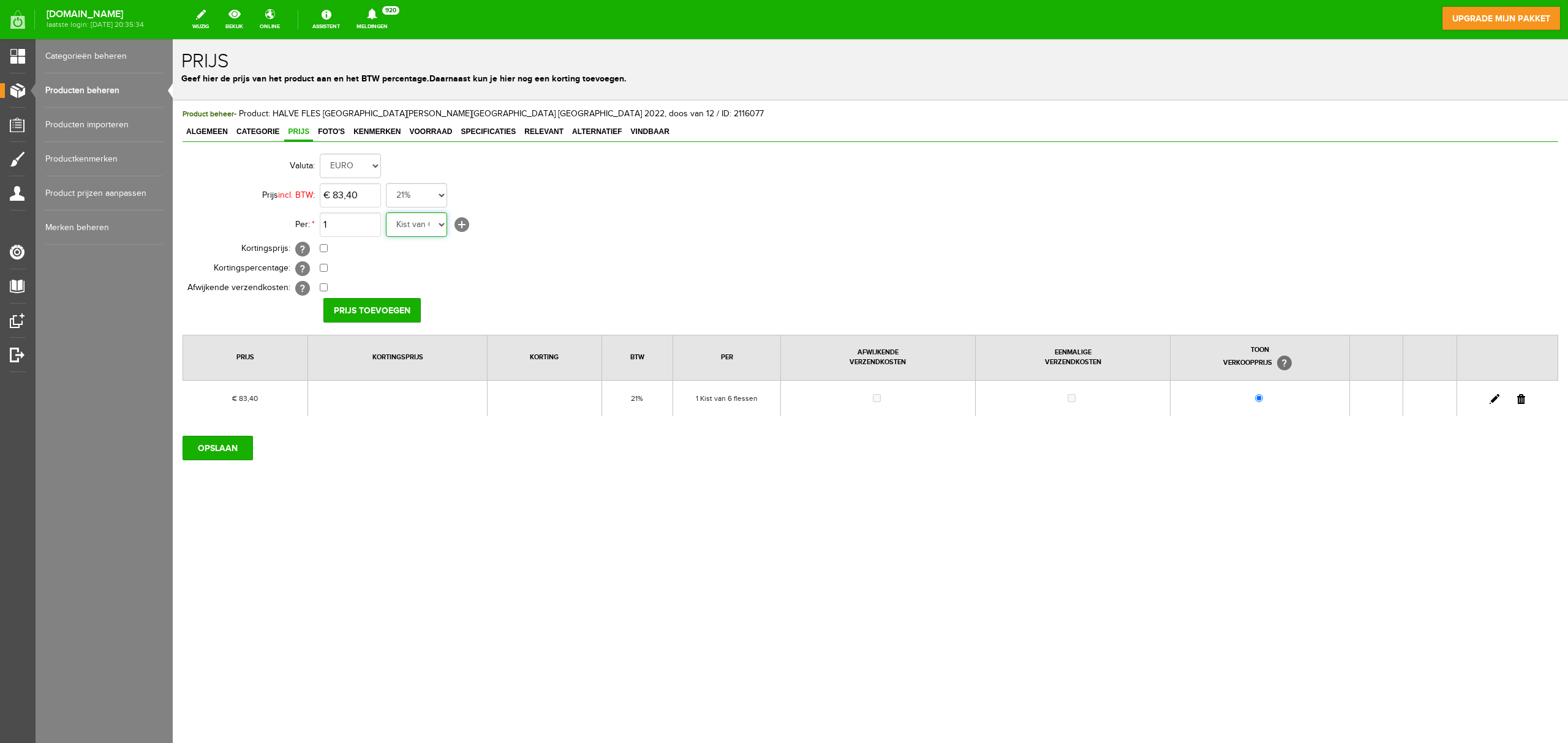
click at [423, 226] on select "Kist van 6 flessen in doos flessen per doos Doos van 12 flessen Doos Stuk Doos …" at bounding box center [416, 225] width 61 height 25
select select "11623"
click at [386, 213] on select "Kist van 6 flessen in doos flessen per doos Doos van 12 flessen Doos Stuk Doos …" at bounding box center [416, 225] width 61 height 25
click at [355, 311] on input "Prijs toevoegen" at bounding box center [372, 310] width 98 height 25
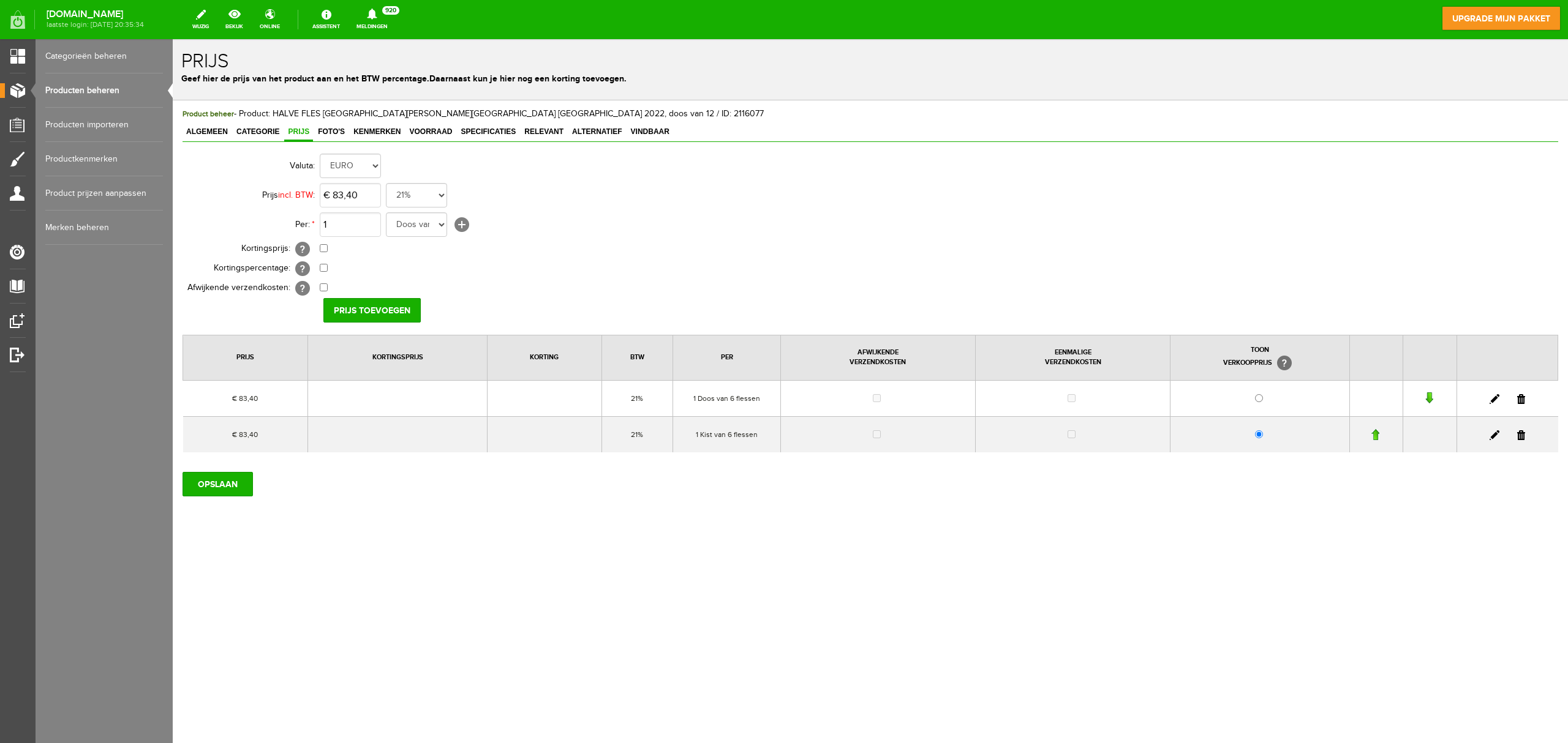
click at [1521, 438] on link at bounding box center [1521, 435] width 8 height 10
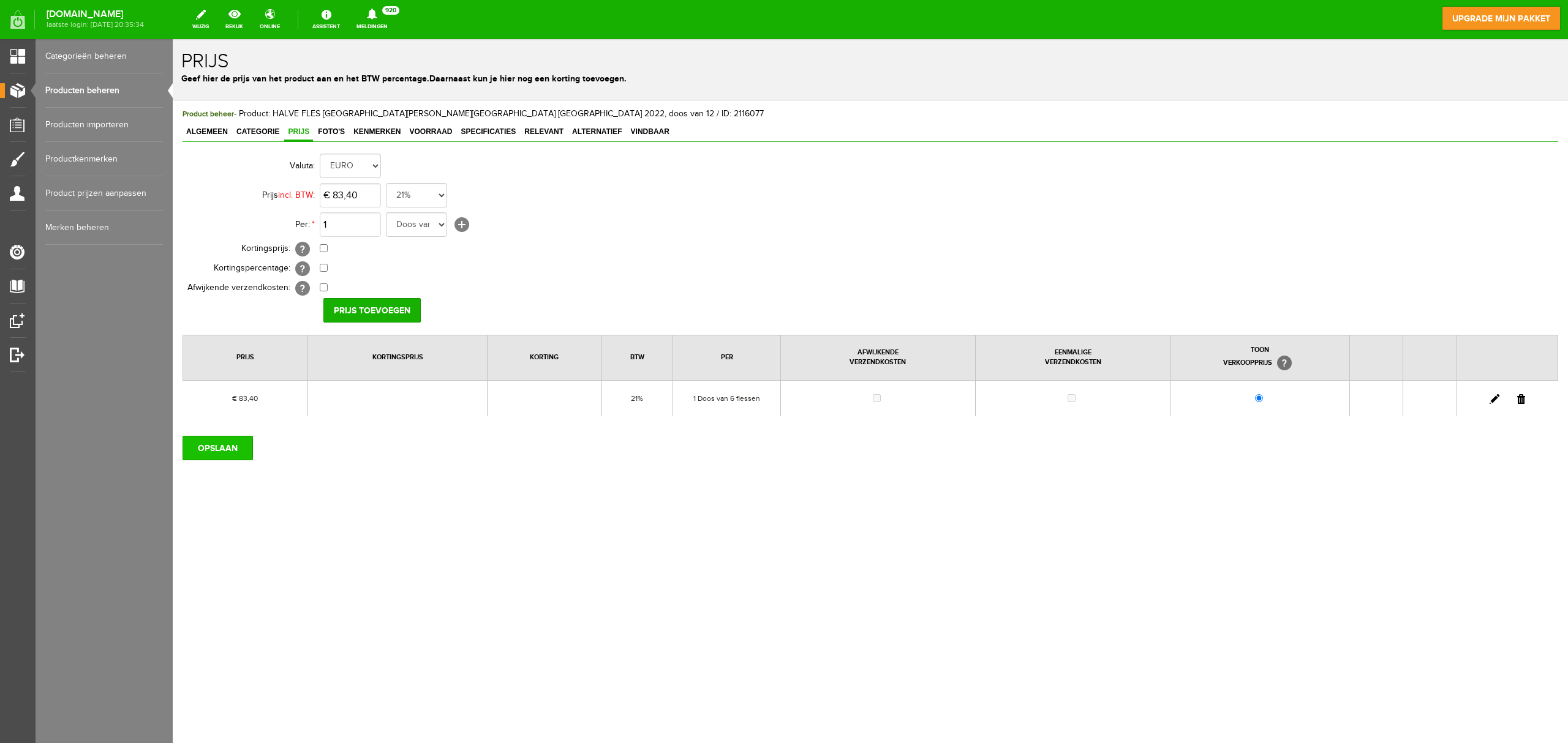
click at [234, 454] on input "OPSLAAN" at bounding box center [217, 448] width 70 height 25
click at [208, 133] on span "Algemeen" at bounding box center [207, 131] width 49 height 8
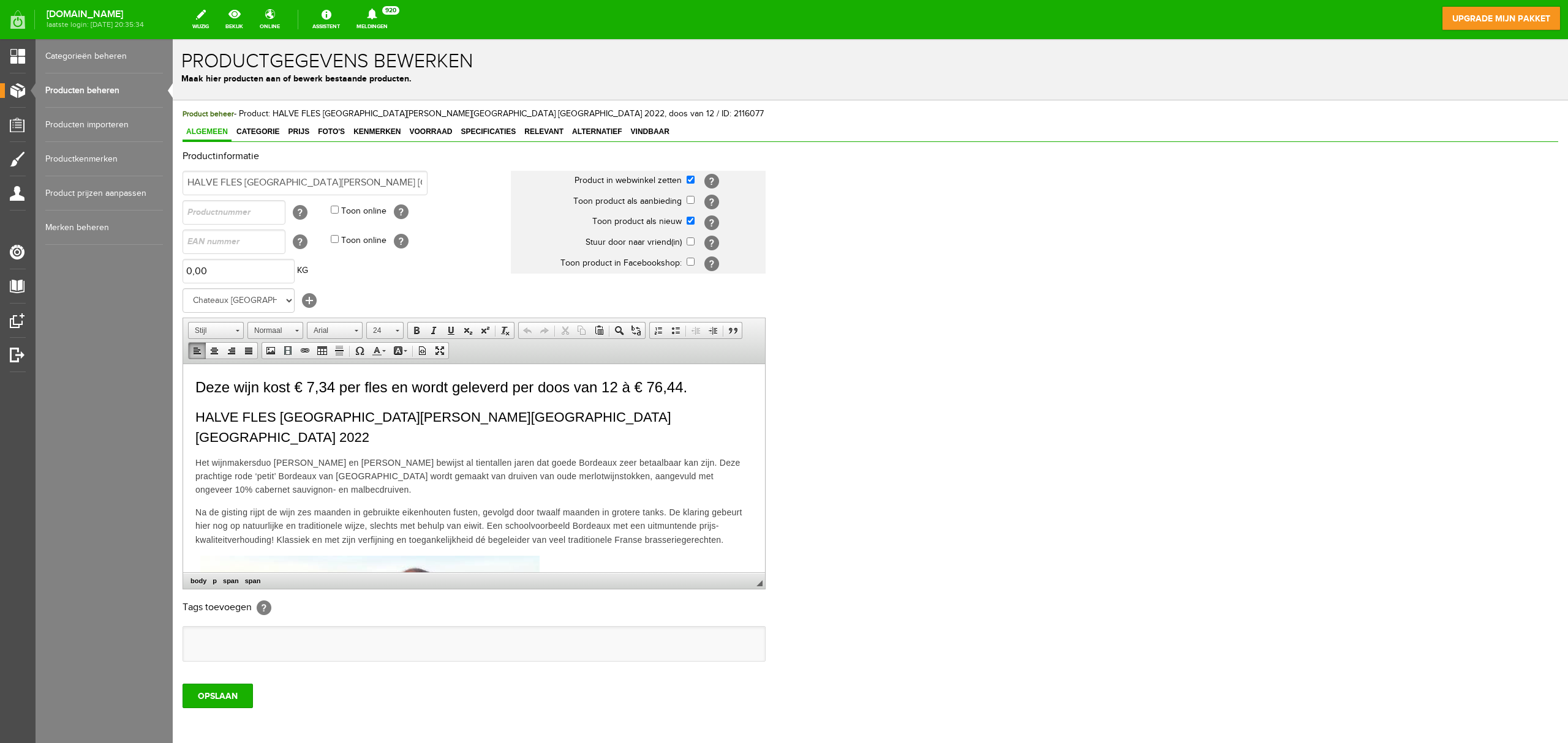
click at [334, 382] on span "Deze wijn kost € 7,34 per fles en wordt geleverd per doos van 12 à € 76,44." at bounding box center [441, 387] width 492 height 16
click at [682, 384] on span "Deze wijn kost € 7,95 per fles en wordt geleverd per doos van 12 à € 76,44." at bounding box center [441, 387] width 492 height 16
click at [313, 386] on span "Deze wijn kost € 7,95 per fles en wordt geleverd per doos van 12 à € 83,40." at bounding box center [441, 387] width 492 height 16
click at [196, 704] on input "OPSLAAN" at bounding box center [217, 696] width 70 height 25
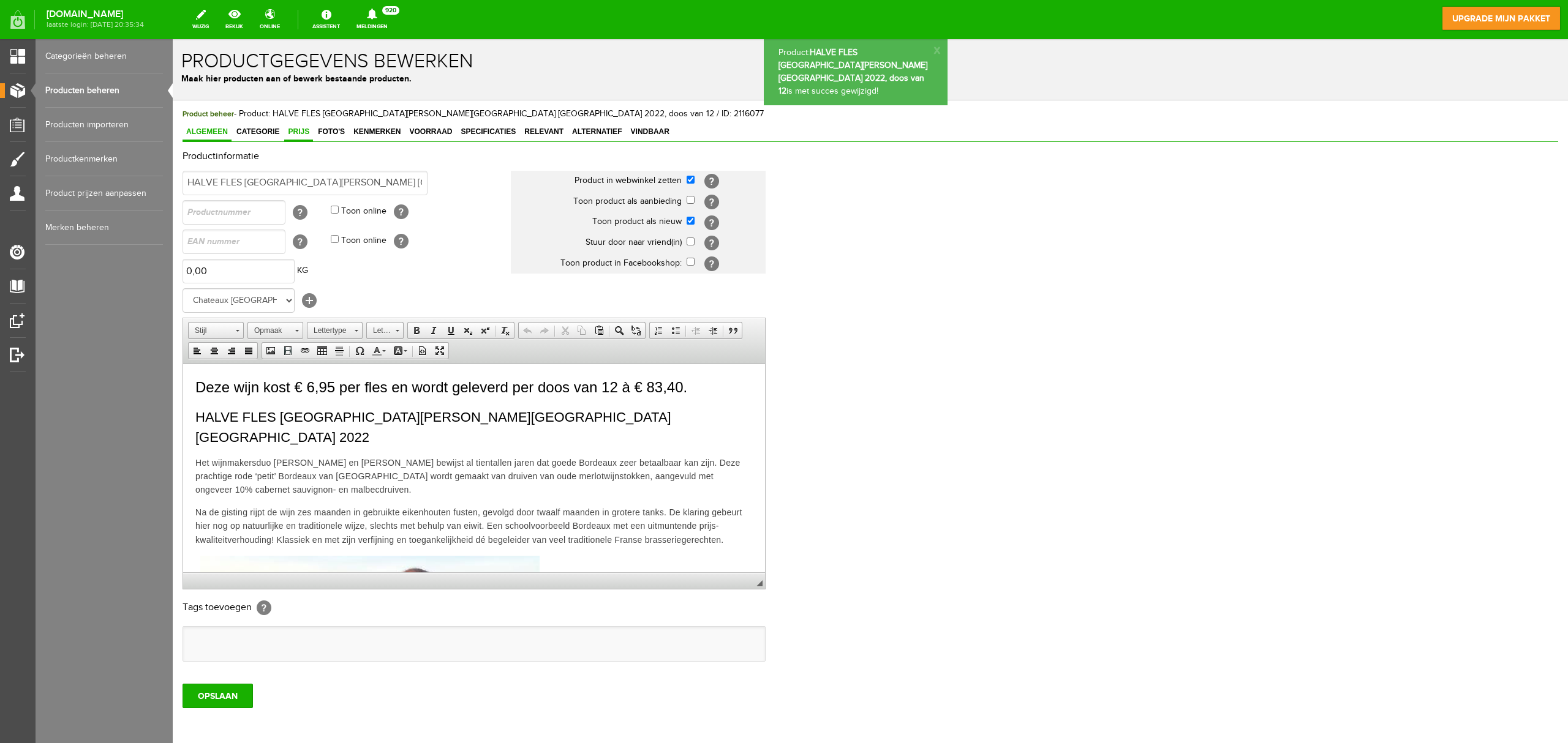
click at [295, 133] on span "Prijs" at bounding box center [299, 131] width 29 height 8
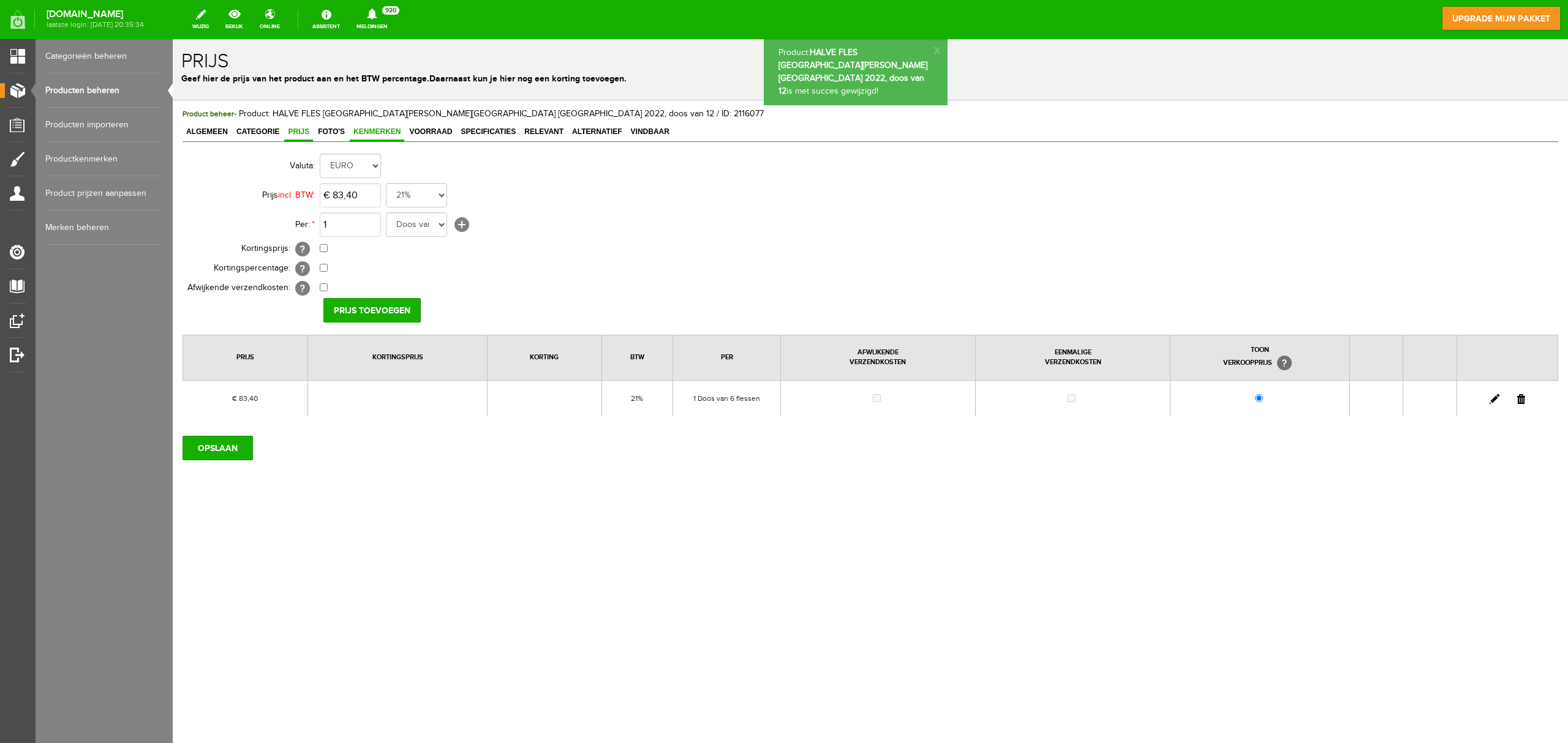
click at [372, 133] on span "Kenmerken" at bounding box center [377, 131] width 55 height 8
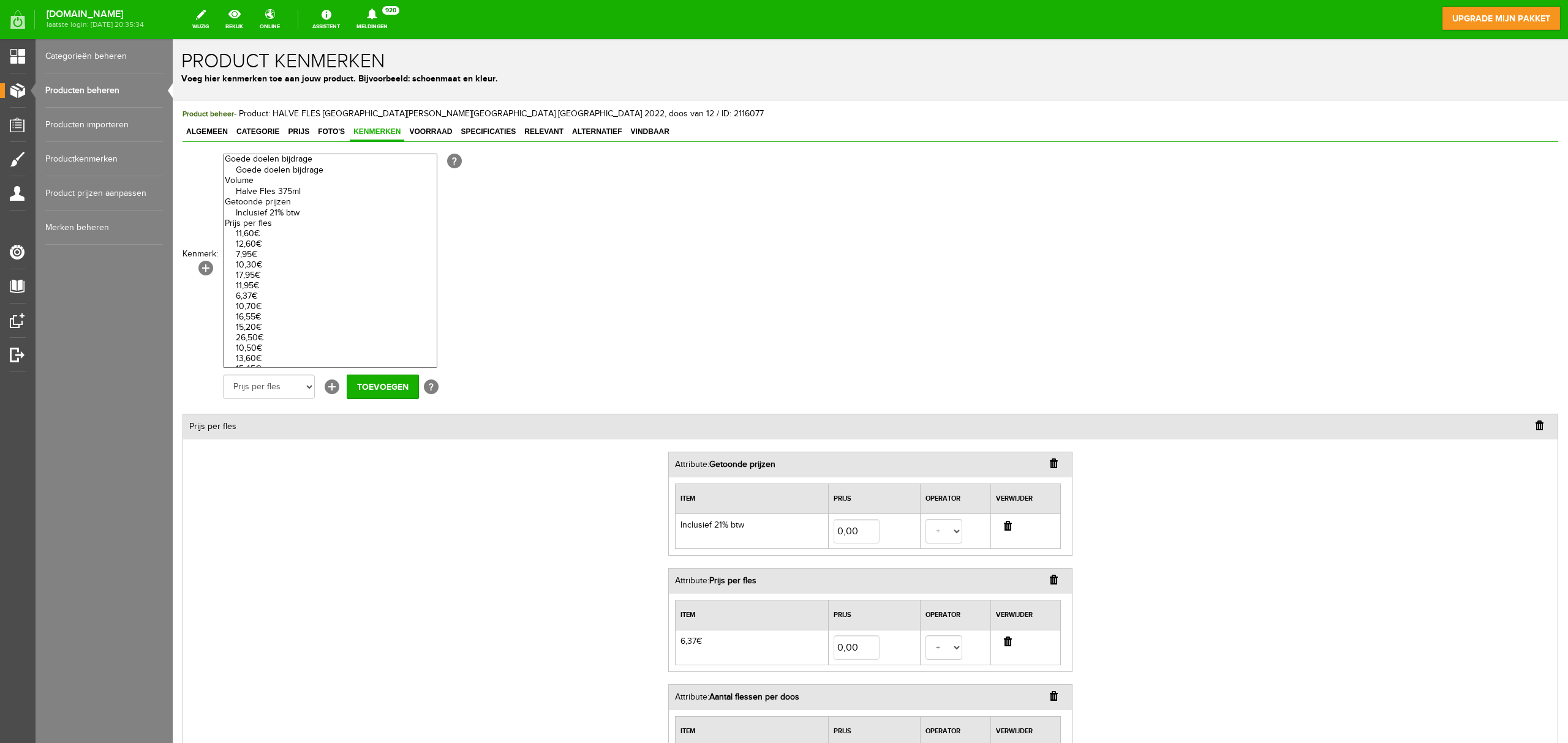
click at [1004, 646] on input "button" at bounding box center [1007, 642] width 8 height 10
select select
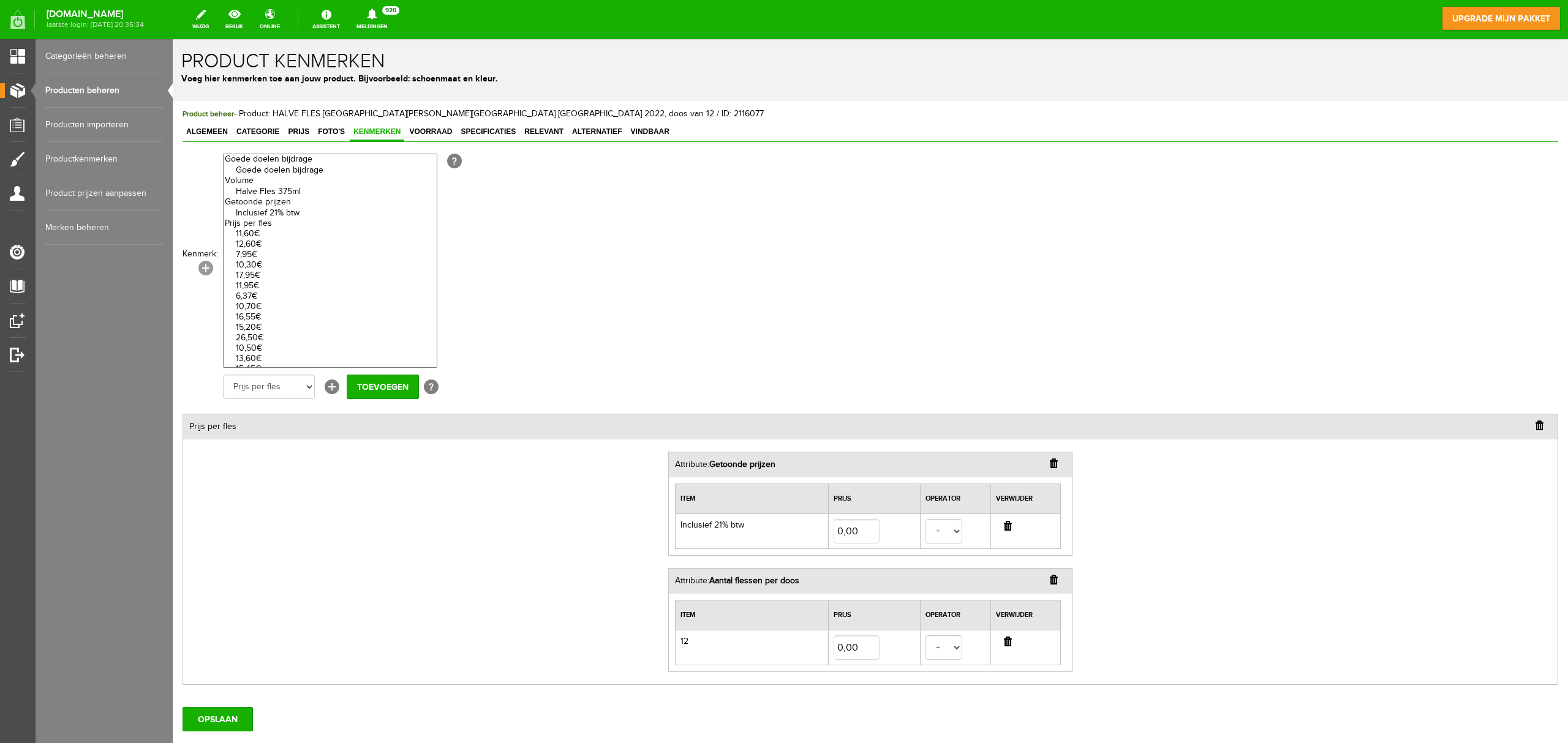
click at [198, 269] on link "[+]" at bounding box center [205, 268] width 15 height 15
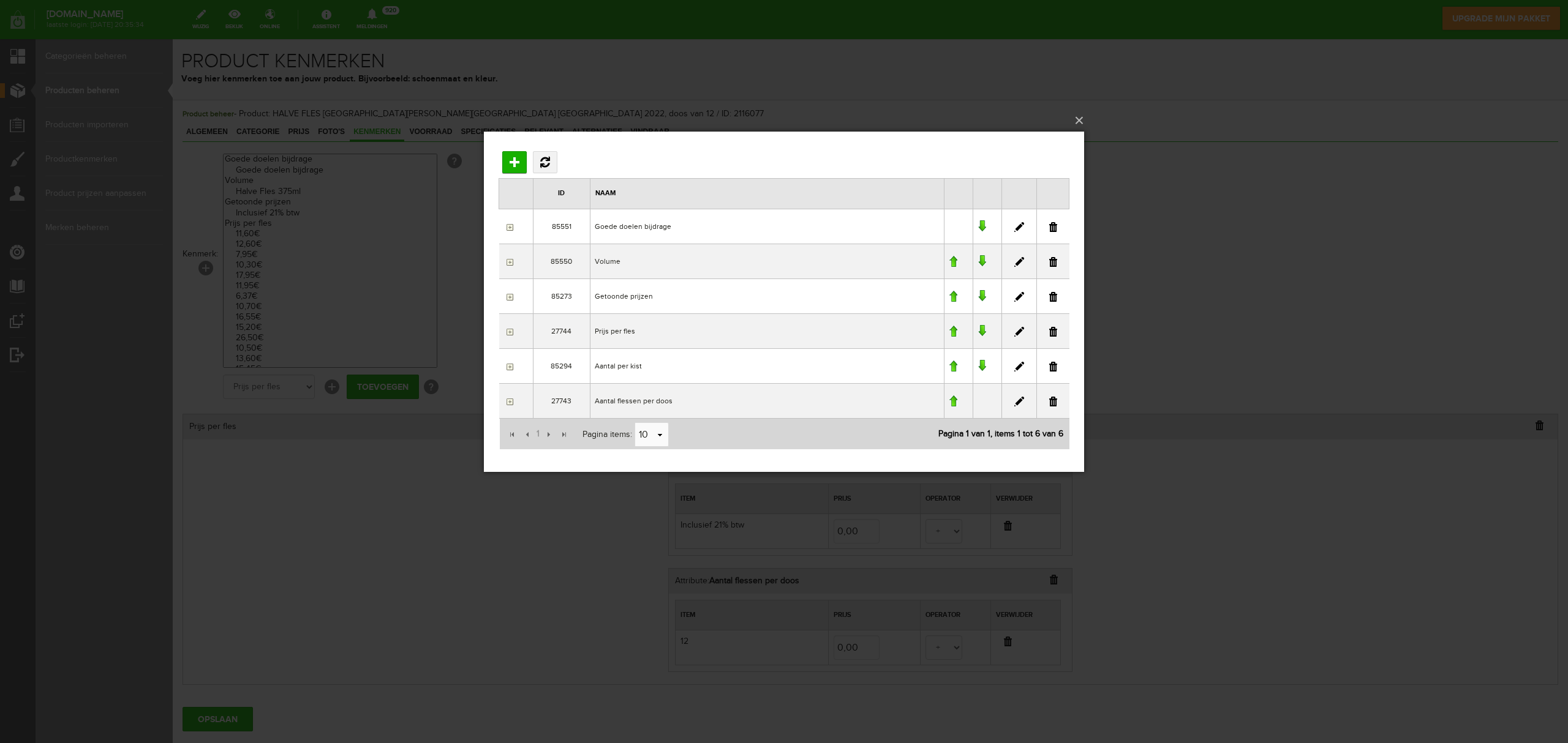
click at [510, 334] on input "button" at bounding box center [508, 331] width 10 height 10
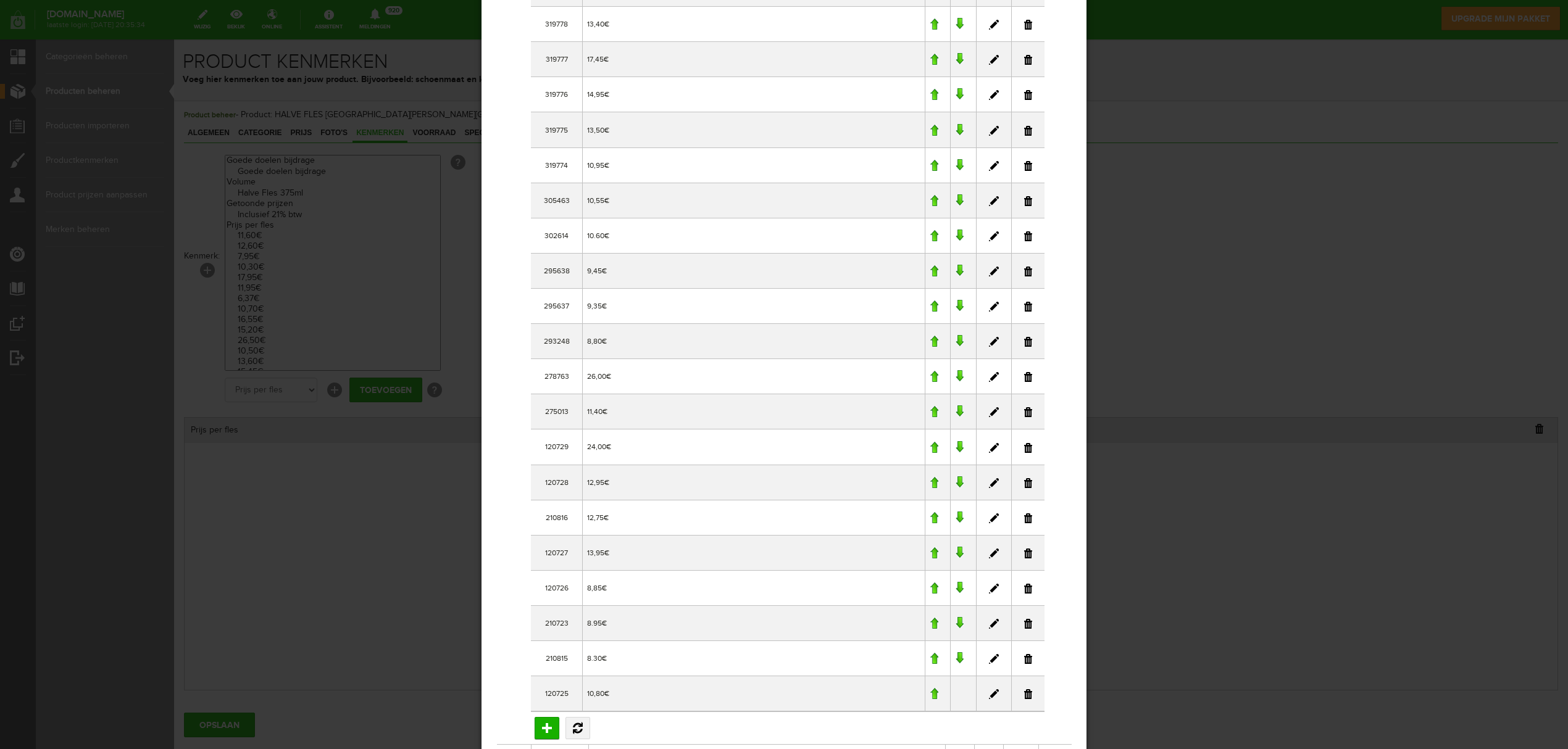
scroll to position [1067, 0]
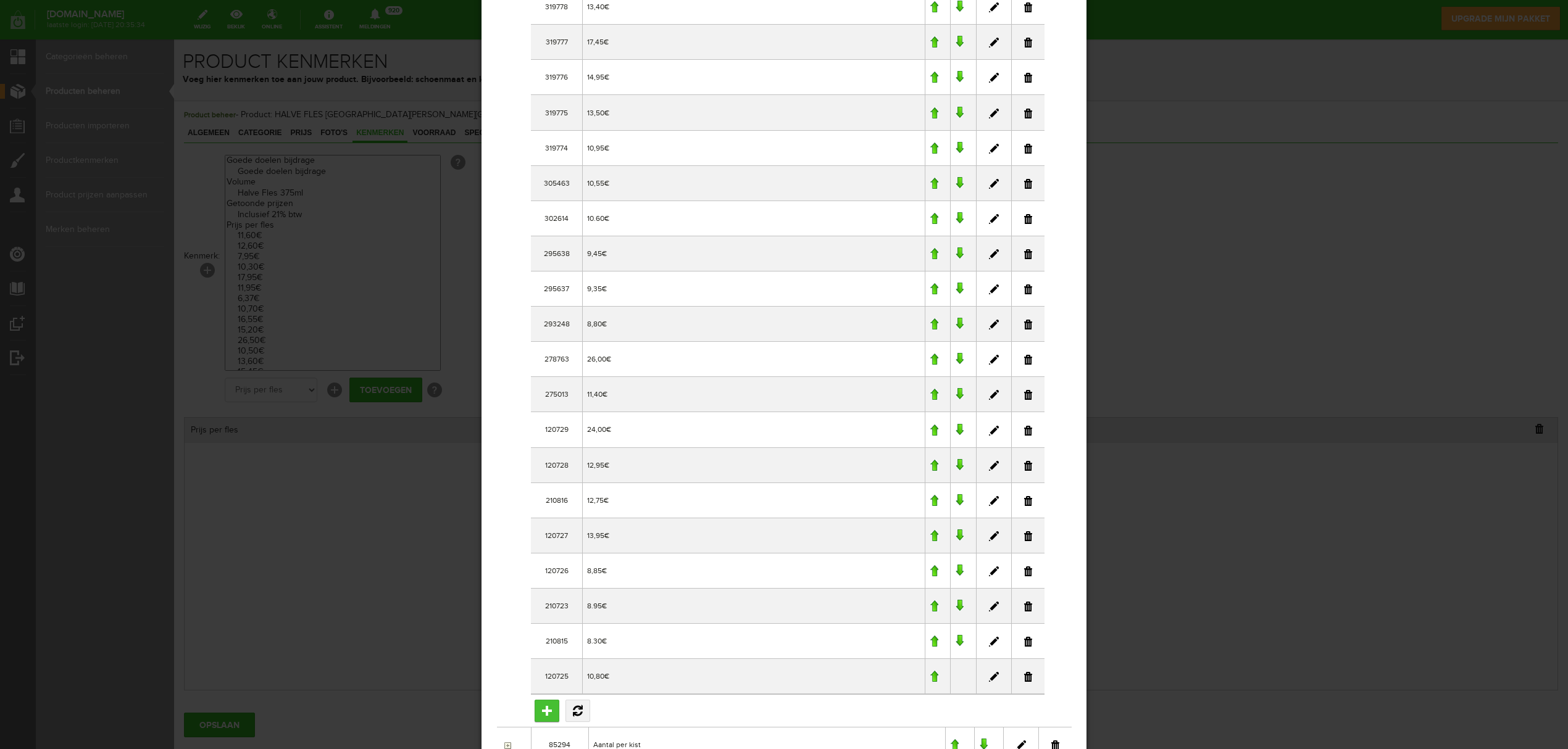
click at [549, 713] on input "Toevoegen" at bounding box center [547, 711] width 25 height 22
click at [709, 718] on input "text" at bounding box center [746, 711] width 185 height 25
type input "6,95"
click at [691, 746] on input "Opslaan" at bounding box center [689, 744] width 61 height 25
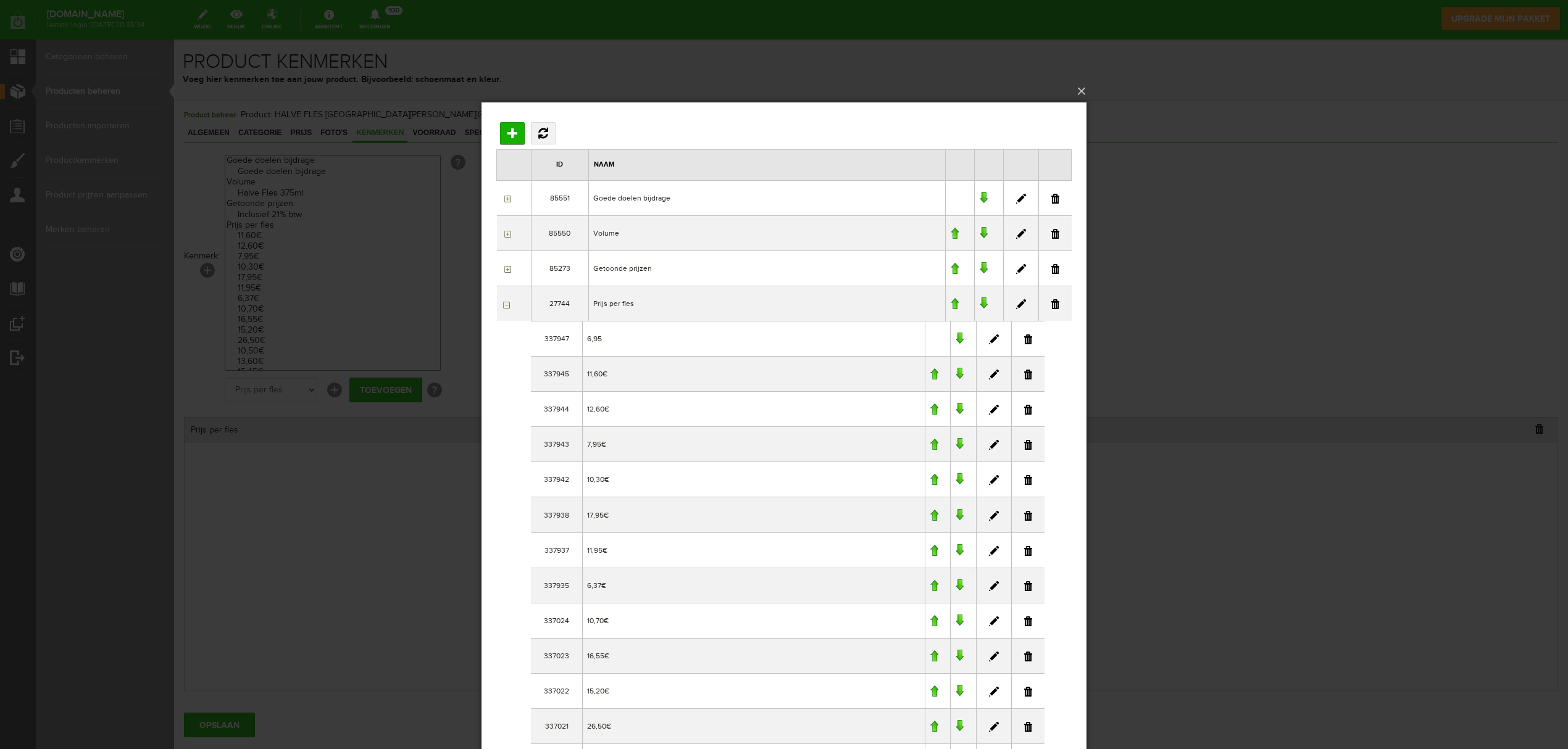
scroll to position [32, 0]
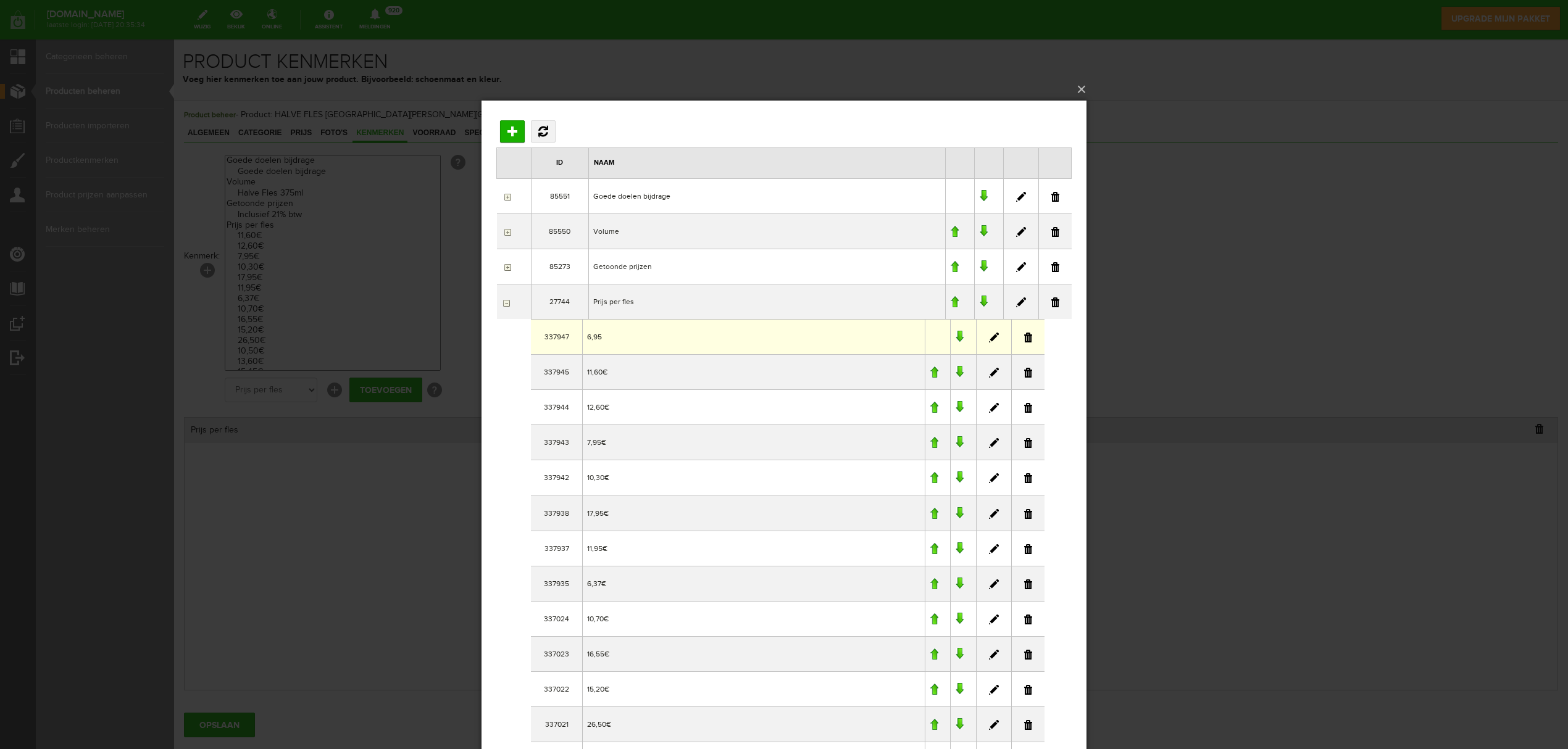
click at [991, 339] on link at bounding box center [994, 338] width 10 height 10
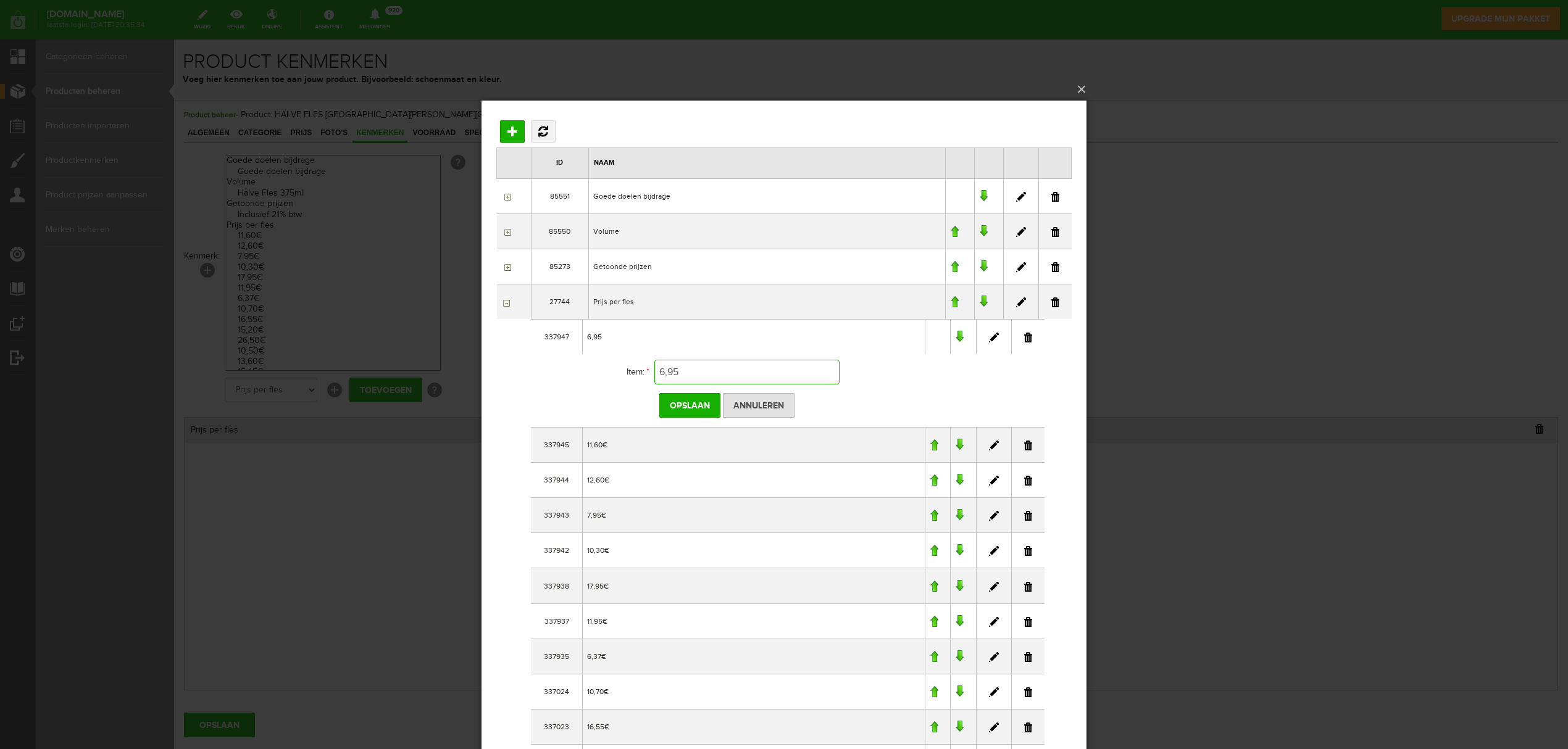
click at [691, 371] on input "6,95" at bounding box center [746, 372] width 185 height 25
type input "6,95€"
click at [691, 412] on input "Opslaan" at bounding box center [689, 405] width 61 height 25
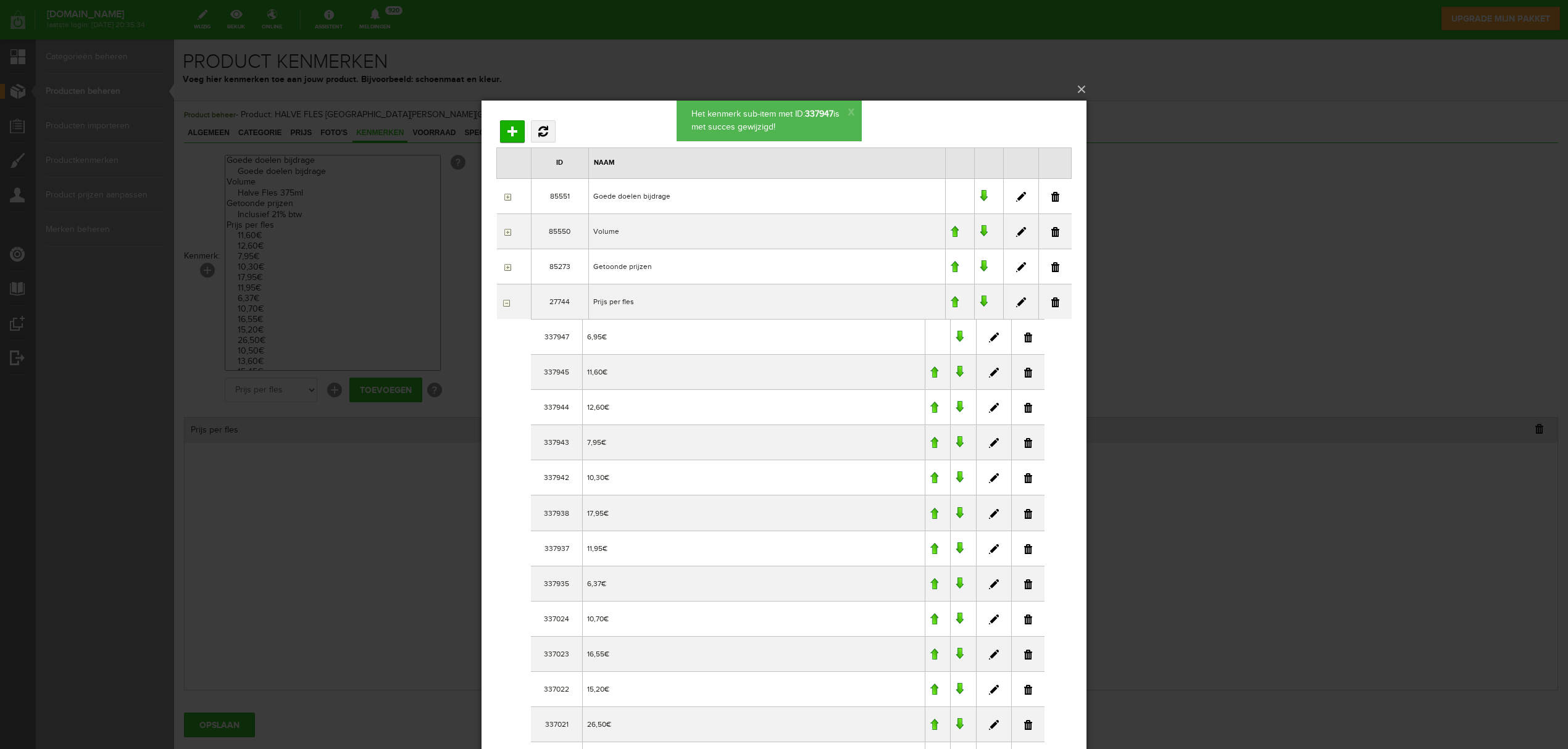
click at [359, 494] on div "×" at bounding box center [784, 342] width 1568 height 749
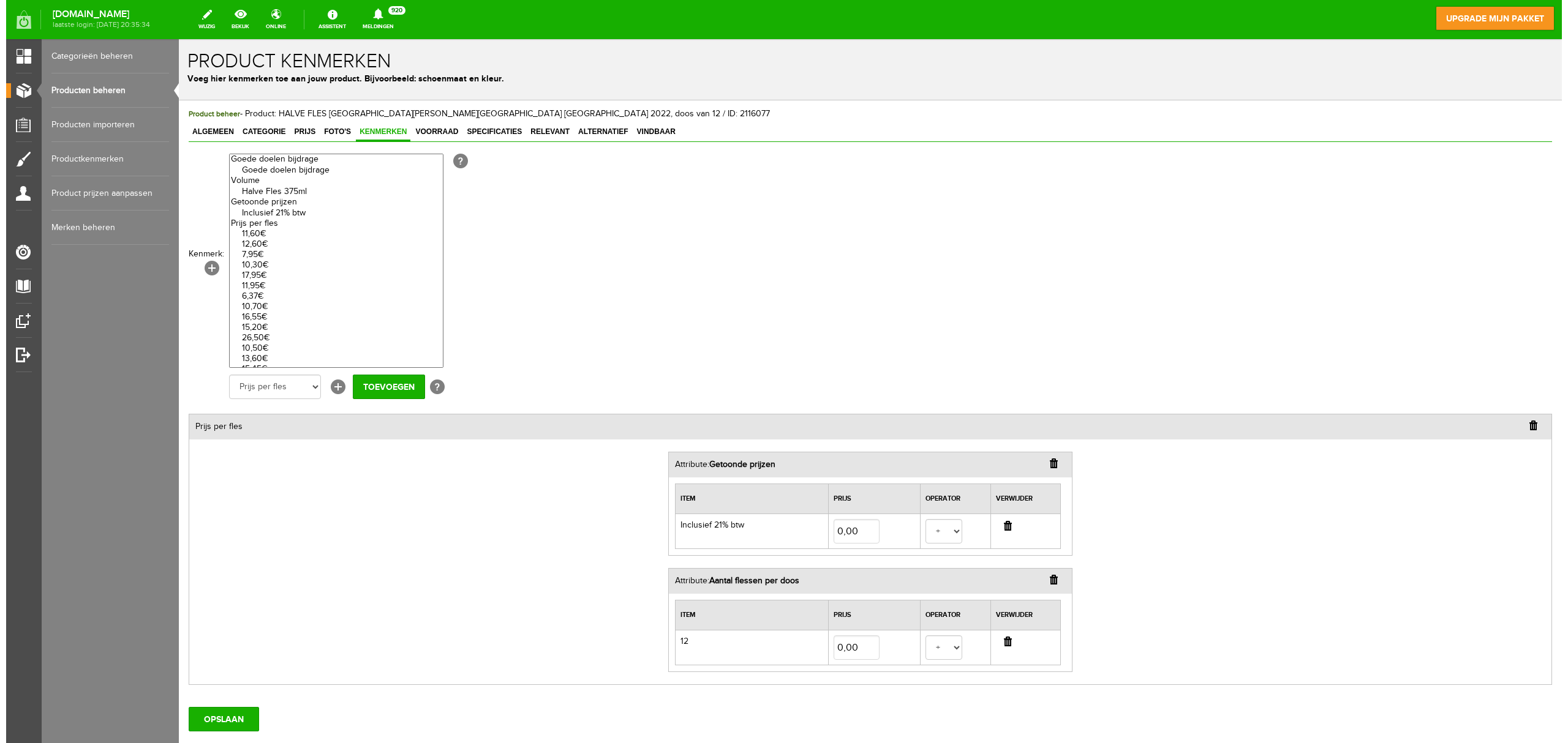
scroll to position [0, 0]
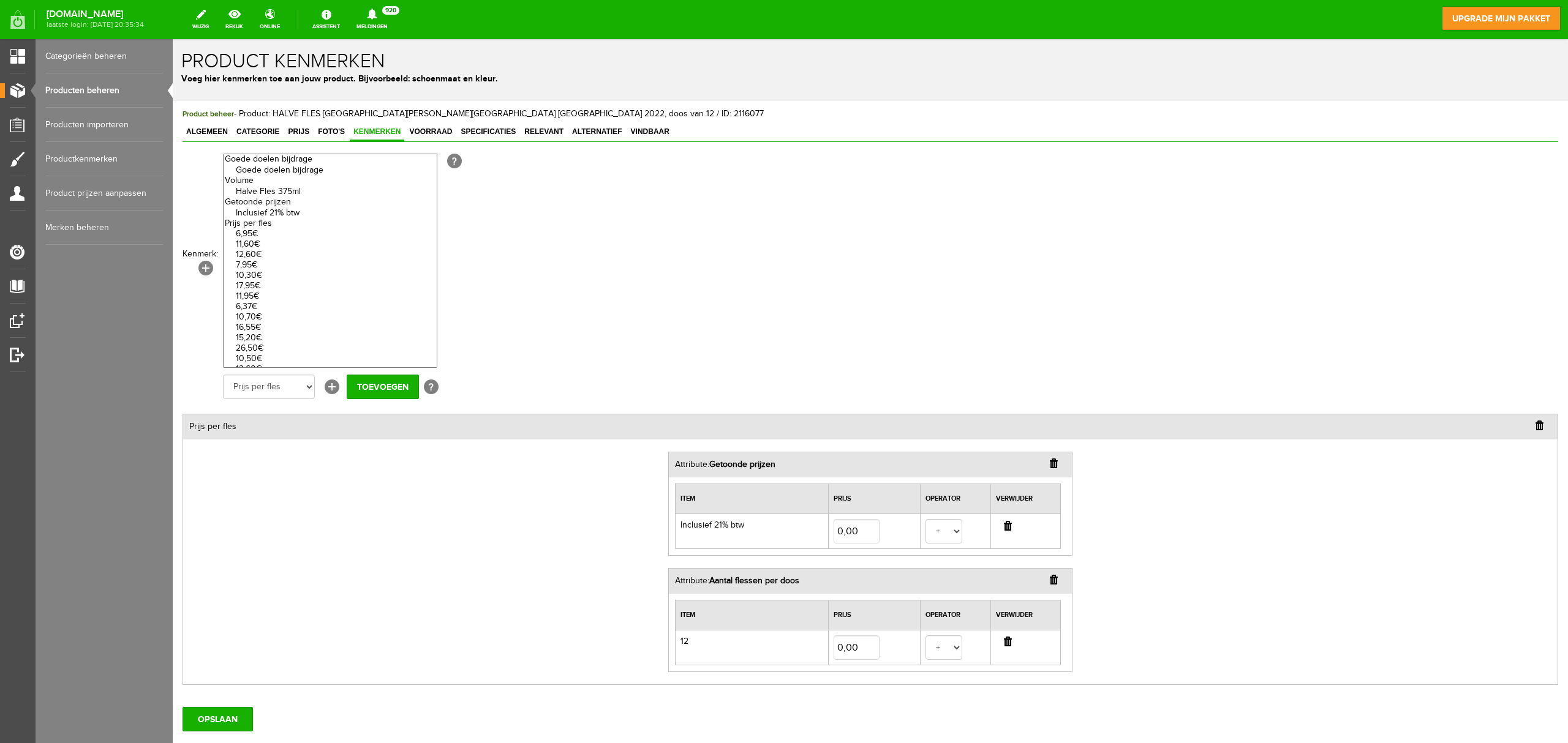
click at [250, 234] on option "6,95€" at bounding box center [330, 234] width 213 height 10
click at [273, 191] on option "Halve Fles 375ml" at bounding box center [330, 192] width 213 height 10
select select "27744|337947"
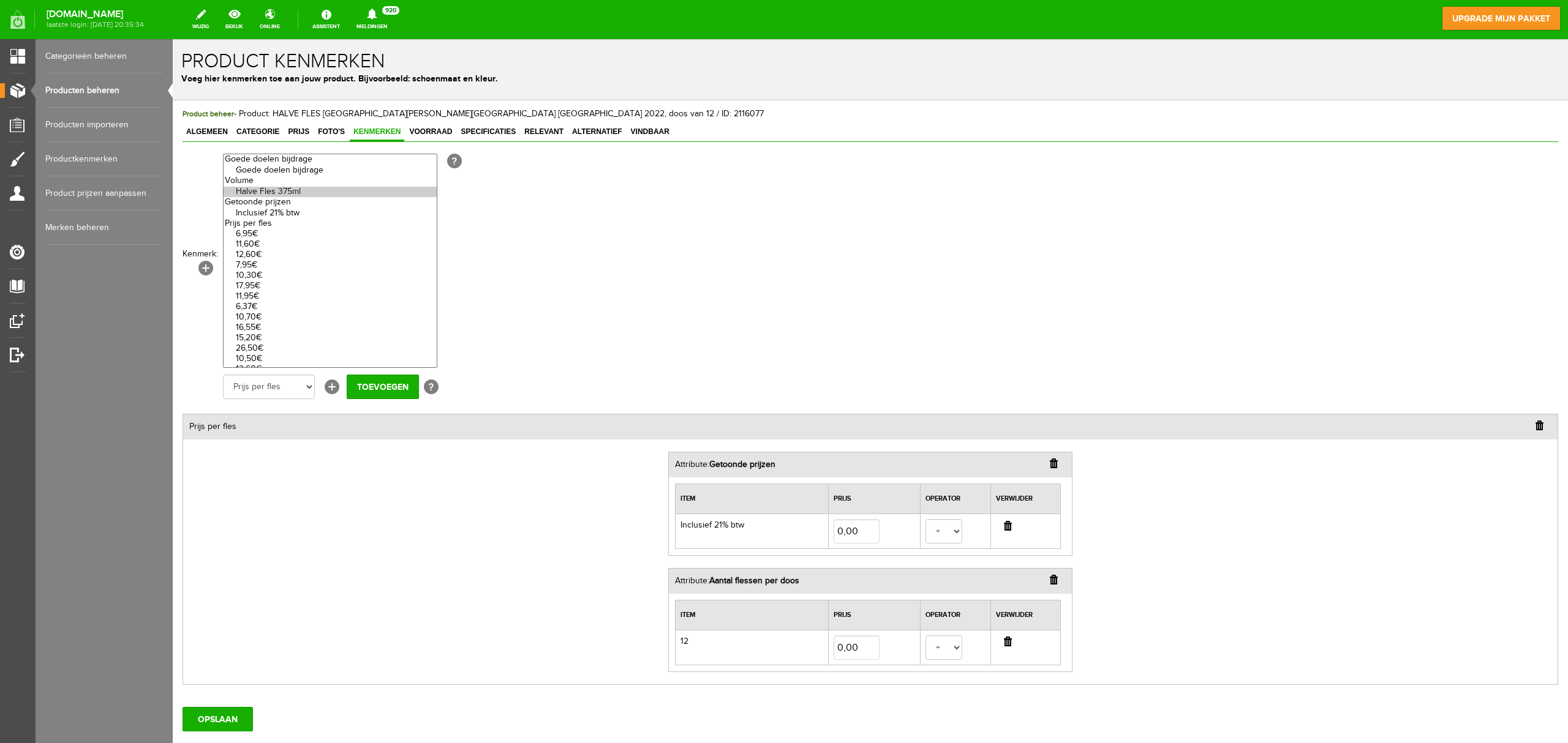
click at [256, 238] on option "6,95€" at bounding box center [330, 234] width 213 height 10
click at [384, 390] on input "Toevoegen" at bounding box center [383, 387] width 72 height 25
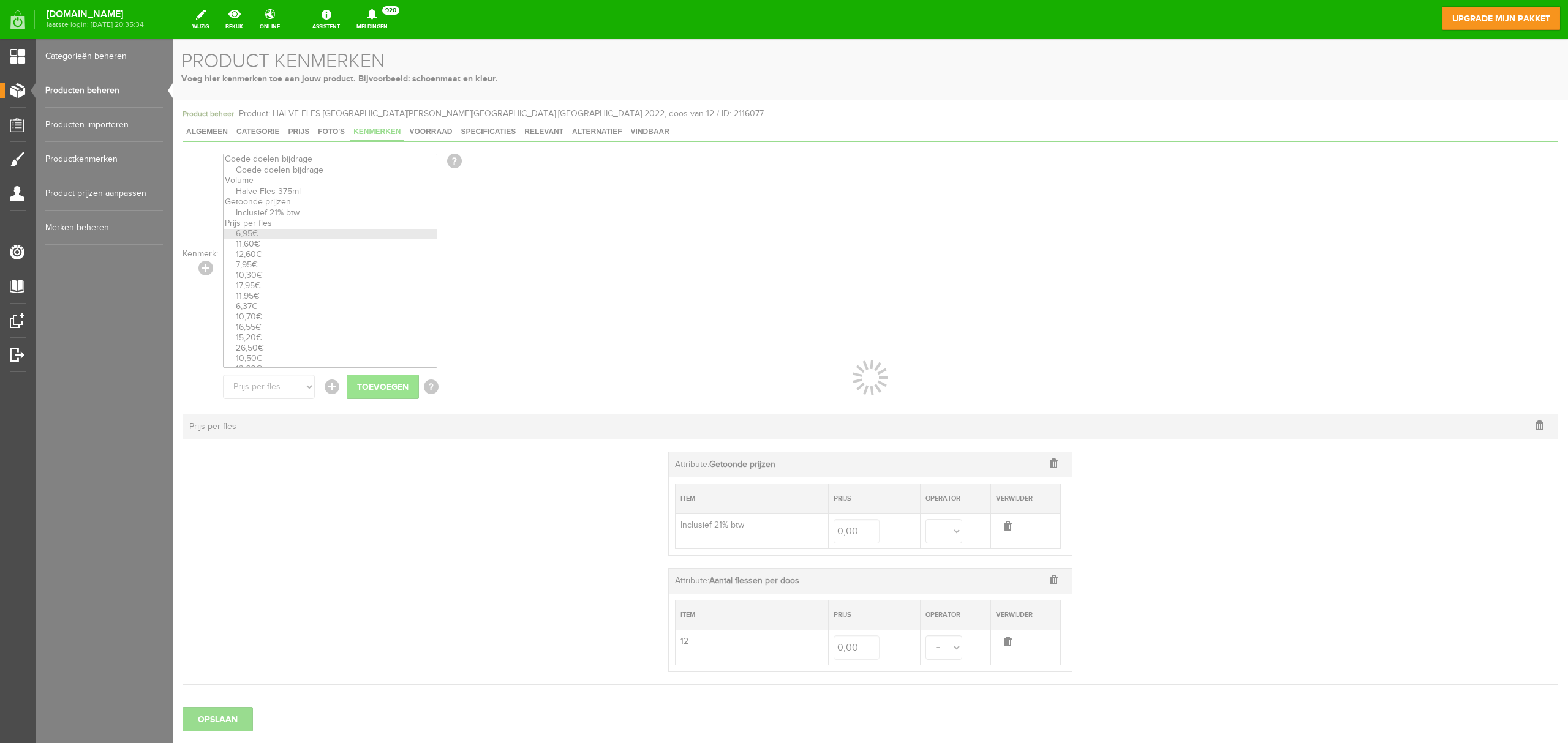
select select
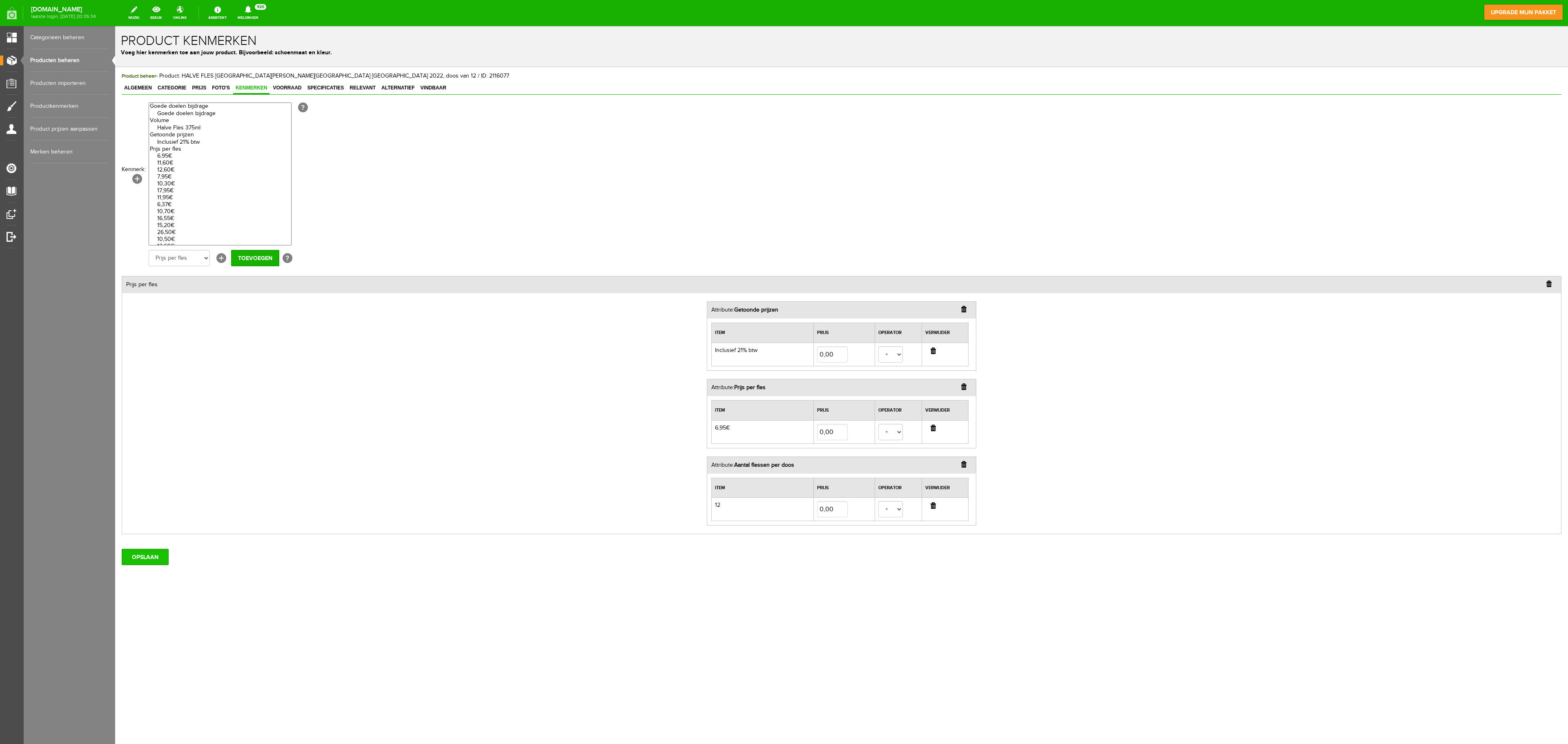
click at [150, 496] on input "OPSLAAN" at bounding box center [145, 557] width 47 height 16
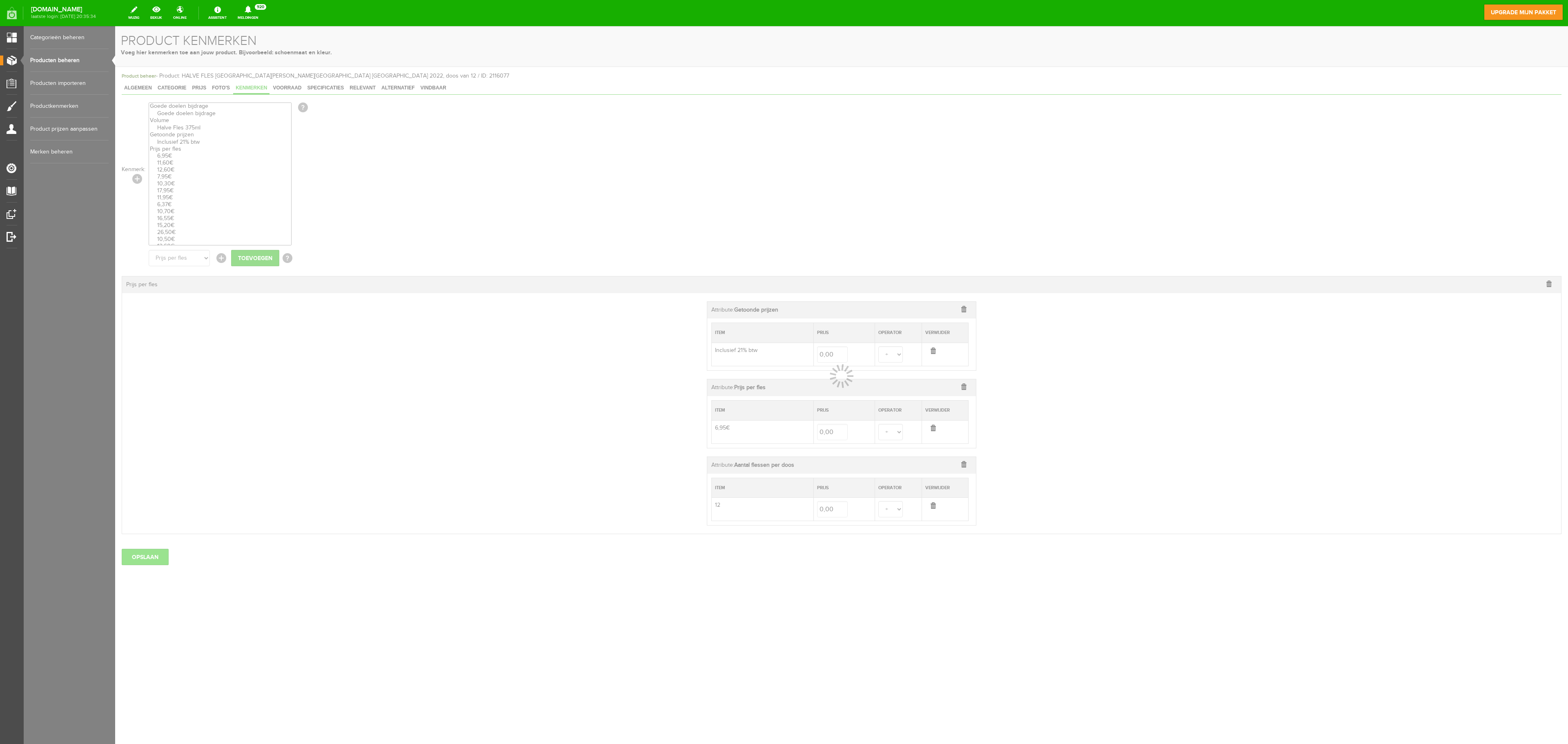
select select
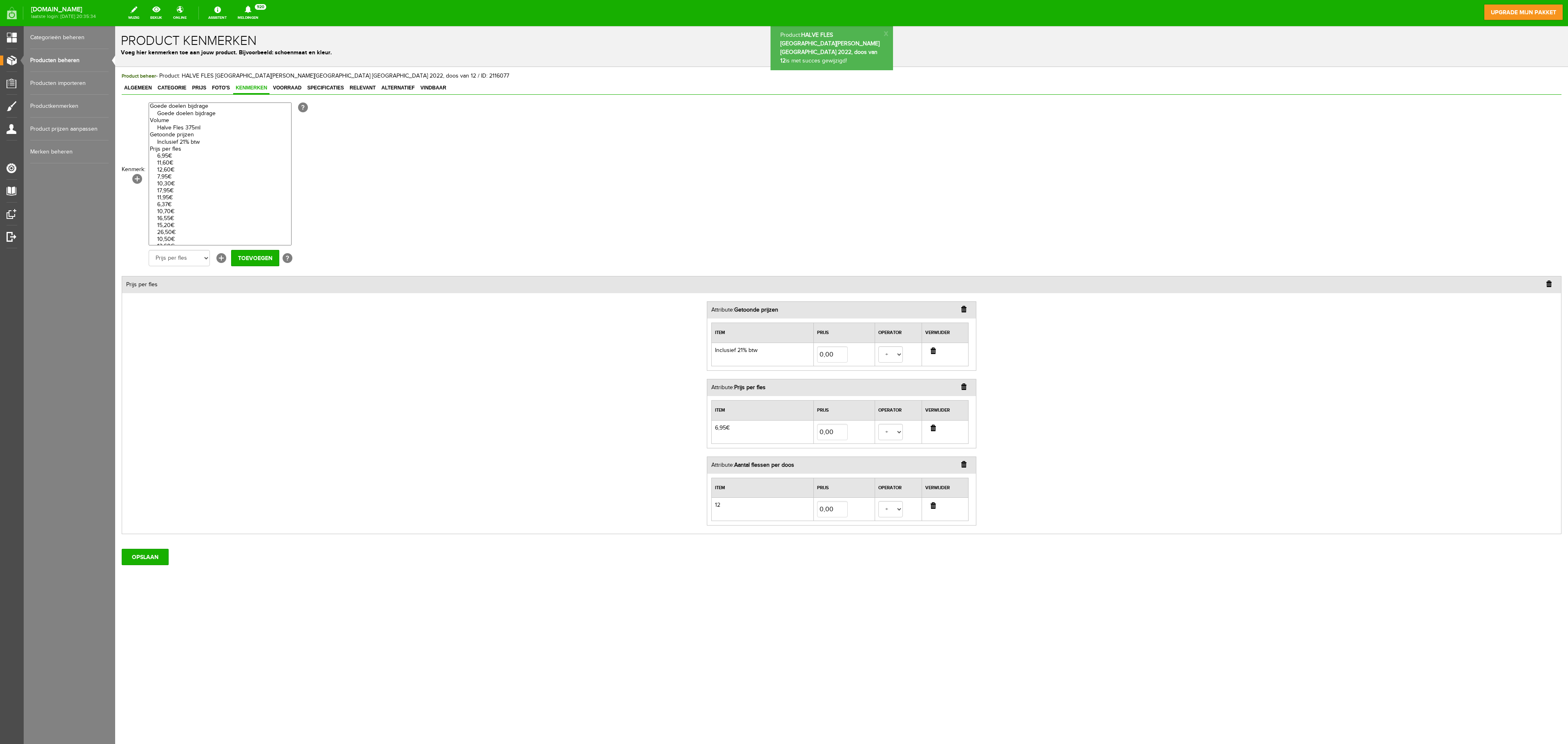
click at [67, 60] on link "Producten beheren" at bounding box center [69, 60] width 79 height 23
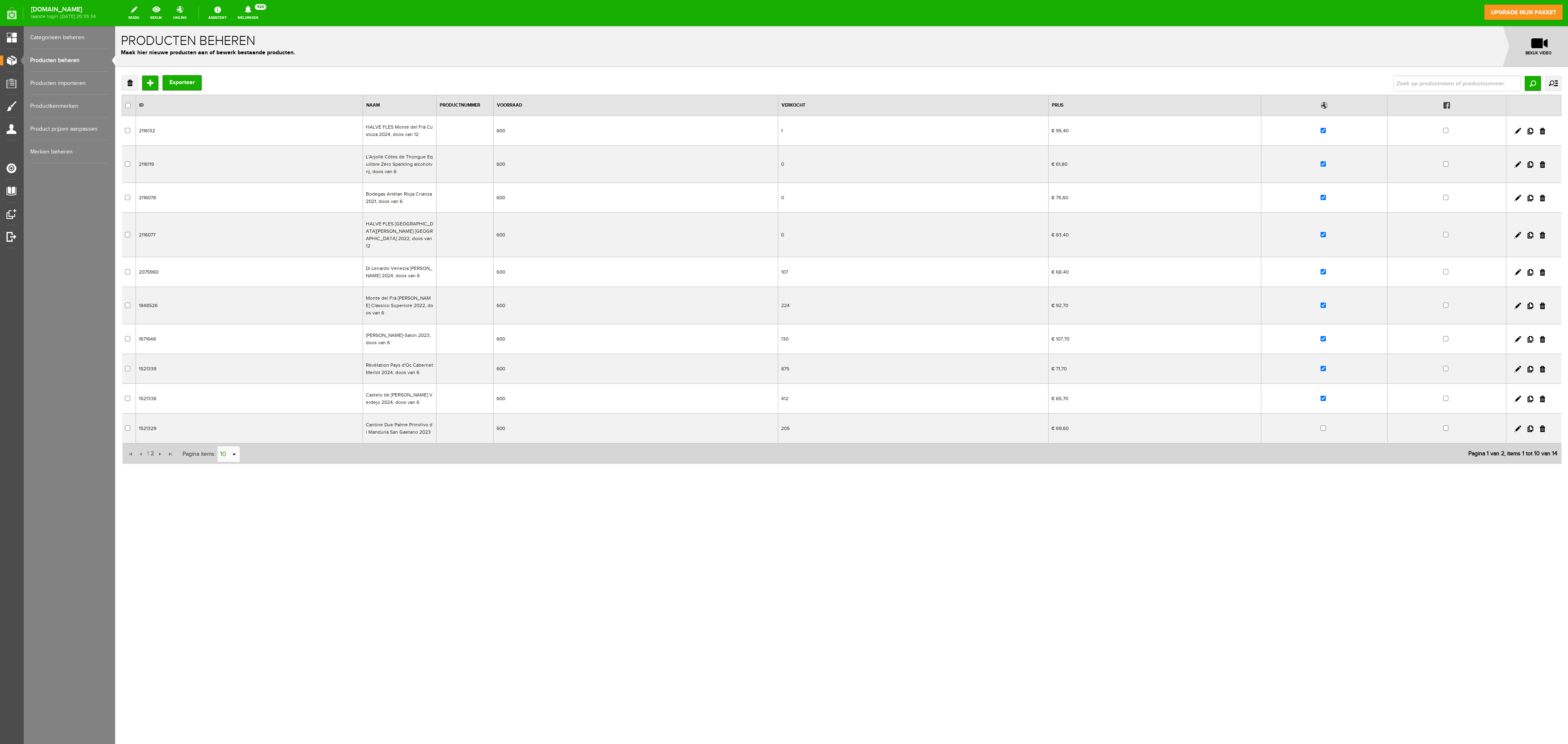
click at [235, 456] on link "select" at bounding box center [234, 454] width 7 height 15
click at [225, 493] on li "50" at bounding box center [229, 494] width 22 height 13
type input "50"
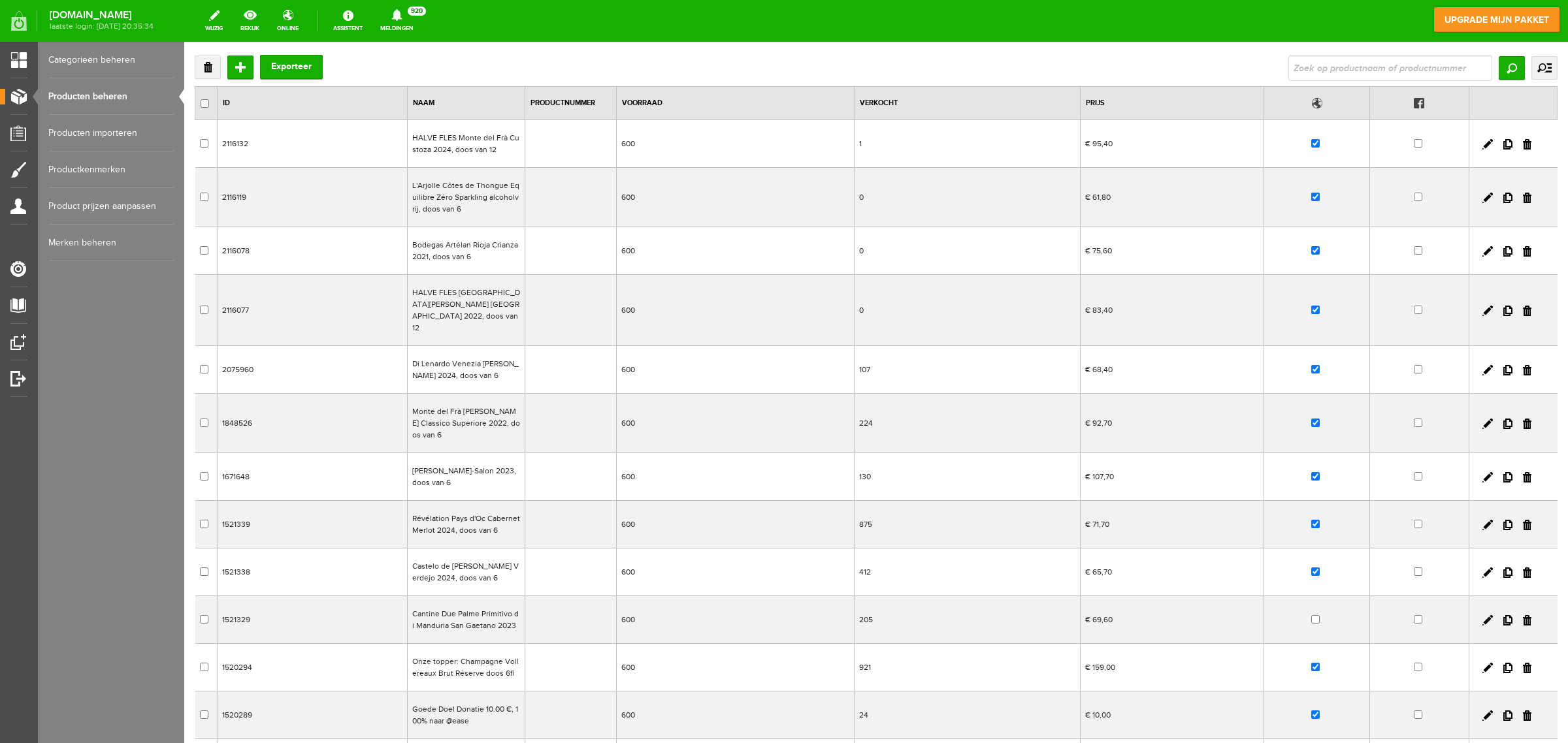
scroll to position [33, 0]
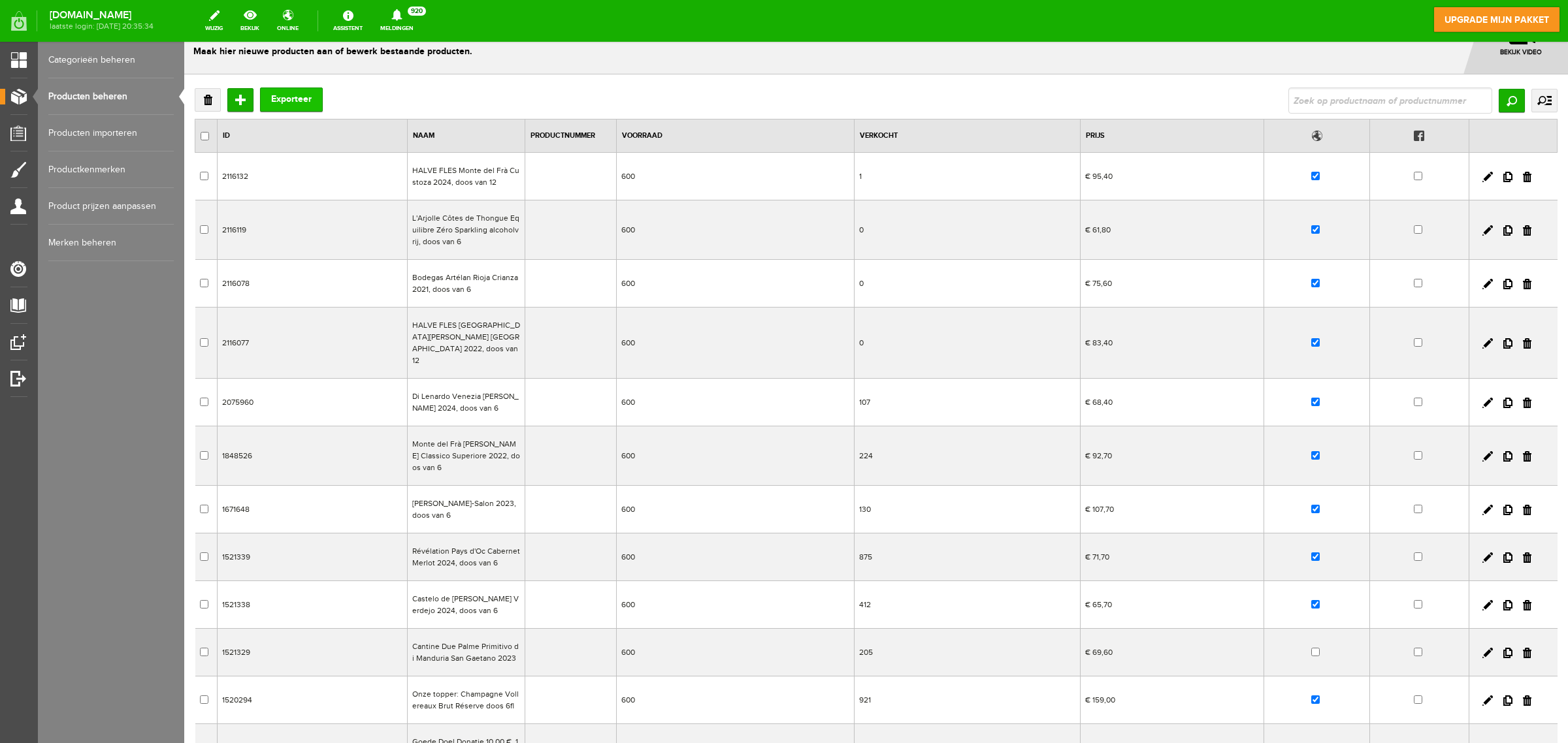
click at [299, 102] on button "Exporteer" at bounding box center [291, 99] width 62 height 24
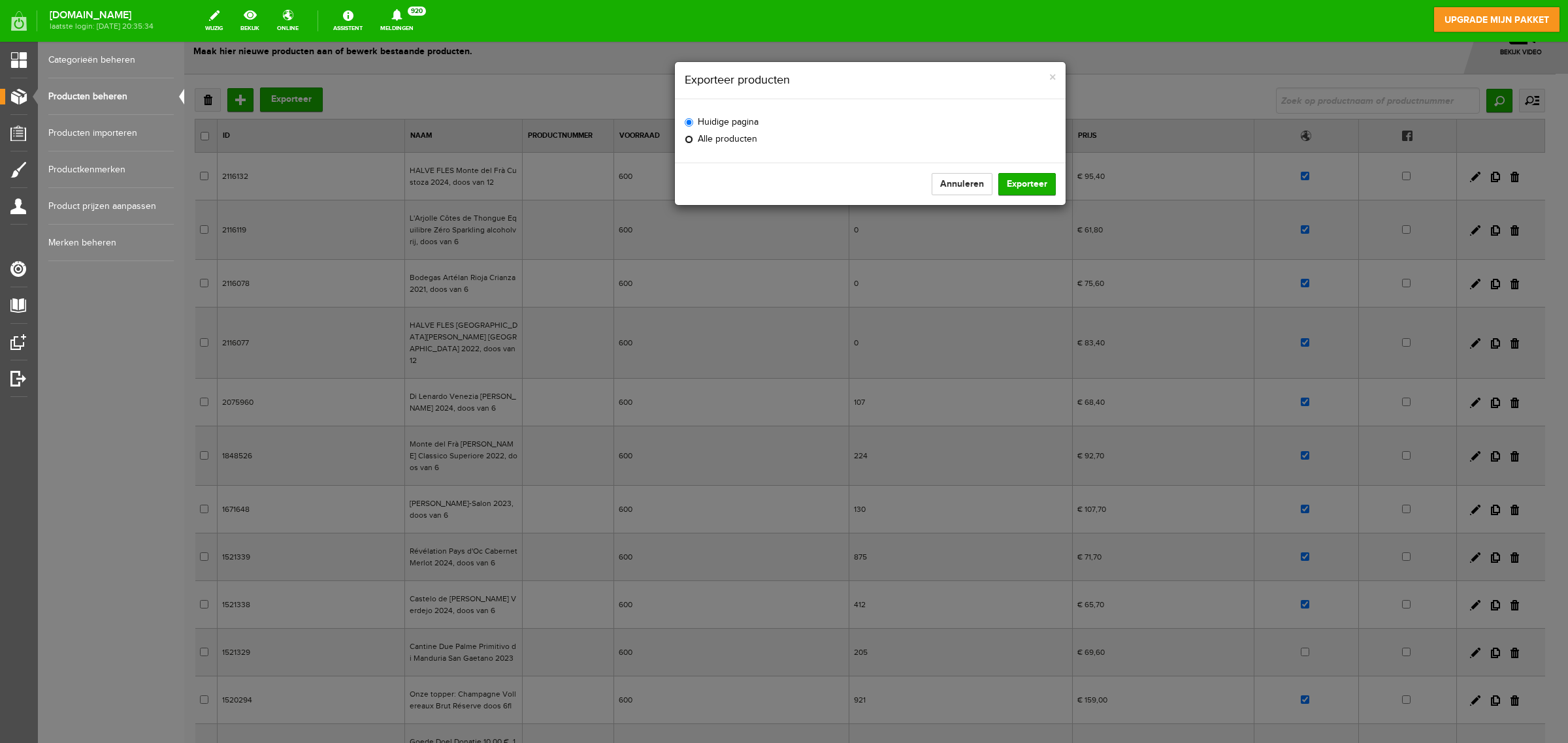
click at [690, 140] on input "Alle producten" at bounding box center [689, 139] width 9 height 9
radio input "true"
click at [1037, 176] on button "Exporteer" at bounding box center [1027, 184] width 57 height 22
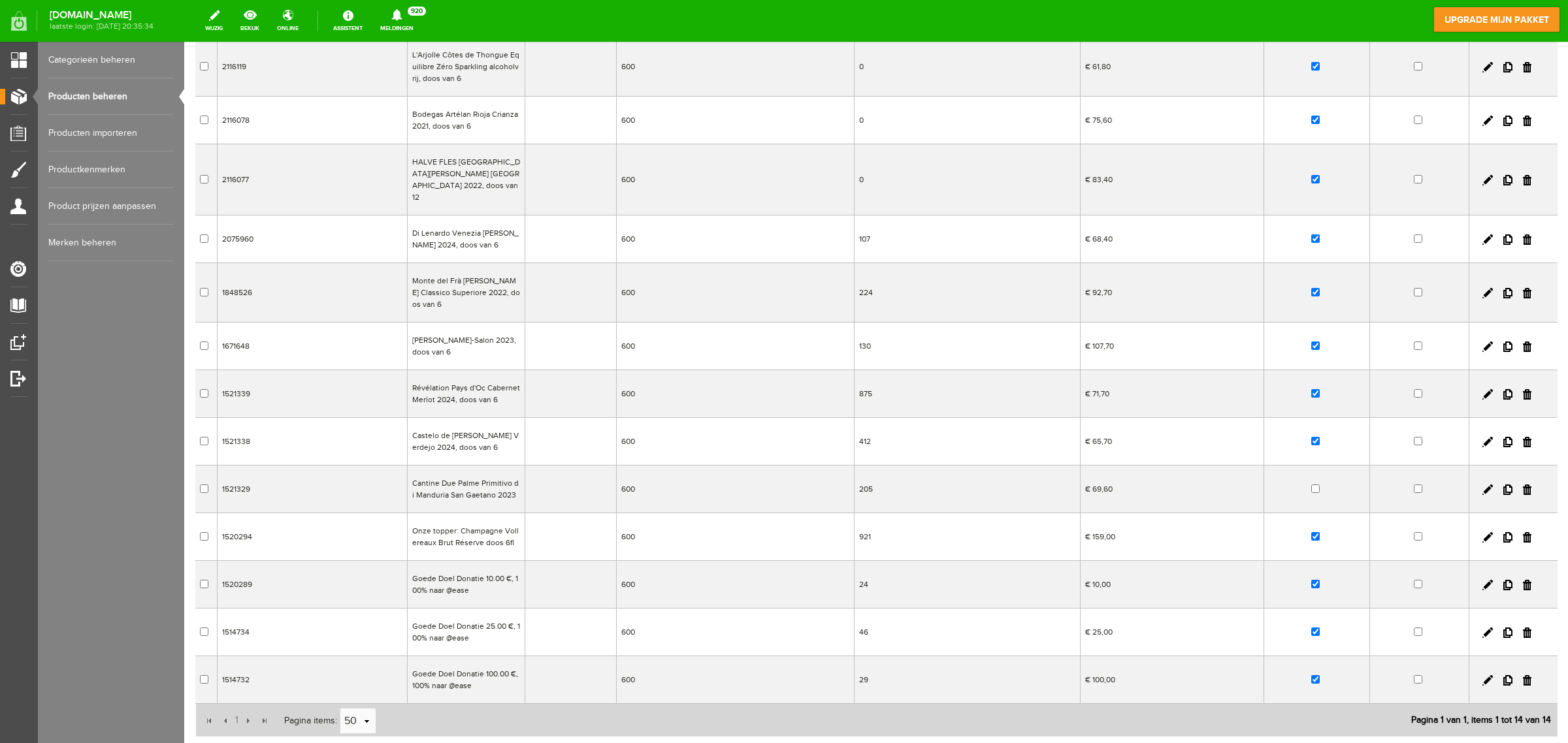
scroll to position [229, 0]
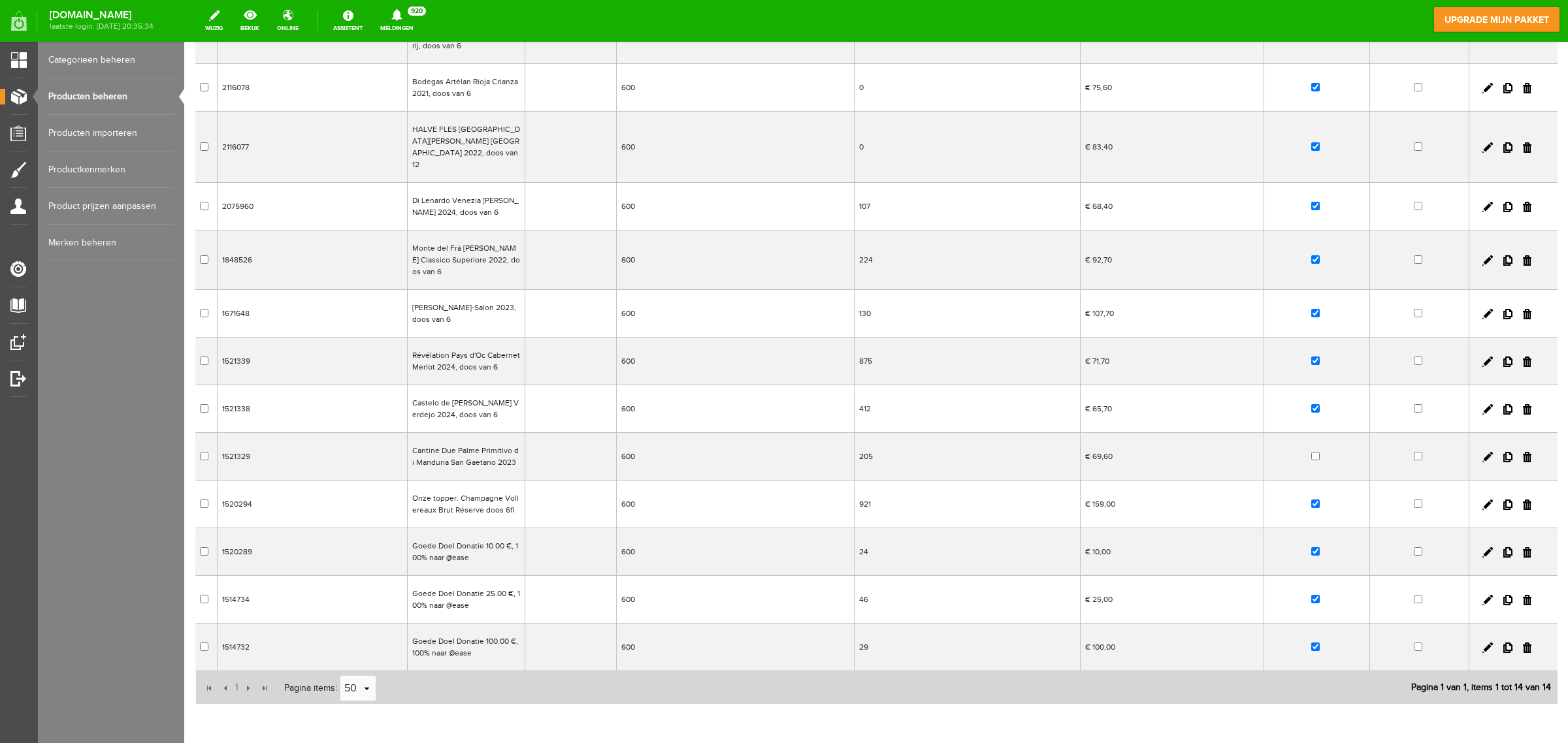
click at [465, 485] on td "Onze topper: Champagne Vollereaux Brut Réserve doos 6fl" at bounding box center [466, 504] width 118 height 48
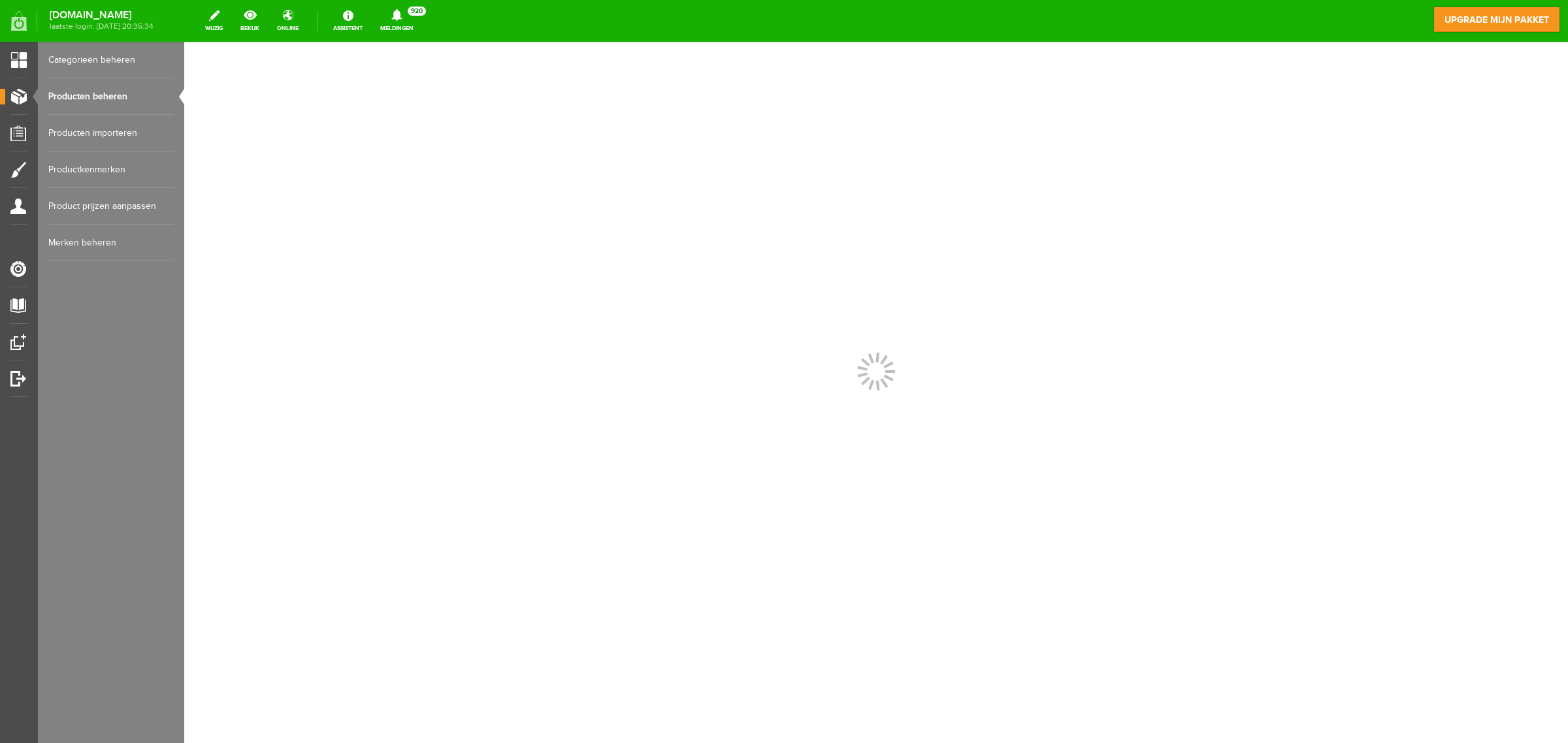
scroll to position [0, 0]
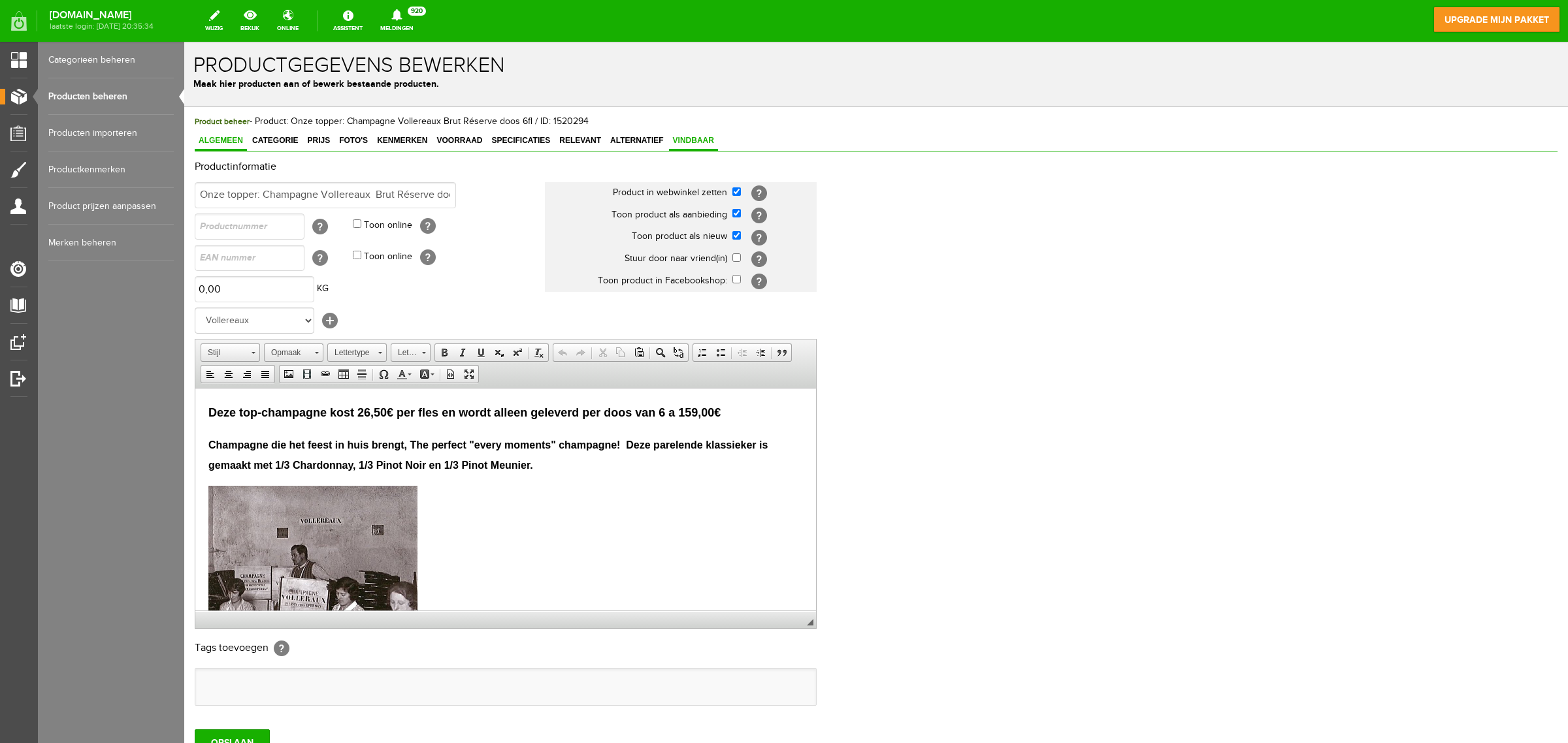
click at [696, 139] on span "Vindbaar" at bounding box center [693, 140] width 49 height 9
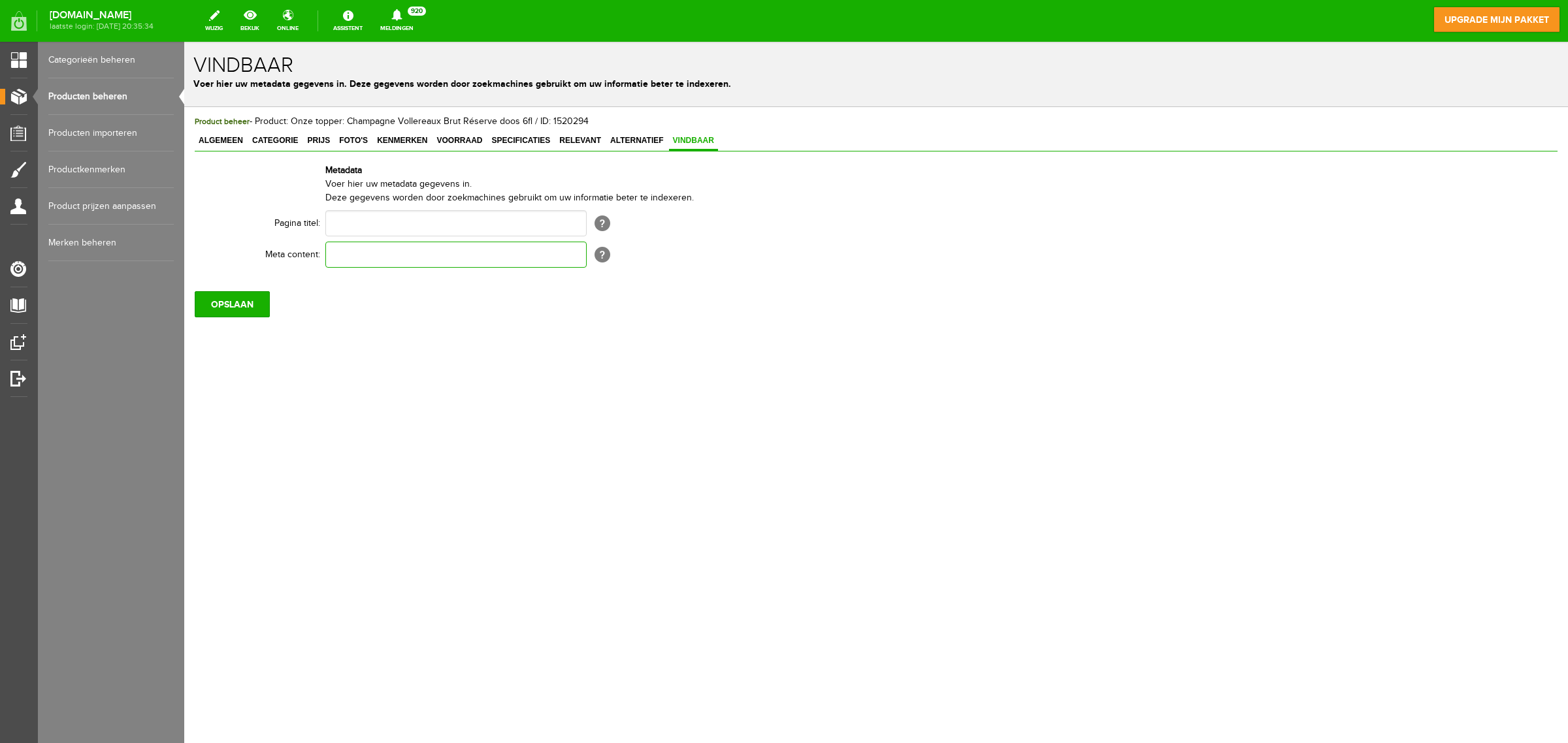
click at [513, 259] on input "text" at bounding box center [456, 254] width 261 height 26
paste input "Koop wijn voor het goede doel bij Lions Huizen 🍷 Geniet van topkwaliteit wijnen…"
type input "Koop champagne voor het goede doel bij Lions Huizen 🍷 Geniet van topkwaliteit c…"
click at [243, 309] on input "OPSLAAN" at bounding box center [232, 304] width 75 height 26
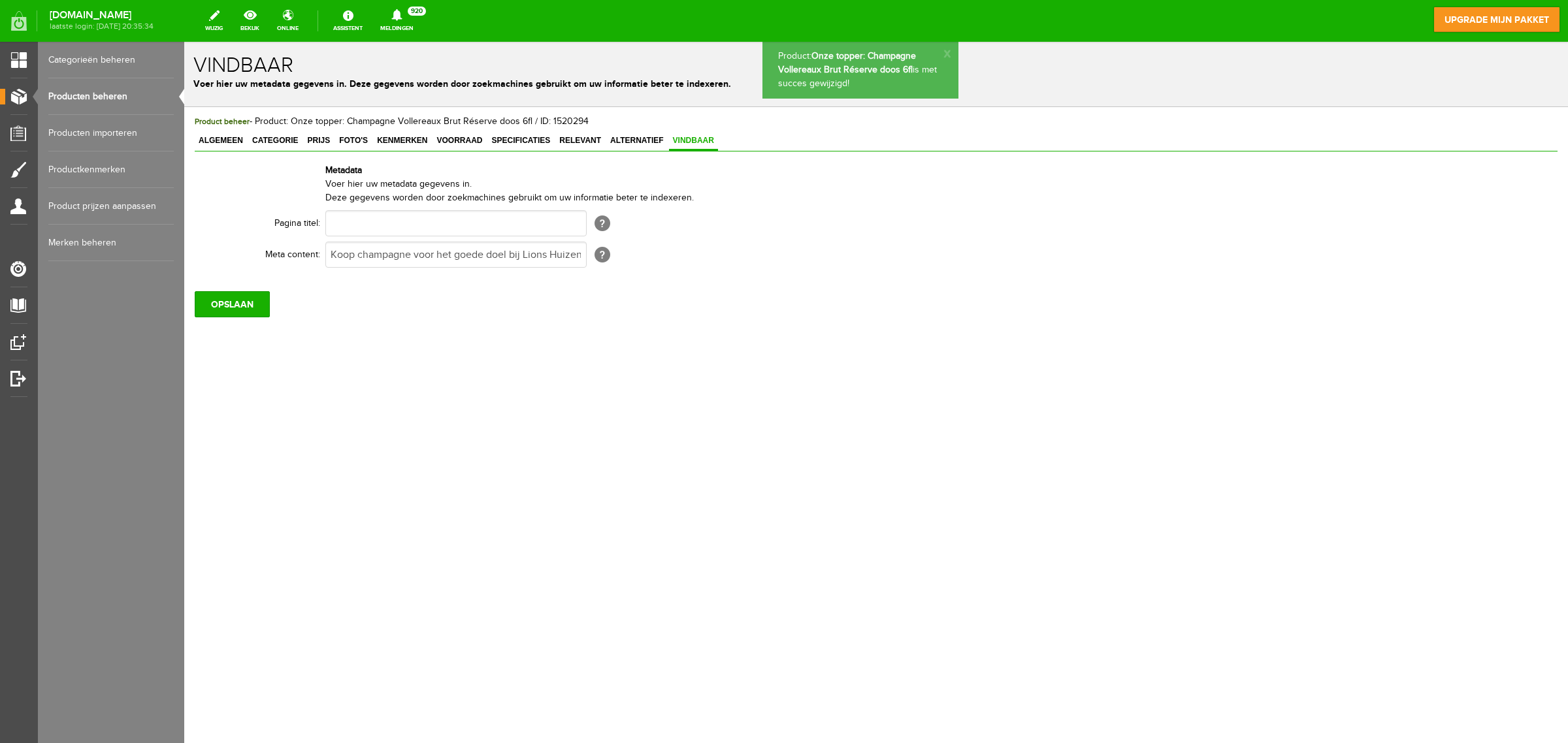
scroll to position [0, 0]
click at [103, 56] on link "Categorieën beheren" at bounding box center [111, 60] width 126 height 37
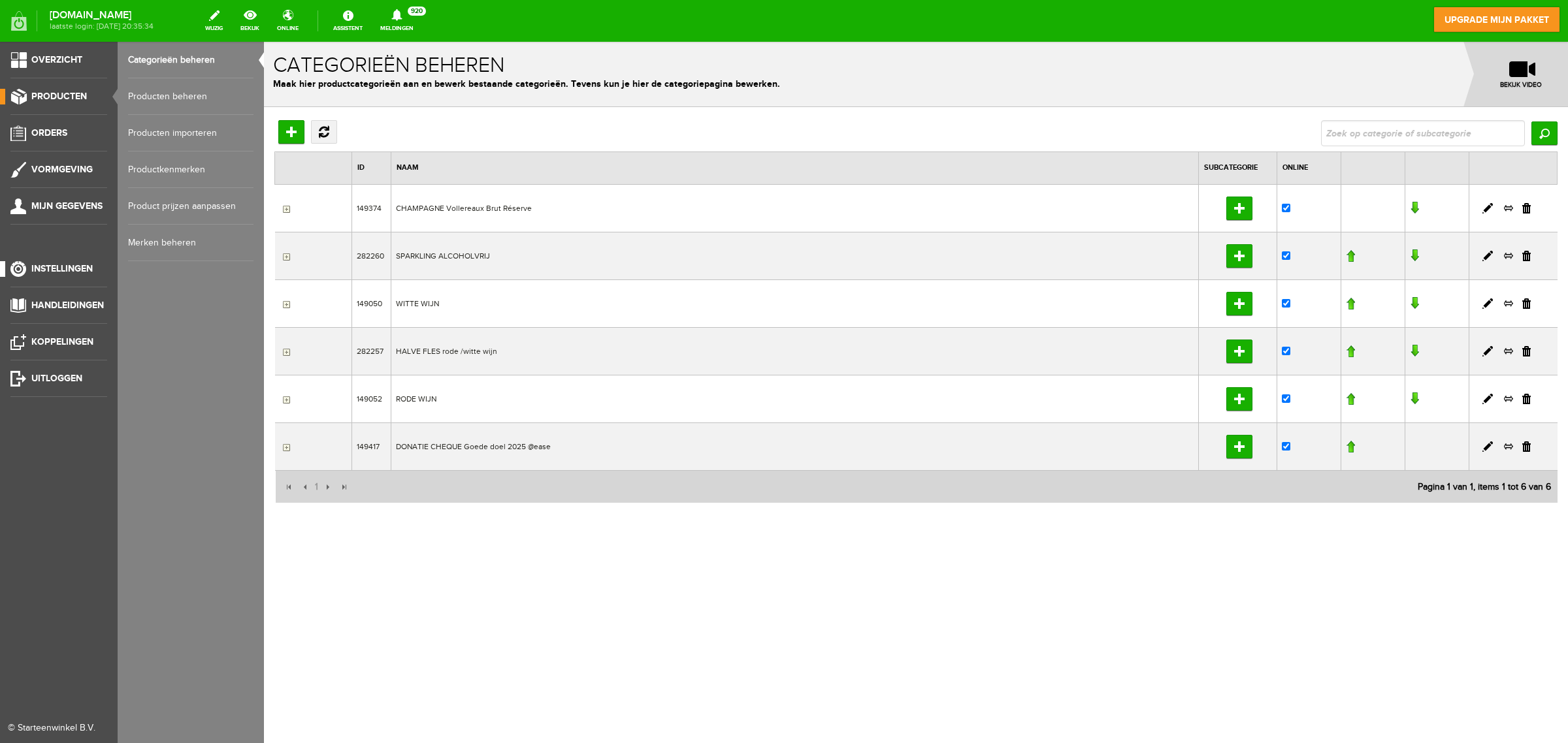
click at [59, 270] on span "Instellingen" at bounding box center [61, 268] width 61 height 11
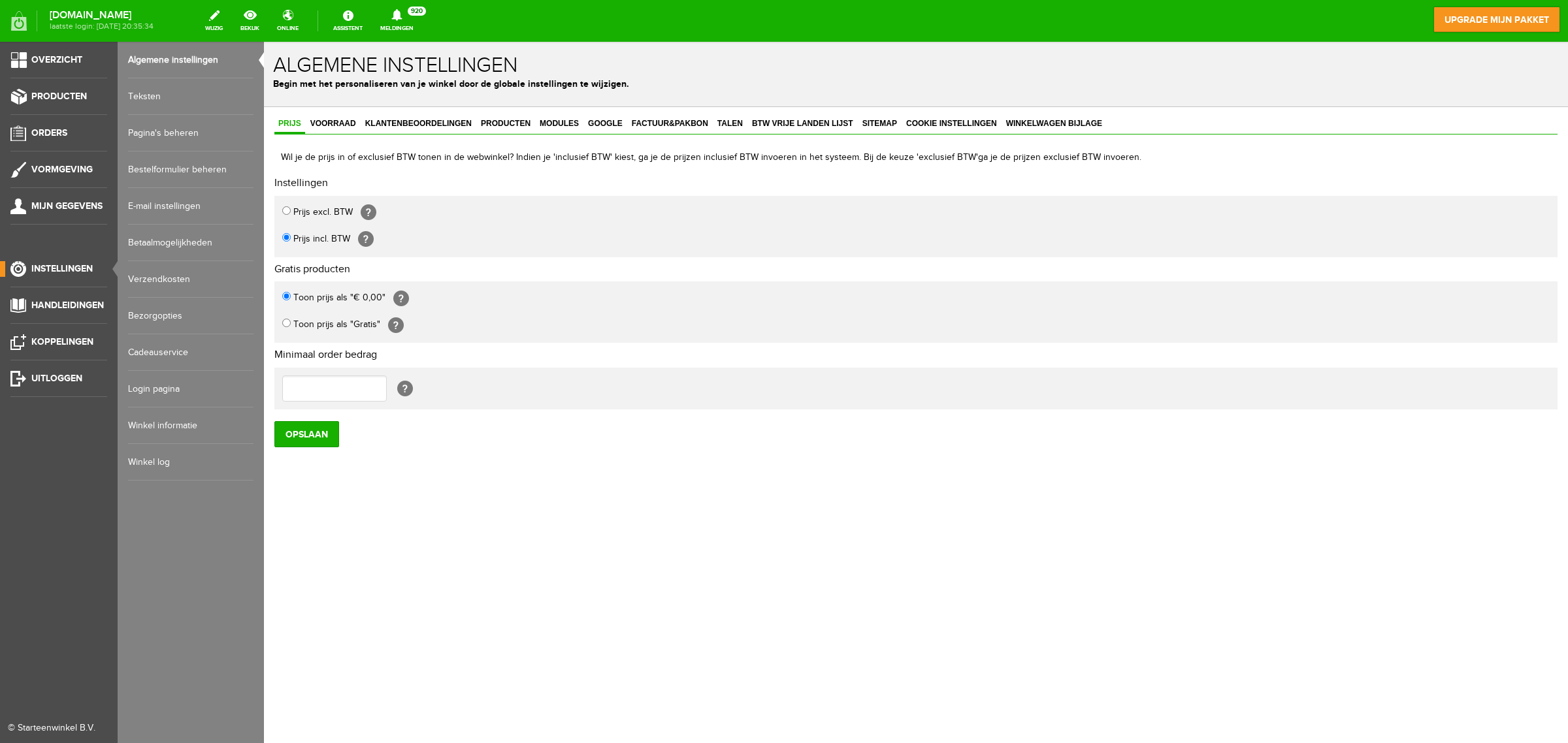
click at [154, 95] on link "Teksten" at bounding box center [190, 96] width 126 height 37
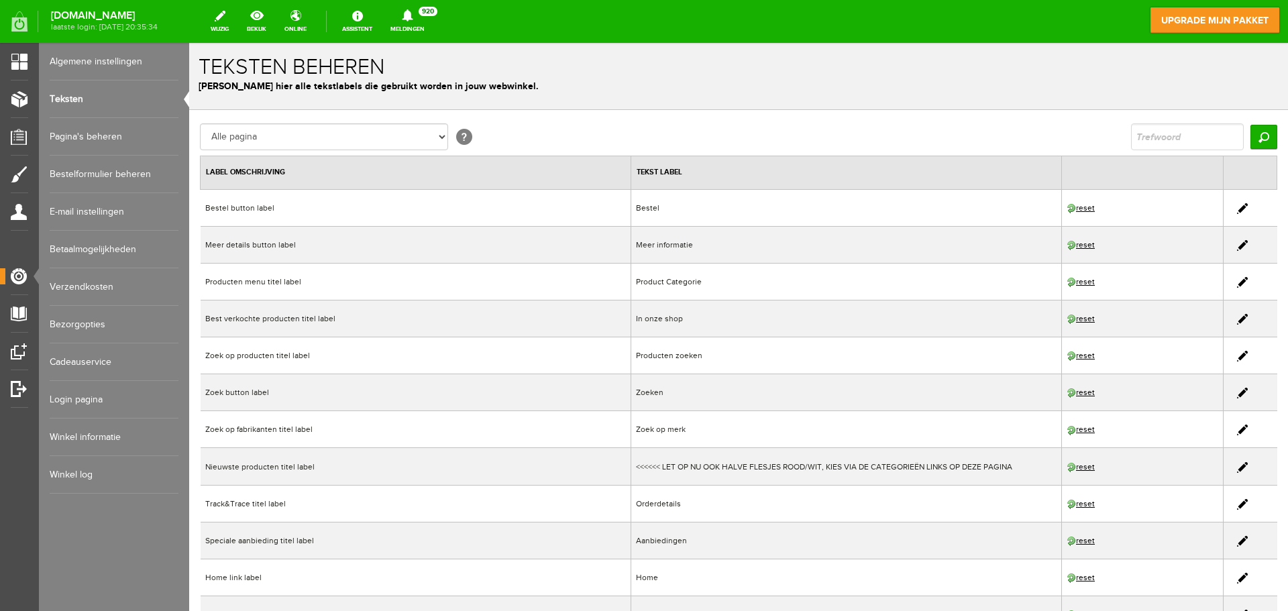
click at [105, 130] on link "Pagina's beheren" at bounding box center [114, 137] width 129 height 38
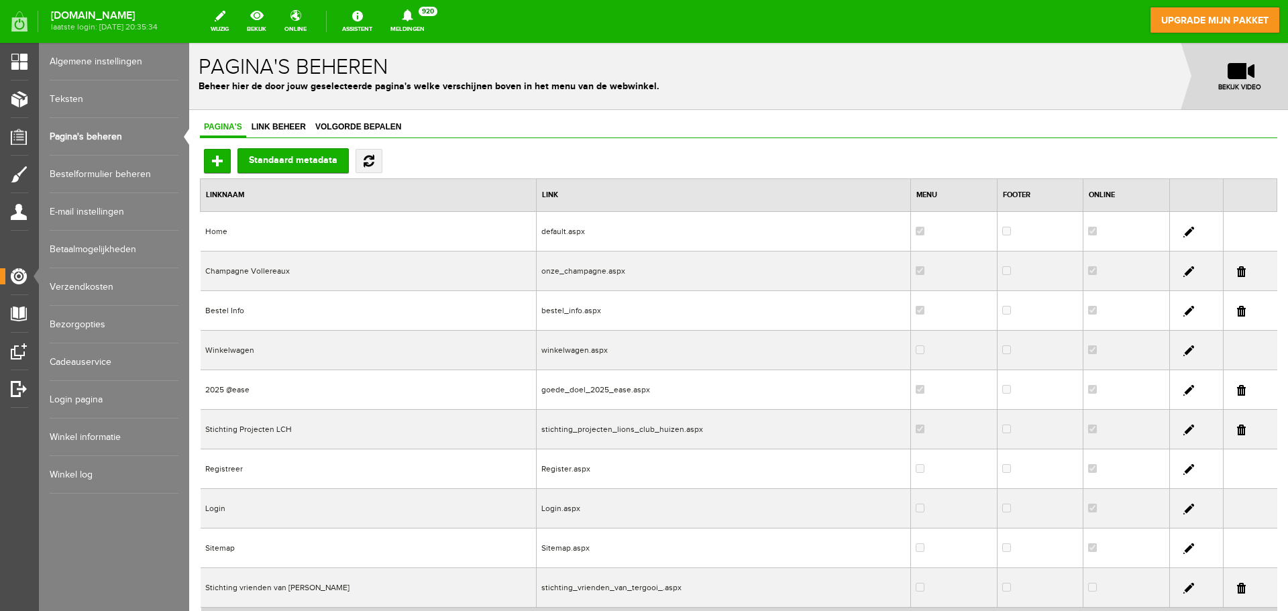
click at [451, 318] on td "Bestel Info" at bounding box center [369, 311] width 336 height 40
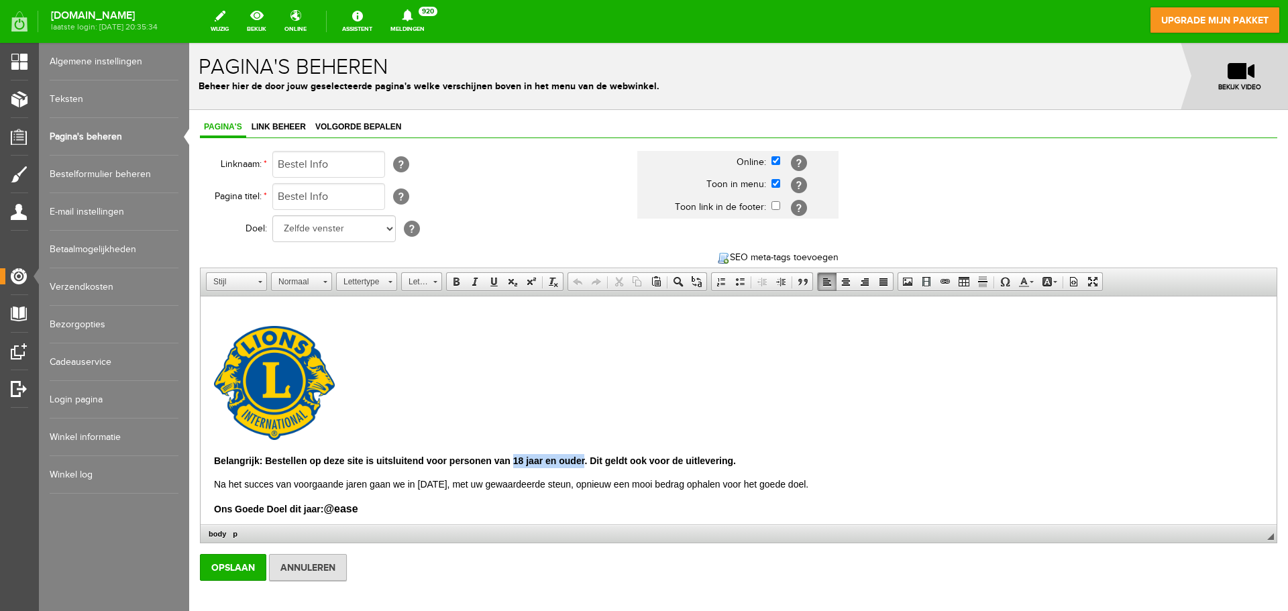
drag, startPoint x: 586, startPoint y: 460, endPoint x: 515, endPoint y: 463, distance: 71.2
click at [515, 463] on strong "Belangrijk: Bestellen op deze site is uitsluitend voor personen van 18 jaar en …" at bounding box center [475, 460] width 522 height 11
click at [437, 284] on link "14" at bounding box center [421, 281] width 41 height 19
click at [428, 397] on link "18" at bounding box center [442, 392] width 76 height 23
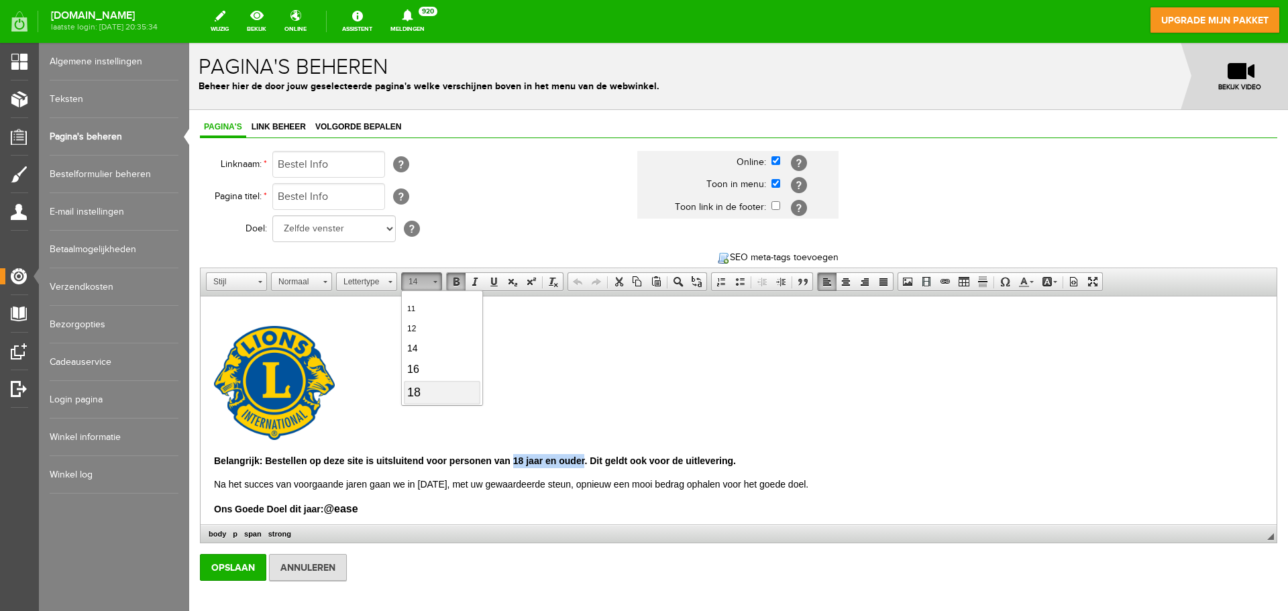
scroll to position [0, 0]
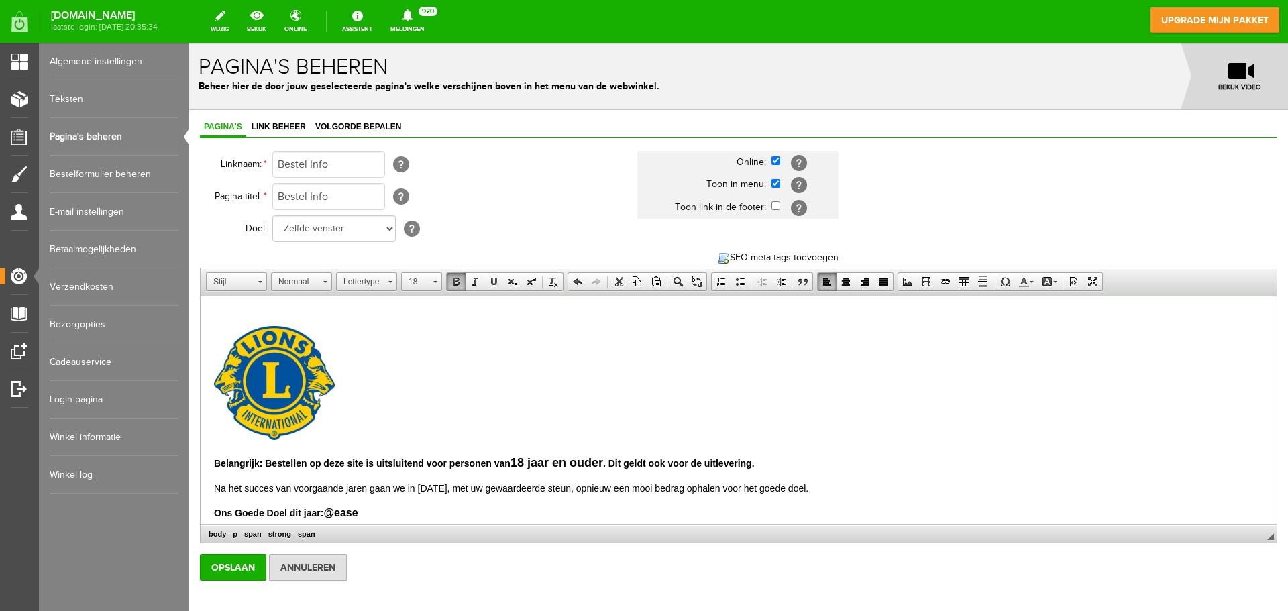
click at [785, 464] on p "Belangrijk: Bestellen op deze site is uitsluitend voor personen van 18 jaar en …" at bounding box center [738, 463] width 1049 height 18
click at [310, 462] on strong "Belangrijk: Bestellen op deze site is uitsluitend voor personen van 18 jaar en …" at bounding box center [484, 463] width 541 height 11
click at [364, 463] on strong "Belangrijk: Bestellen op deze site is uitsluitend voor personen van 18 jaar en …" at bounding box center [484, 463] width 541 height 11
drag, startPoint x: 608, startPoint y: 464, endPoint x: 464, endPoint y: 466, distance: 144.2
click at [464, 466] on strong "Belangrijk: Bestellen op deze site is uitsluitend voor personen van 18 jaar en …" at bounding box center [484, 463] width 541 height 11
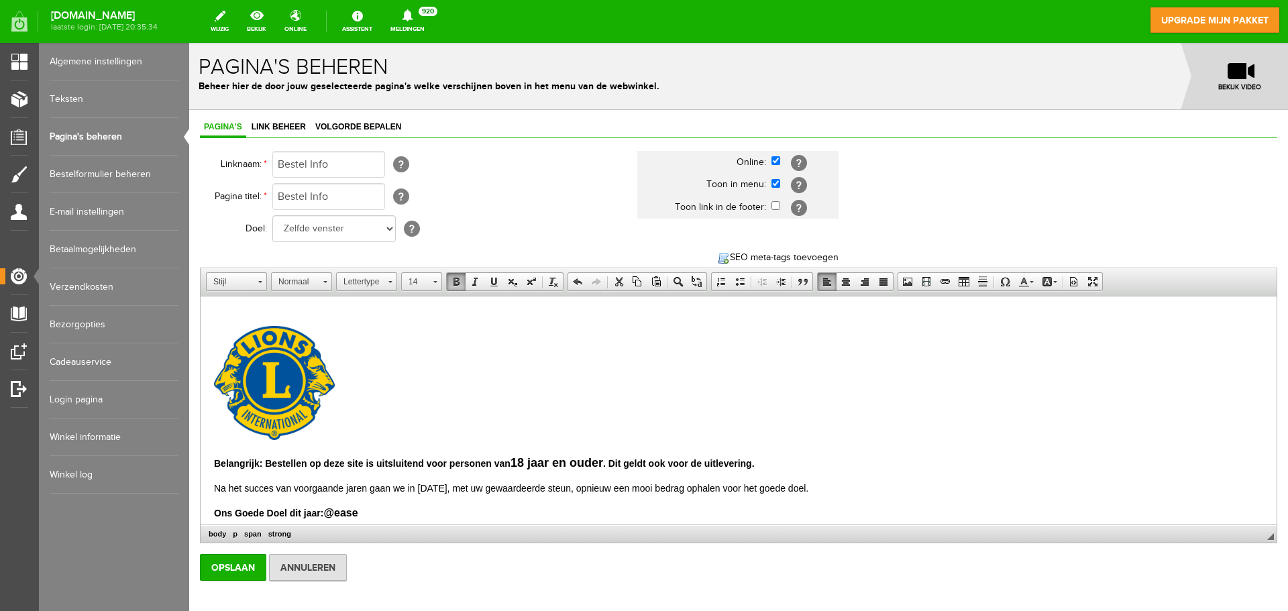
click at [433, 462] on strong "Belangrijk: Bestellen op deze site is uitsluitend voor personen van 18 jaar en …" at bounding box center [484, 463] width 541 height 11
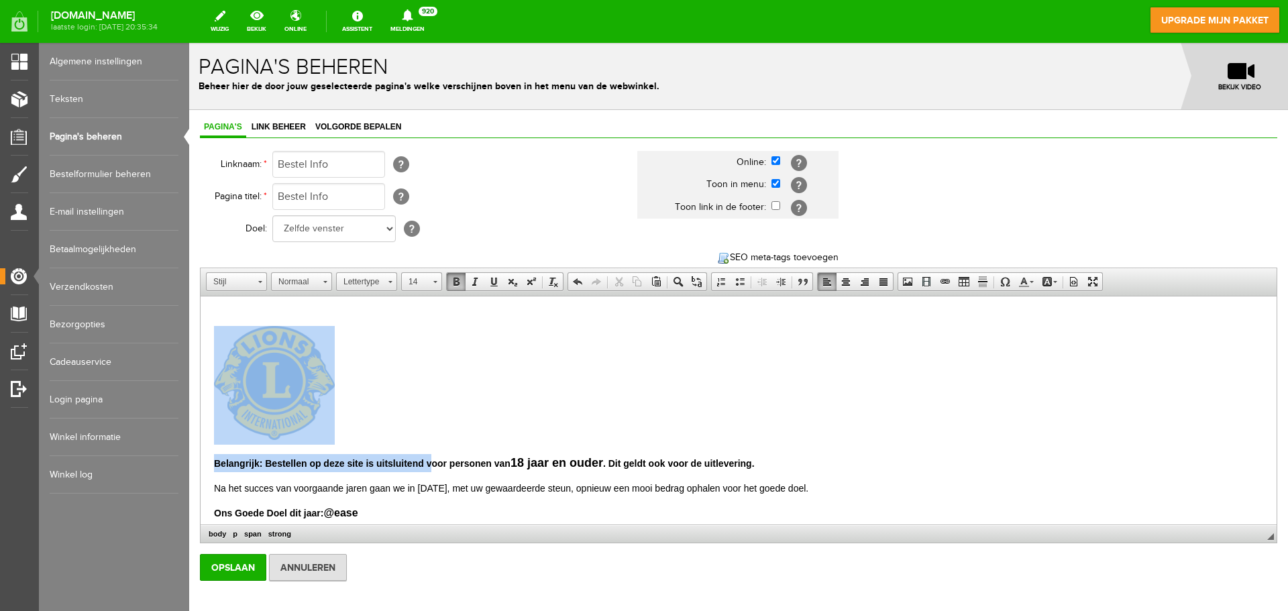
drag, startPoint x: 433, startPoint y: 462, endPoint x: 646, endPoint y: 443, distance: 213.5
click at [698, 424] on p at bounding box center [738, 385] width 1049 height 119
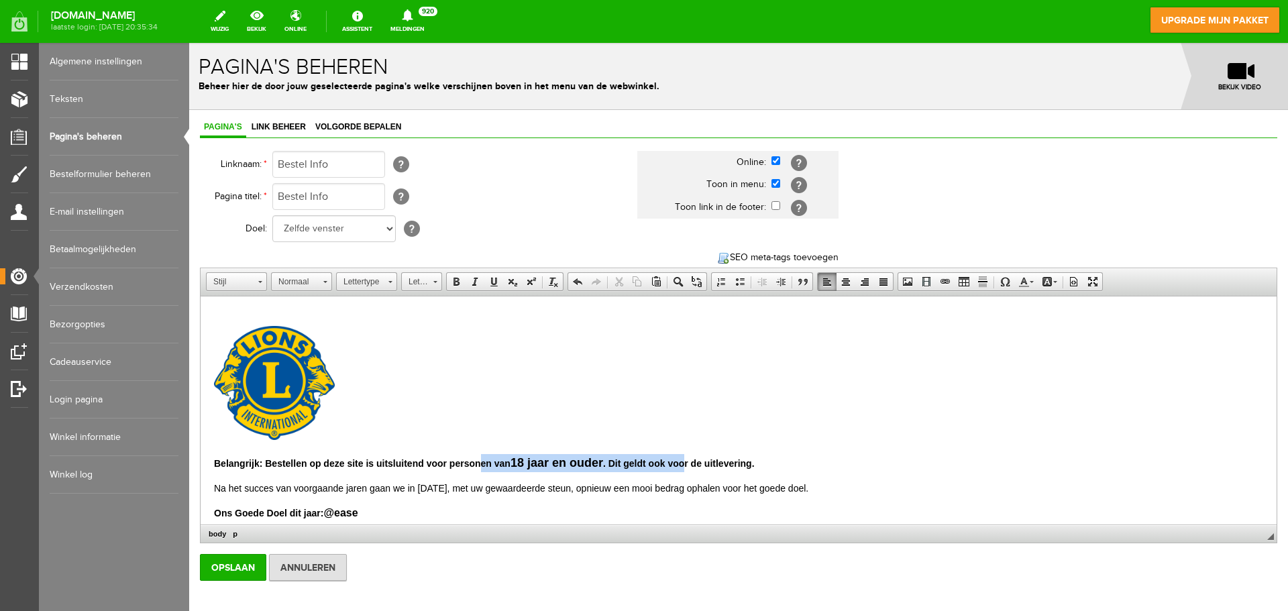
drag, startPoint x: 687, startPoint y: 464, endPoint x: 479, endPoint y: 468, distance: 208.0
click at [479, 468] on strong "Belangrijk: Bestellen op deze site is uitsluitend voor personen van 18 jaar en …" at bounding box center [484, 463] width 541 height 11
click at [436, 286] on span at bounding box center [434, 280] width 3 height 13
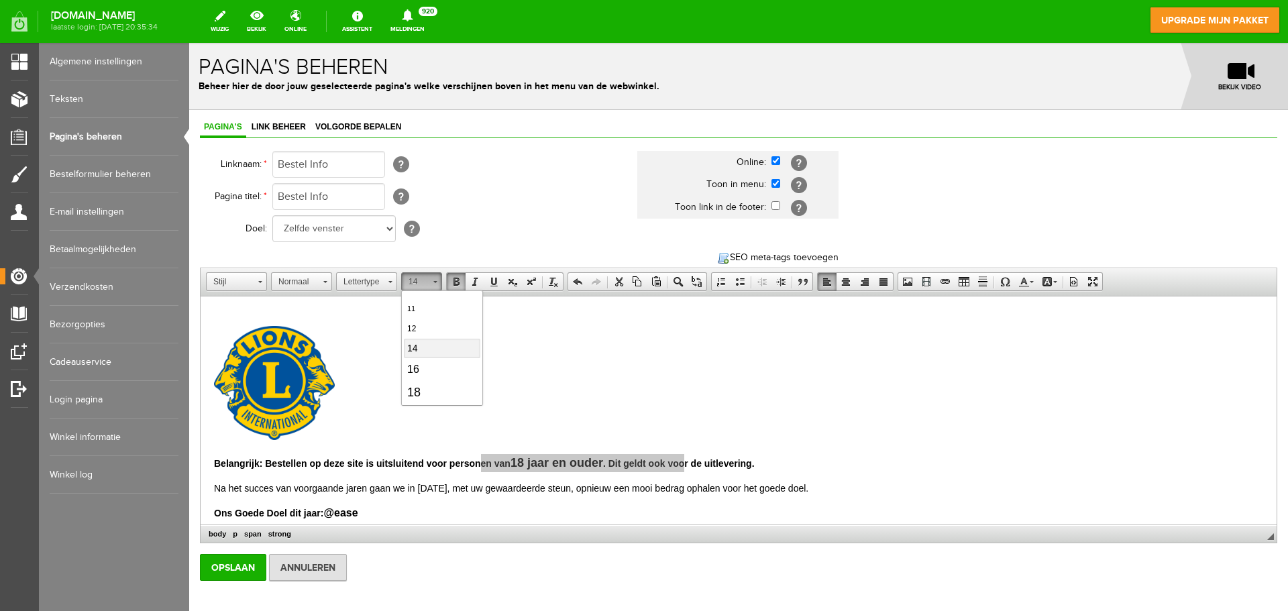
click at [437, 348] on link "14" at bounding box center [442, 348] width 76 height 19
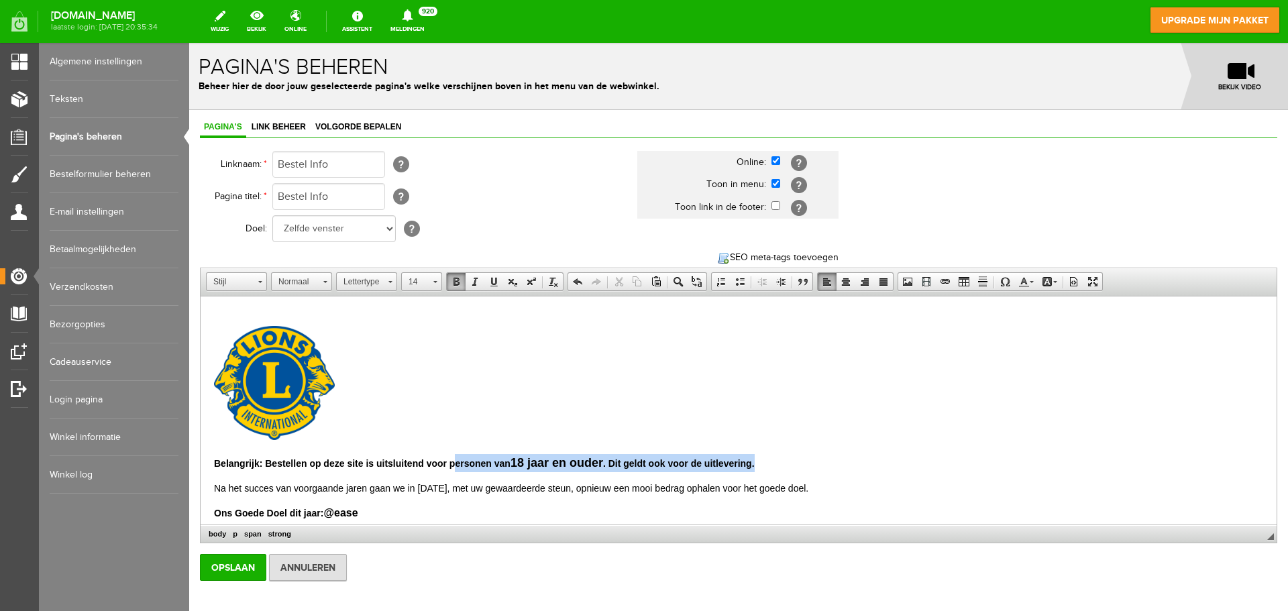
drag, startPoint x: 767, startPoint y: 456, endPoint x: 458, endPoint y: 464, distance: 310.0
click at [458, 464] on p "Belangrijk: Bestellen op deze site is uitsluitend voor person en van 18 jaar en…" at bounding box center [738, 463] width 1049 height 18
click at [437, 282] on span at bounding box center [435, 282] width 4 height 2
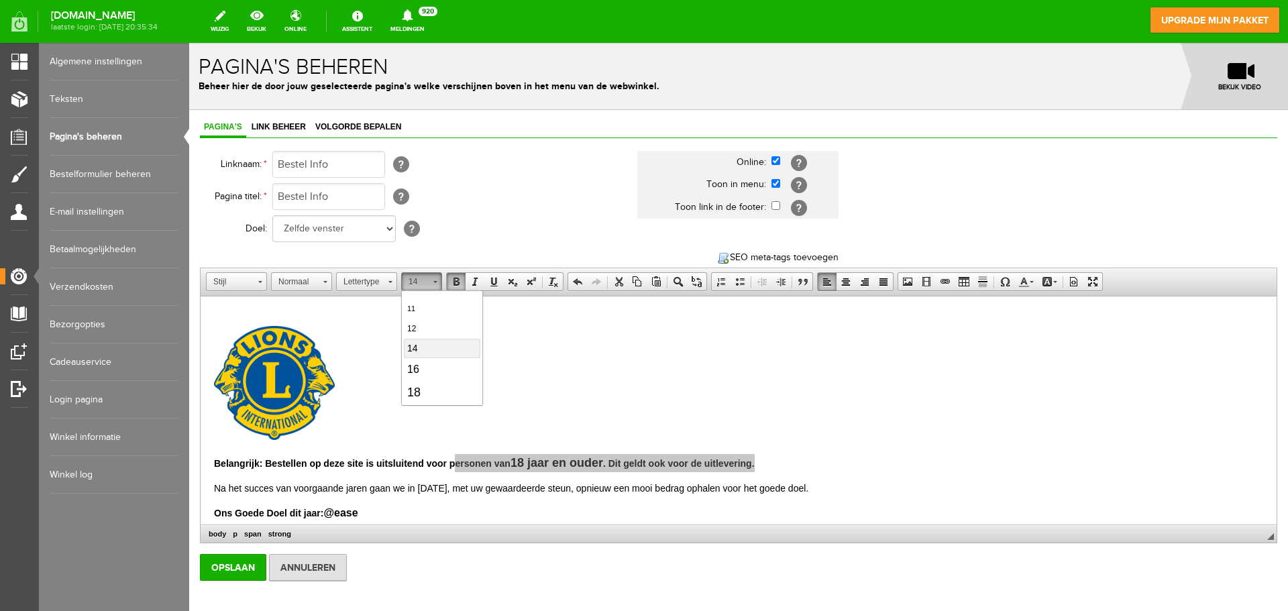
click at [426, 350] on link "14" at bounding box center [442, 348] width 76 height 19
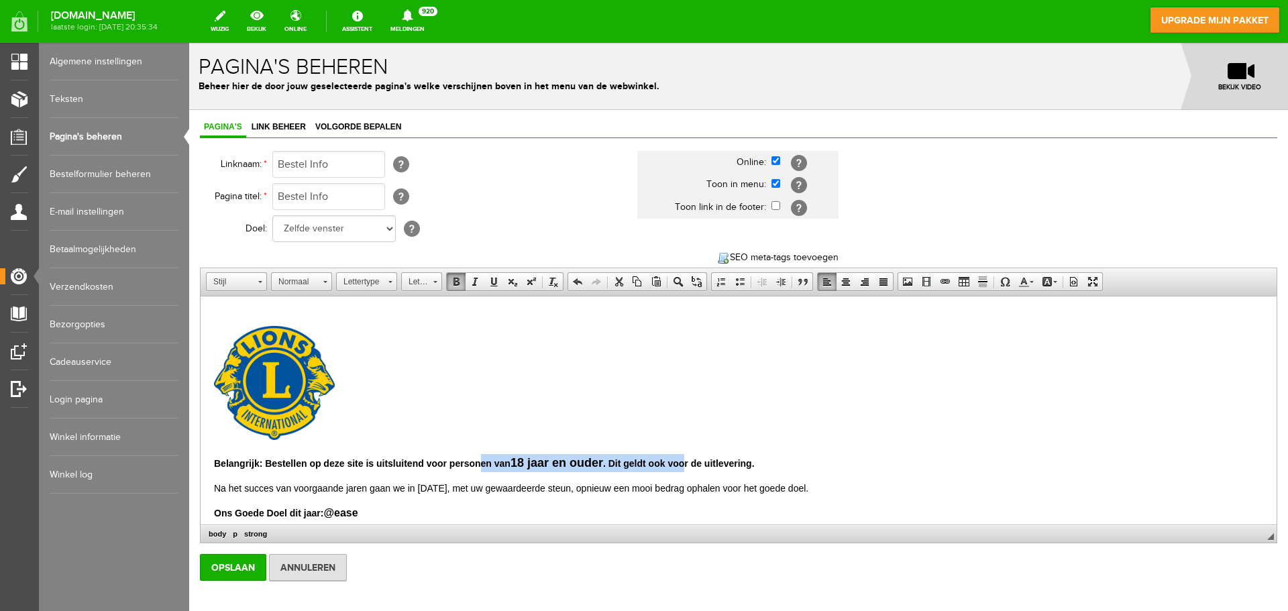
scroll to position [0, 0]
click at [426, 350] on p at bounding box center [738, 385] width 1049 height 119
click at [533, 461] on span "18 jaar en ouder" at bounding box center [557, 462] width 93 height 13
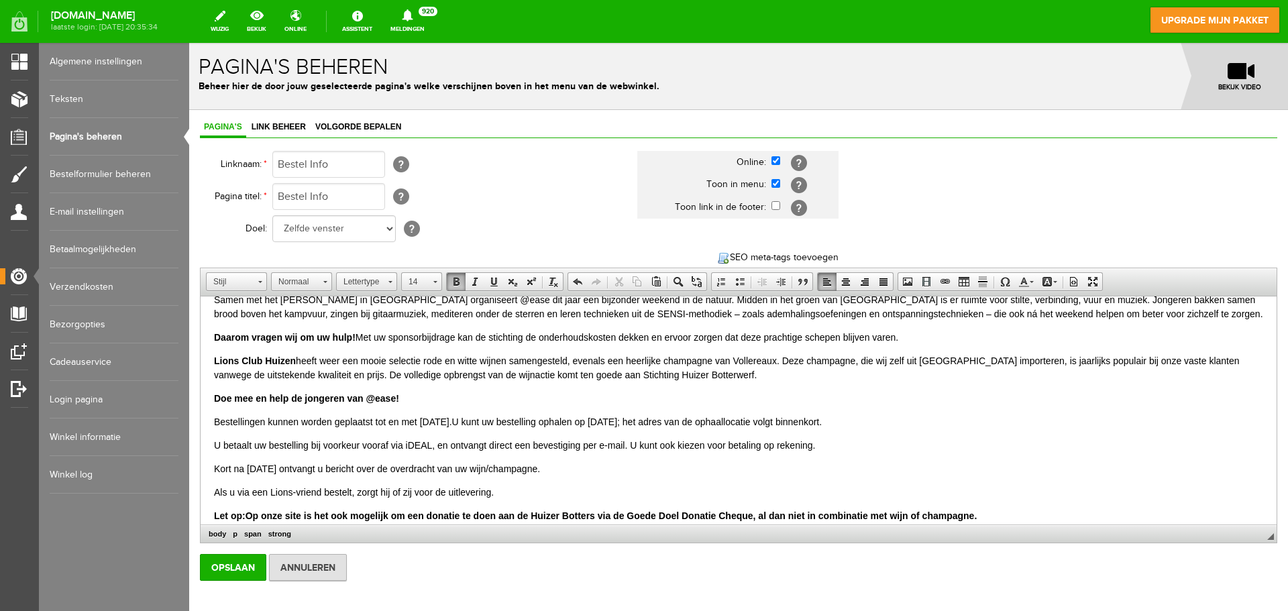
scroll to position [451, 0]
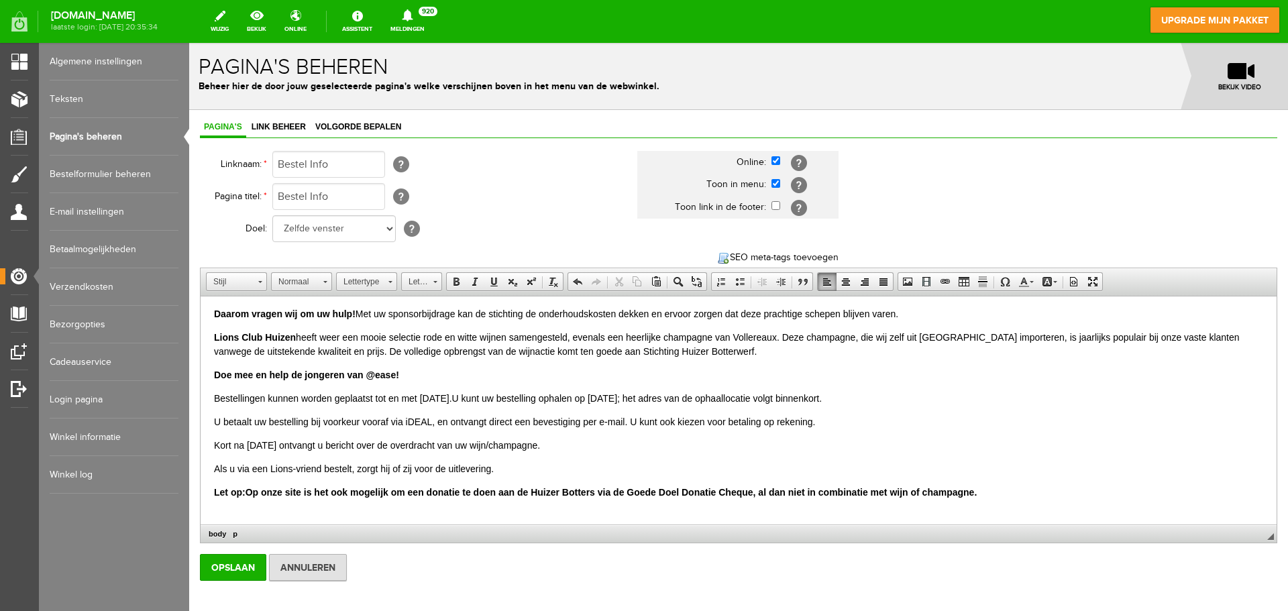
click at [466, 402] on span "Bestellingen kunnen worden geplaatst tot en met [DATE].U kunt uw bestelling oph…" at bounding box center [518, 398] width 608 height 11
click at [469, 400] on span "Bestellingen kunnen worden geplaatst tot en met [DATE].U kunt uw bestelling oph…" at bounding box center [518, 398] width 608 height 11
click at [254, 448] on span "Kort na [DATE] ontvangt u bericht over de overdracht van uw wijn/champagne." at bounding box center [377, 445] width 326 height 11
click at [469, 402] on span "Bestellingen kunnen worden geplaatst tot en met [DATE].U kunt uw bestelling oph…" at bounding box center [518, 398] width 608 height 11
click at [698, 402] on span "Bestellingen kunnen worden geplaatst tot en met [DATE].U kunt uw bestelling oph…" at bounding box center [518, 398] width 608 height 11
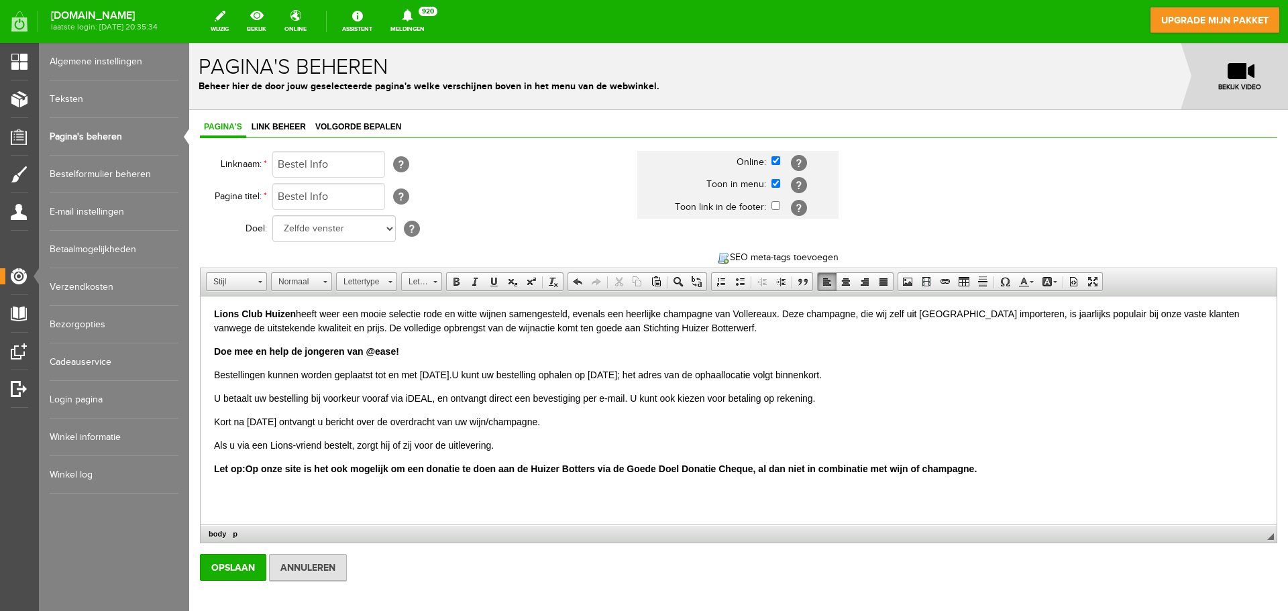
scroll to position [498, 0]
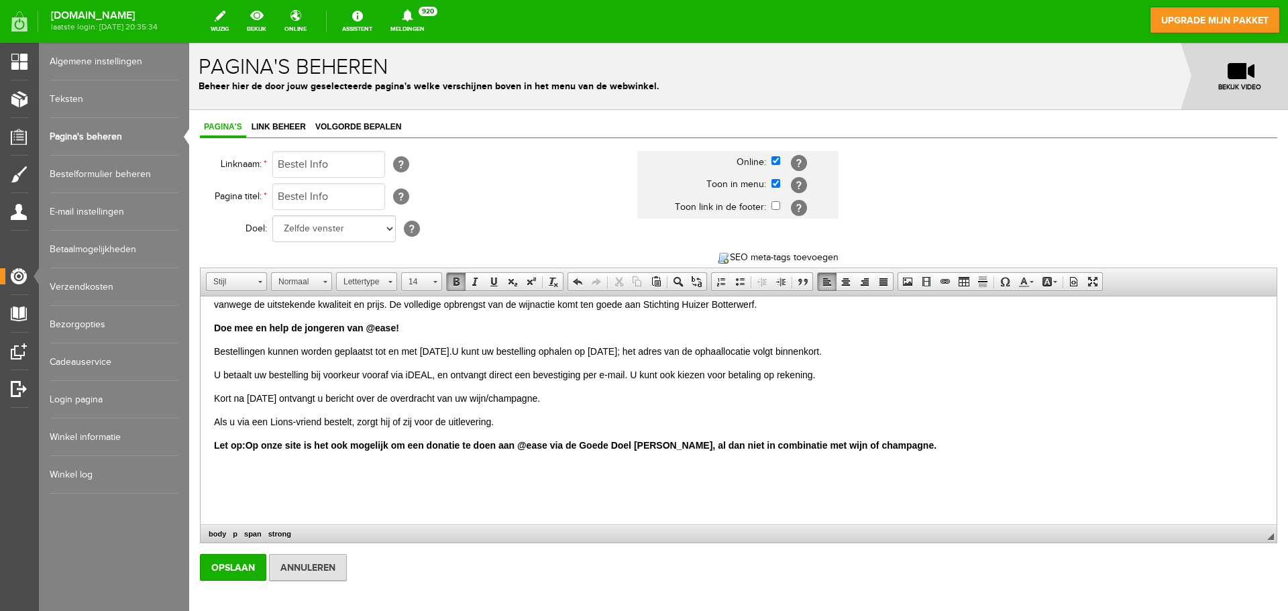
click at [840, 447] on strong "Let op:Op onze site is het ook mogelijk om een donatie te doen aan @ease via de…" at bounding box center [575, 445] width 722 height 11
click at [225, 566] on input "Opslaan" at bounding box center [233, 567] width 66 height 27
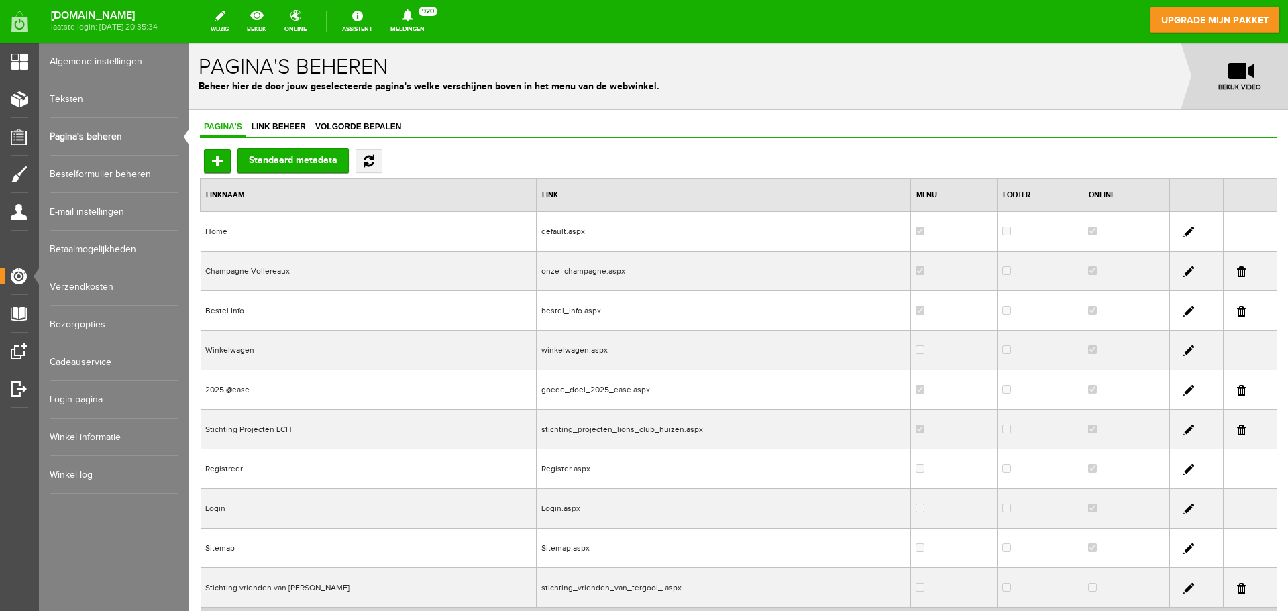
click at [127, 248] on link "Betaalmogelijkheden" at bounding box center [114, 250] width 129 height 38
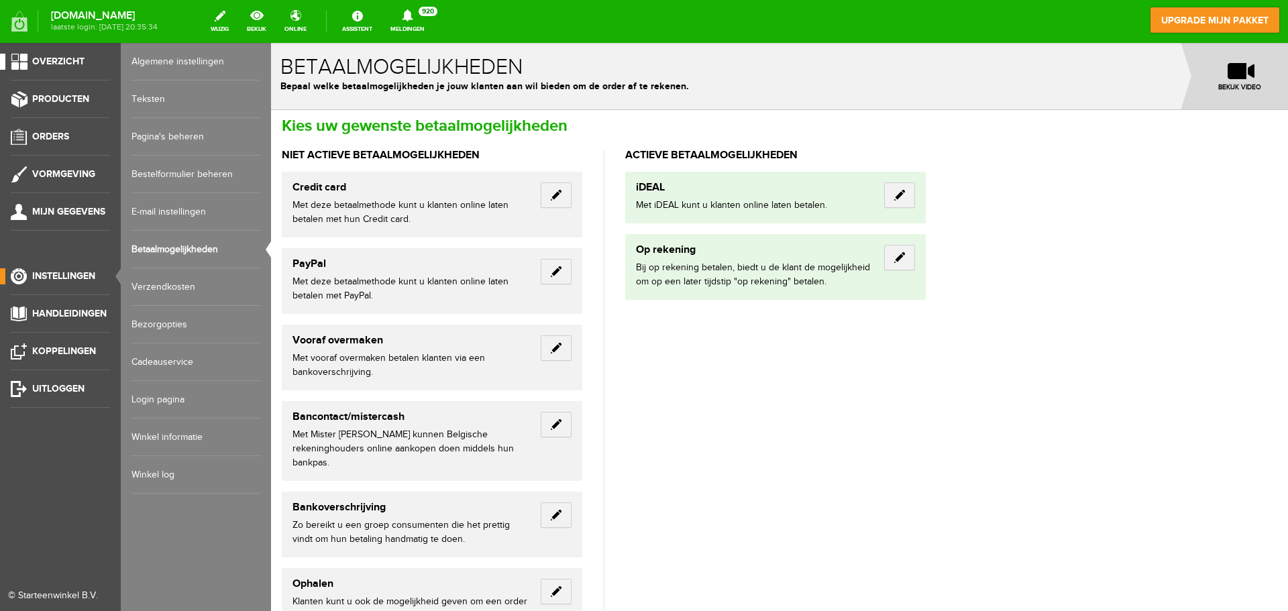
click at [11, 60] on link "Overzicht" at bounding box center [55, 62] width 110 height 16
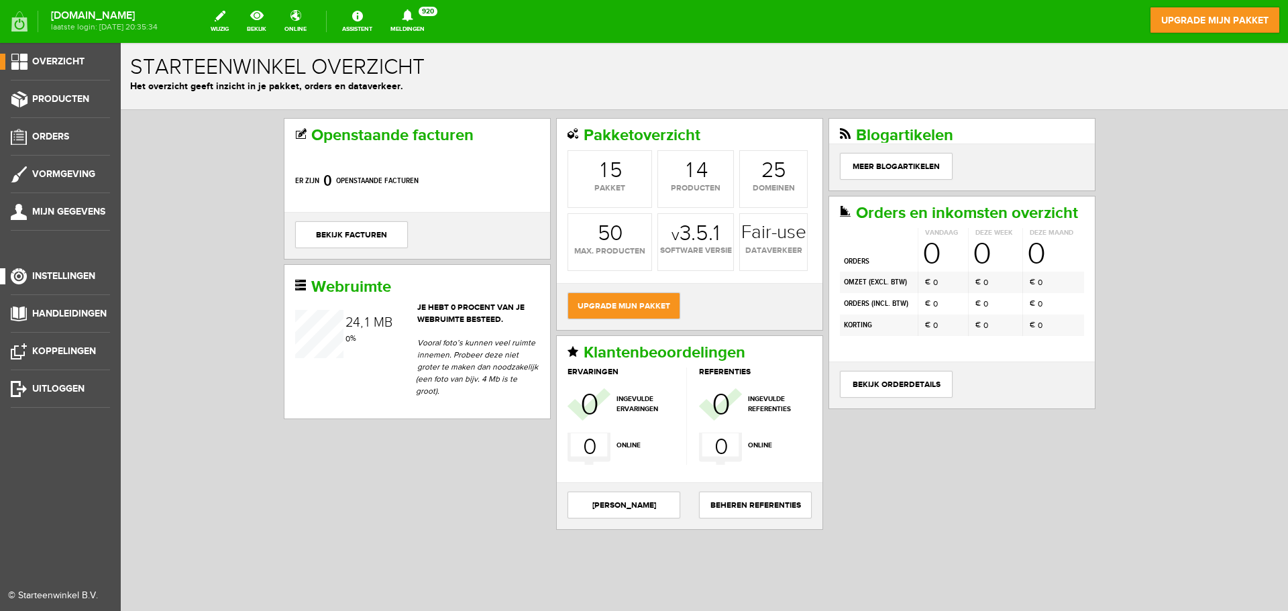
click at [74, 269] on link "Instellingen" at bounding box center [55, 276] width 110 height 16
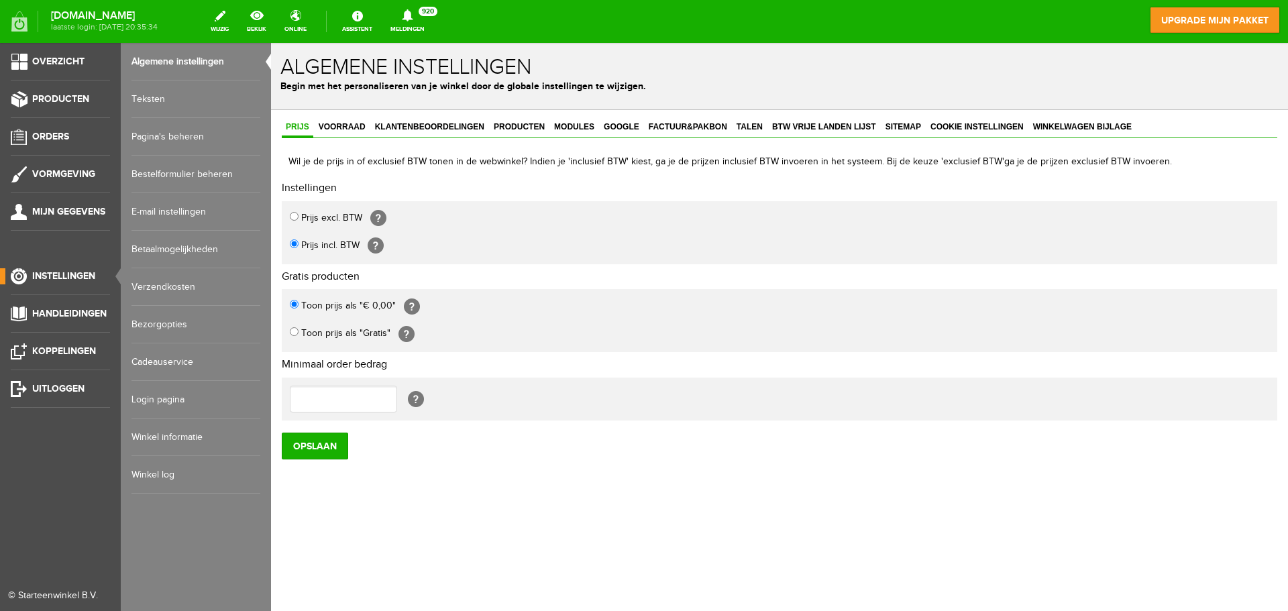
click at [148, 85] on link "Teksten" at bounding box center [195, 99] width 129 height 38
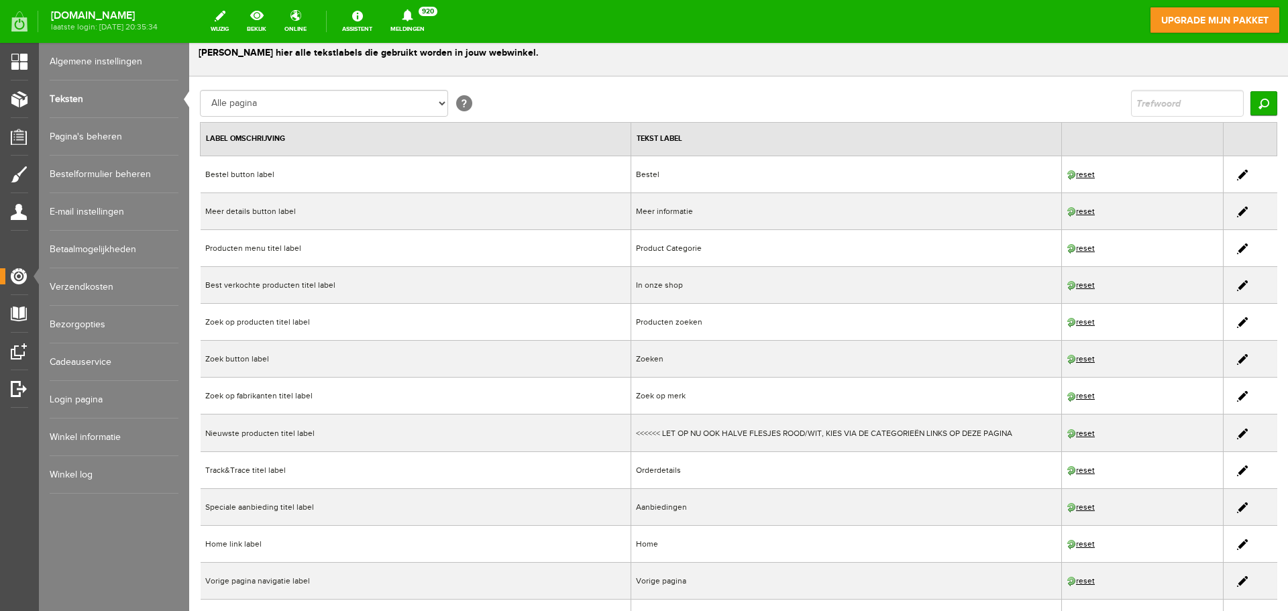
scroll to position [35, 0]
click at [95, 138] on link "Pagina's beheren" at bounding box center [114, 137] width 129 height 38
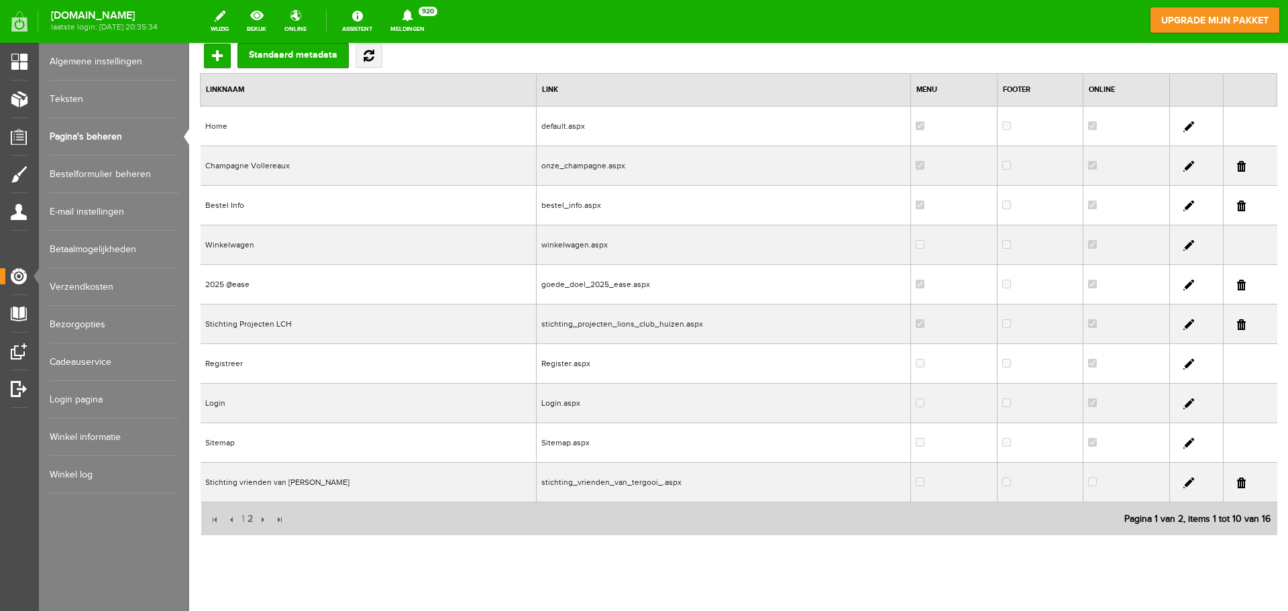
scroll to position [131, 0]
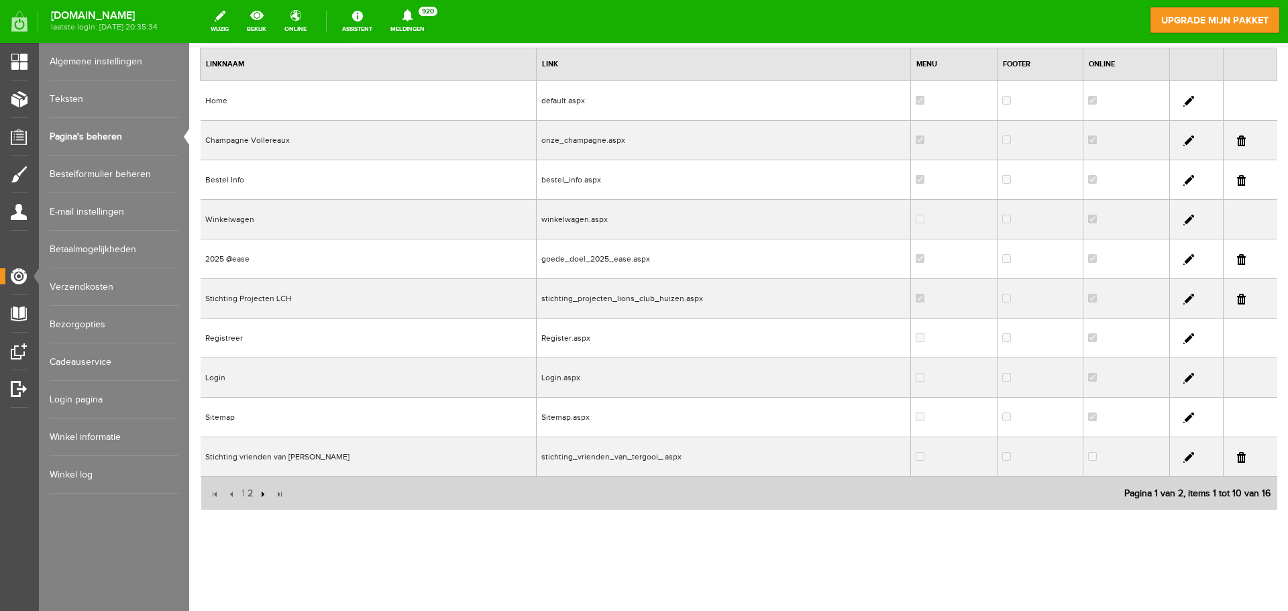
click at [262, 497] on input "button" at bounding box center [261, 494] width 15 height 15
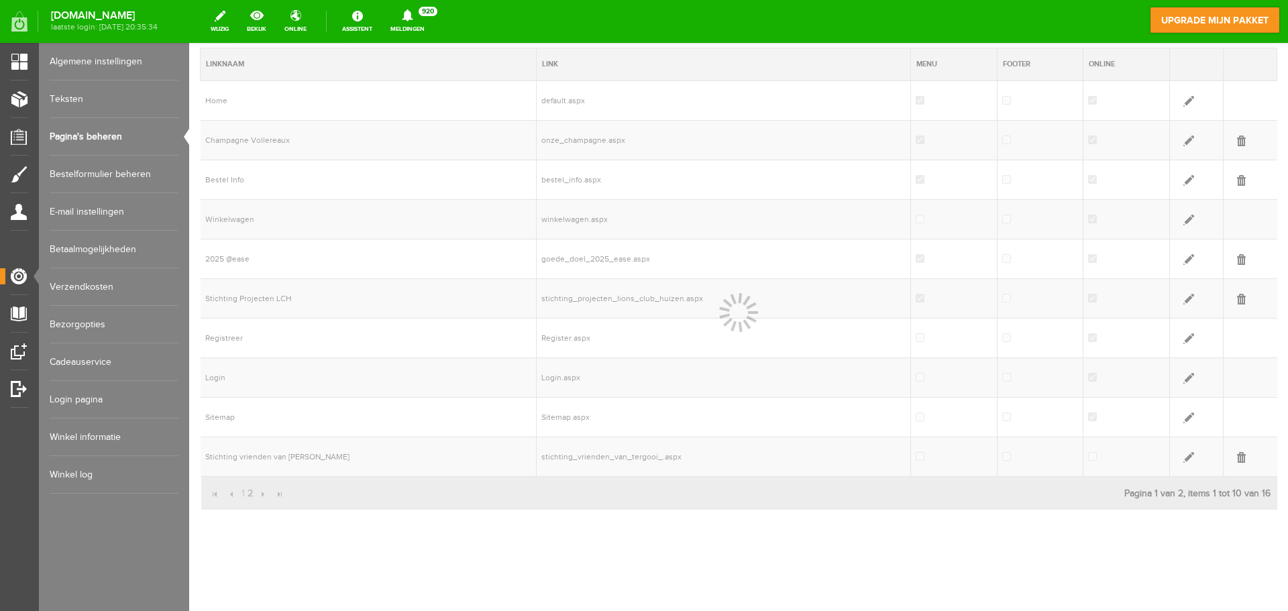
scroll to position [0, 0]
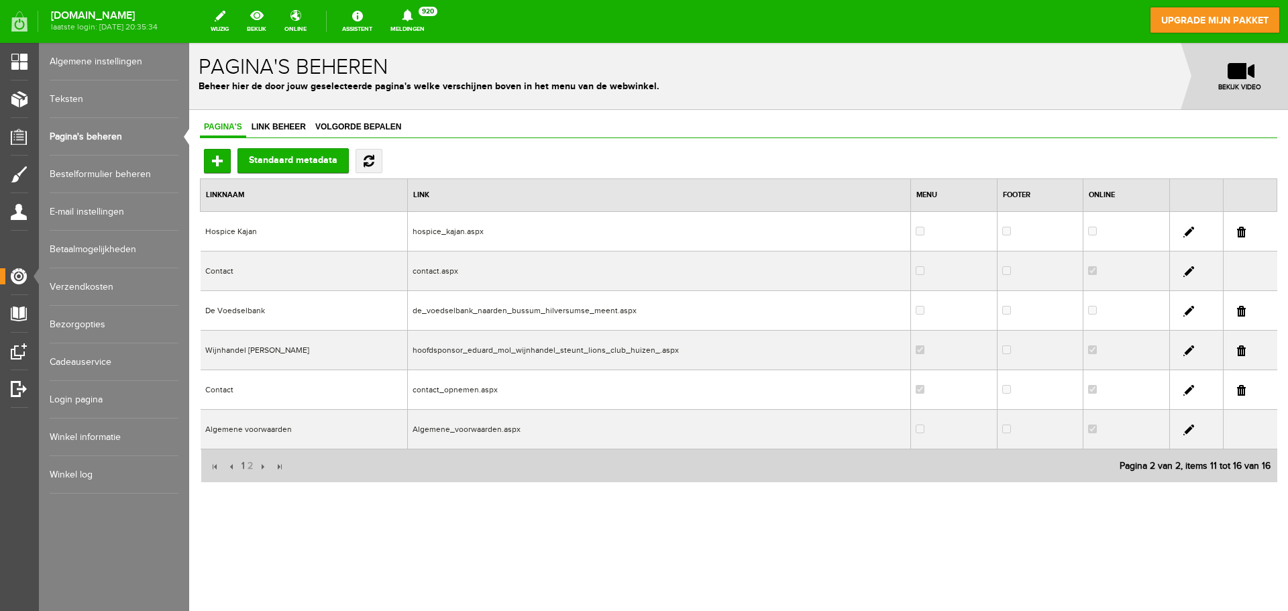
click at [460, 394] on td "contact_opnemen.aspx" at bounding box center [659, 390] width 504 height 40
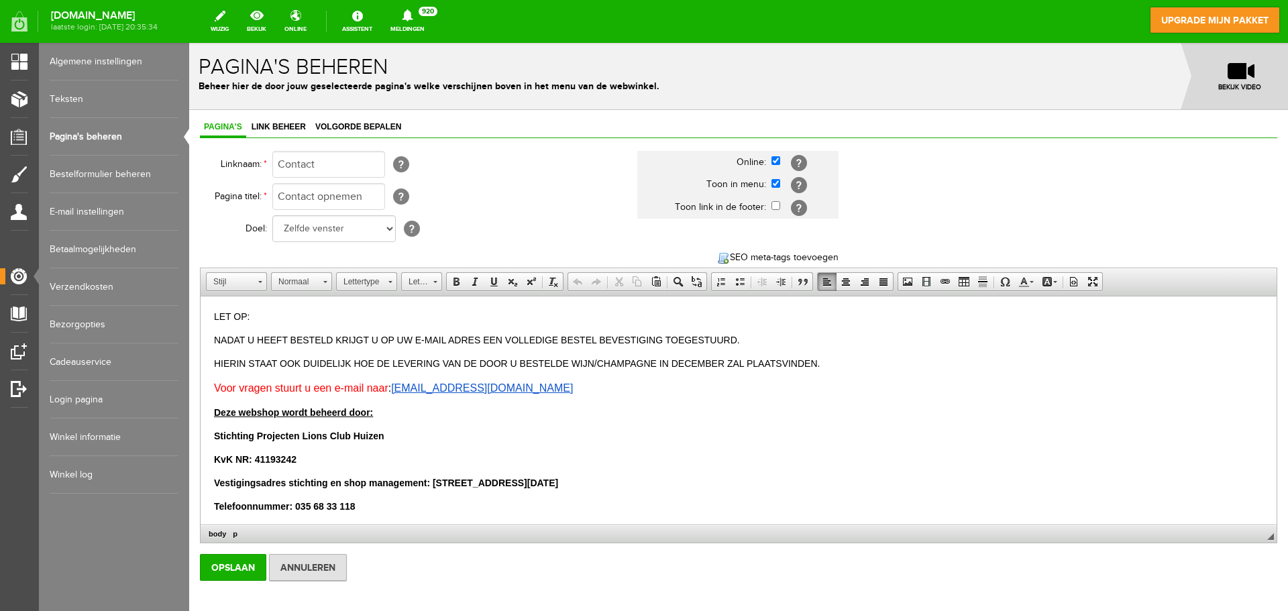
click at [376, 504] on p "Telefoonnummer: 035 68 33 118" at bounding box center [738, 507] width 1049 height 14
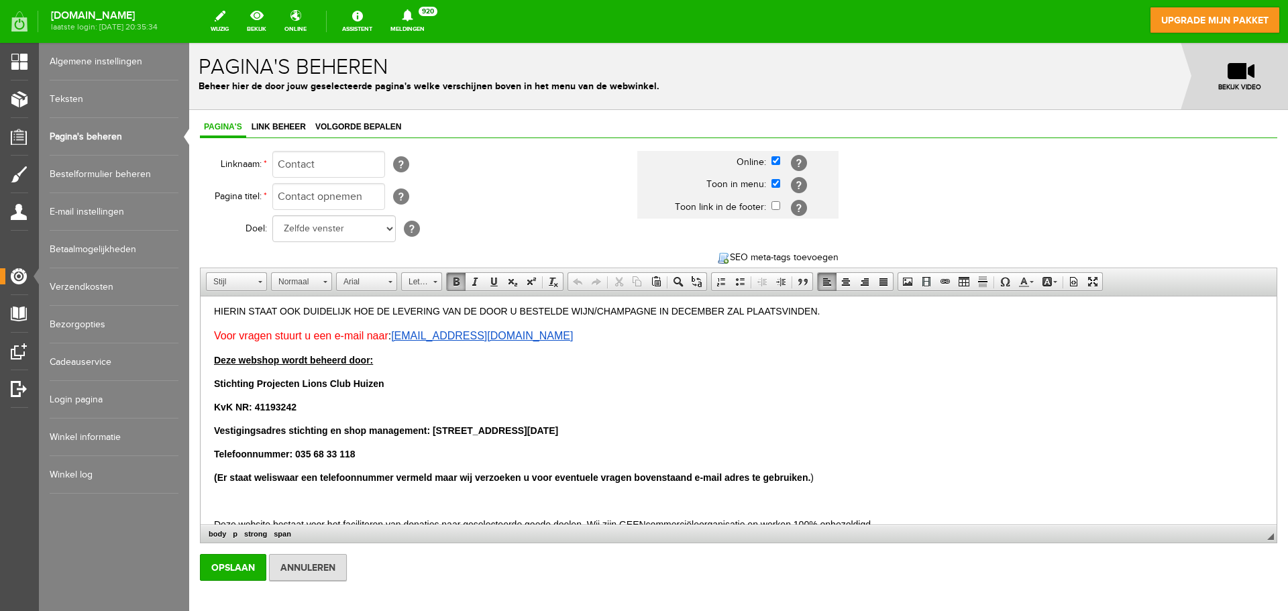
scroll to position [66, 0]
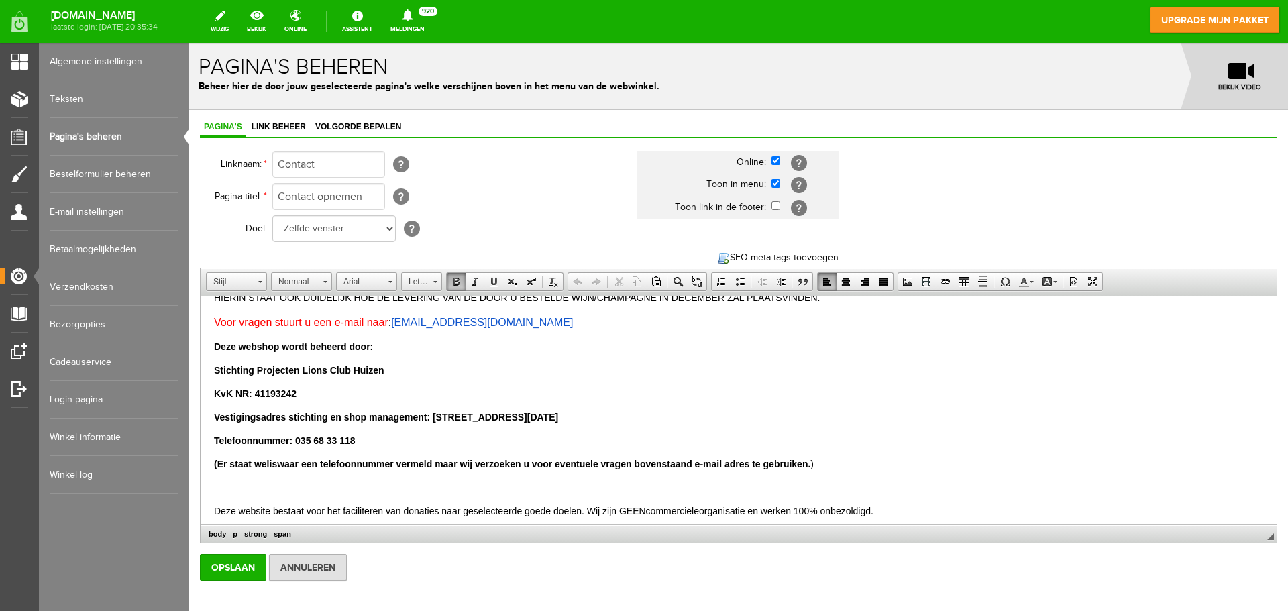
drag, startPoint x: 376, startPoint y: 504, endPoint x: 225, endPoint y: 502, distance: 150.3
click at [225, 502] on body "LET OP: NADAT U HEEFT BESTELD KRIJGT U OP UW E-MAIL ADRES EEN VOLLEDIGE BESTEL …" at bounding box center [738, 428] width 1049 height 368
click at [286, 464] on span "Er staat weliswaar een telefoonnummer vermeld maar wij verzoeken u voor eventue…" at bounding box center [514, 464] width 594 height 11
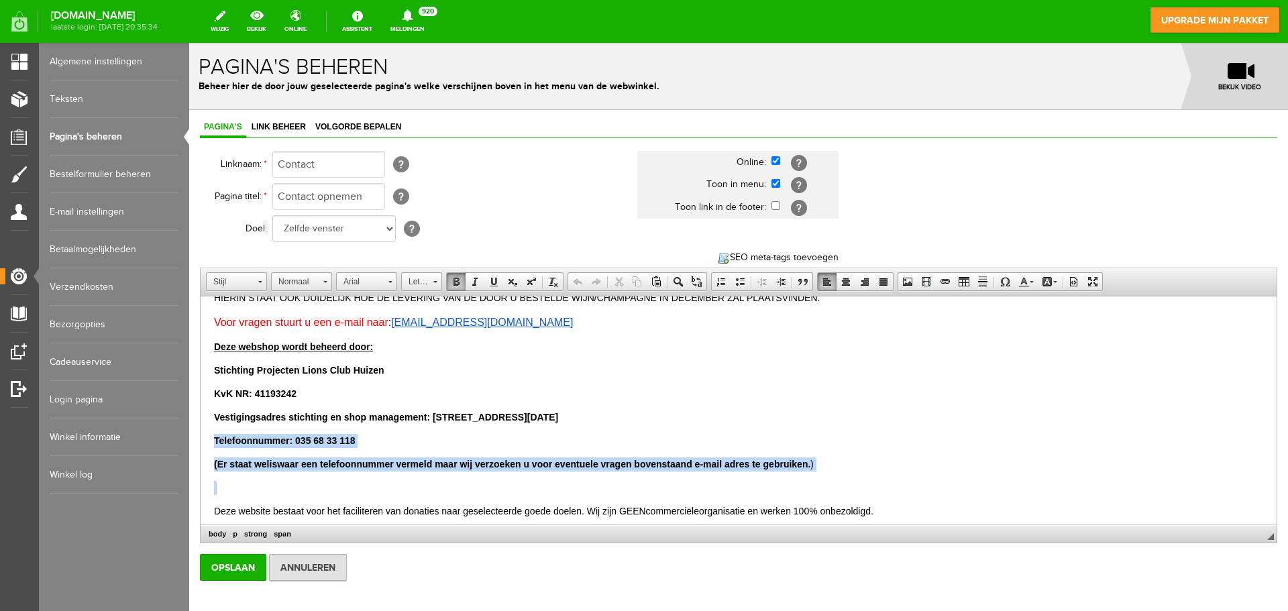
drag, startPoint x: 271, startPoint y: 476, endPoint x: 205, endPoint y: 438, distance: 76.6
click at [205, 438] on html "LET OP: NADAT U HEEFT BESTELD KRIJGT U OP UW E-MAIL ADRES EEN VOLLEDIGE BESTEL …" at bounding box center [739, 428] width 1076 height 395
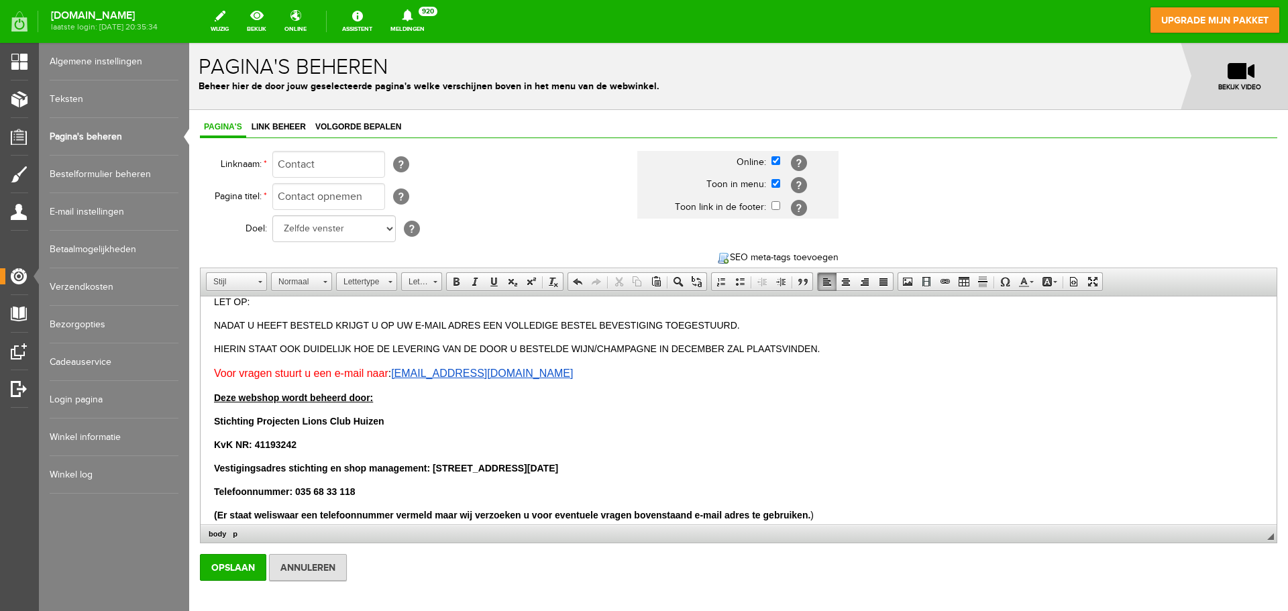
scroll to position [62, 0]
click at [261, 304] on p "LET OP:" at bounding box center [738, 302] width 1049 height 14
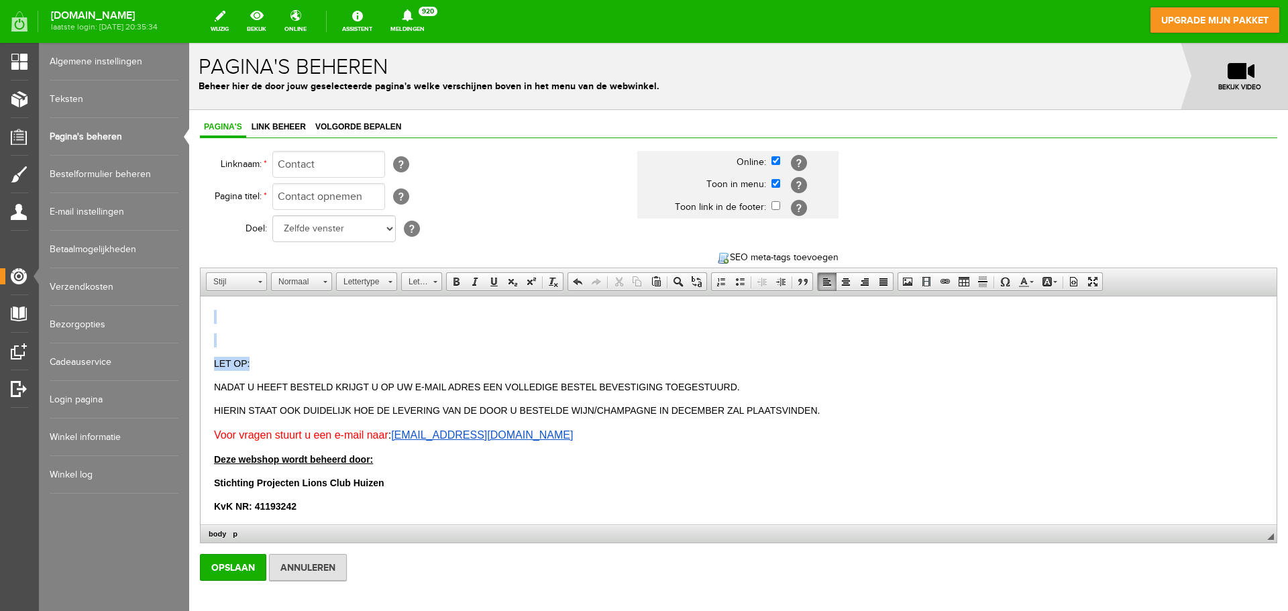
drag, startPoint x: 261, startPoint y: 304, endPoint x: 184, endPoint y: 303, distance: 76.5
click at [201, 303] on html "LET OP: NADAT U HEEFT BESTELD KRIJGT U OP UW E-MAIL ADRES EEN VOLLEDIGE BESTEL …" at bounding box center [739, 518] width 1076 height 442
click at [224, 305] on html "LET OP: NADAT U HEEFT BESTELD KRIJGT U OP UW E-MAIL ADRES EEN VOLLEDIGE BESTEL …" at bounding box center [739, 518] width 1076 height 442
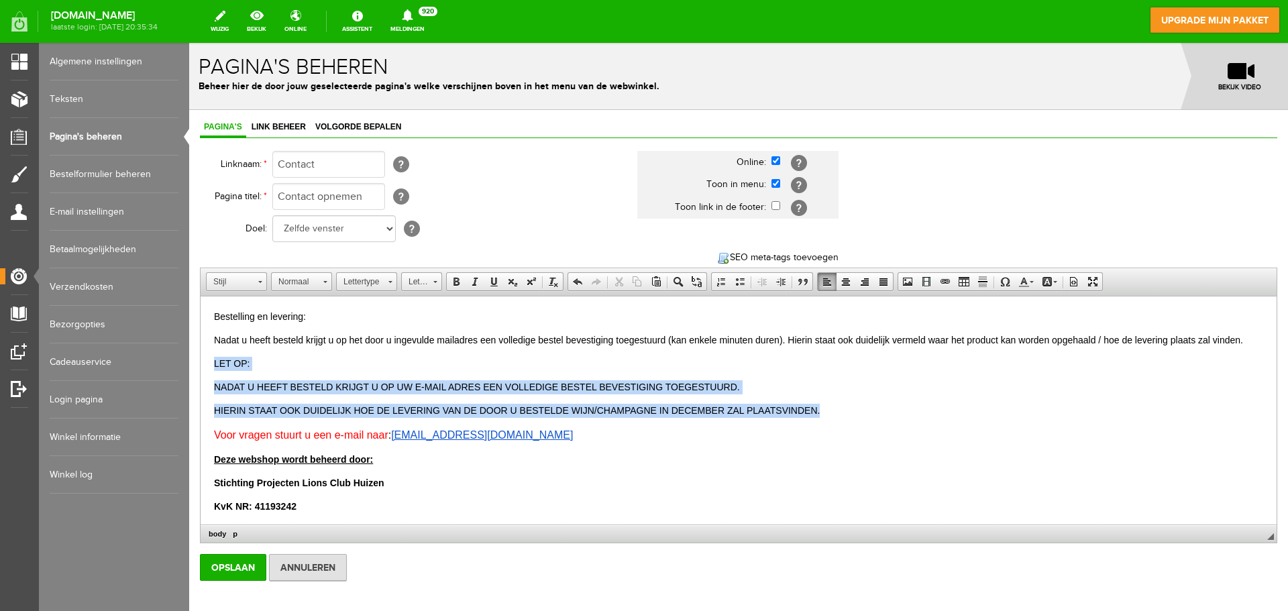
drag, startPoint x: 829, startPoint y: 404, endPoint x: 214, endPoint y: 362, distance: 616.6
click at [214, 362] on body "Bestelling en levering: Nadat u heeft besteld krijgt u op het door u ingevulde …" at bounding box center [738, 517] width 1049 height 415
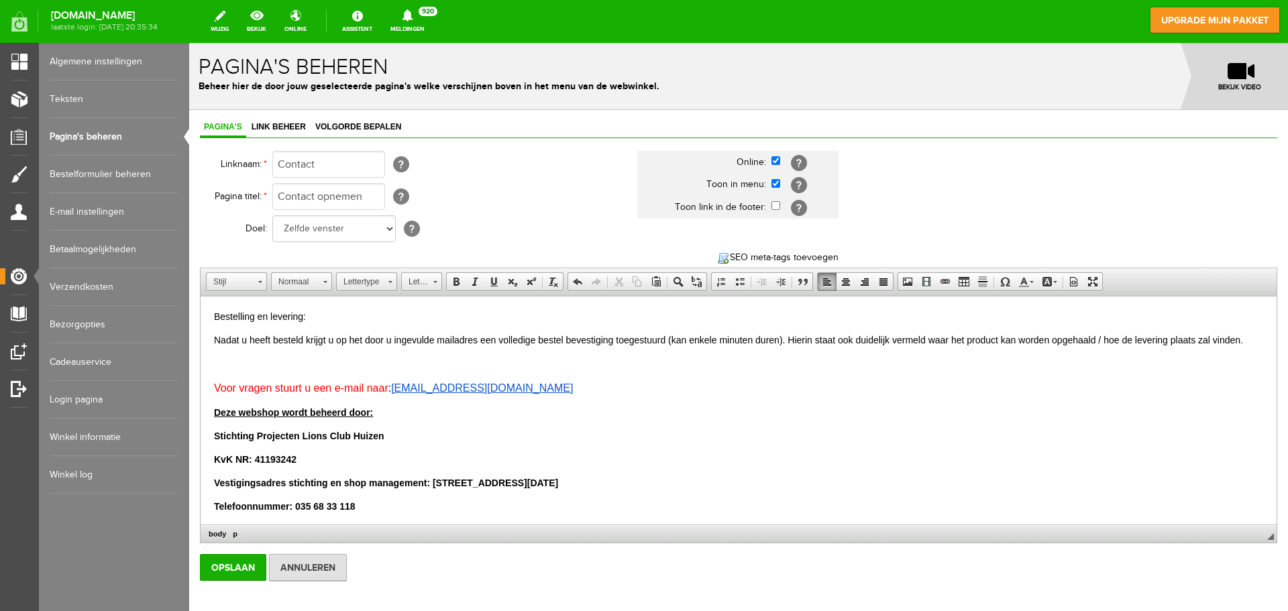
click at [214, 362] on p at bounding box center [738, 364] width 1049 height 14
drag, startPoint x: 321, startPoint y: 318, endPoint x: 192, endPoint y: 312, distance: 129.6
click at [201, 312] on html "Bestelling en levering: Nadat u heeft besteld krijgt u op het door u ingevulde …" at bounding box center [739, 494] width 1076 height 395
click at [459, 280] on span at bounding box center [456, 281] width 11 height 11
click at [425, 279] on span "Lettergrootte" at bounding box center [415, 281] width 27 height 17
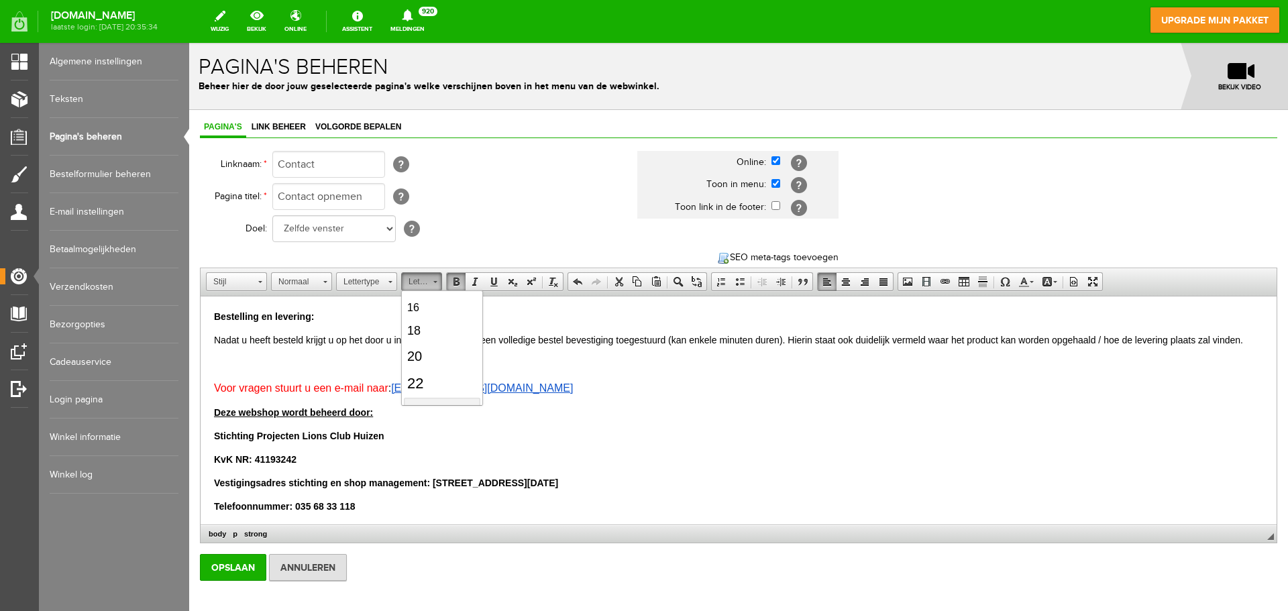
scroll to position [161, 0]
click at [443, 305] on link "18" at bounding box center [442, 303] width 76 height 23
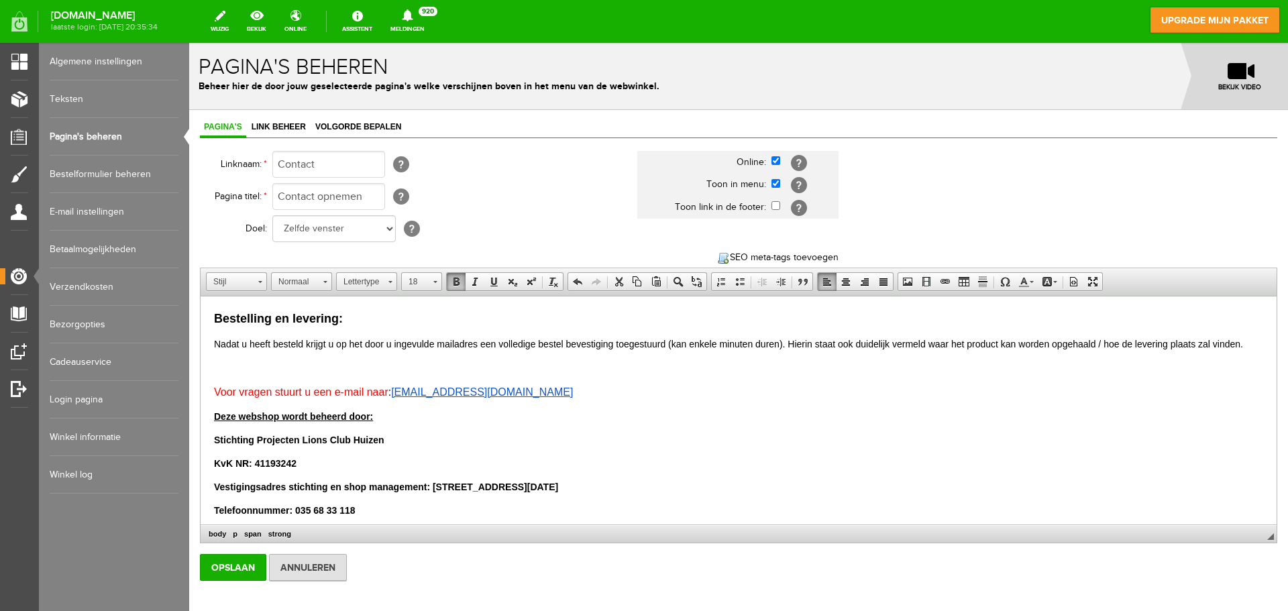
scroll to position [0, 0]
click at [286, 376] on body "Bestelling en levering: Nadat u heeft besteld krijgt u op het door u ingevulde …" at bounding box center [738, 496] width 1049 height 372
click at [227, 368] on p at bounding box center [738, 368] width 1049 height 14
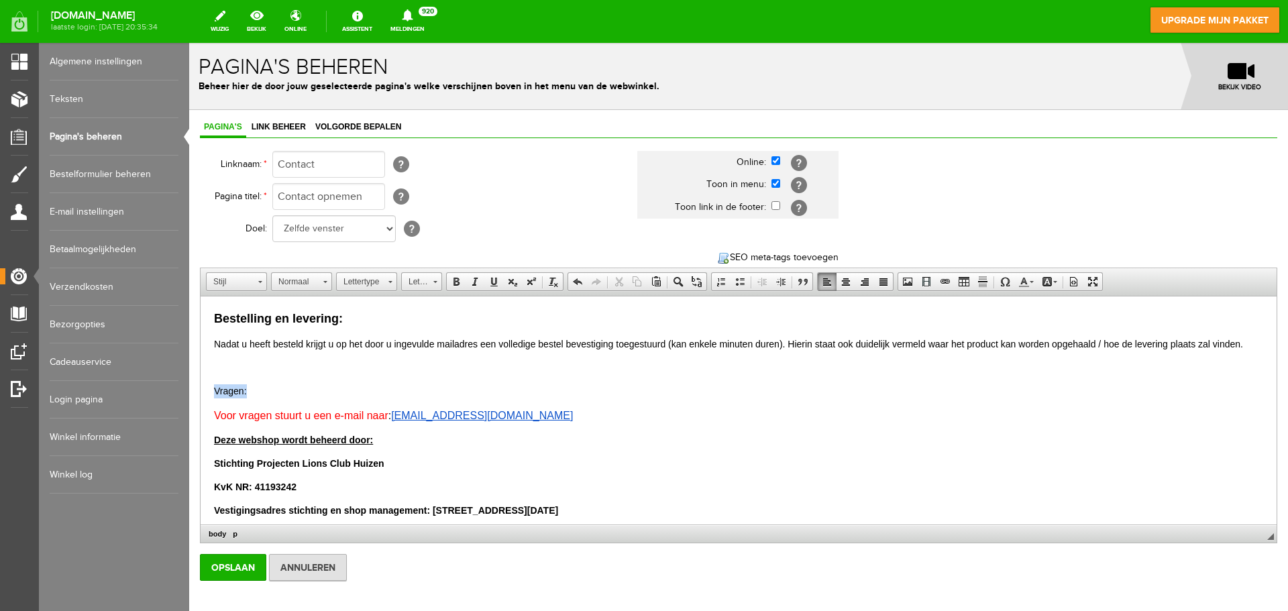
drag, startPoint x: 256, startPoint y: 390, endPoint x: 211, endPoint y: 388, distance: 45.0
click at [211, 388] on html "Bestelling en levering: Nadat u heeft besteld krijgt u op het door u ingevulde …" at bounding box center [739, 508] width 1076 height 423
click at [454, 281] on span at bounding box center [456, 281] width 11 height 11
click at [437, 283] on link "Lettergrootte" at bounding box center [421, 281] width 41 height 19
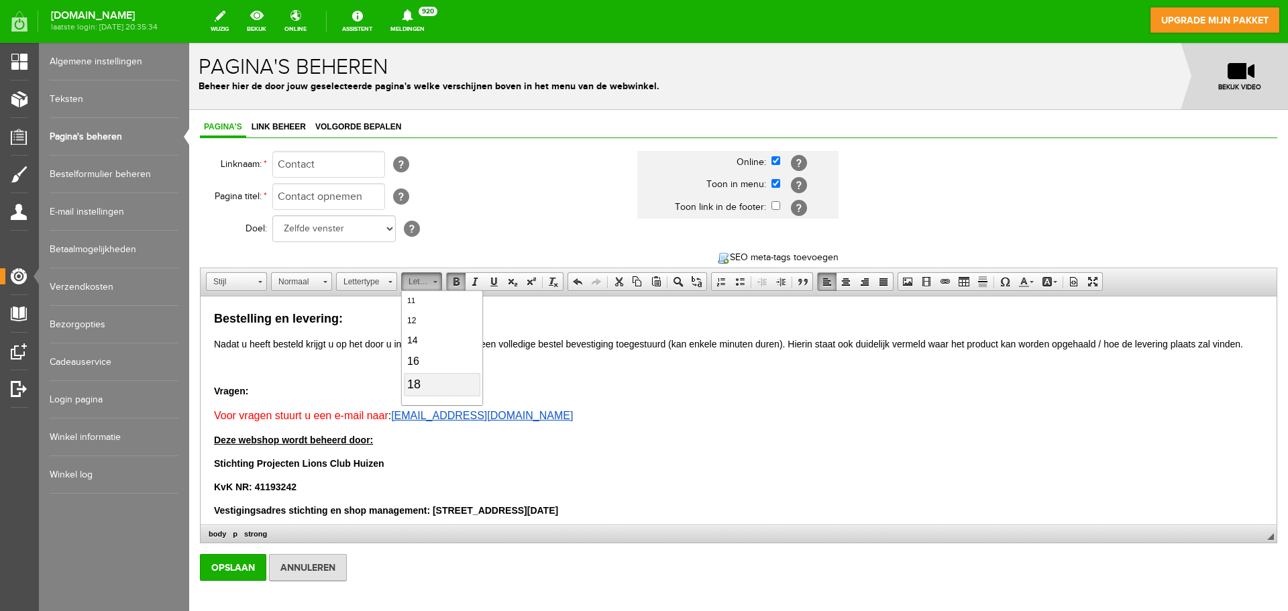
click at [443, 384] on link "18" at bounding box center [442, 384] width 76 height 23
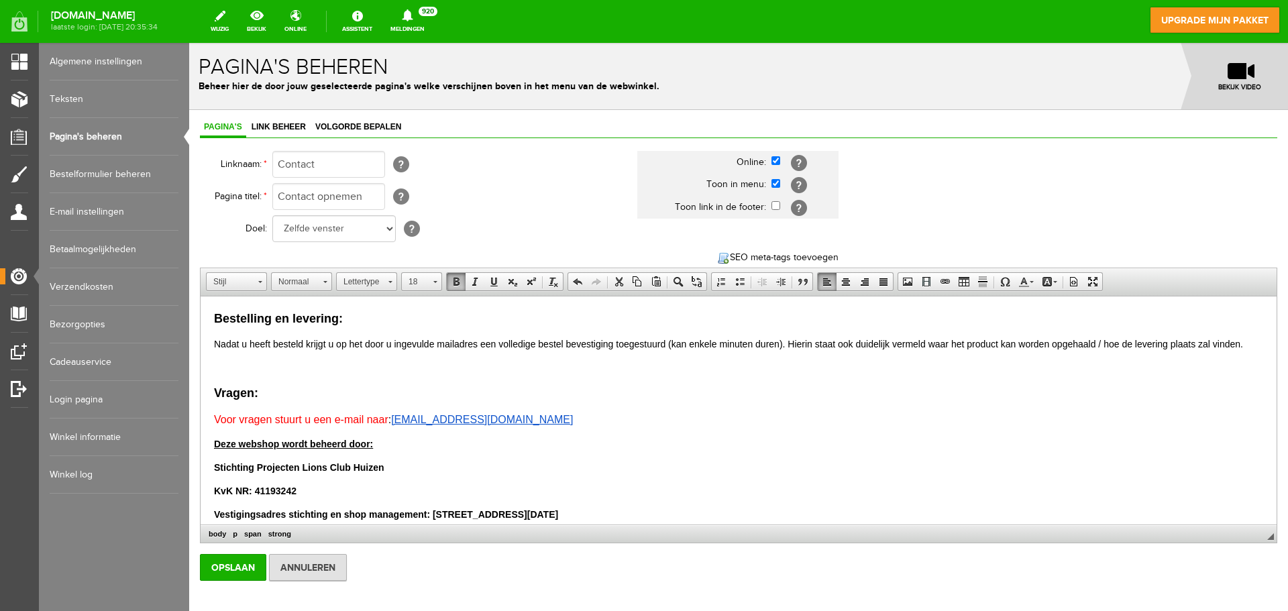
drag, startPoint x: 582, startPoint y: 419, endPoint x: 213, endPoint y: 408, distance: 369.1
click at [213, 408] on html "Bestelling en levering: Nadat u heeft besteld krijgt u op het door u ingevulde …" at bounding box center [739, 510] width 1076 height 427
click at [235, 284] on span "Stijl" at bounding box center [230, 281] width 47 height 17
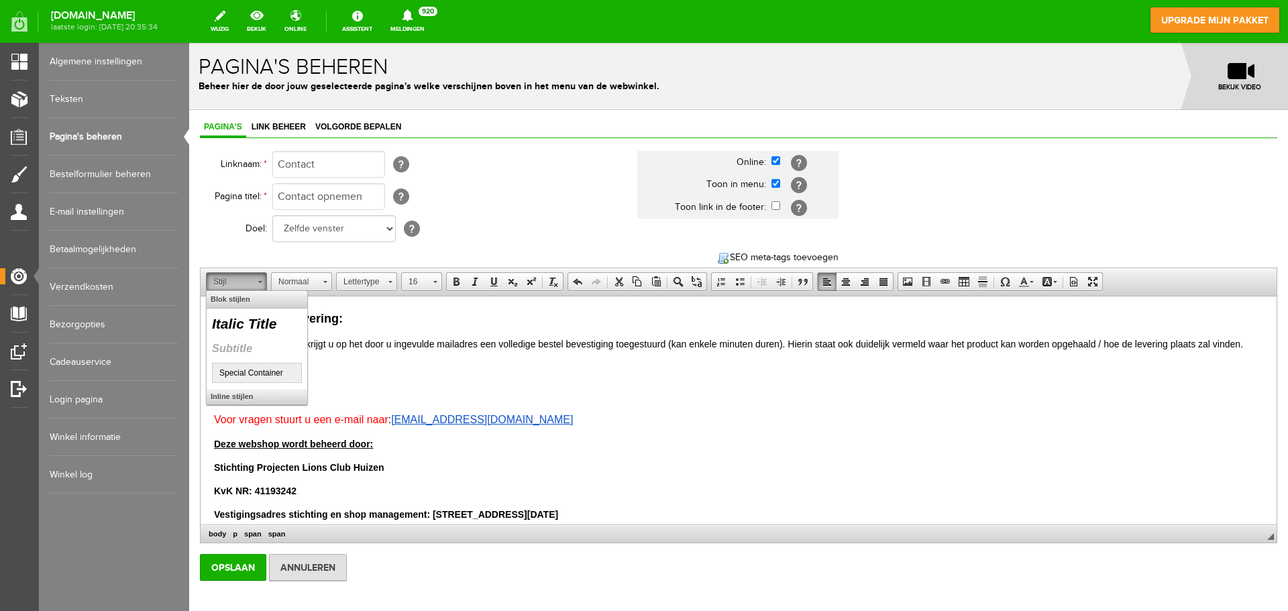
click at [235, 284] on span "Stijl" at bounding box center [230, 281] width 47 height 17
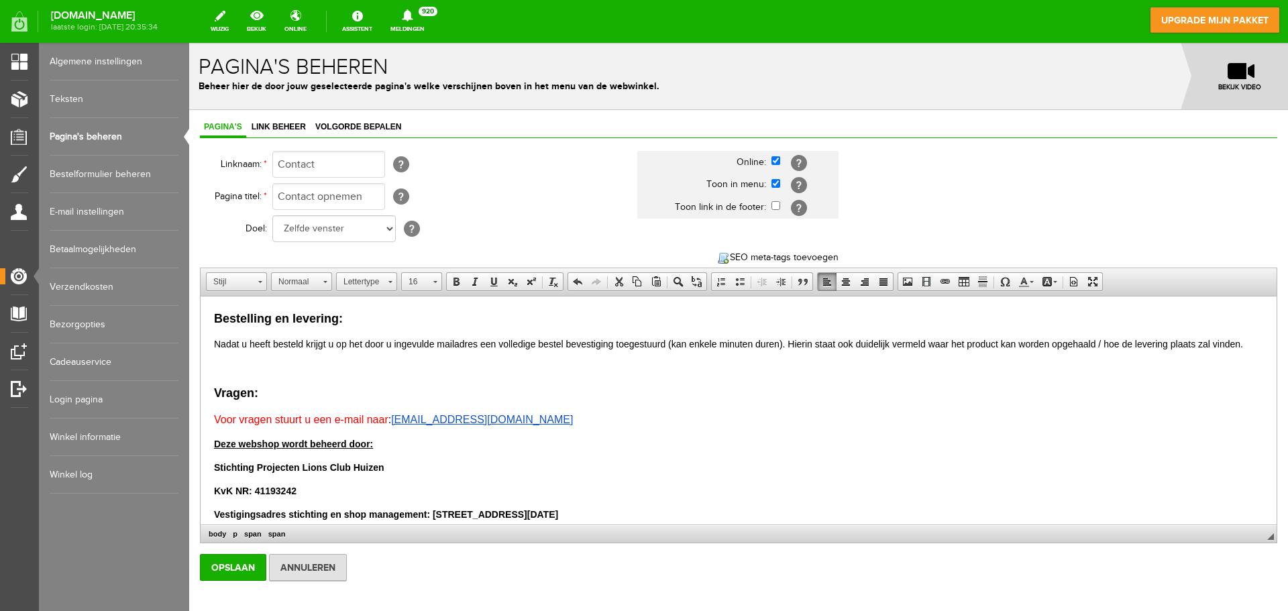
click at [391, 400] on p "Vragen:" at bounding box center [738, 393] width 1049 height 18
drag, startPoint x: 581, startPoint y: 426, endPoint x: 186, endPoint y: 411, distance: 395.4
click at [201, 411] on html "Bestelling en levering: Nadat u heeft besteld krijgt u op het door u ingevulde …" at bounding box center [739, 510] width 1076 height 427
click at [553, 284] on span at bounding box center [553, 281] width 11 height 11
click at [557, 415] on p "Voor vragen stuurt u een e-mail naar : [EMAIL_ADDRESS][DOMAIN_NAME]" at bounding box center [738, 419] width 1049 height 14
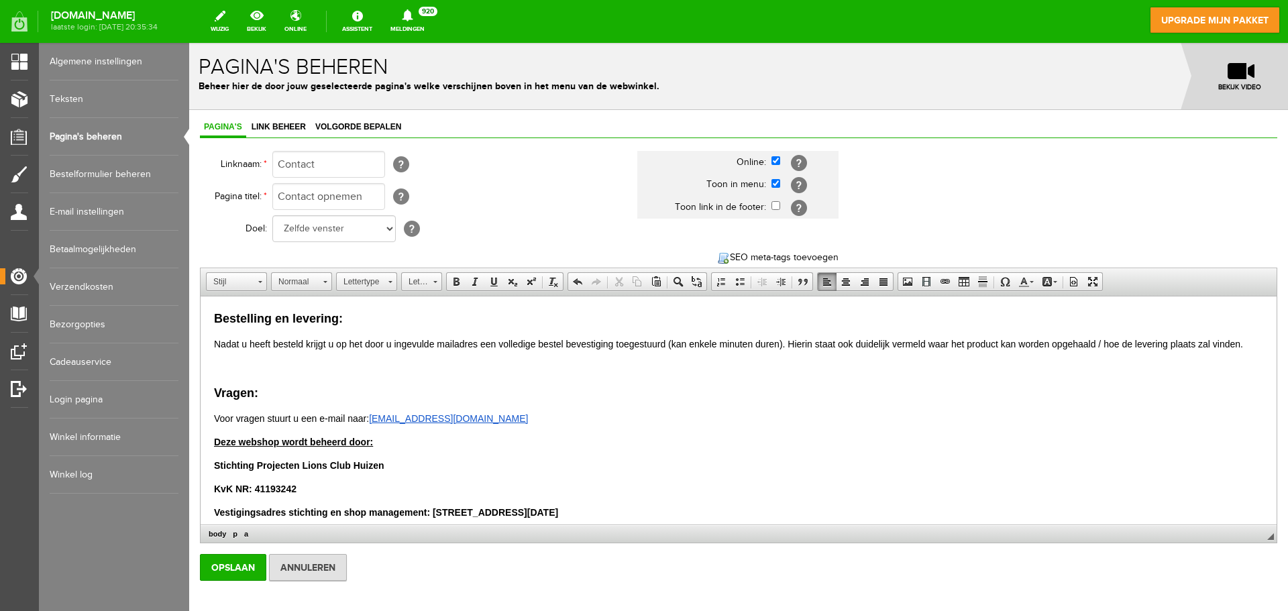
click at [216, 439] on span "Deze webshop wordt beheerd door:" at bounding box center [293, 442] width 159 height 11
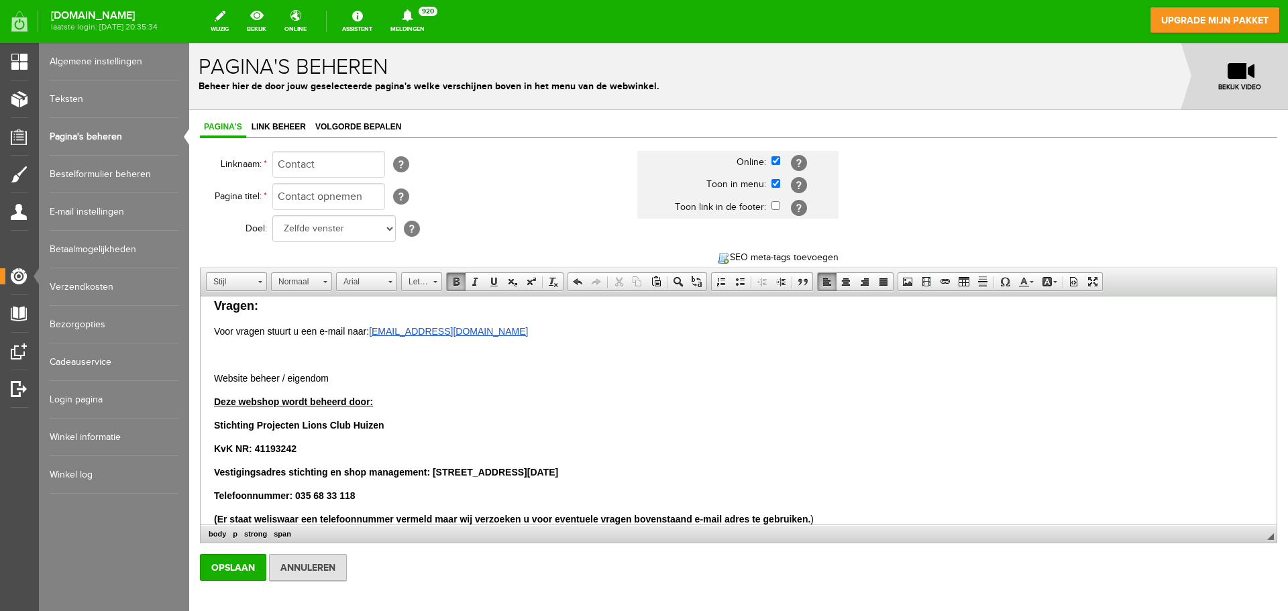
scroll to position [111, 0]
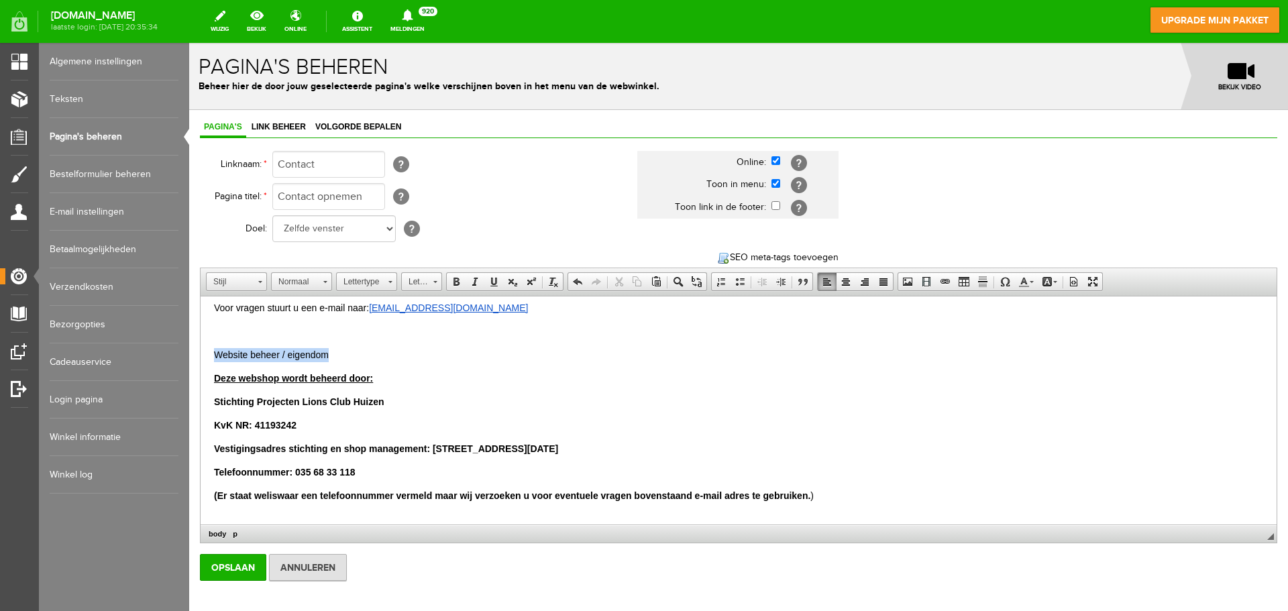
drag, startPoint x: 356, startPoint y: 360, endPoint x: 211, endPoint y: 350, distance: 145.9
click at [211, 350] on html "Bestelling en levering: Nadat u heeft besteld krijgt u op het door u ingevulde …" at bounding box center [739, 422] width 1076 height 472
click at [427, 284] on span "Lettergrootte" at bounding box center [415, 281] width 27 height 17
drag, startPoint x: 432, startPoint y: 382, endPoint x: 656, endPoint y: 335, distance: 228.9
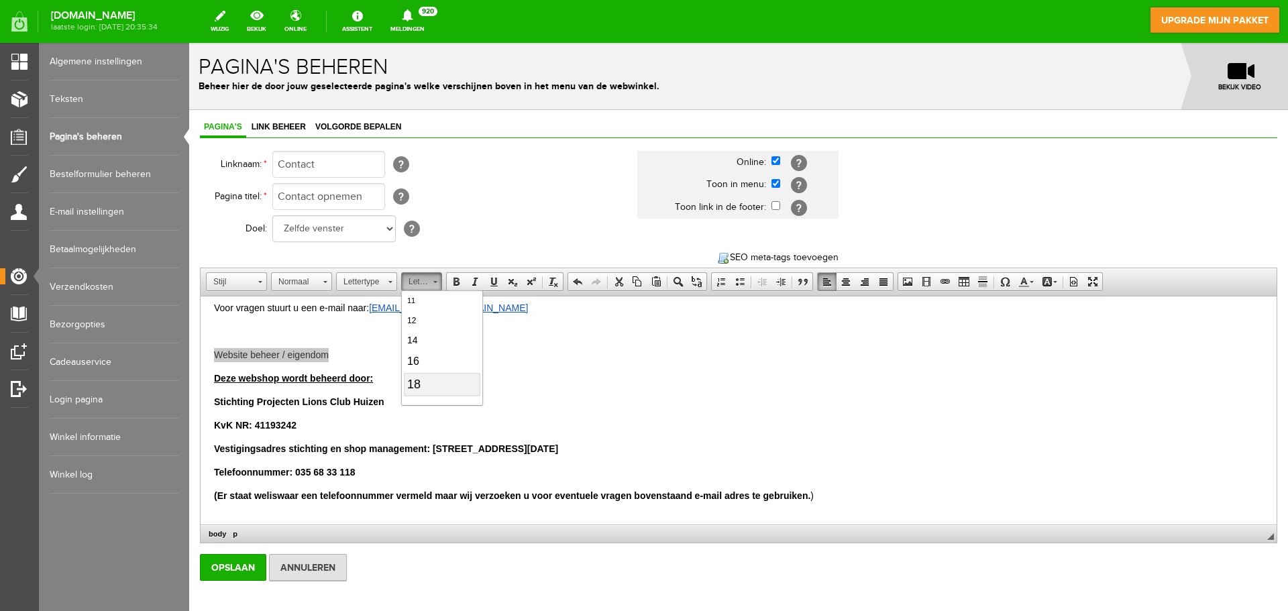
click at [432, 382] on link "18" at bounding box center [442, 384] width 76 height 23
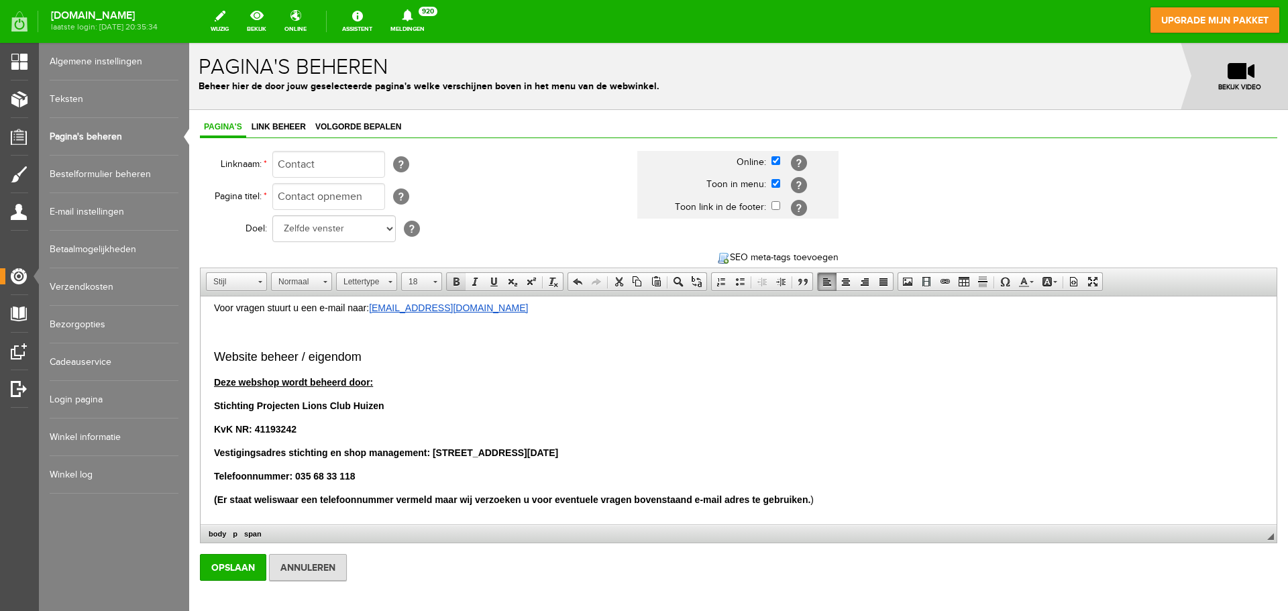
click at [449, 280] on link "Vet" at bounding box center [456, 281] width 19 height 17
drag, startPoint x: 378, startPoint y: 378, endPoint x: 213, endPoint y: 381, distance: 164.4
click at [213, 381] on html "Bestelling en levering: Nadat u heeft besteld krijgt u op het door u ingevulde …" at bounding box center [739, 424] width 1076 height 476
click at [377, 357] on p "Website beheer / eigendom" at bounding box center [738, 357] width 1049 height 18
click at [293, 372] on body "Bestelling en levering: Nadat u heeft besteld krijgt u op het door u ingevulde …" at bounding box center [738, 423] width 1049 height 449
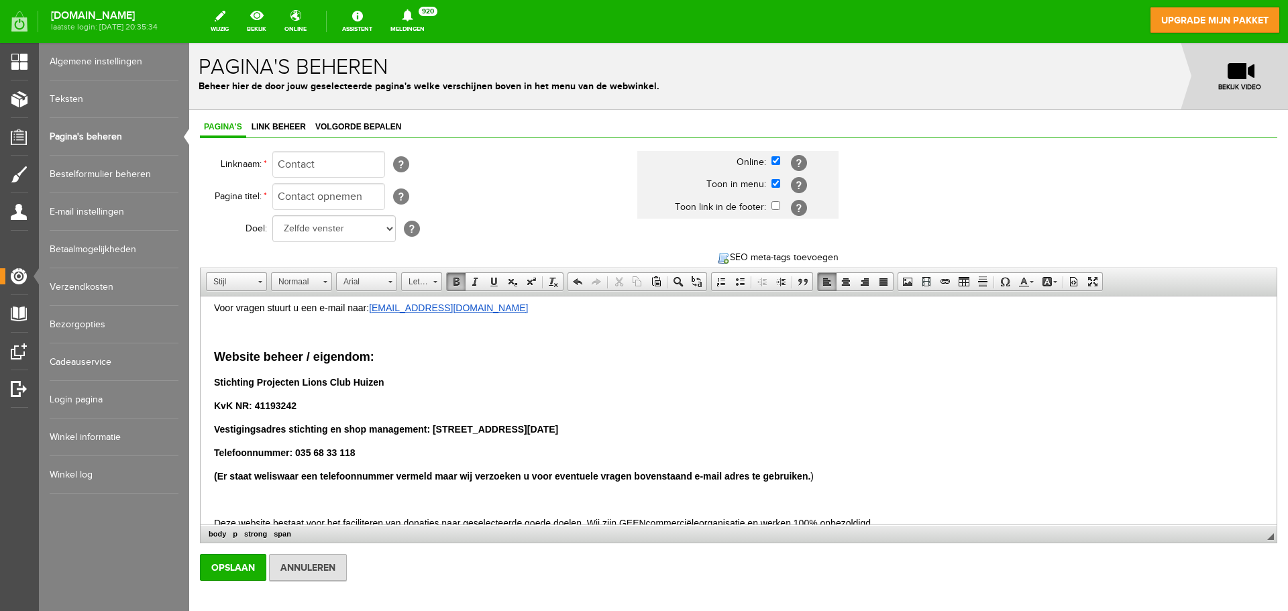
click at [207, 405] on html "Bestelling en levering: Nadat u heeft besteld krijgt u op het door u ingevulde …" at bounding box center [739, 412] width 1076 height 452
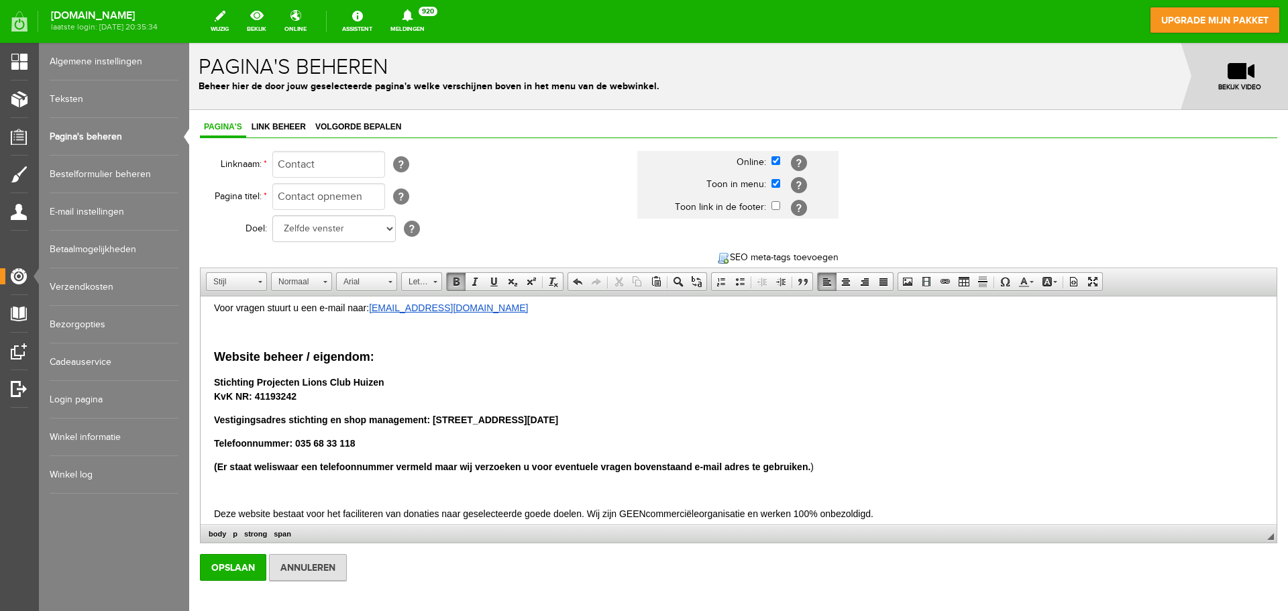
click at [213, 416] on html "Bestelling en levering: Nadat u heeft besteld krijgt u op het door u ingevulde …" at bounding box center [739, 407] width 1076 height 443
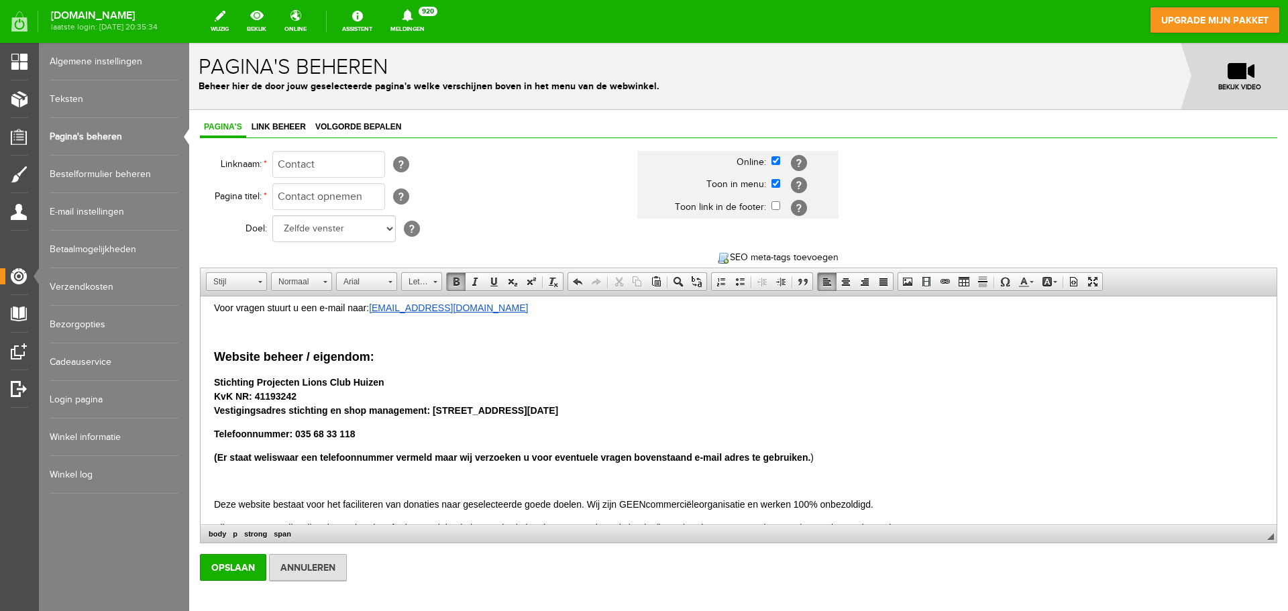
click at [211, 430] on html "Bestelling en levering: Nadat u heeft besteld krijgt u op het door u ingevulde …" at bounding box center [739, 402] width 1076 height 433
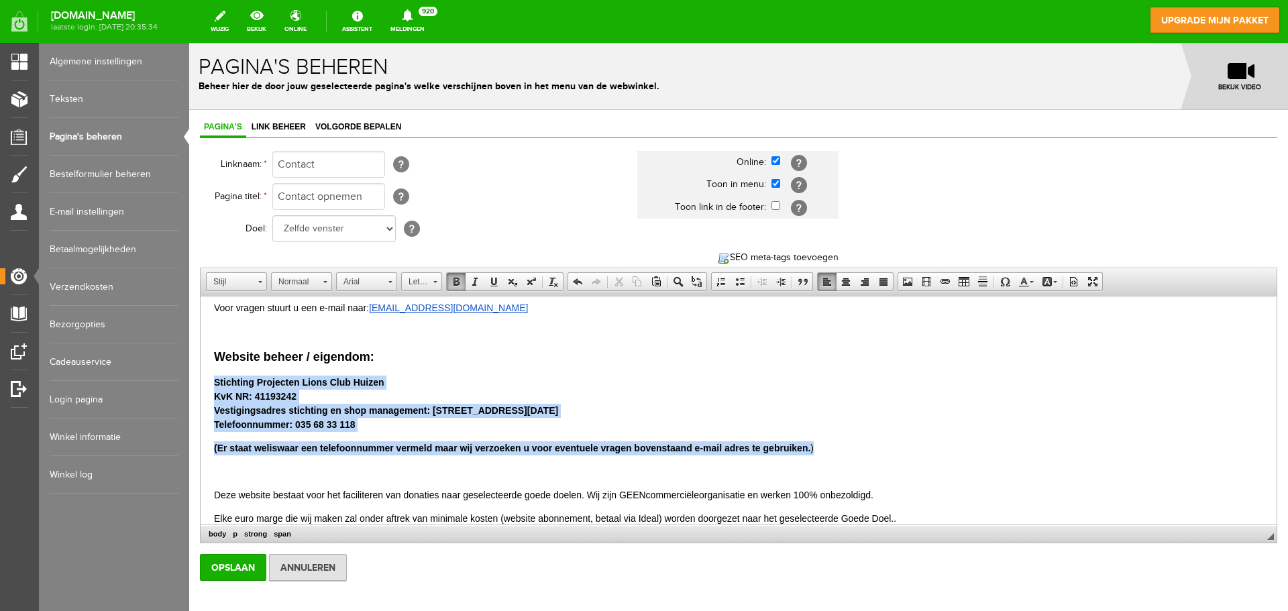
drag, startPoint x: 818, startPoint y: 447, endPoint x: 188, endPoint y: 370, distance: 635.2
click at [201, 370] on html "Bestelling en levering: Nadat u heeft besteld krijgt u op het door u ingevulde …" at bounding box center [739, 398] width 1076 height 424
click at [457, 281] on span at bounding box center [456, 281] width 11 height 11
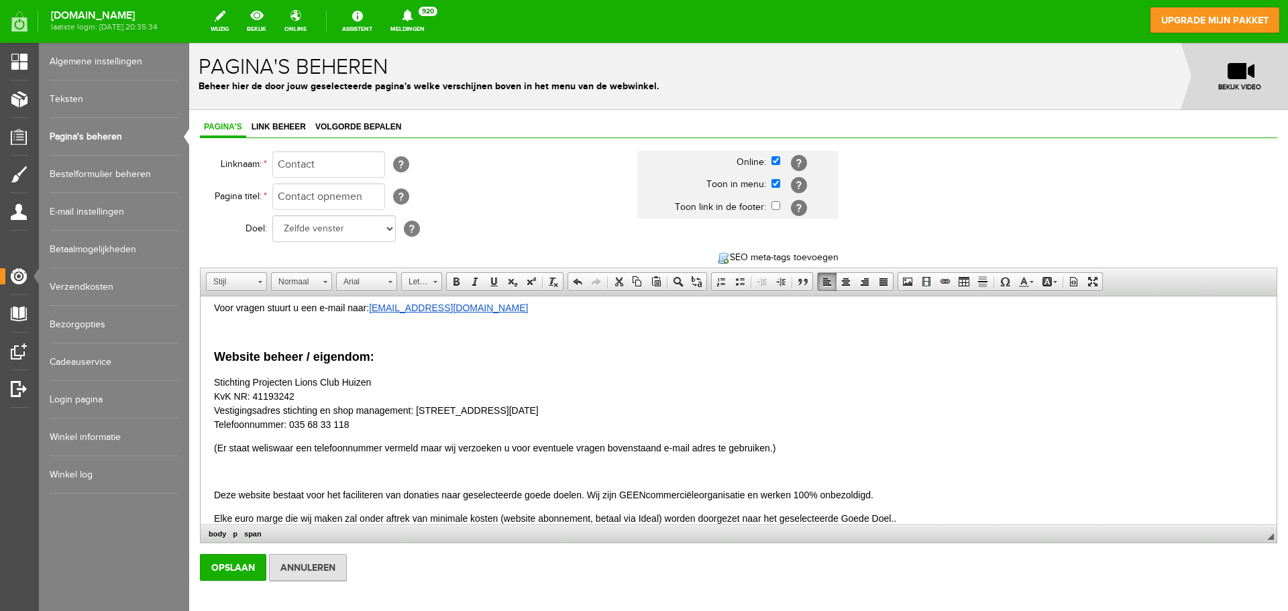
click at [285, 483] on body "Bestelling en levering: Nadat u heeft besteld krijgt u op het door u ingevulde …" at bounding box center [738, 397] width 1049 height 397
click at [212, 482] on html "Bestelling en levering: Nadat u heeft besteld krijgt u op het door u ingevulde …" at bounding box center [739, 398] width 1076 height 424
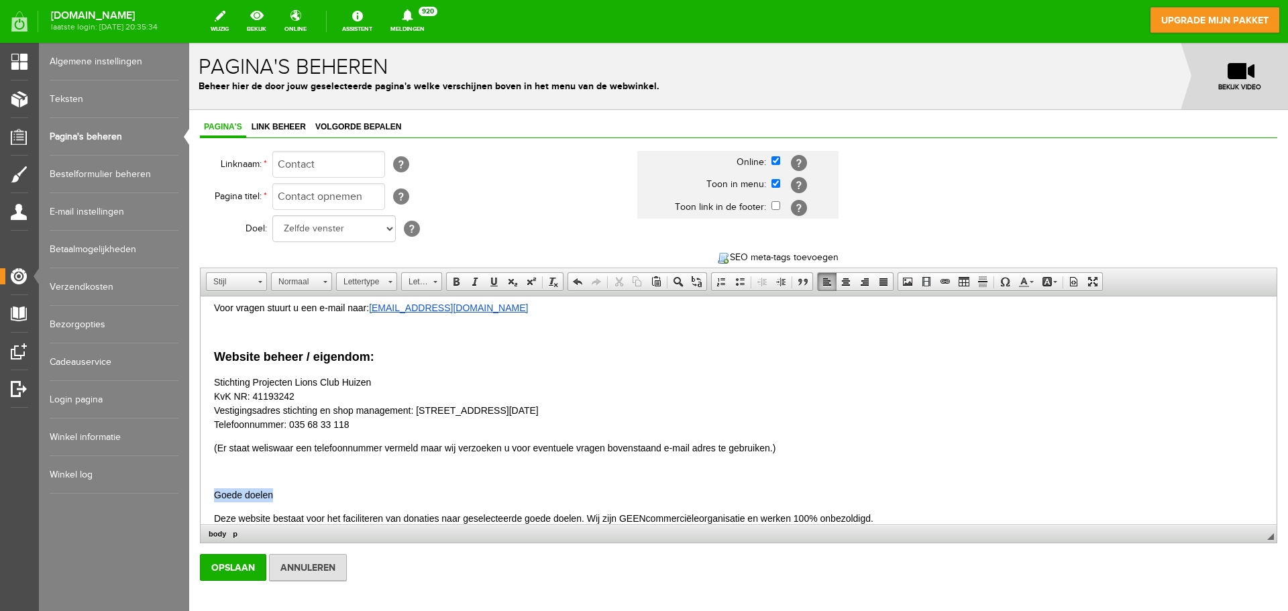
drag, startPoint x: 280, startPoint y: 496, endPoint x: 180, endPoint y: 491, distance: 100.1
click at [201, 491] on html "Bestelling en levering: Nadat u heeft besteld krijgt u op het door u ingevulde …" at bounding box center [739, 409] width 1076 height 447
click at [431, 290] on link "Lettergrootte" at bounding box center [421, 281] width 41 height 19
click at [438, 364] on link "18" at bounding box center [442, 365] width 76 height 23
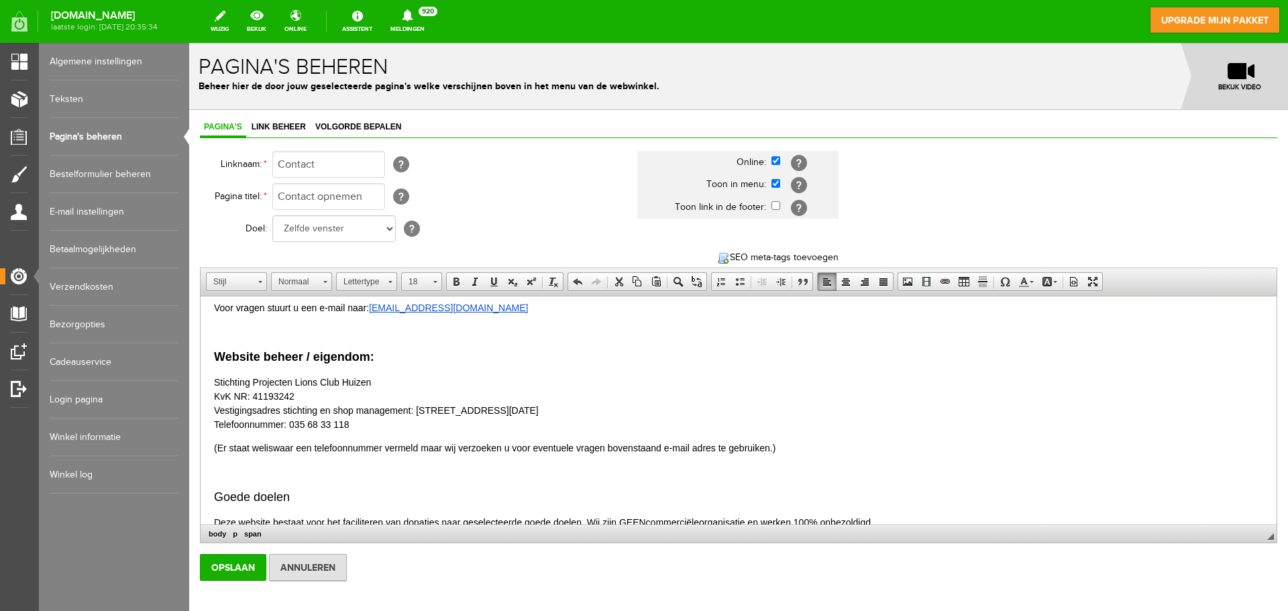
scroll to position [0, 0]
click at [356, 478] on p at bounding box center [738, 472] width 1049 height 14
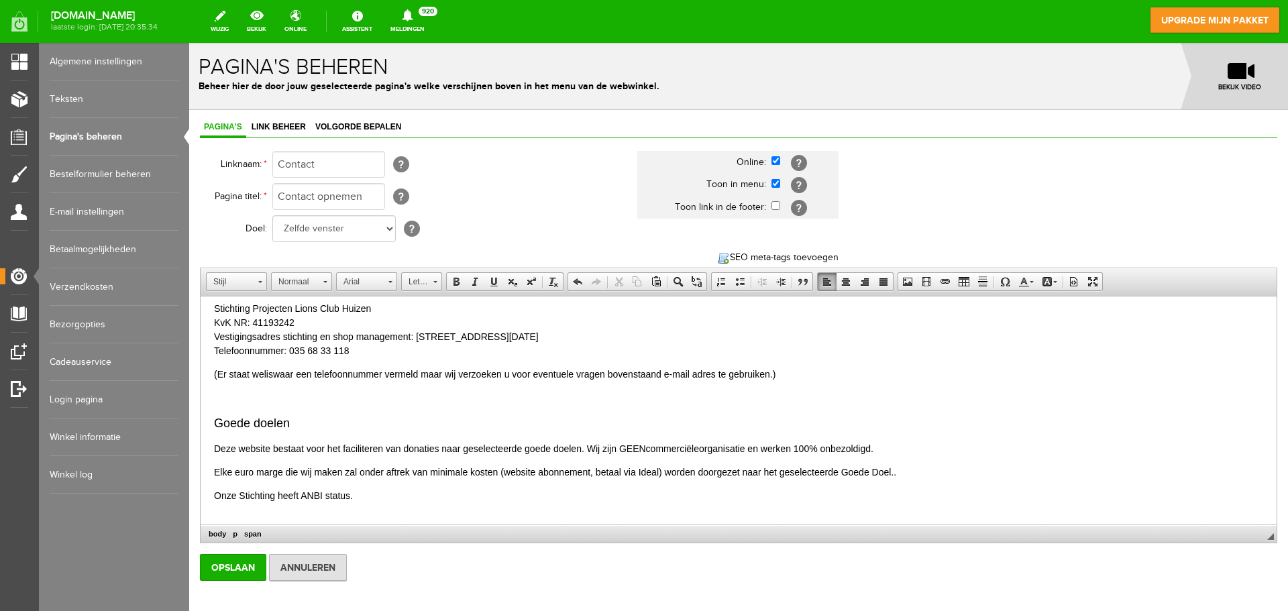
scroll to position [208, 0]
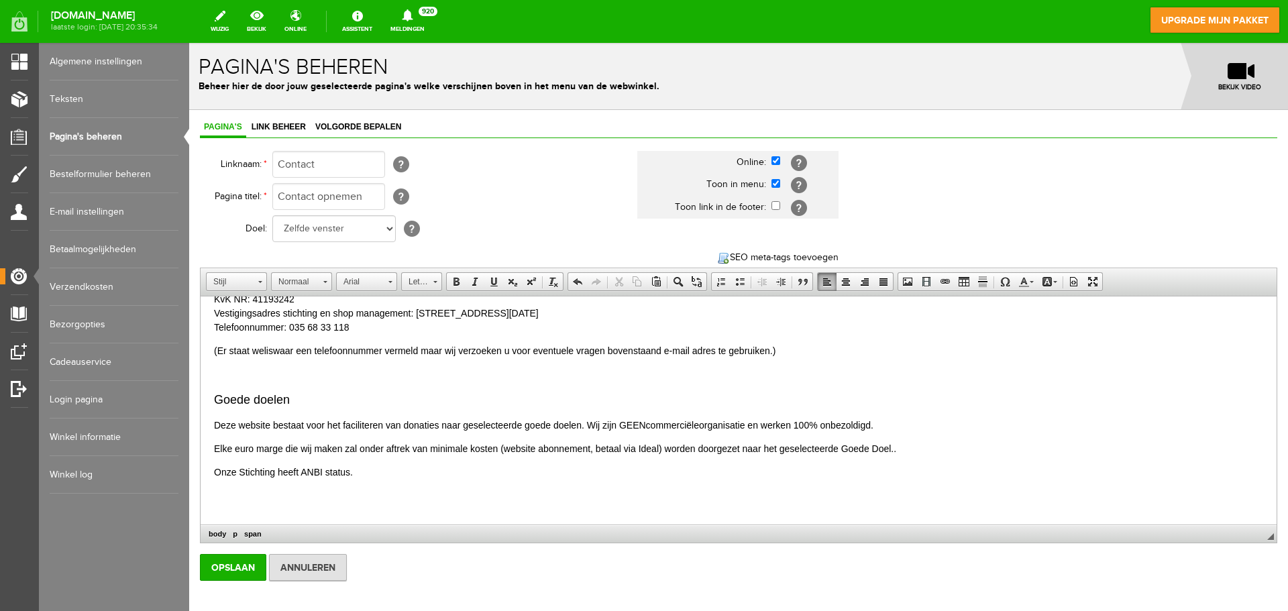
click at [218, 425] on span "Deze website bestaat voor het faciliteren van donaties naar geselecteerde goede…" at bounding box center [430, 425] width 432 height 11
click at [214, 425] on span "Deze website bestaat voor het faciliteren van donaties naar geselecteerde goede…" at bounding box center [430, 425] width 432 height 11
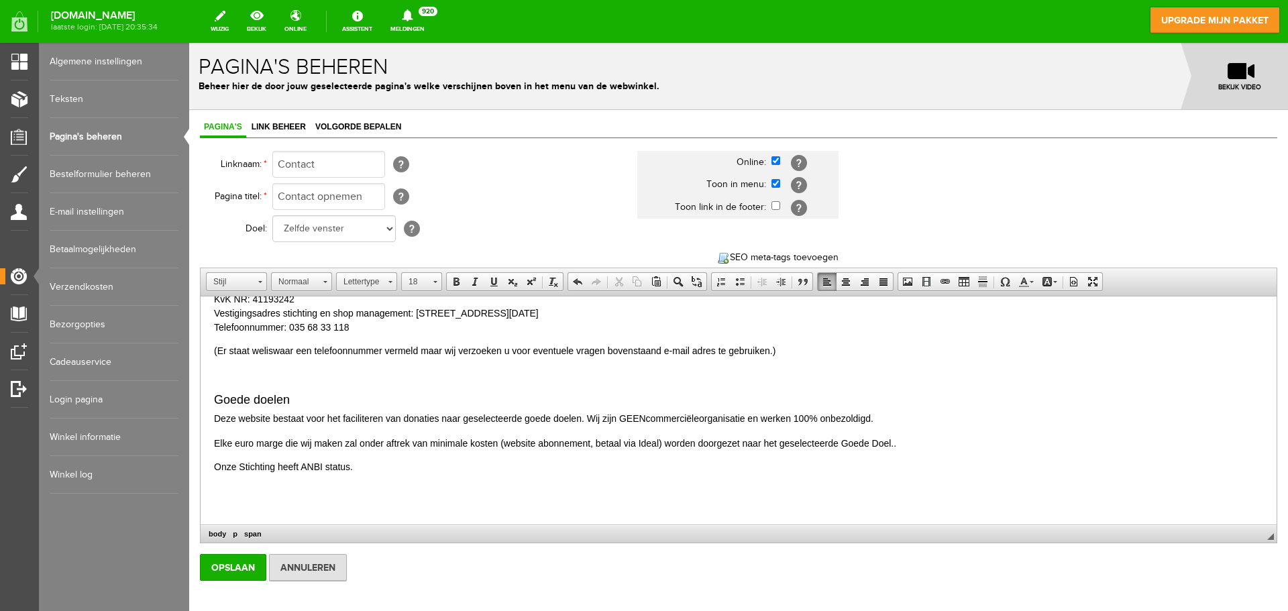
click at [273, 421] on span "Deze website bestaat voor het faciliteren van donaties naar geselecteerde goede…" at bounding box center [430, 418] width 432 height 11
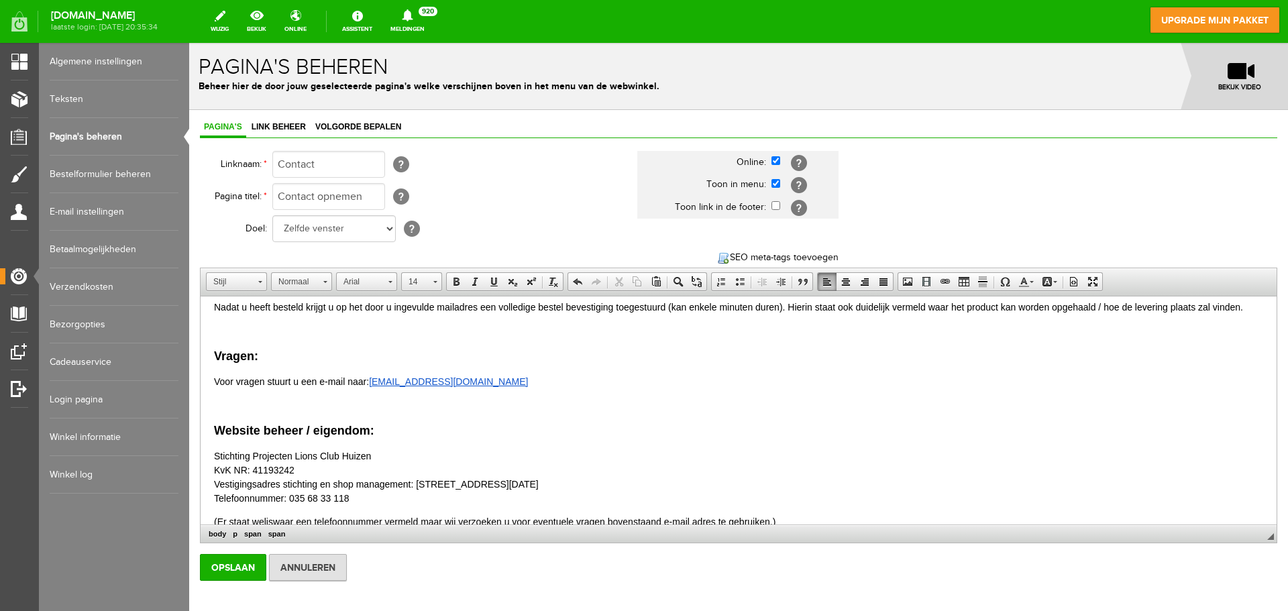
scroll to position [0, 0]
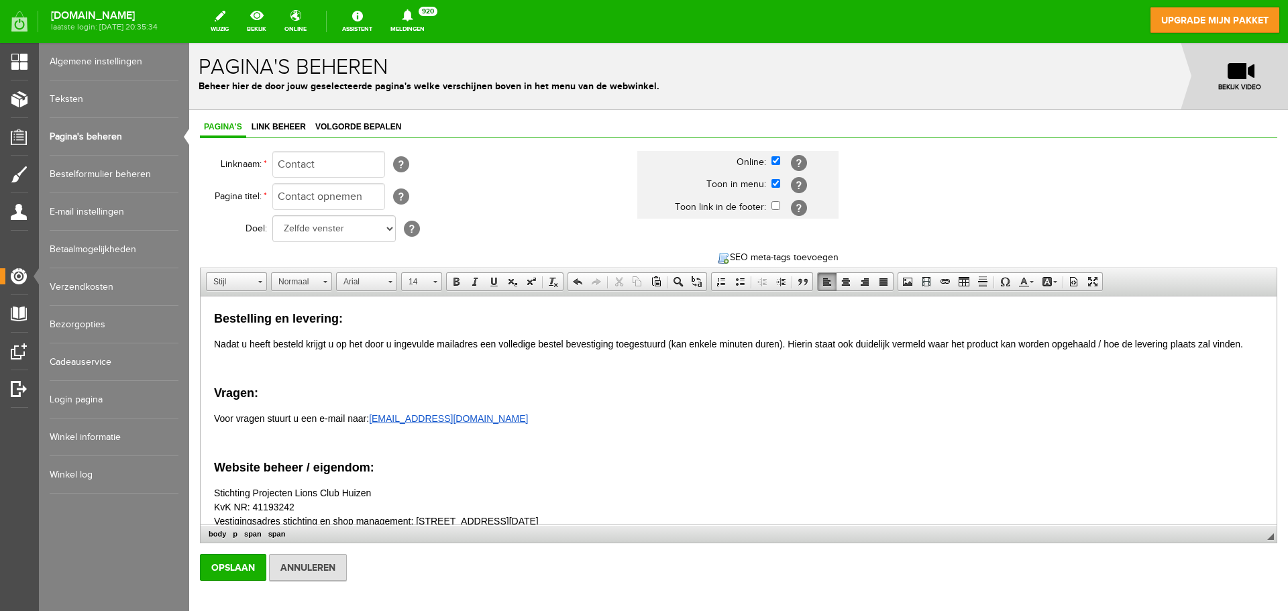
click at [213, 418] on html "Bestelling en levering: Nadat u heeft besteld krijgt u op het door u ingevulde …" at bounding box center [739, 513] width 1076 height 433
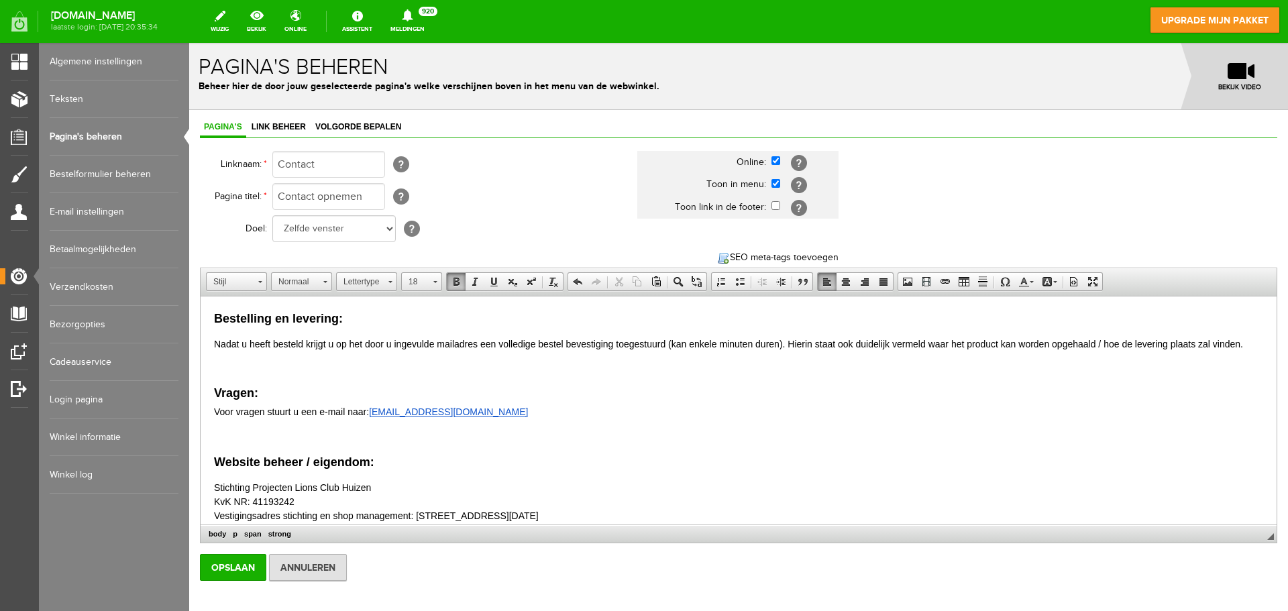
click at [213, 342] on html "Bestelling en levering: Nadat u heeft besteld krijgt u op het door u ingevulde …" at bounding box center [739, 510] width 1076 height 427
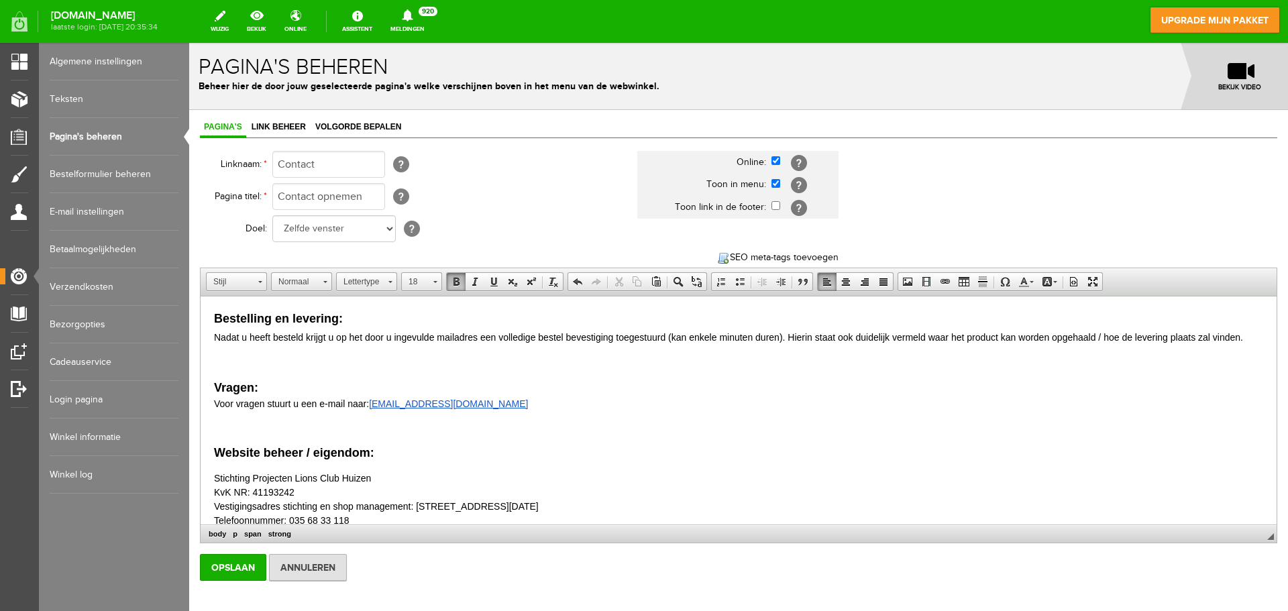
click at [225, 368] on p at bounding box center [738, 363] width 1049 height 14
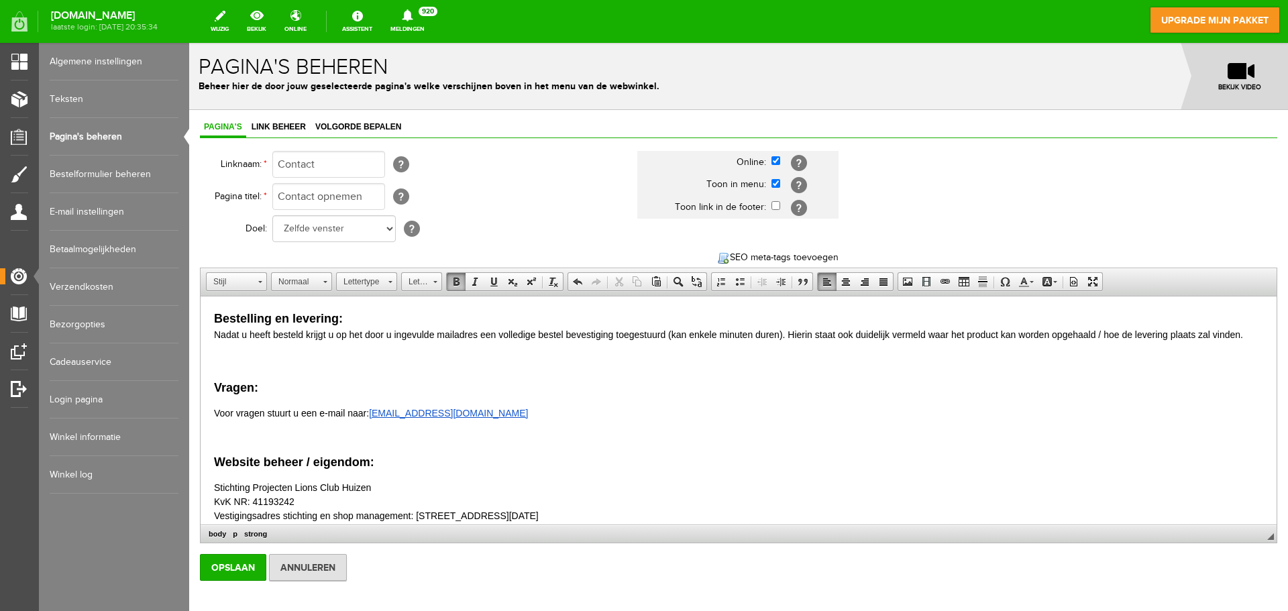
click at [219, 354] on p at bounding box center [738, 361] width 1049 height 18
click at [1247, 336] on html "Bestelling en levering: Nadat u heeft besteld krijgt u op het door u ingevulde …" at bounding box center [739, 510] width 1076 height 427
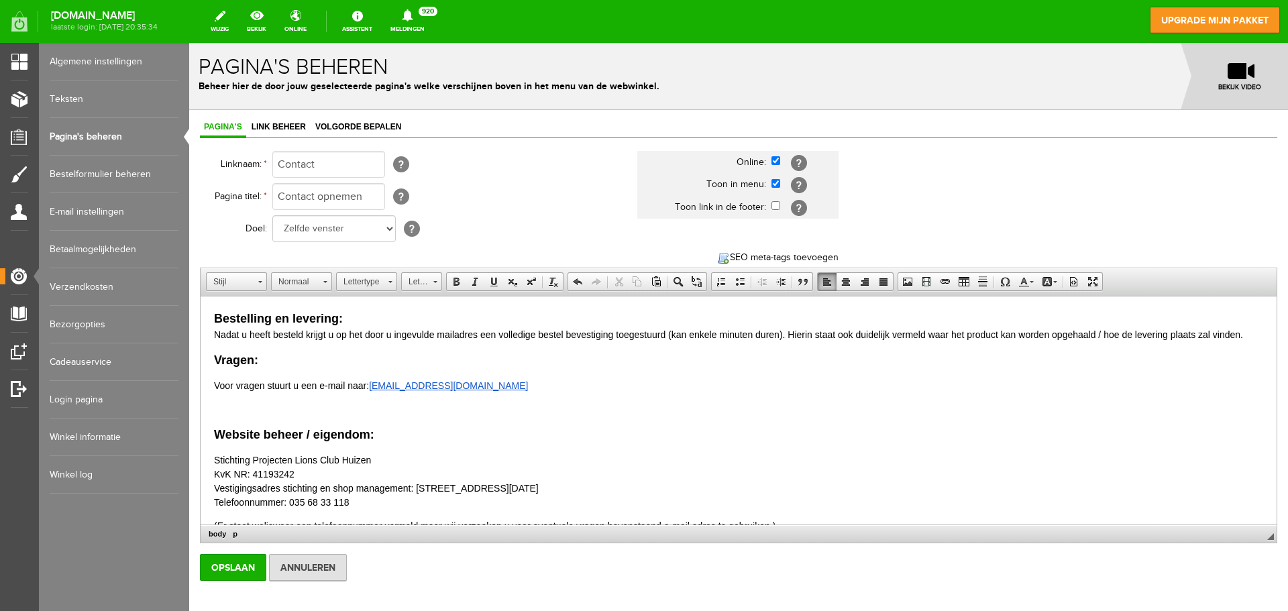
click at [210, 386] on html "Bestelling en levering: Nadat u heeft besteld krijgt u op het door u ingevulde …" at bounding box center [739, 497] width 1076 height 400
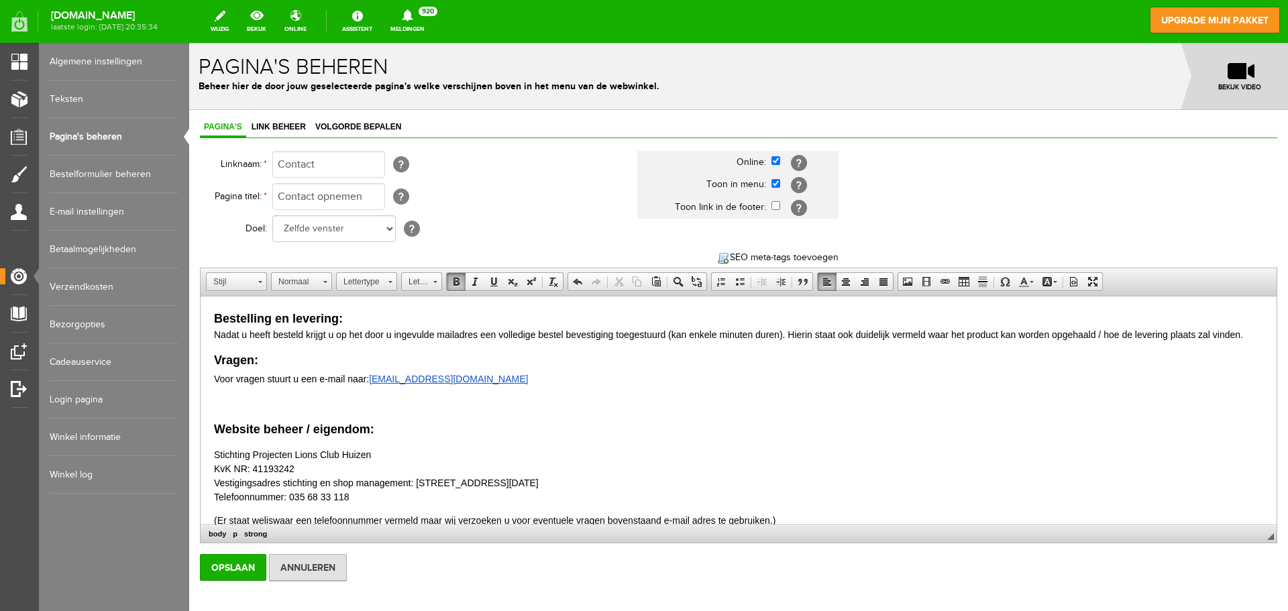
click at [551, 383] on p "Vragen: ​ Voor vragen stuurt u een e-mail naar : [EMAIL_ADDRESS][DOMAIN_NAME]" at bounding box center [738, 370] width 1049 height 36
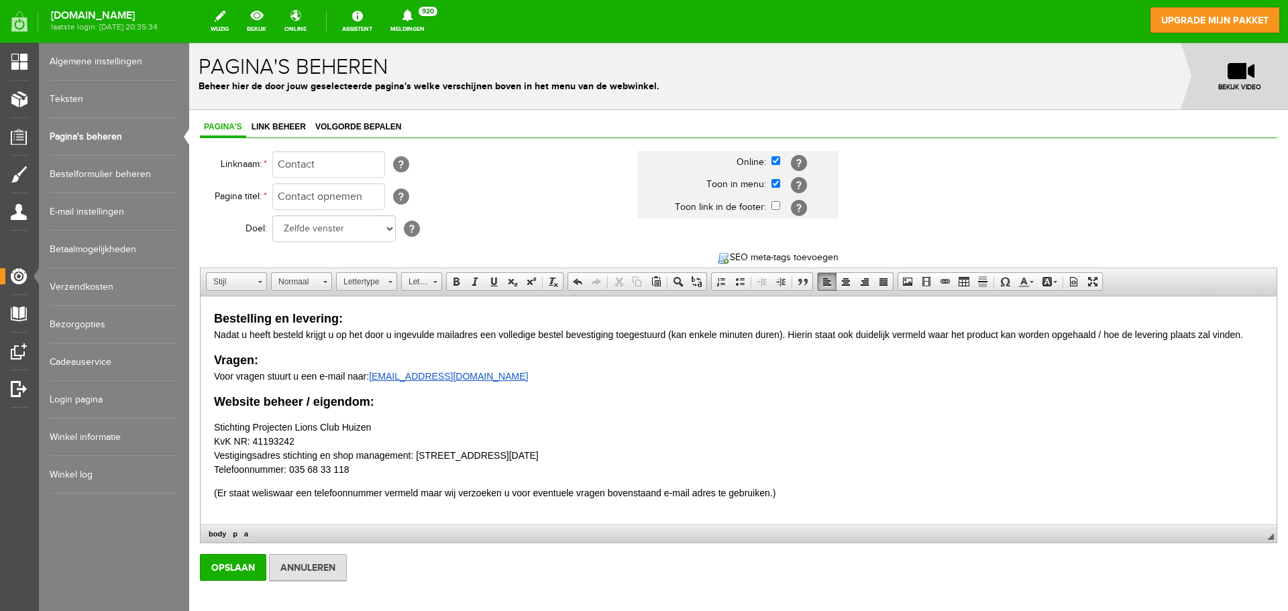
click at [417, 409] on p "Website beheer / eigendom:" at bounding box center [738, 402] width 1049 height 18
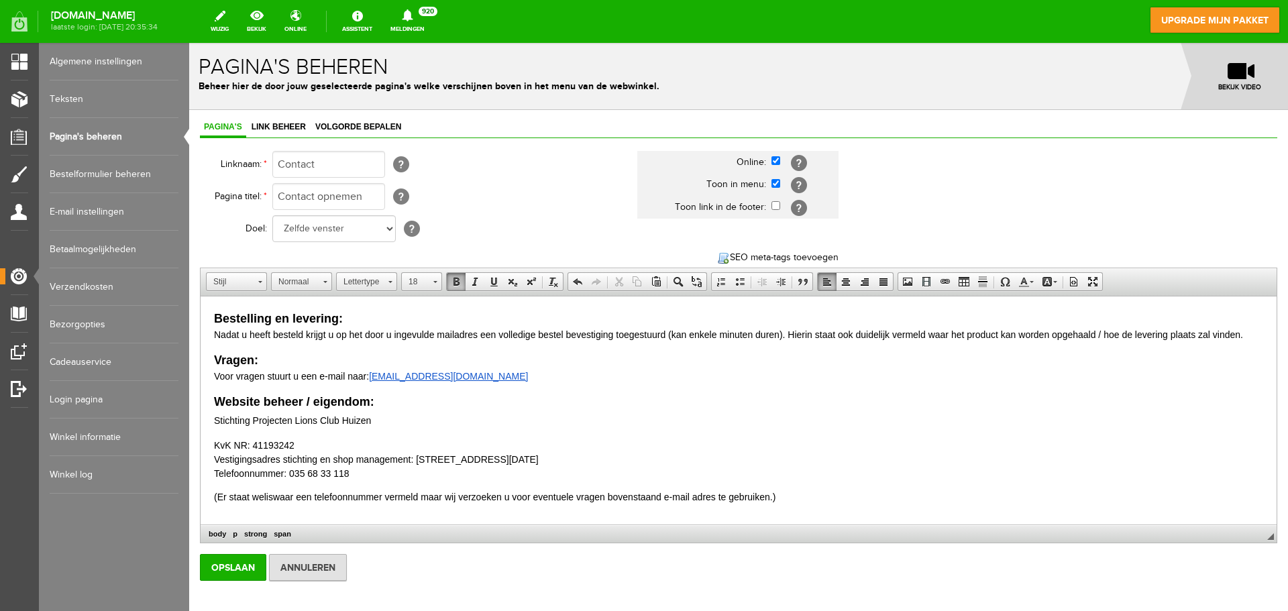
click at [211, 444] on html "Bestelling en levering: Nadat u heeft besteld krijgt u op het door u ingevulde …" at bounding box center [739, 482] width 1076 height 371
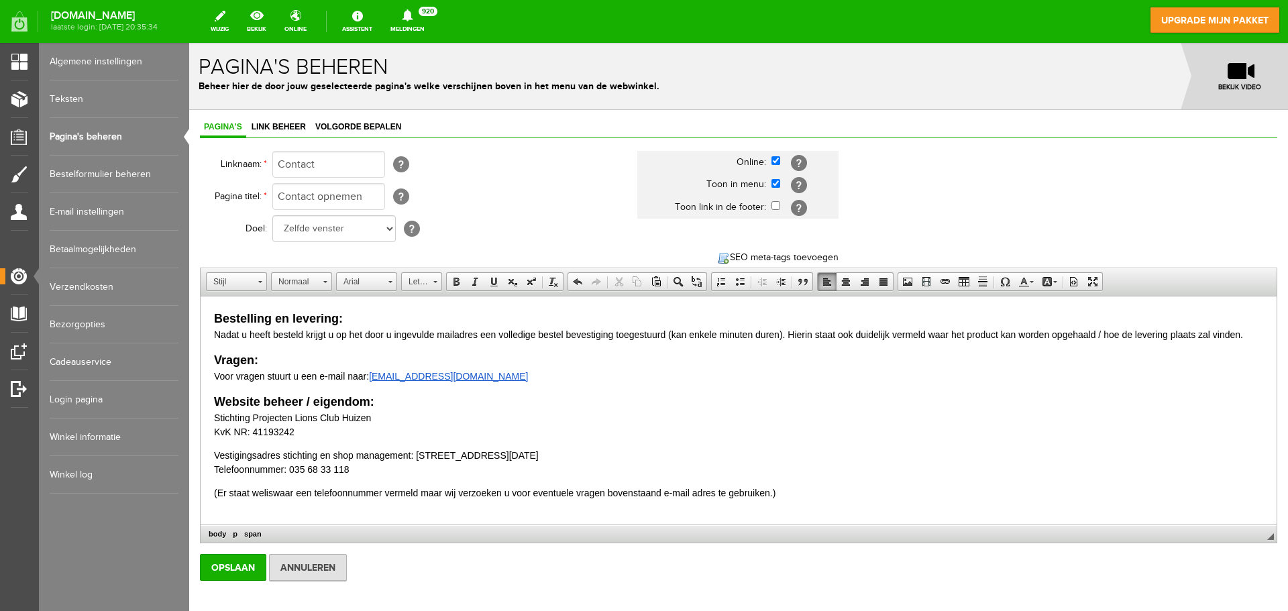
click at [211, 447] on html "Bestelling en levering: Nadat u heeft besteld krijgt u op het door u ingevulde …" at bounding box center [739, 480] width 1076 height 367
click at [213, 470] on html "Bestelling en levering: Nadat u heeft besteld krijgt u op het door u ingevulde …" at bounding box center [739, 480] width 1076 height 367
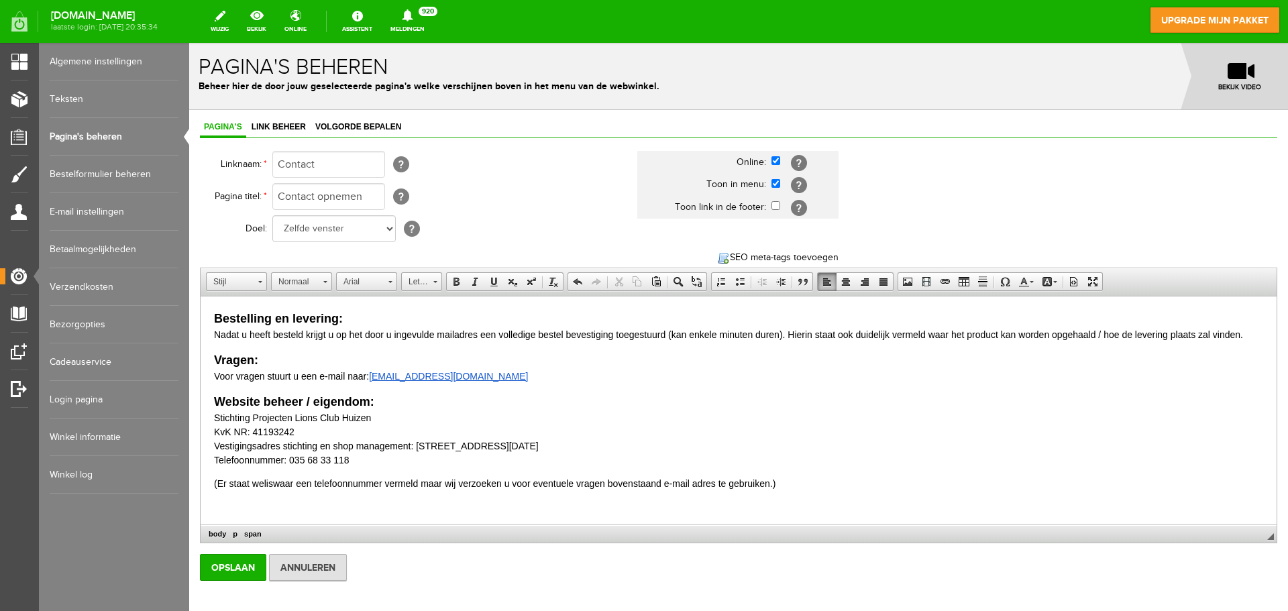
click at [220, 508] on p at bounding box center [738, 507] width 1049 height 14
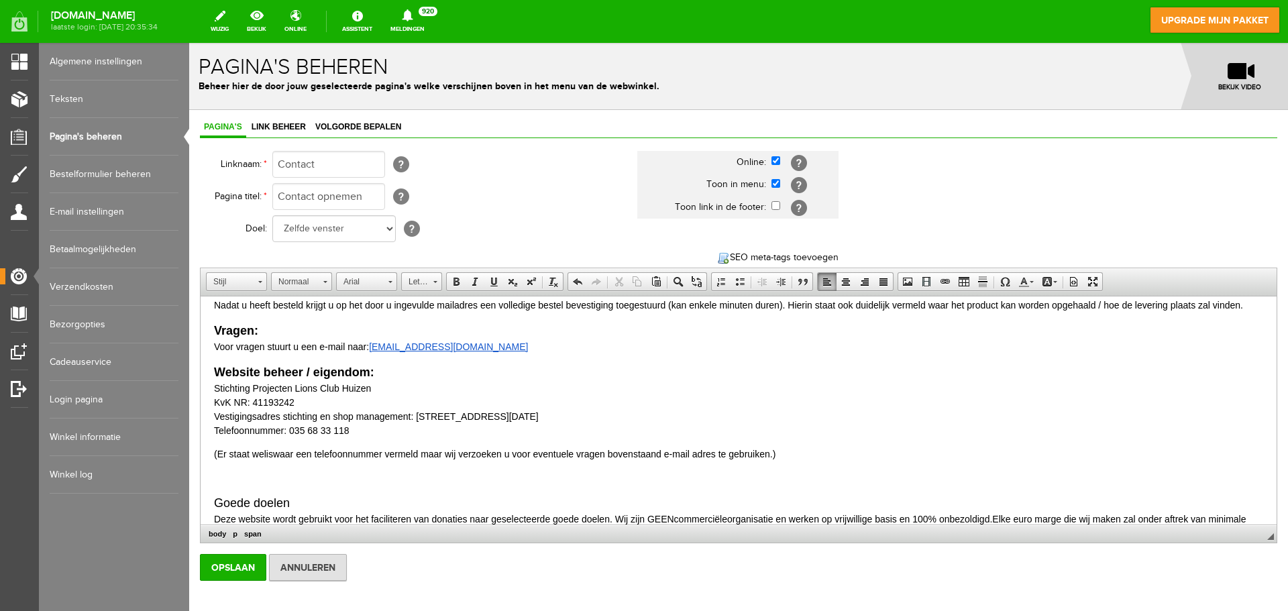
scroll to position [44, 0]
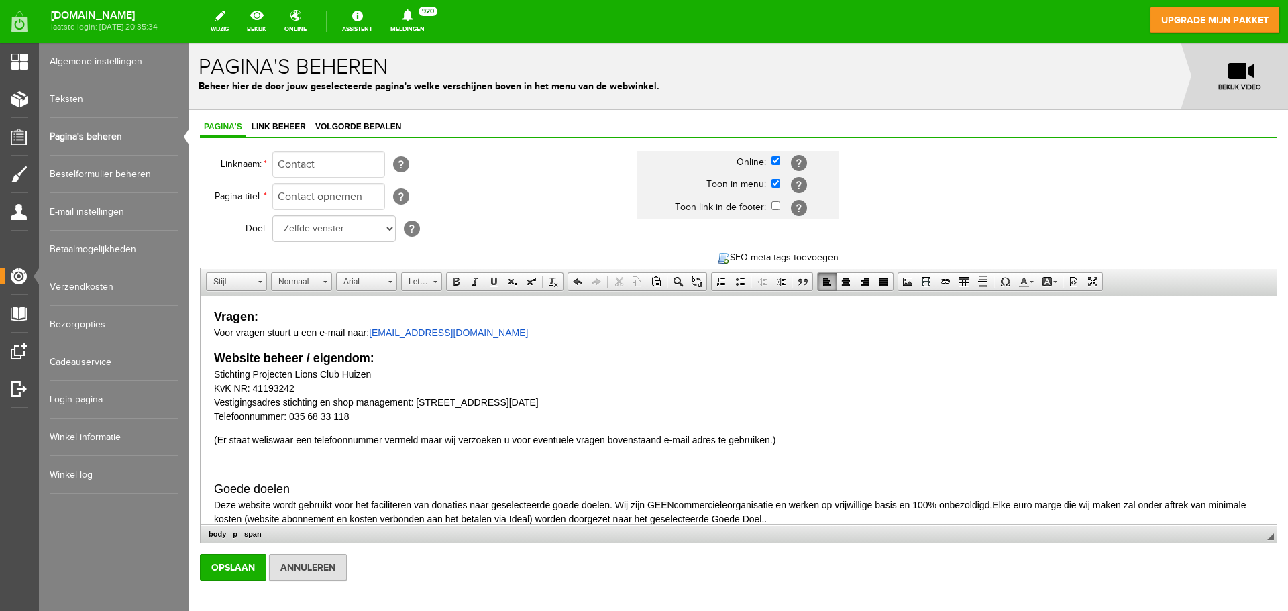
click at [786, 438] on p "( Er staat weliswaar een telefoonnummer vermeld maar wij verzoeken u voor event…" at bounding box center [738, 440] width 1049 height 14
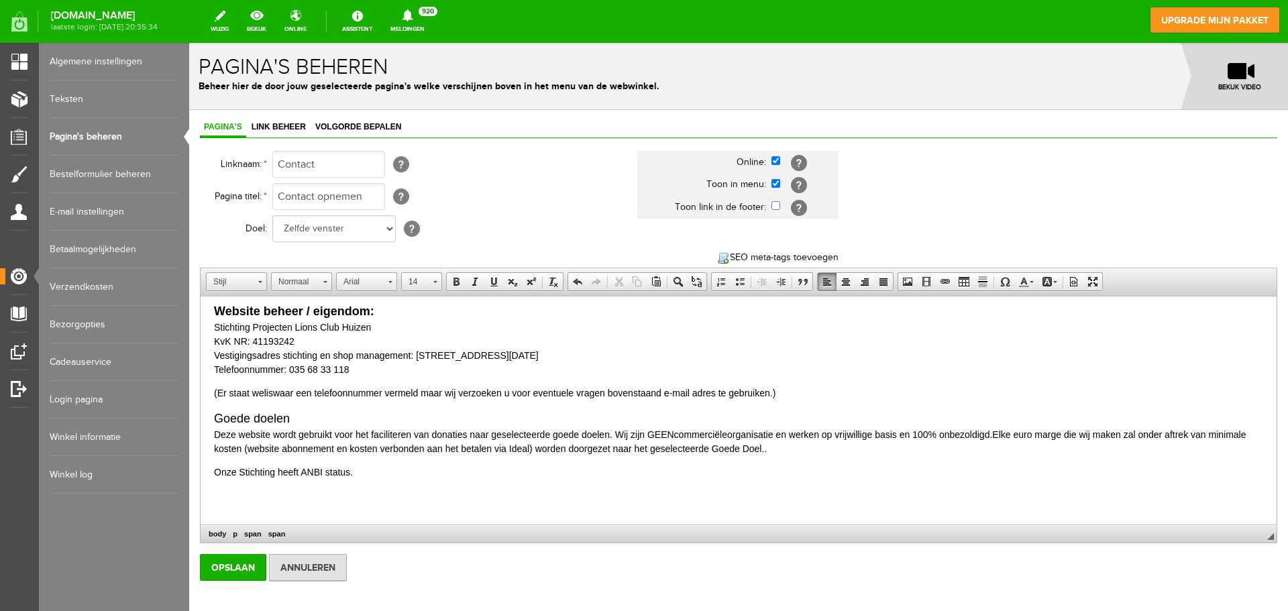
scroll to position [15, 0]
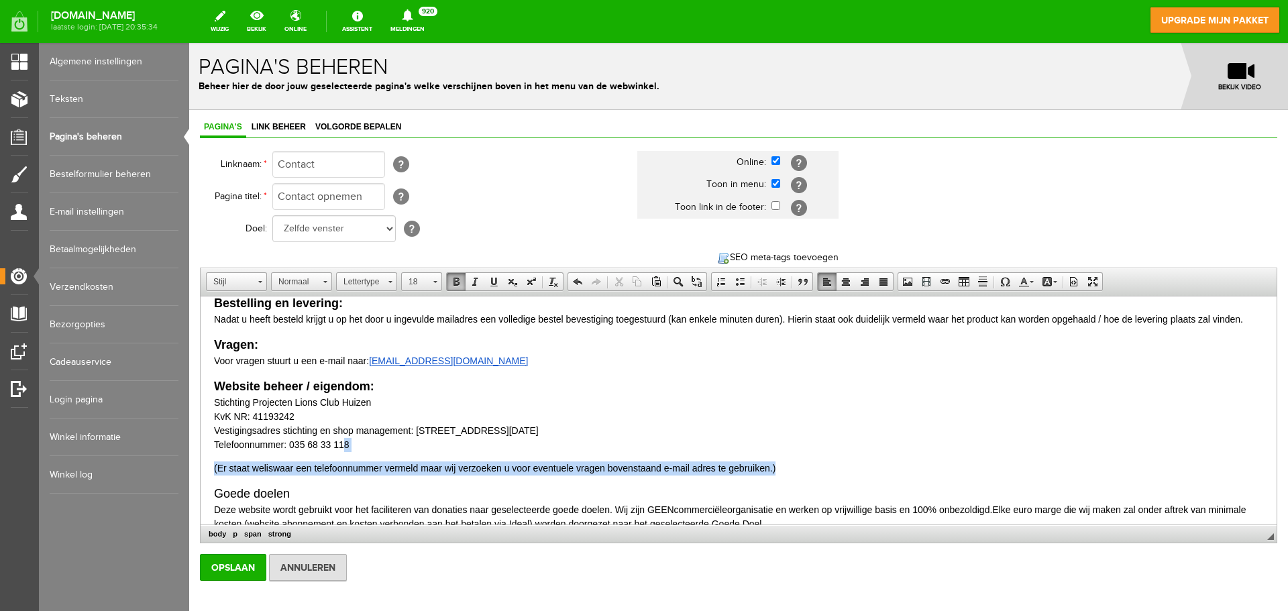
drag, startPoint x: 790, startPoint y: 473, endPoint x: 345, endPoint y: 443, distance: 445.8
click at [345, 443] on body "Bestelling en levering: Nadat u heeft besteld krijgt u op het door u ingevulde …" at bounding box center [738, 447] width 1049 height 307
click at [472, 285] on span at bounding box center [475, 281] width 11 height 11
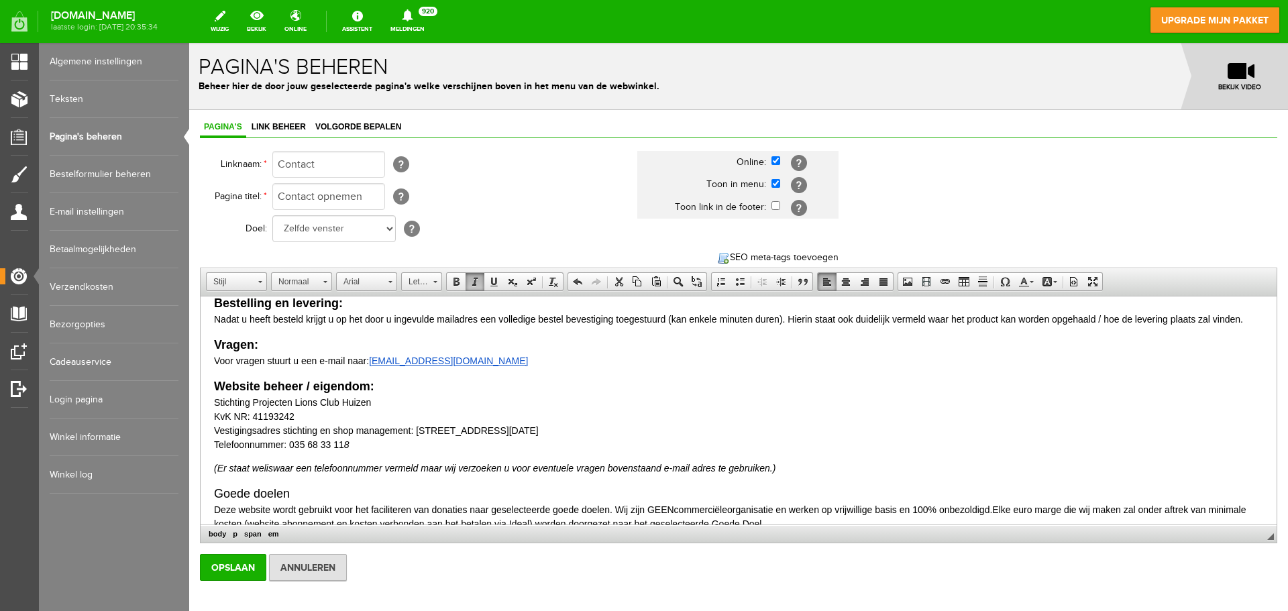
click at [638, 360] on p "Vragen: Voor vragen stuurt u een e-mail naar : [EMAIL_ADDRESS][DOMAIN_NAME]" at bounding box center [738, 352] width 1049 height 32
click at [790, 257] on link "SEO meta-tags toevoegen" at bounding box center [778, 258] width 121 height 14
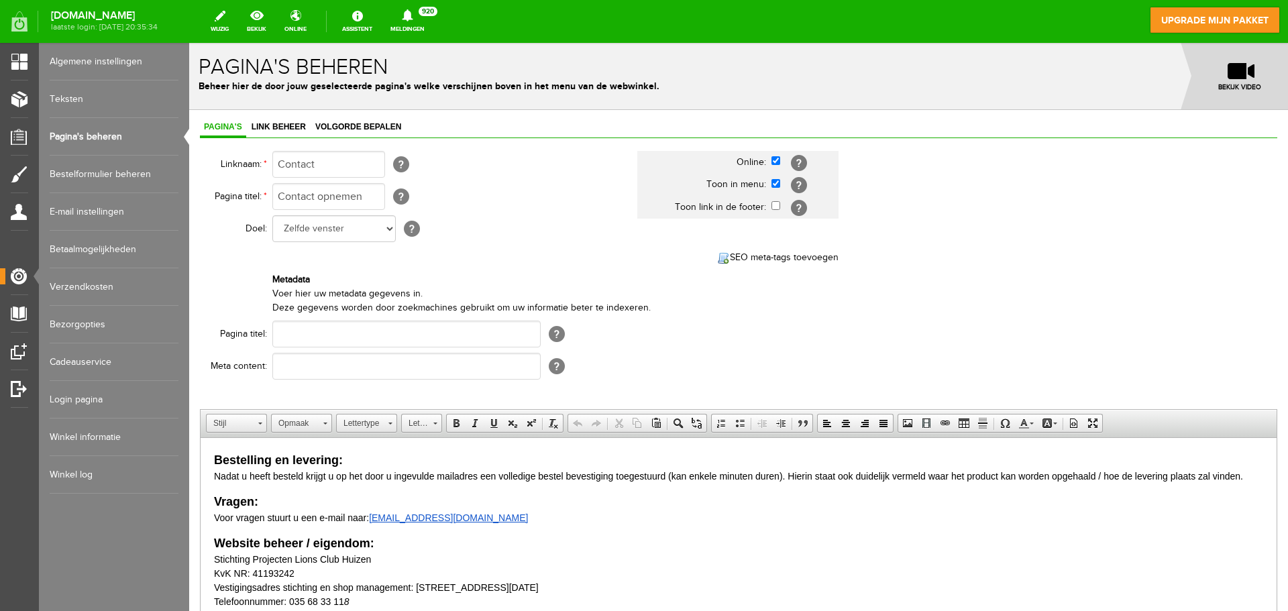
scroll to position [0, 0]
click at [336, 365] on input "text" at bounding box center [406, 366] width 268 height 27
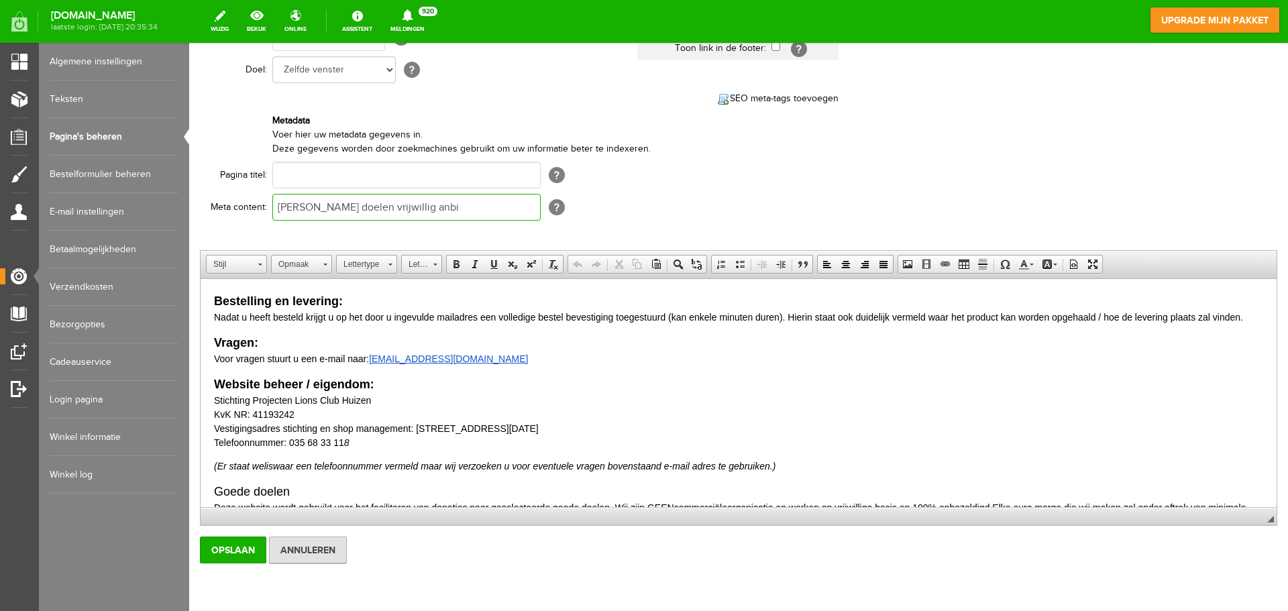
scroll to position [211, 0]
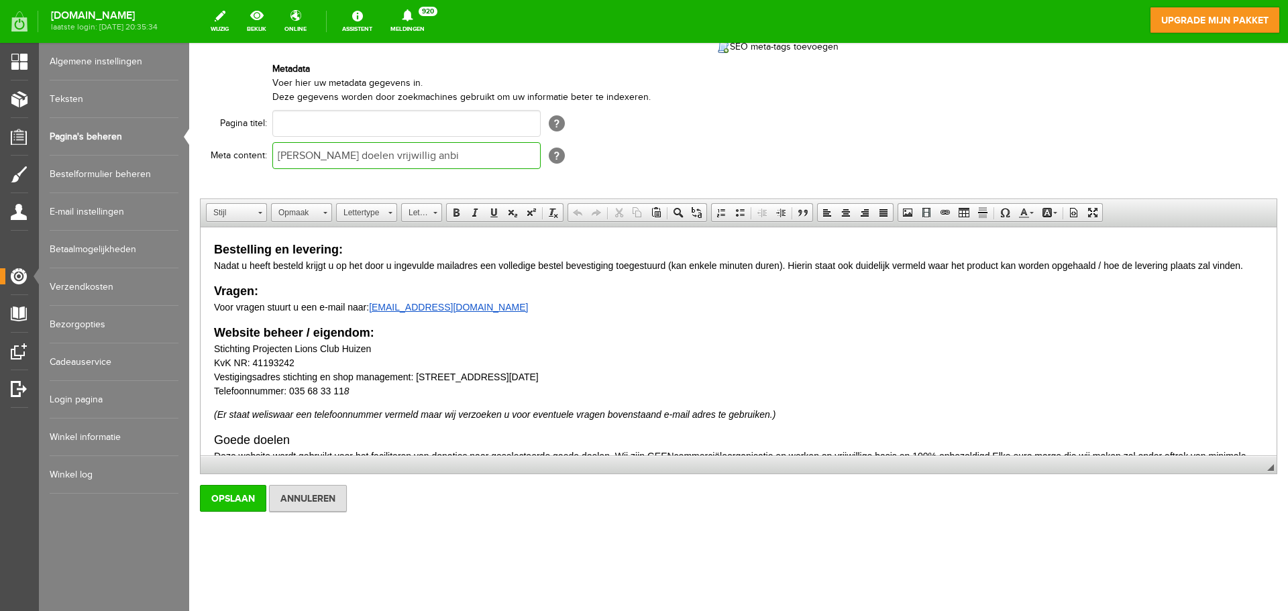
type input "[PERSON_NAME] doelen vrijwillig anbi"
click at [223, 501] on input "Opslaan" at bounding box center [233, 498] width 66 height 27
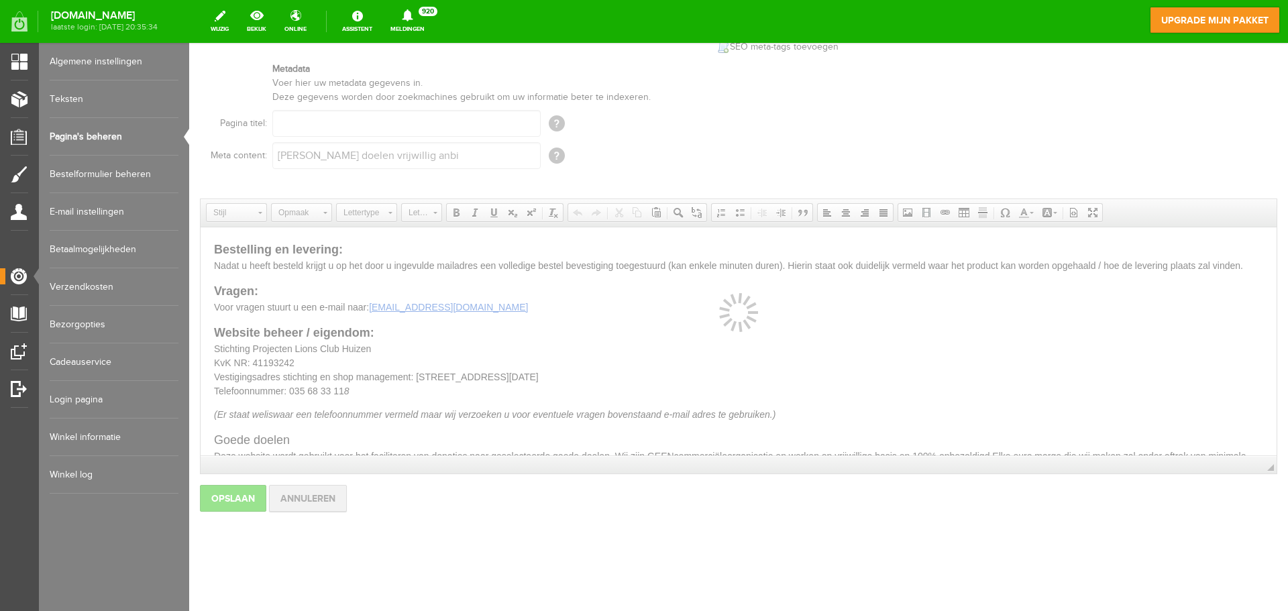
scroll to position [0, 0]
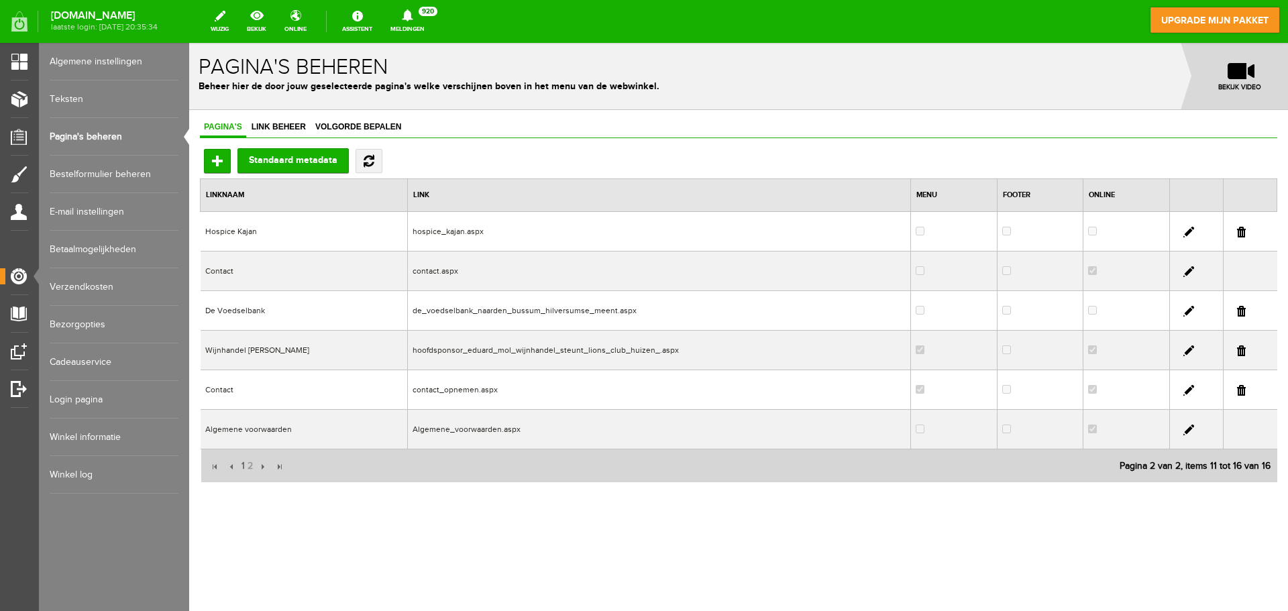
click at [285, 384] on td "Contact" at bounding box center [304, 390] width 207 height 40
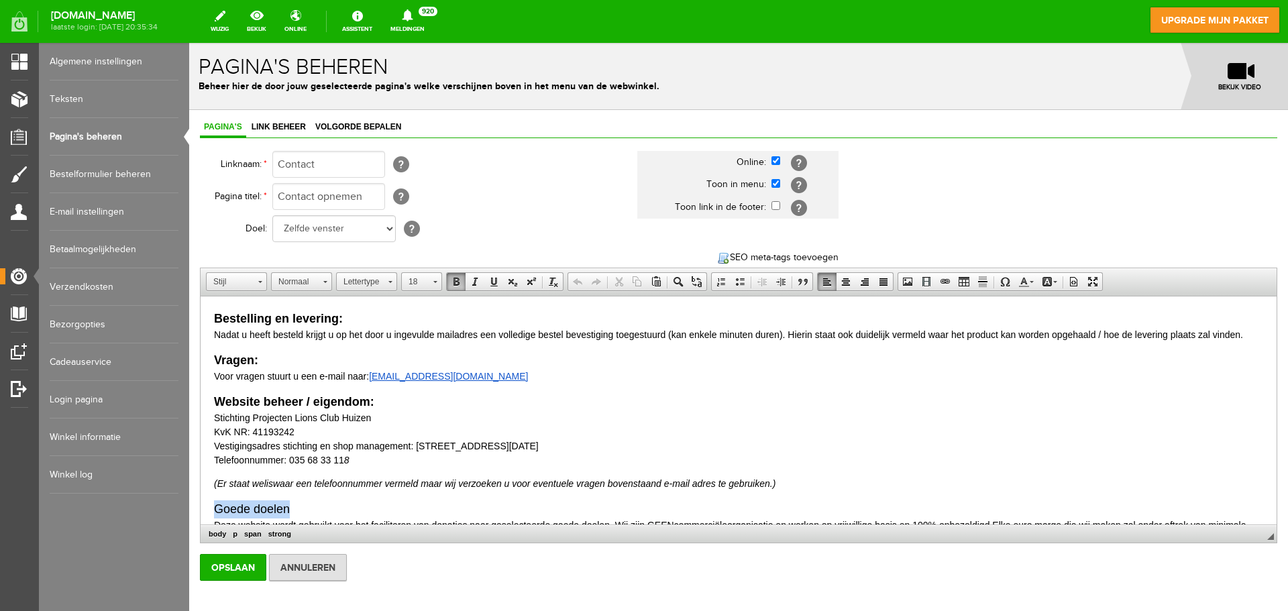
drag, startPoint x: 305, startPoint y: 505, endPoint x: 199, endPoint y: 508, distance: 106.0
click at [201, 508] on html "Bestelling en levering: Nadat u heeft besteld krijgt u op het door u ingevulde …" at bounding box center [739, 464] width 1076 height 334
click at [459, 278] on span at bounding box center [456, 281] width 11 height 11
click at [460, 453] on p "Website beheer / eigendom: Stichting Projecten Lions Club Huizen KvK NR: 411932…" at bounding box center [738, 430] width 1049 height 74
click at [235, 574] on input "Opslaan" at bounding box center [233, 567] width 66 height 27
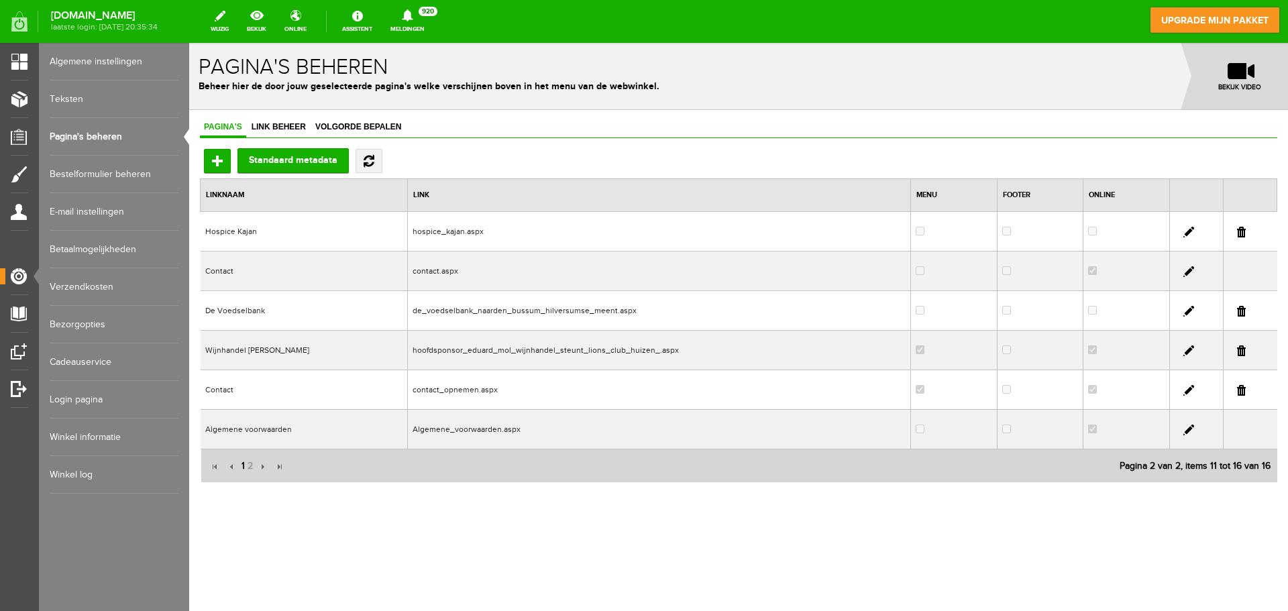
click at [240, 466] on span "1" at bounding box center [243, 466] width 6 height 27
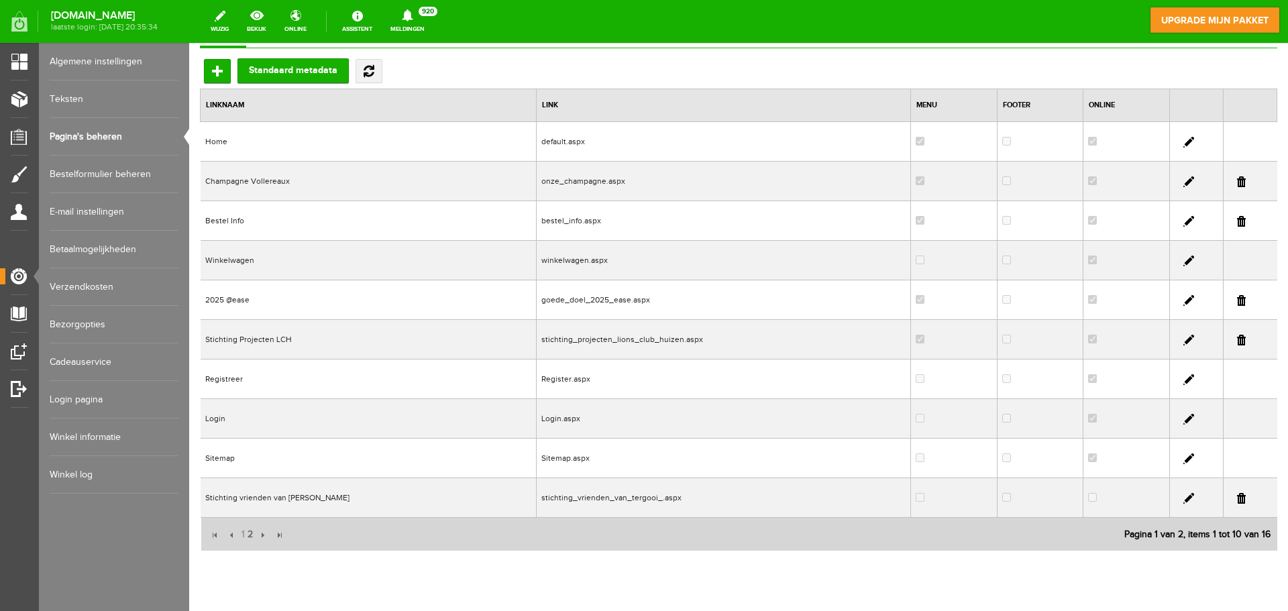
scroll to position [107, 0]
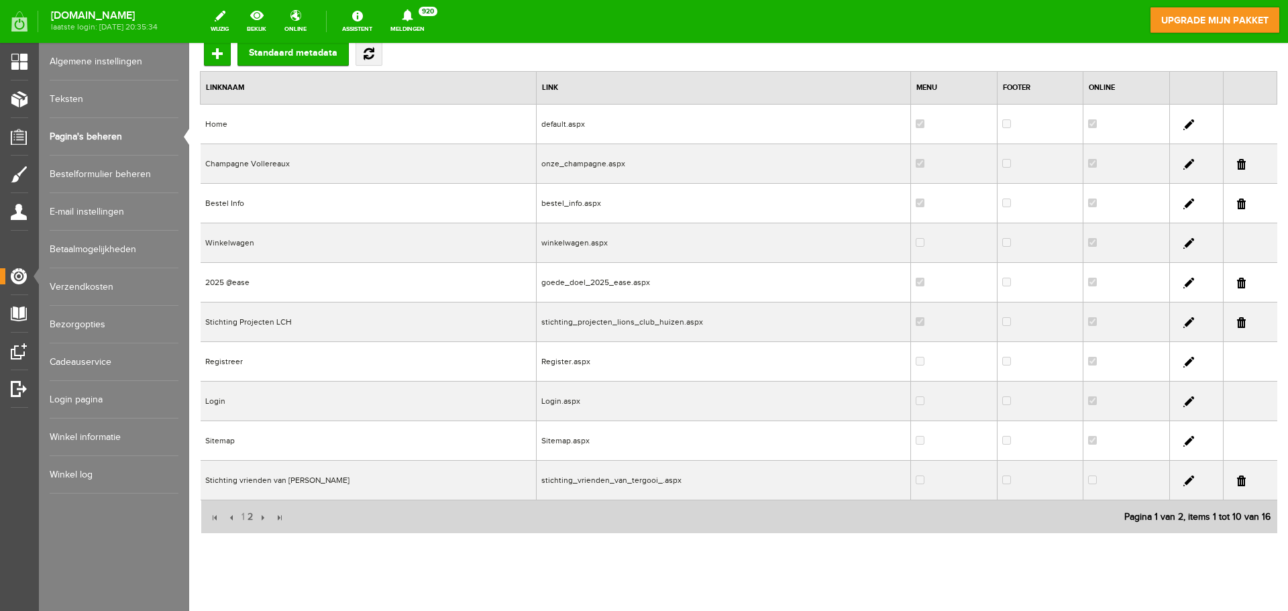
click at [401, 127] on td "Home" at bounding box center [369, 125] width 336 height 40
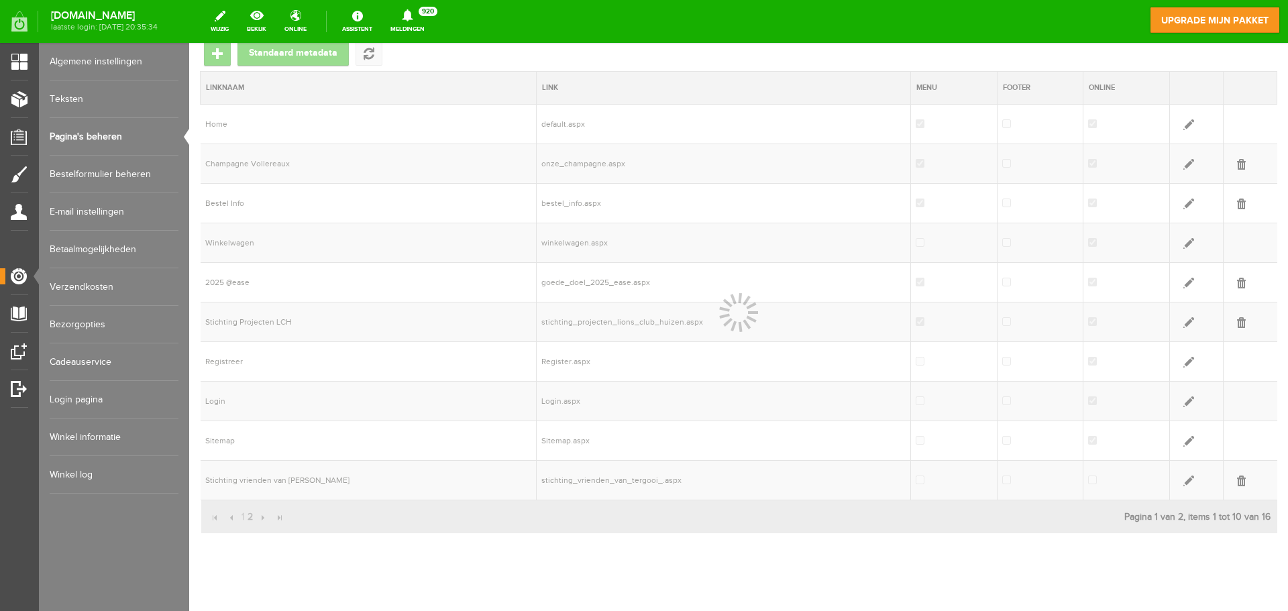
scroll to position [0, 0]
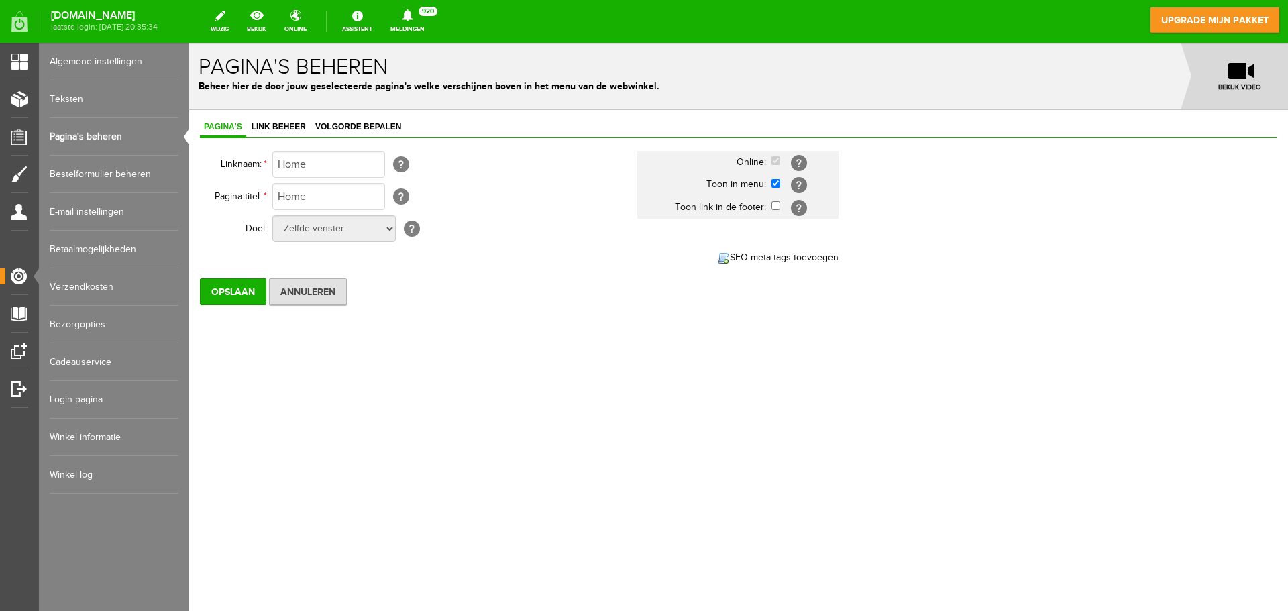
click at [129, 58] on link "Algemene instellingen" at bounding box center [114, 62] width 129 height 38
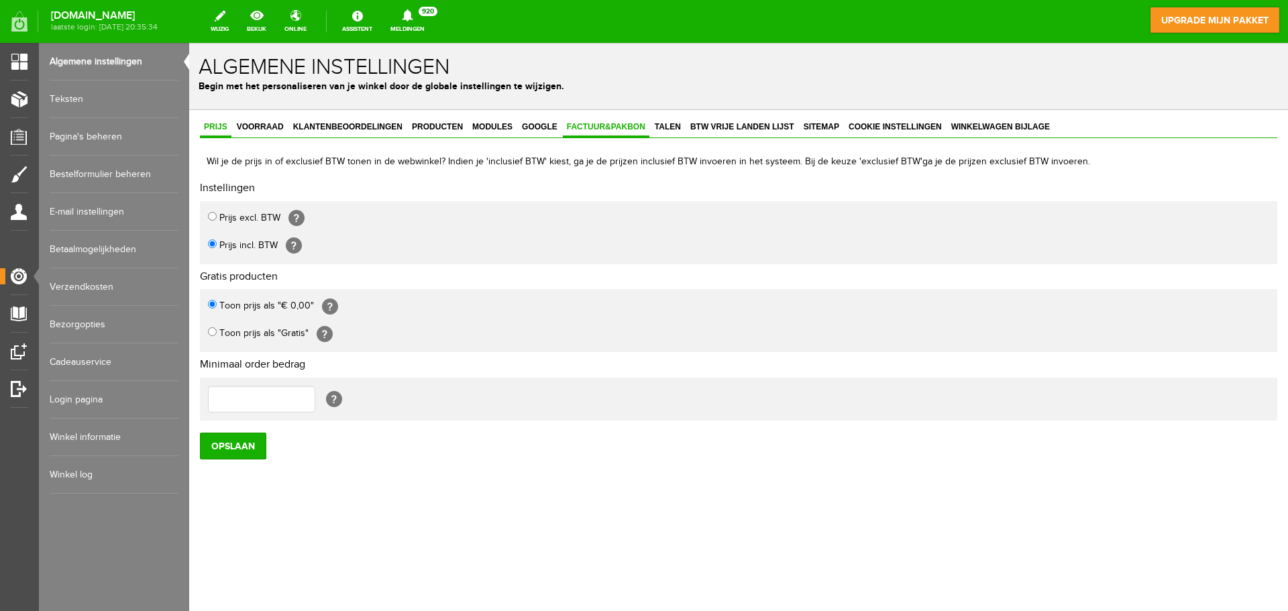
click at [608, 123] on span "Factuur&Pakbon" at bounding box center [606, 126] width 87 height 9
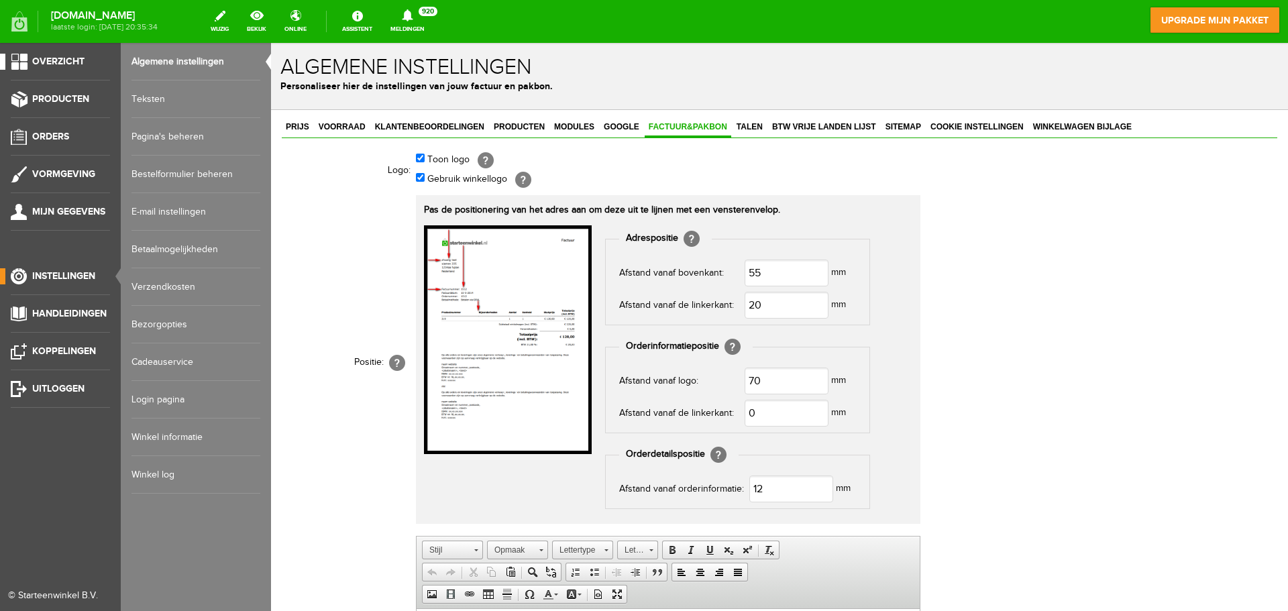
click at [29, 58] on link "Overzicht" at bounding box center [55, 62] width 110 height 16
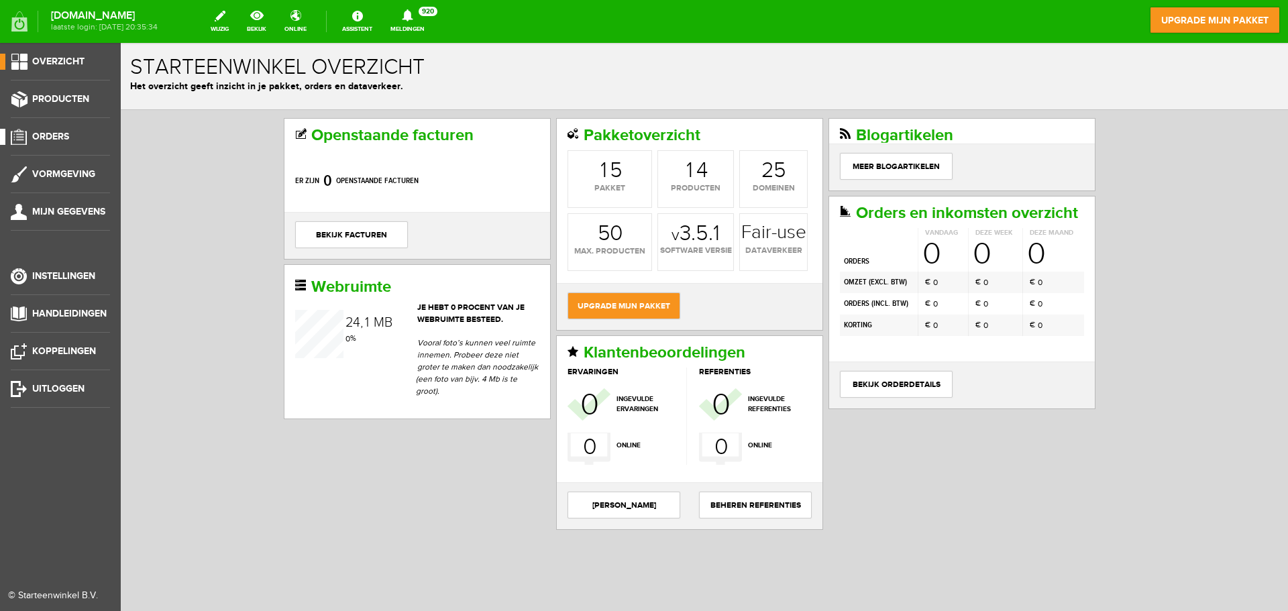
click at [64, 143] on link "Orders" at bounding box center [55, 137] width 110 height 16
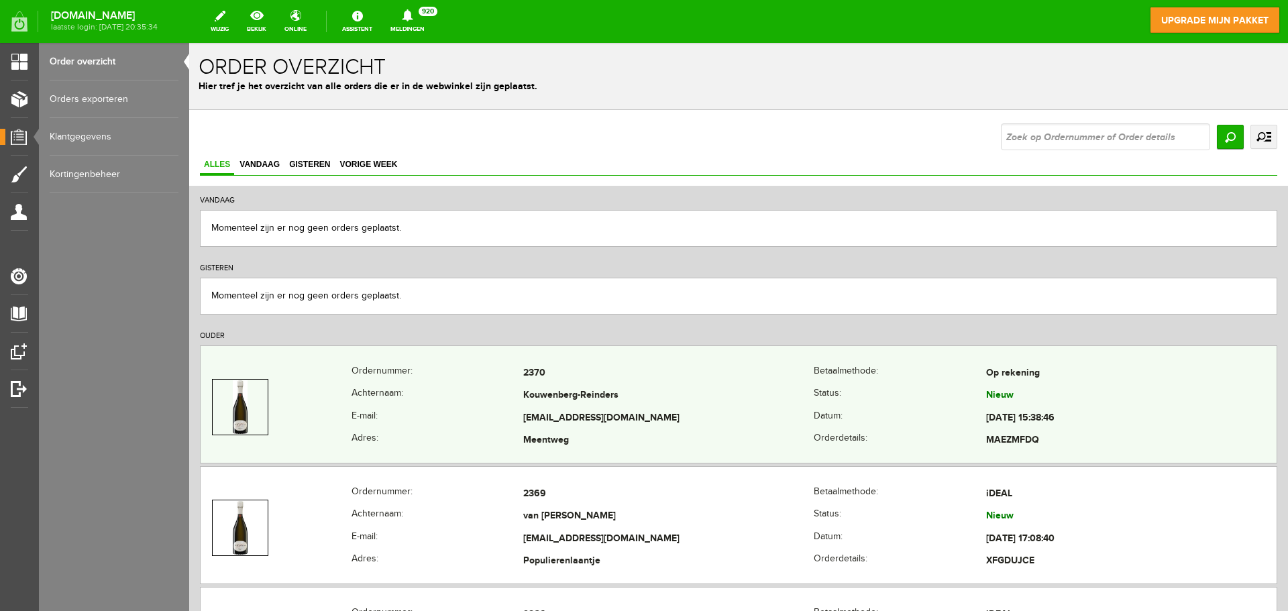
click at [538, 366] on td "2370" at bounding box center [668, 373] width 290 height 23
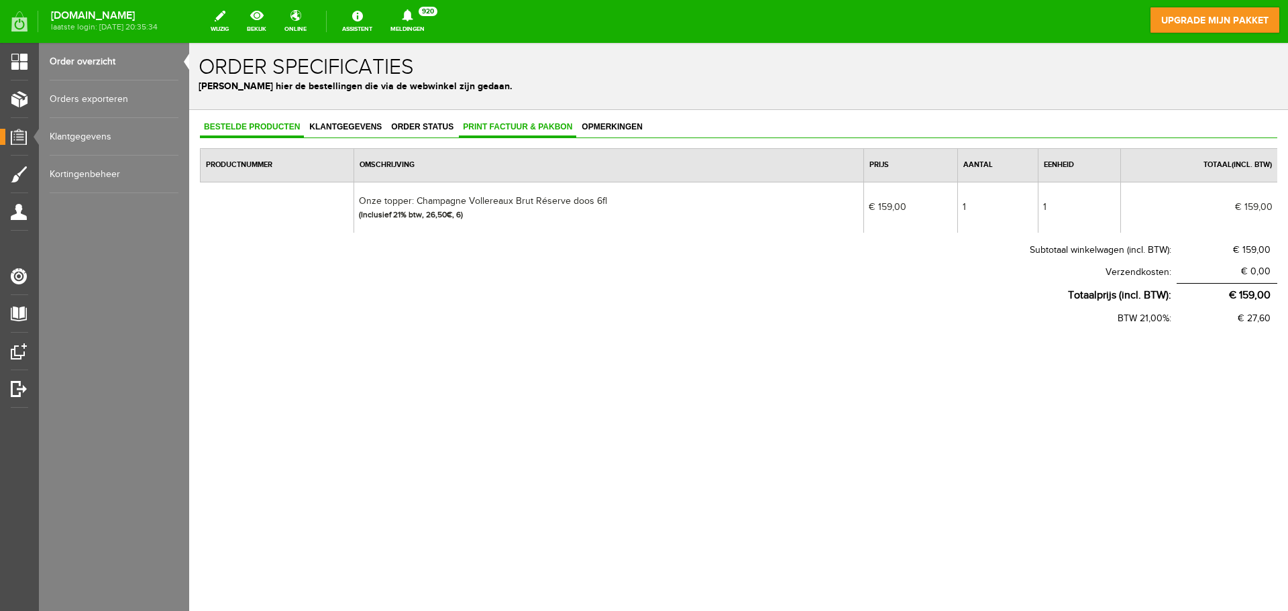
click at [517, 128] on span "Print factuur & pakbon" at bounding box center [517, 126] width 117 height 9
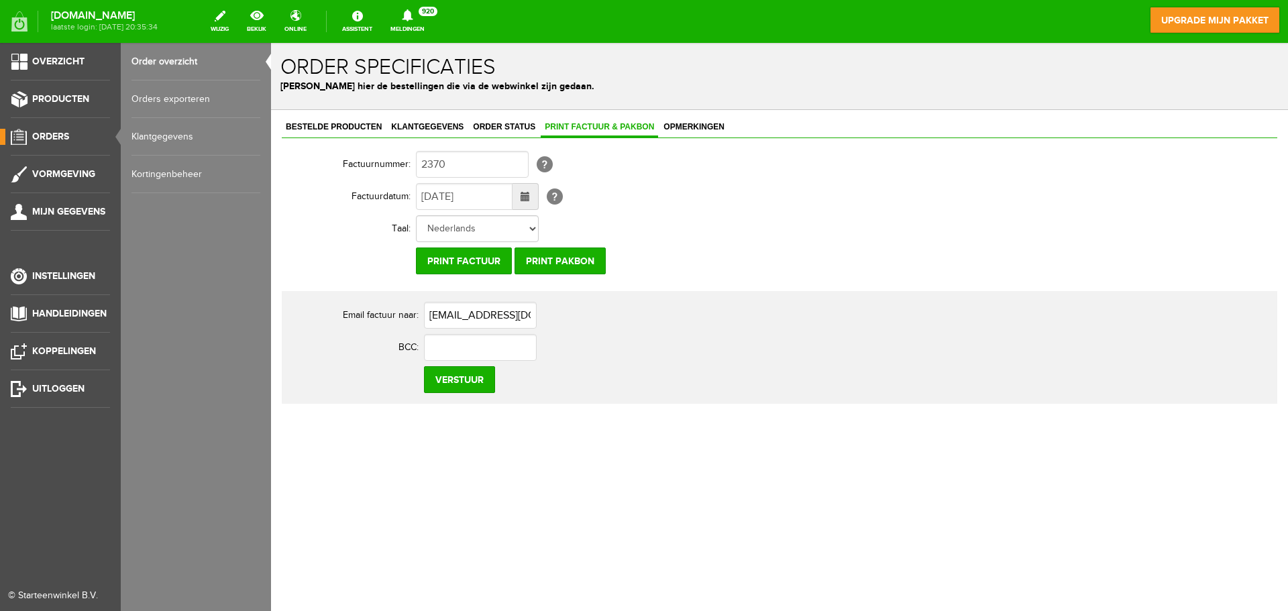
click at [50, 131] on span "Orders" at bounding box center [50, 136] width 37 height 11
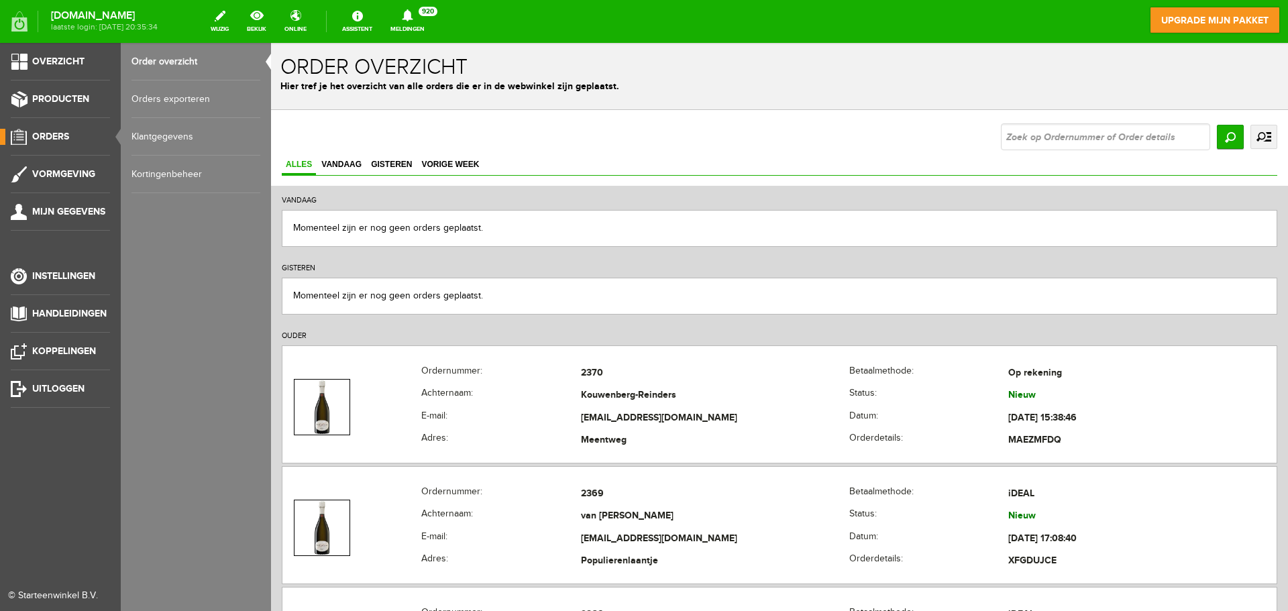
click at [167, 137] on link "Klantgegevens" at bounding box center [195, 137] width 129 height 38
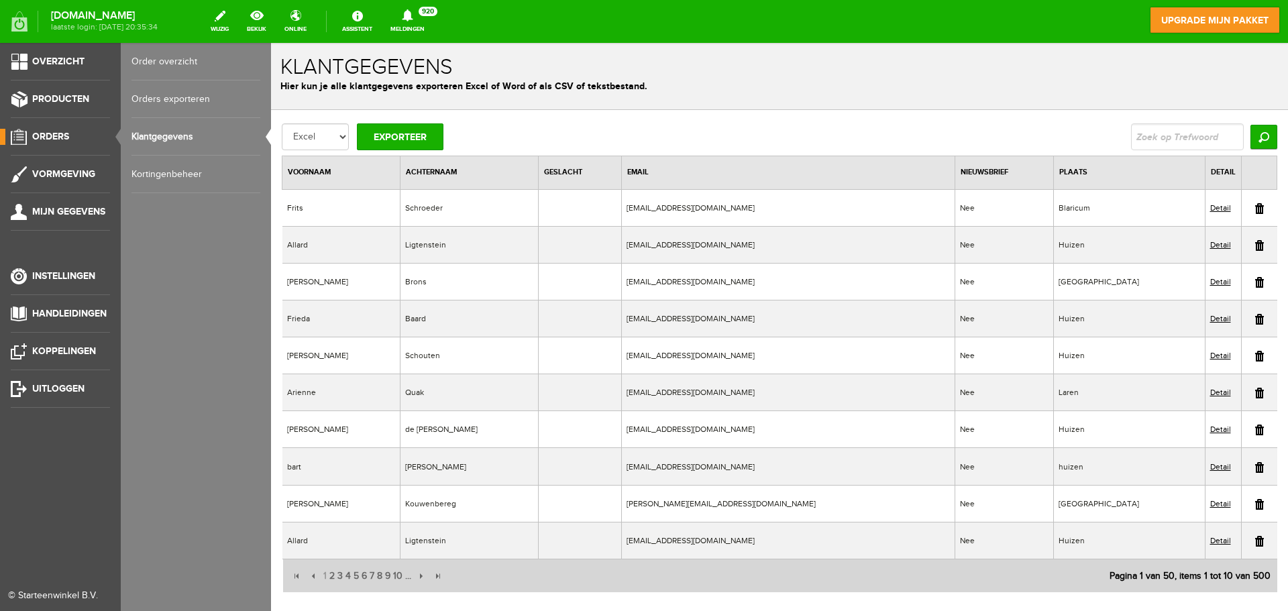
click at [178, 56] on link "Order overzicht" at bounding box center [195, 62] width 129 height 38
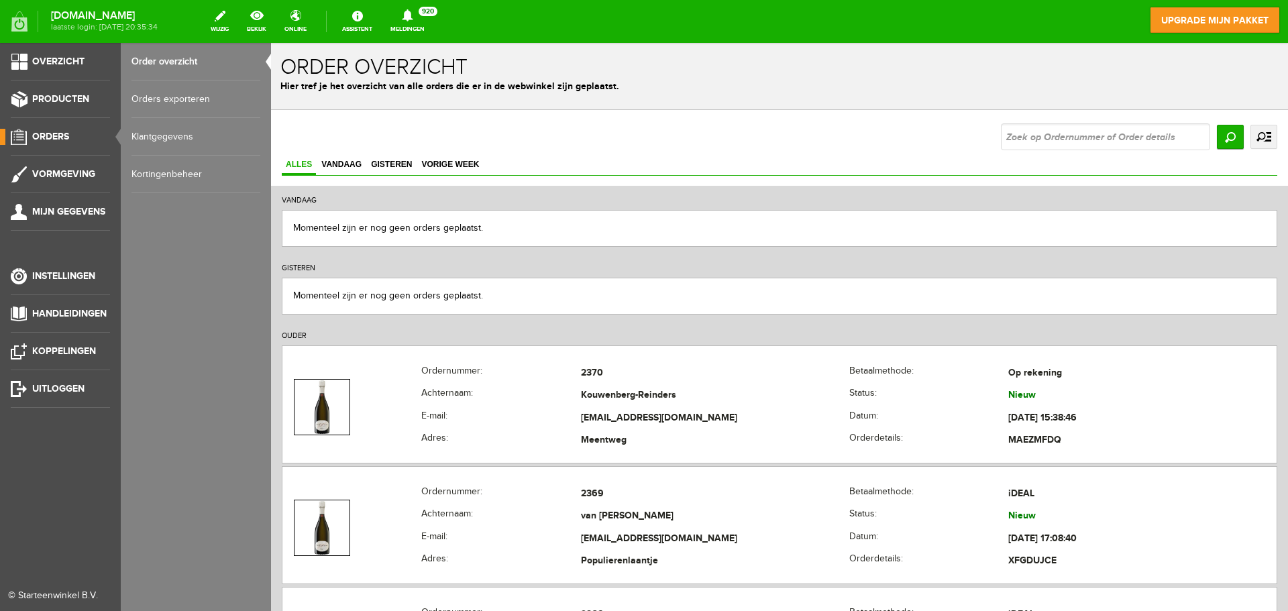
click at [176, 103] on link "Orders exporteren" at bounding box center [195, 99] width 129 height 38
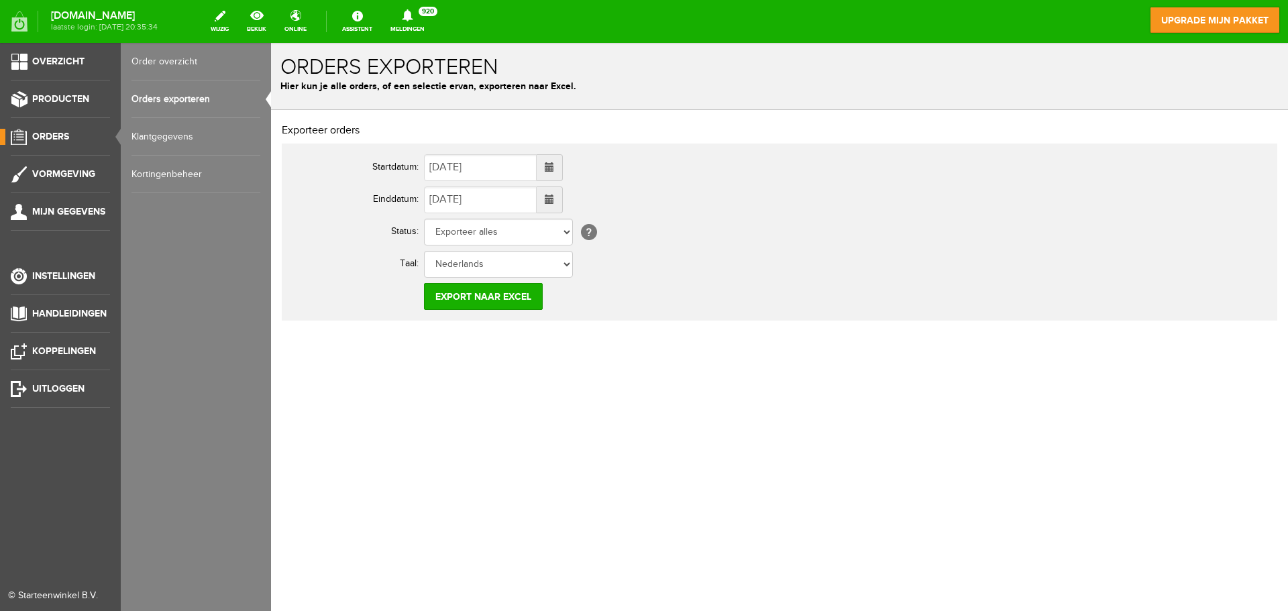
click at [167, 140] on link "Klantgegevens" at bounding box center [195, 137] width 129 height 38
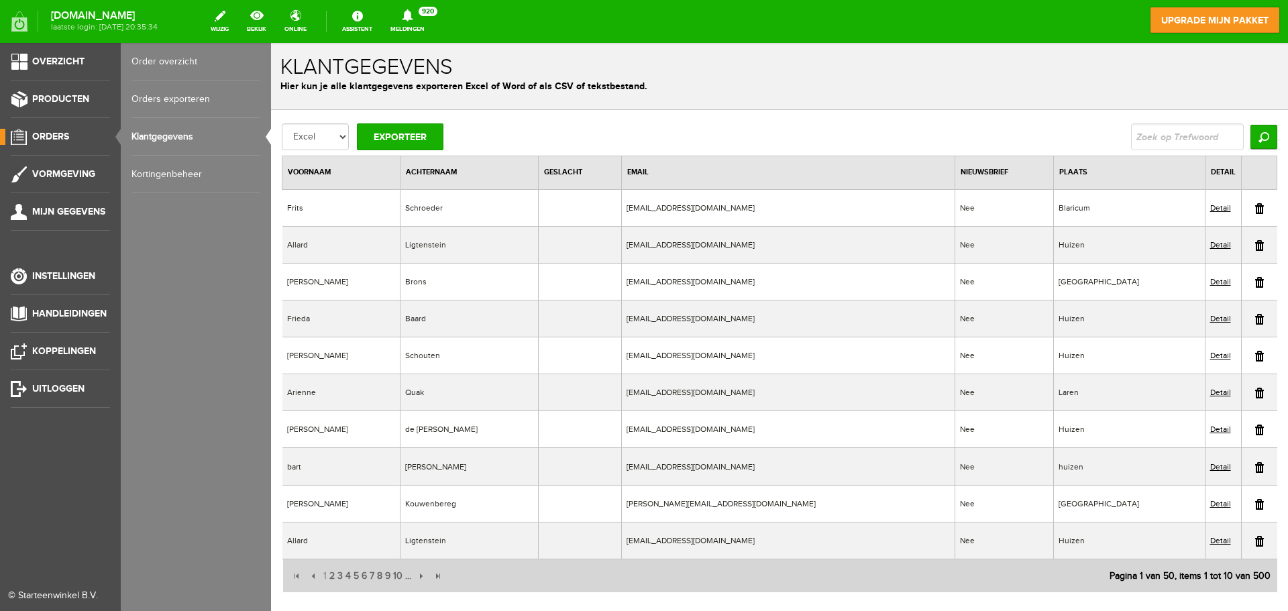
click at [174, 170] on link "Kortingenbeheer" at bounding box center [195, 175] width 129 height 38
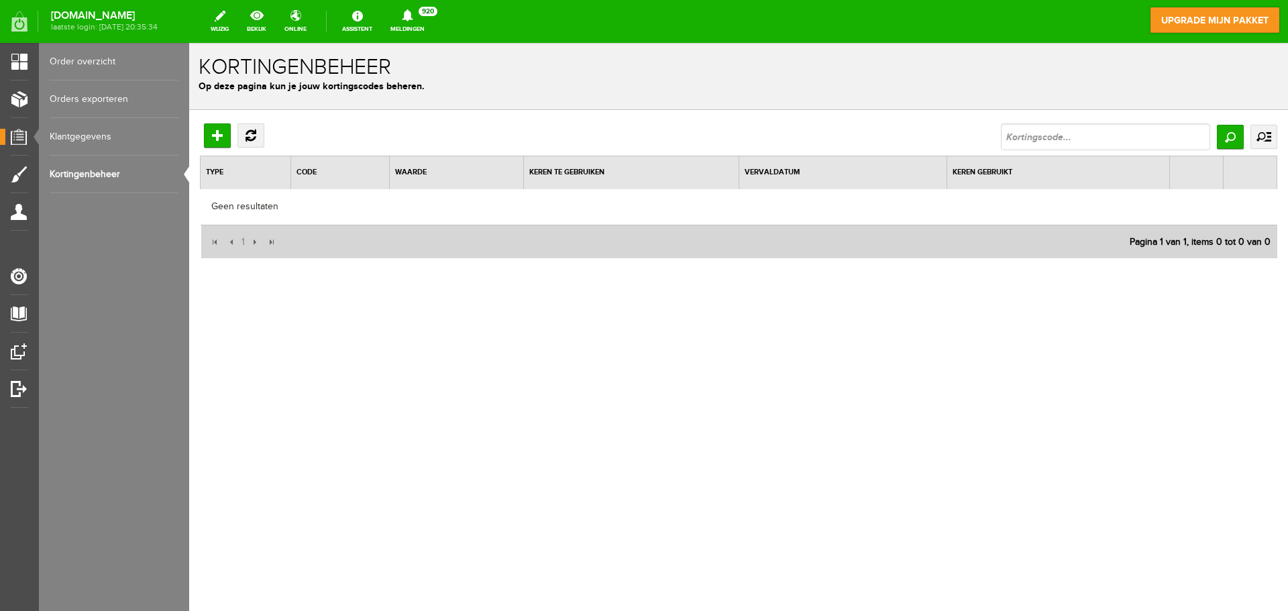
click at [91, 60] on link "Order overzicht" at bounding box center [114, 62] width 129 height 38
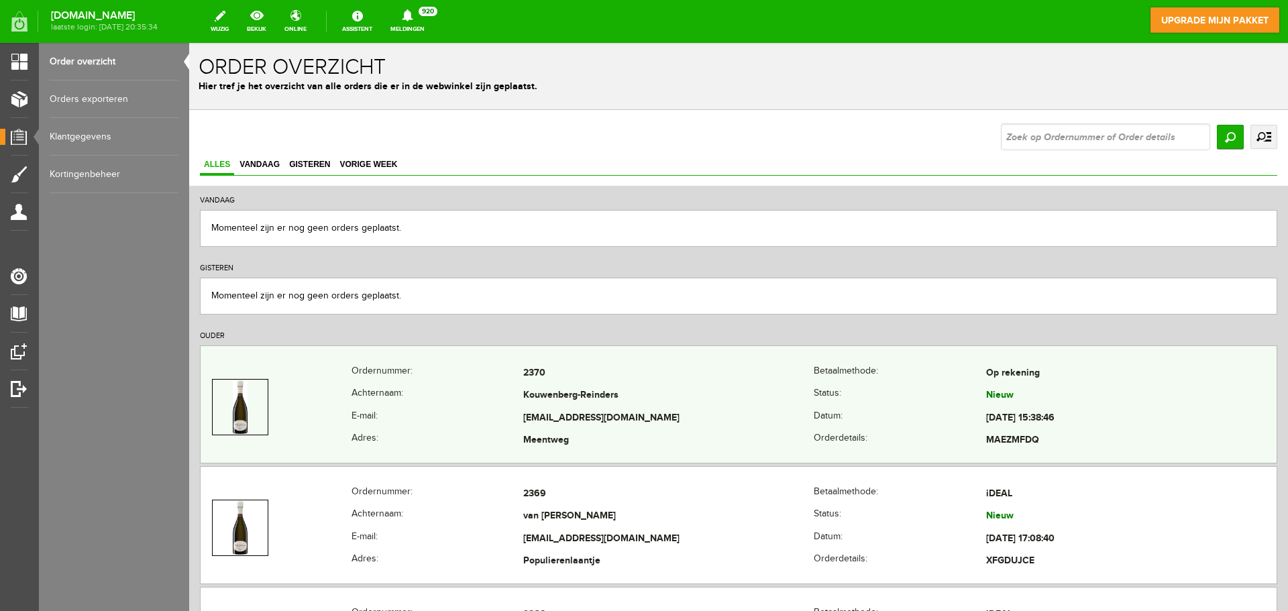
click at [789, 415] on td "[EMAIL_ADDRESS][DOMAIN_NAME]" at bounding box center [668, 418] width 290 height 23
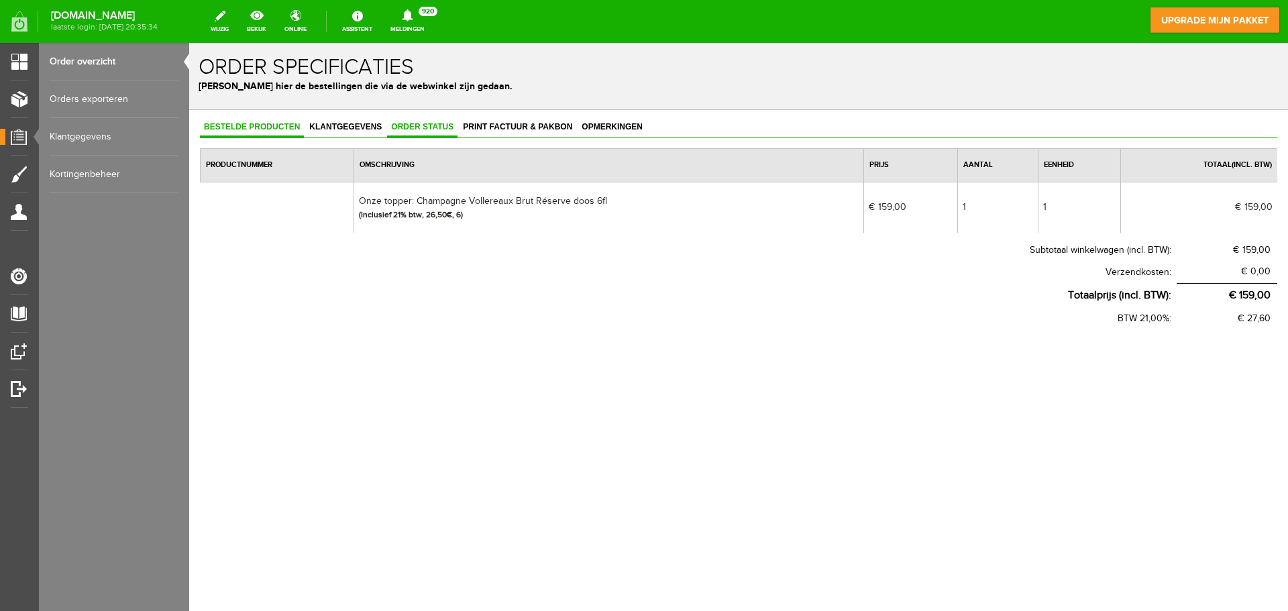
click at [419, 127] on span "Order status" at bounding box center [422, 126] width 70 height 9
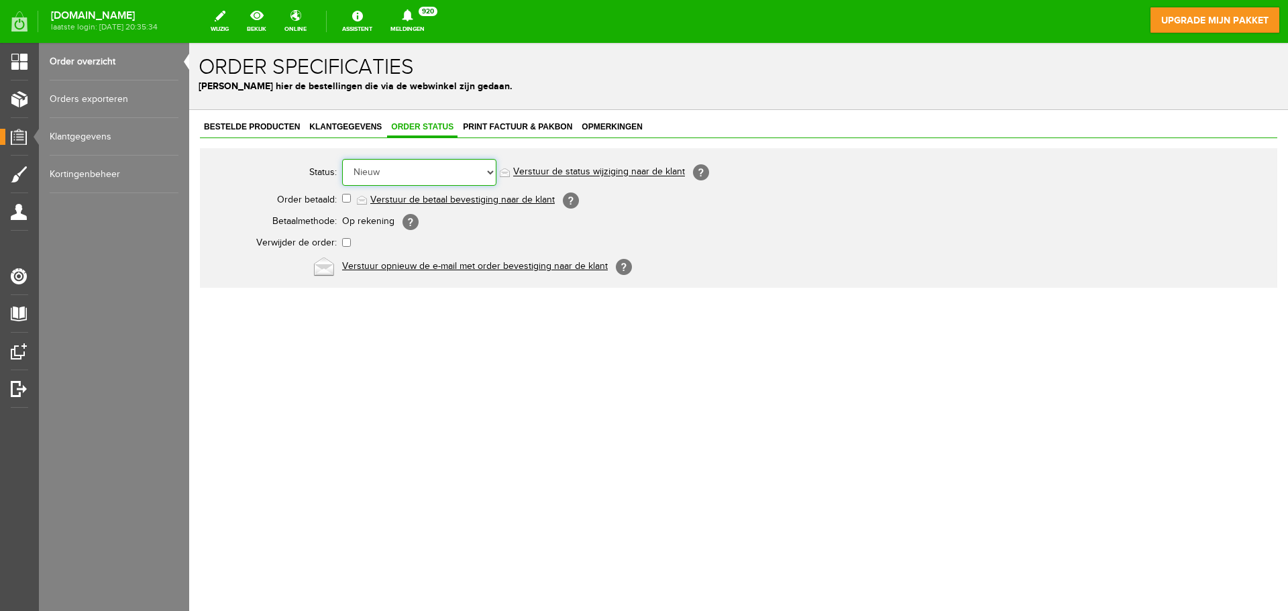
click at [419, 175] on select "Order niet afgerond Nieuw Order in behandeling Wacht op leverancier Wacht op be…" at bounding box center [419, 172] width 154 height 27
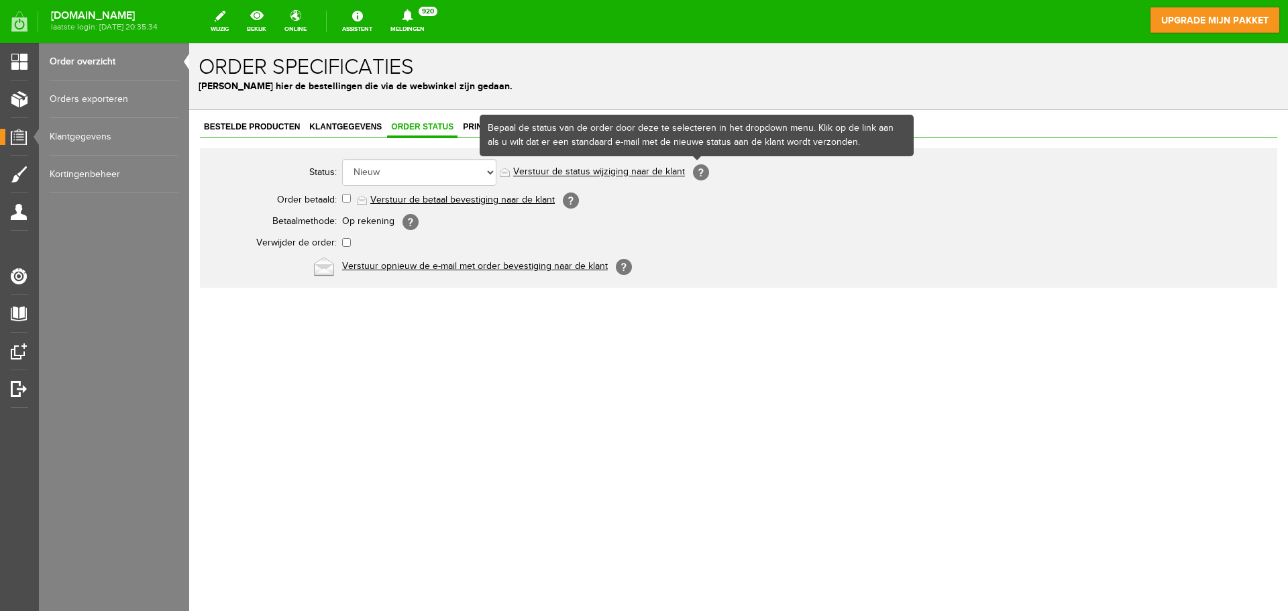
click at [694, 173] on span "[?]" at bounding box center [701, 172] width 16 height 16
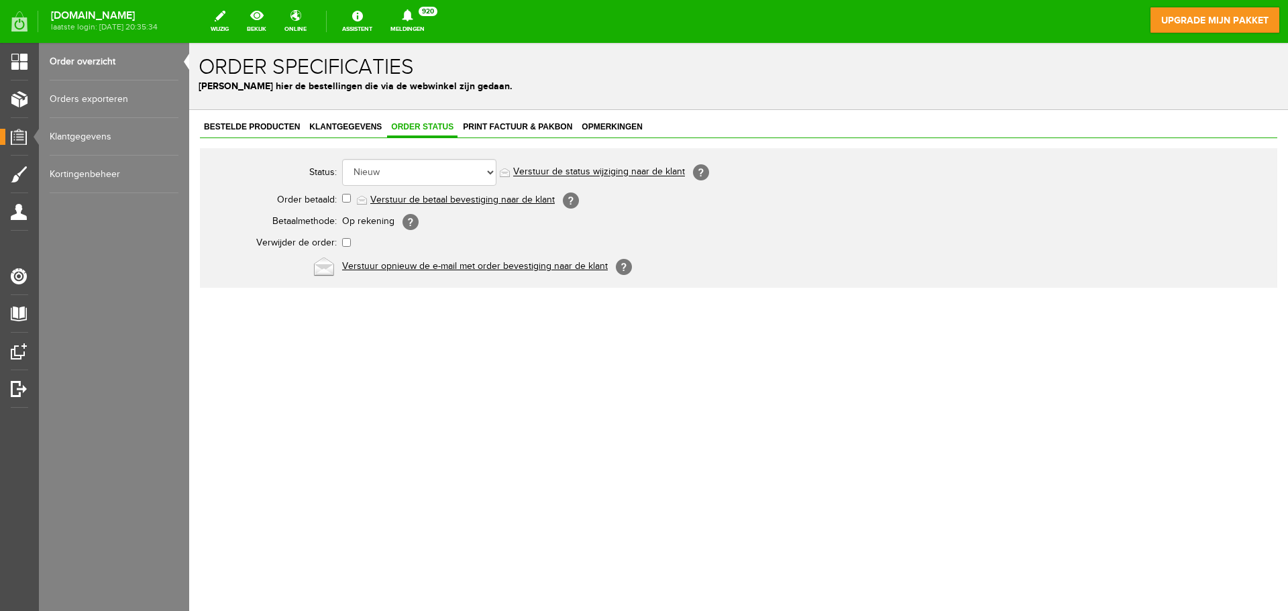
click at [618, 171] on link "Verstuur de status wijziging naar de klant" at bounding box center [599, 172] width 172 height 11
click at [618, 173] on link "Verstuur de status wijziging naar de klant" at bounding box center [599, 172] width 172 height 11
click at [89, 62] on link "Order overzicht" at bounding box center [114, 62] width 129 height 38
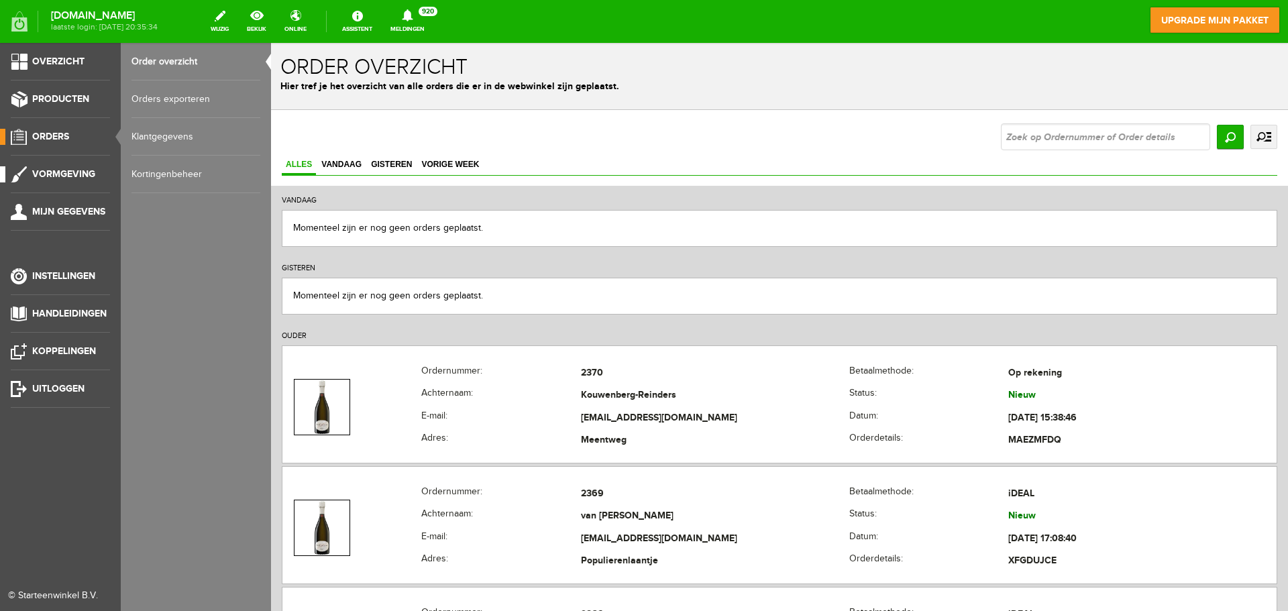
click at [60, 176] on span "Vormgeving" at bounding box center [63, 173] width 63 height 11
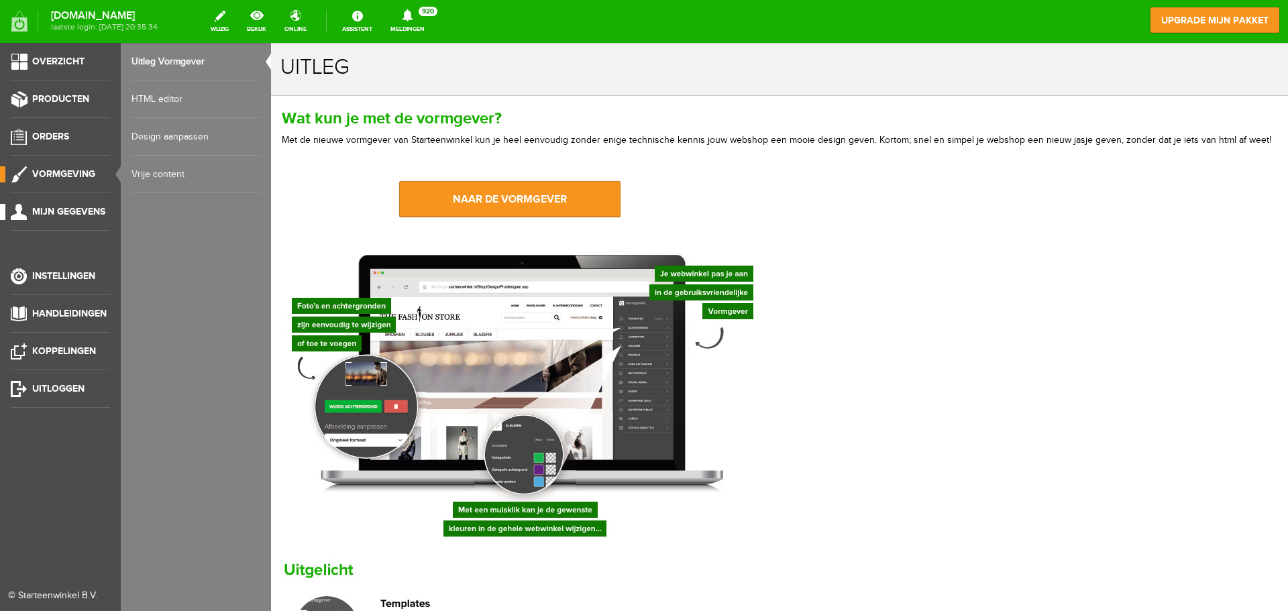
click at [61, 217] on span "Mijn gegevens" at bounding box center [68, 211] width 73 height 11
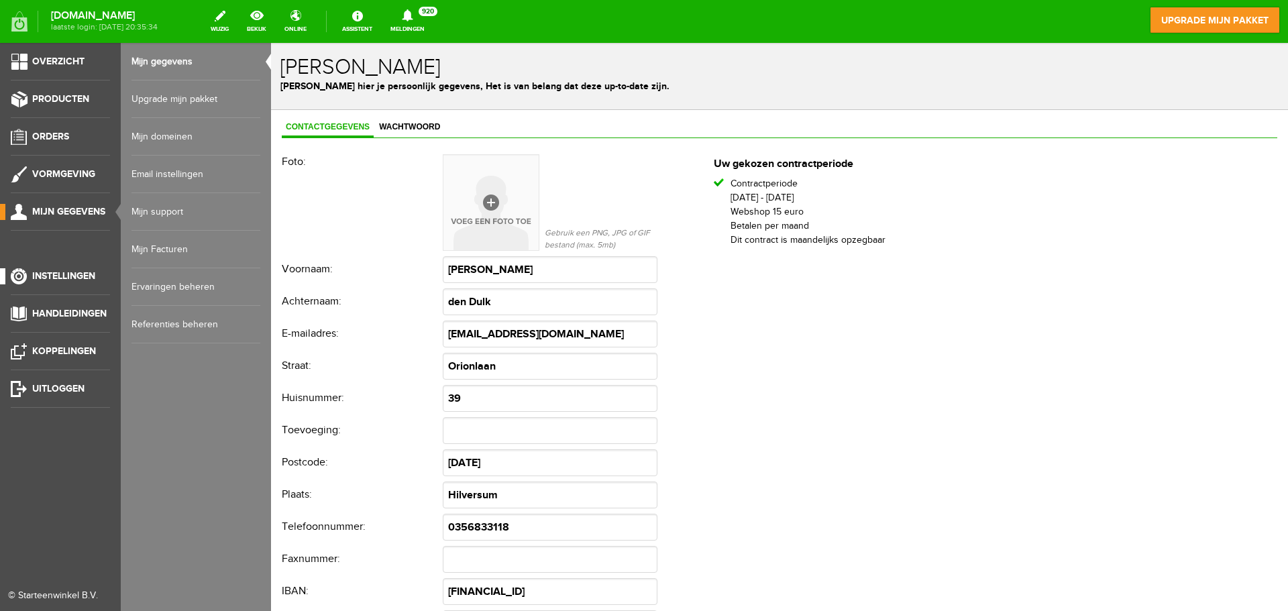
click at [60, 283] on link "Instellingen" at bounding box center [55, 276] width 110 height 16
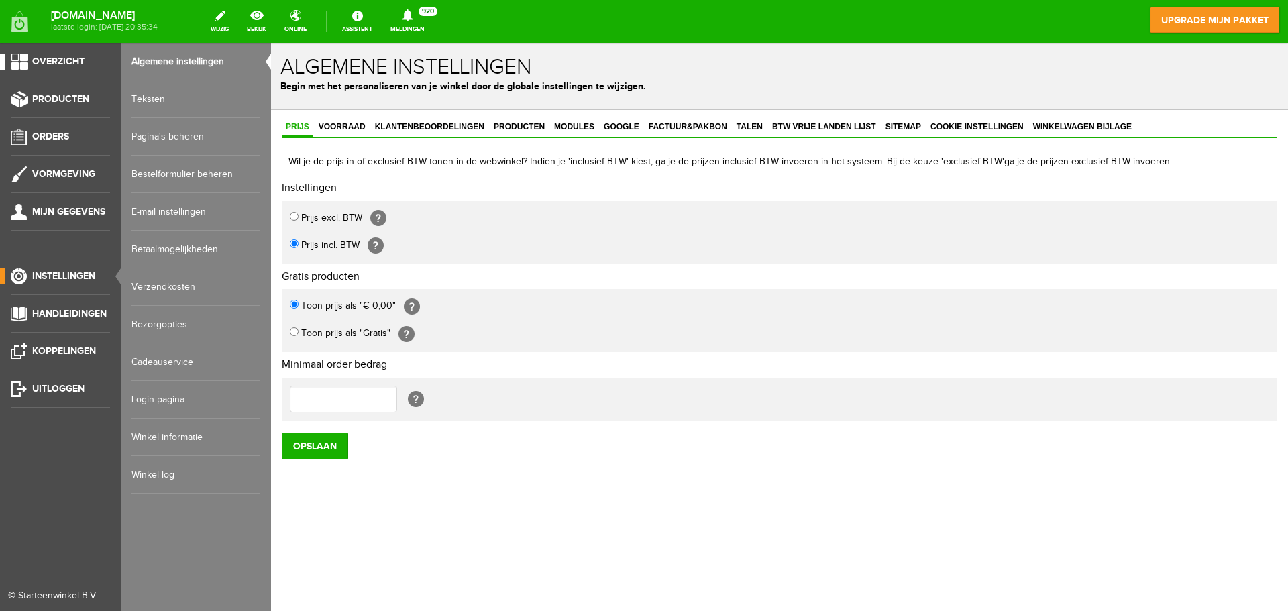
click at [72, 62] on span "Overzicht" at bounding box center [58, 61] width 52 height 11
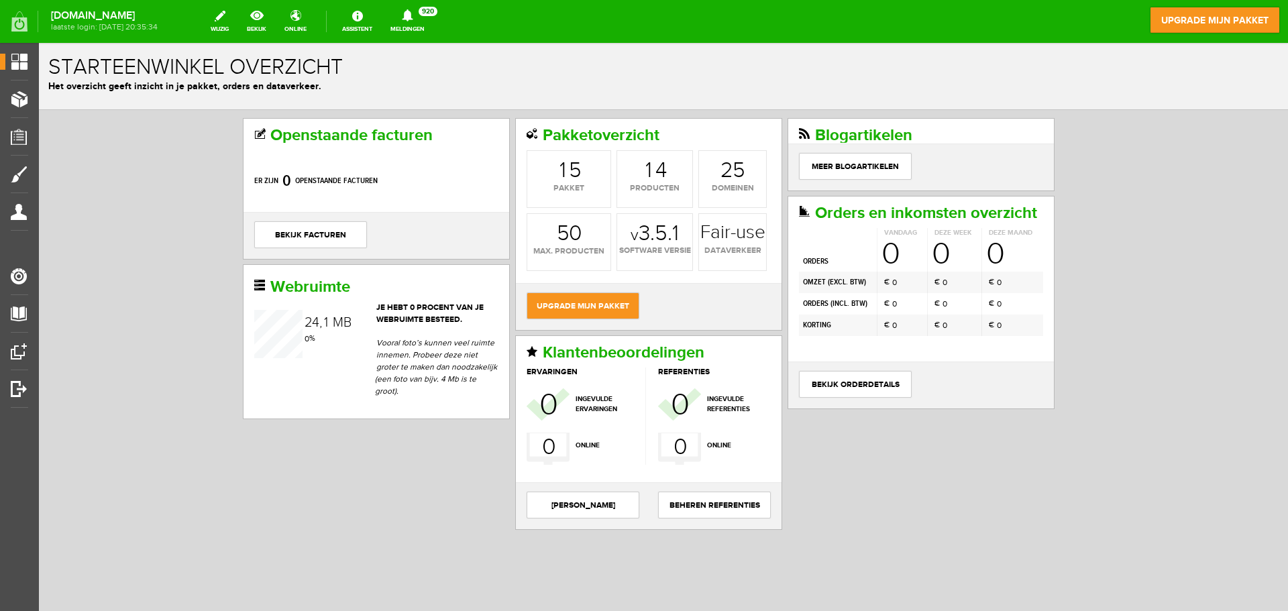
click at [1156, 272] on div "Openstaande facturen Er zijn 0 openstaande facturen bekijk facturen Pakketoverz…" at bounding box center [663, 369] width 1249 height 519
